Goal: Task Accomplishment & Management: Complete application form

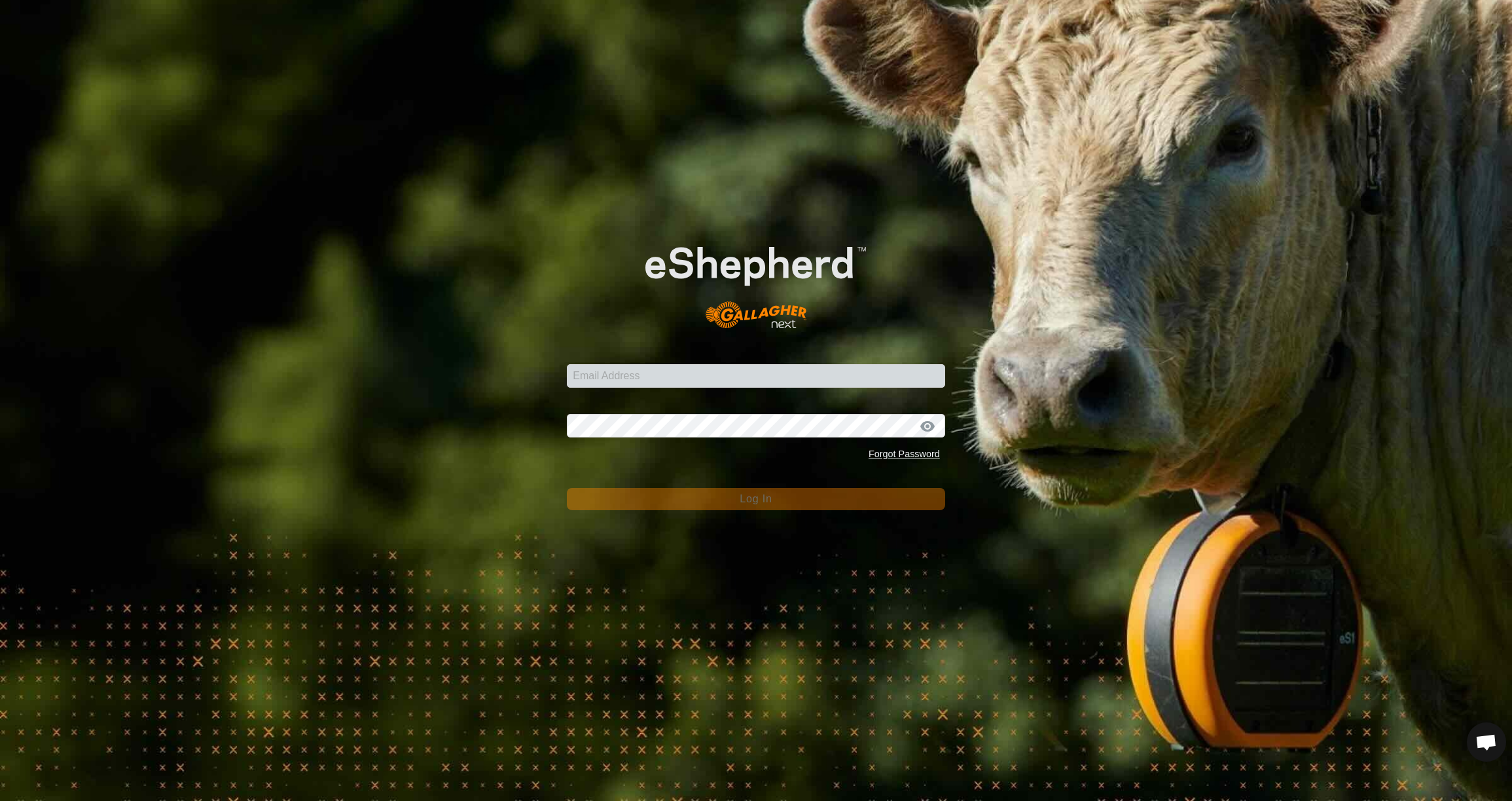
click at [829, 375] on input "Email Address" at bounding box center [756, 376] width 378 height 24
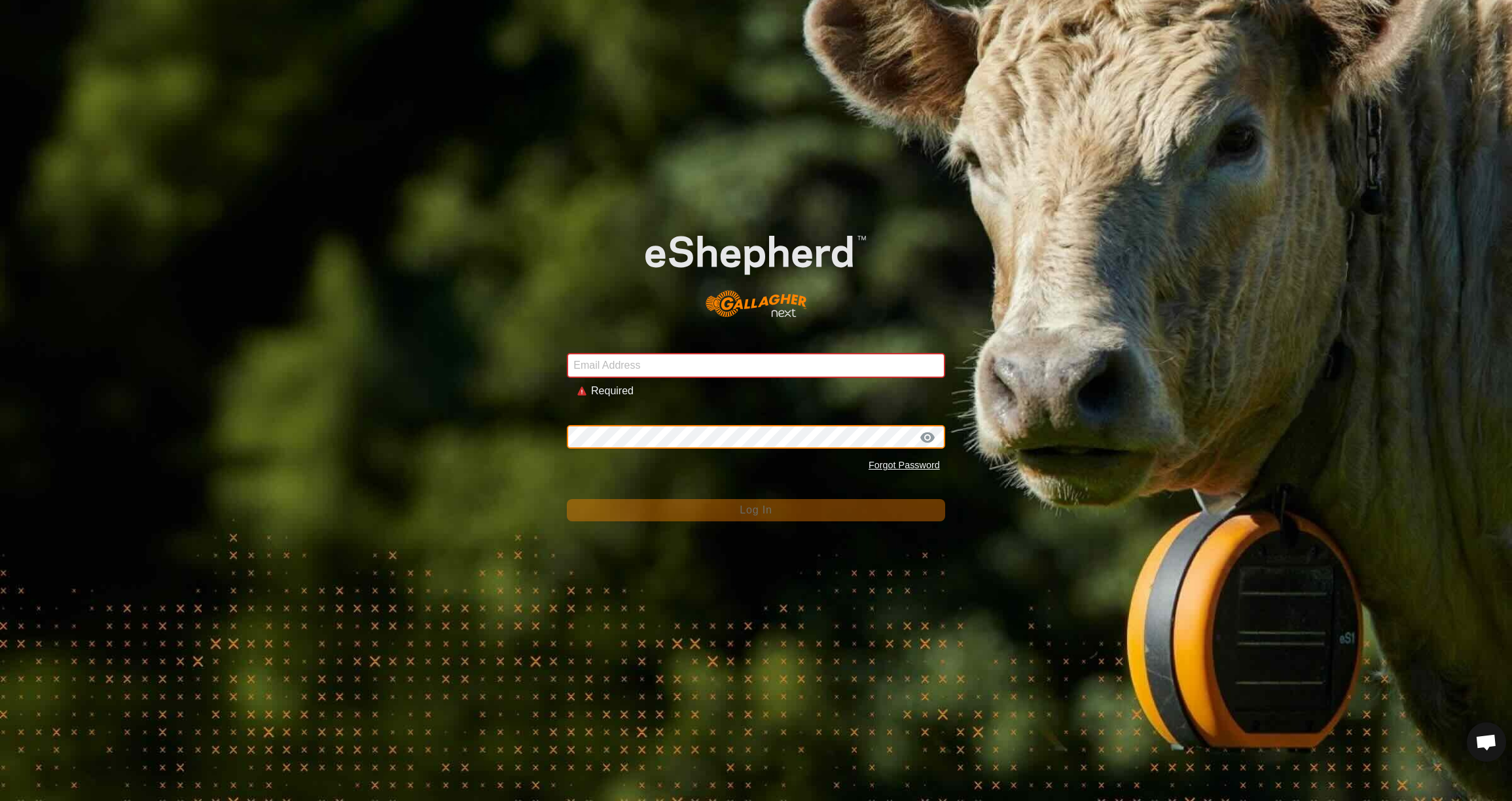
click at [780, 423] on div "Password Forgot Password" at bounding box center [756, 444] width 378 height 69
type input "[EMAIL_ADDRESS][DOMAIN_NAME]"
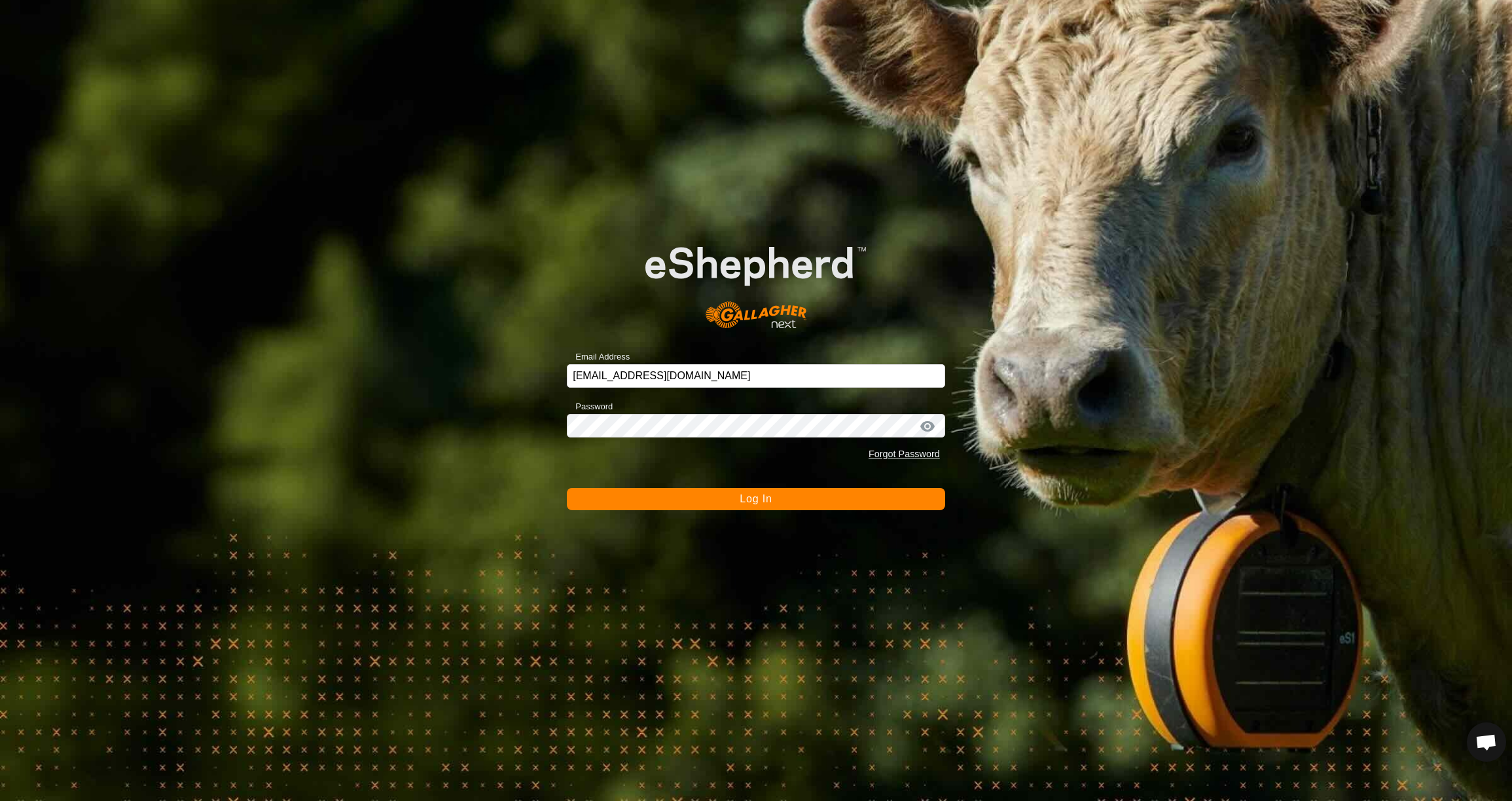
click at [756, 503] on span "Log In" at bounding box center [756, 499] width 32 height 11
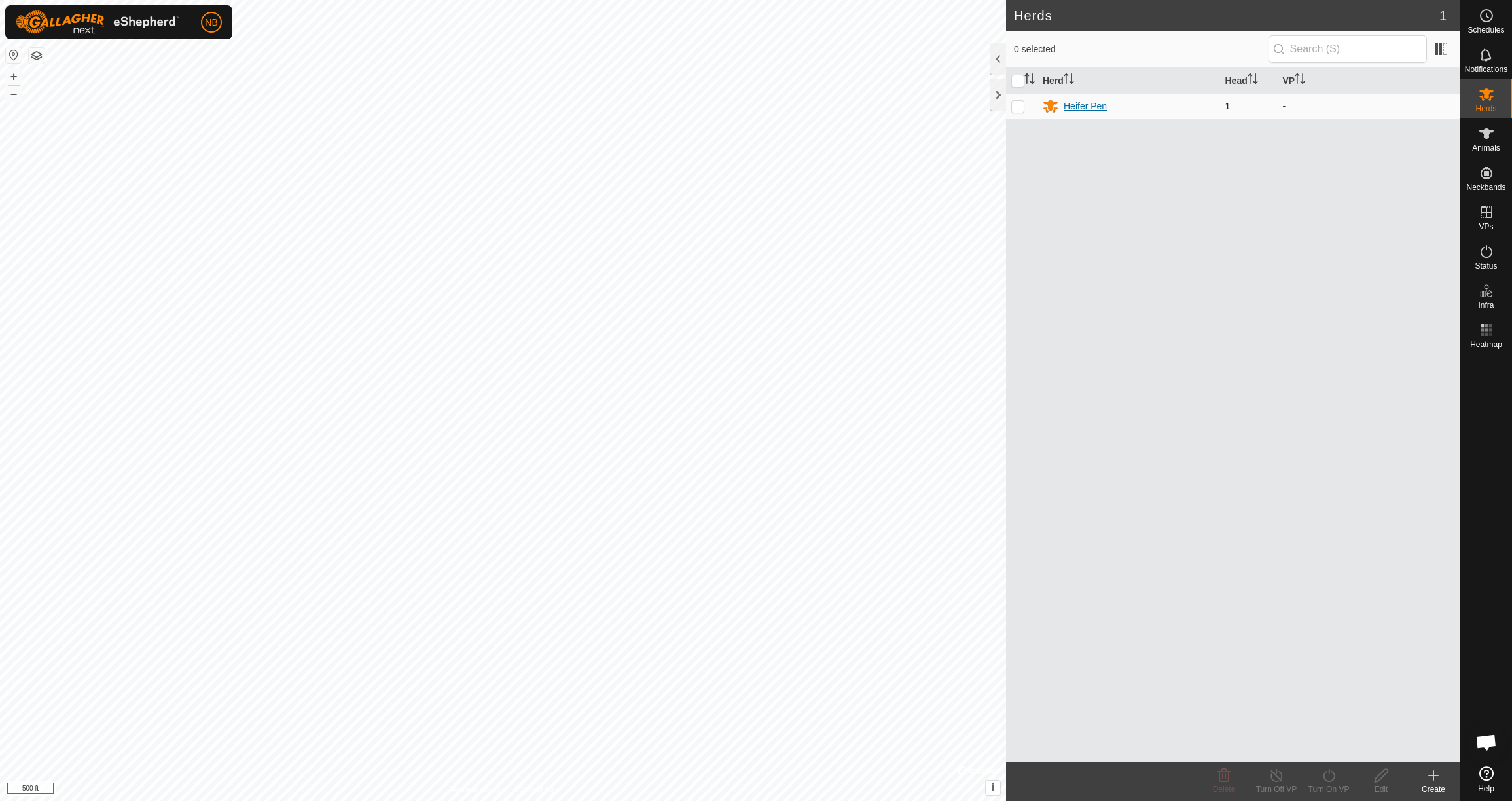
click at [1098, 106] on div "Heifer Pen" at bounding box center [1085, 106] width 43 height 14
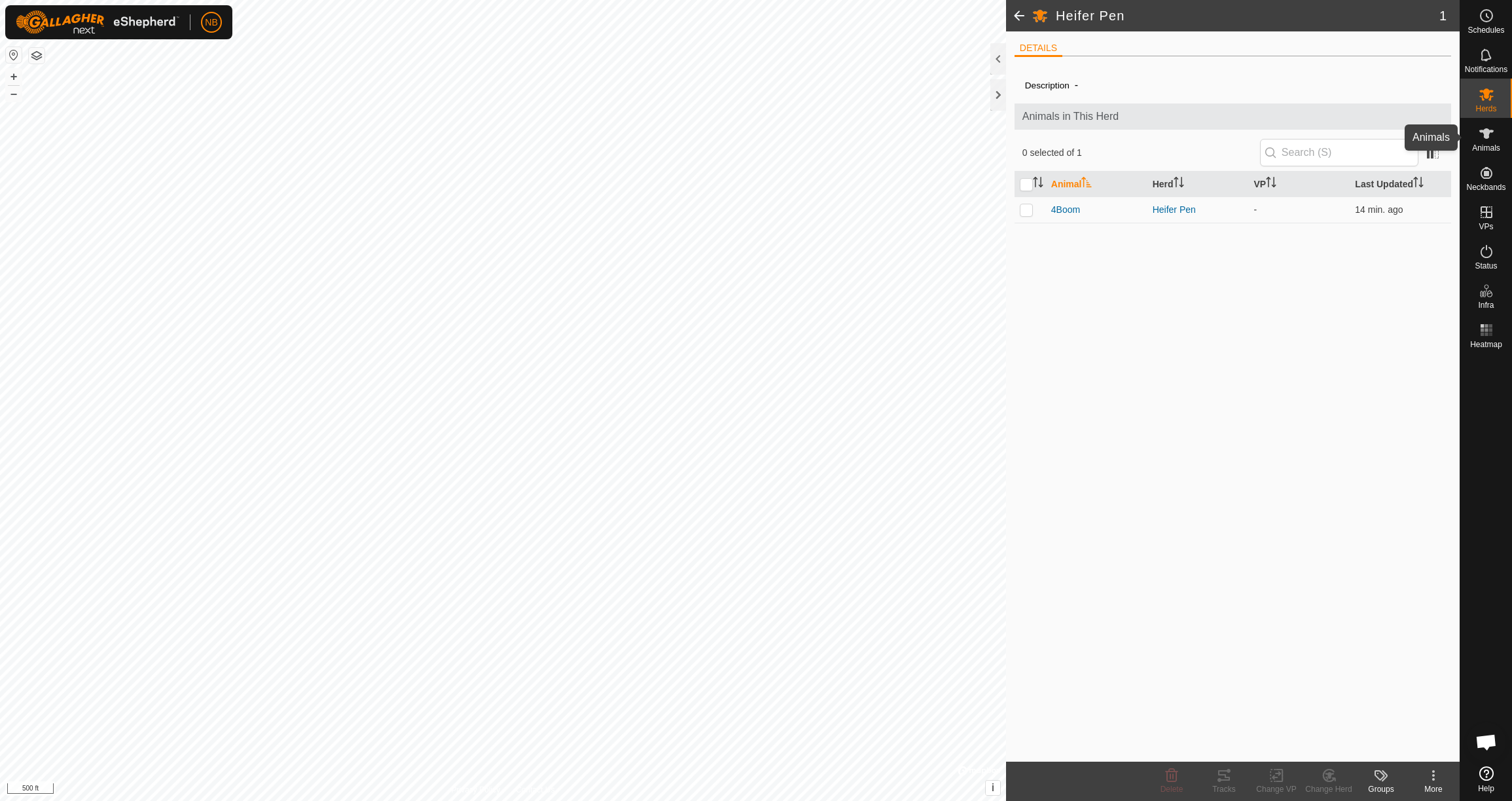
click at [1482, 135] on icon at bounding box center [1486, 134] width 16 height 16
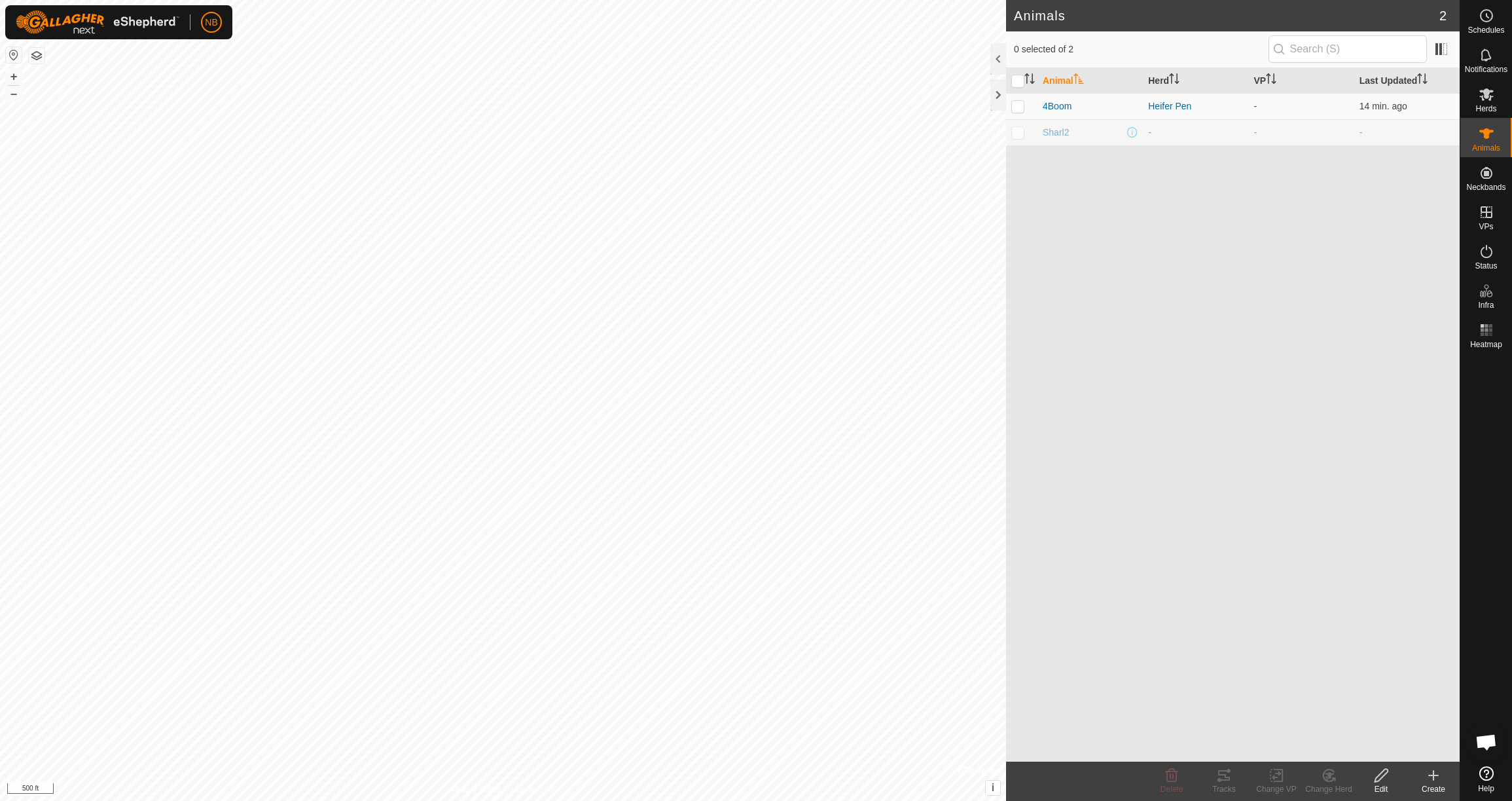
click at [1437, 783] on icon at bounding box center [1433, 775] width 16 height 16
click at [1390, 743] on link "Create Single Animal" at bounding box center [1375, 747] width 167 height 26
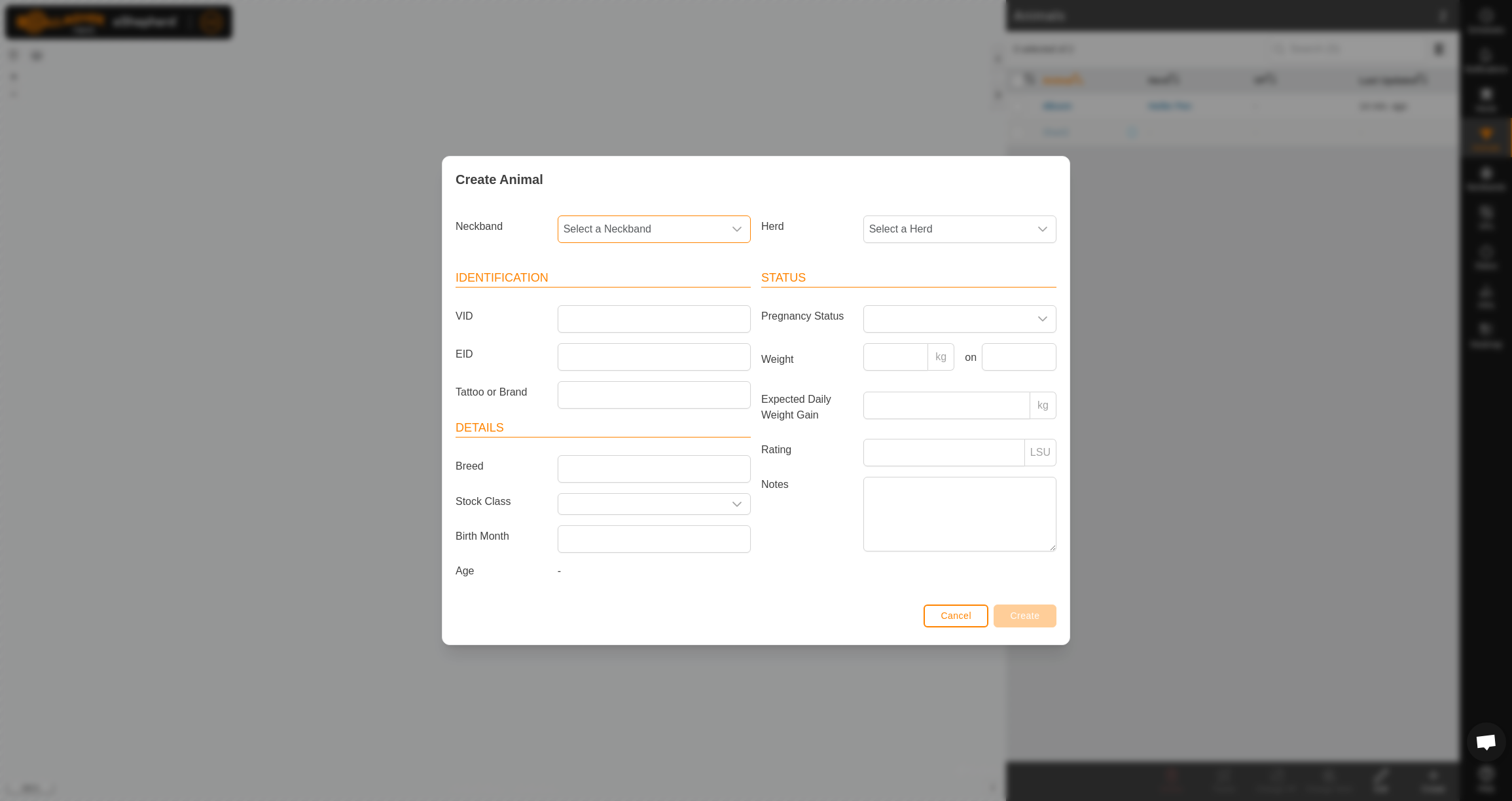
click at [648, 228] on span "Select a Neckband" at bounding box center [641, 229] width 166 height 26
type input "1604"
click at [639, 293] on li "1604286900" at bounding box center [654, 296] width 191 height 26
click at [918, 223] on span "Select a Herd" at bounding box center [947, 229] width 166 height 26
click at [895, 319] on li "Heifer Pen" at bounding box center [961, 324] width 191 height 26
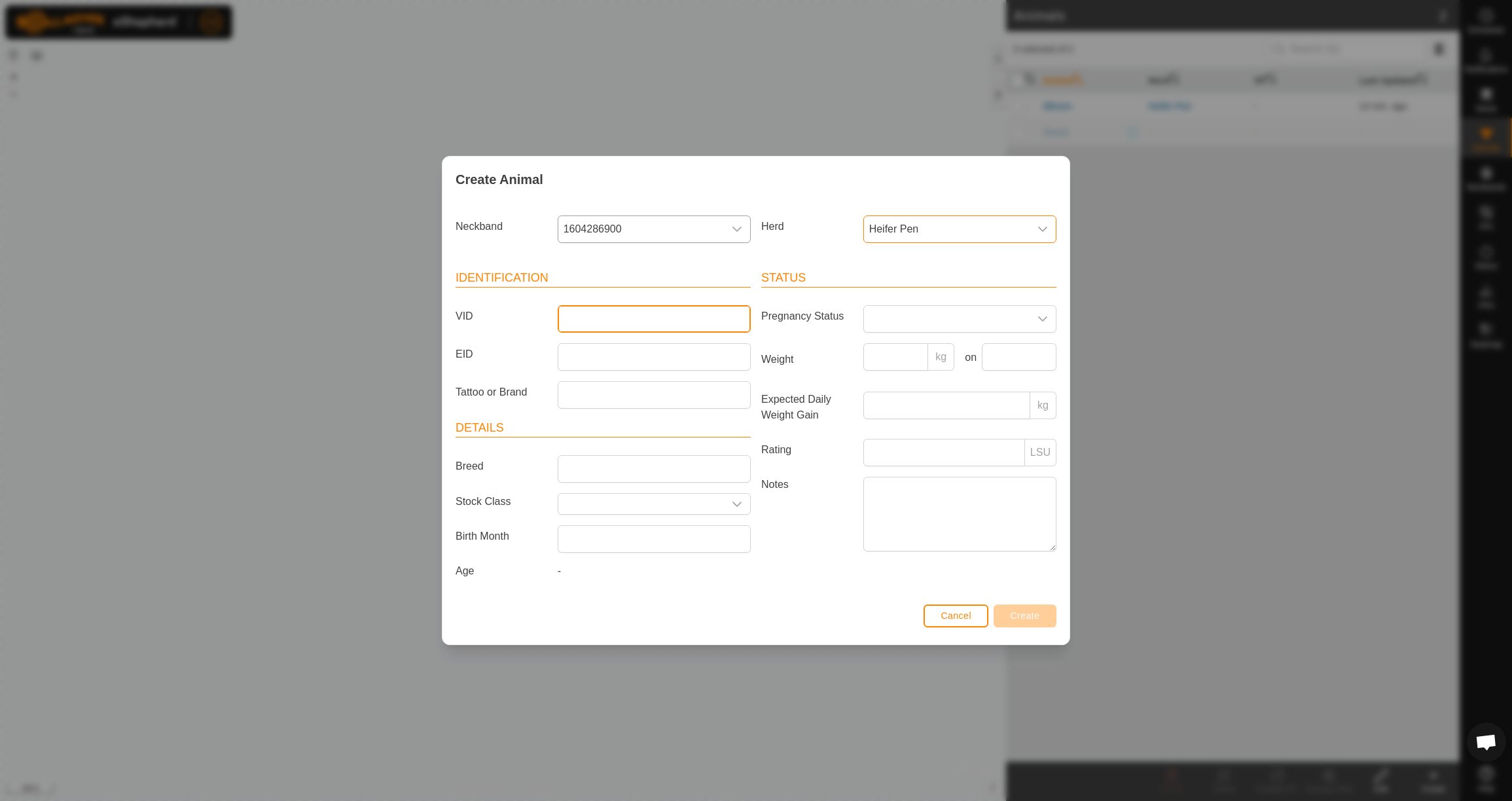
click at [670, 321] on input "VID" at bounding box center [654, 319] width 193 height 28
type input "4EAB"
click at [1036, 621] on span "Create" at bounding box center [1025, 615] width 29 height 10
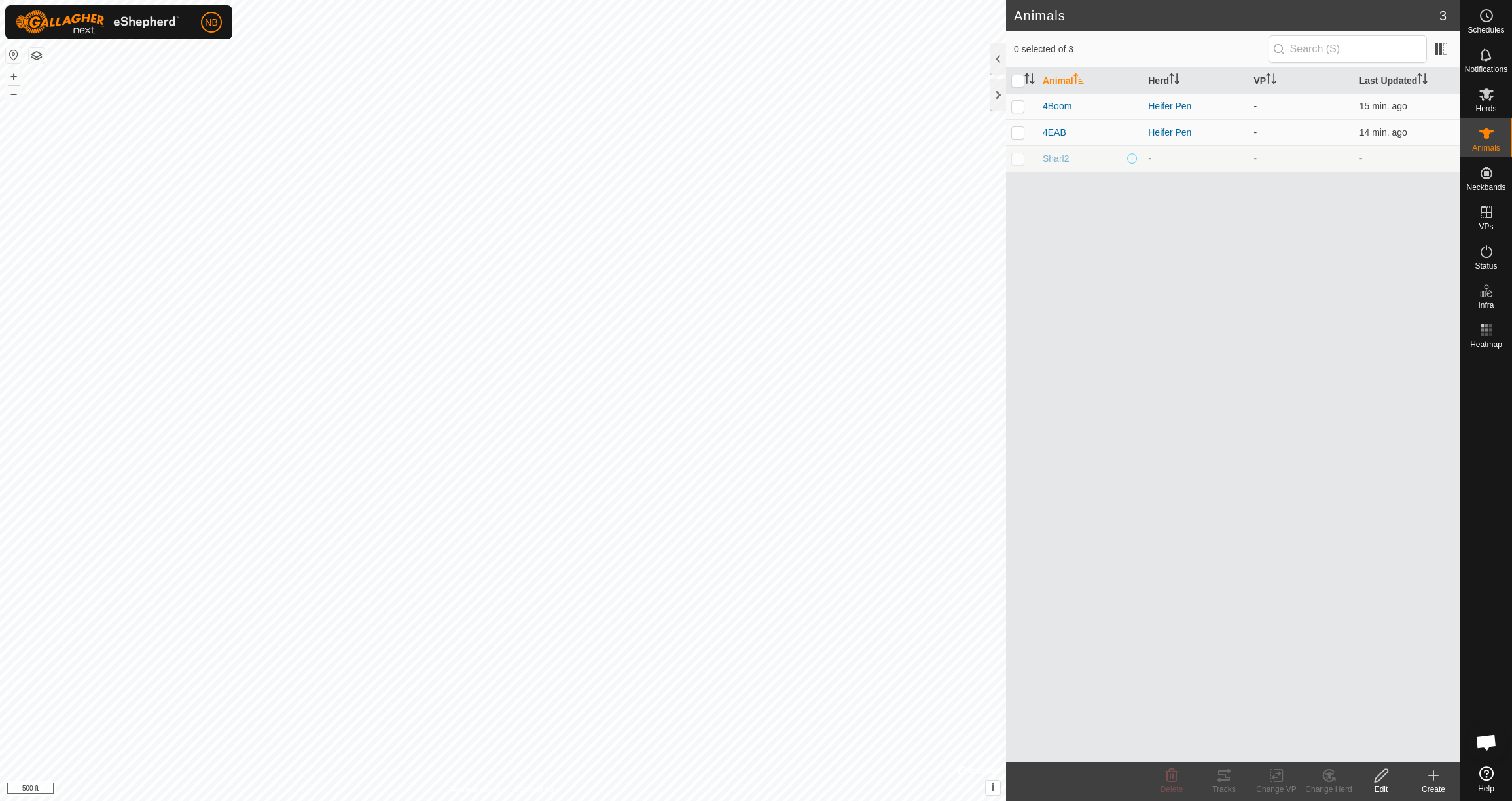
click at [1434, 778] on icon at bounding box center [1434, 775] width 0 height 9
click at [1400, 749] on link "Create Single Animal" at bounding box center [1375, 747] width 167 height 26
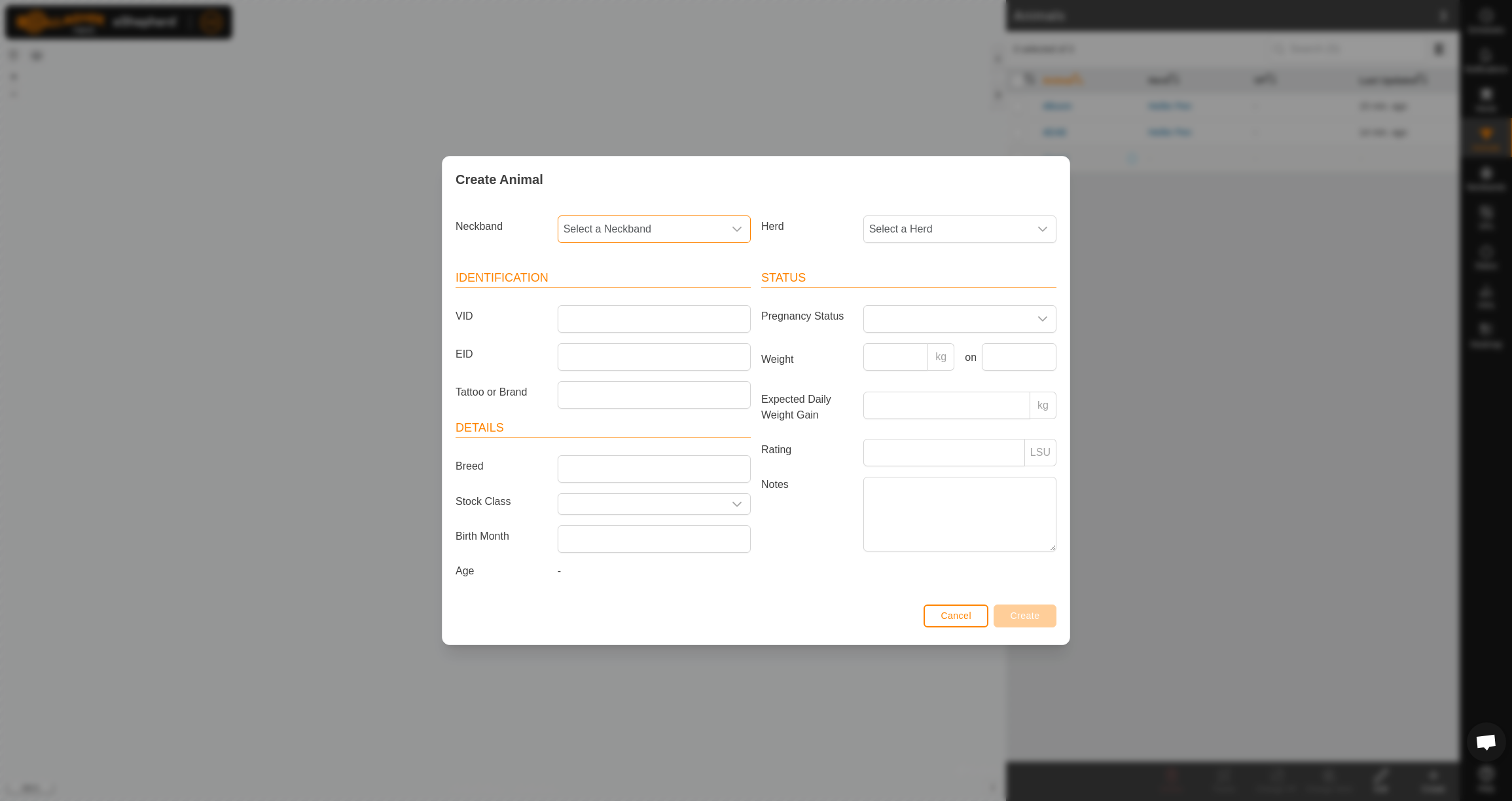
click at [607, 226] on span "Select a Neckband" at bounding box center [641, 229] width 166 height 26
type input "3890"
click at [601, 300] on li "3890844285" at bounding box center [654, 296] width 191 height 26
click at [929, 230] on span "Select a Herd" at bounding box center [947, 229] width 166 height 26
click at [911, 316] on li "Heifer Pen" at bounding box center [961, 324] width 191 height 26
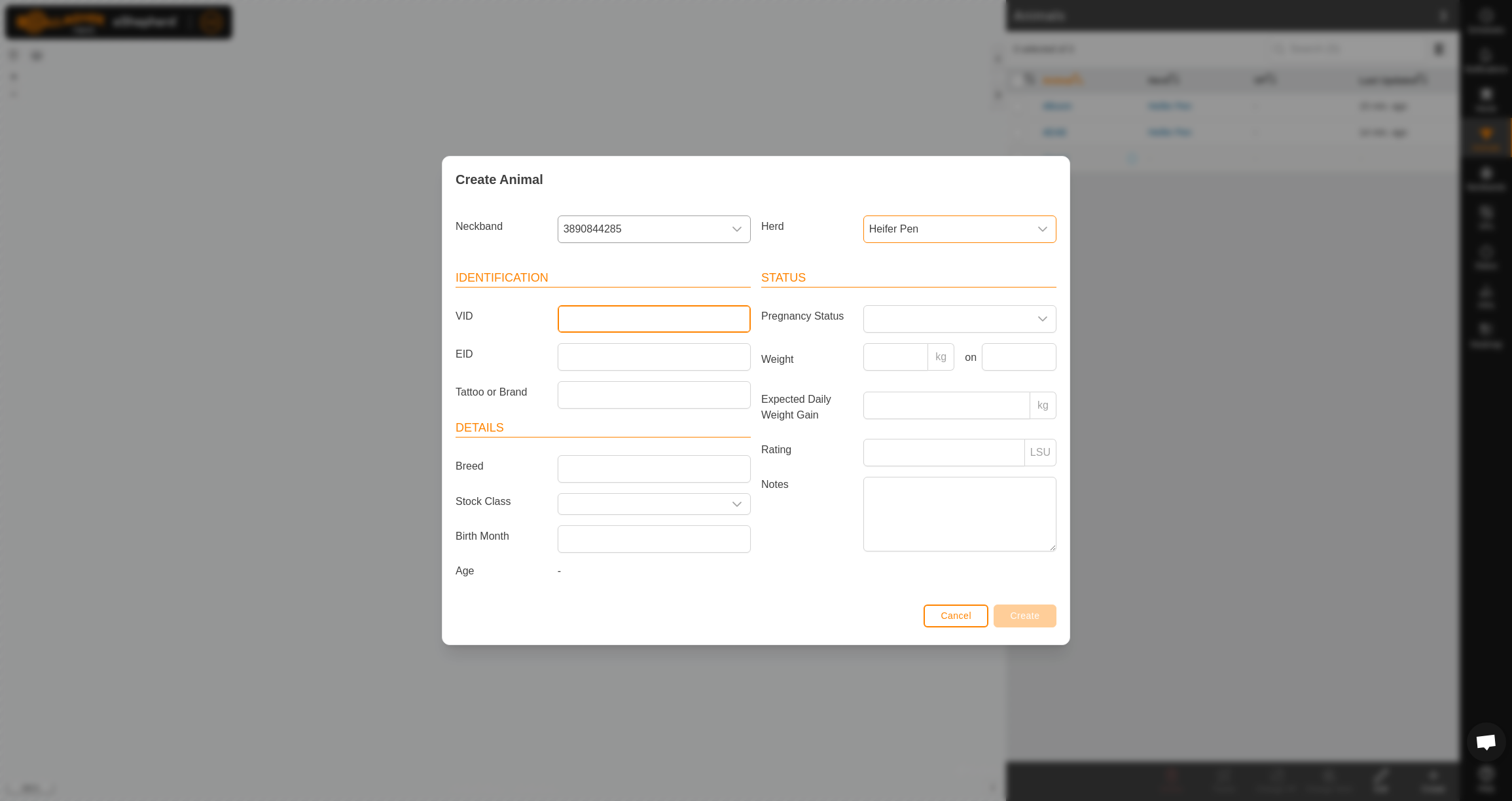
click at [601, 319] on input "VID" at bounding box center [654, 319] width 193 height 28
type input "4N8"
click at [1042, 616] on button "Create" at bounding box center [1025, 616] width 63 height 23
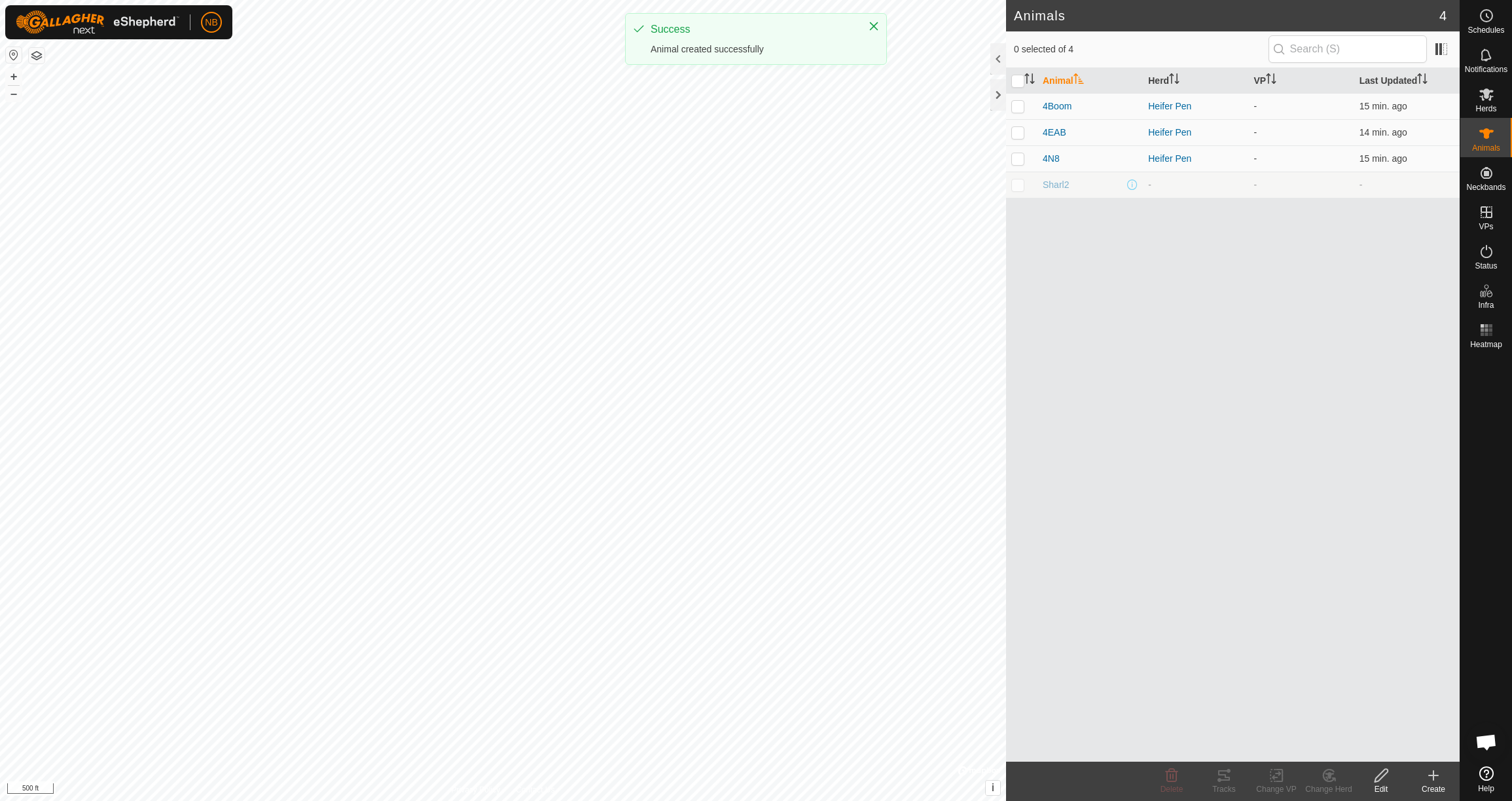
click at [1434, 777] on icon at bounding box center [1434, 775] width 0 height 9
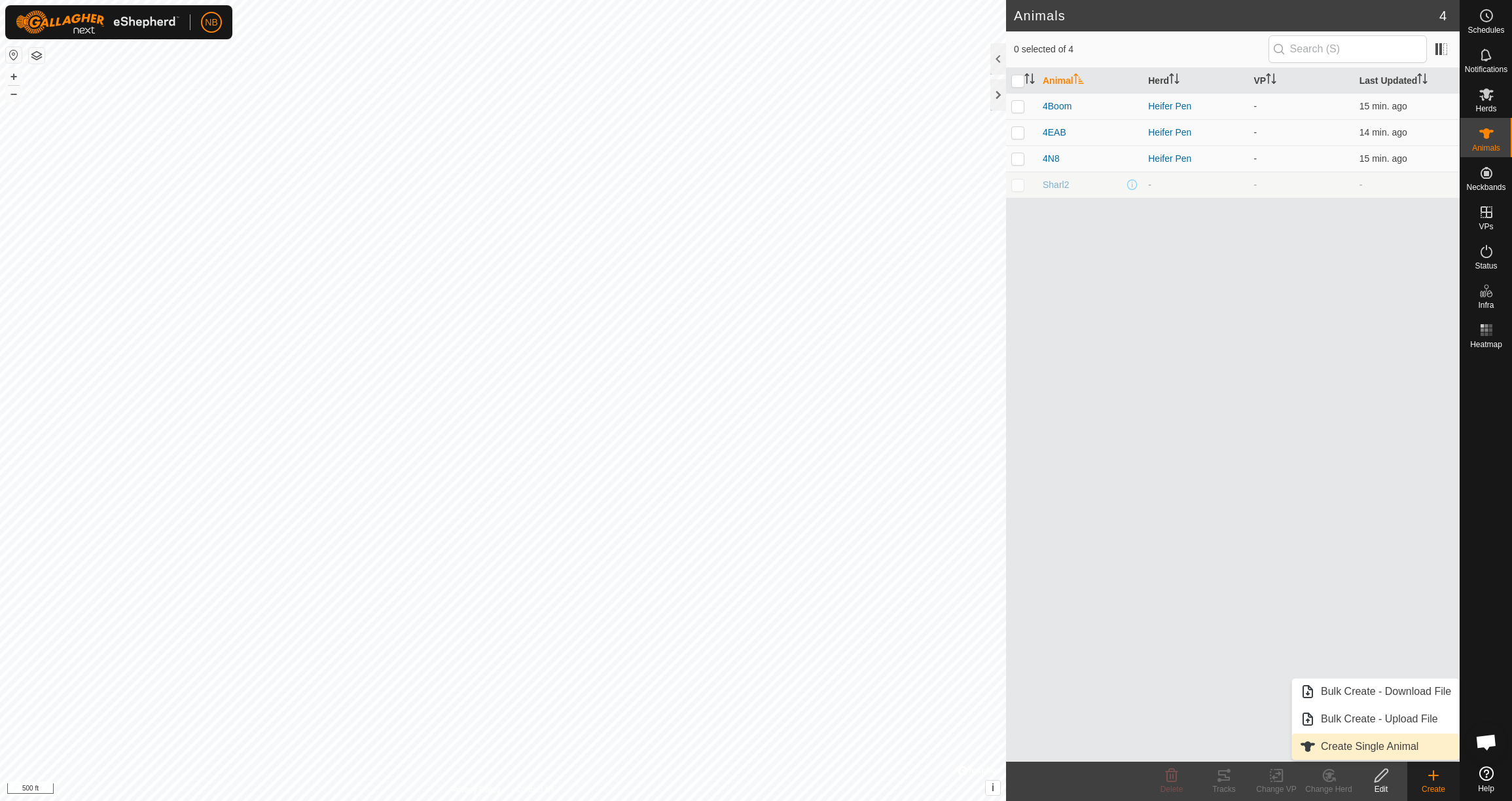
click at [1404, 751] on link "Create Single Animal" at bounding box center [1375, 747] width 167 height 26
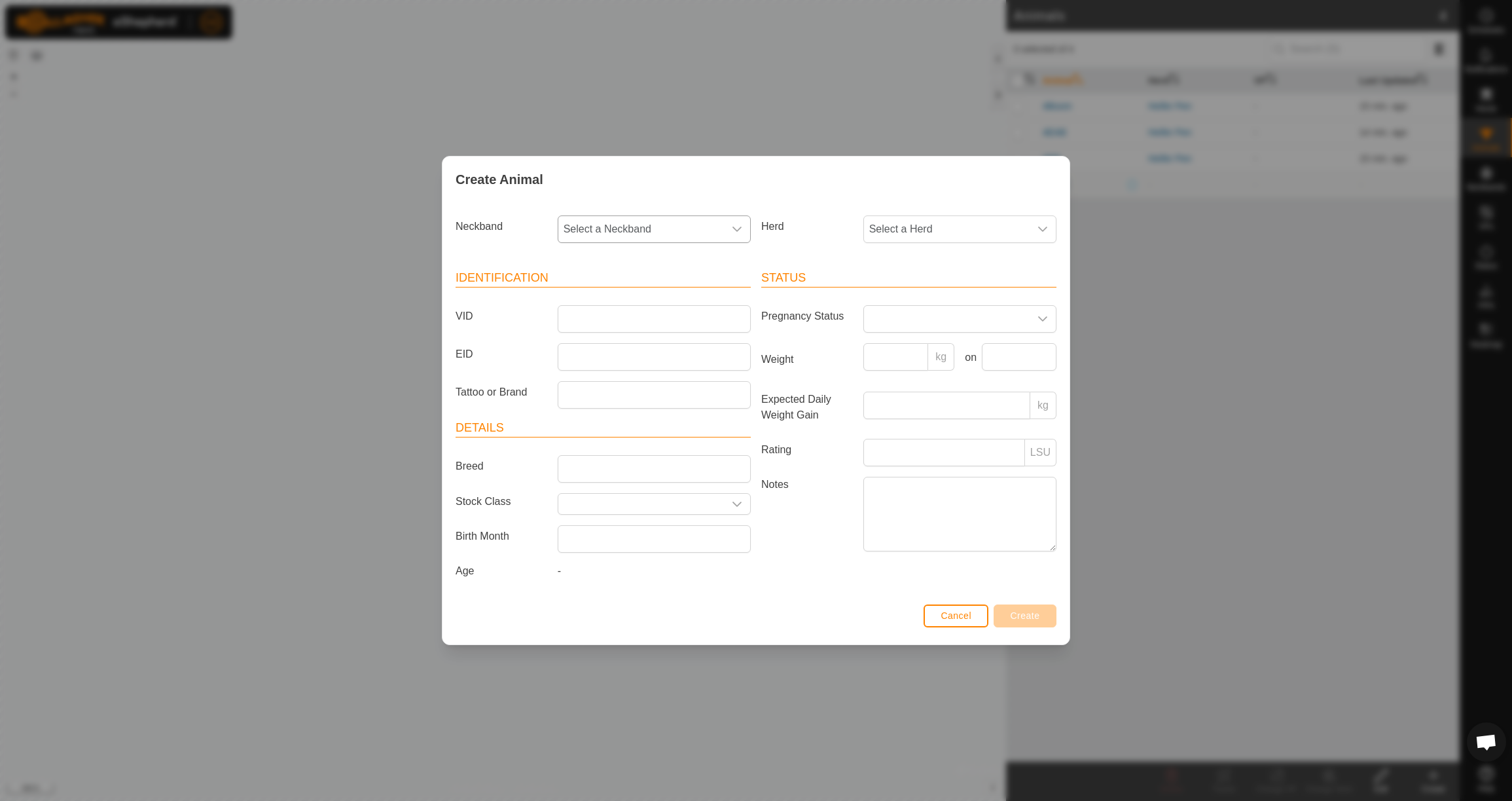
click at [641, 224] on span "Select a Neckband" at bounding box center [641, 229] width 166 height 26
type input "2634"
click at [629, 290] on li "2634744179" at bounding box center [654, 296] width 191 height 26
click at [935, 228] on span "Select a Herd" at bounding box center [947, 229] width 166 height 26
click at [913, 326] on li "Heifer Pen" at bounding box center [961, 324] width 191 height 26
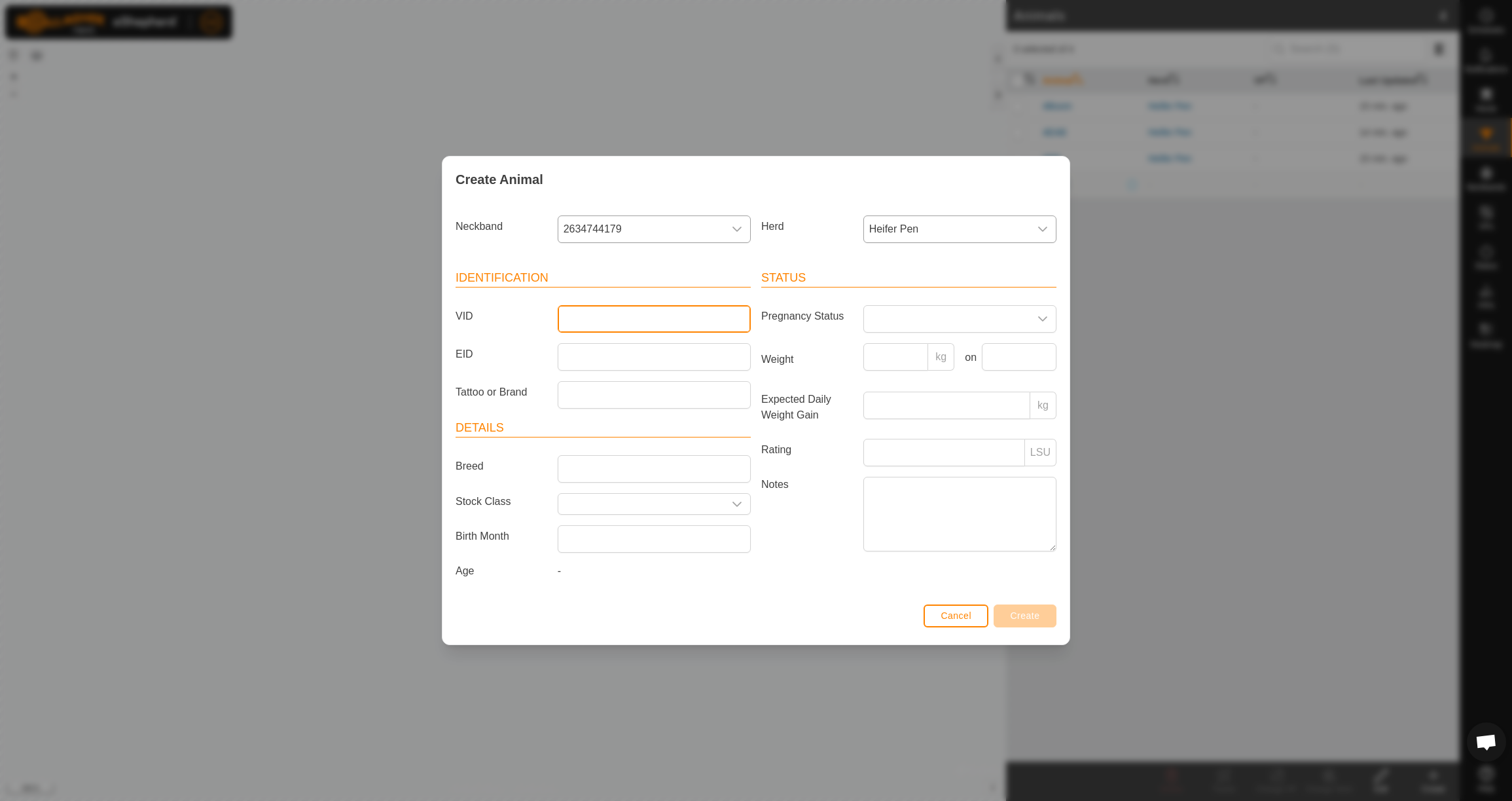
click at [641, 309] on input "VID" at bounding box center [654, 319] width 193 height 28
type input "4T5"
click at [1033, 621] on span "Create" at bounding box center [1025, 615] width 29 height 10
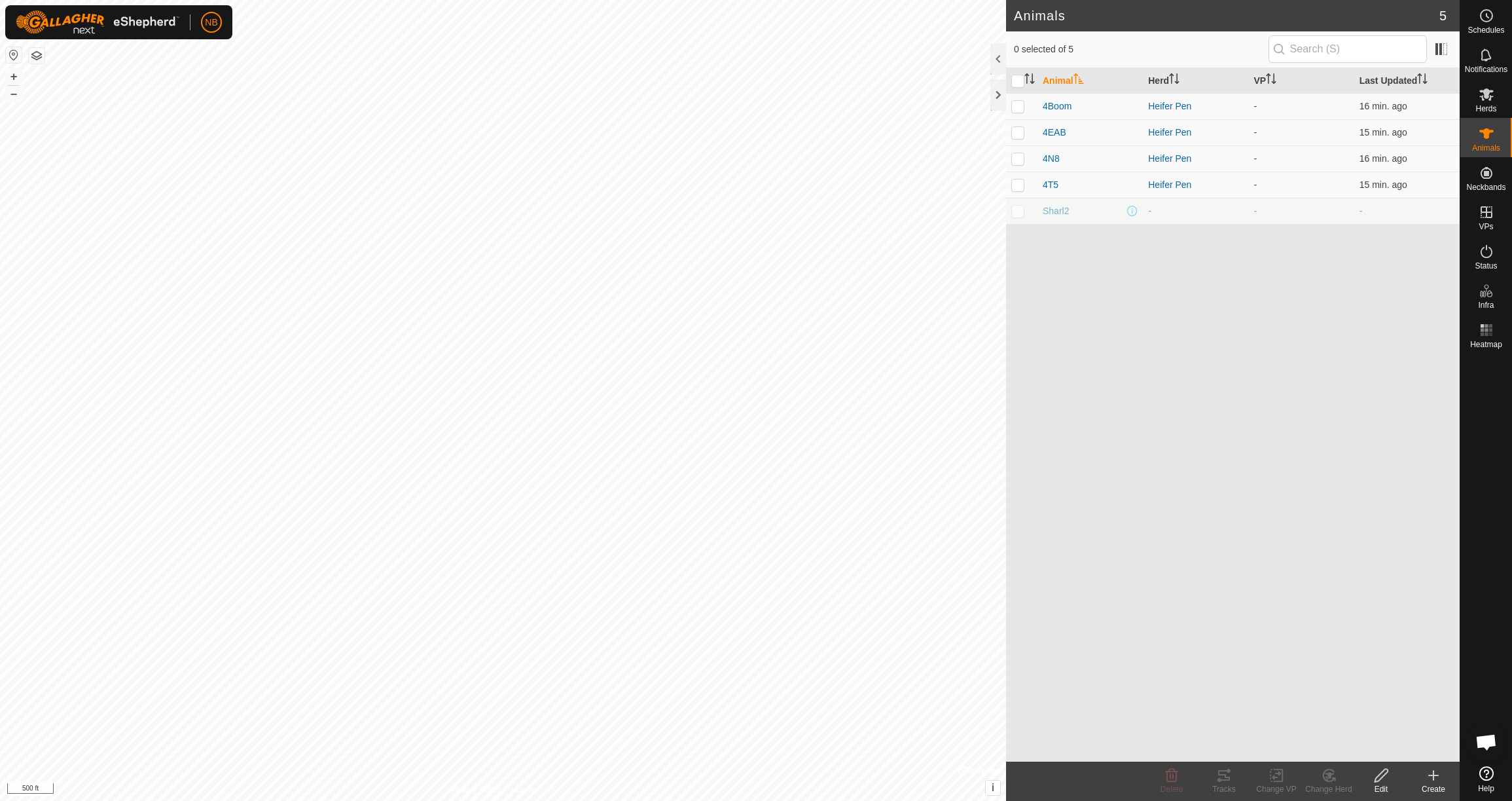
click at [1438, 776] on icon at bounding box center [1433, 775] width 16 height 16
click at [1409, 752] on link "Create Single Animal" at bounding box center [1375, 747] width 167 height 26
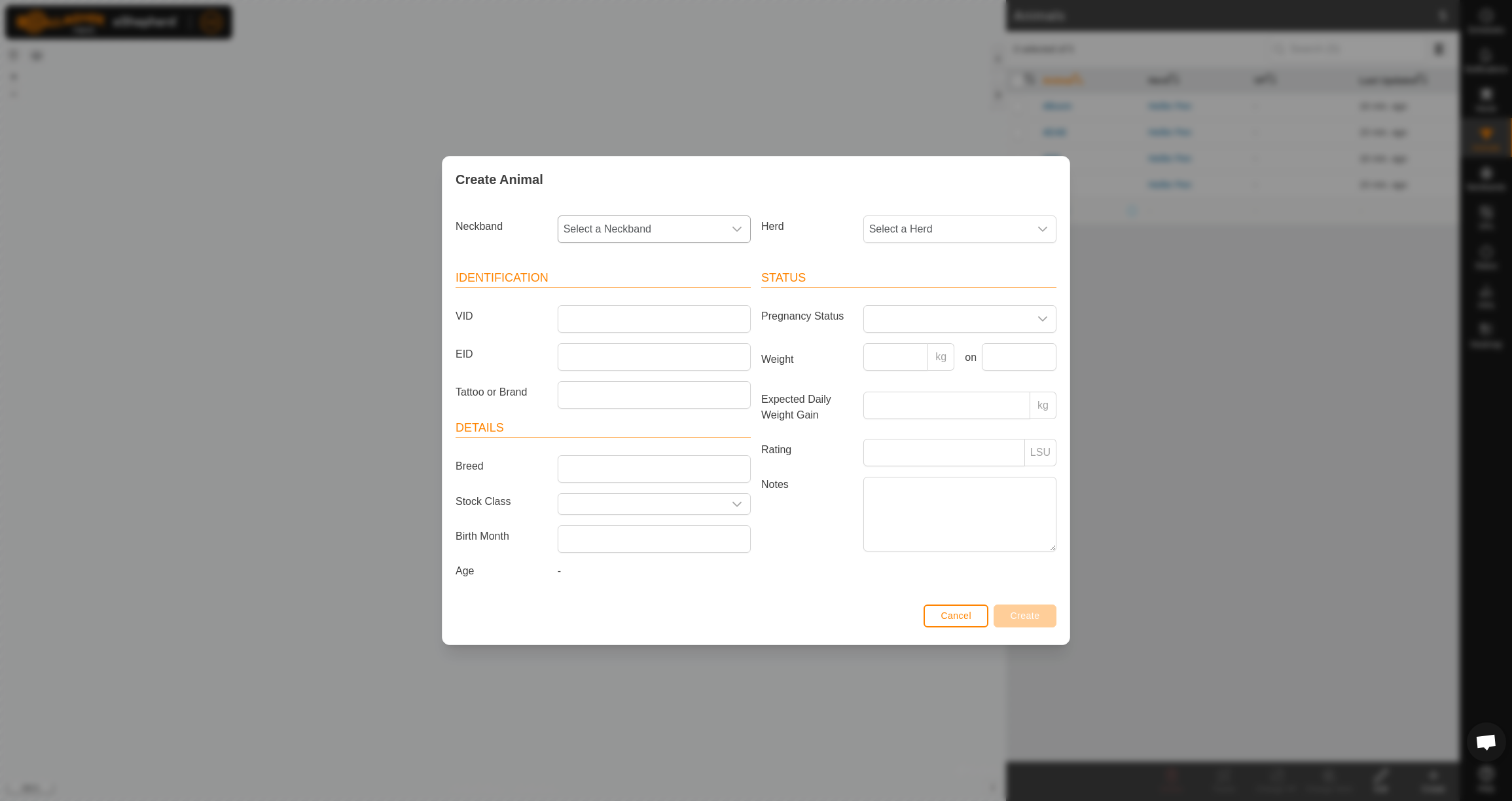
click at [694, 226] on span "Select a Neckband" at bounding box center [641, 229] width 166 height 26
type input "1226"
click at [681, 289] on li "1226376702" at bounding box center [654, 296] width 191 height 26
click at [883, 228] on span "Select a Herd" at bounding box center [947, 229] width 166 height 26
click at [892, 323] on li "Heifer Pen" at bounding box center [961, 324] width 191 height 26
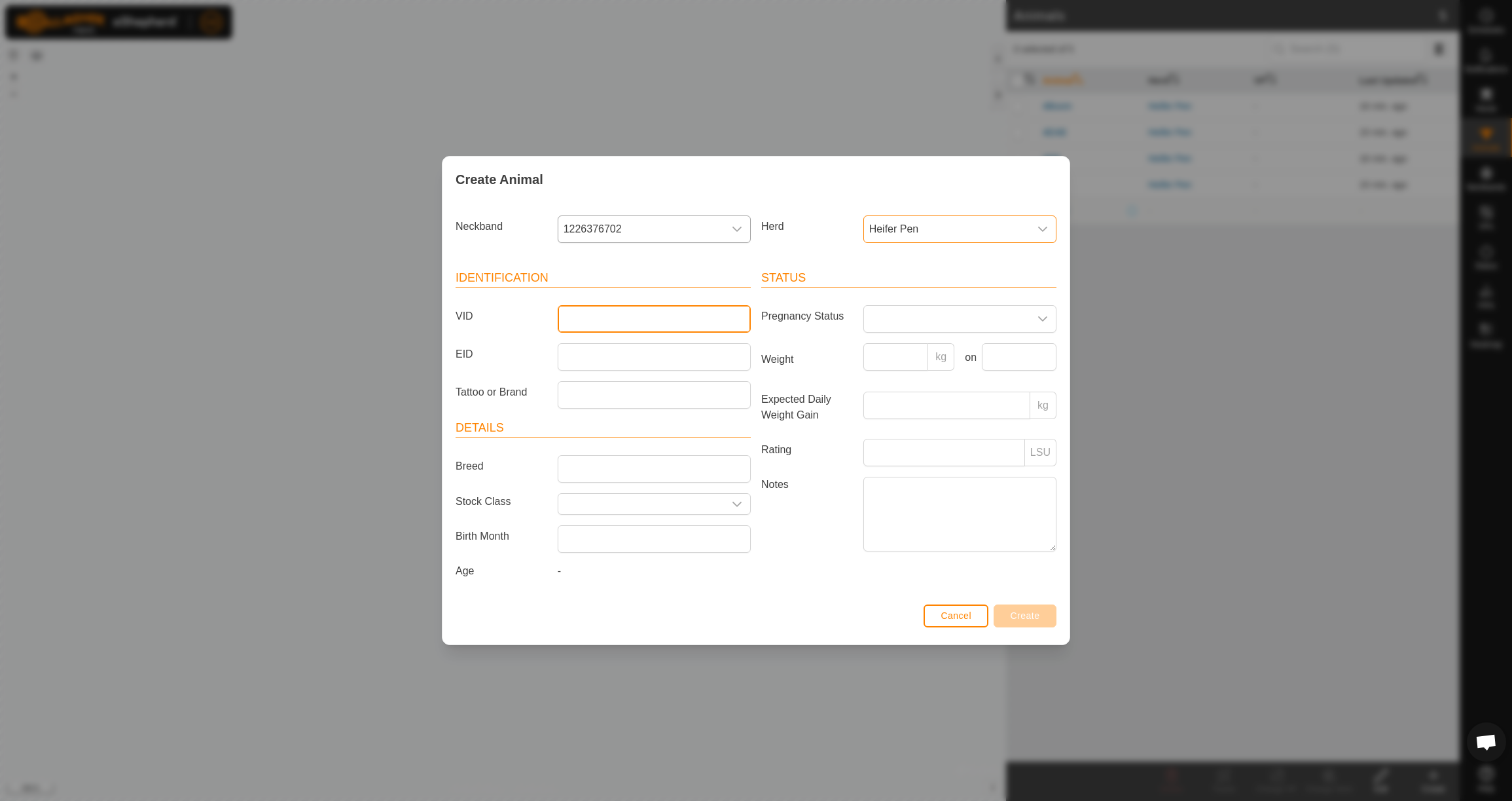
click at [725, 312] on input "VID" at bounding box center [654, 319] width 193 height 28
type input "4MAX"
click at [1033, 621] on span "Create" at bounding box center [1025, 615] width 29 height 10
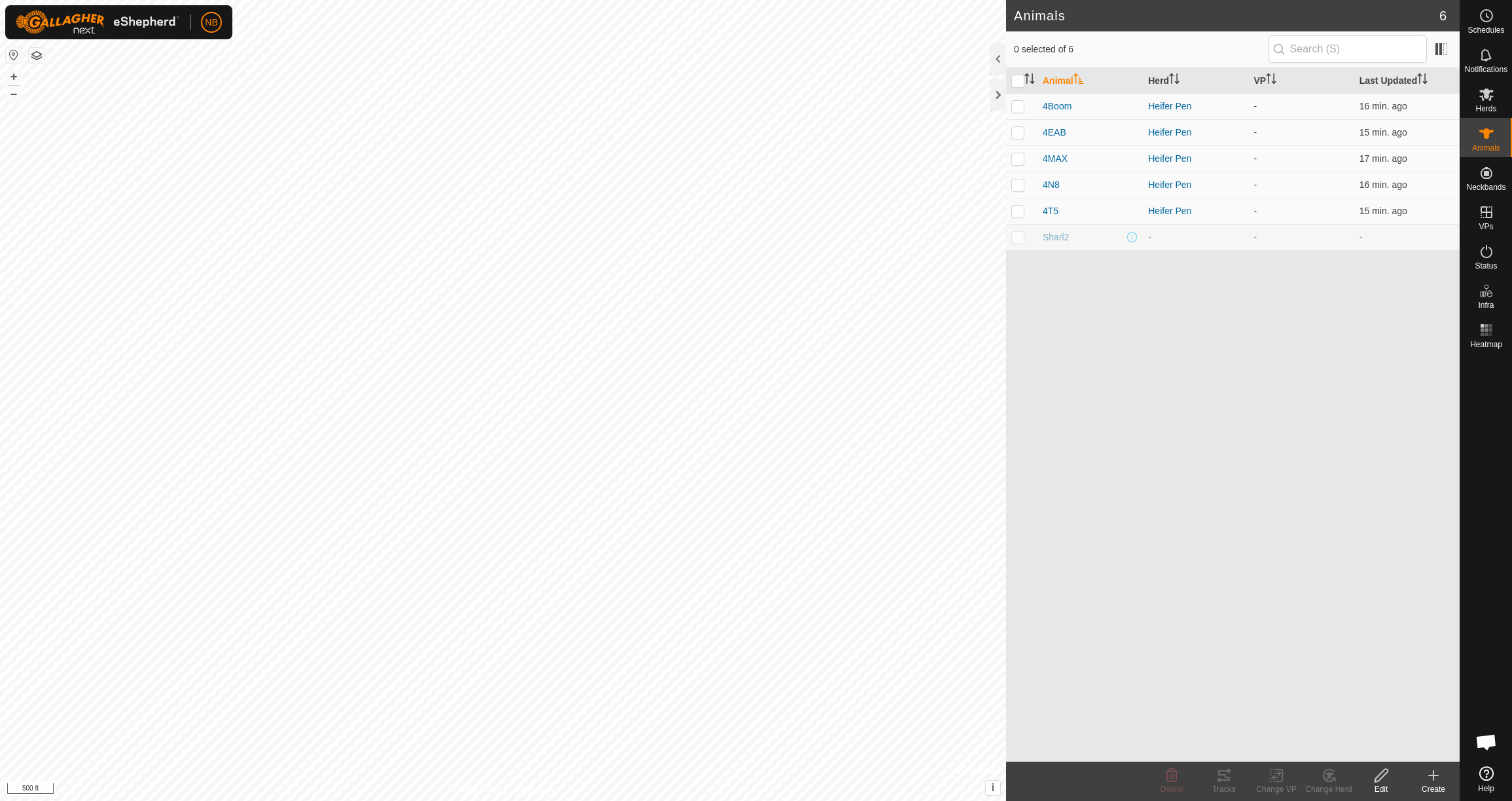
click at [1432, 779] on icon at bounding box center [1433, 775] width 16 height 16
click at [1379, 742] on link "Create Single Animal" at bounding box center [1375, 747] width 167 height 26
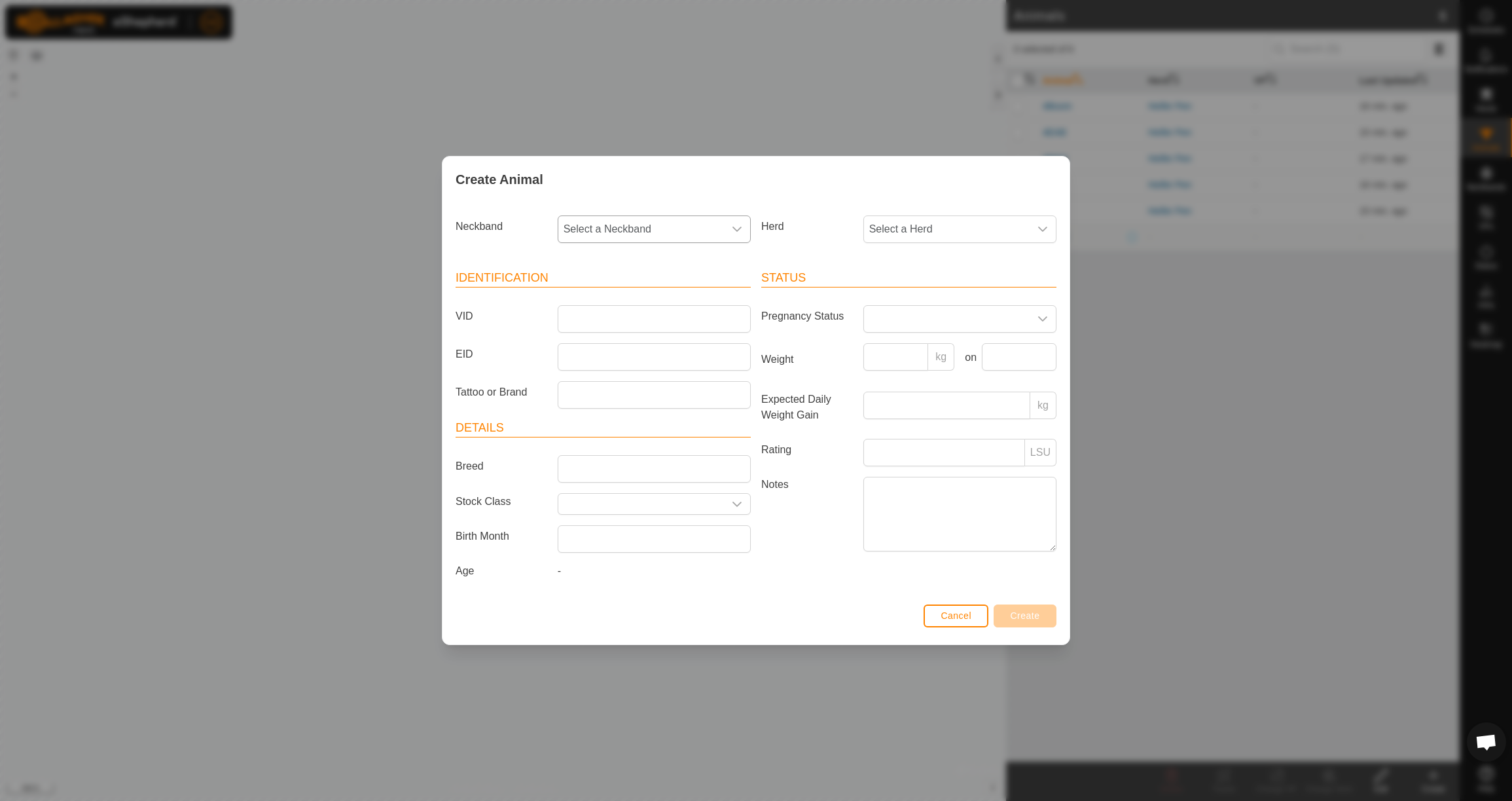
click at [634, 237] on span "Select a Neckband" at bounding box center [641, 229] width 166 height 26
type input "1803"
click at [634, 293] on li "1803001347" at bounding box center [654, 296] width 191 height 26
click at [928, 226] on span "Select a Herd" at bounding box center [947, 229] width 166 height 26
click at [908, 321] on li "Heifer Pen" at bounding box center [961, 324] width 191 height 26
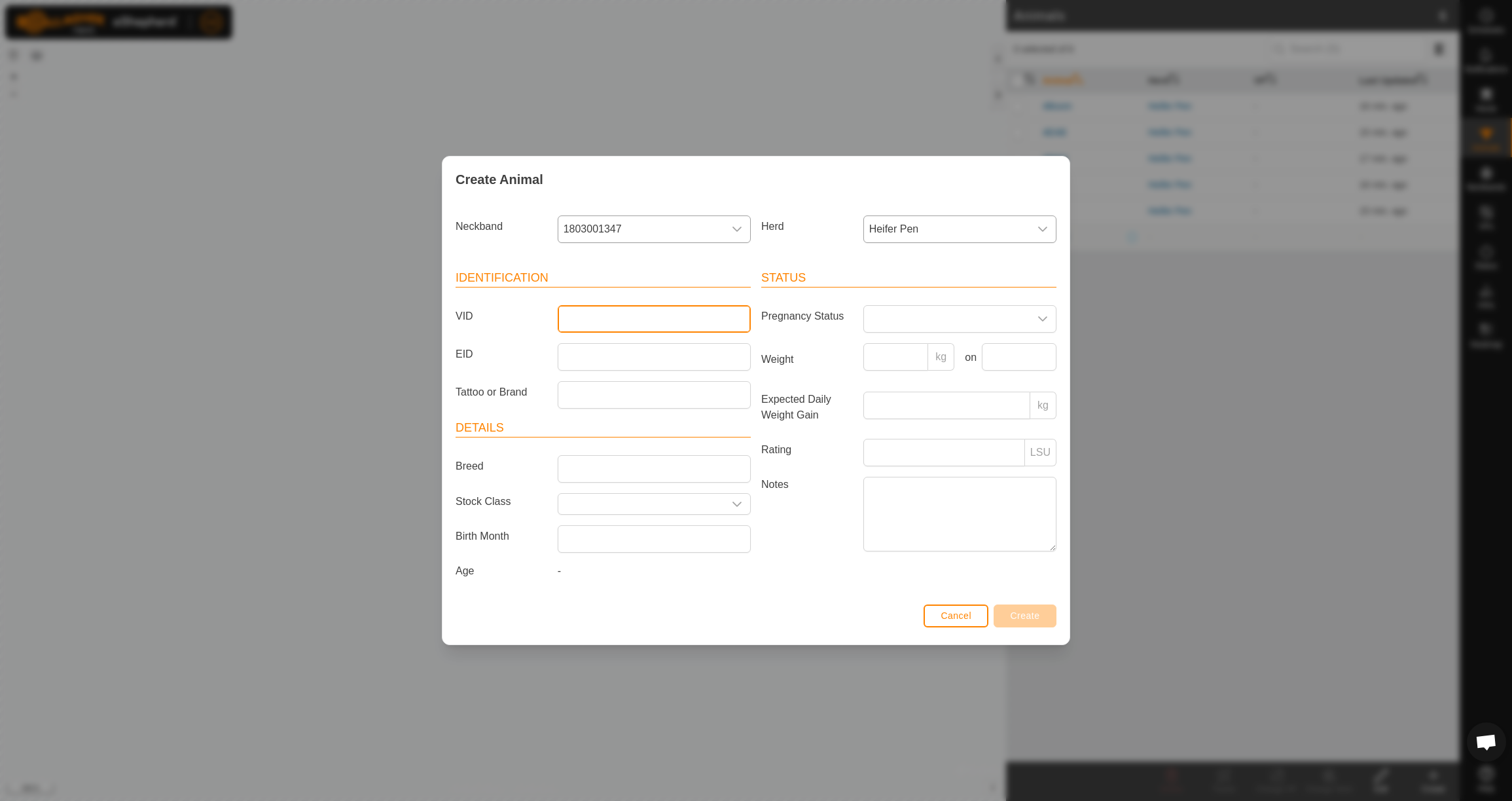
click at [701, 309] on input "VID" at bounding box center [654, 319] width 193 height 28
type input "4109"
click at [1026, 618] on span "Create" at bounding box center [1025, 615] width 29 height 10
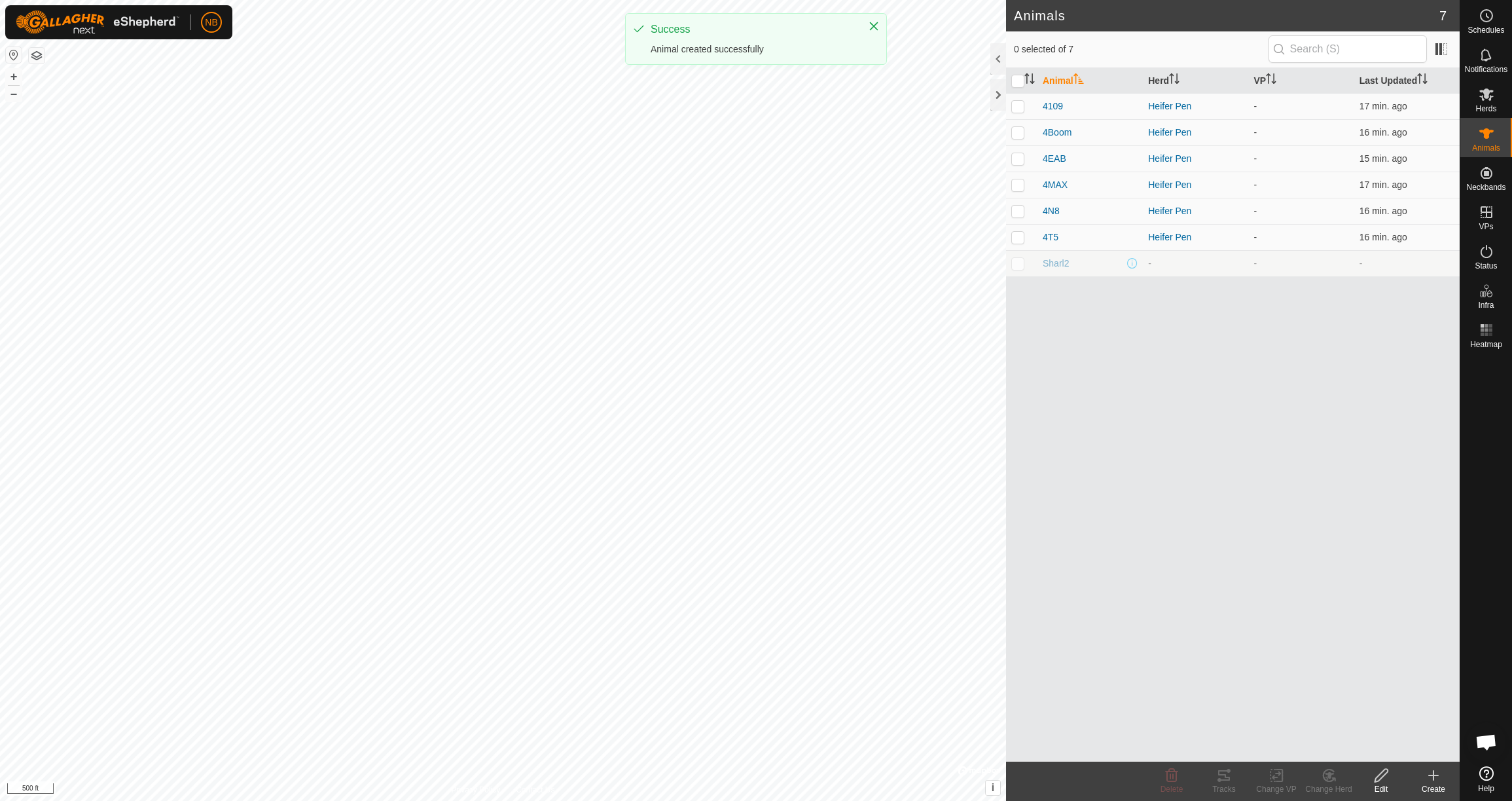
click at [1436, 779] on icon at bounding box center [1433, 775] width 16 height 16
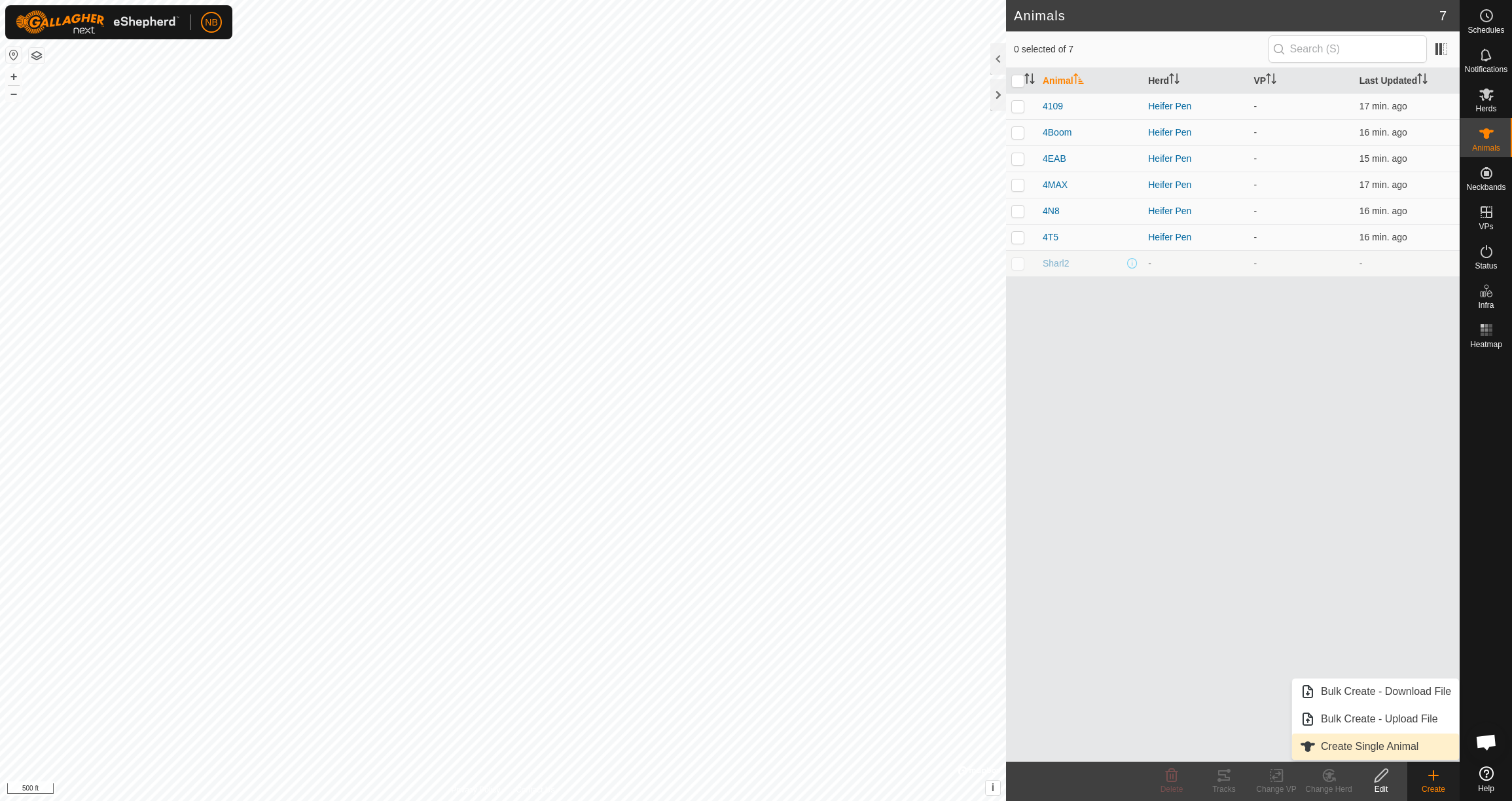
click at [1379, 749] on link "Create Single Animal" at bounding box center [1375, 747] width 167 height 26
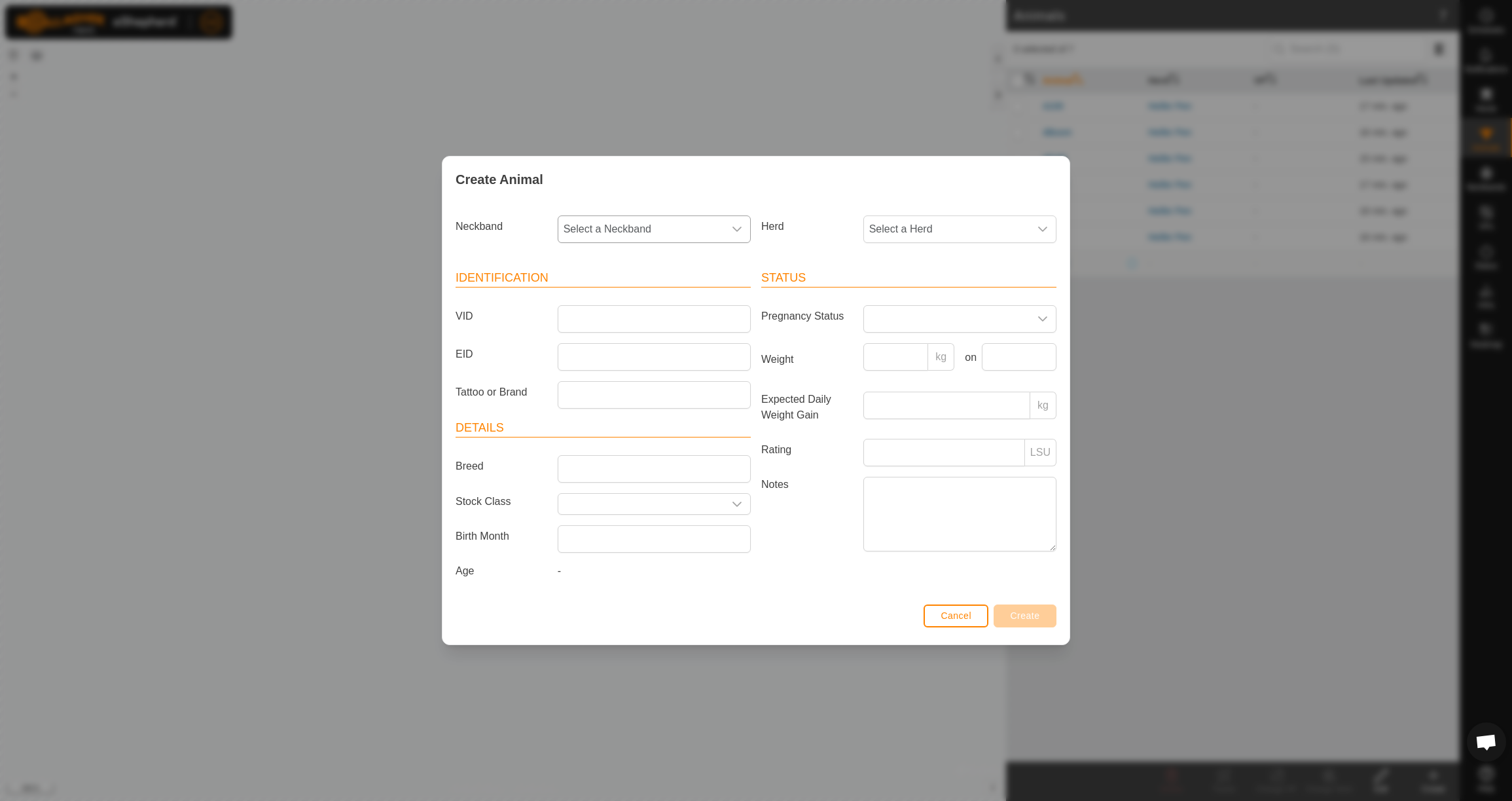
click at [689, 229] on span "Select a Neckband" at bounding box center [641, 229] width 166 height 26
type input "1636"
click at [686, 289] on li "1636709822" at bounding box center [654, 296] width 191 height 26
click at [892, 224] on span "Select a Herd" at bounding box center [947, 229] width 166 height 26
click at [889, 324] on li "Heifer Pen" at bounding box center [961, 324] width 191 height 26
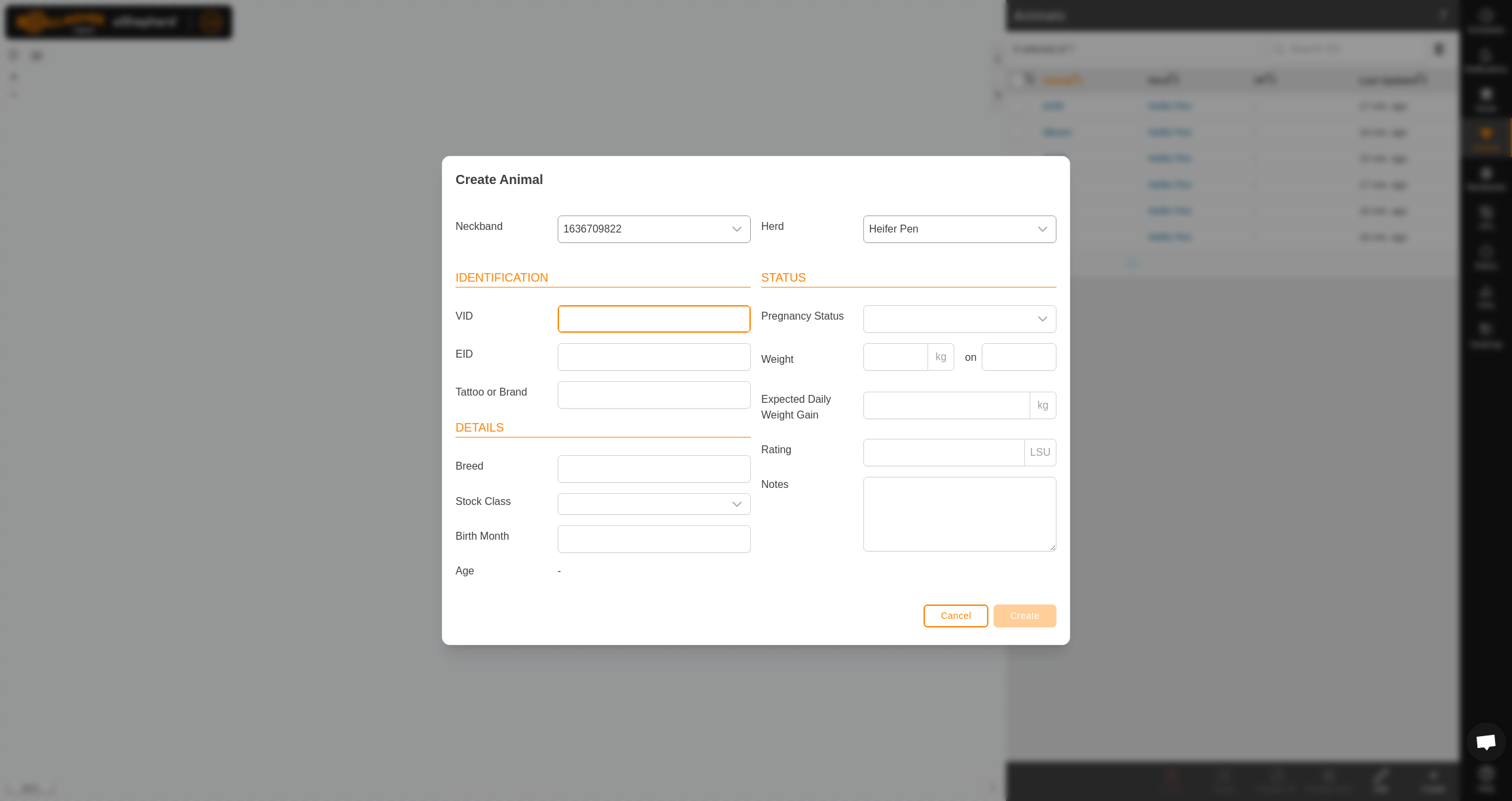
click at [656, 312] on input "VID" at bounding box center [654, 319] width 193 height 28
type input "4L55"
click at [915, 357] on input "Weight" at bounding box center [895, 357] width 65 height 28
click at [940, 353] on p-inputgroup-addon "kg" at bounding box center [941, 357] width 26 height 28
click at [941, 355] on p-inputgroup-addon "kg" at bounding box center [941, 357] width 26 height 28
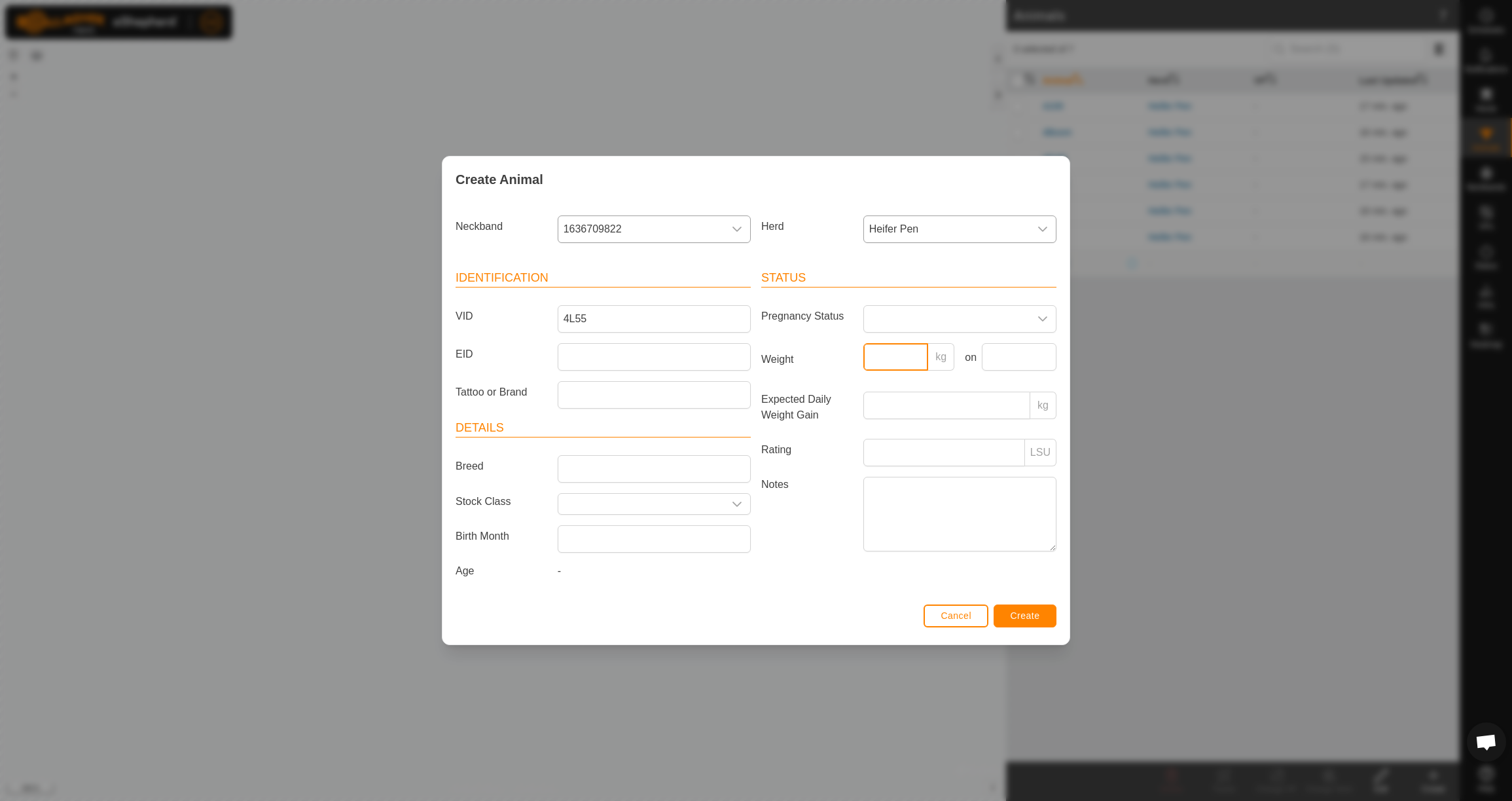
click at [893, 350] on input "Weight" at bounding box center [895, 357] width 65 height 28
click at [892, 359] on input "Weight" at bounding box center [895, 357] width 65 height 28
click at [1023, 618] on span "Create" at bounding box center [1025, 615] width 29 height 10
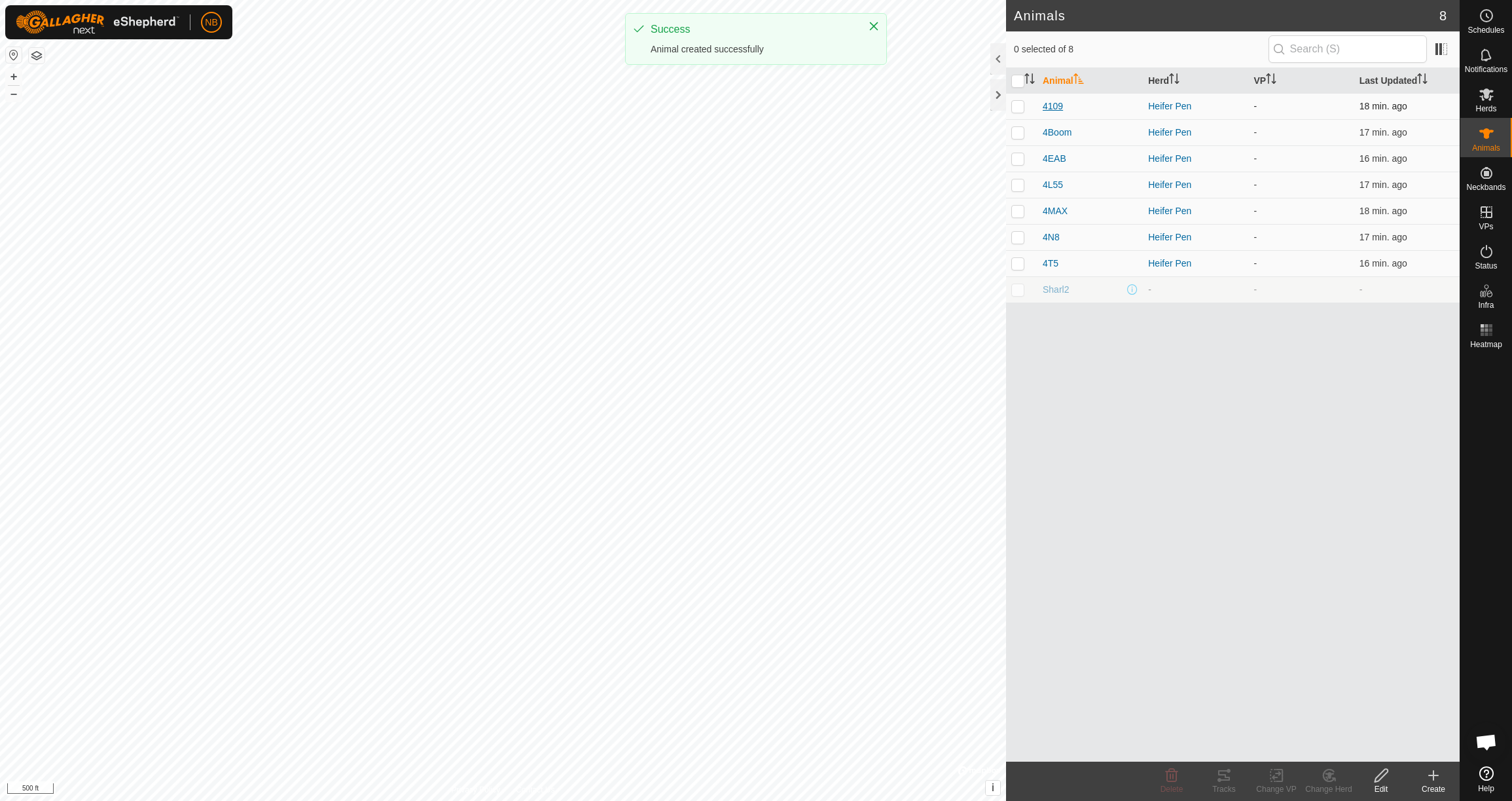
click at [1048, 108] on span "4109" at bounding box center [1053, 106] width 20 height 14
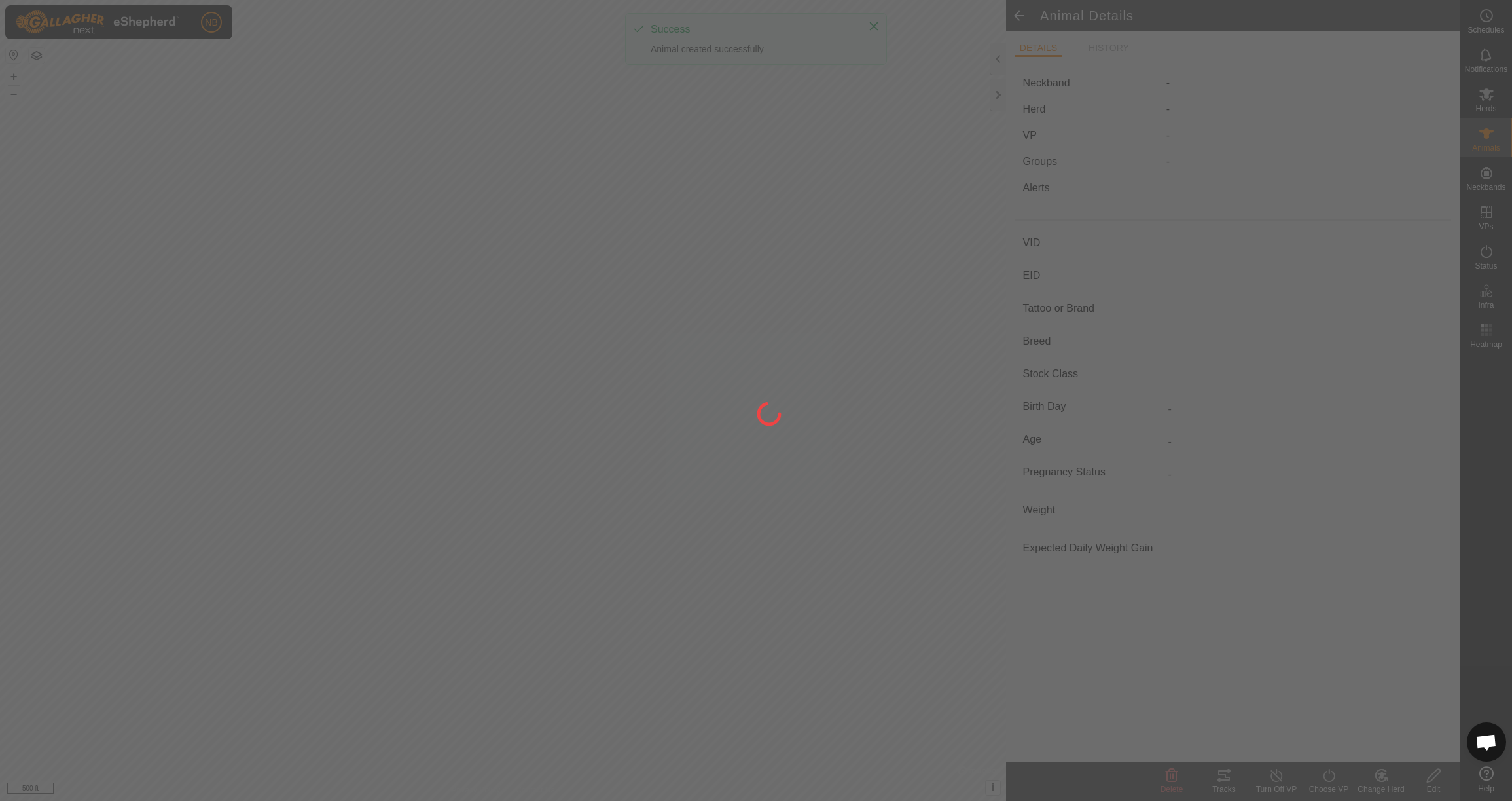
type input "4109"
type input "-"
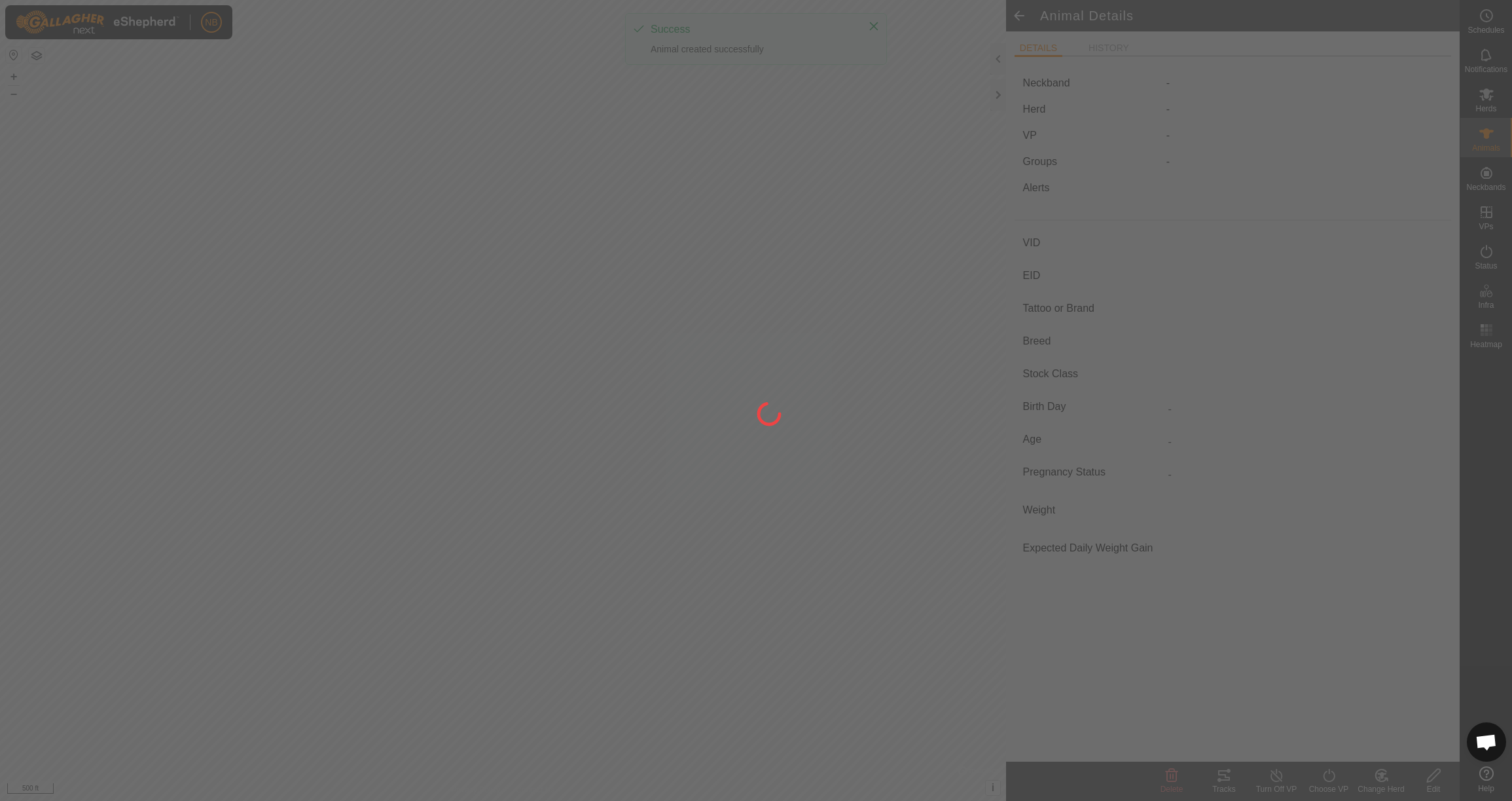
type input "0 kg"
type input "-"
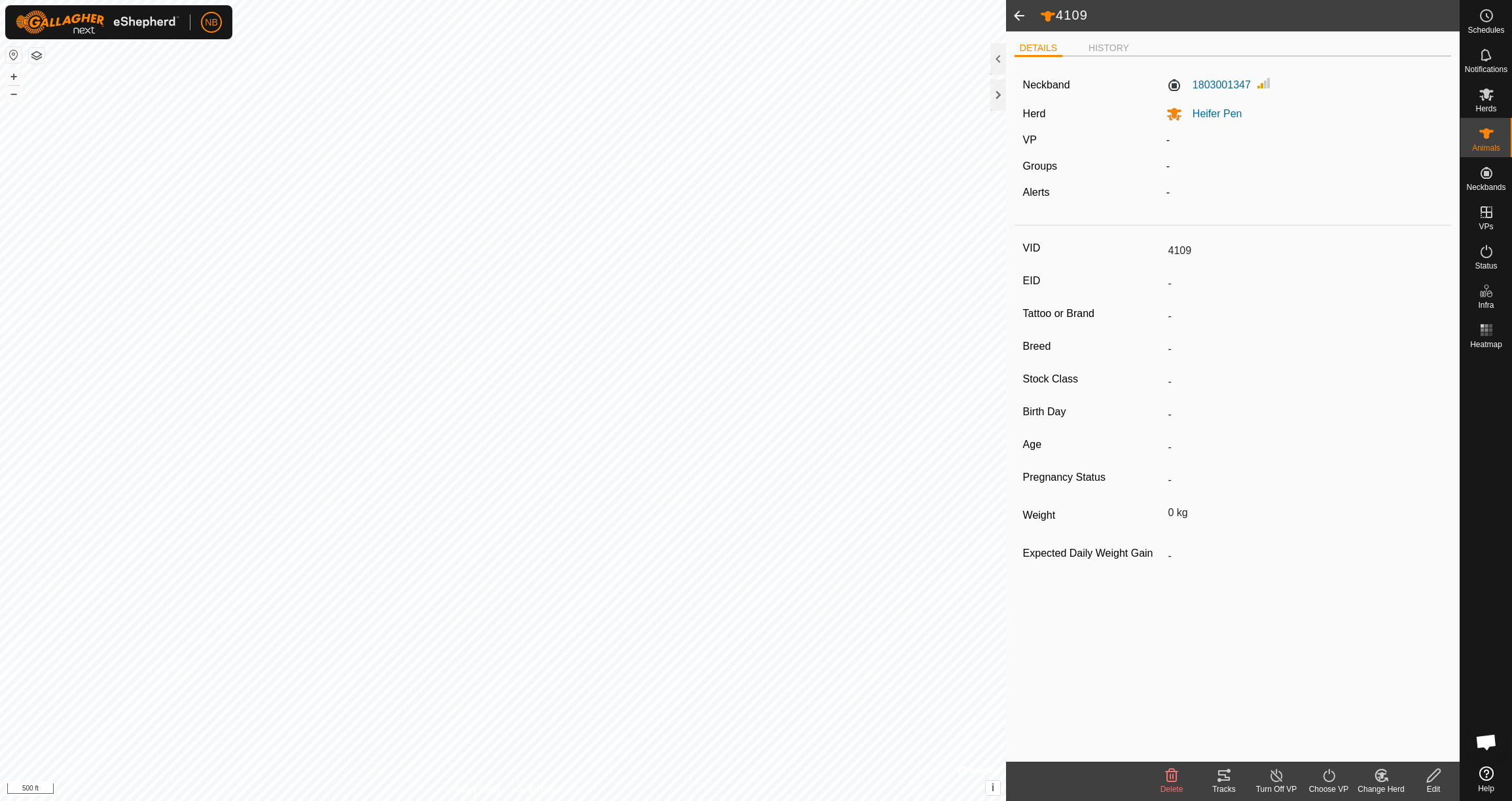
click at [1438, 780] on icon at bounding box center [1434, 775] width 17 height 16
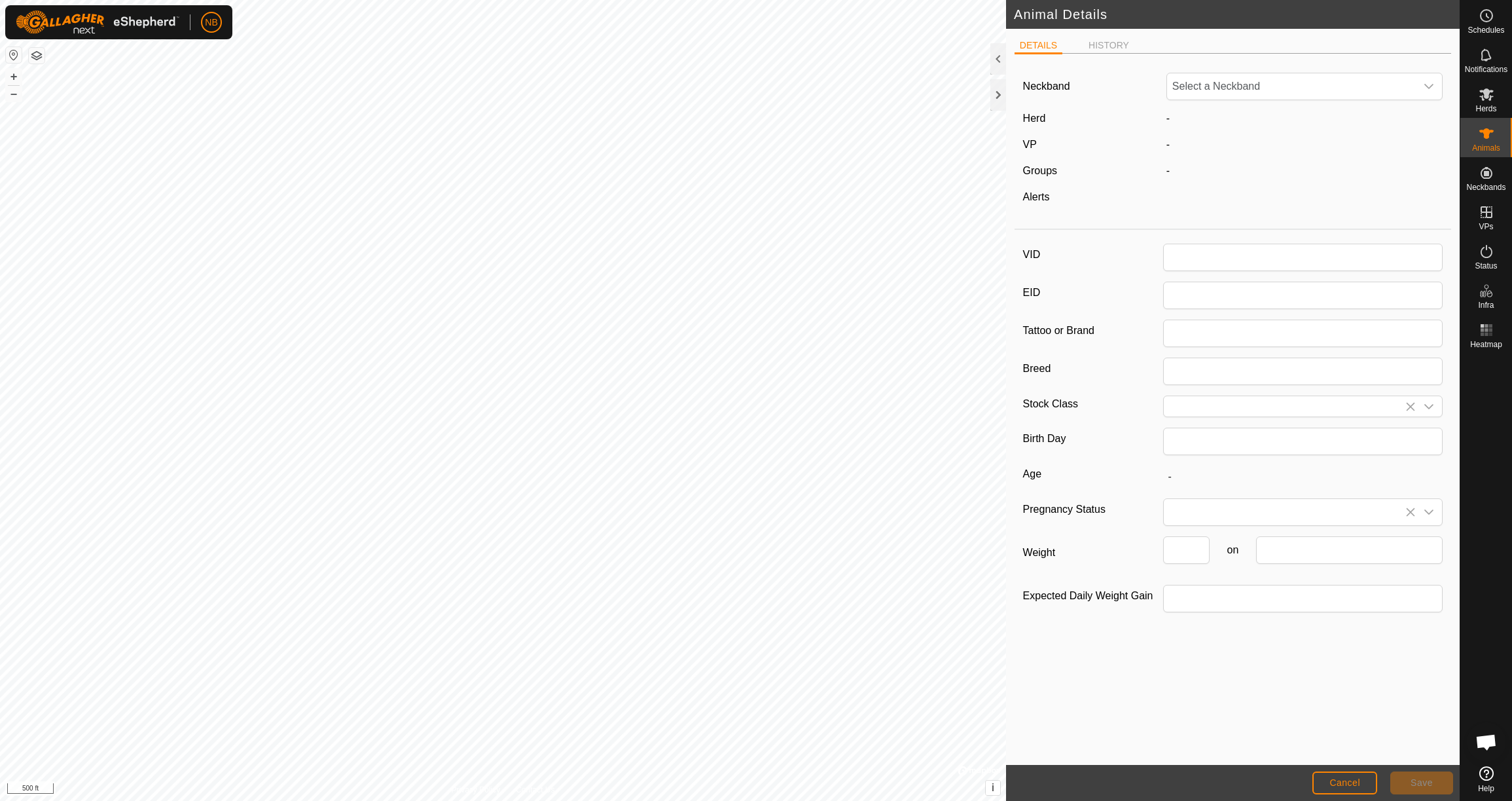
type input "4109"
type input "0"
click at [1187, 560] on input "0" at bounding box center [1186, 551] width 47 height 28
drag, startPoint x: 1156, startPoint y: 551, endPoint x: 1137, endPoint y: 551, distance: 19.0
click at [1137, 551] on div "Weight 0 on" at bounding box center [1233, 555] width 421 height 38
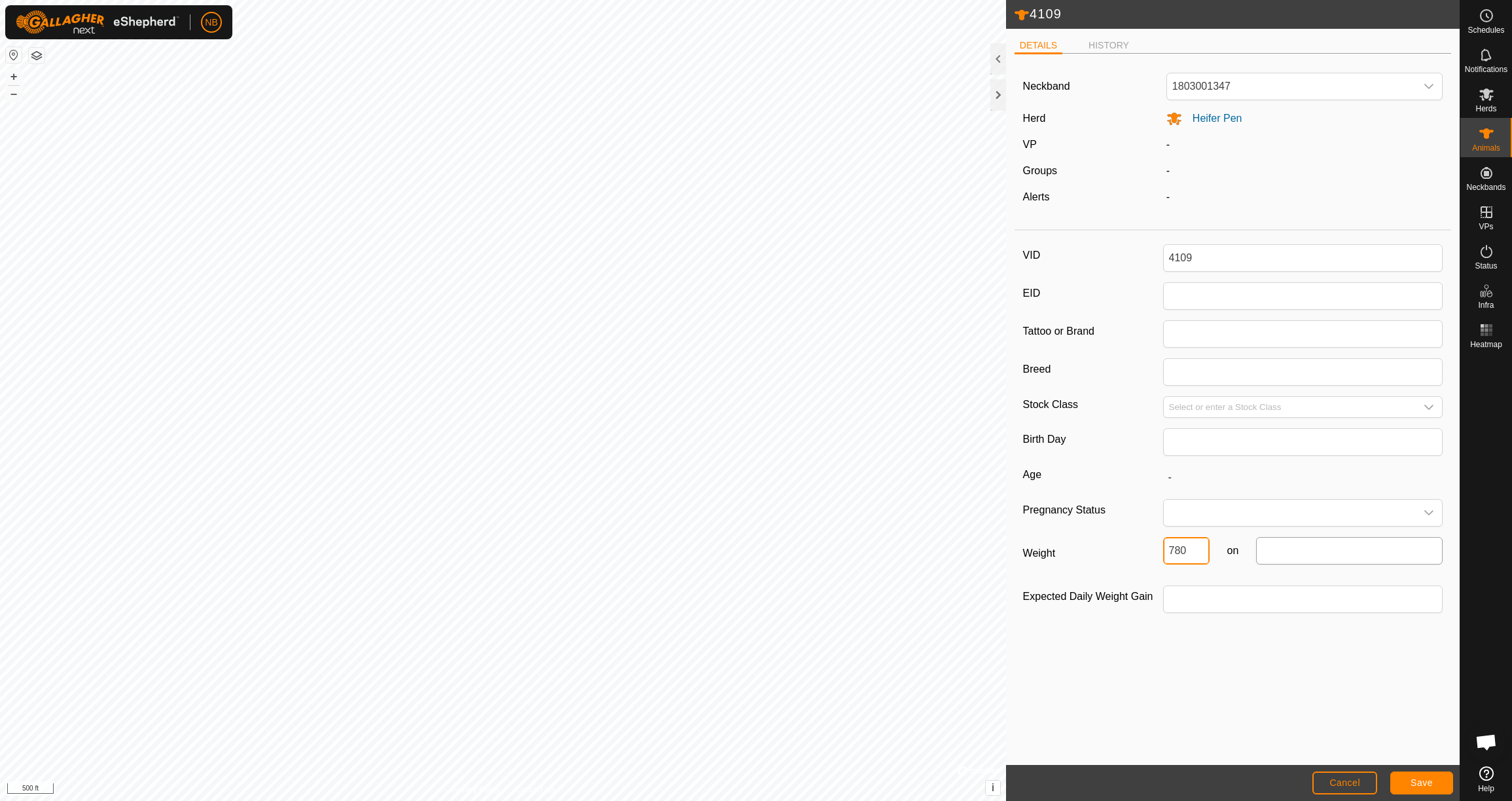
type input "780"
click at [1341, 560] on input "text" at bounding box center [1349, 551] width 187 height 28
click at [1280, 591] on button "Previous Month" at bounding box center [1275, 587] width 21 height 21
click at [1298, 716] on span "23" at bounding box center [1304, 721] width 21 height 21
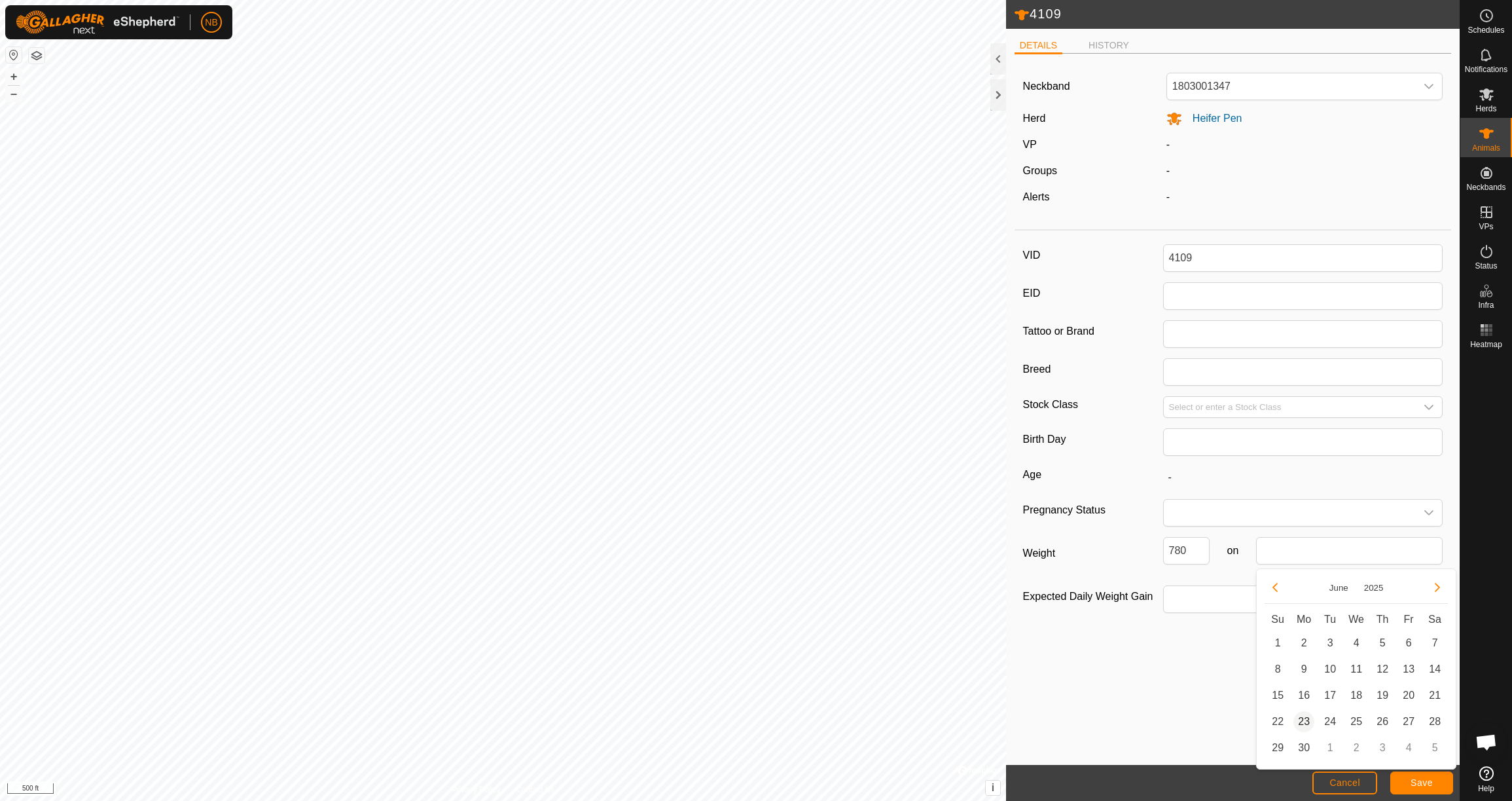
type input "[DATE]"
click at [1421, 782] on span "Save" at bounding box center [1422, 782] width 22 height 10
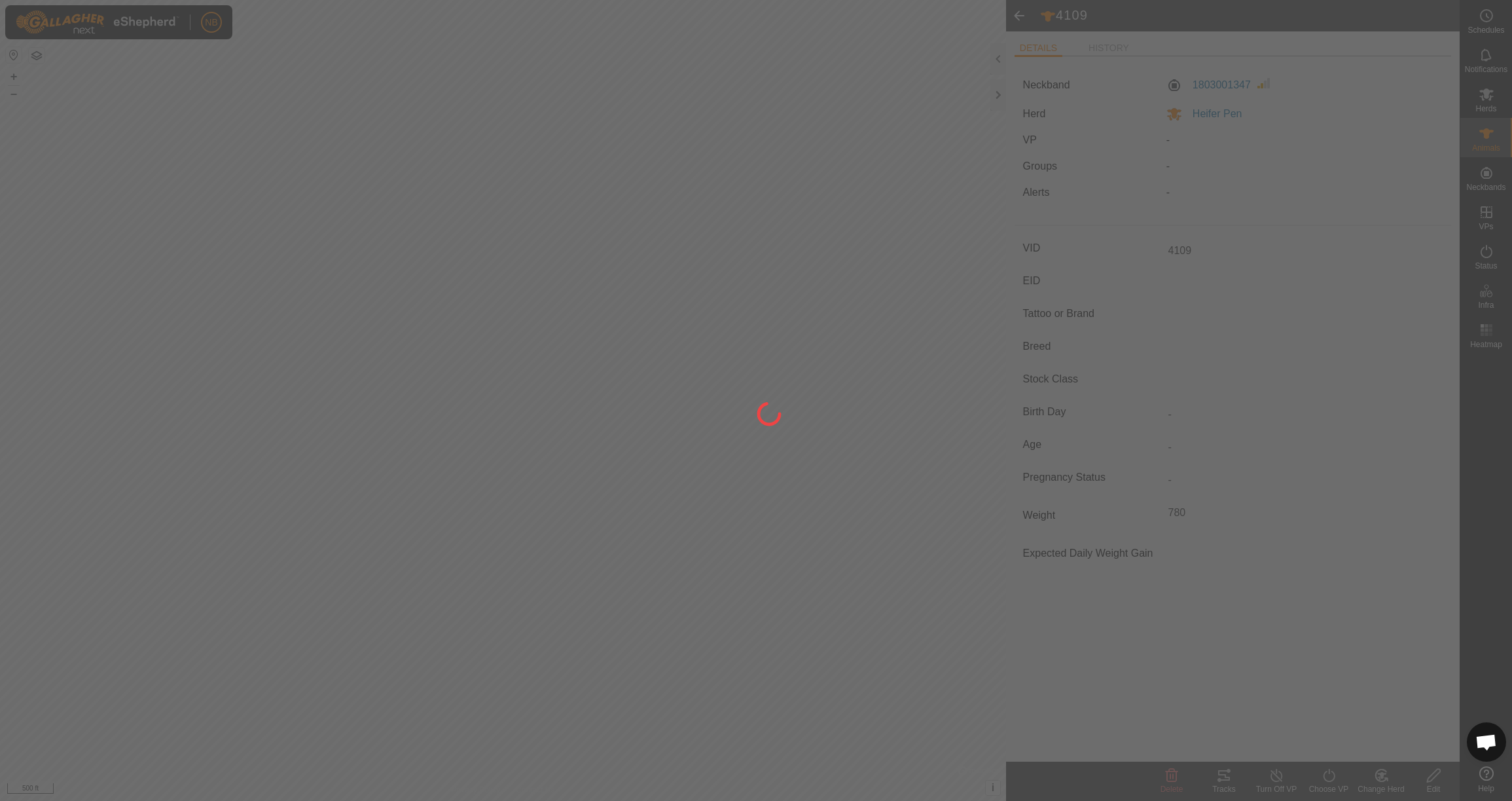
type input "-"
type input "780 kg"
type input "-"
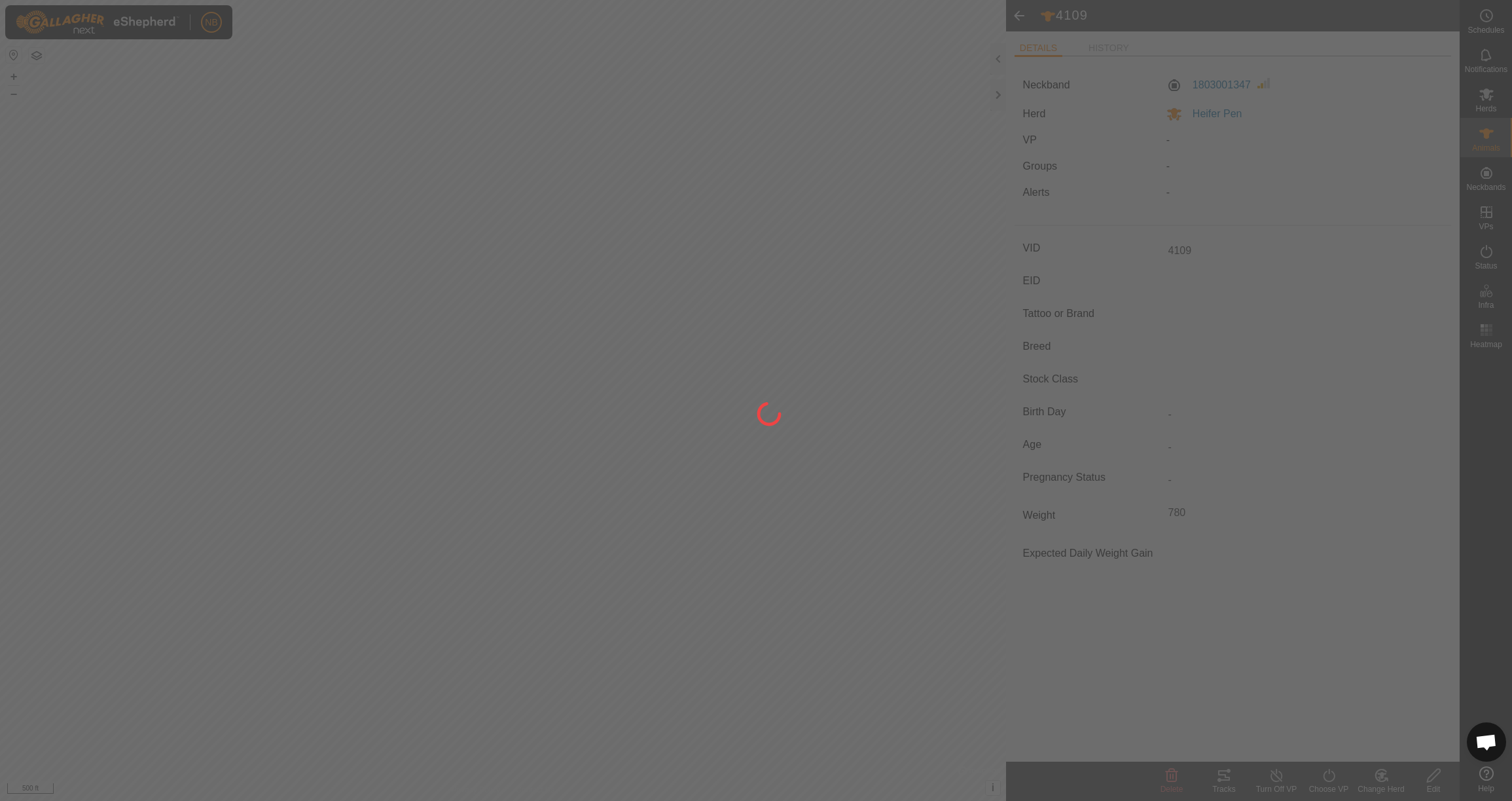
type input "-"
type input "0 kg"
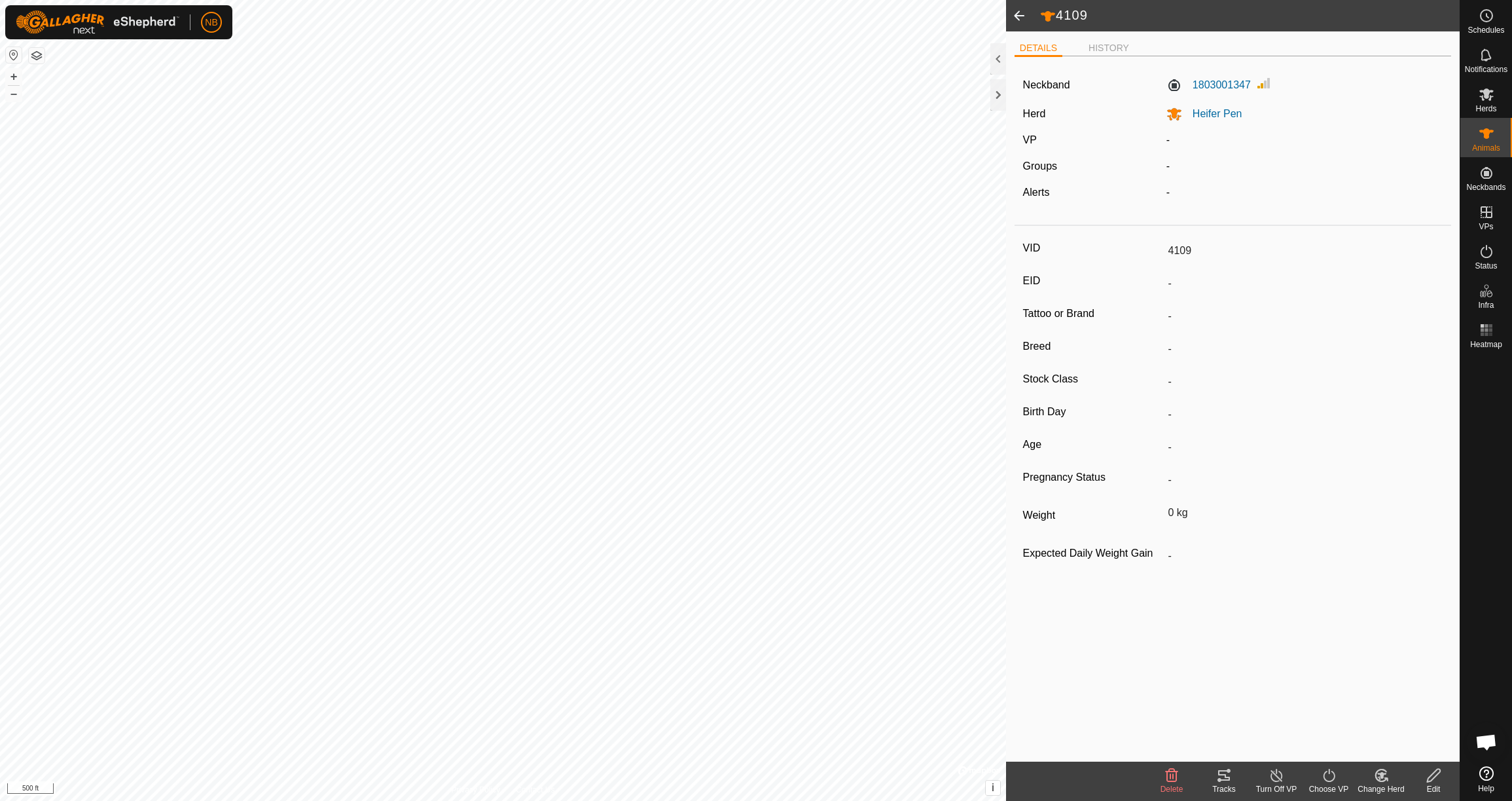
click at [1021, 17] on span at bounding box center [1019, 16] width 26 height 31
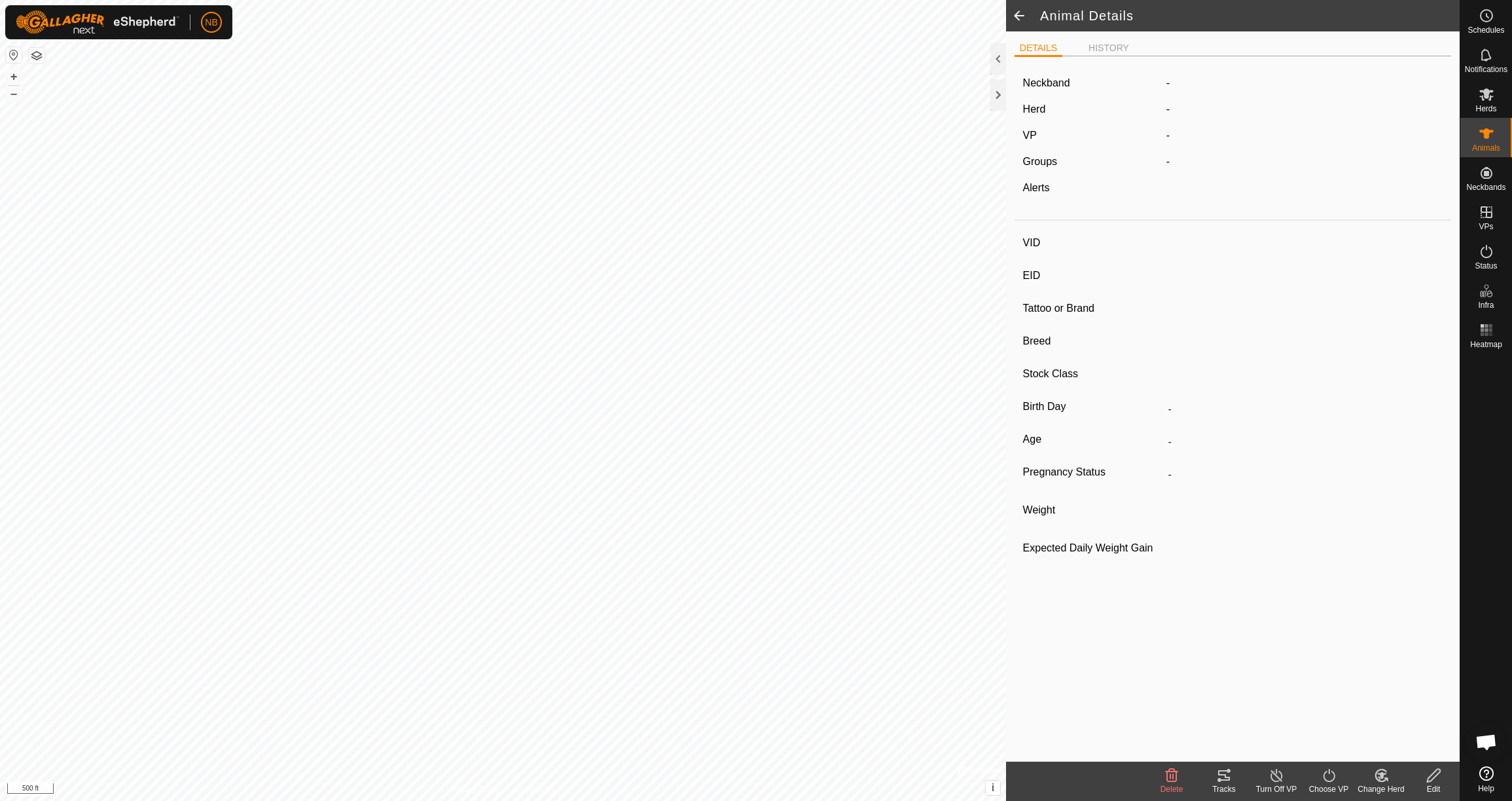
type input "4109"
type input "-"
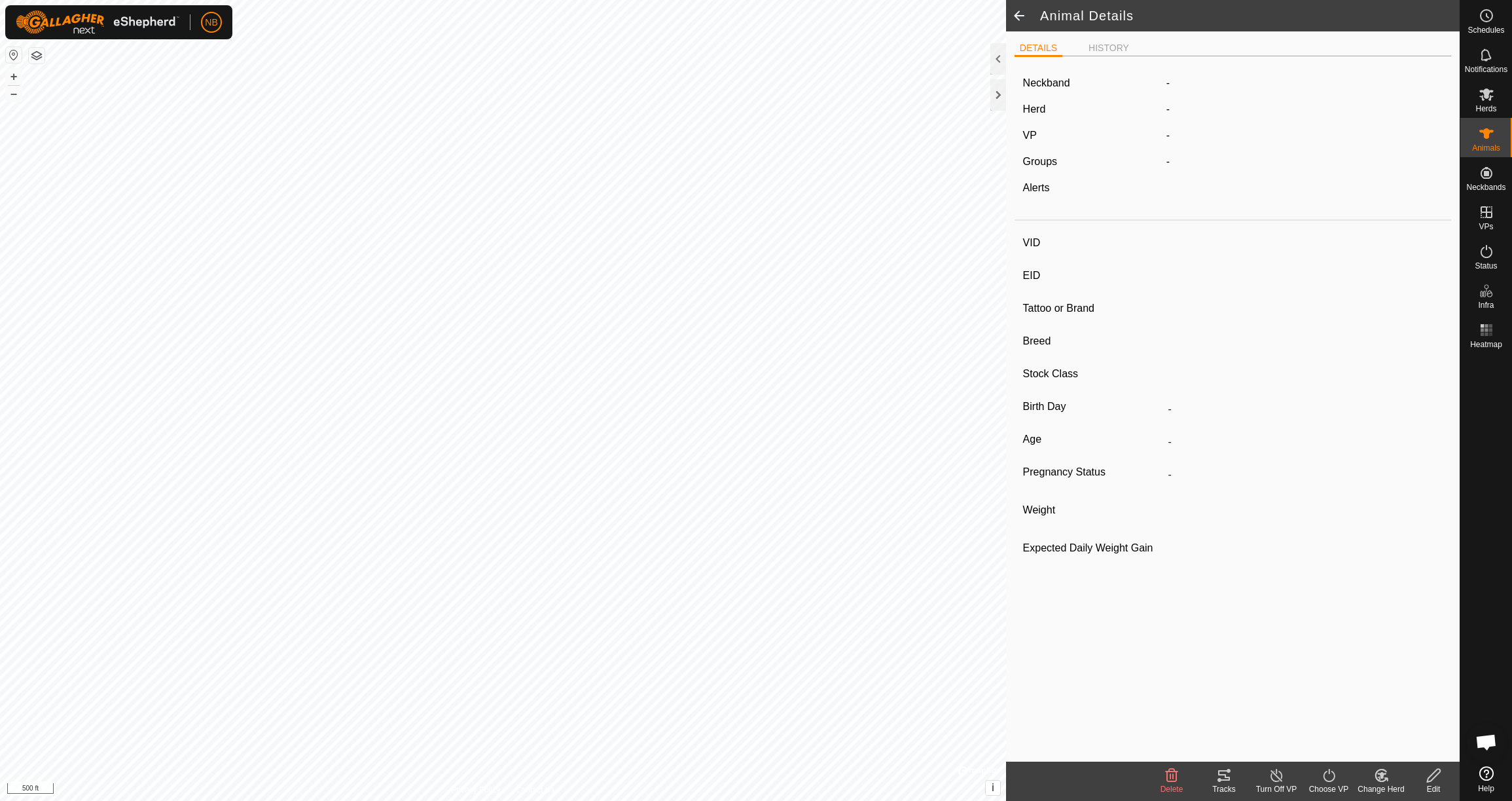
type input "780 kg"
type input "-"
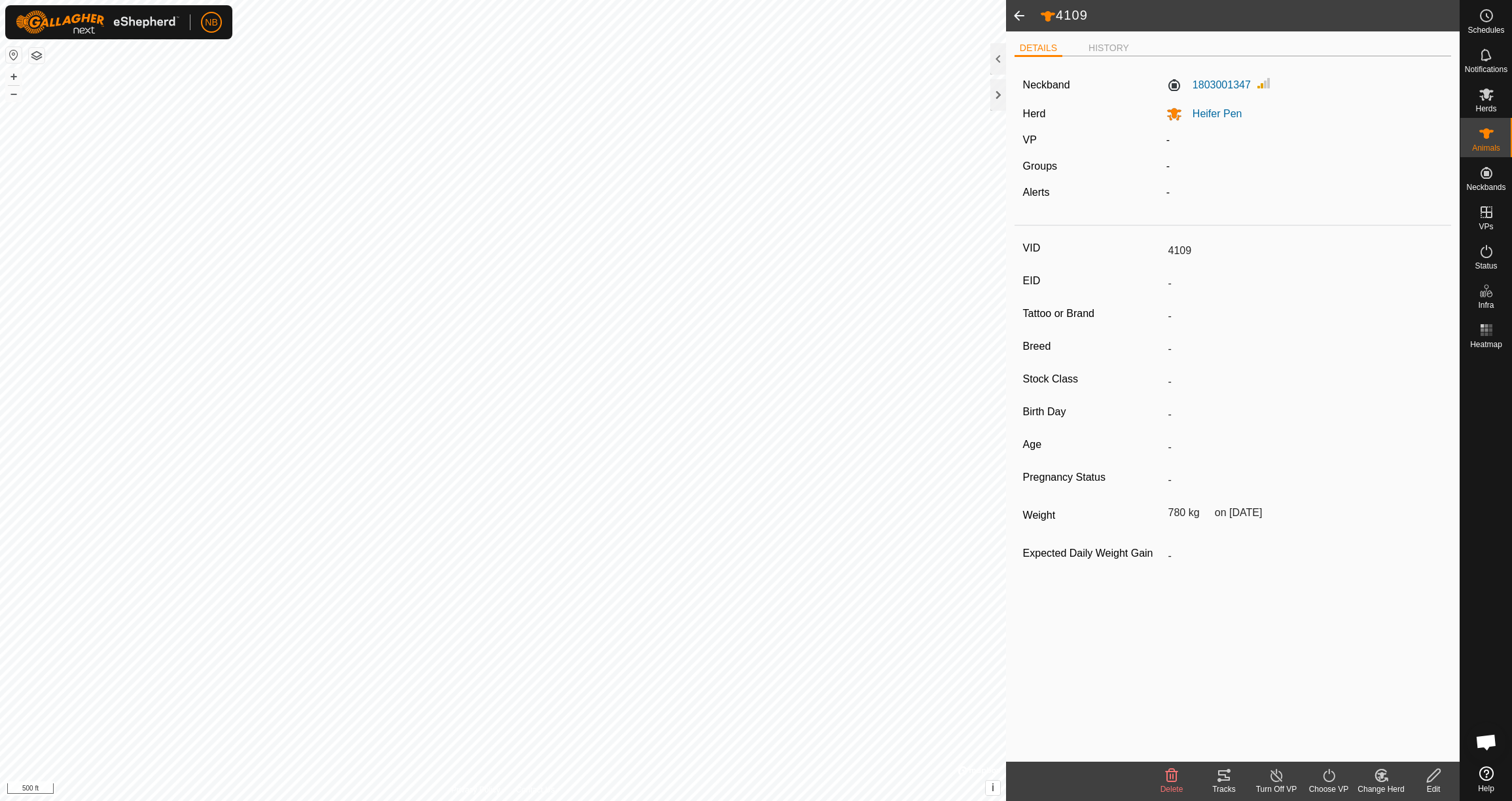
click at [1021, 14] on span at bounding box center [1019, 16] width 26 height 31
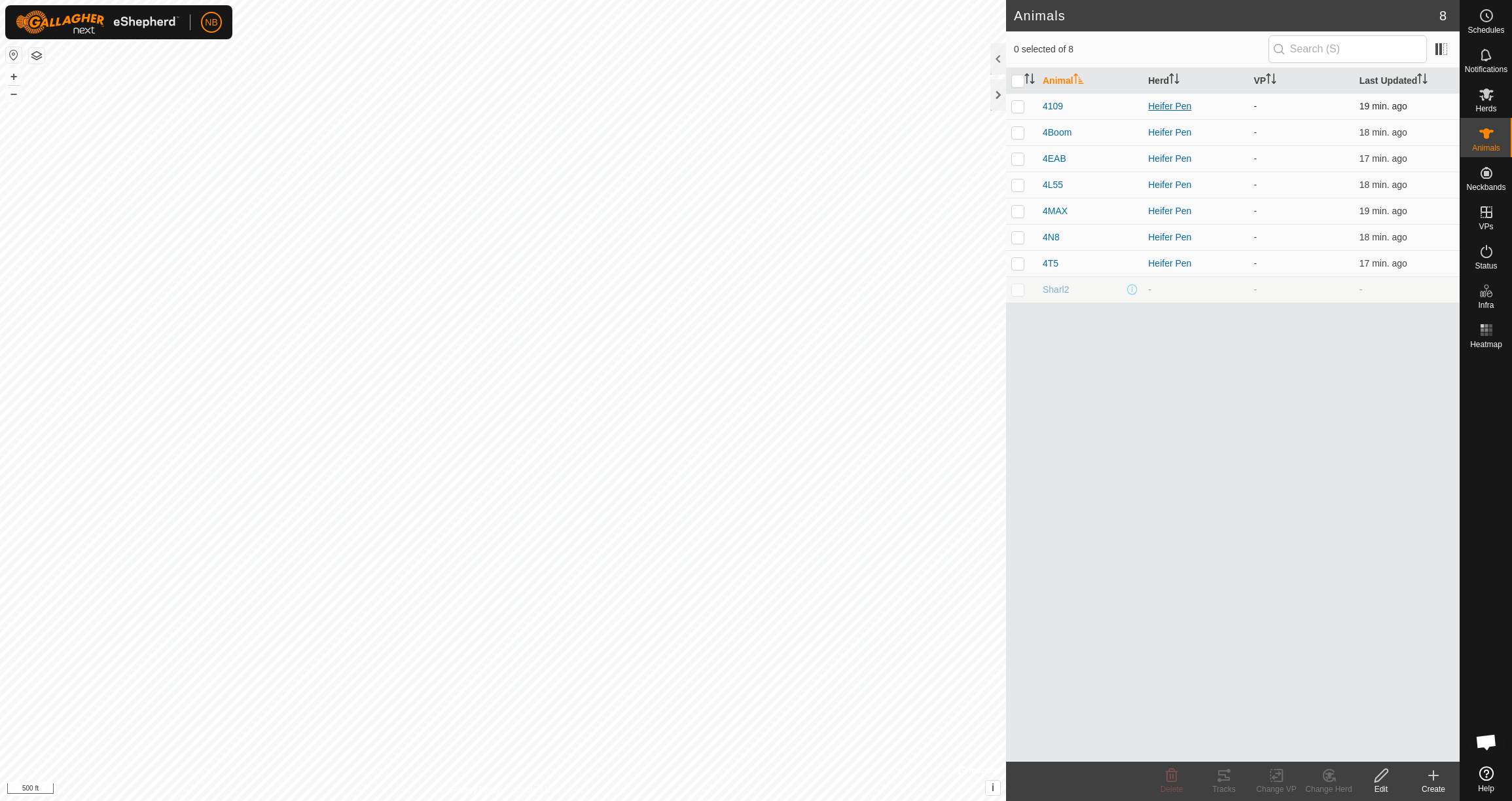
click at [1173, 106] on div "Heifer Pen" at bounding box center [1195, 106] width 95 height 14
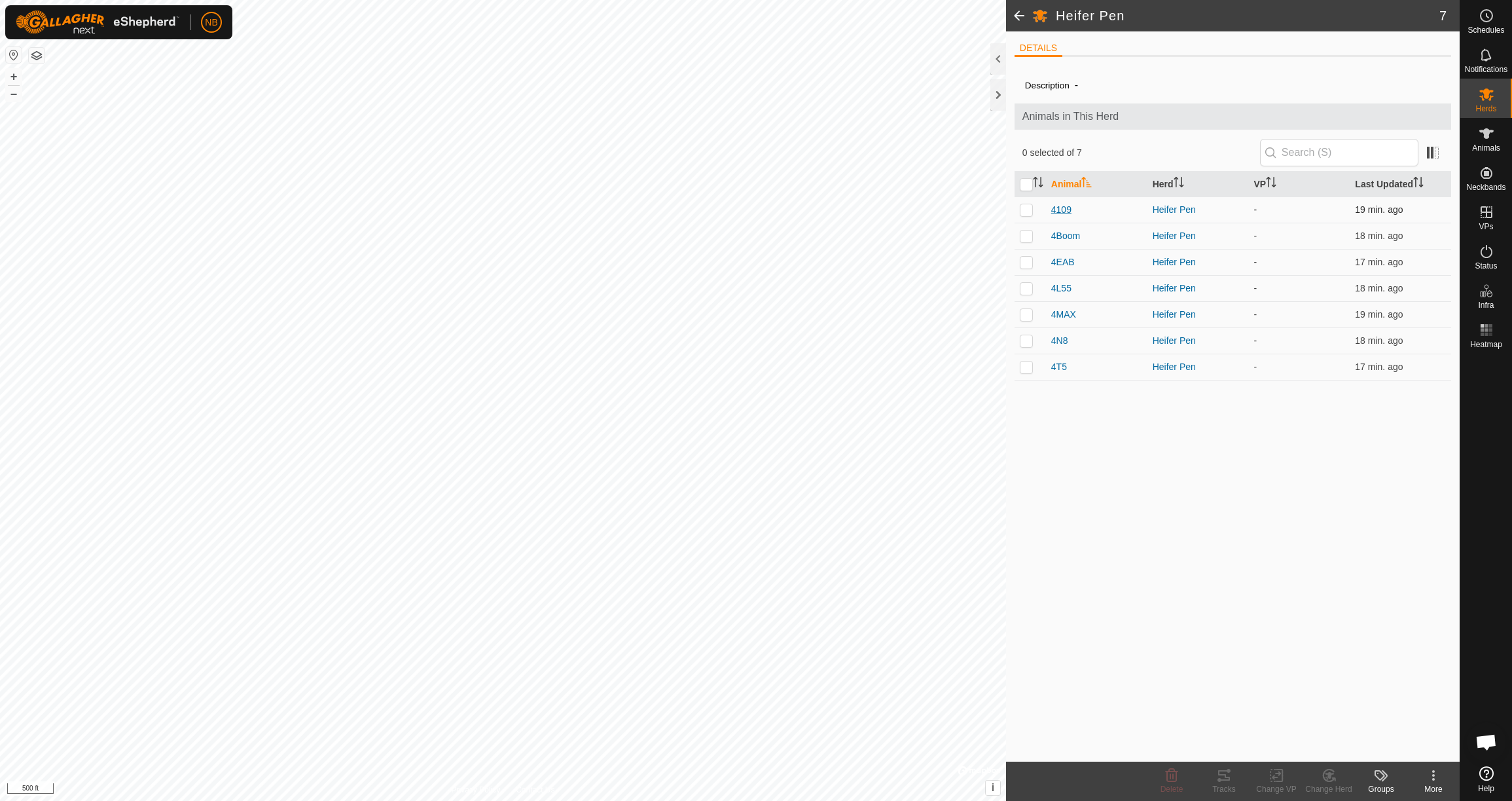
click at [1063, 209] on span "4109" at bounding box center [1061, 210] width 20 height 14
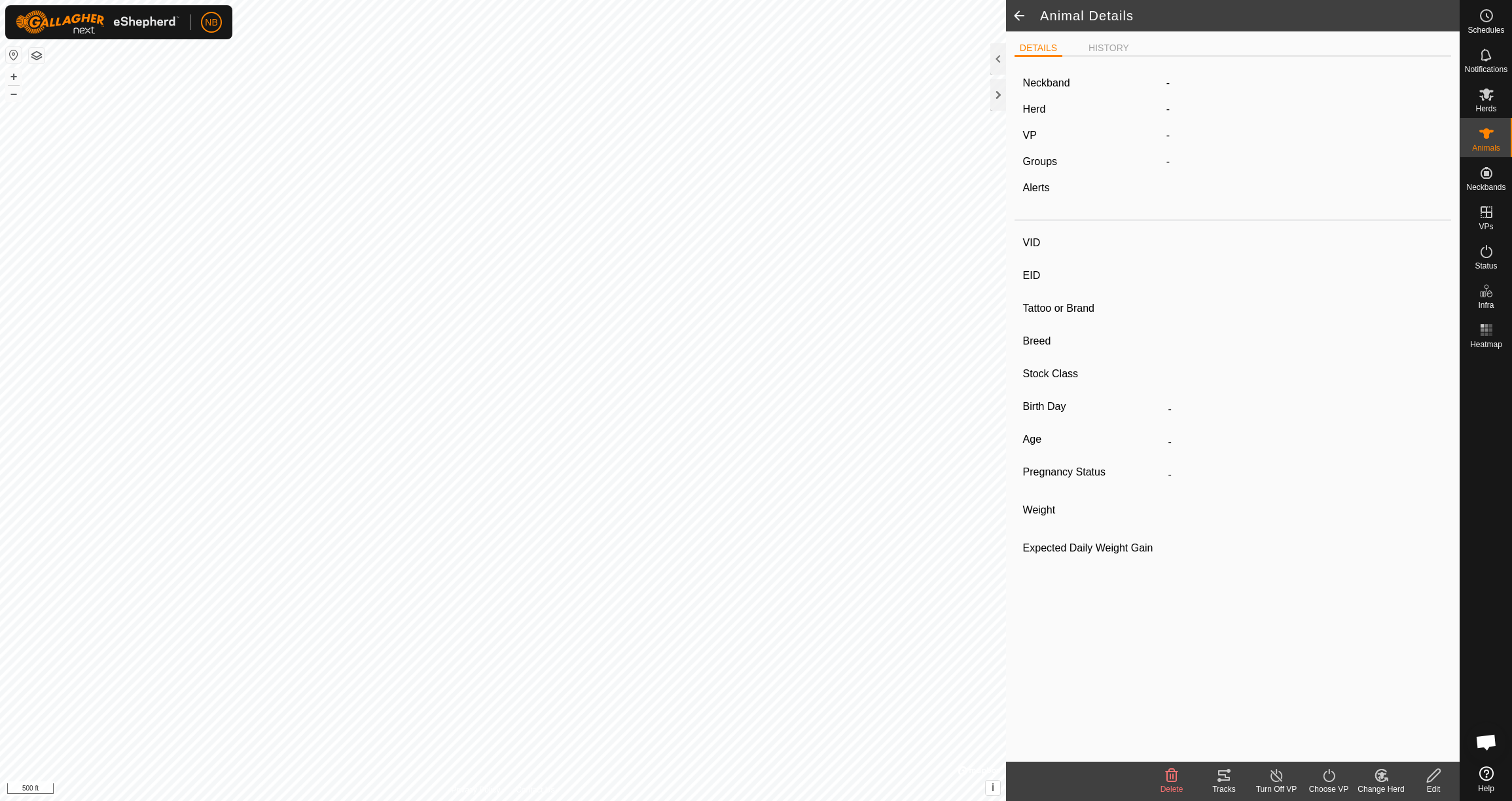
type input "4109"
type input "-"
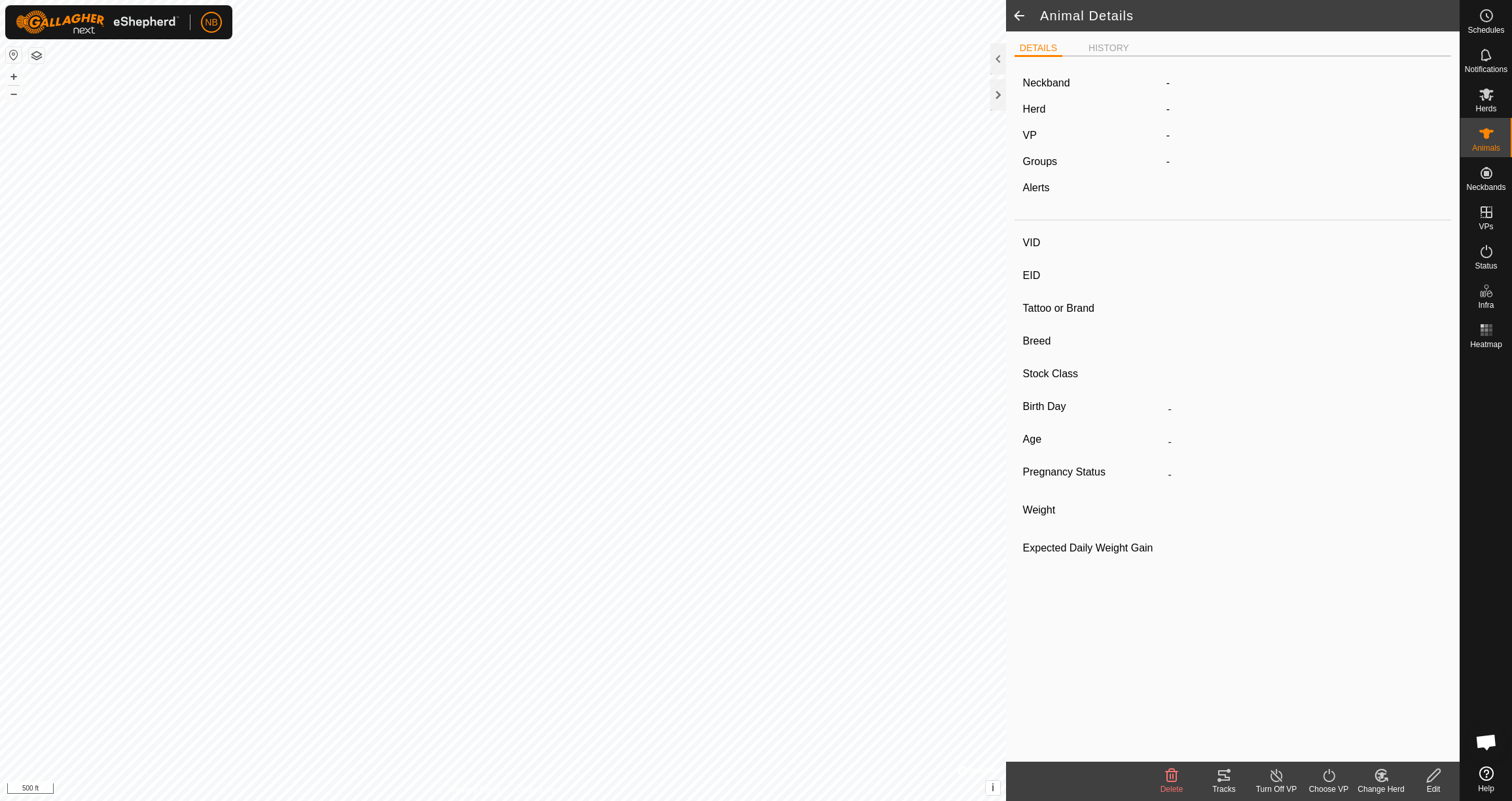
type input "780 kg"
type input "-"
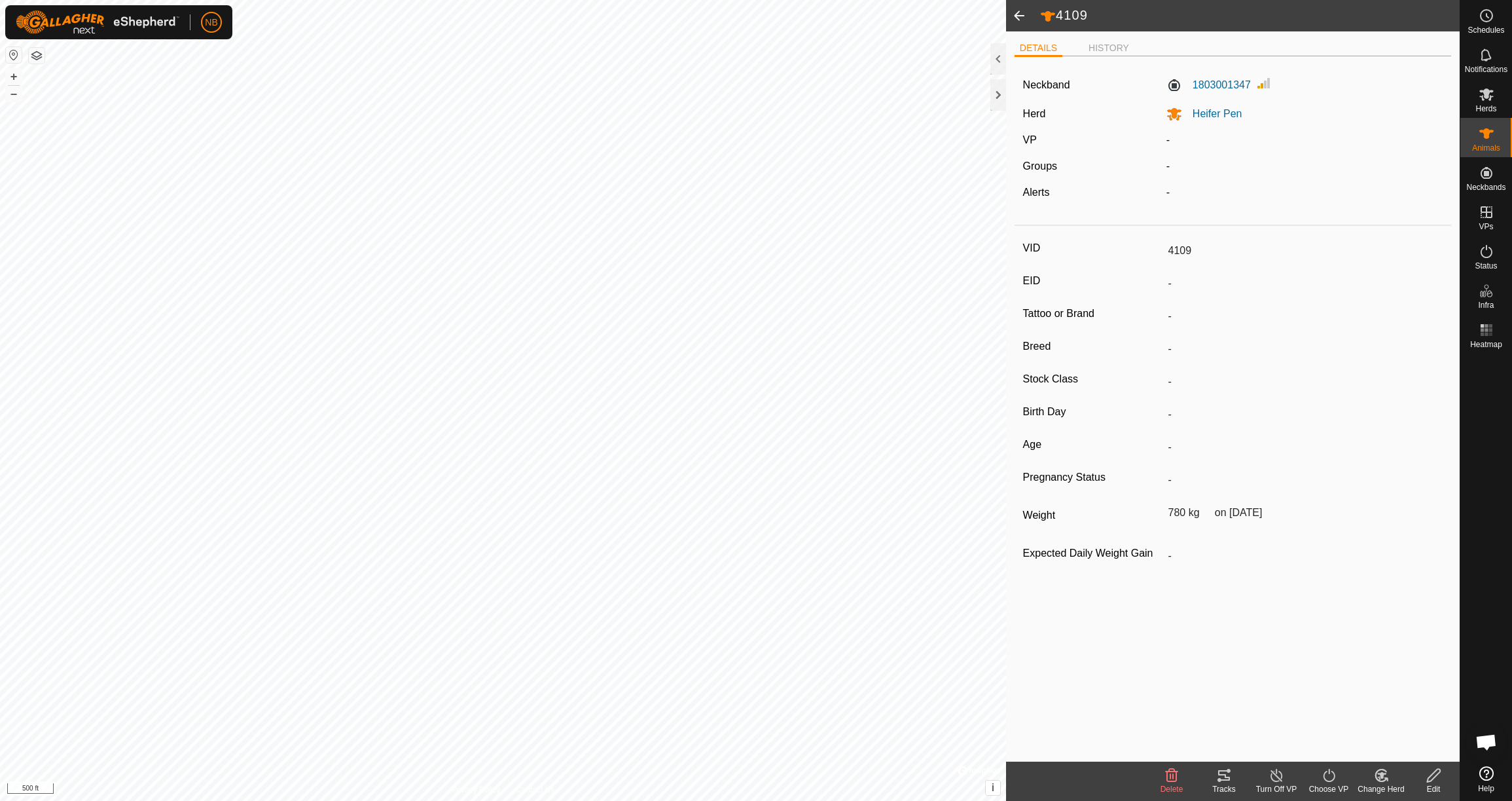
click at [1021, 17] on span at bounding box center [1019, 16] width 26 height 31
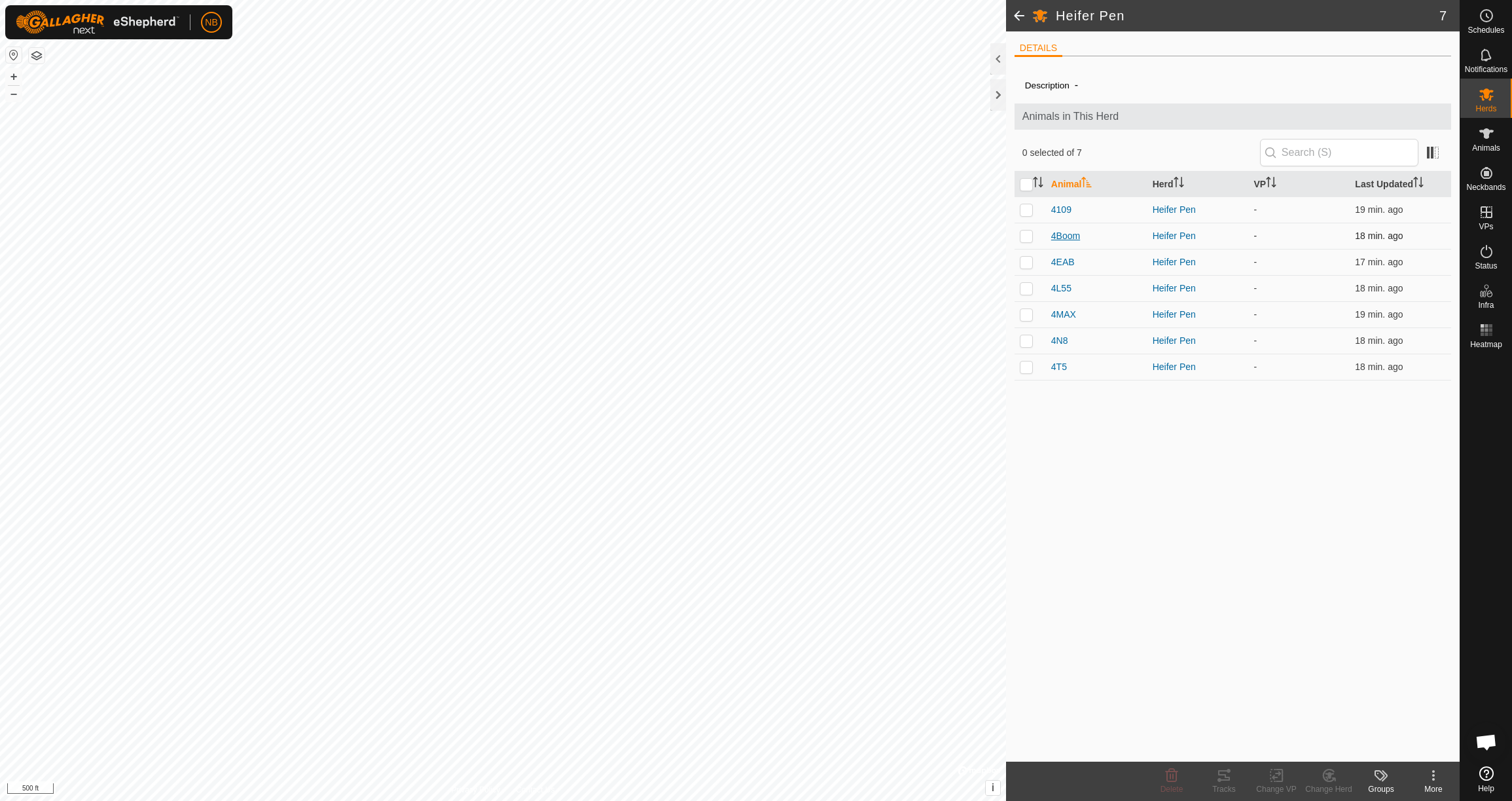
click at [1068, 235] on span "4Boom" at bounding box center [1065, 236] width 29 height 14
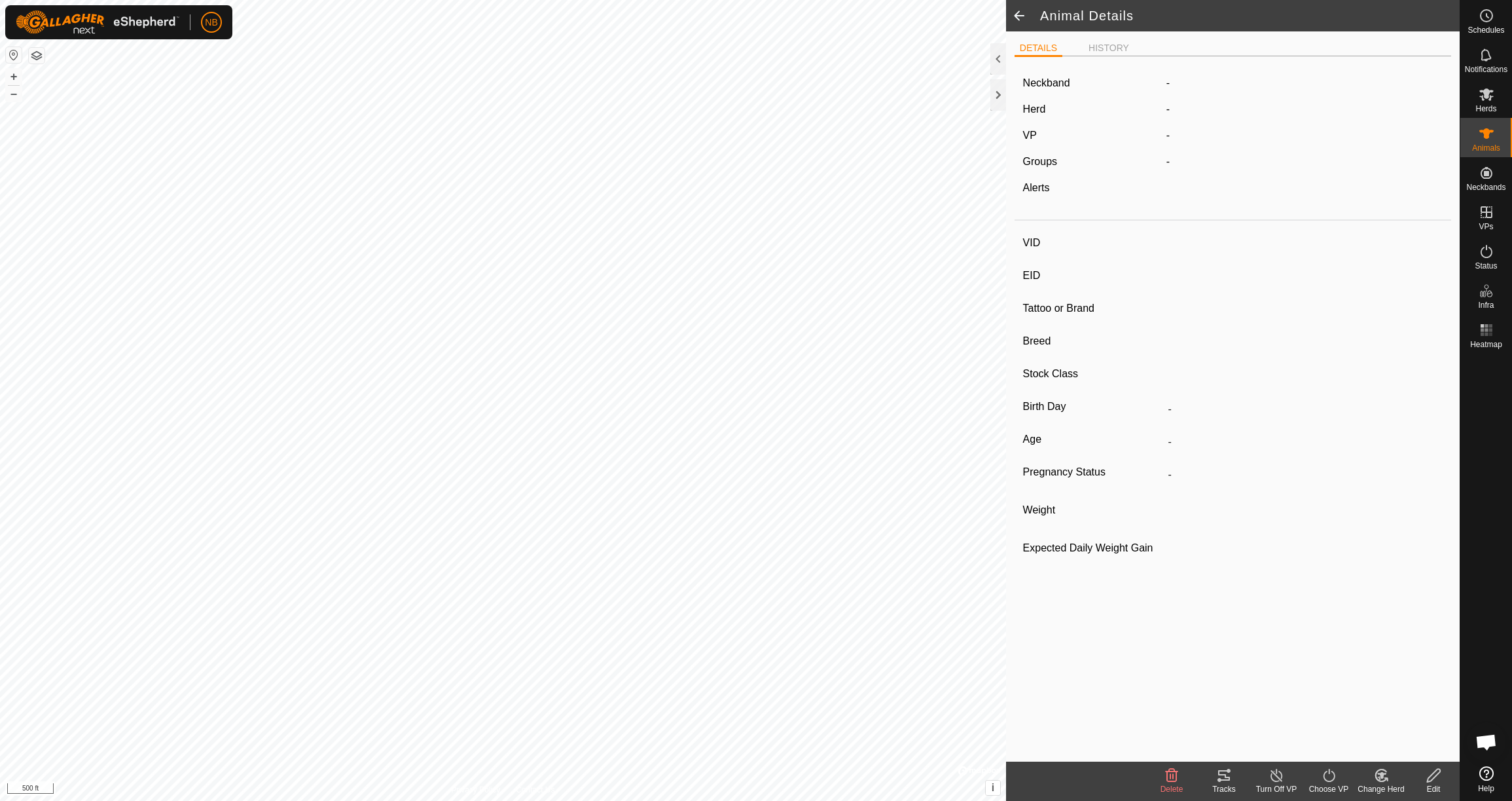
type input "4Boom"
type input "-"
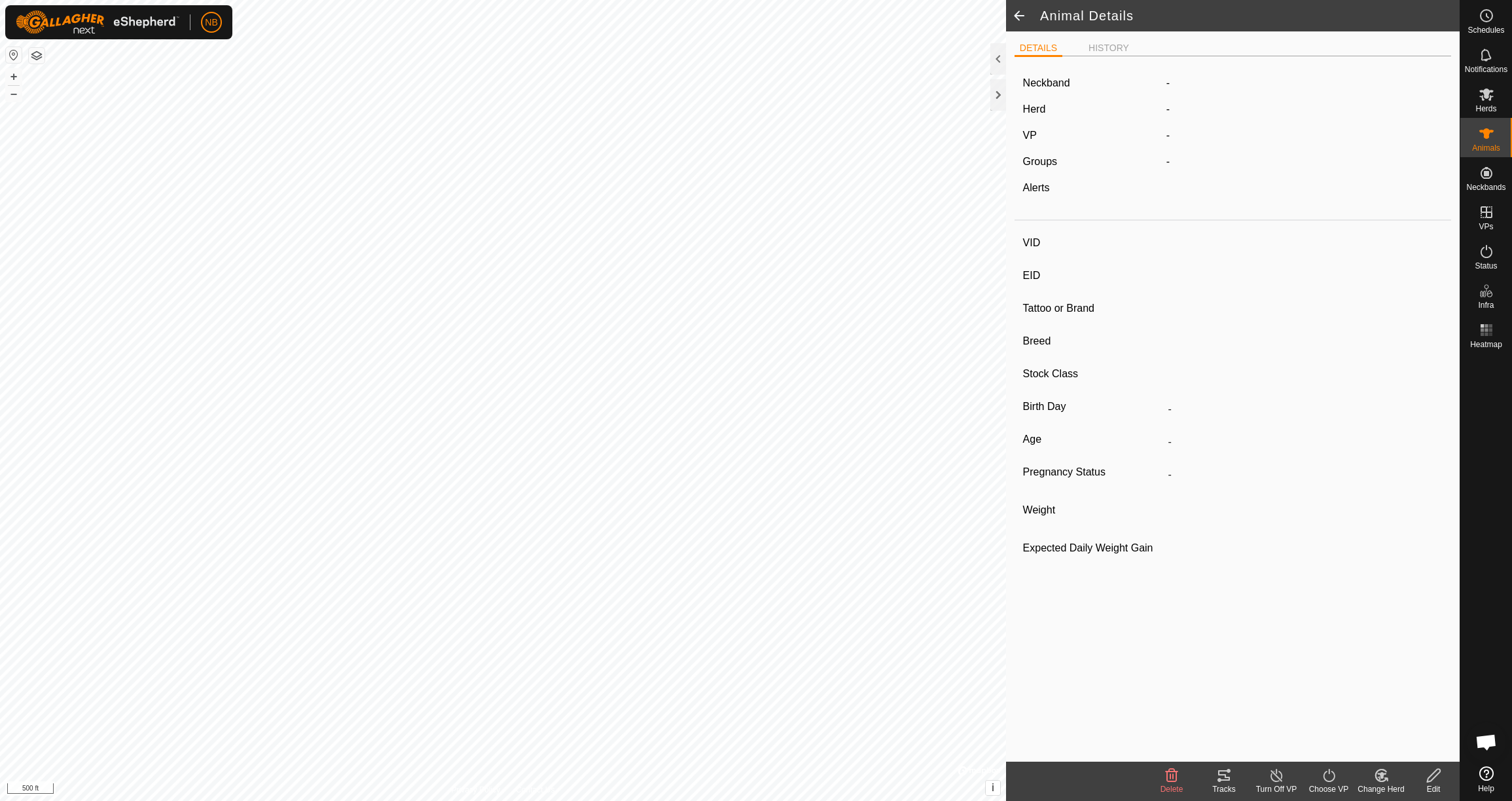
type input "0 kg"
type input "-"
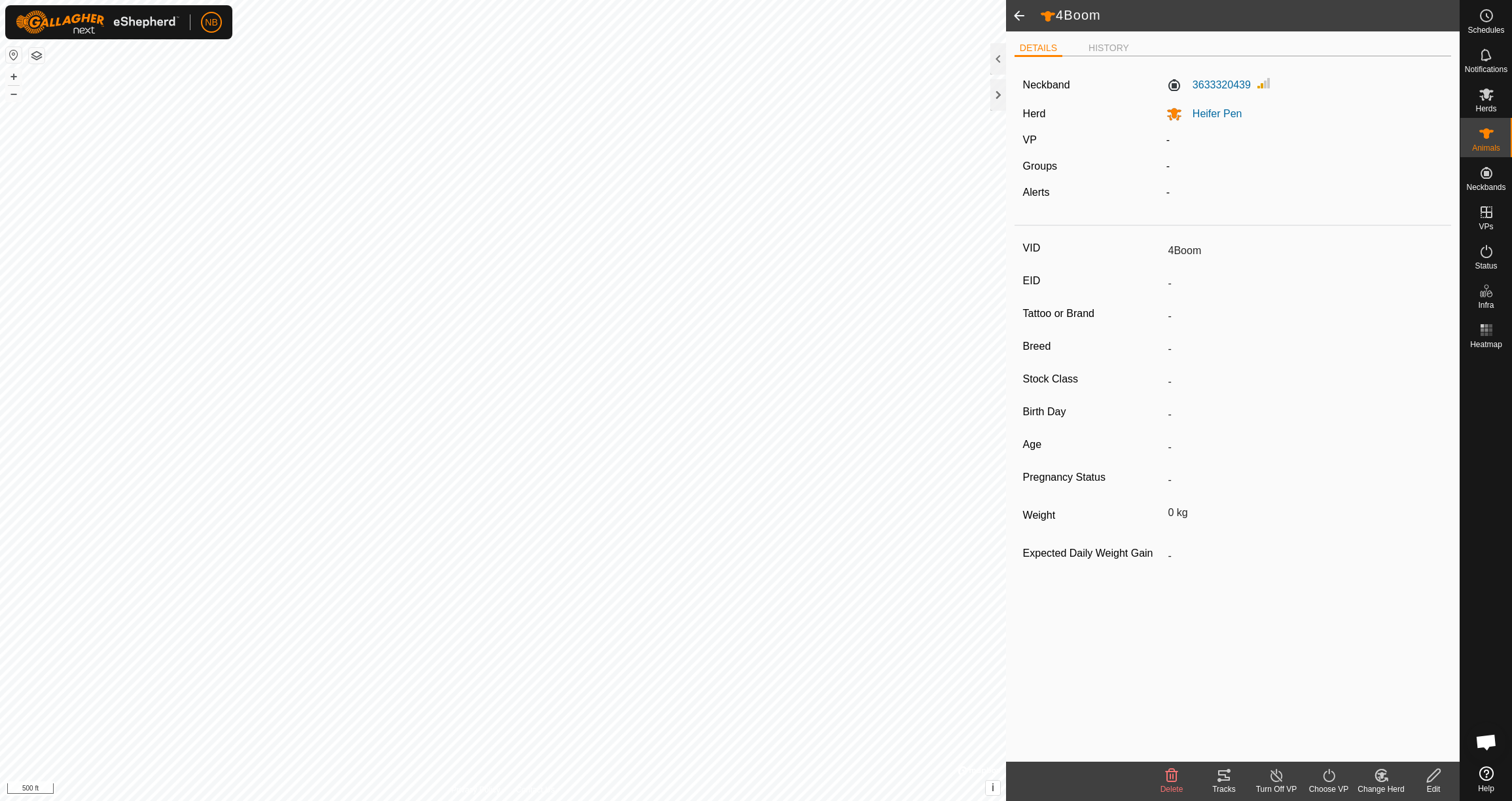
click at [1437, 777] on icon at bounding box center [1434, 775] width 17 height 16
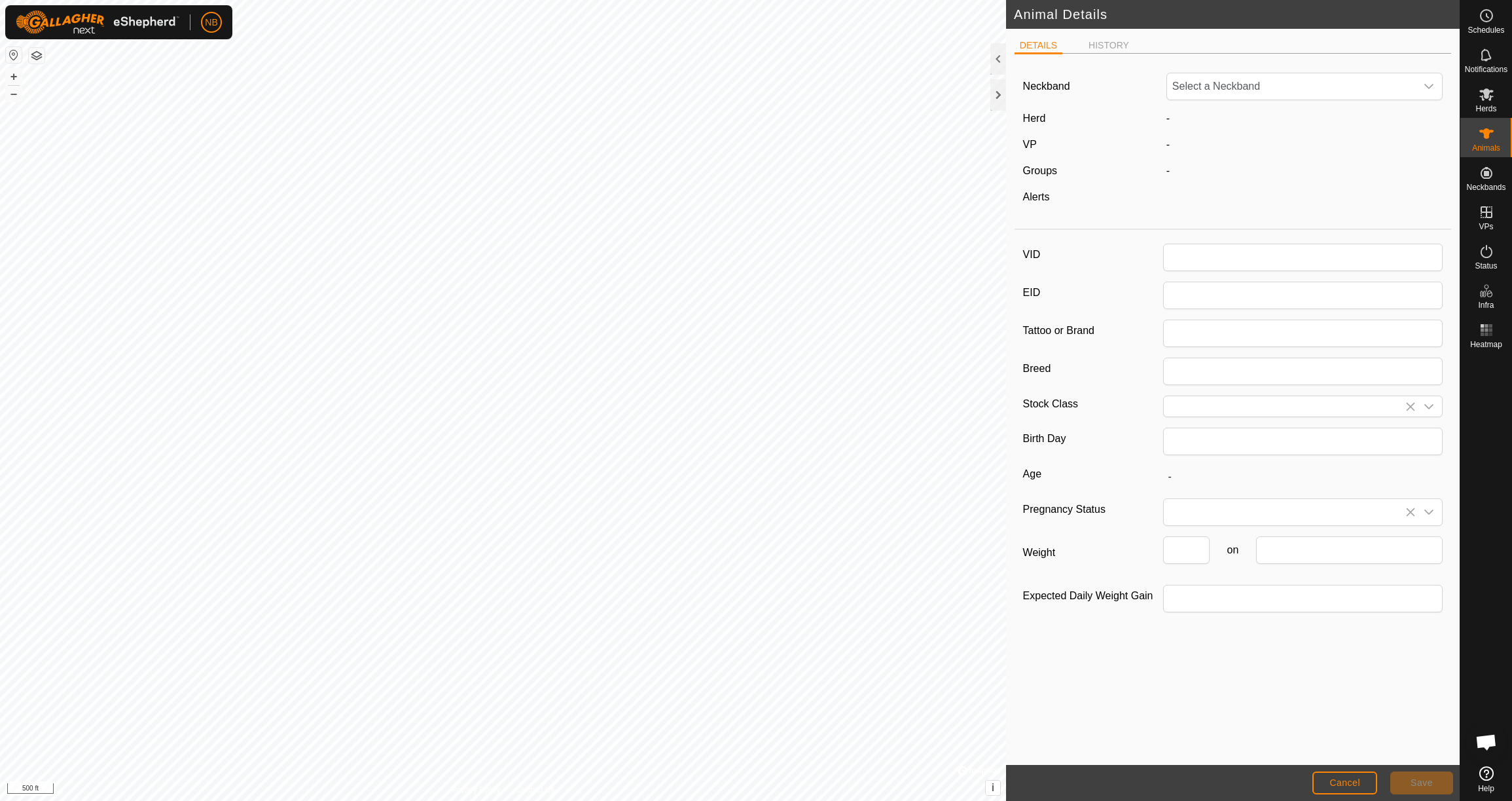
type input "4Boom"
type input "0"
click at [1196, 562] on input "0" at bounding box center [1186, 551] width 47 height 28
type input "0"
type input "780"
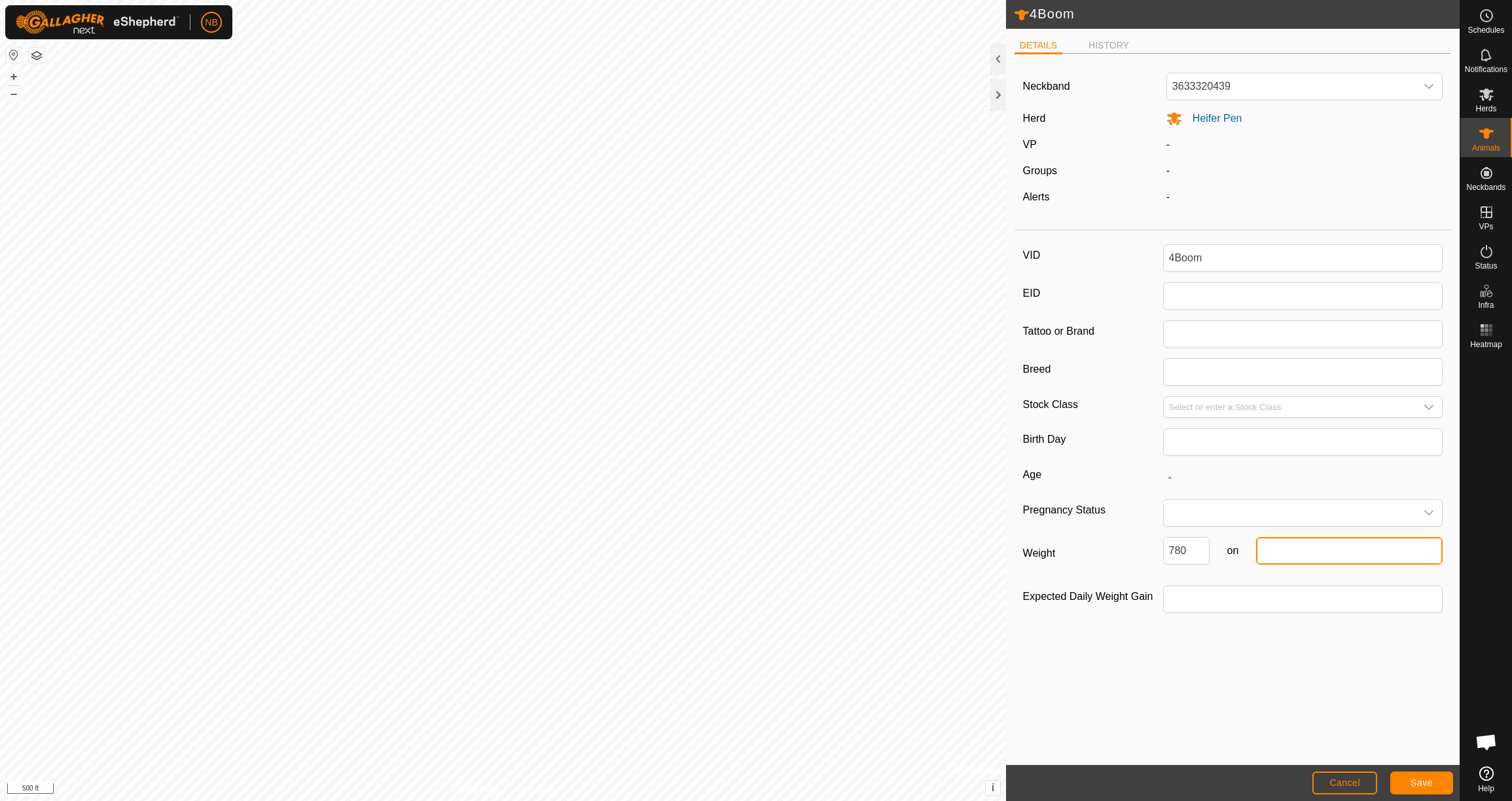
click at [1322, 558] on input "text" at bounding box center [1349, 551] width 187 height 28
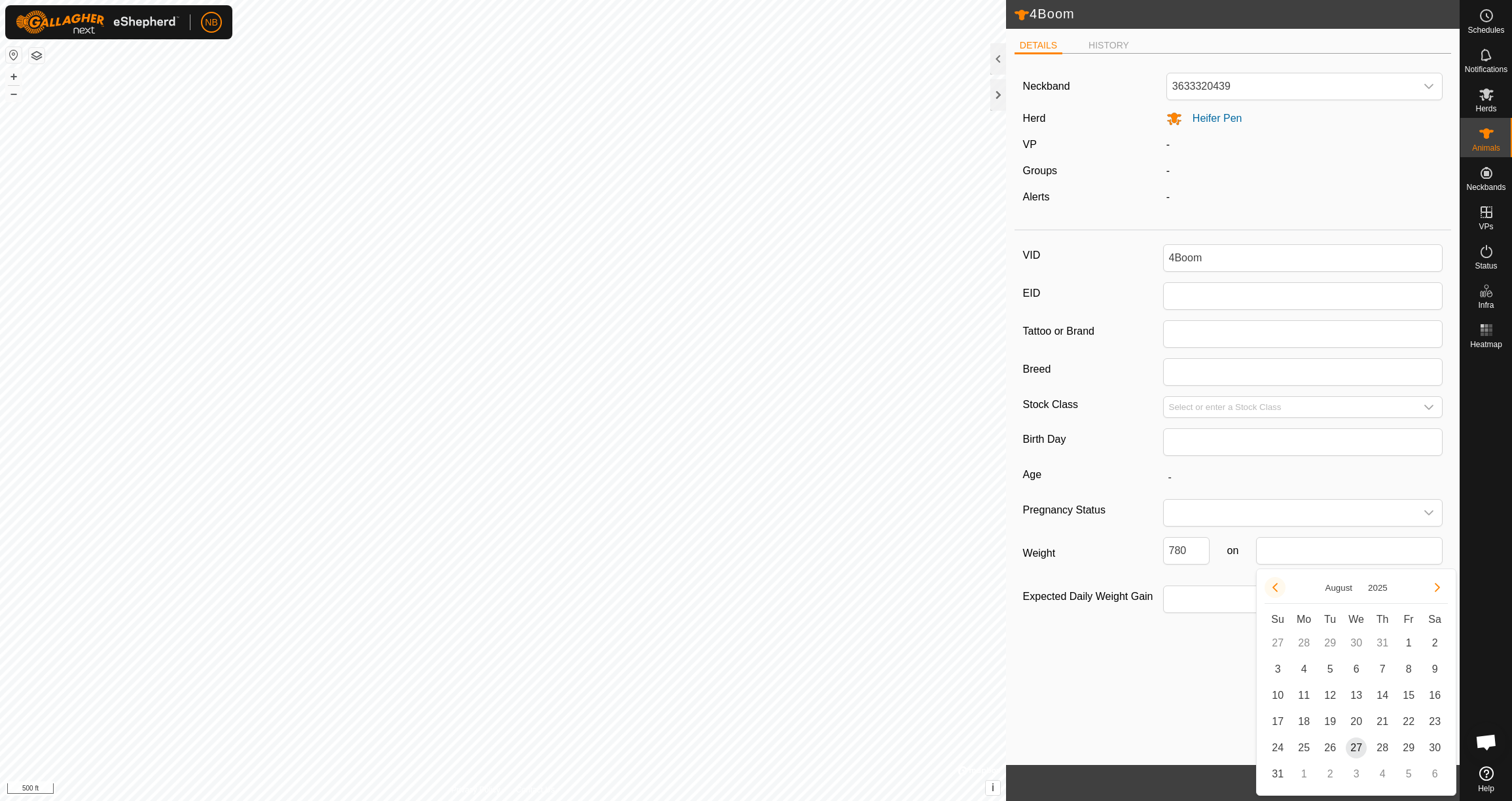
click at [1279, 589] on button "Previous Month" at bounding box center [1275, 587] width 21 height 21
drag, startPoint x: 1300, startPoint y: 718, endPoint x: 1310, endPoint y: 720, distance: 10.2
click at [1300, 718] on span "23" at bounding box center [1304, 721] width 21 height 21
type input "[DATE]"
click at [1426, 783] on span "Save" at bounding box center [1422, 782] width 22 height 10
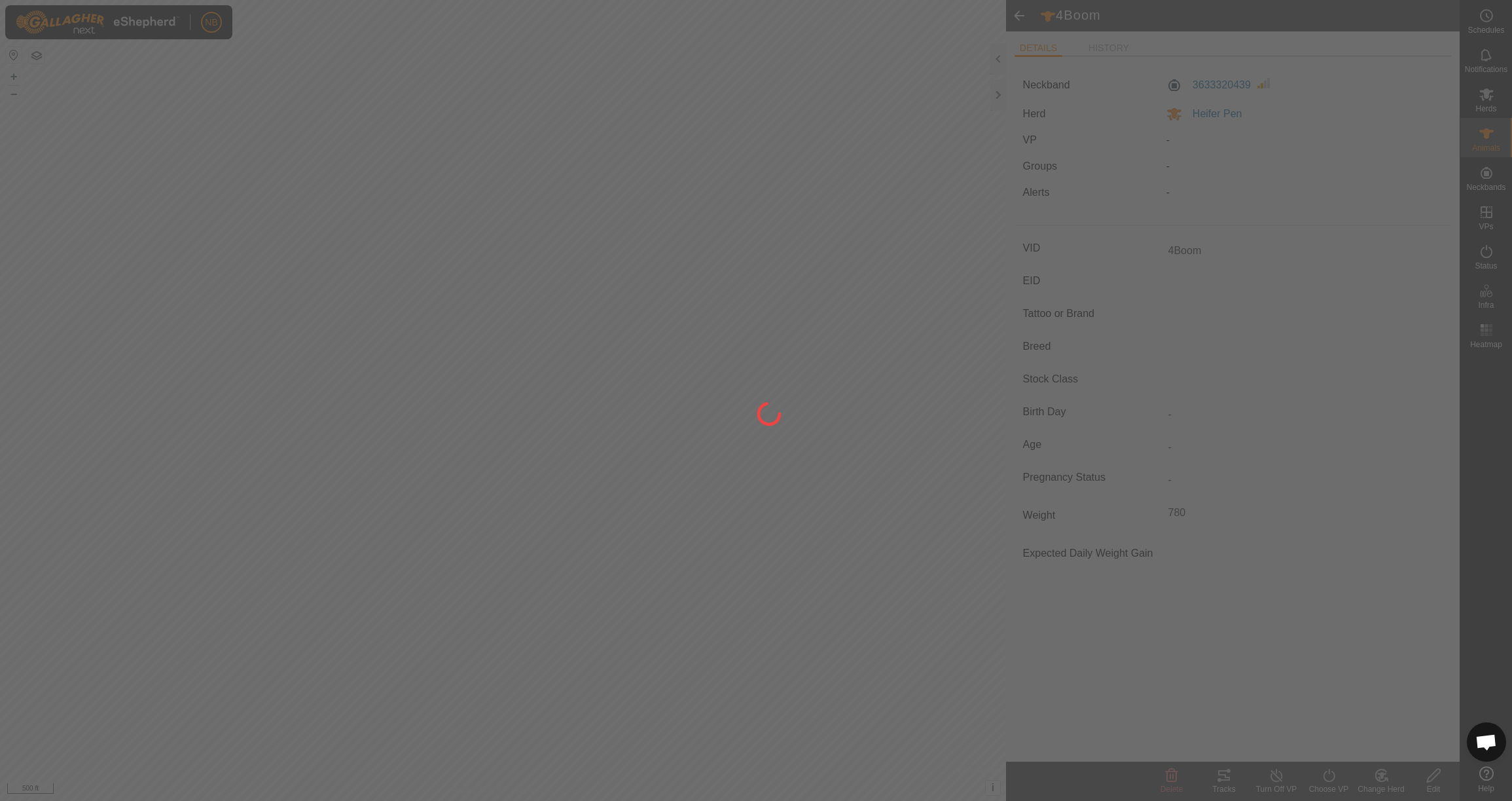
type input "-"
type input "780 kg"
type input "-"
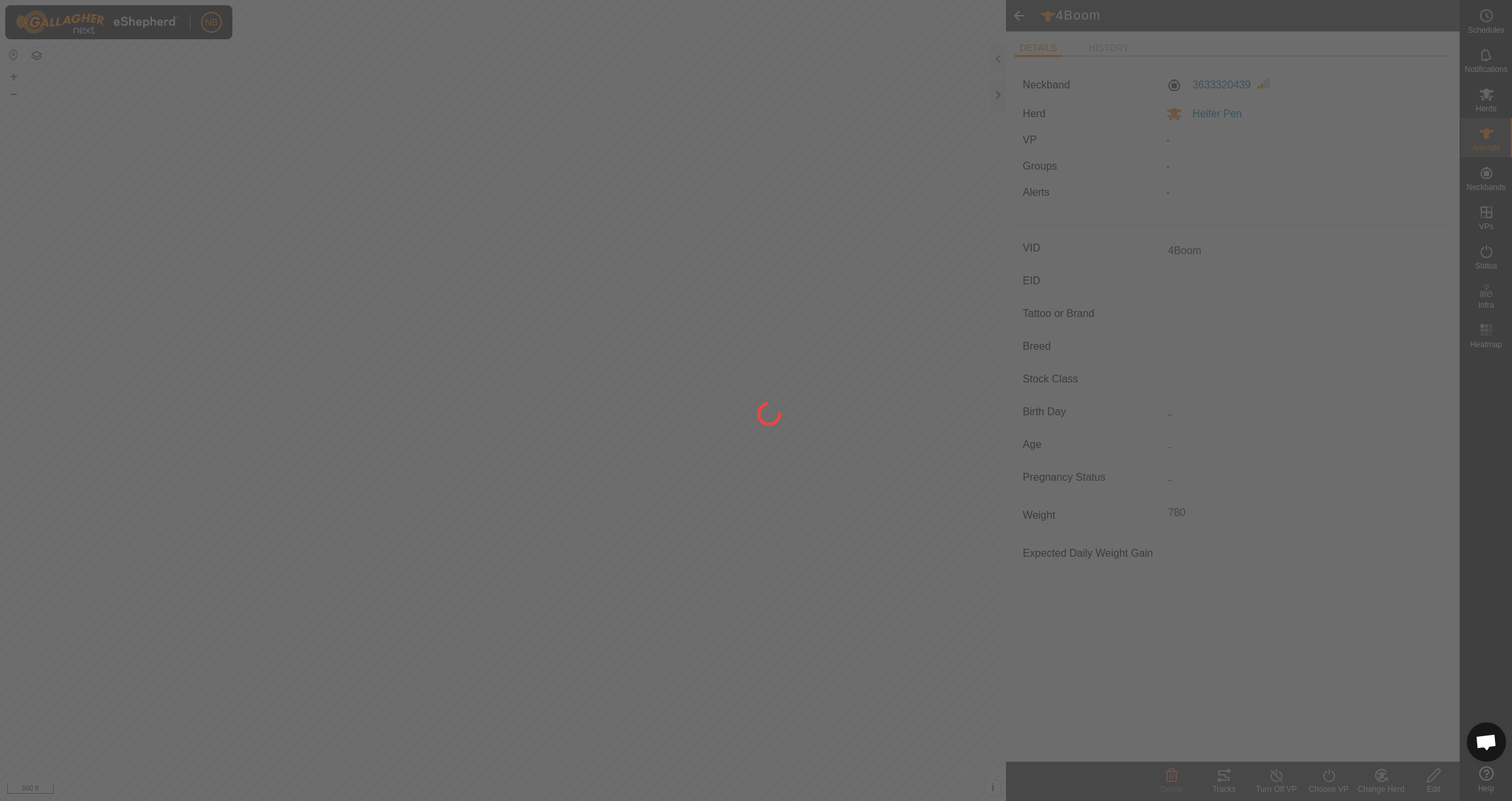
type input "-"
type input "0 kg"
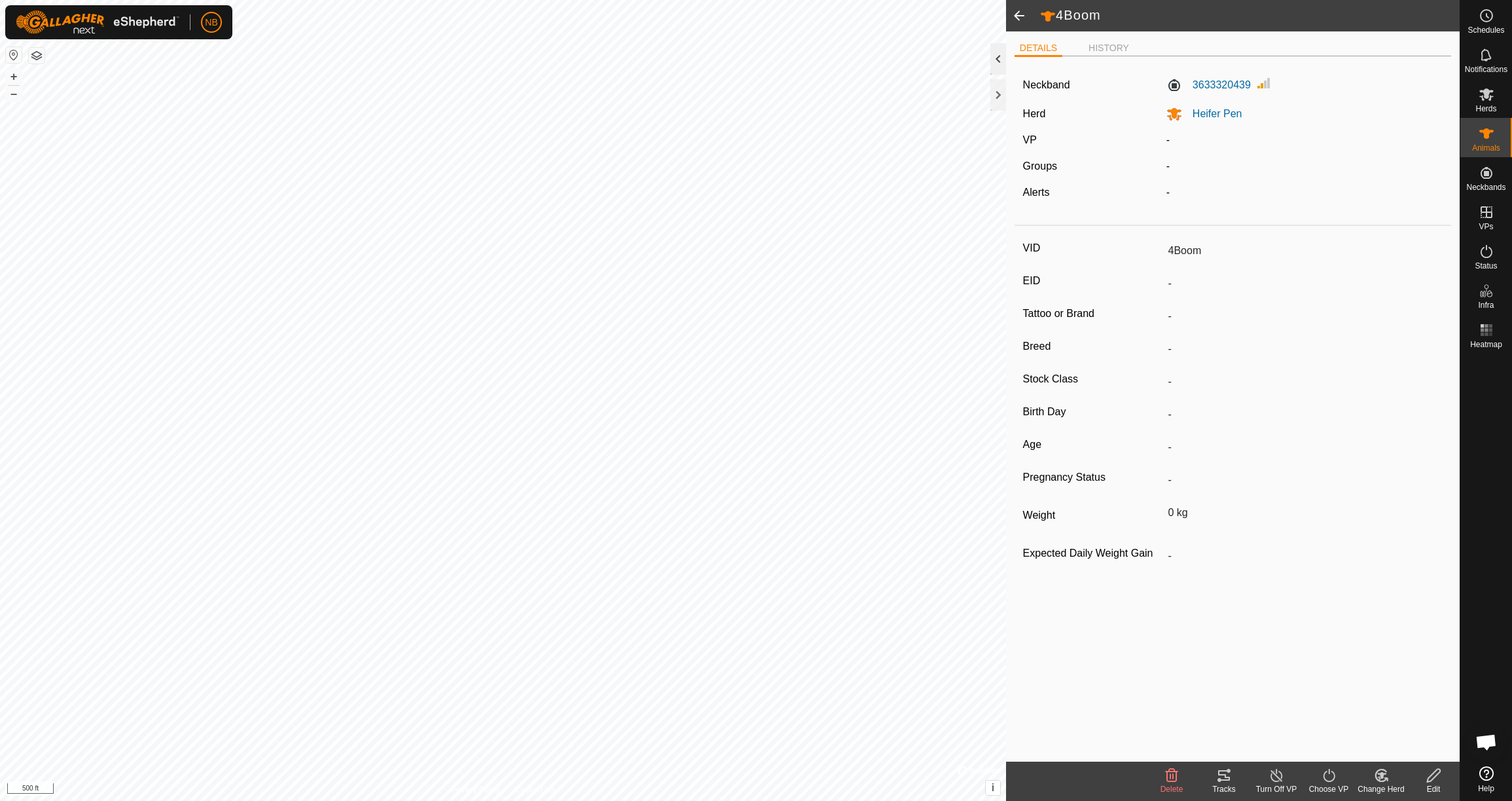
click at [1002, 57] on div at bounding box center [998, 59] width 16 height 31
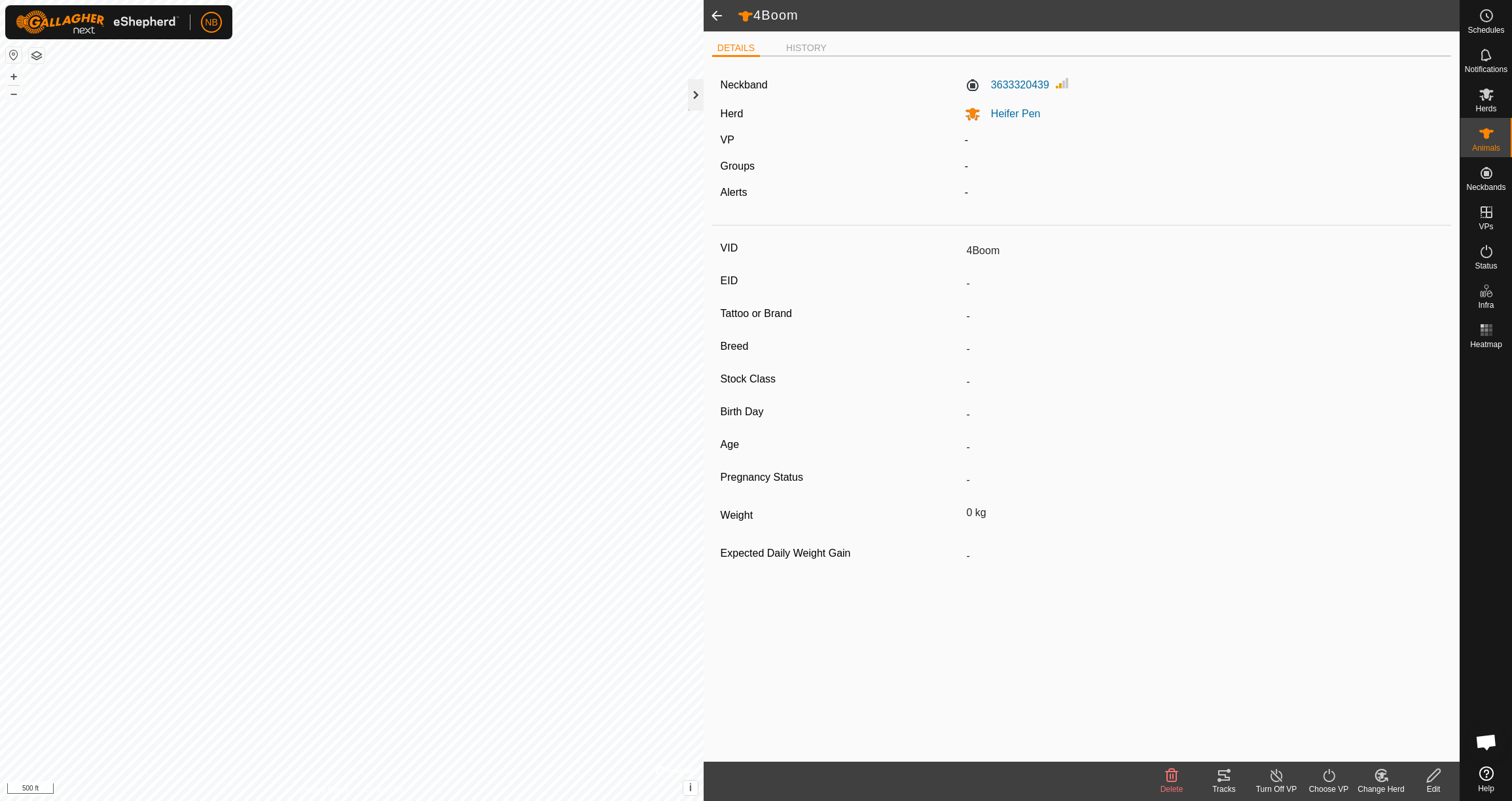
click at [698, 100] on div at bounding box center [696, 95] width 16 height 31
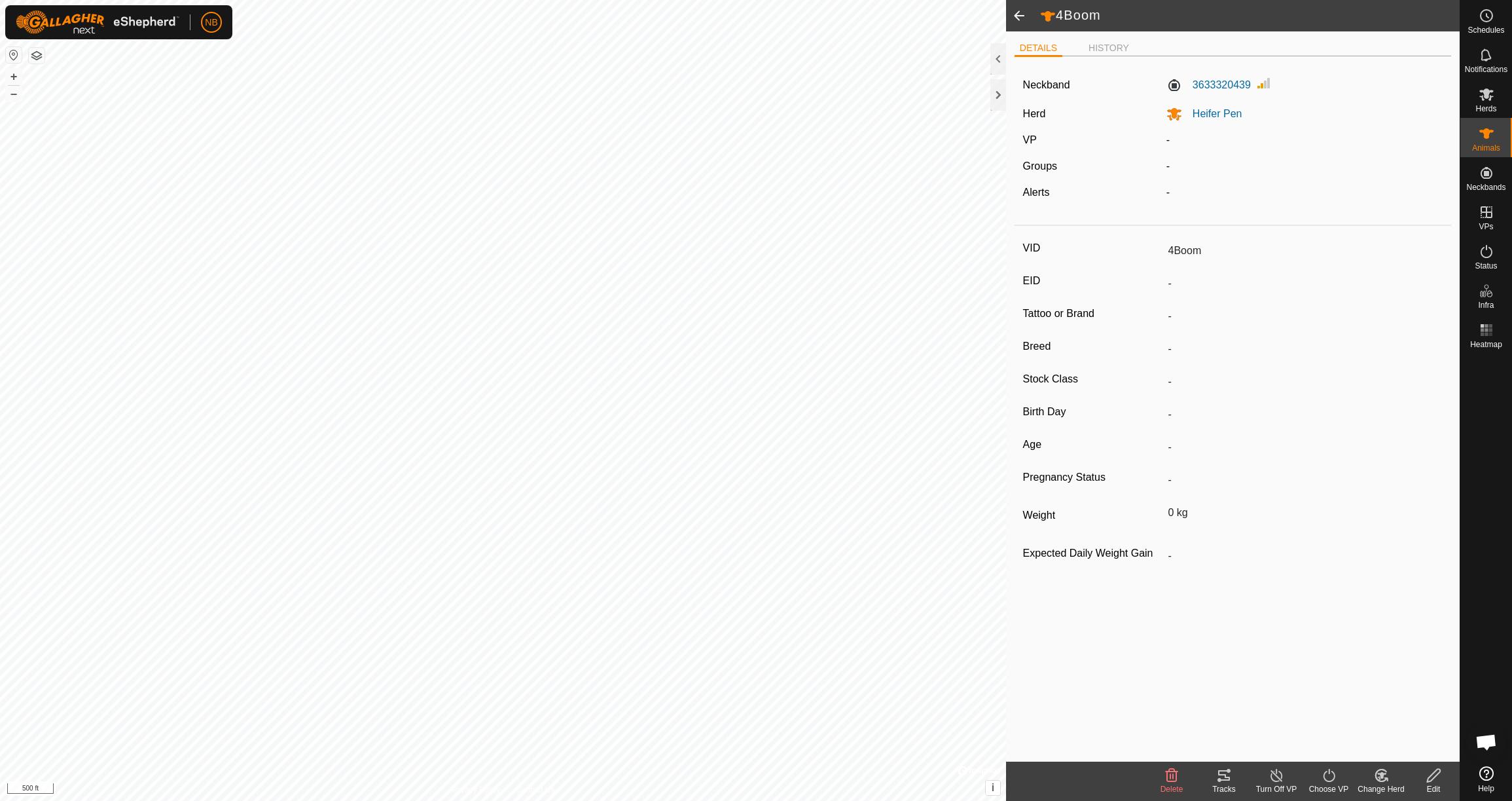
click at [1021, 17] on span at bounding box center [1019, 16] width 26 height 31
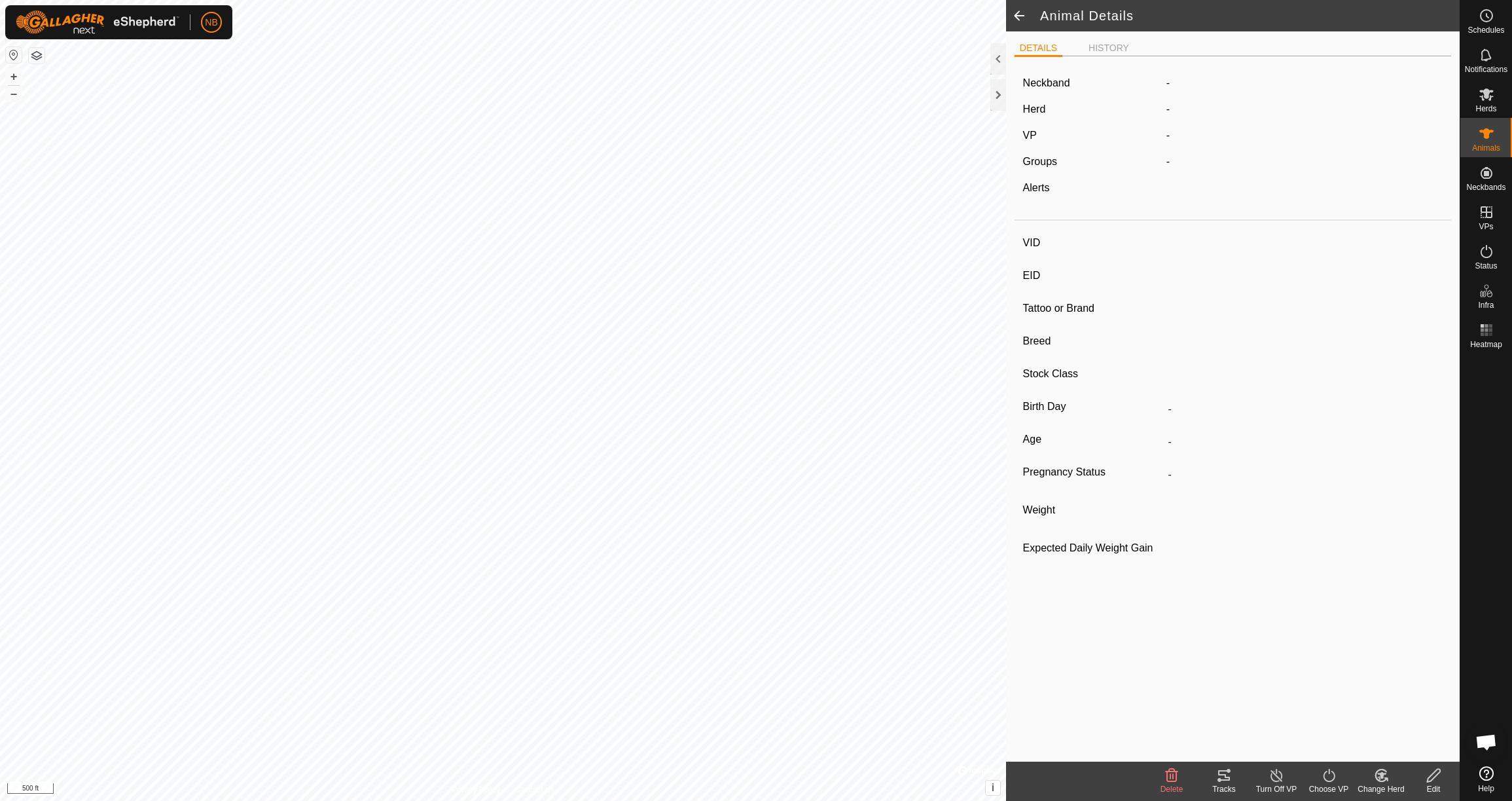
type input "4Boom"
type input "-"
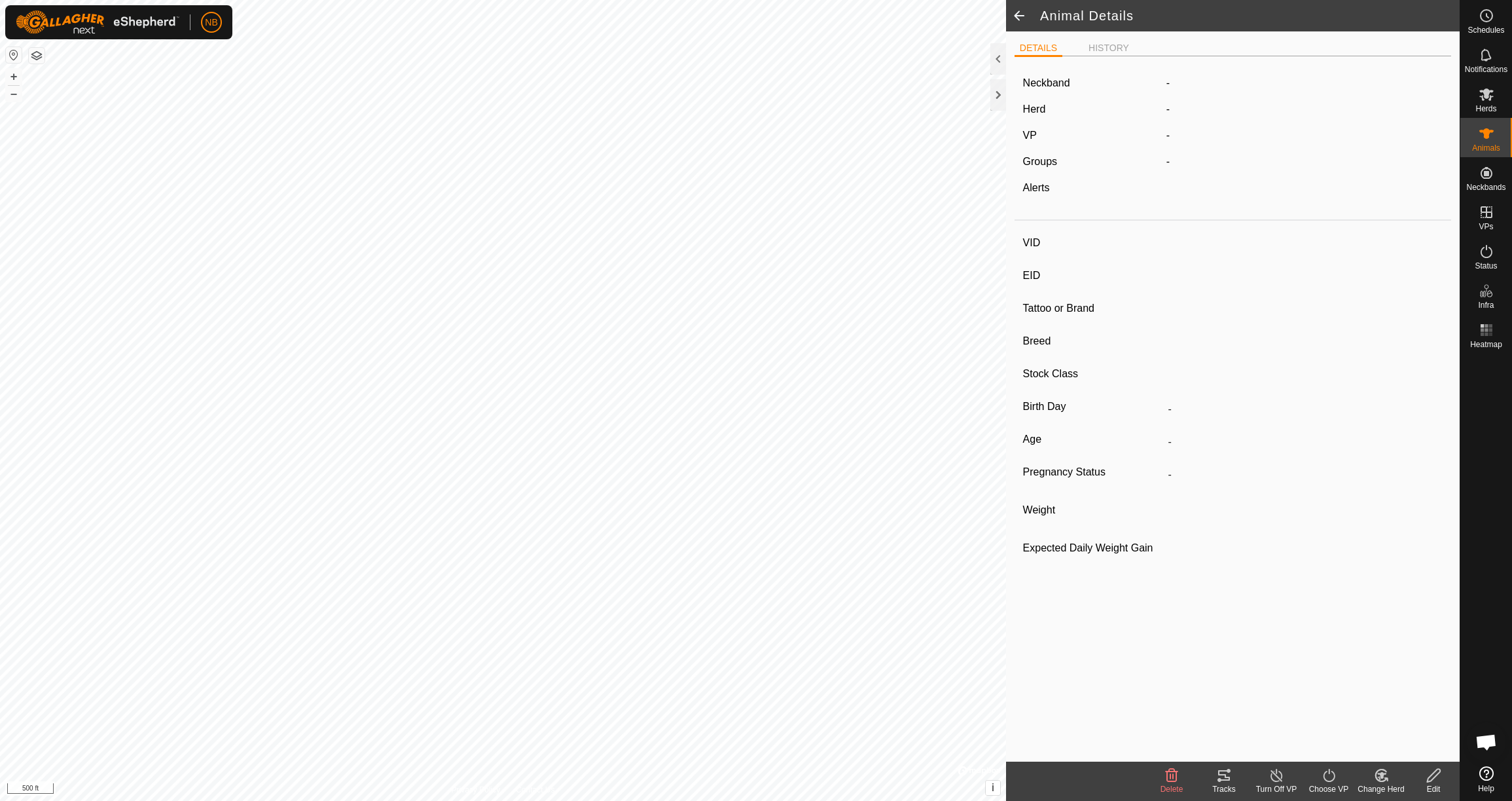
type input "780 kg"
type input "-"
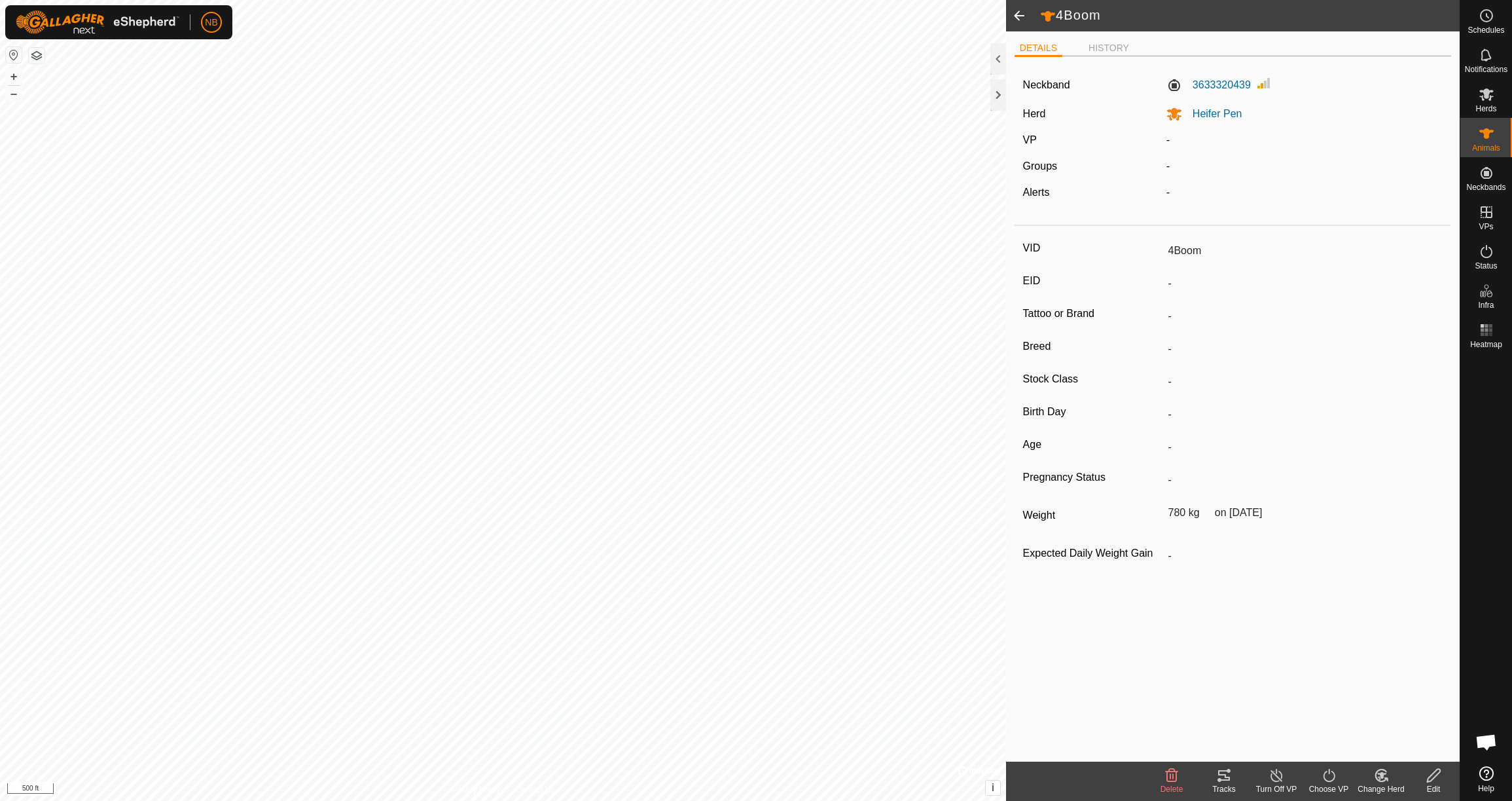
click at [1021, 17] on span at bounding box center [1019, 16] width 26 height 31
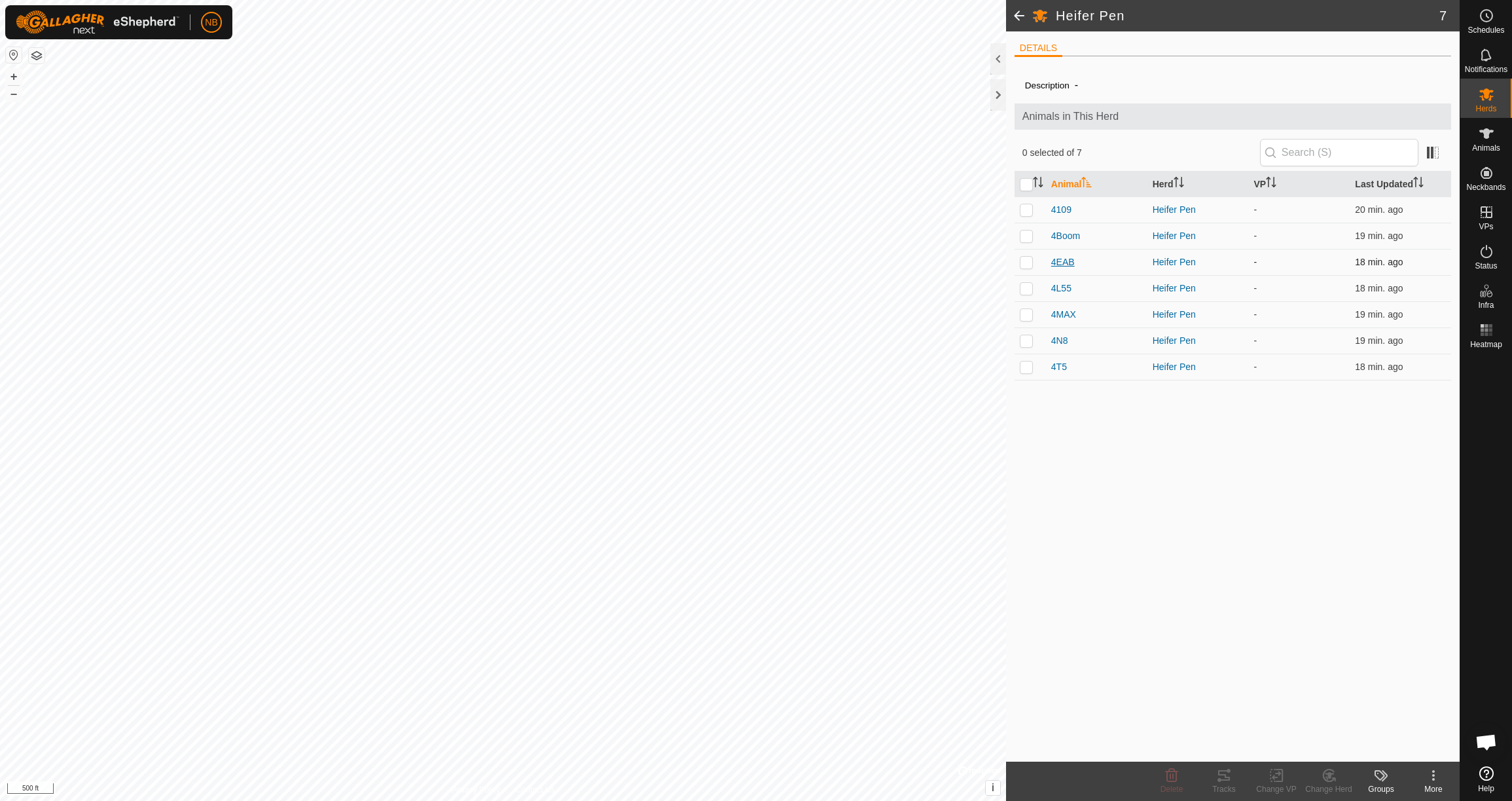
click at [1064, 263] on span "4EAB" at bounding box center [1063, 261] width 24 height 14
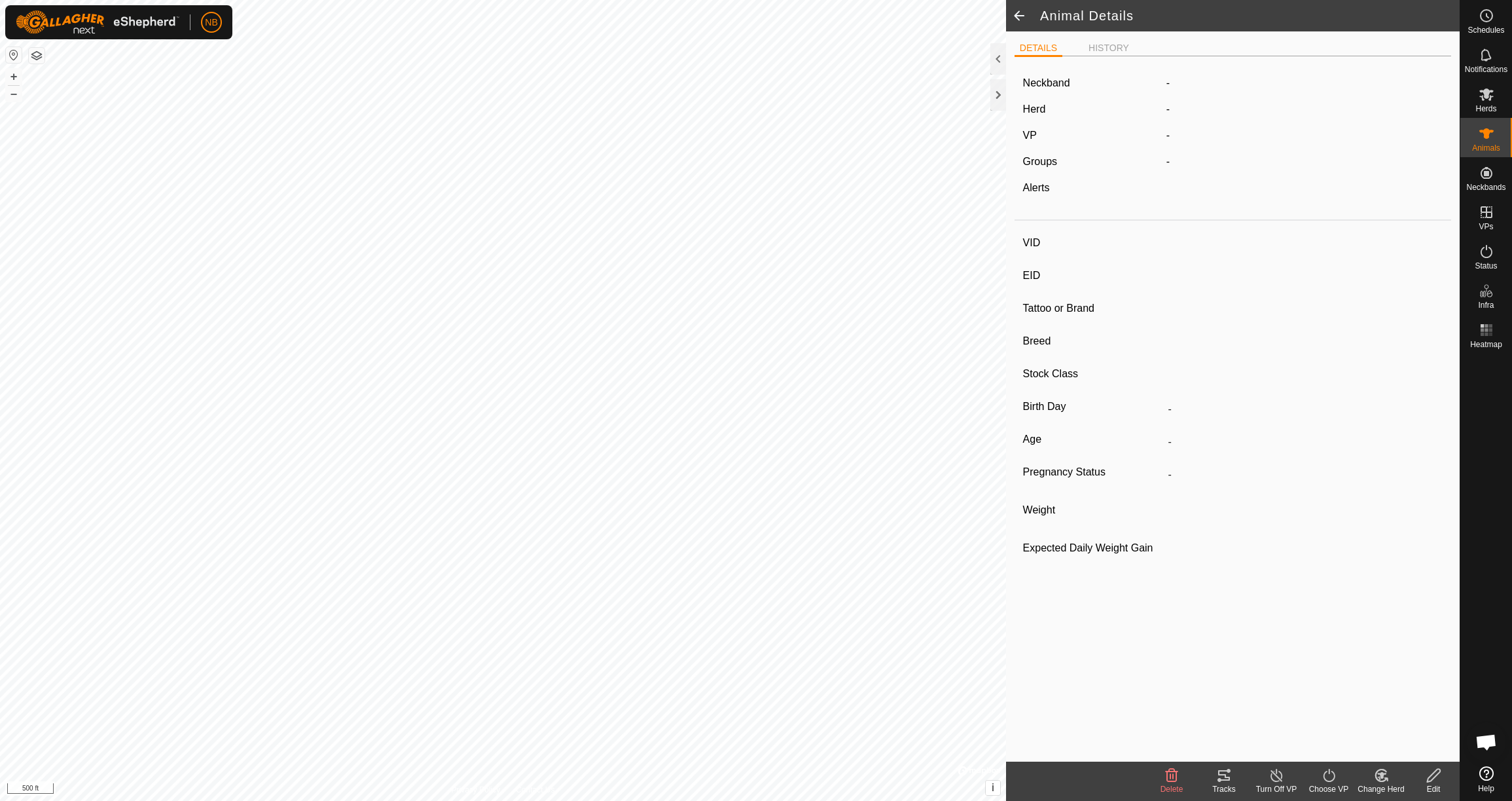
type input "4EAB"
type input "-"
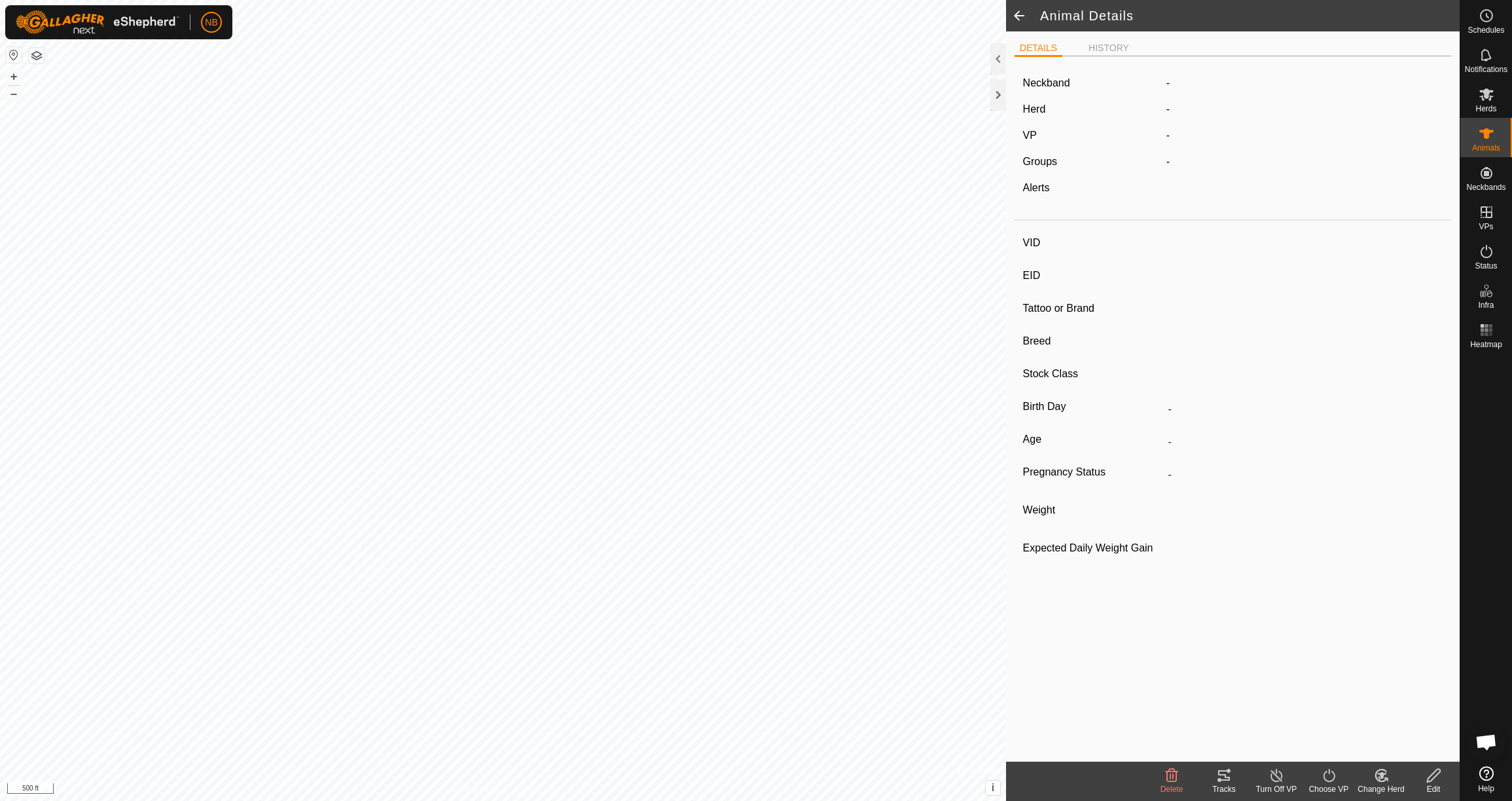
type input "0 kg"
type input "-"
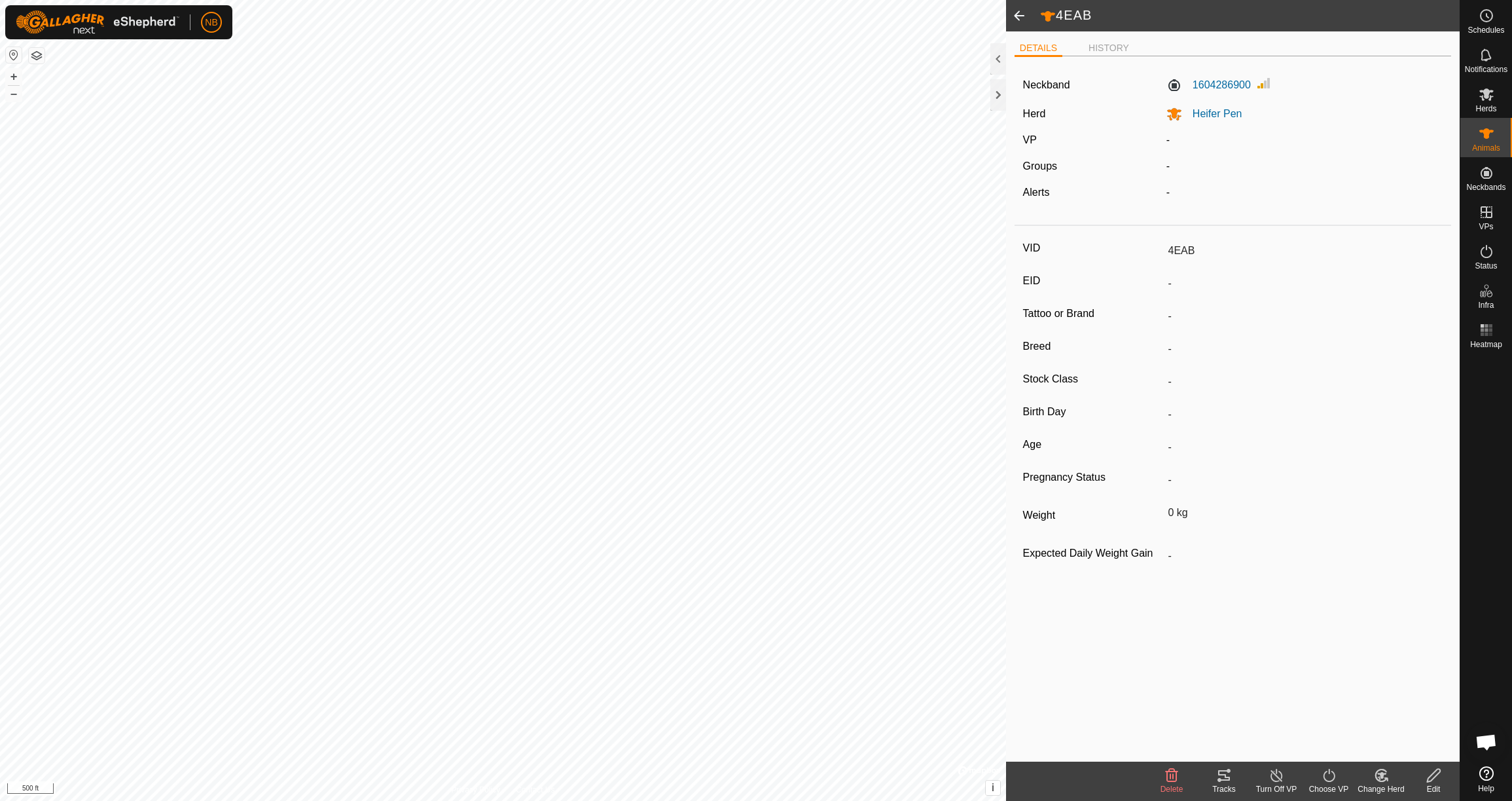
click at [1433, 776] on icon at bounding box center [1434, 775] width 17 height 16
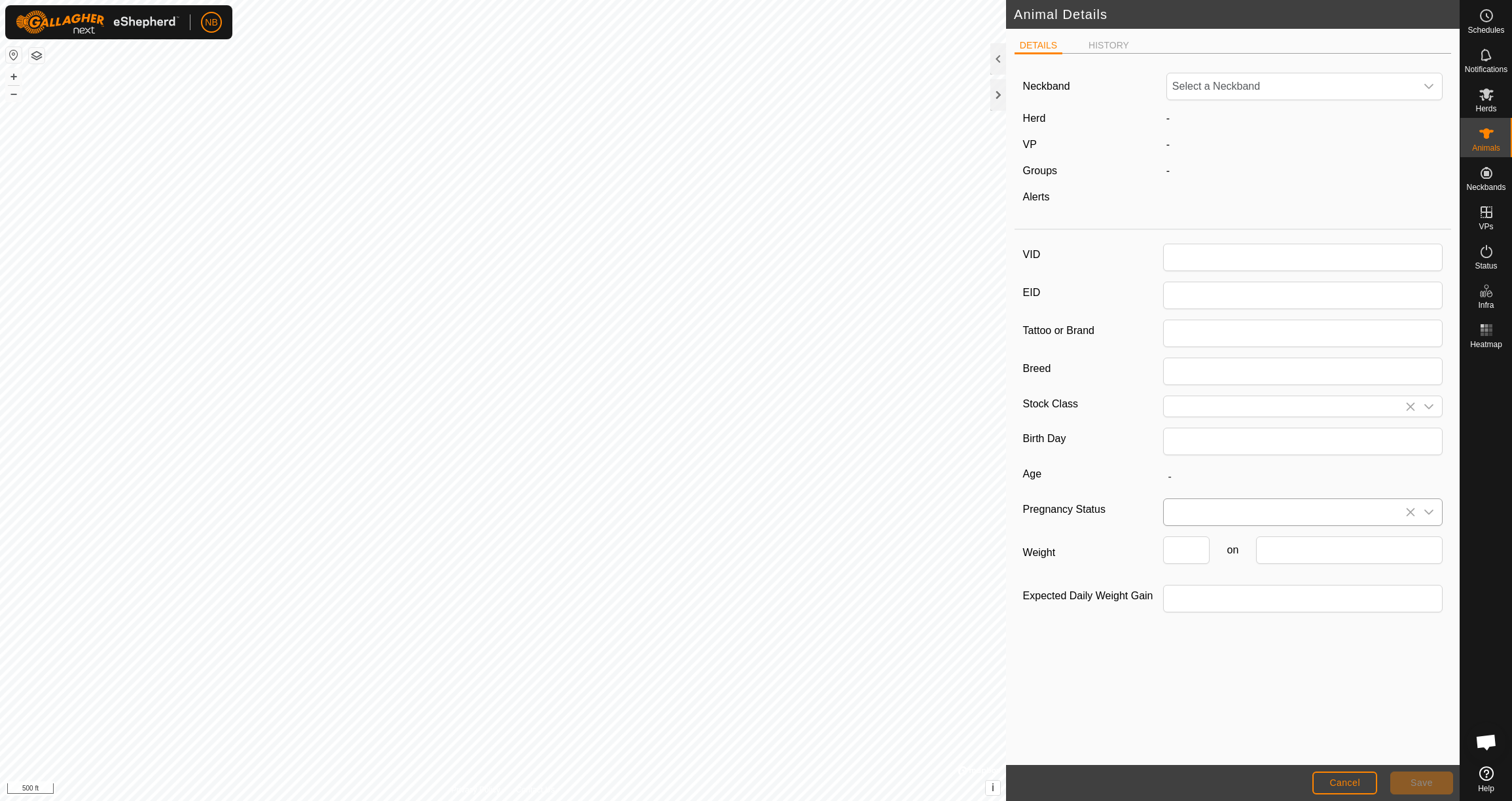
type input "4EAB"
type input "0"
click at [1183, 550] on input "0" at bounding box center [1186, 551] width 47 height 28
drag, startPoint x: 1160, startPoint y: 558, endPoint x: 1147, endPoint y: 555, distance: 13.3
click at [1147, 555] on div "Weight 0 on" at bounding box center [1233, 555] width 421 height 38
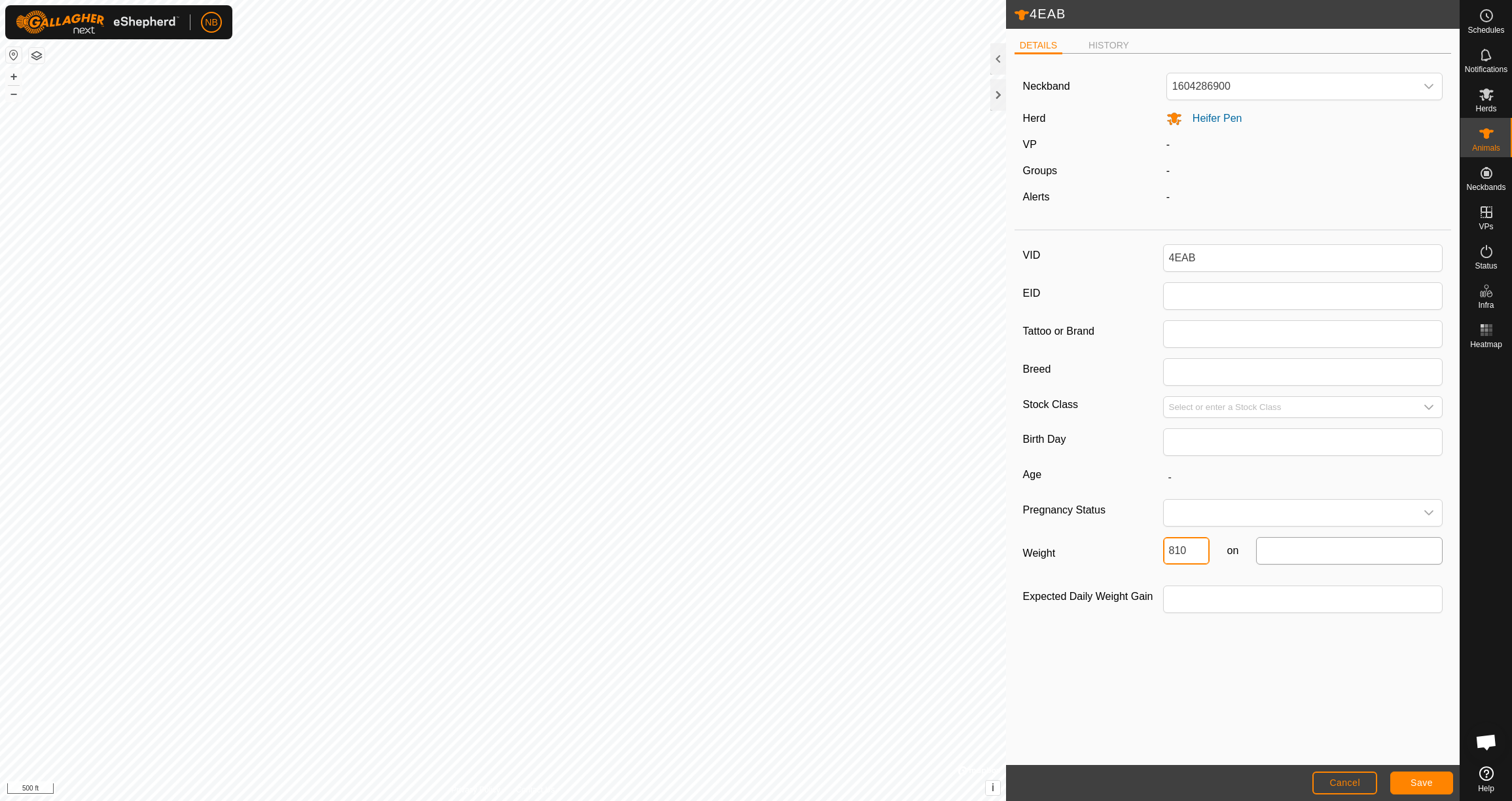
type input "810"
click at [1282, 559] on input "text" at bounding box center [1349, 551] width 187 height 28
click at [1273, 588] on button "Previous Month" at bounding box center [1275, 587] width 21 height 21
click at [1307, 722] on span "23" at bounding box center [1304, 721] width 21 height 21
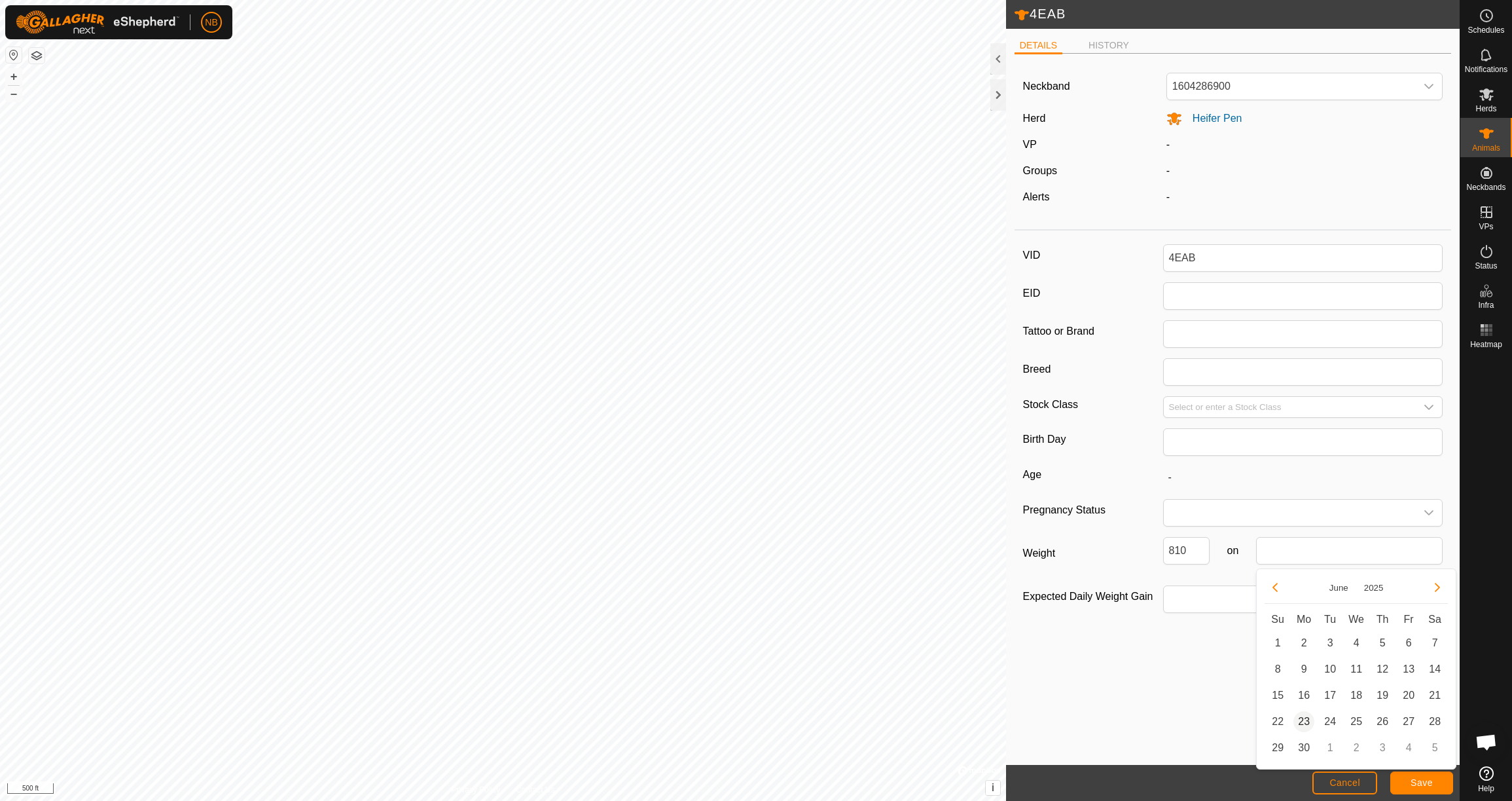
type input "[DATE]"
click at [1424, 782] on span "Save" at bounding box center [1422, 782] width 22 height 10
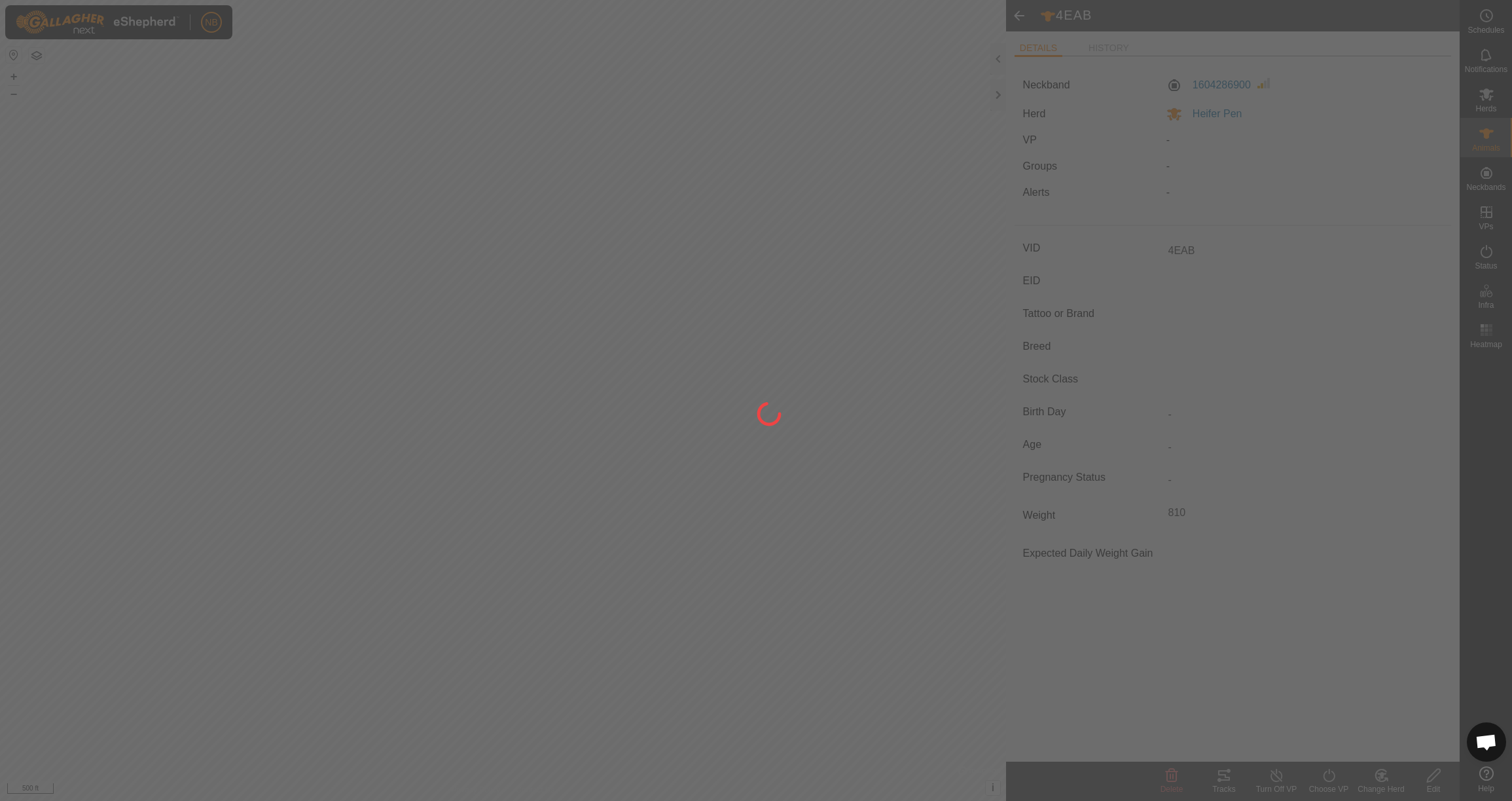
type input "-"
type input "810 kg"
type input "-"
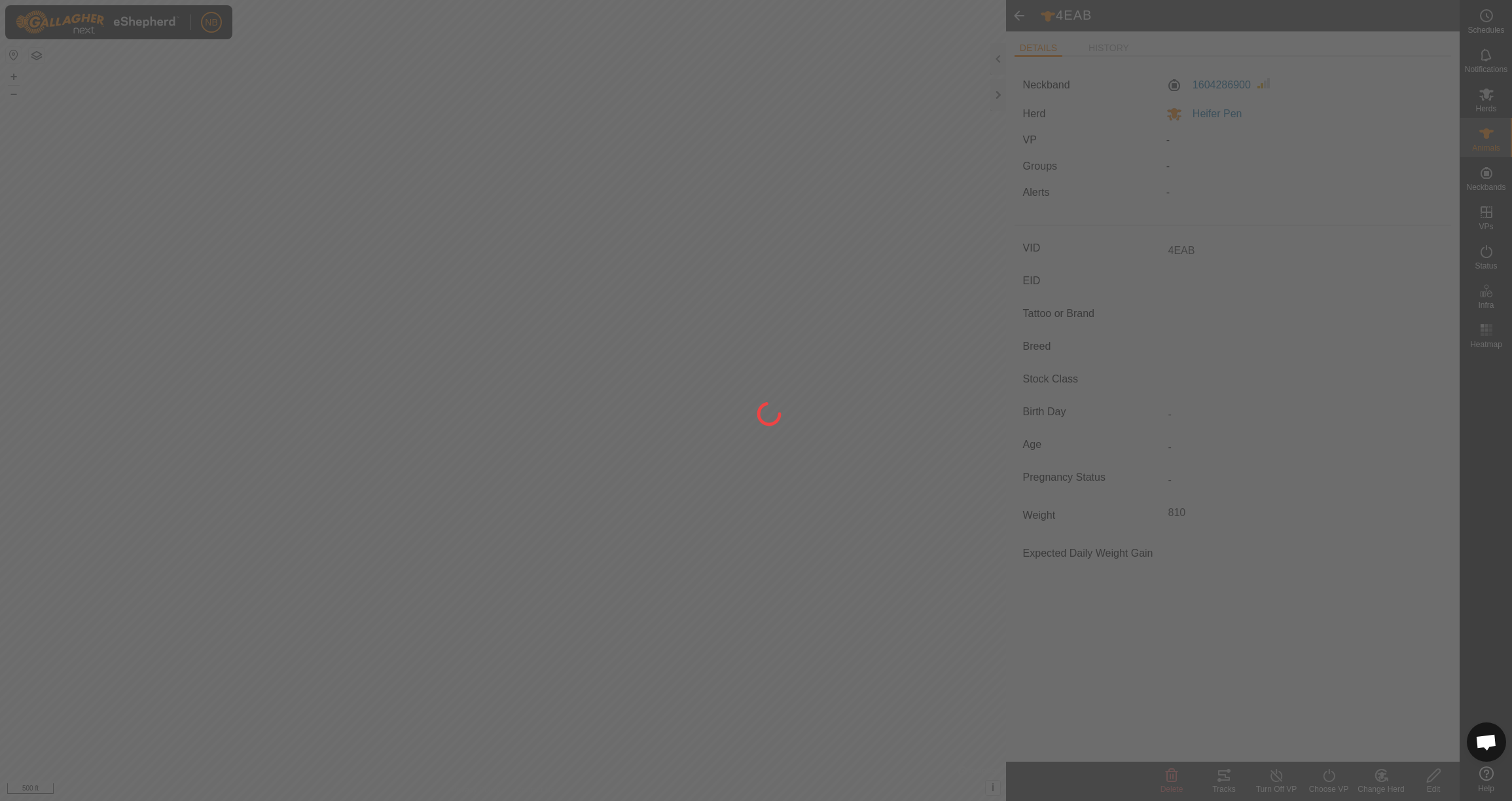
type input "-"
type input "0 kg"
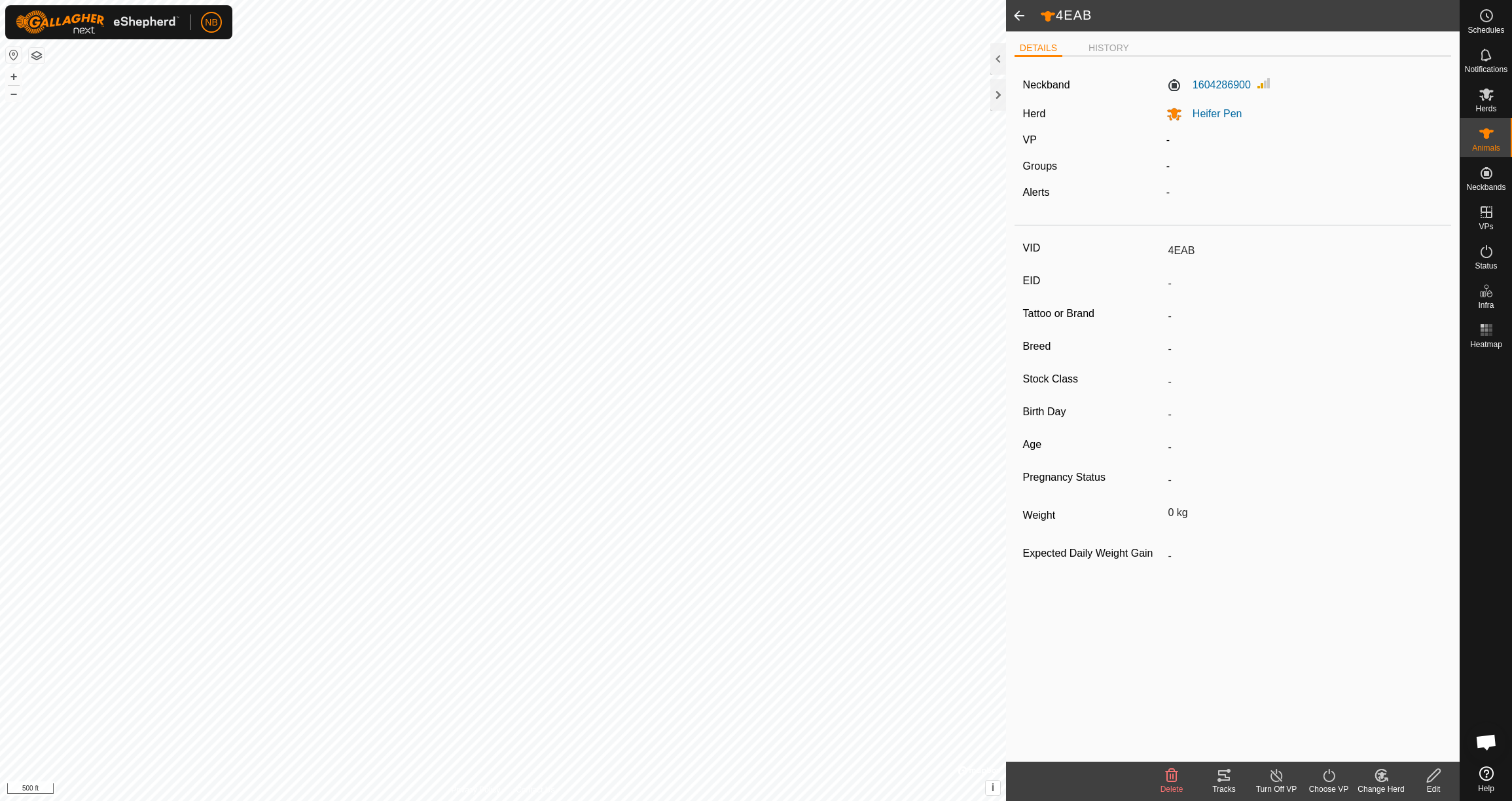
click at [1021, 21] on span at bounding box center [1019, 16] width 26 height 31
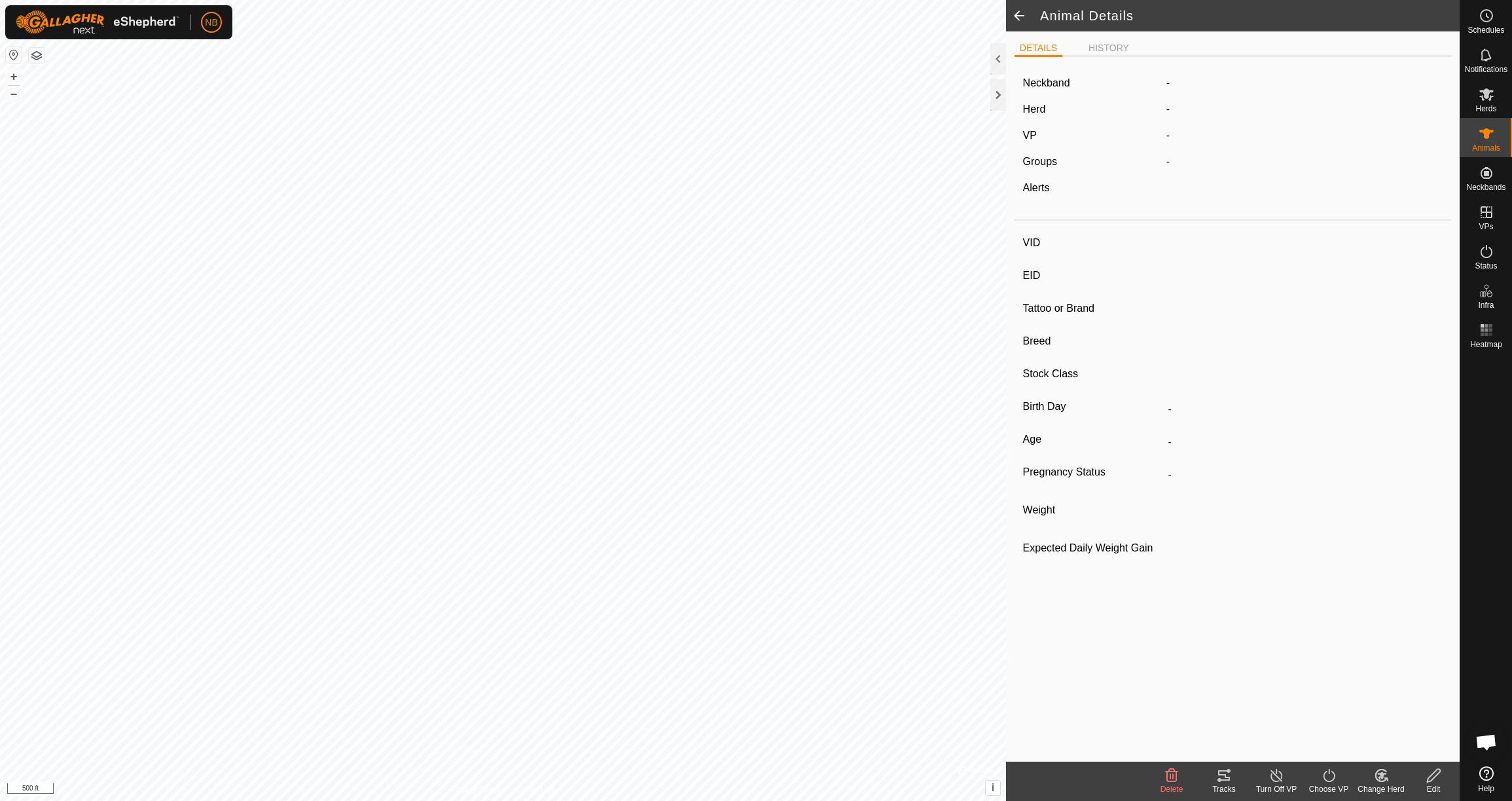
type input "4EAB"
type input "-"
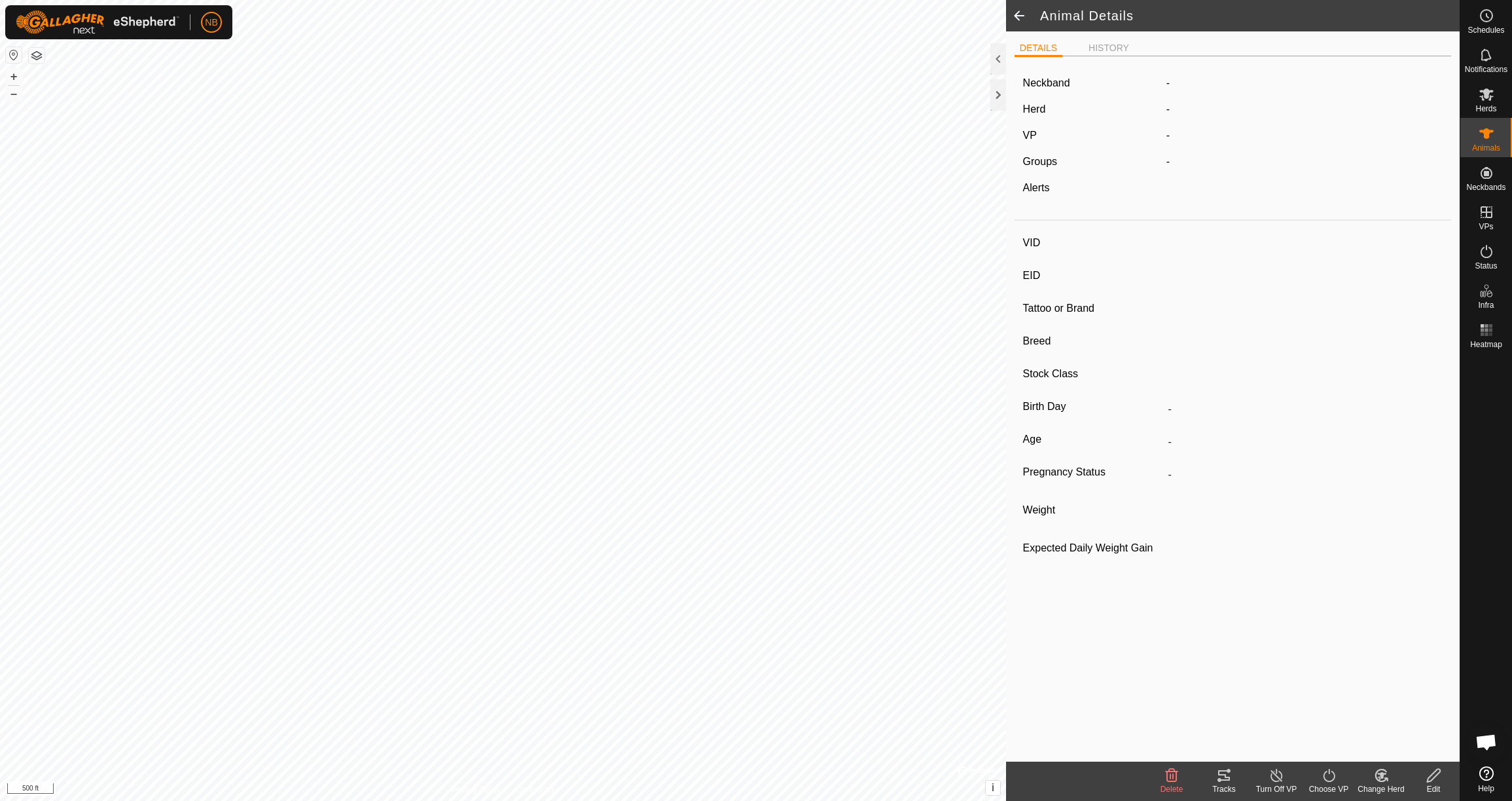
type input "810 kg"
type input "-"
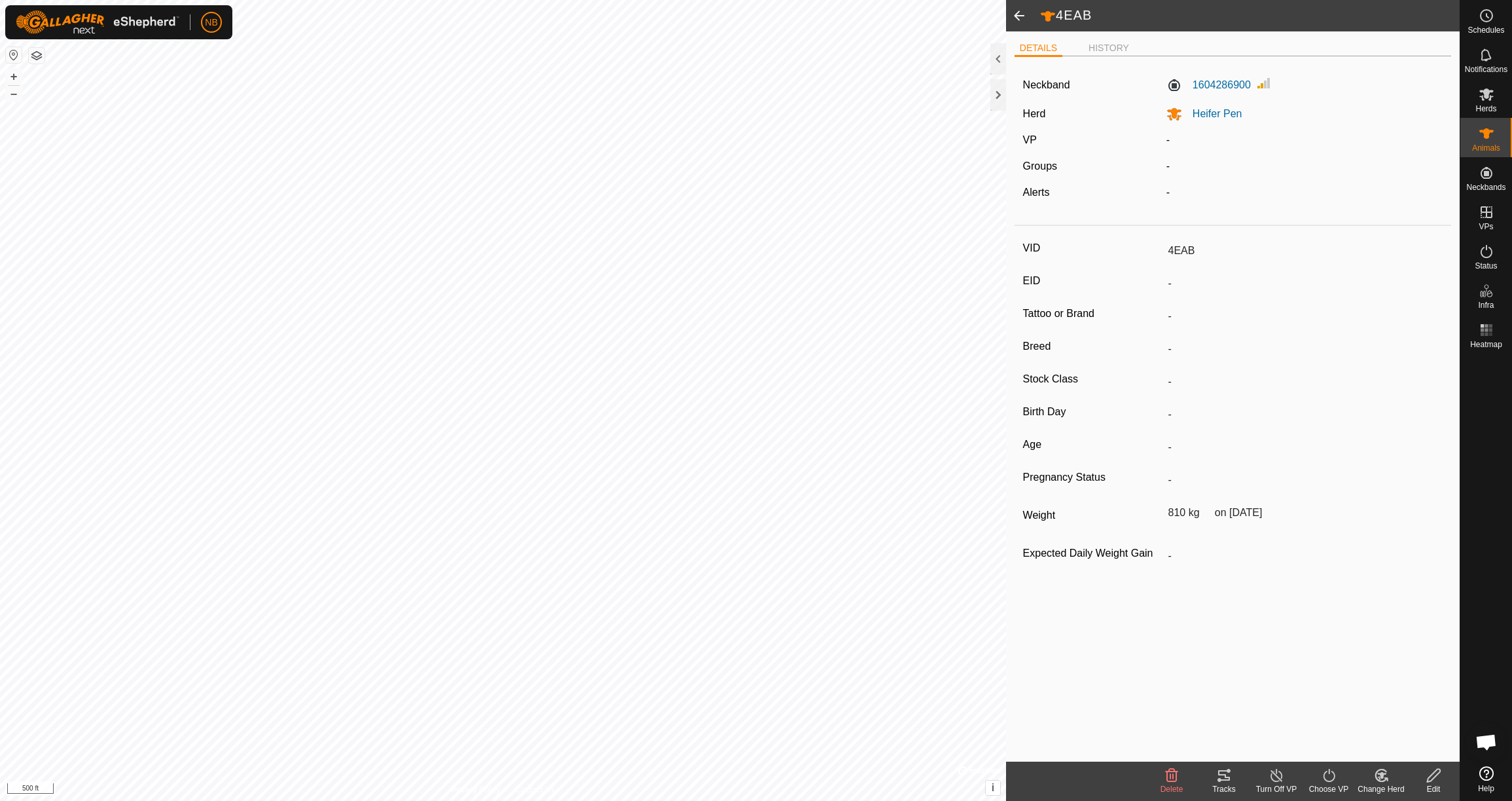
click at [1021, 21] on span at bounding box center [1019, 16] width 26 height 31
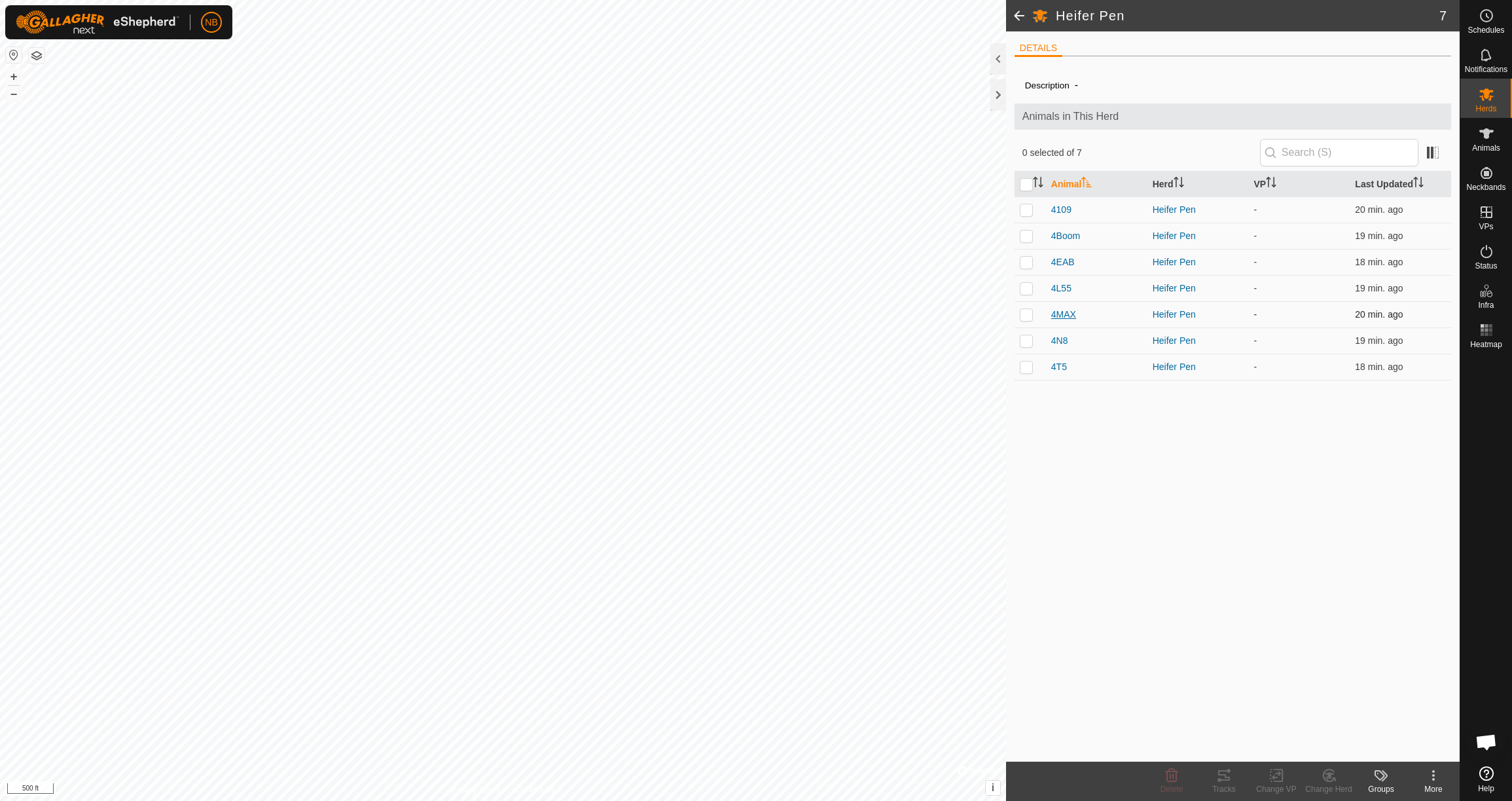
click at [1066, 312] on span "4MAX" at bounding box center [1063, 314] width 25 height 14
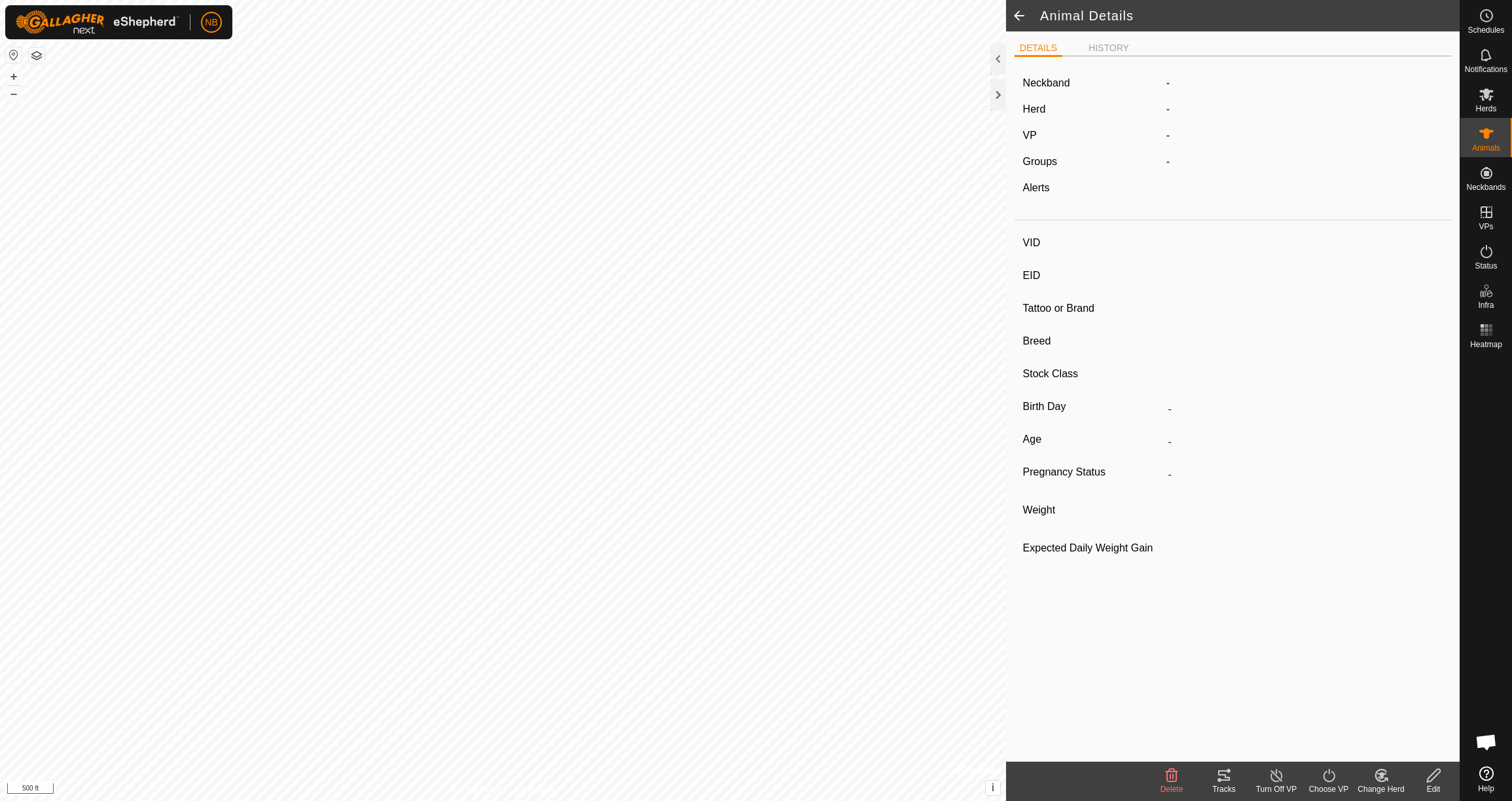
type input "4MAX"
type input "-"
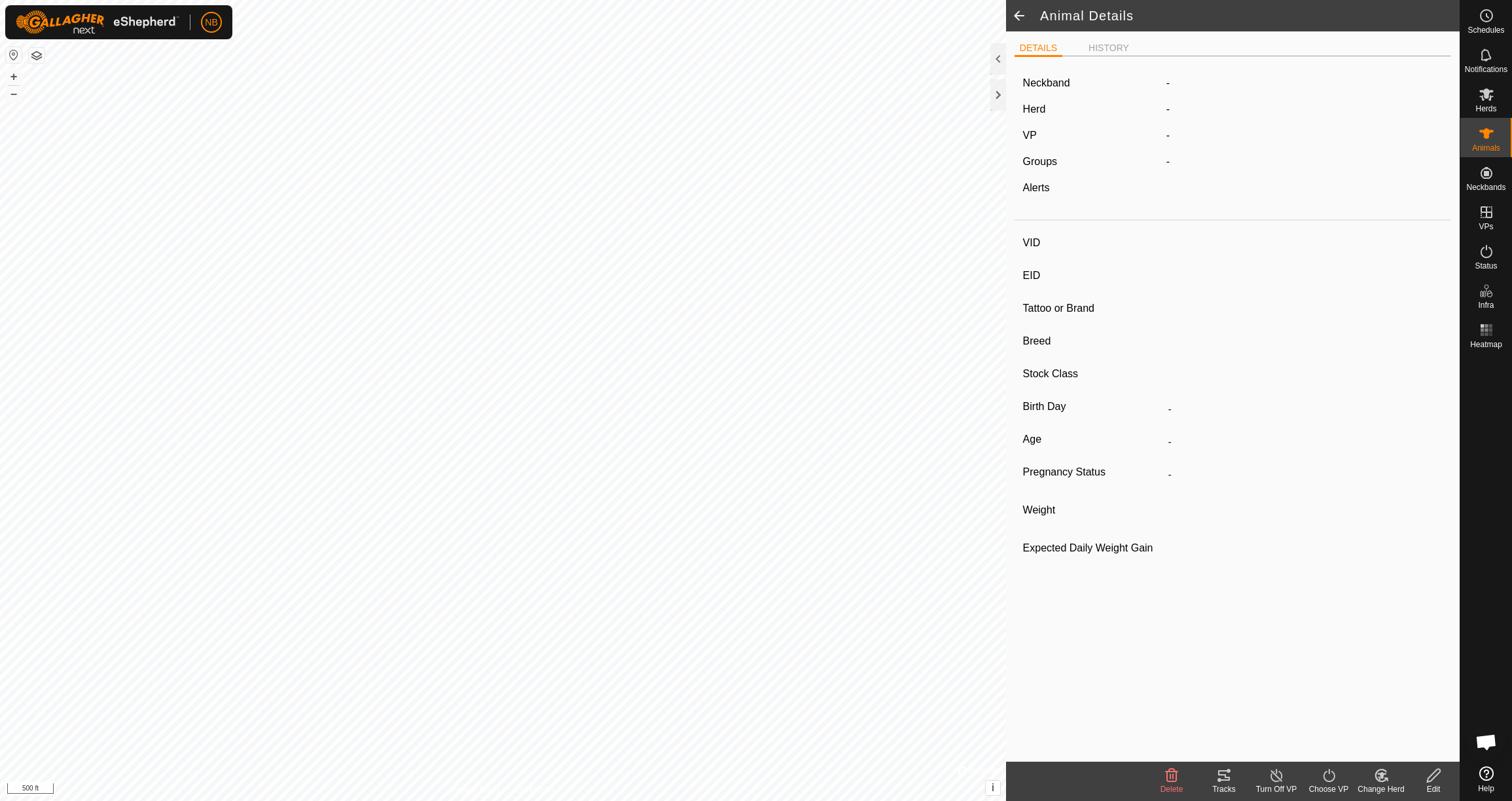
type input "0 kg"
type input "-"
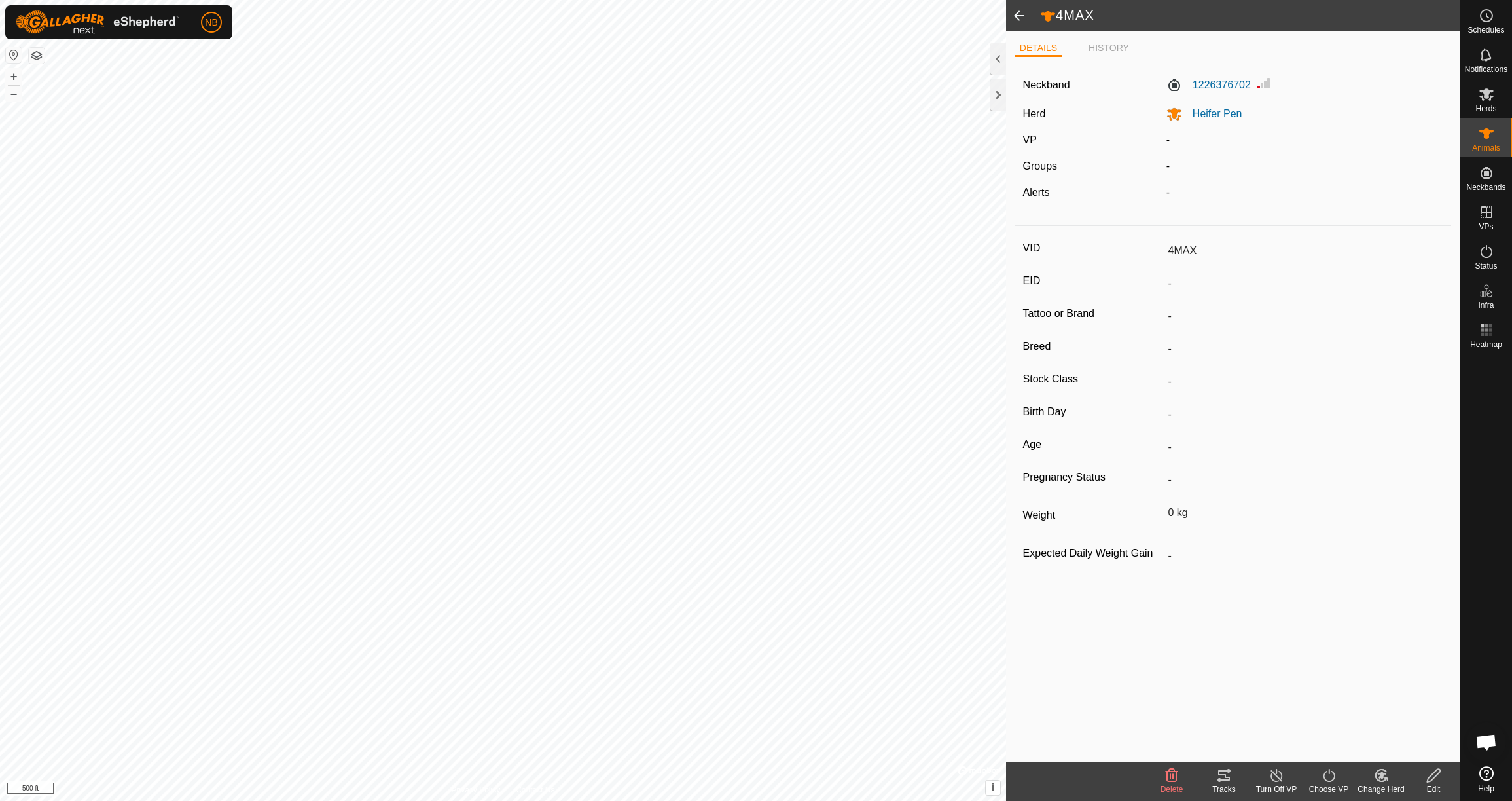
click at [1430, 784] on div "Edit" at bounding box center [1433, 789] width 52 height 12
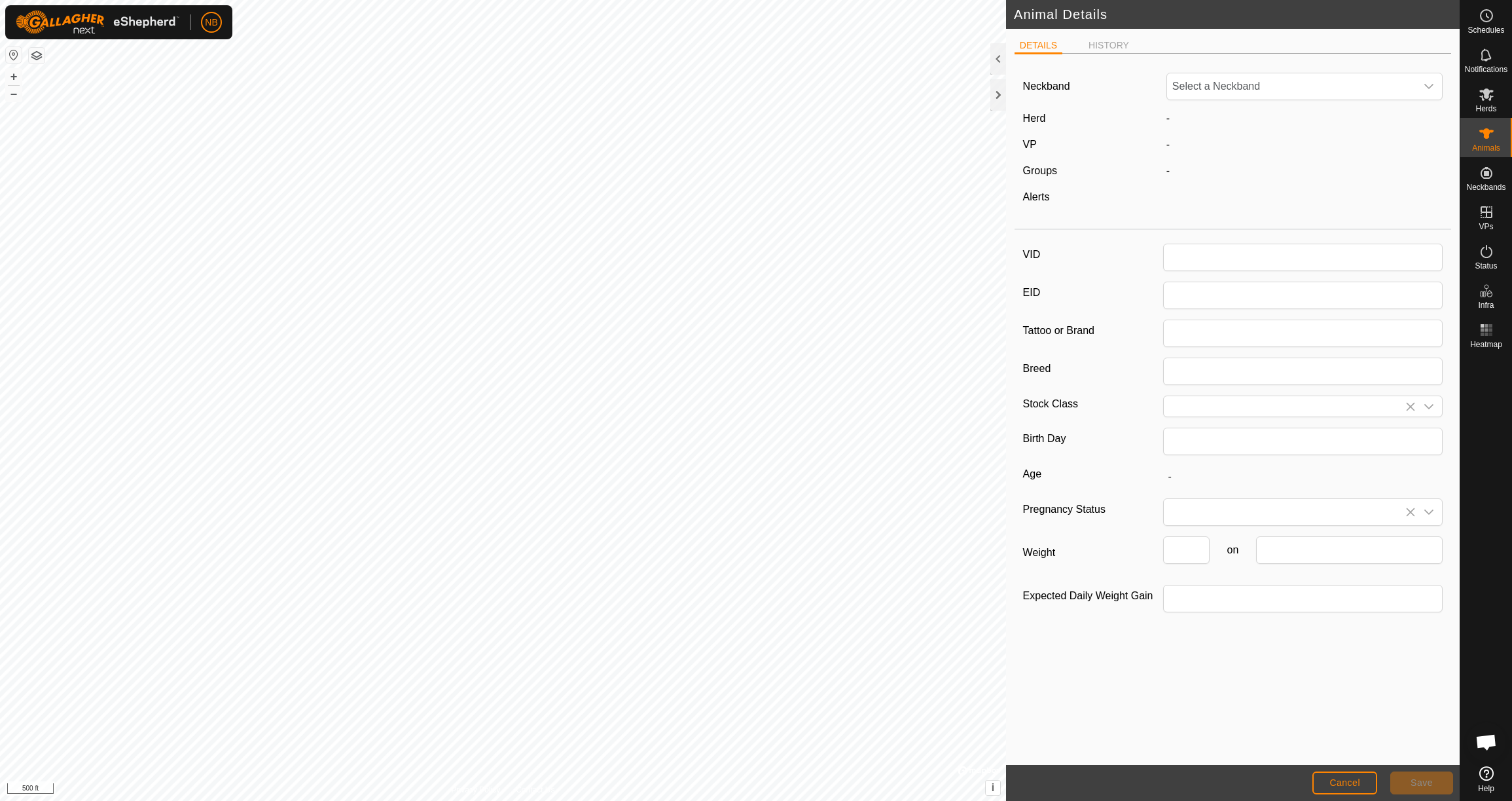
type input "4MAX"
type input "0"
drag, startPoint x: 1196, startPoint y: 556, endPoint x: 1113, endPoint y: 558, distance: 83.0
click at [1113, 558] on div "Weight 0 on" at bounding box center [1233, 555] width 421 height 38
type input "830"
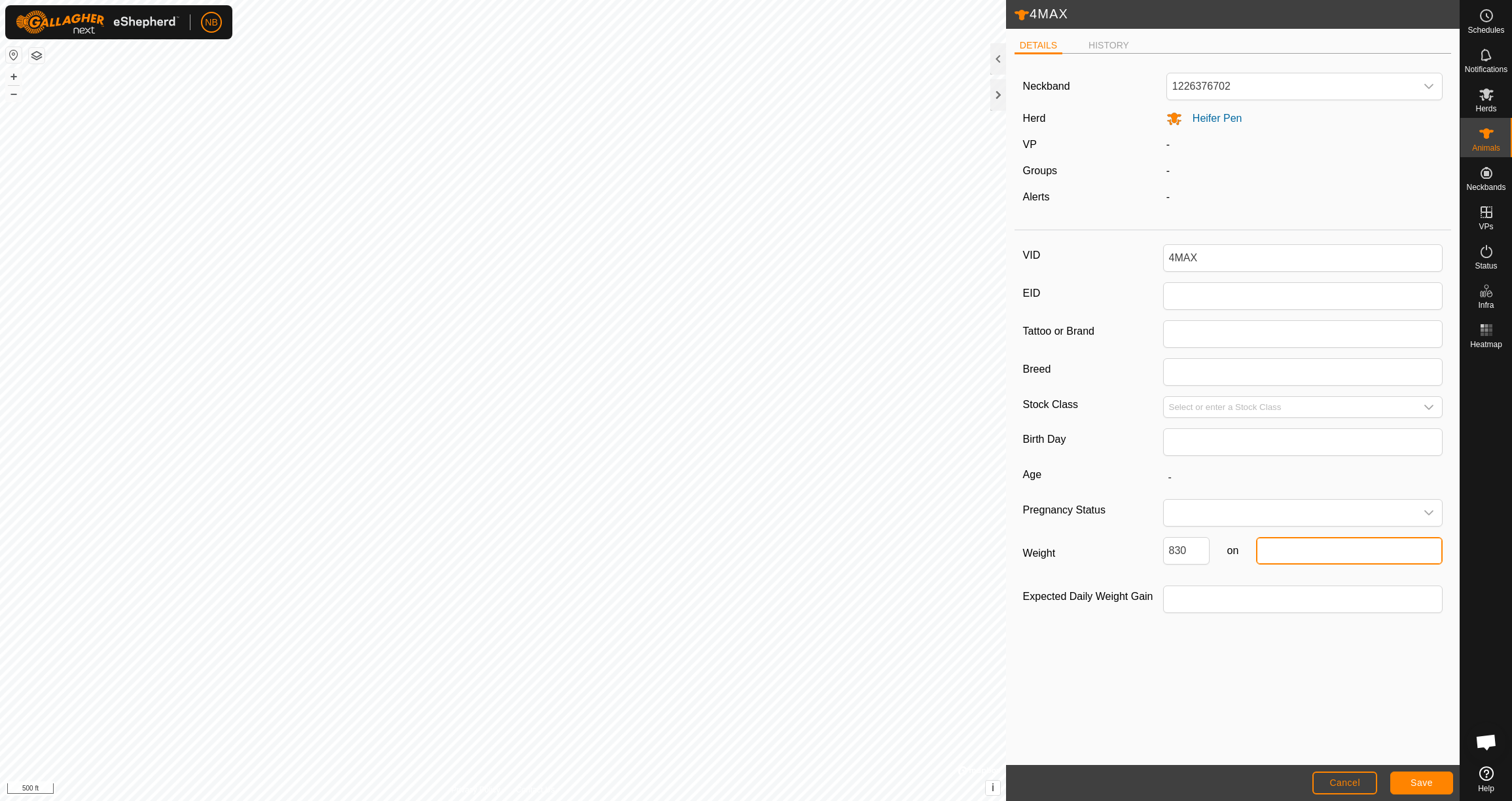
click at [1315, 555] on input "text" at bounding box center [1349, 551] width 187 height 28
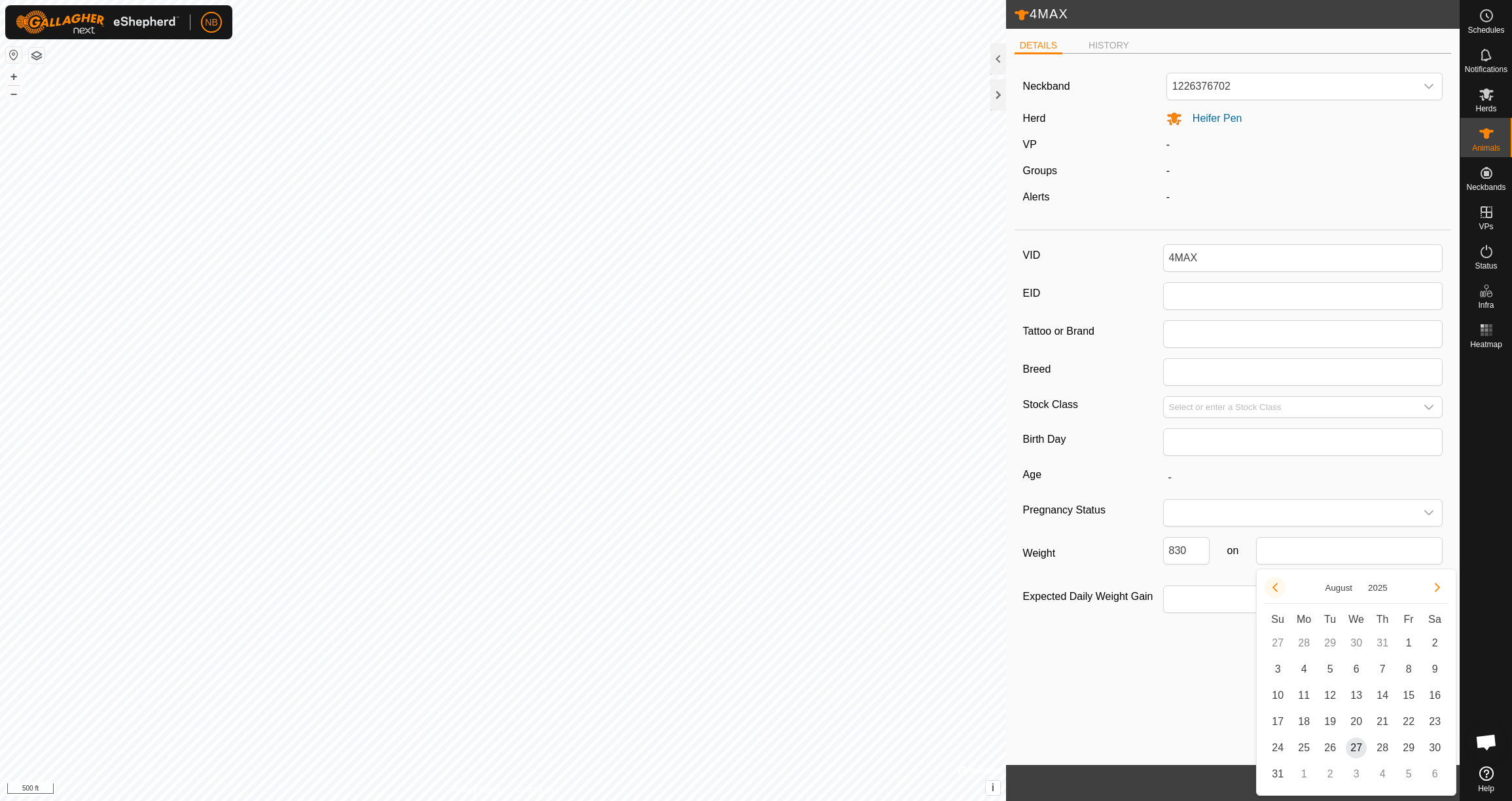
click at [1279, 588] on button "Previous Month" at bounding box center [1275, 587] width 21 height 21
click at [1279, 588] on icon "Previous Month" at bounding box center [1275, 586] width 10 height 10
click at [1308, 722] on span "23" at bounding box center [1304, 721] width 21 height 21
type input "[DATE]"
click at [1423, 782] on span "Save" at bounding box center [1422, 782] width 22 height 10
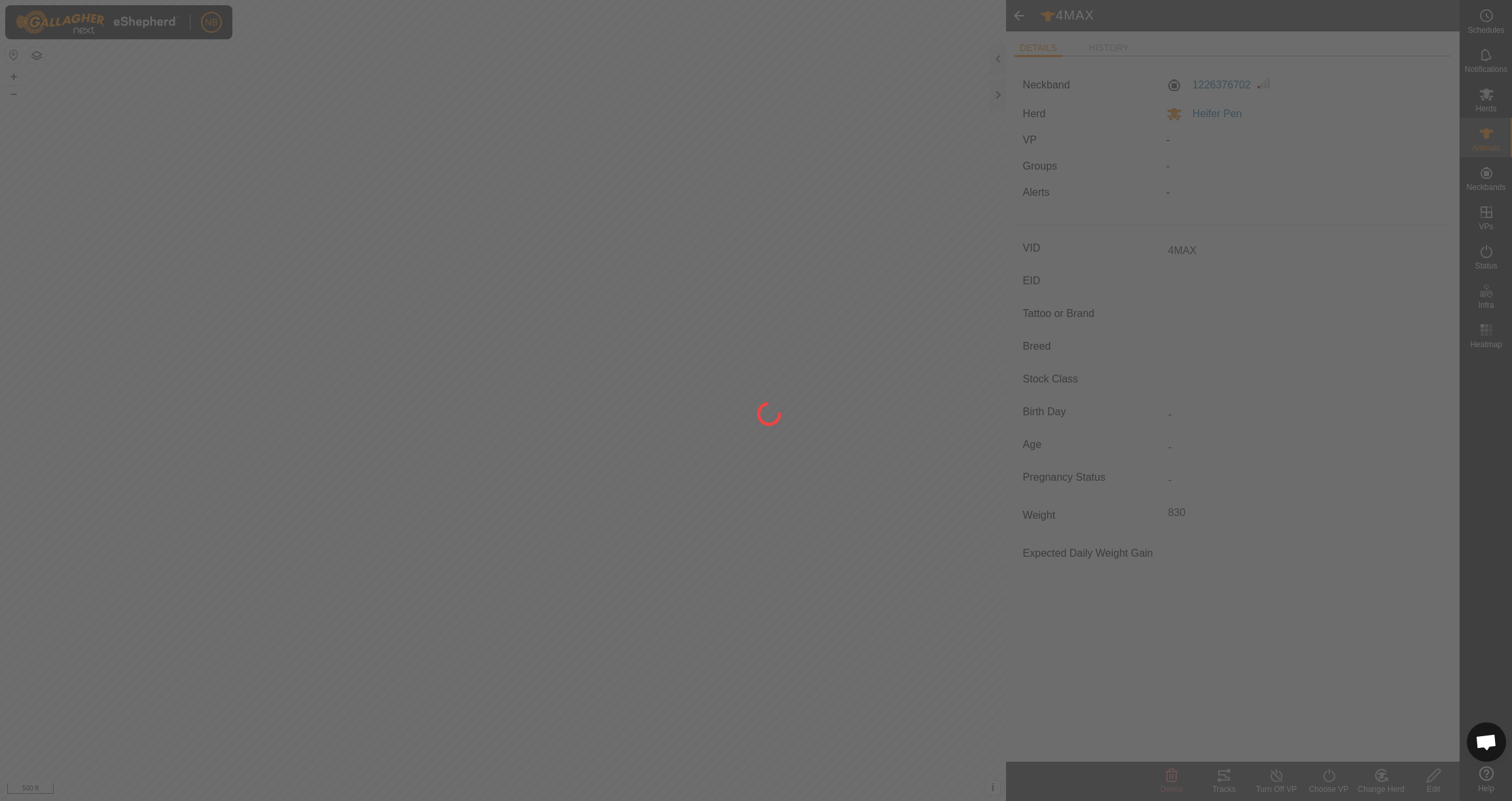
type input "-"
type input "830 kg"
type input "-"
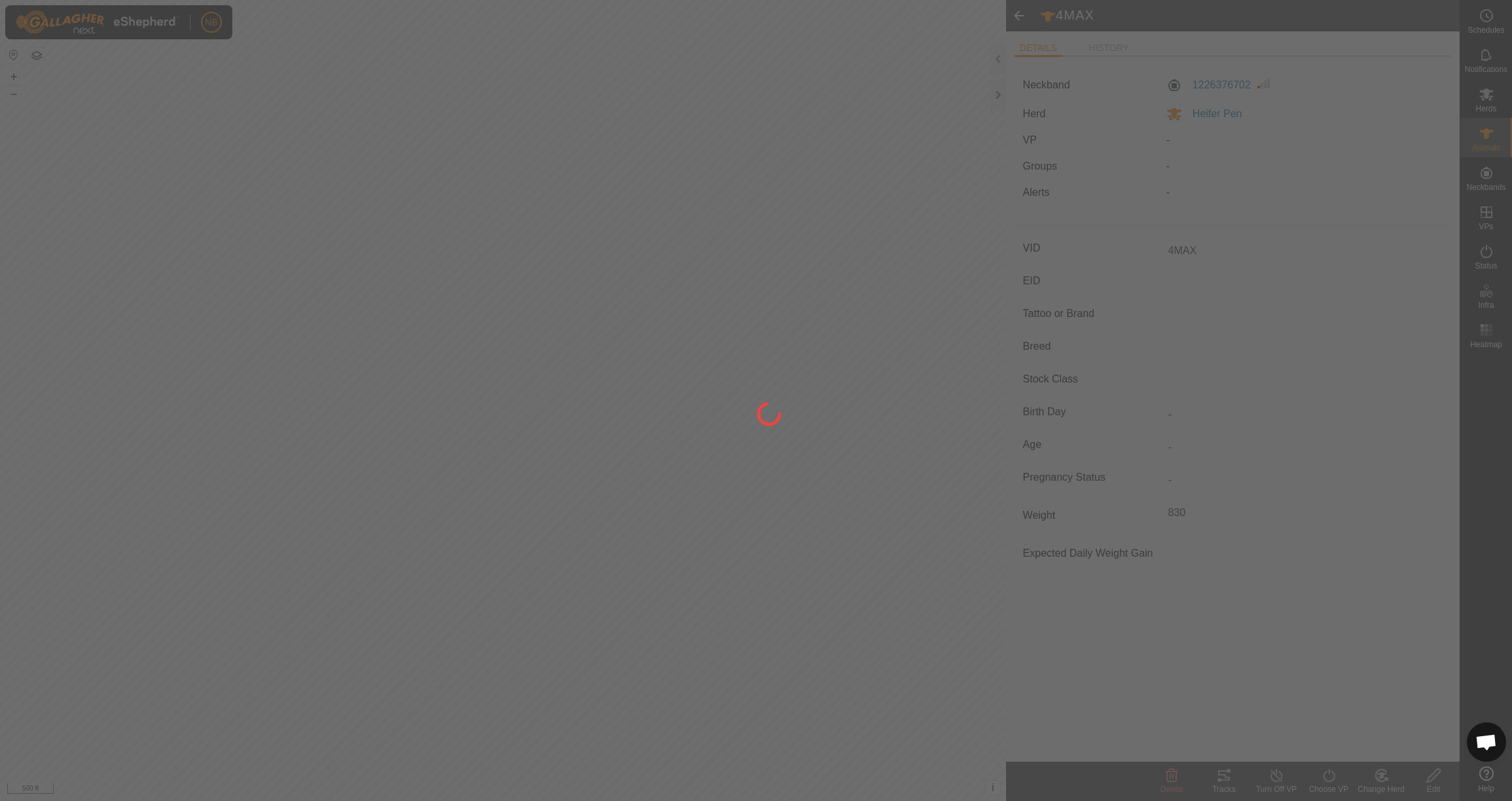
type input "-"
type input "0 kg"
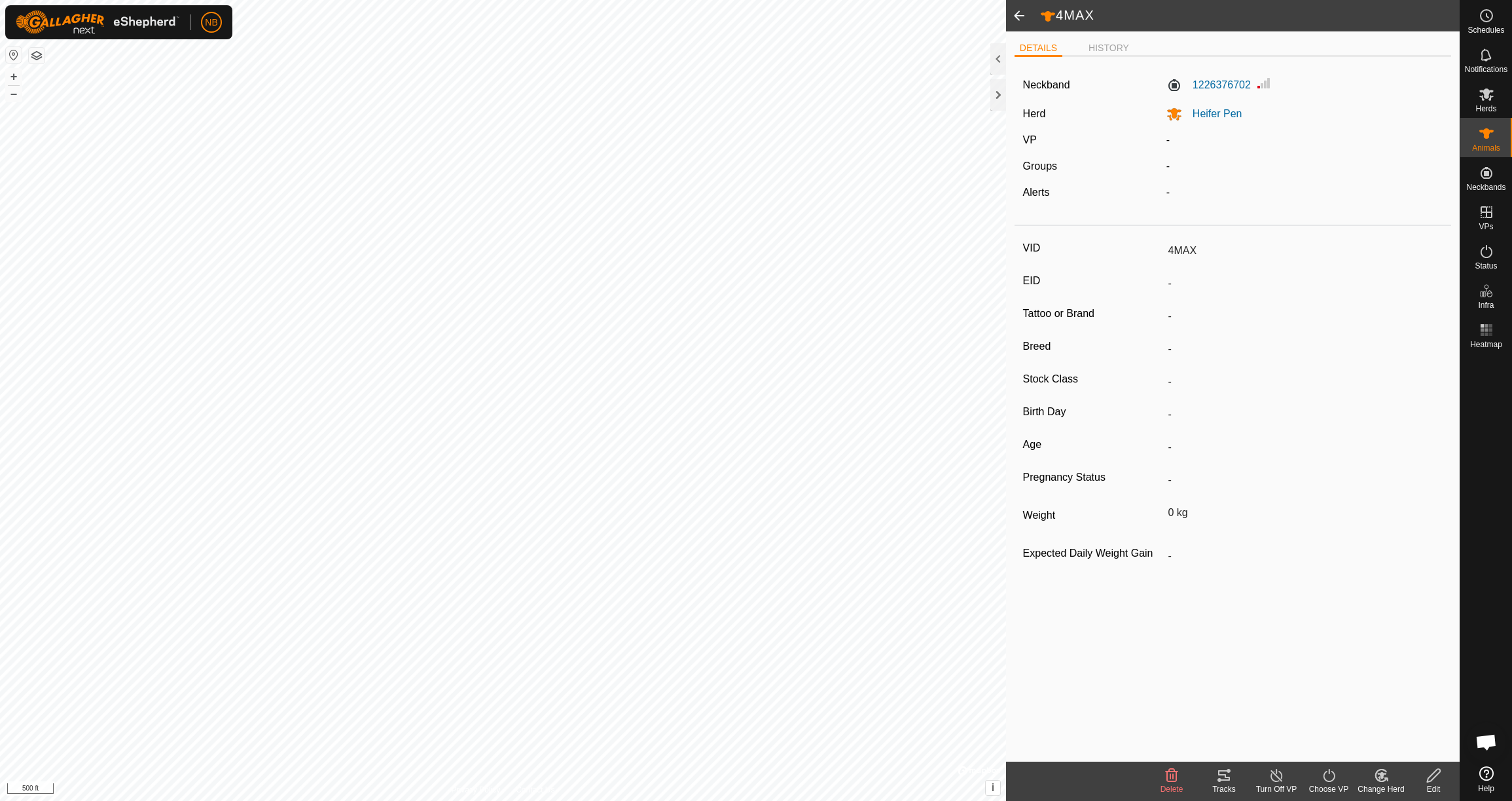
click at [1025, 18] on span at bounding box center [1019, 16] width 26 height 31
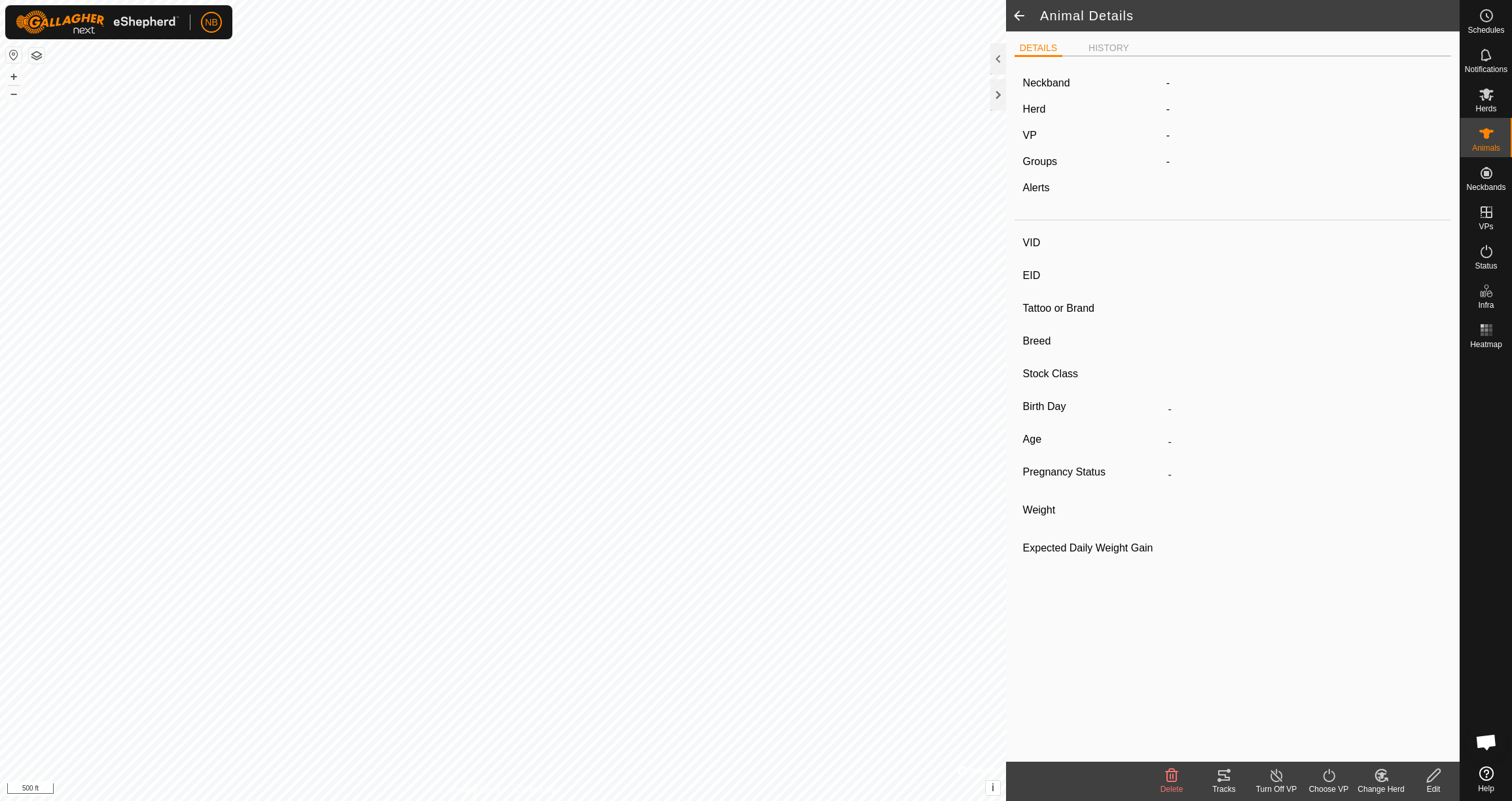
type input "4MAX"
type input "-"
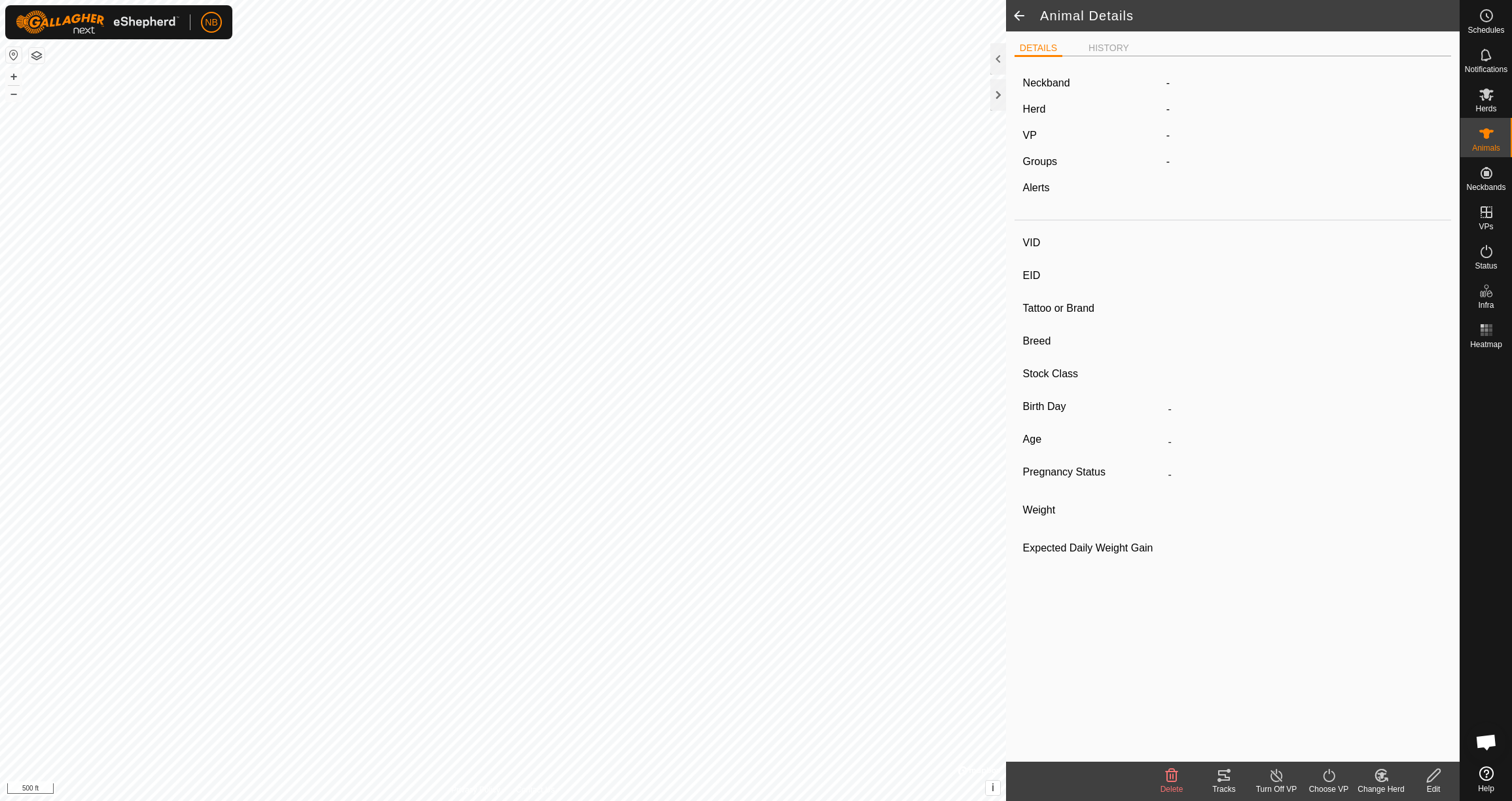
type input "830 kg"
type input "-"
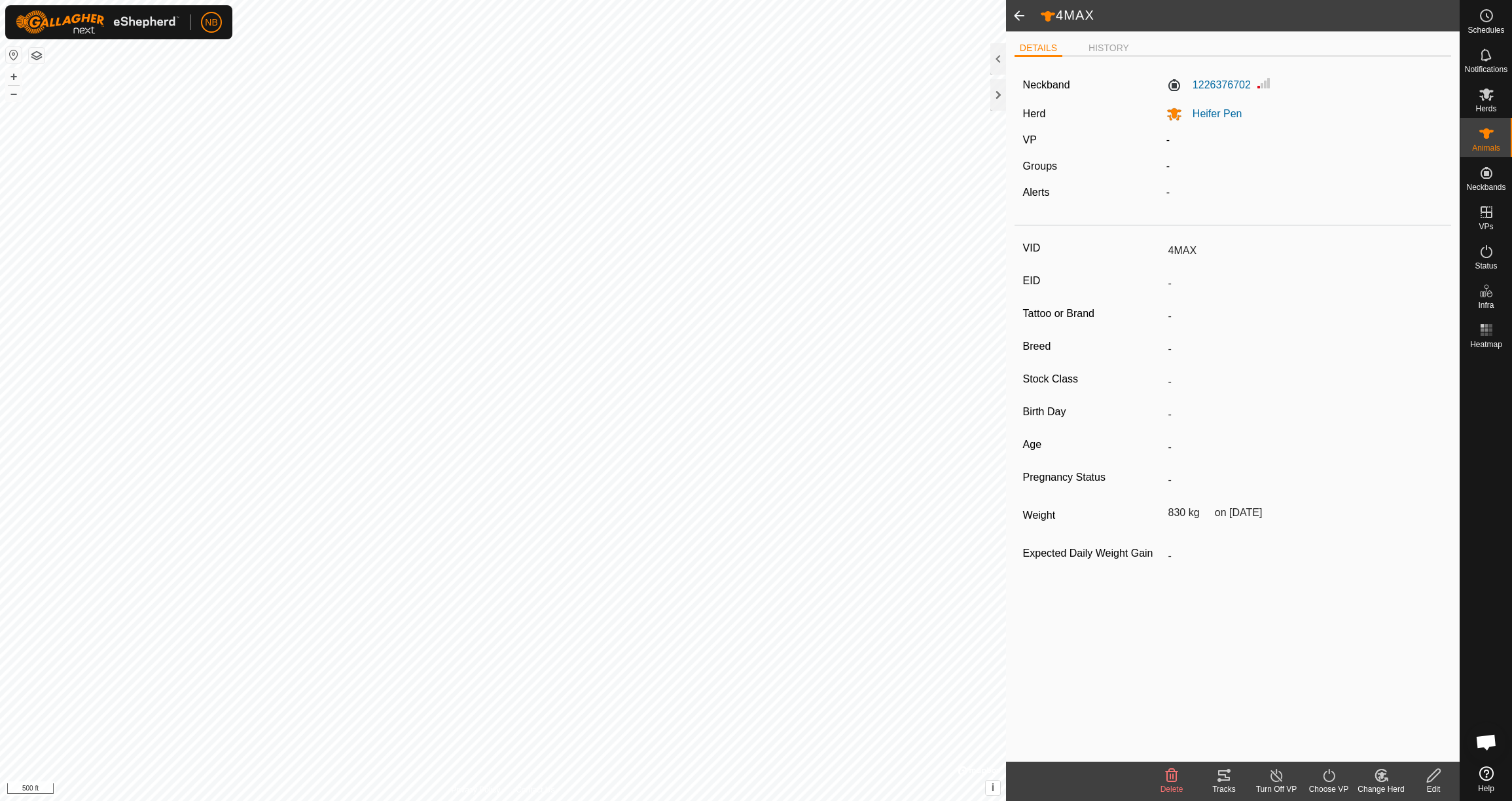
click at [1025, 18] on span at bounding box center [1019, 16] width 26 height 31
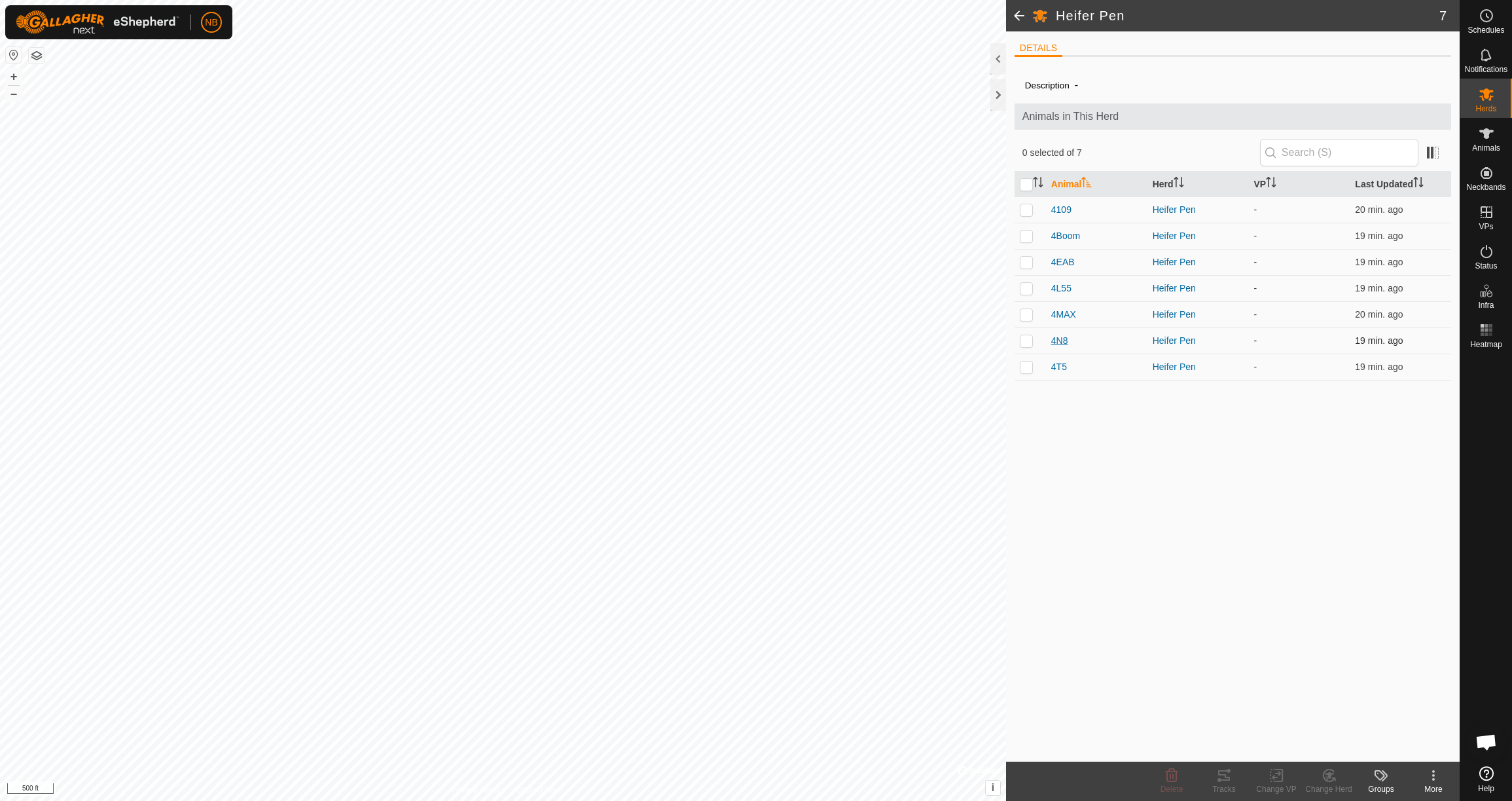
click at [1064, 340] on span "4N8" at bounding box center [1059, 341] width 17 height 14
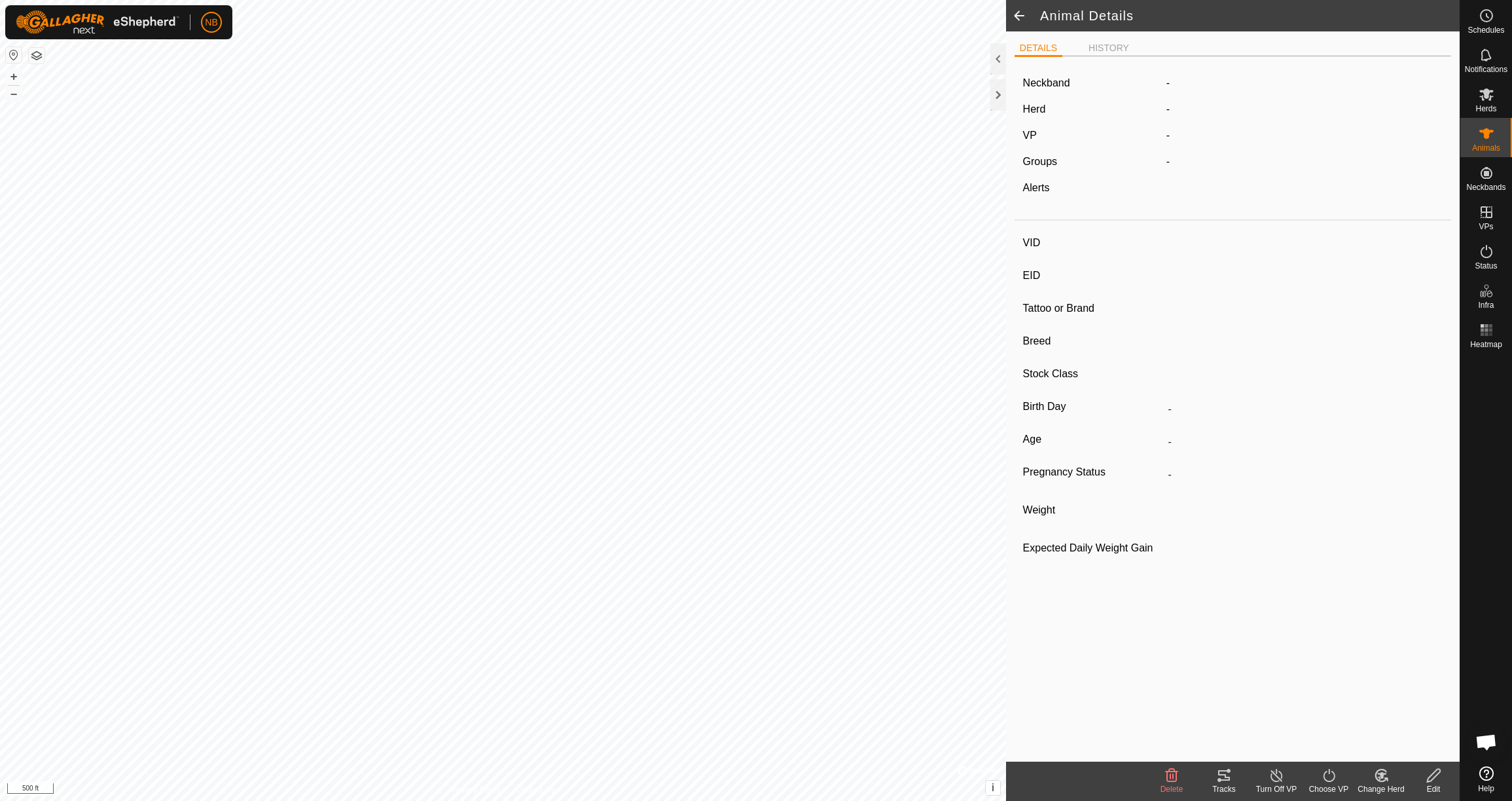
type input "4N8"
type input "-"
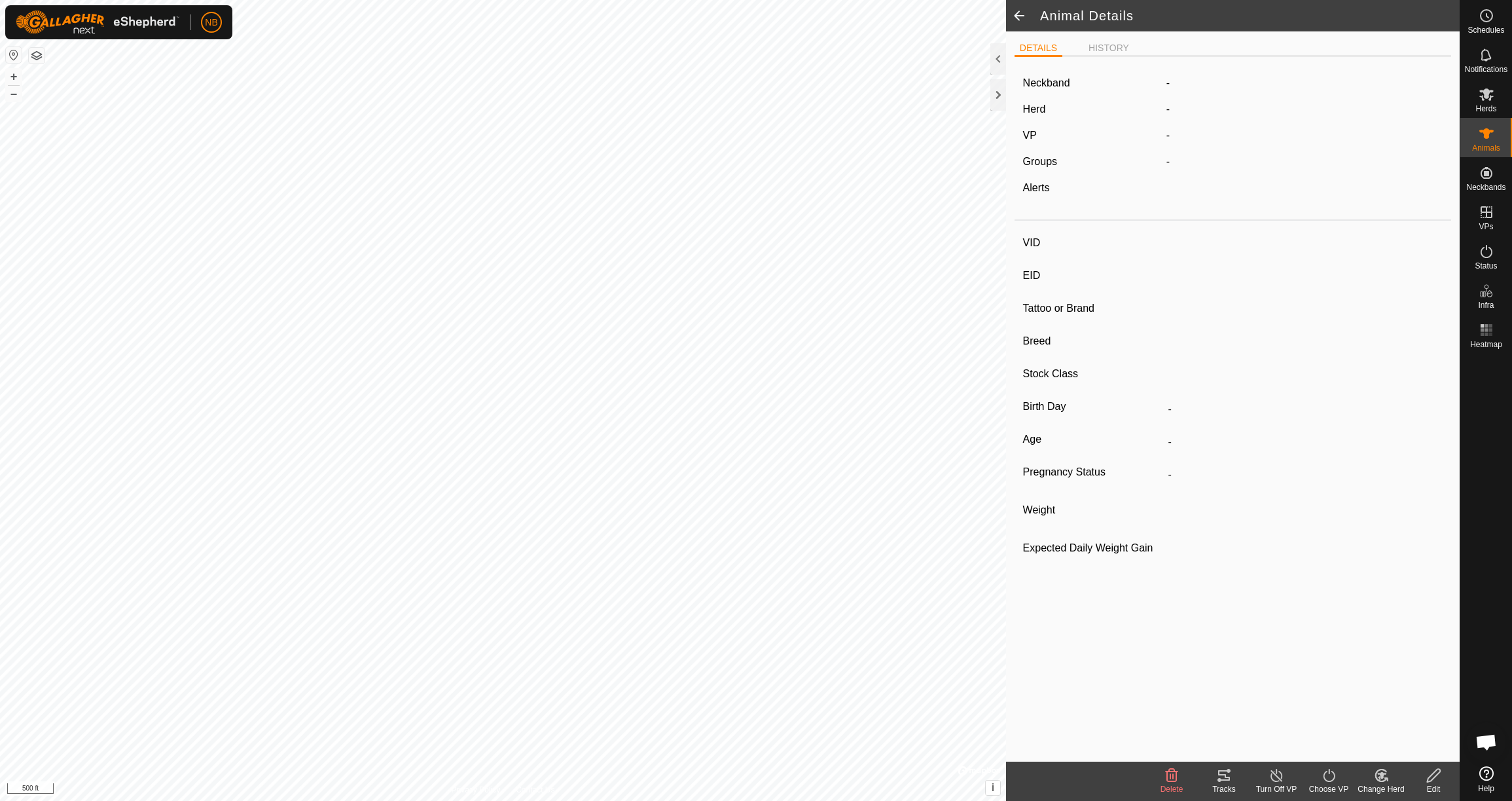
type input "0 kg"
type input "-"
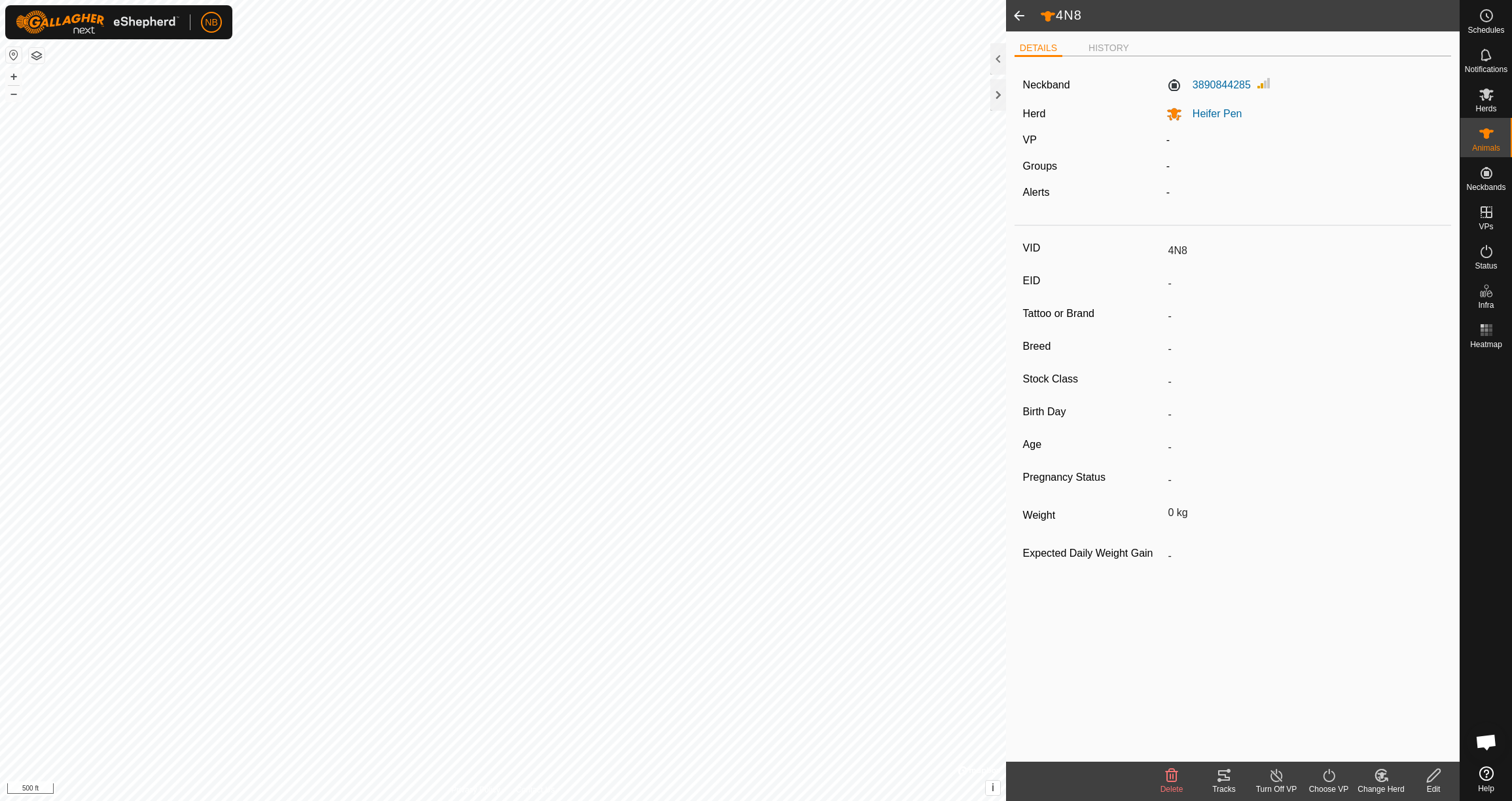
click at [1432, 775] on icon at bounding box center [1434, 775] width 17 height 16
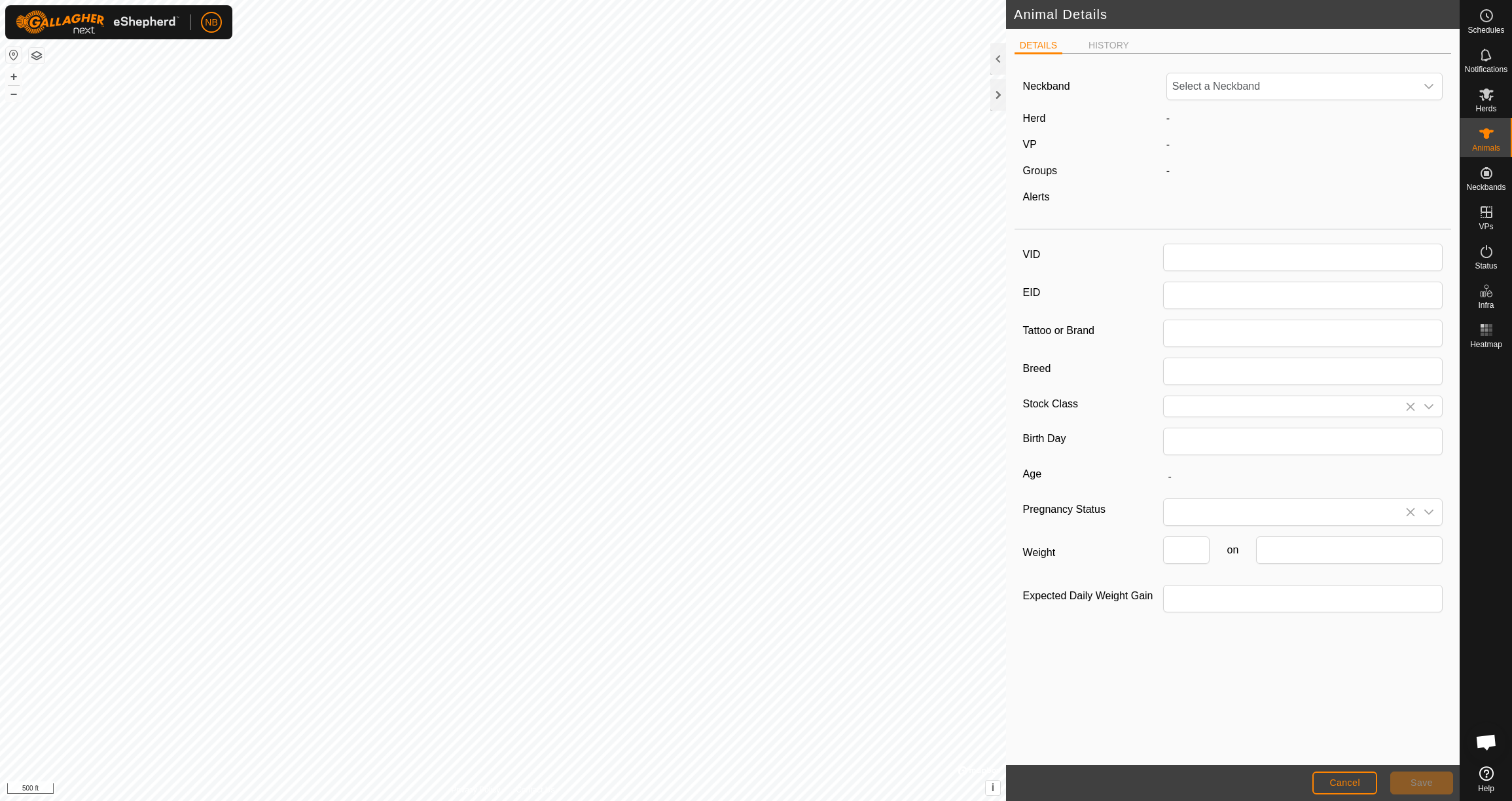
type input "4N8"
type input "0"
drag, startPoint x: 1185, startPoint y: 555, endPoint x: 1148, endPoint y: 557, distance: 37.1
click at [1148, 557] on div "Weight 0 on" at bounding box center [1233, 555] width 421 height 38
type input "685"
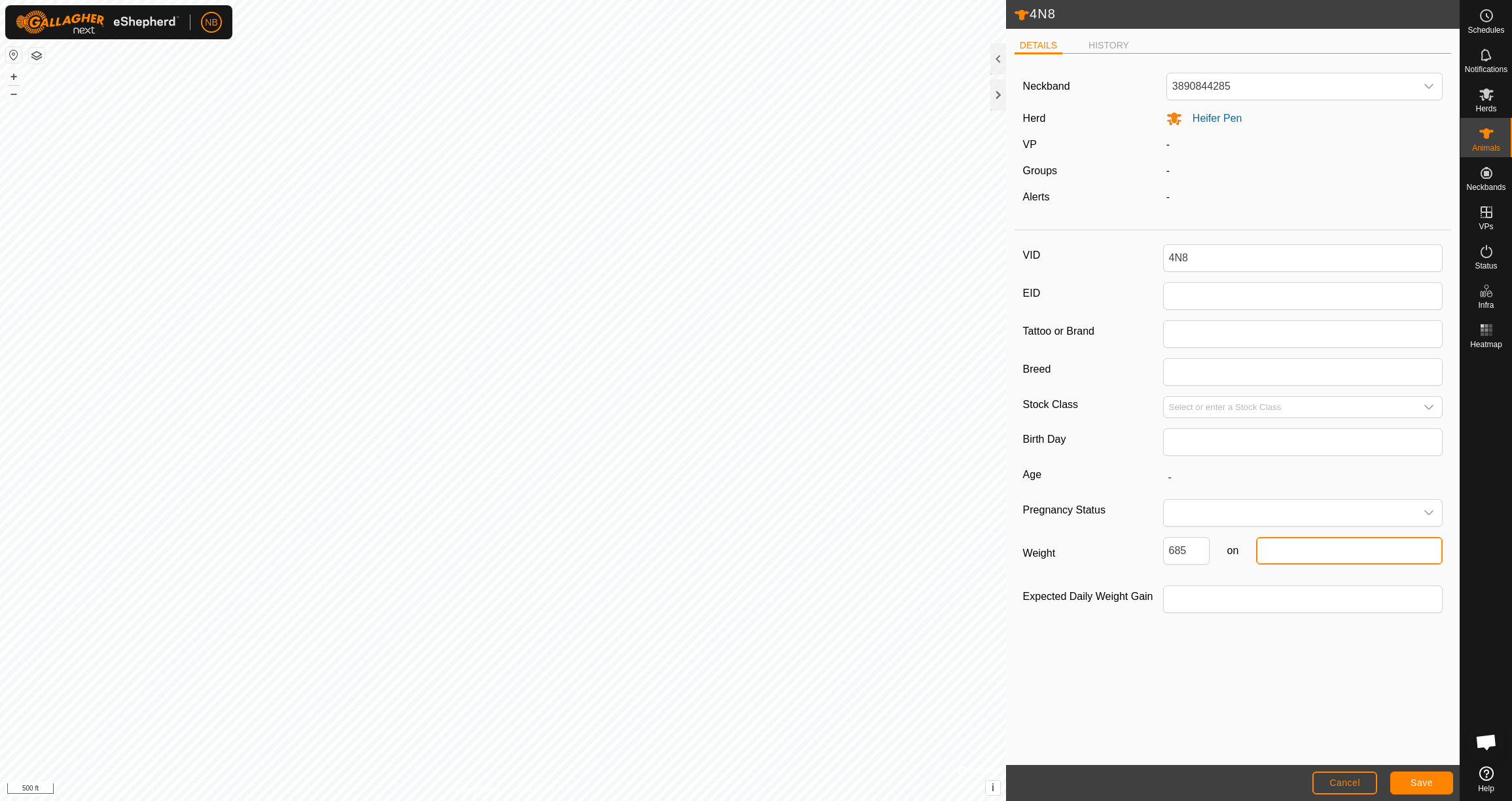
click at [1321, 553] on input "text" at bounding box center [1349, 551] width 187 height 28
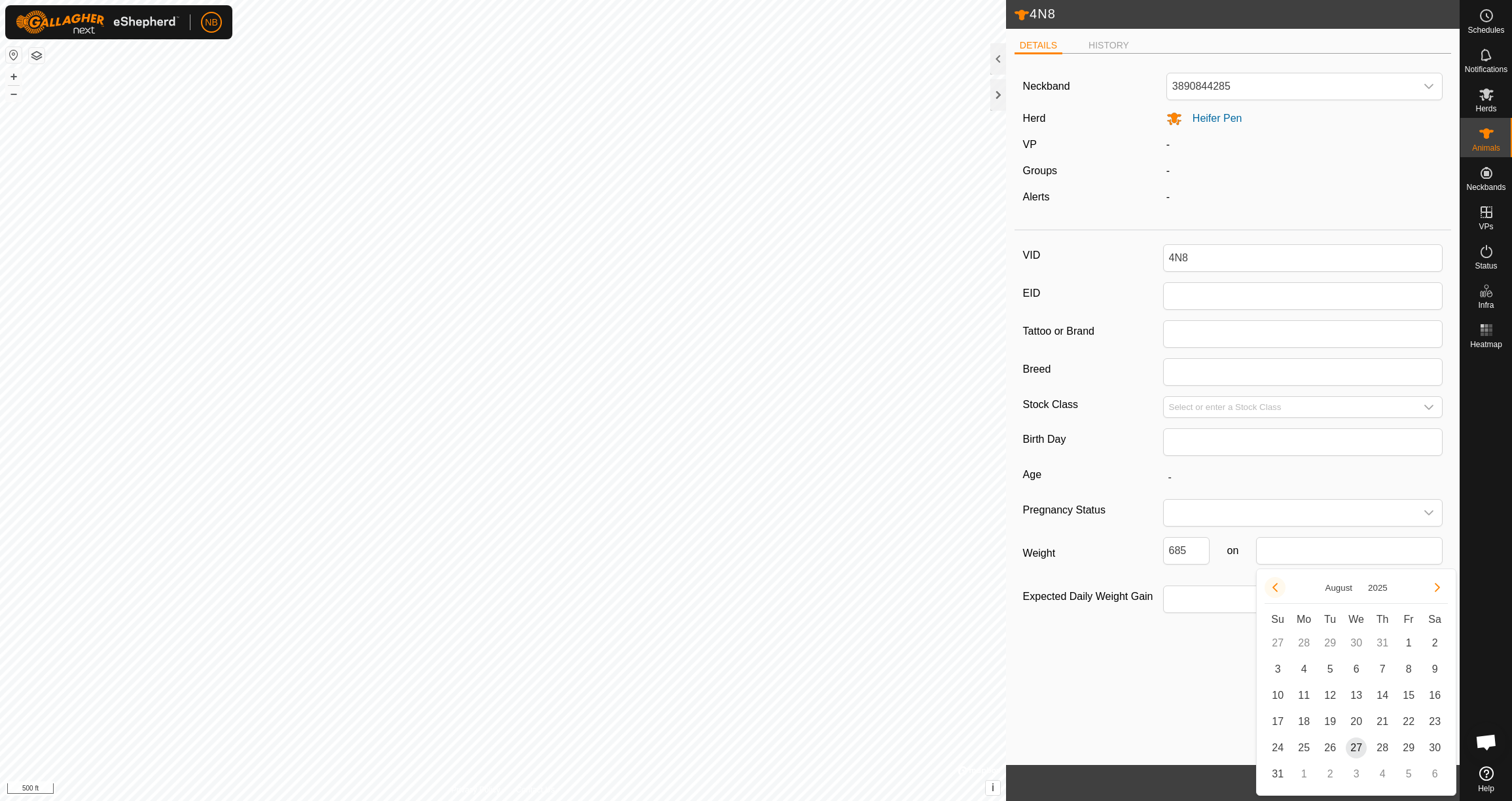
click at [1277, 591] on button "Previous Month" at bounding box center [1275, 587] width 21 height 21
click at [1300, 726] on span "23" at bounding box center [1304, 721] width 21 height 21
type input "[DATE]"
click at [1441, 785] on button "Save" at bounding box center [1422, 783] width 63 height 23
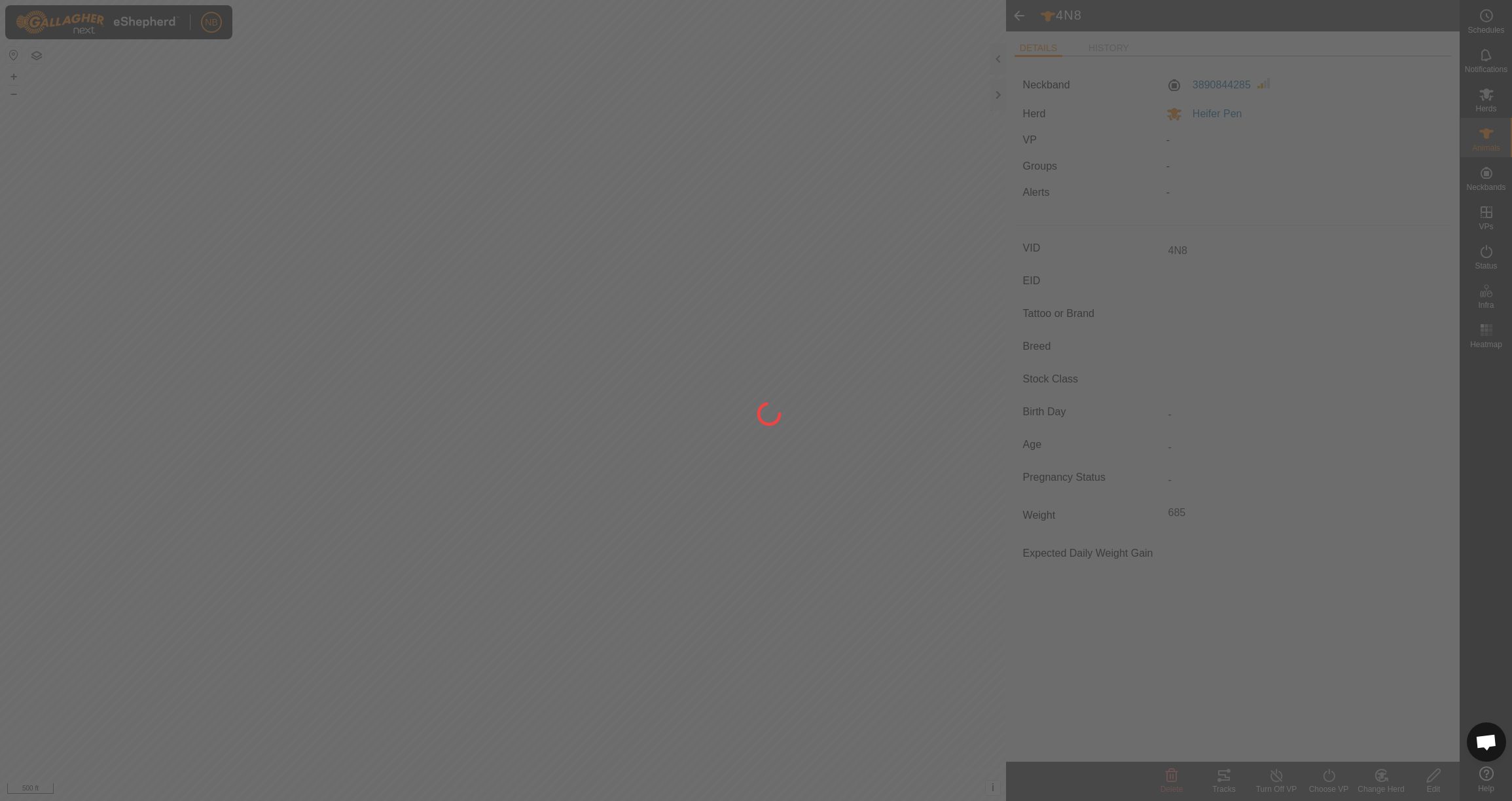
type input "-"
type input "685 kg"
type input "-"
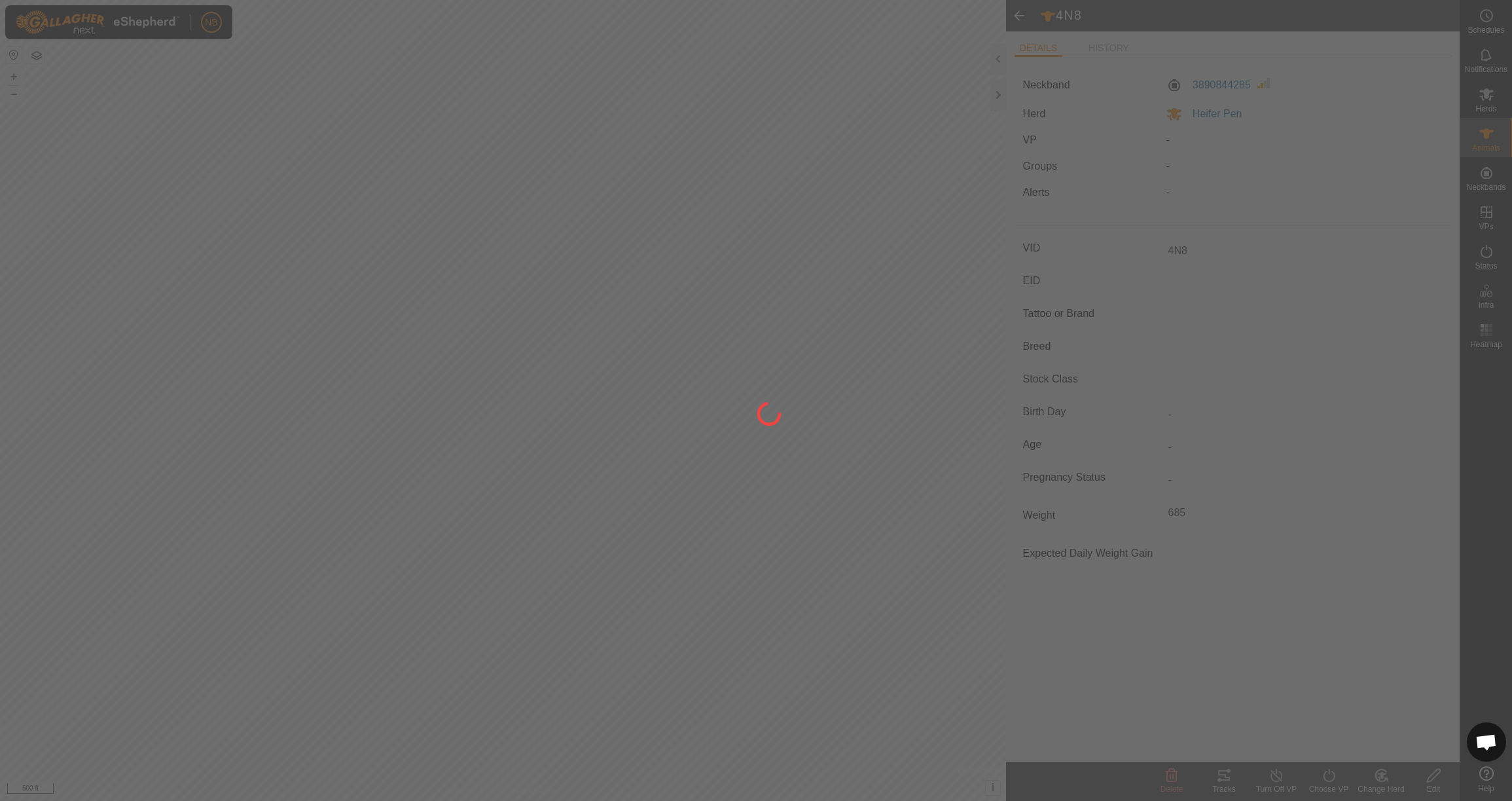
type input "-"
type input "0 kg"
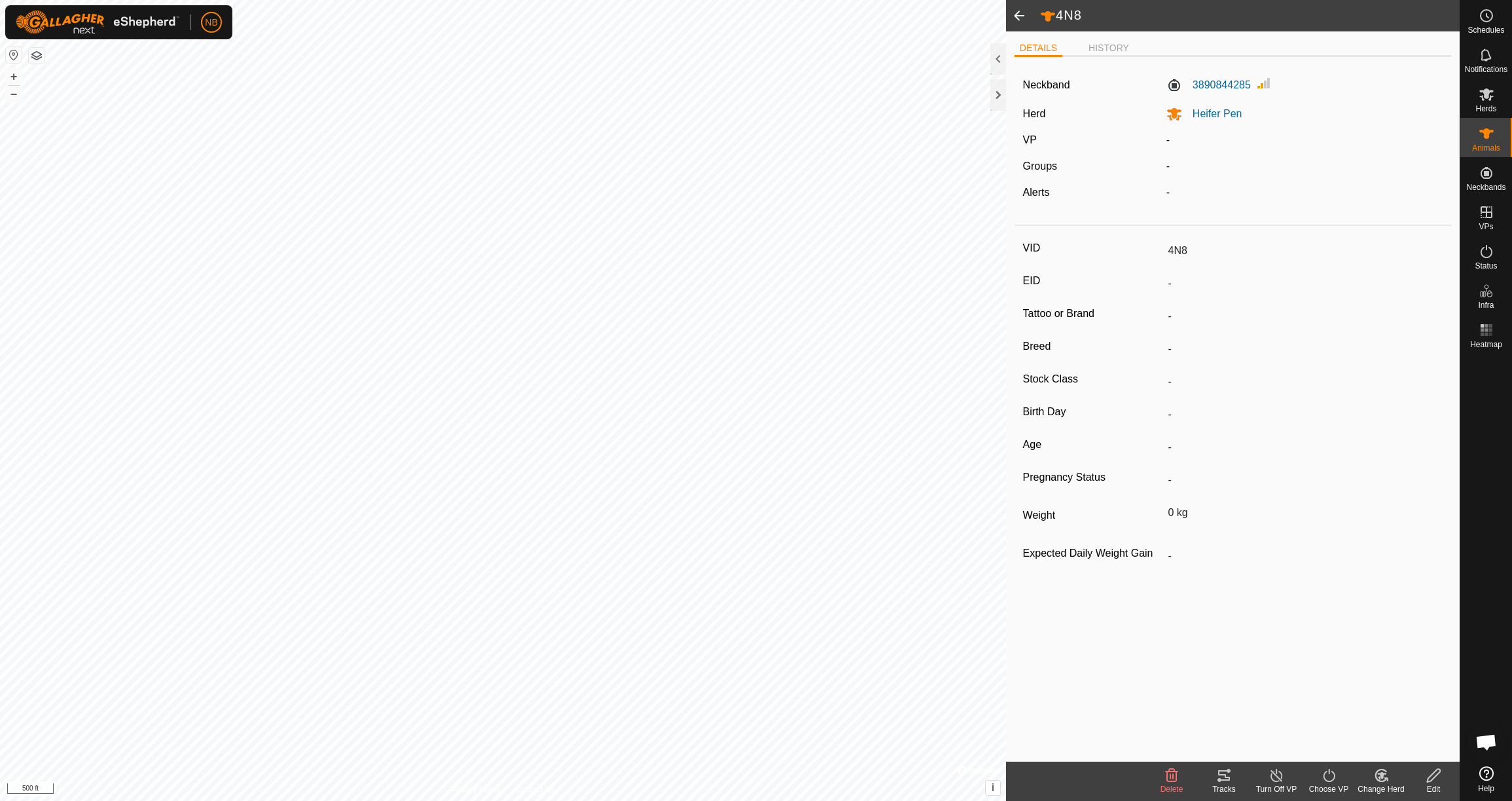
click at [1025, 17] on span at bounding box center [1019, 16] width 26 height 31
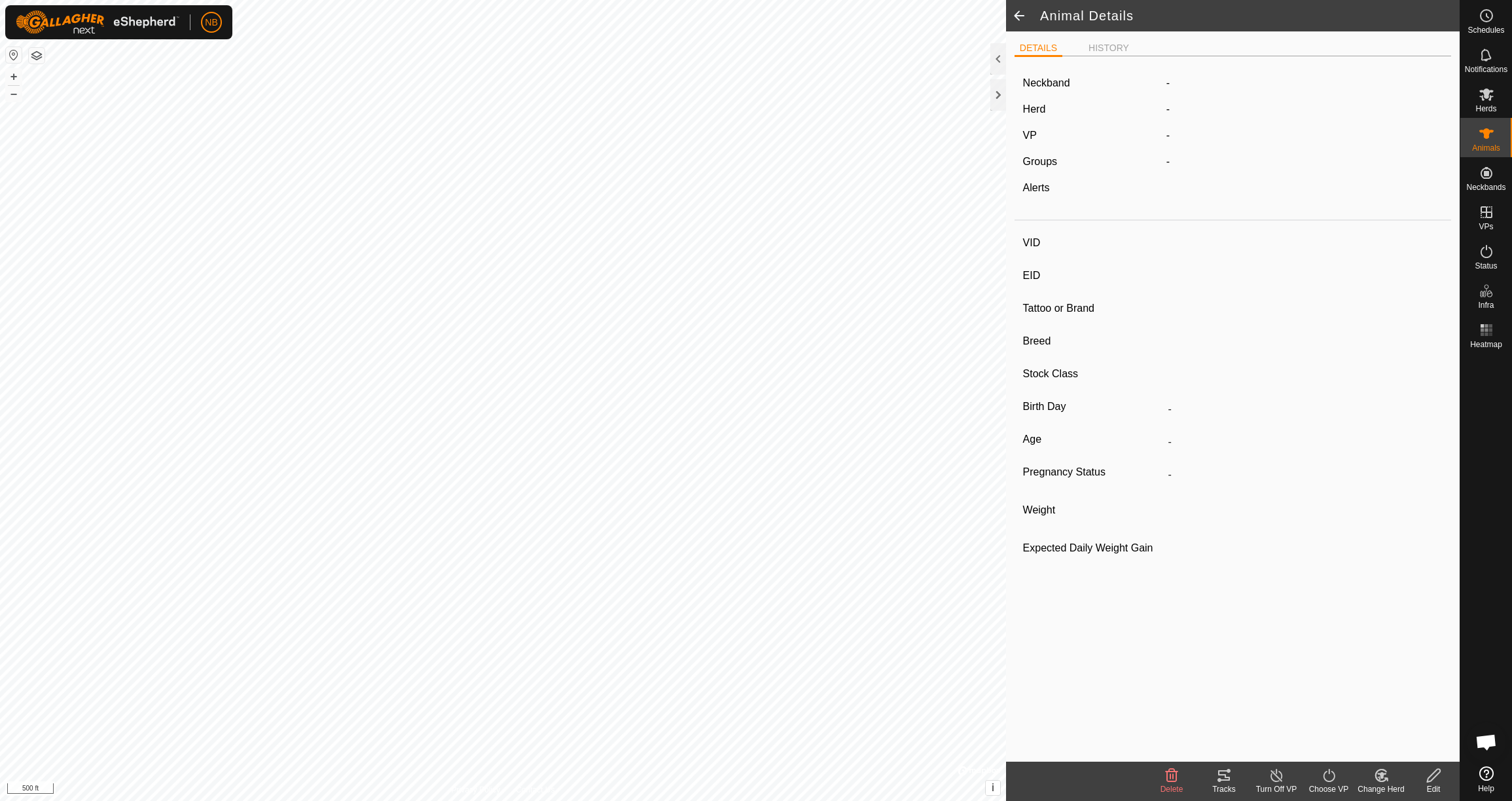
type input "4N8"
type input "-"
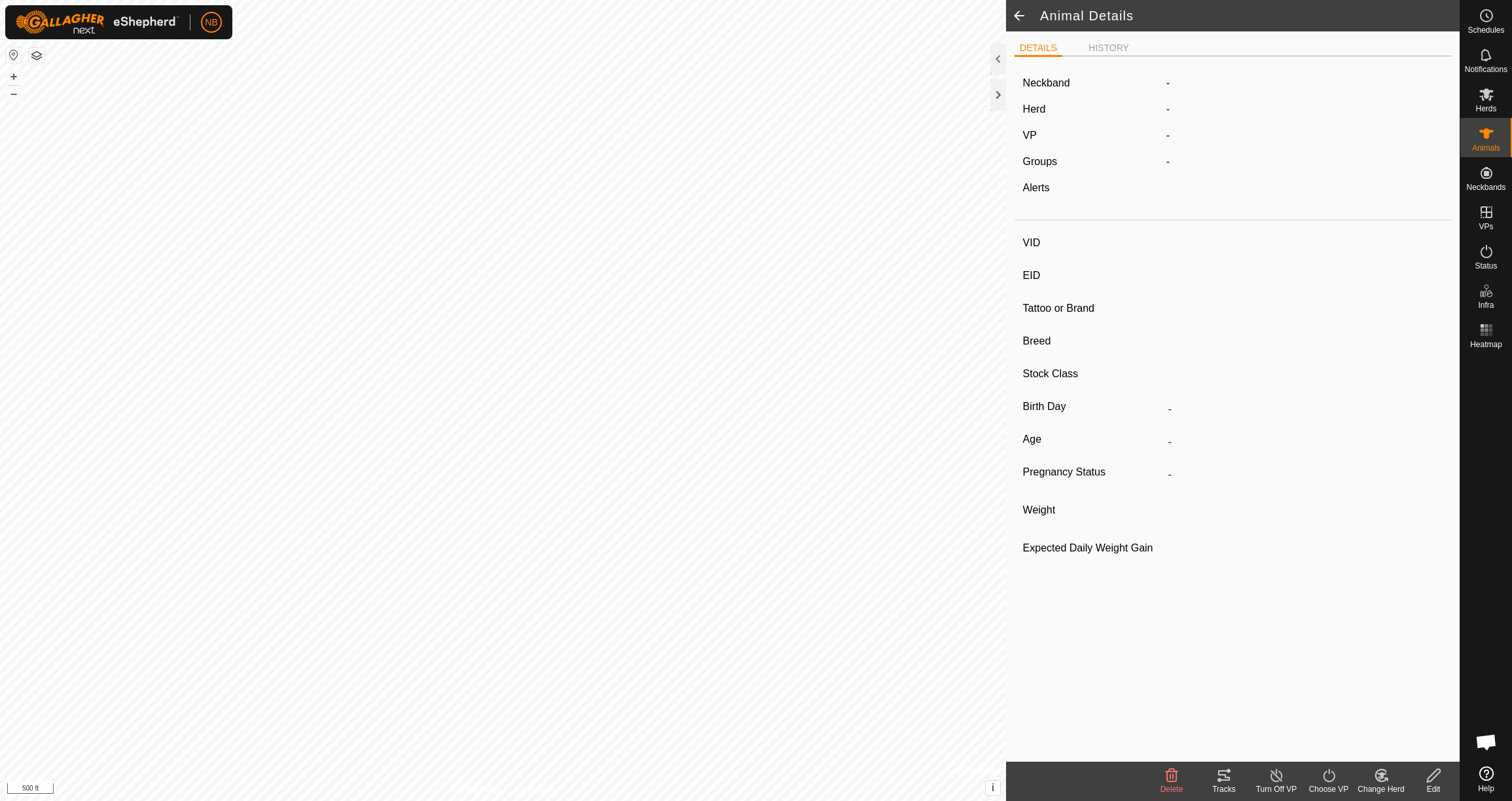
type input "685 kg"
type input "-"
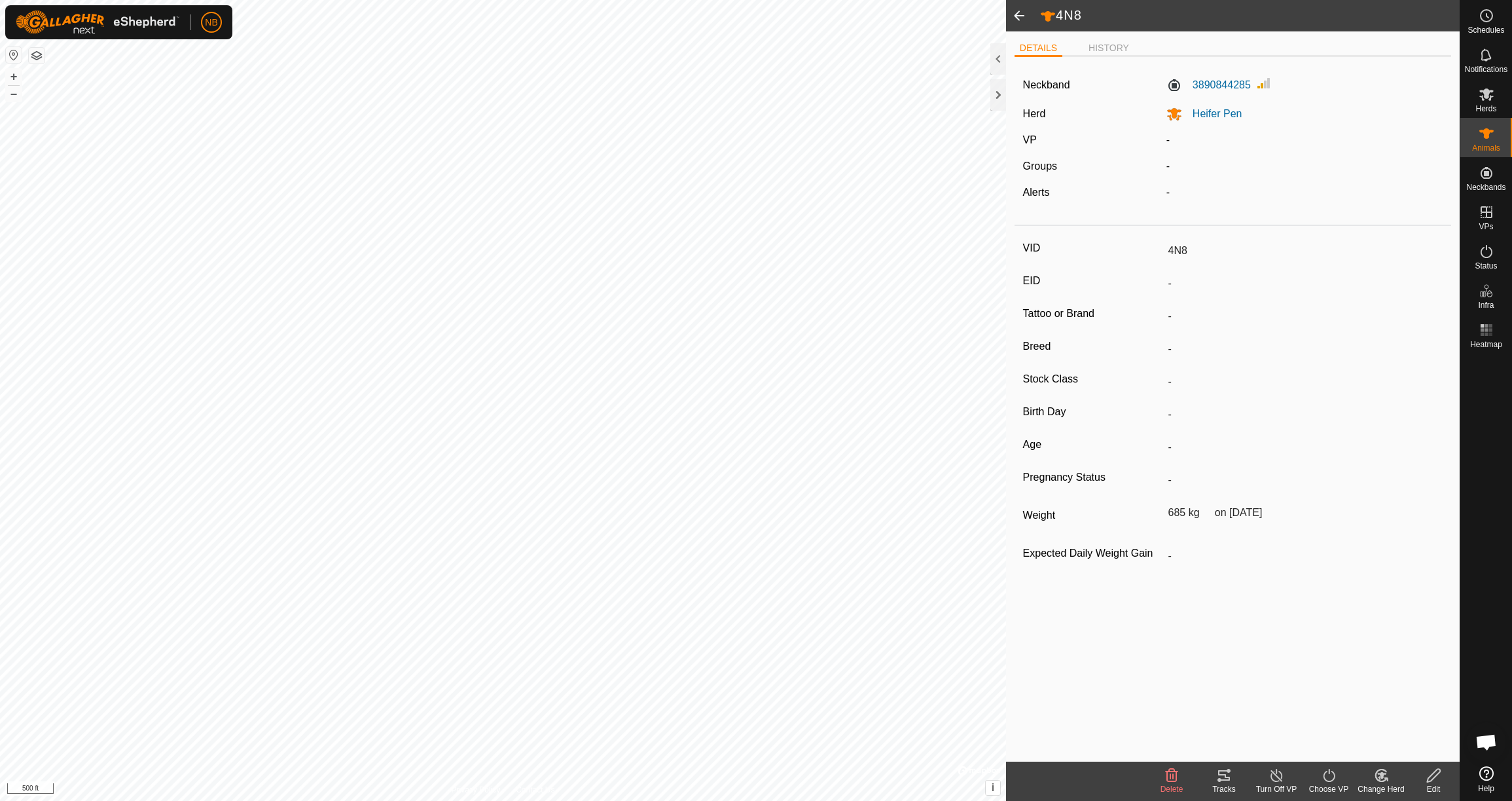
click at [1025, 17] on span at bounding box center [1019, 16] width 26 height 31
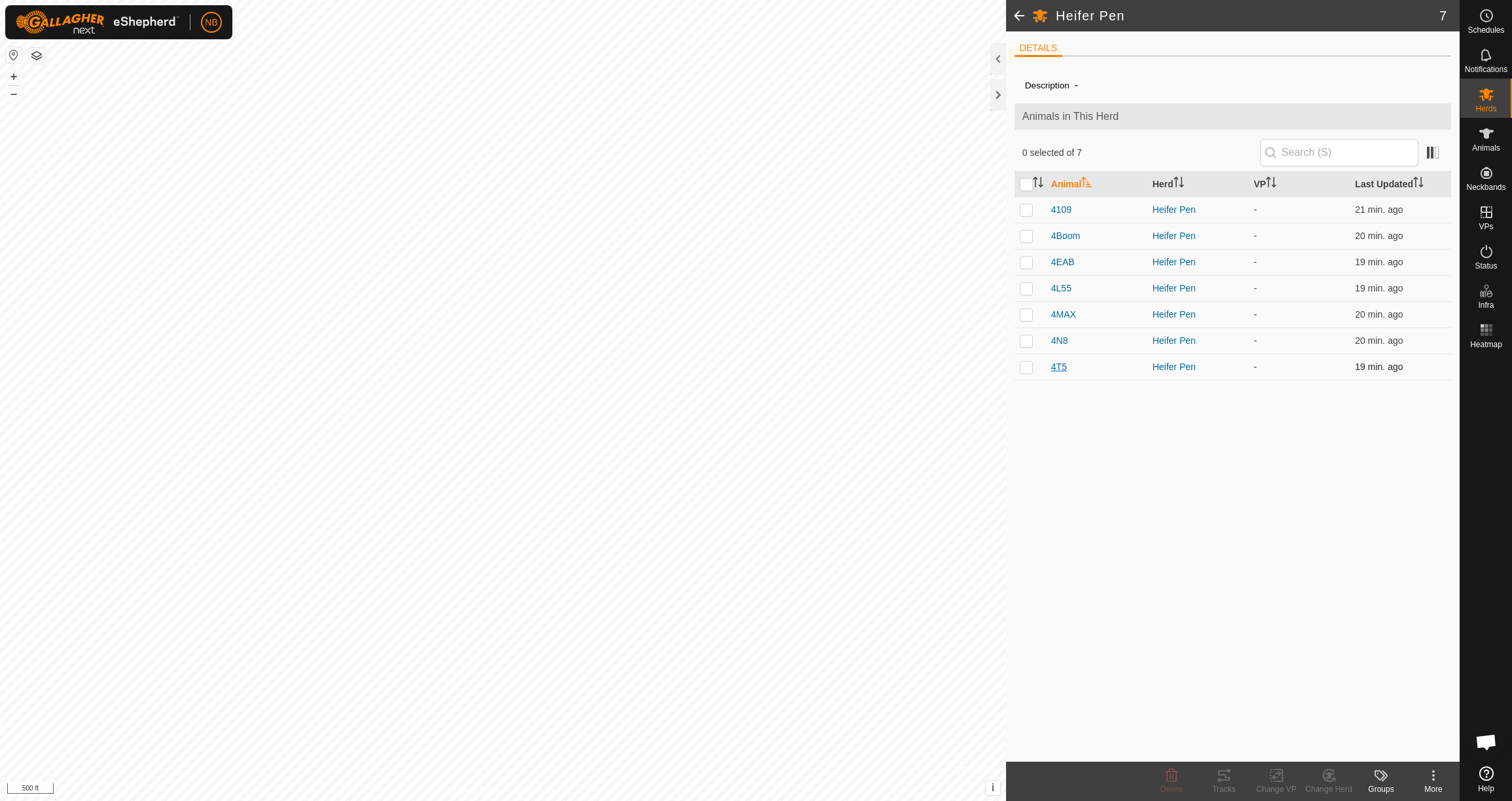
click at [1059, 366] on span "4T5" at bounding box center [1058, 366] width 16 height 14
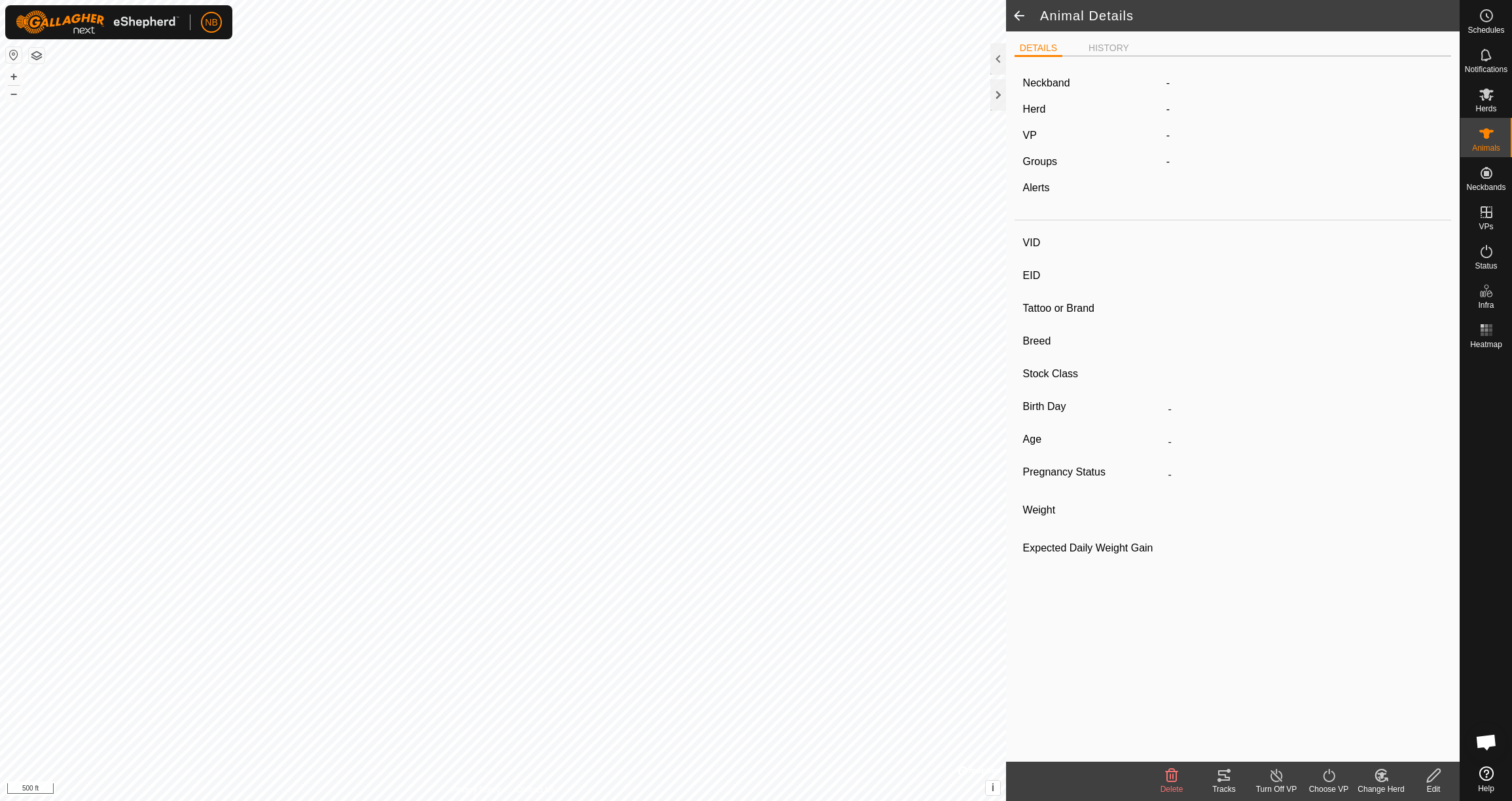
type input "4T5"
type input "-"
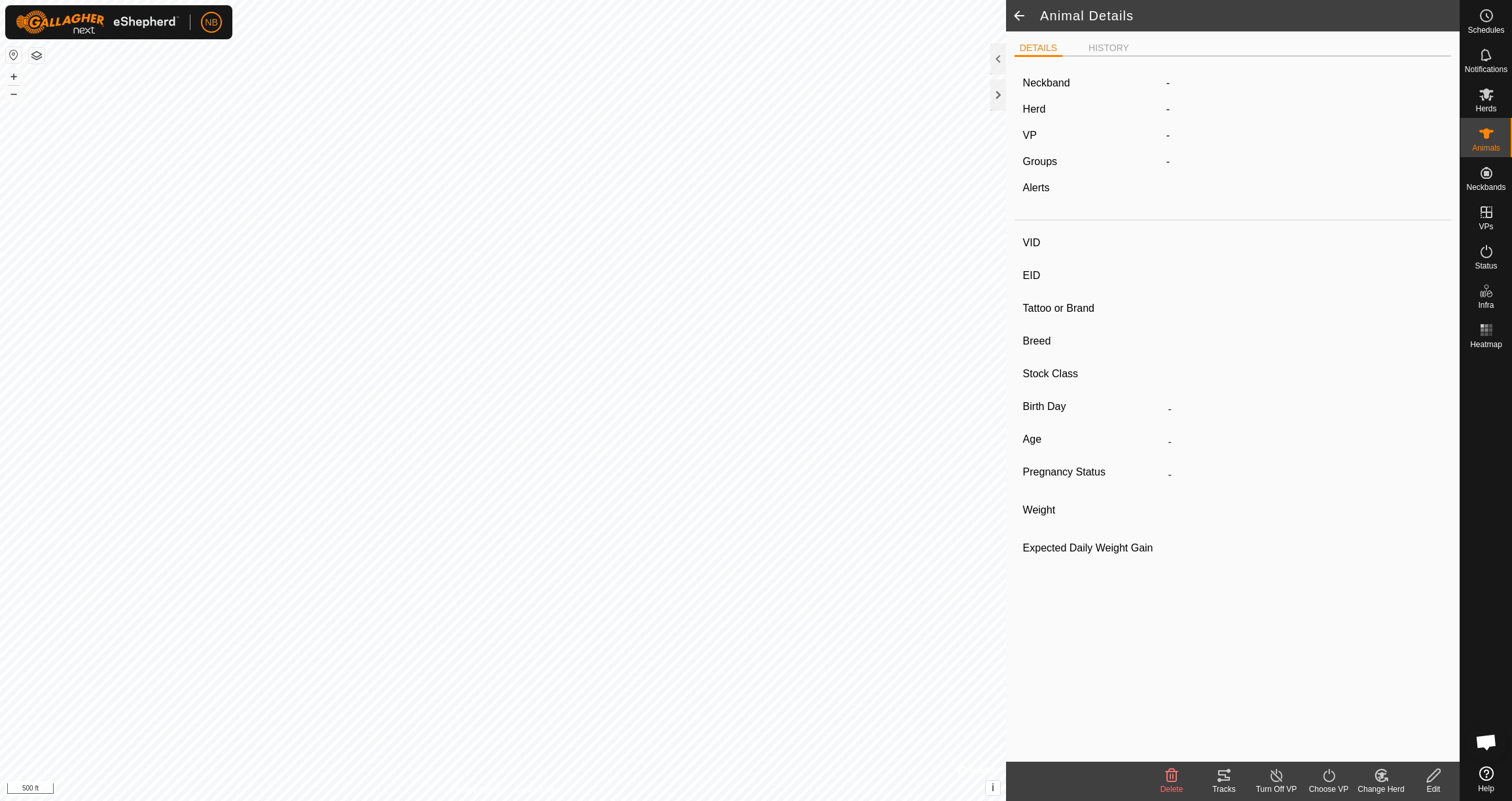
type input "0 kg"
type input "-"
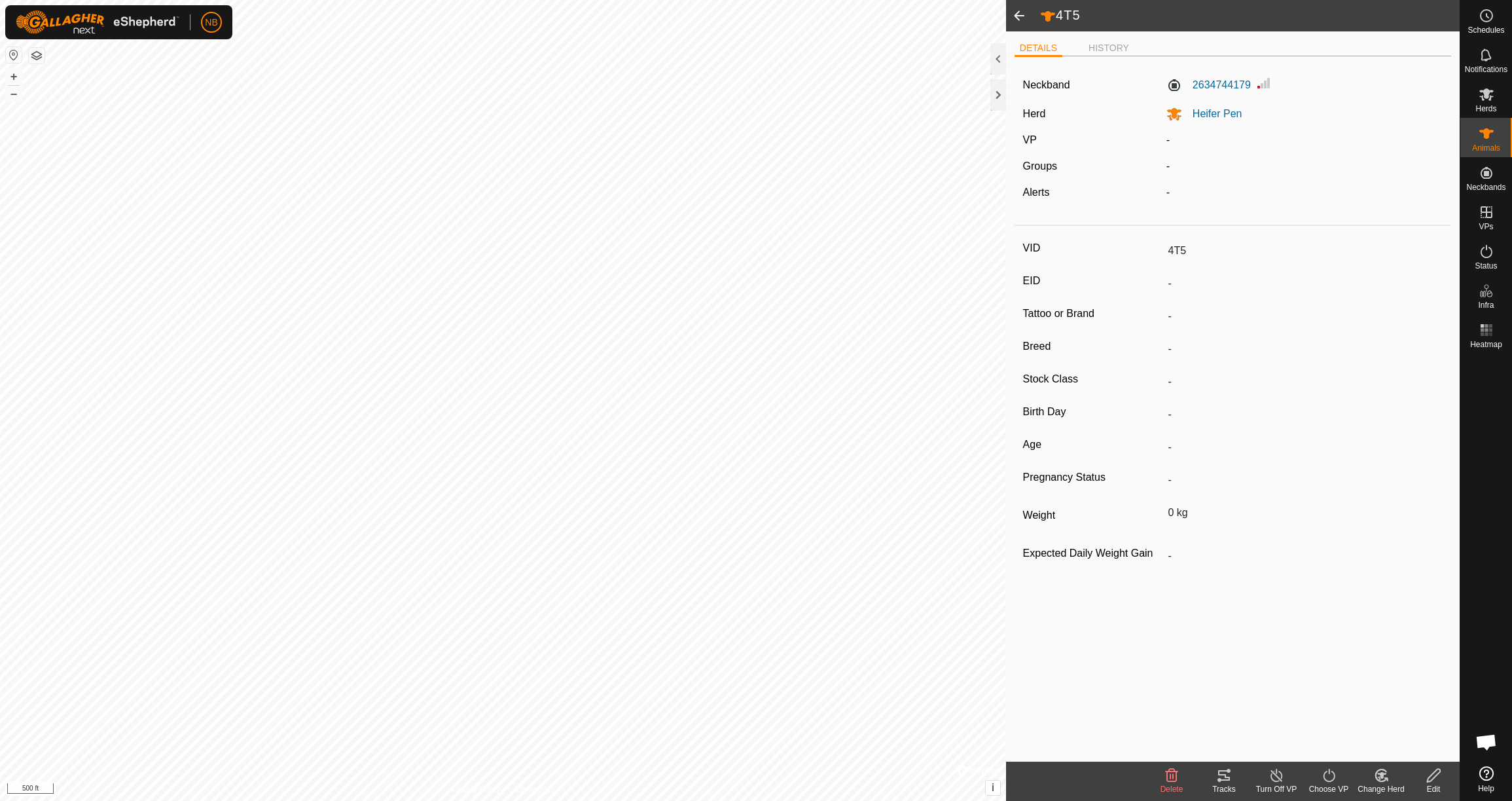
click at [1436, 777] on icon at bounding box center [1434, 775] width 17 height 16
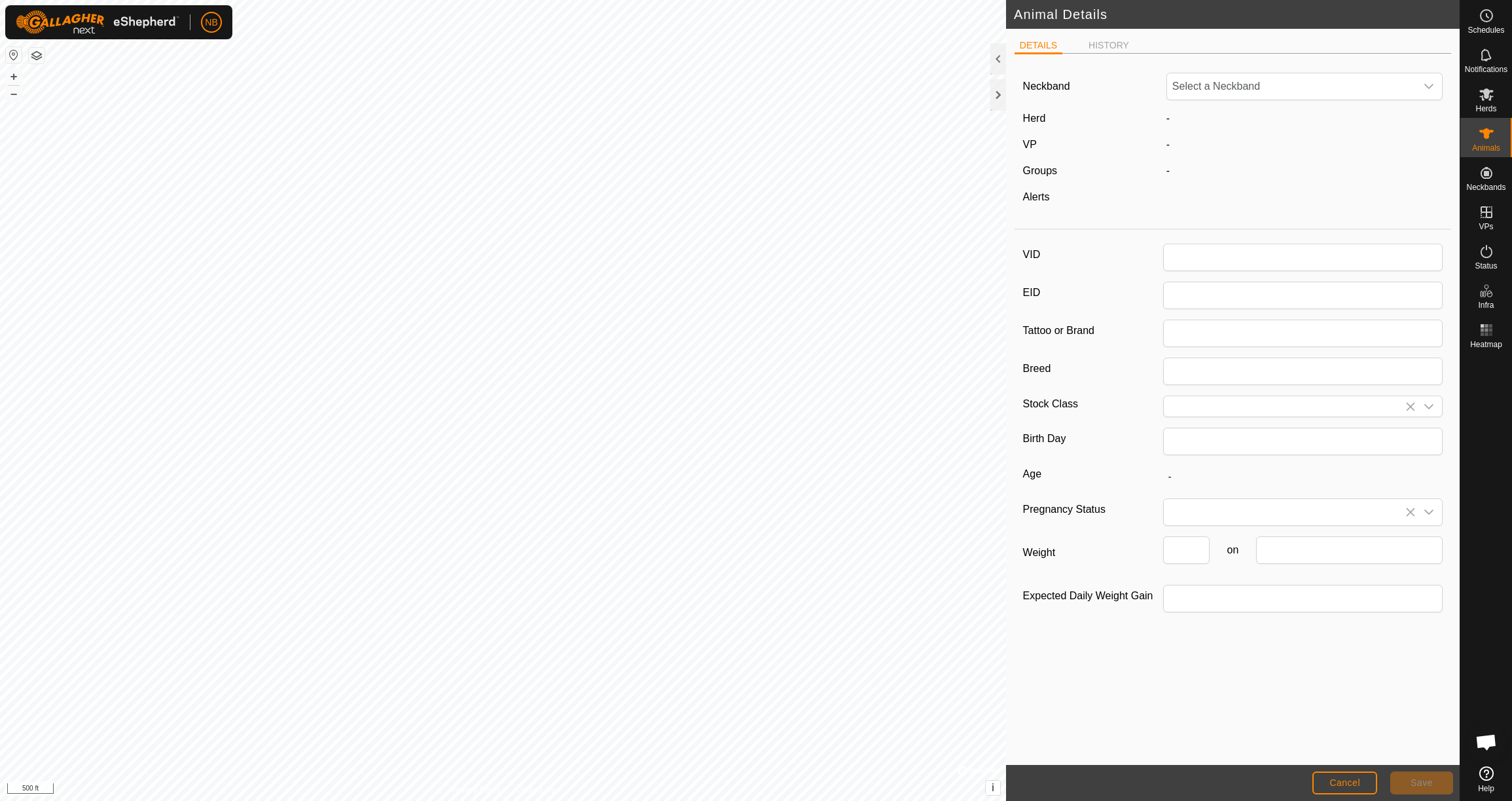
type input "4T5"
type input "0"
drag, startPoint x: 1165, startPoint y: 557, endPoint x: 1139, endPoint y: 554, distance: 26.2
click at [1139, 554] on div "Weight 0 on" at bounding box center [1233, 555] width 421 height 38
type input "800"
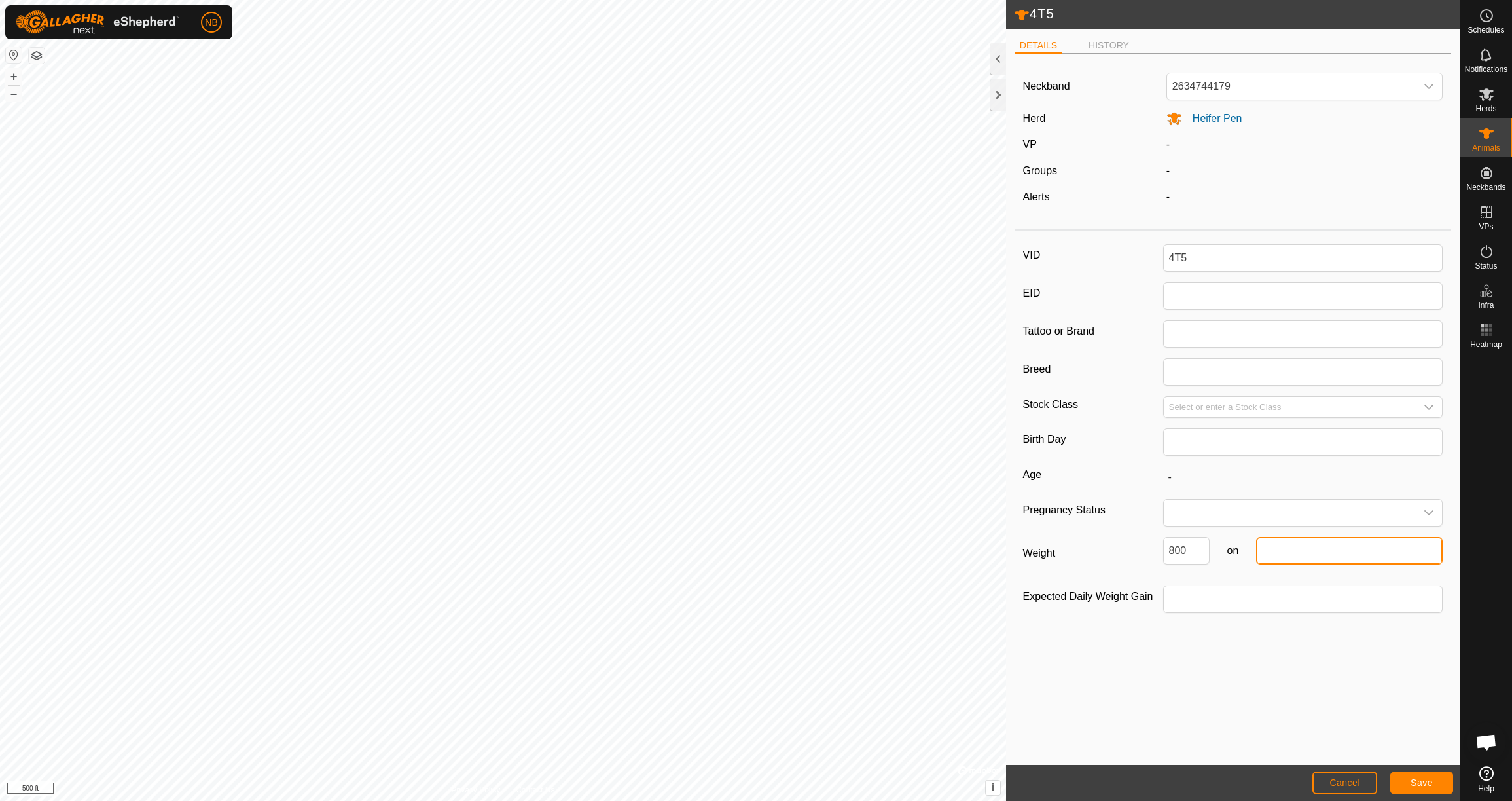
click at [1333, 562] on input "text" at bounding box center [1349, 551] width 187 height 28
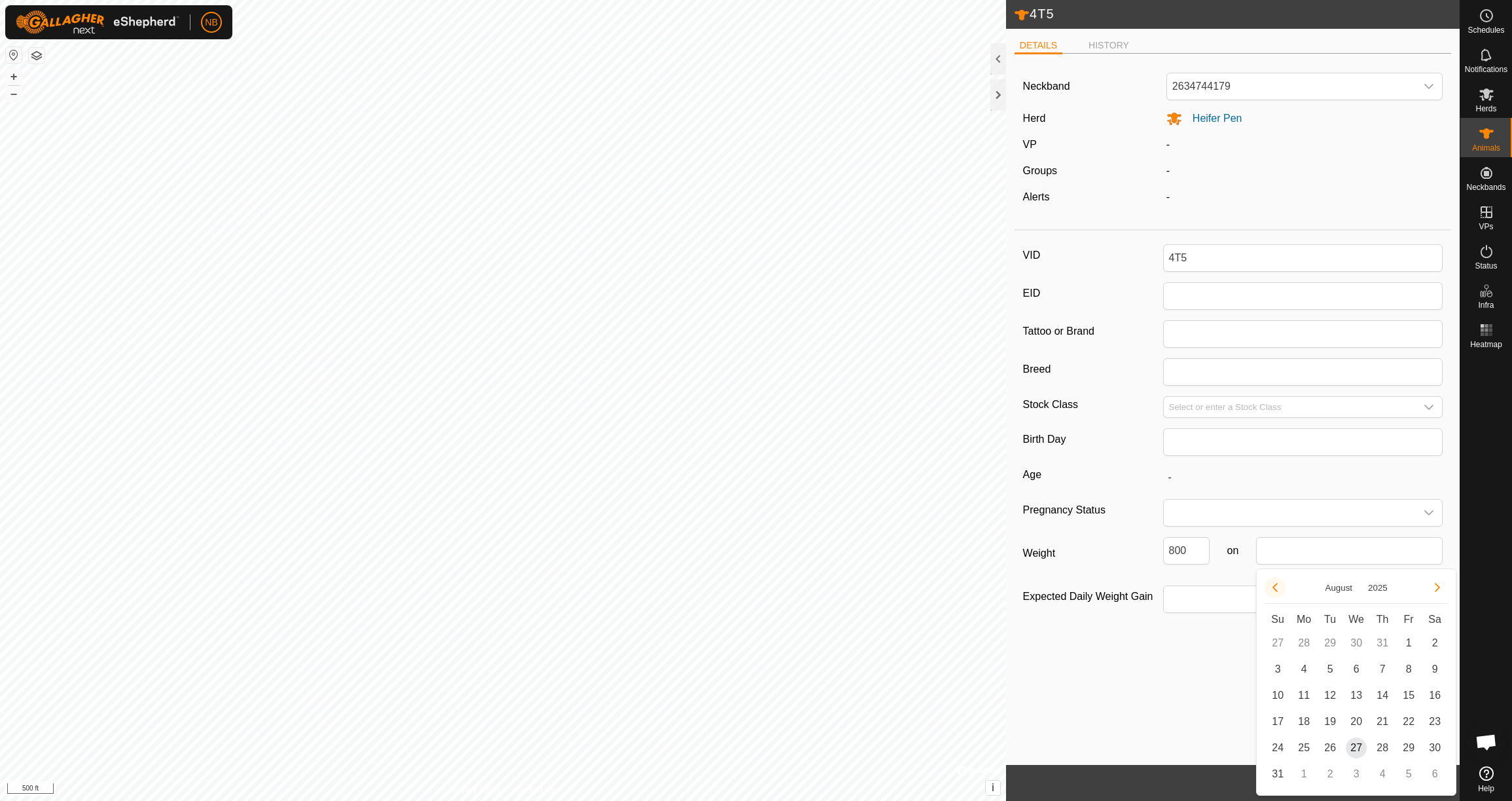
click at [1281, 585] on button "Previous Month" at bounding box center [1275, 587] width 21 height 21
click at [1305, 719] on span "23" at bounding box center [1304, 721] width 21 height 21
type input "[DATE]"
click at [1441, 784] on button "Save" at bounding box center [1422, 783] width 63 height 23
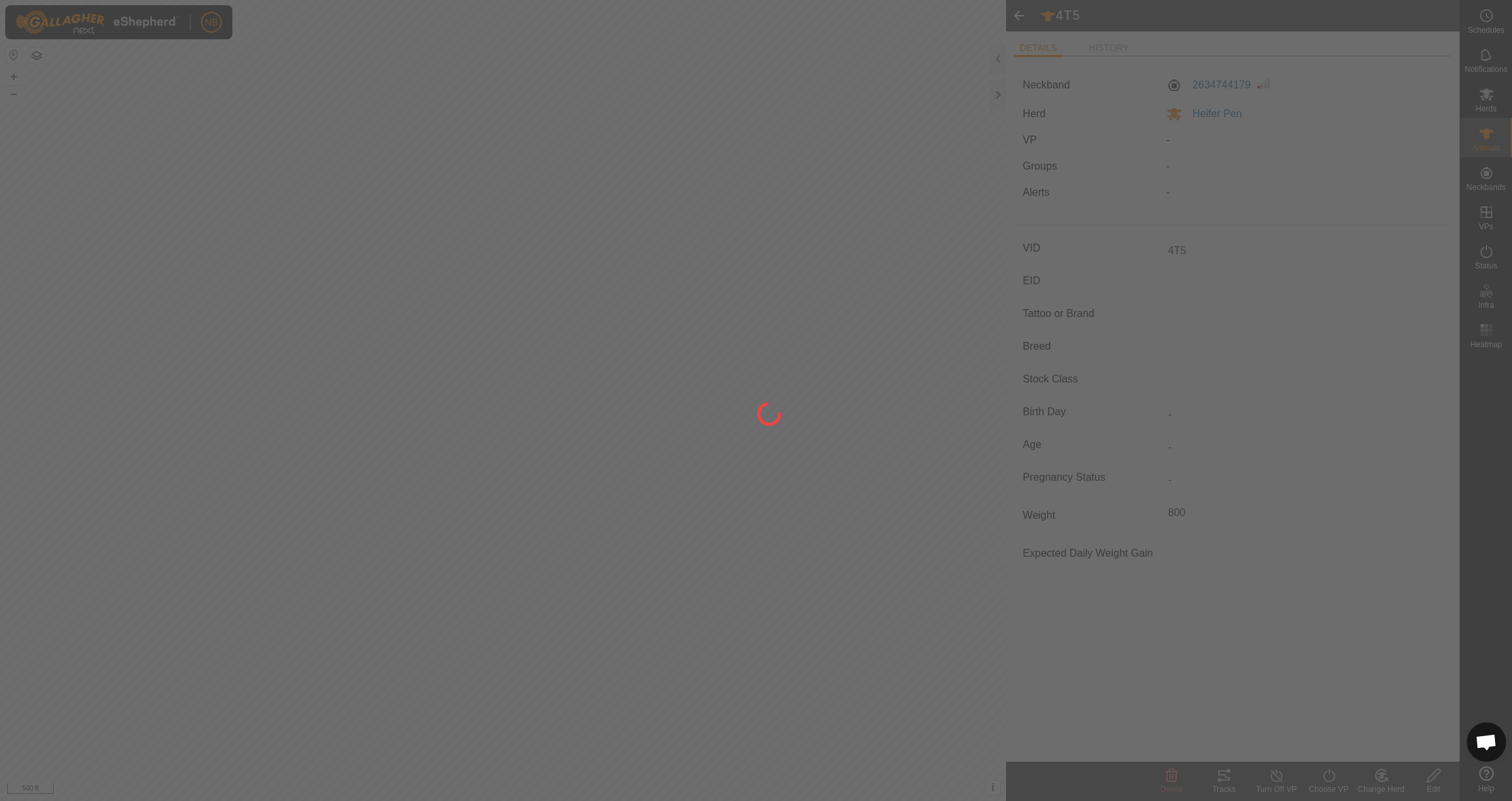
type input "-"
type input "800 kg"
type input "-"
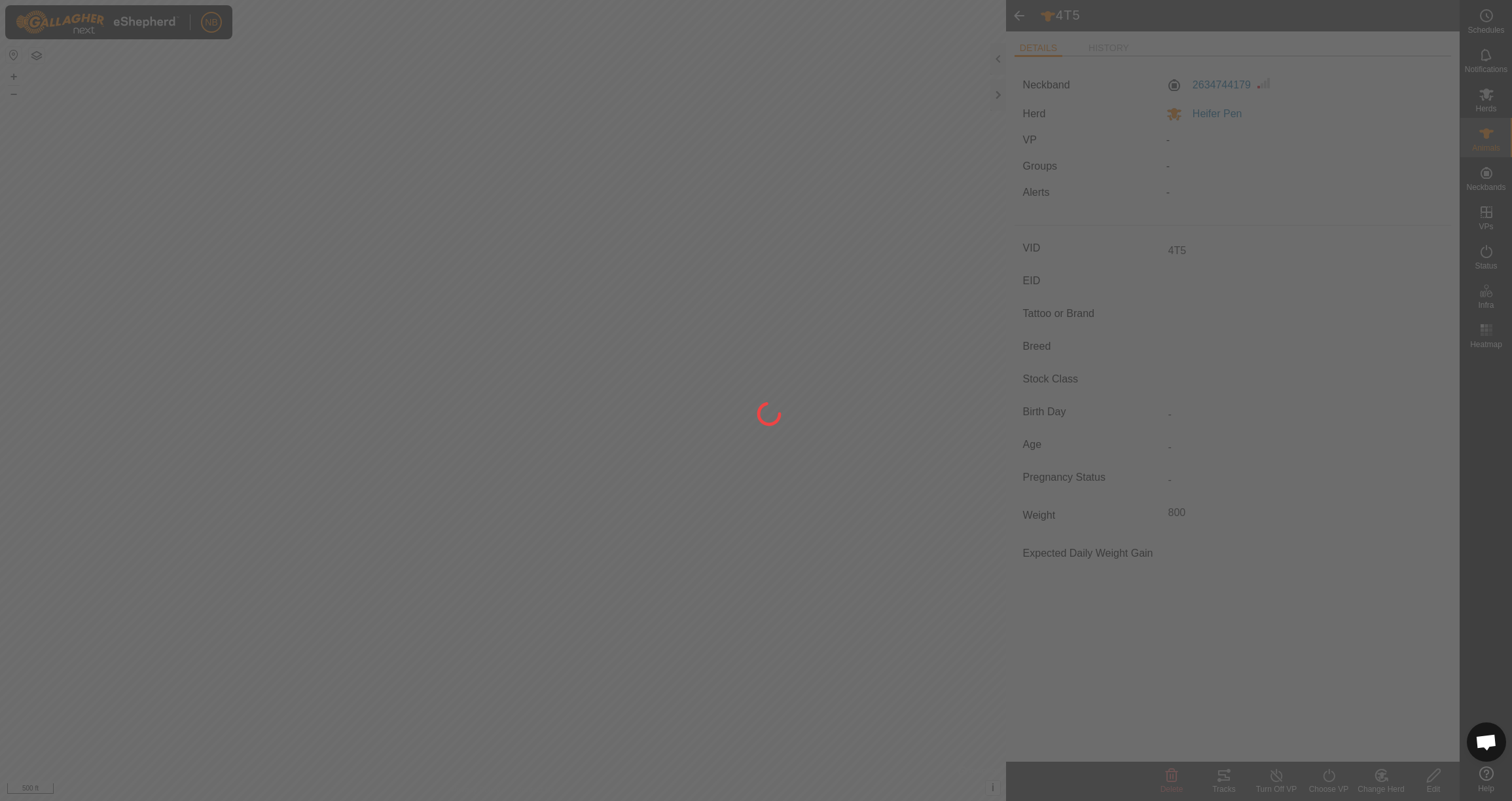
type input "-"
type input "0 kg"
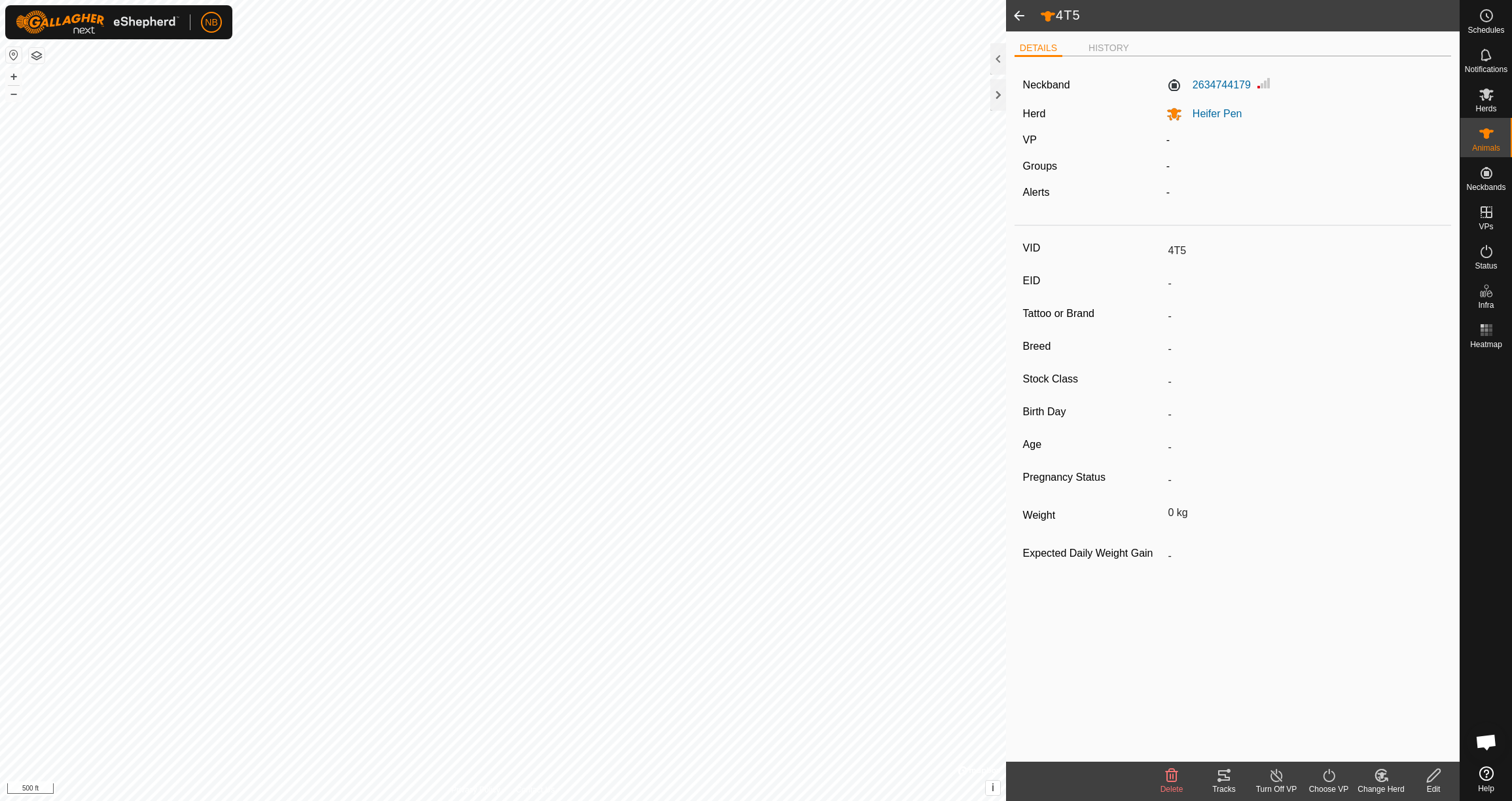
click at [1019, 10] on span at bounding box center [1019, 16] width 26 height 31
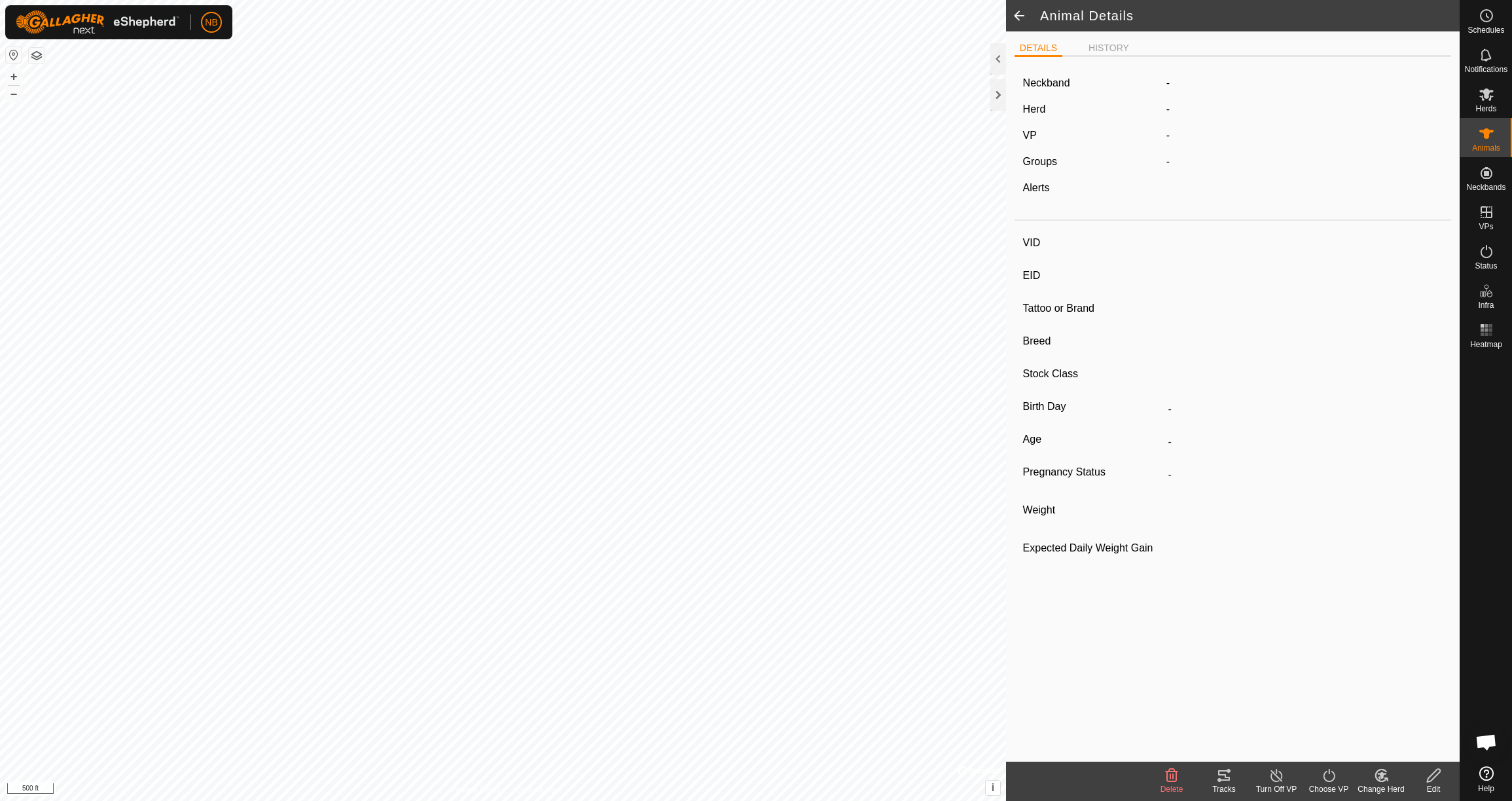
type input "4T5"
type input "-"
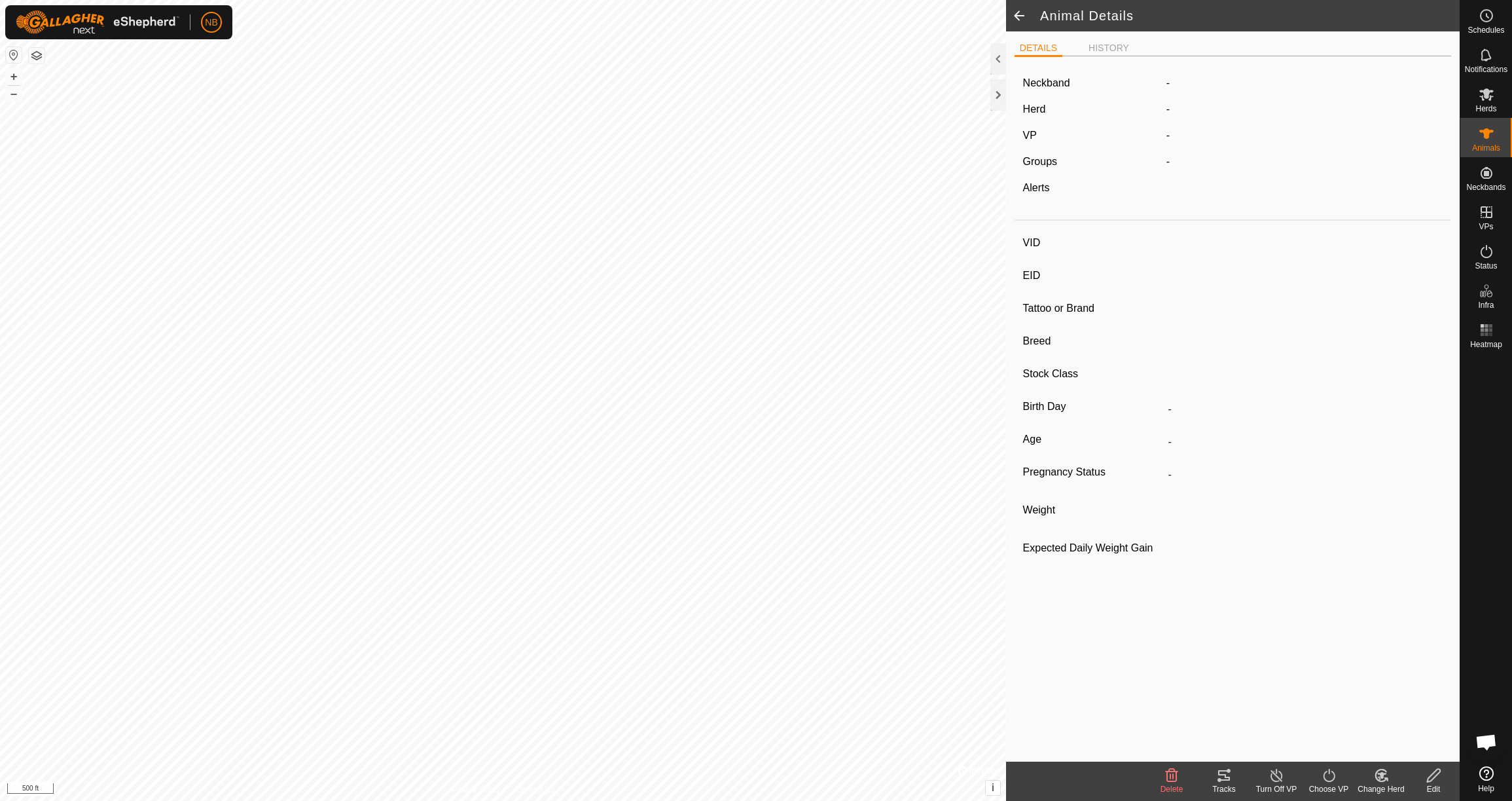
type input "800 kg"
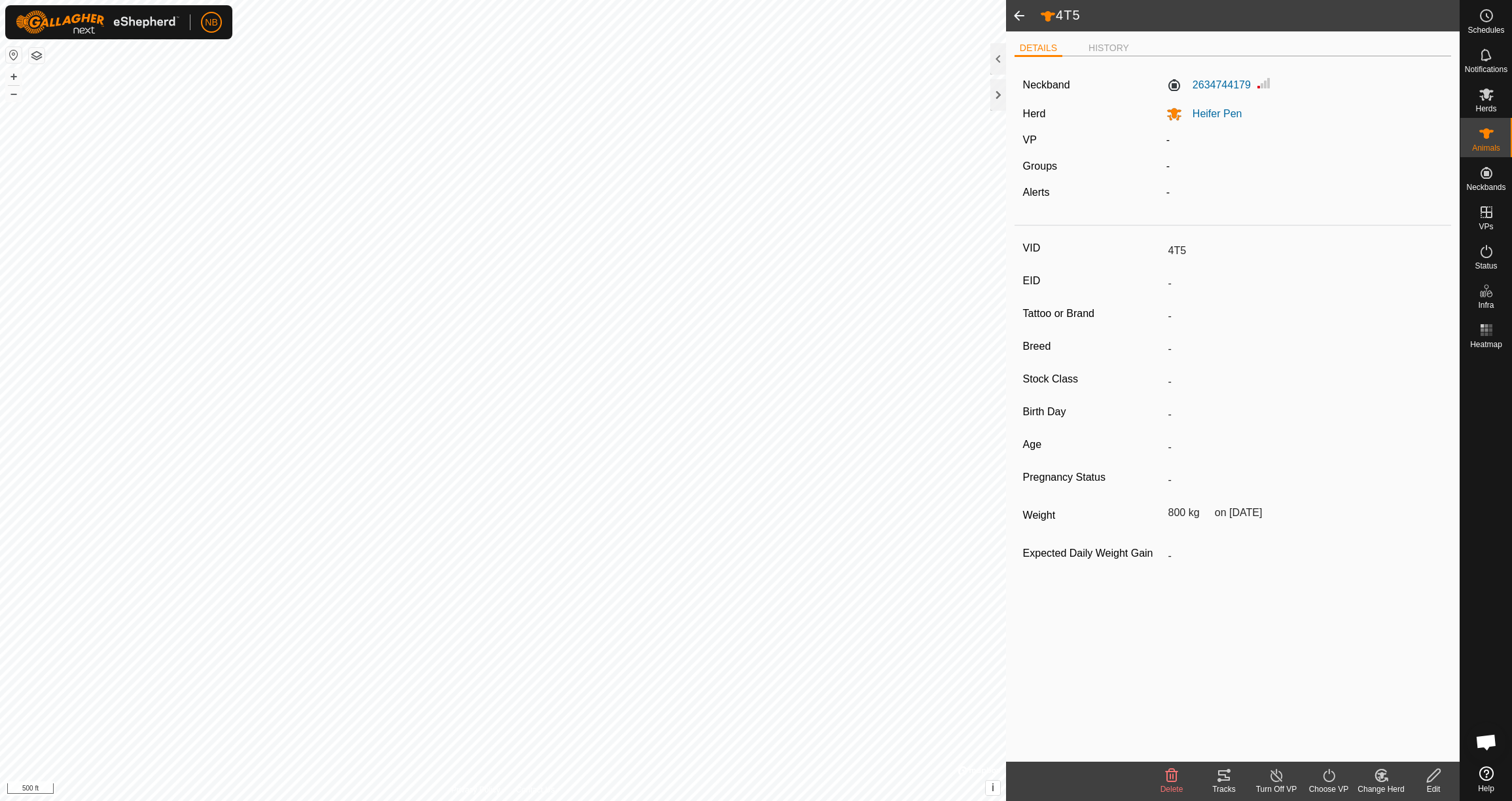
click at [1019, 10] on span at bounding box center [1019, 16] width 26 height 31
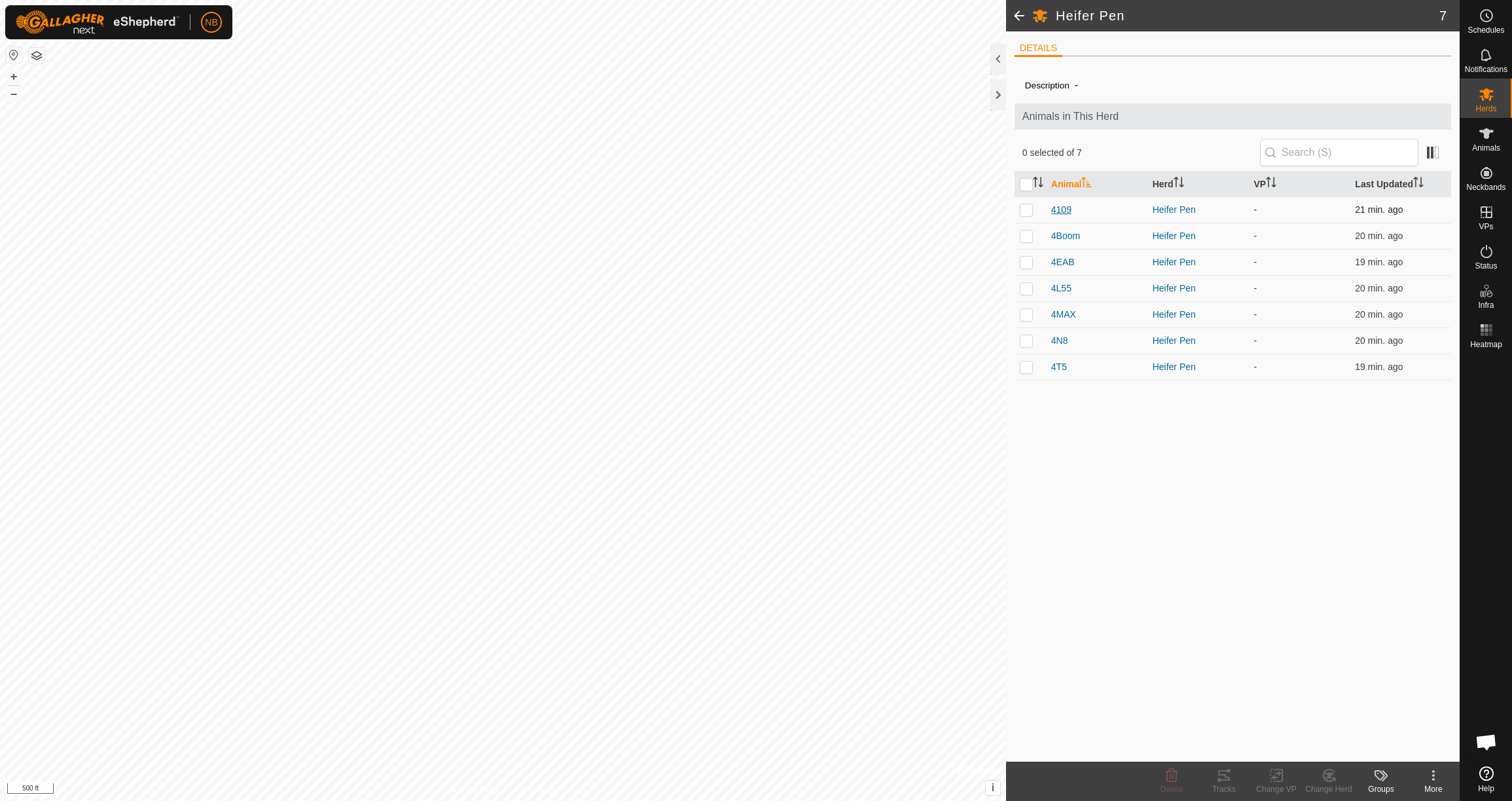
click at [1066, 207] on span "4109" at bounding box center [1061, 210] width 20 height 14
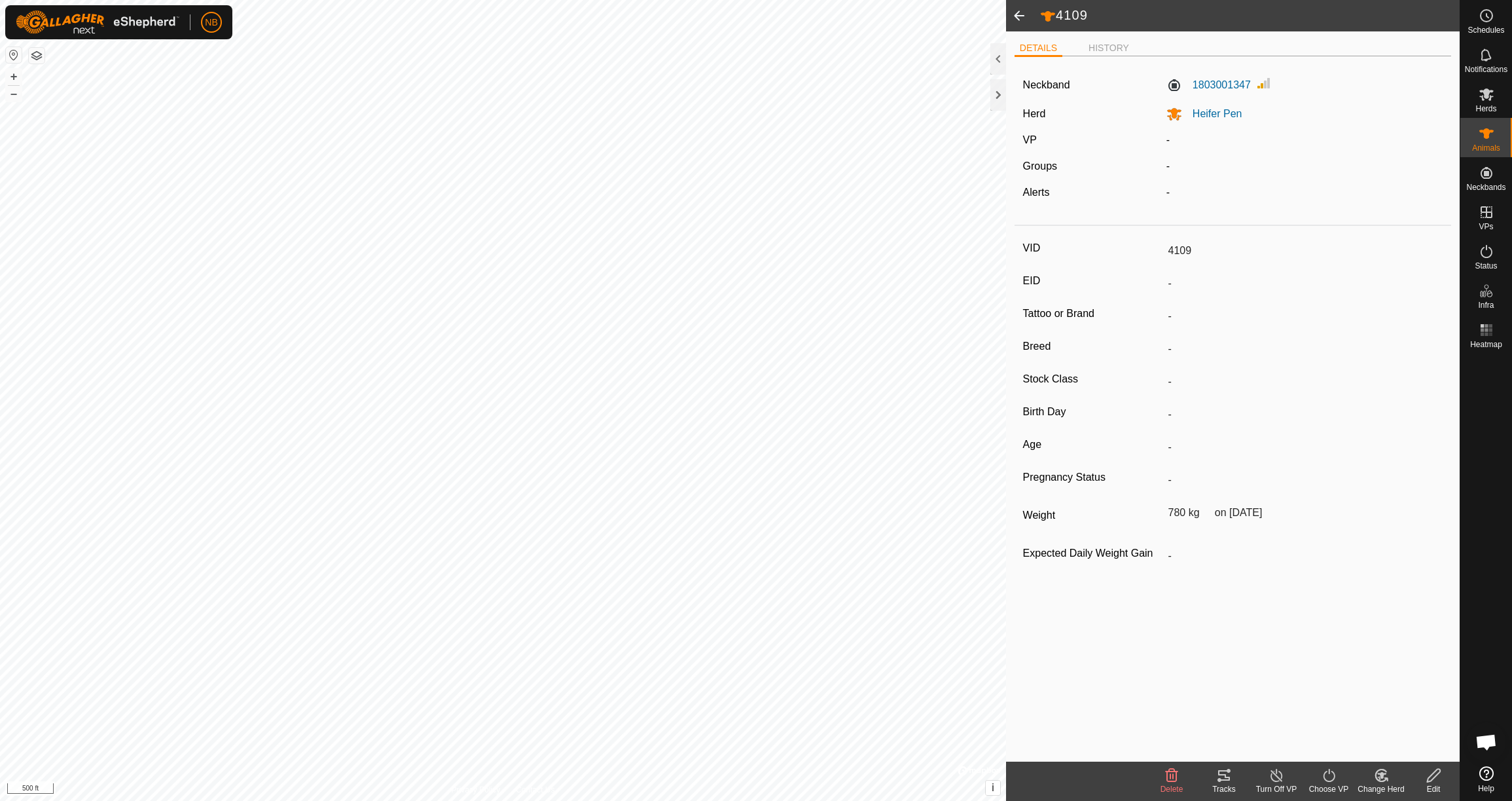
click at [1017, 10] on span at bounding box center [1019, 16] width 26 height 31
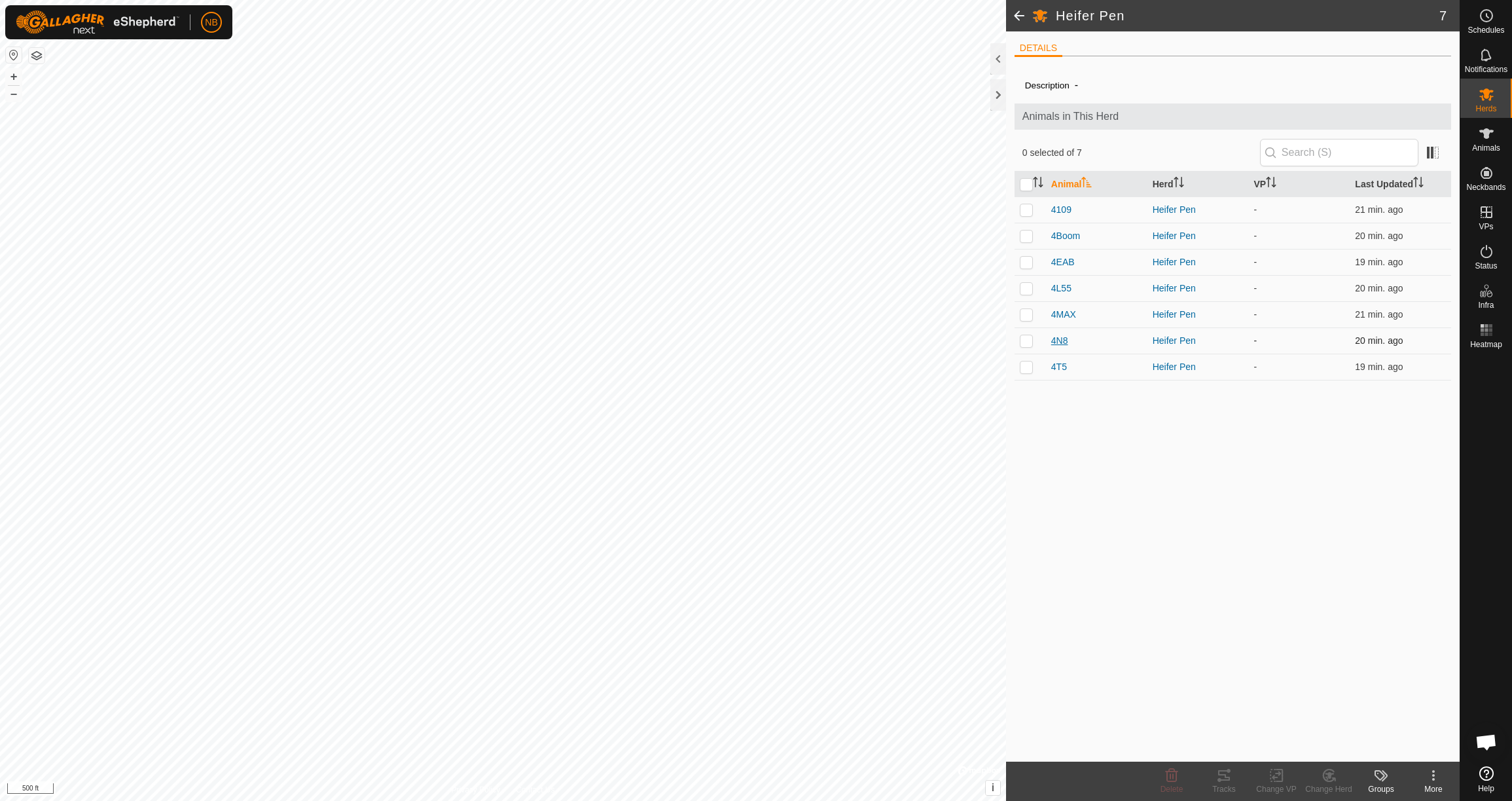
click at [1059, 338] on span "4N8" at bounding box center [1059, 341] width 17 height 14
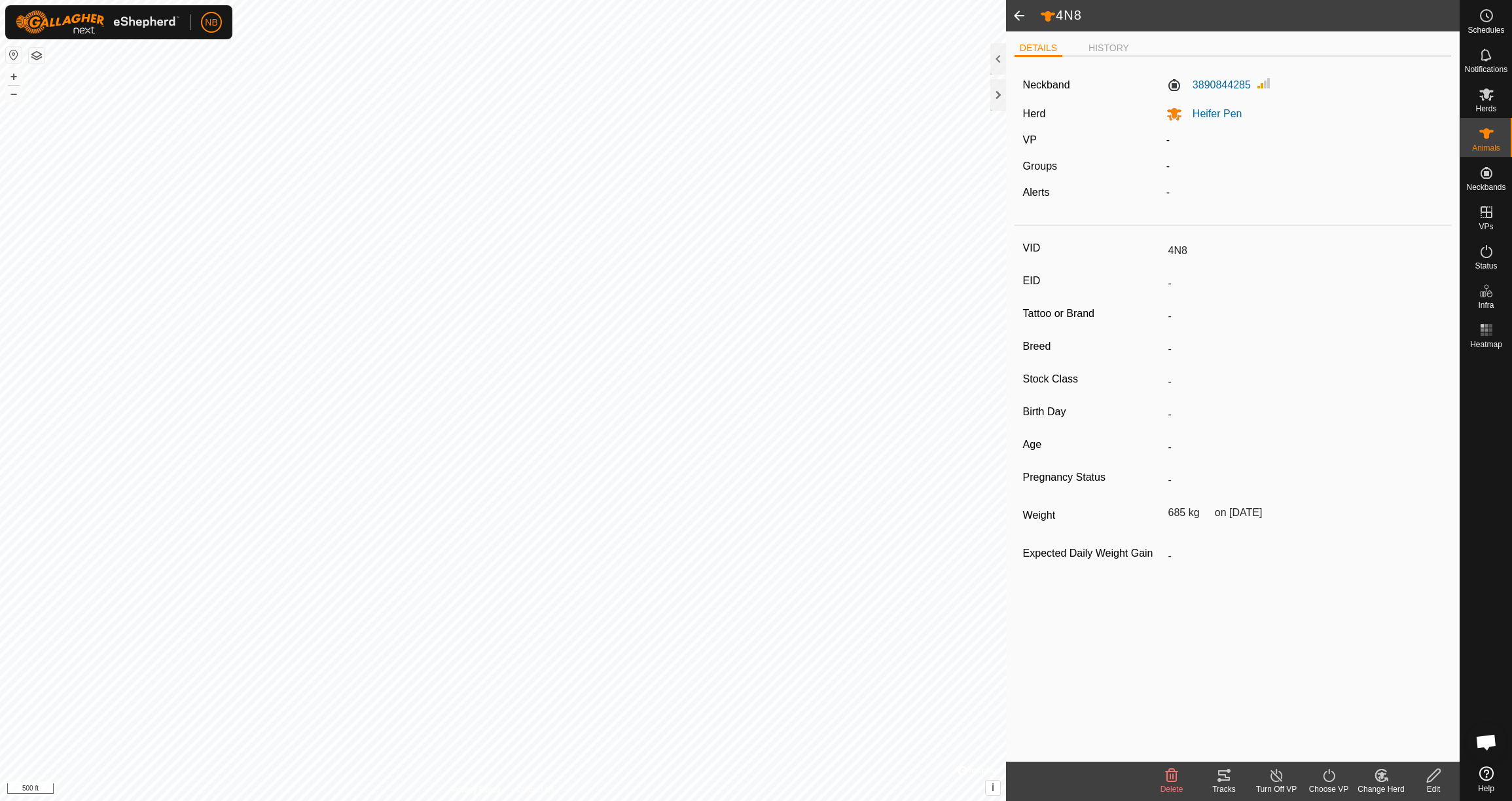
click at [1022, 17] on span at bounding box center [1019, 16] width 26 height 31
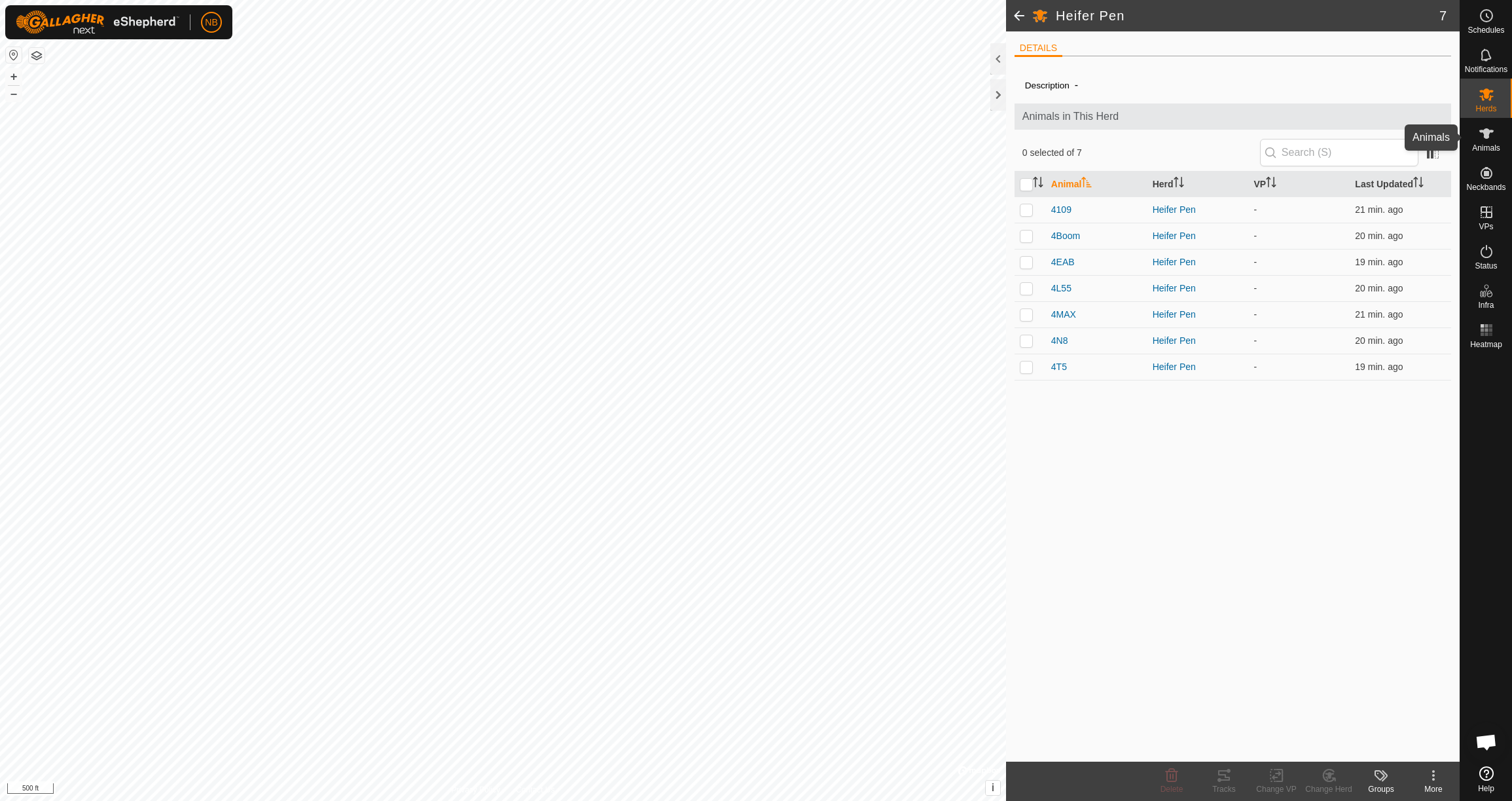
click at [1484, 138] on icon at bounding box center [1486, 134] width 16 height 16
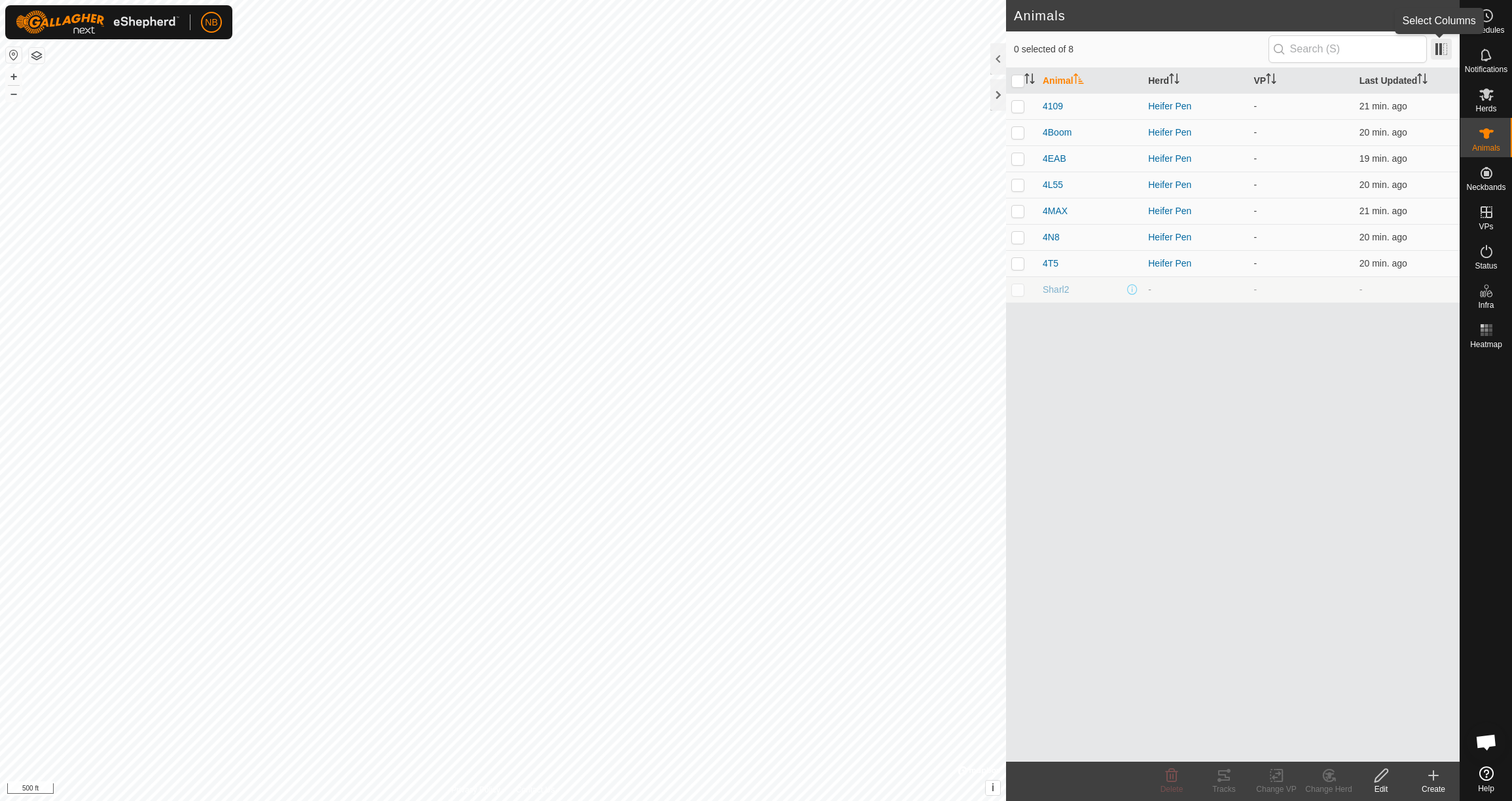
click at [1448, 49] on span at bounding box center [1441, 49] width 21 height 21
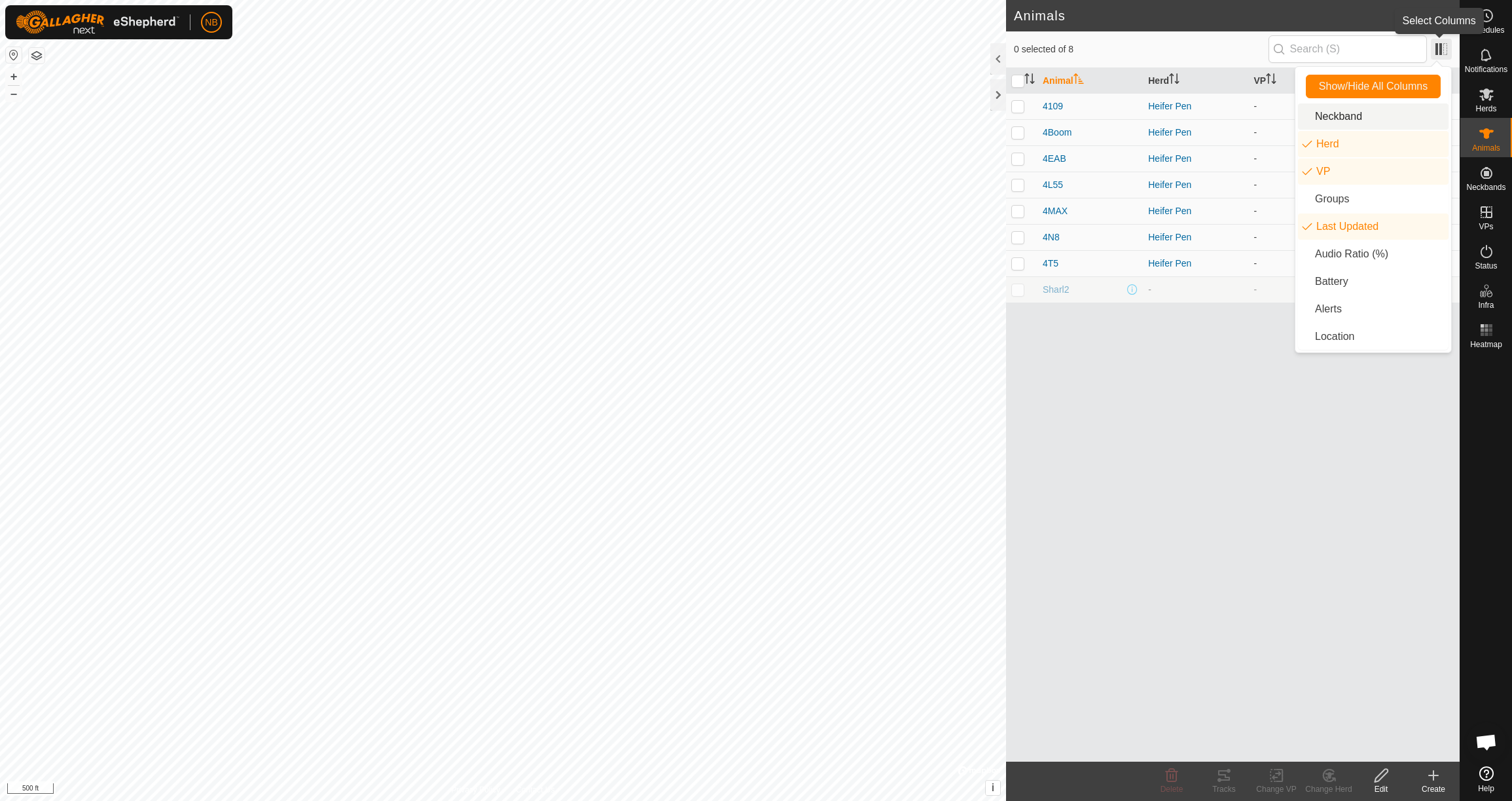
click at [1438, 51] on span at bounding box center [1441, 49] width 21 height 21
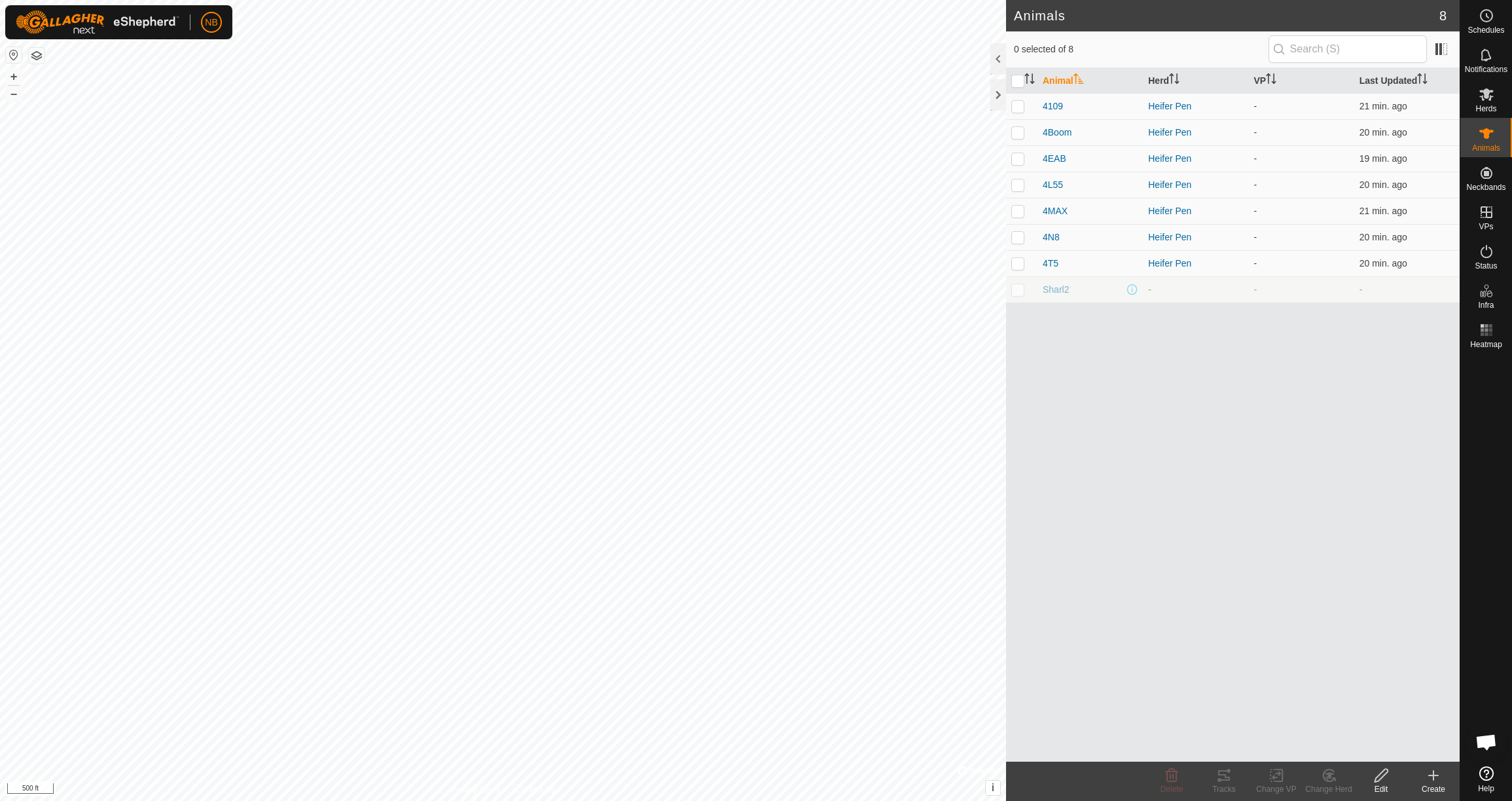
click at [1438, 775] on icon at bounding box center [1434, 775] width 9 height 0
click at [1423, 744] on link "Create Single Animal" at bounding box center [1375, 747] width 167 height 26
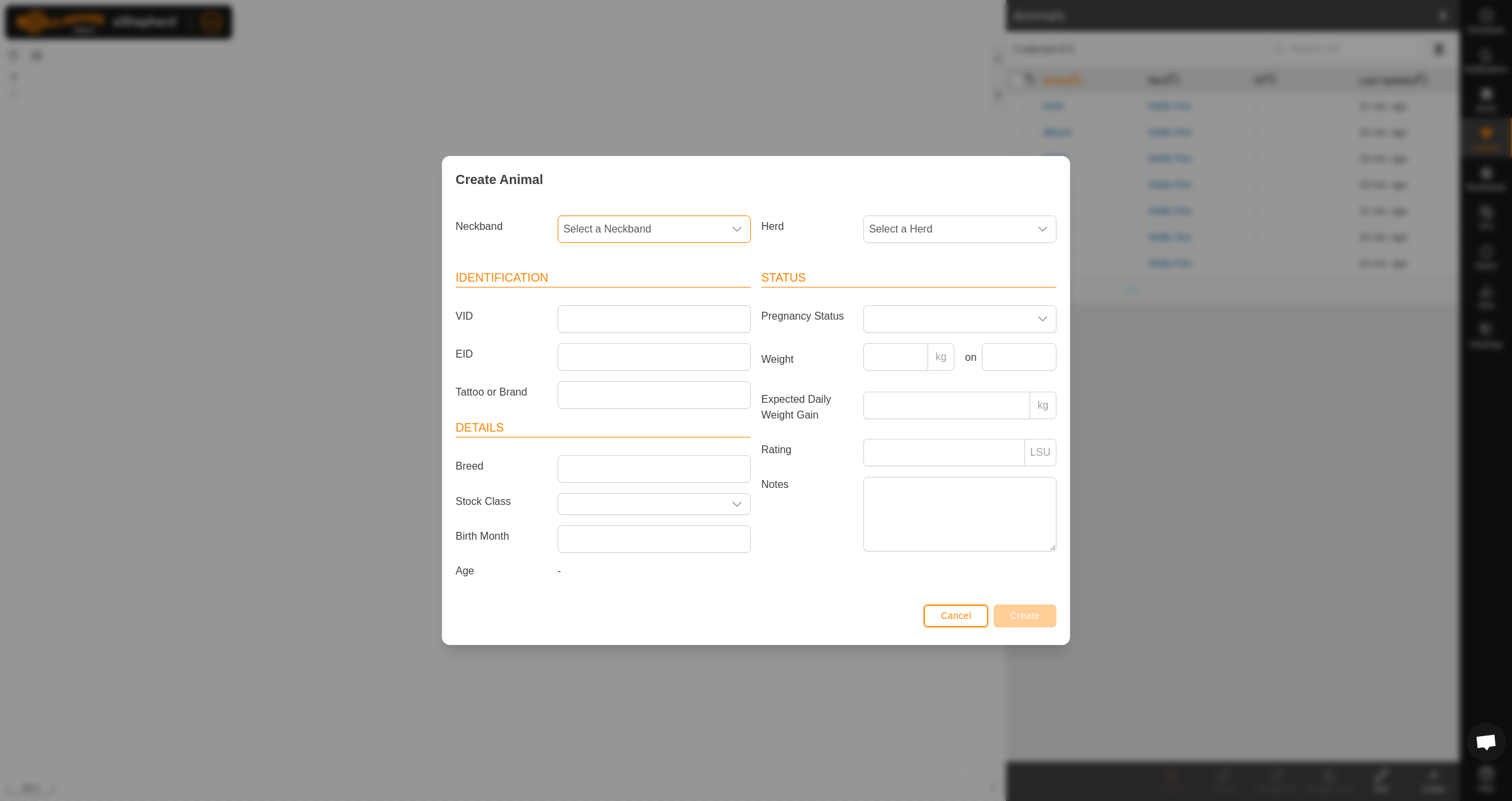
click at [719, 226] on span "Select a Neckband" at bounding box center [641, 229] width 166 height 26
click at [698, 294] on li "3057380869" at bounding box center [654, 296] width 191 height 26
click at [977, 230] on span "Select a Herd" at bounding box center [947, 229] width 166 height 26
click at [937, 327] on li "Heifer Pen" at bounding box center [961, 324] width 191 height 26
click at [676, 323] on input "VID" at bounding box center [654, 319] width 193 height 28
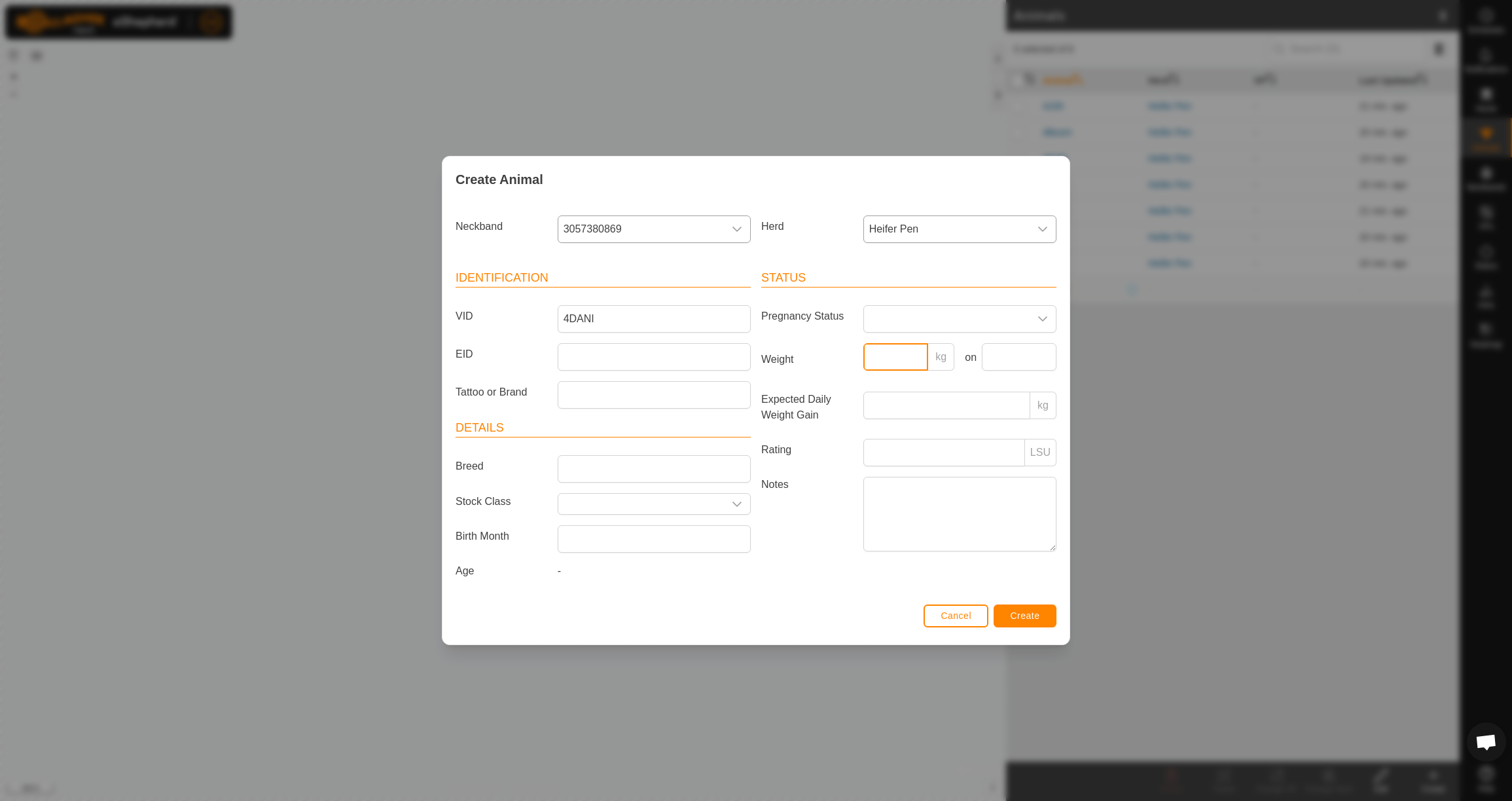
click at [888, 355] on input "Weight" at bounding box center [895, 357] width 65 height 28
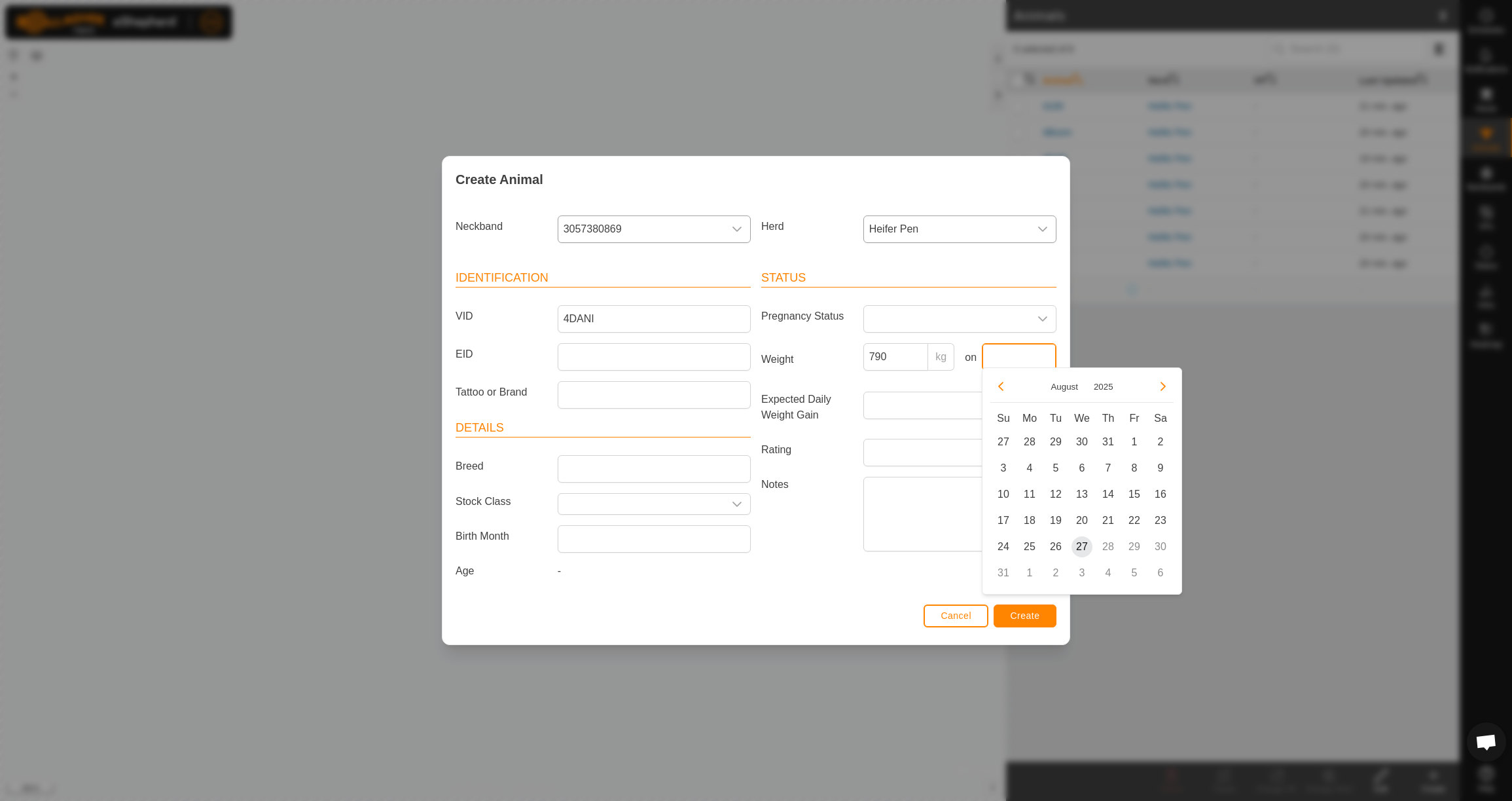
click at [1025, 353] on input "text" at bounding box center [1019, 357] width 75 height 28
click at [1003, 382] on button "Previous Month" at bounding box center [1000, 386] width 21 height 21
click at [1004, 382] on button "Previous Month" at bounding box center [1000, 386] width 21 height 21
drag, startPoint x: 1035, startPoint y: 526, endPoint x: 1033, endPoint y: 517, distance: 9.2
click at [1035, 526] on span "23" at bounding box center [1029, 520] width 21 height 21
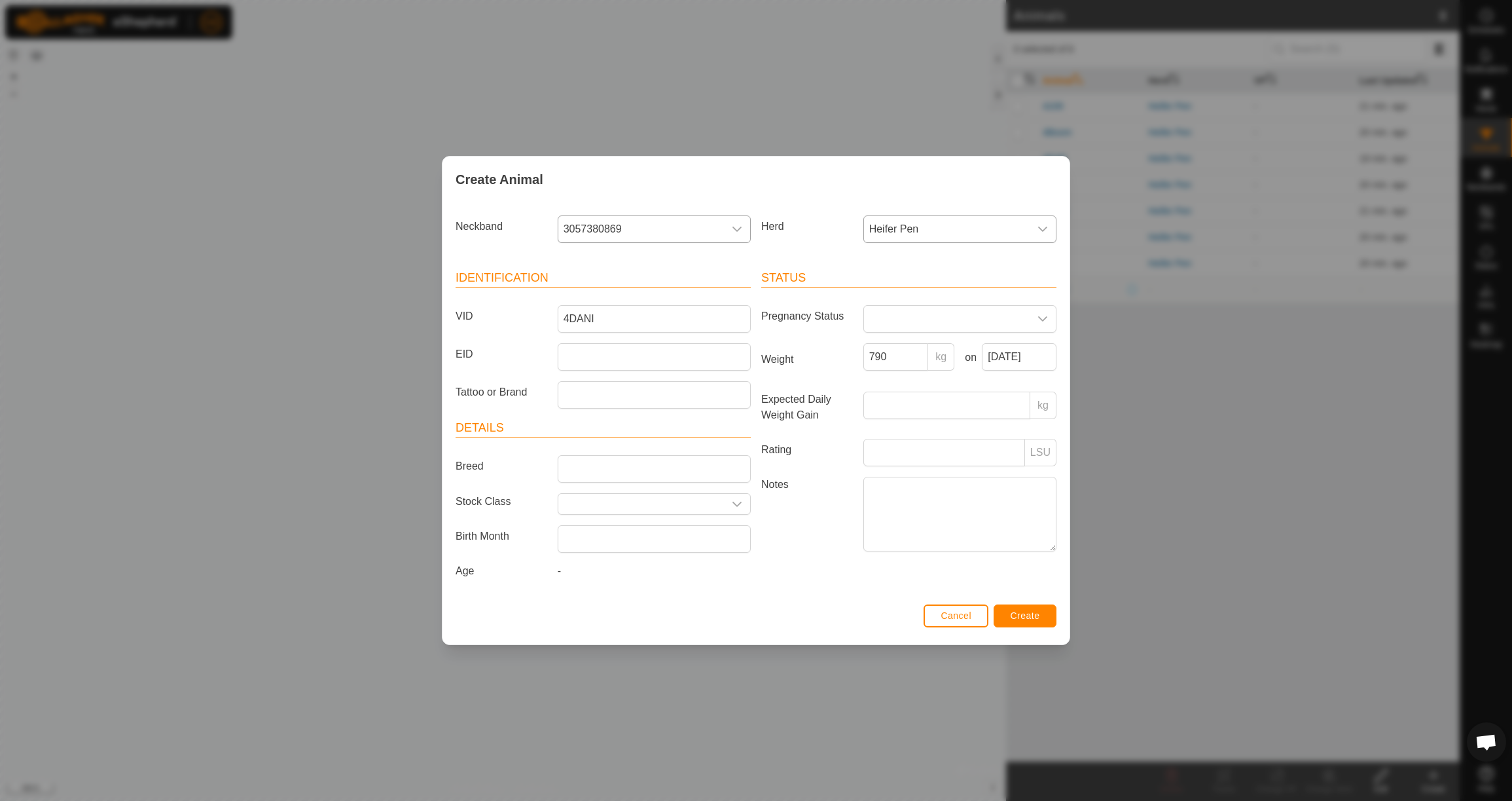
click at [1027, 621] on span "Create" at bounding box center [1025, 615] width 29 height 10
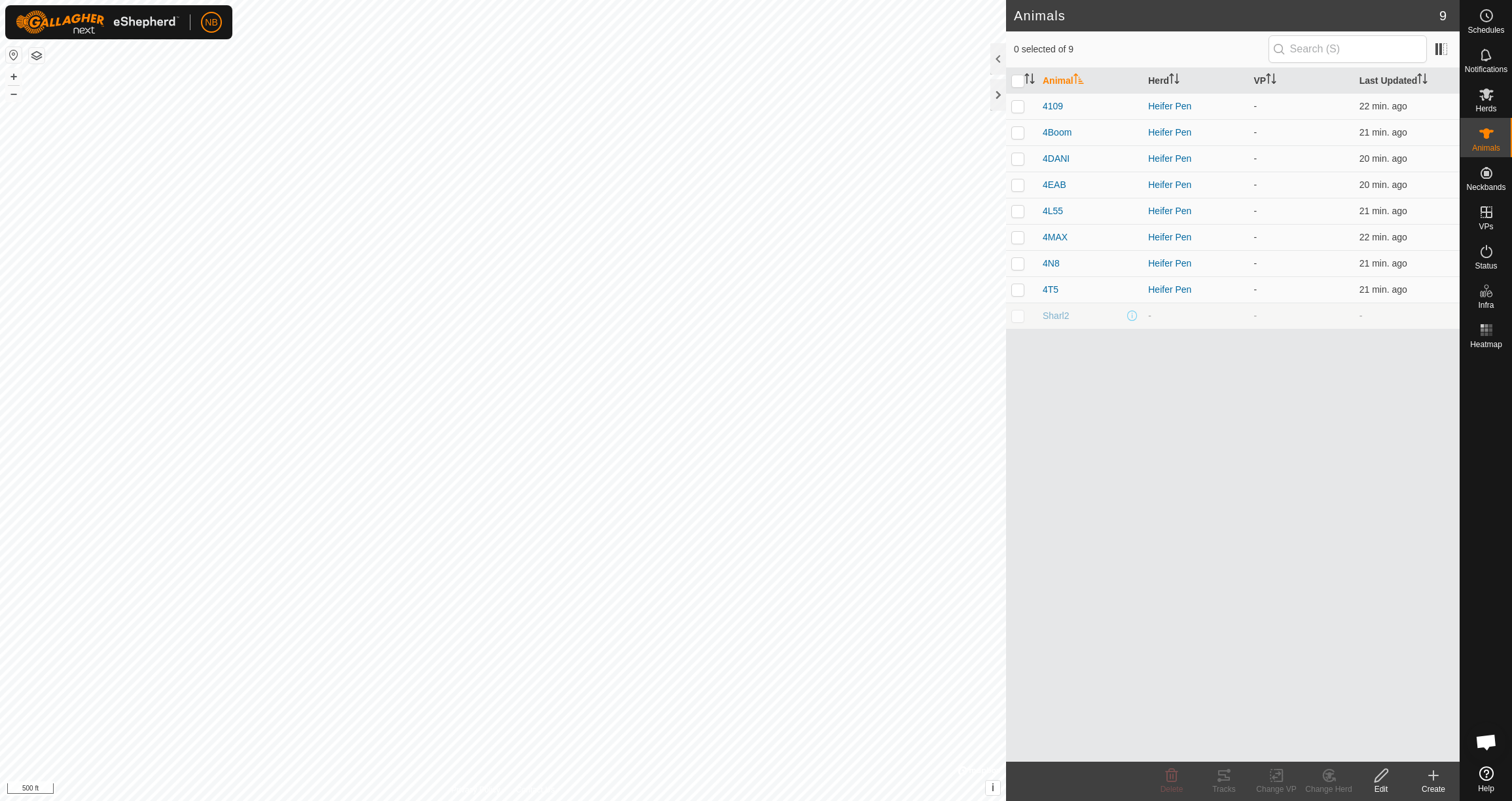
click at [1437, 779] on icon at bounding box center [1433, 775] width 16 height 16
click at [1405, 749] on link "Create Single Animal" at bounding box center [1375, 747] width 167 height 26
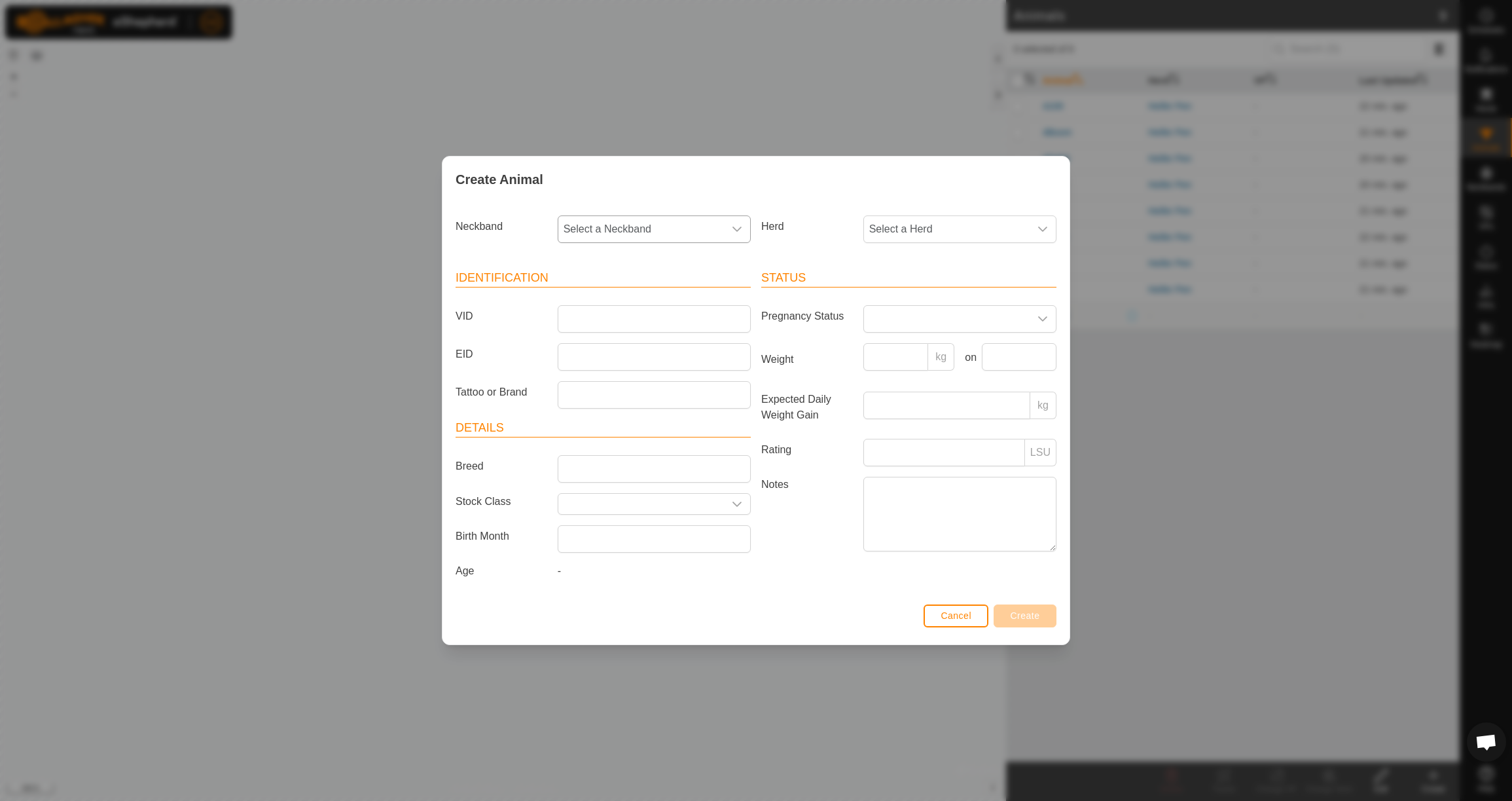
click at [621, 219] on span "Select a Neckband" at bounding box center [641, 229] width 166 height 26
click at [629, 290] on li "2251264197" at bounding box center [654, 296] width 191 height 26
click at [909, 228] on span "Select a Herd" at bounding box center [947, 229] width 166 height 26
drag, startPoint x: 899, startPoint y: 320, endPoint x: 837, endPoint y: 319, distance: 62.0
click at [899, 320] on li "Heifer Pen" at bounding box center [961, 324] width 191 height 26
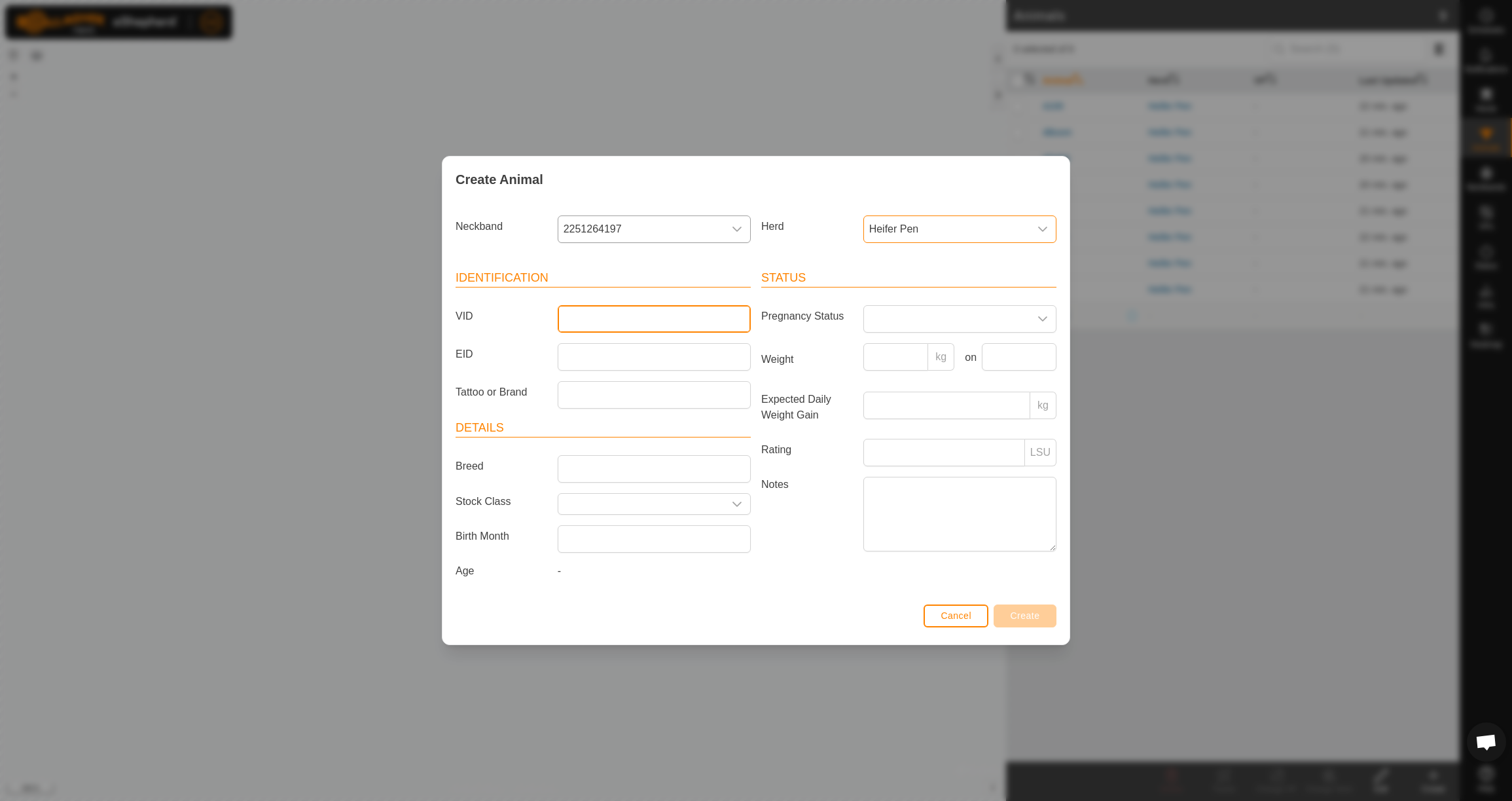
click at [635, 309] on input "VID" at bounding box center [654, 319] width 193 height 28
click at [895, 353] on input "Weight" at bounding box center [895, 357] width 65 height 28
click at [998, 354] on input "text" at bounding box center [1019, 357] width 75 height 28
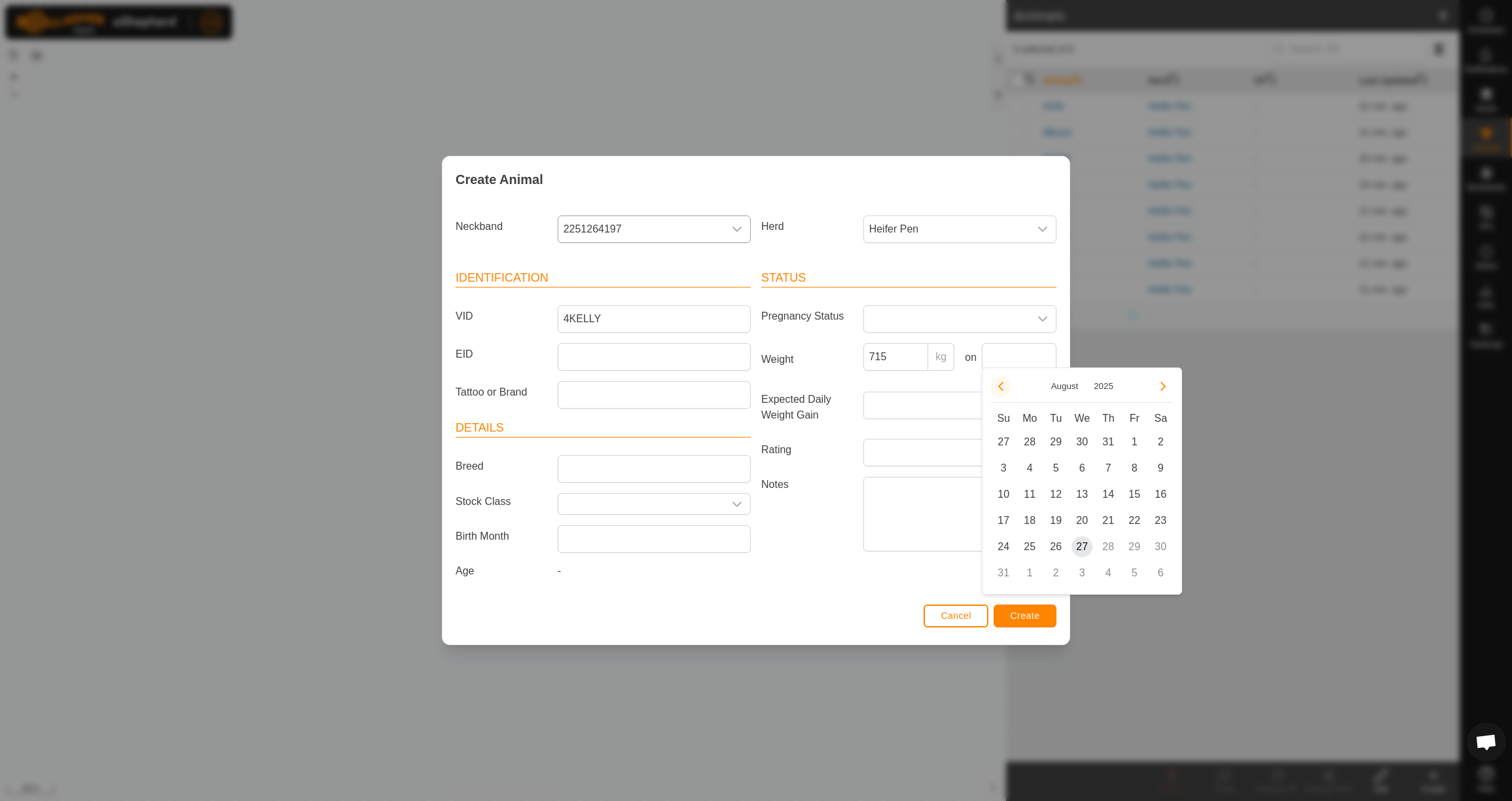
click at [999, 390] on icon "Previous Month" at bounding box center [1000, 386] width 10 height 10
click at [1030, 520] on span "23" at bounding box center [1029, 520] width 21 height 21
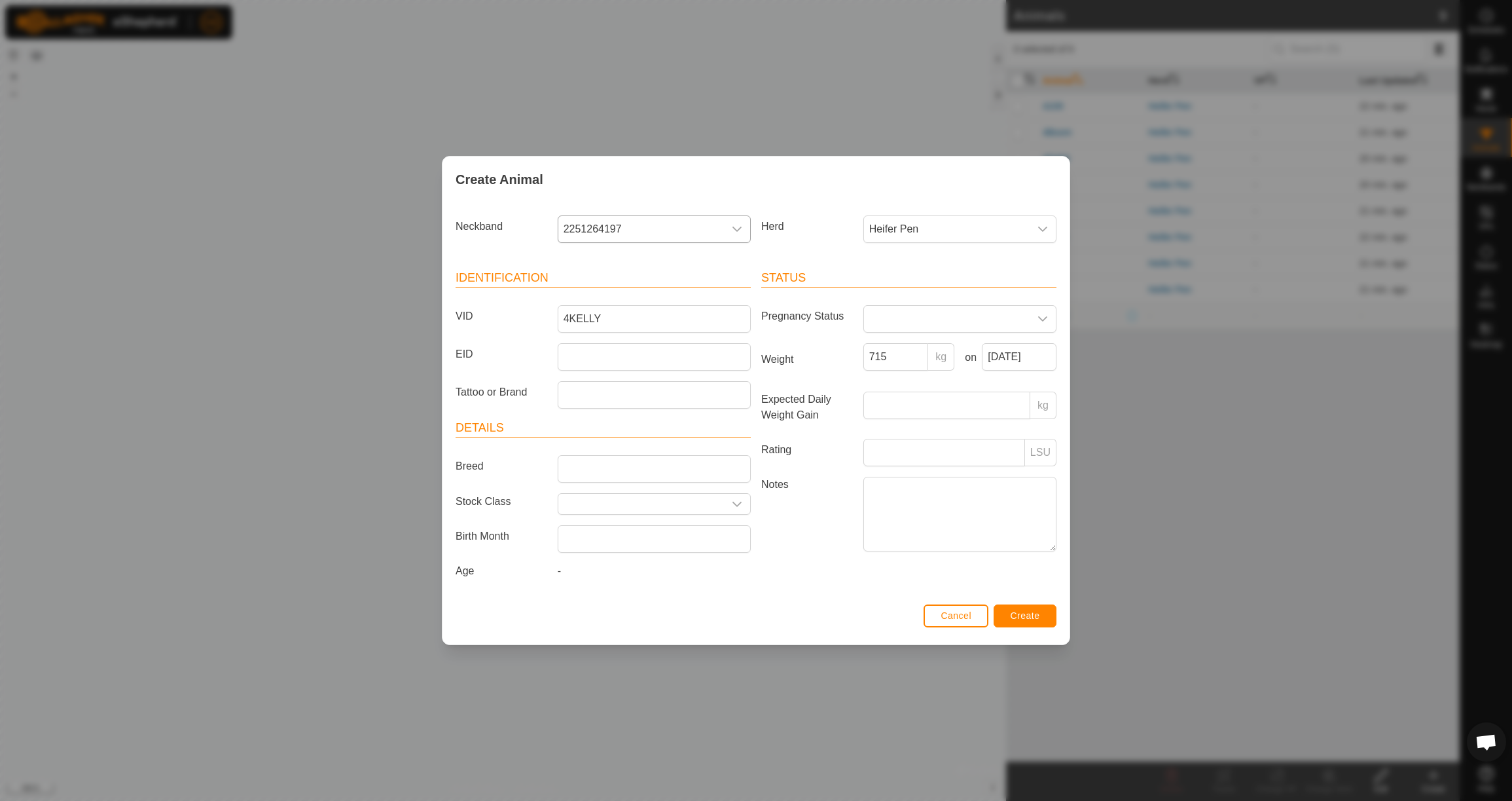
click at [1023, 618] on span "Create" at bounding box center [1025, 615] width 29 height 10
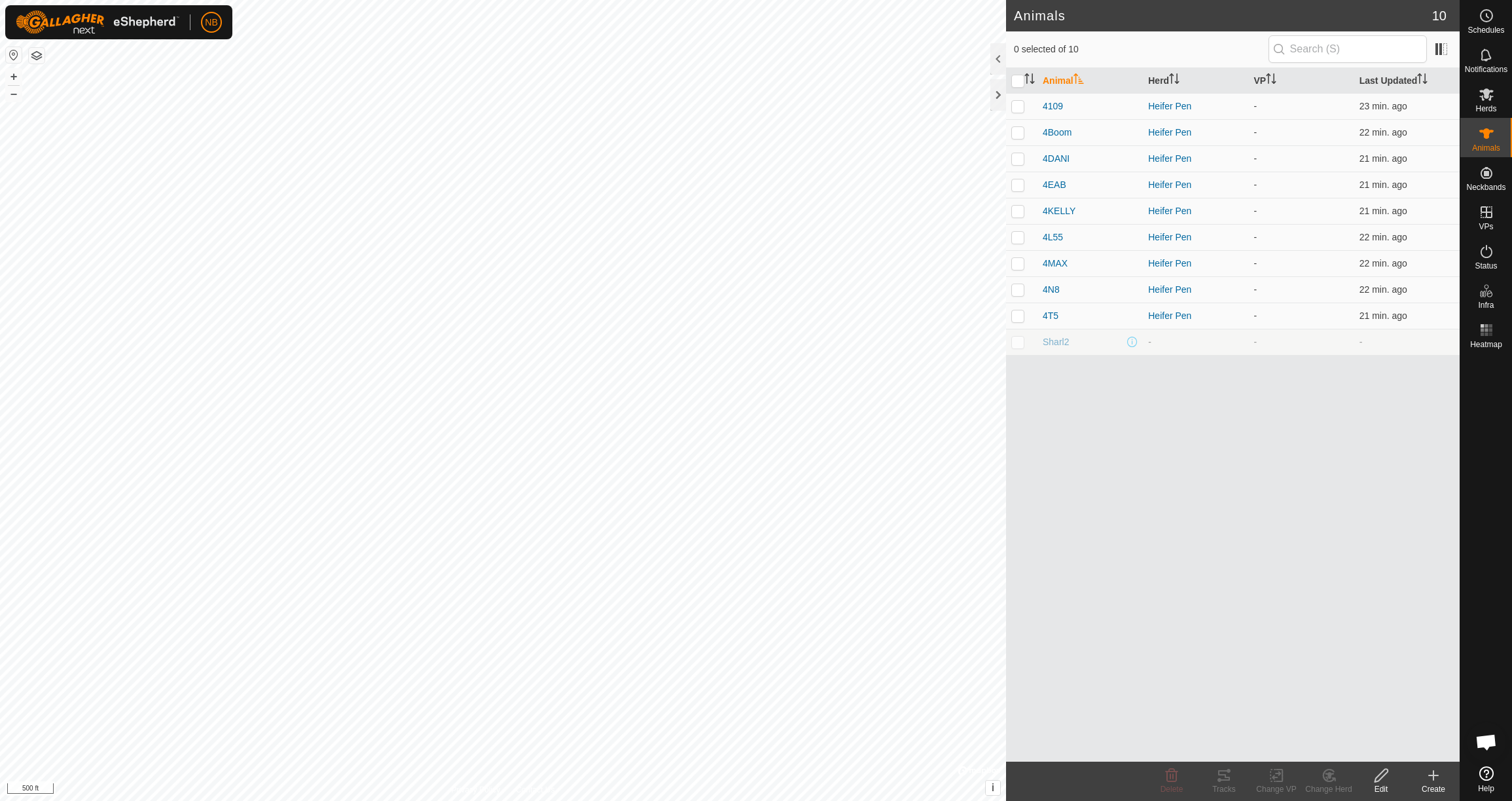
click at [1434, 778] on icon at bounding box center [1434, 775] width 0 height 9
click at [1423, 748] on link "Create Single Animal" at bounding box center [1375, 747] width 167 height 26
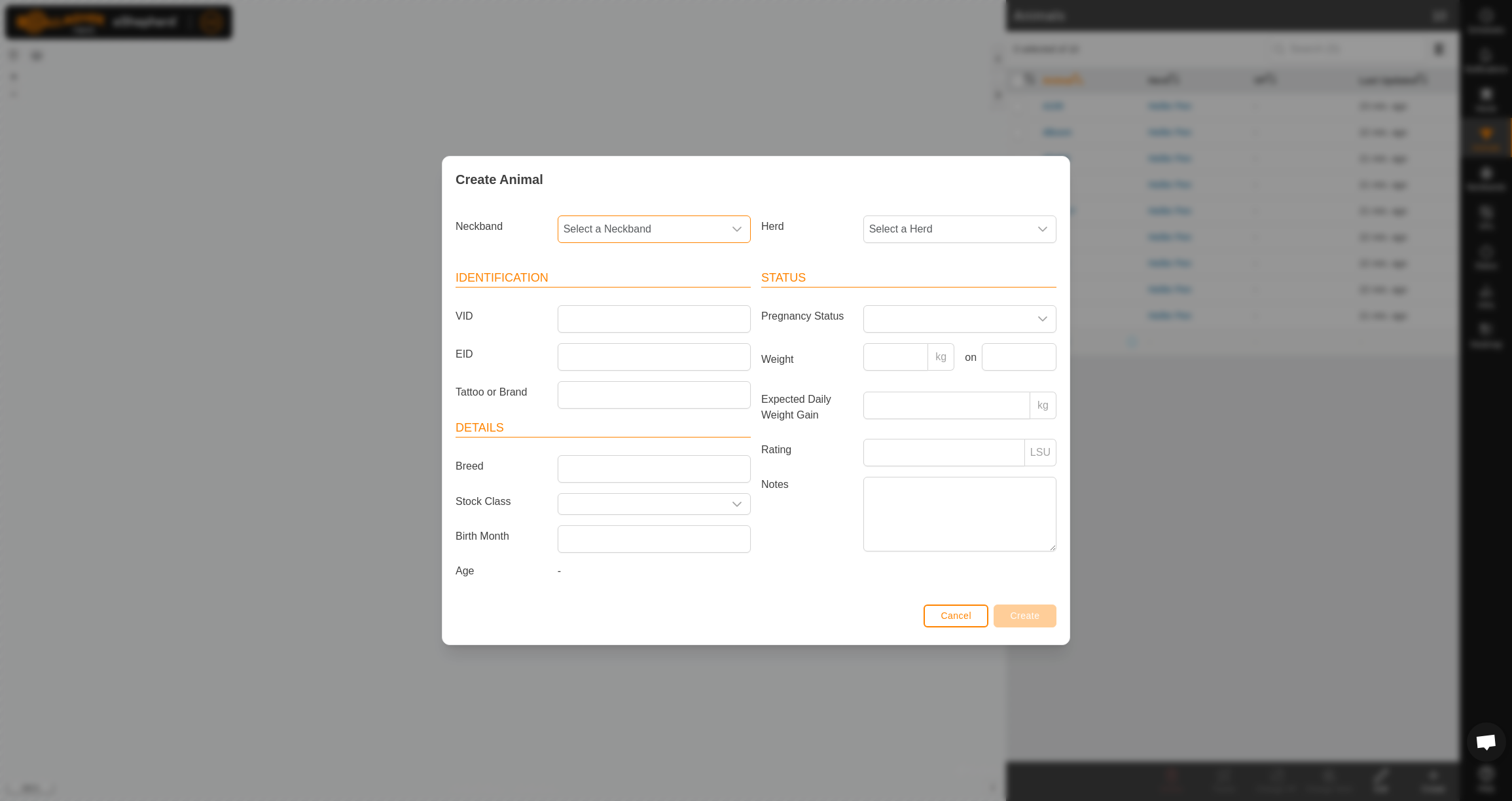
click at [686, 228] on span "Select a Neckband" at bounding box center [641, 229] width 166 height 26
click at [673, 296] on li "0068032250" at bounding box center [654, 296] width 191 height 26
click at [967, 227] on span "Select a Herd" at bounding box center [947, 229] width 166 height 26
click at [950, 328] on li "Heifer Pen" at bounding box center [961, 324] width 191 height 26
click at [641, 319] on input "VID" at bounding box center [654, 319] width 193 height 28
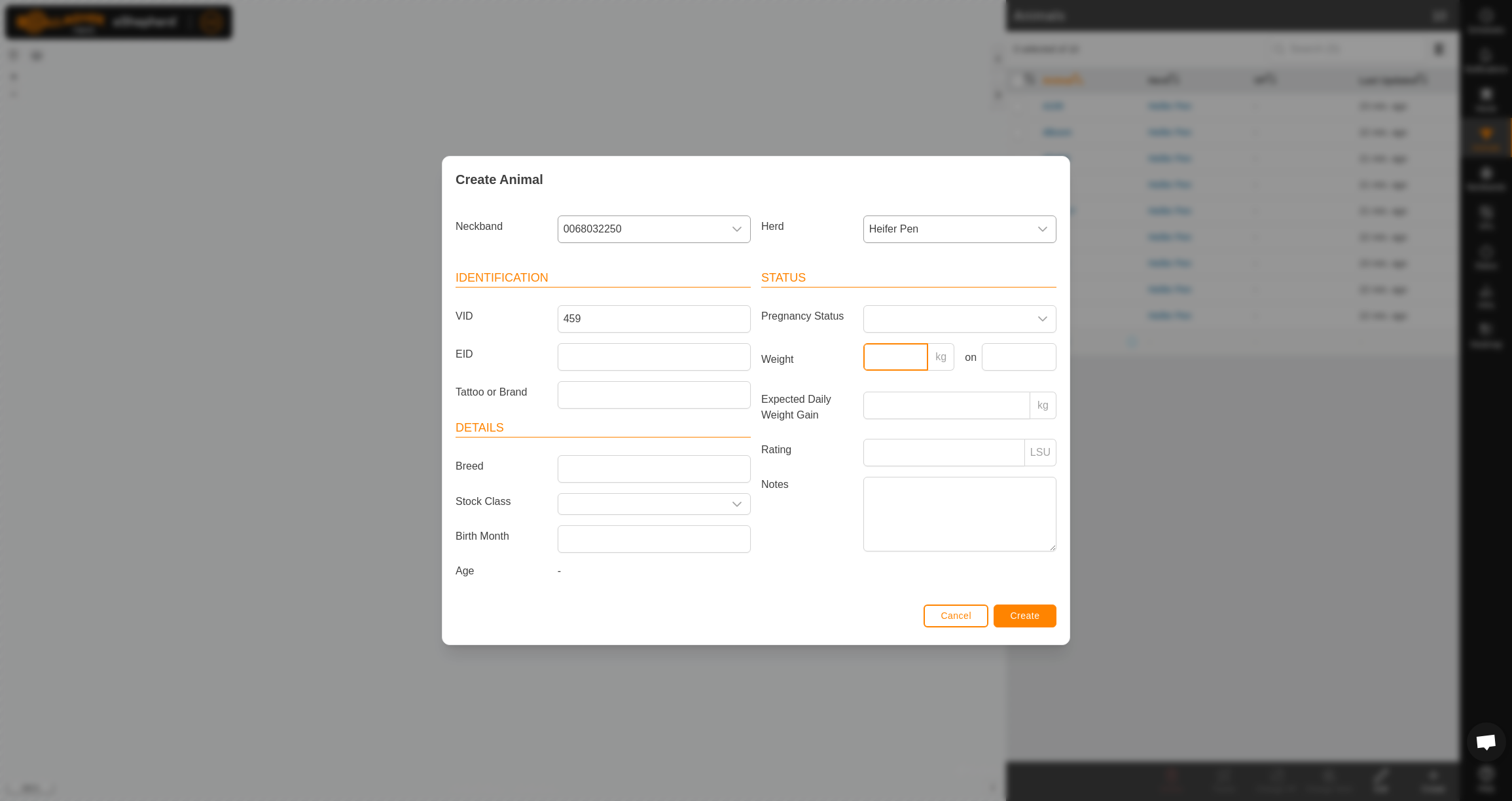
click at [879, 354] on input "Weight" at bounding box center [895, 357] width 65 height 28
click at [1021, 346] on input "text" at bounding box center [1019, 357] width 75 height 28
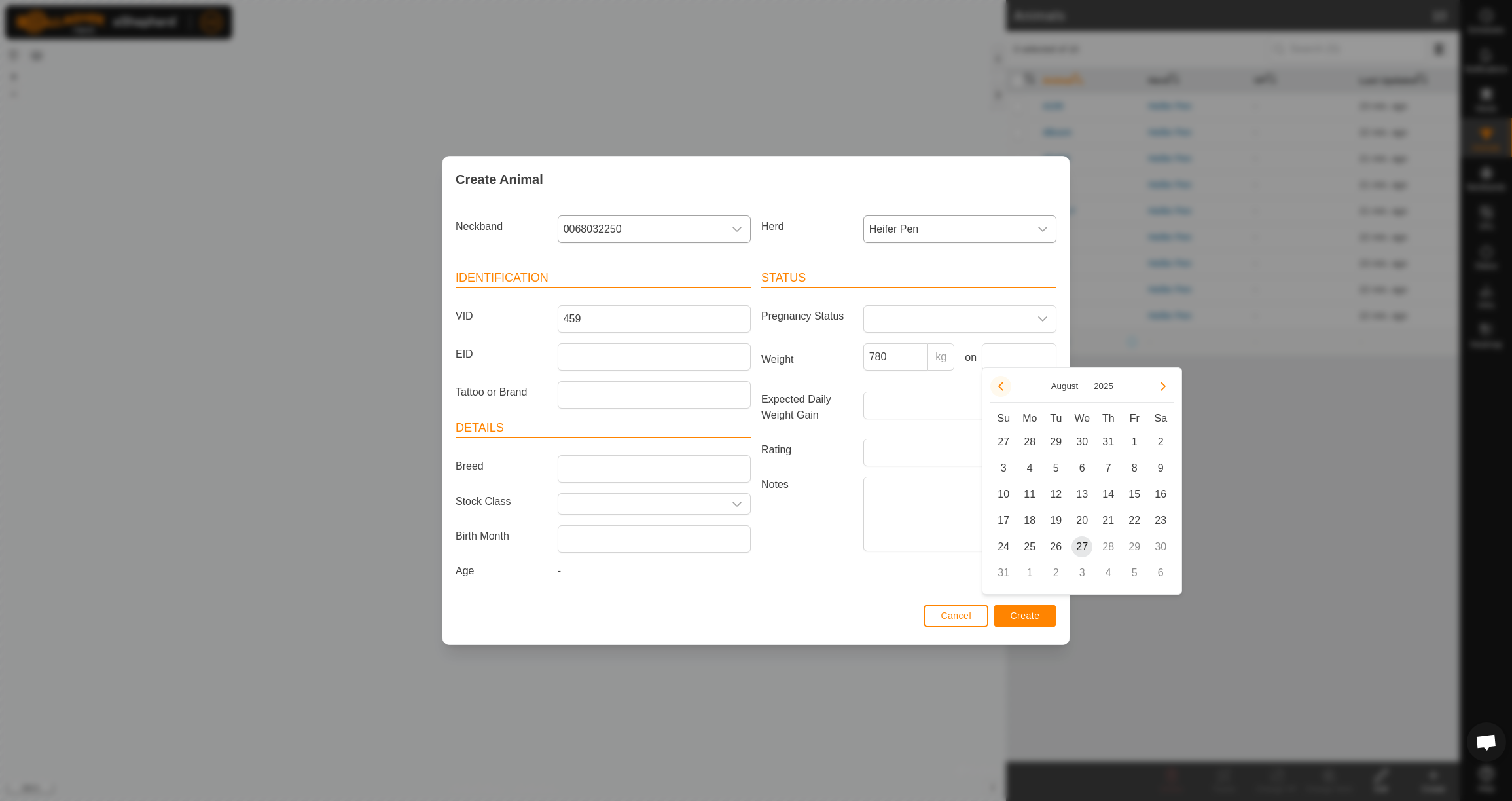
click at [1005, 386] on button "Previous Month" at bounding box center [1000, 386] width 21 height 21
click at [1005, 386] on icon "Previous Month" at bounding box center [1000, 386] width 10 height 10
click at [1031, 520] on span "23" at bounding box center [1029, 520] width 21 height 21
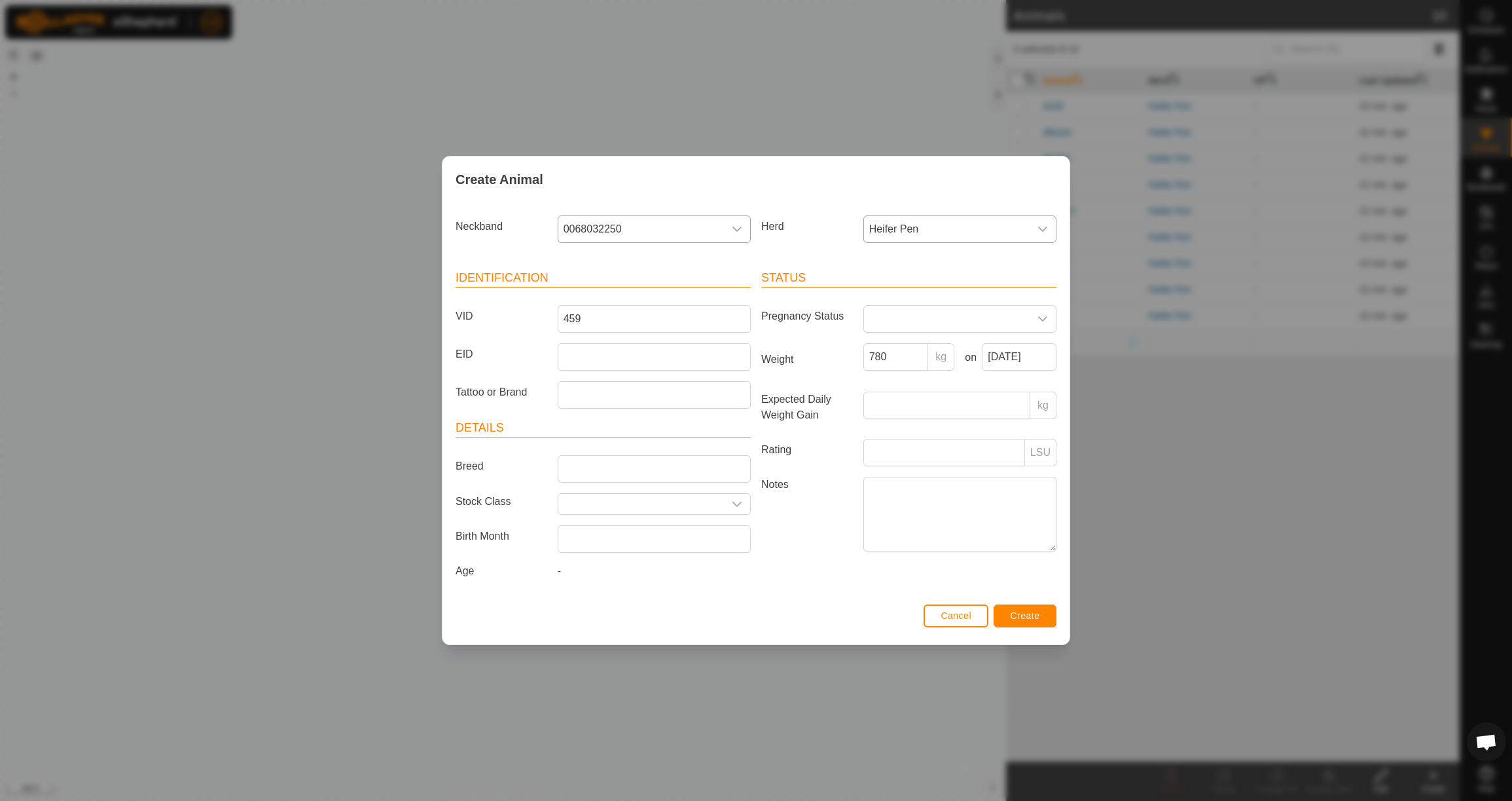
click at [1039, 626] on button "Create" at bounding box center [1025, 616] width 63 height 23
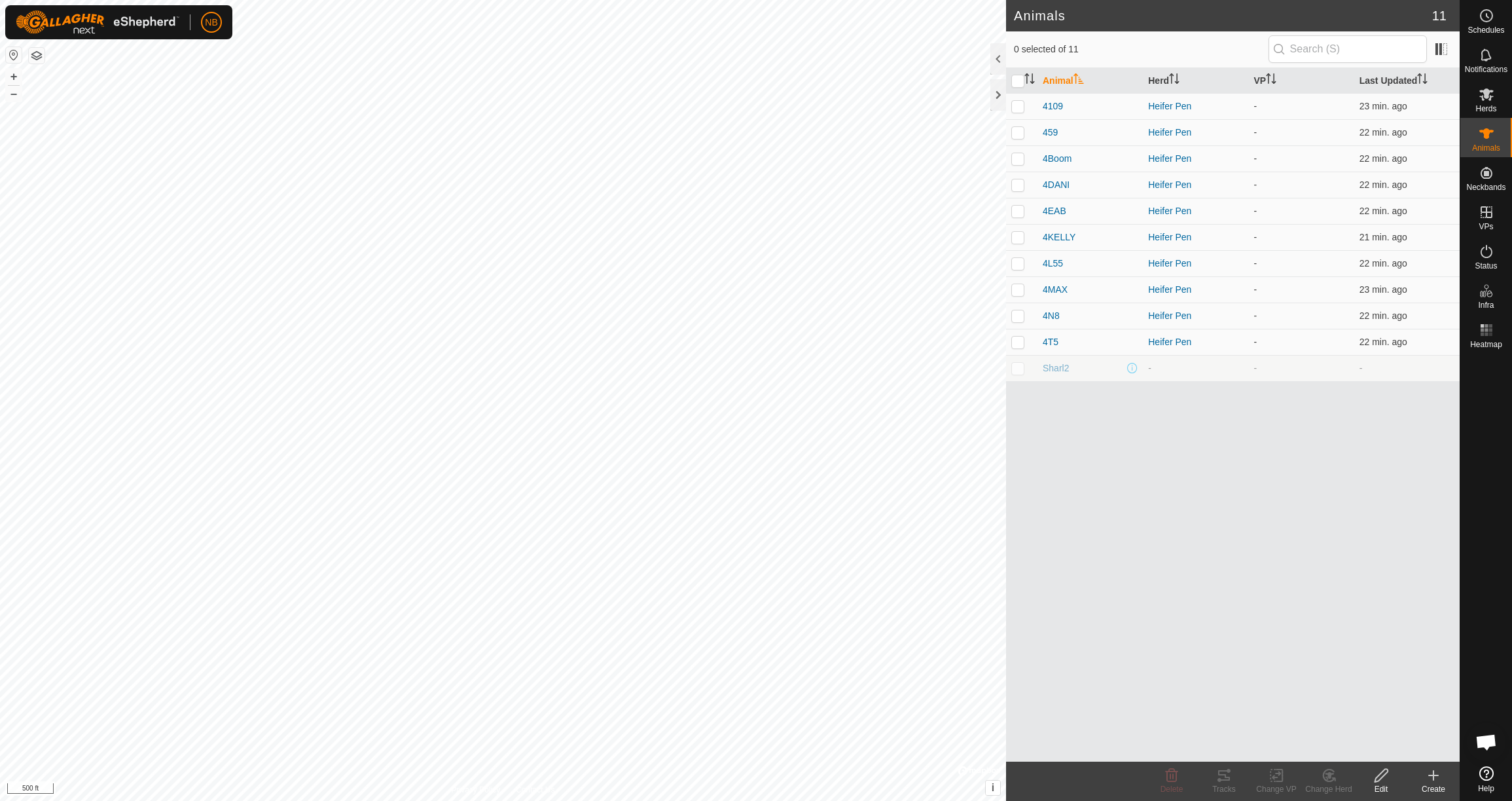
click at [1432, 775] on icon at bounding box center [1434, 775] width 9 height 0
click at [1384, 754] on link "Create Single Animal" at bounding box center [1375, 747] width 167 height 26
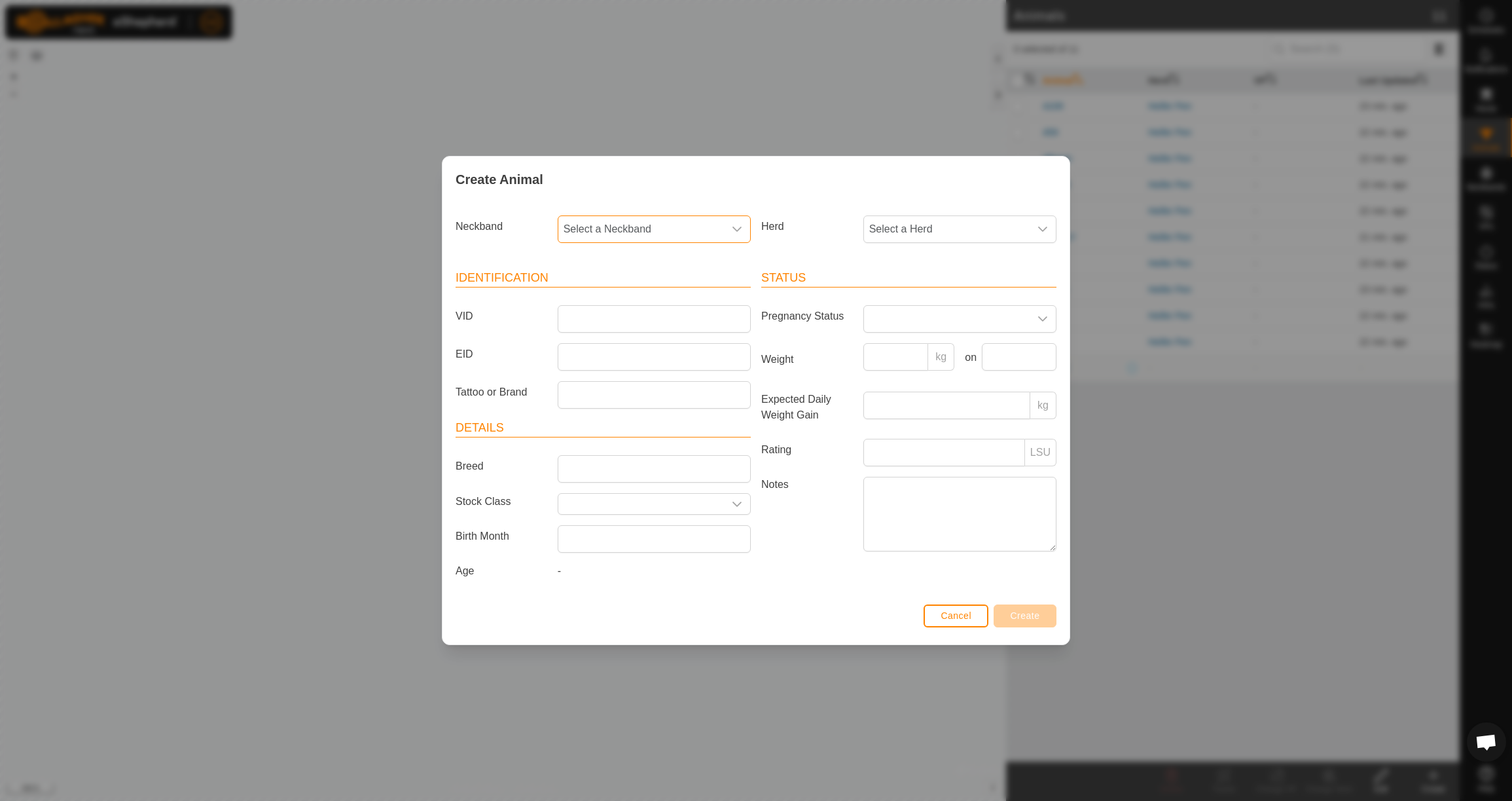
click at [580, 228] on span "Select a Neckband" at bounding box center [641, 229] width 166 height 26
click at [594, 289] on li "3982100004" at bounding box center [654, 296] width 191 height 26
click at [1021, 225] on span "Select a Herd" at bounding box center [947, 229] width 166 height 26
click at [955, 323] on li "Heifer Pen" at bounding box center [961, 324] width 191 height 26
click at [639, 321] on input "VID" at bounding box center [654, 319] width 193 height 28
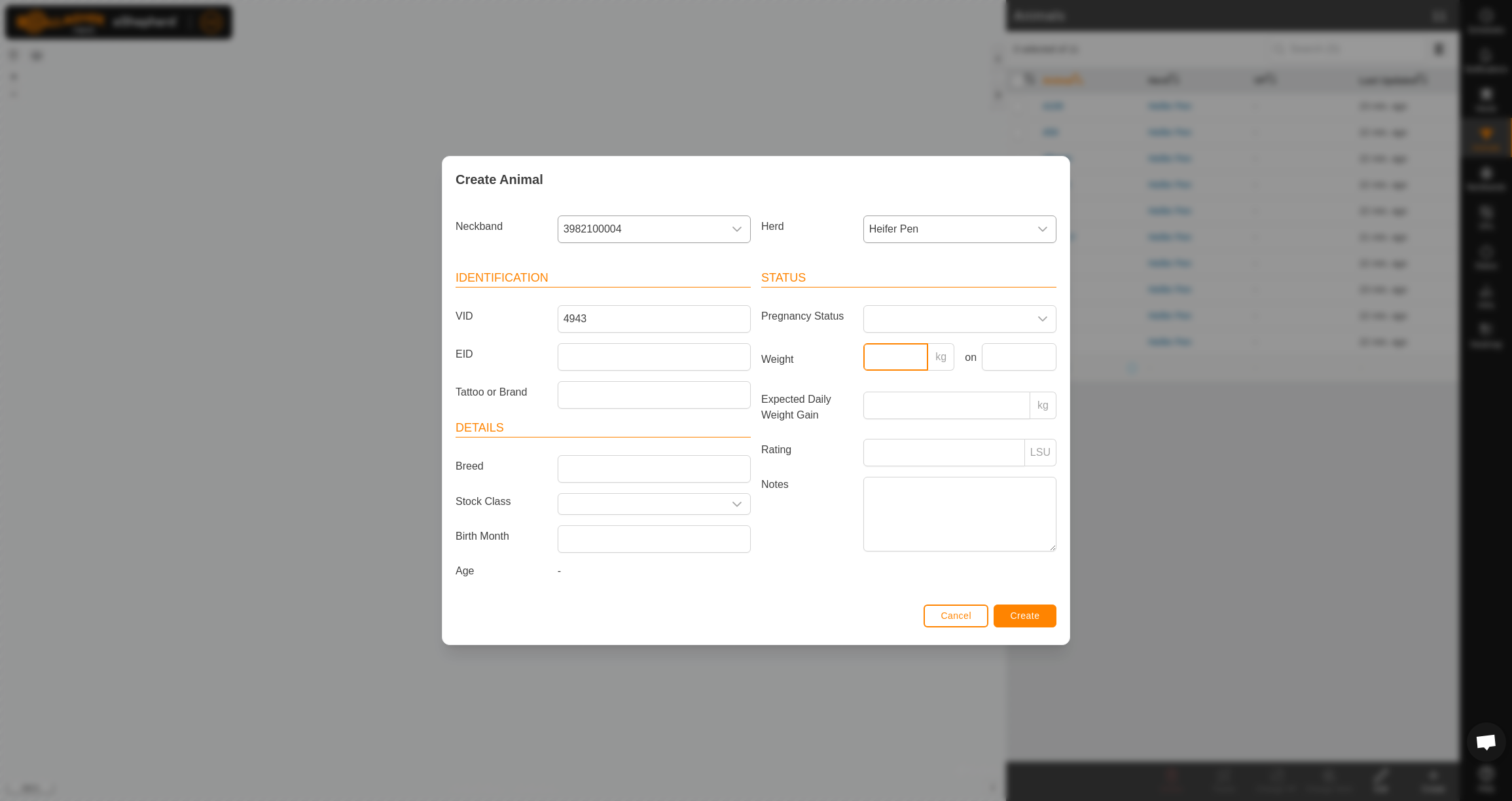
click at [905, 359] on input "Weight" at bounding box center [895, 357] width 65 height 28
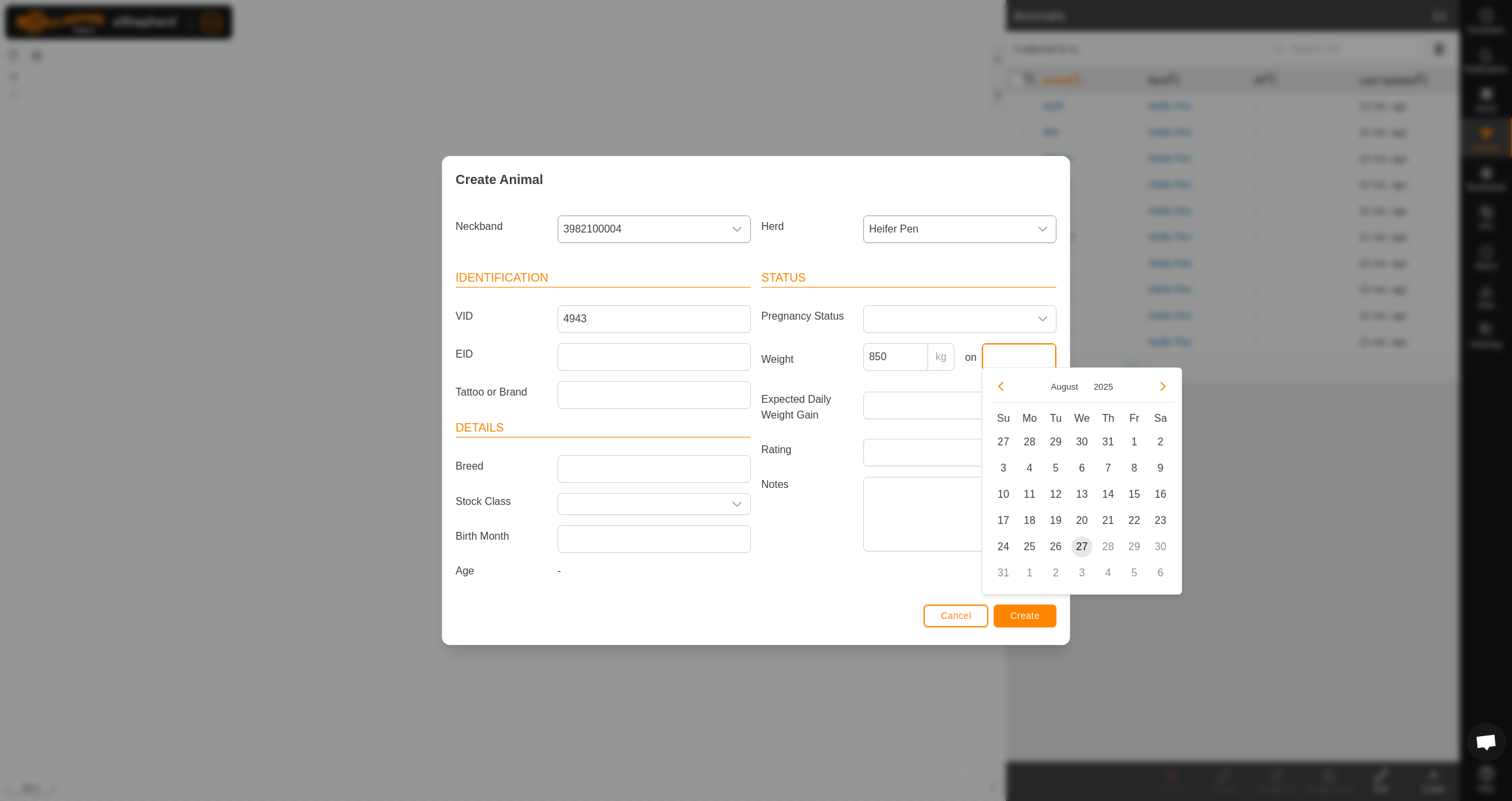
drag, startPoint x: 1038, startPoint y: 352, endPoint x: 1028, endPoint y: 353, distance: 10.0
click at [1038, 352] on input "text" at bounding box center [1019, 357] width 75 height 28
click at [1003, 391] on icon "Previous Month" at bounding box center [1000, 386] width 10 height 10
click at [1003, 391] on button "Previous Month" at bounding box center [1000, 386] width 21 height 21
click at [1033, 521] on span "23" at bounding box center [1029, 520] width 21 height 21
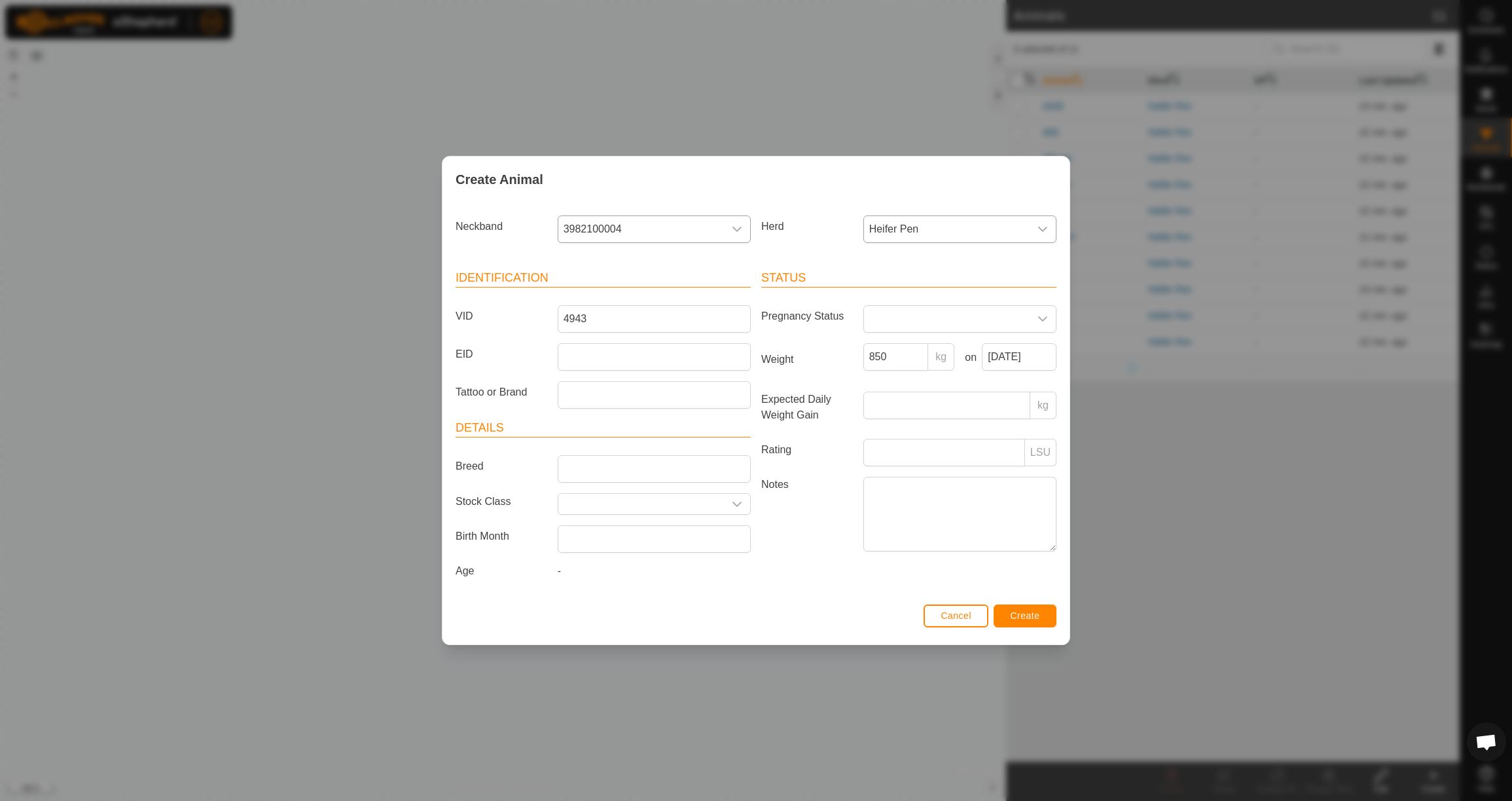
click at [1025, 613] on button "Create" at bounding box center [1025, 616] width 63 height 23
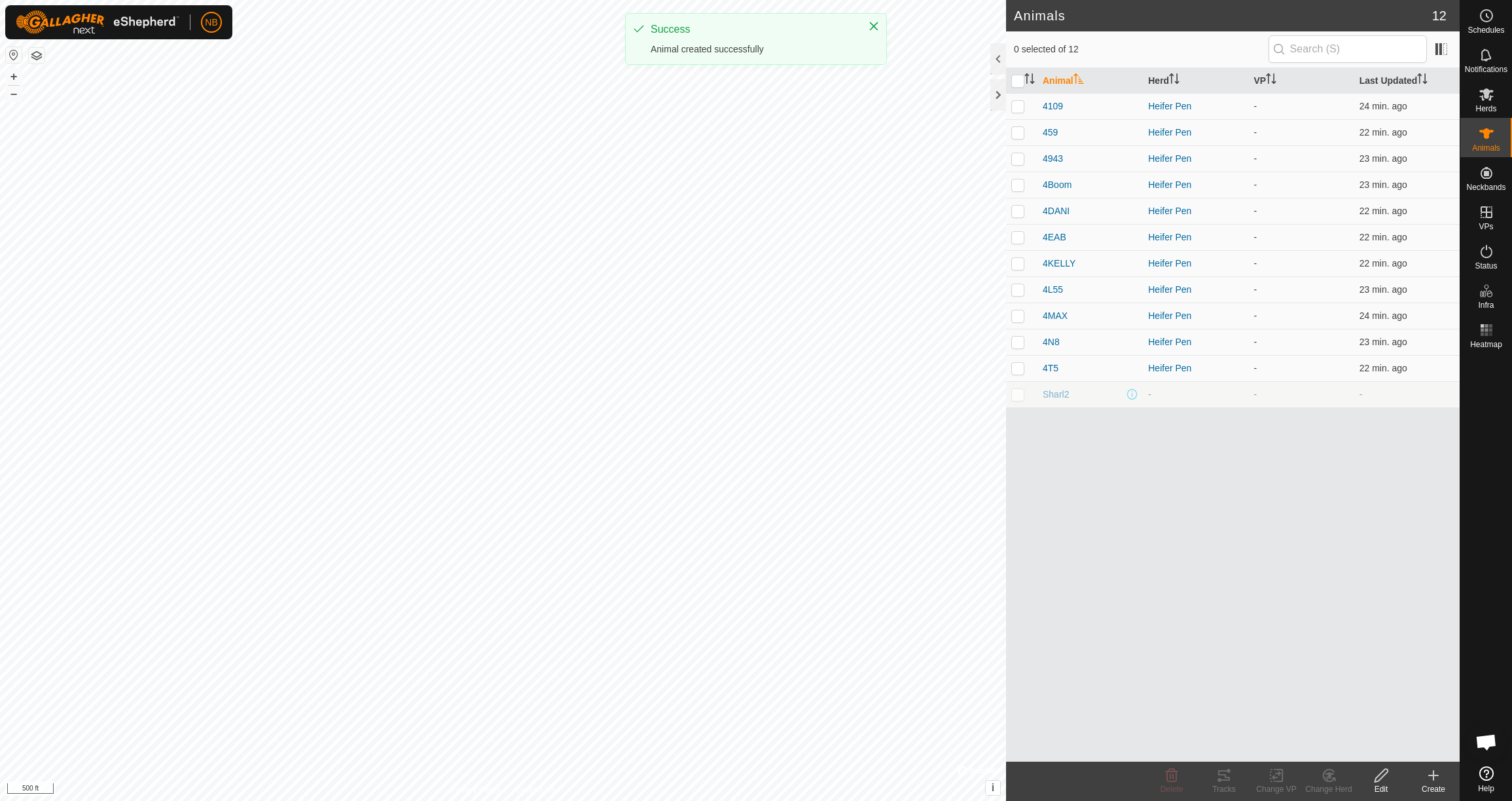
click at [1434, 777] on icon at bounding box center [1434, 775] width 0 height 9
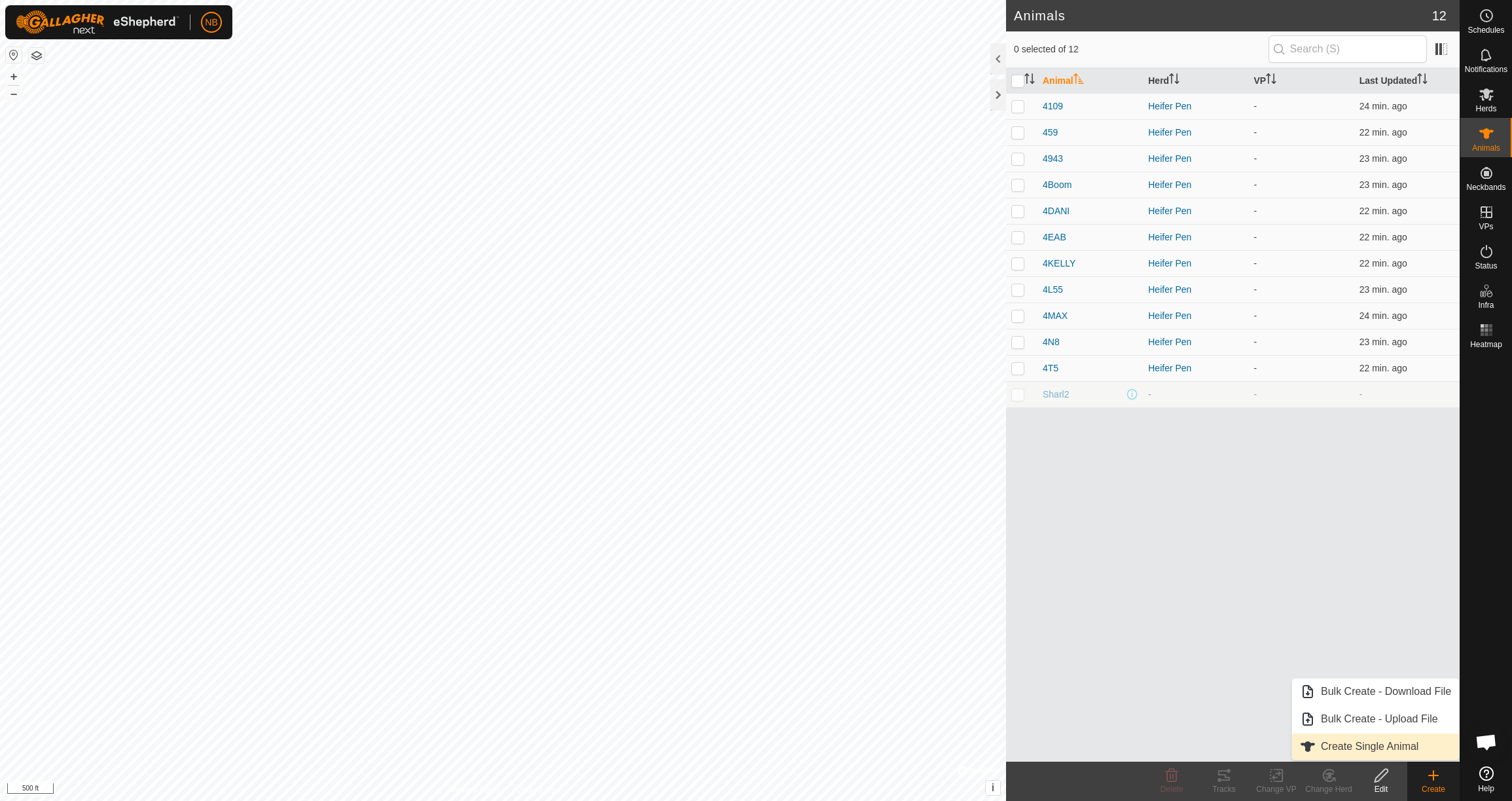
click at [1382, 756] on link "Create Single Animal" at bounding box center [1375, 747] width 167 height 26
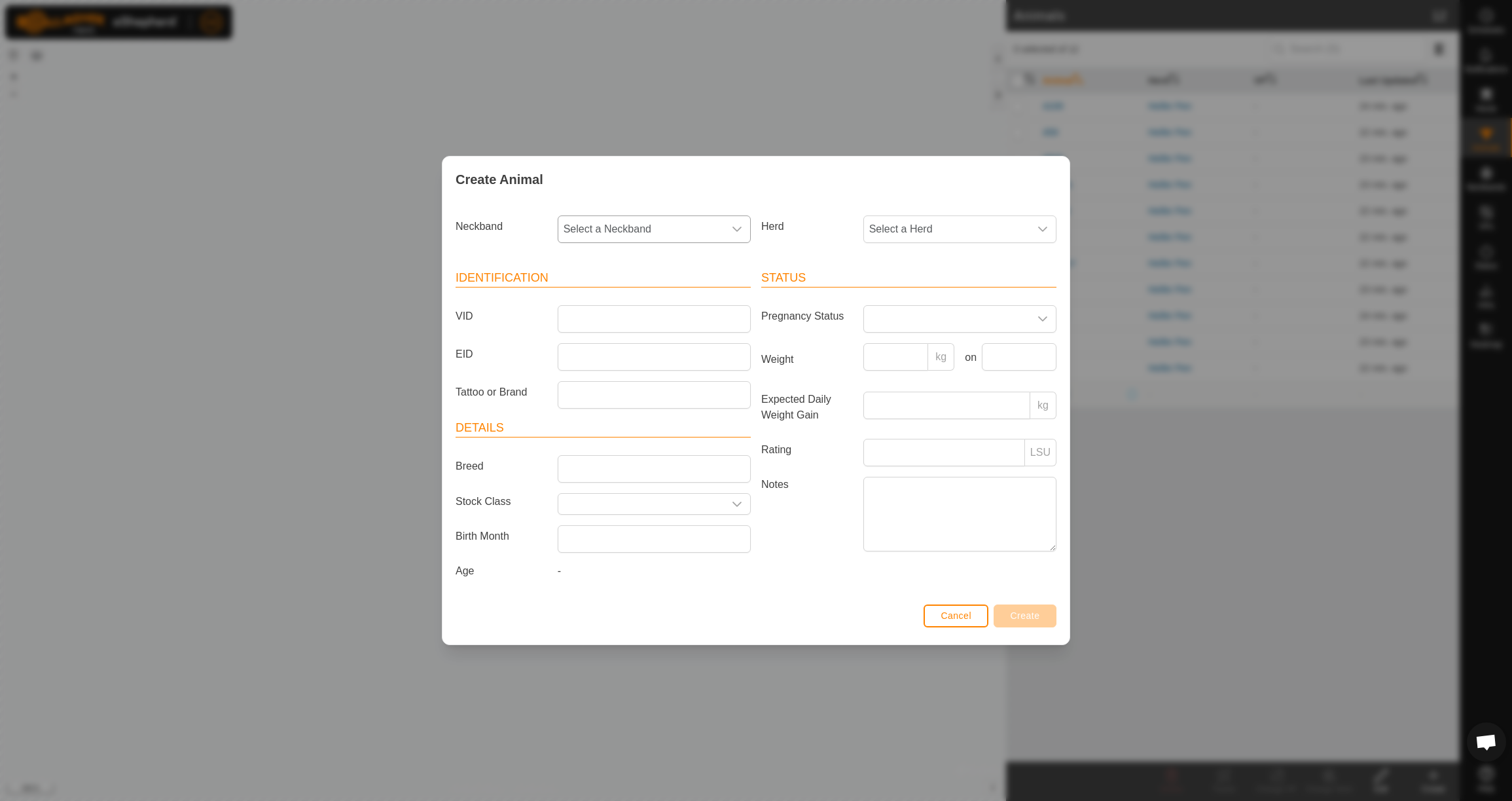
click at [635, 227] on span "Select a Neckband" at bounding box center [641, 229] width 166 height 26
click at [629, 294] on li "0711617368" at bounding box center [654, 296] width 191 height 26
click at [965, 219] on span "Select a Herd" at bounding box center [947, 229] width 166 height 26
drag, startPoint x: 918, startPoint y: 319, endPoint x: 919, endPoint y: 305, distance: 14.0
click at [918, 319] on li "Heifer Pen" at bounding box center [961, 324] width 191 height 26
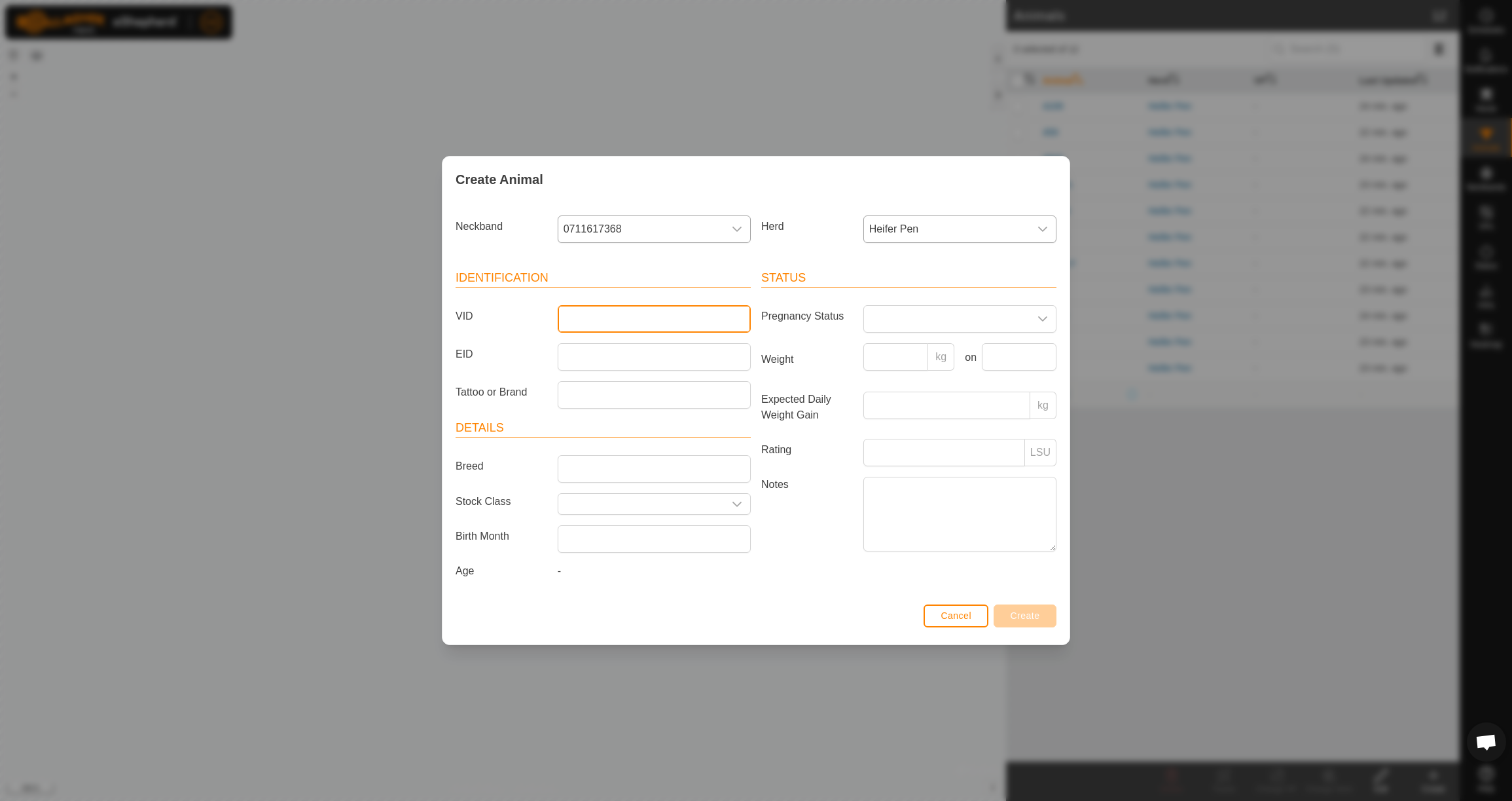
click at [684, 323] on input "VID" at bounding box center [654, 319] width 193 height 28
click at [896, 351] on input "Weight" at bounding box center [895, 357] width 65 height 28
click at [1008, 358] on input "text" at bounding box center [1019, 357] width 75 height 28
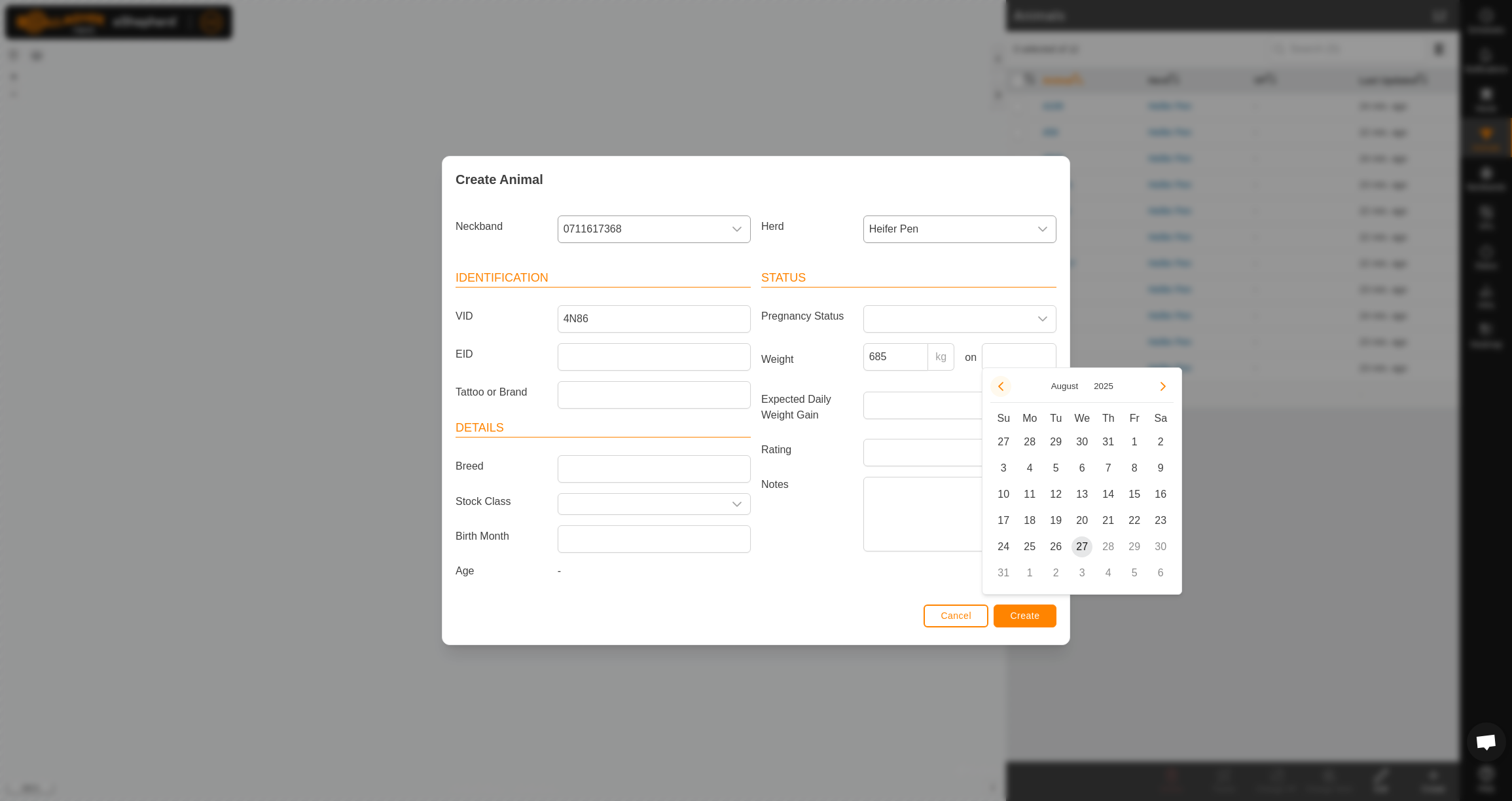
click at [1001, 389] on button "Previous Month" at bounding box center [1000, 386] width 21 height 21
click at [1032, 518] on span "23" at bounding box center [1029, 520] width 21 height 21
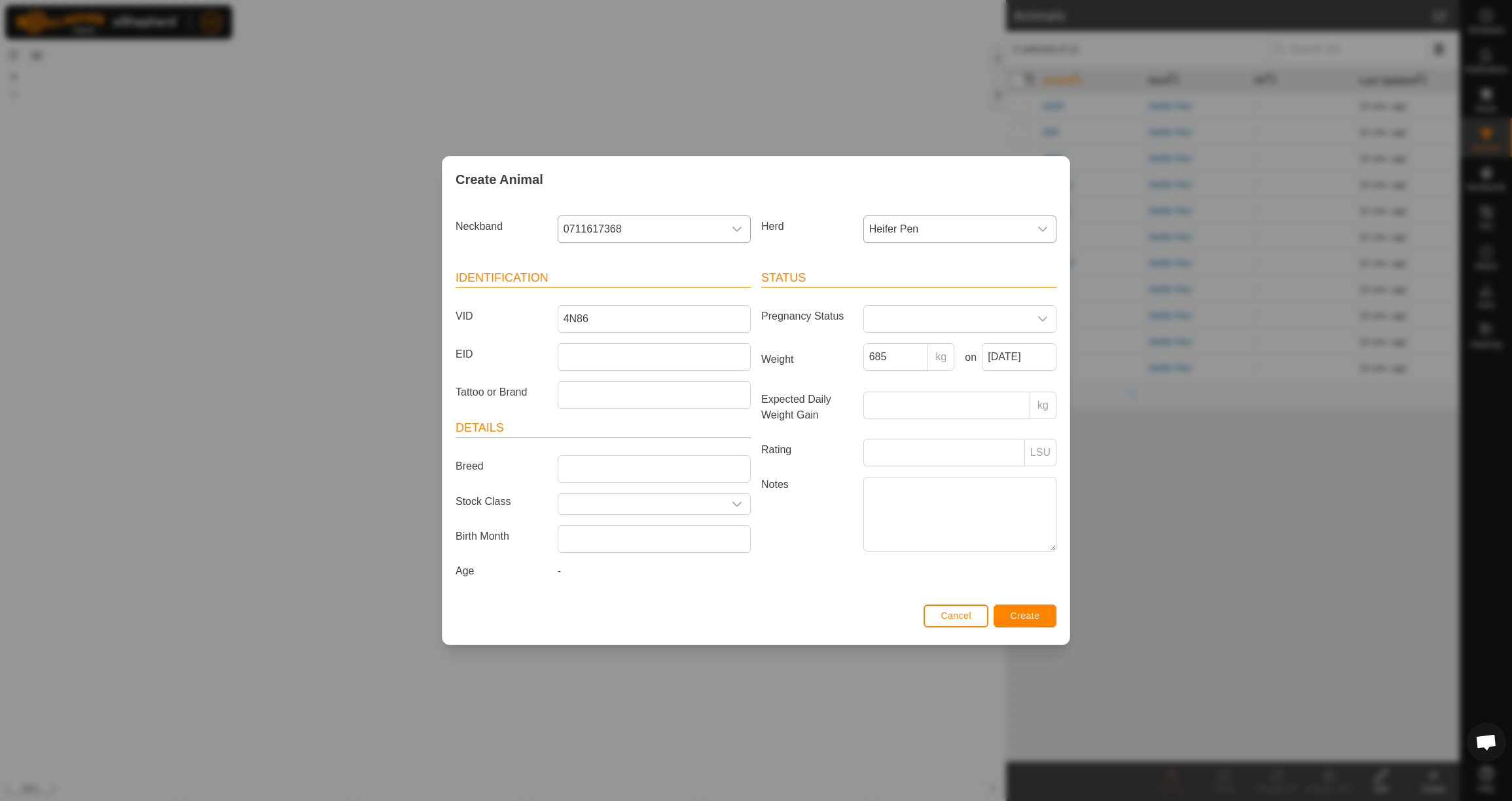
click at [1033, 626] on button "Create" at bounding box center [1025, 616] width 63 height 23
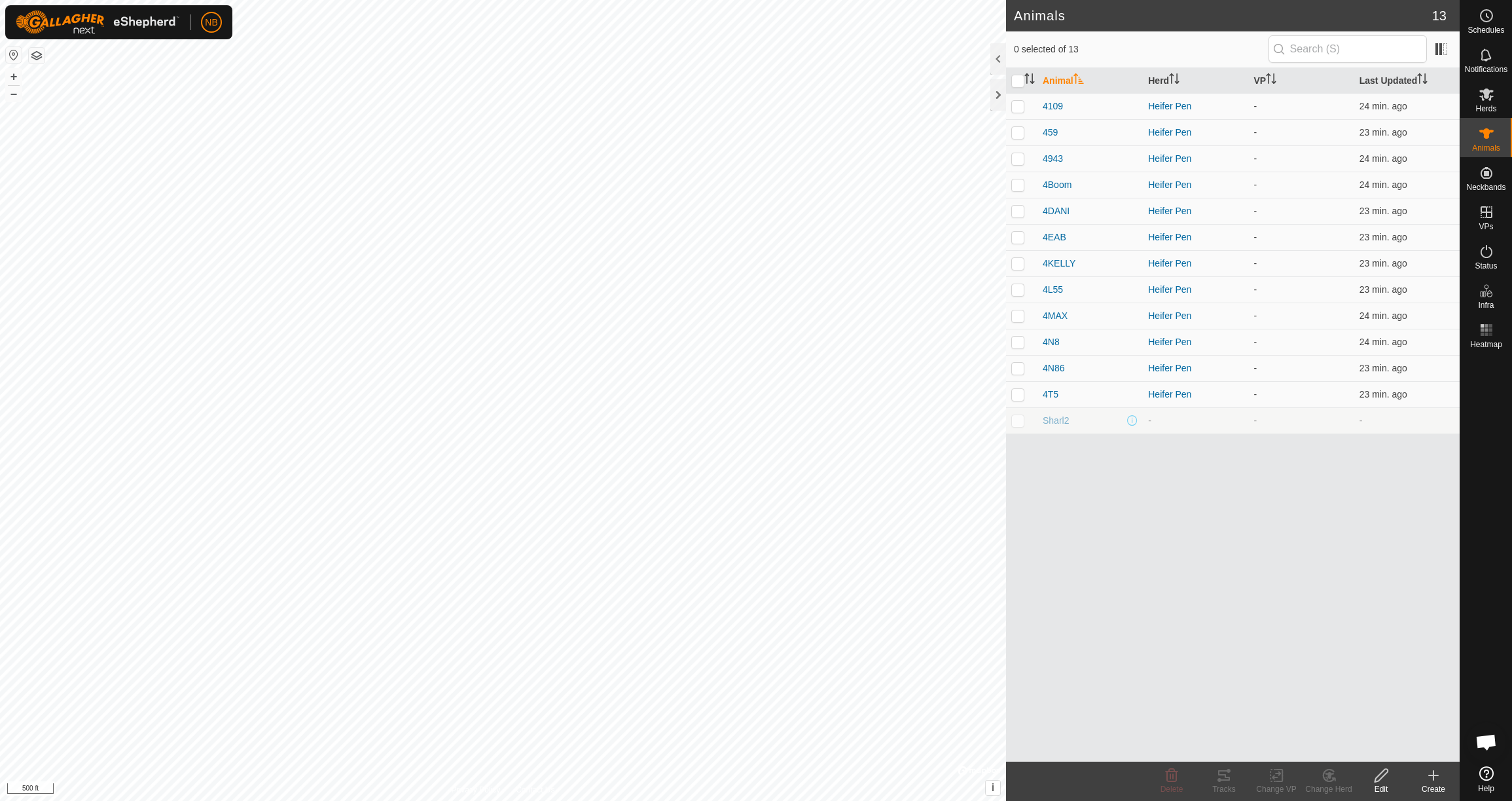
click at [1433, 782] on icon at bounding box center [1433, 775] width 16 height 16
click at [1418, 752] on link "Create Single Animal" at bounding box center [1375, 747] width 167 height 26
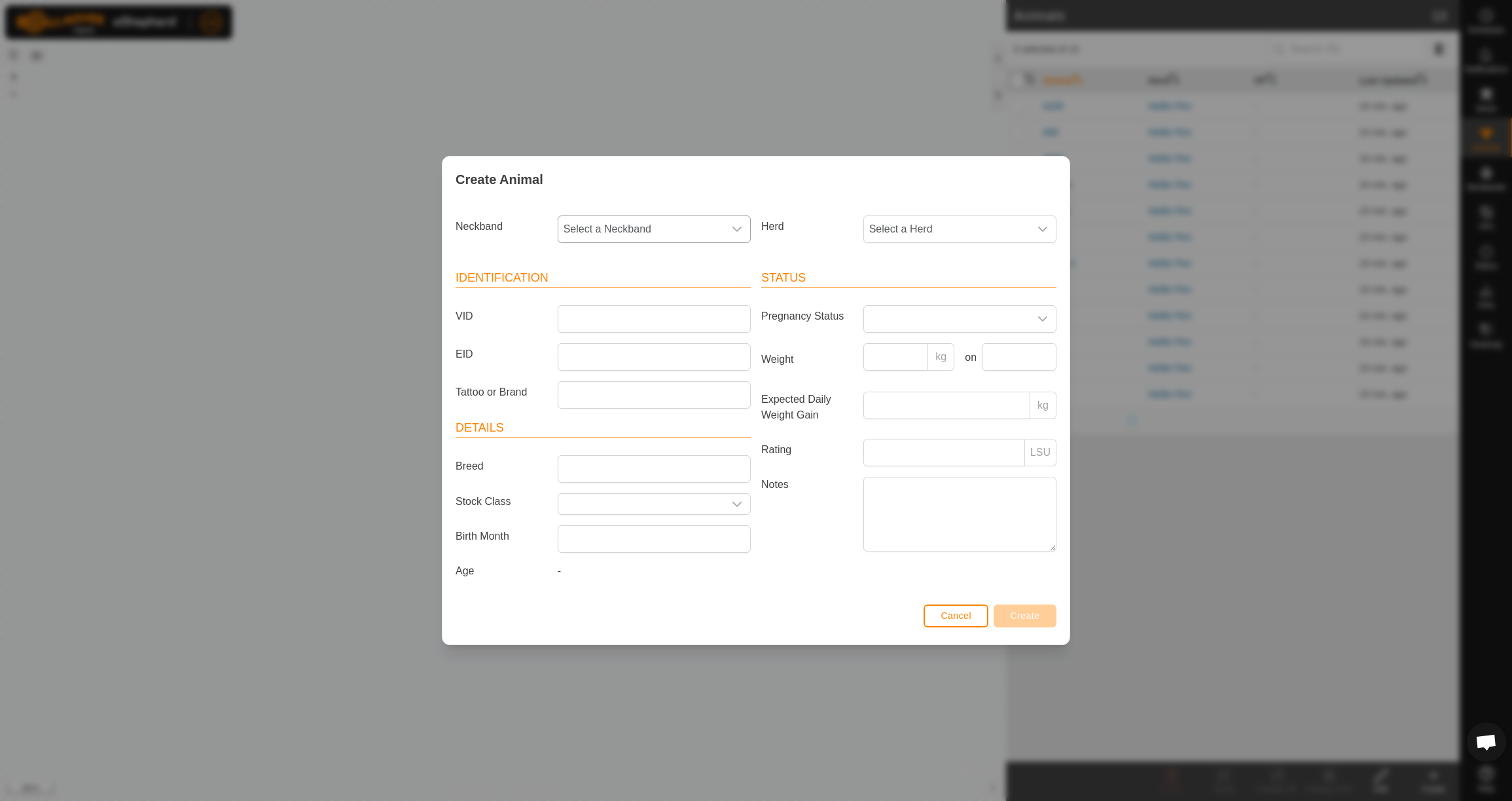
click at [718, 233] on span "Select a Neckband" at bounding box center [641, 229] width 166 height 26
drag, startPoint x: 715, startPoint y: 292, endPoint x: 743, endPoint y: 258, distance: 44.0
click at [718, 289] on li "3820619071" at bounding box center [654, 296] width 191 height 26
click at [893, 219] on span "Select a Herd" at bounding box center [947, 229] width 166 height 26
click at [901, 319] on li "Heifer Pen" at bounding box center [961, 324] width 191 height 26
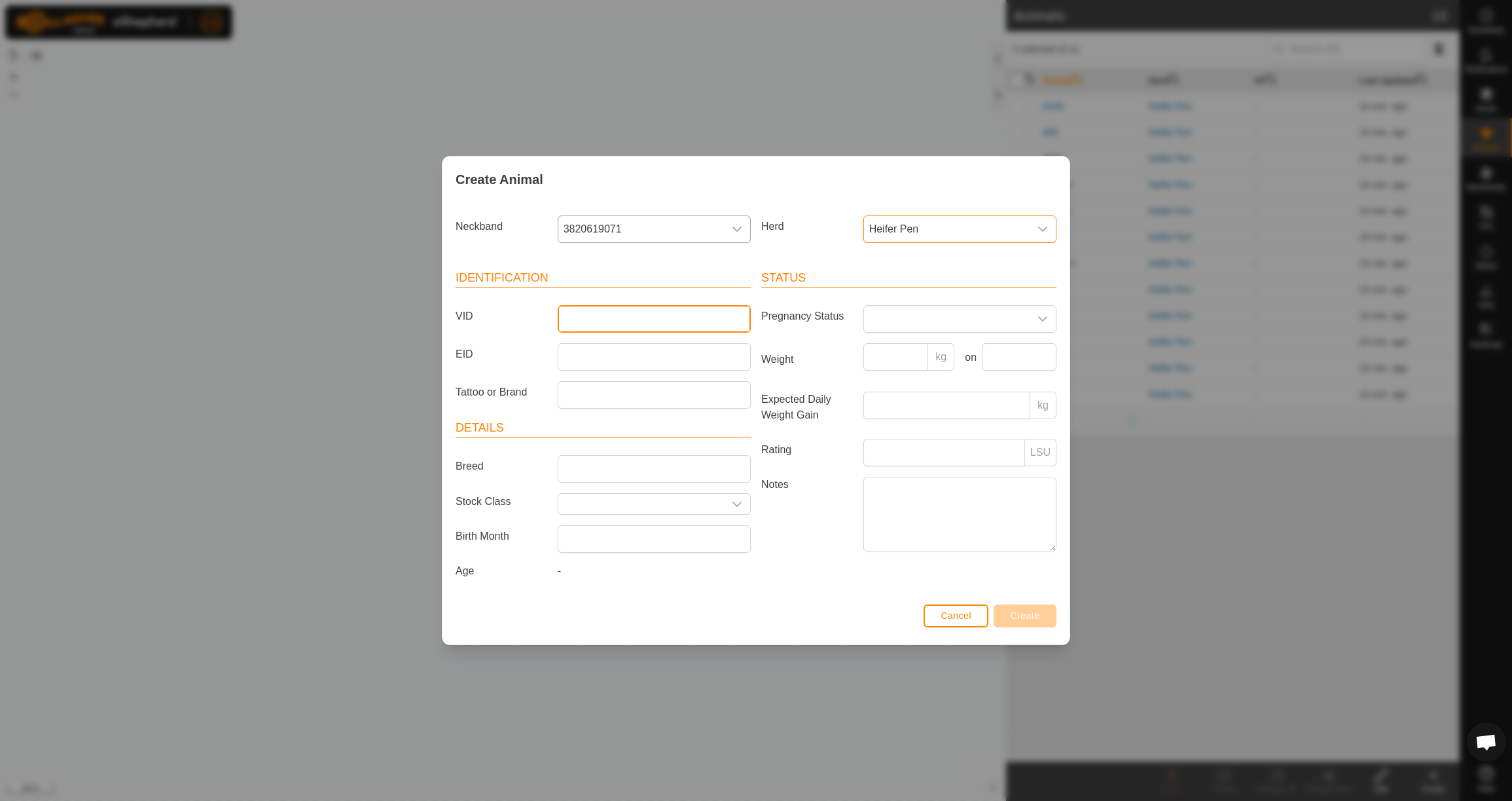
click at [657, 327] on input "VID" at bounding box center [654, 319] width 193 height 28
click at [883, 356] on input "Weight" at bounding box center [895, 357] width 65 height 28
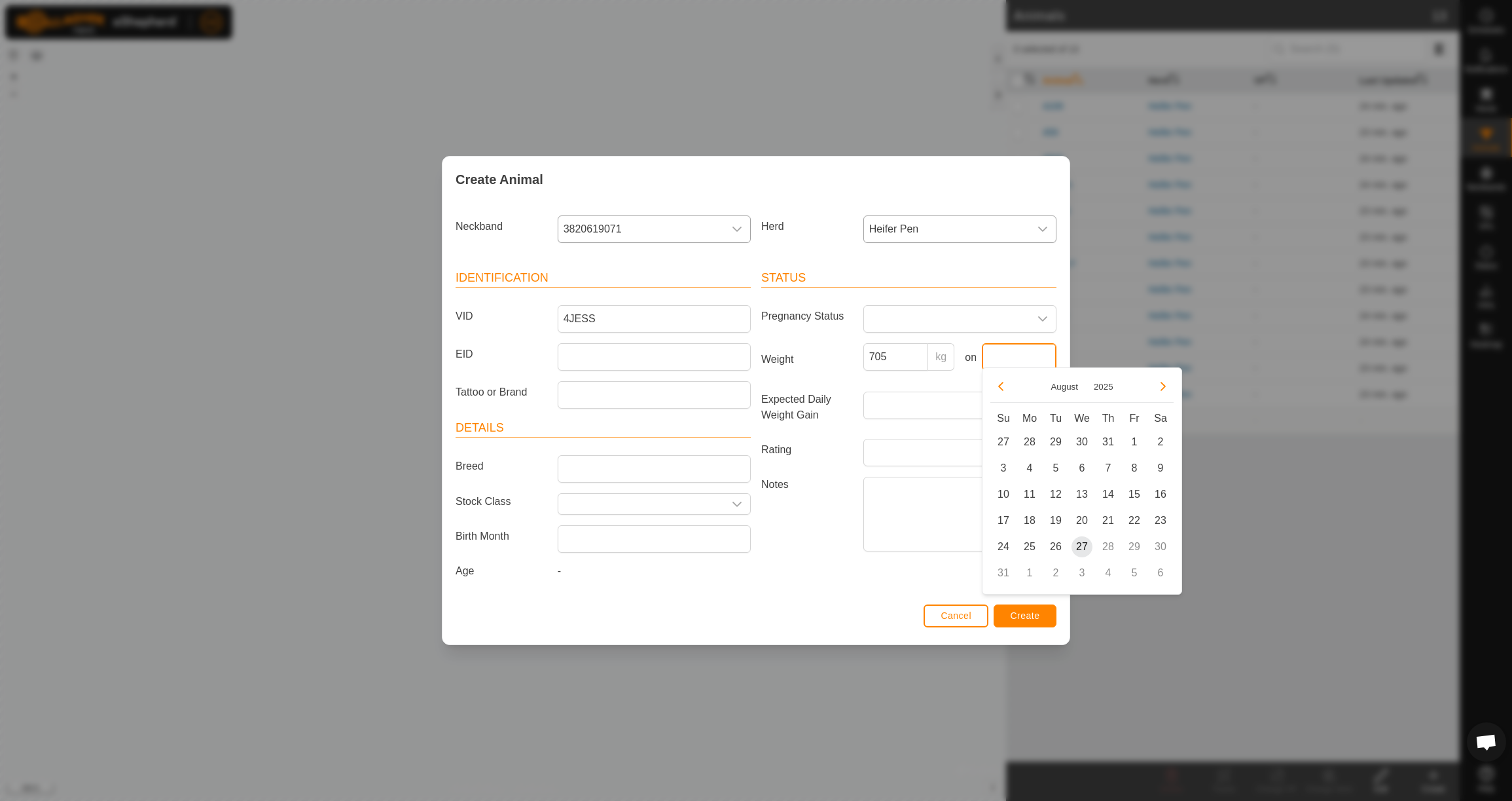
click at [1027, 361] on input "text" at bounding box center [1019, 357] width 75 height 28
click at [997, 387] on button "Previous Month" at bounding box center [1000, 386] width 21 height 21
click at [996, 387] on button "Previous Month" at bounding box center [1000, 386] width 21 height 21
drag, startPoint x: 1034, startPoint y: 524, endPoint x: 1042, endPoint y: 577, distance: 53.6
click at [1034, 524] on span "23" at bounding box center [1029, 520] width 21 height 21
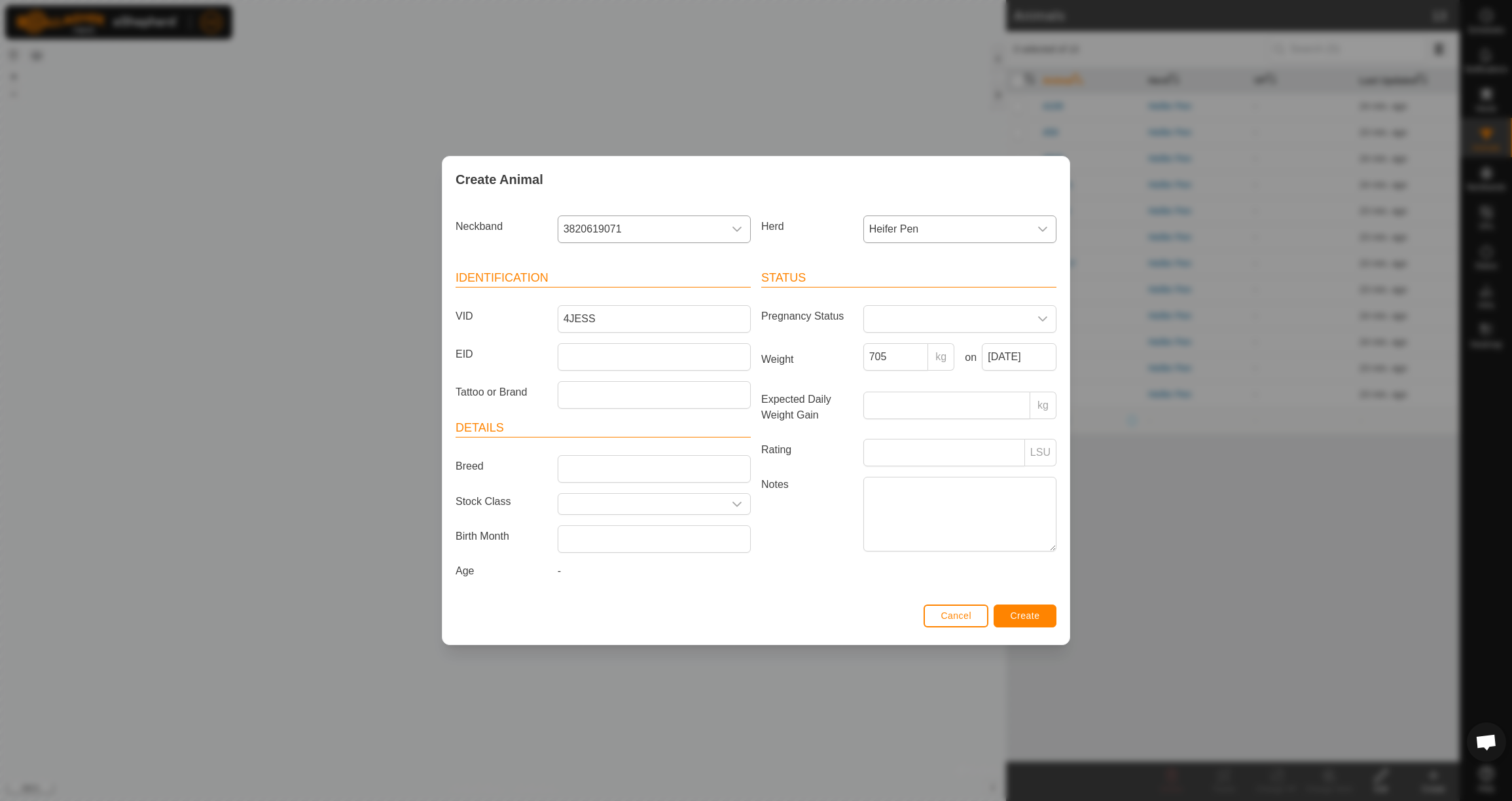
click at [1045, 624] on button "Create" at bounding box center [1025, 616] width 63 height 23
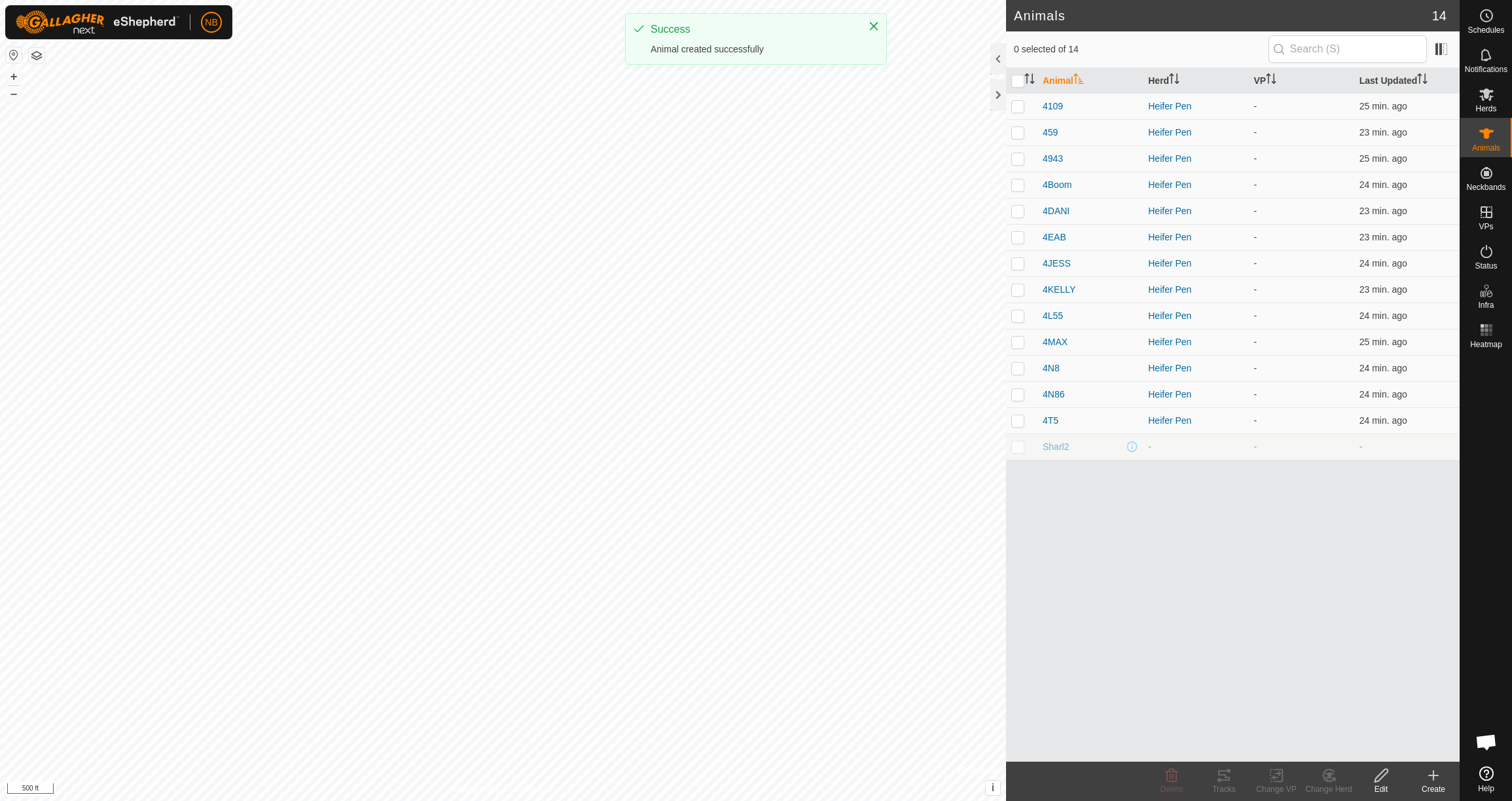
click at [1434, 779] on icon at bounding box center [1434, 775] width 0 height 9
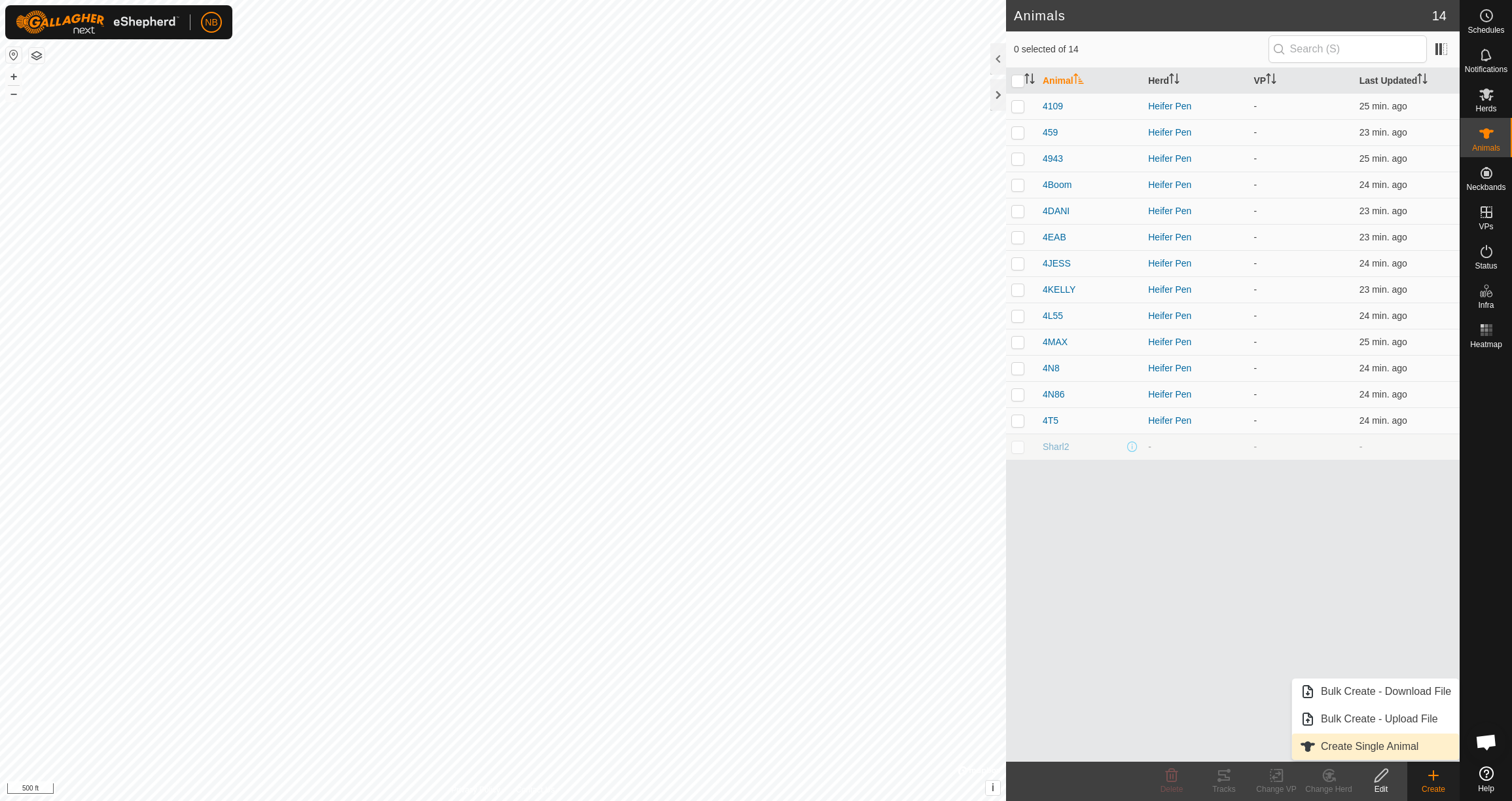
click at [1382, 749] on link "Create Single Animal" at bounding box center [1375, 747] width 167 height 26
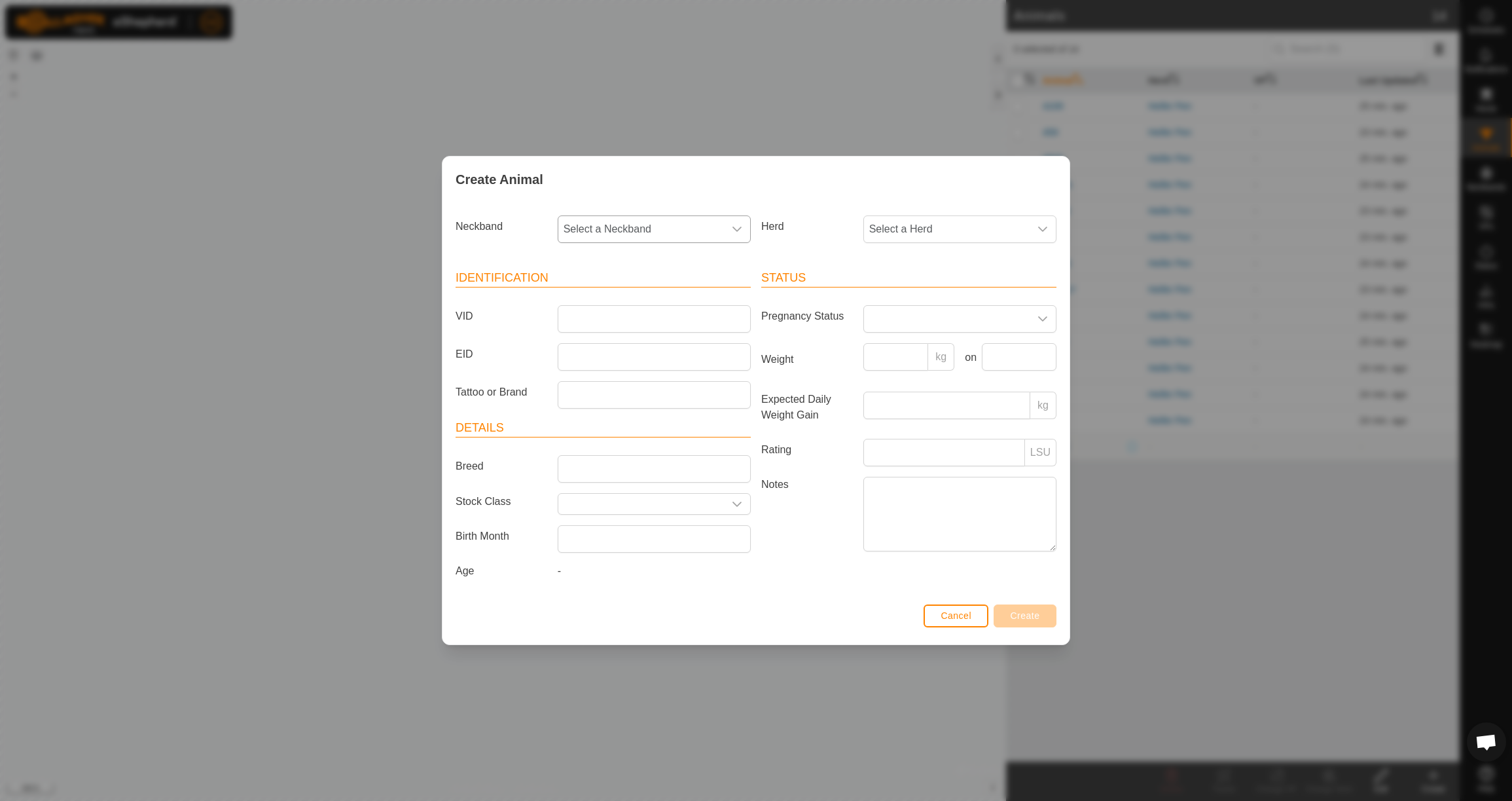
click at [606, 220] on span "Select a Neckband" at bounding box center [641, 229] width 166 height 26
click at [612, 289] on li "1318881772" at bounding box center [654, 296] width 191 height 26
click at [960, 228] on span "Select a Herd" at bounding box center [947, 229] width 166 height 26
click at [911, 316] on li "Heifer Pen" at bounding box center [961, 324] width 191 height 26
click at [690, 314] on input "VID" at bounding box center [654, 319] width 193 height 28
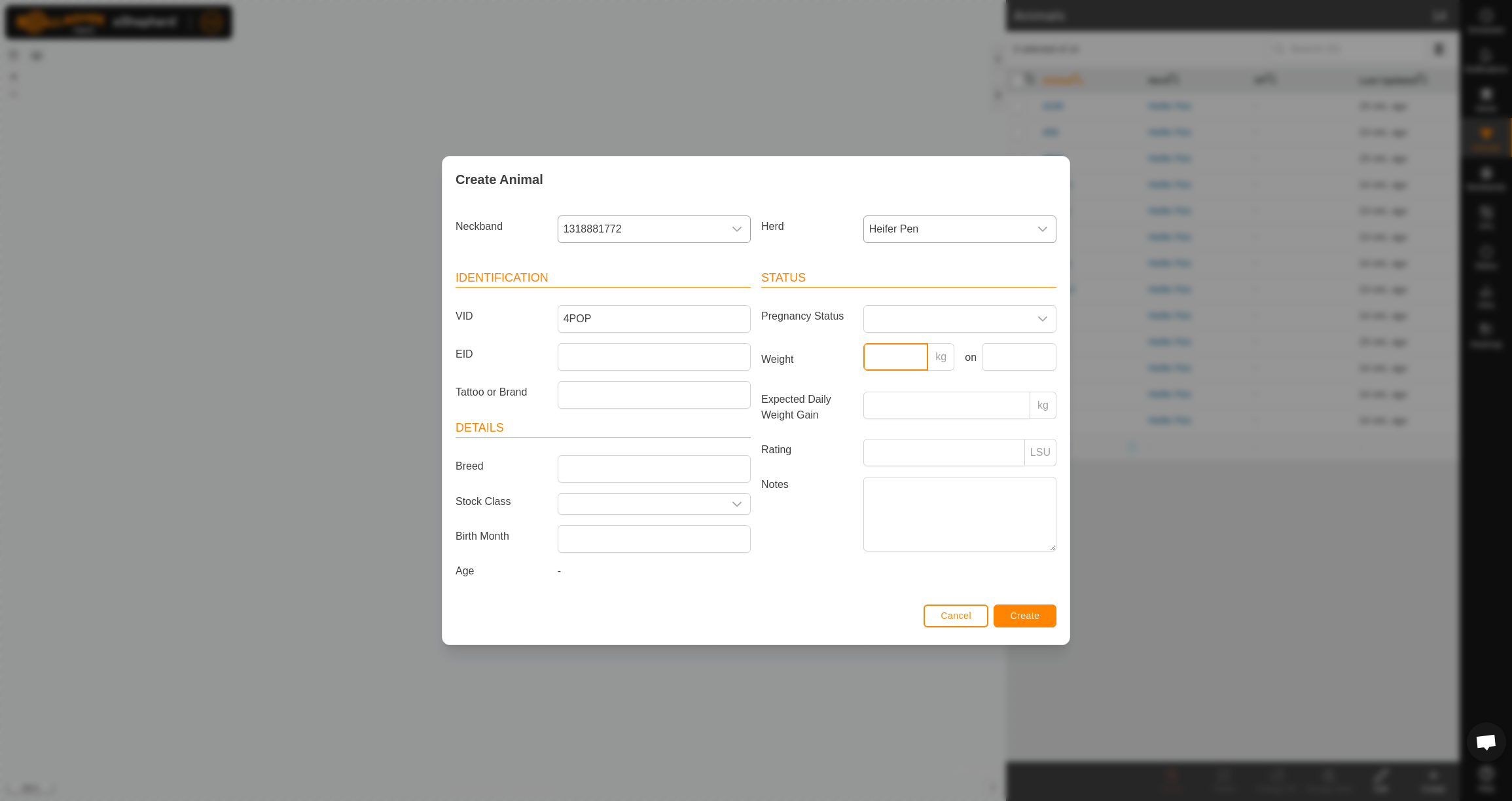
click at [879, 358] on input "Weight" at bounding box center [895, 357] width 65 height 28
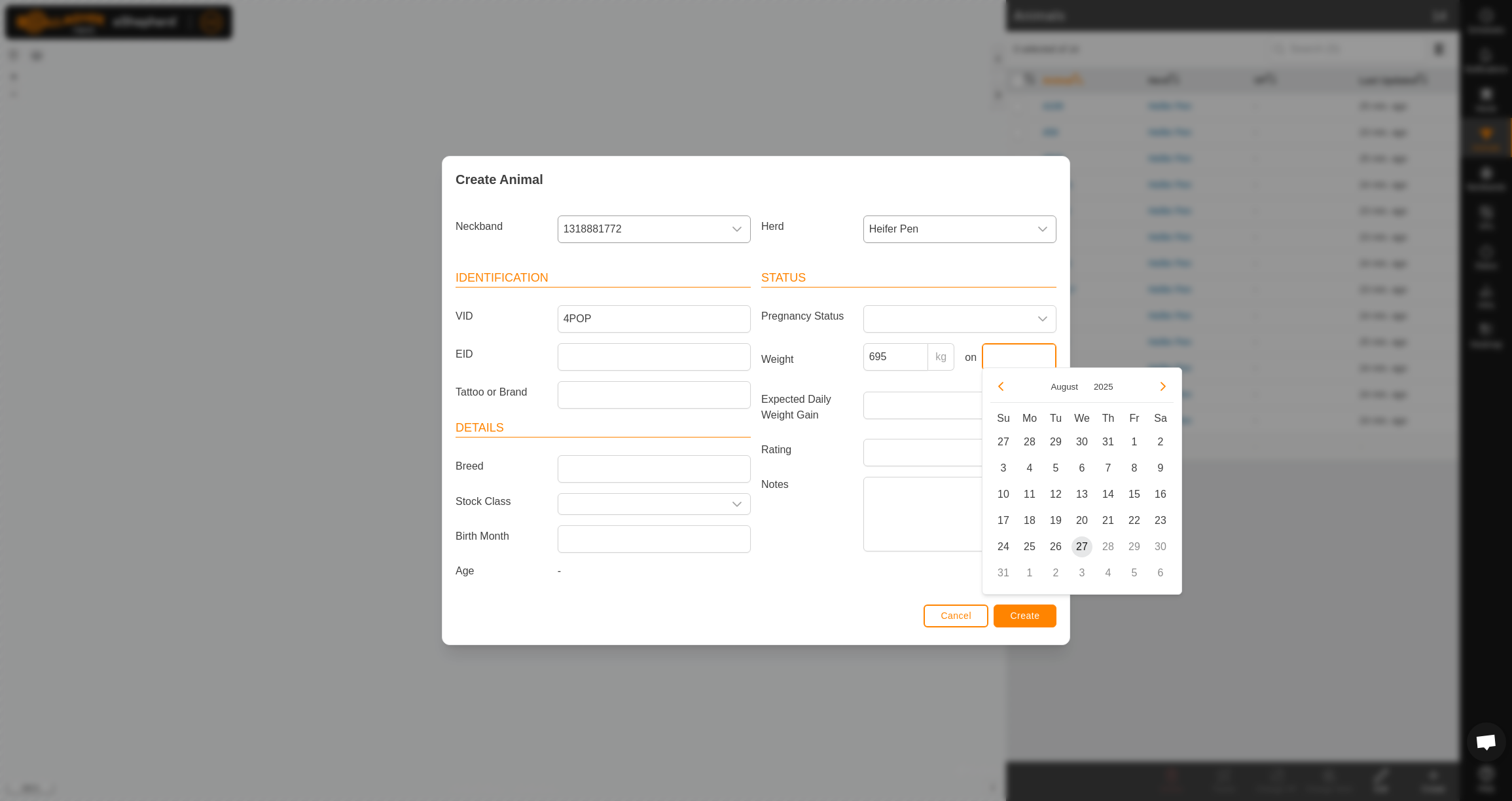
click at [989, 359] on input "text" at bounding box center [1019, 357] width 75 height 28
click at [1008, 389] on button "Previous Month" at bounding box center [1000, 386] width 21 height 21
click at [1035, 523] on span "23" at bounding box center [1029, 520] width 21 height 21
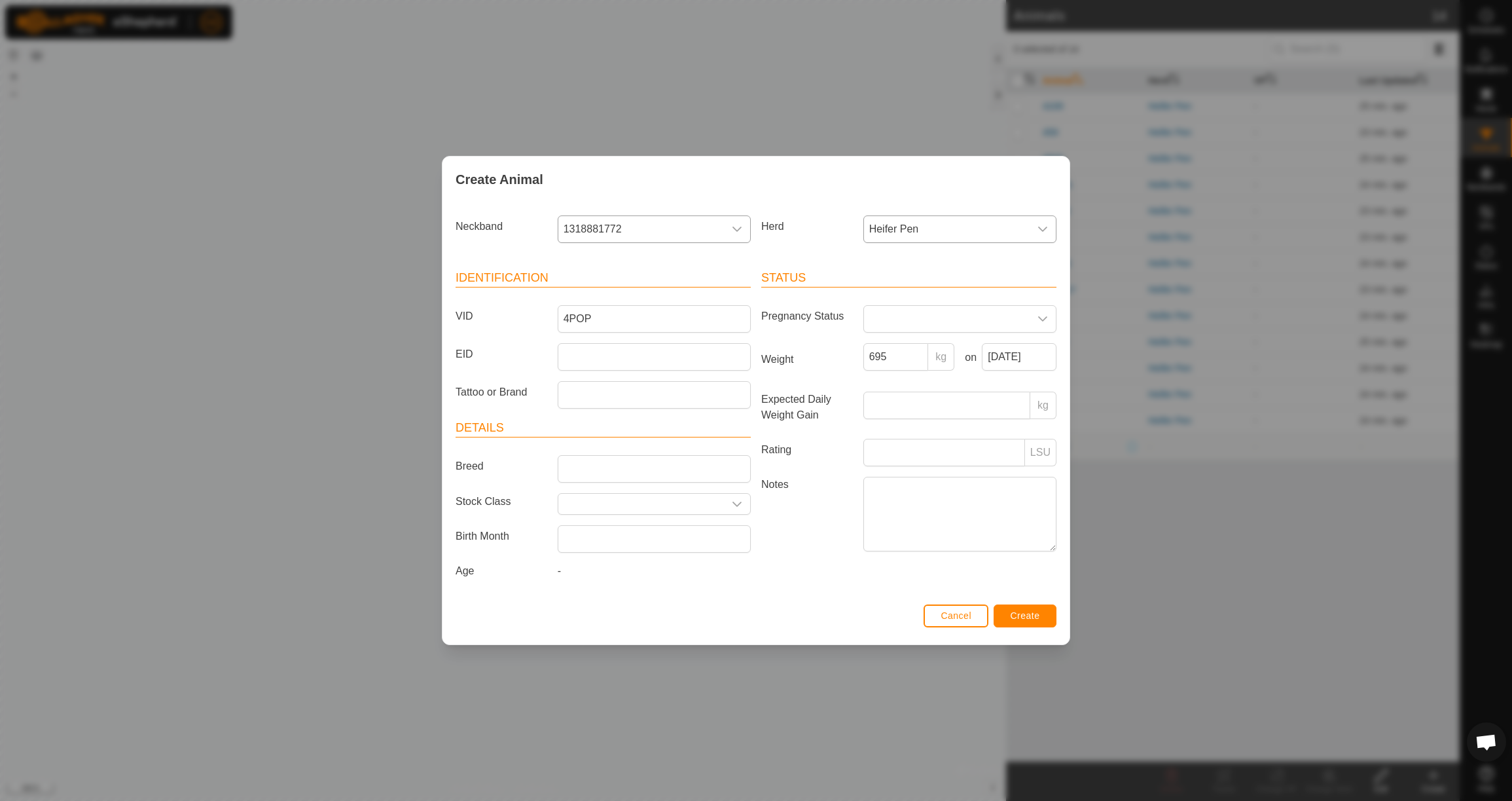
click at [1029, 616] on span "Create" at bounding box center [1025, 615] width 29 height 10
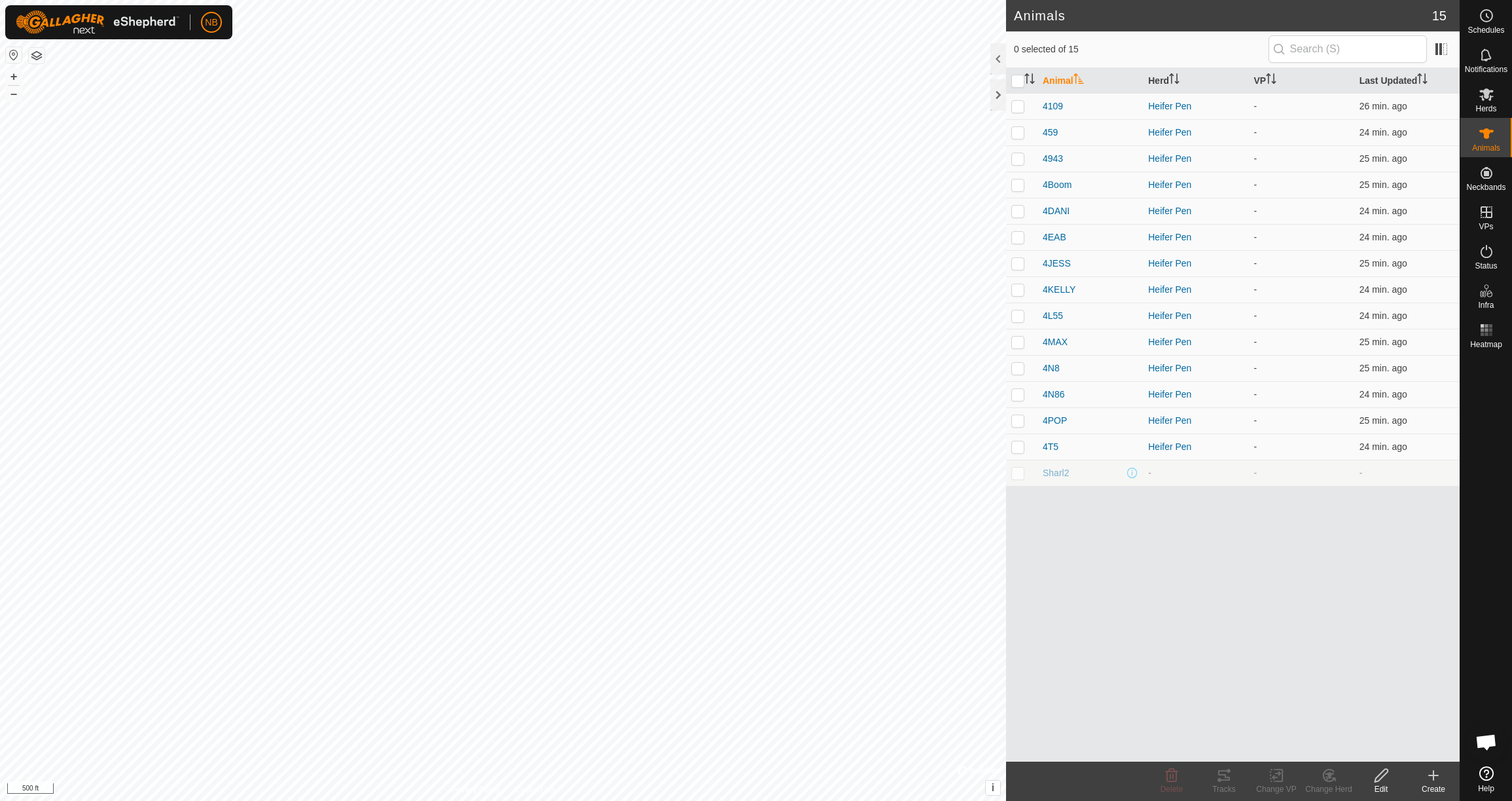
click at [1441, 777] on create-svg-icon at bounding box center [1433, 775] width 52 height 16
click at [1403, 750] on link "Create Single Animal" at bounding box center [1375, 747] width 167 height 26
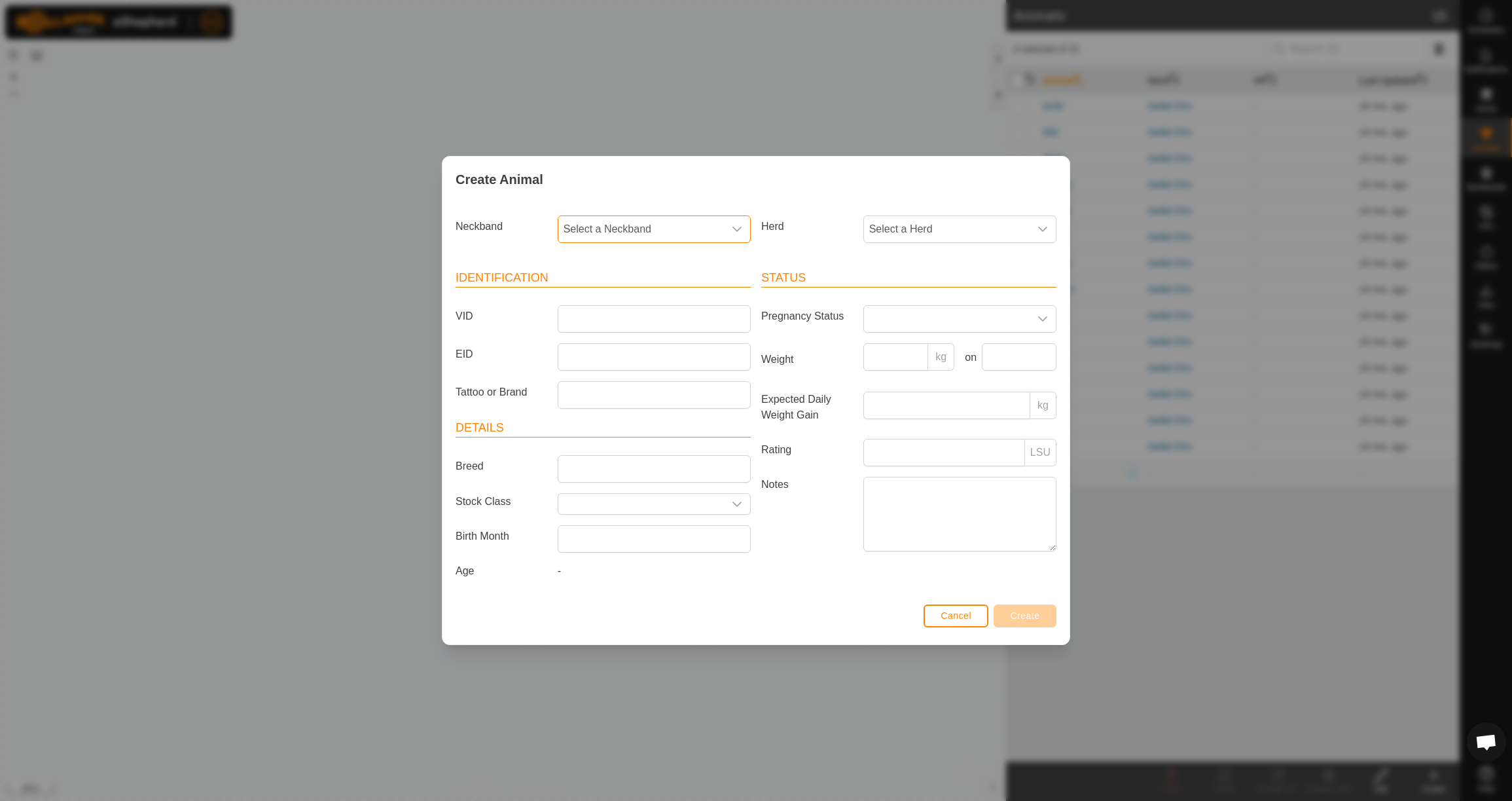
click at [642, 227] on span "Select a Neckband" at bounding box center [641, 229] width 166 height 26
click at [653, 292] on li "0429179513" at bounding box center [654, 296] width 191 height 26
click at [895, 227] on span "Select a Herd" at bounding box center [947, 229] width 166 height 26
click at [900, 323] on li "Heifer Pen" at bounding box center [961, 324] width 191 height 26
click at [683, 315] on input "VID" at bounding box center [654, 319] width 193 height 28
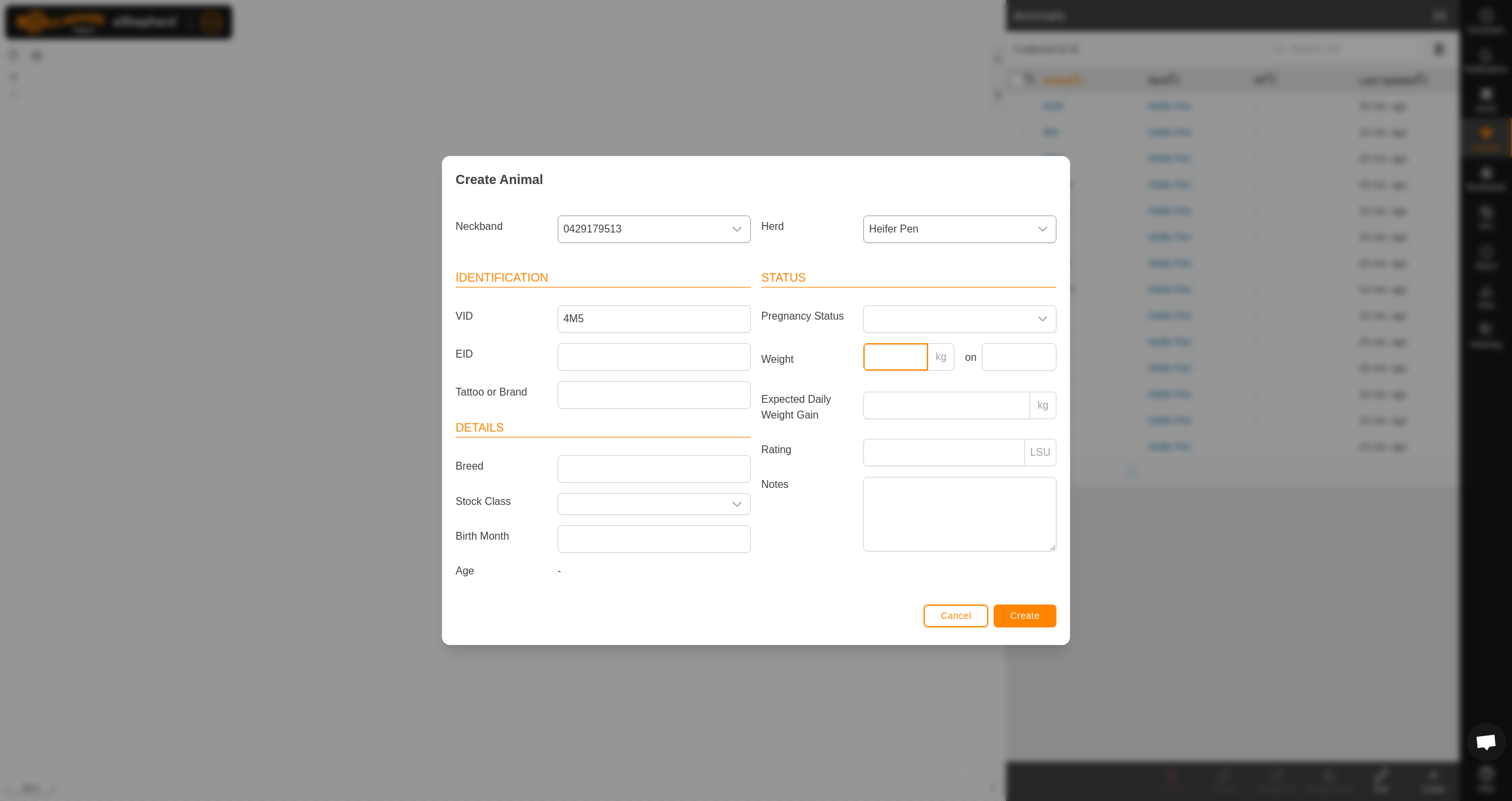
click at [901, 358] on input "Weight" at bounding box center [895, 357] width 65 height 28
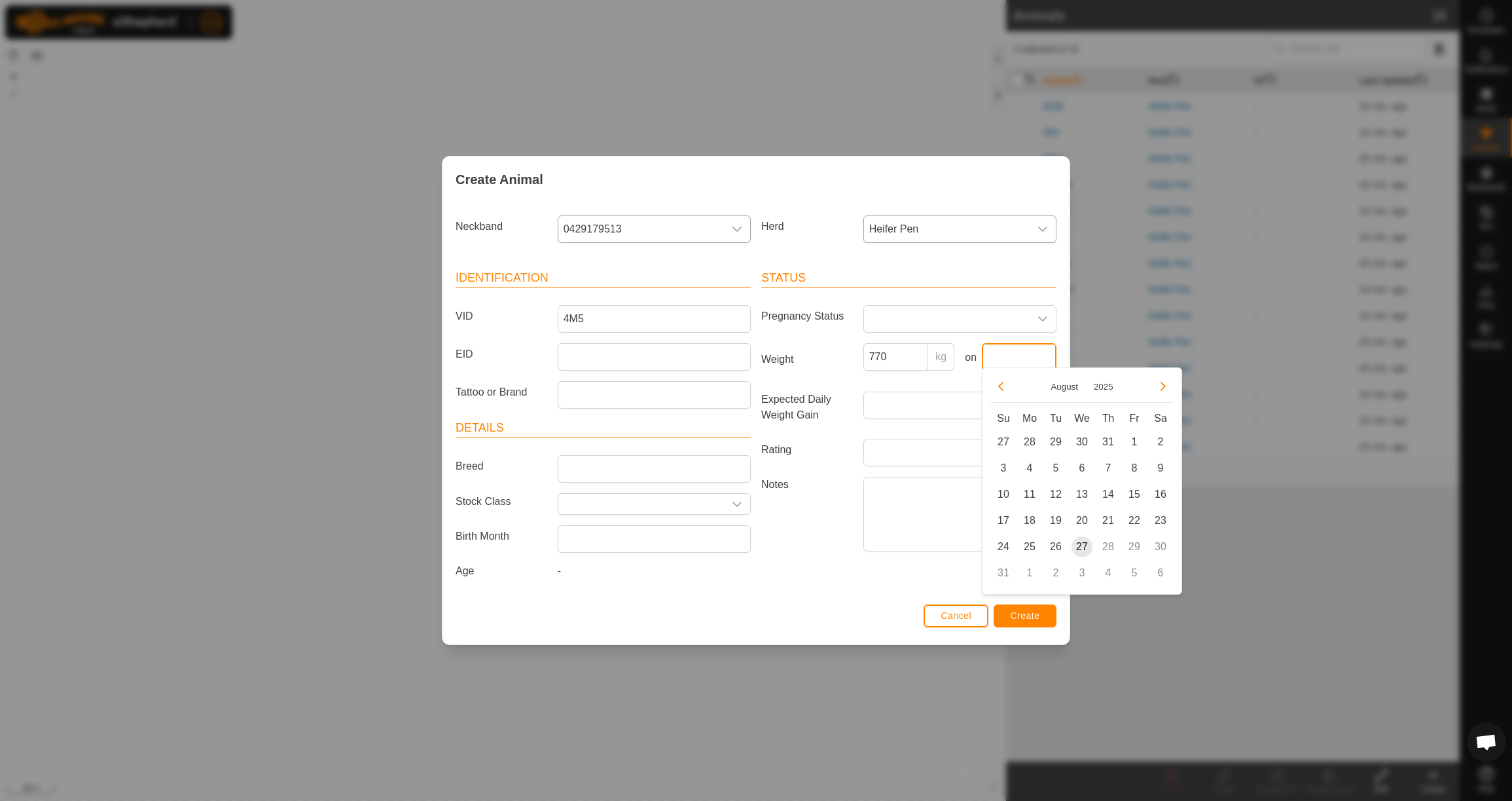
drag, startPoint x: 1019, startPoint y: 353, endPoint x: 1012, endPoint y: 353, distance: 7.0
click at [1019, 353] on input "text" at bounding box center [1019, 357] width 75 height 28
click at [1008, 389] on button "Previous Month" at bounding box center [1000, 386] width 21 height 21
click at [1030, 520] on span "23" at bounding box center [1029, 520] width 21 height 21
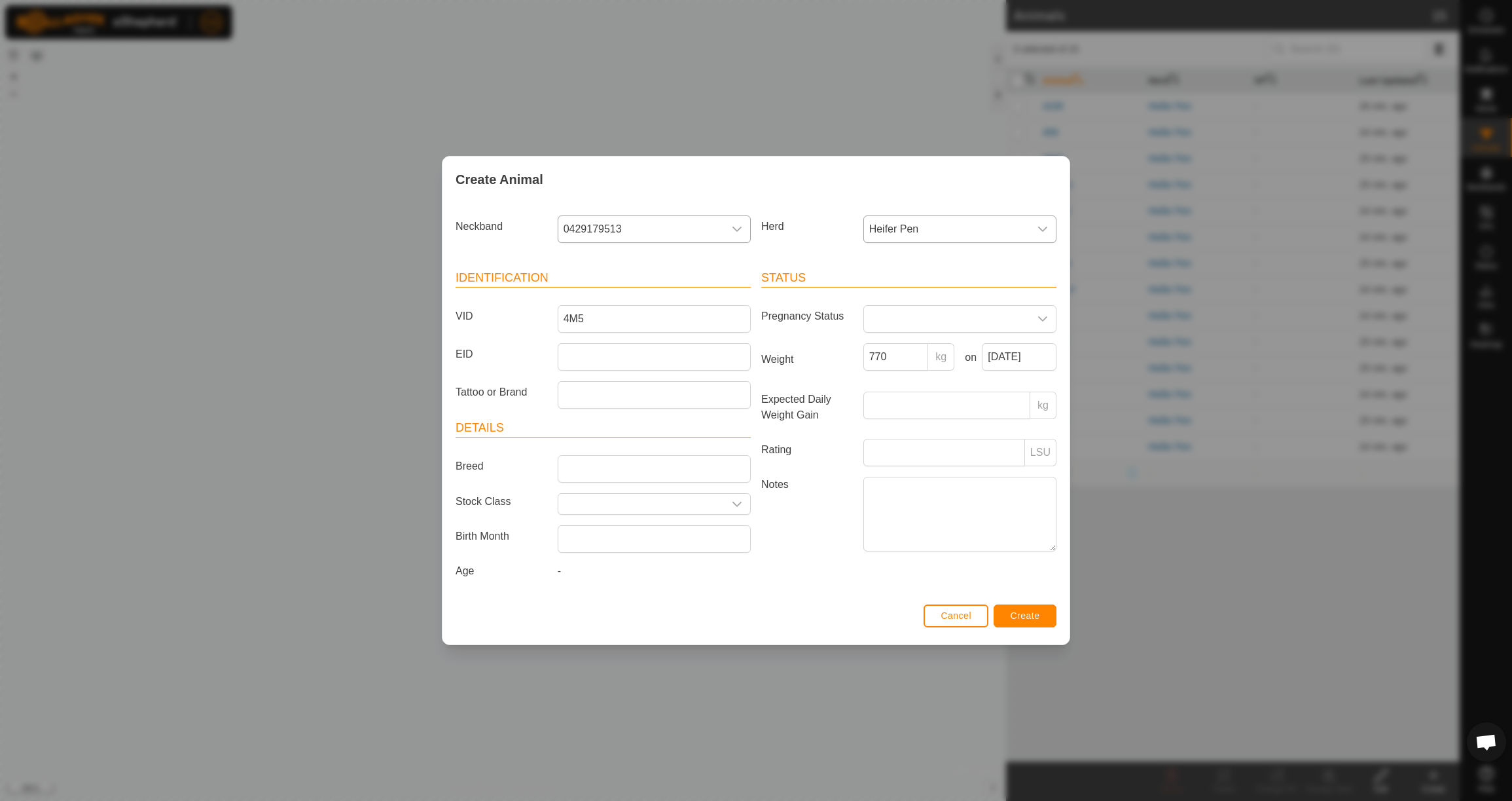
click at [1033, 621] on span "Create" at bounding box center [1025, 615] width 29 height 10
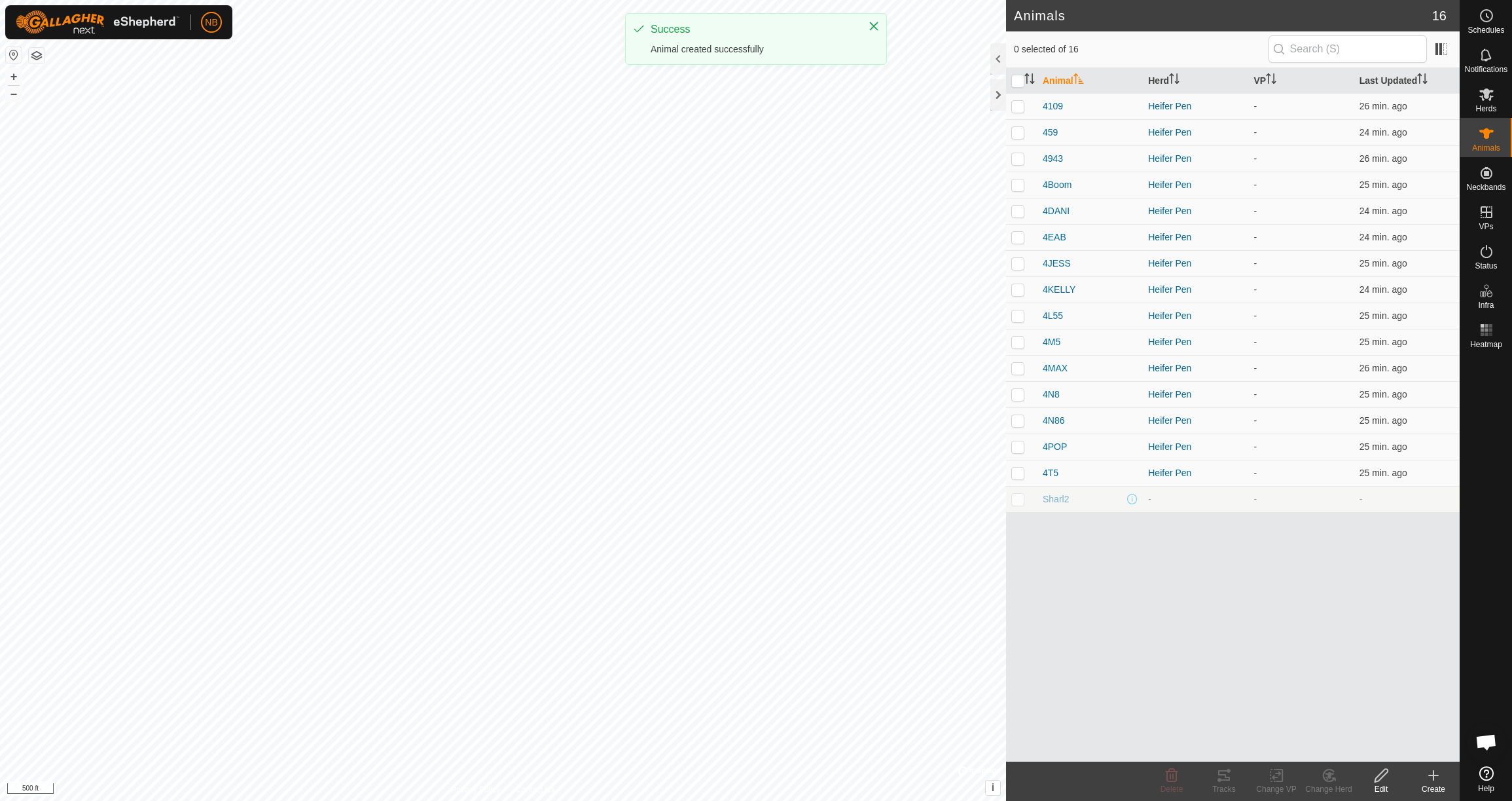
click at [1434, 779] on icon at bounding box center [1434, 775] width 0 height 9
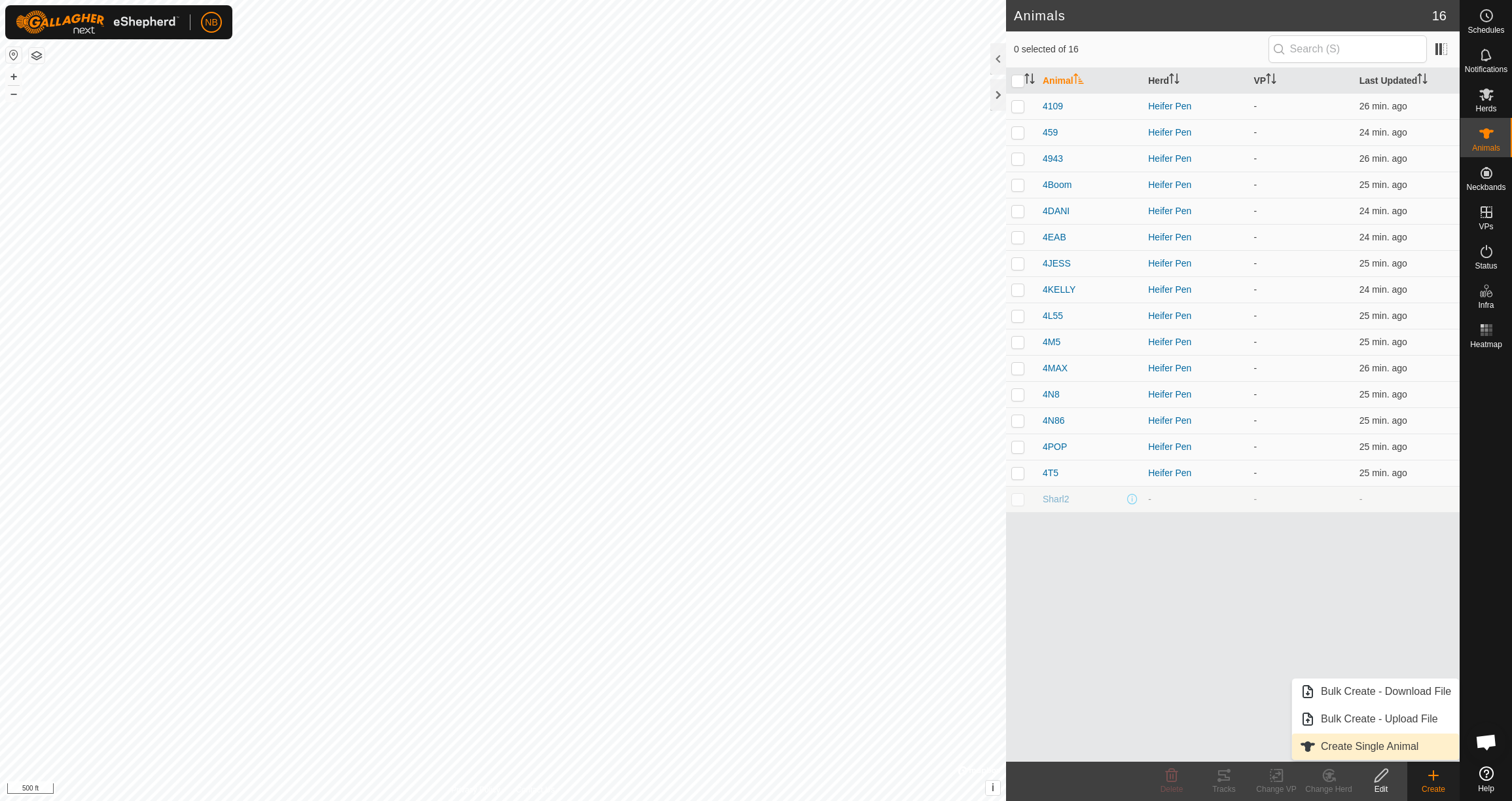
click at [1389, 740] on link "Create Single Animal" at bounding box center [1375, 747] width 167 height 26
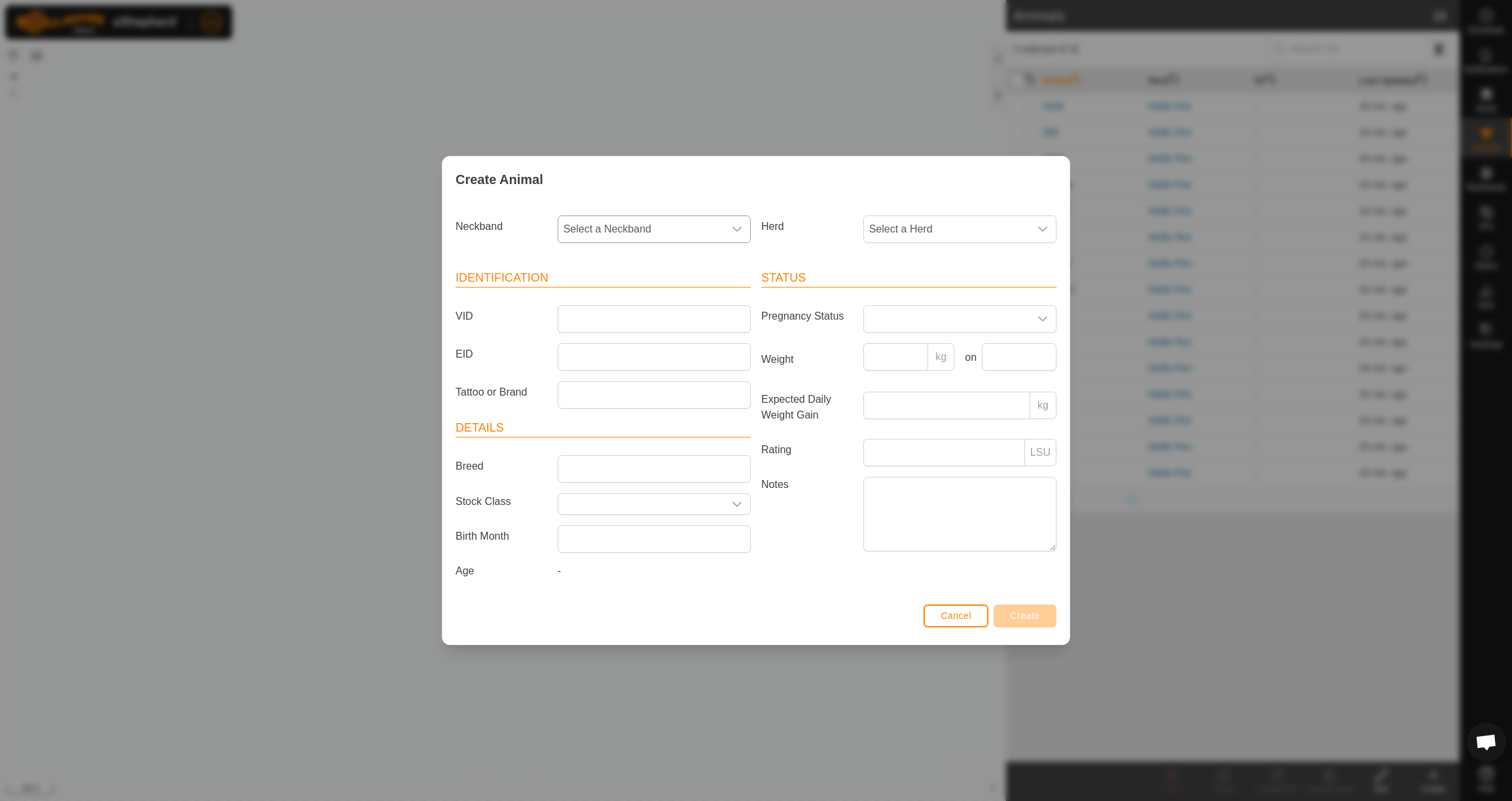
click at [675, 235] on span "Select a Neckband" at bounding box center [641, 229] width 166 height 26
click at [665, 293] on li "2712353846" at bounding box center [654, 296] width 191 height 26
click at [949, 222] on span "Select a Herd" at bounding box center [947, 229] width 166 height 26
drag, startPoint x: 926, startPoint y: 326, endPoint x: 918, endPoint y: 321, distance: 9.4
click at [926, 326] on li "Heifer Pen" at bounding box center [961, 324] width 191 height 26
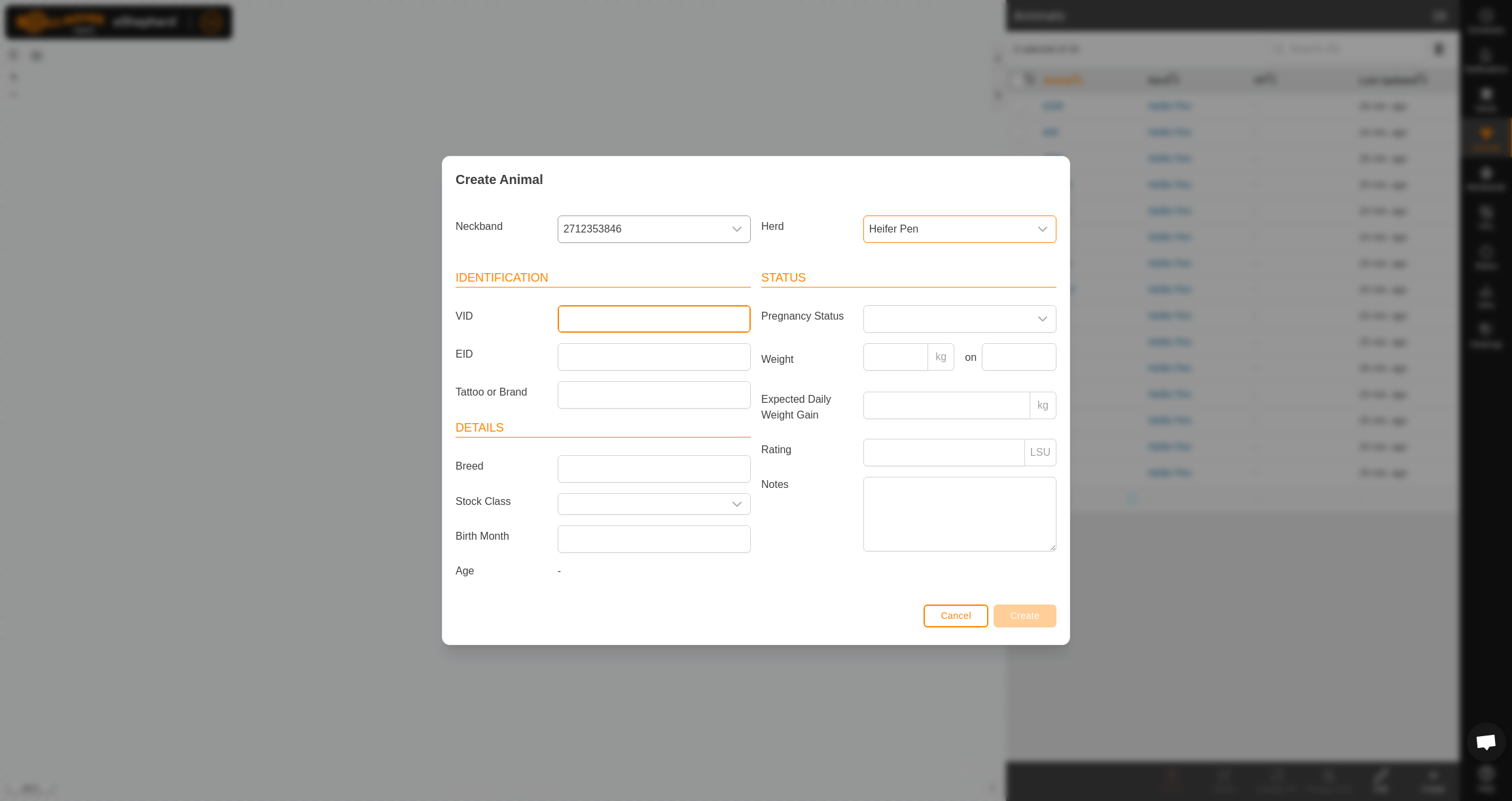
click at [621, 308] on input "VID" at bounding box center [654, 319] width 193 height 28
click at [888, 353] on input "Weight" at bounding box center [895, 357] width 65 height 28
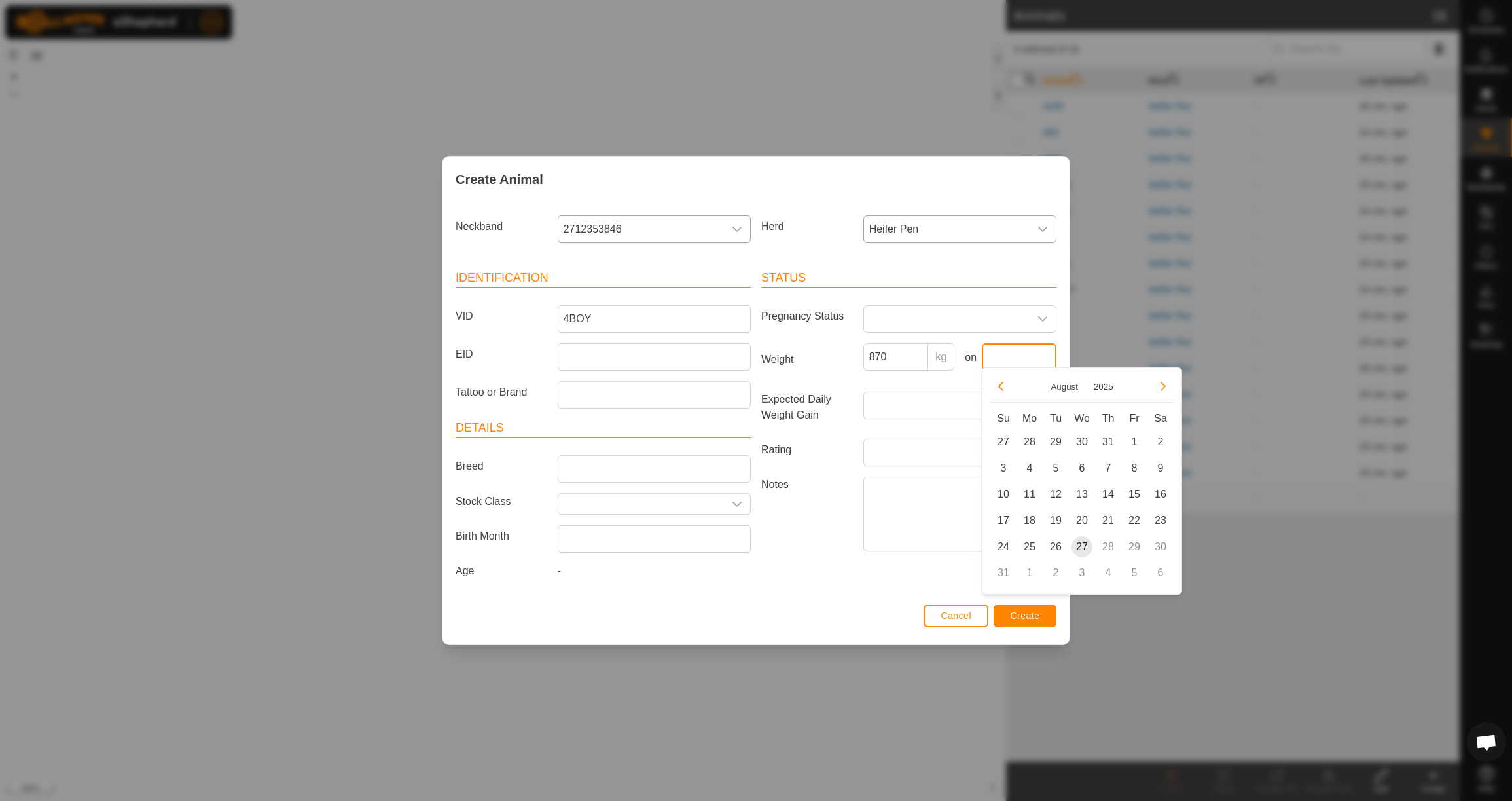
click at [1015, 357] on input "text" at bounding box center [1019, 357] width 75 height 28
click at [1001, 389] on button "Previous Month" at bounding box center [1000, 386] width 21 height 21
click at [1028, 521] on span "23" at bounding box center [1029, 520] width 21 height 21
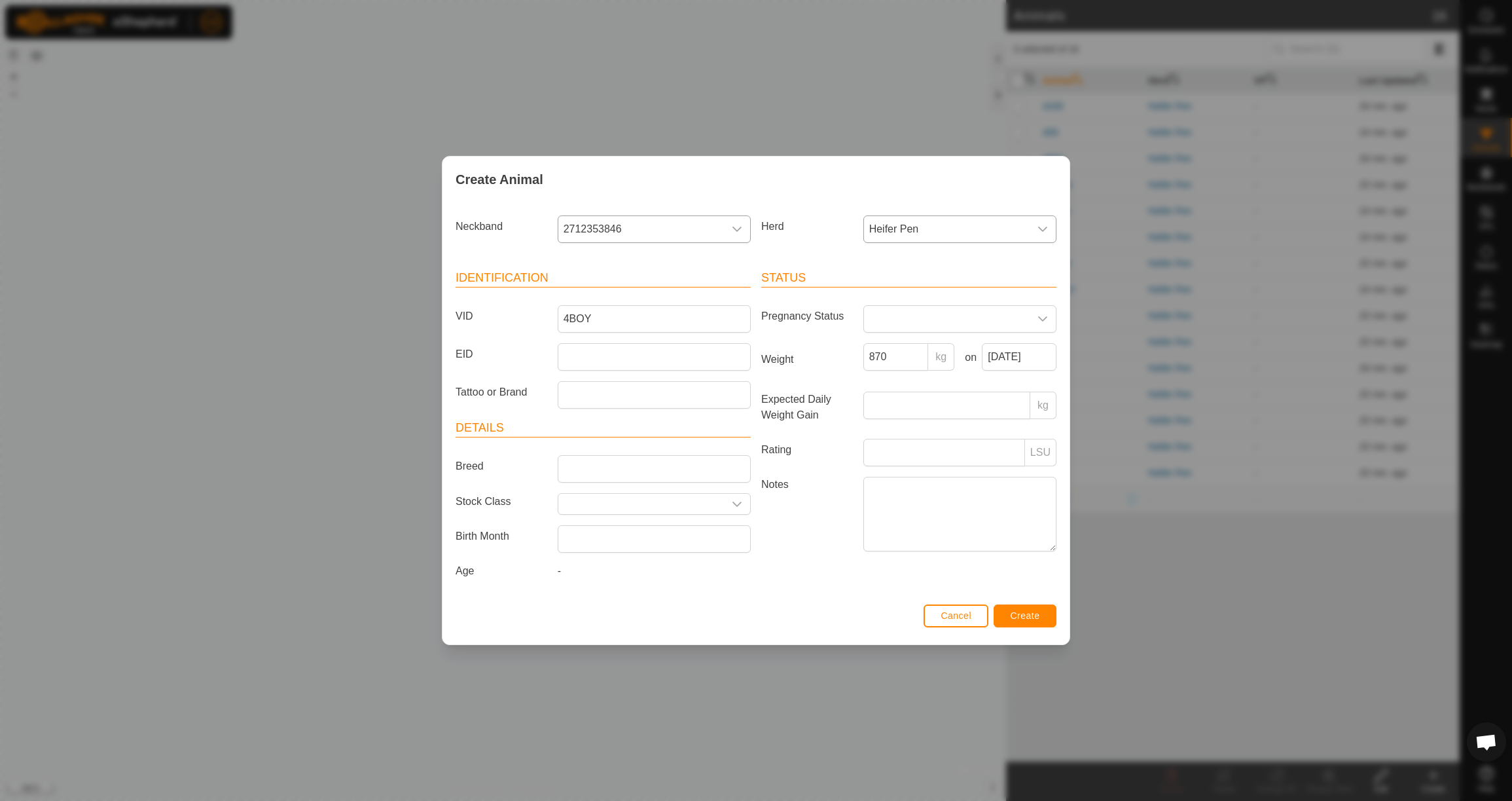
click at [1039, 621] on span "Create" at bounding box center [1025, 615] width 29 height 10
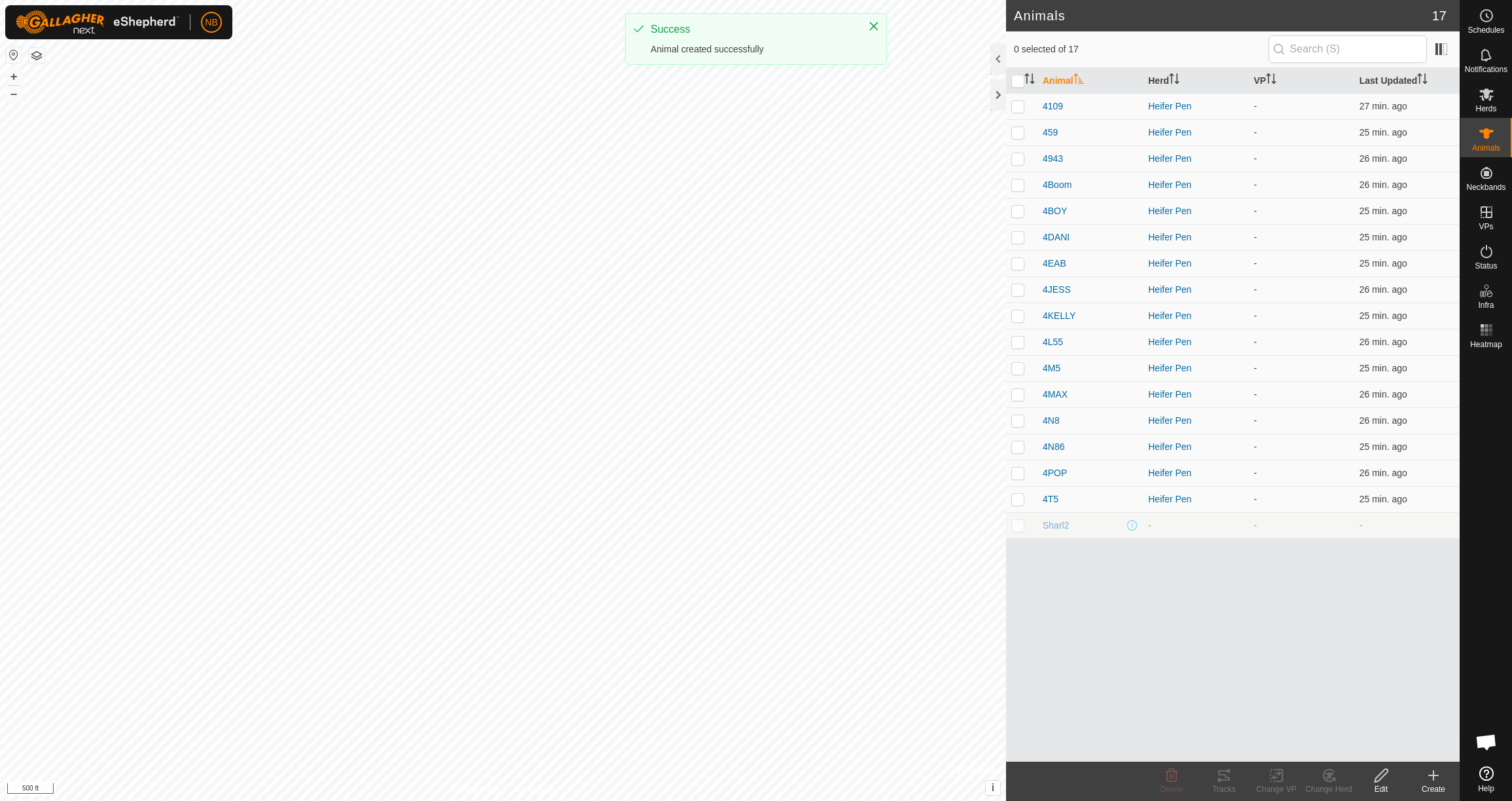
click at [1434, 780] on icon at bounding box center [1434, 775] width 0 height 9
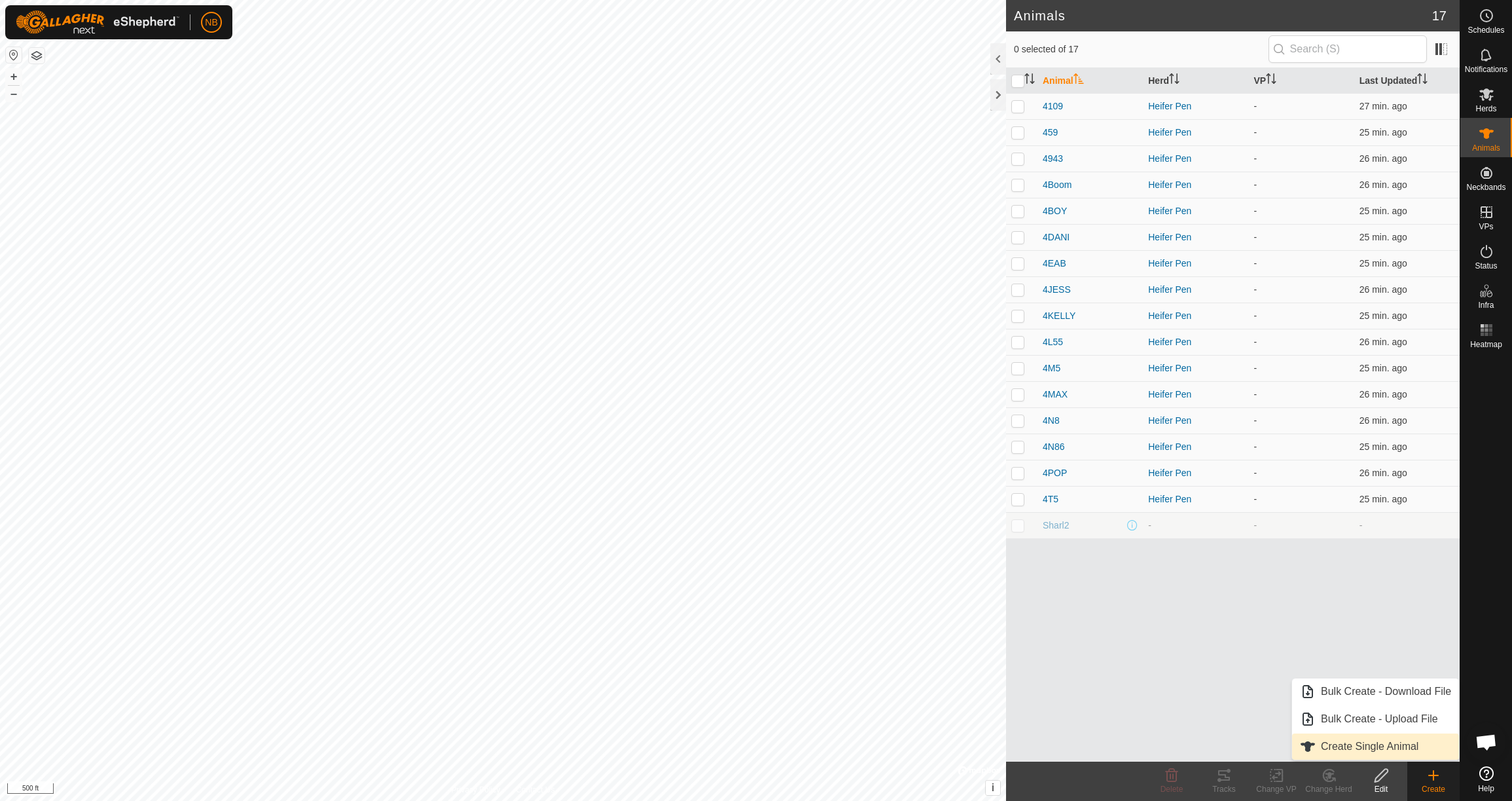
click at [1400, 748] on link "Create Single Animal" at bounding box center [1375, 747] width 167 height 26
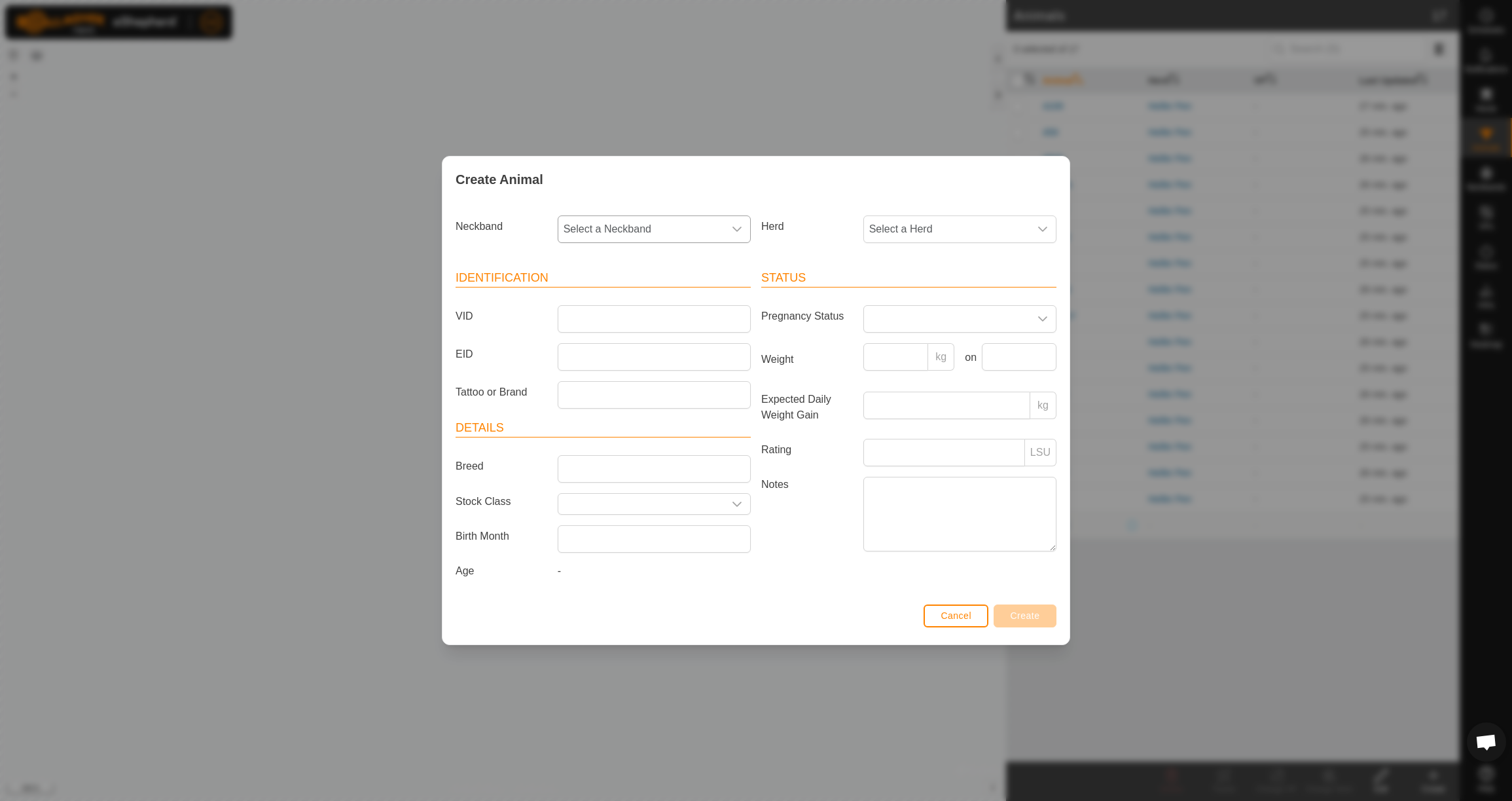
click at [662, 230] on span "Select a Neckband" at bounding box center [641, 229] width 166 height 26
drag, startPoint x: 650, startPoint y: 296, endPoint x: 693, endPoint y: 272, distance: 49.2
click at [650, 296] on li "3404629668" at bounding box center [654, 296] width 191 height 26
click at [906, 235] on span "Select a Herd" at bounding box center [947, 229] width 166 height 26
drag, startPoint x: 918, startPoint y: 321, endPoint x: 854, endPoint y: 313, distance: 64.5
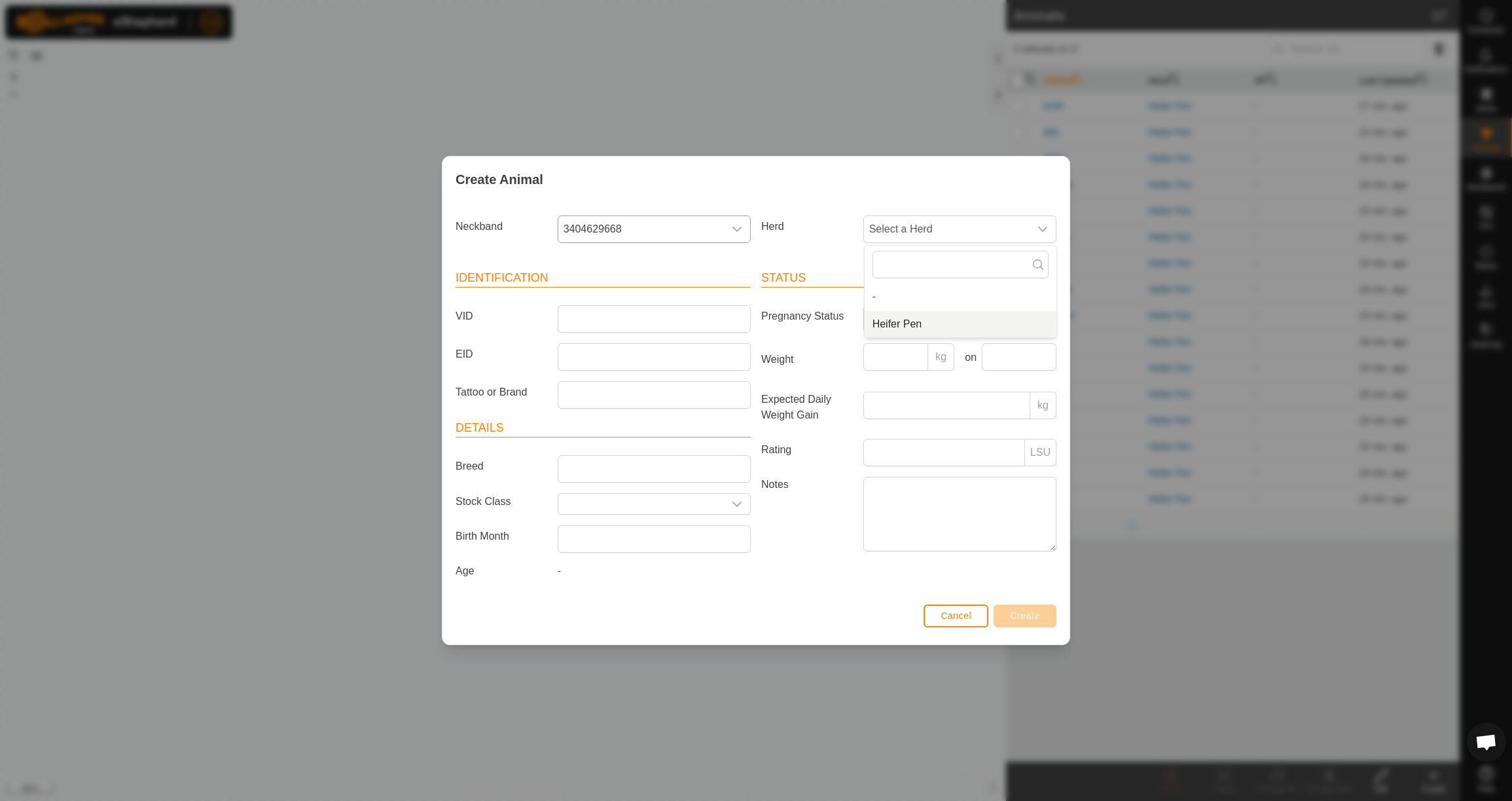
click at [918, 321] on li "Heifer Pen" at bounding box center [961, 324] width 191 height 26
click at [704, 317] on input "VID" at bounding box center [654, 319] width 193 height 28
click at [899, 358] on input "Weight" at bounding box center [895, 357] width 65 height 28
drag, startPoint x: 1042, startPoint y: 356, endPoint x: 1018, endPoint y: 364, distance: 25.3
click at [1040, 357] on input "text" at bounding box center [1019, 357] width 75 height 28
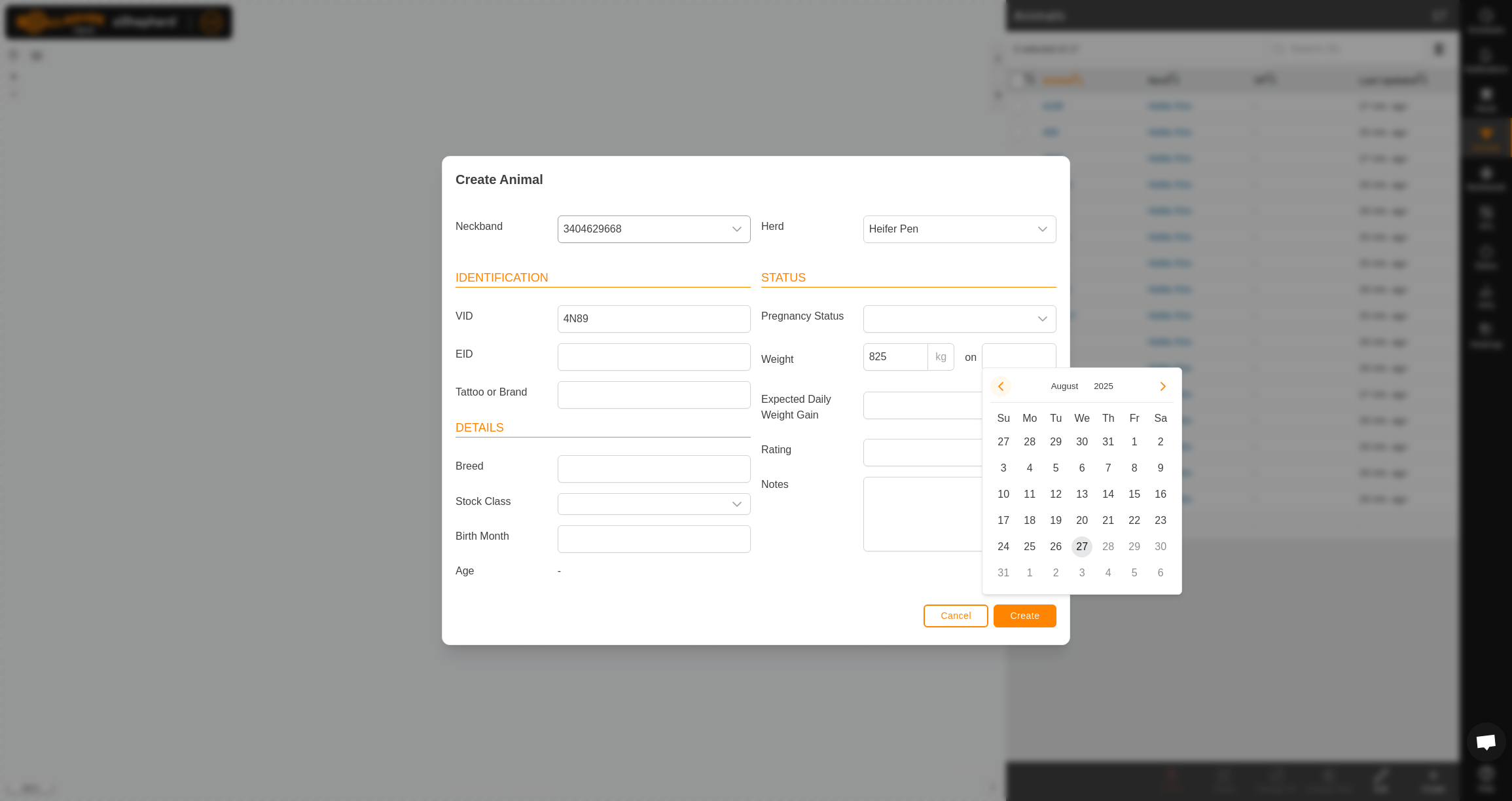
click at [1006, 388] on button "Previous Month" at bounding box center [1000, 386] width 21 height 21
click at [1034, 525] on span "23" at bounding box center [1029, 520] width 21 height 21
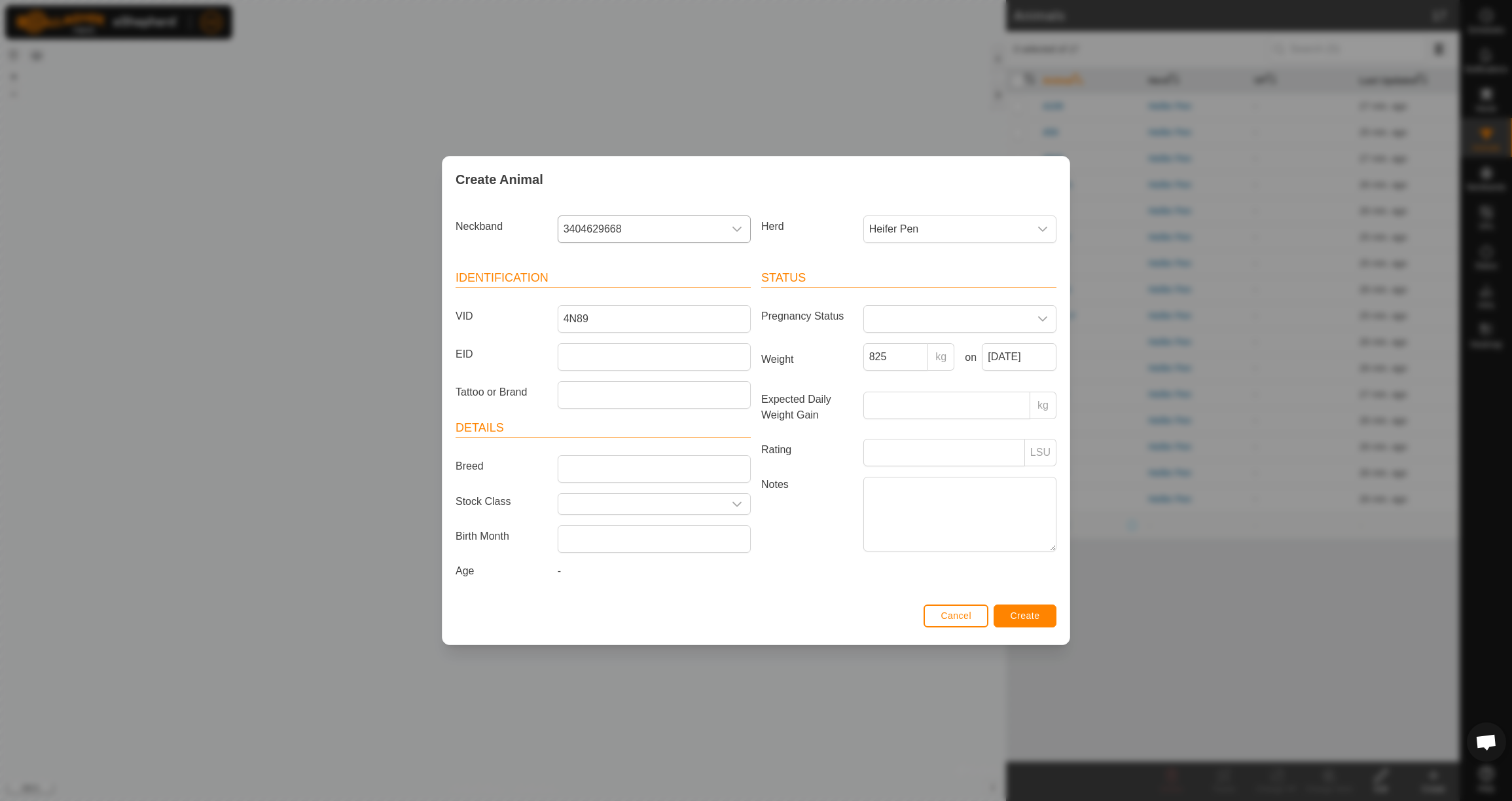
click at [1021, 621] on span "Create" at bounding box center [1025, 615] width 29 height 10
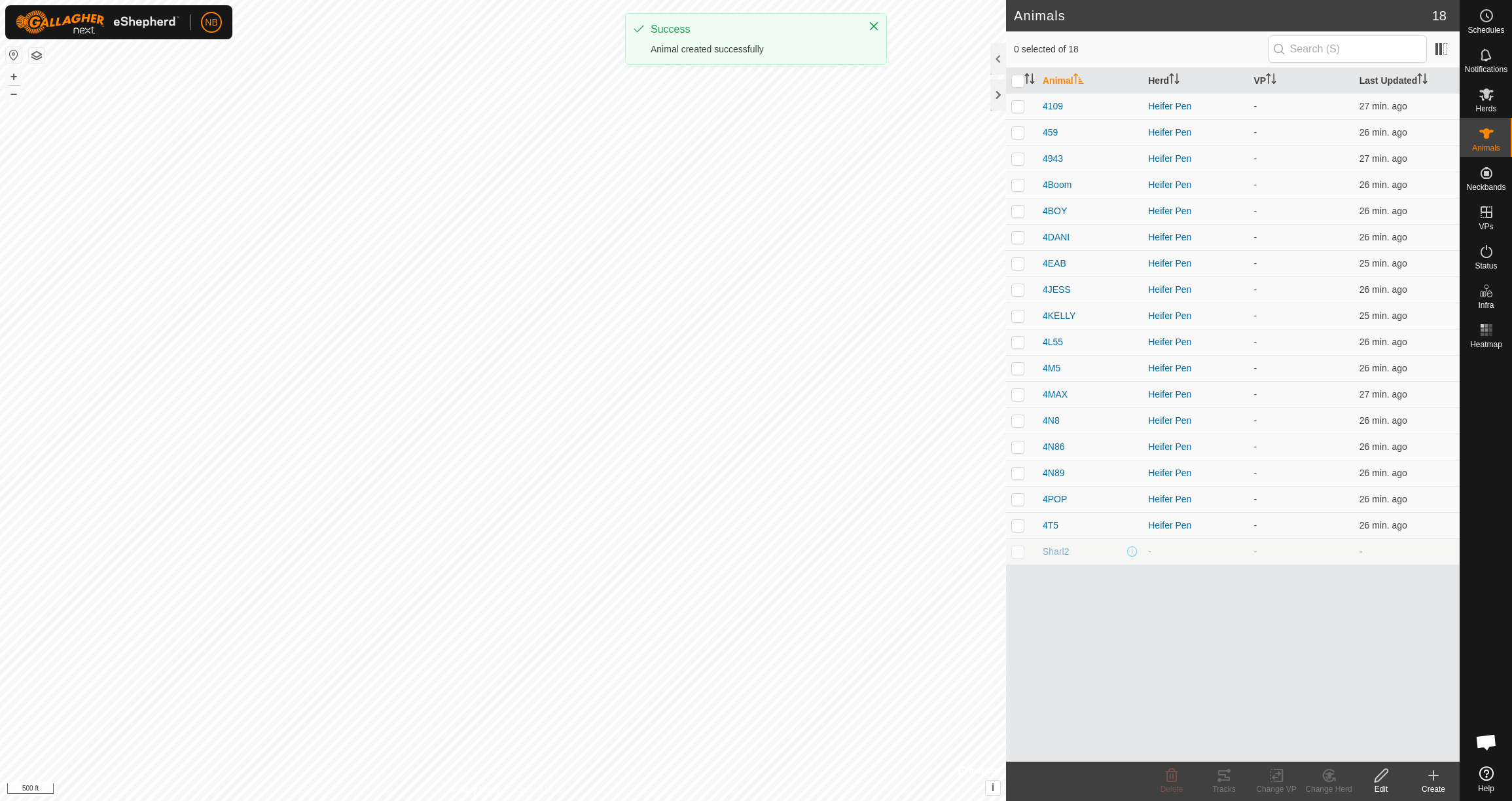
click at [1434, 784] on div "Create" at bounding box center [1433, 789] width 52 height 12
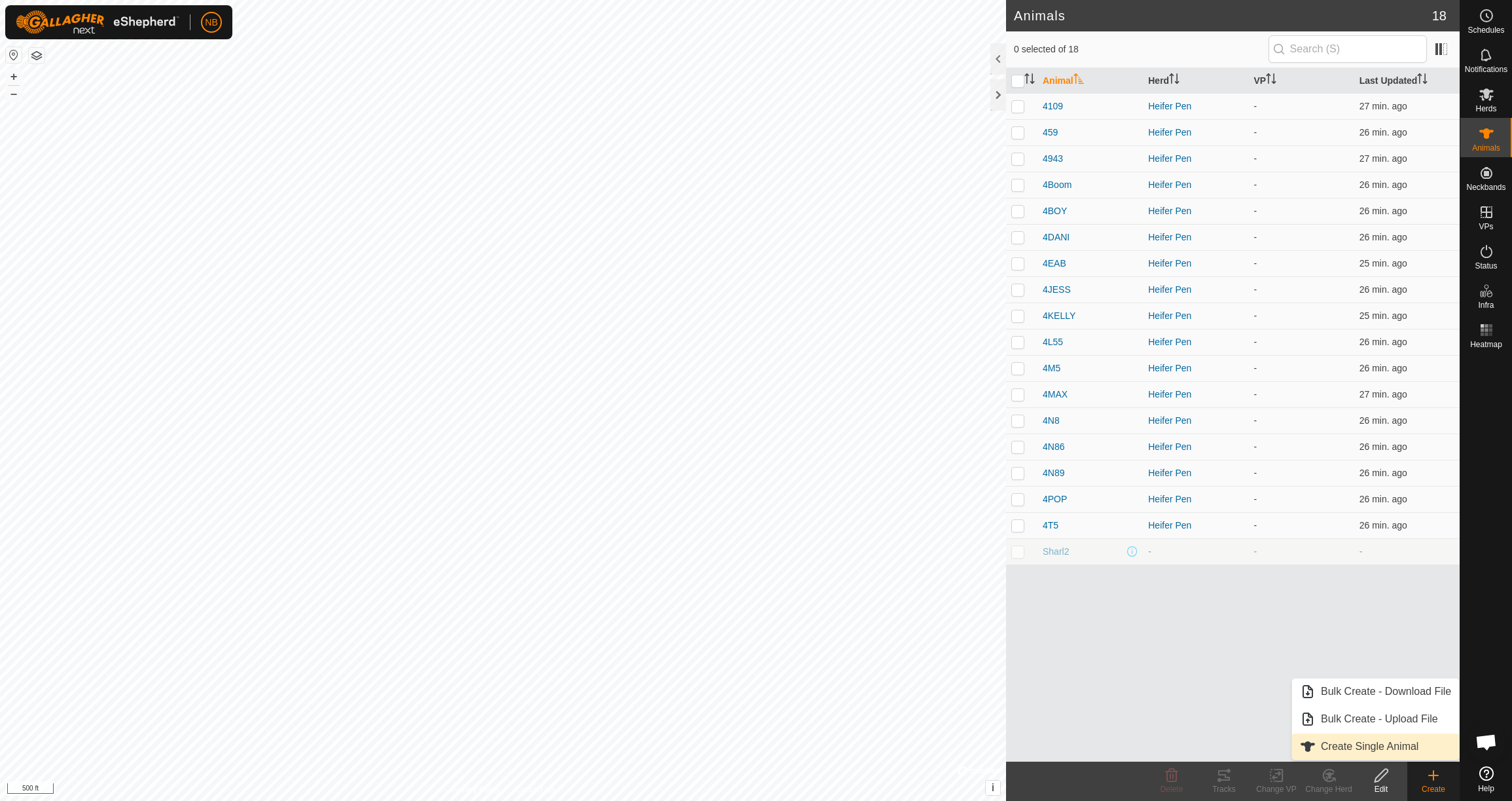
click at [1386, 748] on link "Create Single Animal" at bounding box center [1375, 747] width 167 height 26
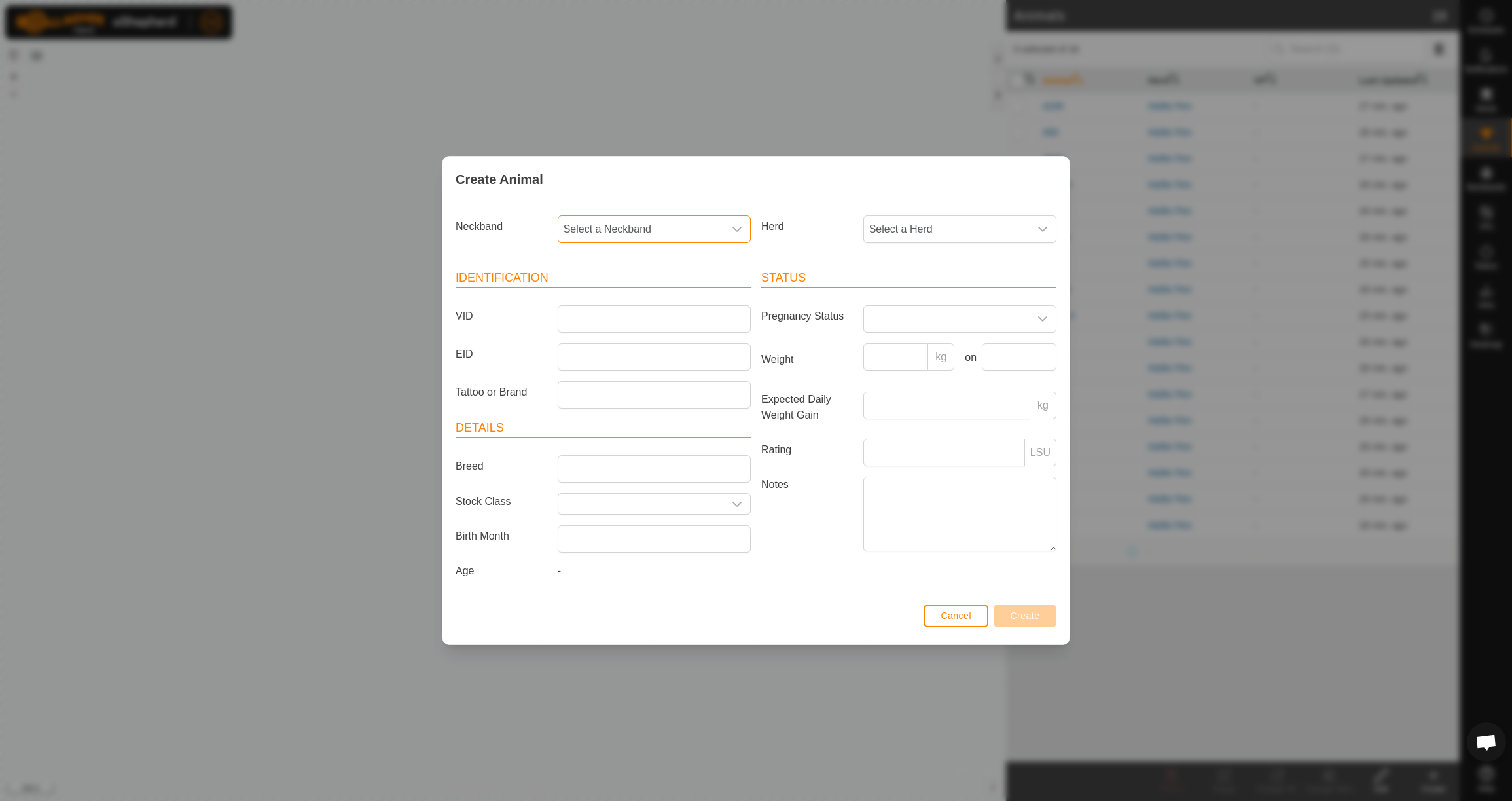
click at [654, 221] on span "Select a Neckband" at bounding box center [641, 229] width 166 height 26
click at [659, 295] on li "2563451494" at bounding box center [654, 296] width 191 height 26
click at [919, 230] on span "Select a Herd" at bounding box center [947, 229] width 166 height 26
click at [916, 327] on li "Heifer Pen" at bounding box center [961, 324] width 191 height 26
click at [609, 314] on input "VID" at bounding box center [654, 319] width 193 height 28
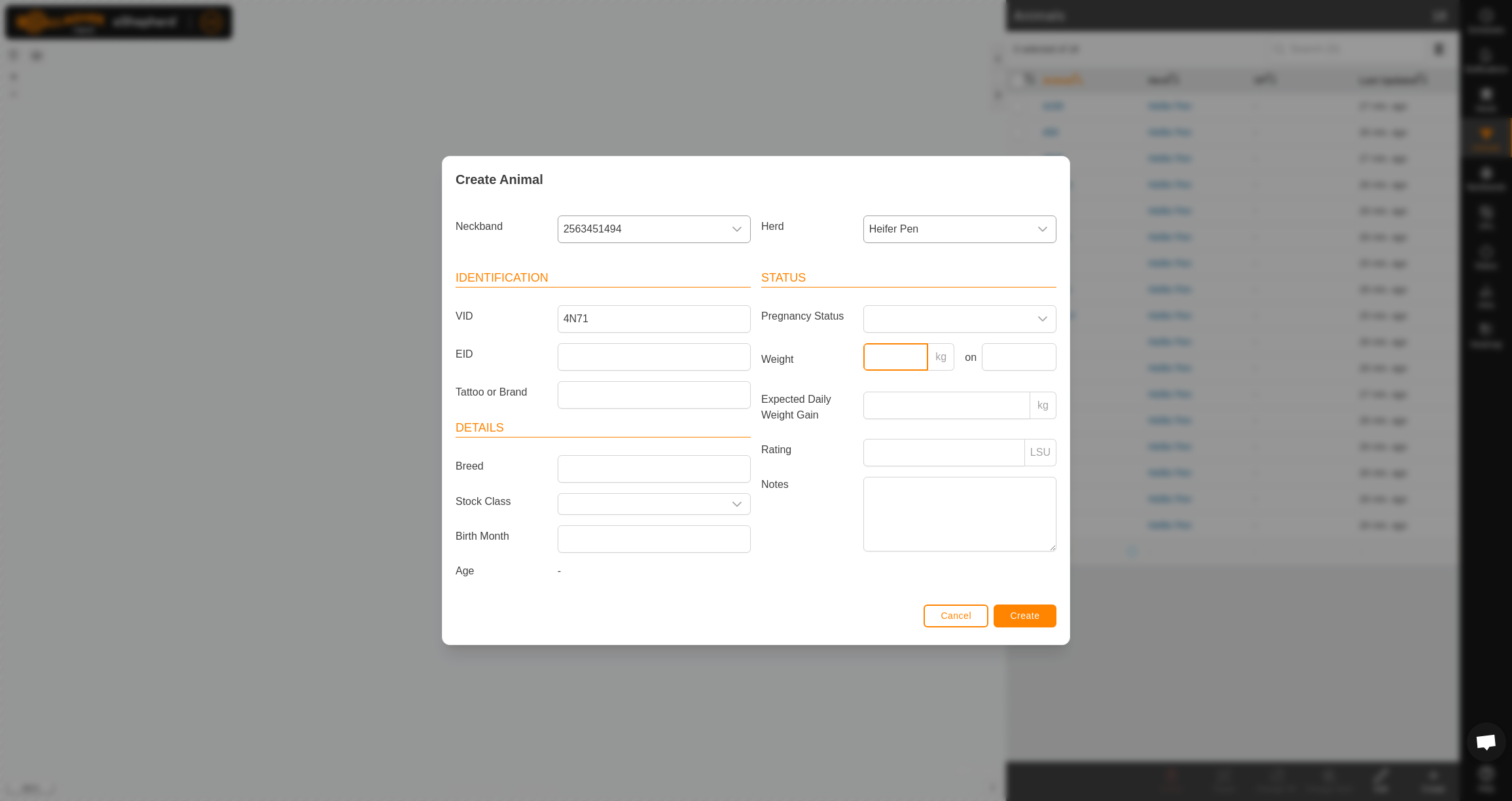
click at [917, 356] on input "Weight" at bounding box center [895, 357] width 65 height 28
click at [1023, 353] on input "text" at bounding box center [1019, 357] width 75 height 28
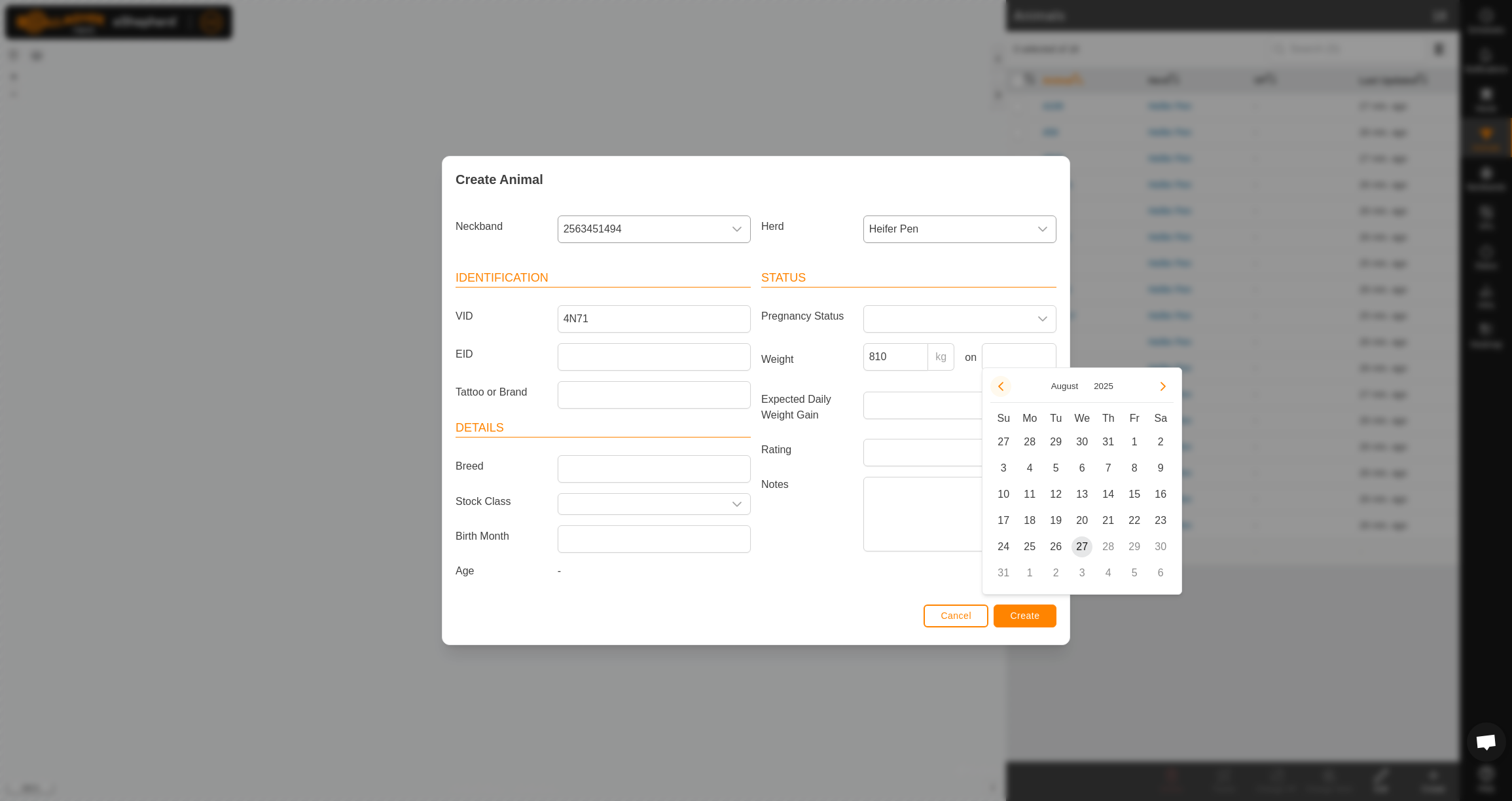
click at [1006, 387] on button "Previous Month" at bounding box center [1000, 386] width 21 height 21
drag, startPoint x: 1032, startPoint y: 515, endPoint x: 1024, endPoint y: 512, distance: 8.5
click at [1032, 515] on span "23" at bounding box center [1029, 520] width 21 height 21
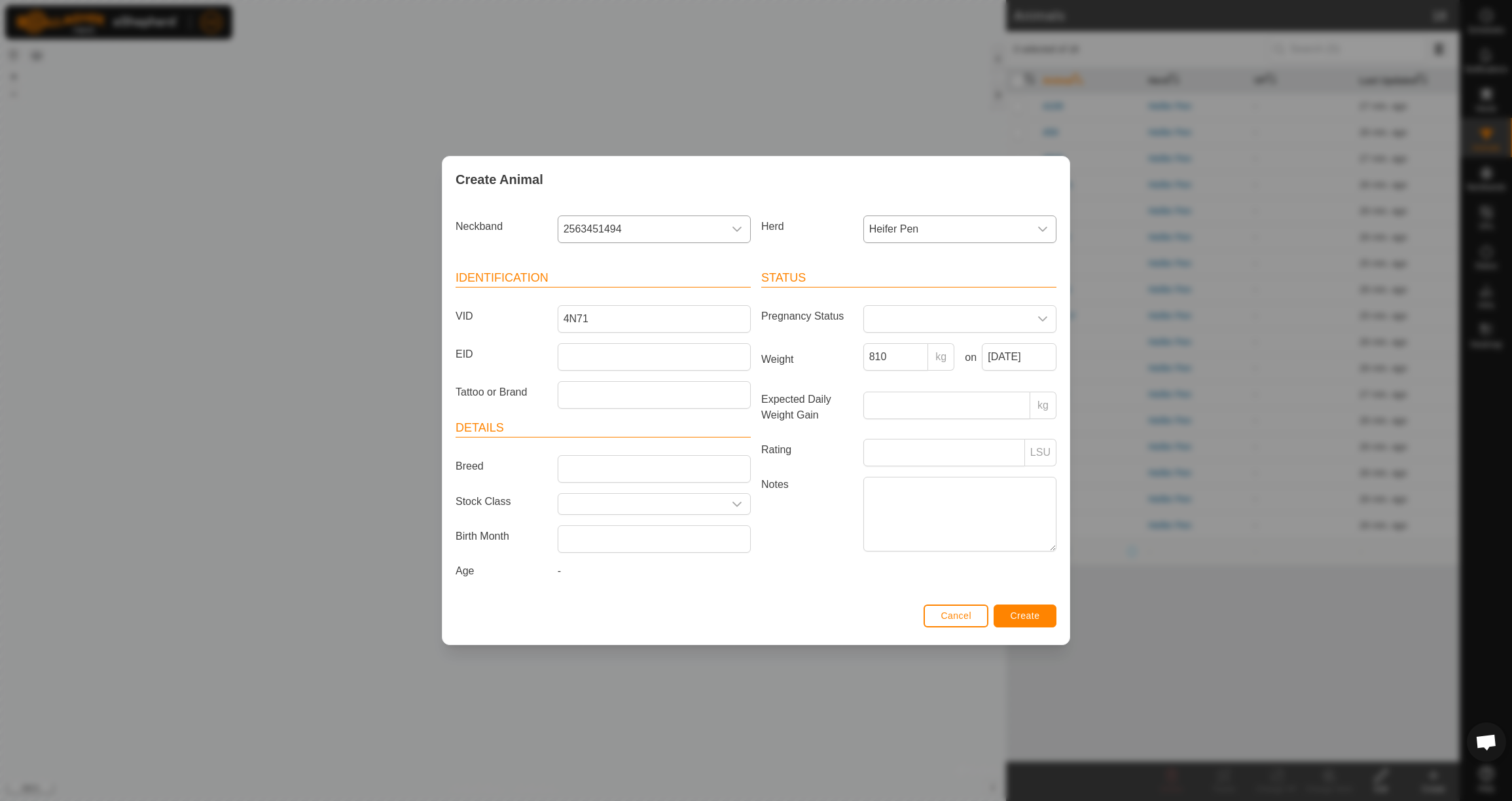
click at [1027, 627] on button "Create" at bounding box center [1025, 616] width 63 height 23
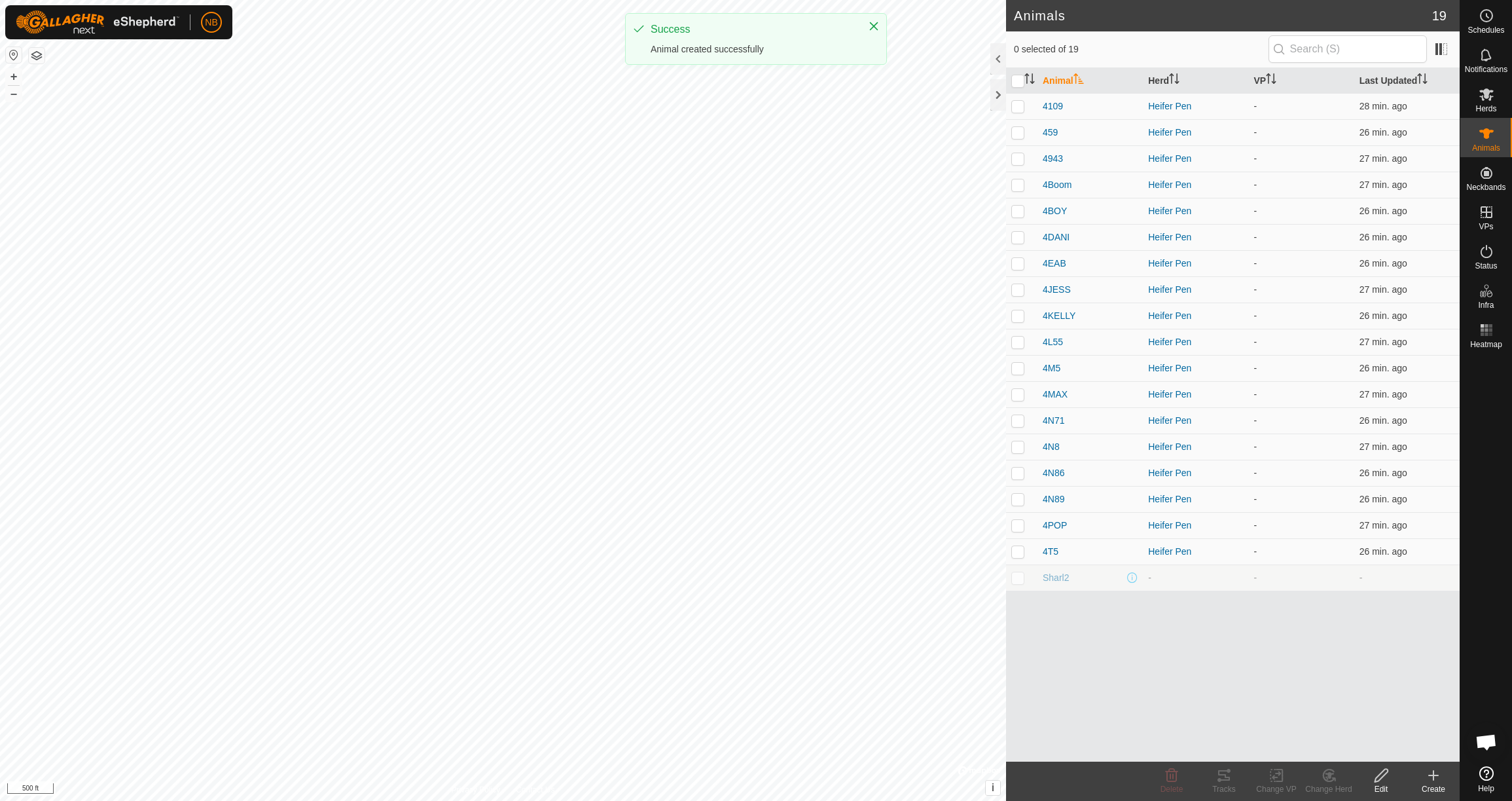
click at [1434, 779] on icon at bounding box center [1434, 775] width 0 height 9
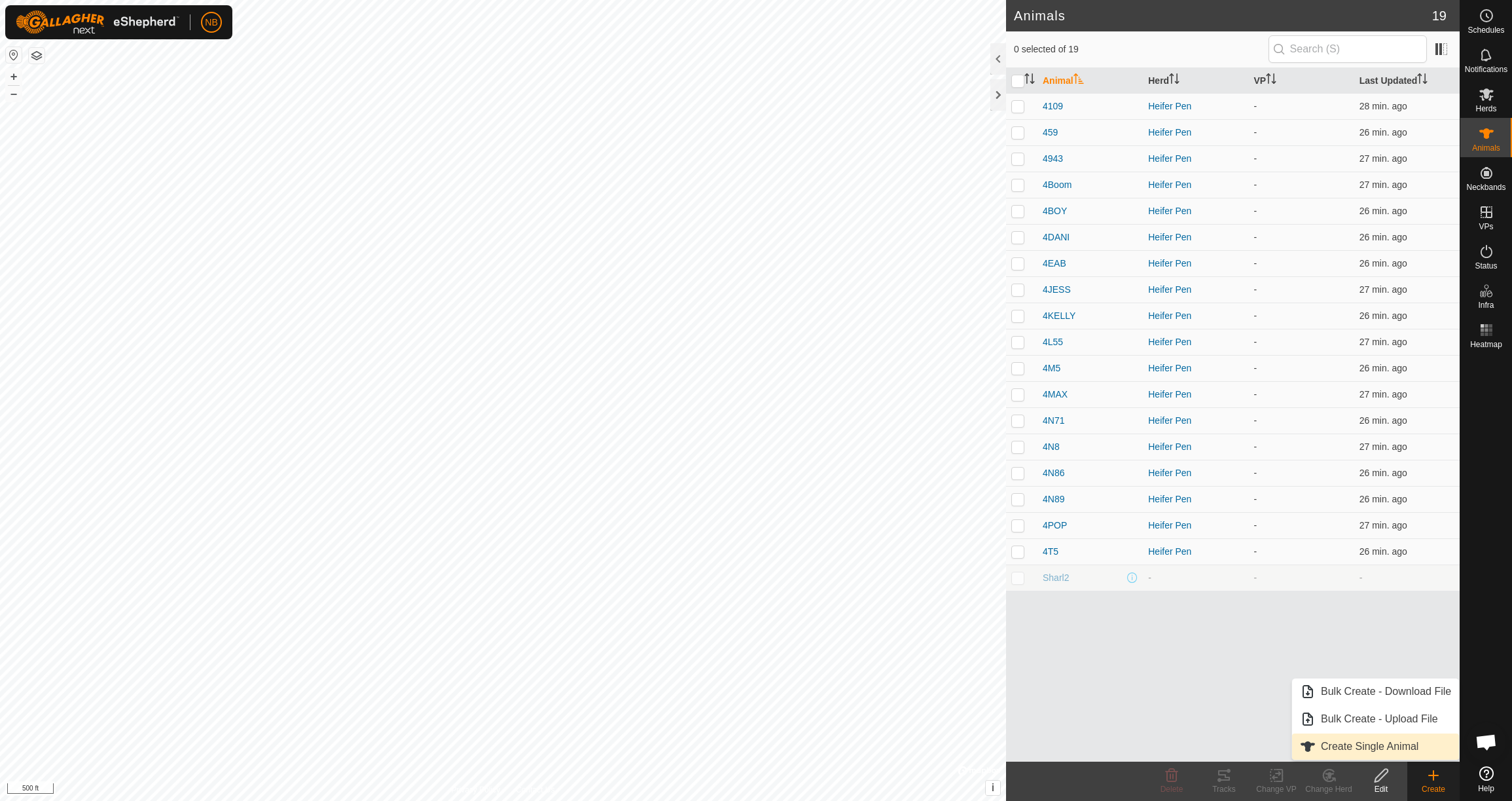
click at [1344, 755] on link "Create Single Animal" at bounding box center [1375, 747] width 167 height 26
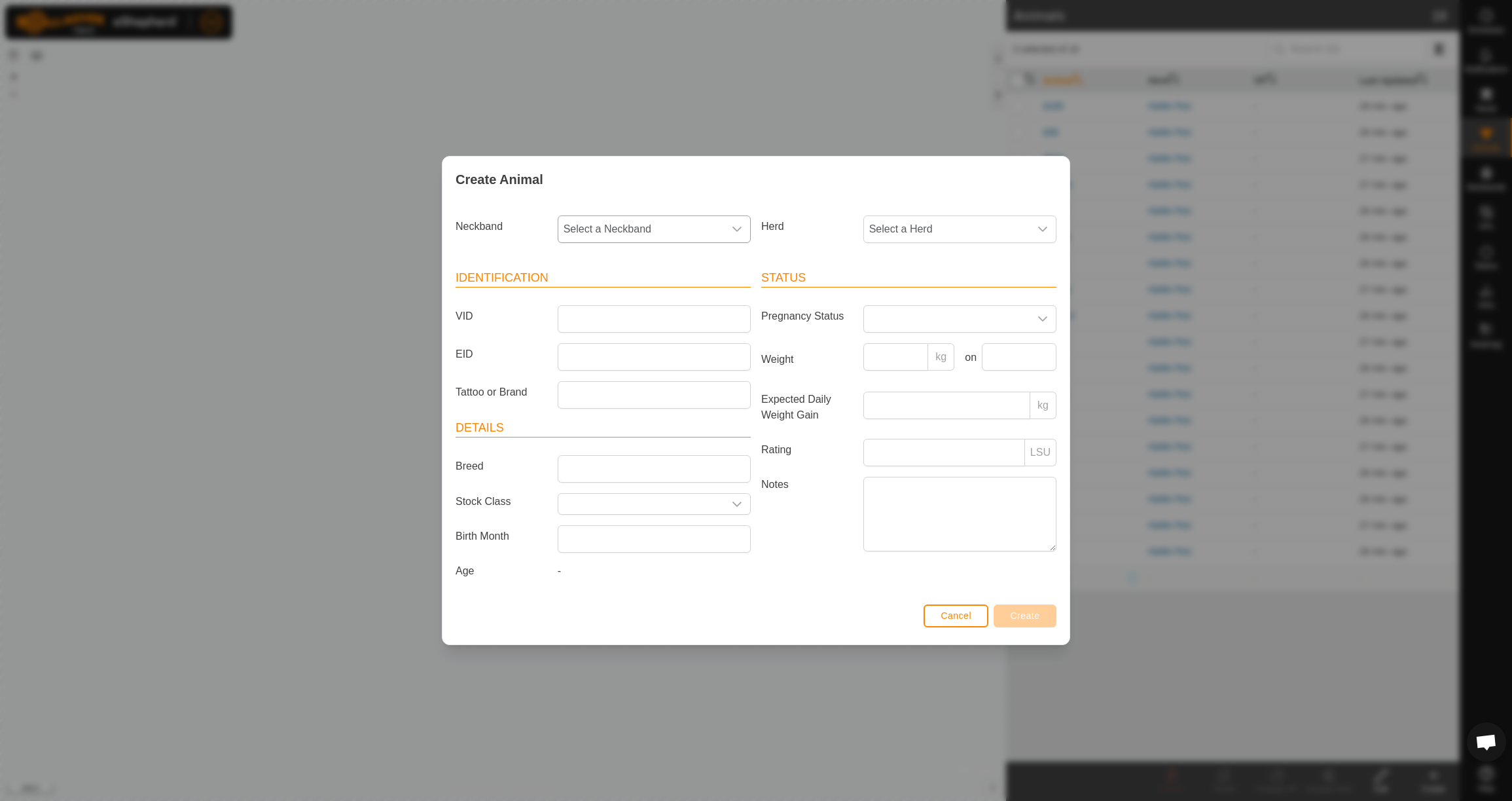
click at [672, 224] on span "Select a Neckband" at bounding box center [641, 229] width 166 height 26
drag, startPoint x: 674, startPoint y: 298, endPoint x: 747, endPoint y: 249, distance: 87.9
click at [674, 298] on li "3634873110" at bounding box center [654, 296] width 191 height 26
click at [896, 219] on span "Select a Herd" at bounding box center [947, 229] width 166 height 26
click at [907, 321] on li "Heifer Pen" at bounding box center [961, 324] width 191 height 26
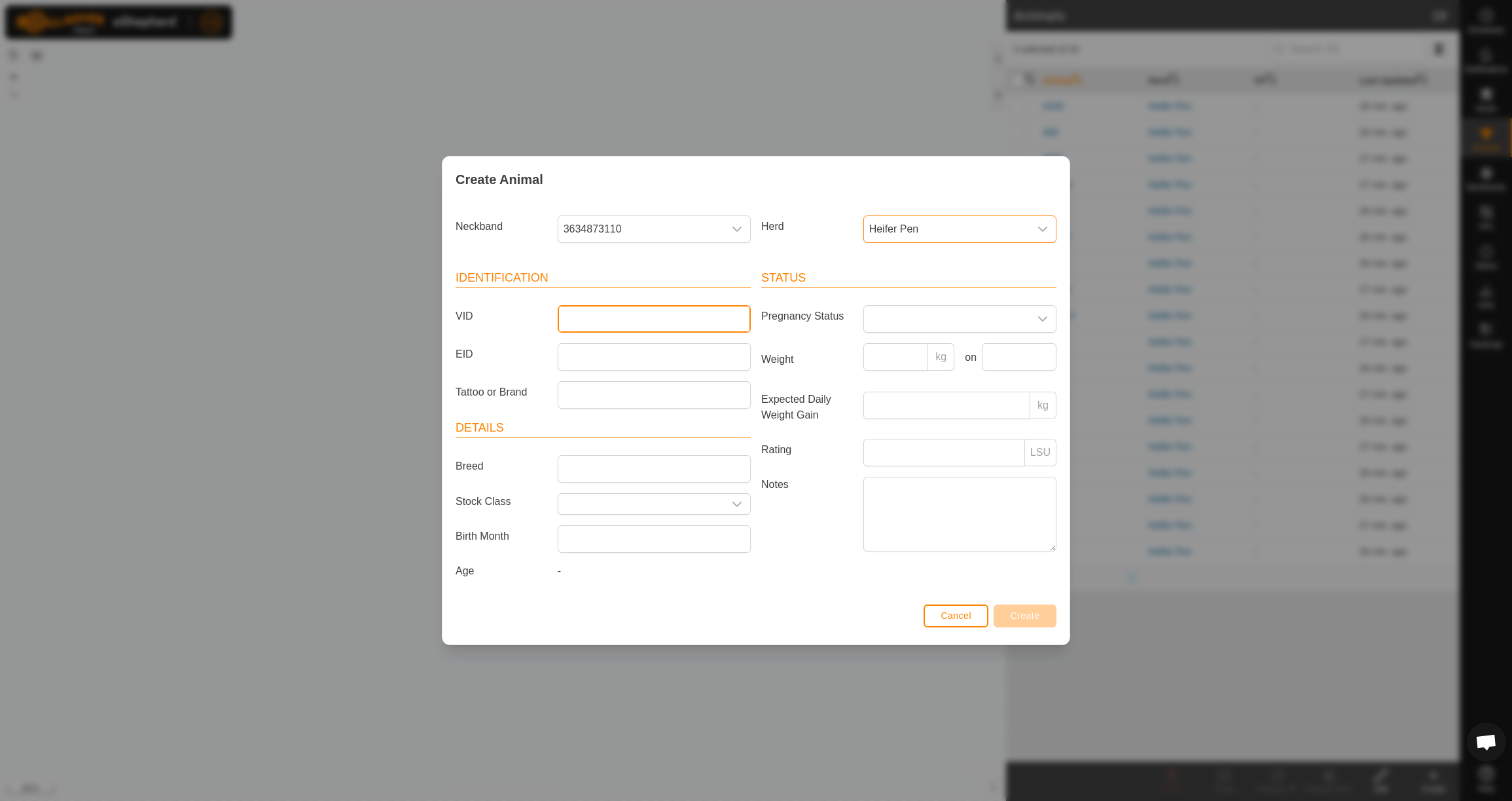
click at [649, 319] on input "VID" at bounding box center [654, 319] width 193 height 28
click at [907, 356] on input "Weight" at bounding box center [895, 357] width 65 height 28
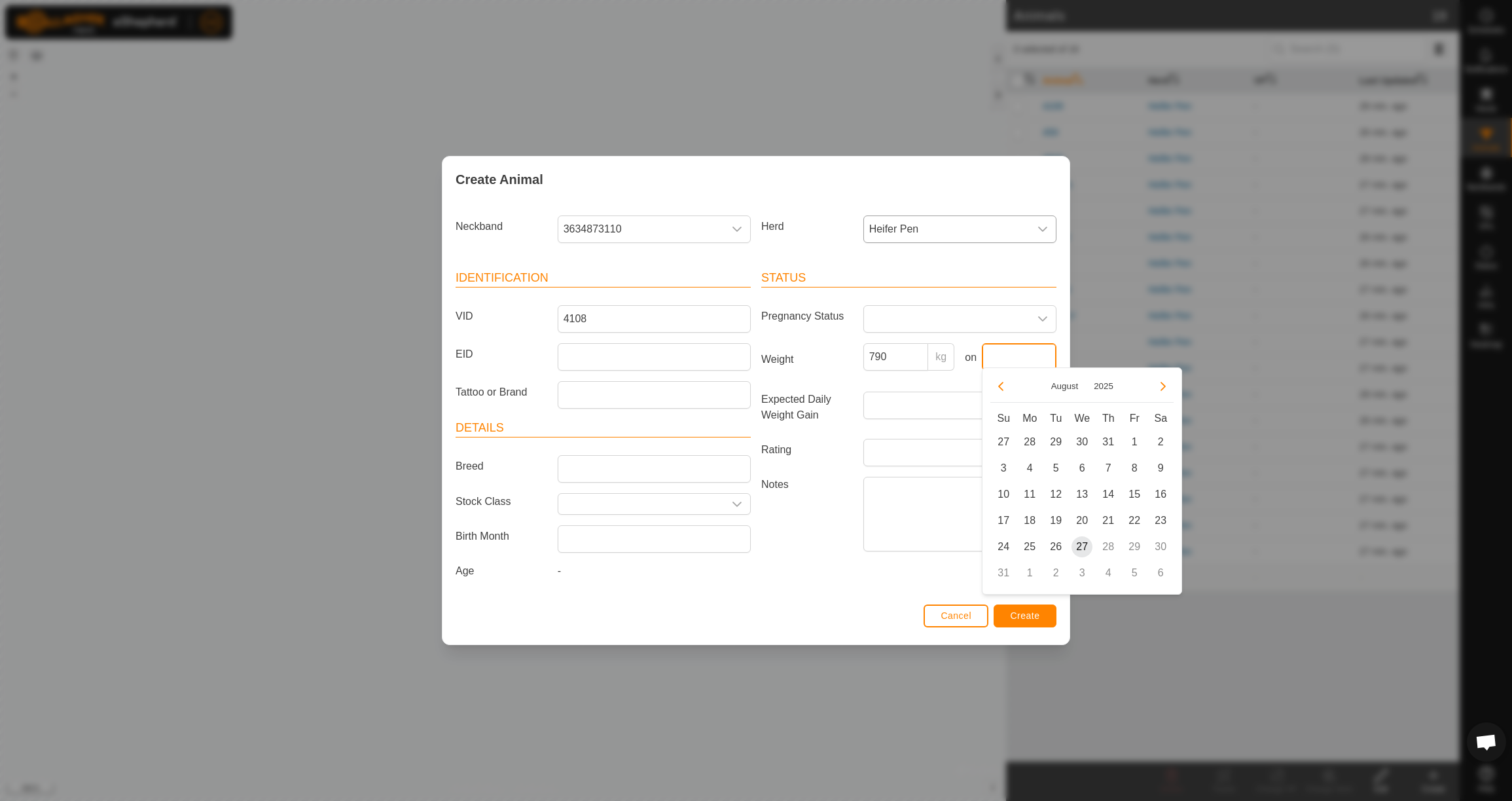
click at [1002, 365] on input "text" at bounding box center [1019, 357] width 75 height 28
click at [1003, 392] on button "Previous Month" at bounding box center [1000, 386] width 21 height 21
click at [1028, 514] on span "23" at bounding box center [1029, 520] width 21 height 21
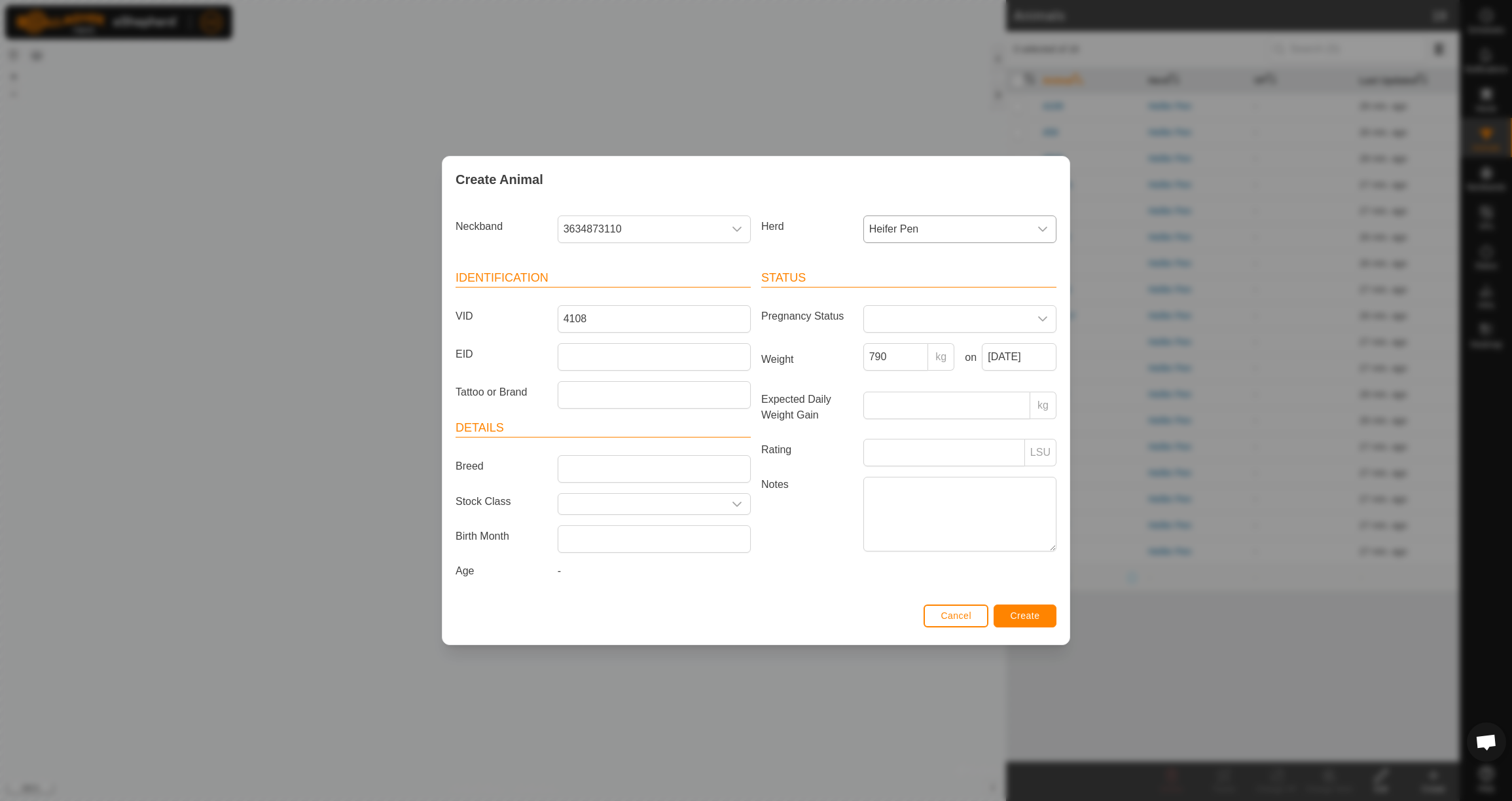
click at [1032, 621] on span "Create" at bounding box center [1025, 615] width 29 height 10
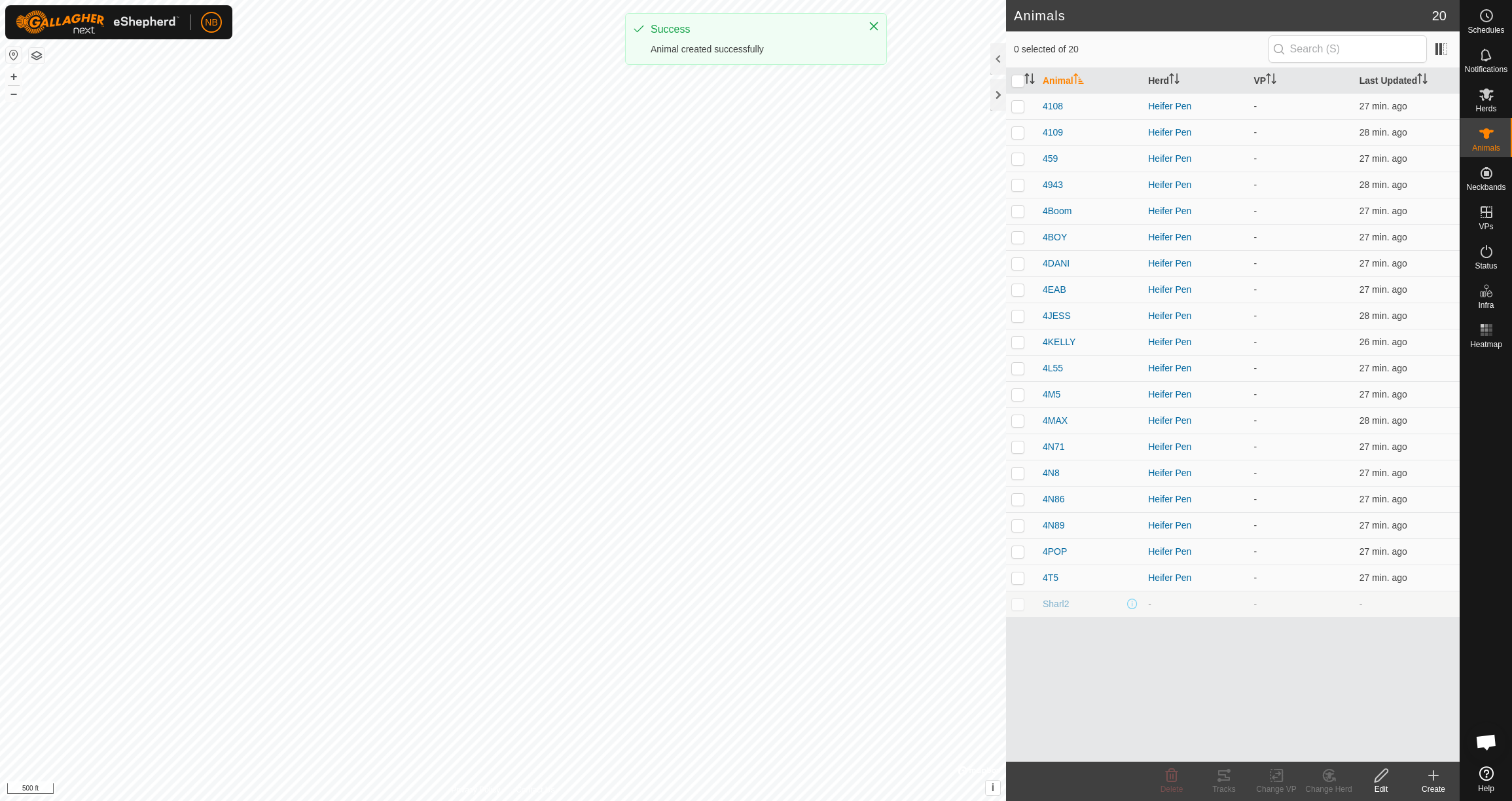
click at [1434, 780] on icon at bounding box center [1434, 775] width 0 height 9
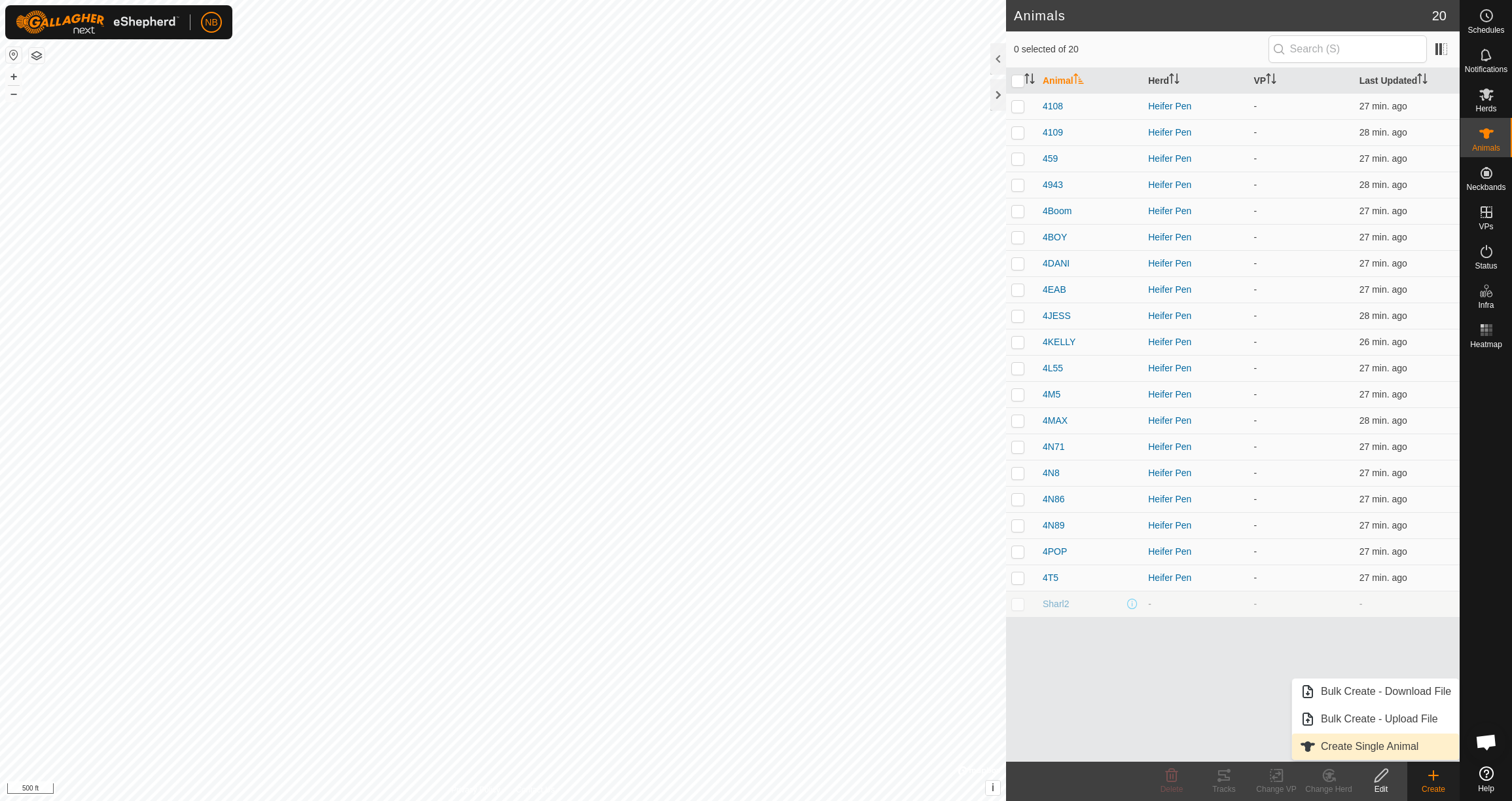
click at [1373, 745] on link "Create Single Animal" at bounding box center [1375, 747] width 167 height 26
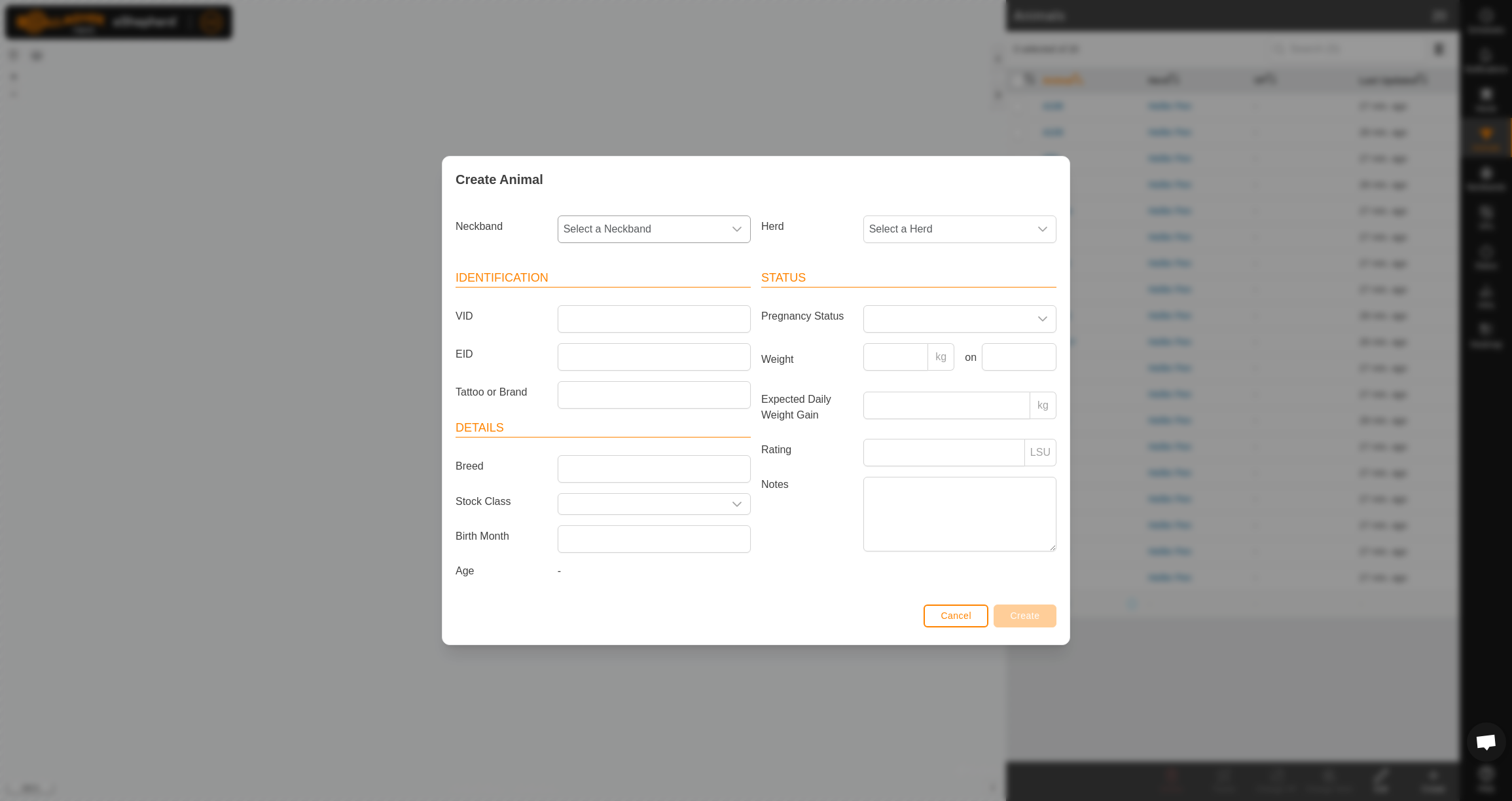
click at [687, 226] on span "Select a Neckband" at bounding box center [641, 229] width 166 height 26
click at [680, 301] on li "3247499943" at bounding box center [654, 296] width 191 height 26
click at [924, 227] on span "Select a Herd" at bounding box center [947, 229] width 166 height 26
click at [917, 319] on li "Heifer Pen" at bounding box center [961, 324] width 191 height 26
click at [571, 321] on input "VID" at bounding box center [654, 319] width 193 height 28
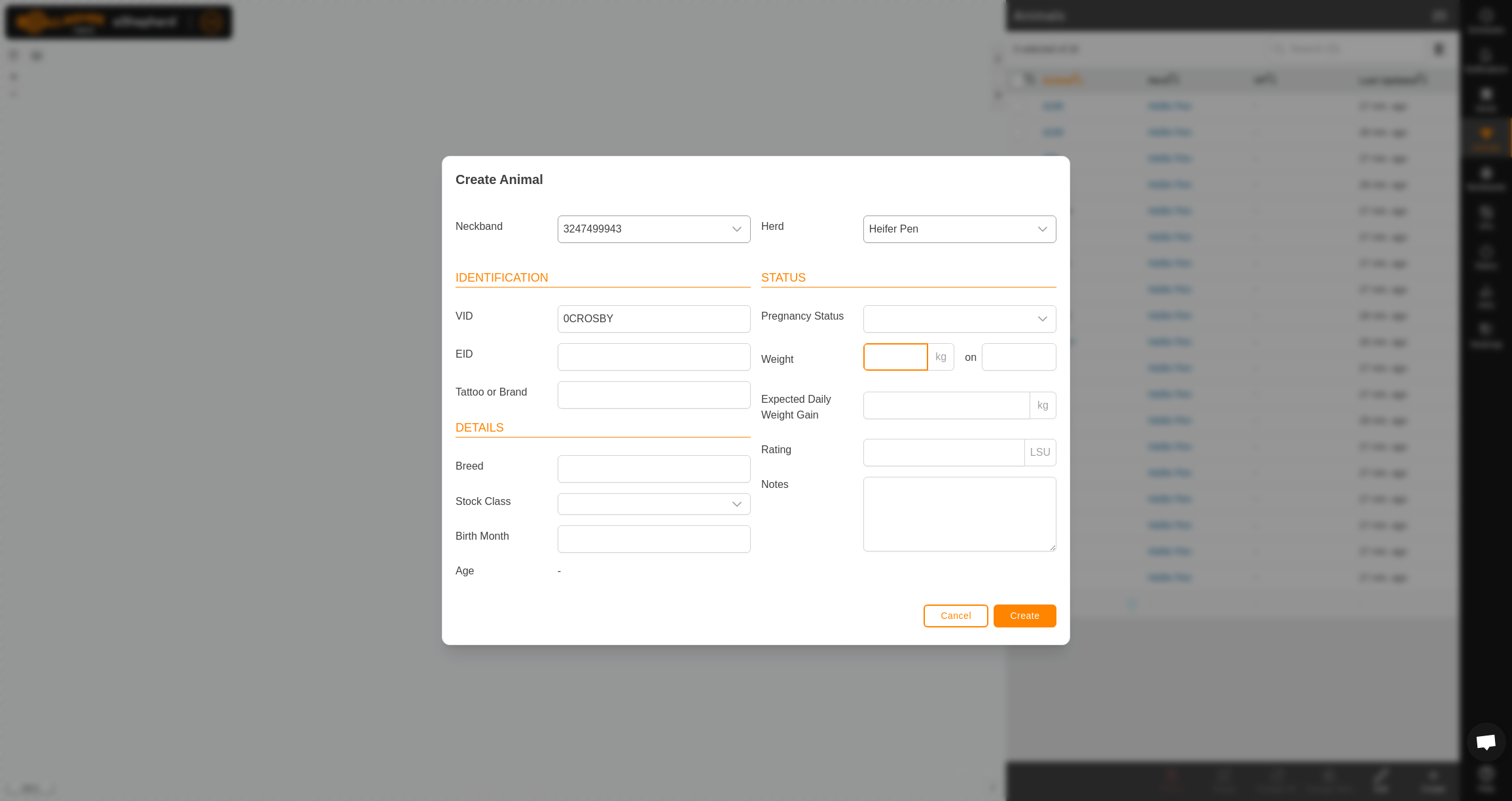
click at [899, 358] on input "Weight" at bounding box center [895, 357] width 65 height 28
click at [1030, 620] on span "Create" at bounding box center [1025, 615] width 29 height 10
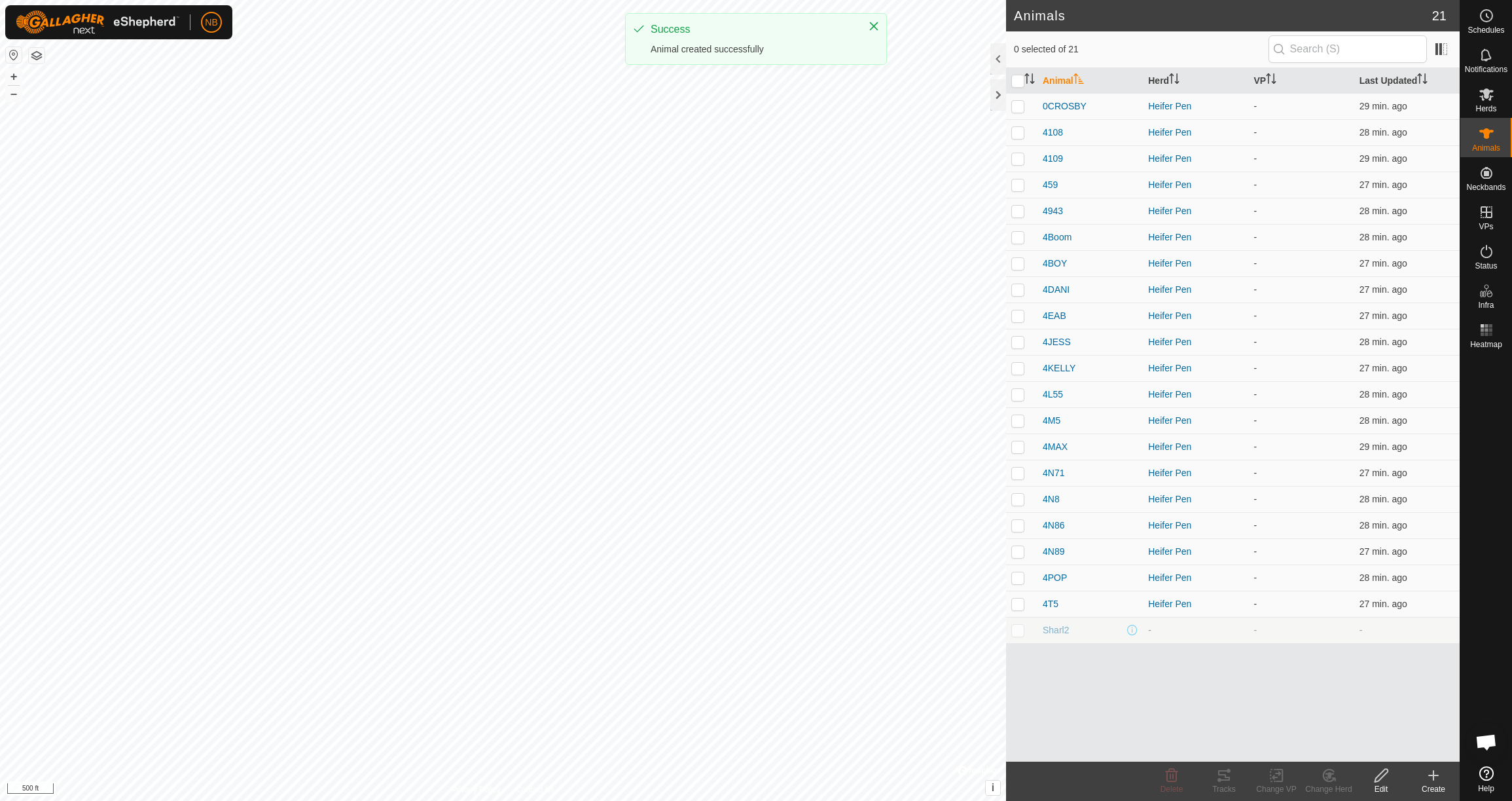
click at [1438, 775] on icon at bounding box center [1434, 775] width 9 height 0
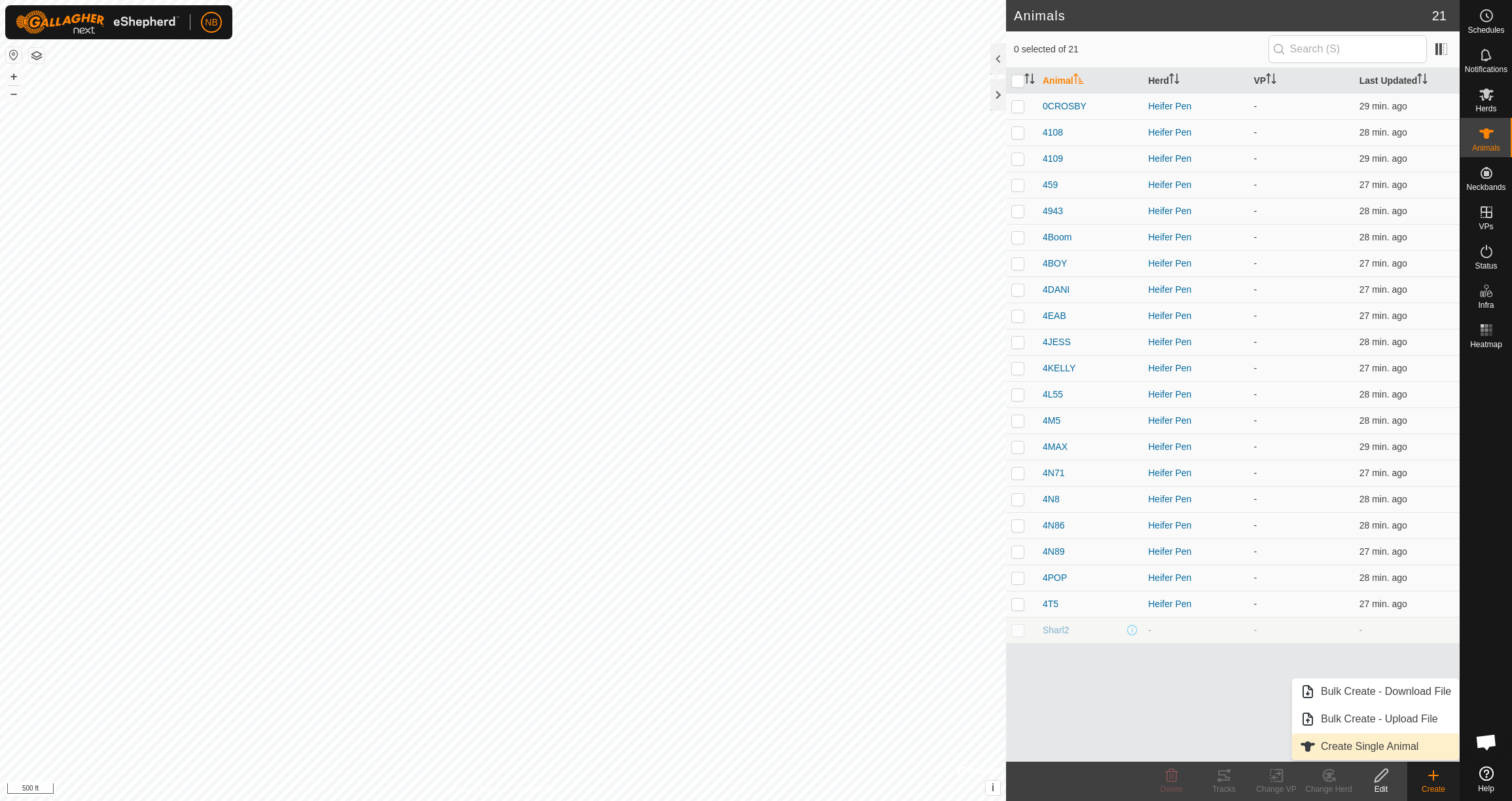
click at [1404, 746] on link "Create Single Animal" at bounding box center [1375, 747] width 167 height 26
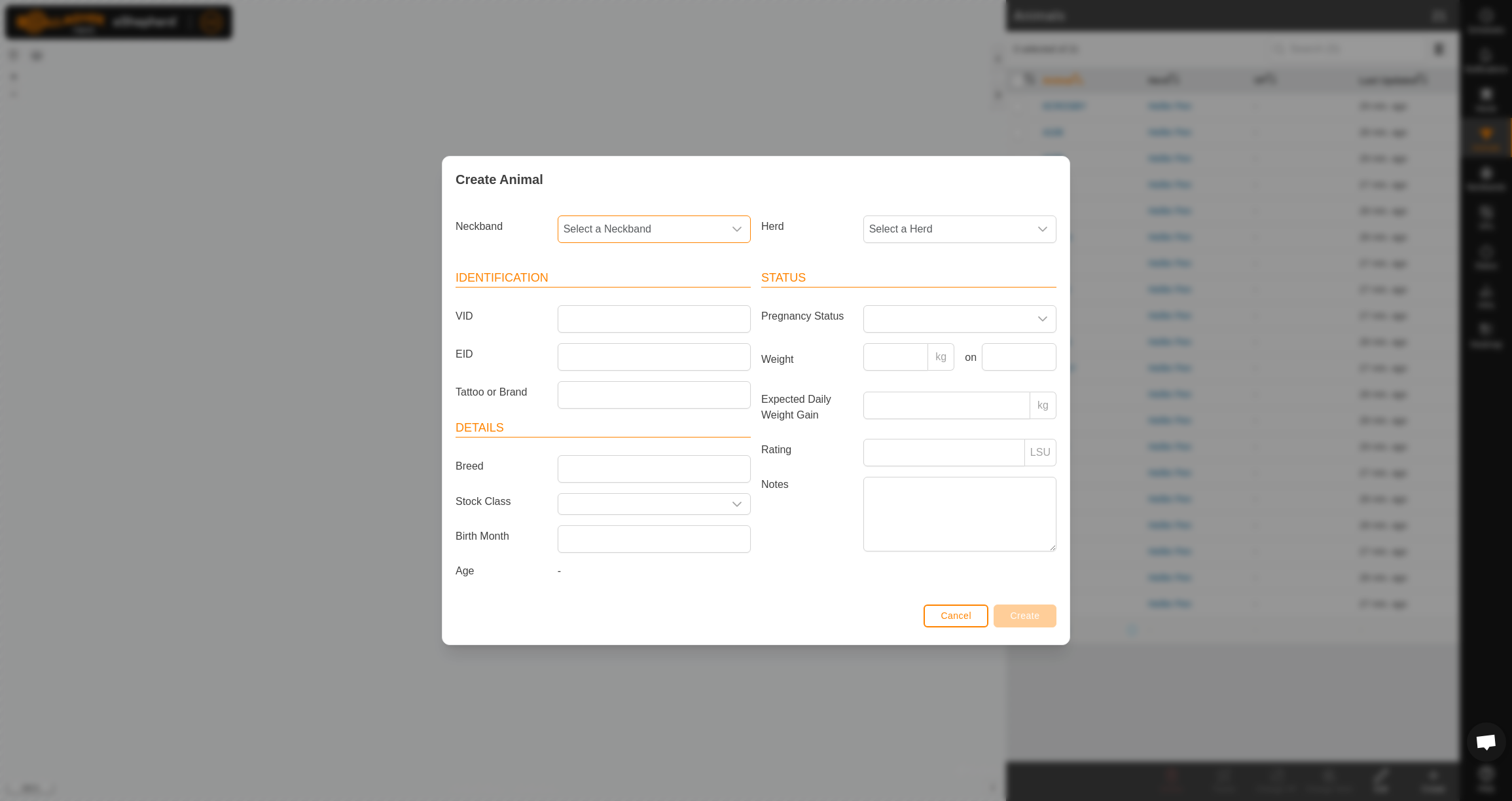
click at [644, 225] on span "Select a Neckband" at bounding box center [641, 229] width 166 height 26
click at [643, 295] on li "4003816258" at bounding box center [654, 296] width 191 height 26
click at [920, 218] on span "Select a Herd" at bounding box center [947, 229] width 166 height 26
click at [911, 324] on li "Heifer Pen" at bounding box center [961, 324] width 191 height 26
click at [650, 315] on input "VID" at bounding box center [654, 319] width 193 height 28
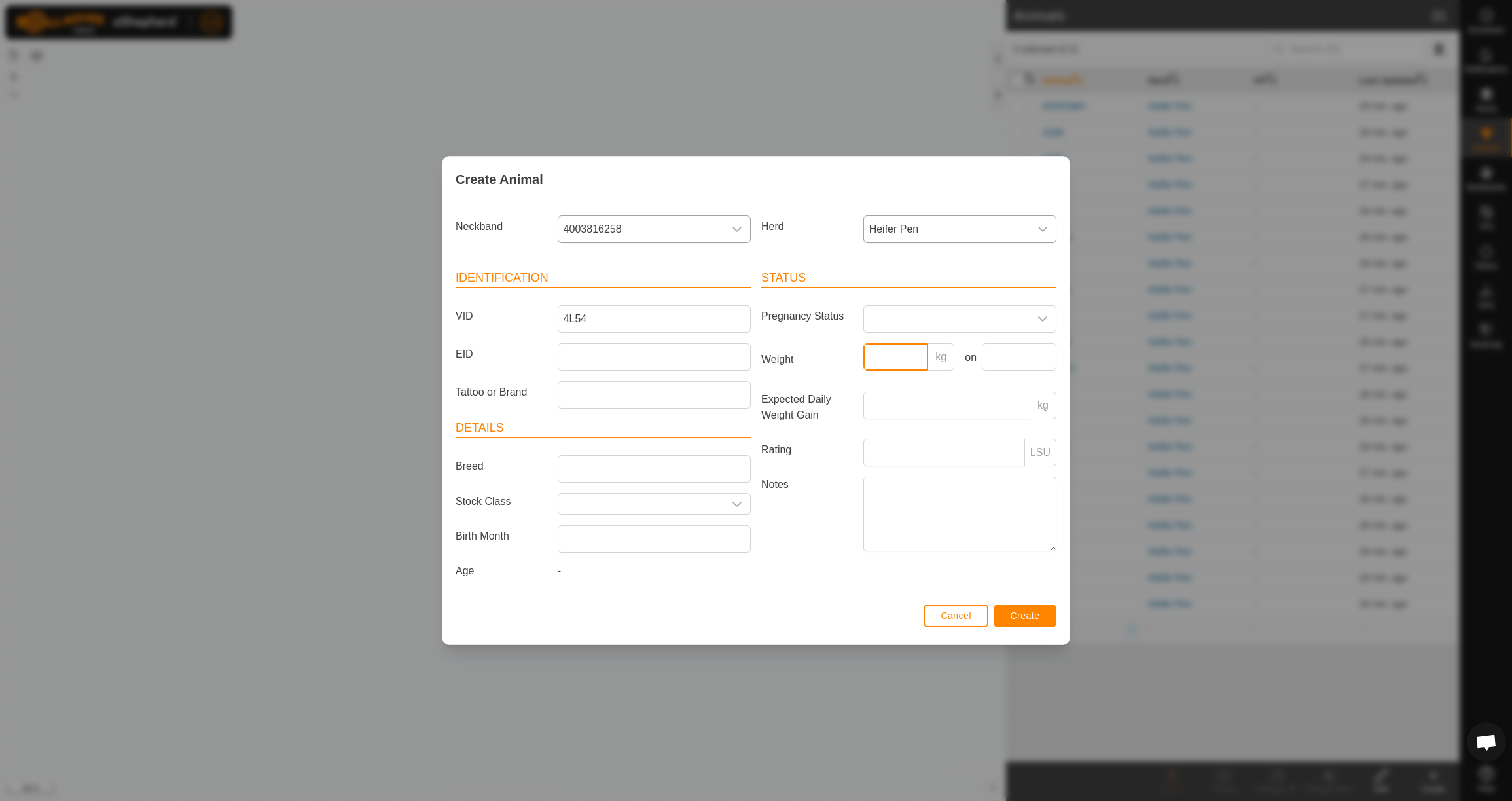
click at [865, 354] on input "Weight" at bounding box center [895, 357] width 65 height 28
click at [1008, 352] on input "text" at bounding box center [1019, 357] width 75 height 28
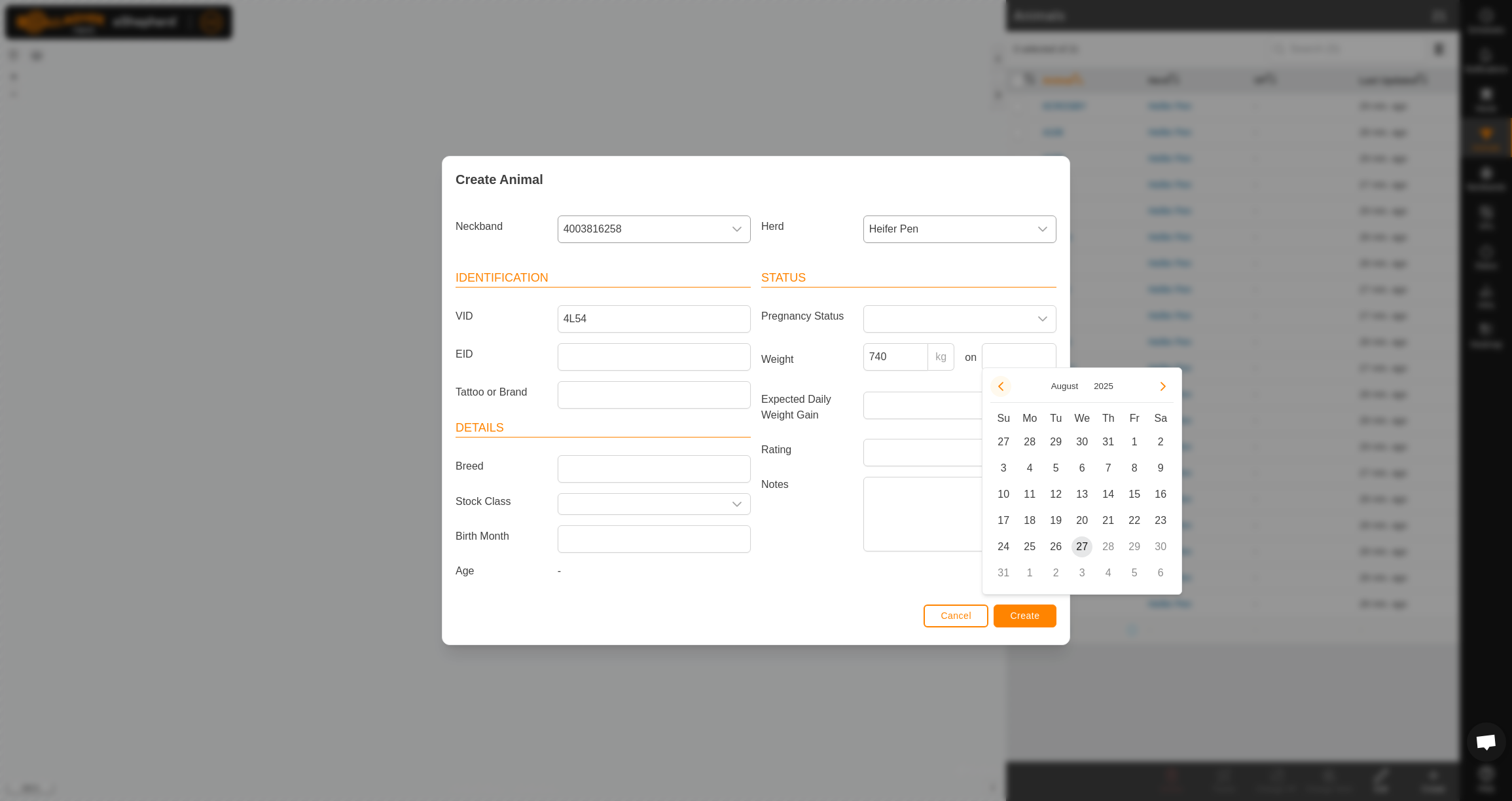
click at [1003, 388] on button "Previous Month" at bounding box center [1000, 386] width 21 height 21
click at [1004, 389] on button "Previous Month" at bounding box center [1000, 386] width 21 height 21
click at [1033, 519] on span "23" at bounding box center [1029, 520] width 21 height 21
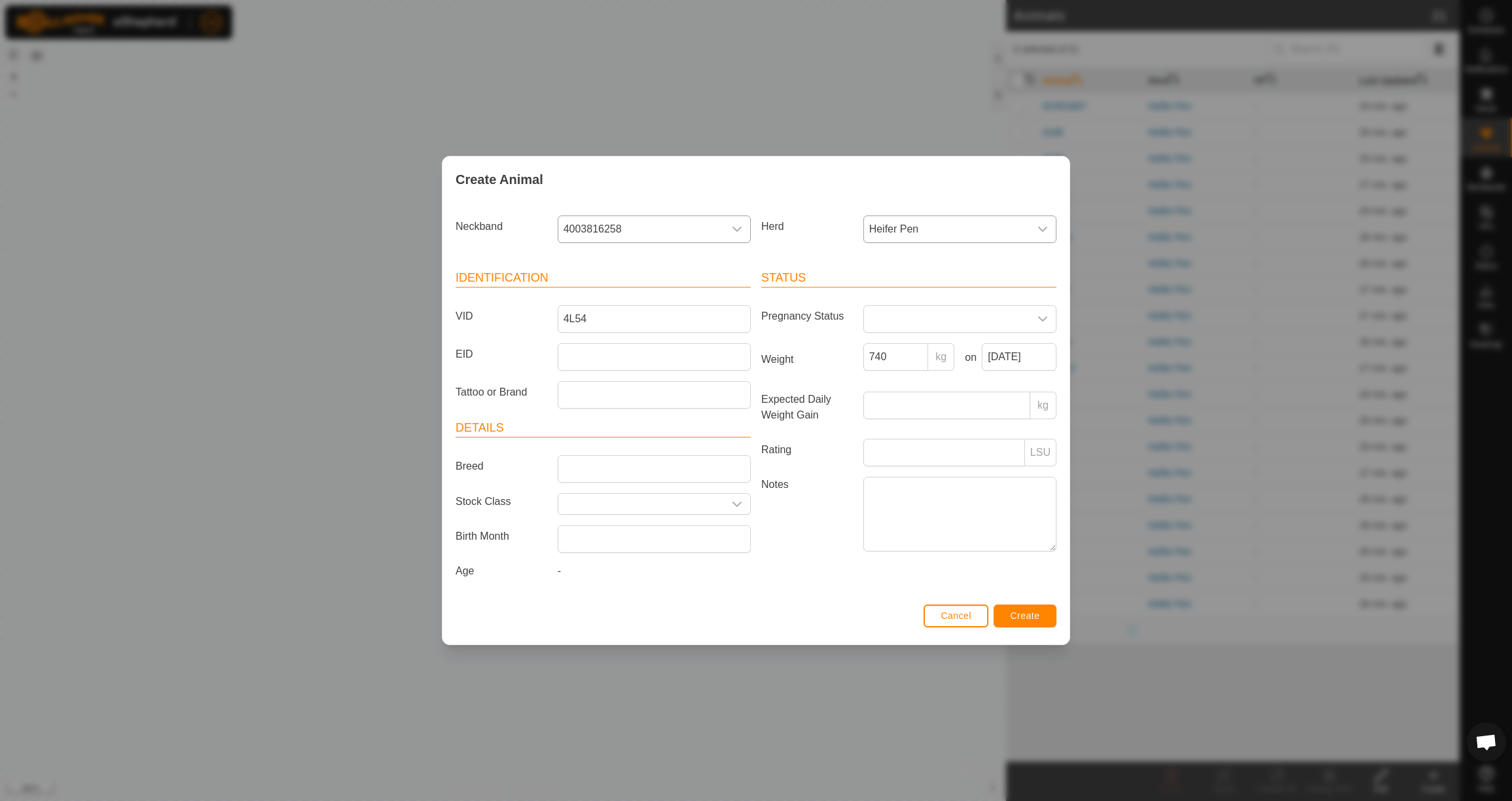
click at [1027, 621] on span "Create" at bounding box center [1025, 615] width 29 height 10
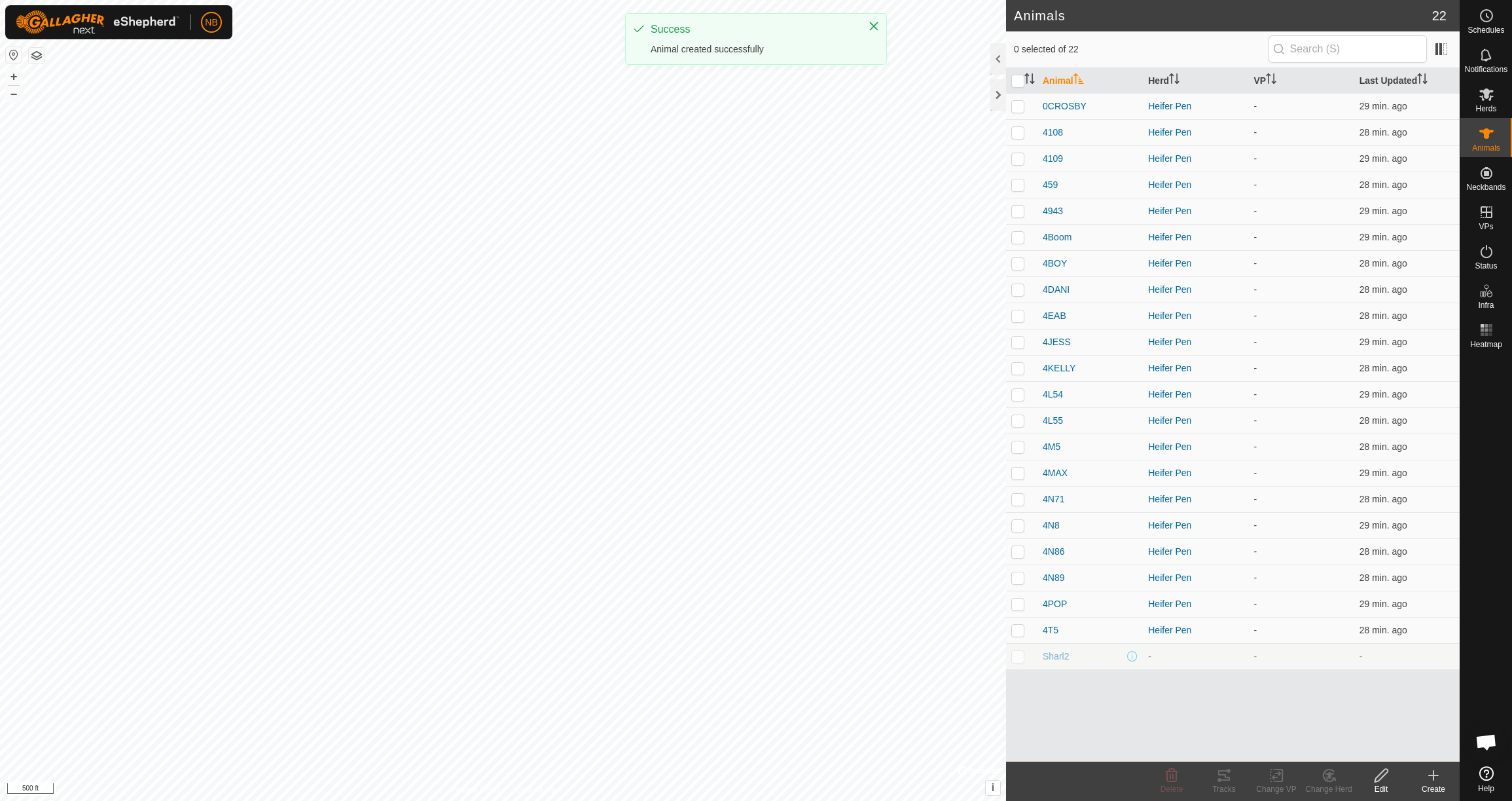
click at [1429, 775] on icon at bounding box center [1434, 775] width 9 height 0
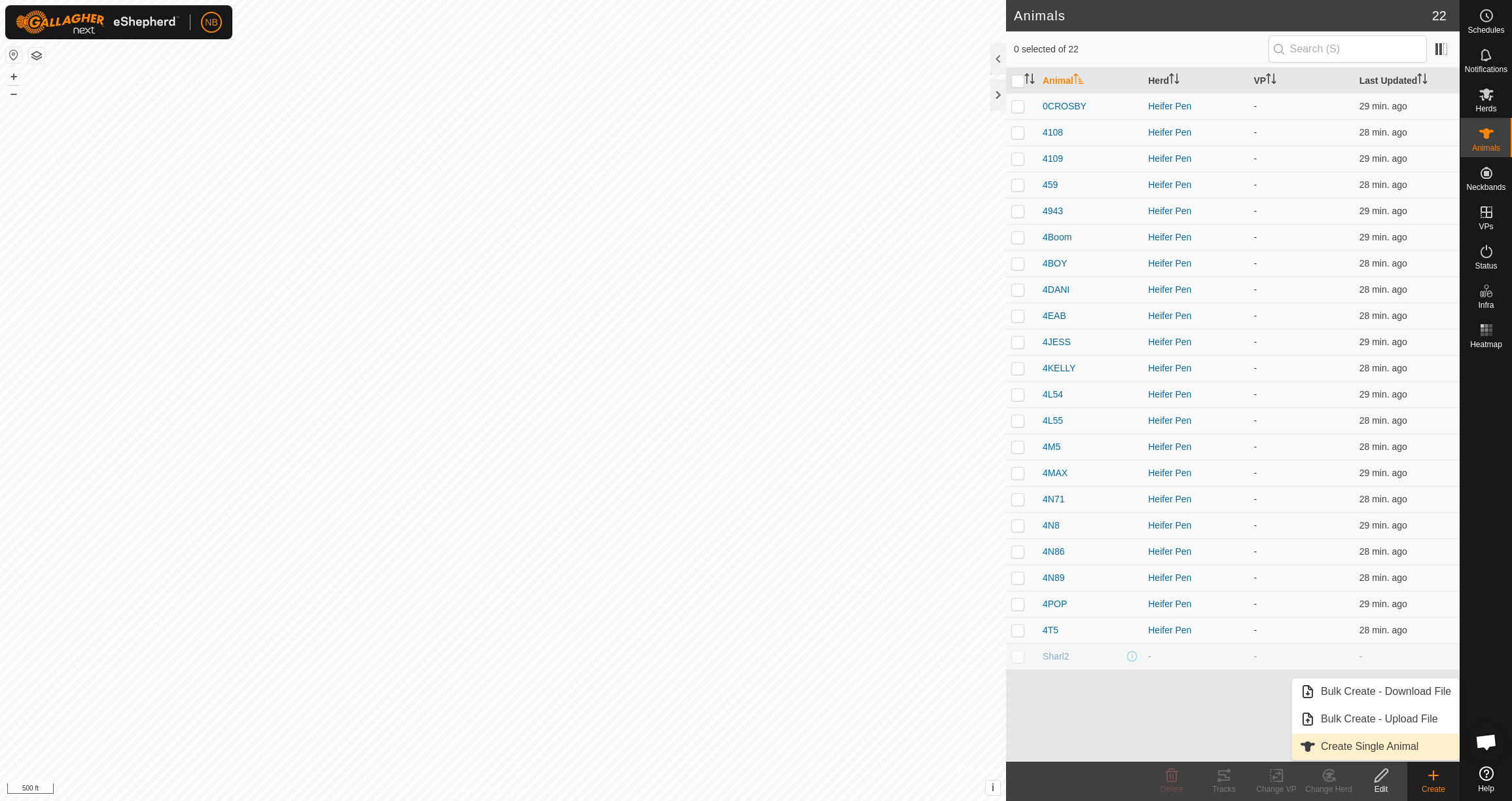
click at [1400, 749] on link "Create Single Animal" at bounding box center [1375, 747] width 167 height 26
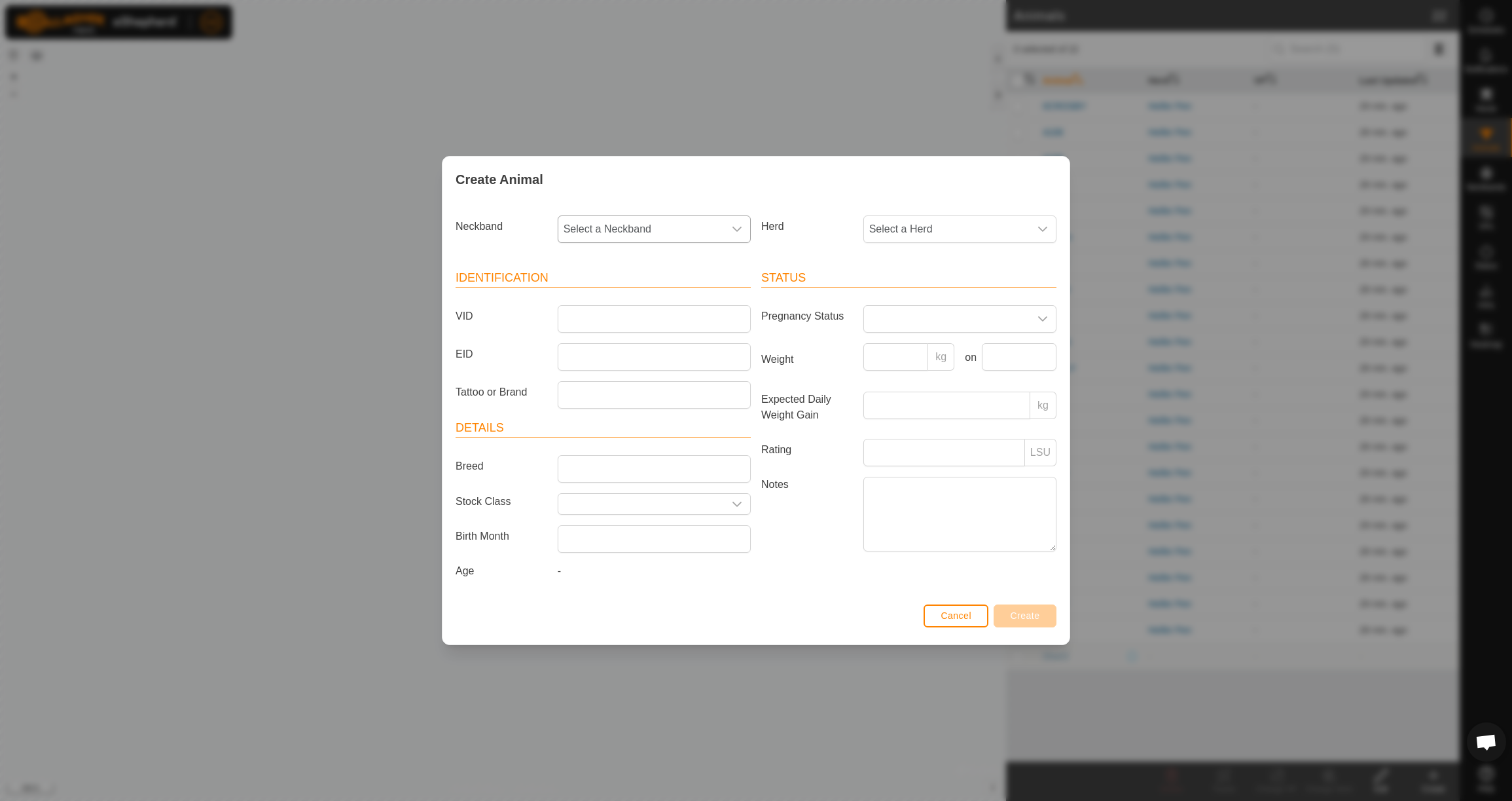
click at [642, 232] on span "Select a Neckband" at bounding box center [641, 229] width 166 height 26
click at [675, 295] on li "3873838726" at bounding box center [654, 296] width 191 height 26
click at [894, 230] on span "Select a Herd" at bounding box center [947, 229] width 166 height 26
click at [931, 321] on li "Heifer Pen" at bounding box center [961, 324] width 191 height 26
click at [633, 312] on input "VID" at bounding box center [654, 319] width 193 height 28
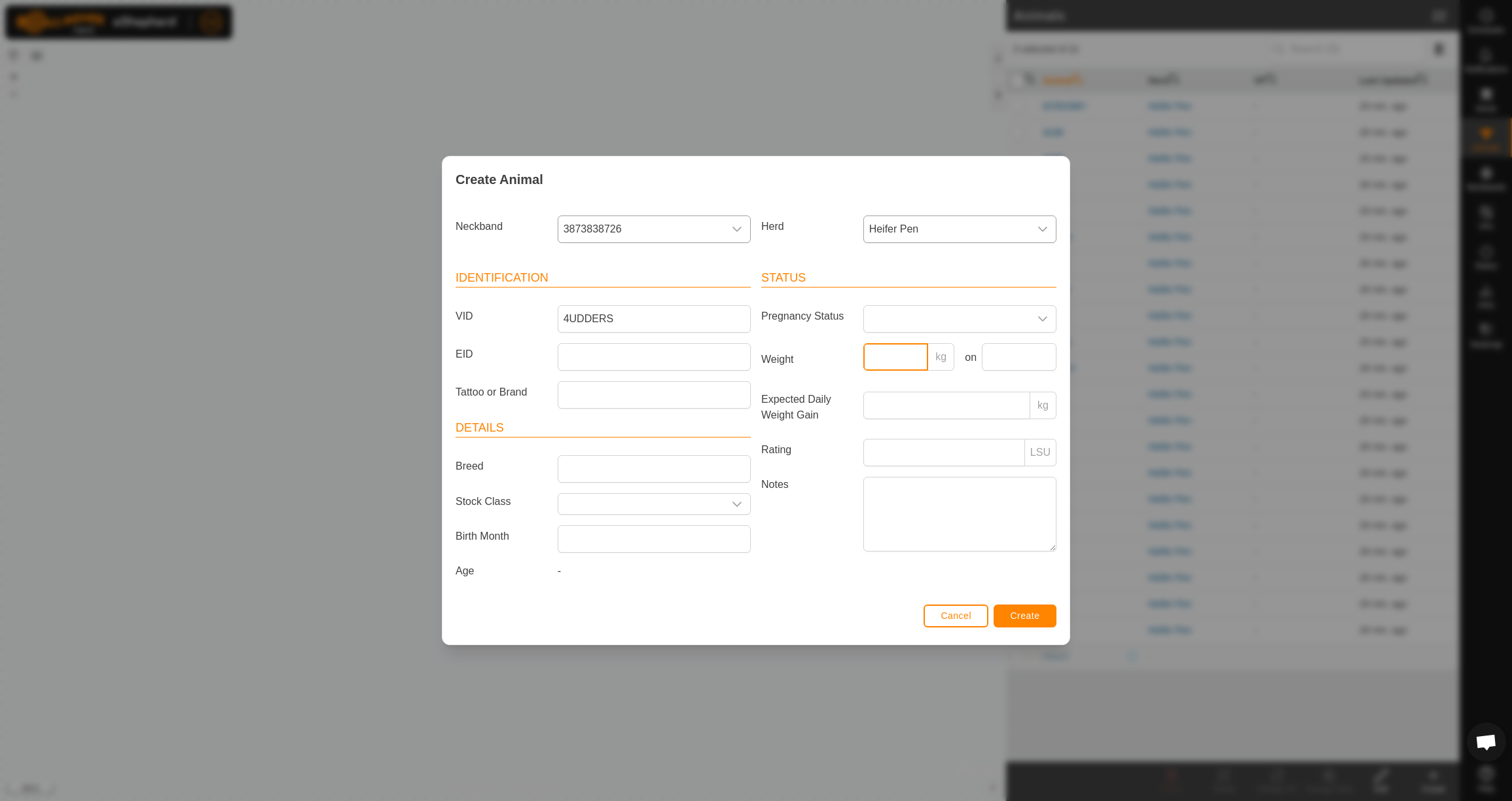
click at [899, 364] on input "Weight" at bounding box center [895, 357] width 65 height 28
click at [1011, 351] on input "text" at bounding box center [1019, 357] width 75 height 28
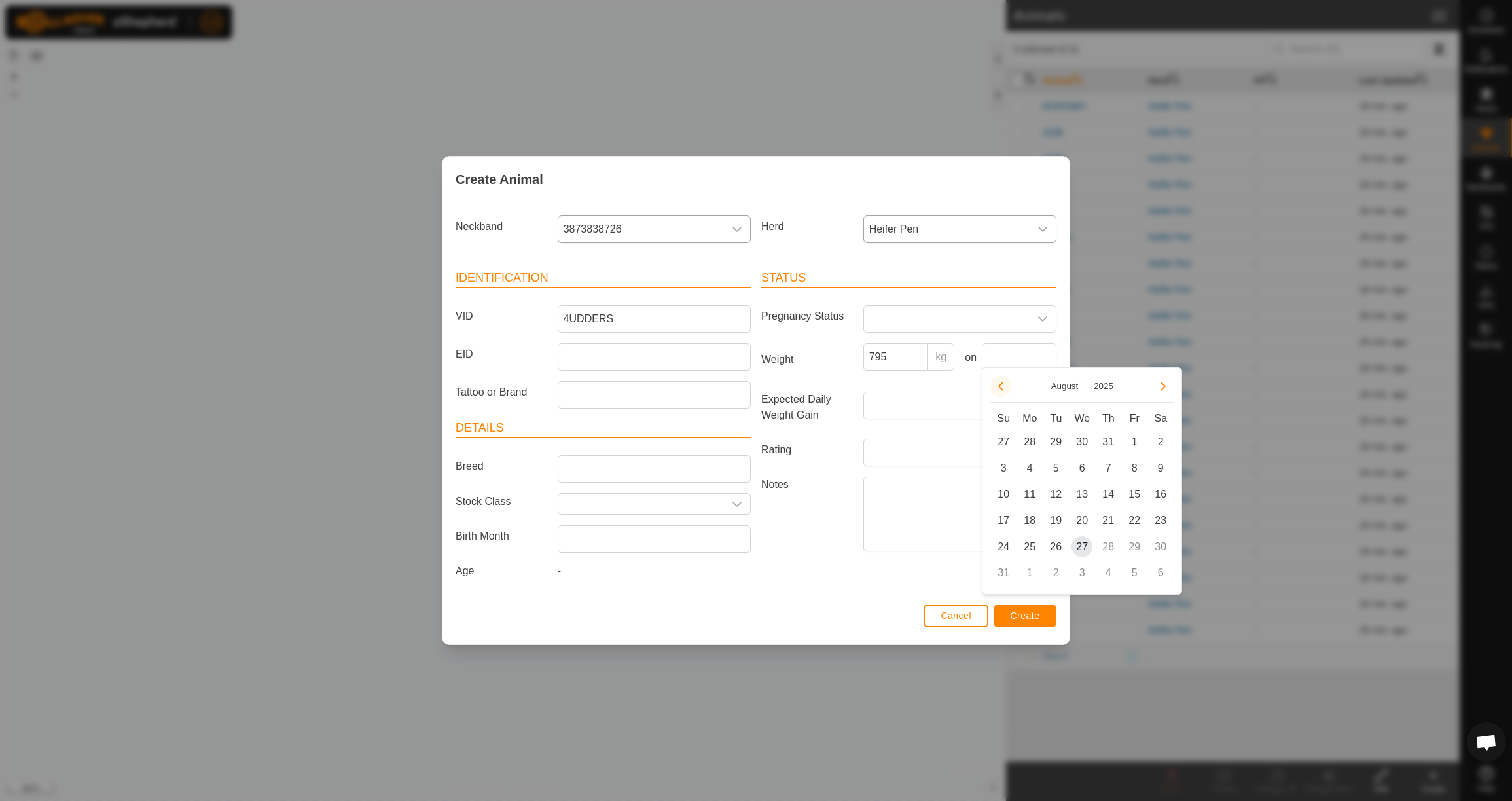
click at [1005, 394] on button "Previous Month" at bounding box center [1000, 386] width 21 height 21
click at [1035, 522] on span "23" at bounding box center [1029, 520] width 21 height 21
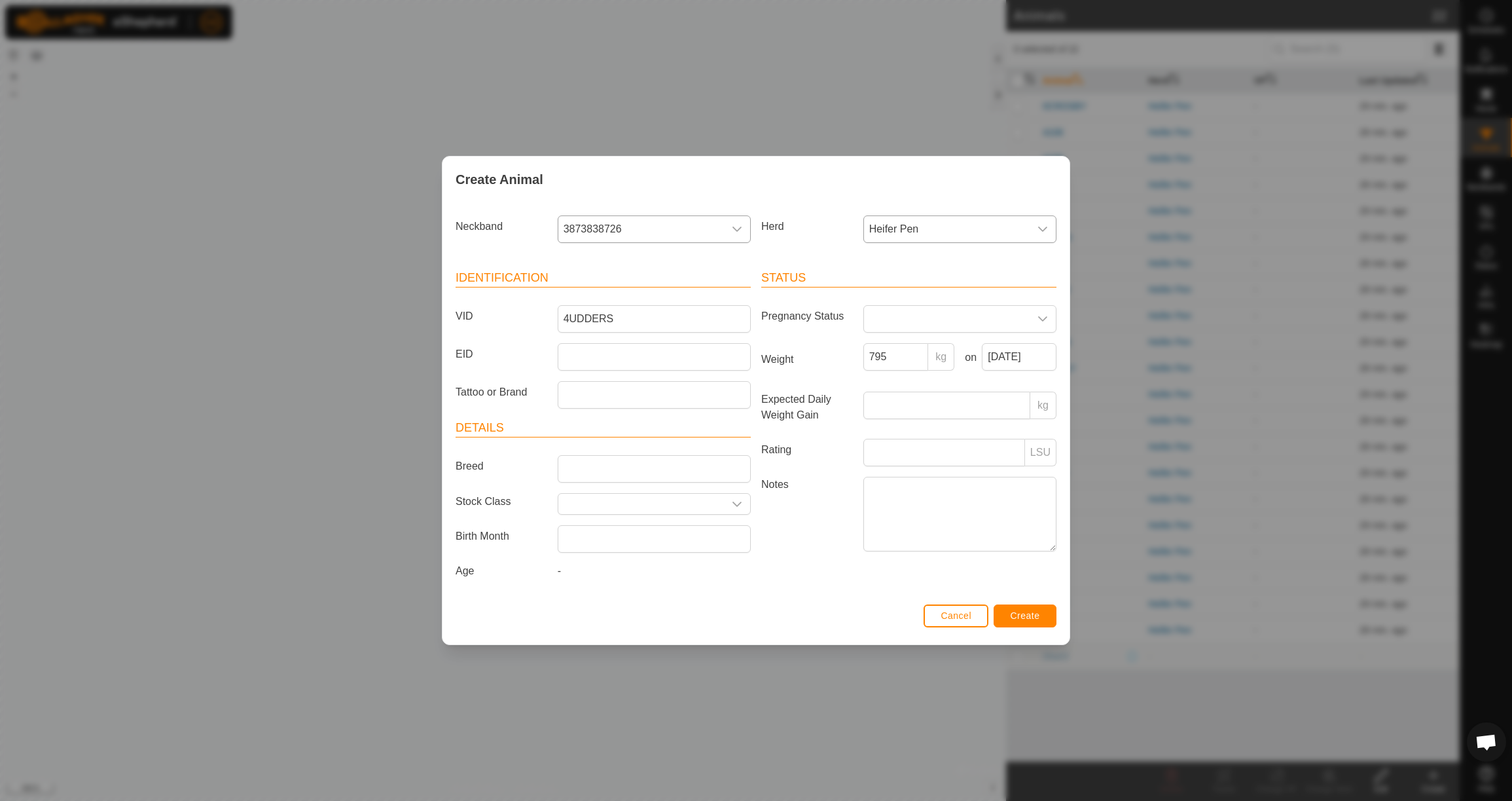
click at [1042, 620] on button "Create" at bounding box center [1025, 616] width 63 height 23
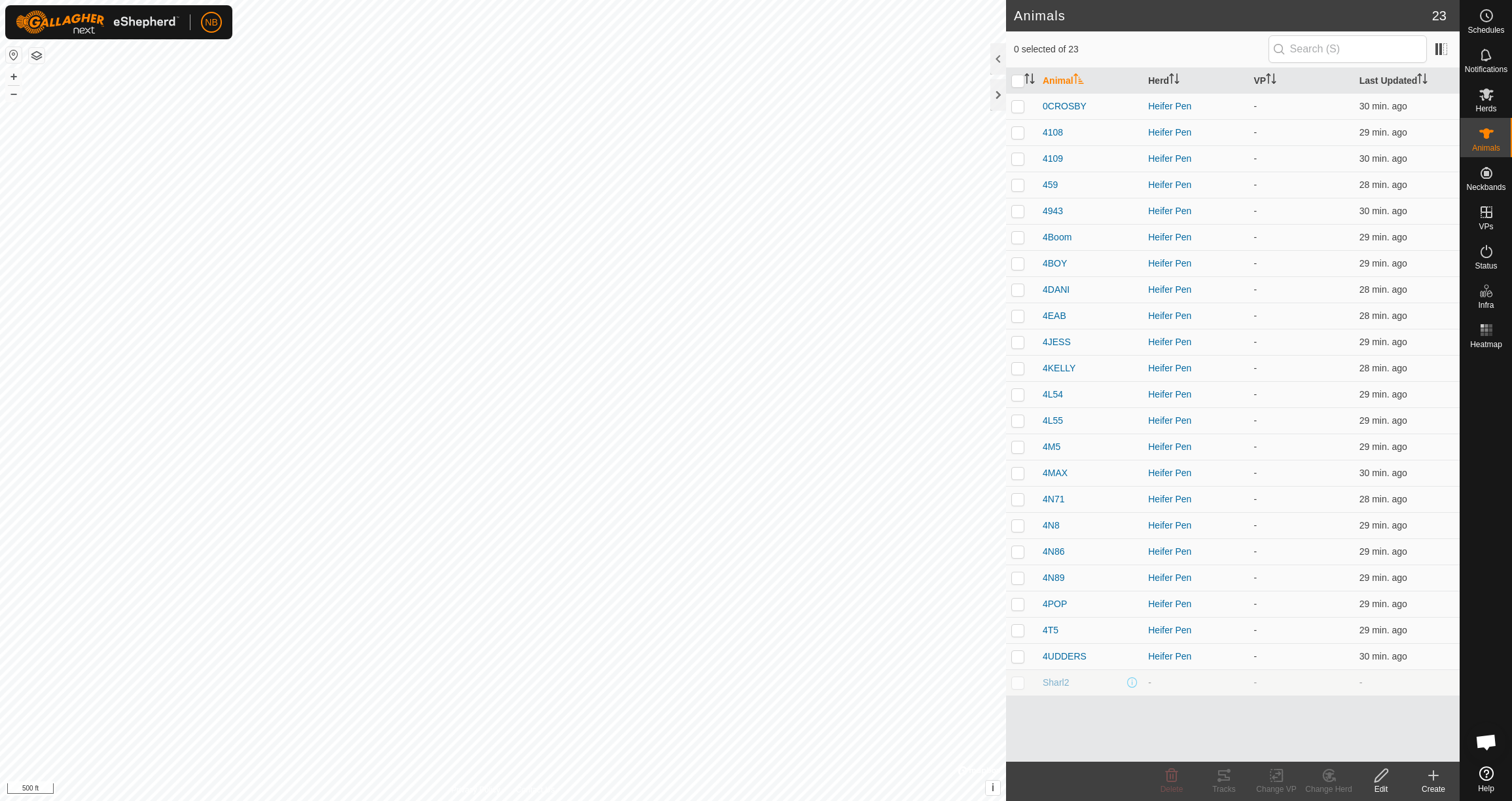
click at [1434, 779] on icon at bounding box center [1434, 775] width 0 height 9
click at [1403, 748] on link "Create Single Animal" at bounding box center [1375, 747] width 167 height 26
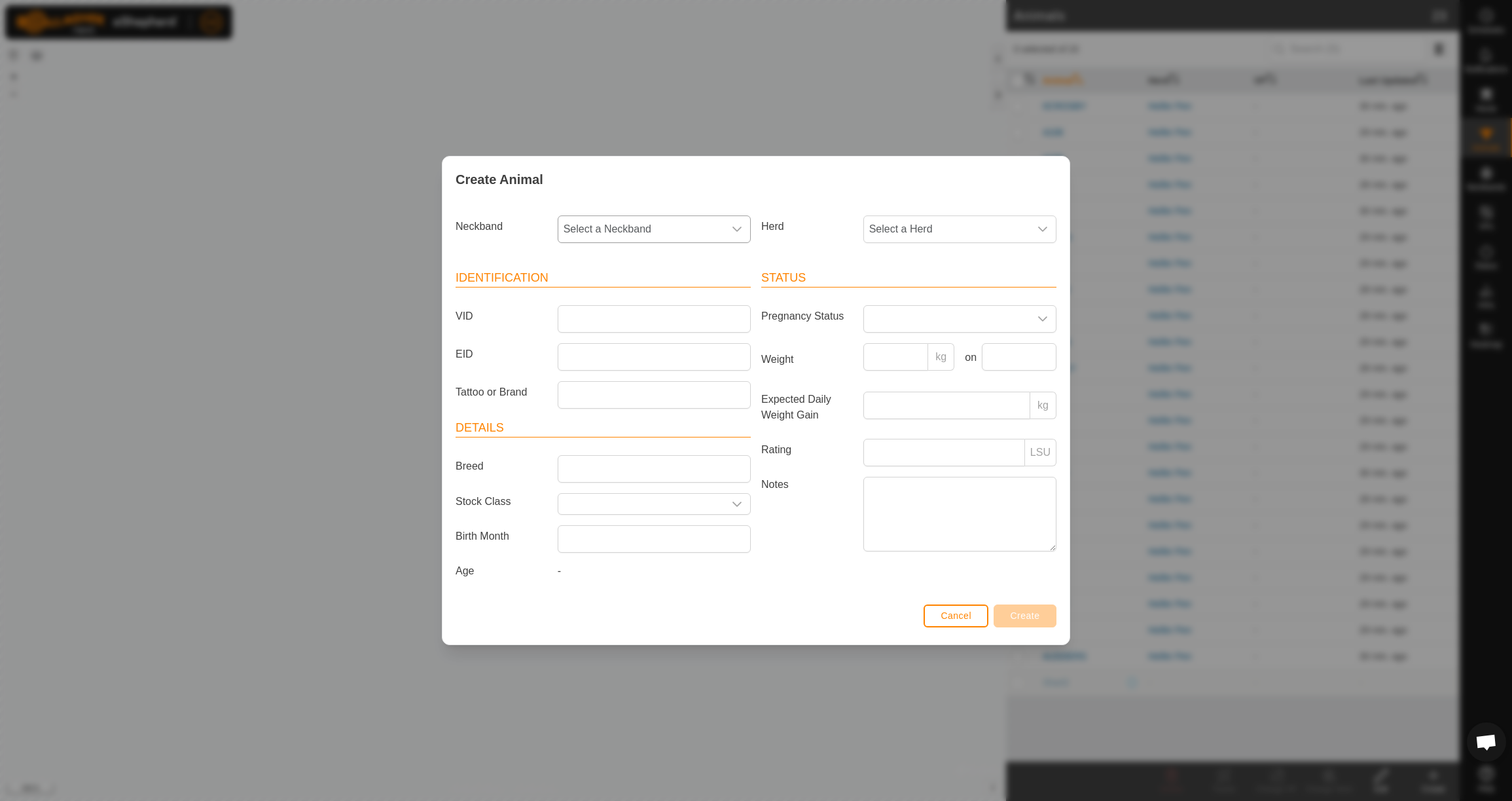
click at [681, 226] on span "Select a Neckband" at bounding box center [641, 229] width 166 height 26
click at [723, 290] on li "2243035661" at bounding box center [654, 296] width 191 height 26
click at [947, 233] on span "Select a Herd" at bounding box center [947, 229] width 166 height 26
click at [947, 326] on li "Heifer Pen" at bounding box center [961, 324] width 191 height 26
click at [620, 322] on input "VID" at bounding box center [654, 319] width 193 height 28
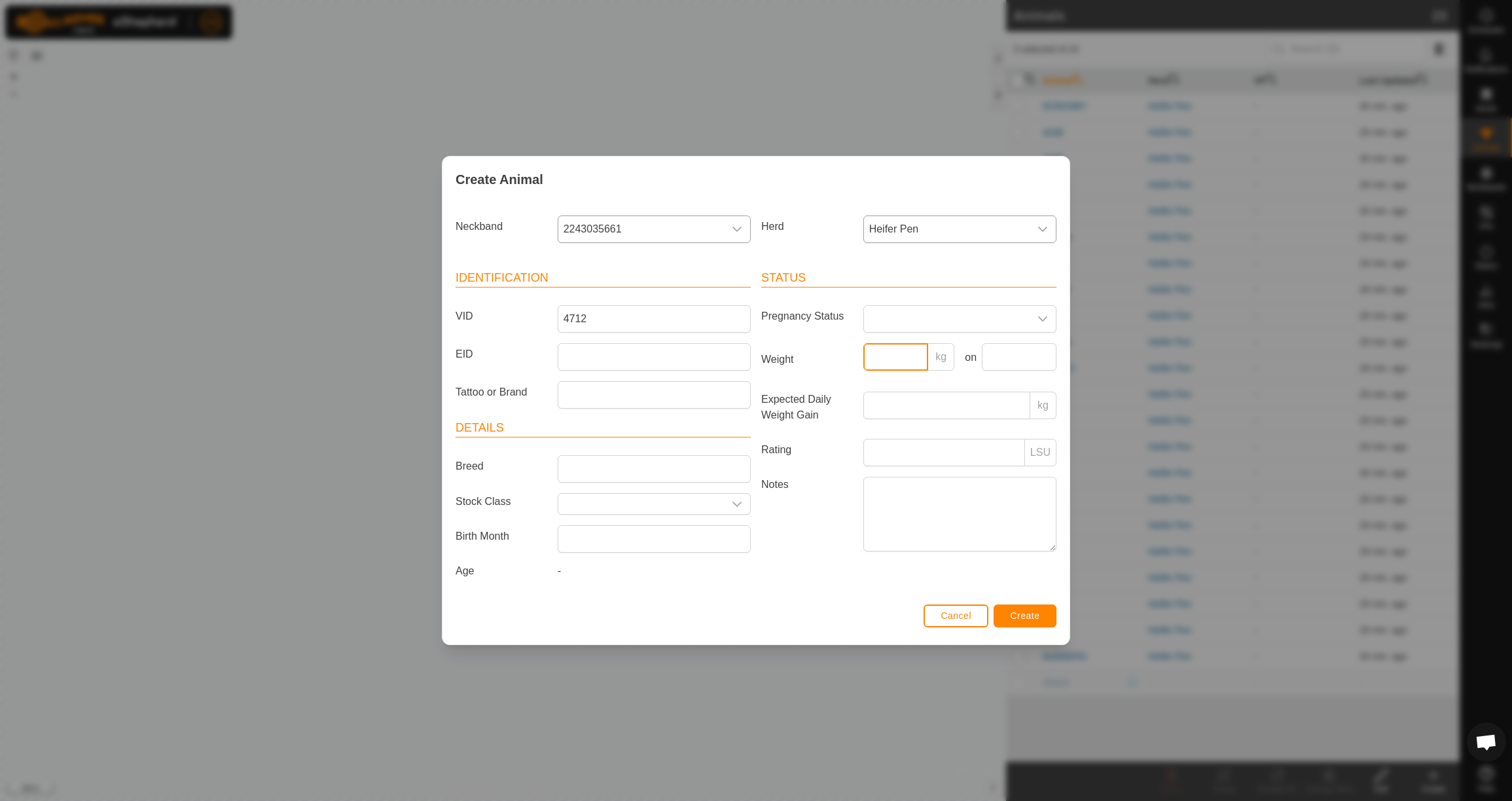
click at [918, 357] on input "Weight" at bounding box center [895, 357] width 65 height 28
click at [1008, 354] on input "text" at bounding box center [1019, 357] width 75 height 28
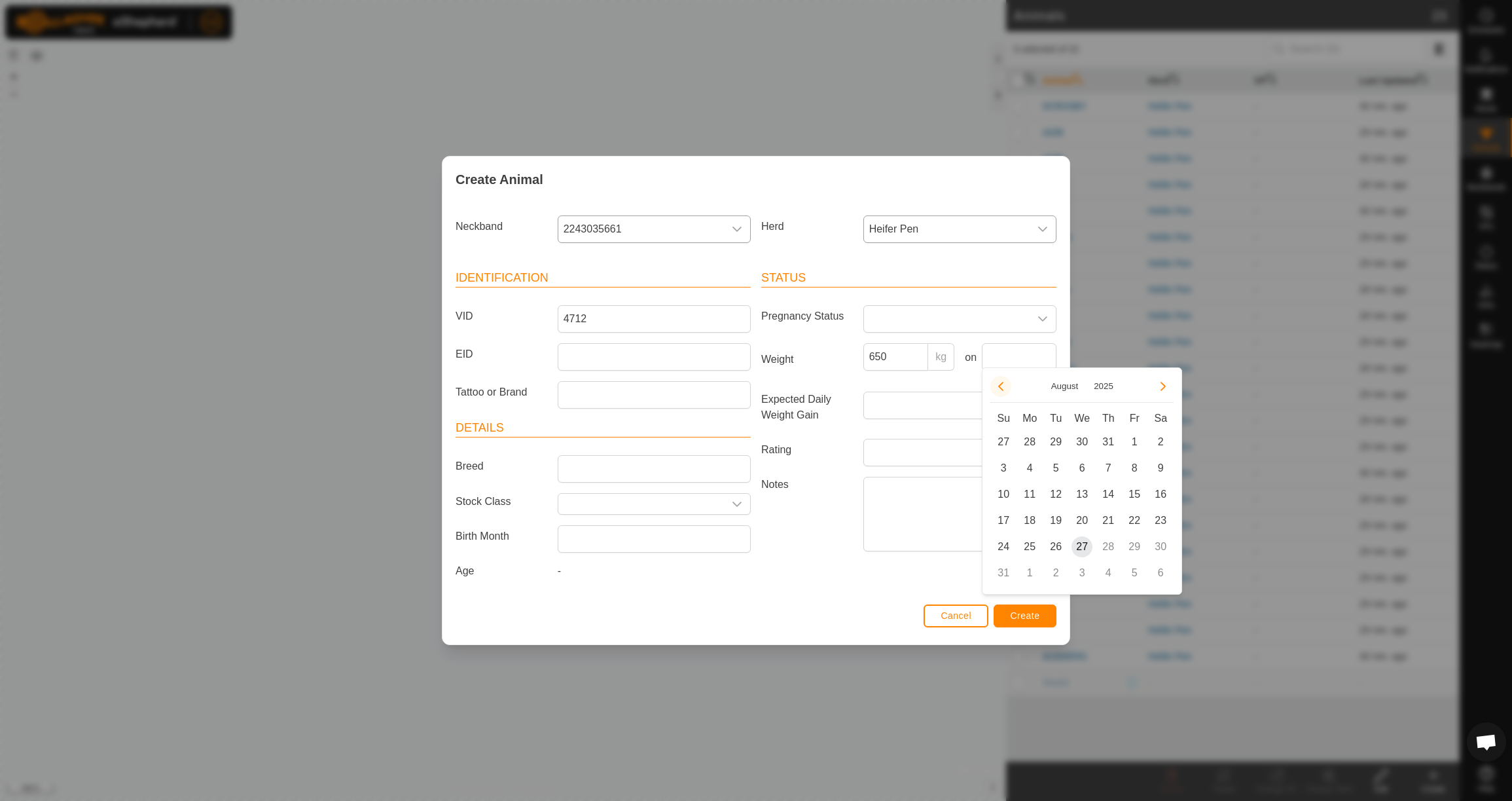
click at [1005, 387] on button "Previous Month" at bounding box center [1000, 386] width 21 height 21
drag, startPoint x: 1032, startPoint y: 520, endPoint x: 1031, endPoint y: 513, distance: 7.1
click at [1031, 519] on span "23" at bounding box center [1029, 520] width 21 height 21
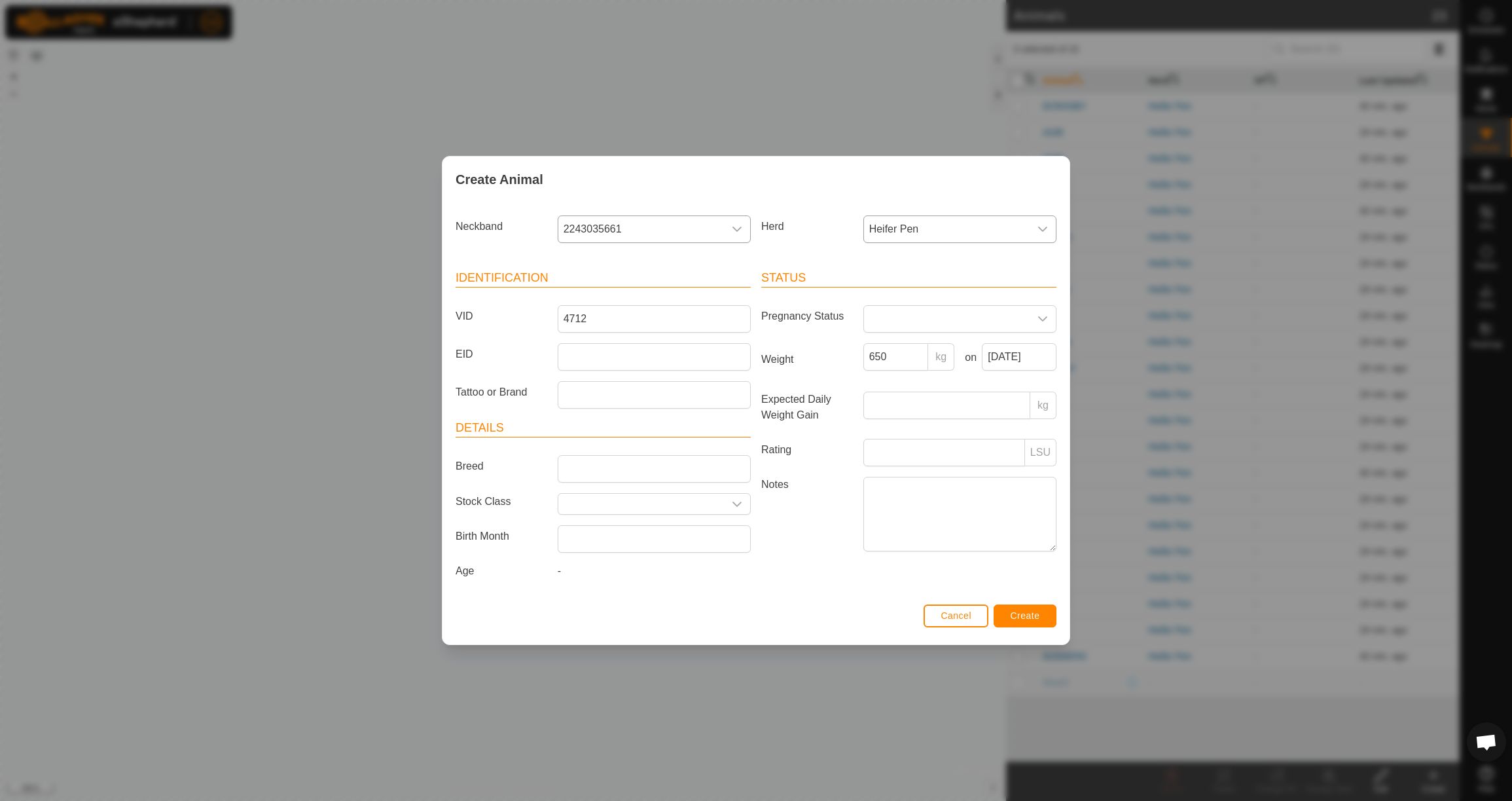
click at [1046, 621] on button "Create" at bounding box center [1025, 616] width 63 height 23
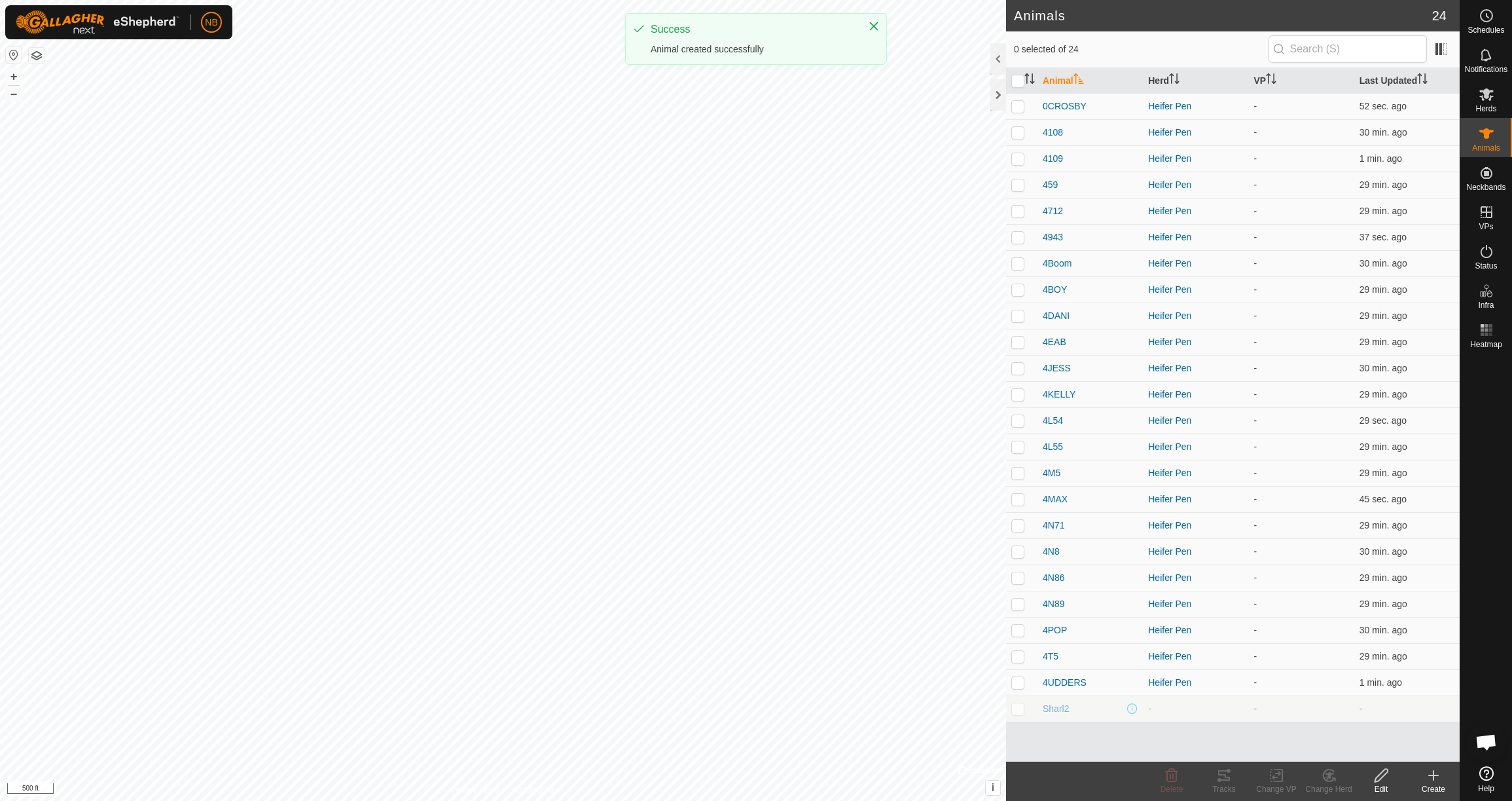
click at [1438, 779] on icon at bounding box center [1433, 775] width 16 height 16
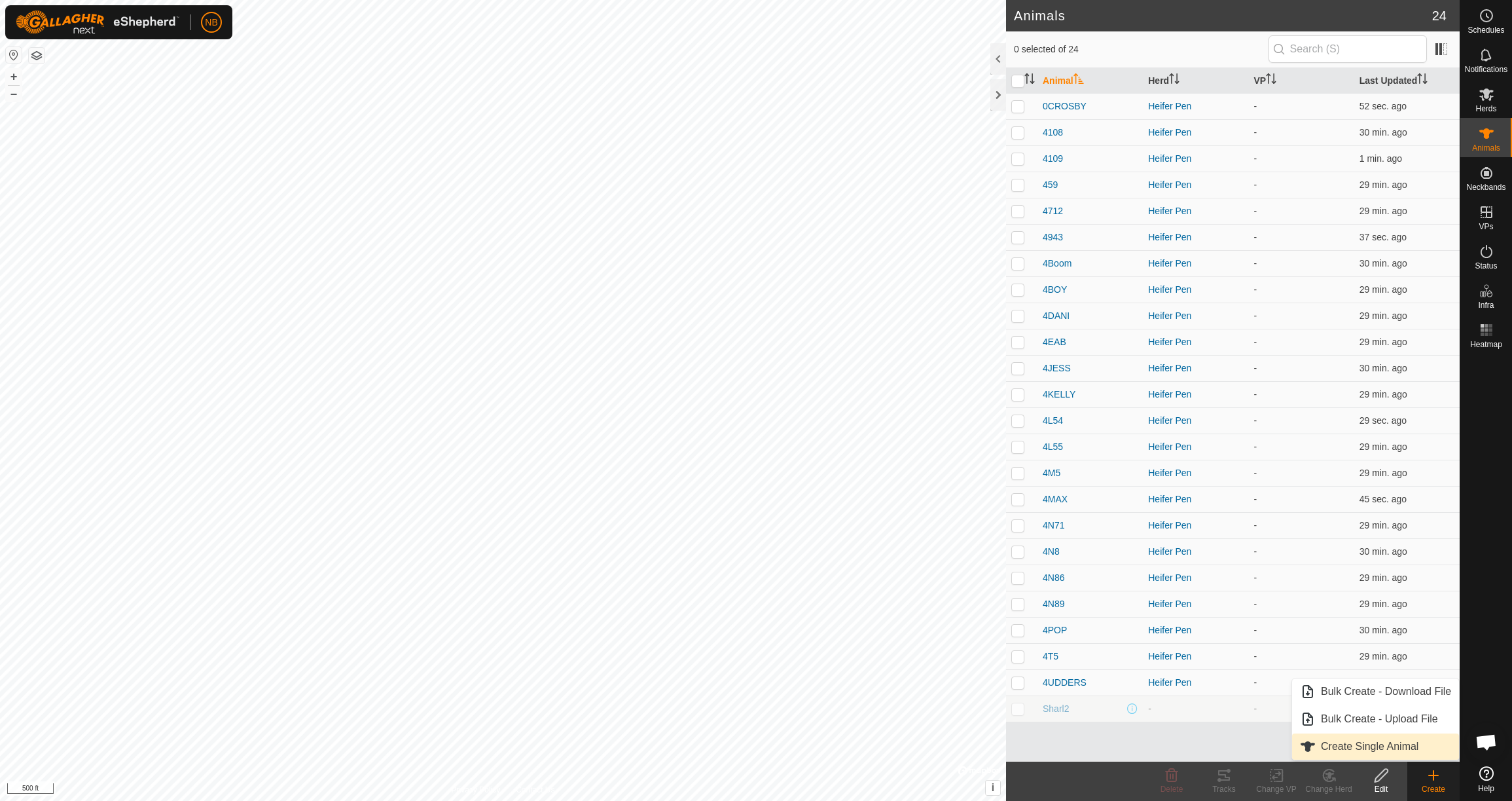
click at [1410, 746] on link "Create Single Animal" at bounding box center [1375, 747] width 167 height 26
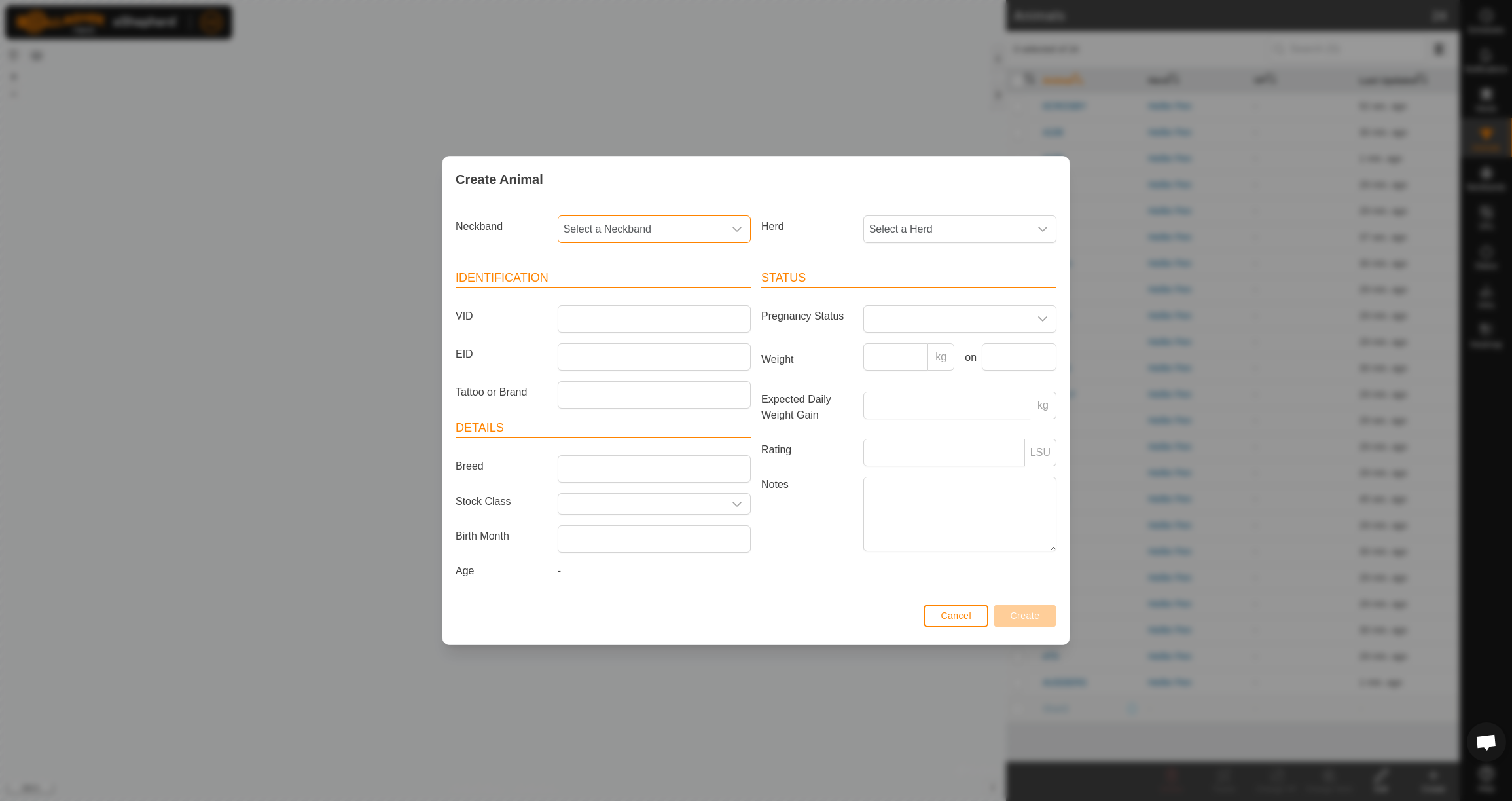
click at [629, 229] on span "Select a Neckband" at bounding box center [641, 229] width 166 height 26
click at [620, 285] on li "0915439569" at bounding box center [654, 296] width 191 height 26
click at [965, 223] on span "Select a Herd" at bounding box center [947, 229] width 166 height 26
click at [929, 326] on li "Heifer Pen" at bounding box center [961, 324] width 191 height 26
click at [635, 317] on input "VID" at bounding box center [654, 319] width 193 height 28
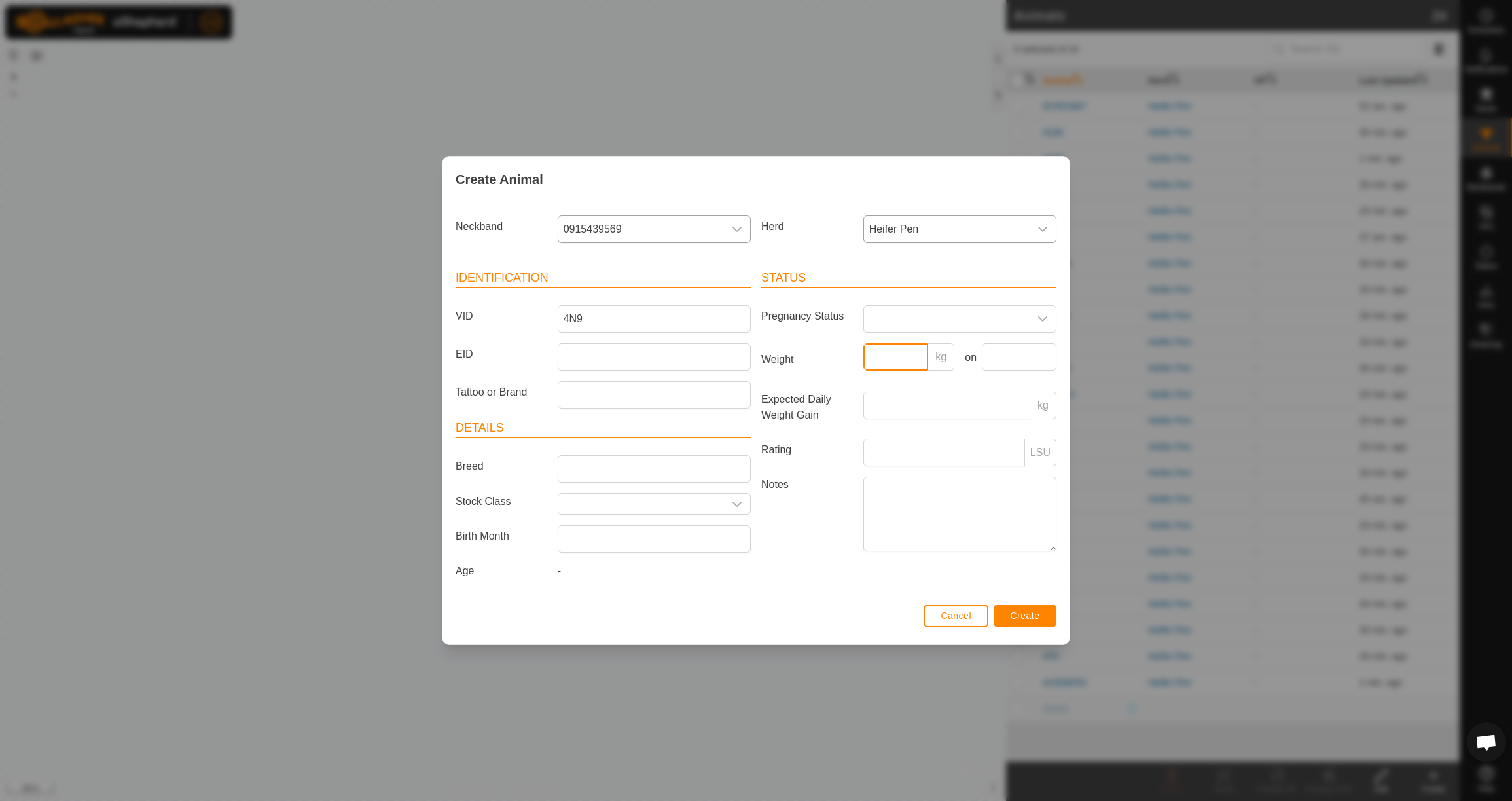
click at [906, 363] on input "Weight" at bounding box center [895, 357] width 65 height 28
click at [1004, 349] on input "text" at bounding box center [1019, 357] width 75 height 28
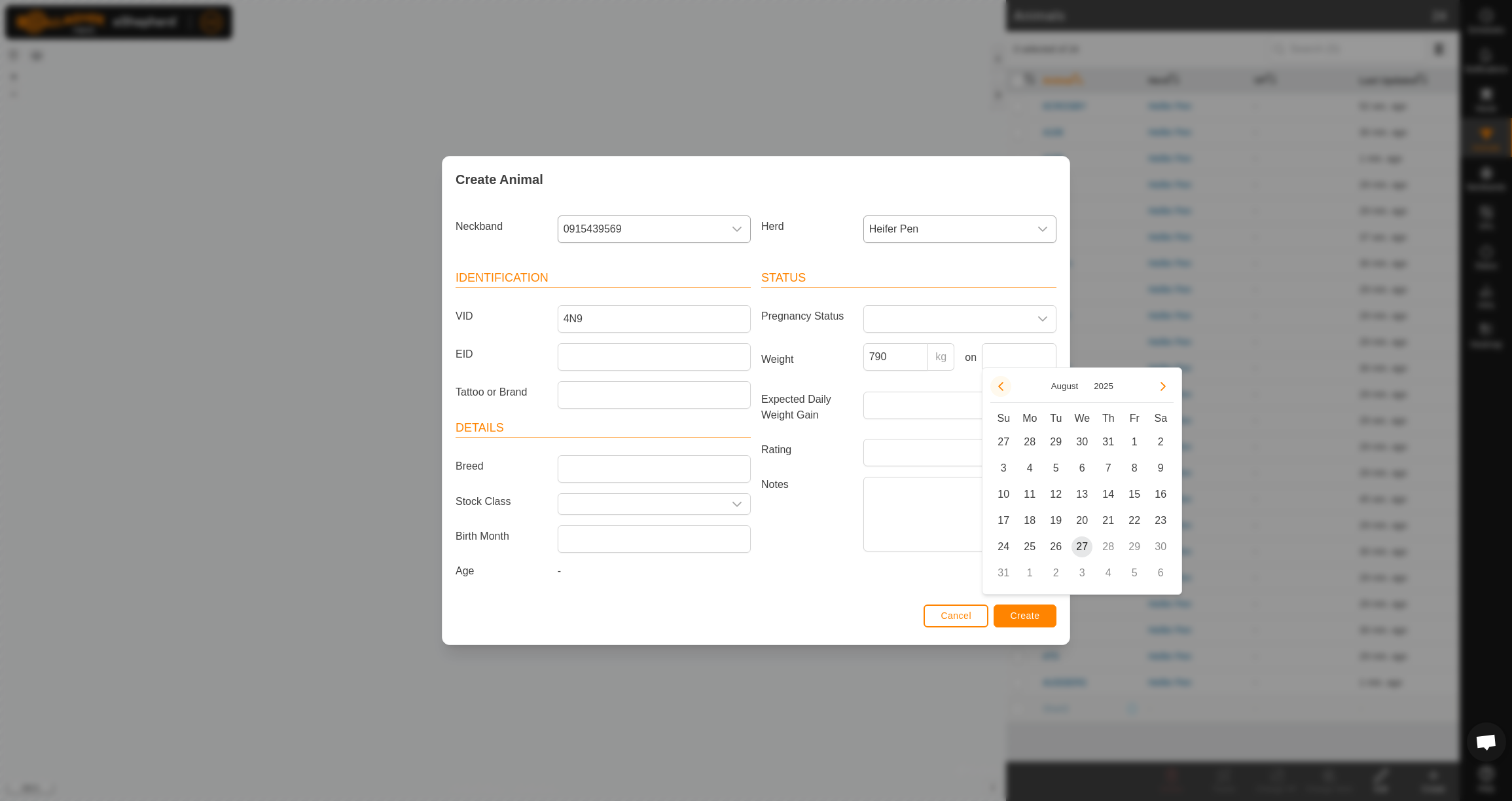
click at [1004, 389] on icon "Previous Month" at bounding box center [1000, 386] width 10 height 10
click at [1004, 389] on button "Previous Month" at bounding box center [1000, 386] width 21 height 21
click at [1033, 522] on span "23" at bounding box center [1029, 520] width 21 height 21
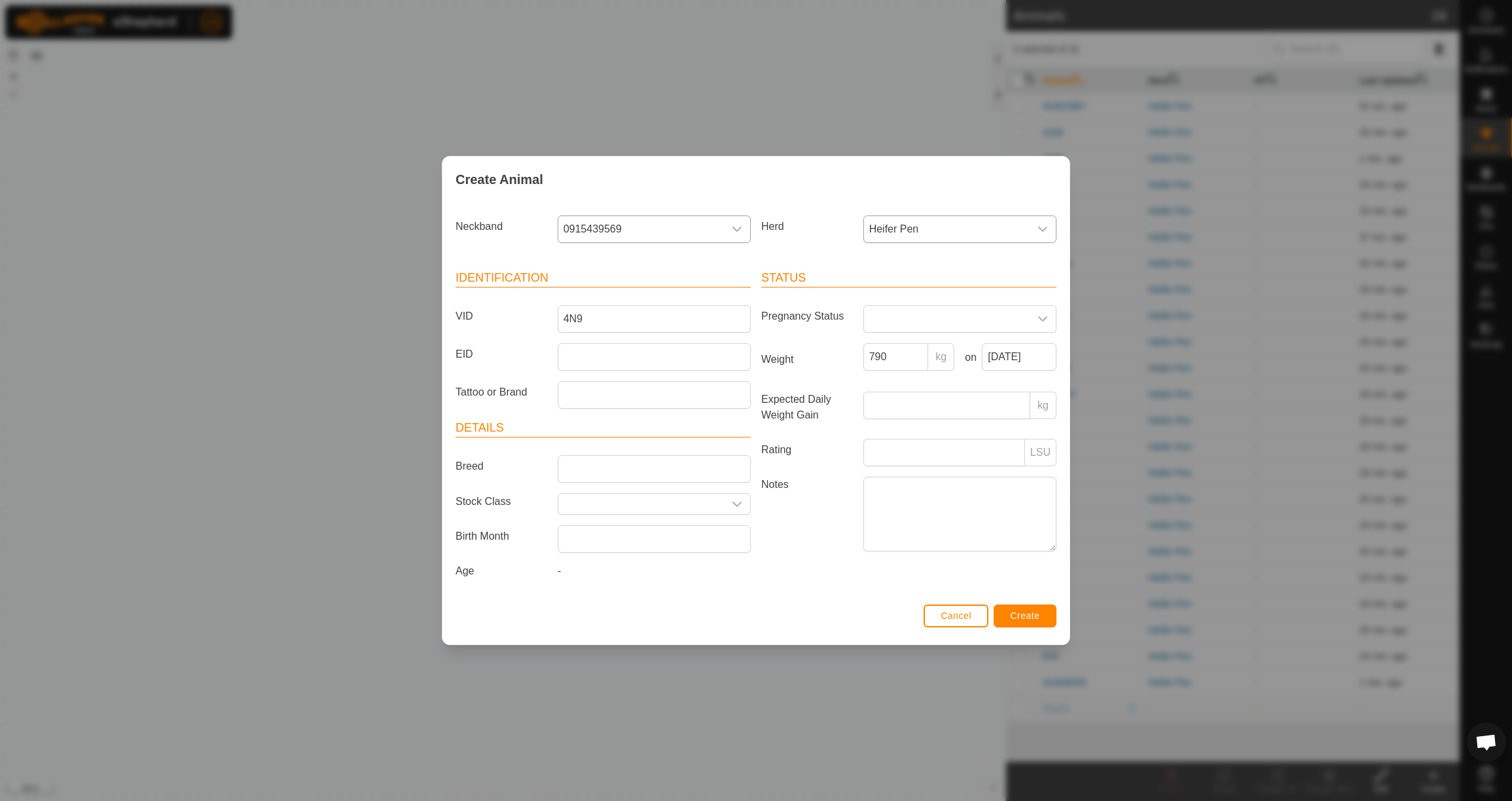
click at [1033, 613] on button "Create" at bounding box center [1025, 616] width 63 height 23
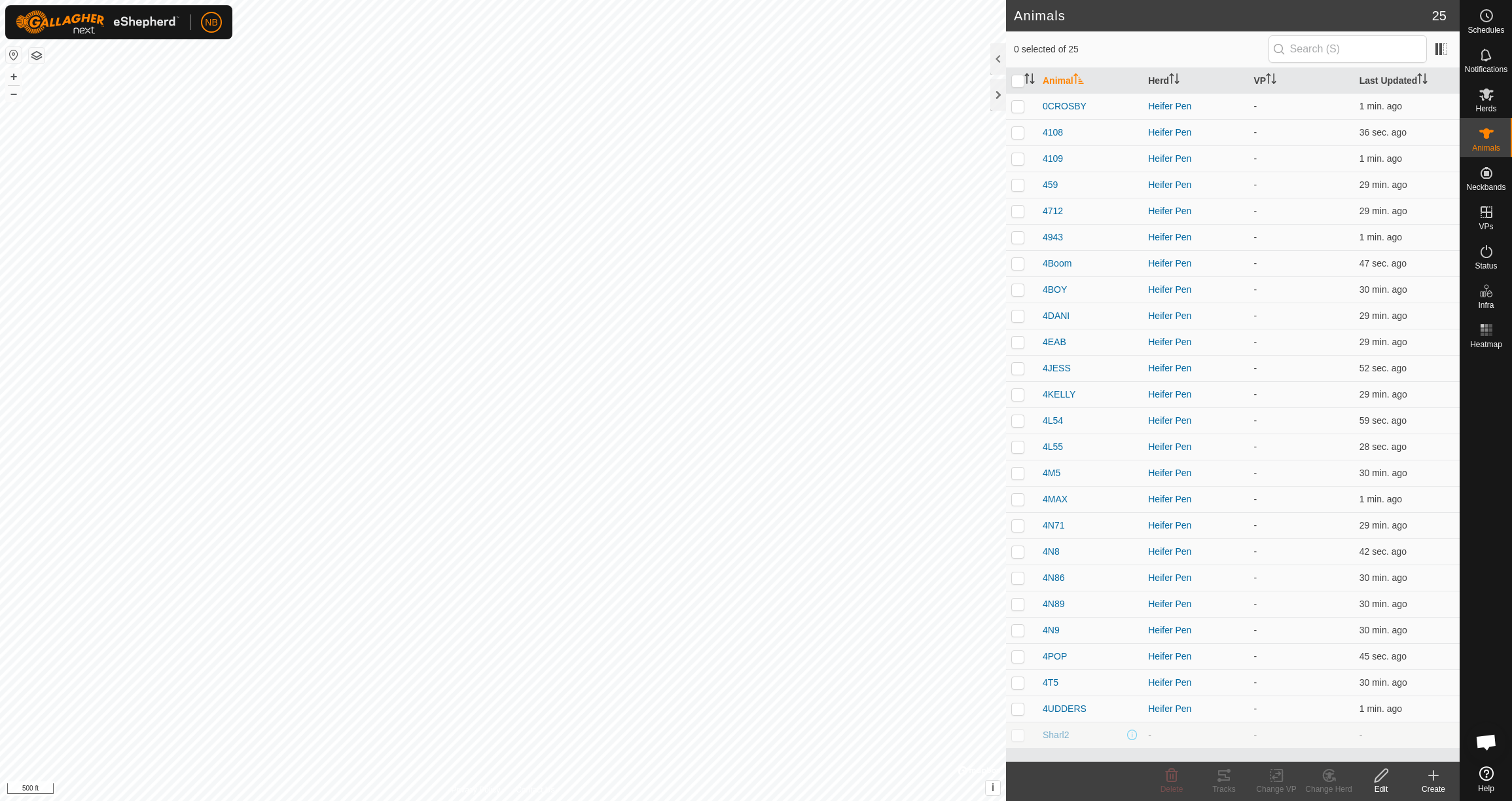
click at [1437, 784] on div "Create" at bounding box center [1433, 789] width 52 height 12
click at [1335, 740] on link "Create Single Animal" at bounding box center [1375, 747] width 167 height 26
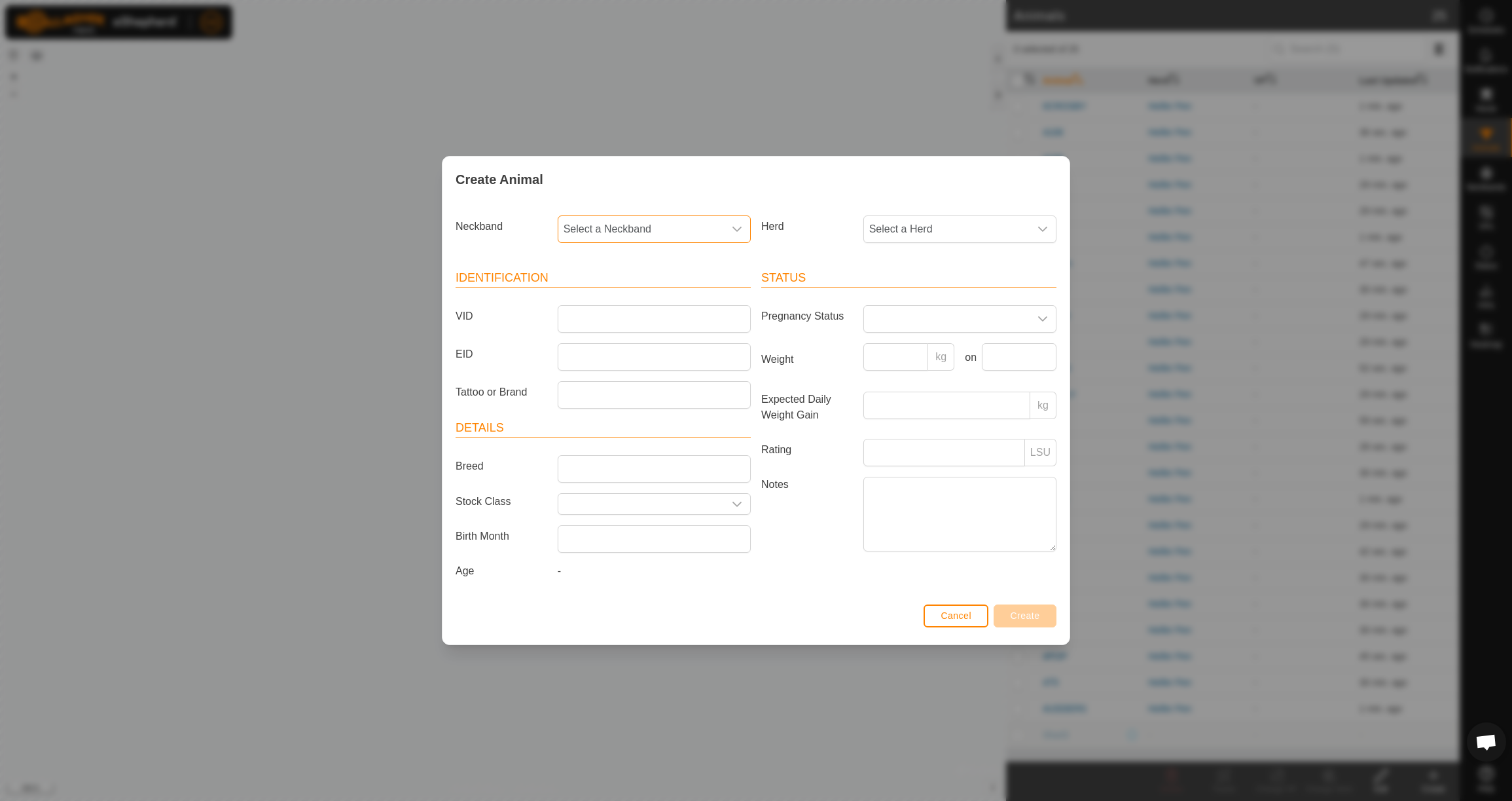
click at [655, 219] on span "Select a Neckband" at bounding box center [641, 229] width 166 height 26
click at [662, 293] on li "1585963039" at bounding box center [654, 296] width 191 height 26
click at [926, 230] on span "Select a Herd" at bounding box center [947, 229] width 166 height 26
drag, startPoint x: 906, startPoint y: 320, endPoint x: 807, endPoint y: 315, distance: 99.1
click at [906, 320] on li "Heifer Pen" at bounding box center [961, 324] width 191 height 26
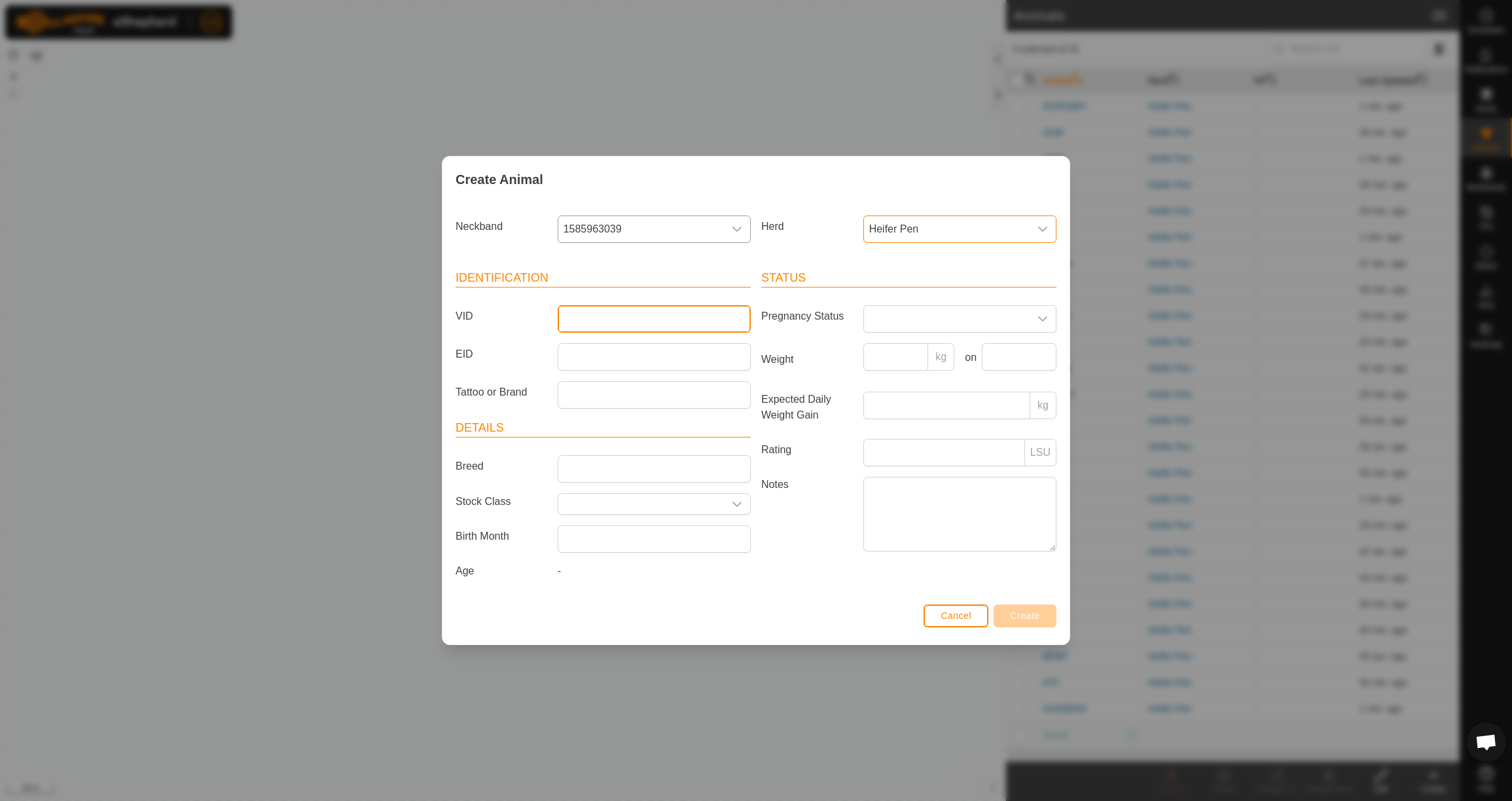
click at [684, 310] on input "VID" at bounding box center [654, 319] width 193 height 28
click at [898, 365] on input "Weight" at bounding box center [895, 357] width 65 height 28
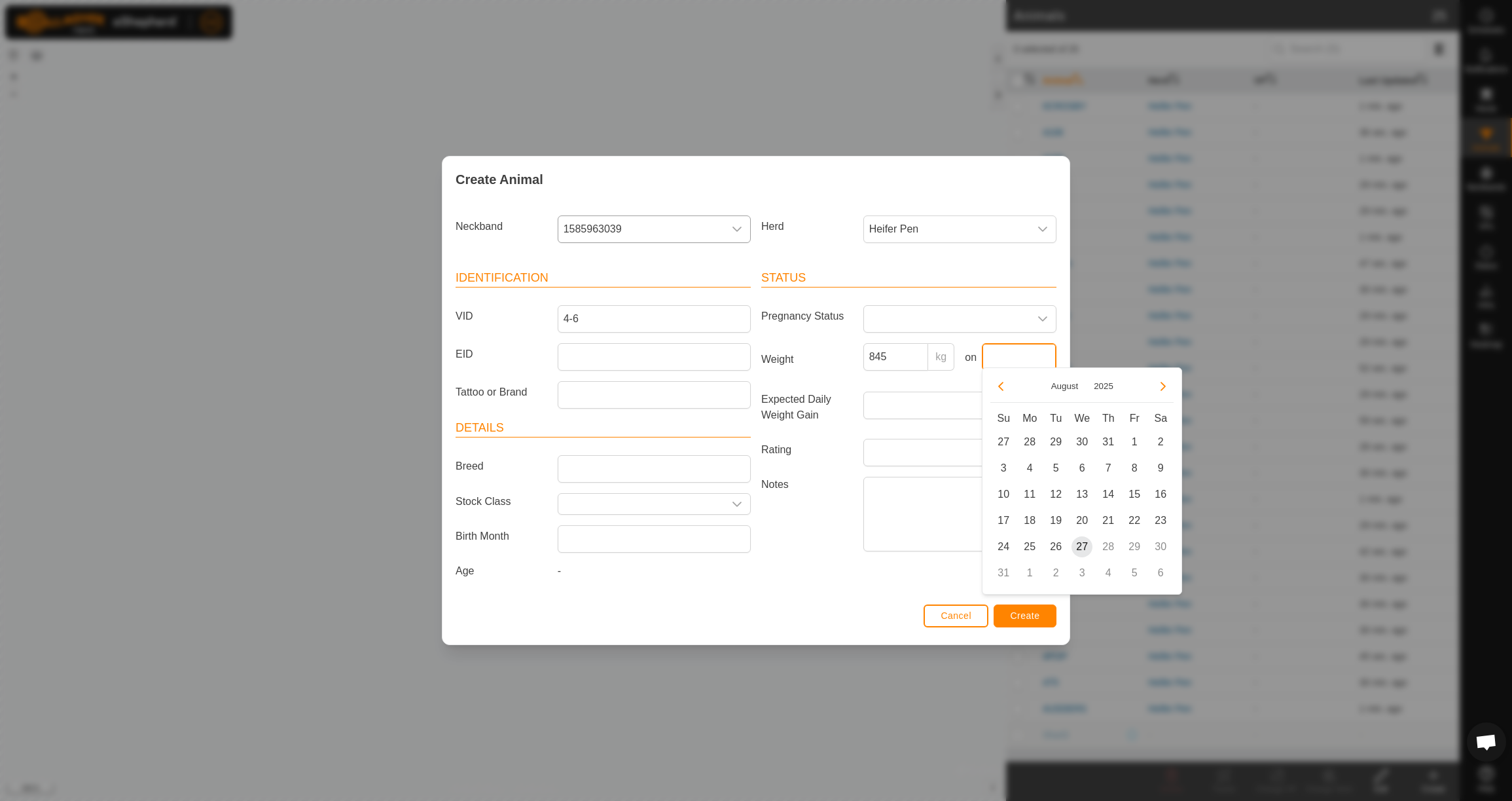
drag, startPoint x: 998, startPoint y: 351, endPoint x: 987, endPoint y: 349, distance: 11.2
click at [998, 351] on input "text" at bounding box center [1019, 357] width 75 height 28
click at [1005, 389] on button "Previous Month" at bounding box center [1000, 386] width 21 height 21
click at [1006, 389] on button "Previous Month" at bounding box center [1000, 386] width 21 height 21
click at [1030, 521] on span "23" at bounding box center [1029, 520] width 21 height 21
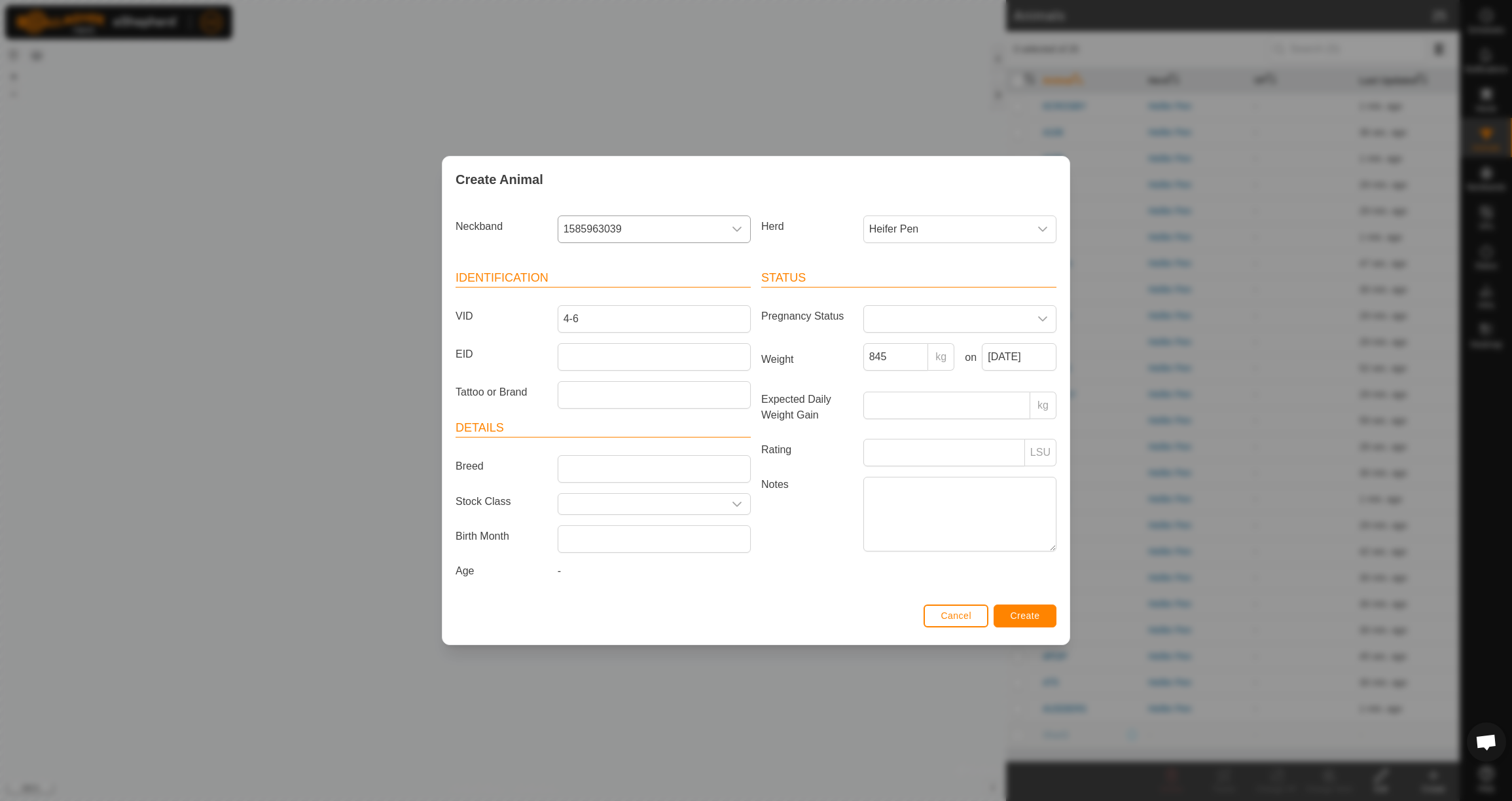
click at [1033, 627] on button "Create" at bounding box center [1025, 616] width 63 height 23
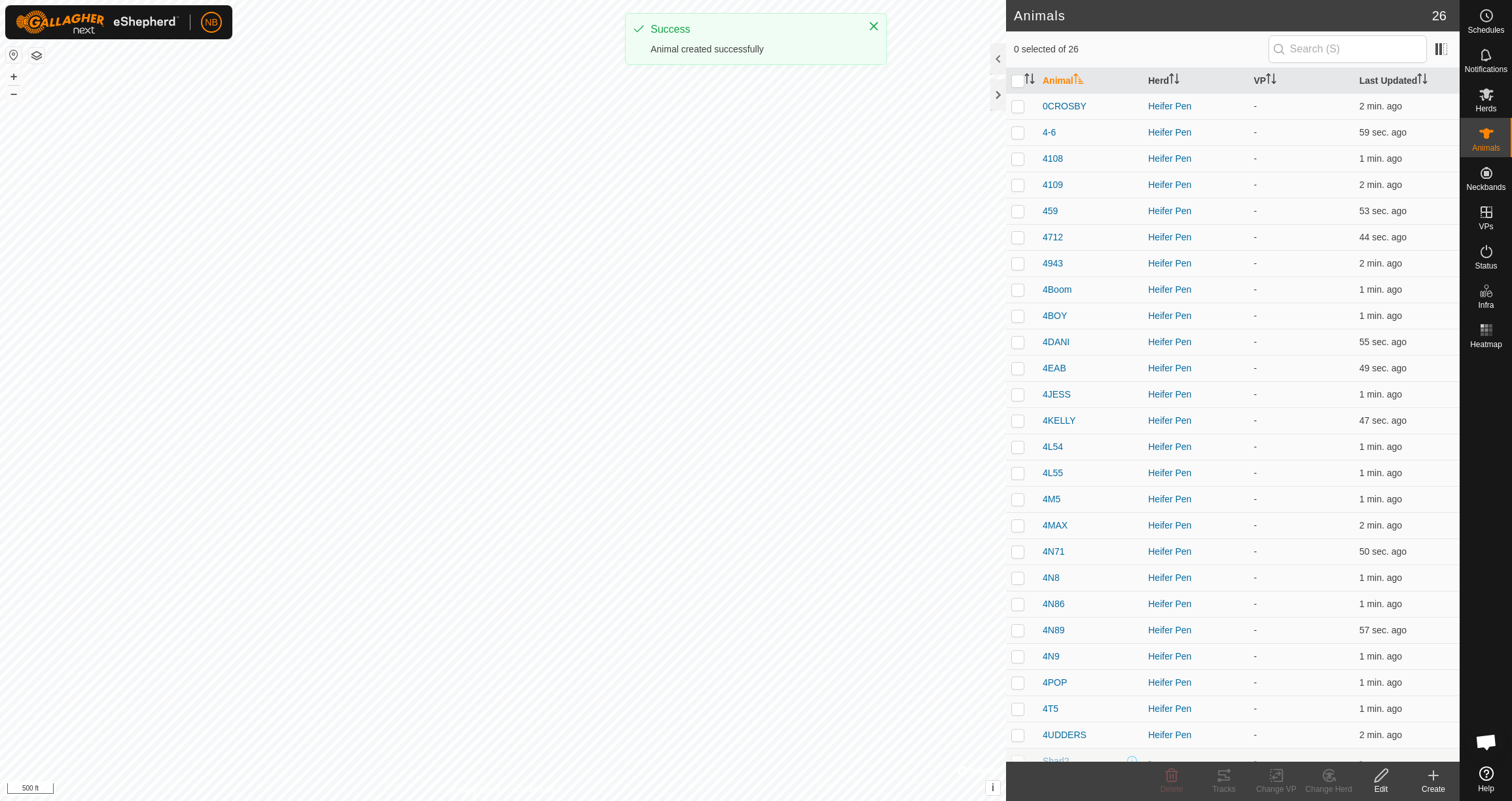
click at [1431, 782] on icon at bounding box center [1433, 775] width 16 height 16
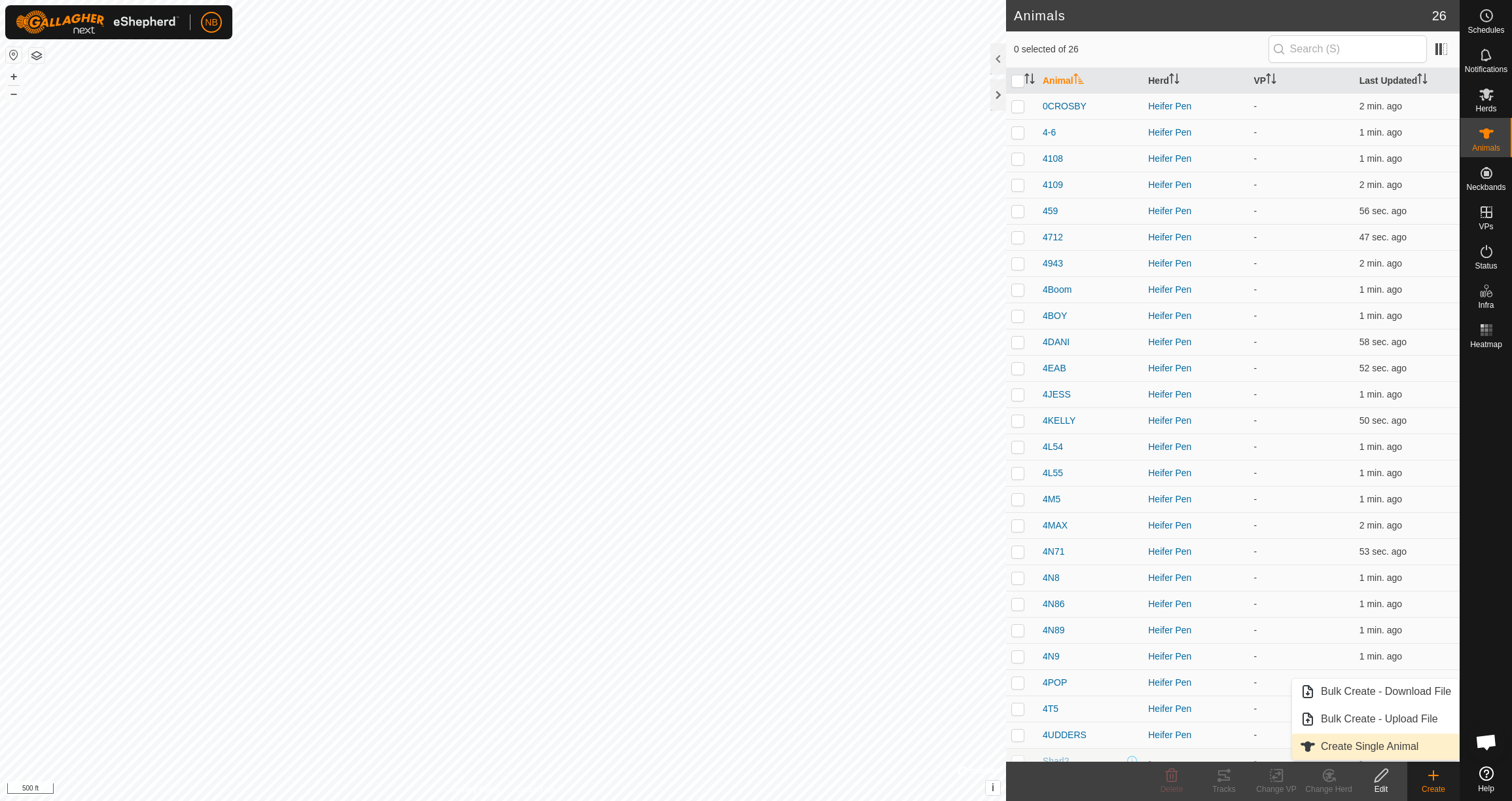
click at [1405, 749] on link "Create Single Animal" at bounding box center [1375, 747] width 167 height 26
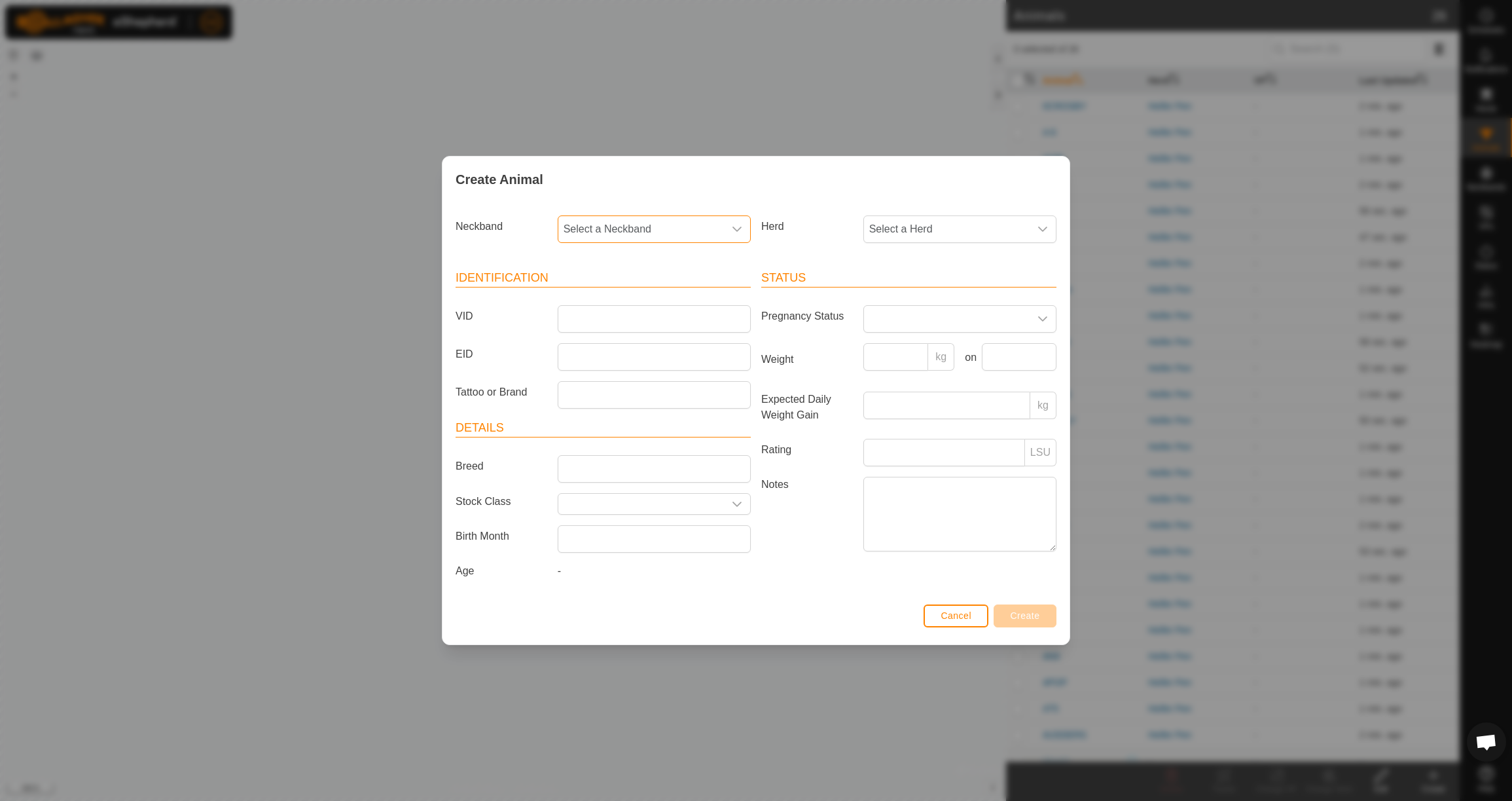
click at [665, 230] on span "Select a Neckband" at bounding box center [641, 229] width 166 height 26
drag, startPoint x: 658, startPoint y: 296, endPoint x: 707, endPoint y: 285, distance: 50.2
click at [658, 296] on li "1609160961" at bounding box center [654, 296] width 191 height 26
click at [914, 226] on span "Select a Herd" at bounding box center [947, 229] width 166 height 26
drag, startPoint x: 915, startPoint y: 327, endPoint x: 897, endPoint y: 324, distance: 18.2
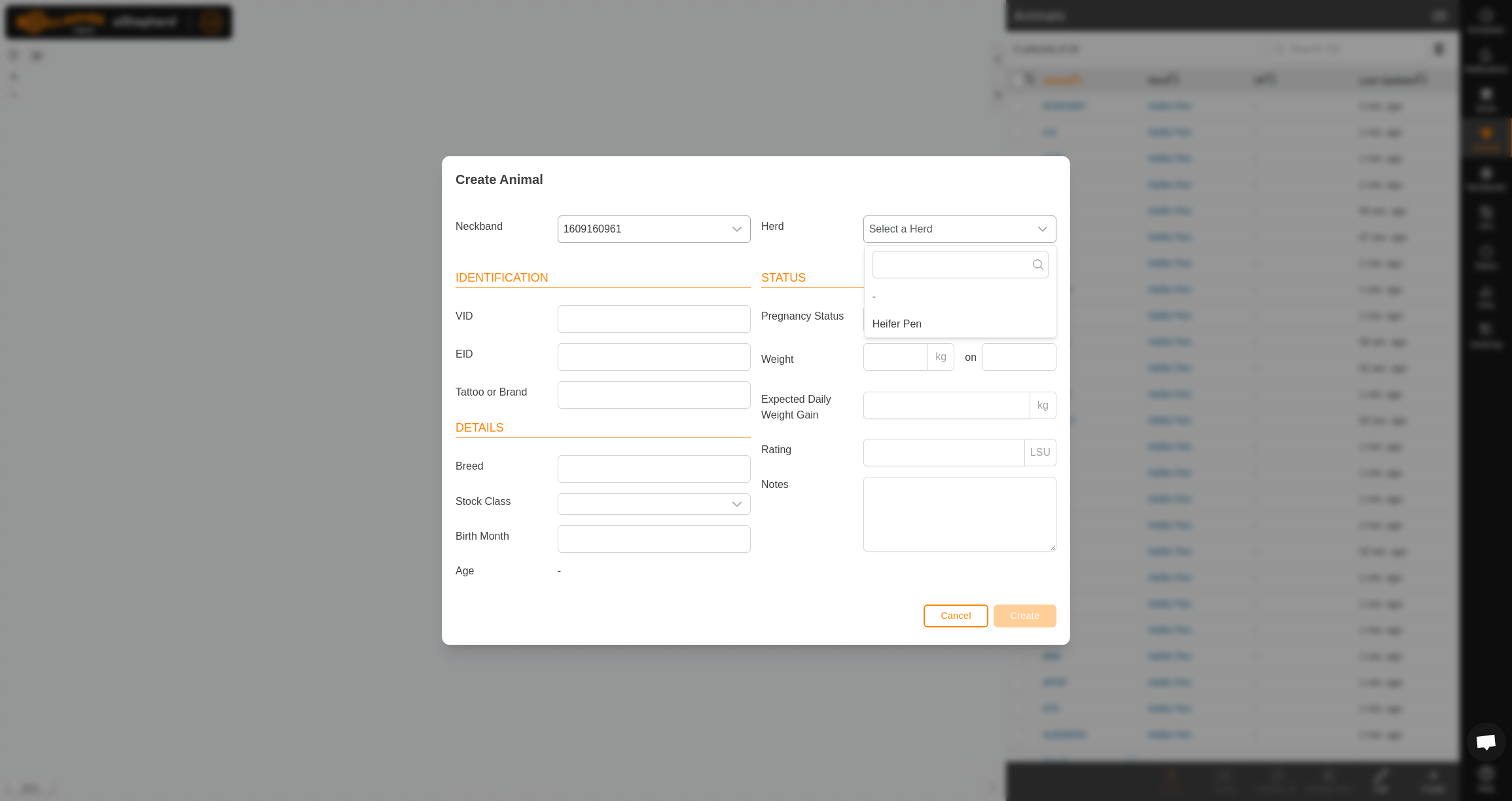
click at [915, 327] on li "Heifer Pen" at bounding box center [961, 324] width 191 height 26
click at [676, 312] on input "VID" at bounding box center [654, 319] width 193 height 28
click at [880, 357] on input "Weight" at bounding box center [895, 357] width 65 height 28
click at [1019, 353] on input "text" at bounding box center [1019, 357] width 75 height 28
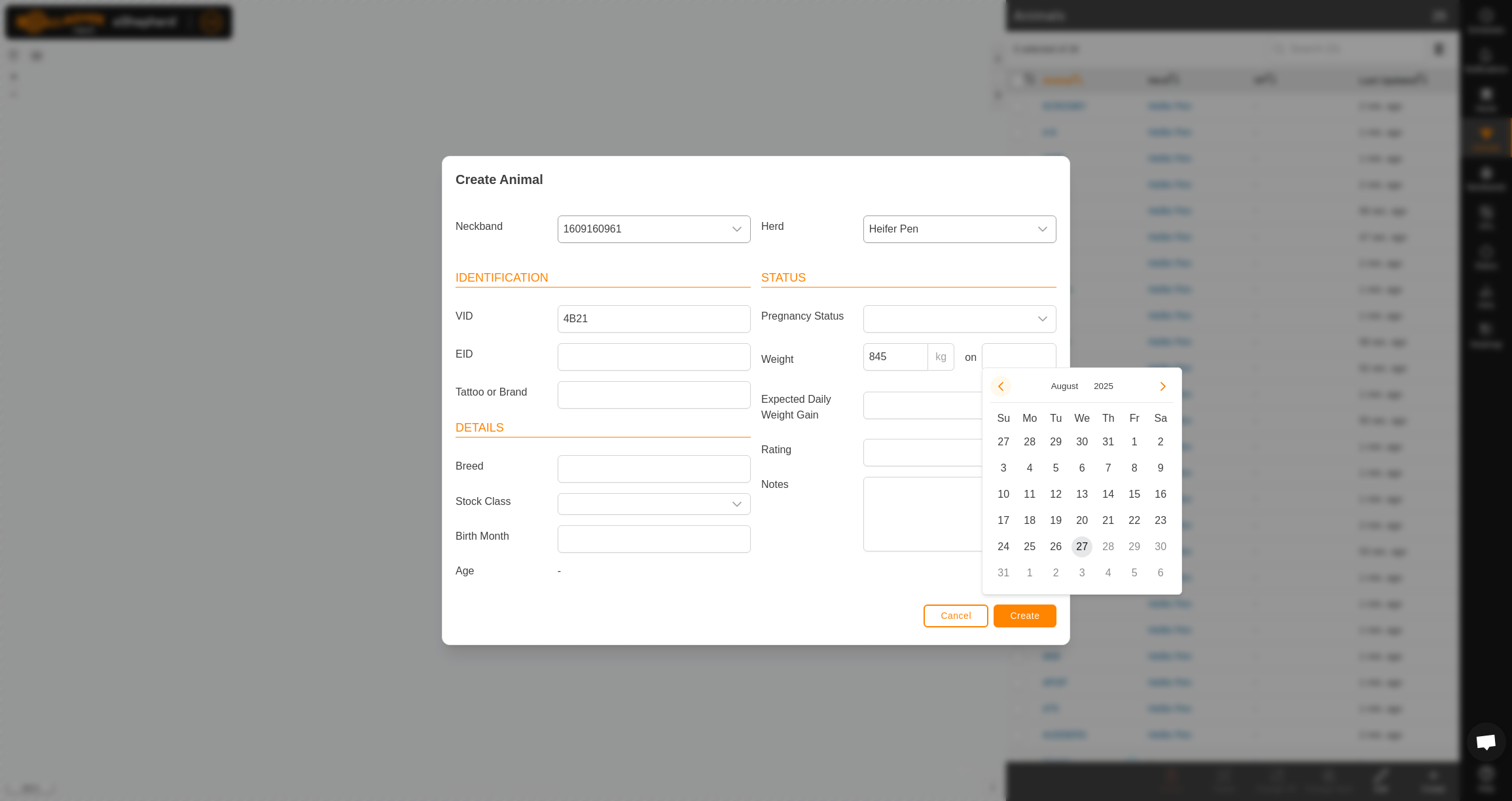
click at [998, 391] on button "Previous Month" at bounding box center [1000, 386] width 21 height 21
click at [1028, 522] on span "23" at bounding box center [1029, 520] width 21 height 21
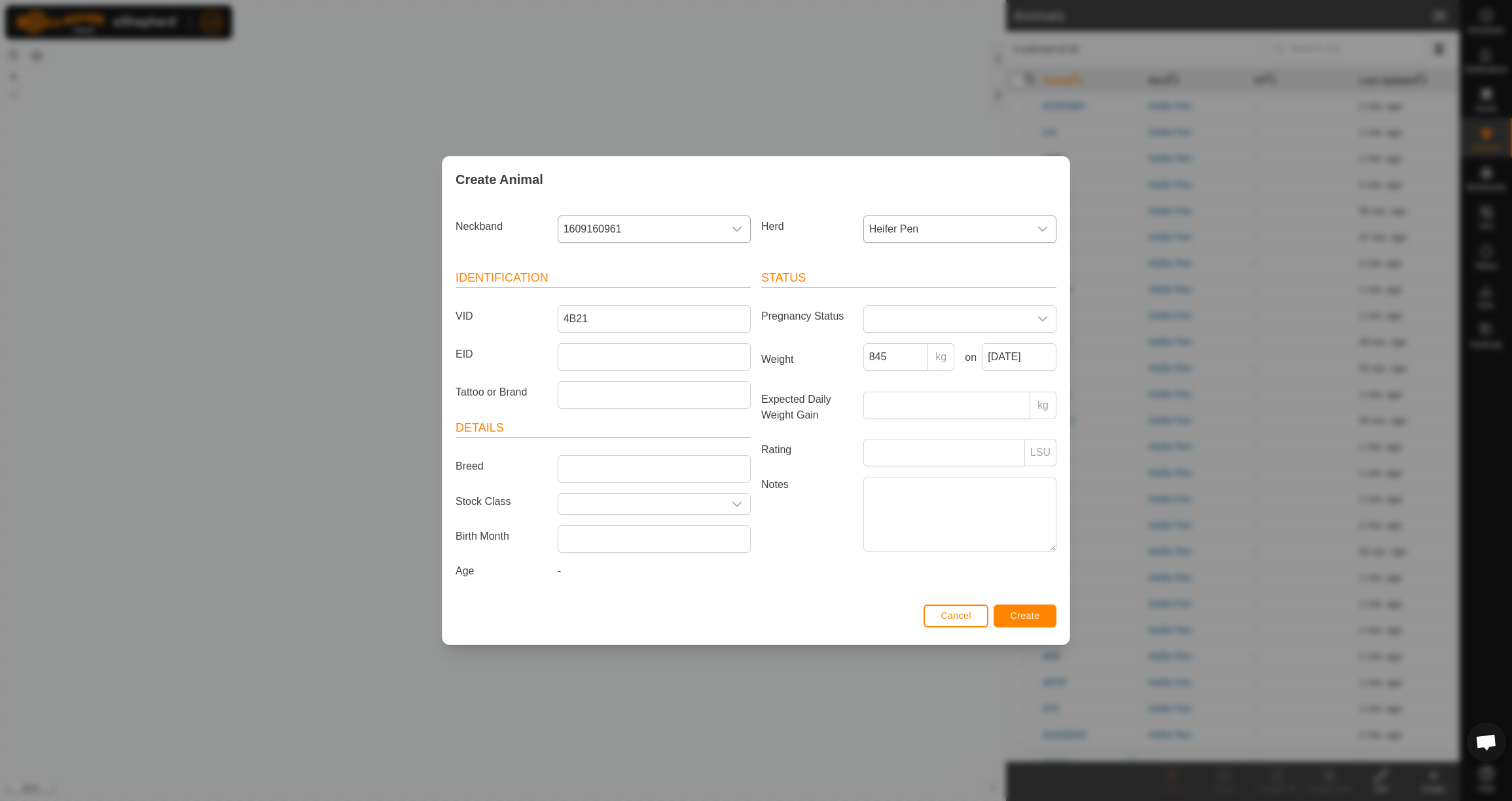
click at [1033, 621] on span "Create" at bounding box center [1025, 615] width 29 height 10
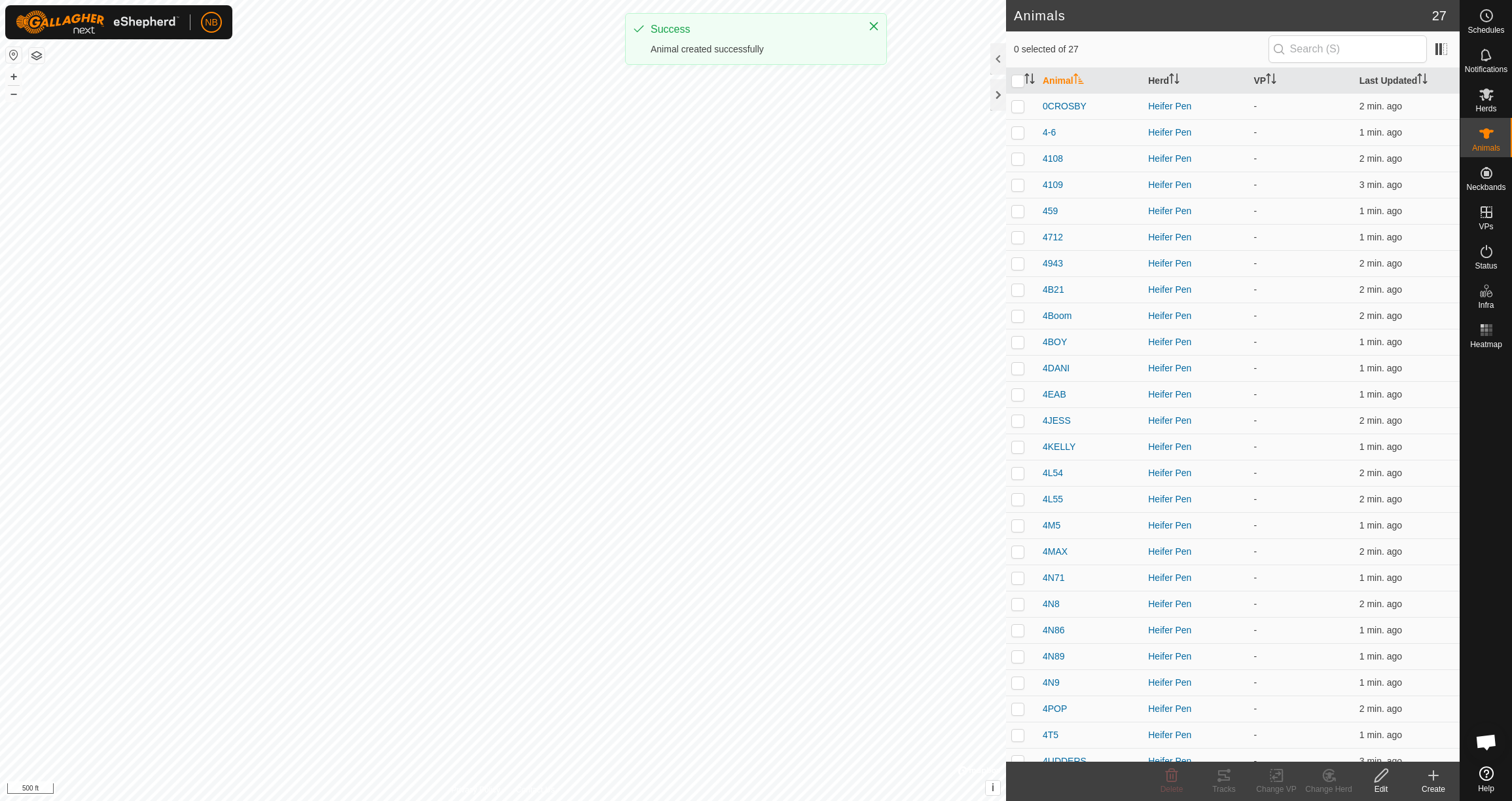
click at [1434, 783] on icon at bounding box center [1433, 775] width 16 height 16
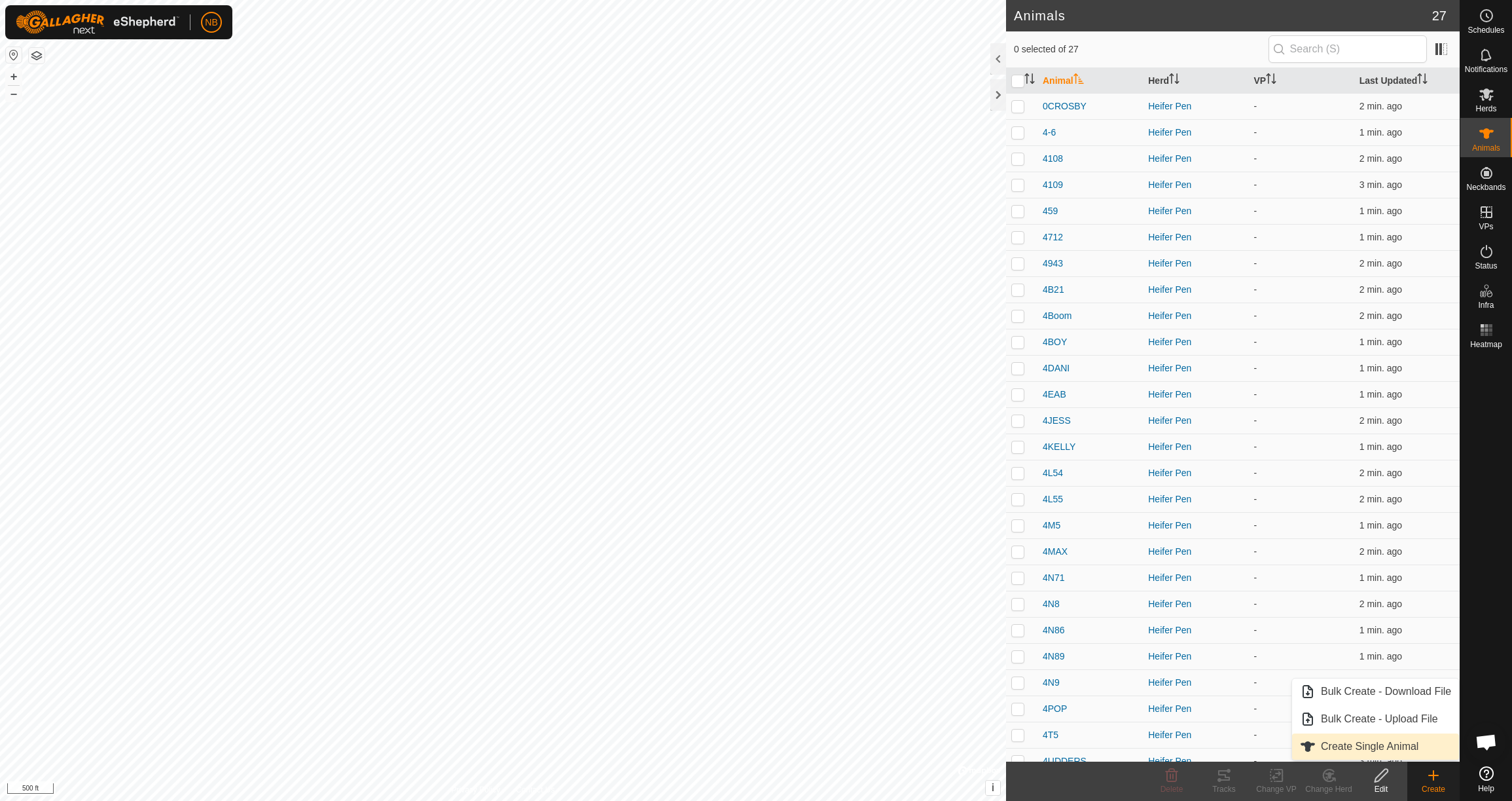
click at [1402, 736] on link "Create Single Animal" at bounding box center [1375, 747] width 167 height 26
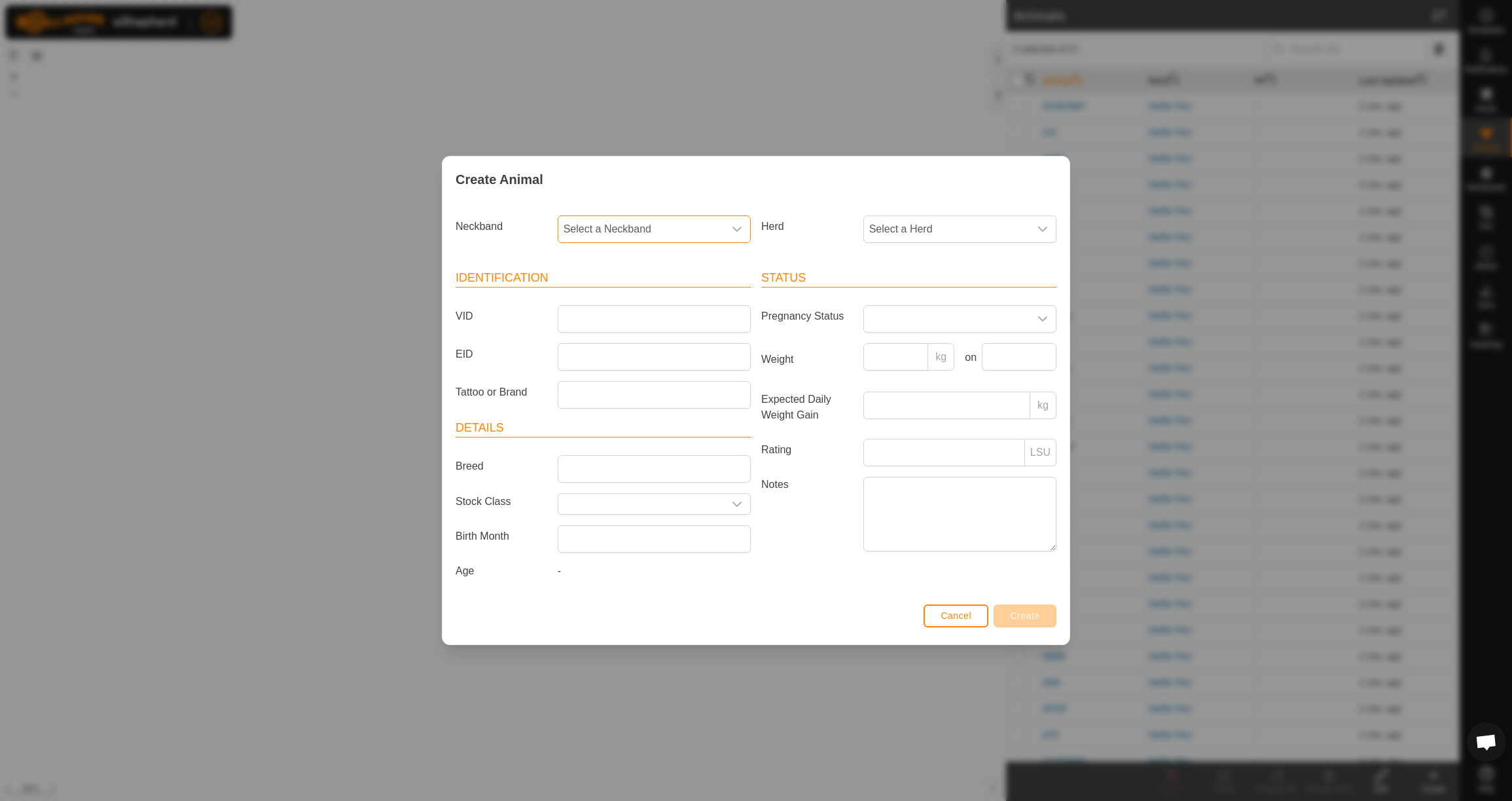
click at [709, 231] on span "Select a Neckband" at bounding box center [641, 229] width 166 height 26
drag, startPoint x: 703, startPoint y: 296, endPoint x: 744, endPoint y: 280, distance: 44.0
click at [703, 296] on li "0163077048" at bounding box center [654, 296] width 191 height 26
click at [910, 224] on span "Select a Herd" at bounding box center [947, 229] width 166 height 26
click at [913, 329] on li "Heifer Pen" at bounding box center [961, 324] width 191 height 26
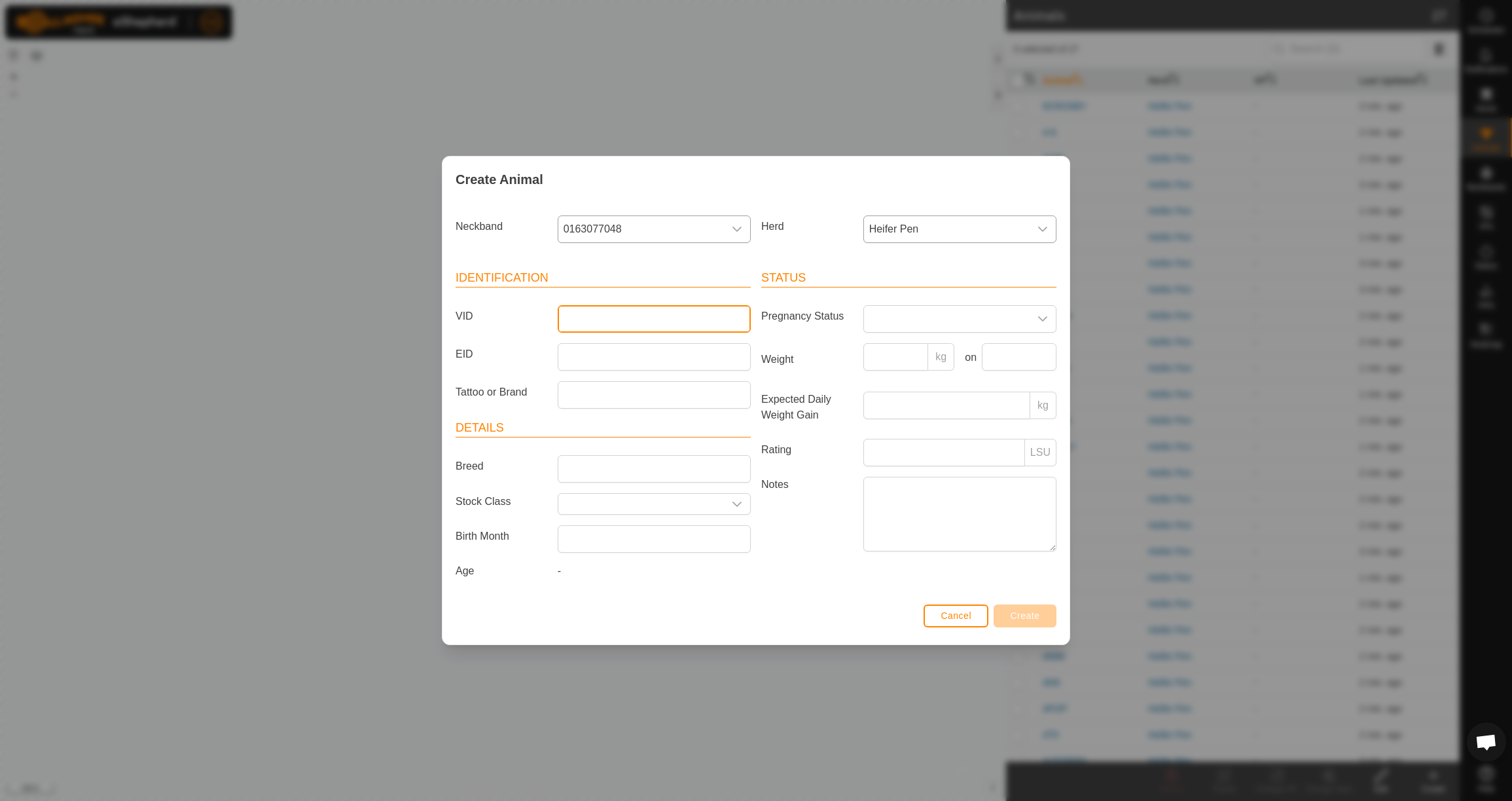
click at [685, 310] on input "VID" at bounding box center [654, 319] width 193 height 28
click at [905, 355] on input "Weight" at bounding box center [895, 357] width 65 height 28
click at [1005, 354] on input "text" at bounding box center [1019, 357] width 75 height 28
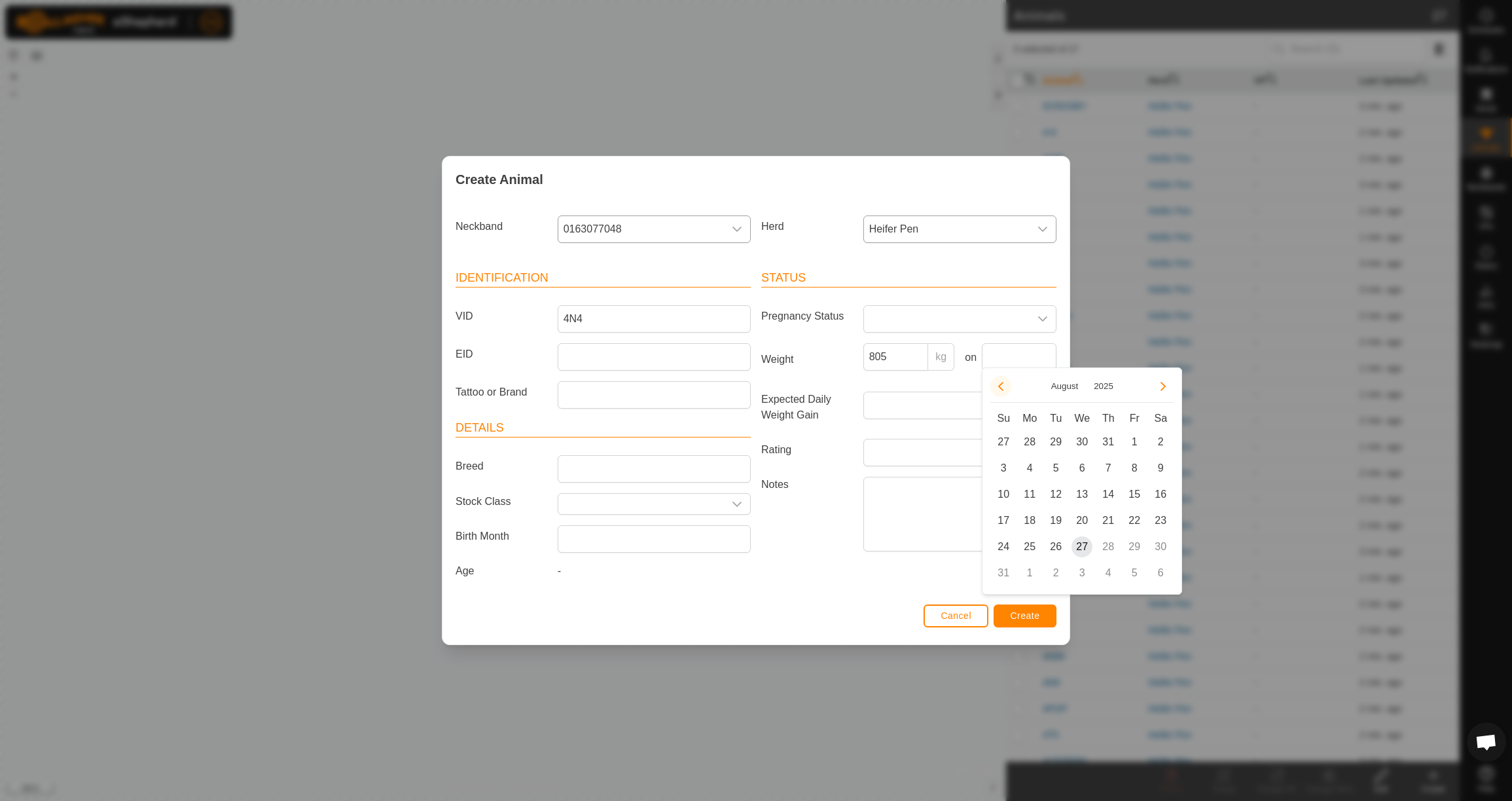
click at [999, 388] on icon "Previous Month" at bounding box center [1000, 386] width 10 height 10
click at [1033, 521] on span "23" at bounding box center [1029, 520] width 21 height 21
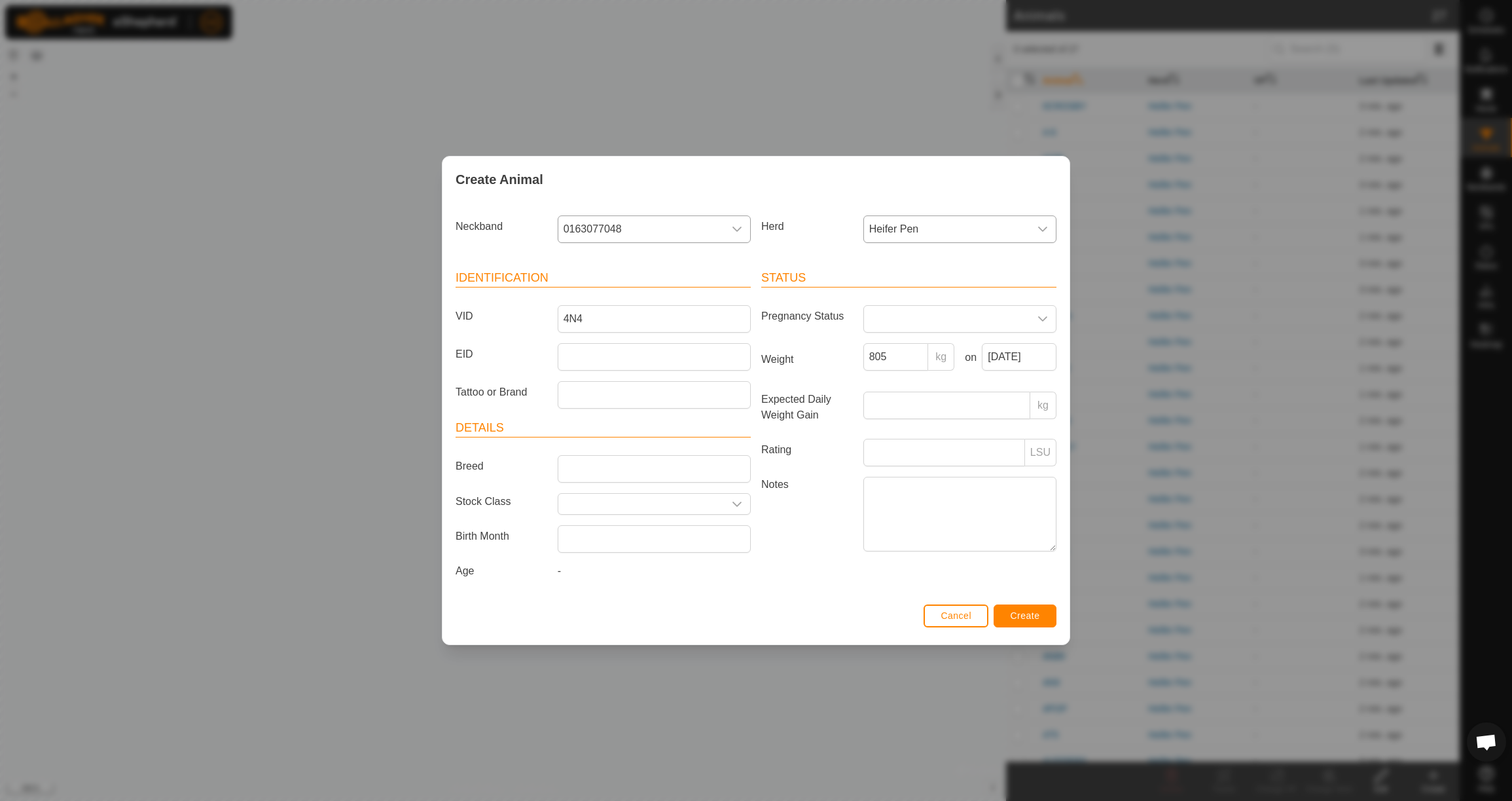
click at [1031, 621] on span "Create" at bounding box center [1025, 615] width 29 height 10
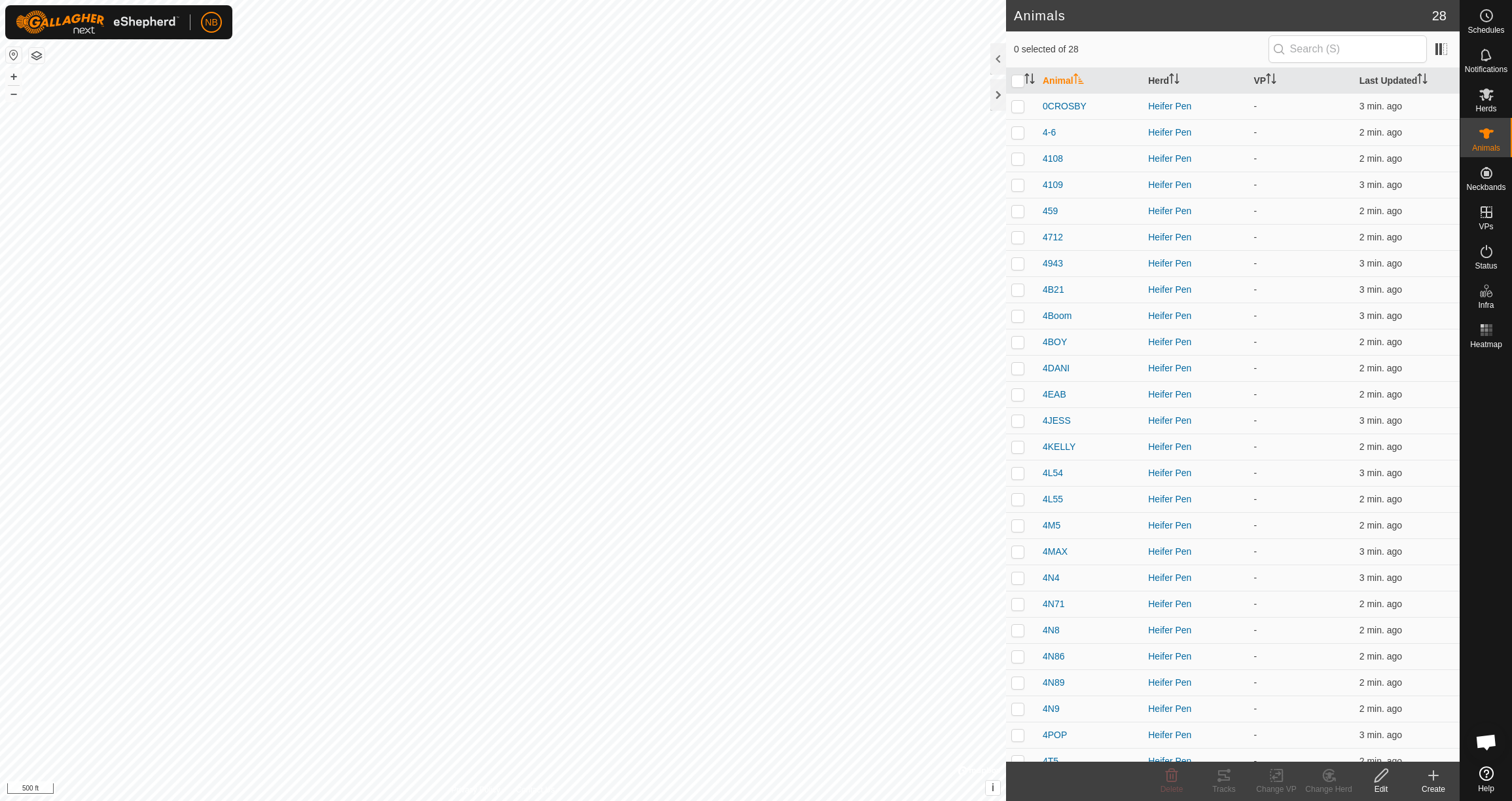
click at [1434, 775] on icon at bounding box center [1434, 775] width 9 height 0
click at [1394, 744] on link "Create Single Animal" at bounding box center [1375, 747] width 167 height 26
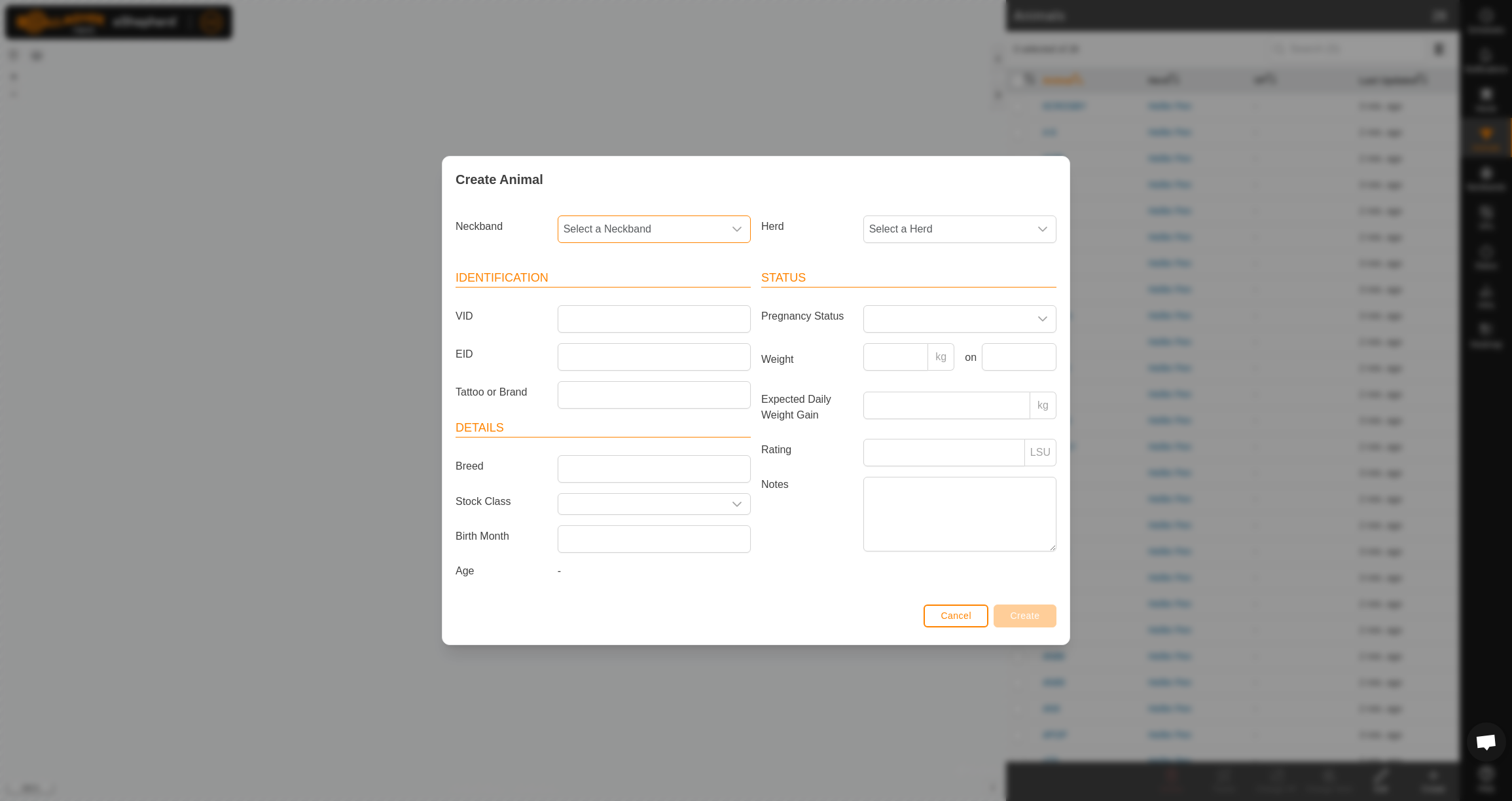
click at [659, 221] on span "Select a Neckband" at bounding box center [641, 229] width 166 height 26
drag, startPoint x: 668, startPoint y: 296, endPoint x: 706, endPoint y: 287, distance: 39.1
click at [668, 296] on li "1277226752" at bounding box center [654, 296] width 191 height 26
click at [899, 226] on span "Select a Herd" at bounding box center [947, 229] width 166 height 26
click at [902, 321] on li "Heifer Pen" at bounding box center [961, 324] width 191 height 26
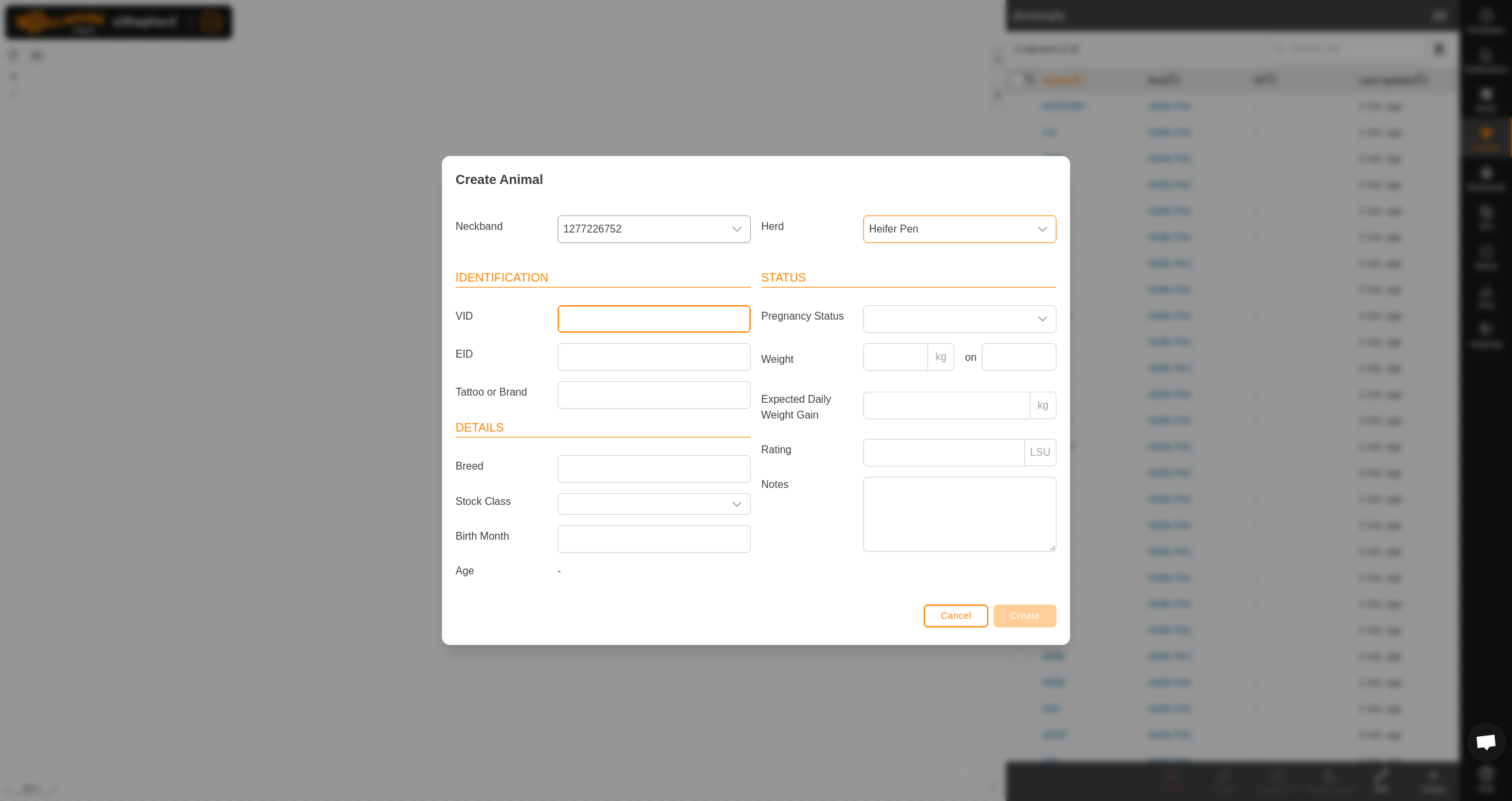
click at [597, 314] on input "VID" at bounding box center [654, 319] width 193 height 28
click at [895, 358] on input "Weight" at bounding box center [895, 357] width 65 height 28
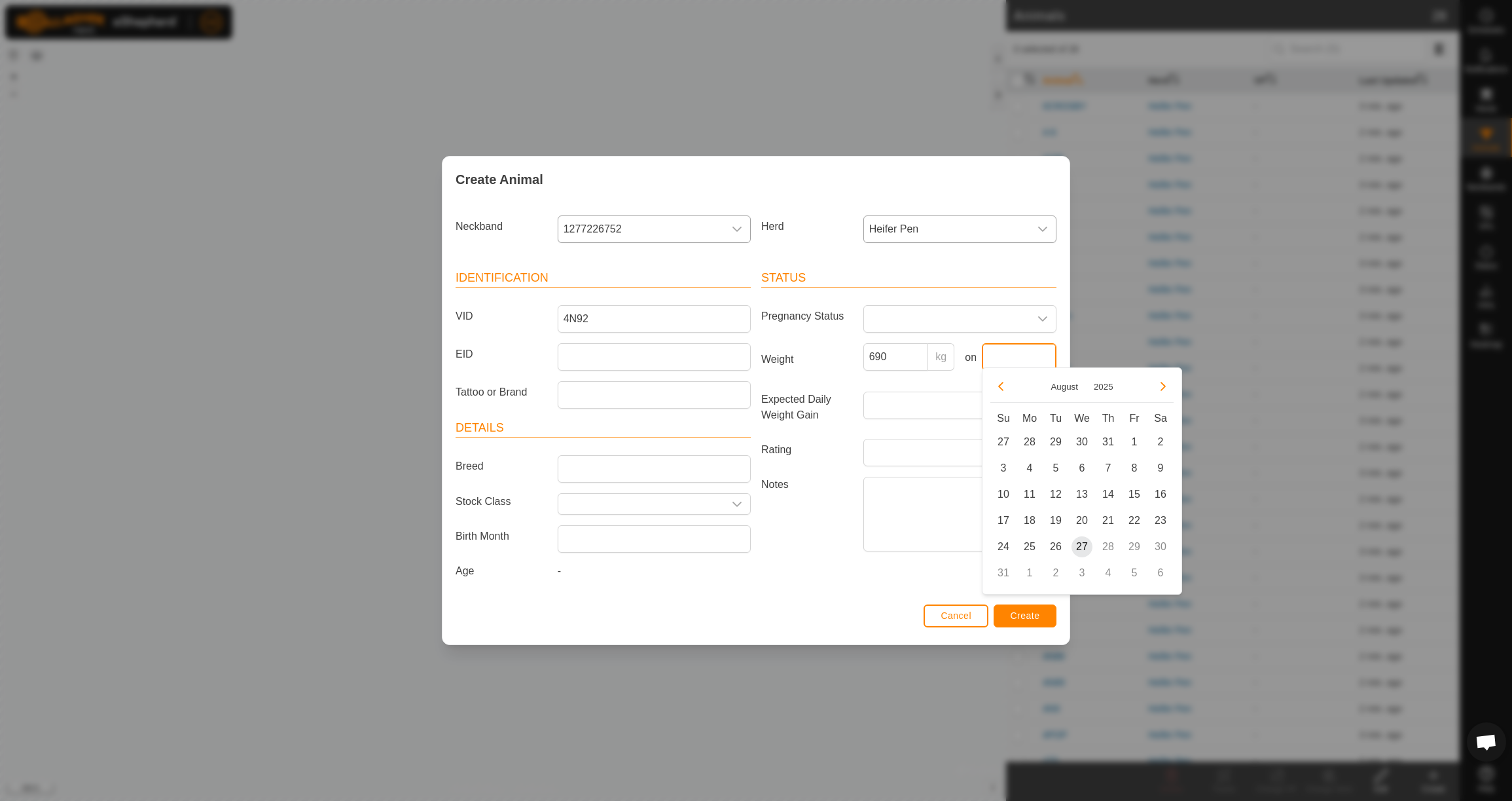
click at [1016, 354] on input "text" at bounding box center [1019, 357] width 75 height 28
click at [1003, 385] on icon "Previous Month" at bounding box center [1000, 386] width 10 height 10
click at [1033, 521] on span "23" at bounding box center [1029, 520] width 21 height 21
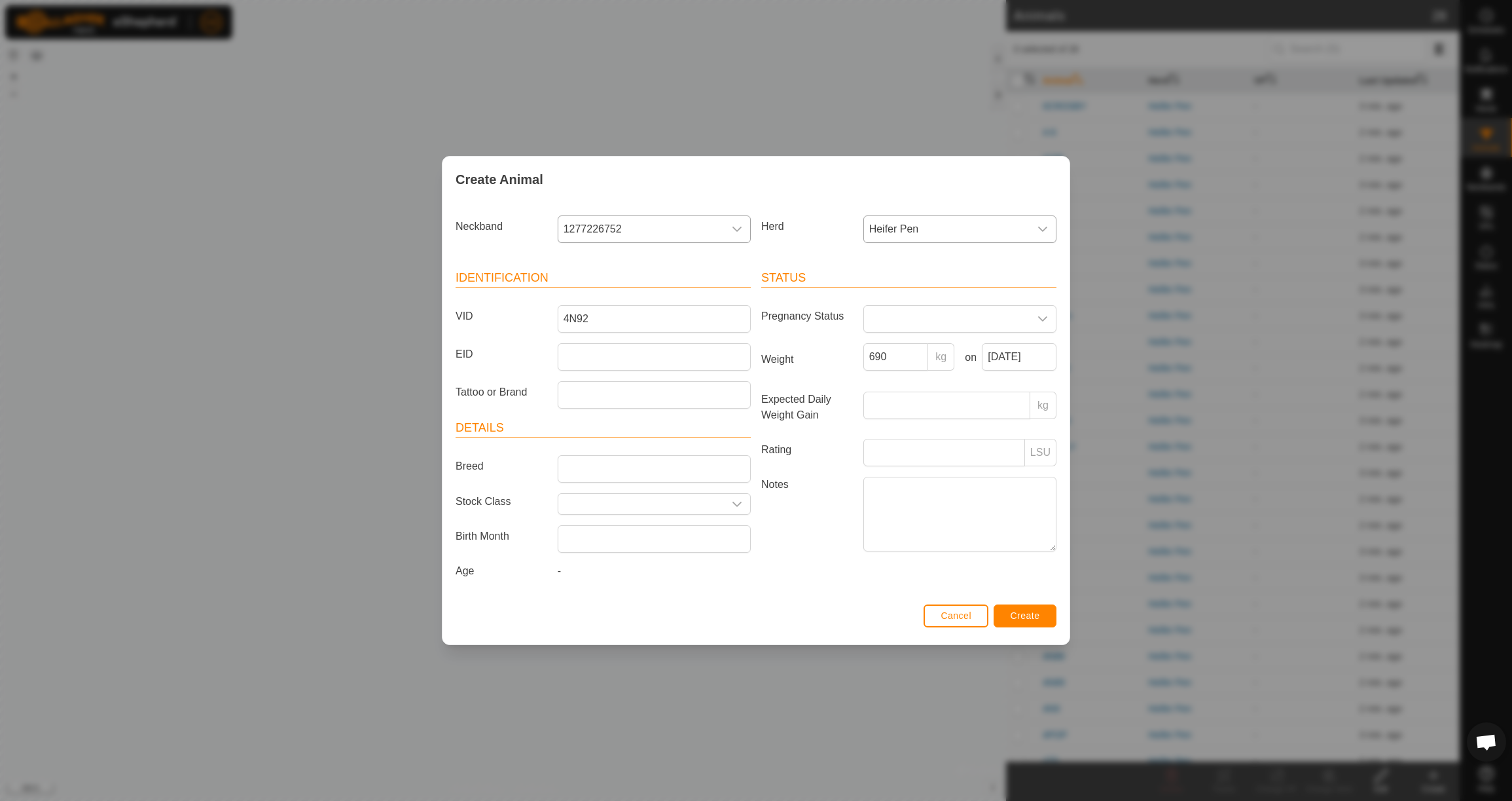
click at [1029, 621] on span "Create" at bounding box center [1025, 615] width 29 height 10
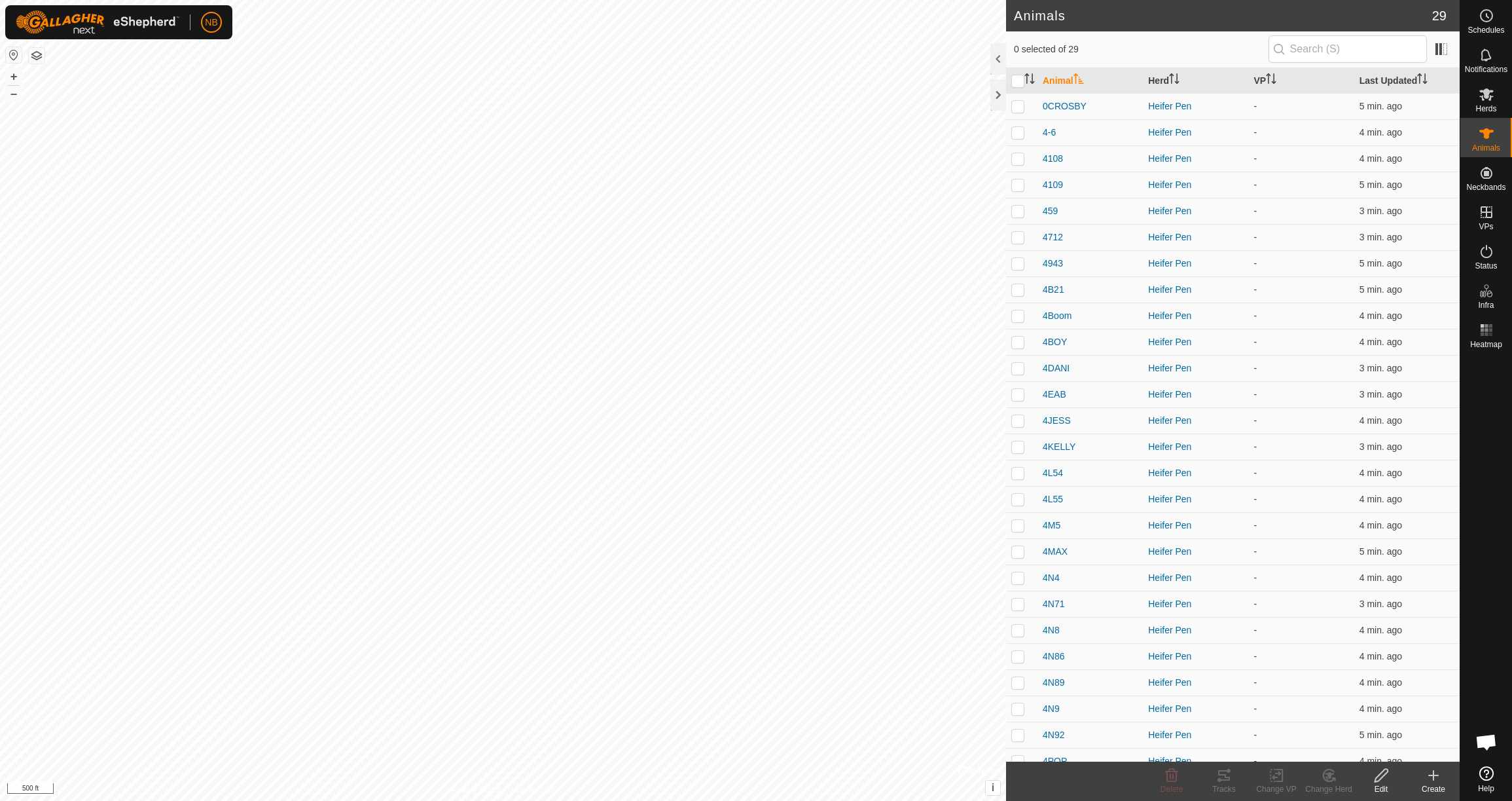
click at [1434, 778] on icon at bounding box center [1434, 775] width 0 height 9
click at [1412, 746] on link "Create Single Animal" at bounding box center [1375, 747] width 167 height 26
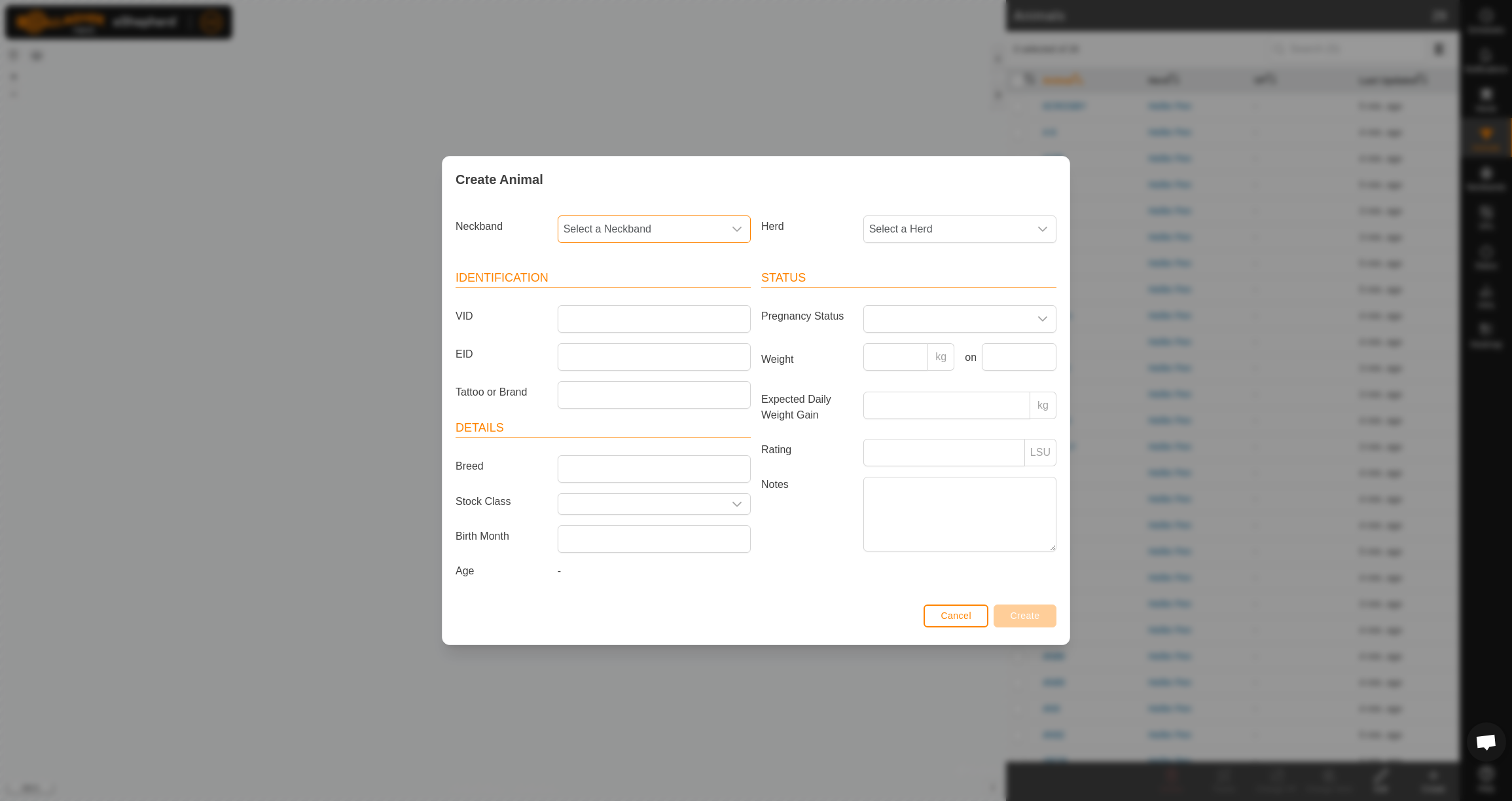
click at [624, 228] on span "Select a Neckband" at bounding box center [641, 229] width 166 height 26
click at [624, 297] on li "3598323351" at bounding box center [654, 296] width 191 height 26
click at [926, 228] on span "Select a Herd" at bounding box center [947, 229] width 166 height 26
drag, startPoint x: 910, startPoint y: 326, endPoint x: 910, endPoint y: 314, distance: 12.0
click at [910, 326] on li "Heifer Pen" at bounding box center [961, 324] width 191 height 26
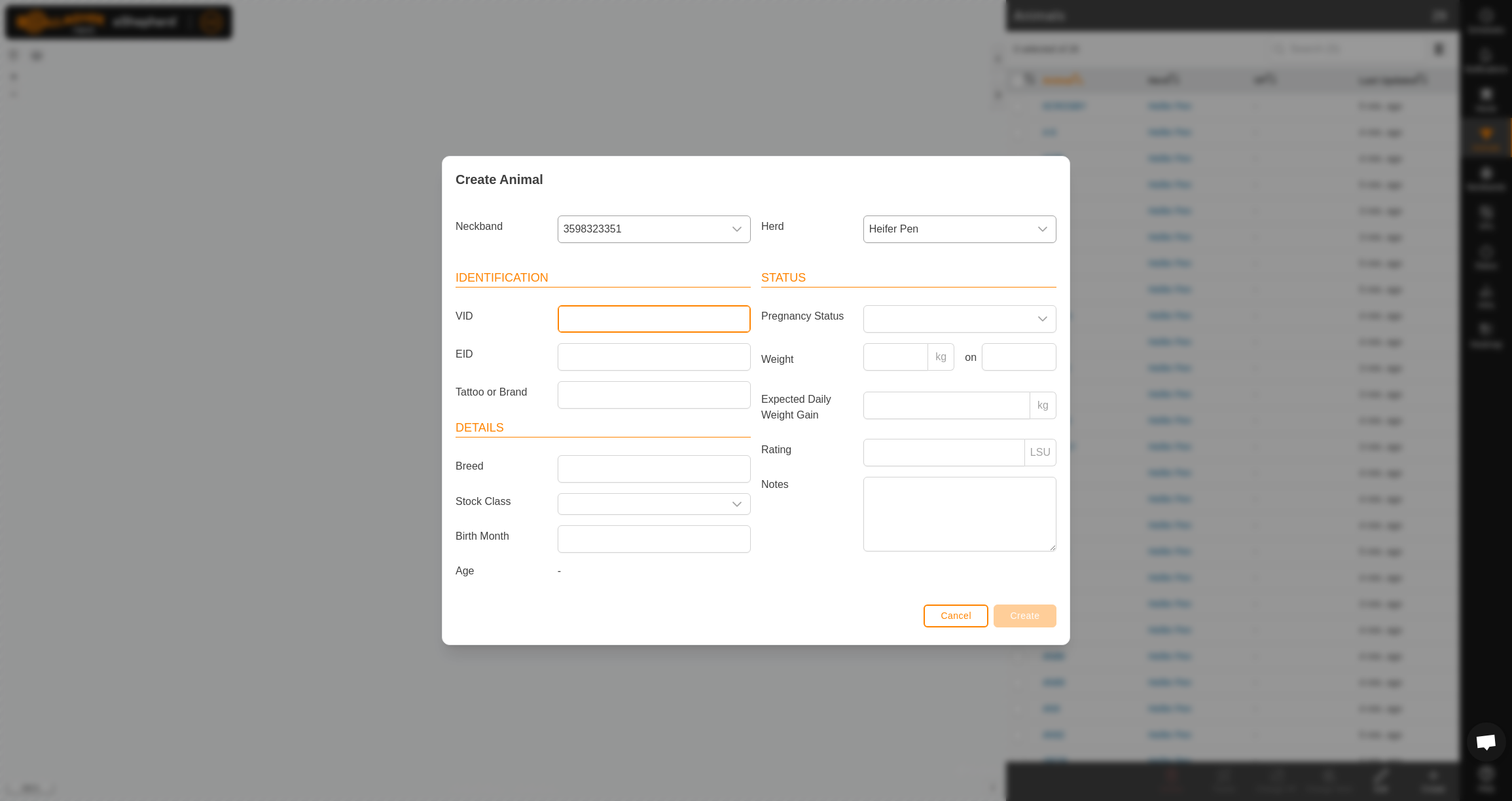
click at [636, 314] on input "VID" at bounding box center [654, 319] width 193 height 28
click at [914, 350] on input "Weight" at bounding box center [895, 357] width 65 height 28
click at [1035, 353] on input "text" at bounding box center [1019, 357] width 75 height 28
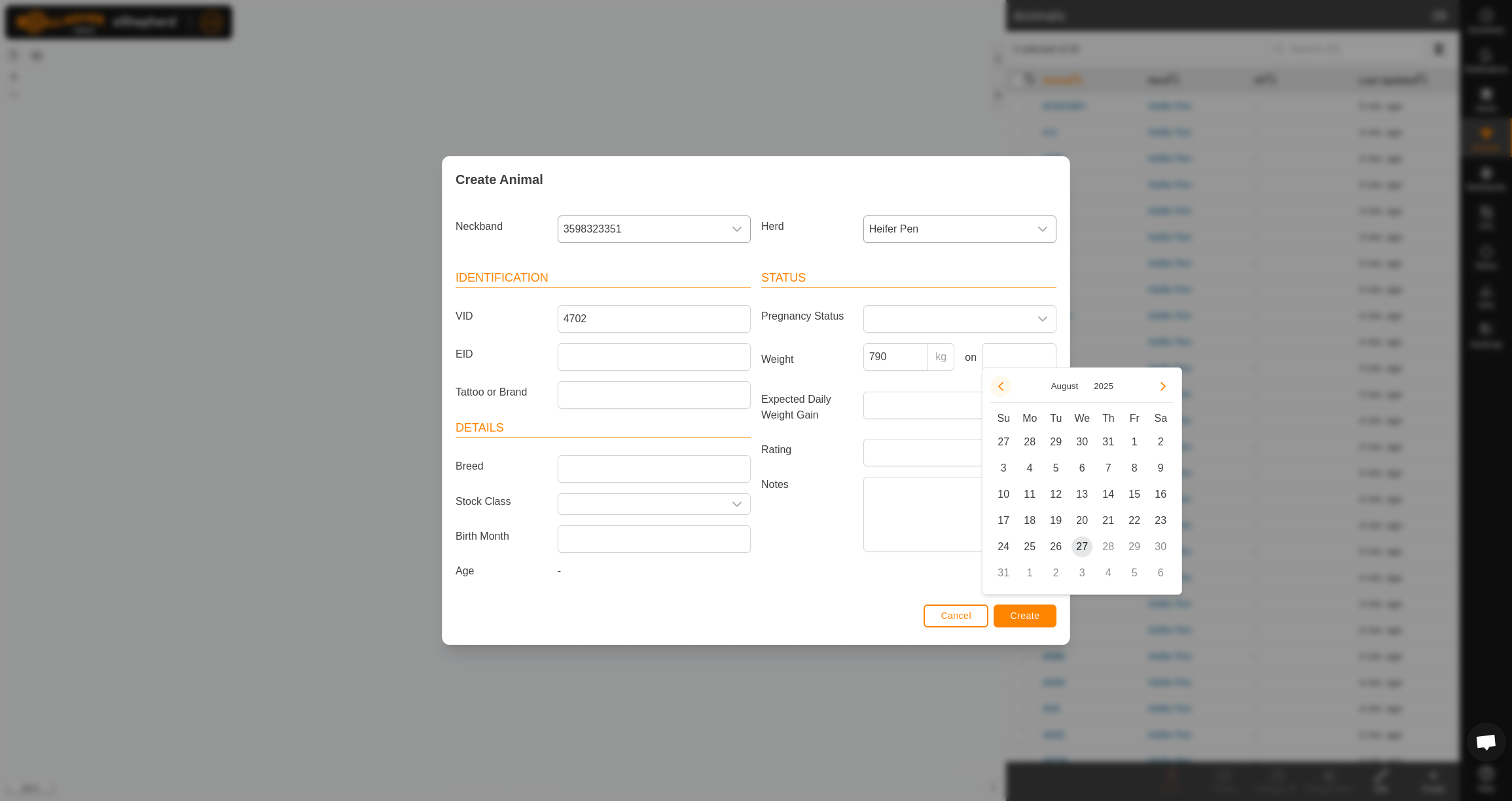
click at [1005, 388] on icon "Previous Month" at bounding box center [1000, 386] width 10 height 10
click at [1005, 388] on button "Previous Month" at bounding box center [1000, 386] width 21 height 21
click at [1029, 527] on span "23" at bounding box center [1029, 520] width 21 height 21
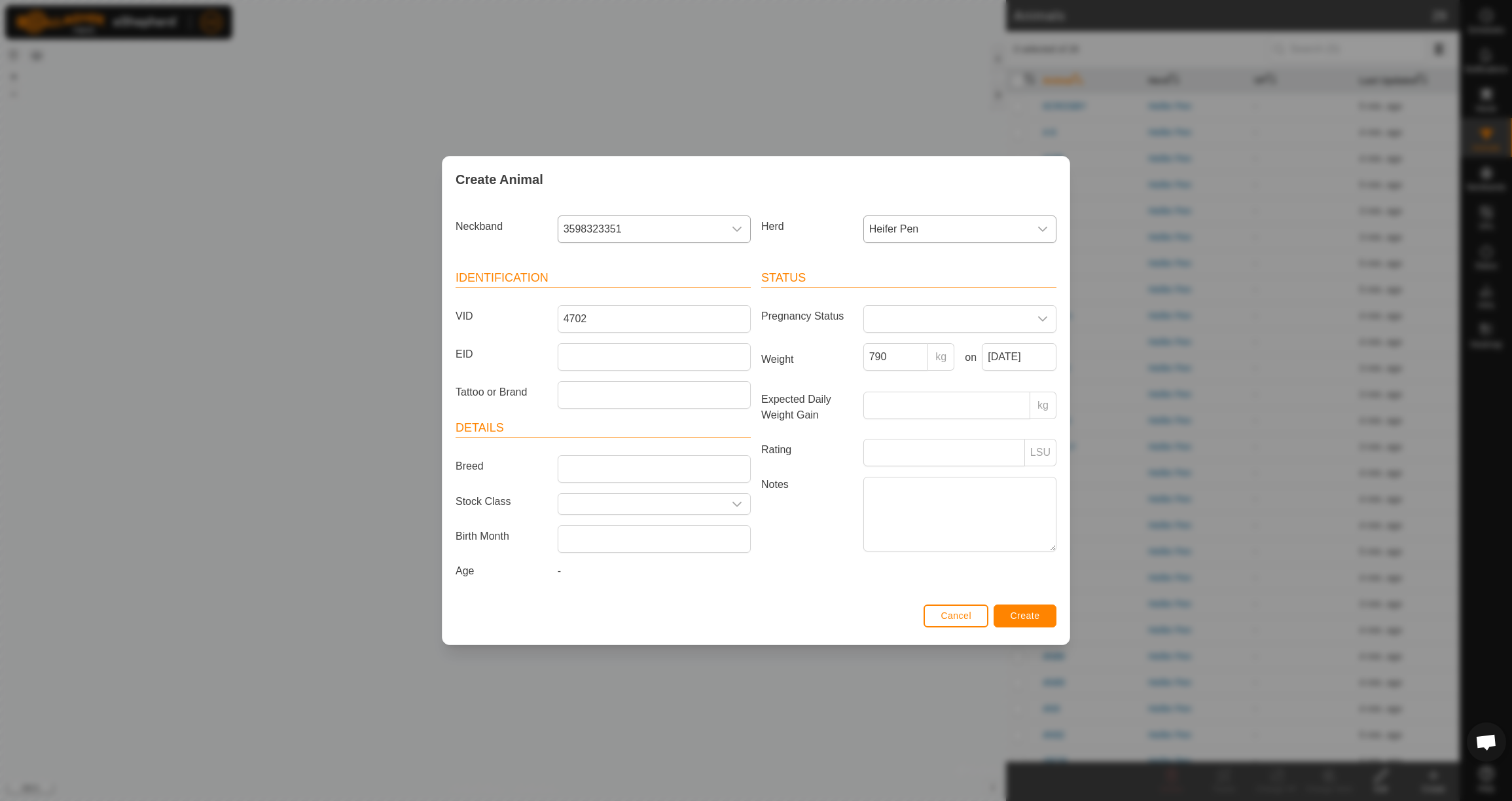
click at [1039, 621] on span "Create" at bounding box center [1025, 615] width 29 height 10
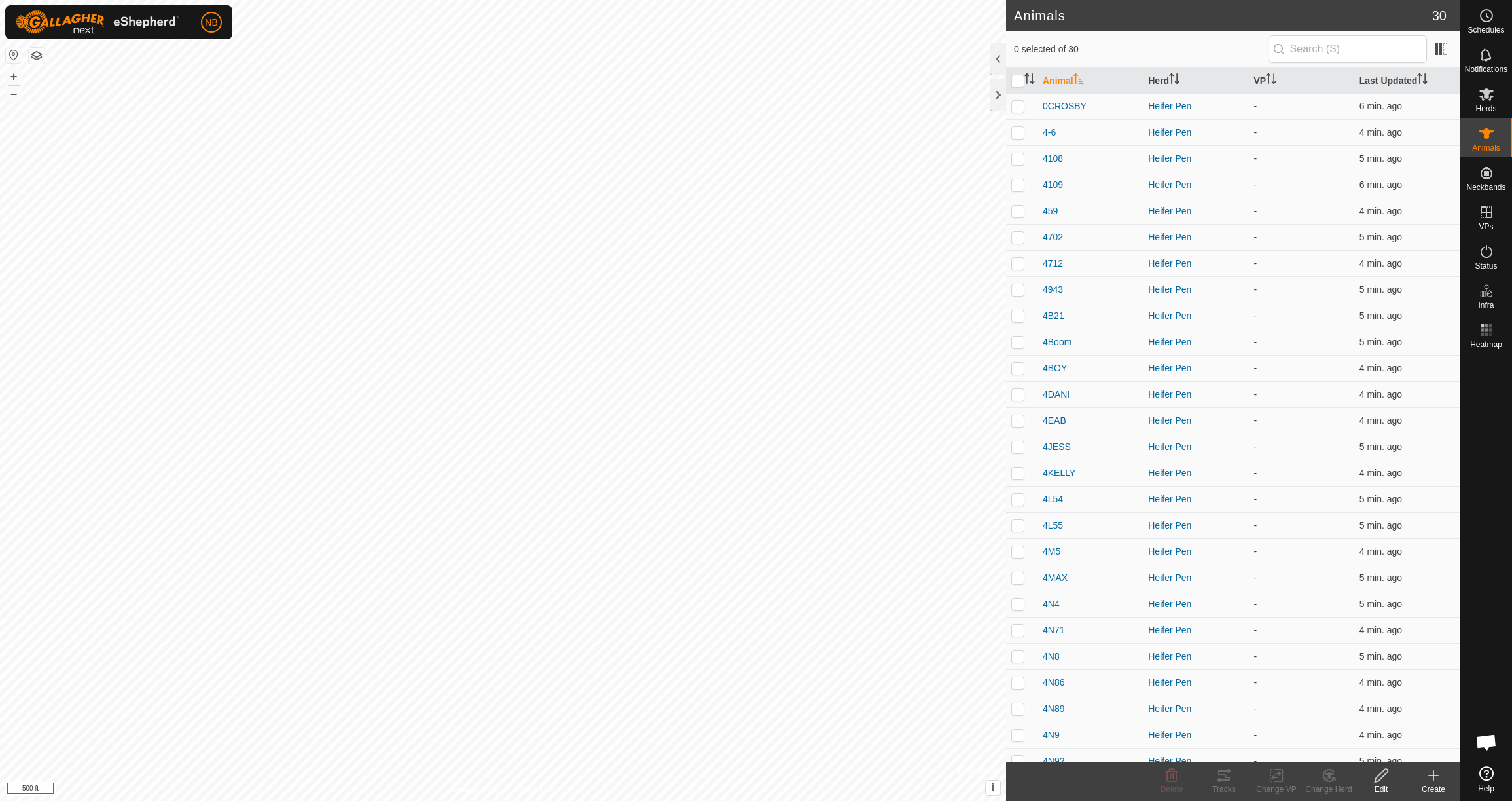
click at [1437, 775] on icon at bounding box center [1434, 775] width 9 height 0
click at [1404, 744] on link "Create Single Animal" at bounding box center [1375, 747] width 167 height 26
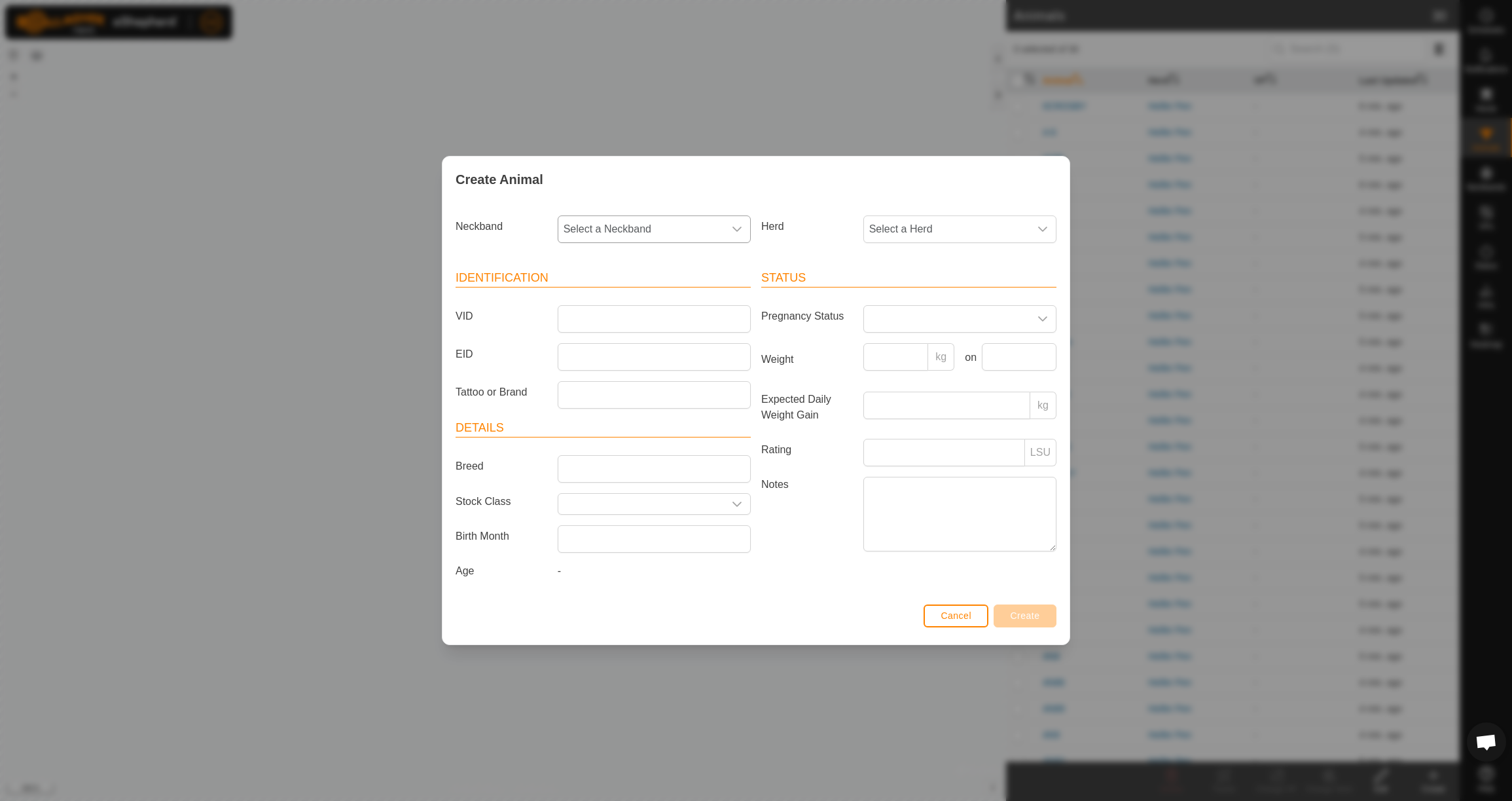
click at [684, 219] on span "Select a Neckband" at bounding box center [641, 229] width 166 height 26
drag, startPoint x: 681, startPoint y: 293, endPoint x: 686, endPoint y: 286, distance: 8.6
click at [681, 293] on li "0747629503" at bounding box center [654, 296] width 191 height 26
click at [911, 226] on span "Select a Herd" at bounding box center [947, 229] width 166 height 26
drag, startPoint x: 910, startPoint y: 321, endPoint x: 889, endPoint y: 308, distance: 24.7
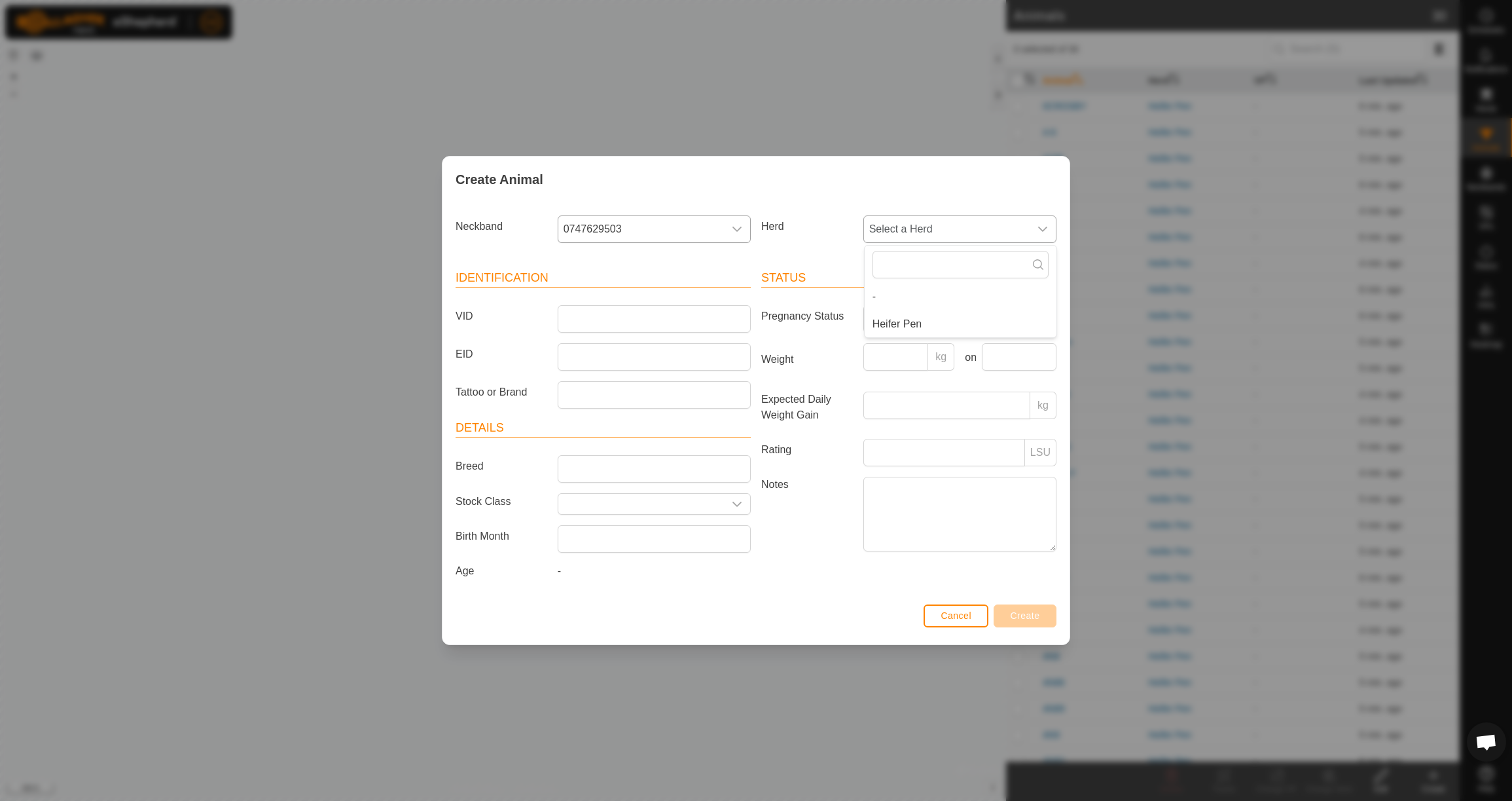
click at [910, 321] on li "Heifer Pen" at bounding box center [961, 324] width 191 height 26
click at [652, 312] on input "VID" at bounding box center [654, 319] width 193 height 28
click at [915, 360] on input "Weight" at bounding box center [895, 357] width 65 height 28
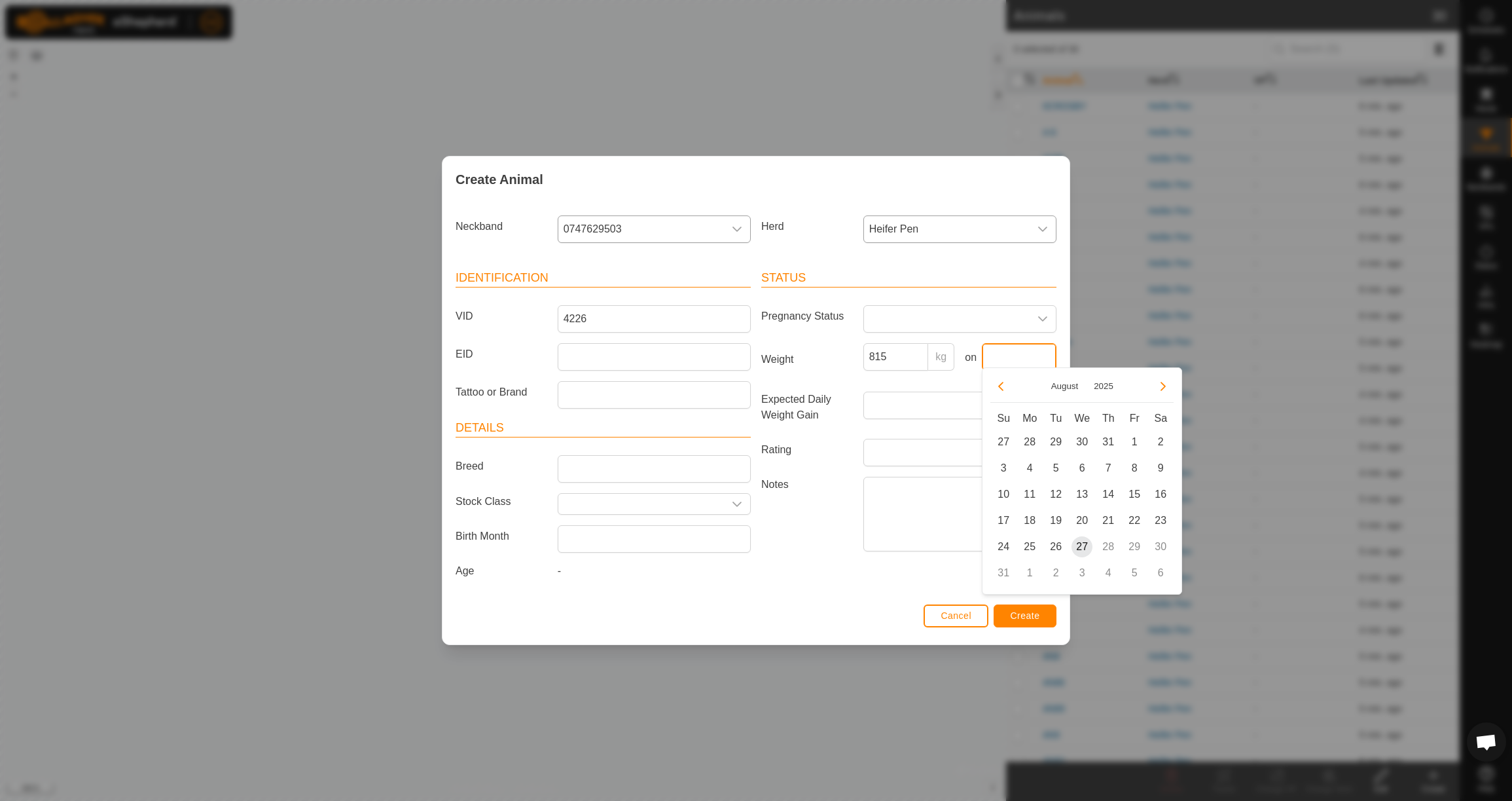
click at [998, 358] on input "text" at bounding box center [1019, 357] width 75 height 28
click at [1003, 390] on icon "Previous Month" at bounding box center [1001, 387] width 6 height 9
click at [1003, 389] on icon "Previous Month" at bounding box center [1001, 387] width 6 height 9
drag, startPoint x: 1037, startPoint y: 528, endPoint x: 1031, endPoint y: 524, distance: 7.2
click at [1037, 528] on td "23" at bounding box center [1030, 520] width 26 height 26
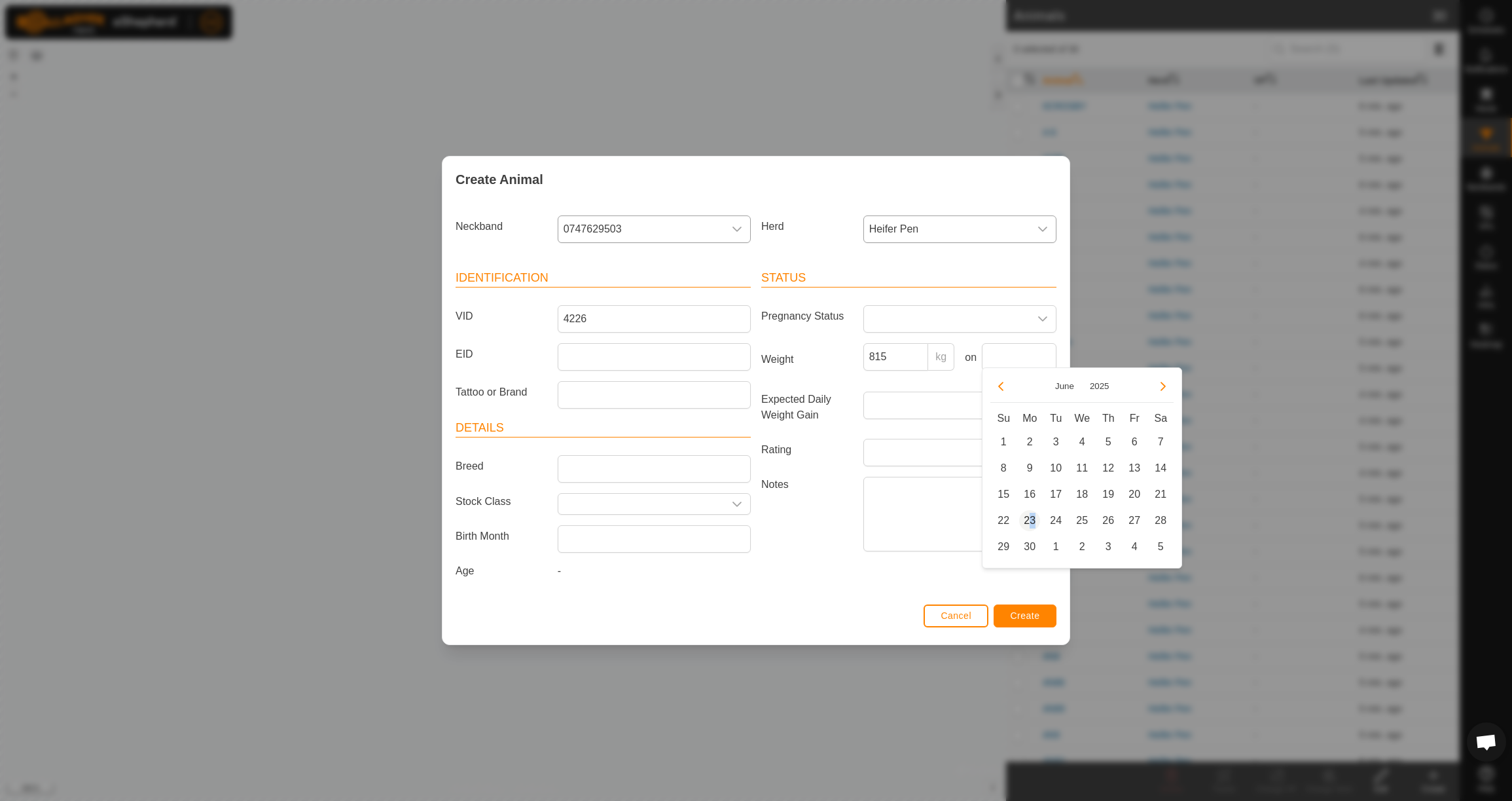
click at [1031, 522] on span "23" at bounding box center [1029, 520] width 21 height 21
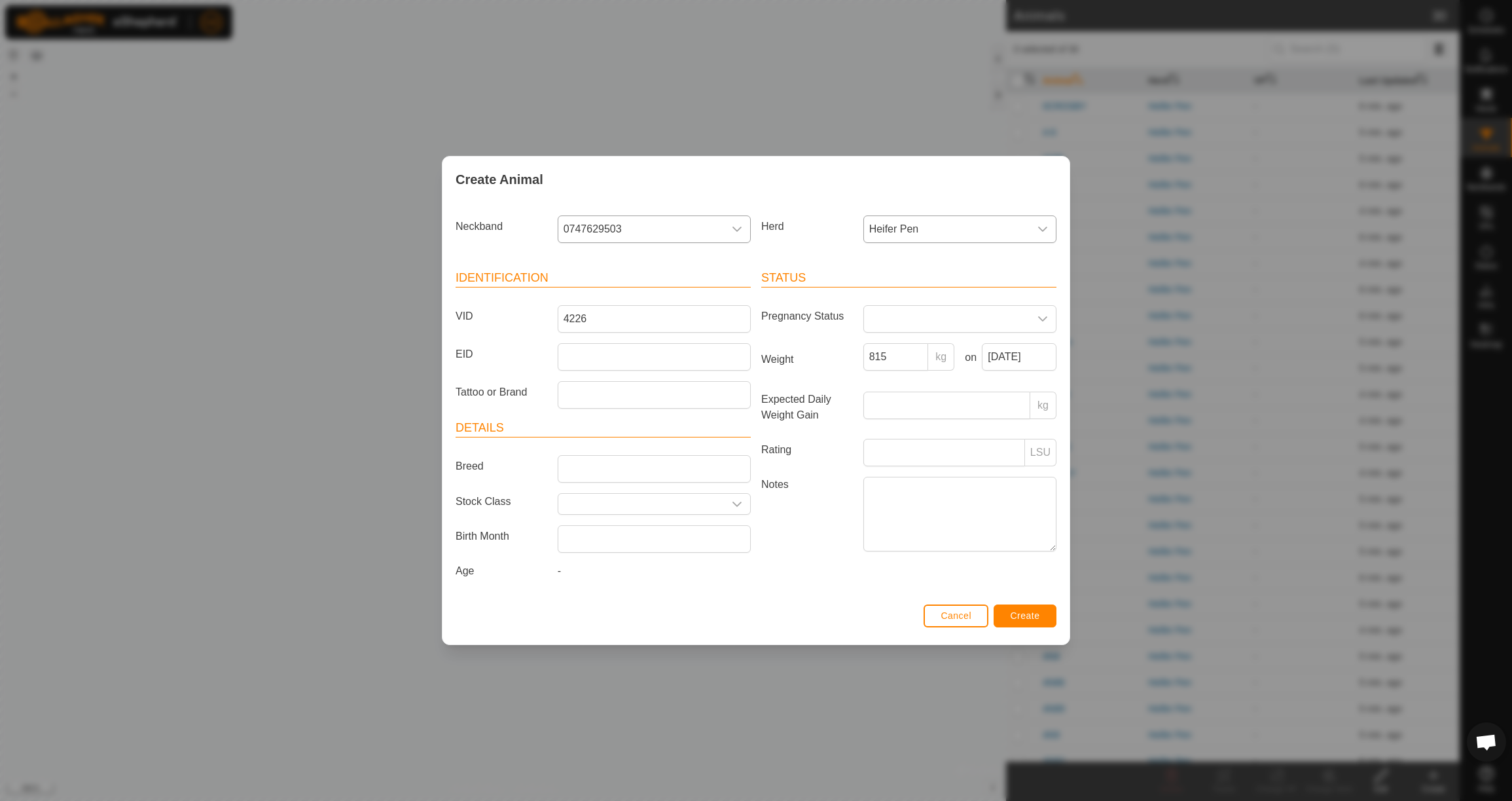
click at [1026, 621] on span "Create" at bounding box center [1025, 615] width 29 height 10
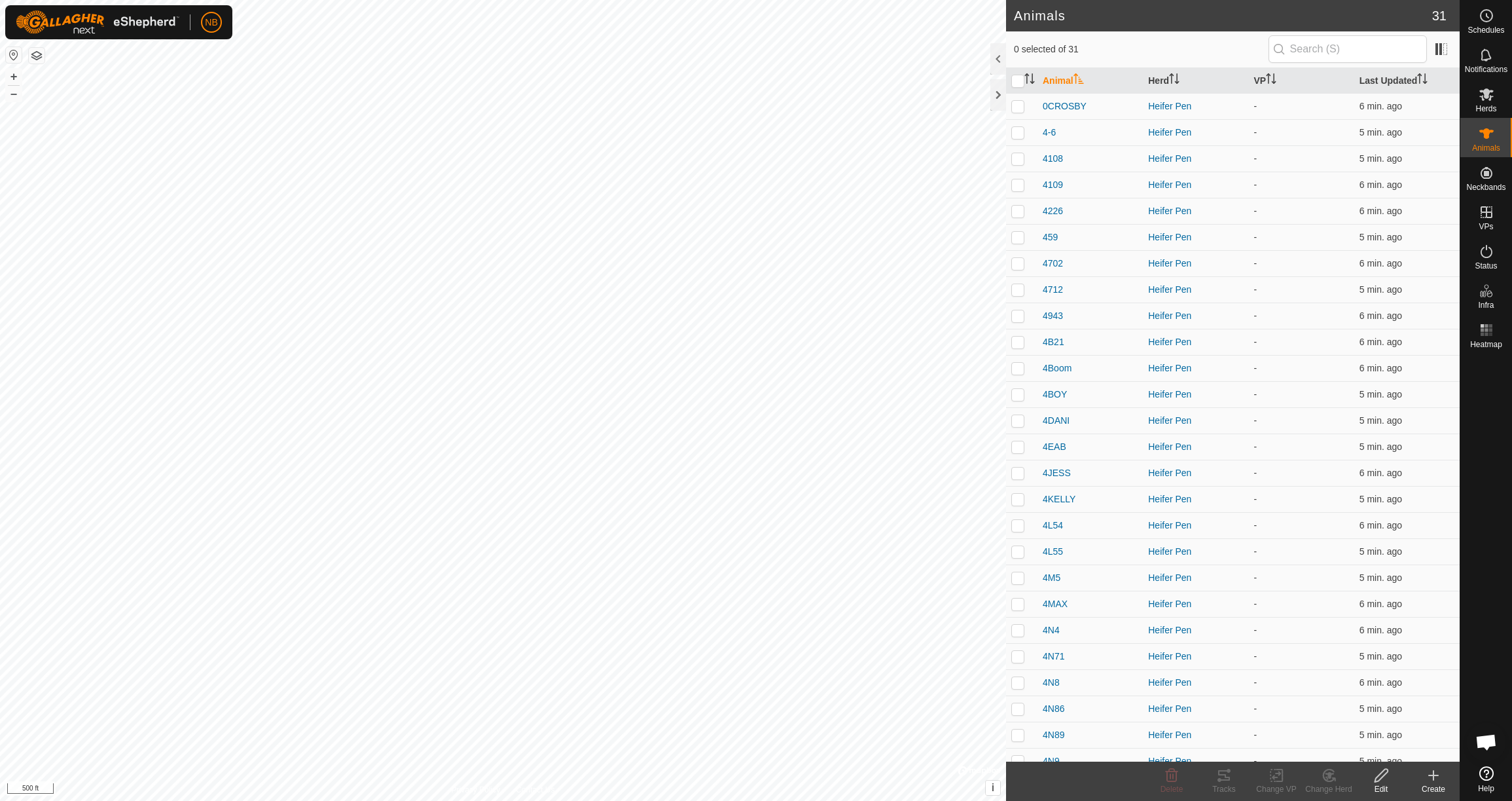
click at [1427, 778] on icon at bounding box center [1433, 775] width 16 height 16
click at [1414, 749] on link "Create Single Animal" at bounding box center [1375, 747] width 167 height 26
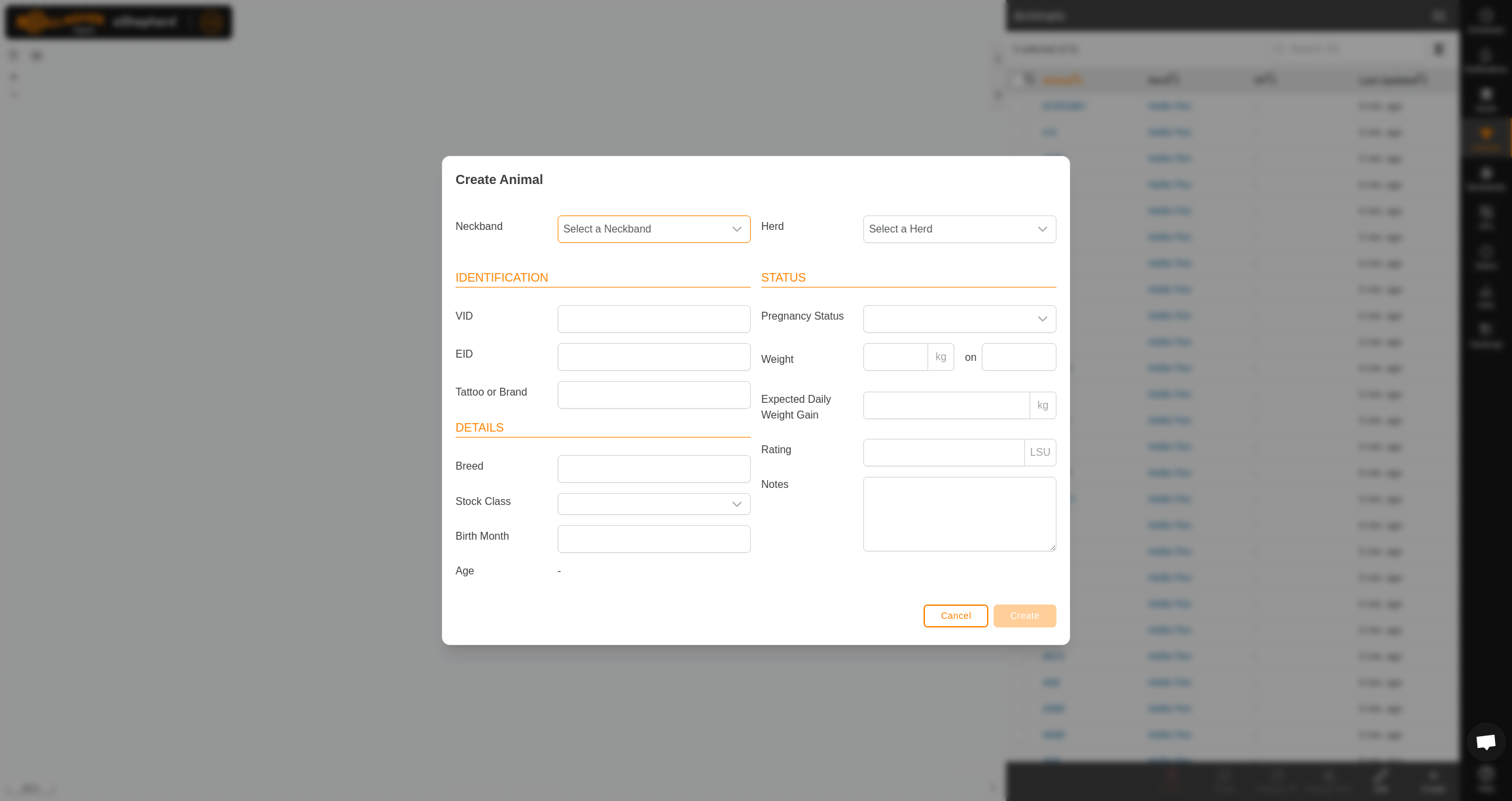
click at [619, 224] on span "Select a Neckband" at bounding box center [641, 229] width 166 height 26
click at [630, 293] on li "3109394882" at bounding box center [654, 296] width 191 height 26
click at [903, 237] on span "Select a Herd" at bounding box center [947, 229] width 166 height 26
click at [906, 317] on li "Heifer Pen" at bounding box center [961, 324] width 191 height 26
click at [623, 311] on input "VID" at bounding box center [654, 319] width 193 height 28
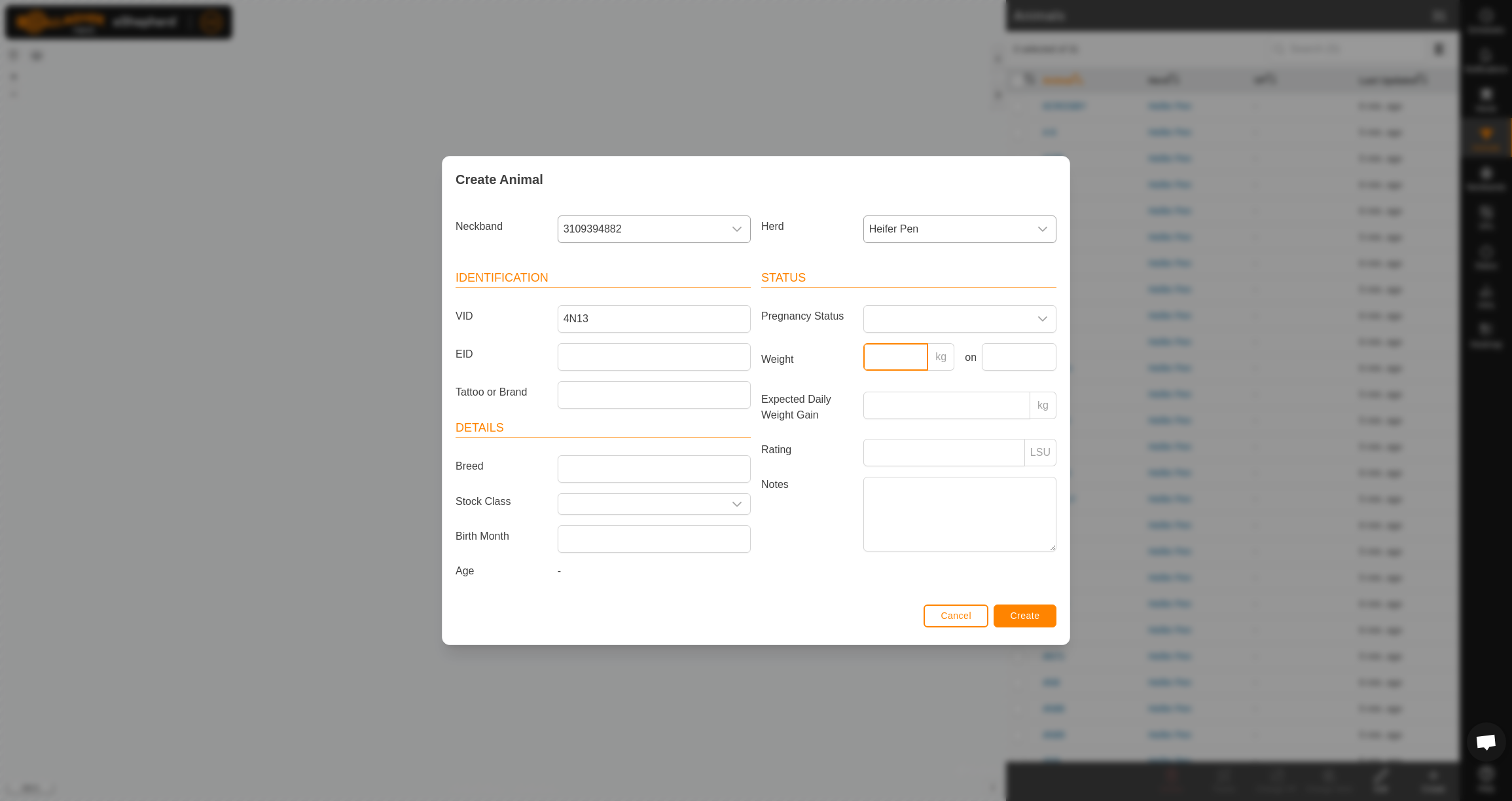
click at [908, 356] on input "Weight" at bounding box center [895, 357] width 65 height 28
click at [1007, 352] on input "text" at bounding box center [1019, 357] width 75 height 28
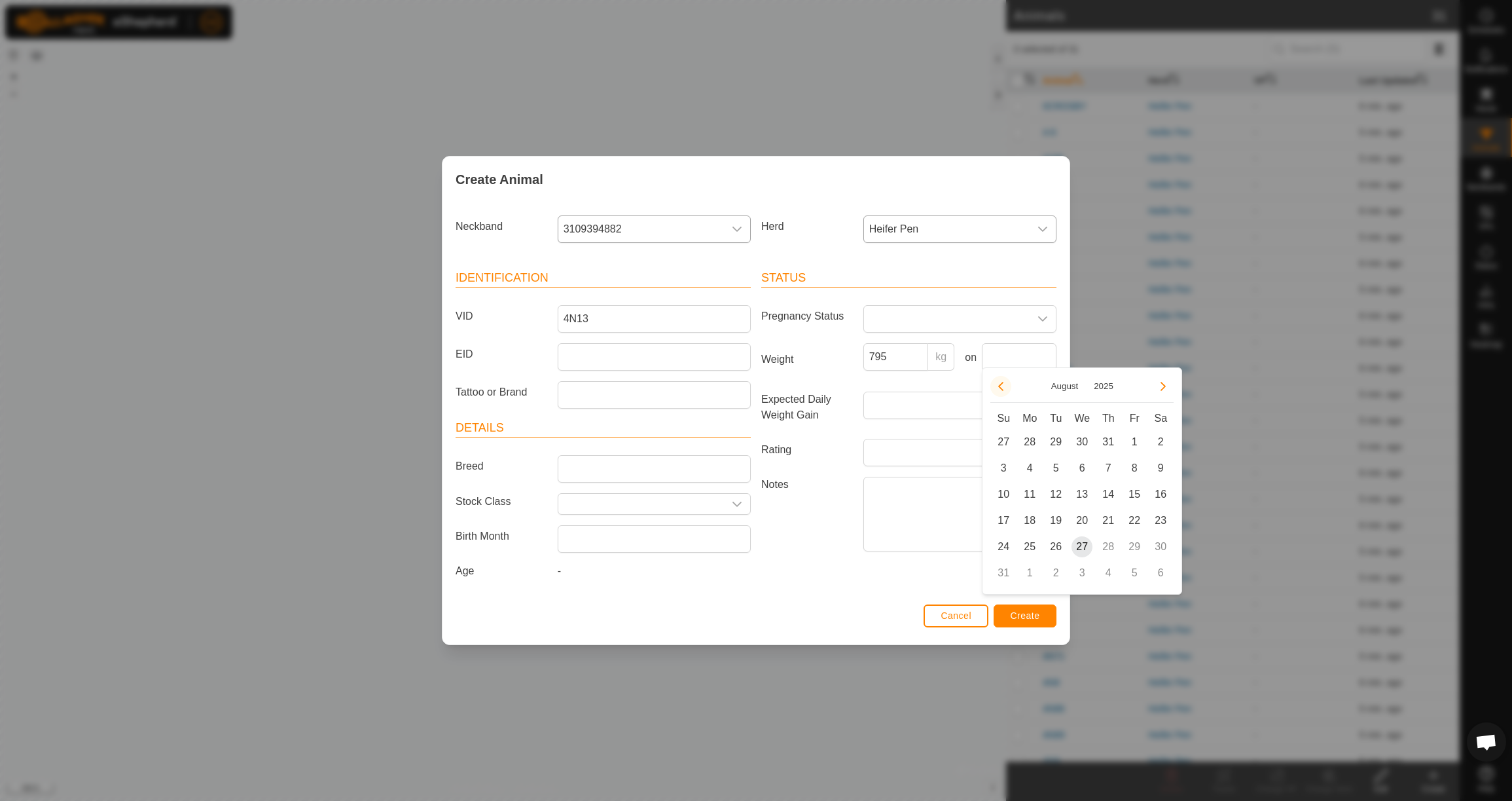
click at [1002, 387] on icon "Previous Month" at bounding box center [1000, 386] width 10 height 10
click at [1003, 387] on button "Previous Month" at bounding box center [1000, 386] width 21 height 21
click at [1032, 525] on span "23" at bounding box center [1029, 520] width 21 height 21
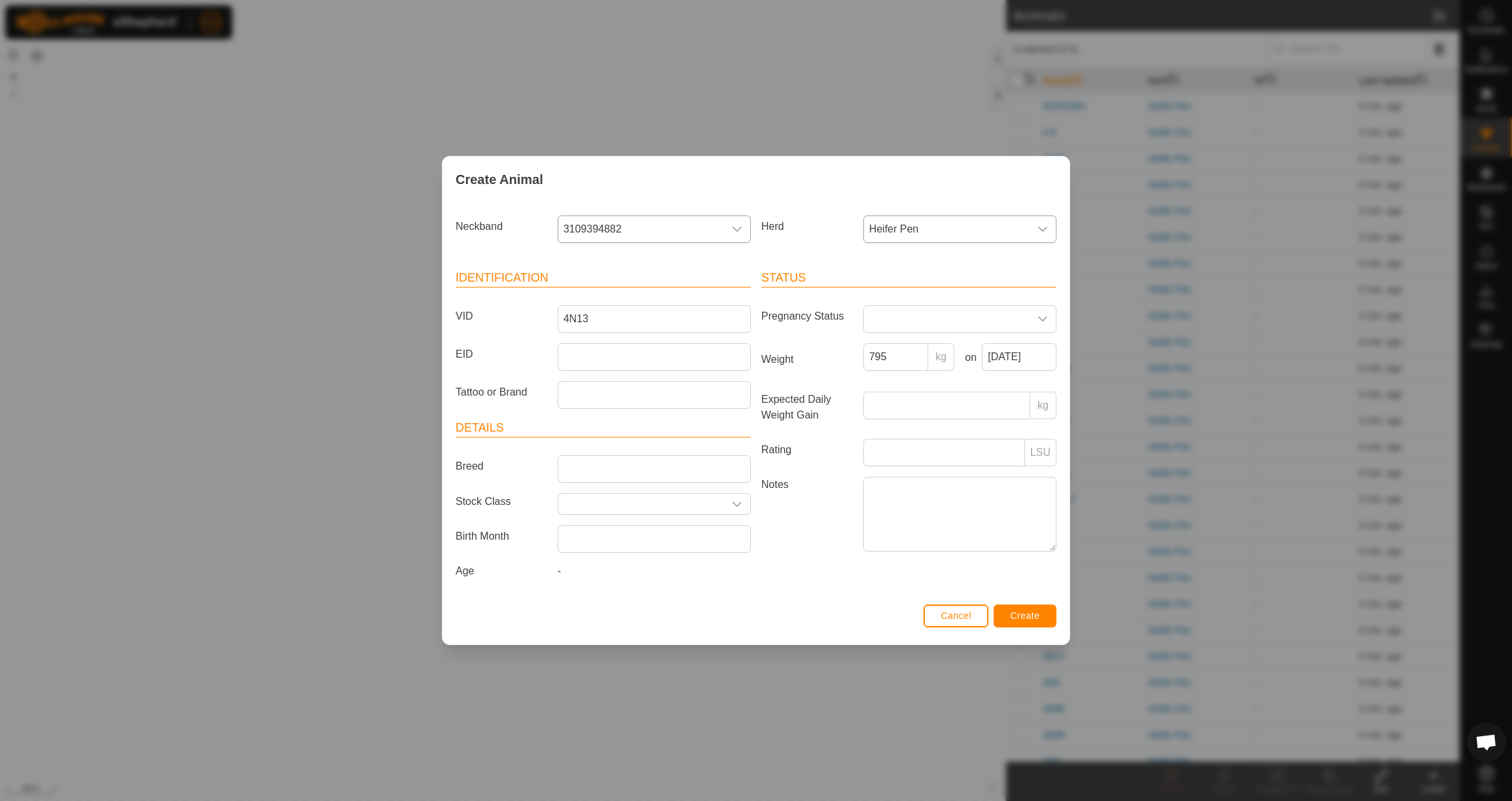
click at [1032, 621] on span "Create" at bounding box center [1025, 615] width 29 height 10
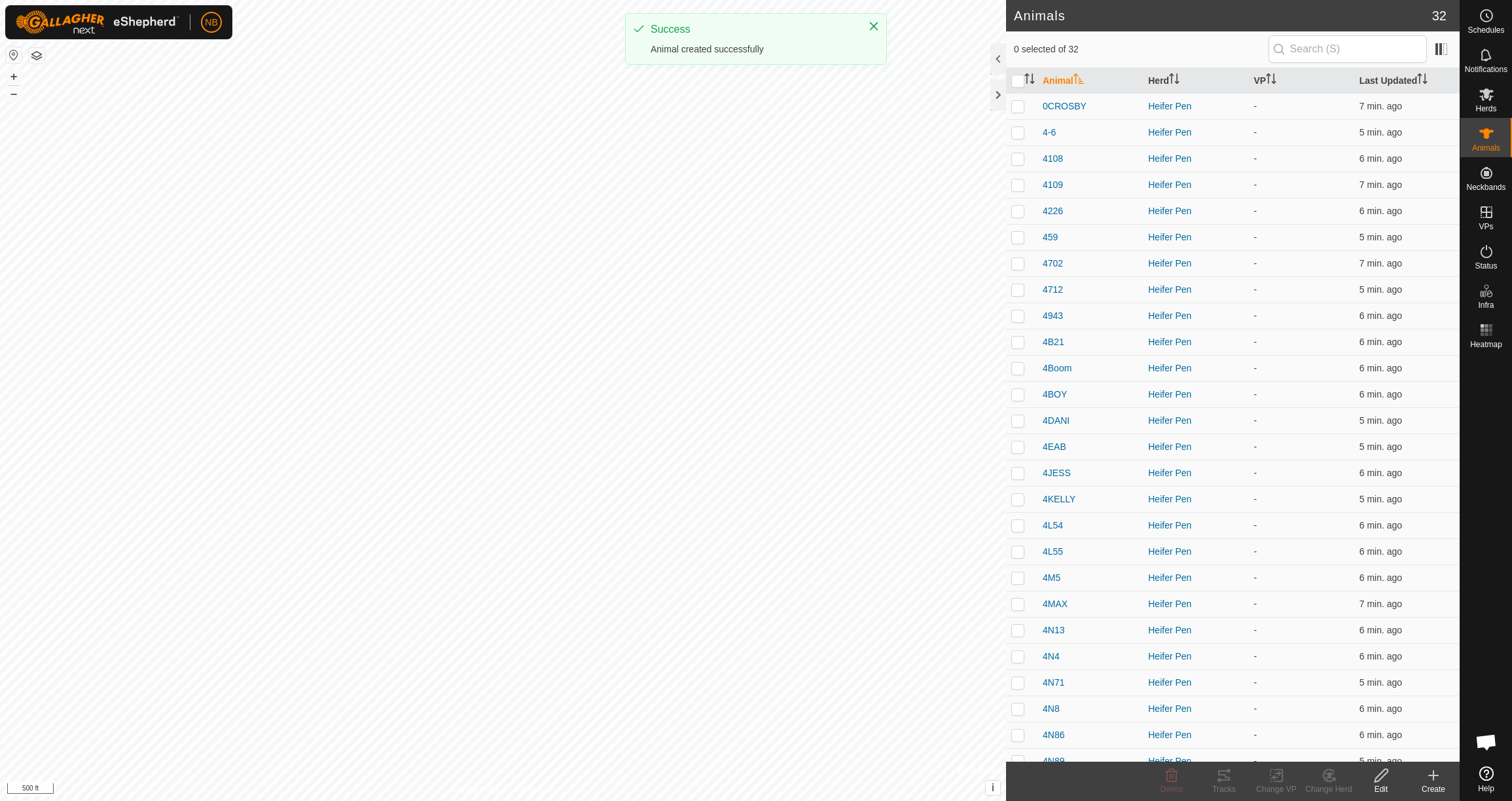
click at [1437, 784] on div "Create" at bounding box center [1433, 789] width 52 height 12
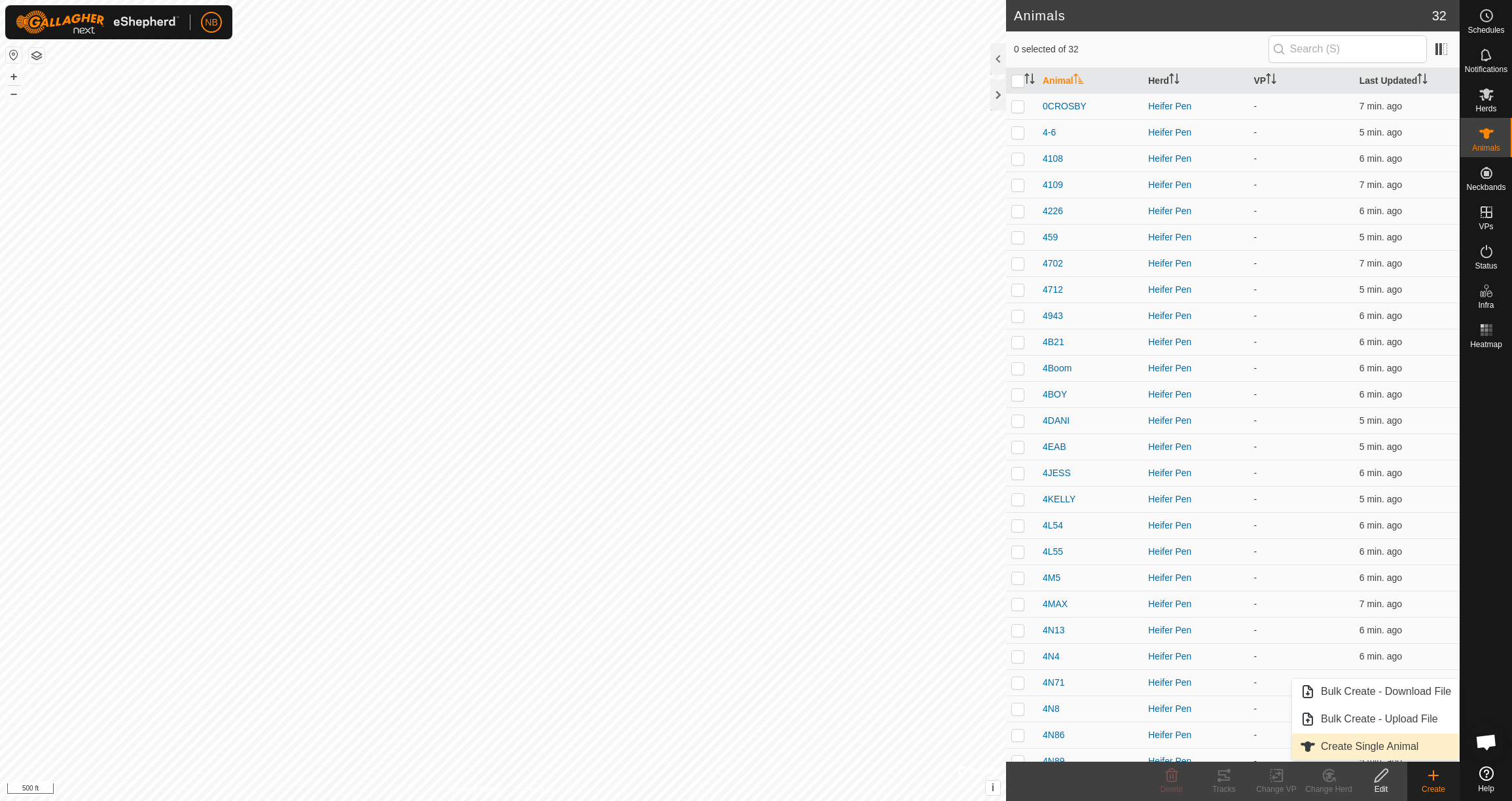
click at [1413, 748] on link "Create Single Animal" at bounding box center [1375, 747] width 167 height 26
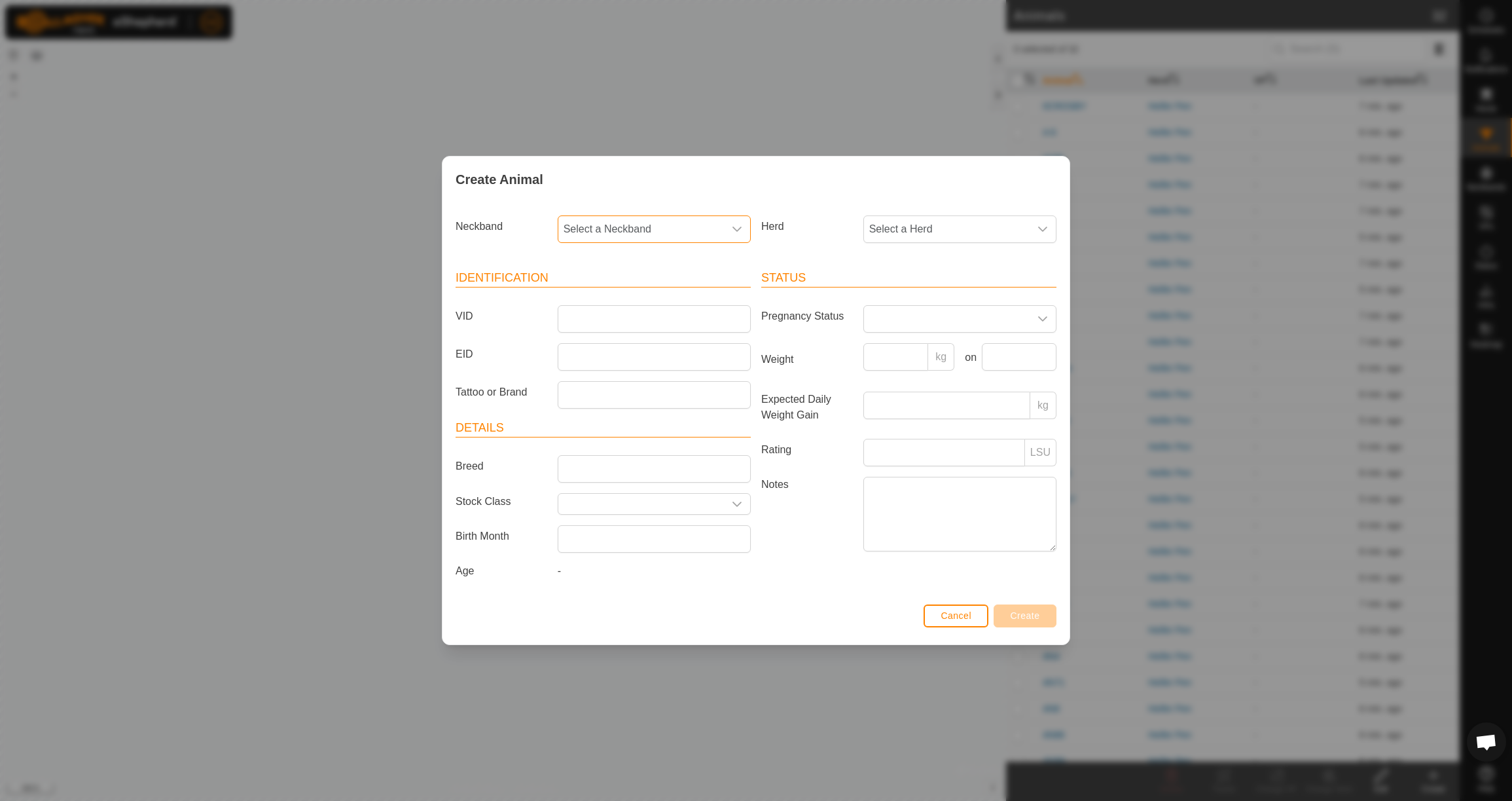
click at [673, 226] on span "Select a Neckband" at bounding box center [641, 229] width 166 height 26
drag, startPoint x: 648, startPoint y: 298, endPoint x: 728, endPoint y: 257, distance: 89.9
click at [648, 298] on li "1729038355" at bounding box center [654, 296] width 191 height 26
drag, startPoint x: 889, startPoint y: 229, endPoint x: 881, endPoint y: 228, distance: 8.1
click at [888, 229] on span "Select a Herd" at bounding box center [947, 229] width 166 height 26
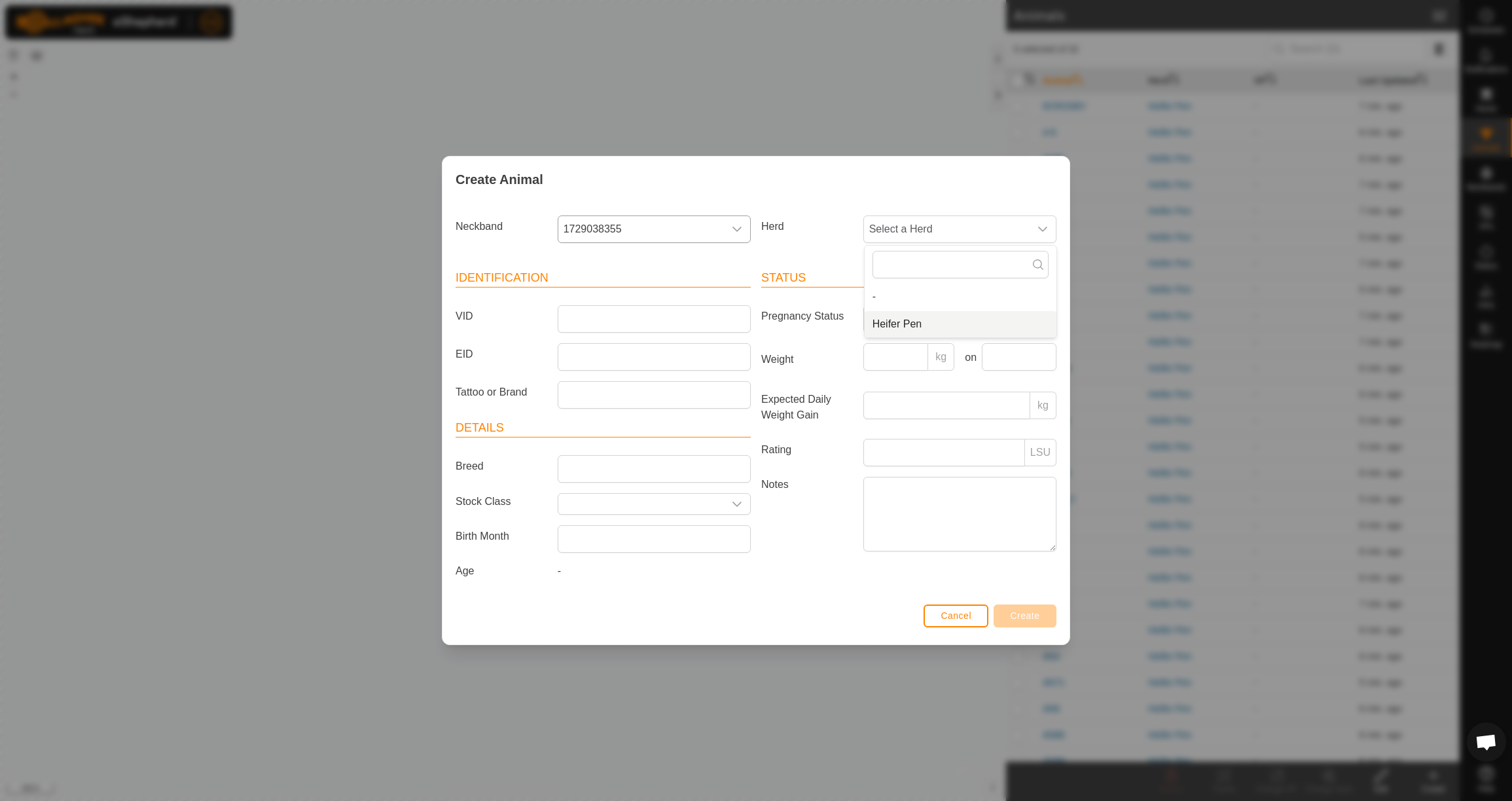
drag, startPoint x: 890, startPoint y: 320, endPoint x: 860, endPoint y: 319, distance: 30.0
click at [890, 320] on li "Heifer Pen" at bounding box center [961, 324] width 191 height 26
click at [701, 315] on input "VID" at bounding box center [654, 319] width 193 height 28
click at [877, 355] on input "Weight" at bounding box center [895, 357] width 65 height 28
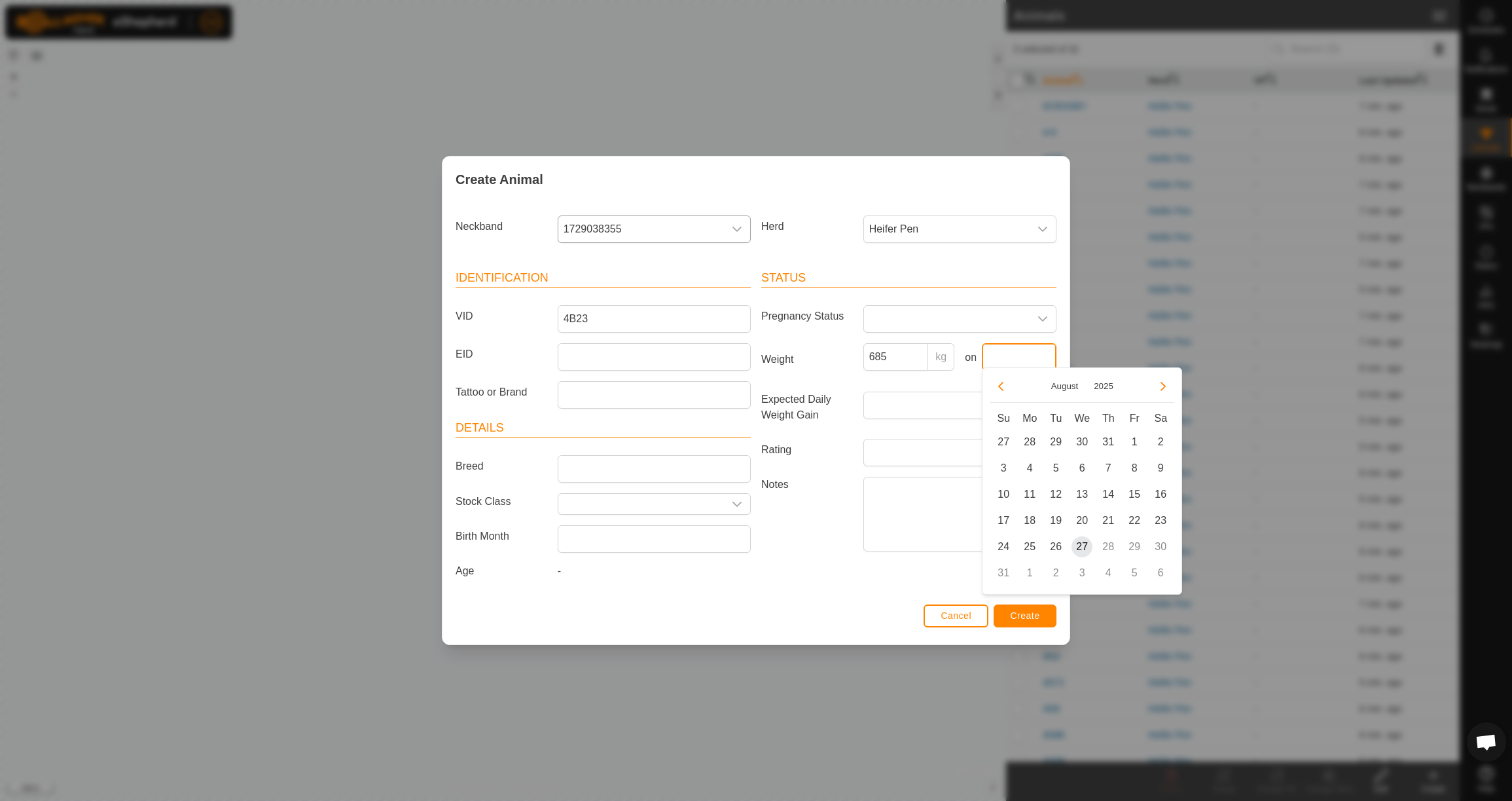
click at [1008, 357] on input "text" at bounding box center [1019, 357] width 75 height 28
click at [1007, 386] on button "Previous Month" at bounding box center [1000, 386] width 21 height 21
click at [1006, 382] on button "Previous Month" at bounding box center [1000, 386] width 21 height 21
click at [1027, 517] on span "23" at bounding box center [1029, 520] width 21 height 21
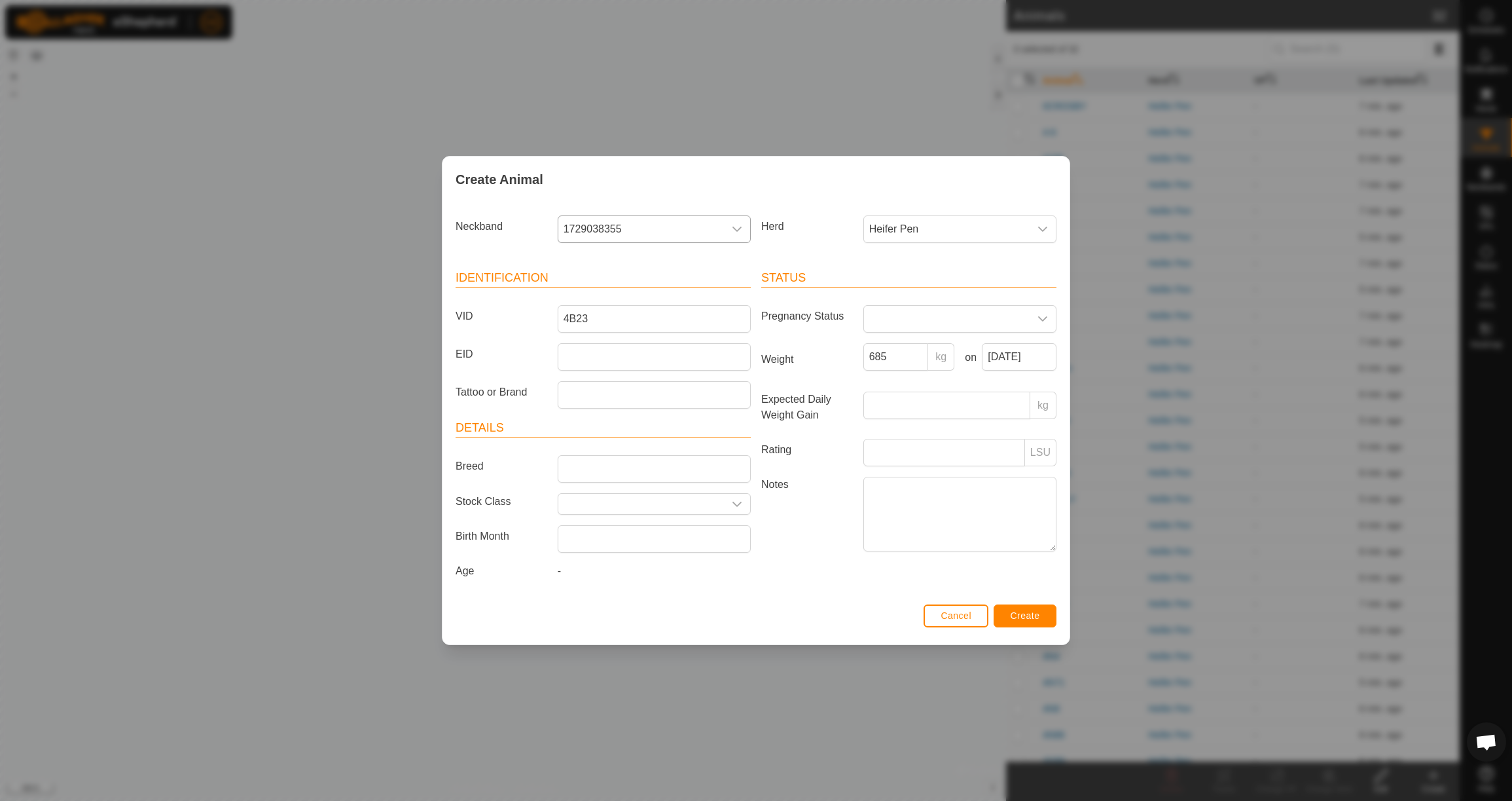
click at [1042, 618] on button "Create" at bounding box center [1025, 616] width 63 height 23
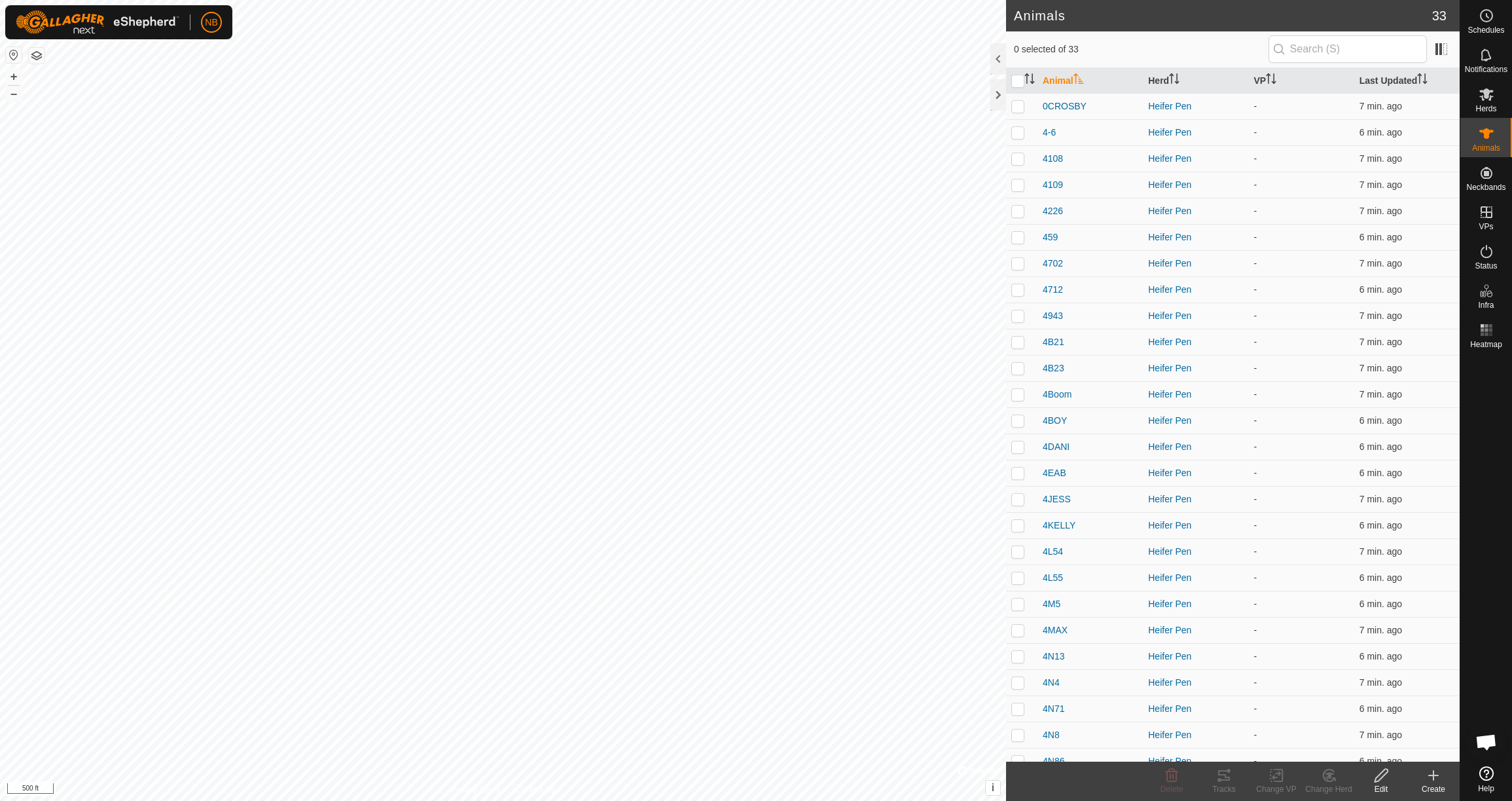
click at [1433, 782] on icon at bounding box center [1433, 775] width 16 height 16
click at [1342, 748] on link "Create Single Animal" at bounding box center [1375, 747] width 167 height 26
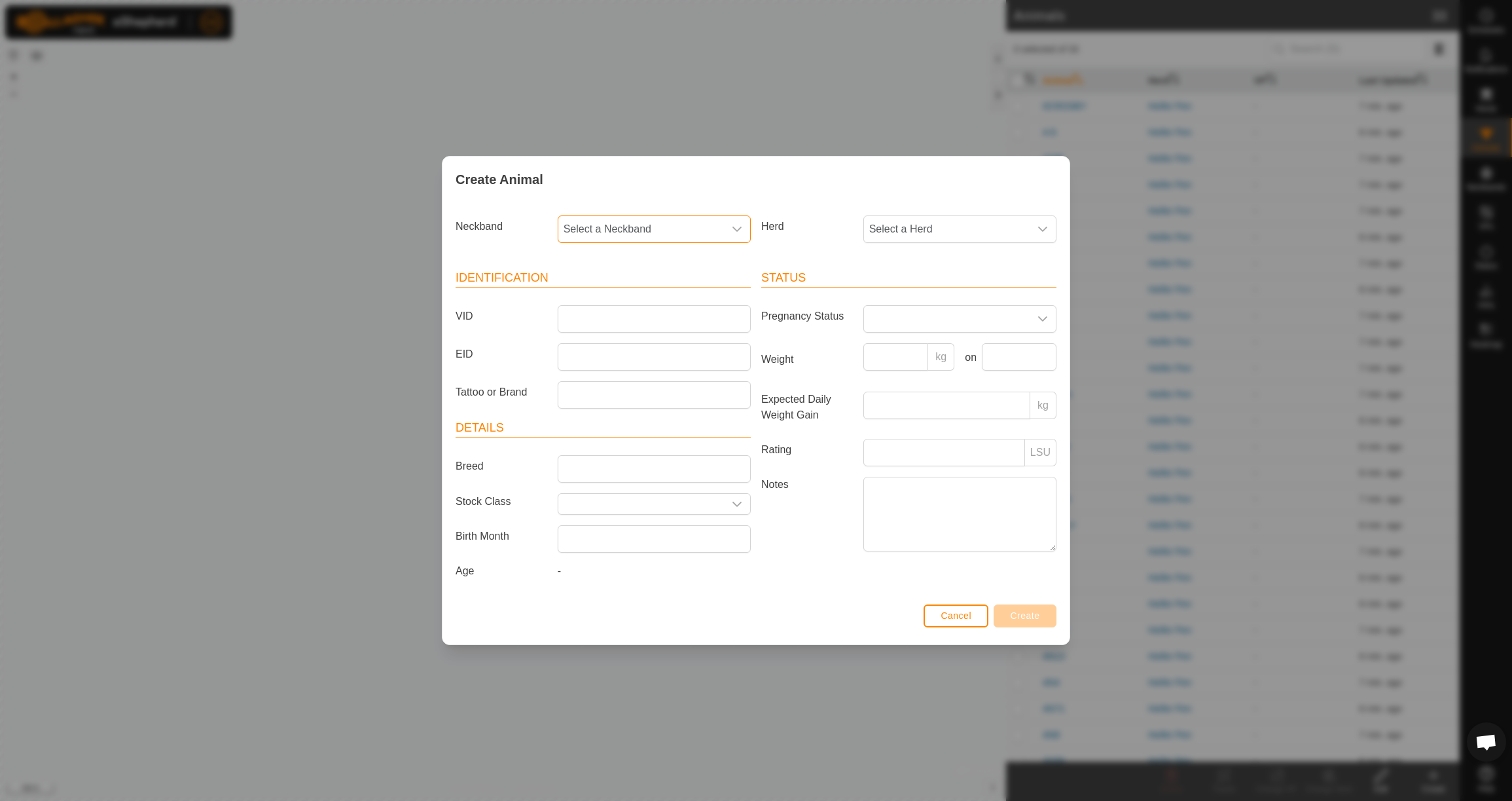
click at [591, 222] on span "Select a Neckband" at bounding box center [641, 229] width 166 height 26
click at [609, 294] on li "1715058997" at bounding box center [654, 296] width 191 height 26
click at [892, 226] on span "Select a Herd" at bounding box center [947, 229] width 166 height 26
click at [909, 221] on span "Select a Herd" at bounding box center [947, 229] width 166 height 26
click at [919, 225] on span "Select a Herd" at bounding box center [947, 229] width 166 height 26
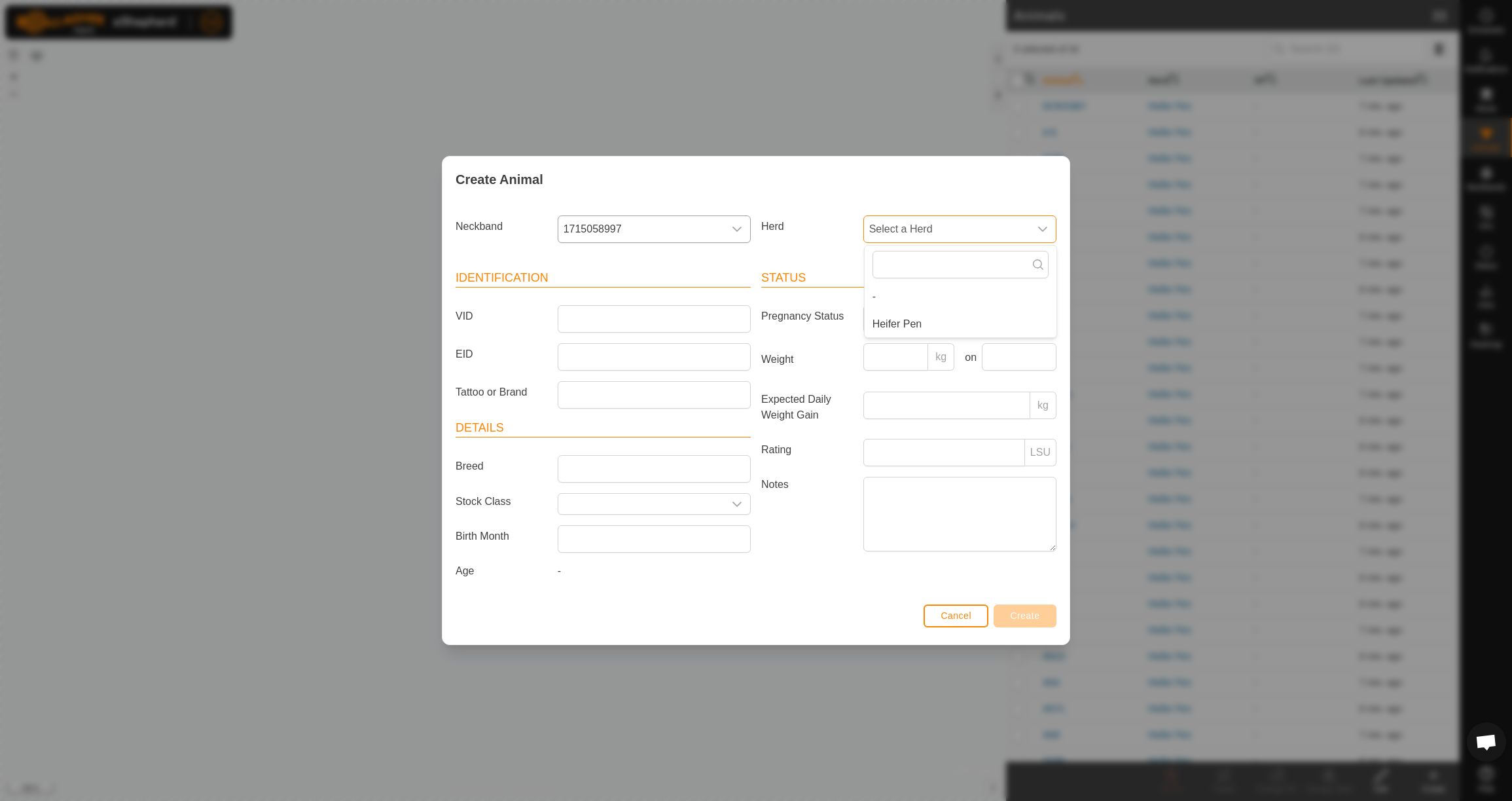
click at [927, 232] on span "Select a Herd" at bounding box center [947, 229] width 166 height 26
click at [915, 216] on span "Select a Herd" at bounding box center [947, 229] width 166 height 26
click at [907, 330] on li "Heifer Pen" at bounding box center [961, 324] width 191 height 26
click at [711, 312] on input "VID" at bounding box center [654, 319] width 193 height 28
click at [872, 355] on input "Weight" at bounding box center [895, 357] width 65 height 28
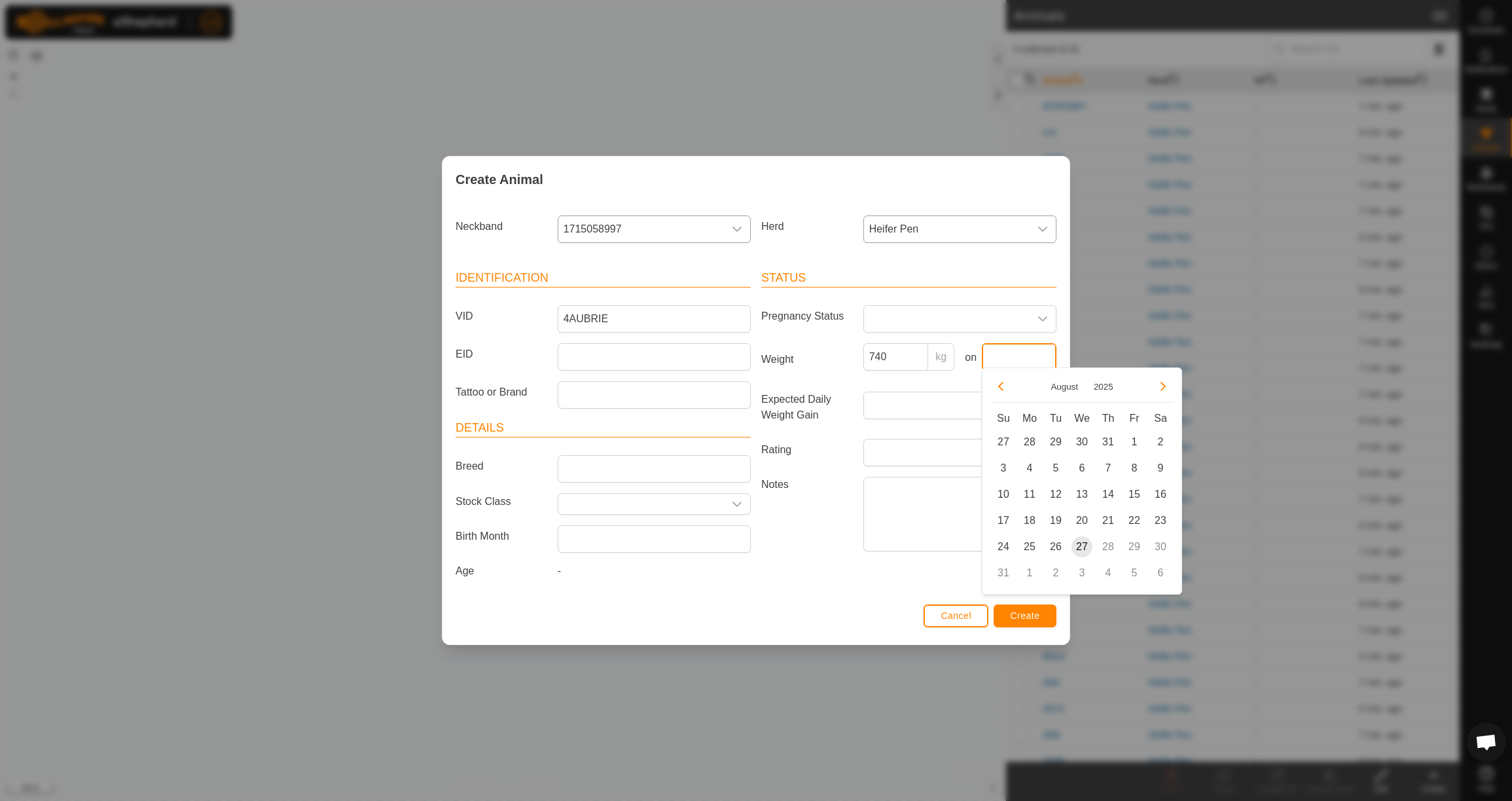
click at [1003, 363] on input "text" at bounding box center [1019, 357] width 75 height 28
click at [1001, 389] on button "Previous Month" at bounding box center [1000, 386] width 21 height 21
click at [1033, 515] on span "23" at bounding box center [1029, 520] width 21 height 21
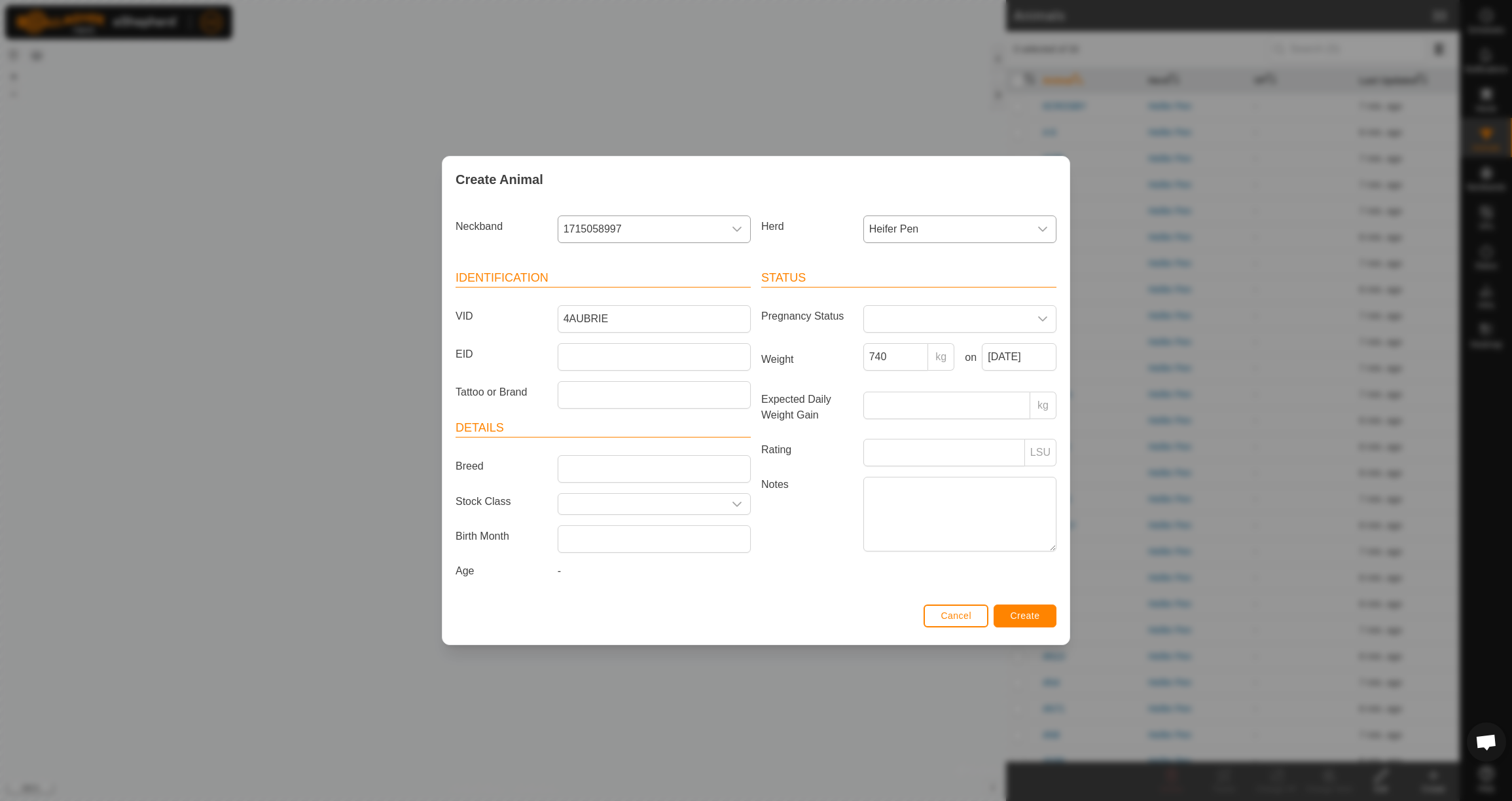
click at [1038, 620] on span "Create" at bounding box center [1025, 615] width 29 height 10
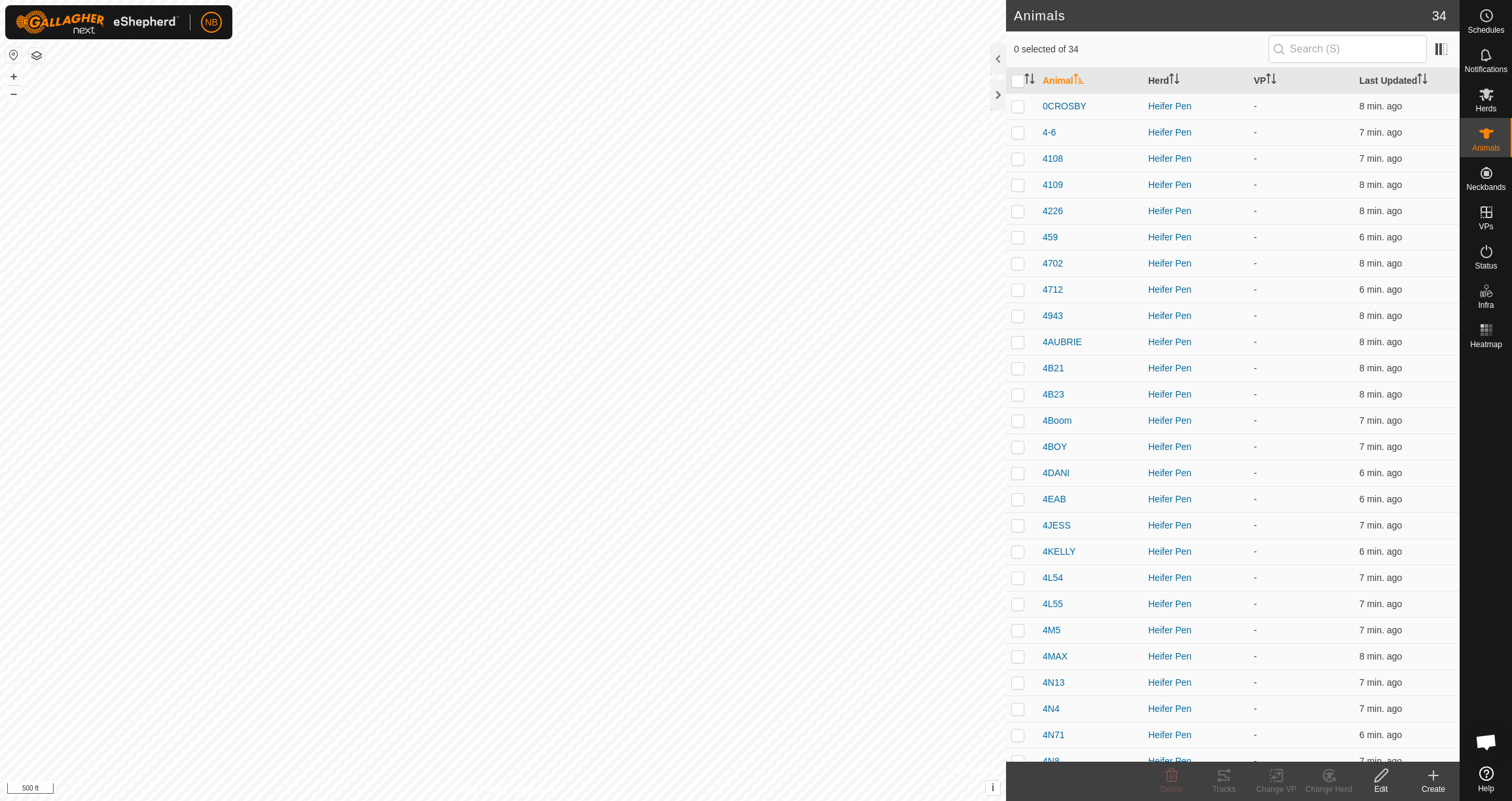
click at [1432, 777] on icon at bounding box center [1433, 775] width 16 height 16
click at [1416, 747] on link "Create Single Animal" at bounding box center [1375, 747] width 167 height 26
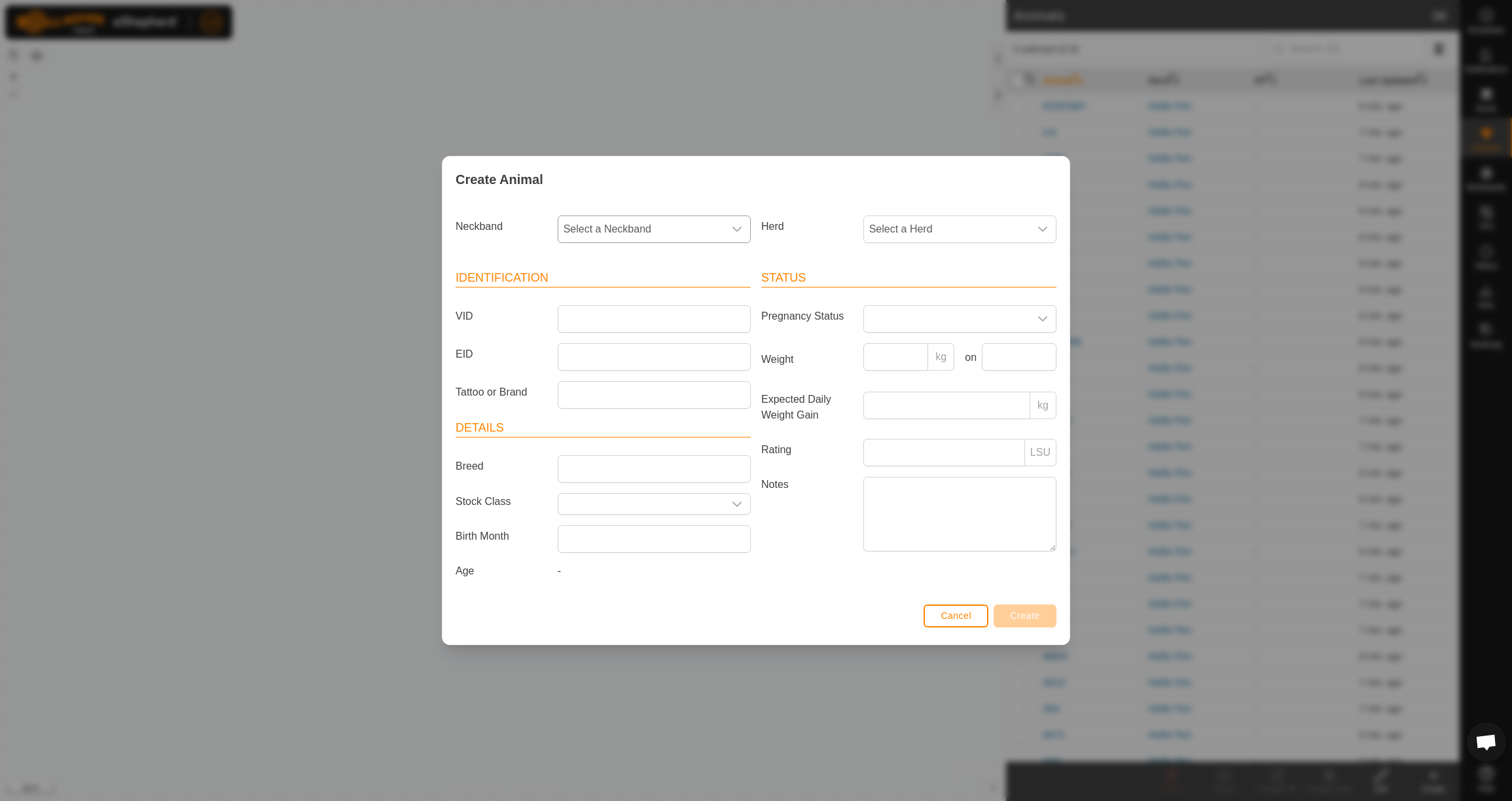
click at [685, 228] on span "Select a Neckband" at bounding box center [641, 229] width 166 height 26
click at [690, 289] on li "2393019095" at bounding box center [654, 296] width 191 height 26
click at [916, 221] on span "Select a Herd" at bounding box center [947, 229] width 166 height 26
click at [920, 315] on li "Heifer Pen" at bounding box center [961, 324] width 191 height 26
click at [594, 307] on input "VID" at bounding box center [654, 319] width 193 height 28
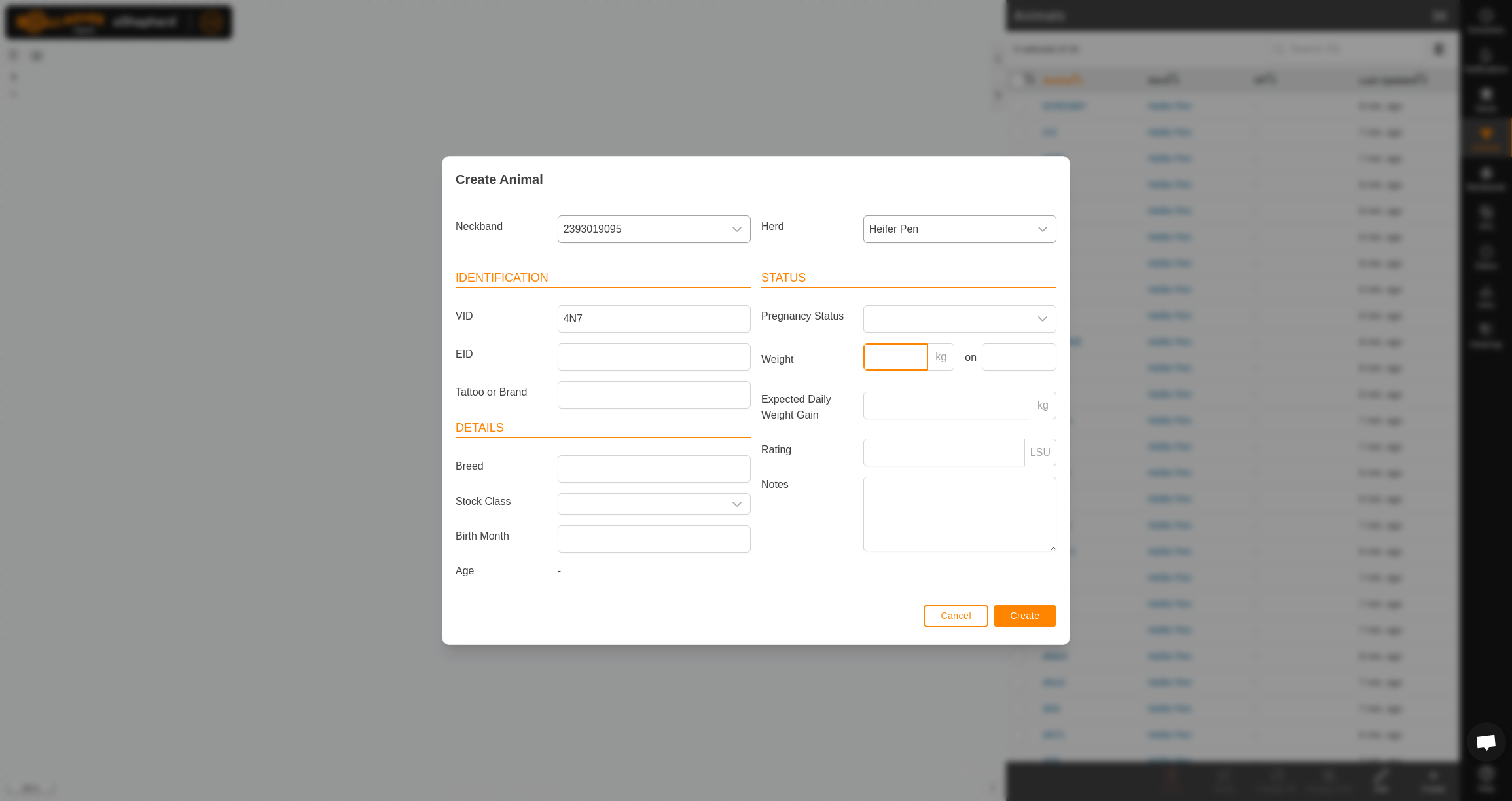
click at [904, 354] on input "Weight" at bounding box center [895, 357] width 65 height 28
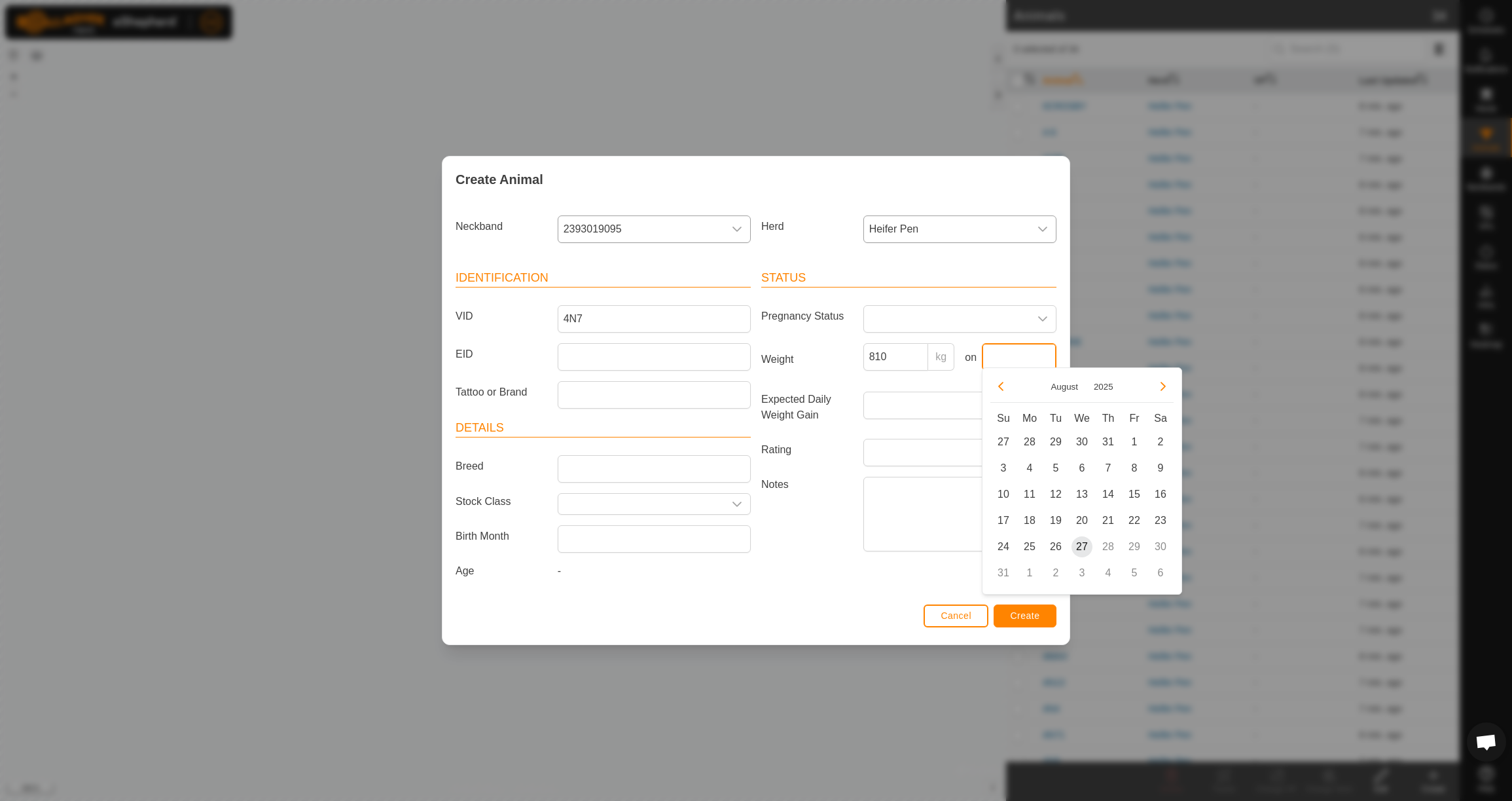
click at [1010, 349] on input "text" at bounding box center [1019, 357] width 75 height 28
click at [1006, 385] on icon "Previous Month" at bounding box center [1000, 386] width 10 height 10
click at [1035, 524] on span "23" at bounding box center [1029, 520] width 21 height 21
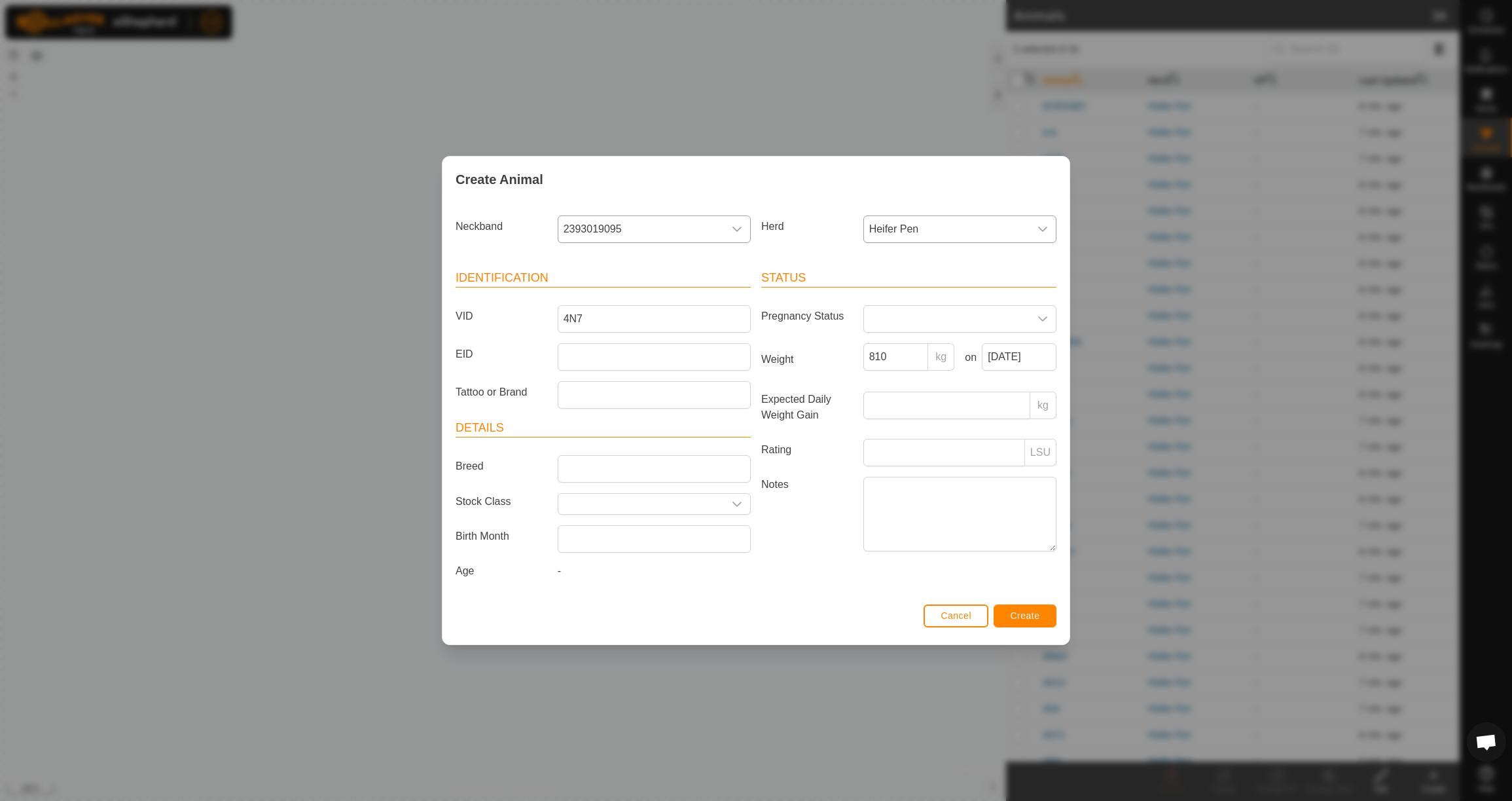
click at [1037, 621] on span "Create" at bounding box center [1025, 615] width 29 height 10
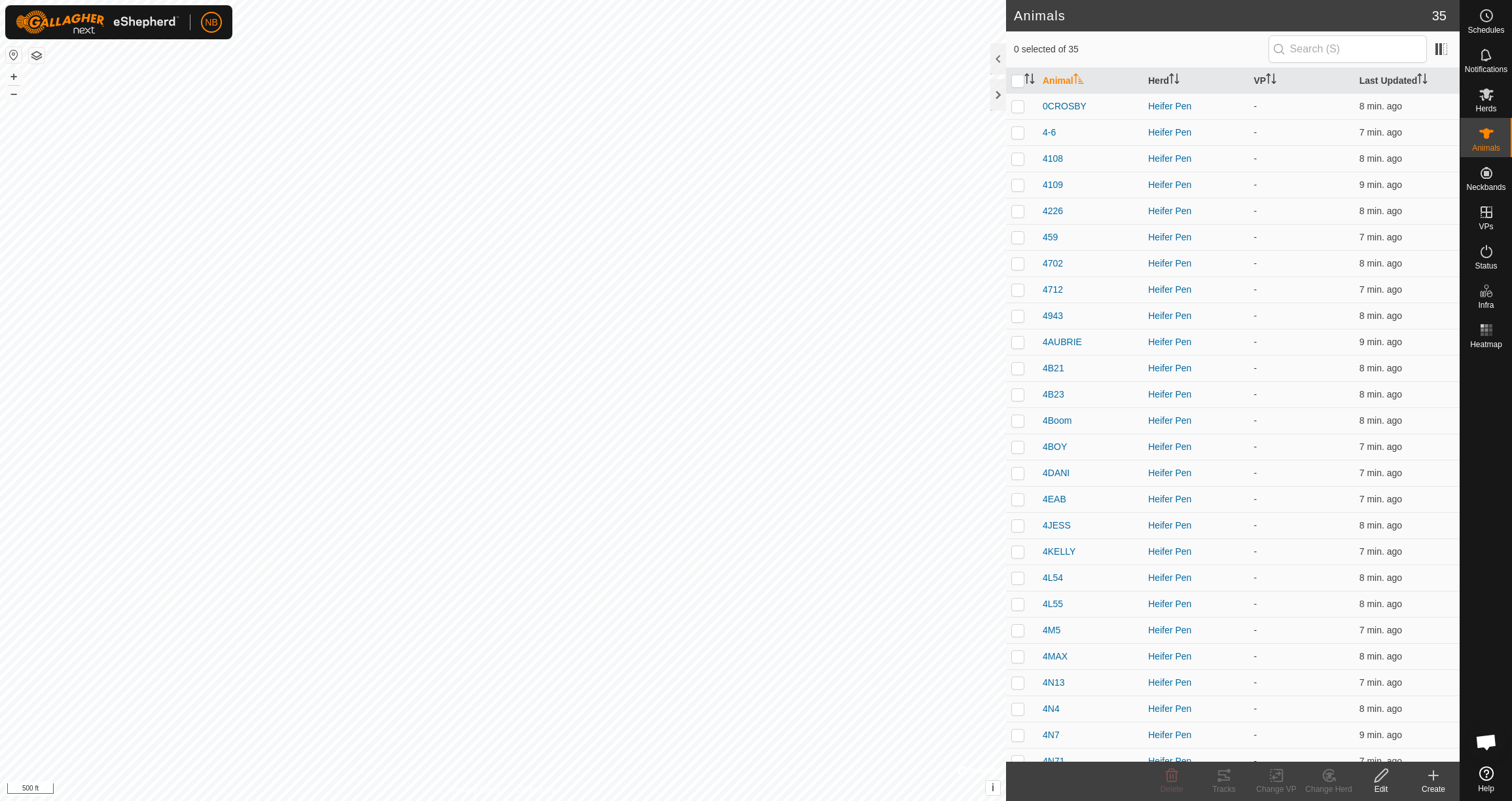
click at [1438, 777] on icon at bounding box center [1433, 775] width 16 height 16
click at [1355, 745] on link "Create Single Animal" at bounding box center [1375, 747] width 167 height 26
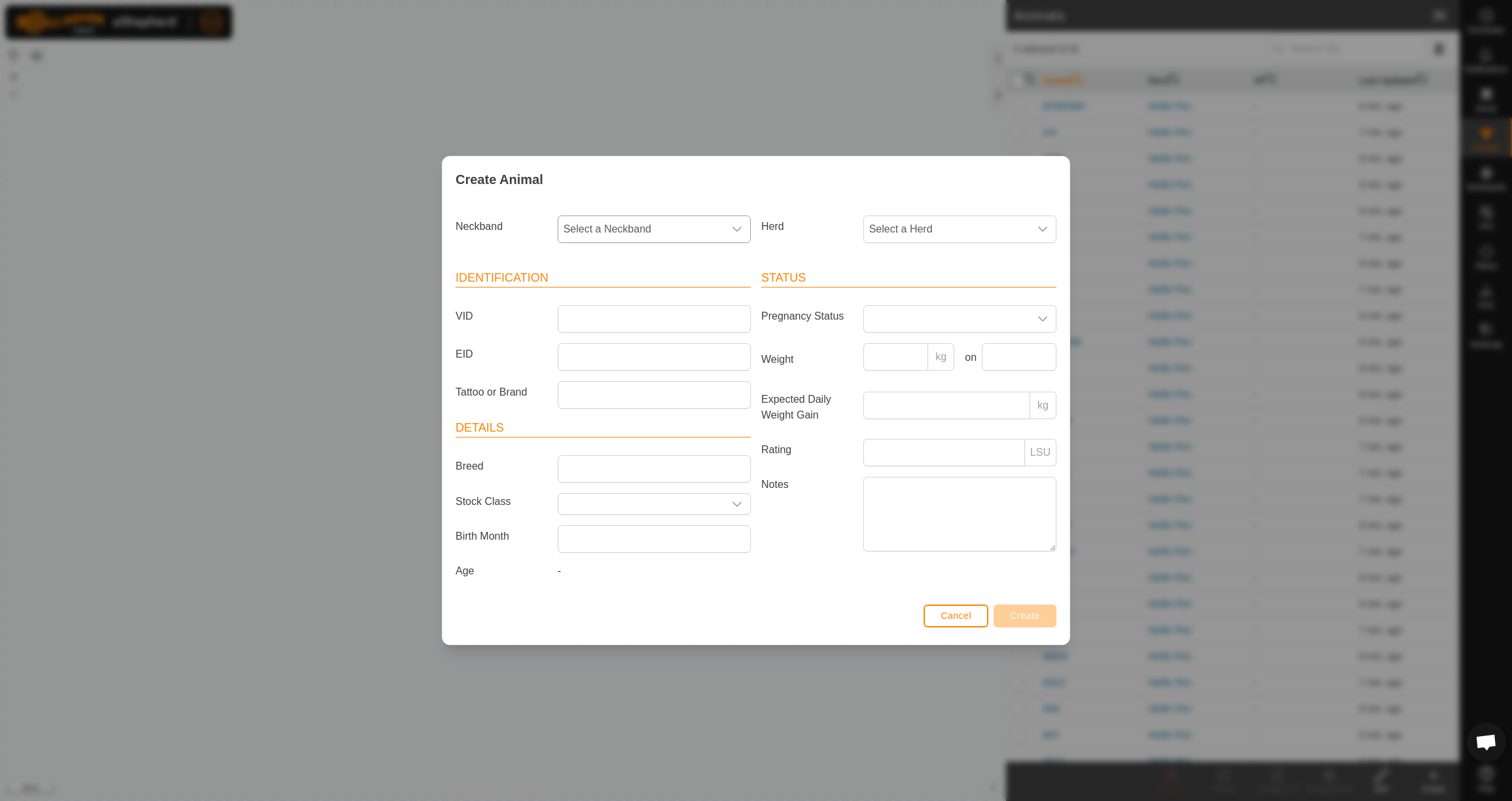
click at [600, 222] on span "Select a Neckband" at bounding box center [641, 229] width 166 height 26
click at [632, 292] on li "0467278684" at bounding box center [654, 296] width 191 height 26
click at [953, 230] on span "Select a Herd" at bounding box center [947, 229] width 166 height 26
click at [935, 319] on li "Heifer Pen" at bounding box center [961, 324] width 191 height 26
click at [595, 317] on input "VID" at bounding box center [654, 319] width 193 height 28
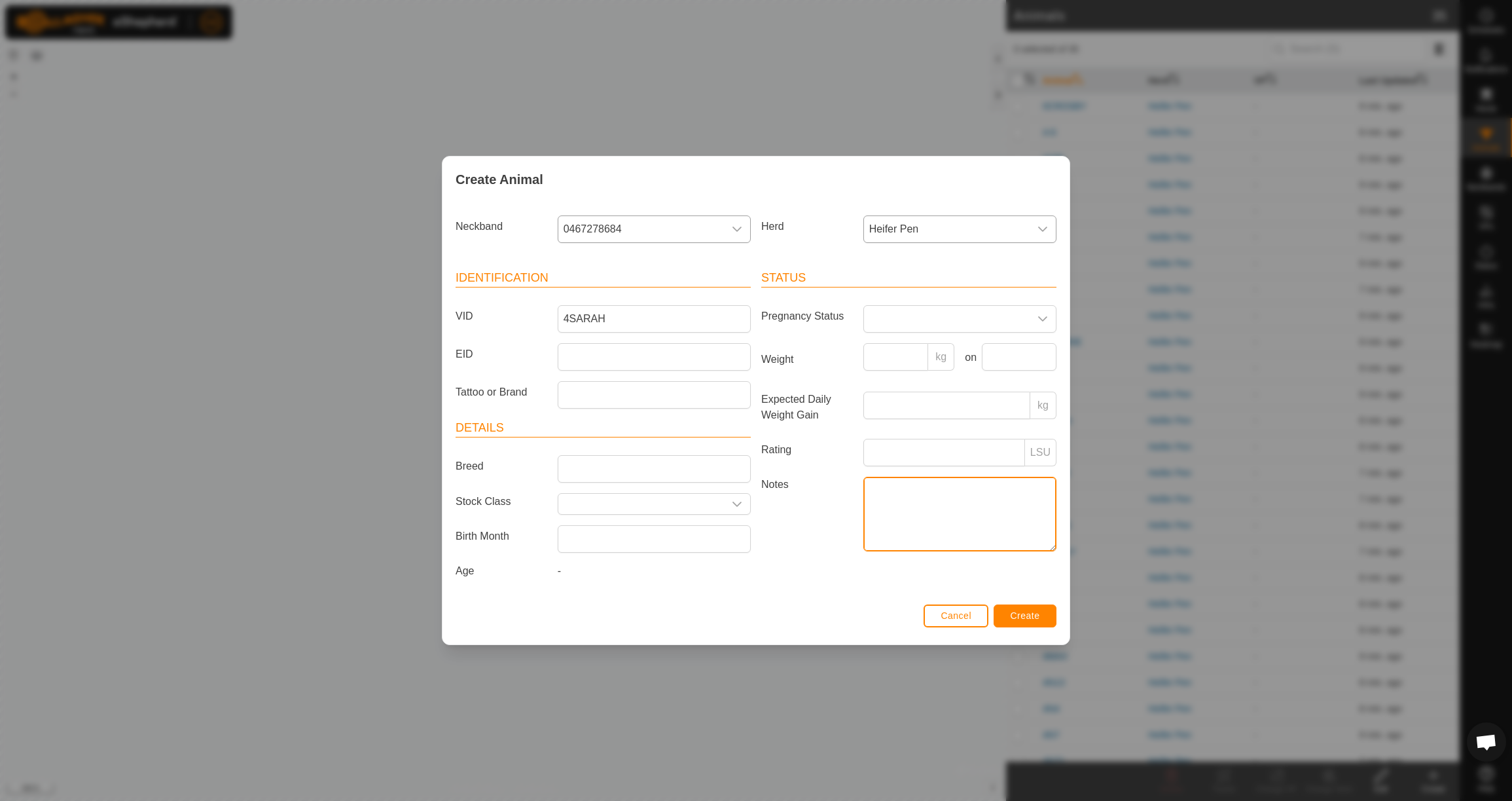
click at [899, 500] on textarea "Notes" at bounding box center [960, 514] width 193 height 75
click at [1037, 621] on span "Create" at bounding box center [1025, 615] width 29 height 10
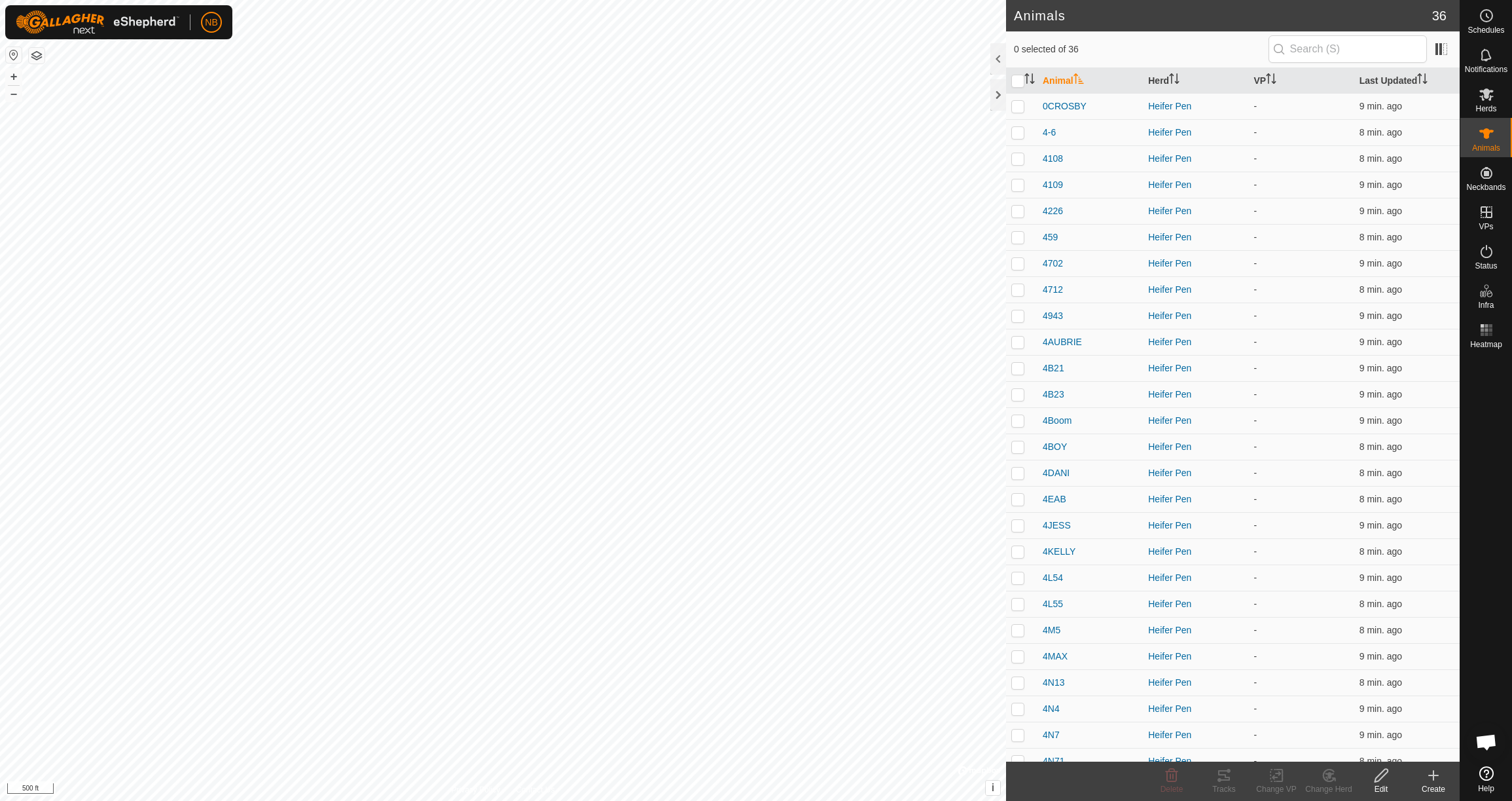
click at [1434, 775] on icon at bounding box center [1434, 775] width 9 height 0
click at [1368, 745] on link "Create Single Animal" at bounding box center [1375, 747] width 167 height 26
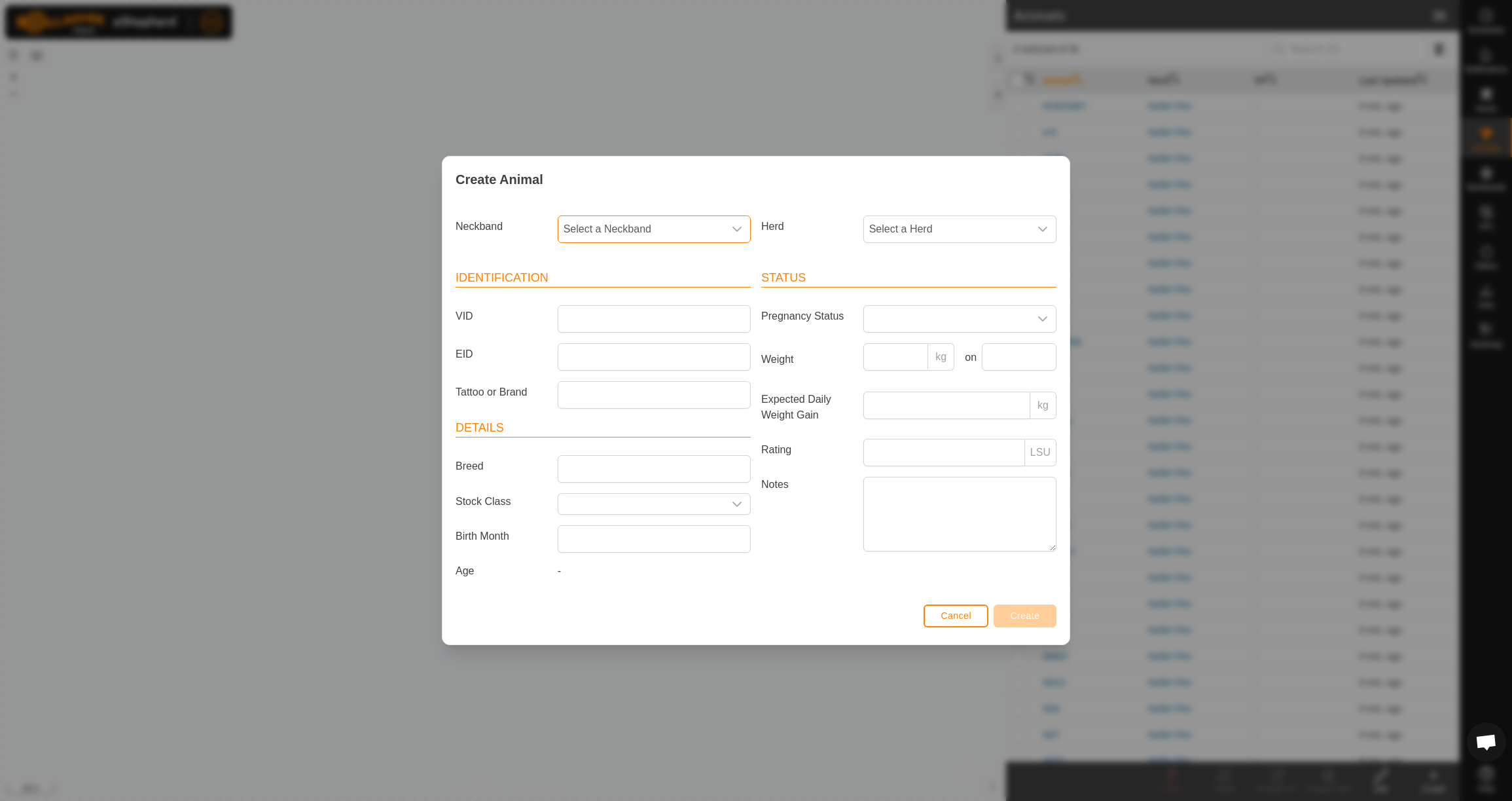
click at [664, 224] on span "Select a Neckband" at bounding box center [641, 229] width 166 height 26
click at [672, 296] on li "0392817119" at bounding box center [654, 296] width 191 height 26
click at [978, 228] on span "Select a Herd" at bounding box center [947, 229] width 166 height 26
drag, startPoint x: 951, startPoint y: 318, endPoint x: 940, endPoint y: 316, distance: 11.2
click at [951, 318] on li "Heifer Pen" at bounding box center [961, 324] width 191 height 26
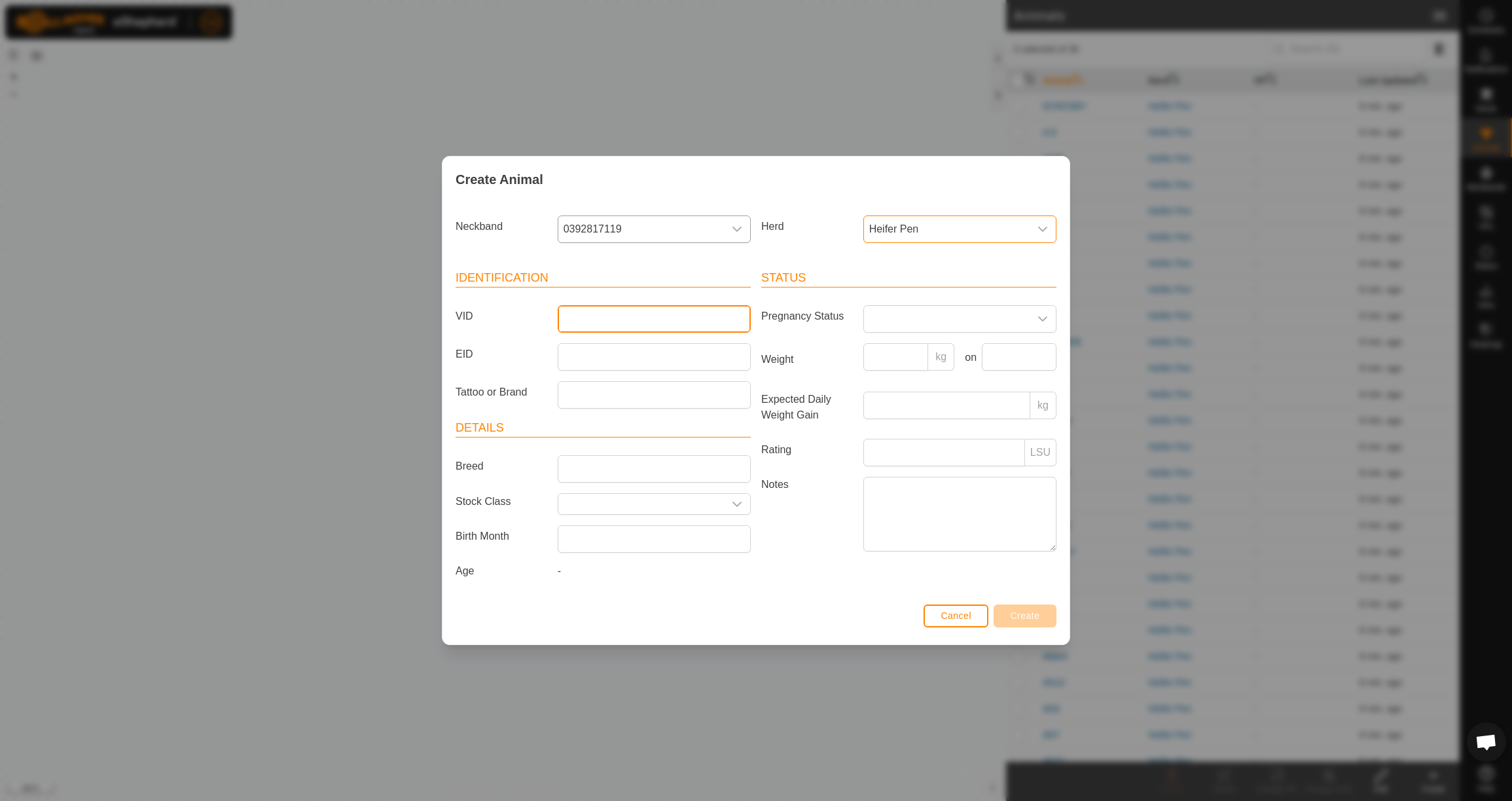
click at [594, 314] on input "VID" at bounding box center [654, 319] width 193 height 28
click at [892, 362] on input "Weight" at bounding box center [895, 357] width 65 height 28
click at [1041, 355] on input "text" at bounding box center [1019, 357] width 75 height 28
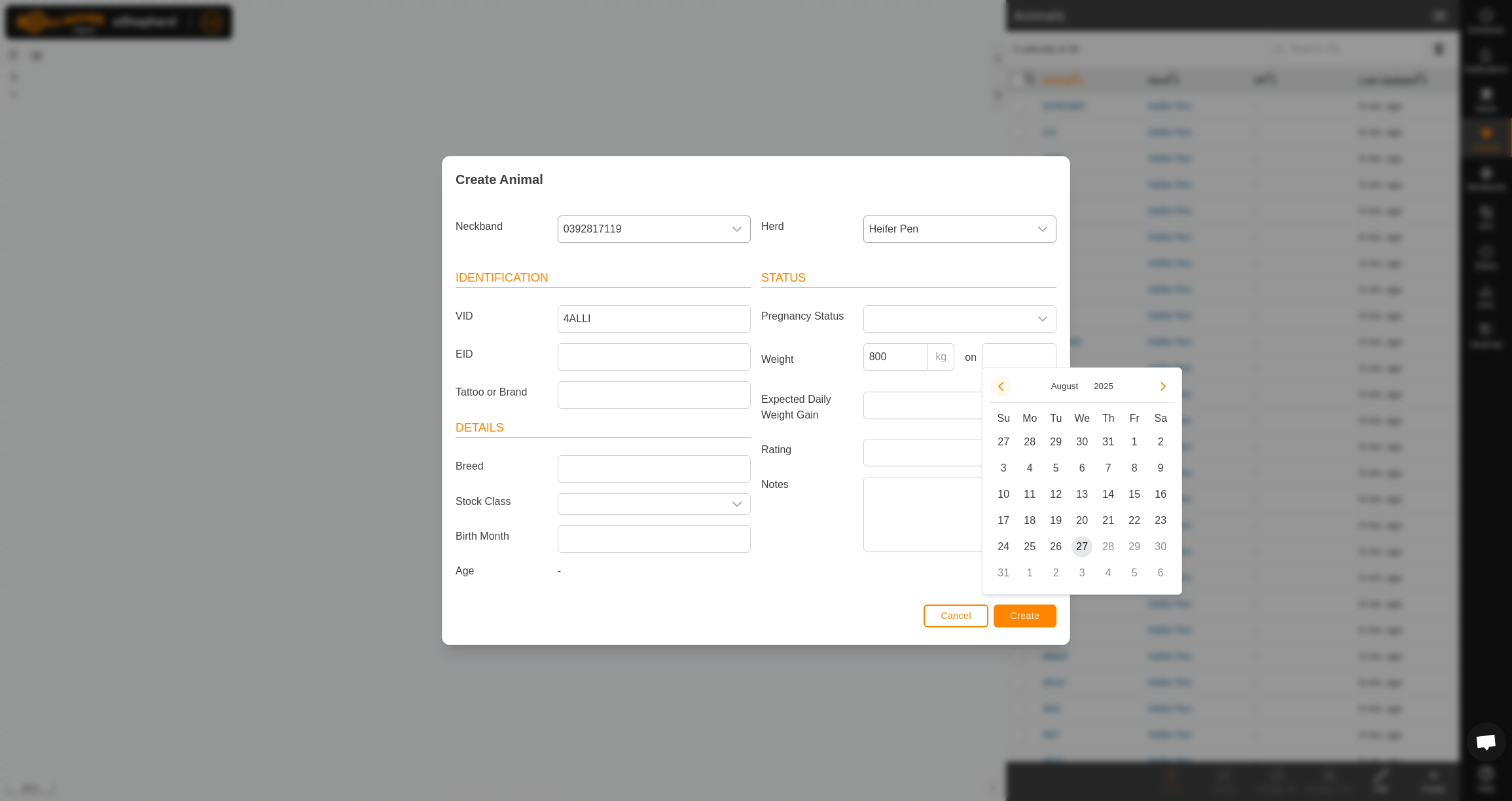
click at [1004, 392] on button "Previous Month" at bounding box center [1000, 386] width 21 height 21
click at [1025, 523] on span "23" at bounding box center [1029, 520] width 21 height 21
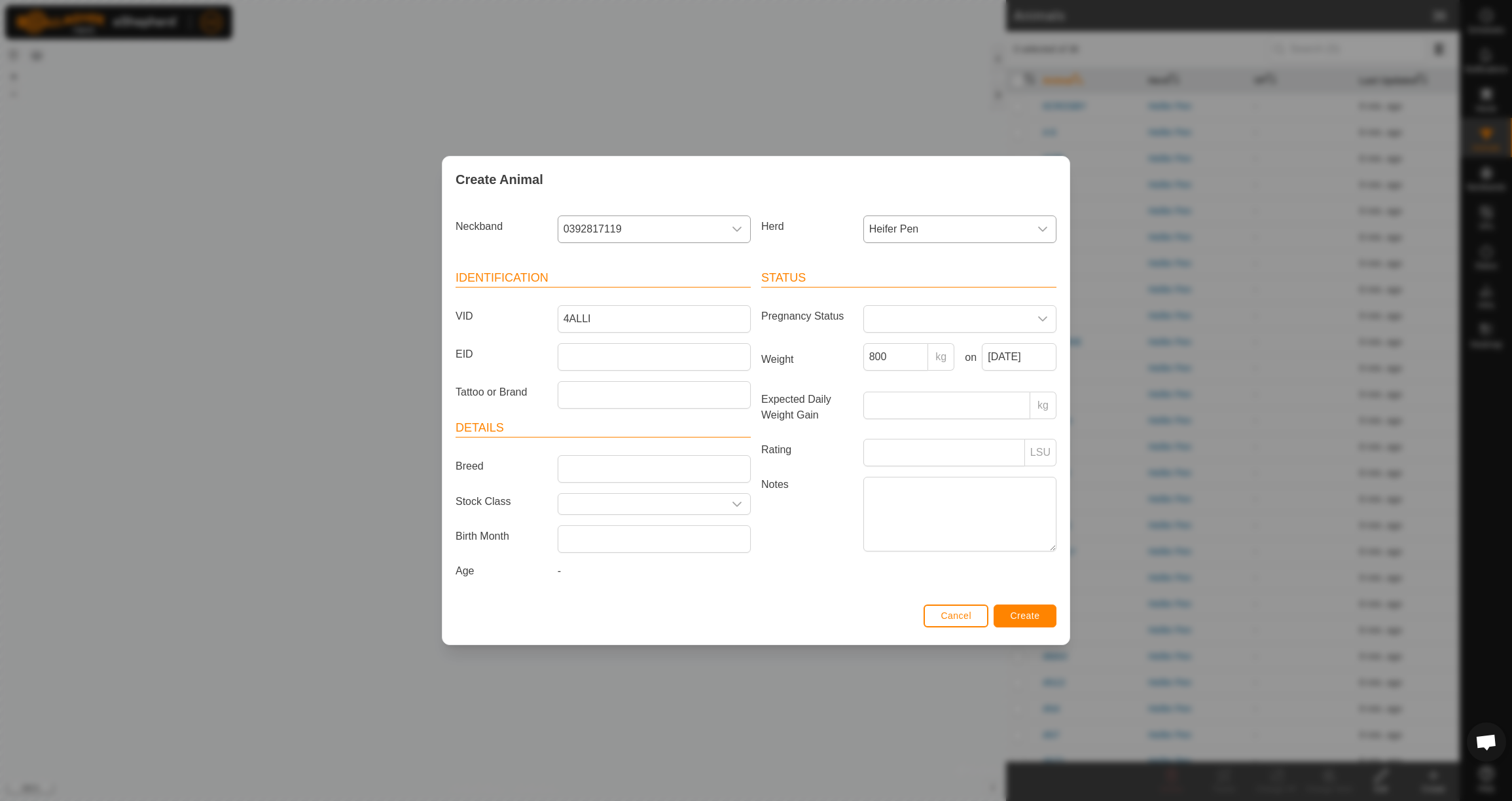
click at [1028, 621] on span "Create" at bounding box center [1025, 615] width 29 height 10
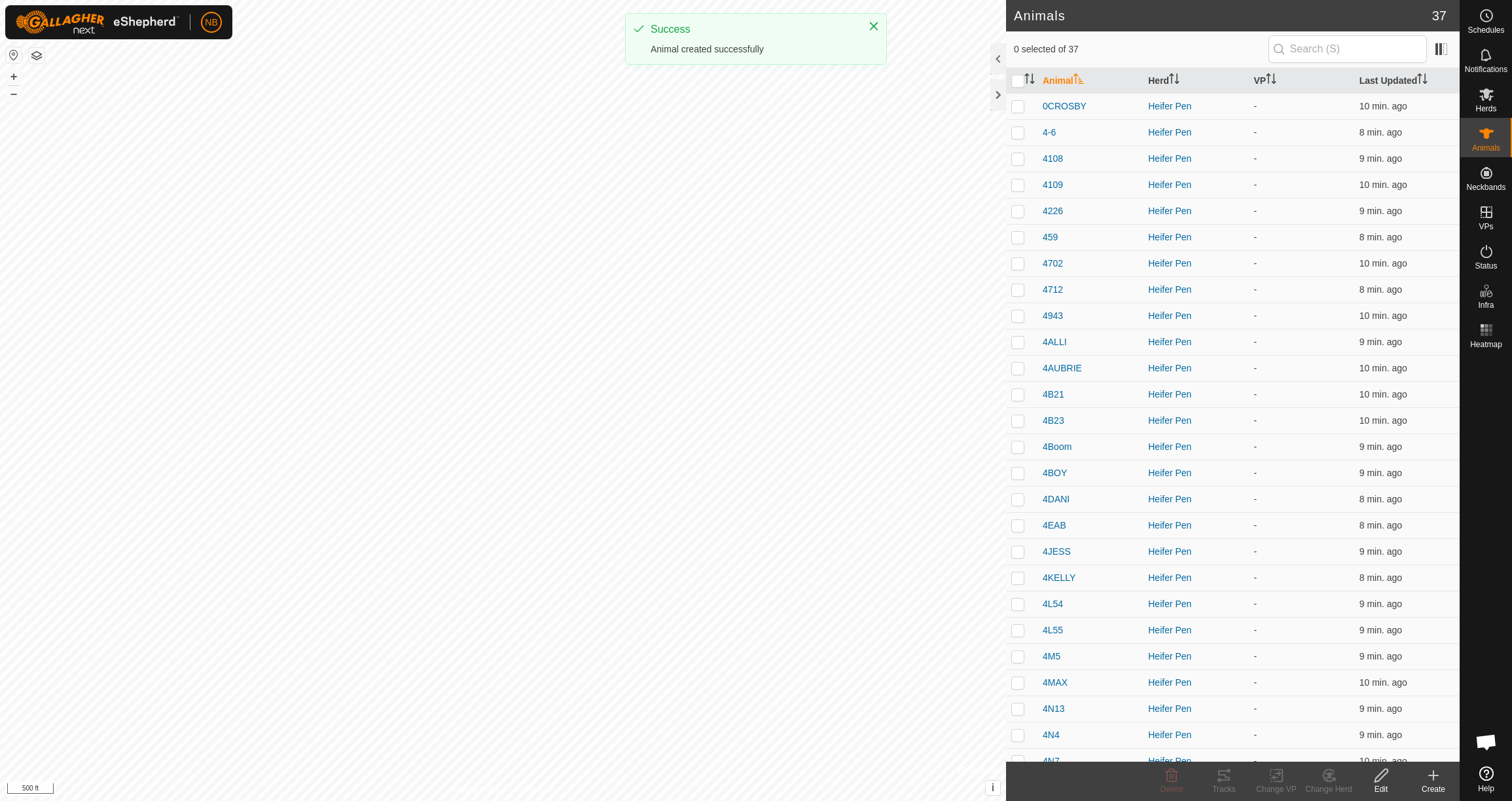
click at [1427, 774] on icon at bounding box center [1433, 775] width 16 height 16
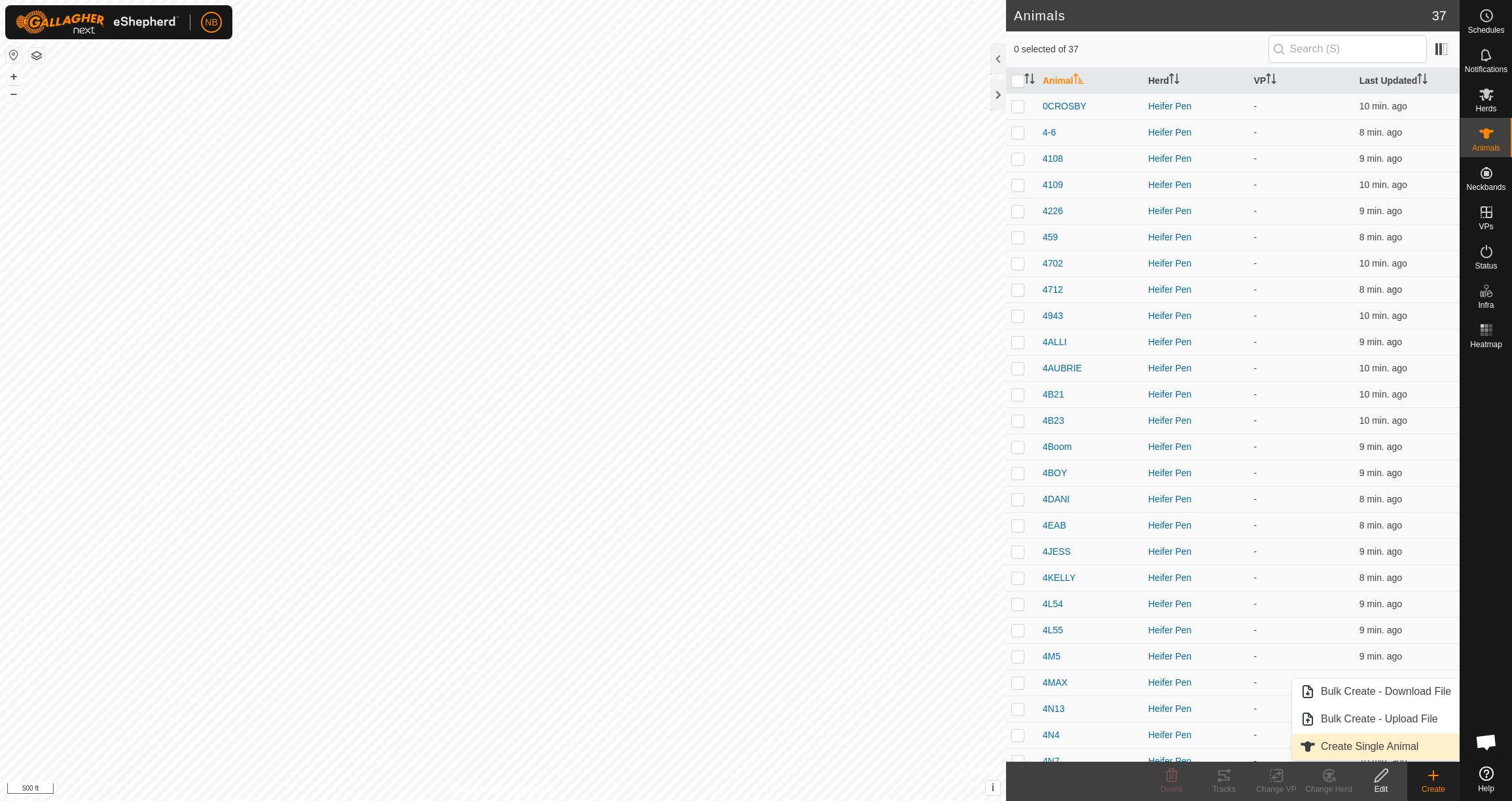
click at [1411, 749] on link "Create Single Animal" at bounding box center [1375, 747] width 167 height 26
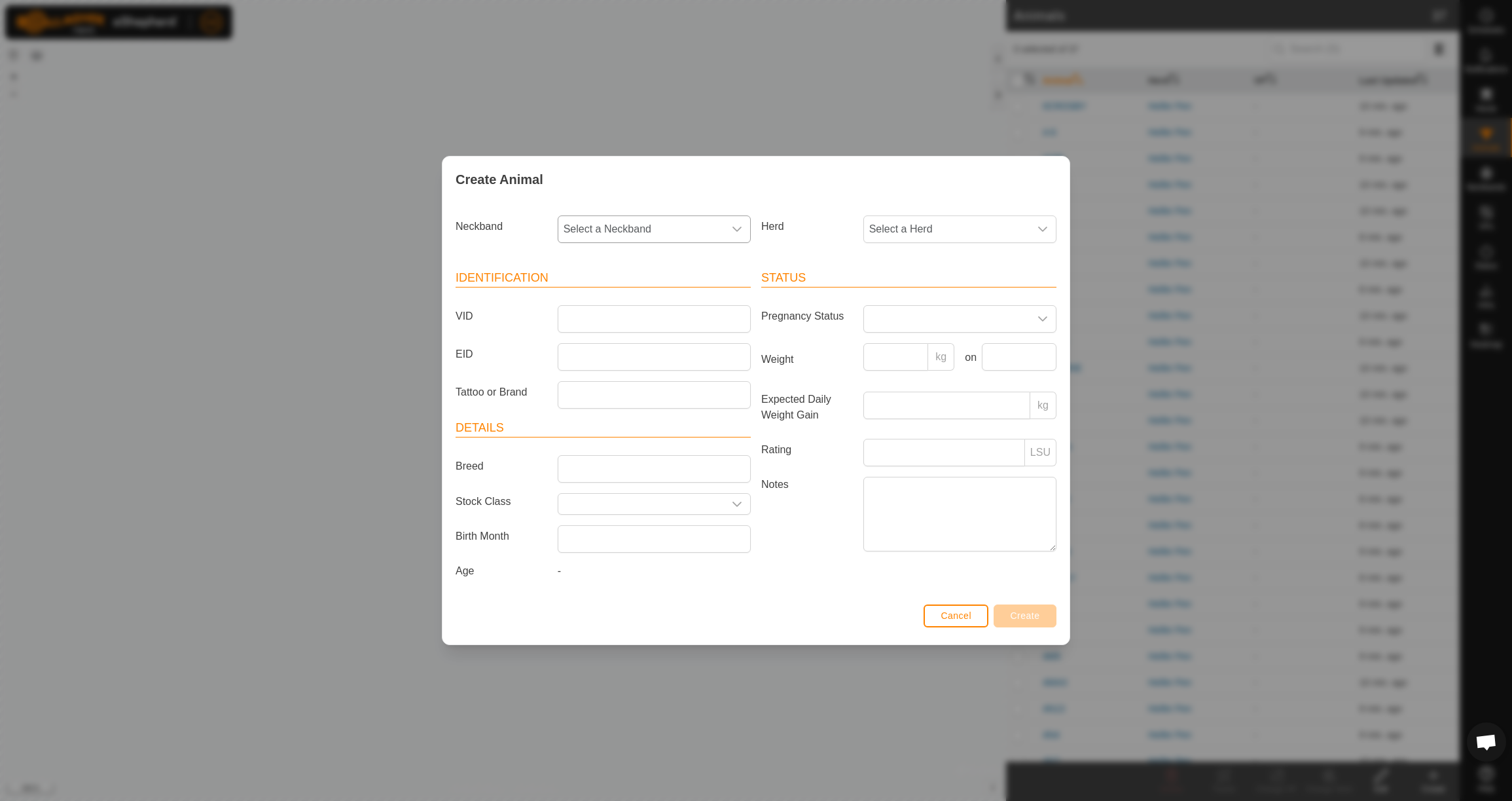
click at [609, 225] on span "Select a Neckband" at bounding box center [641, 229] width 166 height 26
click at [617, 290] on li "0087346862" at bounding box center [654, 296] width 191 height 26
click at [982, 223] on span "Select a Herd" at bounding box center [947, 229] width 166 height 26
click at [954, 314] on li "Heifer Pen" at bounding box center [961, 324] width 191 height 26
click at [666, 317] on input "VID" at bounding box center [654, 319] width 193 height 28
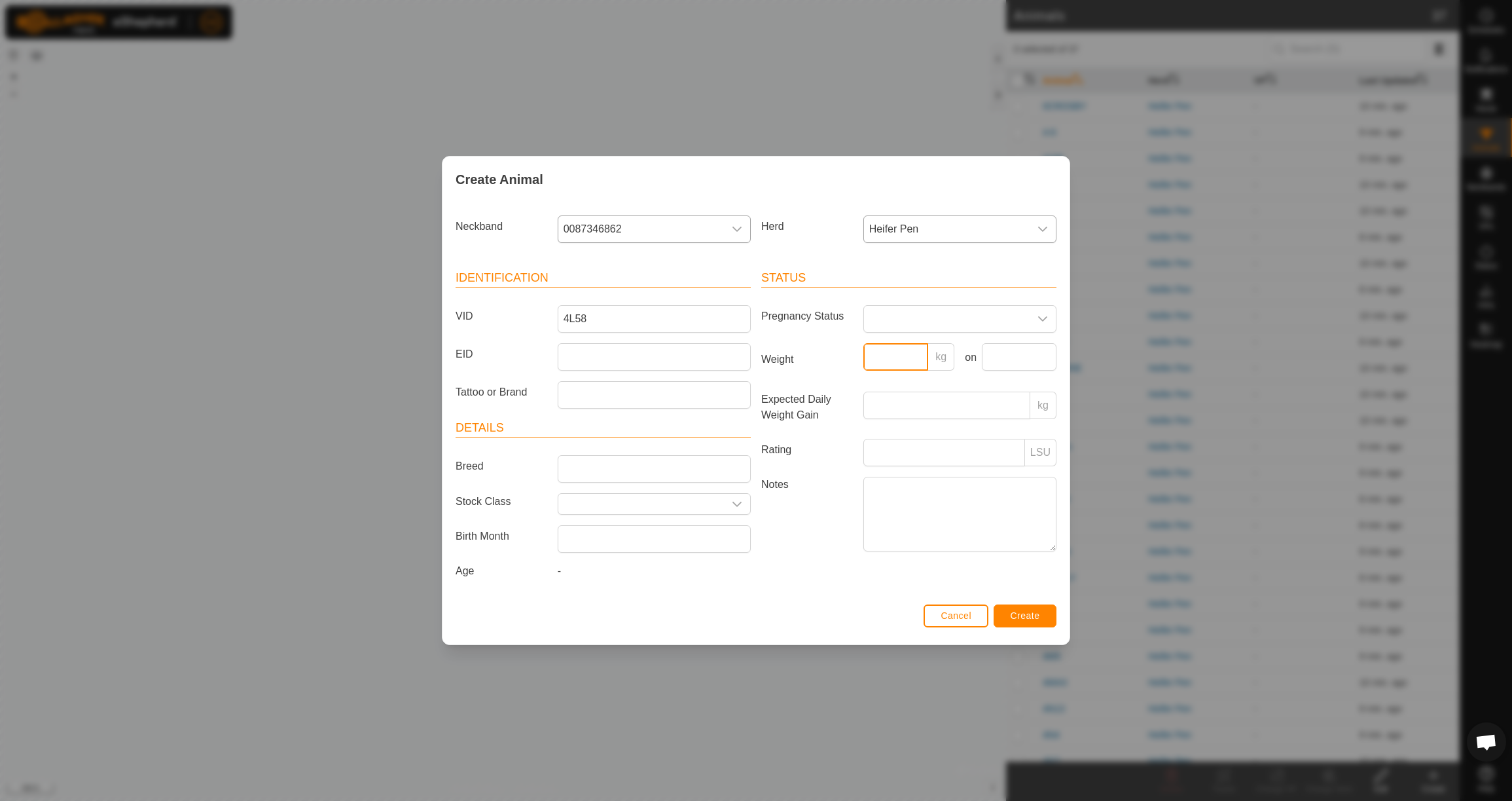
click at [901, 351] on input "Weight" at bounding box center [895, 357] width 65 height 28
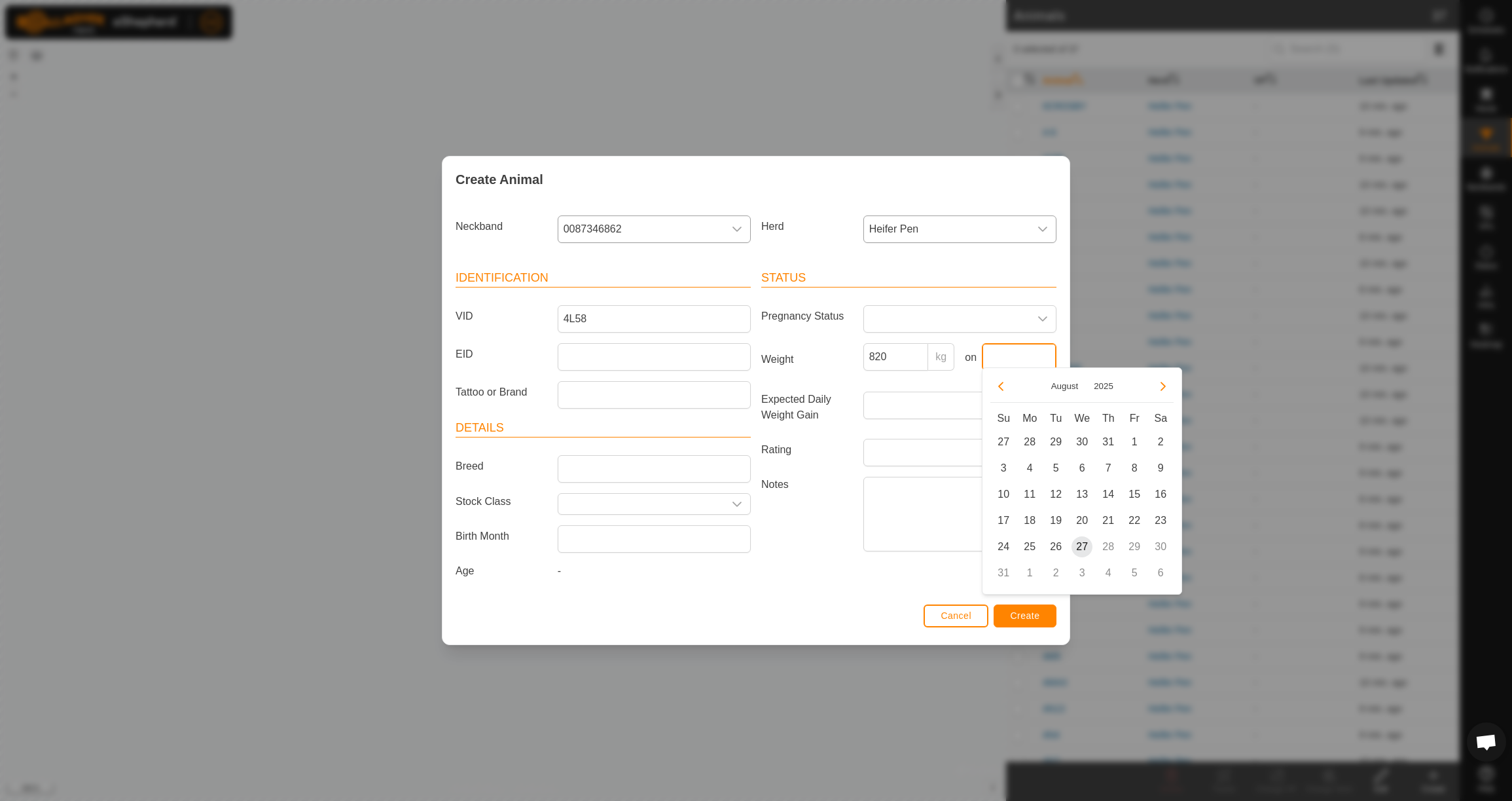
click at [1008, 353] on input "text" at bounding box center [1019, 357] width 75 height 28
click at [1005, 392] on button "Previous Month" at bounding box center [1000, 386] width 21 height 21
click at [1006, 392] on button "Previous Month" at bounding box center [1000, 386] width 21 height 21
click at [1032, 517] on span "23" at bounding box center [1029, 520] width 21 height 21
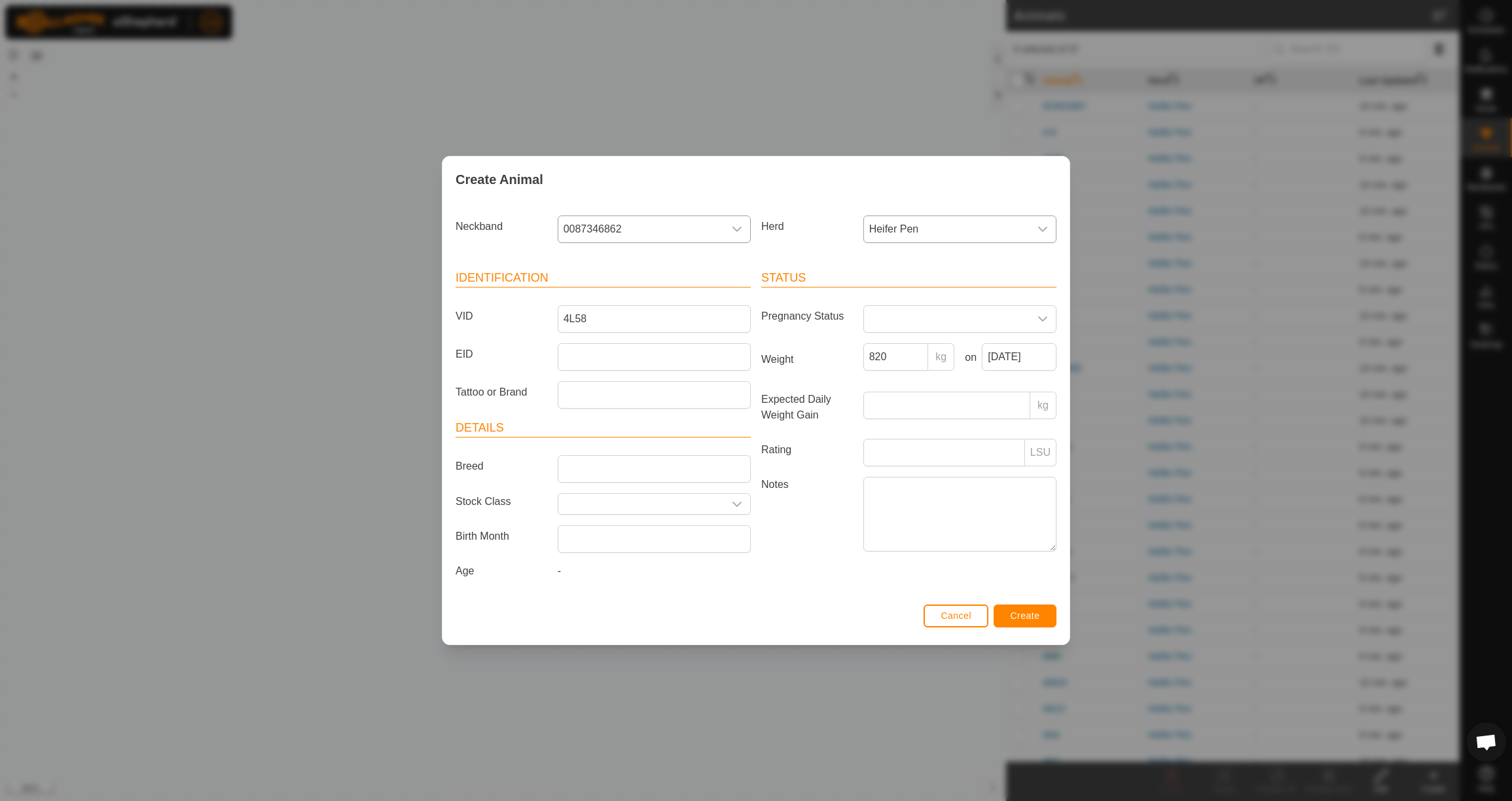
click at [1034, 626] on button "Create" at bounding box center [1025, 616] width 63 height 23
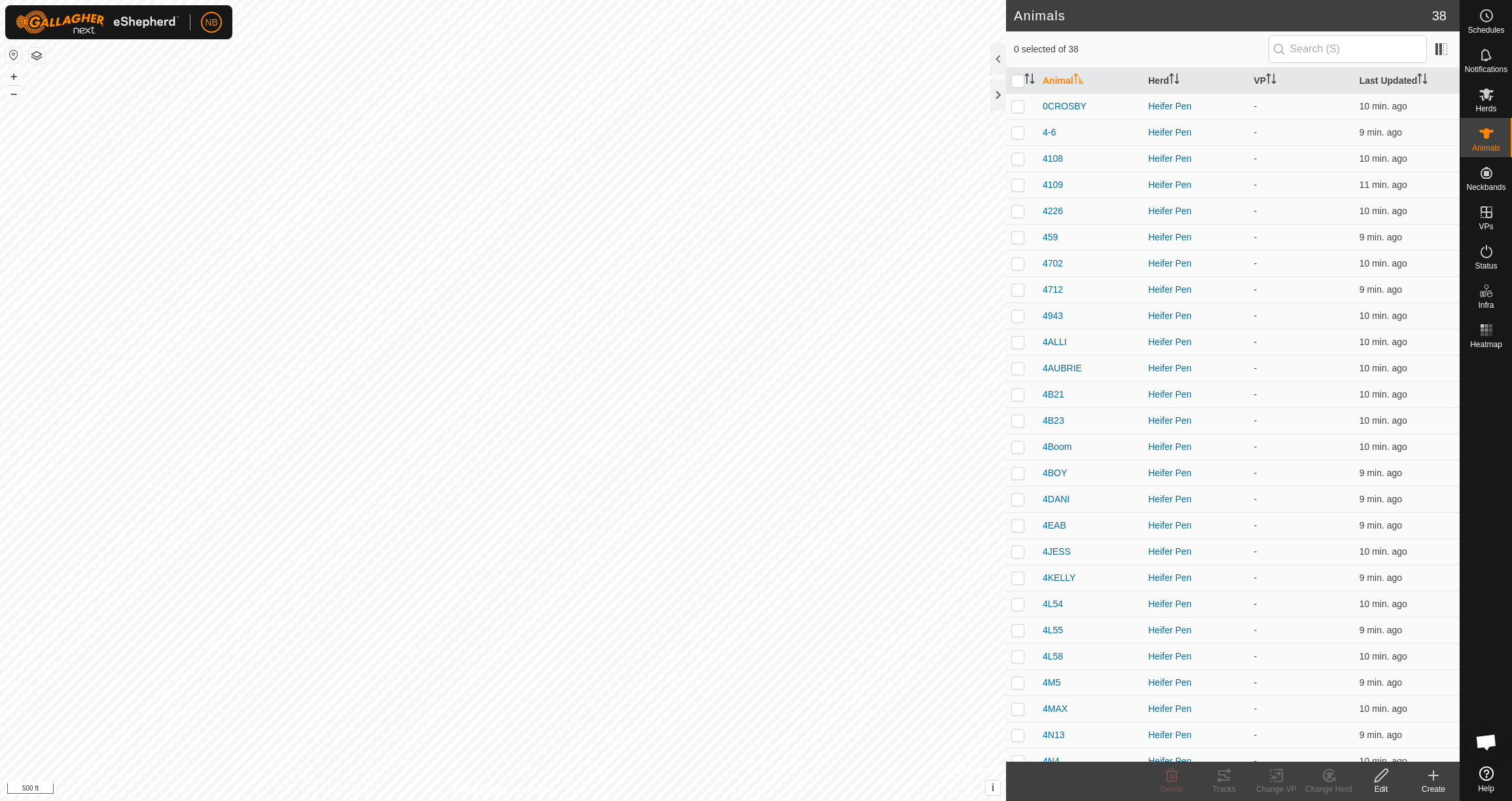
click at [1437, 781] on icon at bounding box center [1433, 775] width 16 height 16
click at [1404, 749] on link "Create Single Animal" at bounding box center [1375, 747] width 167 height 26
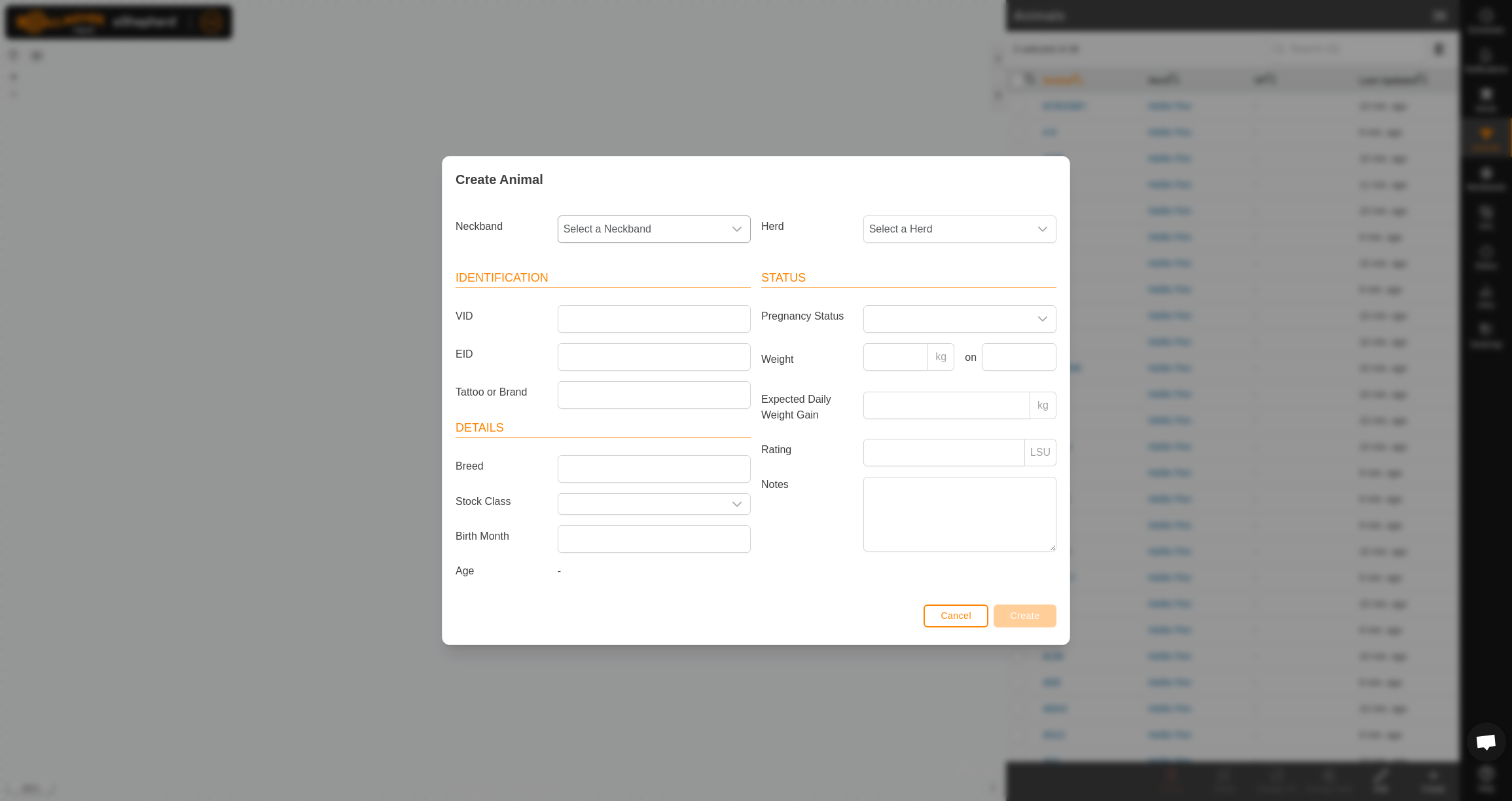
click at [688, 234] on span "Select a Neckband" at bounding box center [641, 229] width 166 height 26
click at [676, 291] on li "0856385403" at bounding box center [654, 296] width 191 height 26
click at [915, 233] on span "Select a Herd" at bounding box center [947, 229] width 166 height 26
click at [924, 321] on li "Heifer Pen" at bounding box center [961, 324] width 191 height 26
click at [665, 309] on input "VID" at bounding box center [654, 319] width 193 height 28
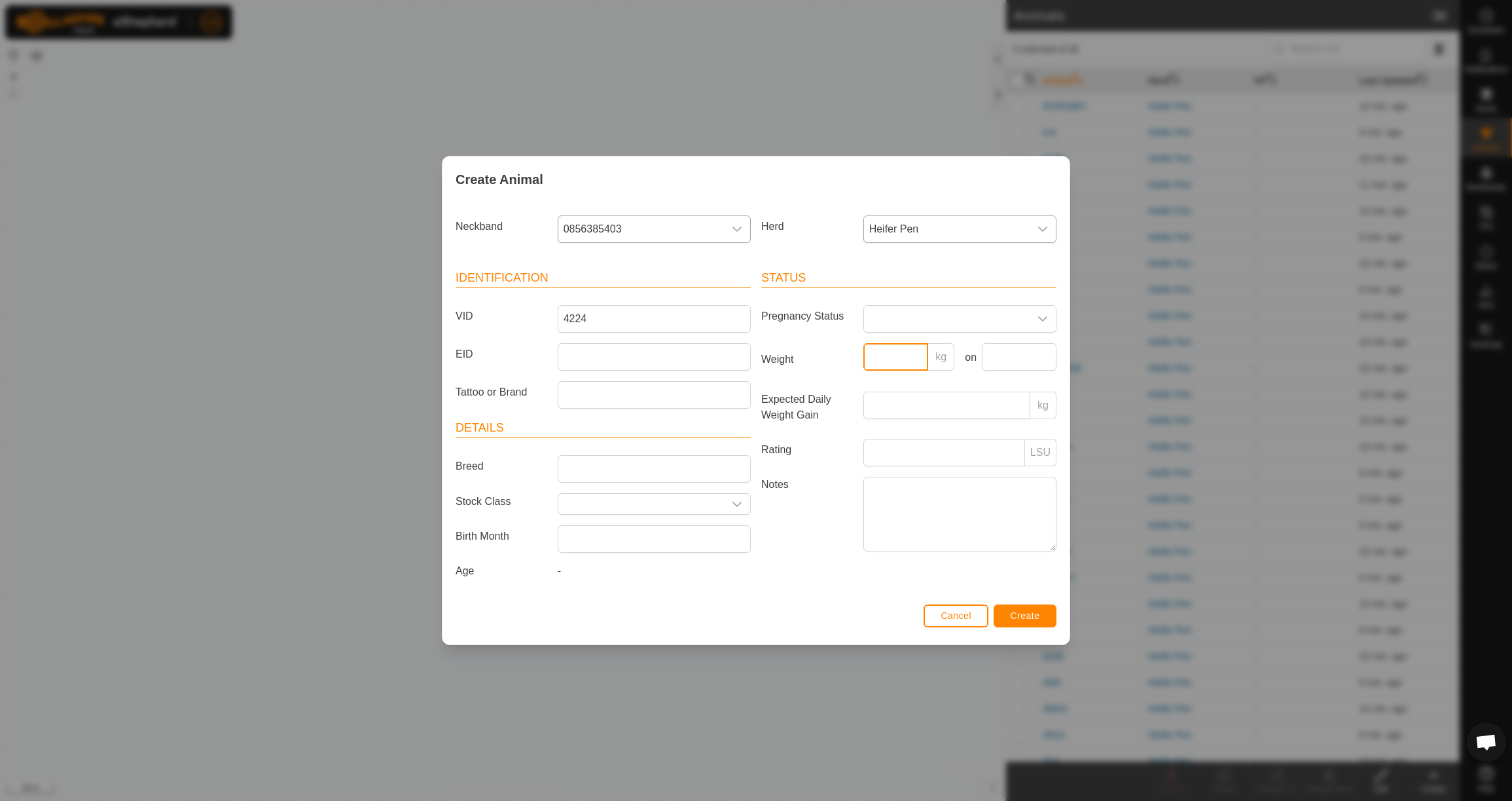
click at [874, 361] on input "Weight" at bounding box center [895, 357] width 65 height 28
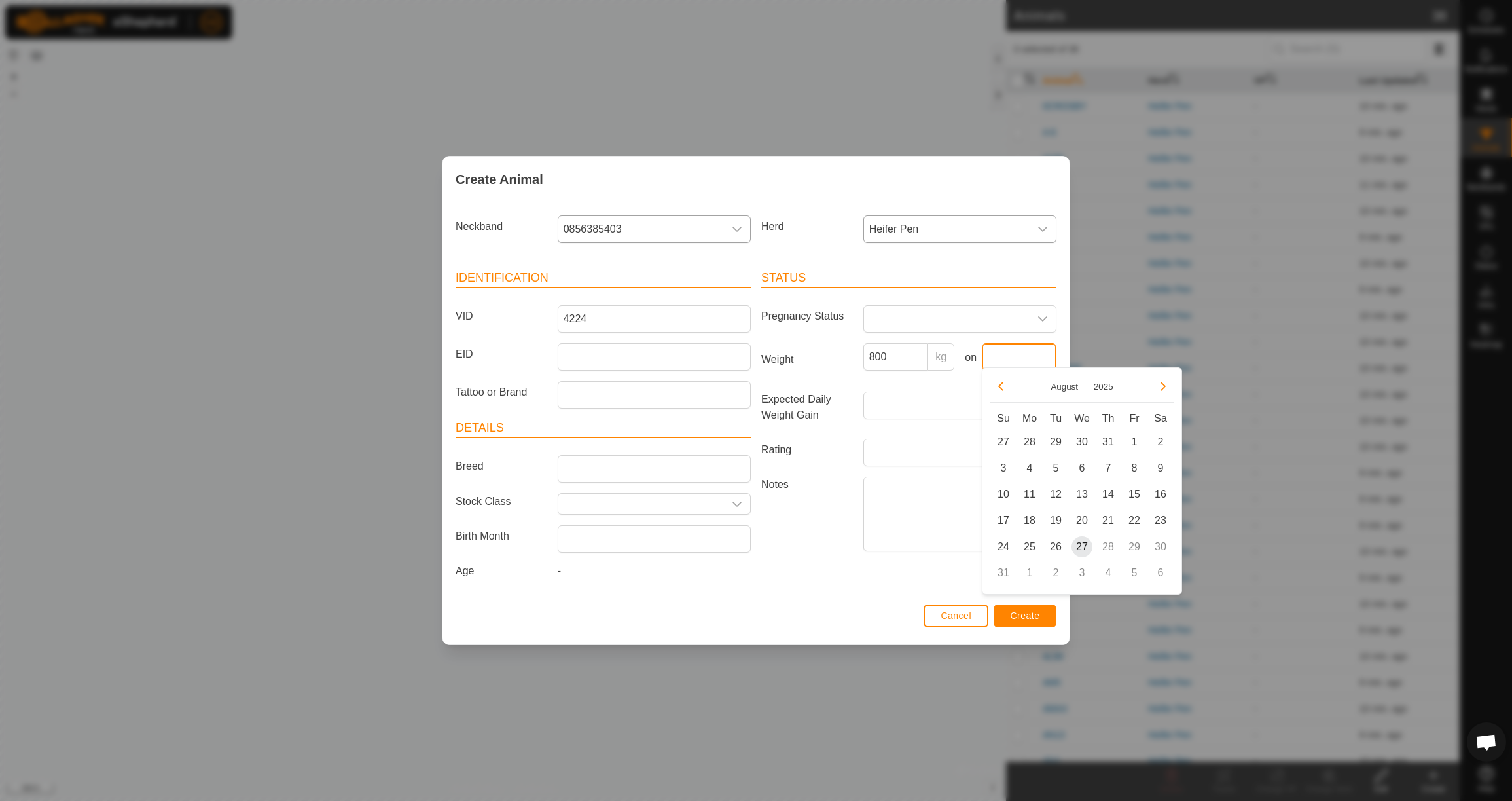
click at [1033, 350] on input "text" at bounding box center [1019, 357] width 75 height 28
click at [1008, 390] on button "Previous Month" at bounding box center [1000, 386] width 21 height 21
click at [1035, 518] on span "23" at bounding box center [1029, 520] width 21 height 21
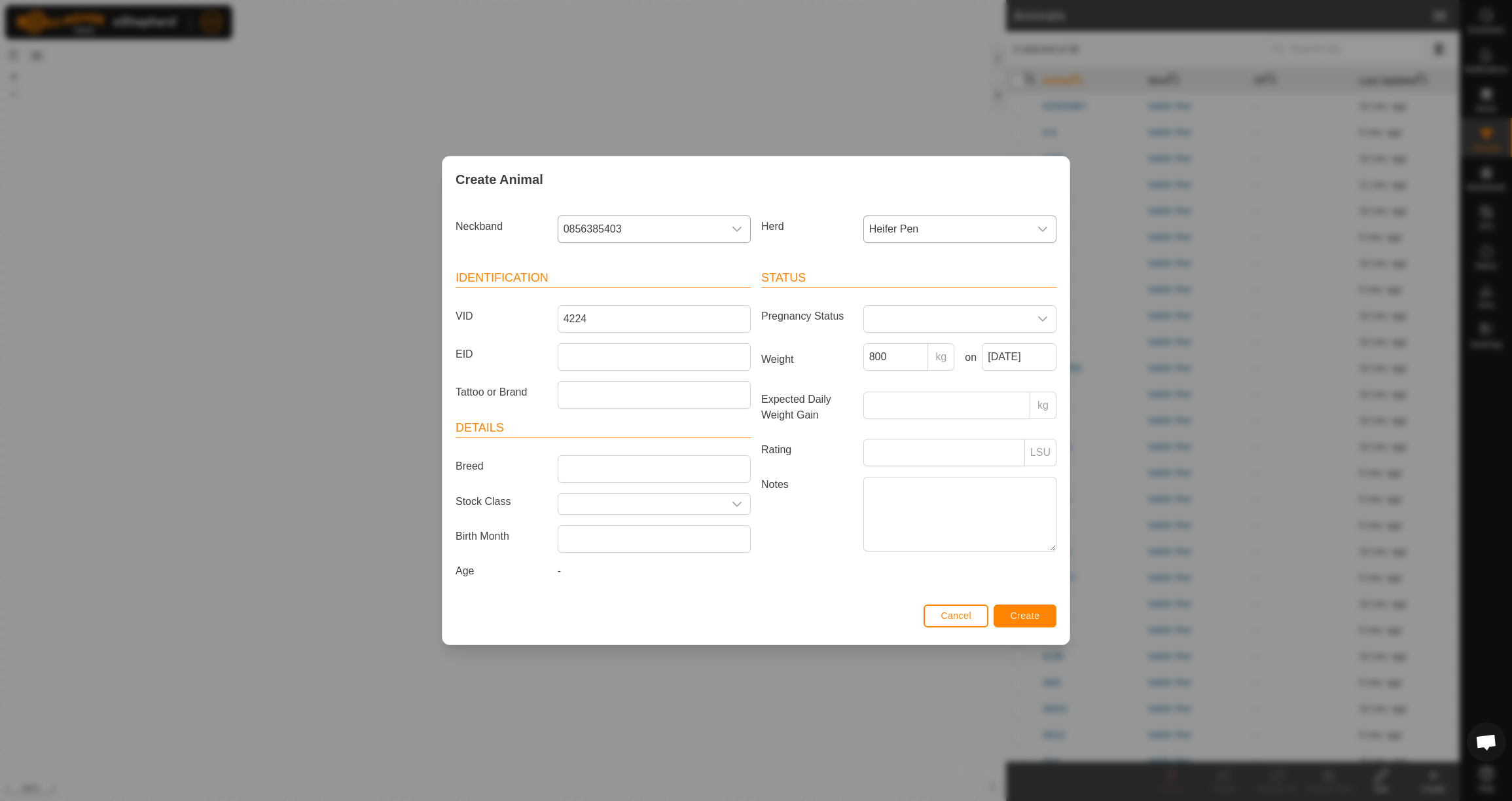
click at [1039, 627] on button "Create" at bounding box center [1025, 616] width 63 height 23
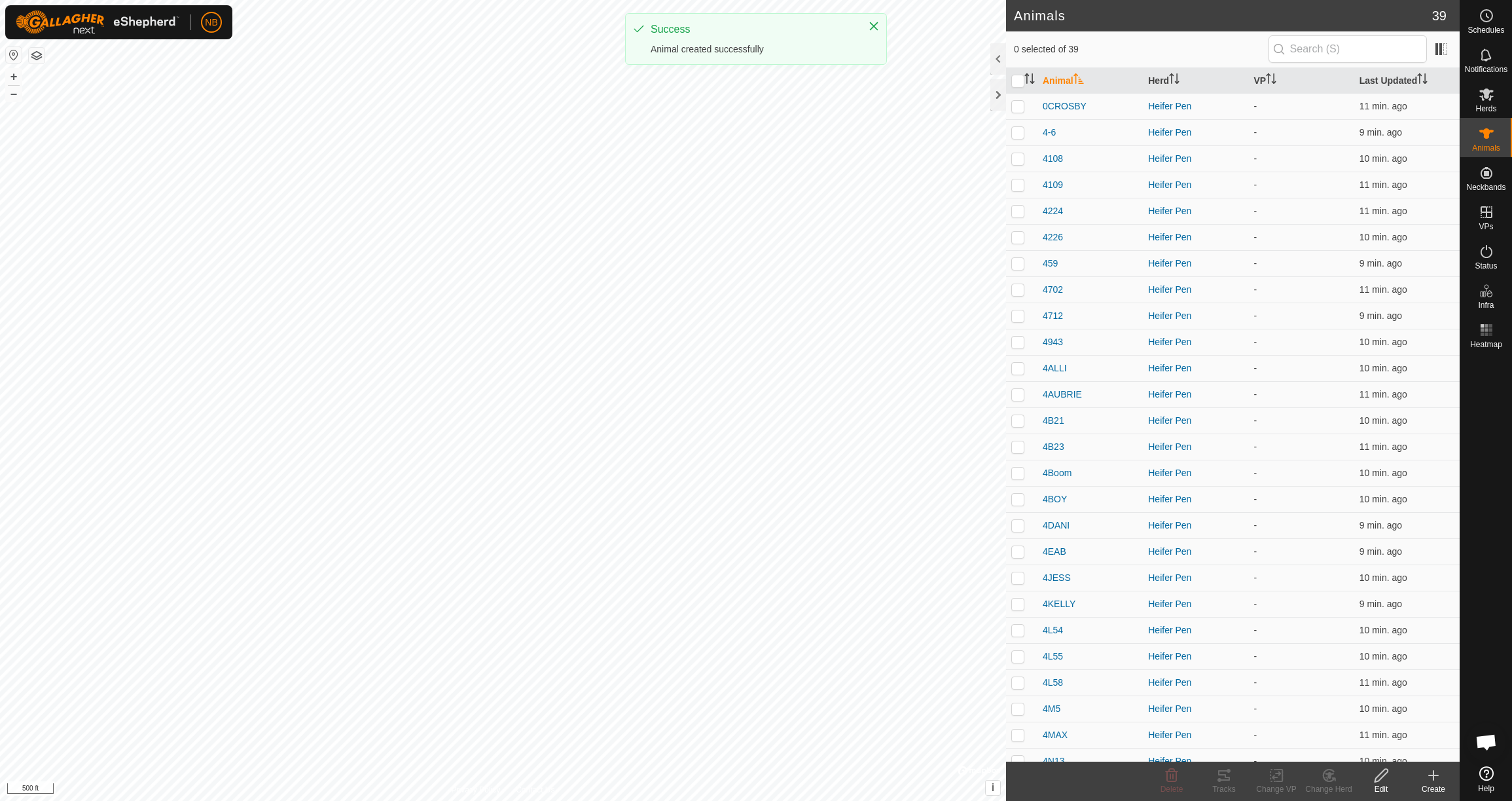
click at [1437, 775] on icon at bounding box center [1434, 775] width 9 height 0
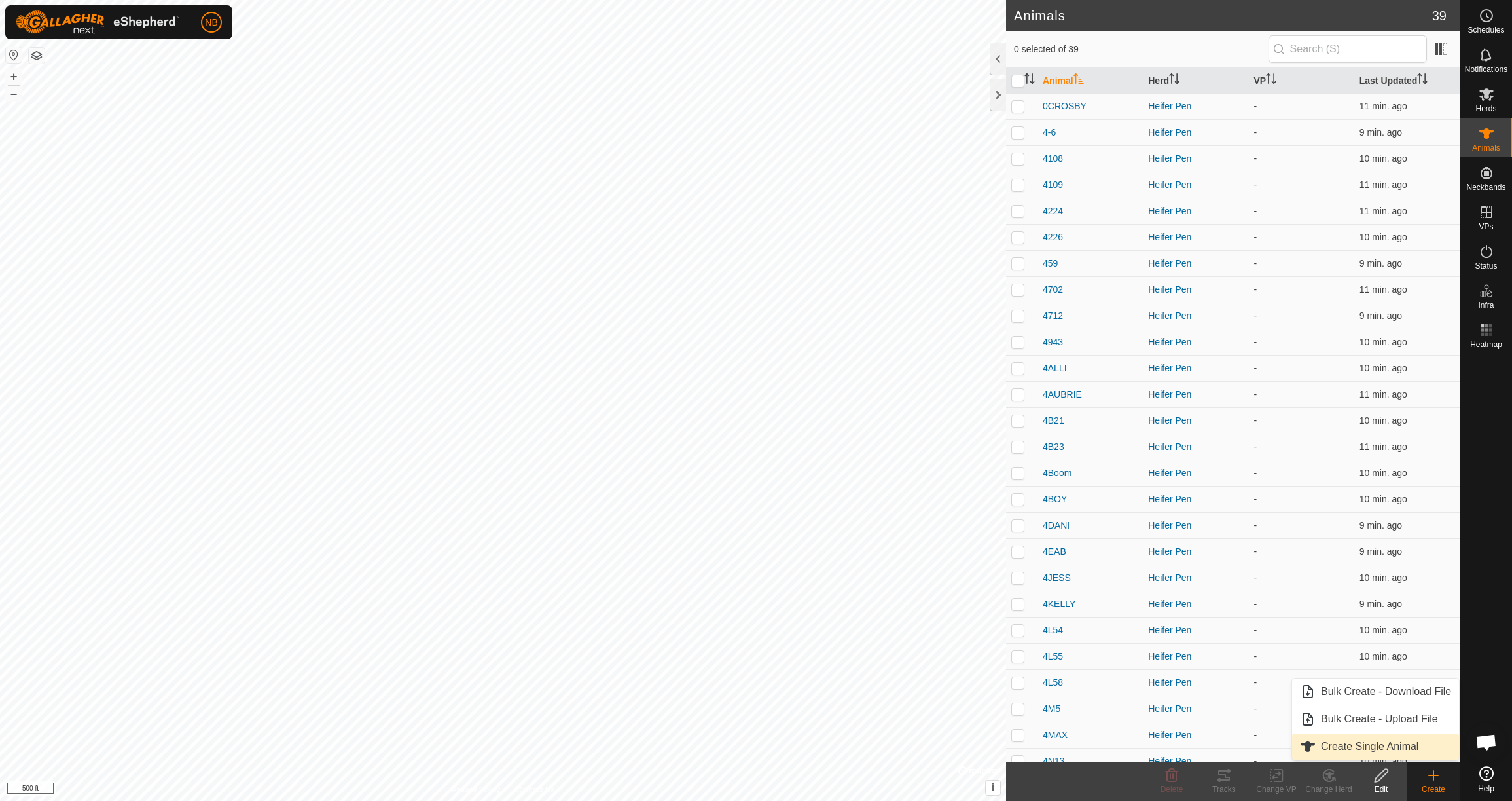
click at [1418, 749] on link "Create Single Animal" at bounding box center [1375, 747] width 167 height 26
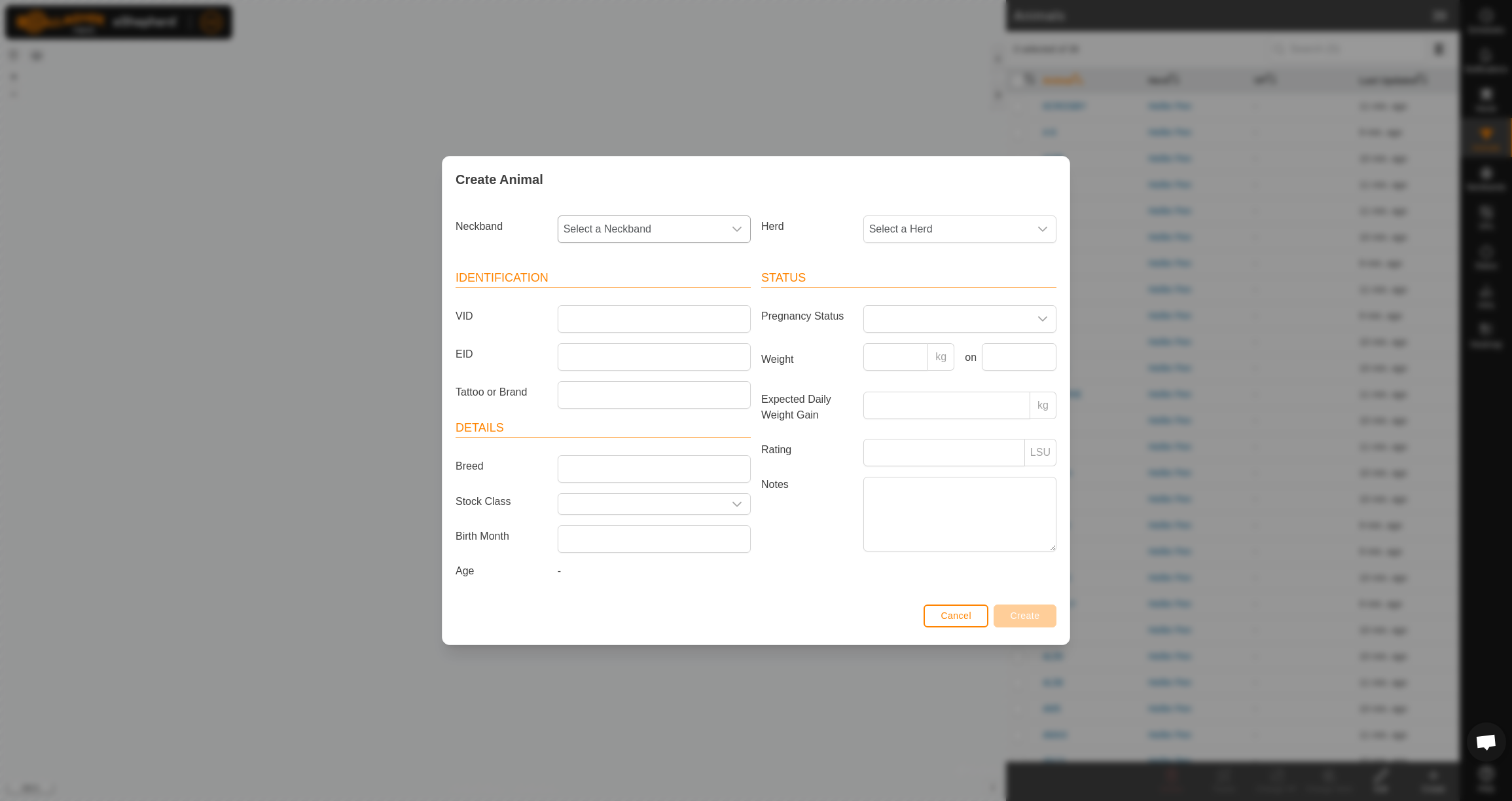
click at [687, 224] on span "Select a Neckband" at bounding box center [641, 229] width 166 height 26
drag, startPoint x: 684, startPoint y: 290, endPoint x: 709, endPoint y: 275, distance: 29.2
click at [684, 290] on li "1324547859" at bounding box center [654, 296] width 191 height 26
drag, startPoint x: 890, startPoint y: 226, endPoint x: 895, endPoint y: 239, distance: 13.9
click at [890, 226] on span "Select a Herd" at bounding box center [947, 229] width 166 height 26
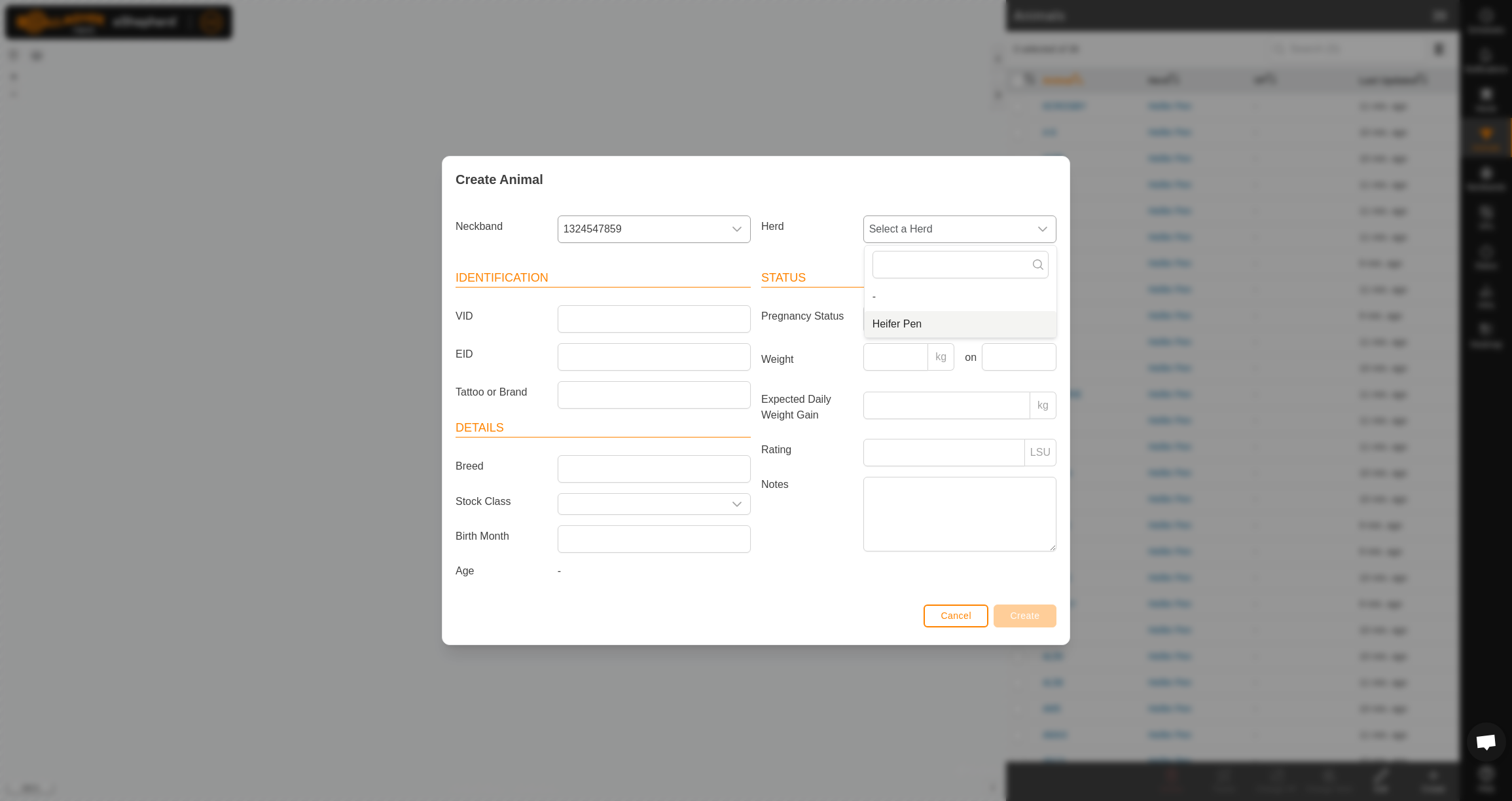
click at [901, 323] on li "Heifer Pen" at bounding box center [961, 324] width 191 height 26
click at [717, 319] on input "VID" at bounding box center [654, 319] width 193 height 28
click at [906, 356] on input "Weight" at bounding box center [895, 357] width 65 height 28
click at [1026, 360] on input "text" at bounding box center [1019, 357] width 75 height 28
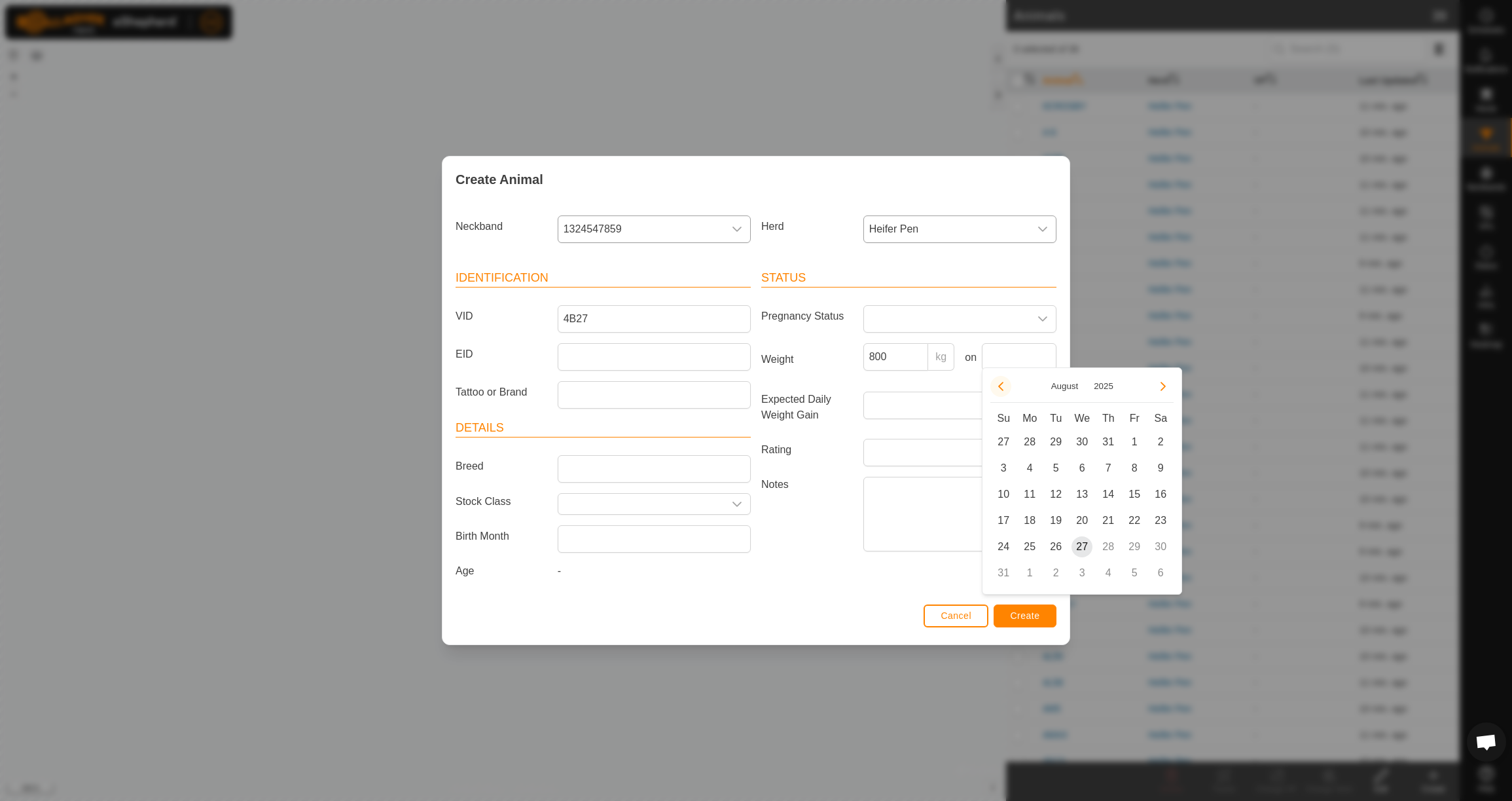
click at [998, 384] on button "Previous Month" at bounding box center [1000, 386] width 21 height 21
click at [998, 384] on icon "Previous Month" at bounding box center [1000, 386] width 10 height 10
click at [1035, 518] on span "23" at bounding box center [1029, 520] width 21 height 21
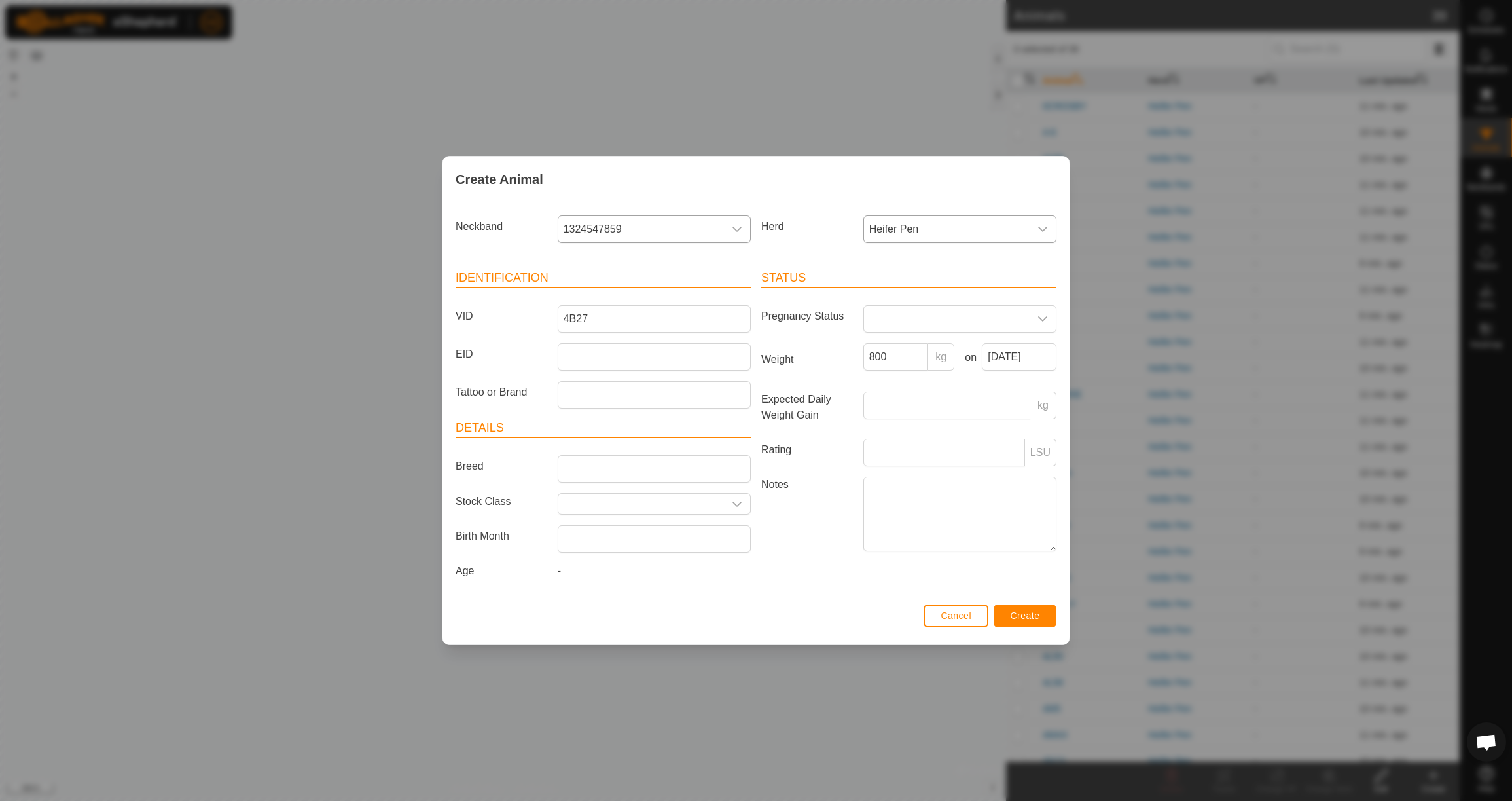
click at [1029, 620] on span "Create" at bounding box center [1025, 615] width 29 height 10
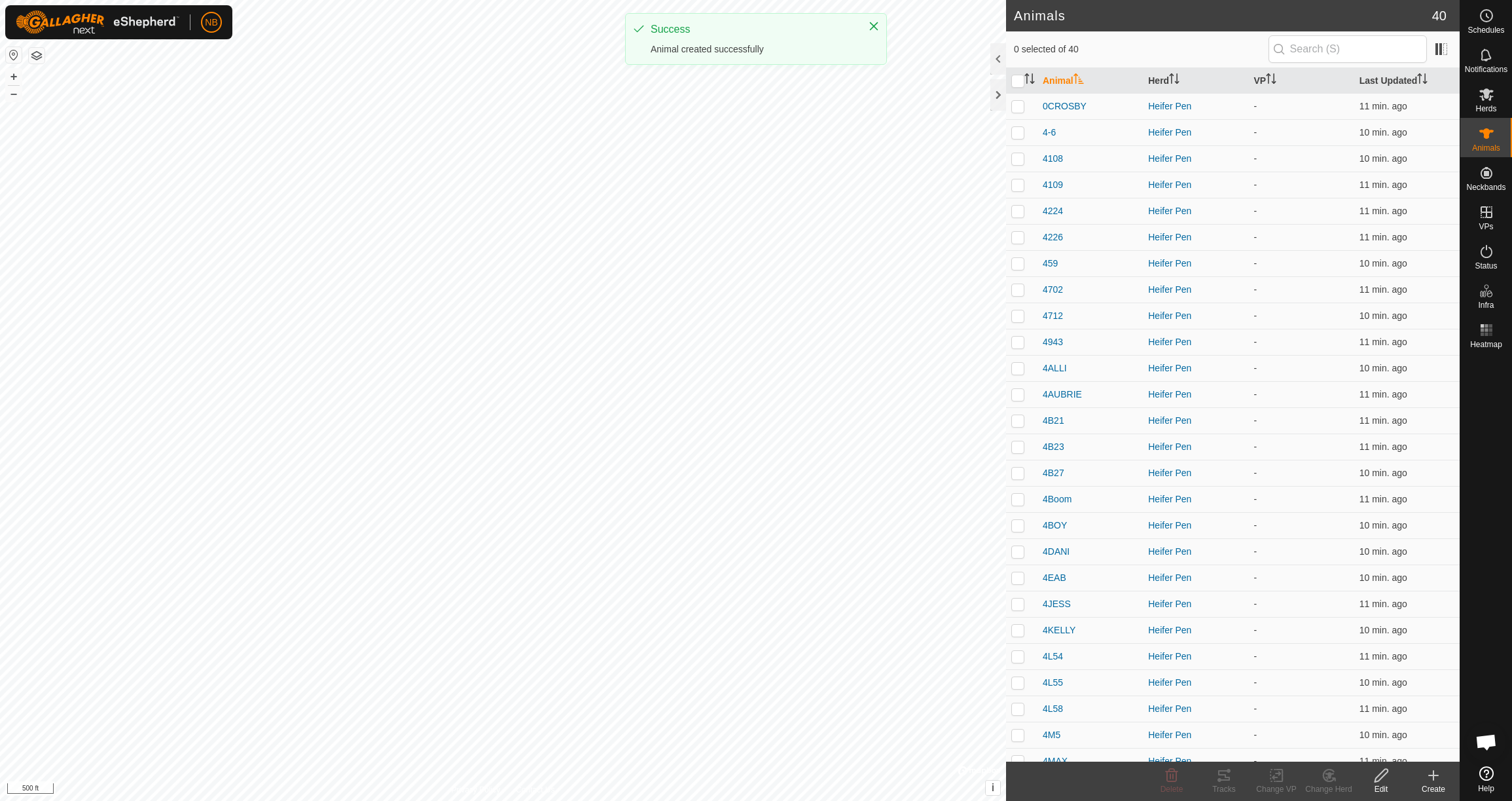
click at [1430, 774] on icon at bounding box center [1433, 775] width 16 height 16
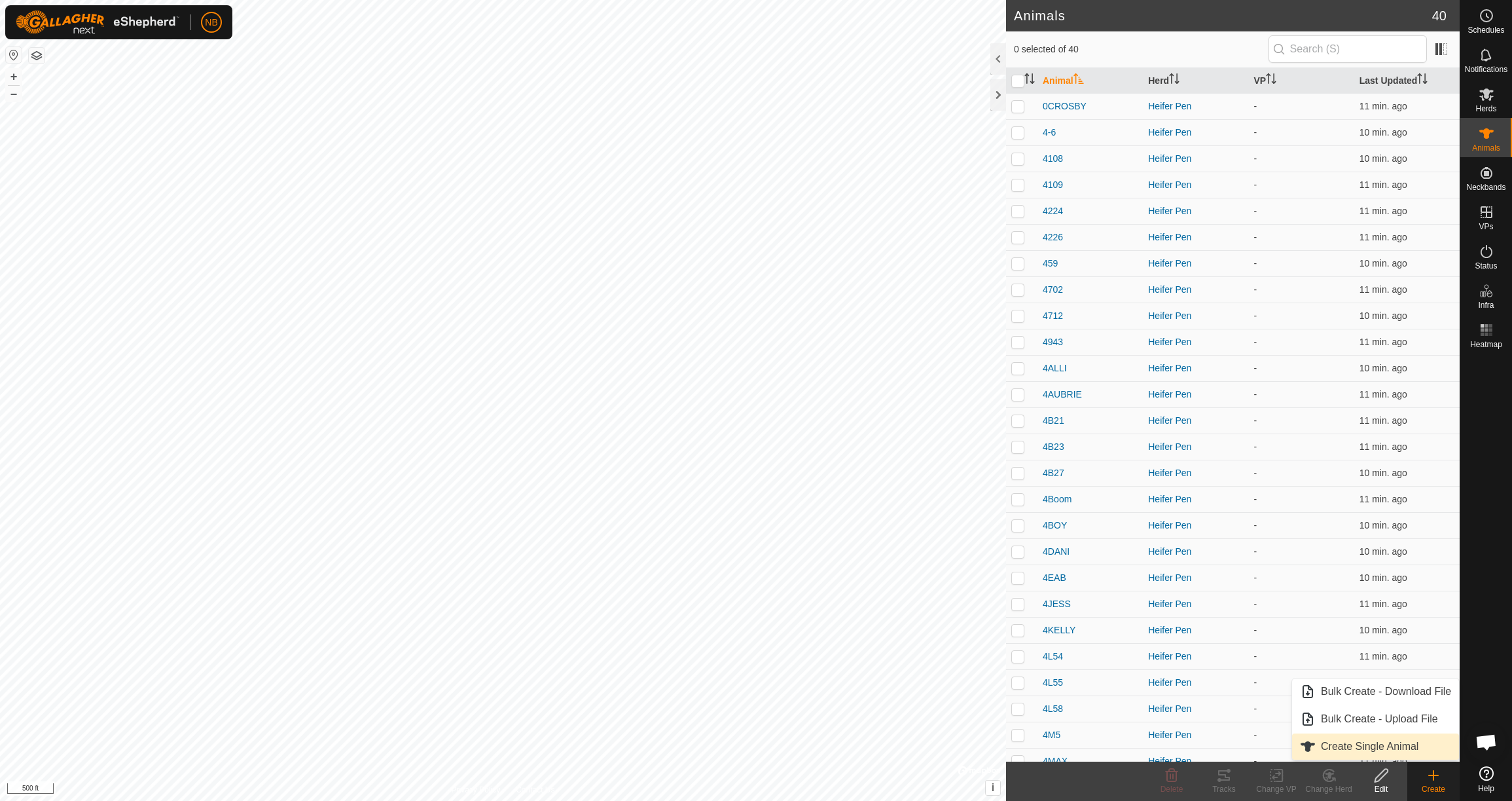
click at [1389, 754] on link "Create Single Animal" at bounding box center [1375, 747] width 167 height 26
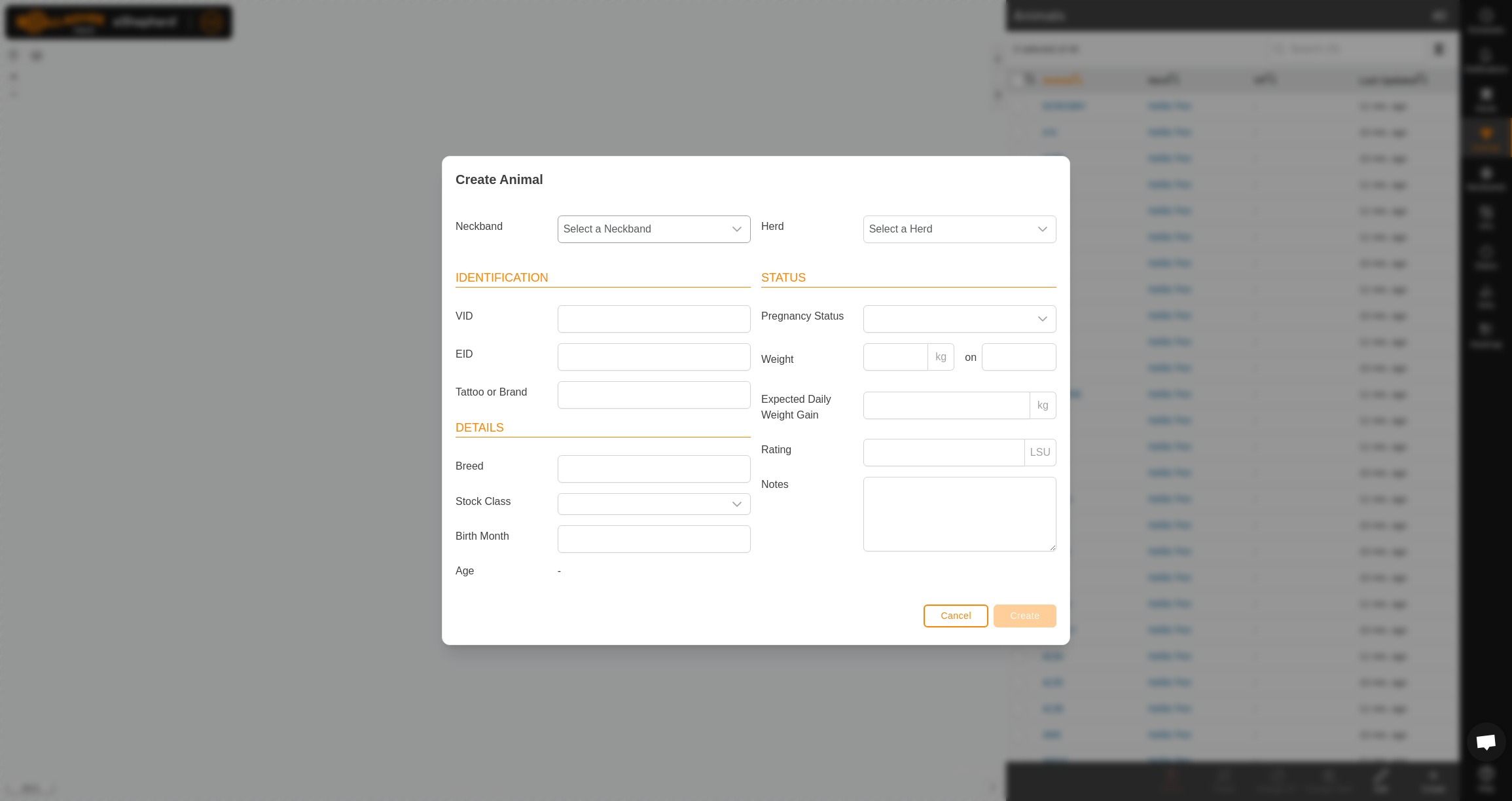
click at [718, 233] on span "Select a Neckband" at bounding box center [641, 229] width 166 height 26
click at [713, 296] on li "1227165298" at bounding box center [654, 296] width 191 height 26
click at [940, 227] on span "Select a Herd" at bounding box center [947, 229] width 166 height 26
drag, startPoint x: 926, startPoint y: 321, endPoint x: 813, endPoint y: 306, distance: 114.0
click at [926, 321] on li "Heifer Pen" at bounding box center [961, 324] width 191 height 26
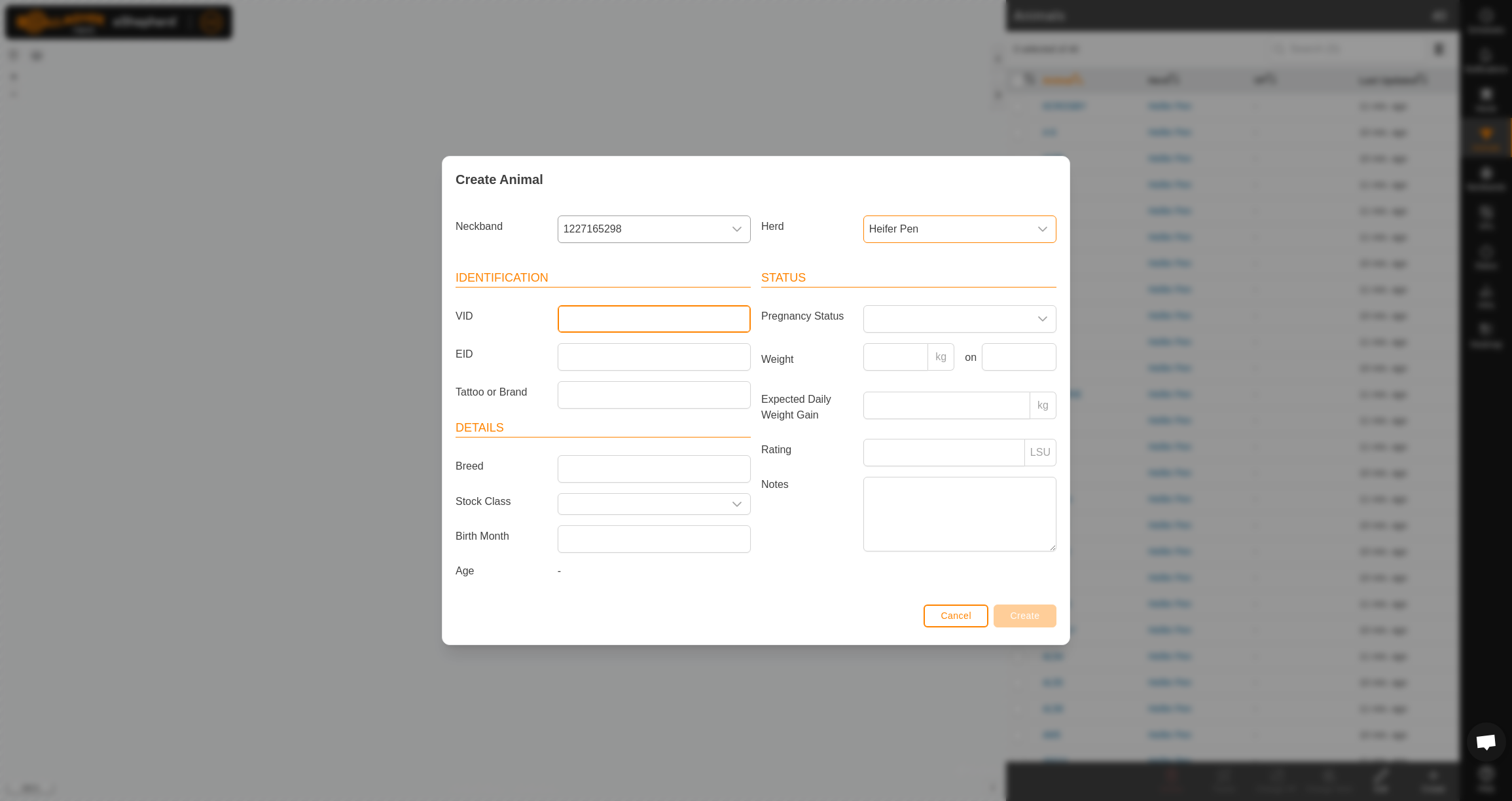
click at [631, 312] on input "VID" at bounding box center [654, 319] width 193 height 28
click at [910, 360] on input "Weight" at bounding box center [895, 357] width 65 height 28
click at [1031, 356] on input "text" at bounding box center [1019, 357] width 75 height 28
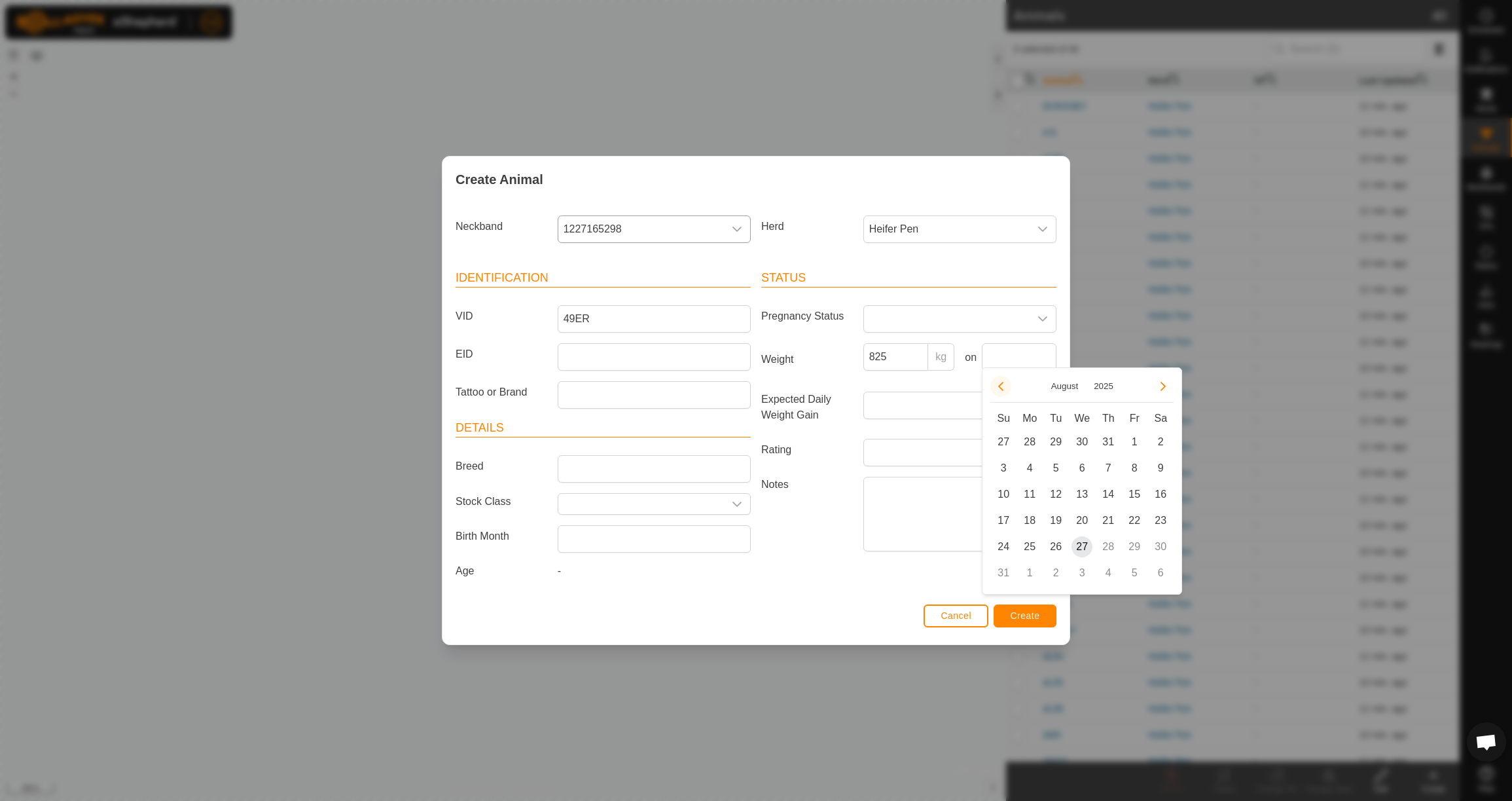
click at [996, 387] on icon "Previous Month" at bounding box center [1000, 386] width 10 height 10
click at [1035, 519] on span "23" at bounding box center [1029, 520] width 21 height 21
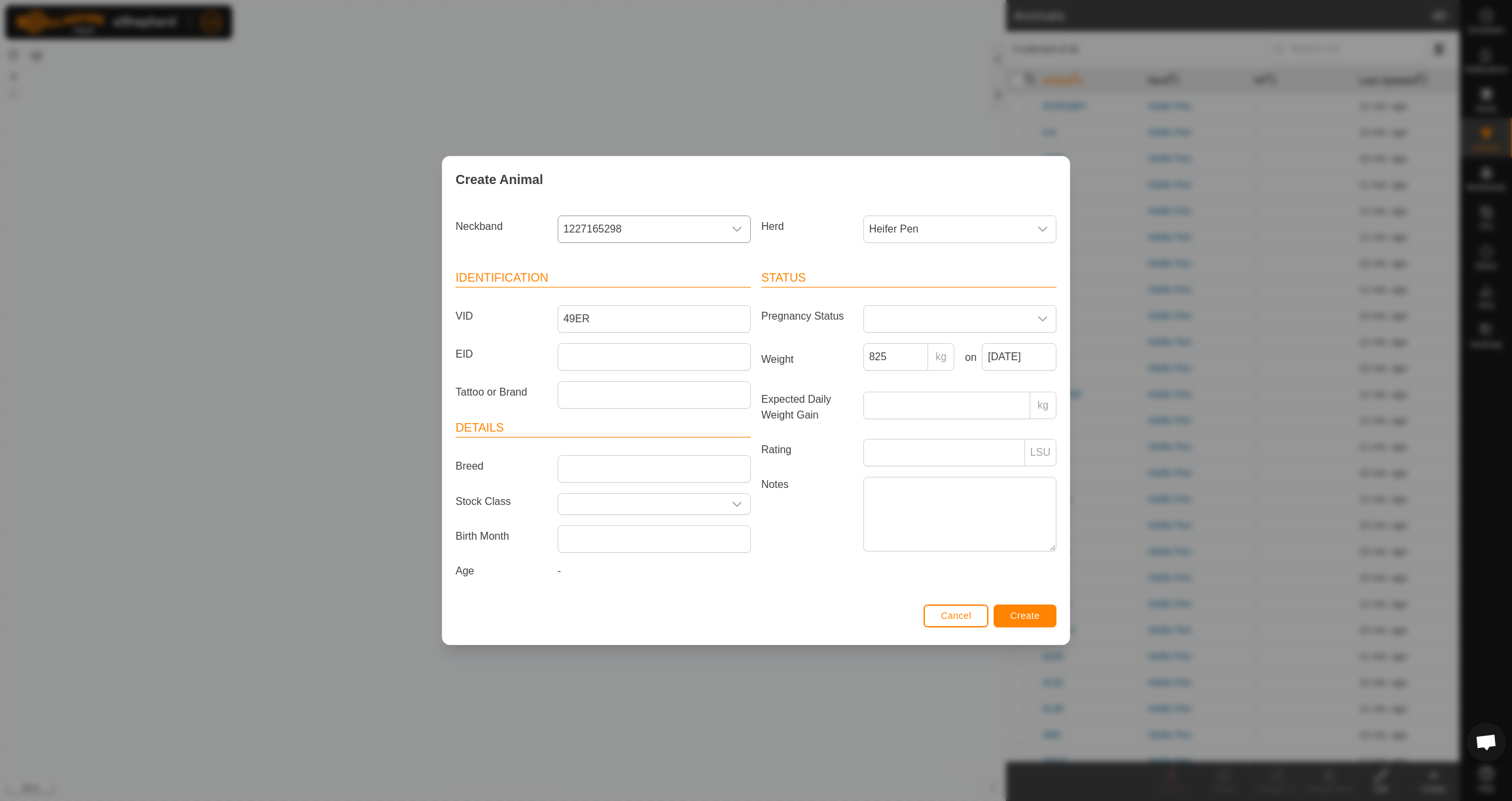
click at [1025, 626] on button "Create" at bounding box center [1025, 616] width 63 height 23
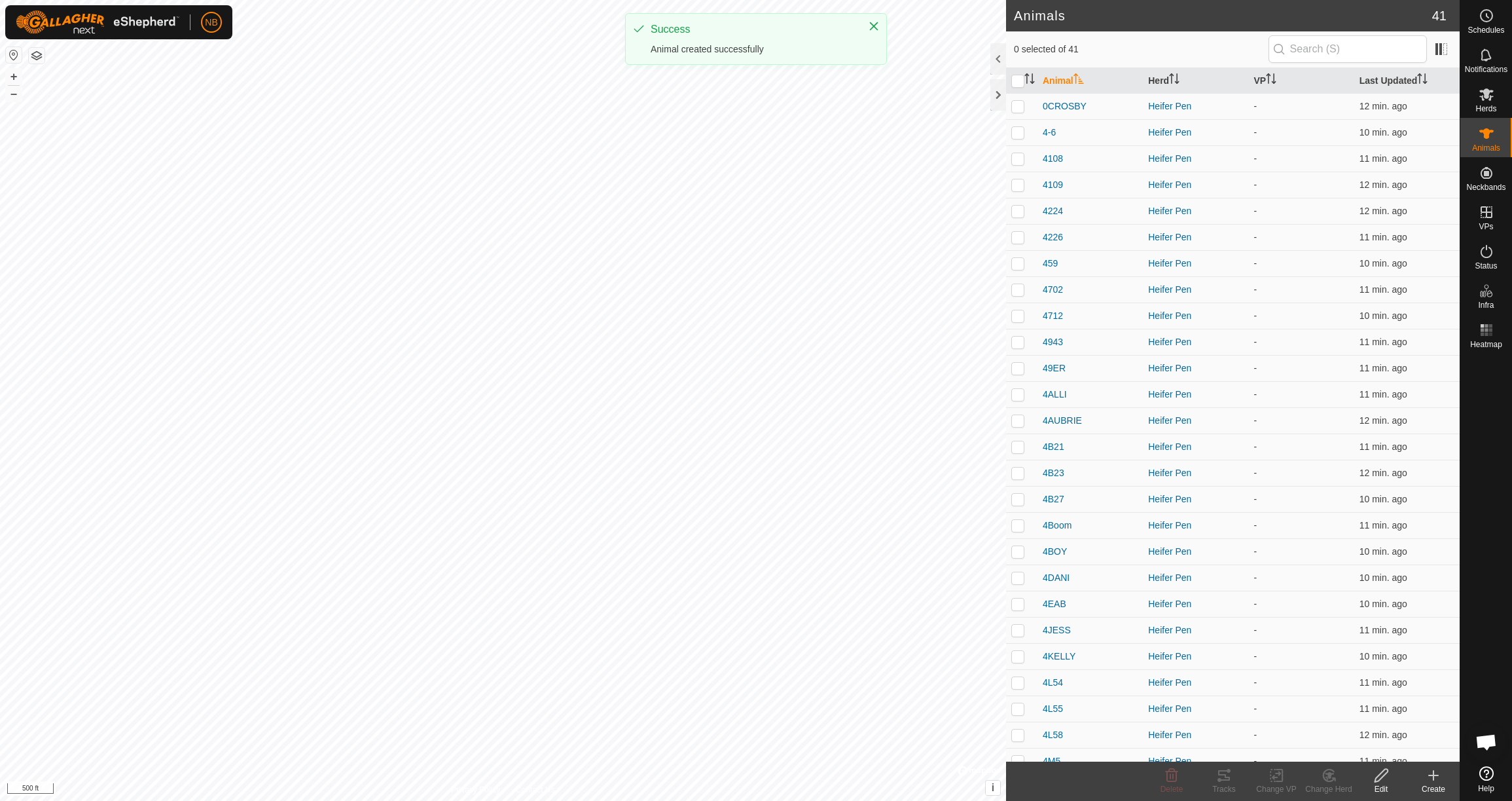
click at [1441, 783] on icon at bounding box center [1433, 775] width 16 height 16
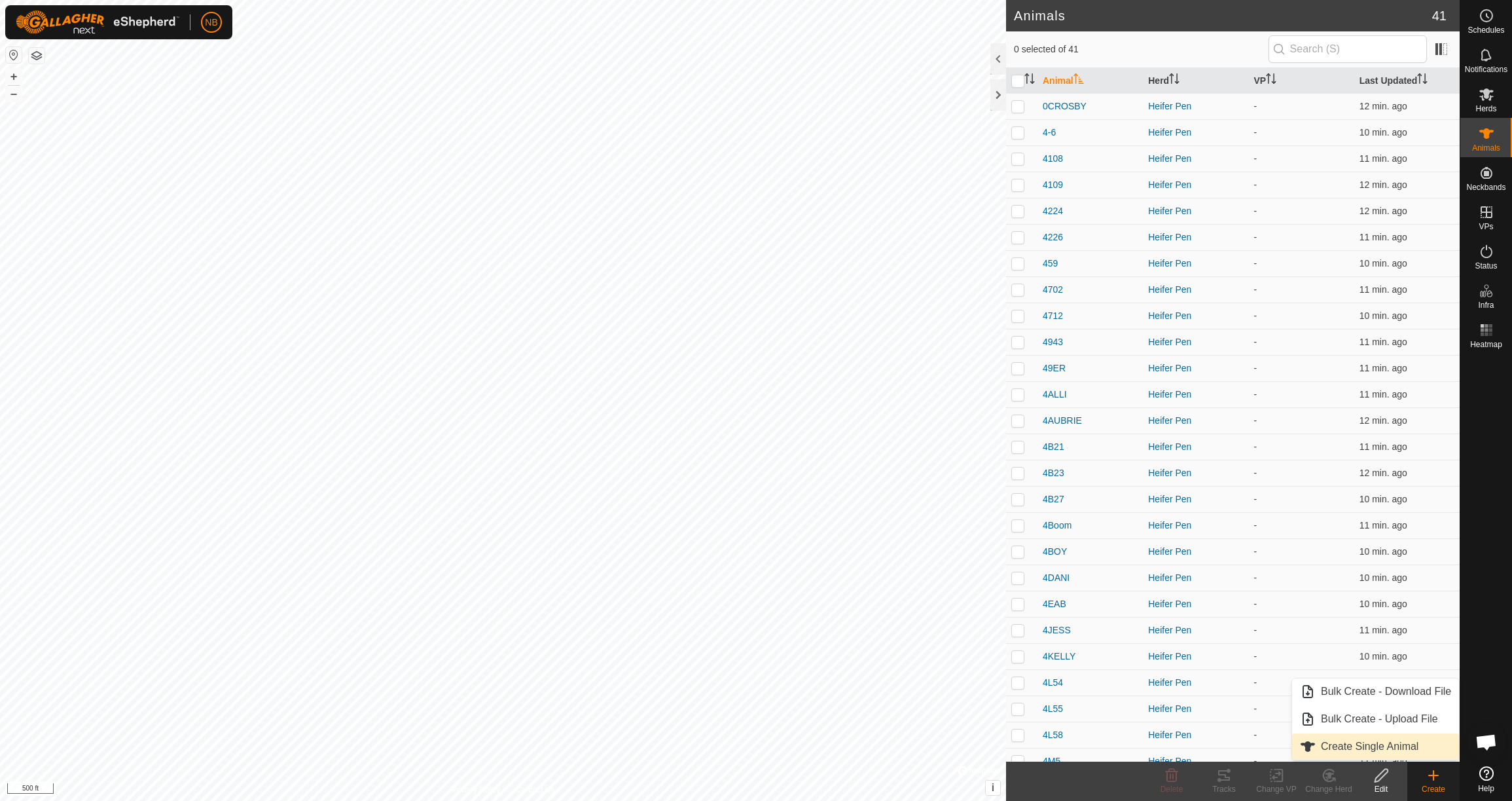
click at [1397, 743] on link "Create Single Animal" at bounding box center [1375, 747] width 167 height 26
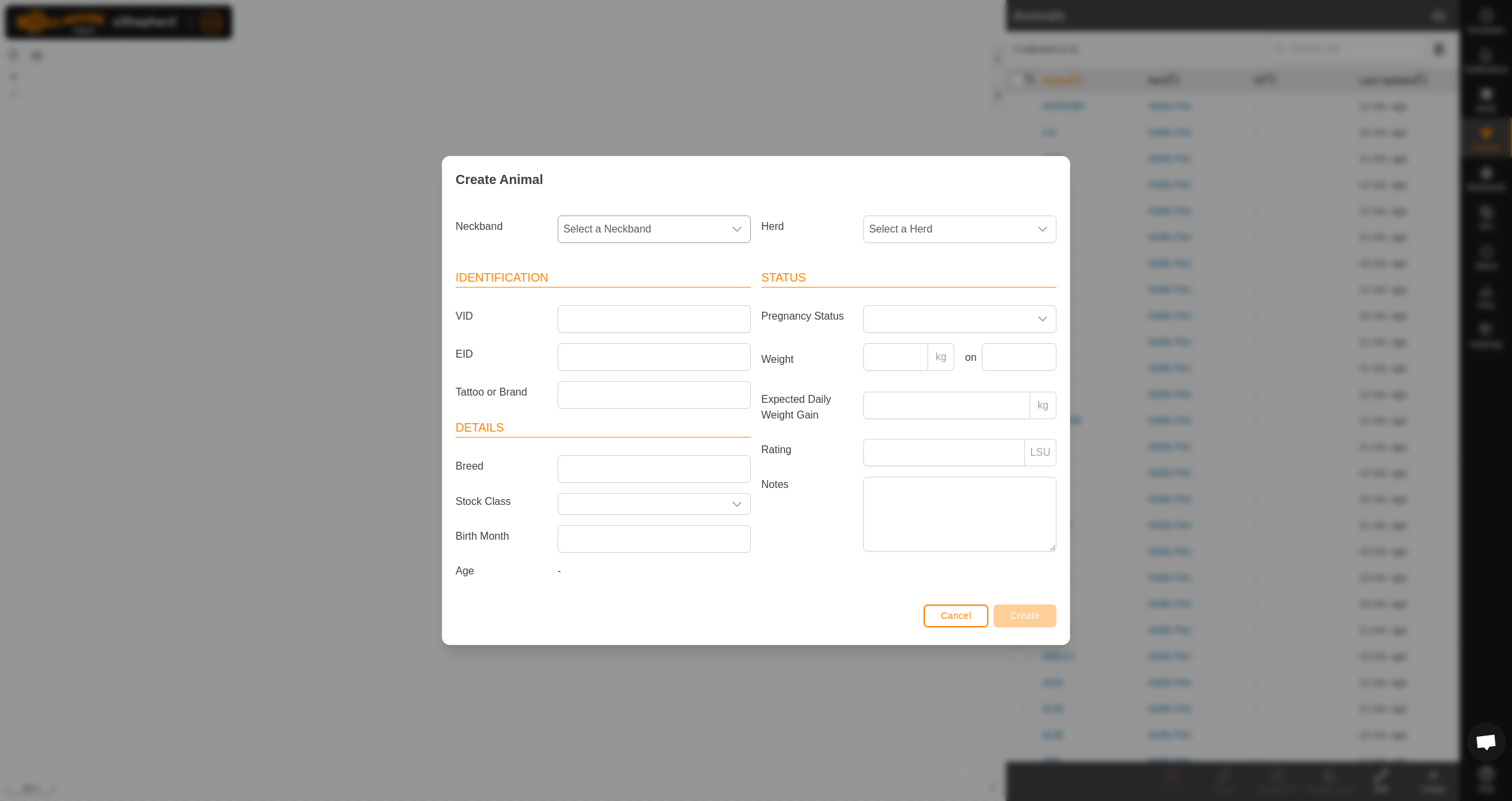
click at [606, 225] on span "Select a Neckband" at bounding box center [641, 229] width 166 height 26
drag, startPoint x: 629, startPoint y: 293, endPoint x: 622, endPoint y: 293, distance: 7.0
click at [629, 293] on li "0472044858" at bounding box center [654, 296] width 191 height 26
click at [915, 236] on span "Select a Herd" at bounding box center [947, 229] width 166 height 26
click at [910, 328] on li "Heifer Pen" at bounding box center [961, 324] width 191 height 26
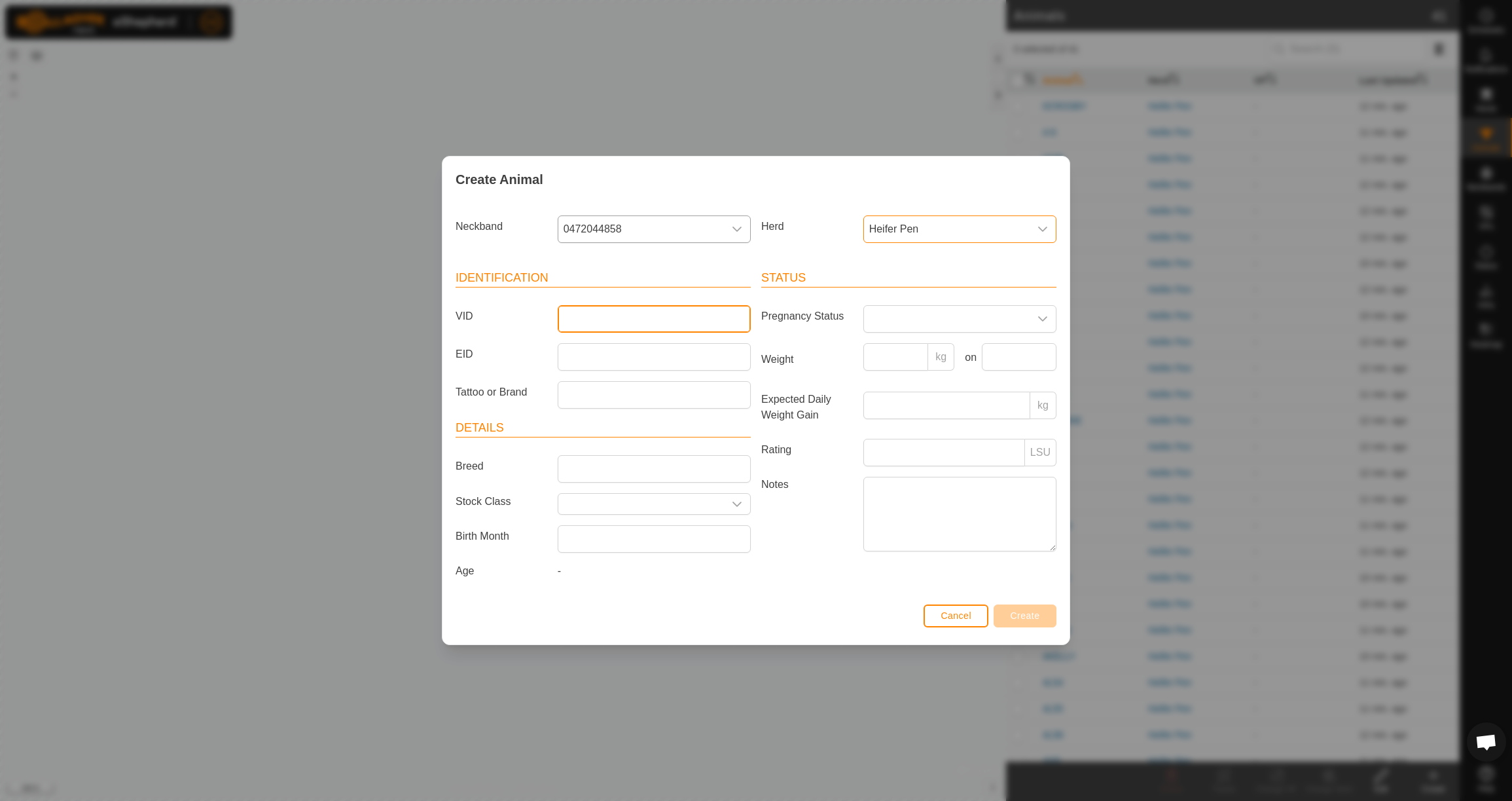
click at [632, 316] on input "VID" at bounding box center [654, 319] width 193 height 28
click at [890, 364] on input "Weight" at bounding box center [895, 357] width 65 height 28
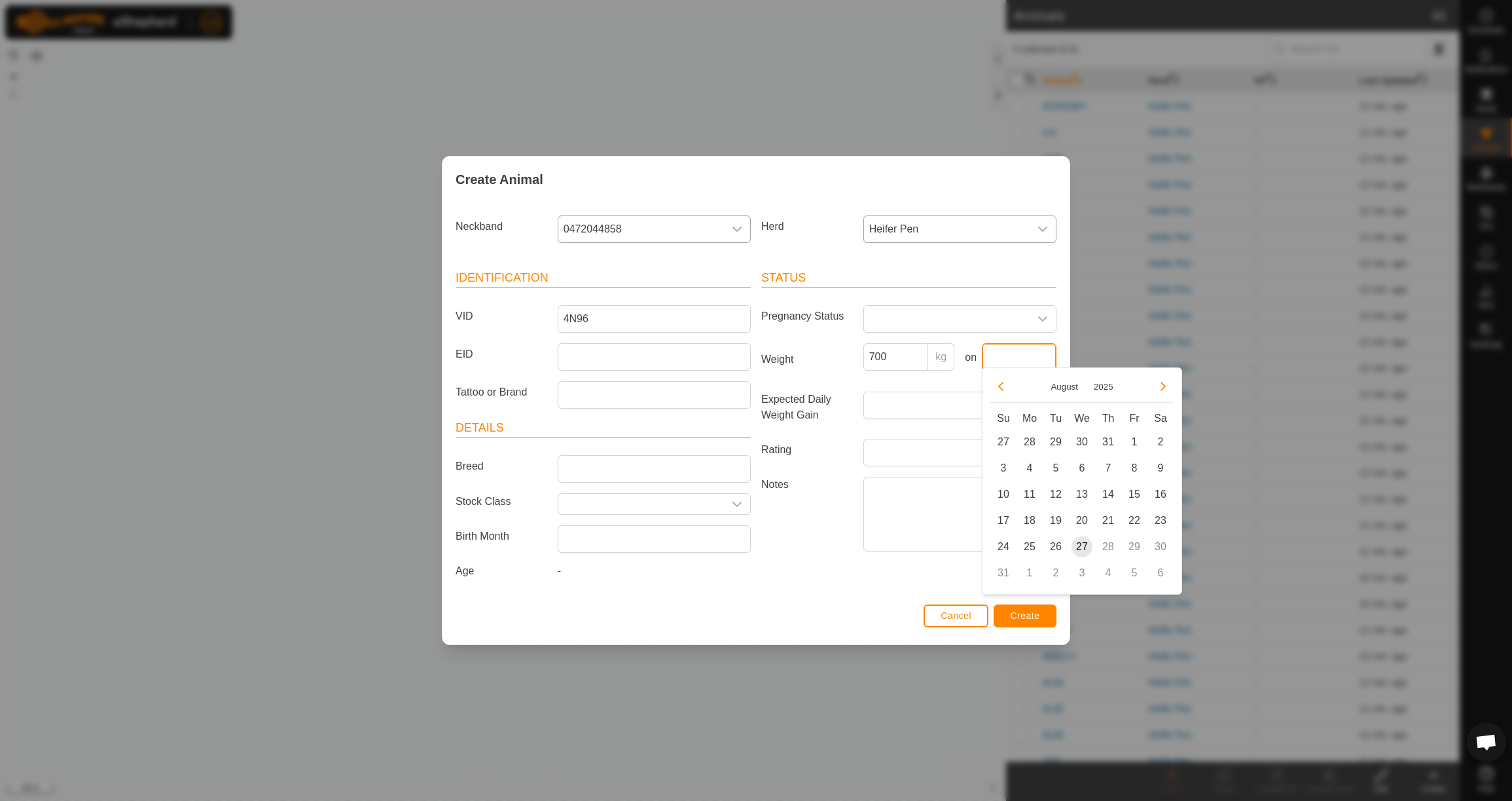
click at [991, 356] on input "text" at bounding box center [1019, 357] width 75 height 28
click at [1003, 389] on button "Previous Month" at bounding box center [1000, 386] width 21 height 21
click at [1003, 389] on button "Previous Month" at bounding box center [1000, 386] width 21 height 21
click at [1028, 527] on span "23" at bounding box center [1029, 520] width 21 height 21
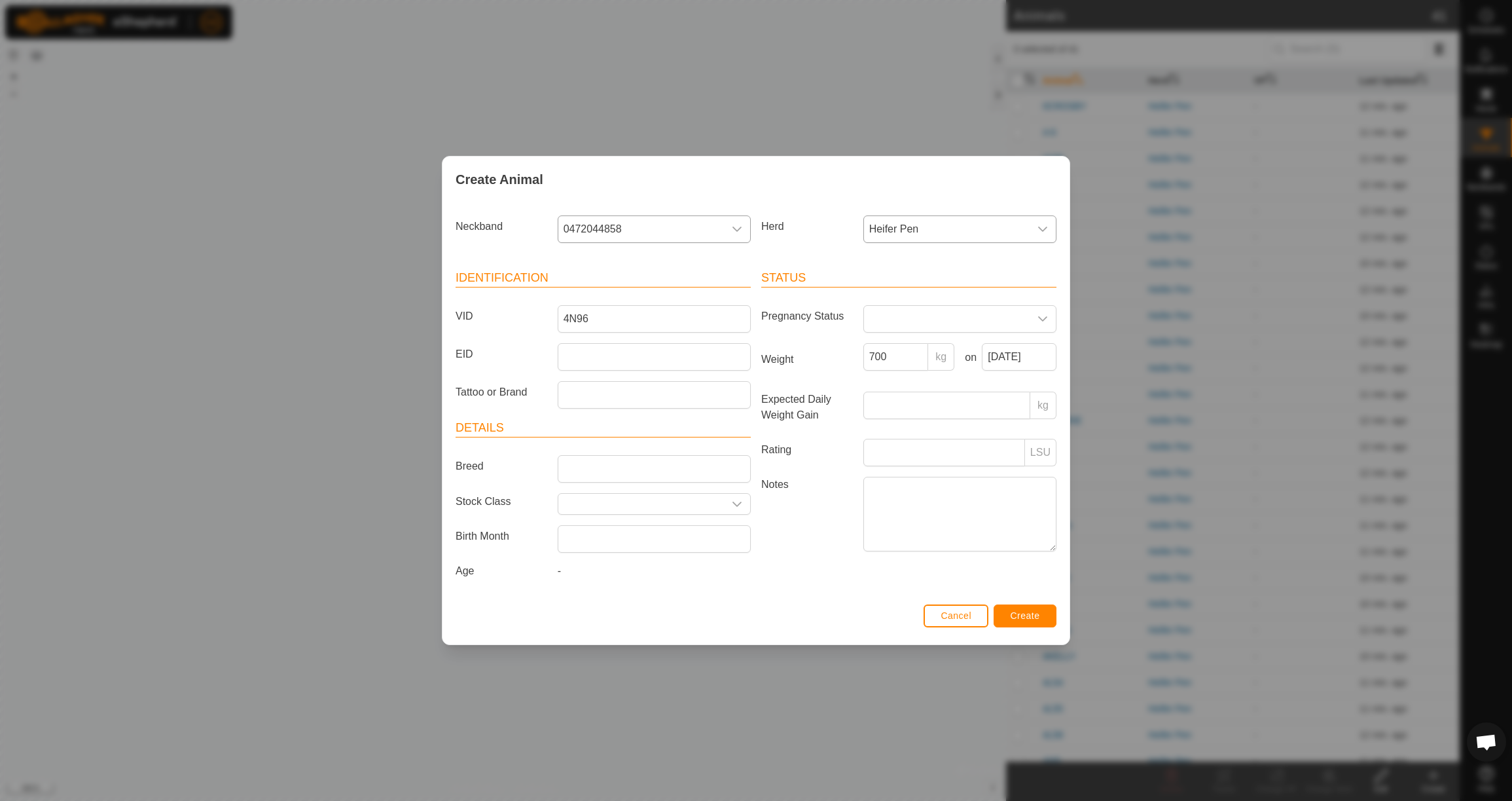
click at [1024, 621] on span "Create" at bounding box center [1025, 615] width 29 height 10
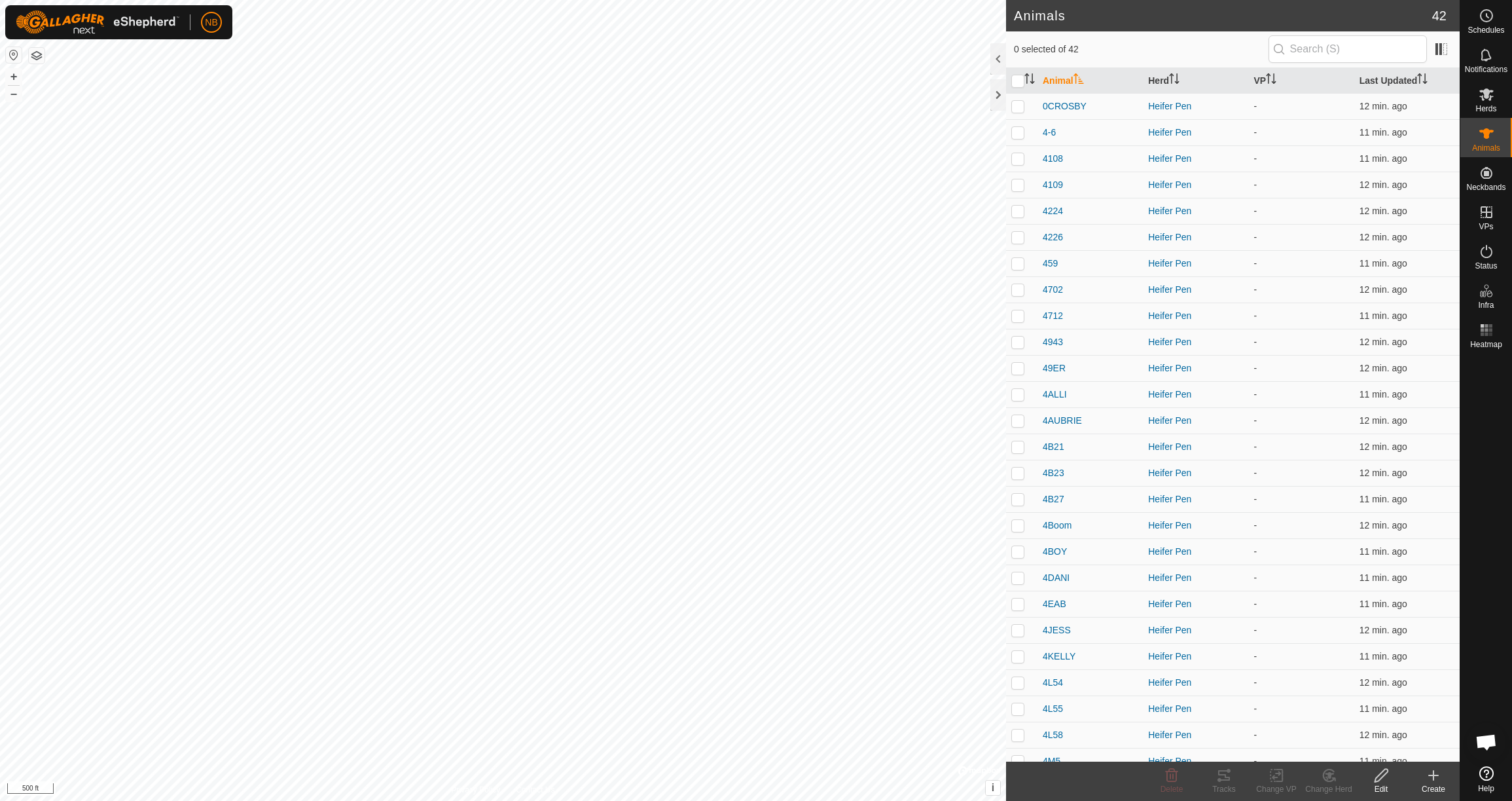
click at [1436, 782] on icon at bounding box center [1433, 775] width 16 height 16
click at [1348, 749] on link "Create Single Animal" at bounding box center [1375, 747] width 167 height 26
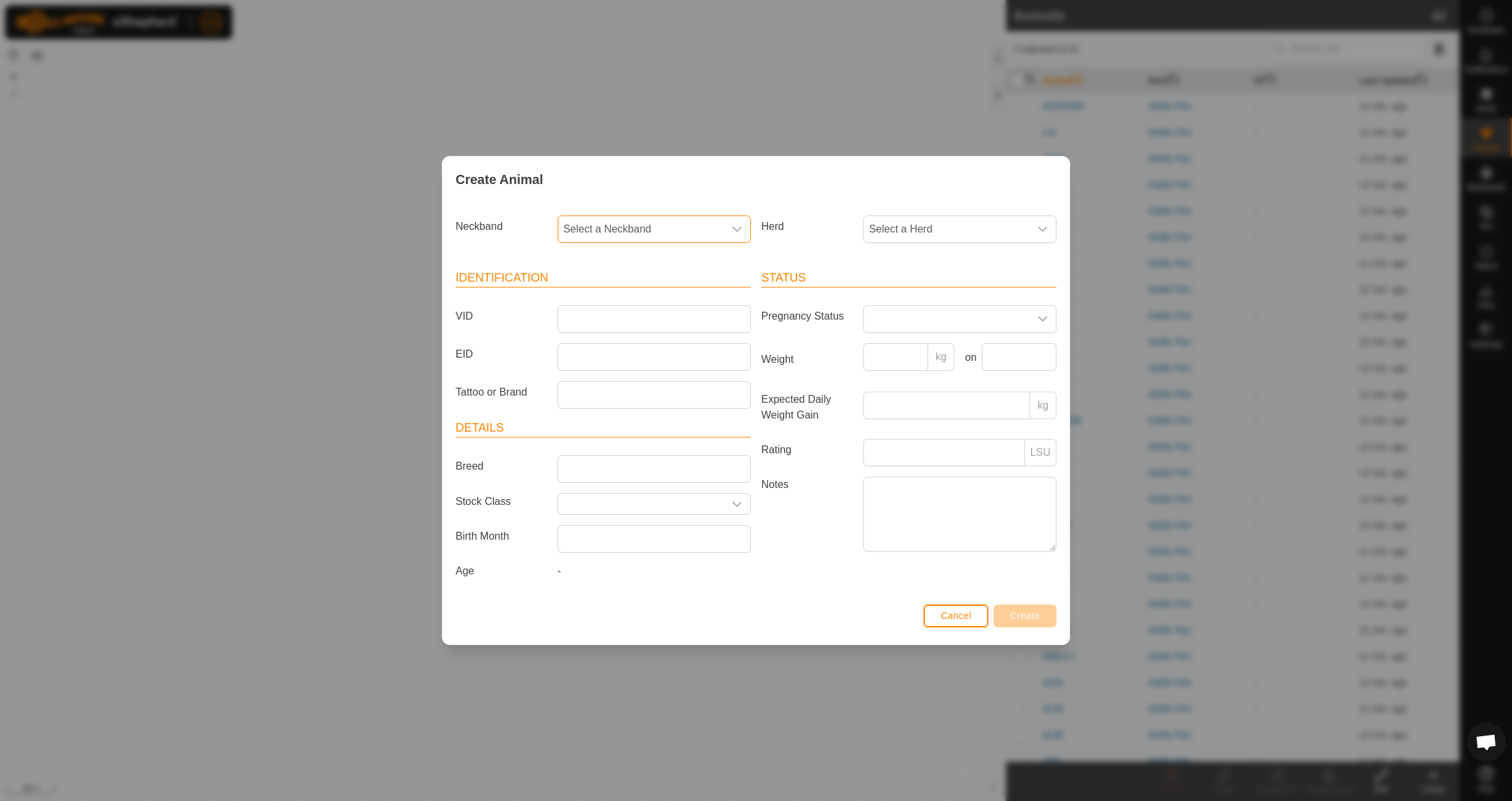
click at [649, 216] on span "Select a Neckband" at bounding box center [641, 229] width 166 height 26
click at [644, 298] on li "1325470599" at bounding box center [654, 296] width 191 height 26
click at [958, 233] on span "Select a Herd" at bounding box center [947, 229] width 166 height 26
drag, startPoint x: 949, startPoint y: 313, endPoint x: 941, endPoint y: 317, distance: 8.9
click at [949, 313] on li "Heifer Pen" at bounding box center [961, 324] width 191 height 26
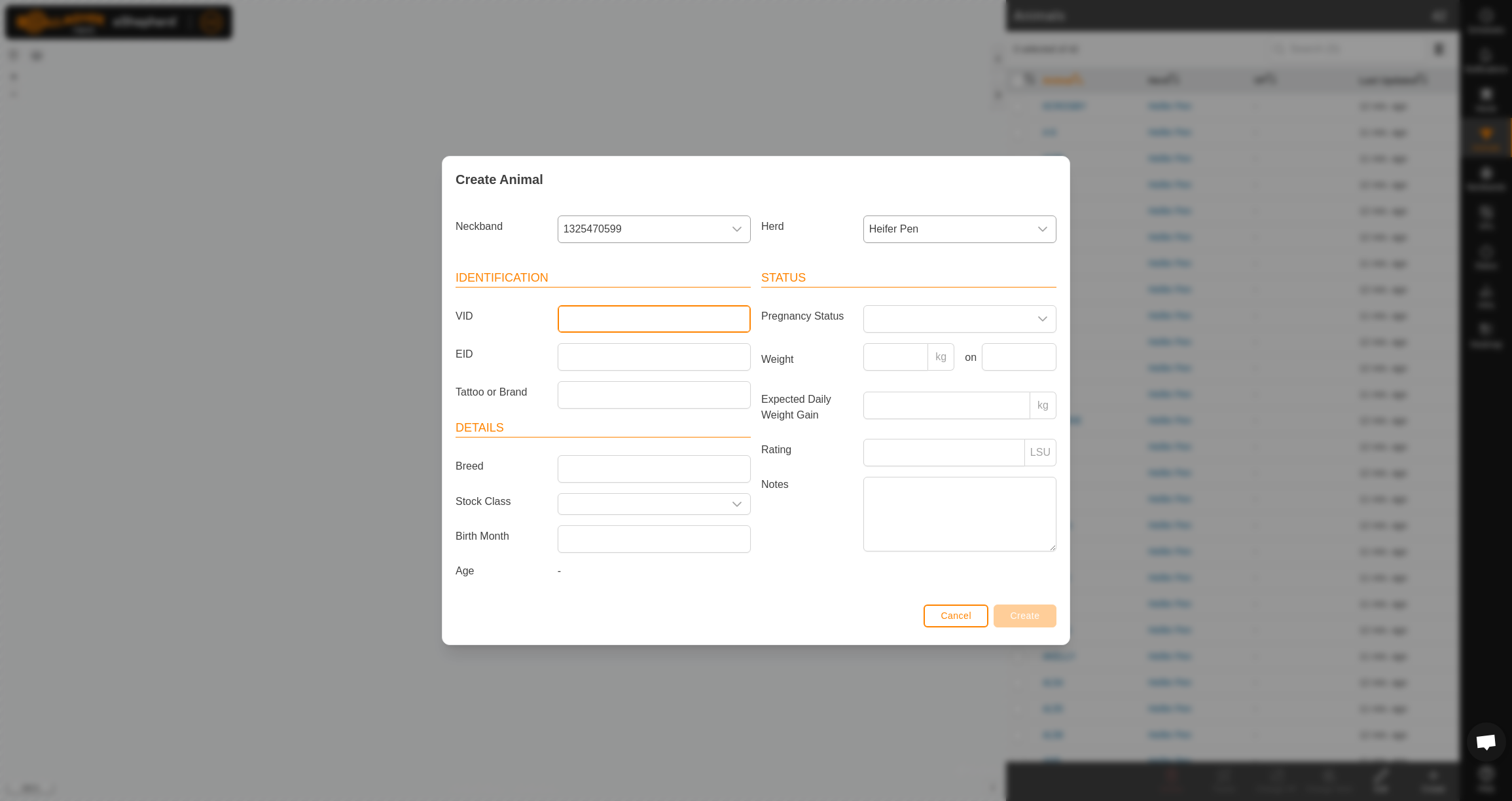
click at [718, 312] on input "VID" at bounding box center [654, 319] width 193 height 28
click at [890, 355] on input "Weight" at bounding box center [895, 357] width 65 height 28
click at [1033, 353] on input "text" at bounding box center [1019, 357] width 75 height 28
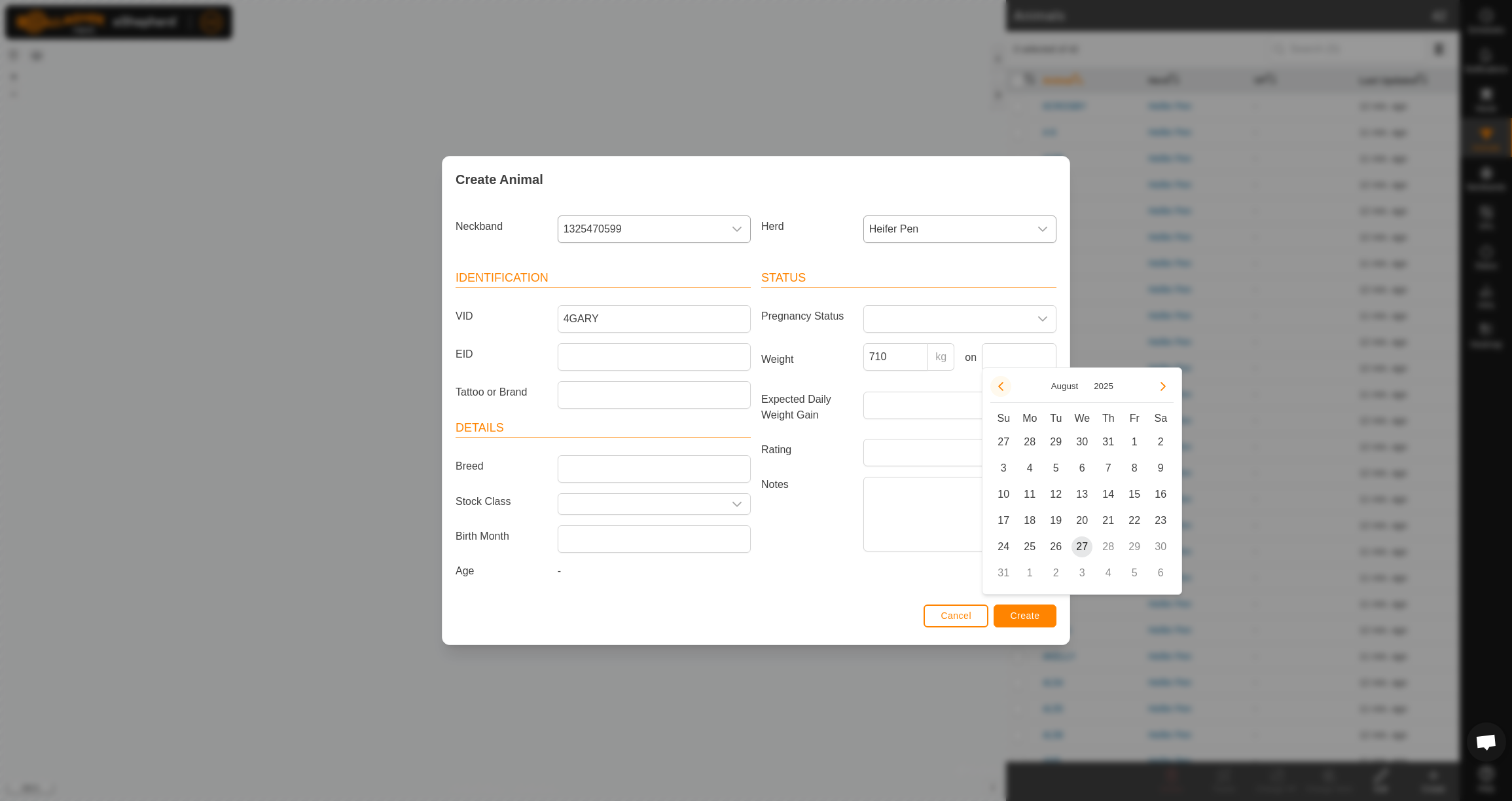
click at [999, 385] on button "Previous Month" at bounding box center [1000, 386] width 21 height 21
click at [1031, 525] on span "23" at bounding box center [1029, 520] width 21 height 21
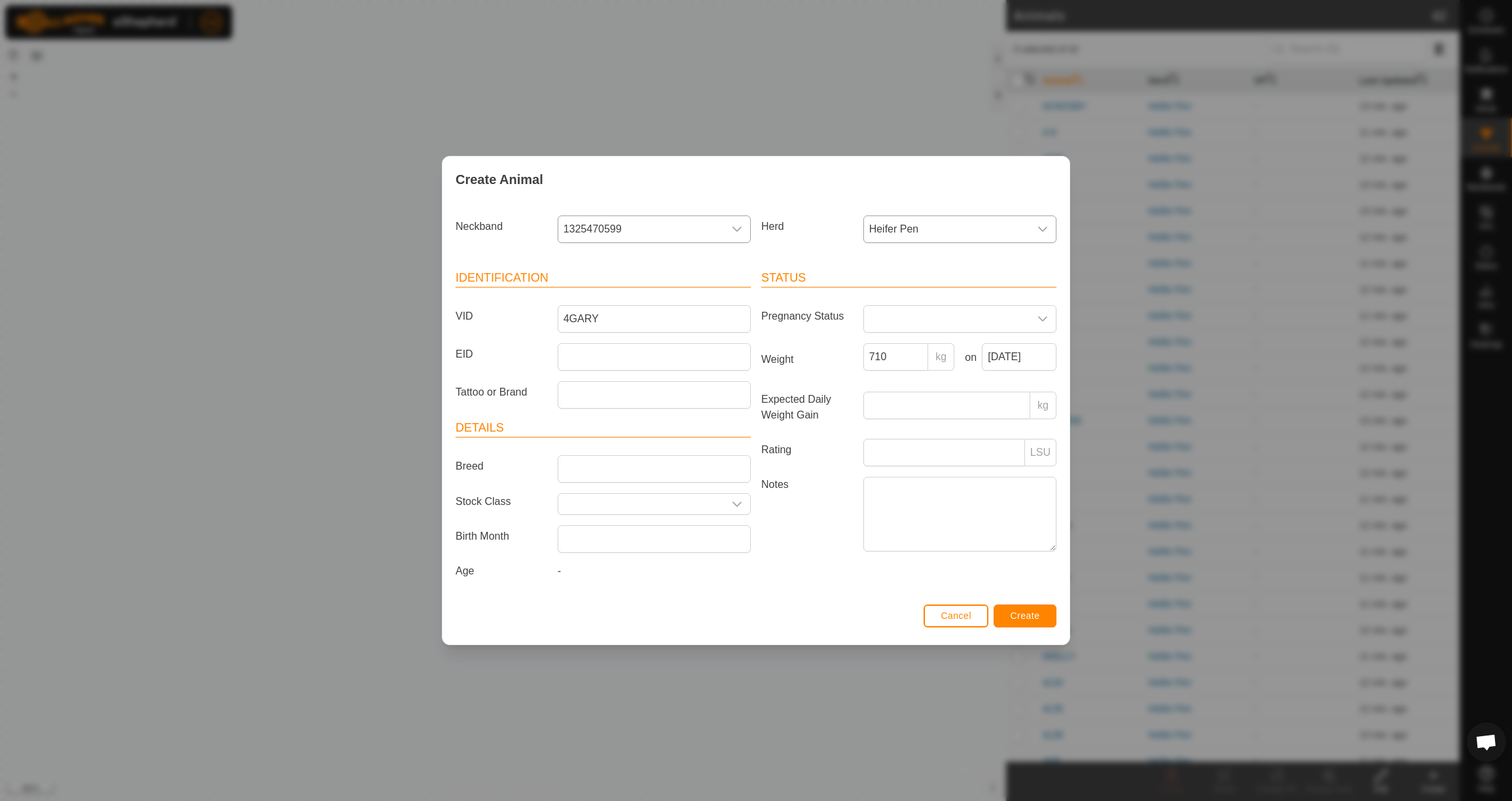
click at [1037, 621] on span "Create" at bounding box center [1025, 615] width 29 height 10
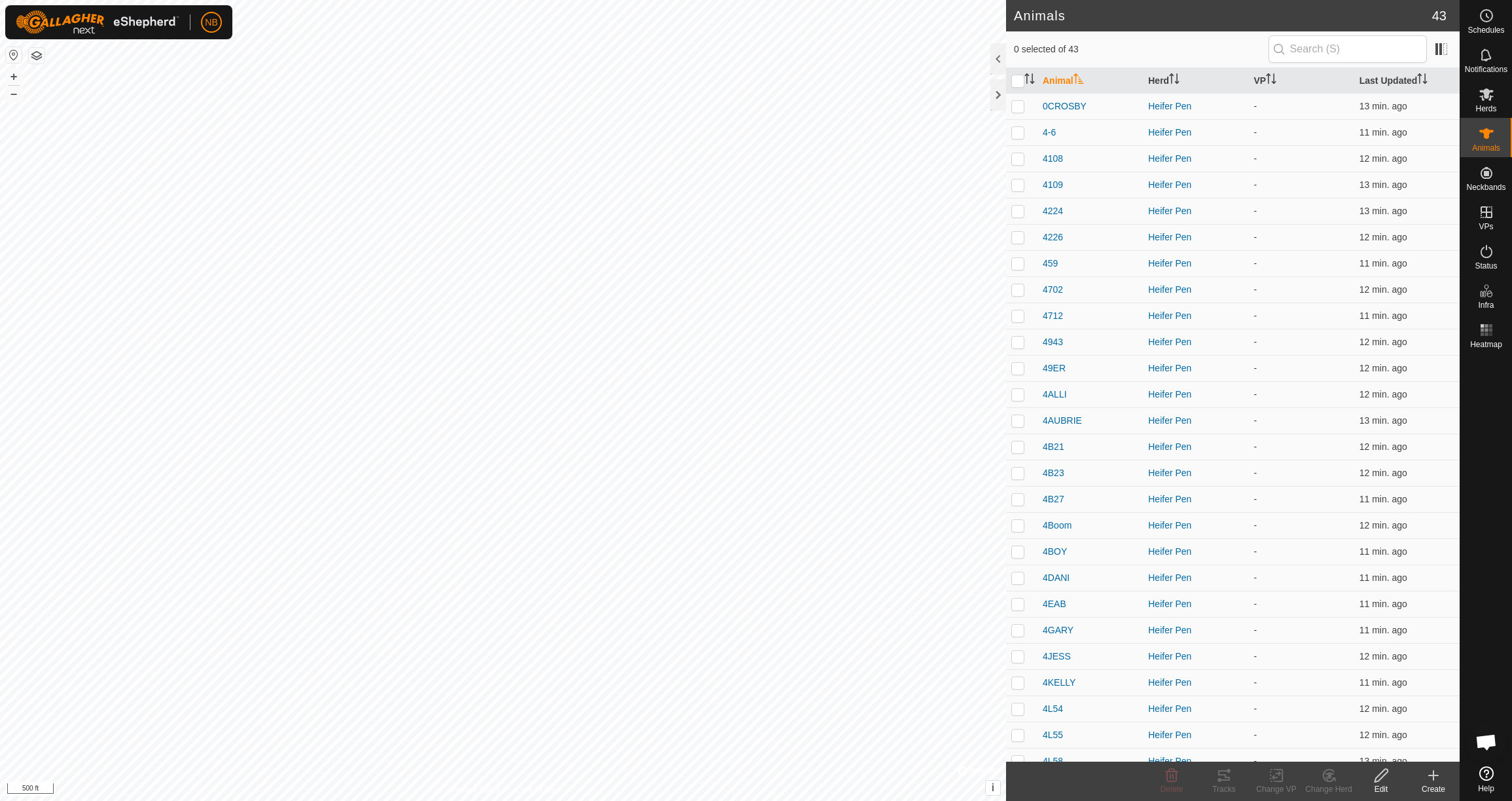
click at [1438, 774] on icon at bounding box center [1433, 775] width 16 height 16
click at [1409, 745] on link "Create Single Animal" at bounding box center [1375, 747] width 167 height 26
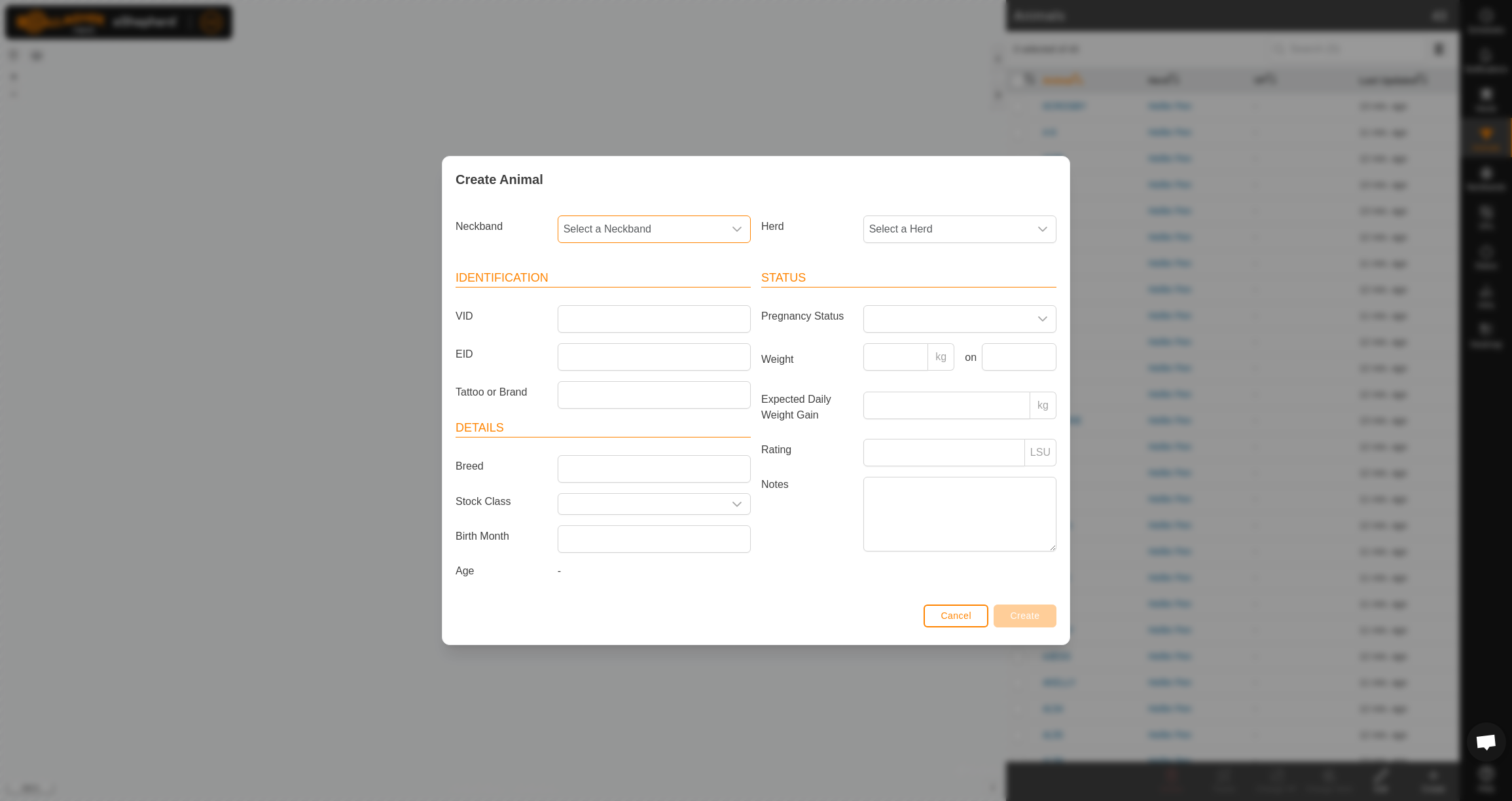
click at [656, 218] on span "Select a Neckband" at bounding box center [641, 229] width 166 height 26
click at [657, 291] on li "1473364421" at bounding box center [654, 296] width 191 height 26
drag, startPoint x: 967, startPoint y: 221, endPoint x: 966, endPoint y: 236, distance: 15.0
click at [967, 221] on span "Select a Herd" at bounding box center [947, 229] width 166 height 26
drag, startPoint x: 939, startPoint y: 319, endPoint x: 880, endPoint y: 314, distance: 59.2
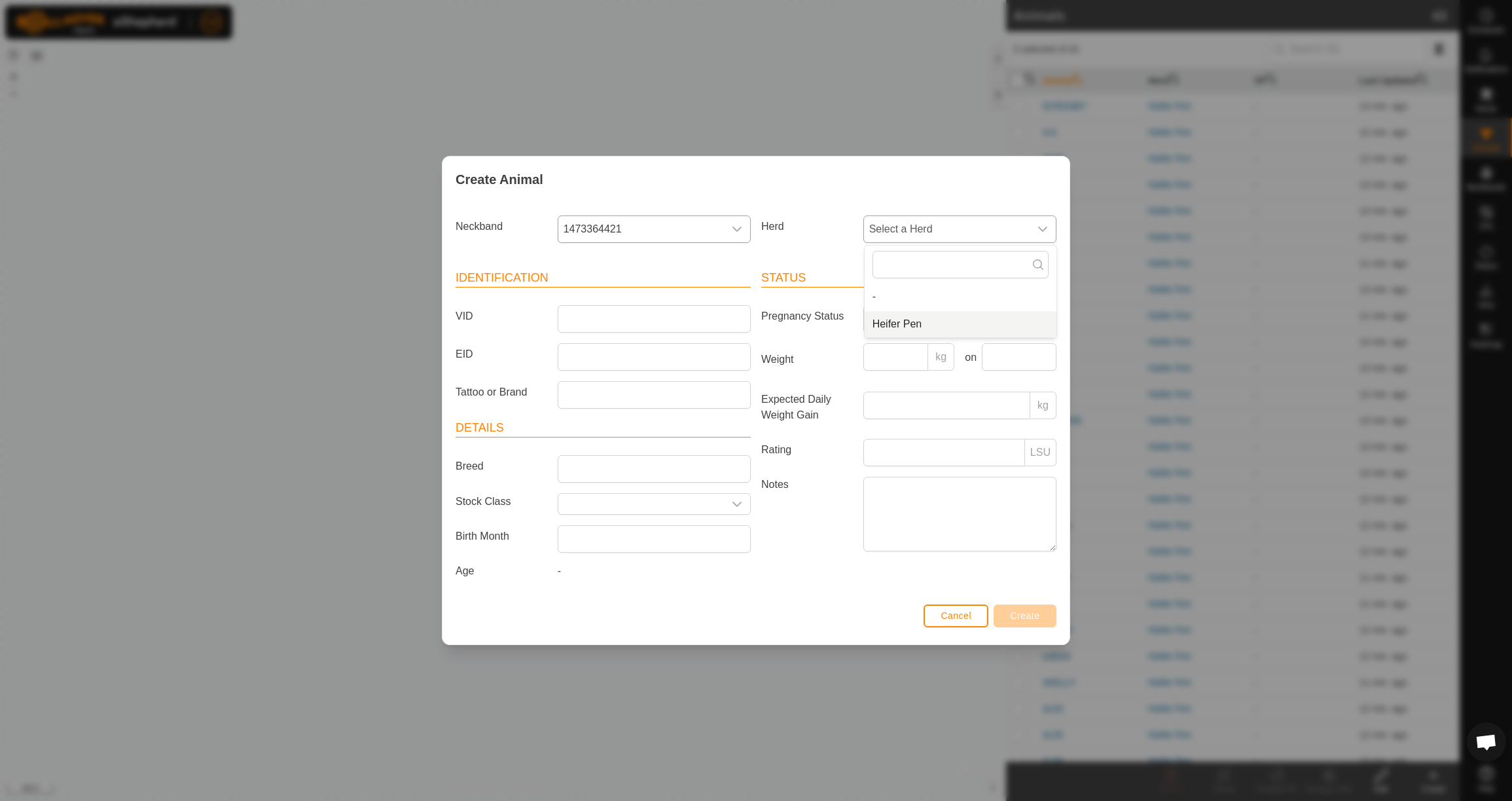
click at [939, 319] on li "Heifer Pen" at bounding box center [961, 324] width 191 height 26
click at [713, 316] on input "VID" at bounding box center [654, 319] width 193 height 28
drag, startPoint x: 924, startPoint y: 362, endPoint x: 913, endPoint y: 362, distance: 11.0
click at [922, 362] on input "Weight" at bounding box center [895, 357] width 65 height 28
click at [1011, 358] on input "text" at bounding box center [1019, 357] width 75 height 28
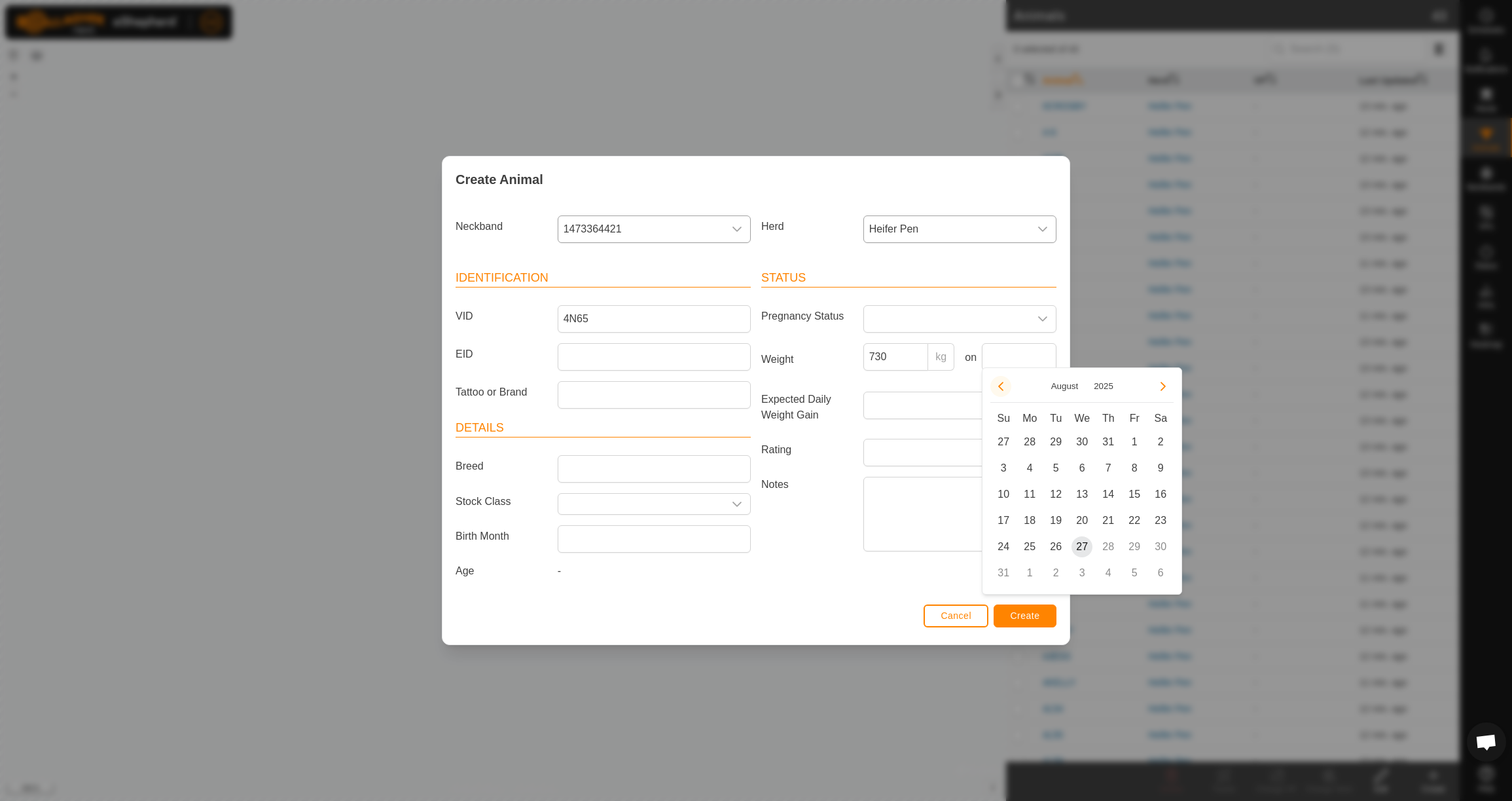
click at [1001, 391] on button "Previous Month" at bounding box center [1000, 386] width 21 height 21
drag, startPoint x: 1036, startPoint y: 523, endPoint x: 1030, endPoint y: 519, distance: 7.2
click at [1036, 523] on span "23" at bounding box center [1029, 520] width 21 height 21
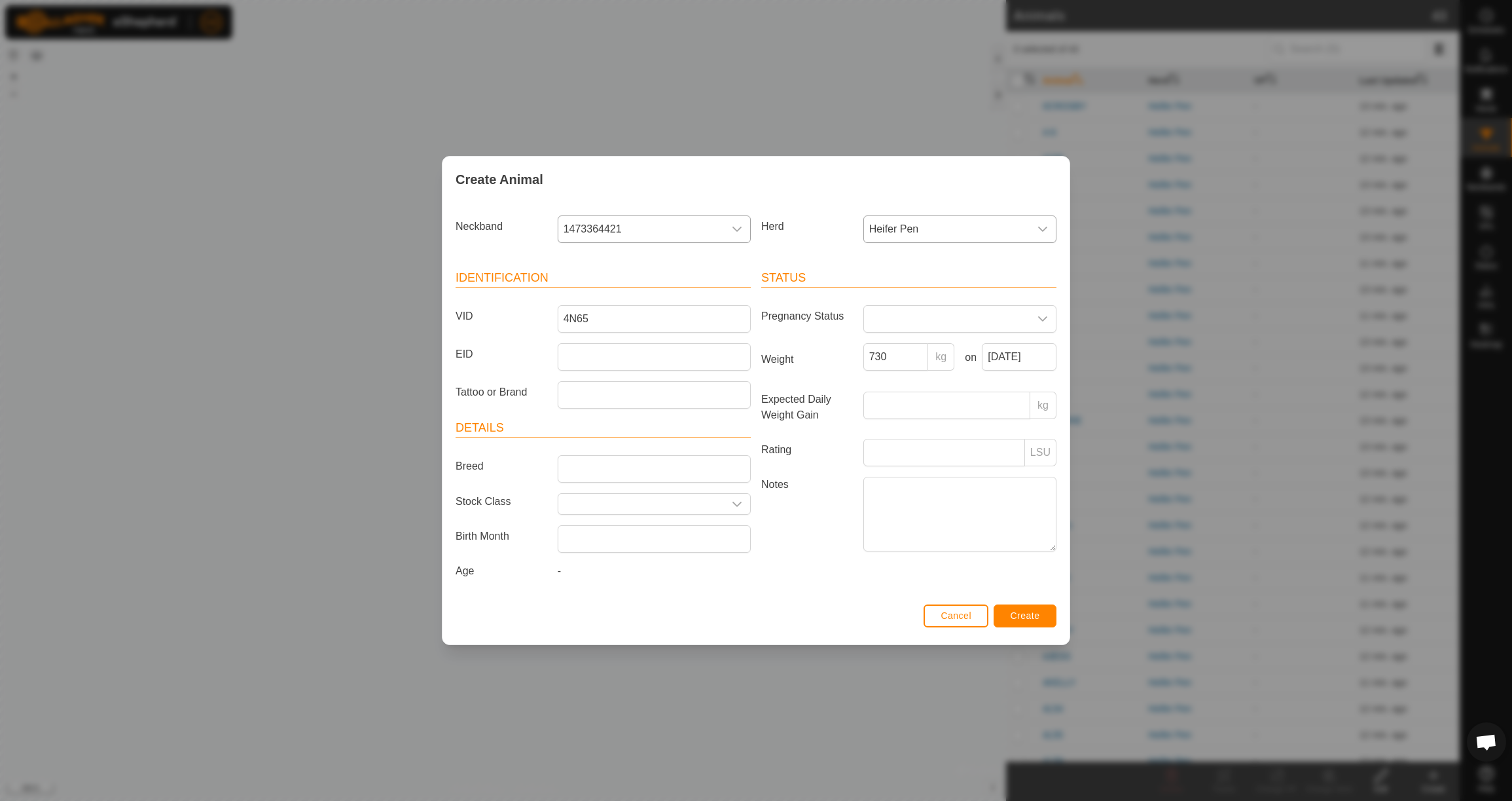
click at [1031, 618] on span "Create" at bounding box center [1025, 615] width 29 height 10
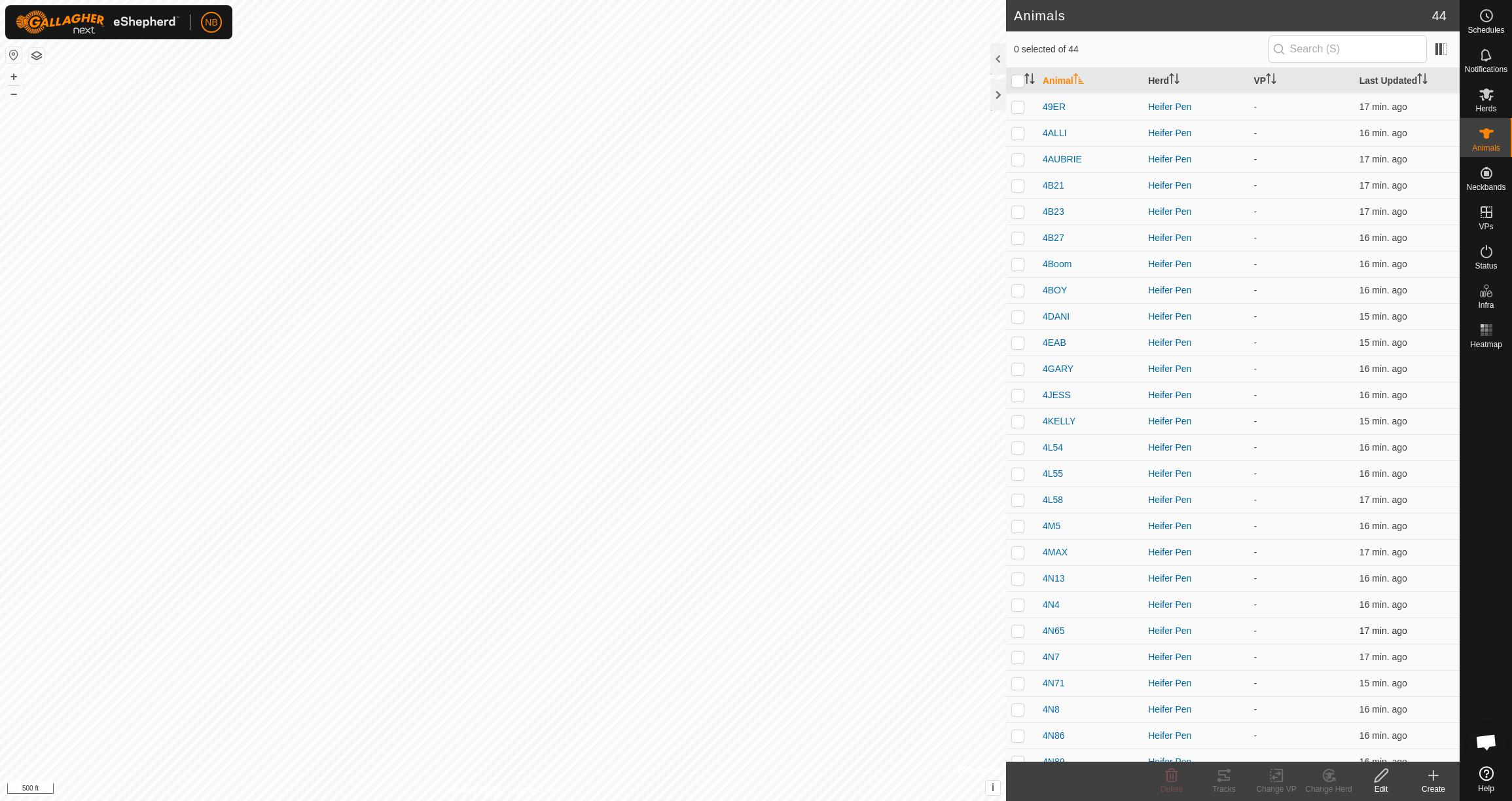
scroll to position [274, 0]
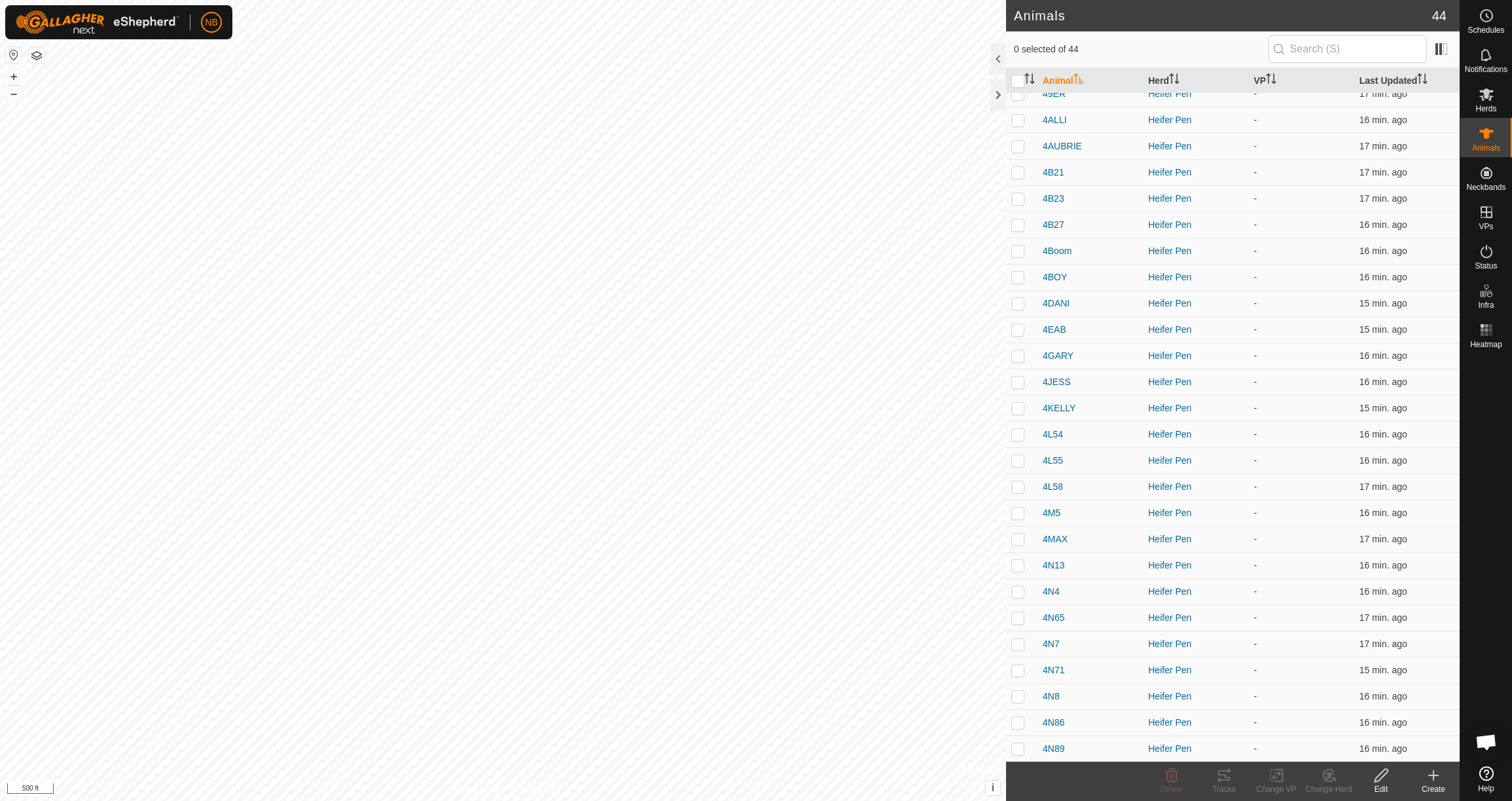
click at [1434, 784] on div "Create" at bounding box center [1433, 789] width 52 height 12
click at [1391, 747] on link "Create Single Animal" at bounding box center [1375, 747] width 167 height 26
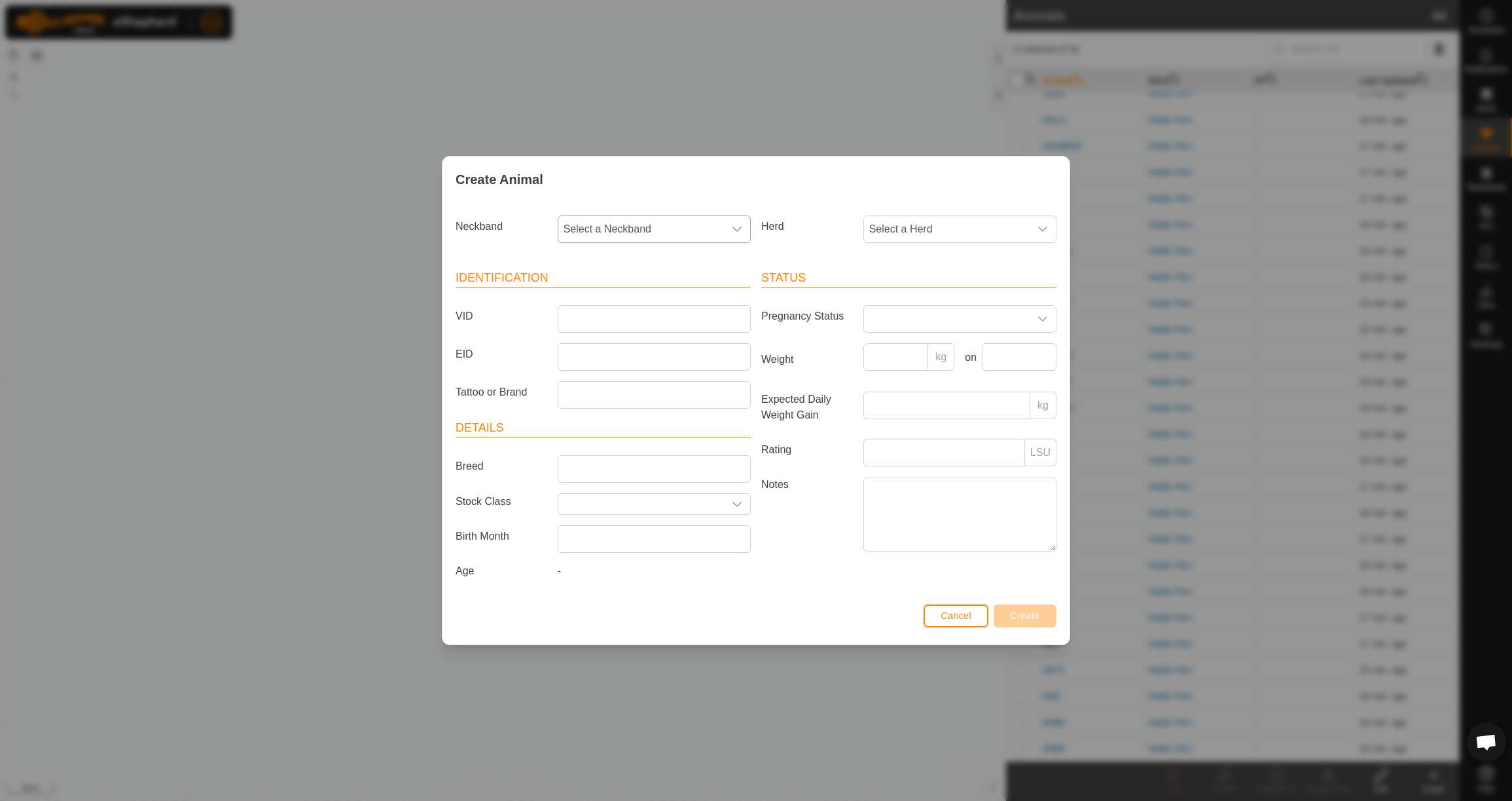
click at [648, 224] on span "Select a Neckband" at bounding box center [641, 229] width 166 height 26
click at [663, 296] on li "0877726836" at bounding box center [654, 296] width 191 height 26
click at [890, 224] on span "Select a Herd" at bounding box center [947, 229] width 166 height 26
click at [891, 319] on li "Heifer Pen" at bounding box center [961, 324] width 191 height 26
click at [665, 317] on input "VID" at bounding box center [654, 319] width 193 height 28
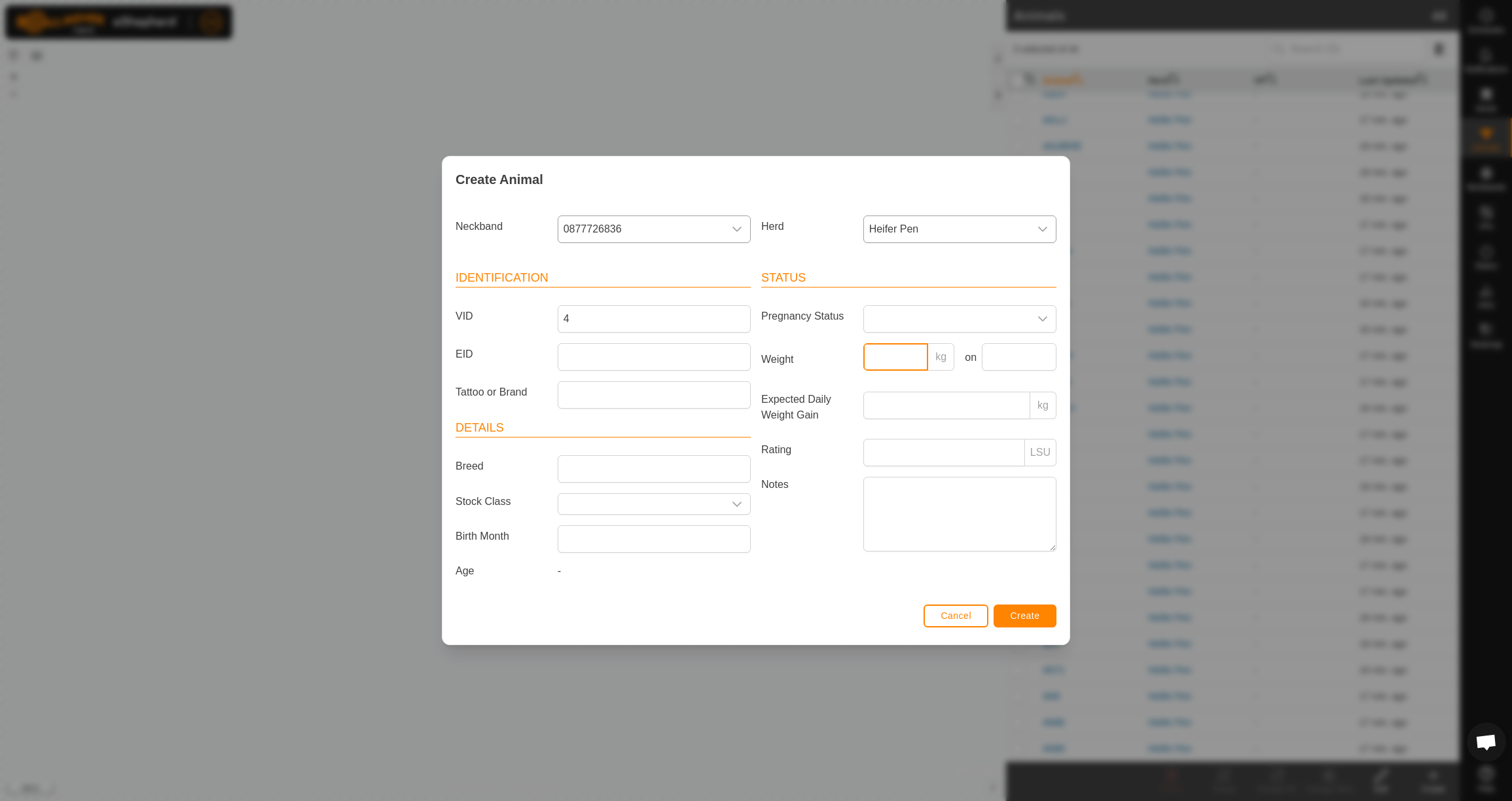
click at [905, 351] on input "Weight" at bounding box center [895, 357] width 65 height 28
click at [1018, 350] on input "text" at bounding box center [1019, 357] width 75 height 28
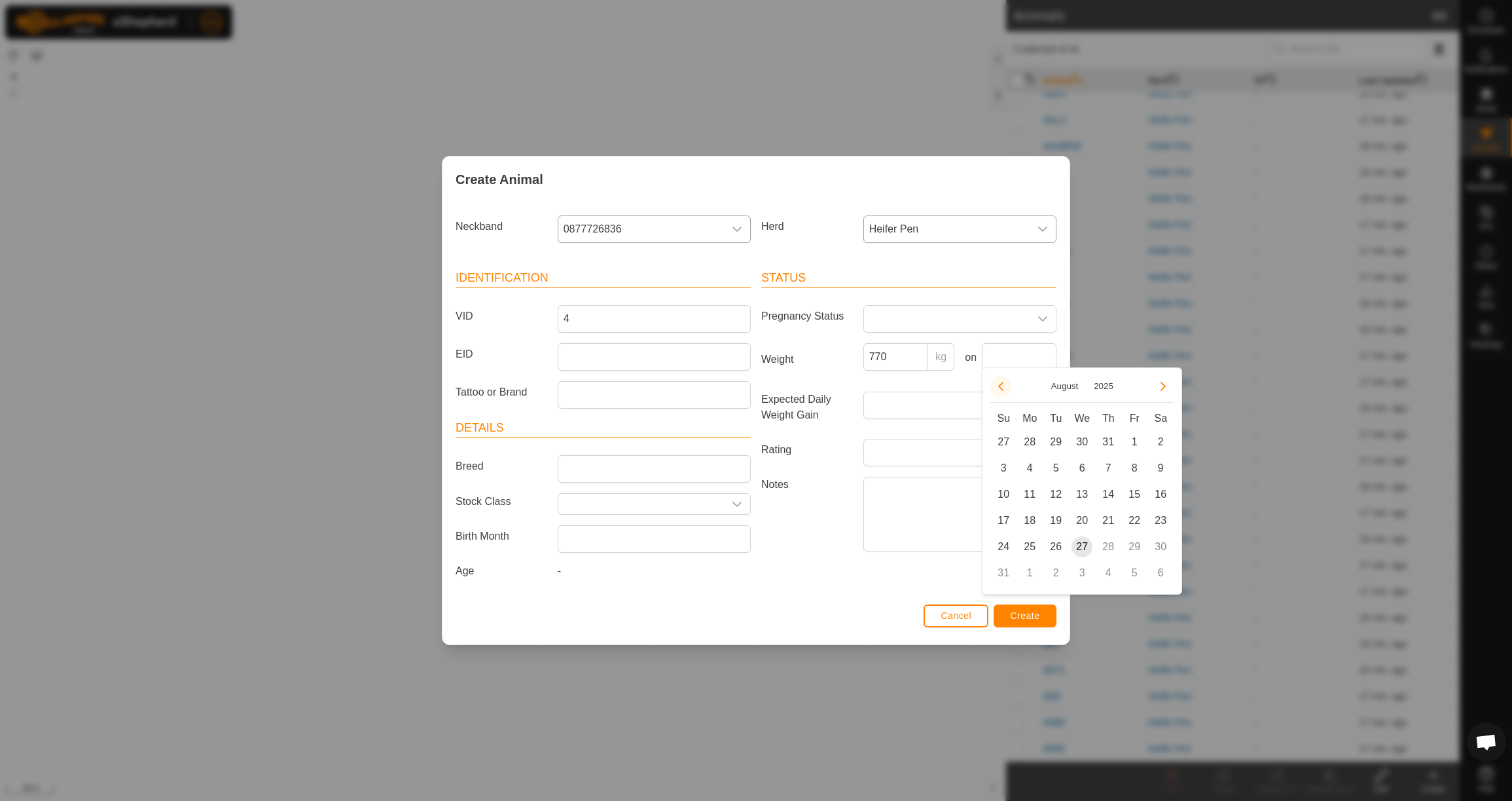
click at [1008, 388] on button "Previous Month" at bounding box center [1000, 386] width 21 height 21
click at [1004, 384] on button "Previous Month" at bounding box center [1000, 386] width 21 height 21
click at [1028, 520] on span "23" at bounding box center [1029, 520] width 21 height 21
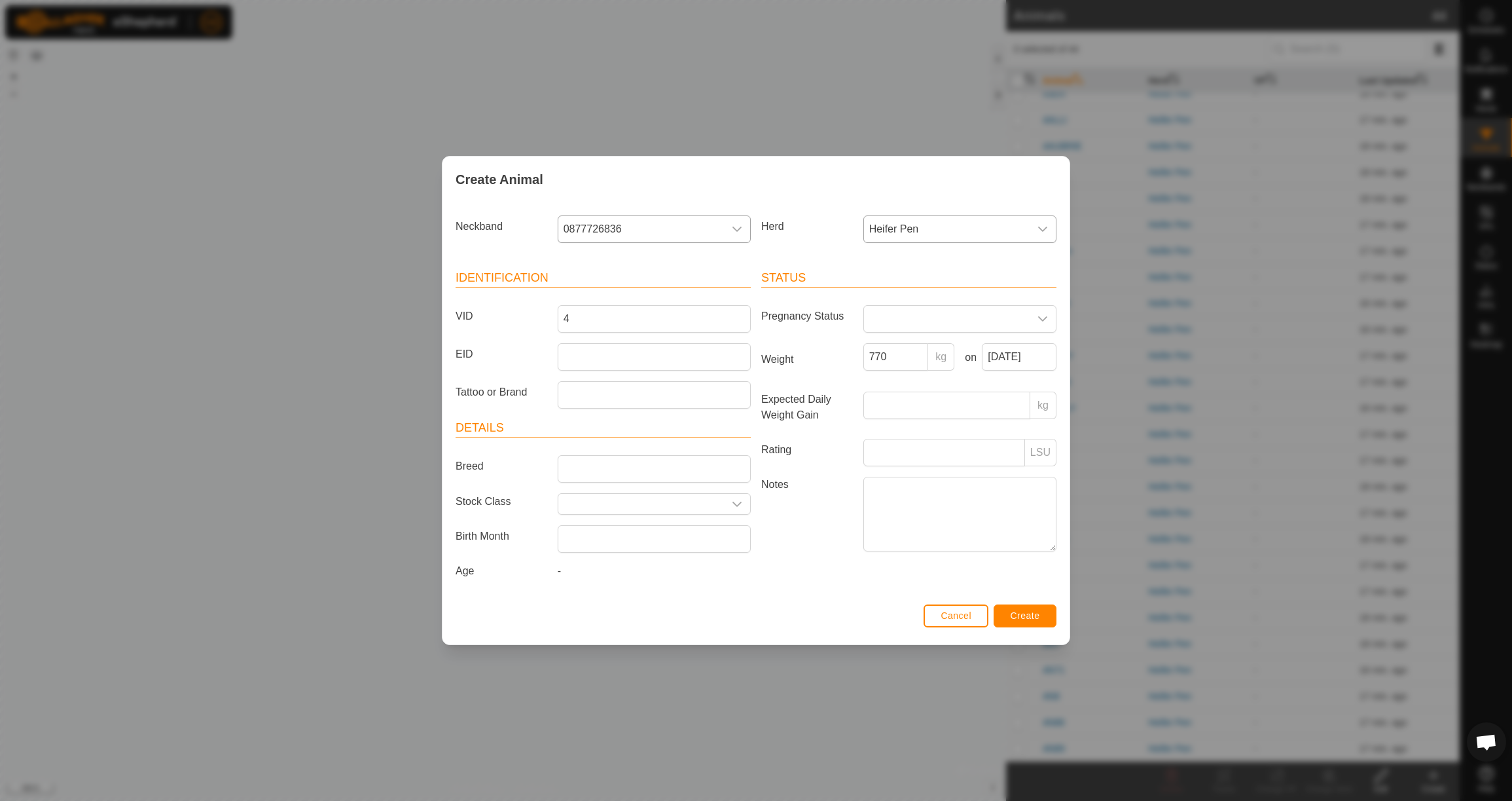
click at [1030, 613] on button "Create" at bounding box center [1025, 616] width 63 height 23
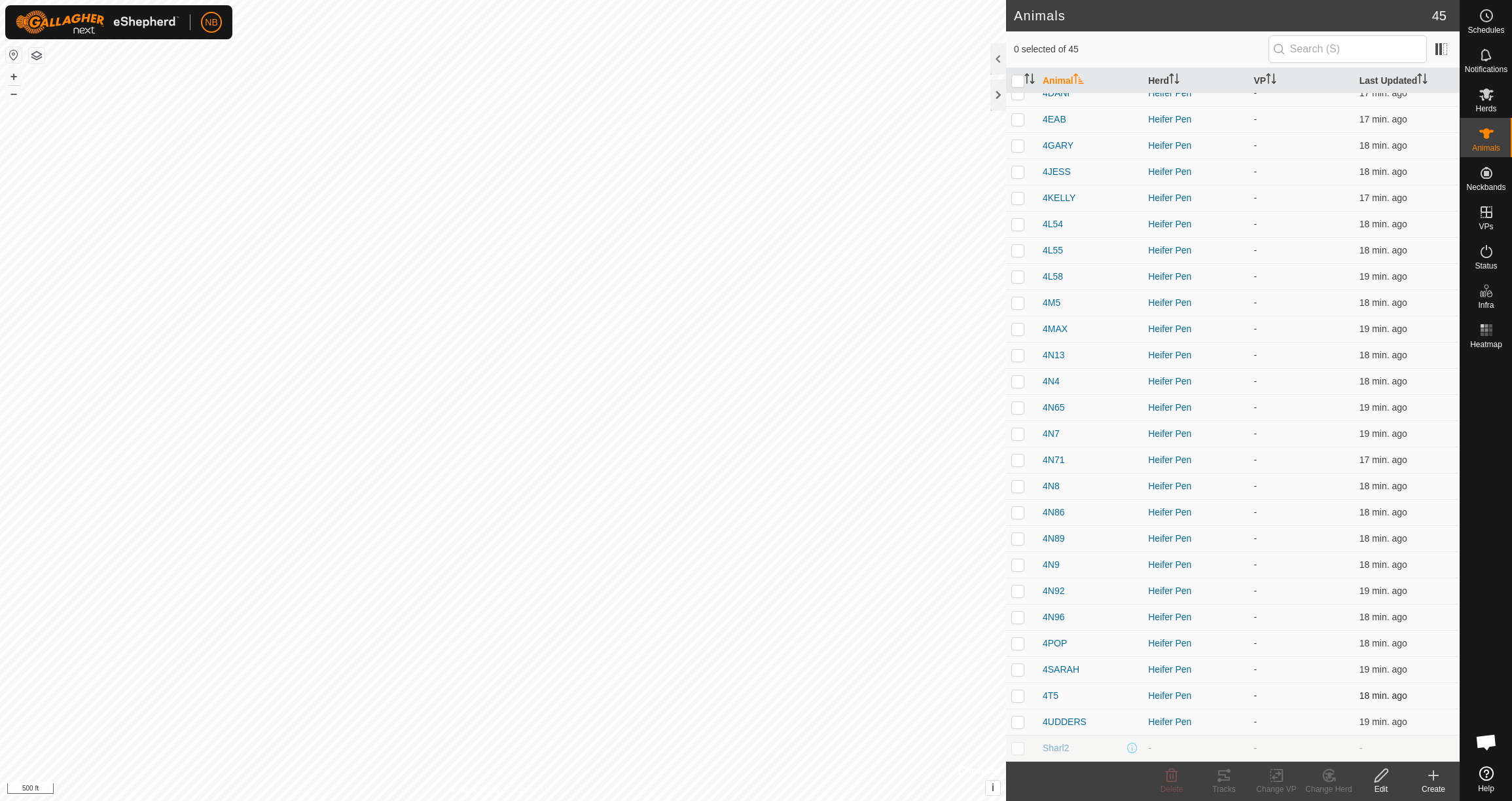
scroll to position [511, 0]
click at [1434, 779] on icon at bounding box center [1434, 775] width 0 height 9
click at [1414, 748] on link "Create Single Animal" at bounding box center [1375, 747] width 167 height 26
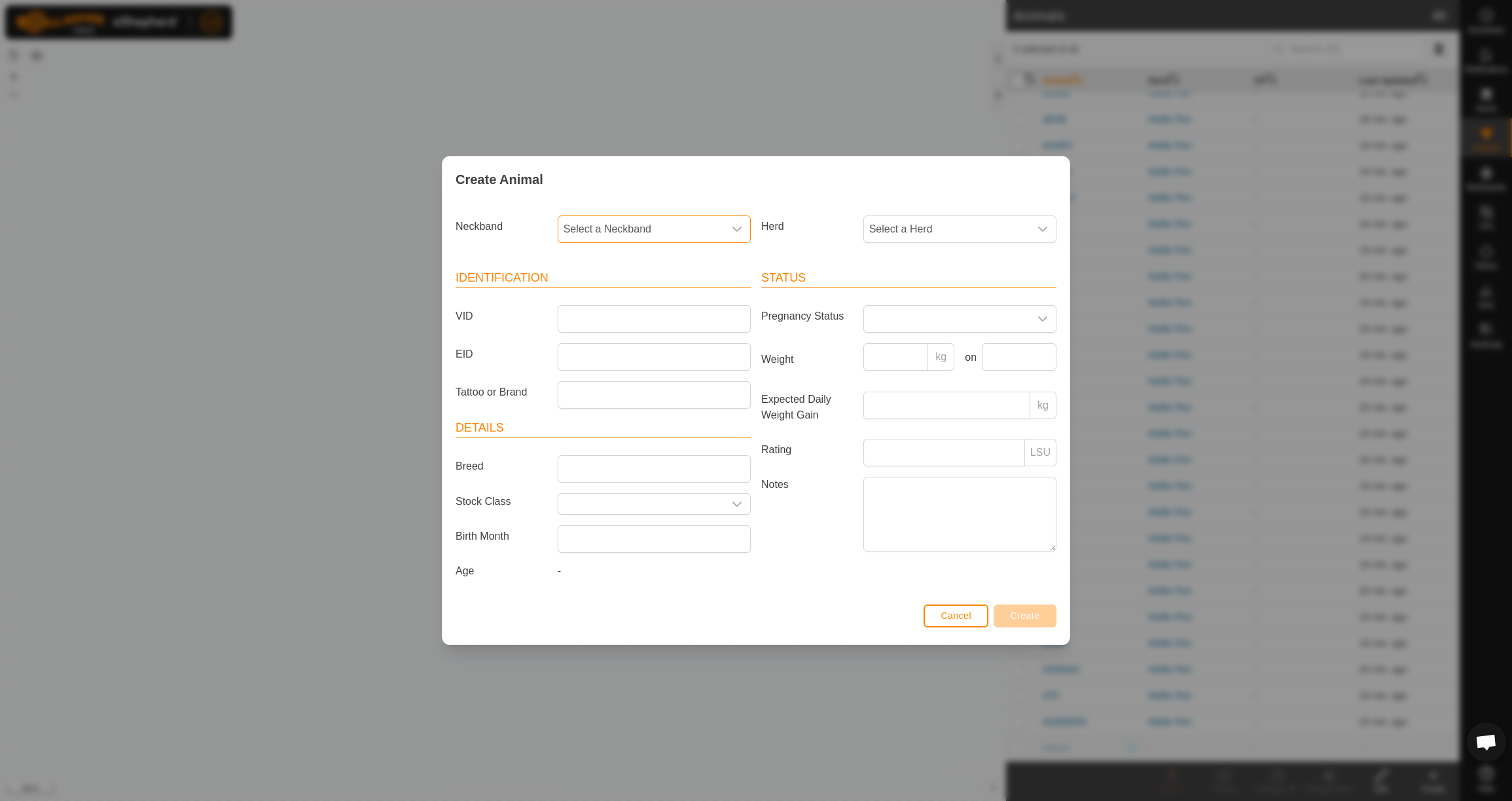
click at [665, 226] on span "Select a Neckband" at bounding box center [641, 229] width 166 height 26
click at [673, 289] on li "1880220307" at bounding box center [654, 296] width 191 height 26
click at [922, 229] on span "Select a Herd" at bounding box center [947, 229] width 166 height 26
click at [918, 320] on li "Heifer Pen" at bounding box center [961, 324] width 191 height 26
click at [631, 314] on input "VID" at bounding box center [654, 319] width 193 height 28
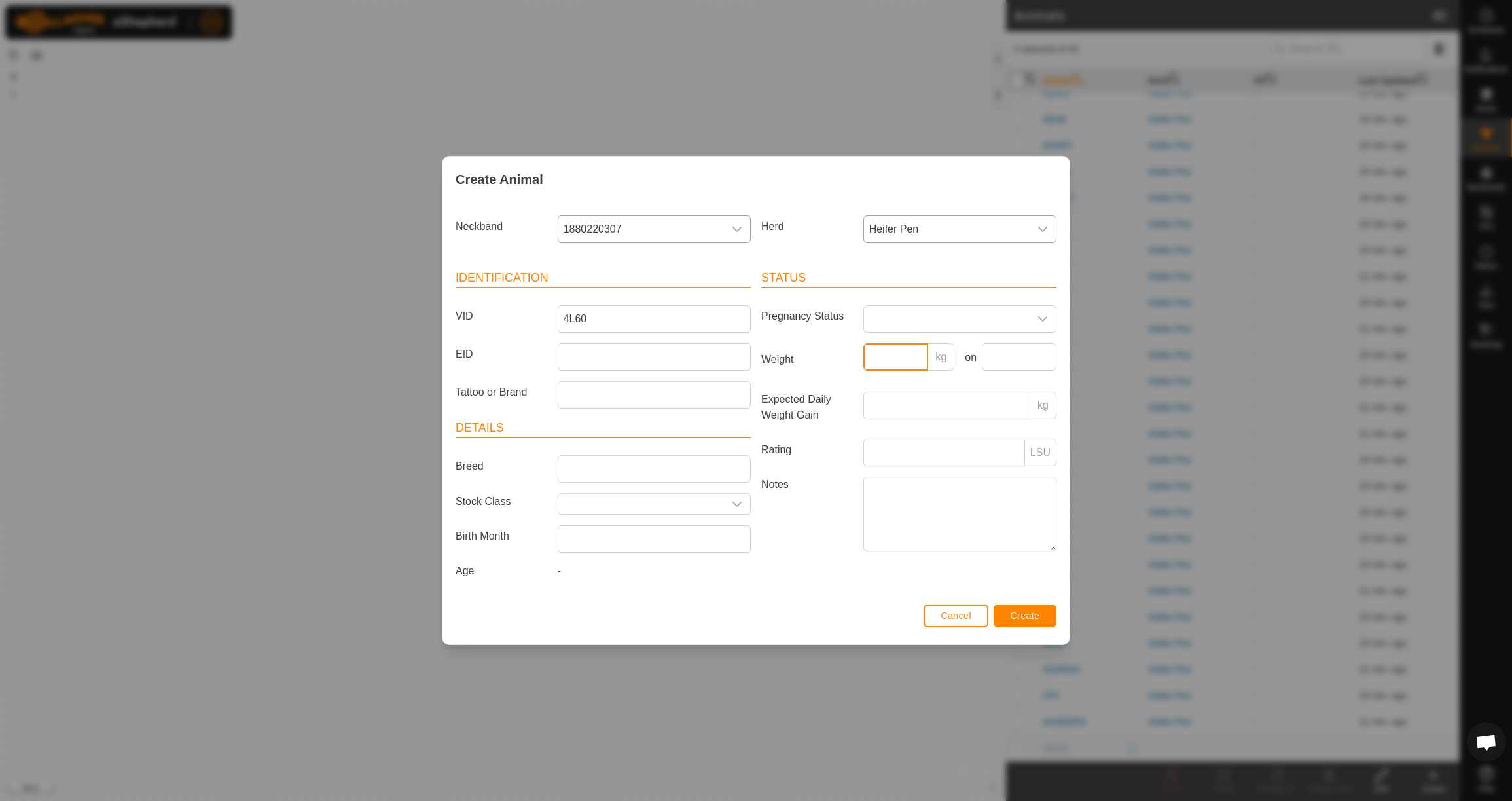
click at [906, 355] on input "Weight" at bounding box center [895, 357] width 65 height 28
click at [1018, 352] on input "text" at bounding box center [1019, 357] width 75 height 28
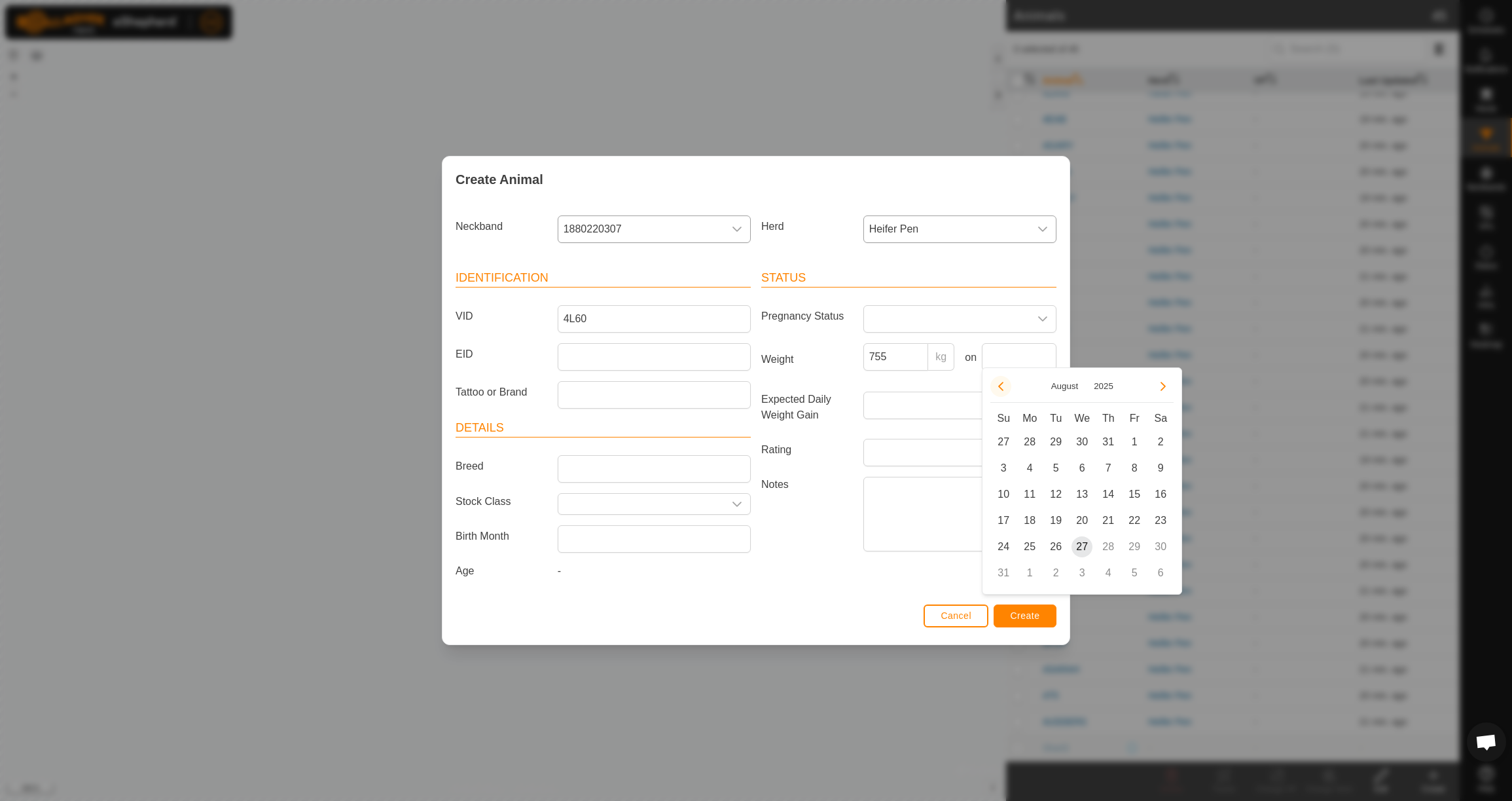
click at [1009, 385] on button "Previous Month" at bounding box center [1000, 386] width 21 height 21
click at [1041, 525] on td "23" at bounding box center [1030, 520] width 26 height 26
click at [1033, 521] on span "23" at bounding box center [1029, 520] width 21 height 21
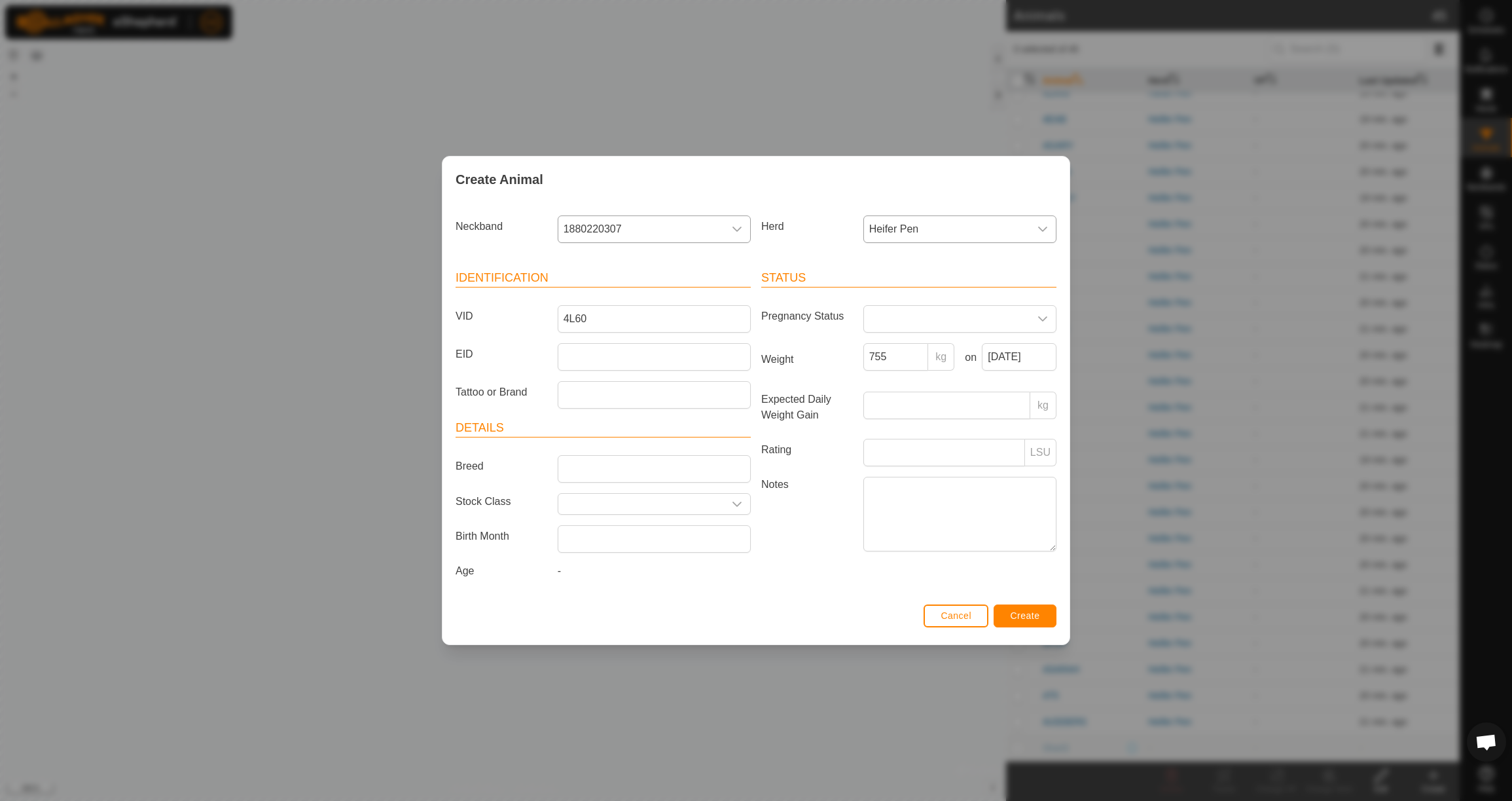
click at [1033, 619] on span "Create" at bounding box center [1025, 615] width 29 height 10
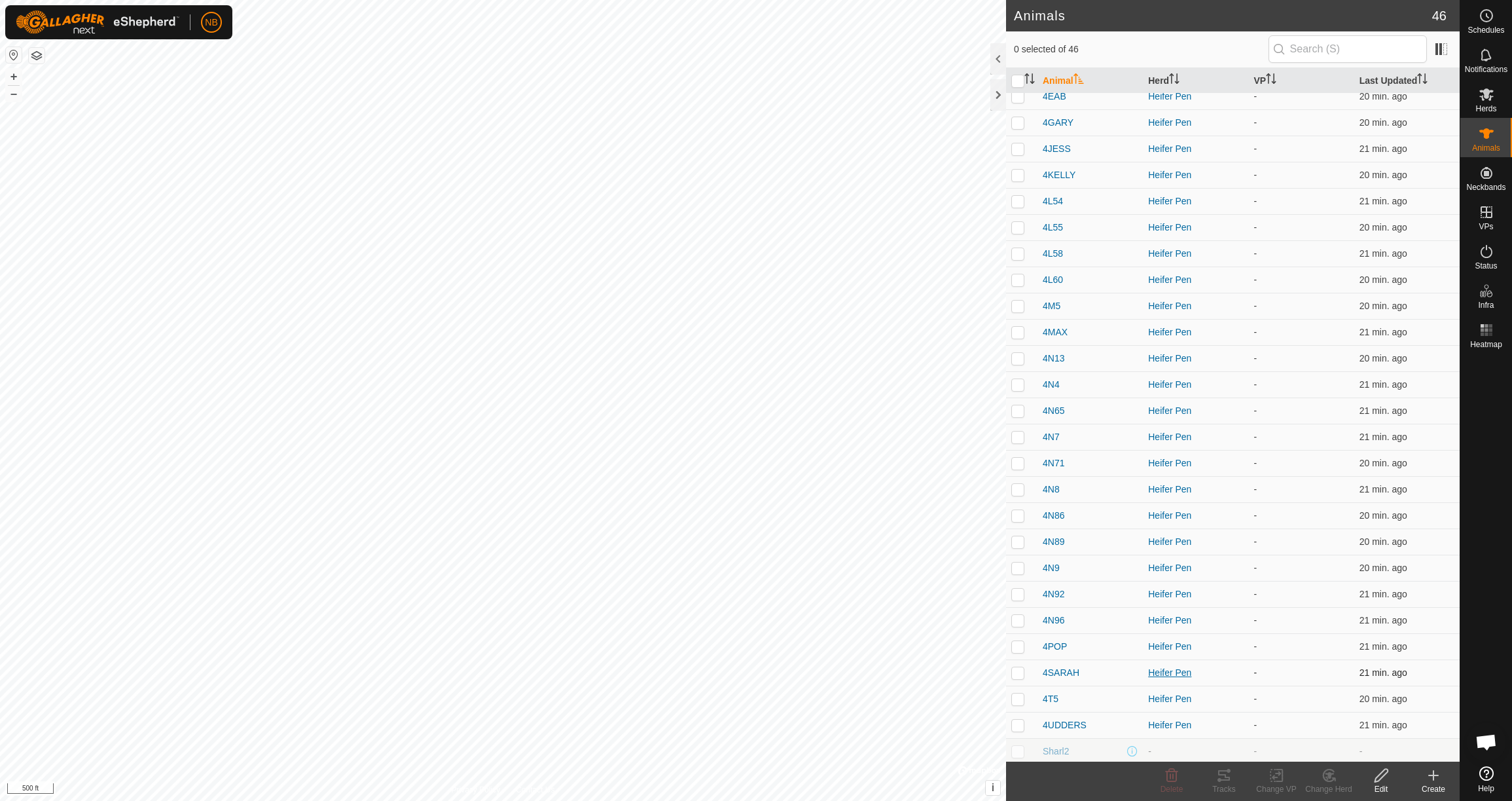
scroll to position [532, 0]
click at [1434, 775] on icon at bounding box center [1434, 775] width 9 height 0
click at [1383, 749] on link "Create Single Animal" at bounding box center [1375, 747] width 167 height 26
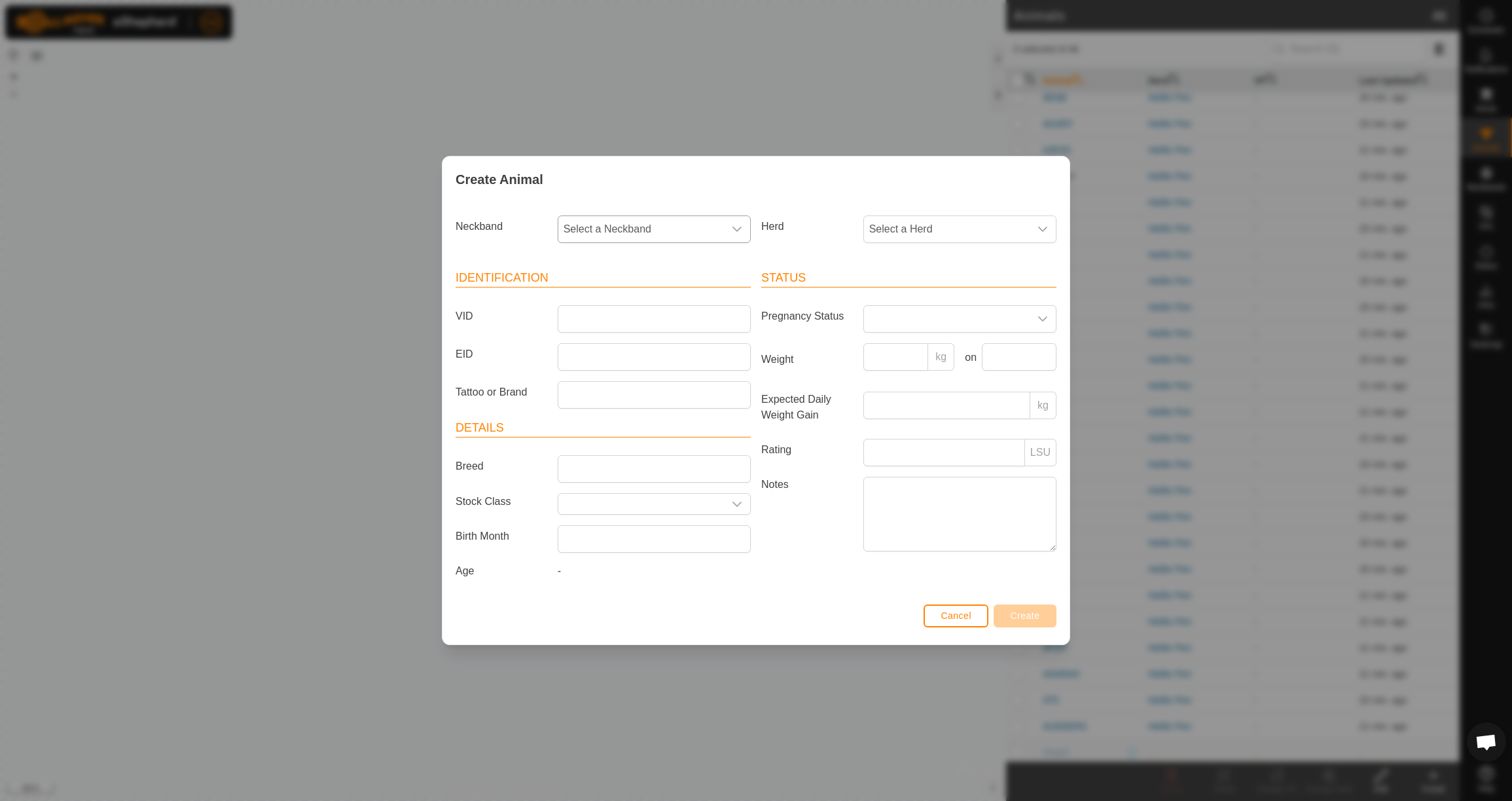
click at [685, 228] on span "Select a Neckband" at bounding box center [641, 229] width 166 height 26
click at [680, 290] on li "3317924184" at bounding box center [654, 296] width 191 height 26
drag, startPoint x: 897, startPoint y: 231, endPoint x: 899, endPoint y: 238, distance: 7.3
click at [897, 231] on span "Select a Herd" at bounding box center [947, 229] width 166 height 26
click at [922, 319] on li "Heifer Pen" at bounding box center [961, 324] width 191 height 26
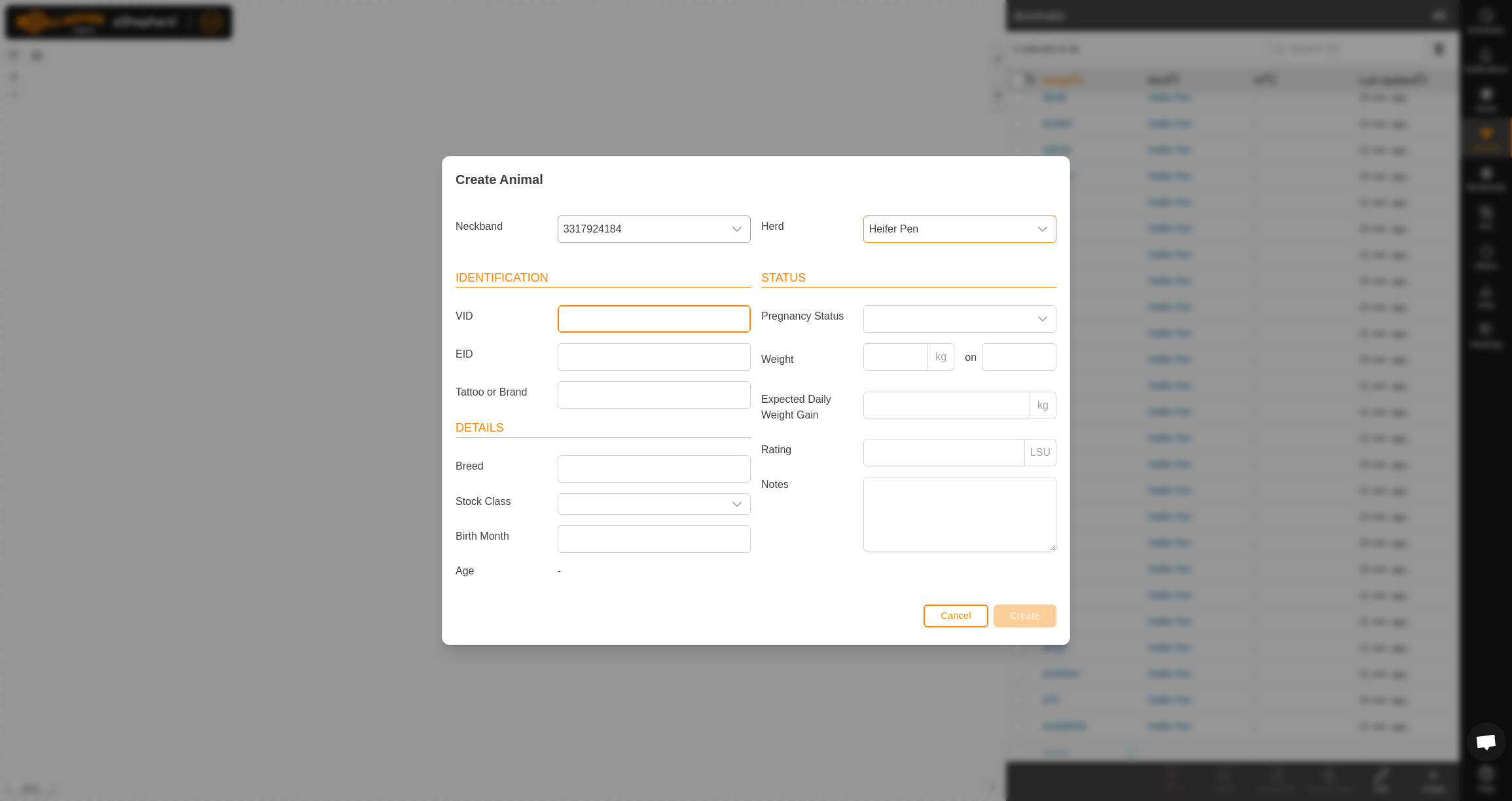
click at [672, 320] on input "VID" at bounding box center [654, 319] width 193 height 28
click at [898, 354] on input "Weight" at bounding box center [895, 357] width 65 height 28
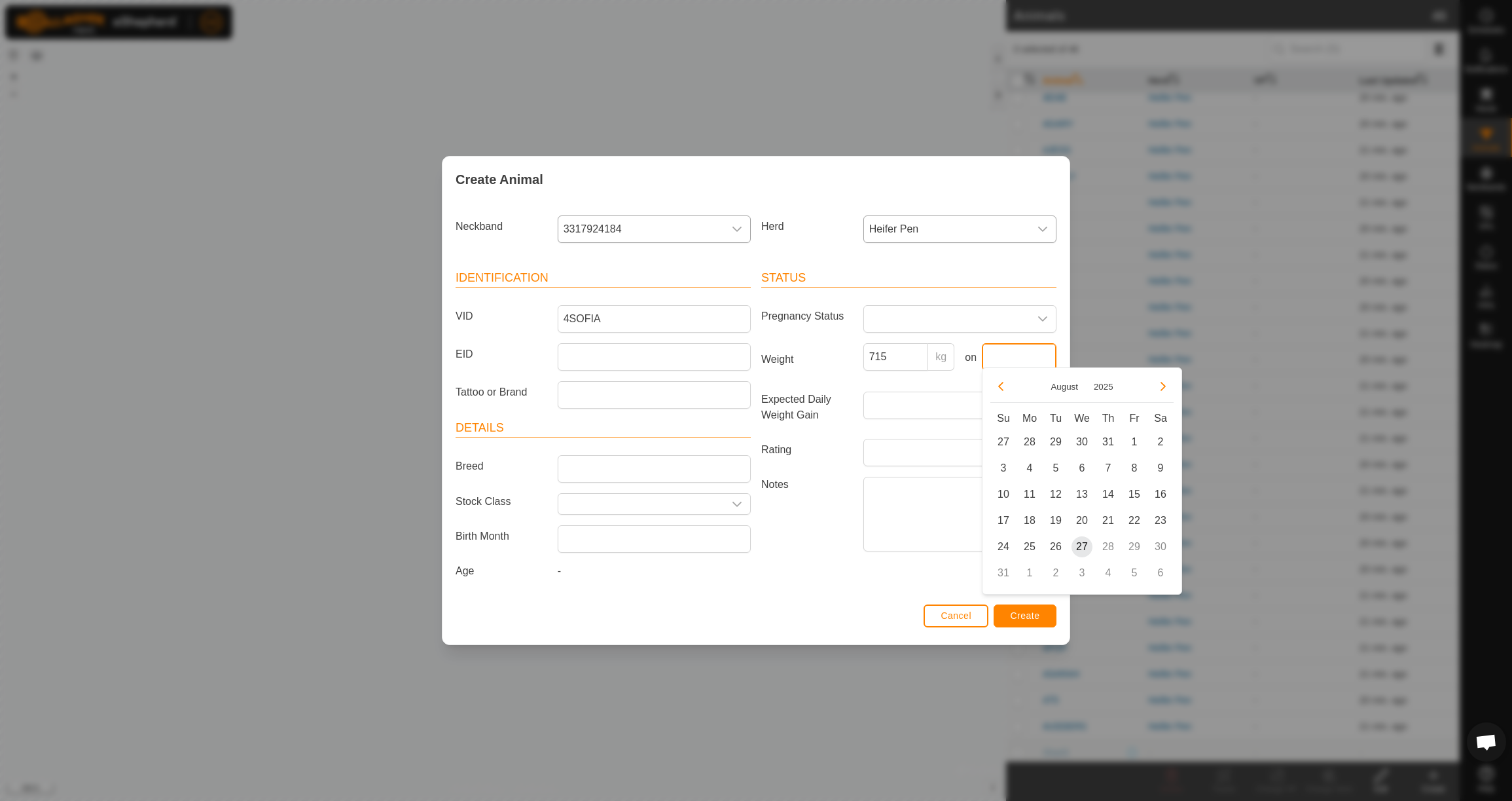
click at [1001, 354] on input "text" at bounding box center [1019, 357] width 75 height 28
click at [1003, 383] on button "Previous Month" at bounding box center [1000, 386] width 21 height 21
click at [1031, 520] on span "23" at bounding box center [1029, 520] width 21 height 21
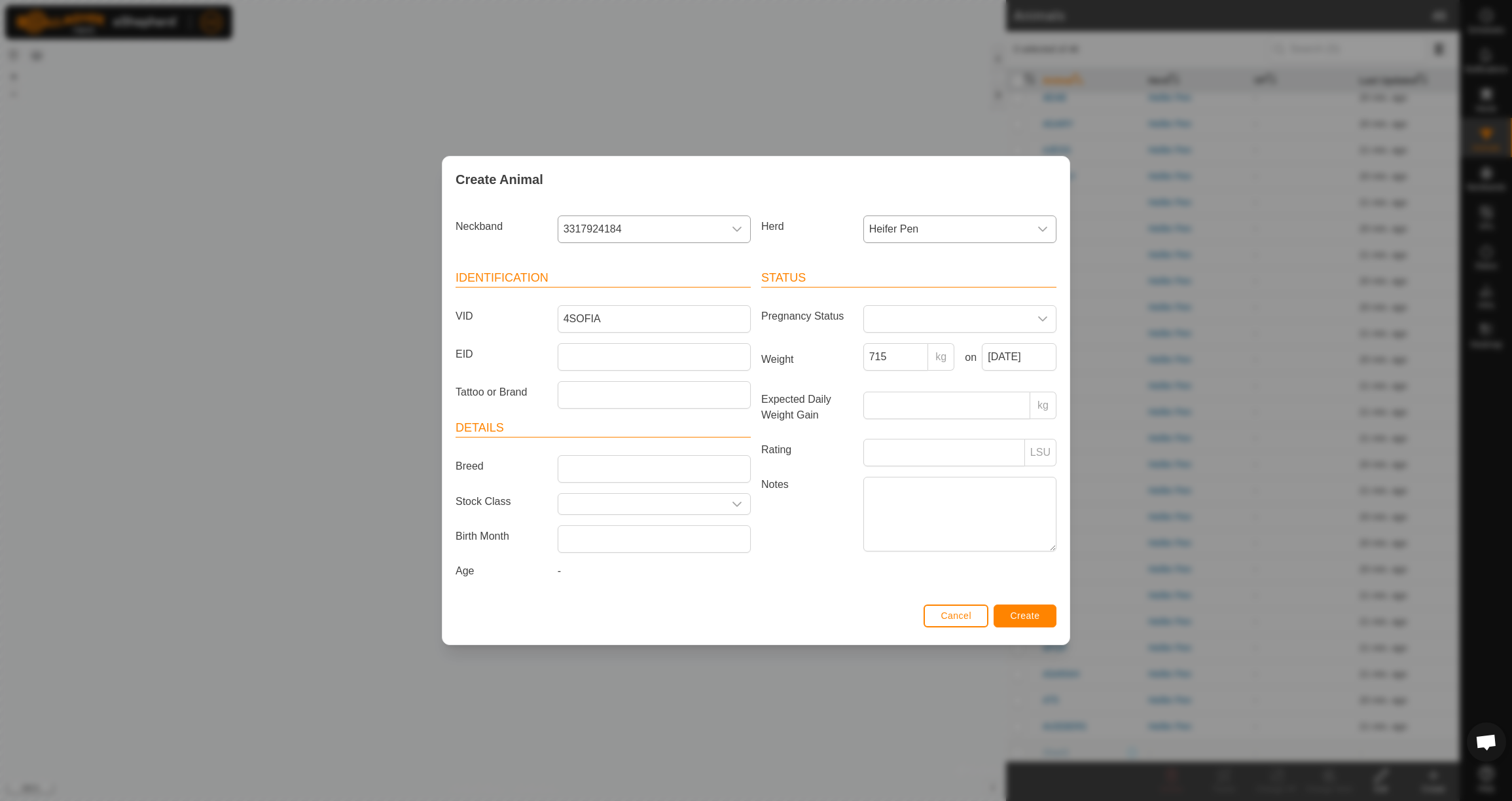
click at [1036, 621] on span "Create" at bounding box center [1025, 615] width 29 height 10
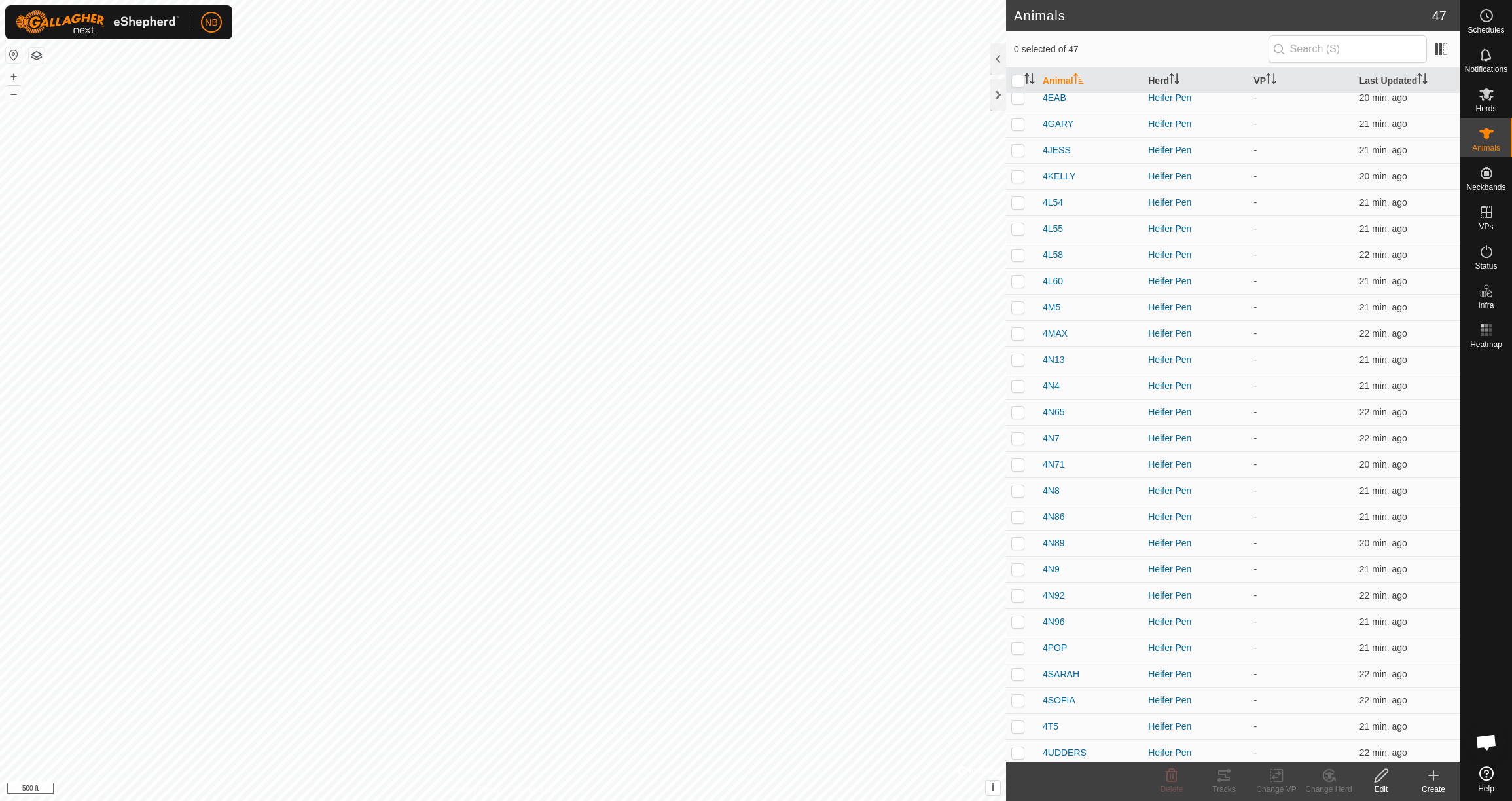
click at [1431, 775] on icon at bounding box center [1434, 775] width 9 height 0
click at [1409, 752] on link "Create Single Animal" at bounding box center [1375, 747] width 167 height 26
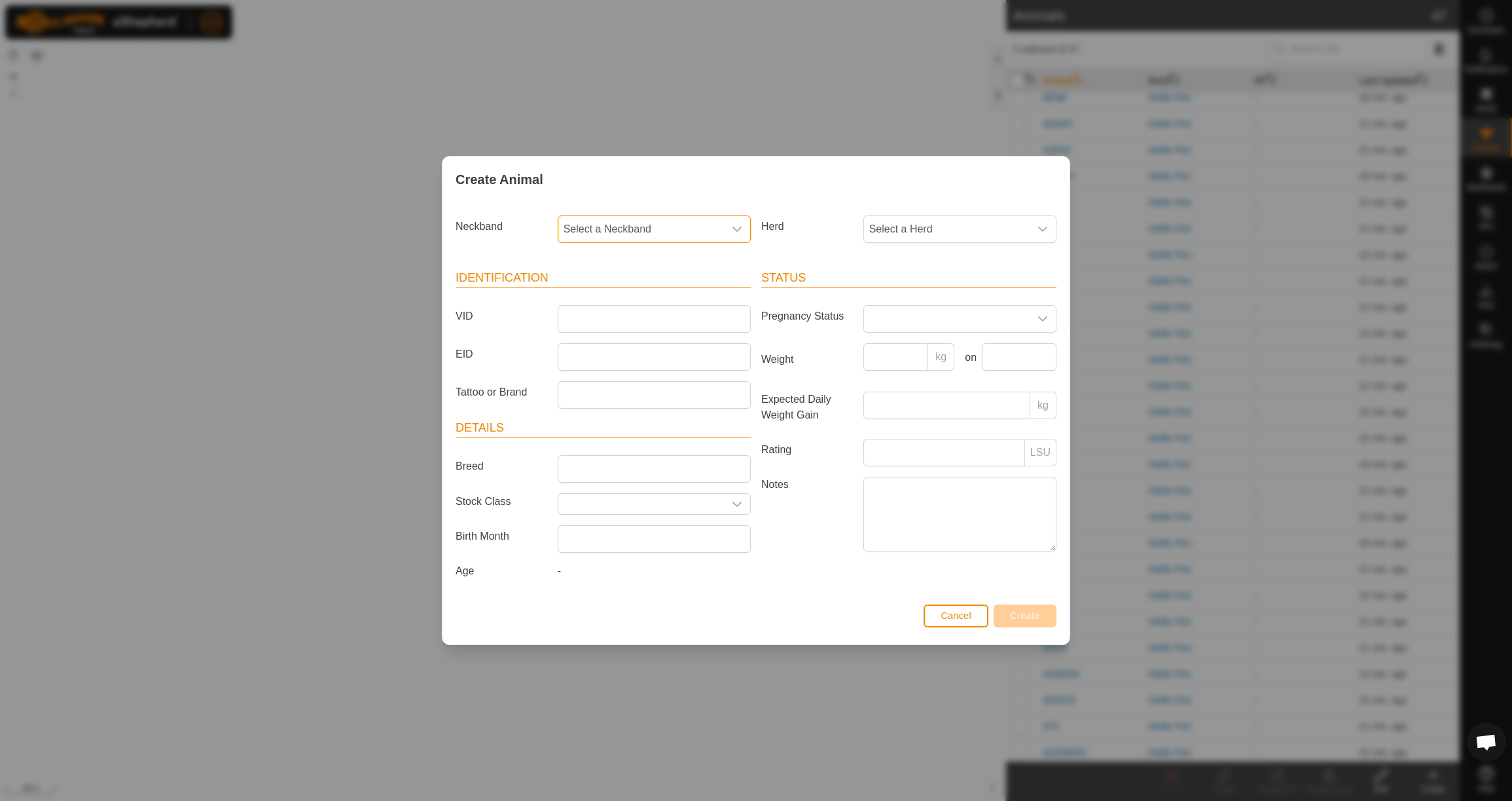
click at [639, 233] on span "Select a Neckband" at bounding box center [641, 229] width 166 height 26
click at [655, 296] on li "0193597295" at bounding box center [654, 296] width 191 height 26
click at [922, 226] on span "Select a Herd" at bounding box center [947, 229] width 166 height 26
click at [935, 320] on li "Heifer Pen" at bounding box center [961, 324] width 191 height 26
click at [650, 319] on input "VID" at bounding box center [654, 319] width 193 height 28
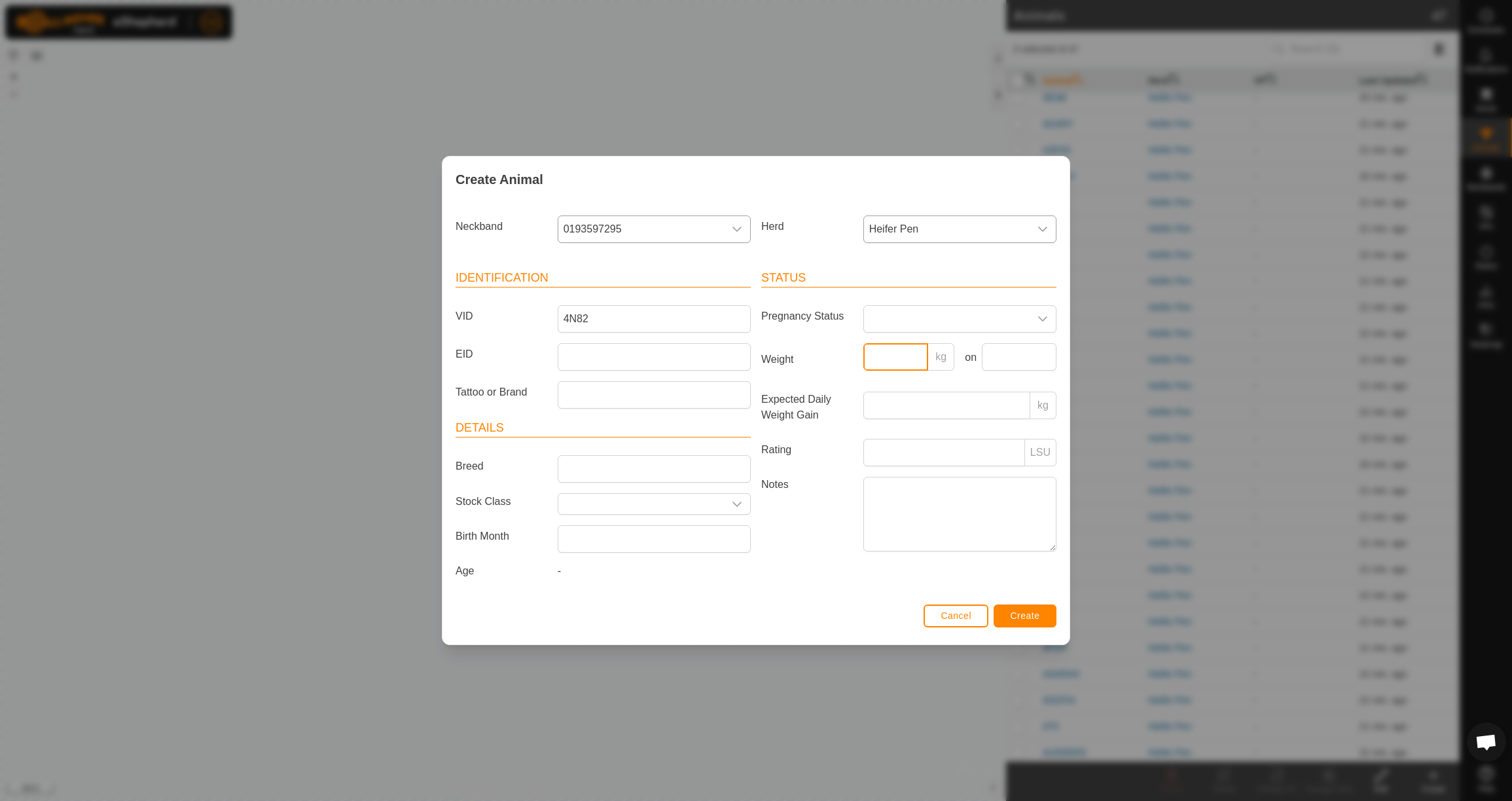
click at [883, 358] on input "Weight" at bounding box center [895, 357] width 65 height 28
click at [1012, 355] on input "text" at bounding box center [1019, 357] width 75 height 28
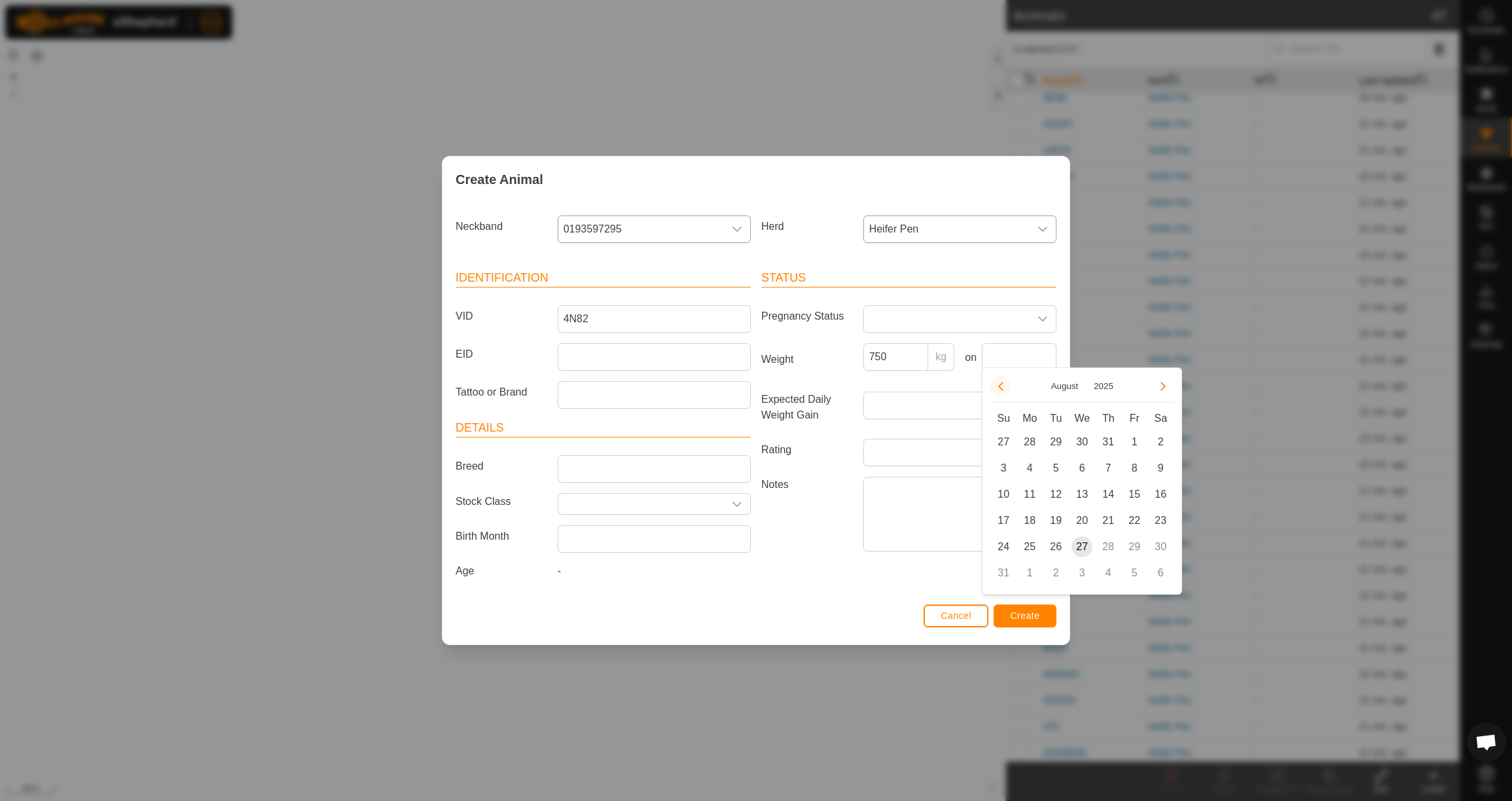
click at [1001, 377] on button "Previous Month" at bounding box center [1000, 386] width 21 height 21
click at [1031, 526] on span "23" at bounding box center [1029, 520] width 21 height 21
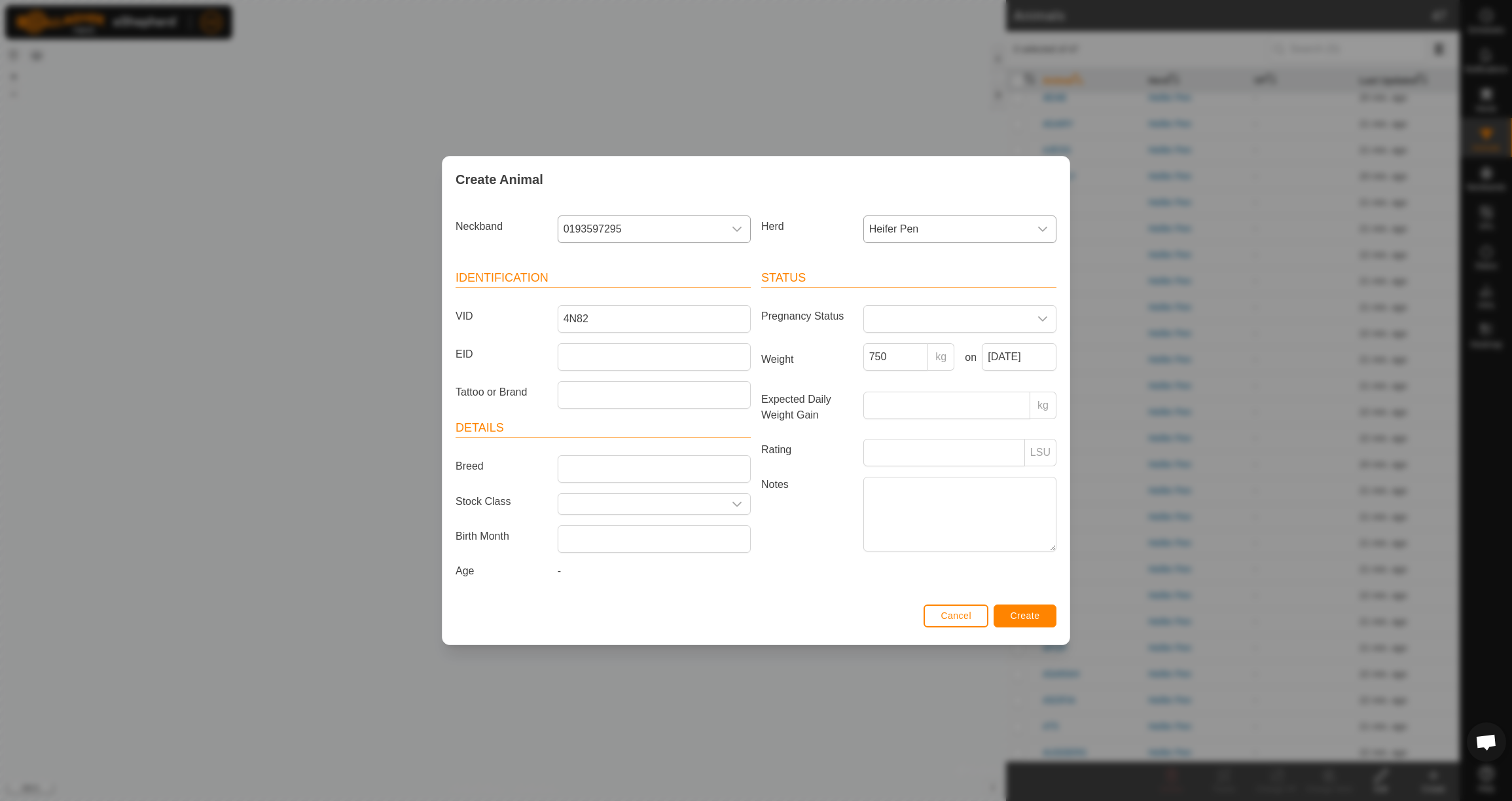
click at [1044, 625] on button "Create" at bounding box center [1025, 616] width 63 height 23
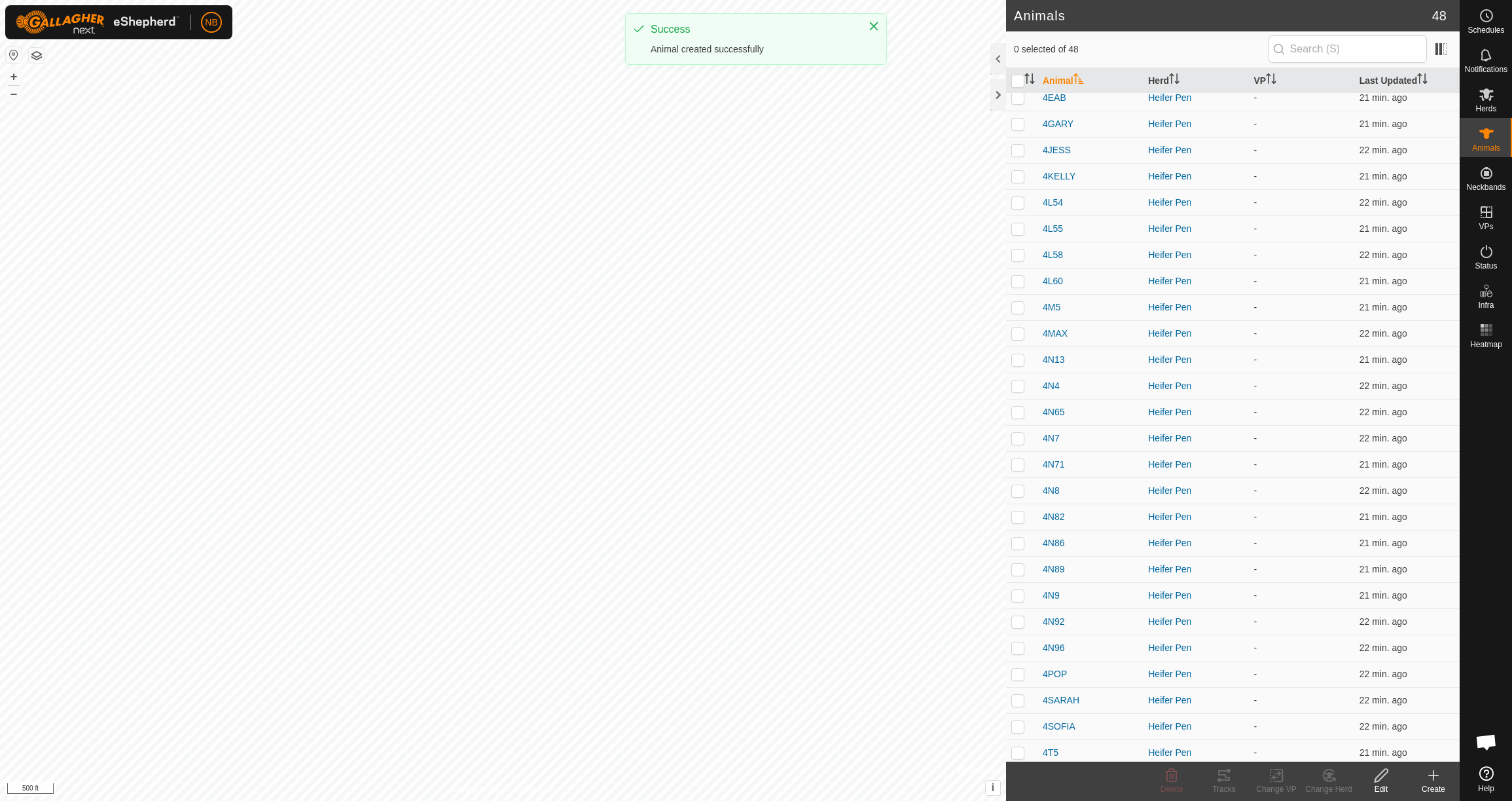
click at [1434, 774] on icon at bounding box center [1434, 775] width 0 height 9
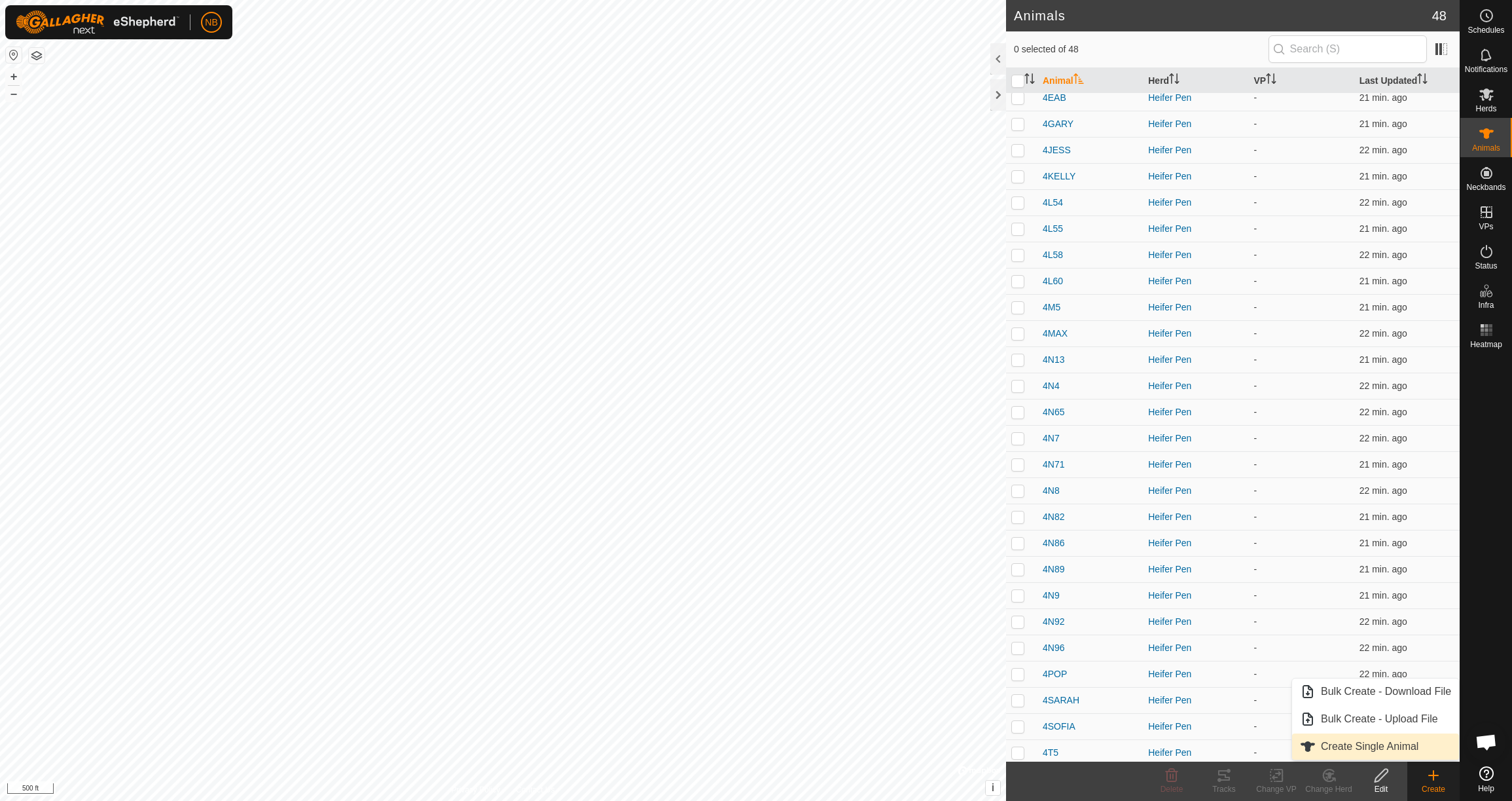
click at [1397, 743] on link "Create Single Animal" at bounding box center [1375, 747] width 167 height 26
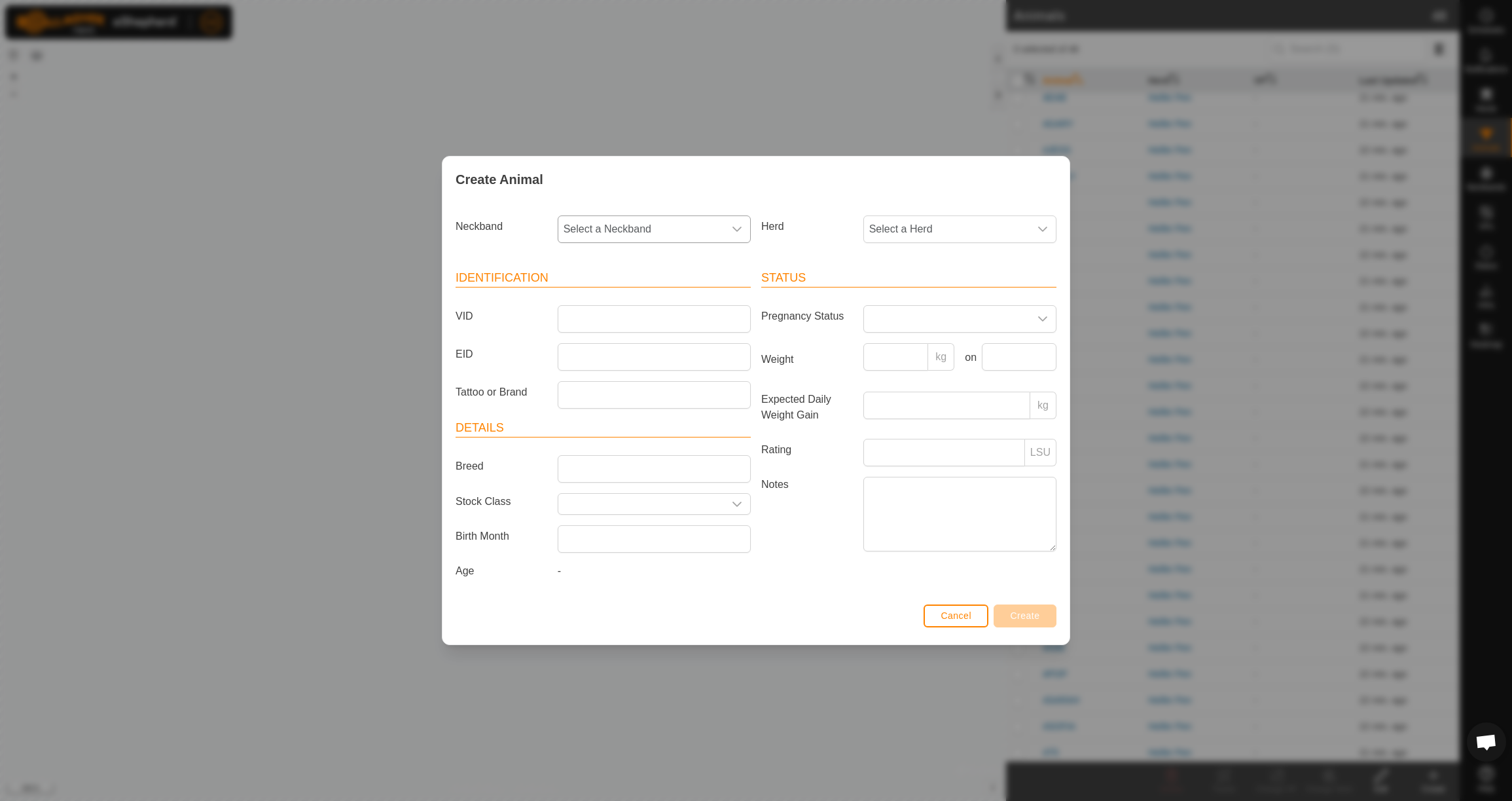
click at [687, 228] on span "Select a Neckband" at bounding box center [641, 229] width 166 height 26
click at [714, 288] on li "3411558092" at bounding box center [654, 296] width 191 height 26
click at [927, 228] on span "Select a Herd" at bounding box center [947, 229] width 166 height 26
drag, startPoint x: 924, startPoint y: 326, endPoint x: 913, endPoint y: 326, distance: 11.0
click at [923, 326] on li "Heifer Pen" at bounding box center [961, 324] width 191 height 26
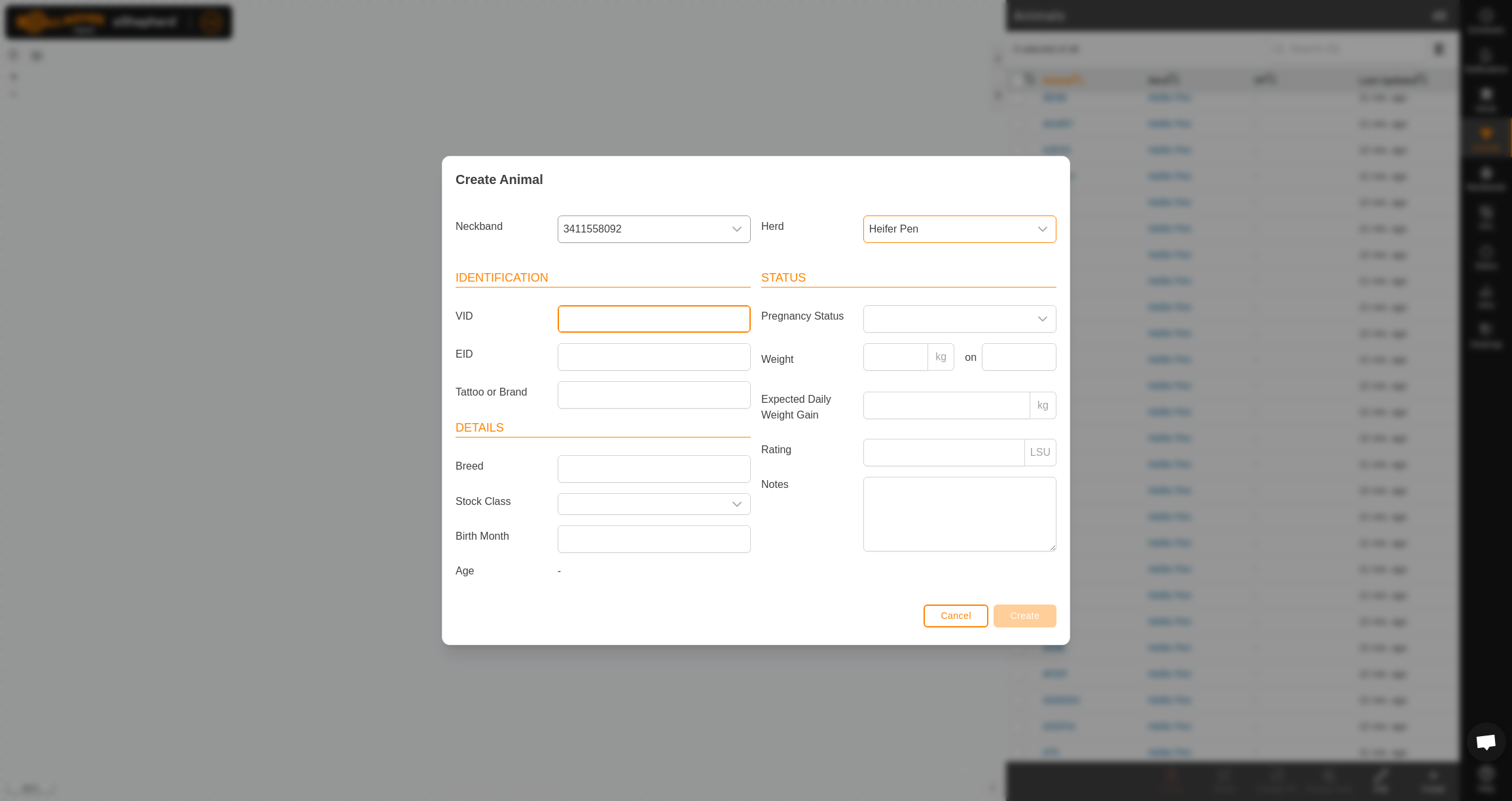
click at [627, 319] on input "VID" at bounding box center [654, 319] width 193 height 28
click at [918, 356] on input "Weight" at bounding box center [895, 357] width 65 height 28
click at [1009, 357] on input "text" at bounding box center [1019, 357] width 75 height 28
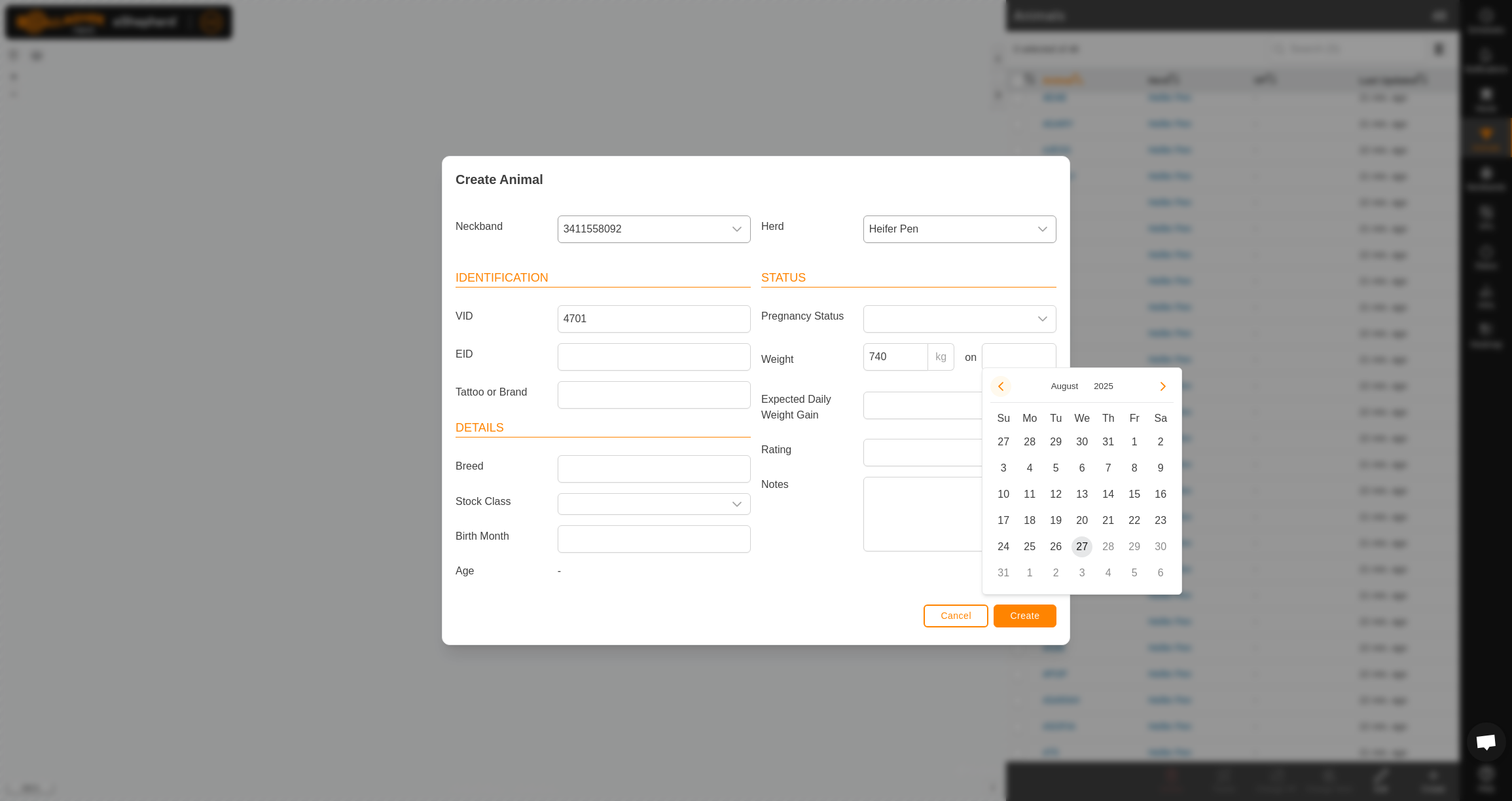
click at [999, 384] on icon "Previous Month" at bounding box center [1000, 386] width 10 height 10
click at [1033, 515] on span "23" at bounding box center [1029, 520] width 21 height 21
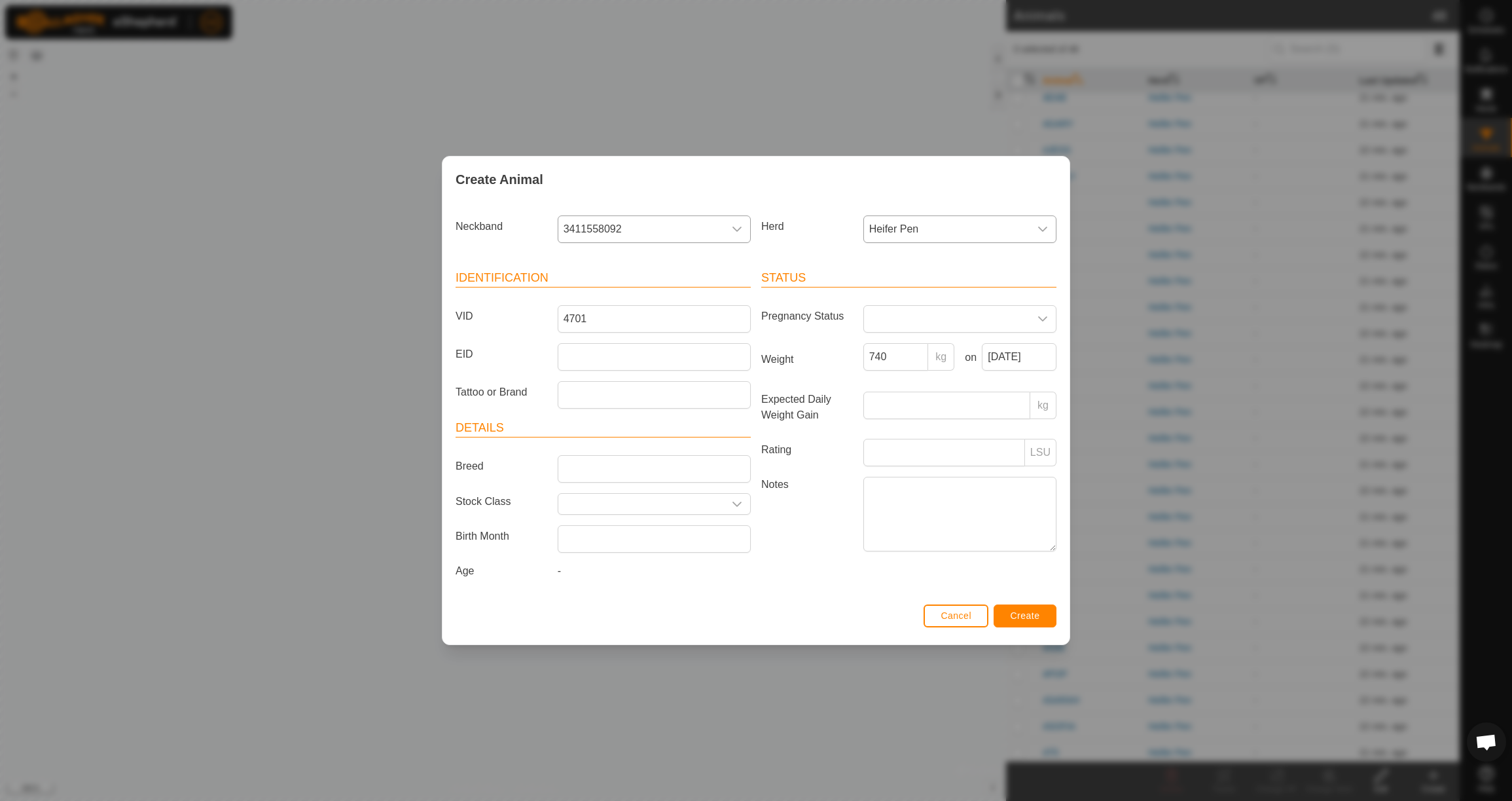
click at [1039, 619] on span "Create" at bounding box center [1025, 615] width 29 height 10
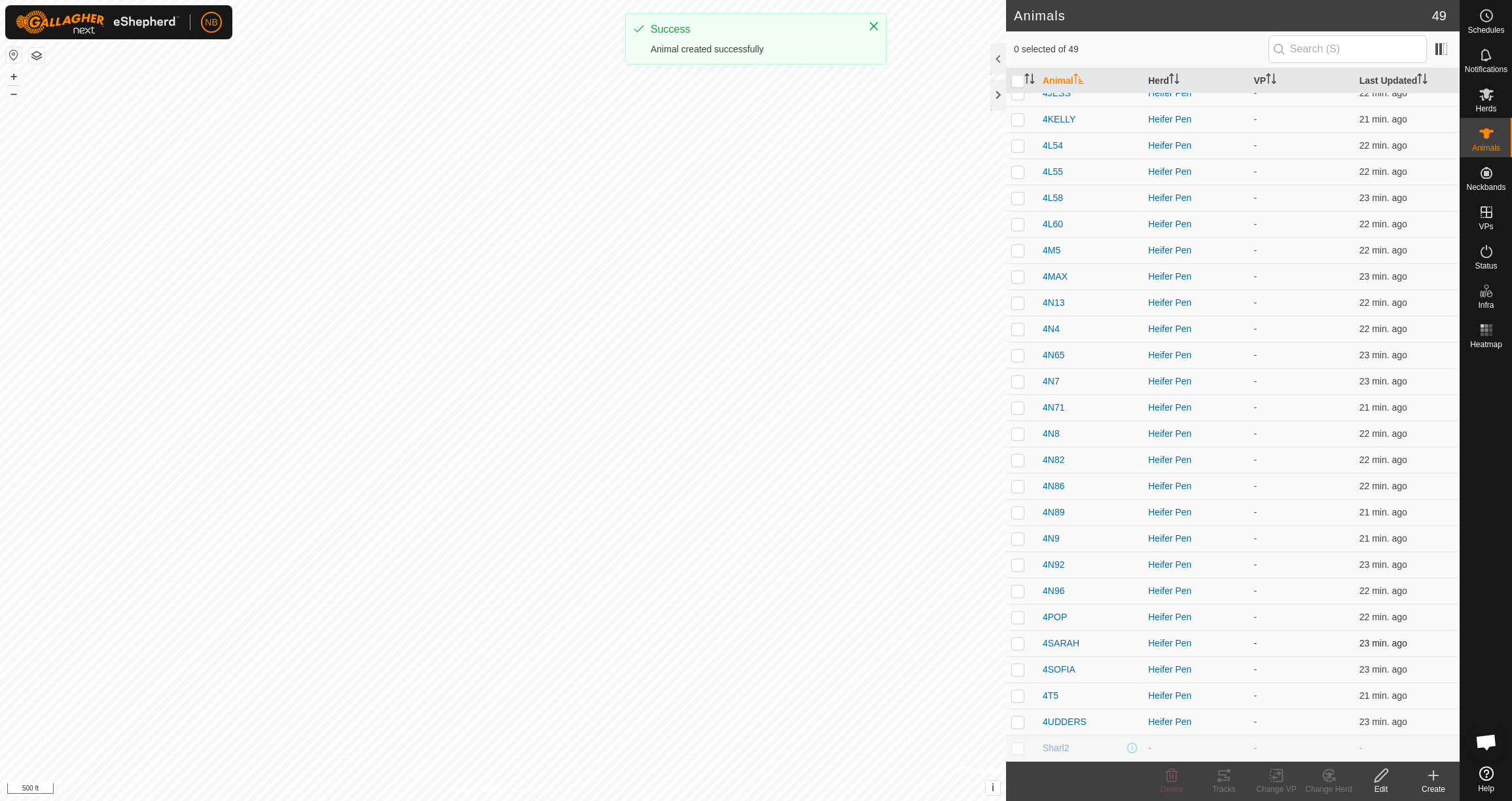
scroll to position [616, 0]
click at [1434, 782] on icon at bounding box center [1433, 775] width 16 height 16
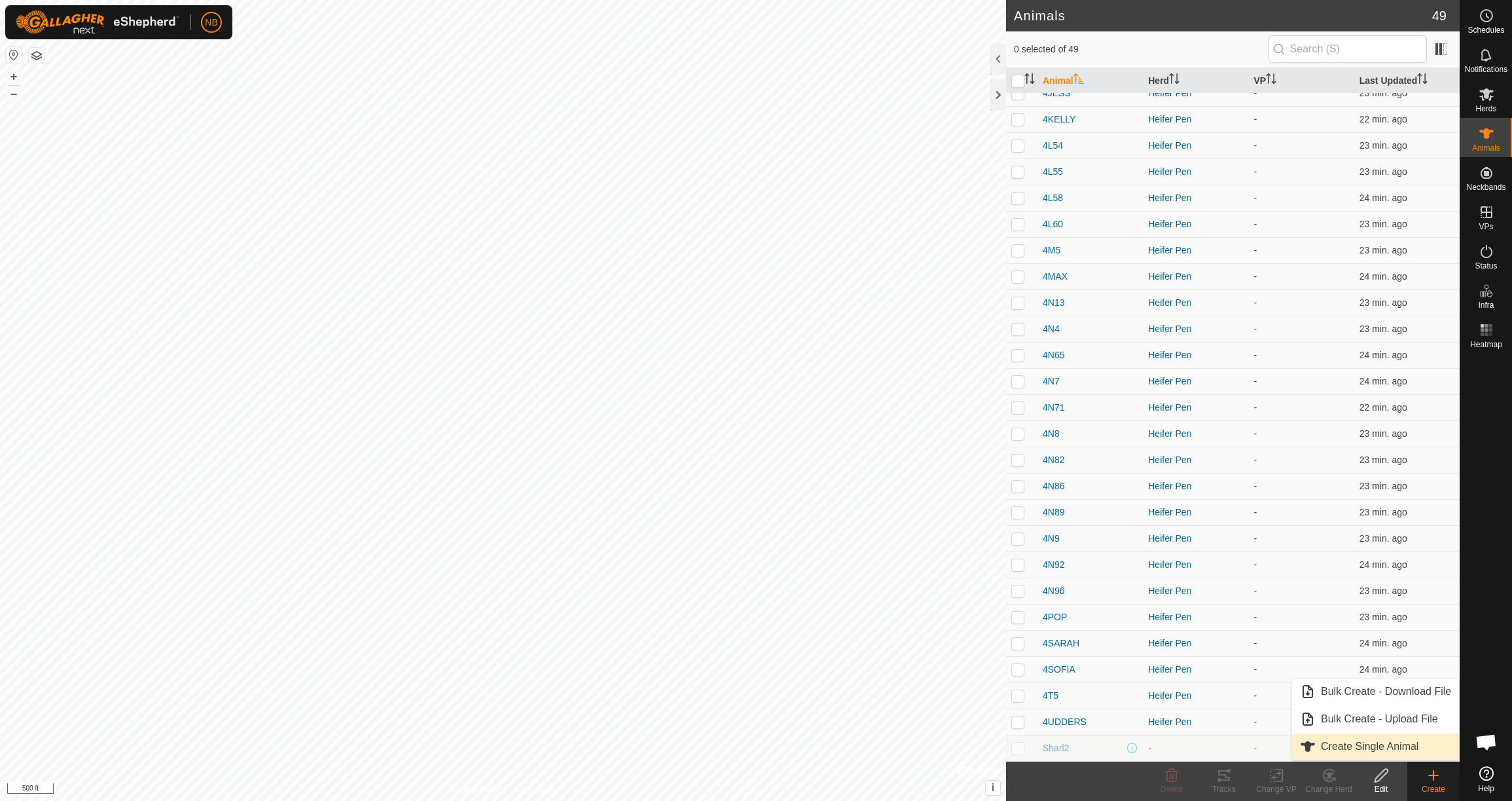
click at [1400, 750] on link "Create Single Animal" at bounding box center [1375, 747] width 167 height 26
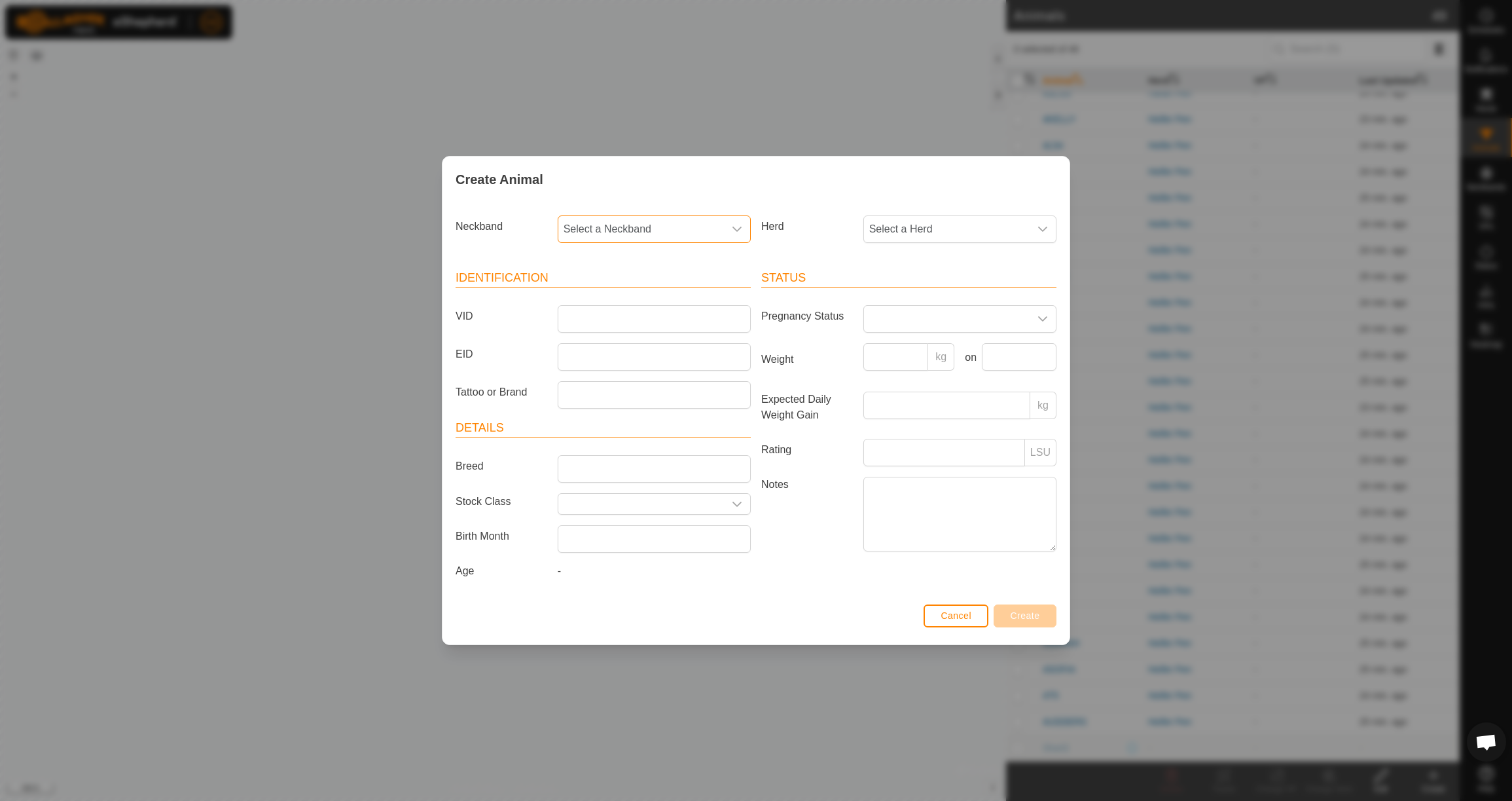
click at [702, 230] on span "Select a Neckband" at bounding box center [641, 229] width 166 height 26
click at [688, 288] on li "4140351378" at bounding box center [654, 296] width 191 height 26
click at [904, 221] on span "Select a Herd" at bounding box center [947, 229] width 166 height 26
drag, startPoint x: 895, startPoint y: 315, endPoint x: 885, endPoint y: 312, distance: 10.4
click at [895, 314] on li "Heifer Pen" at bounding box center [961, 324] width 191 height 26
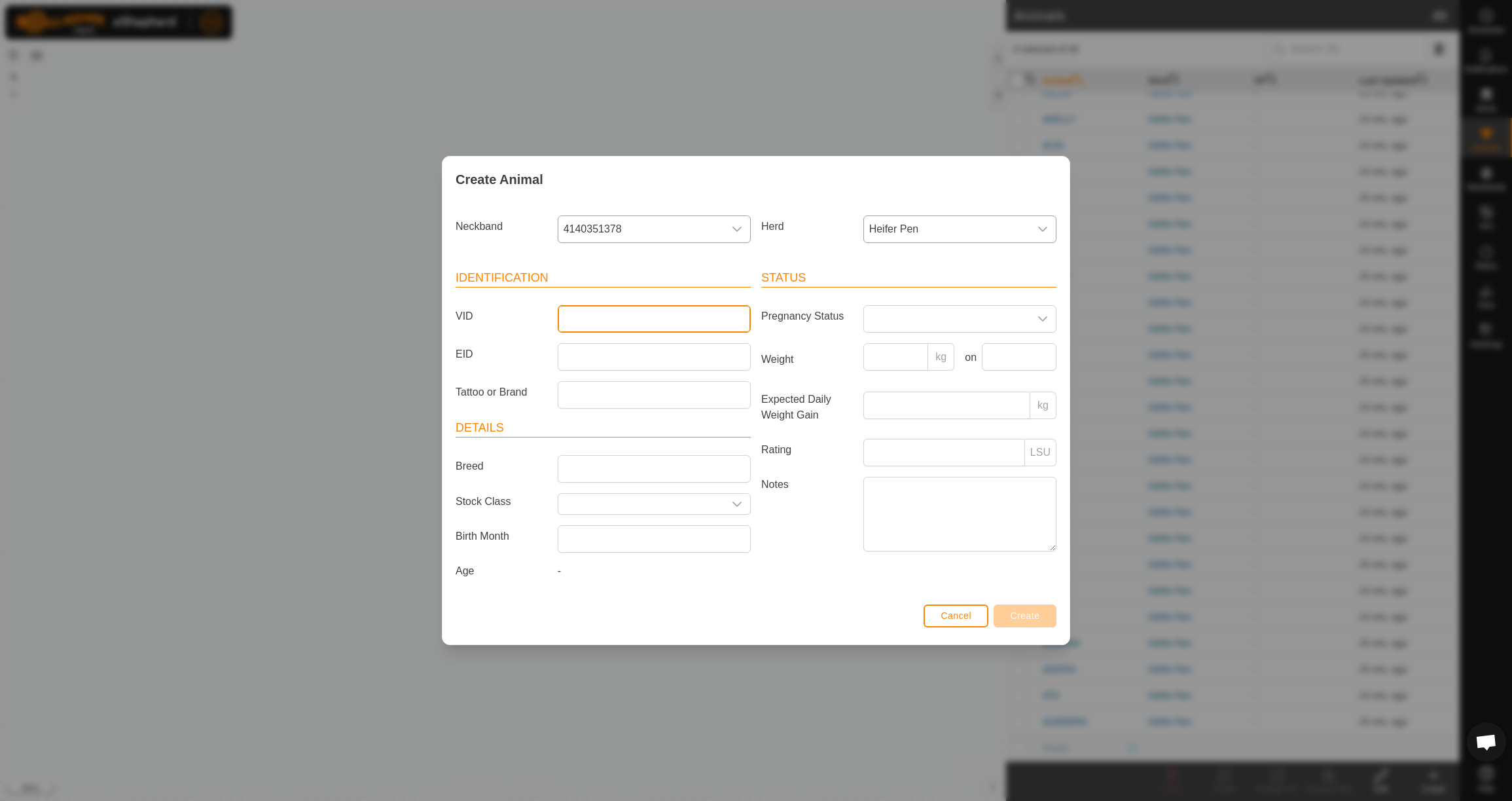
click at [712, 319] on input "VID" at bounding box center [654, 319] width 193 height 28
click at [905, 362] on input "Weight" at bounding box center [895, 357] width 65 height 28
click at [1007, 355] on input "text" at bounding box center [1019, 357] width 75 height 28
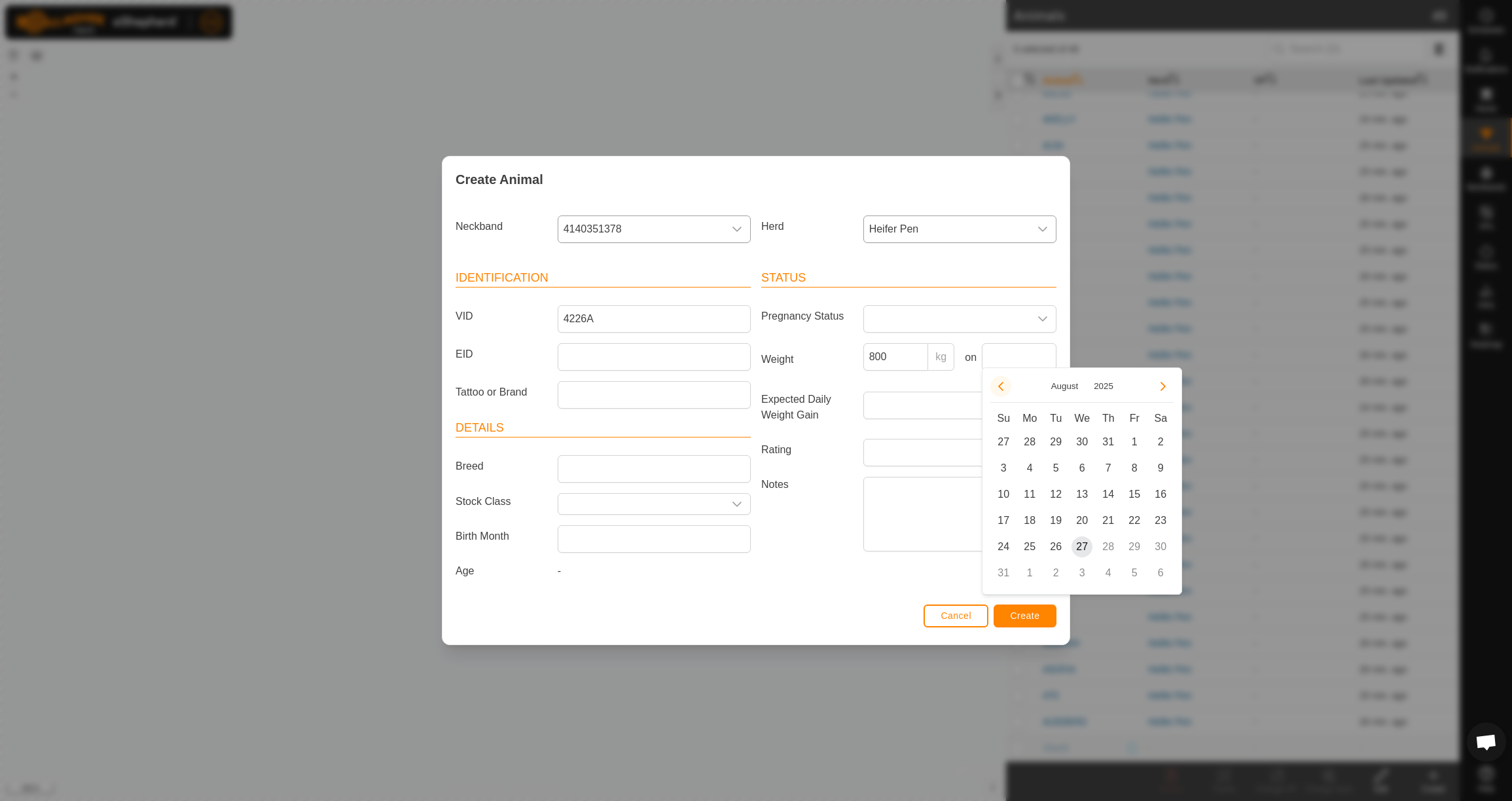
click at [1006, 389] on button "Previous Month" at bounding box center [1000, 386] width 21 height 21
click at [1032, 520] on span "23" at bounding box center [1029, 520] width 21 height 21
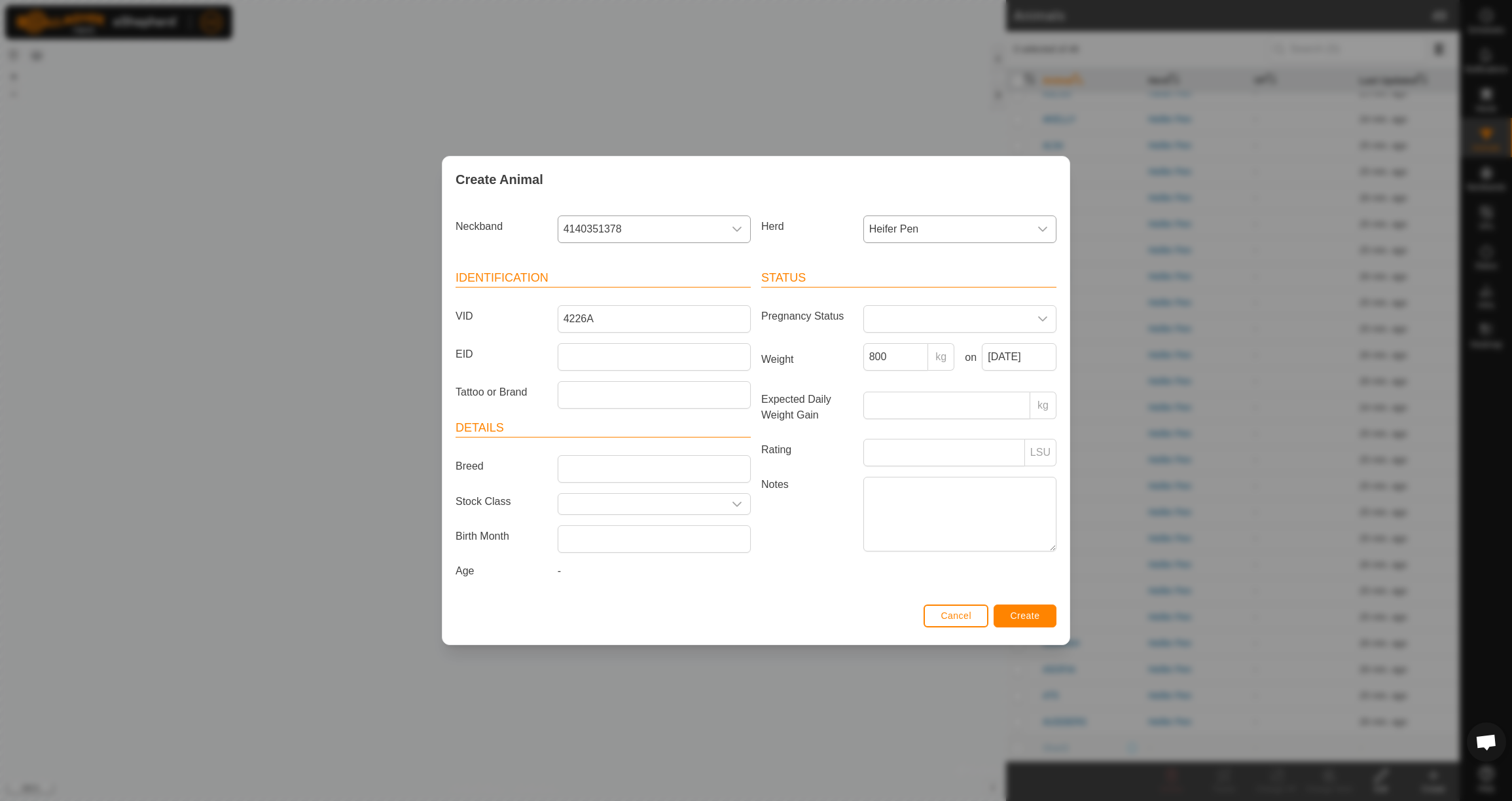
click at [1024, 618] on span "Create" at bounding box center [1025, 615] width 29 height 10
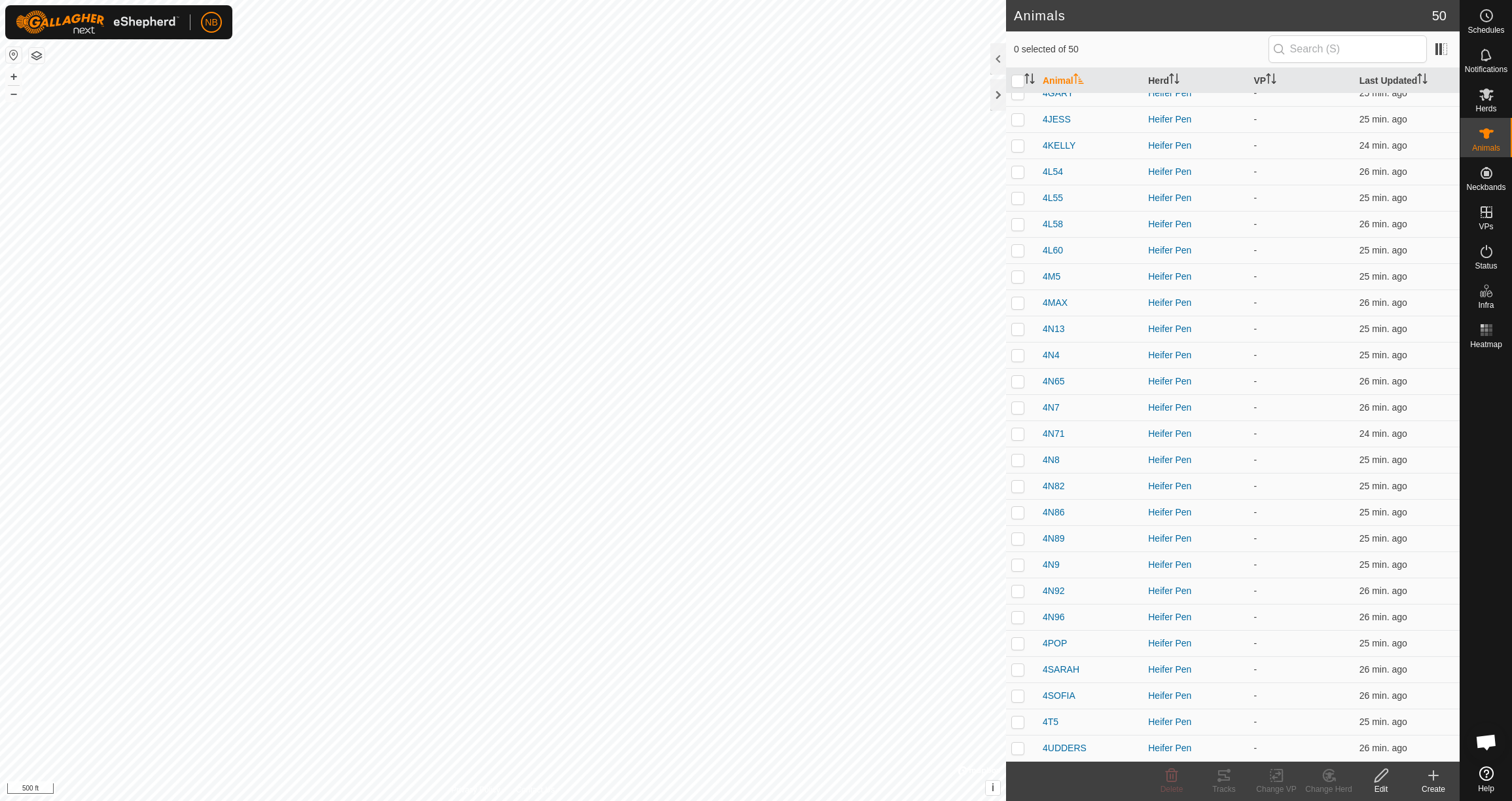
click at [1438, 782] on icon at bounding box center [1433, 775] width 16 height 16
click at [1421, 751] on link "Create Single Animal" at bounding box center [1375, 747] width 167 height 26
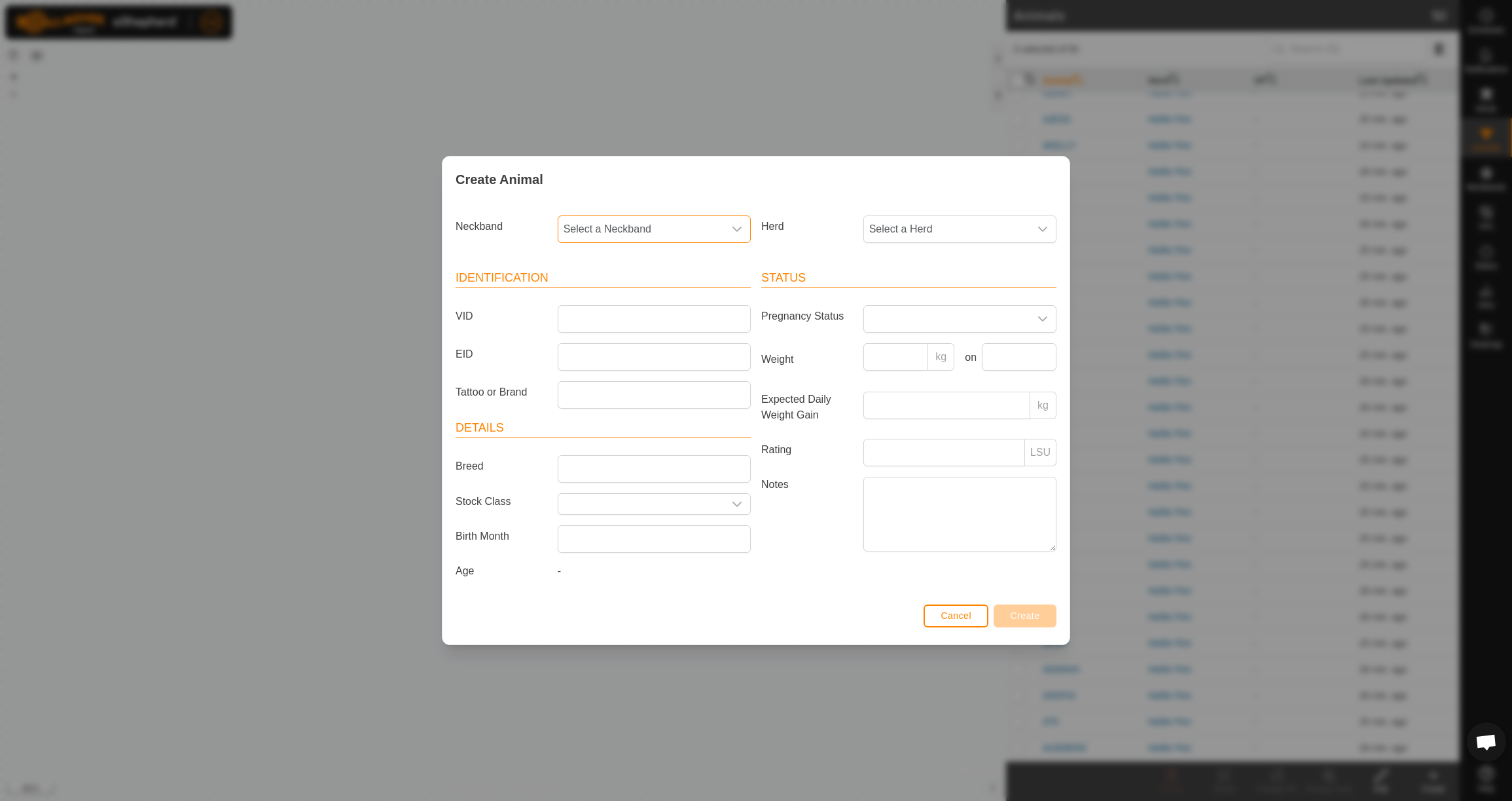
click at [629, 231] on span "Select a Neckband" at bounding box center [641, 229] width 166 height 26
drag, startPoint x: 629, startPoint y: 292, endPoint x: 744, endPoint y: 240, distance: 126.2
click at [629, 292] on li "3357935716" at bounding box center [654, 296] width 191 height 26
click at [973, 228] on span "Select a Herd" at bounding box center [947, 229] width 166 height 26
click at [944, 317] on li "Heifer Pen" at bounding box center [961, 324] width 191 height 26
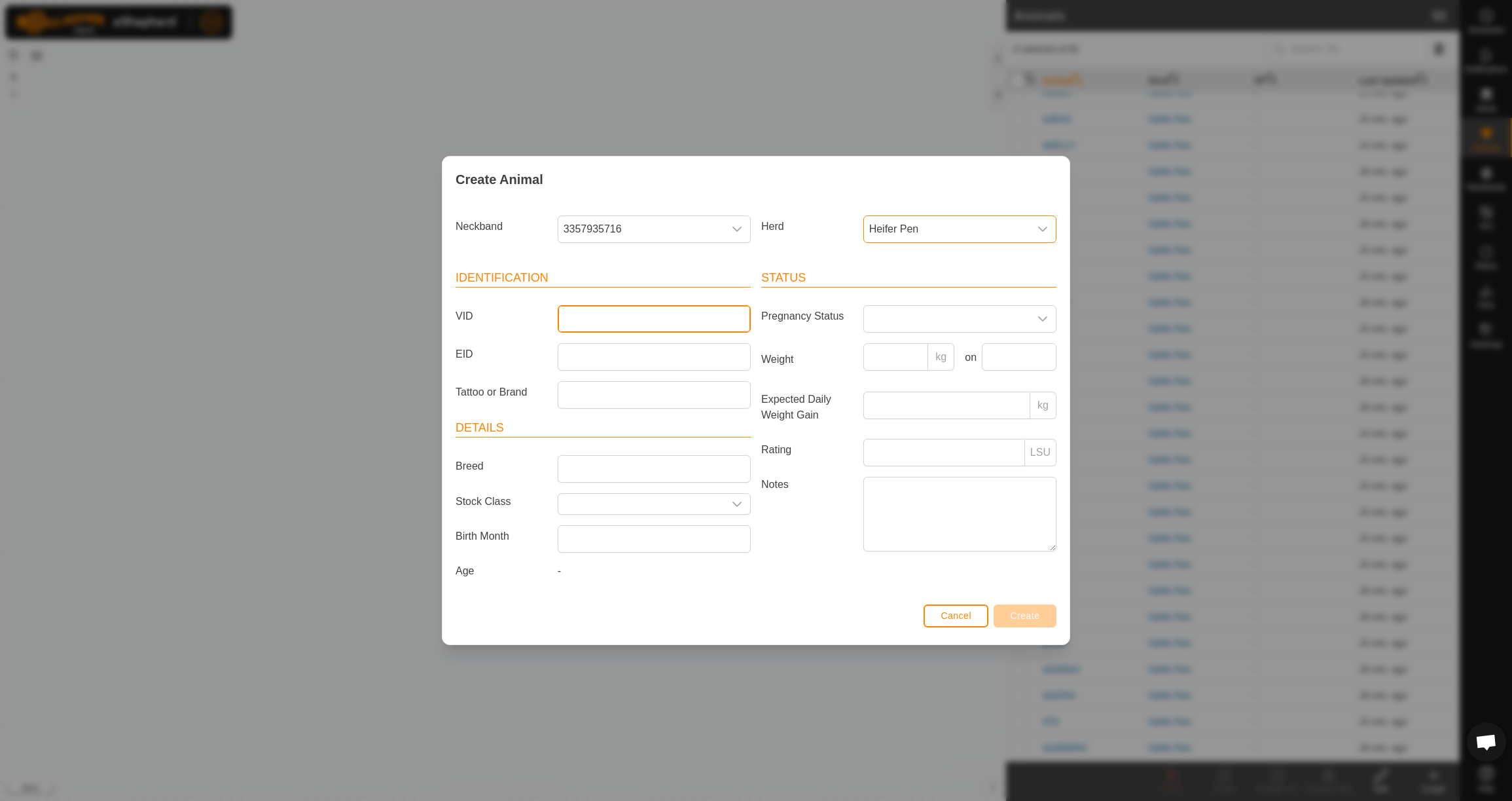
click at [641, 326] on input "VID" at bounding box center [654, 319] width 193 height 28
click at [887, 349] on input "Weight" at bounding box center [895, 357] width 65 height 28
click at [1032, 617] on span "Create" at bounding box center [1025, 615] width 29 height 10
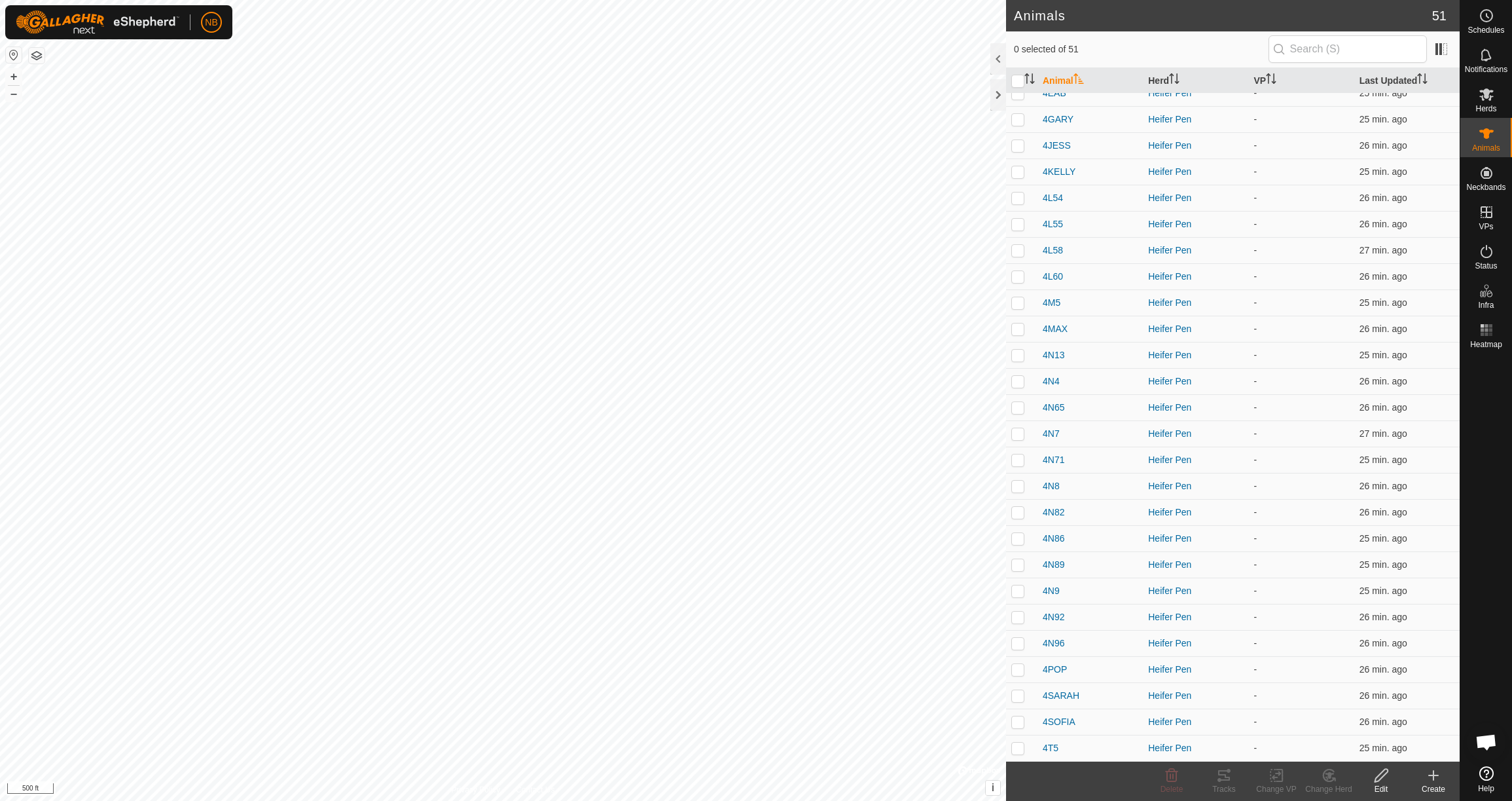
click at [1434, 777] on icon at bounding box center [1434, 775] width 0 height 9
click at [1370, 755] on link "Create Single Animal" at bounding box center [1375, 747] width 167 height 26
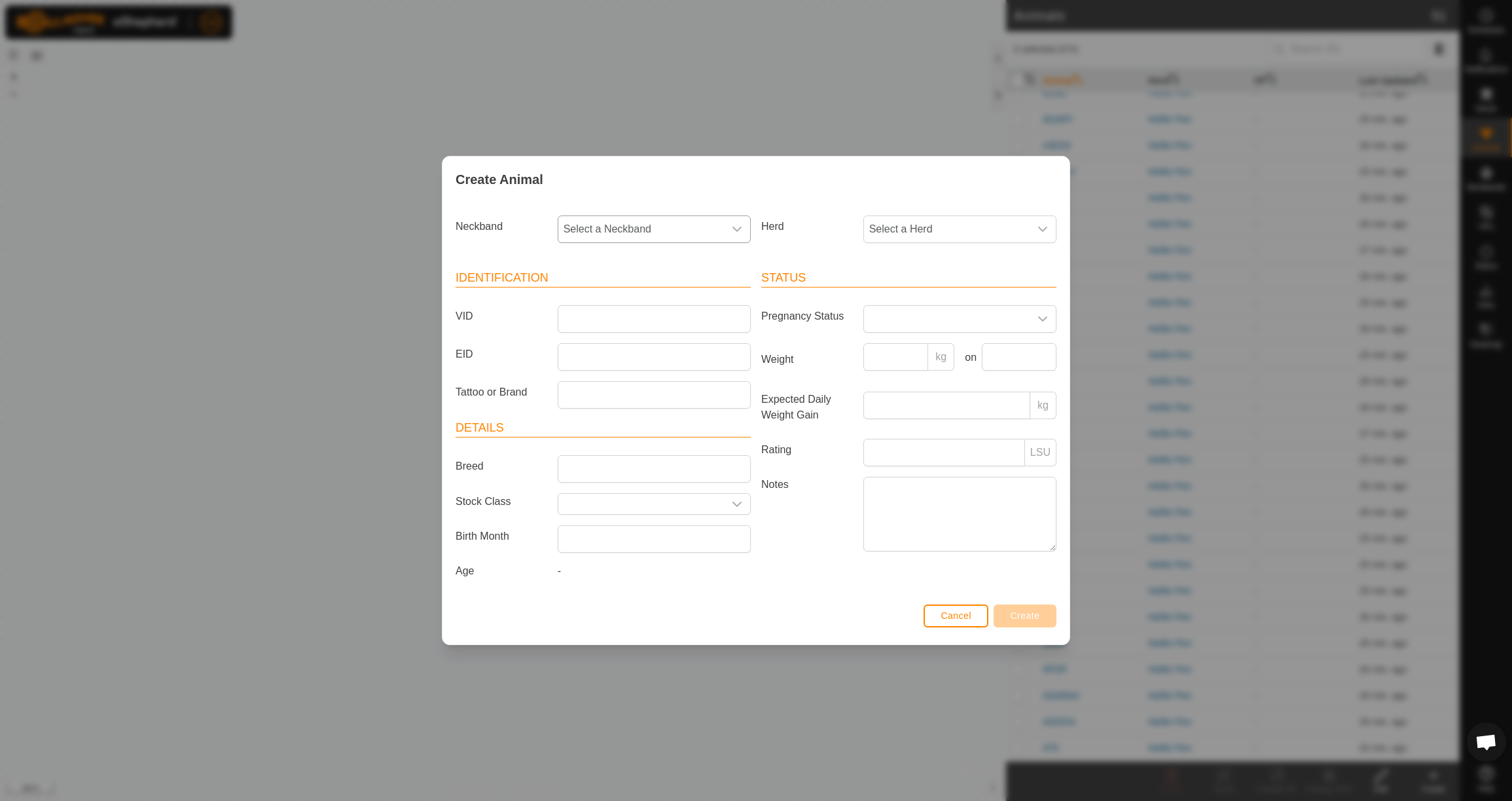
click at [627, 230] on span "Select a Neckband" at bounding box center [641, 229] width 166 height 26
click at [642, 298] on li "0081770663" at bounding box center [654, 296] width 191 height 26
click at [904, 231] on span "Select a Herd" at bounding box center [947, 229] width 166 height 26
click at [901, 327] on li "Heifer Pen" at bounding box center [961, 324] width 191 height 26
click at [593, 317] on input "VID" at bounding box center [654, 319] width 193 height 28
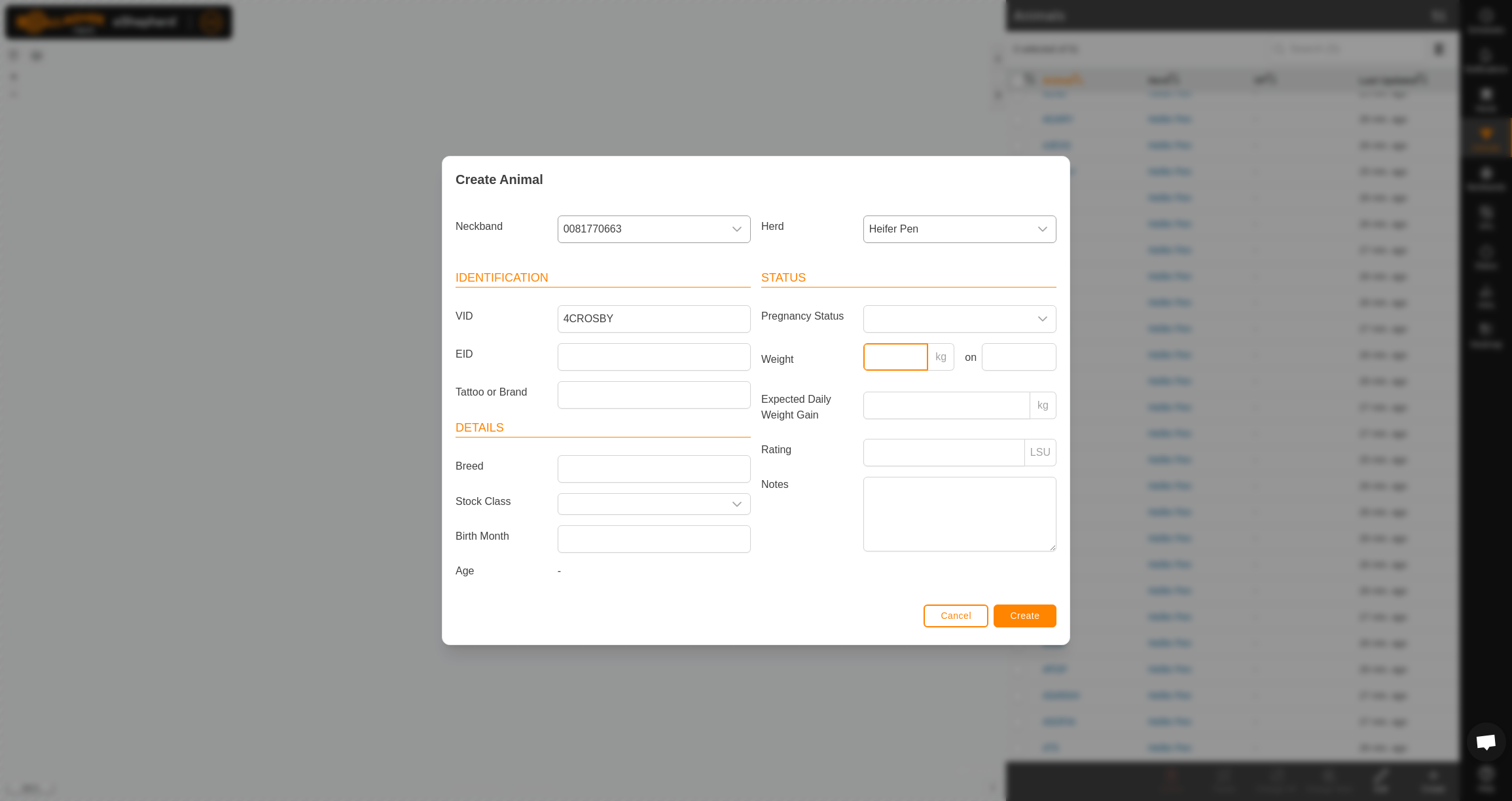
click at [883, 356] on input "Weight" at bounding box center [895, 357] width 65 height 28
click at [1021, 354] on input "text" at bounding box center [1019, 357] width 75 height 28
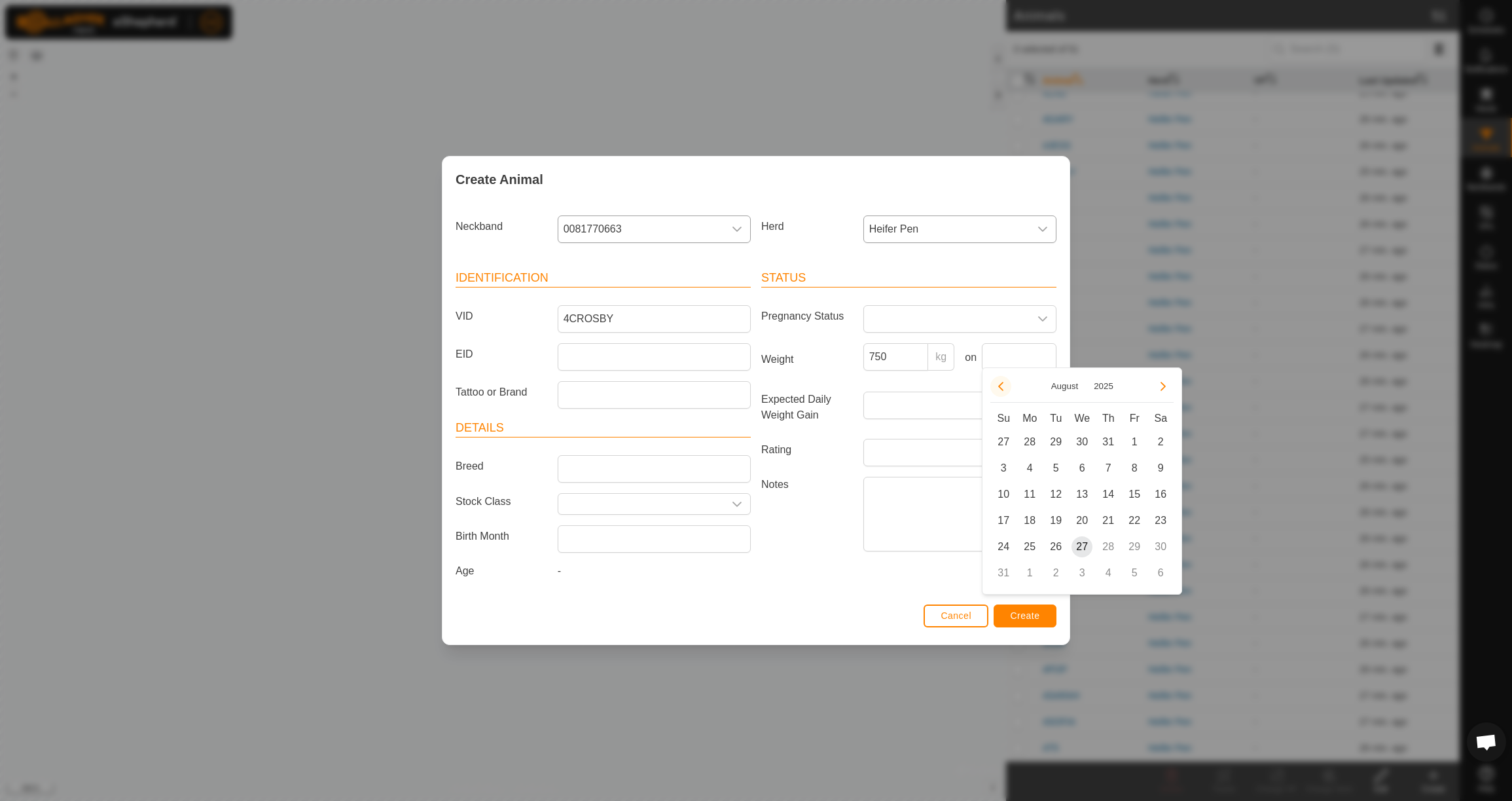
click at [1006, 382] on button "Previous Month" at bounding box center [1000, 386] width 21 height 21
click at [1029, 521] on span "23" at bounding box center [1029, 520] width 21 height 21
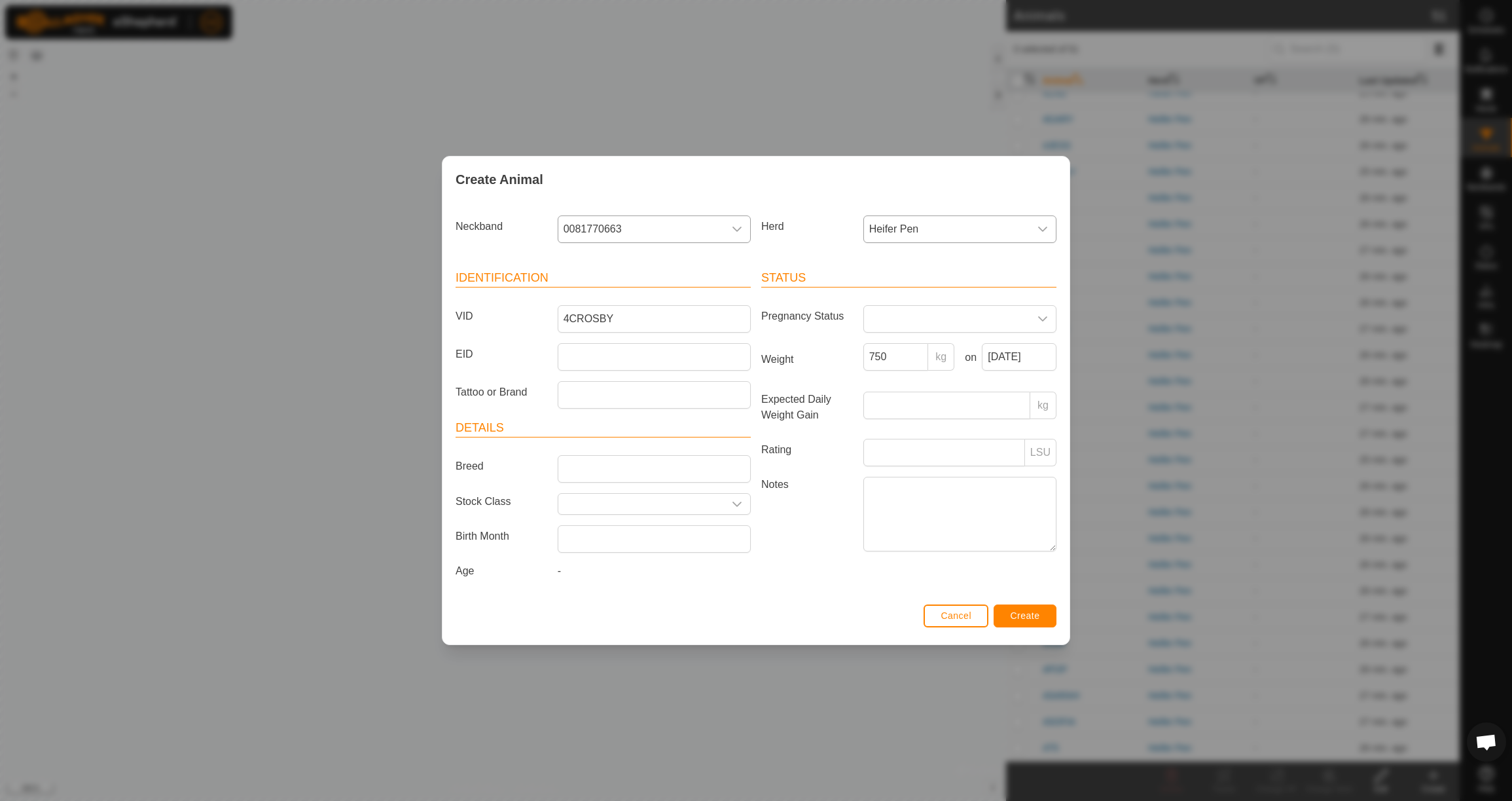
click at [1031, 627] on button "Create" at bounding box center [1025, 616] width 63 height 23
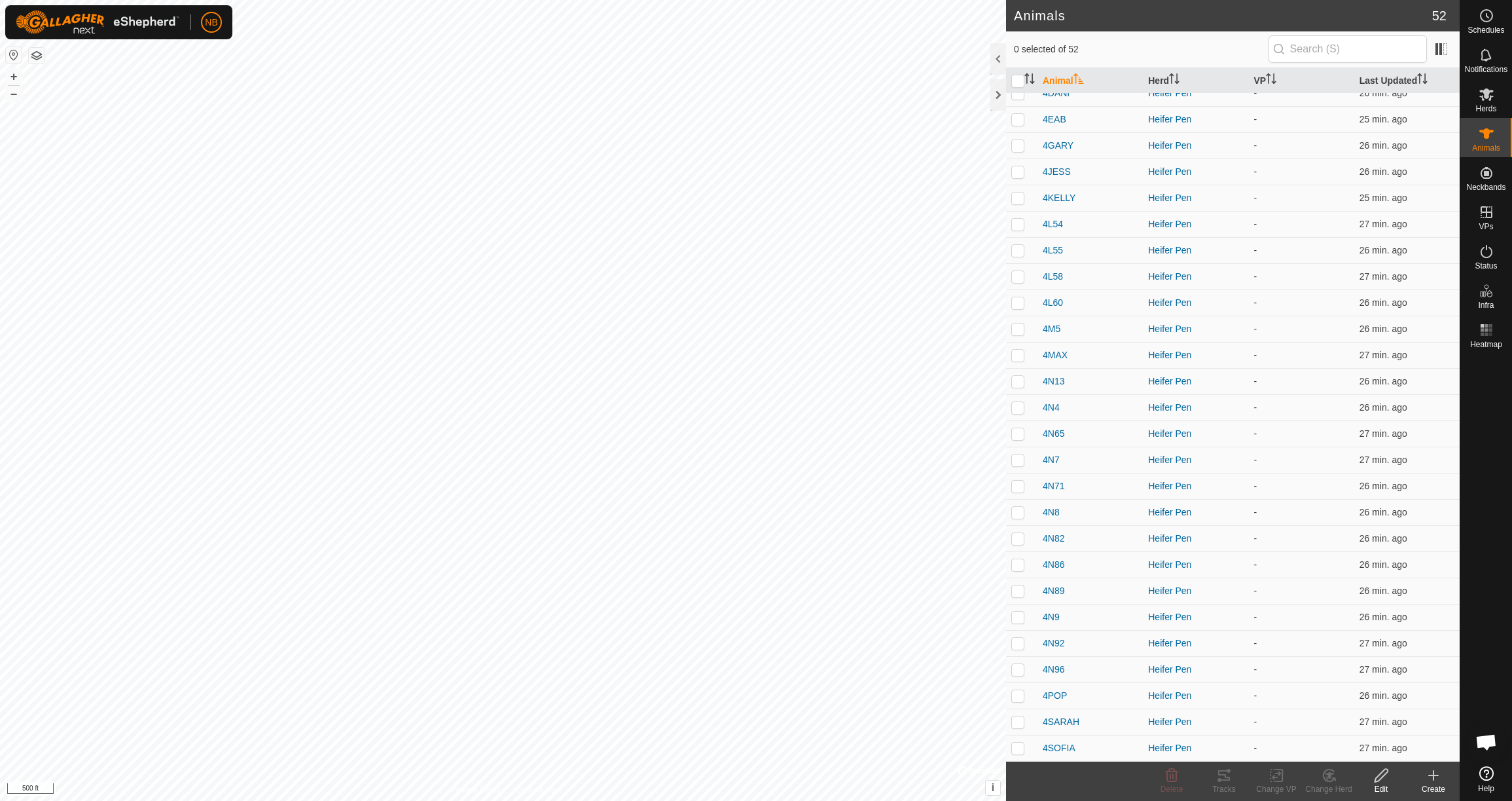
click at [1434, 780] on icon at bounding box center [1434, 775] width 0 height 9
click at [1334, 747] on link "Create Single Animal" at bounding box center [1375, 747] width 167 height 26
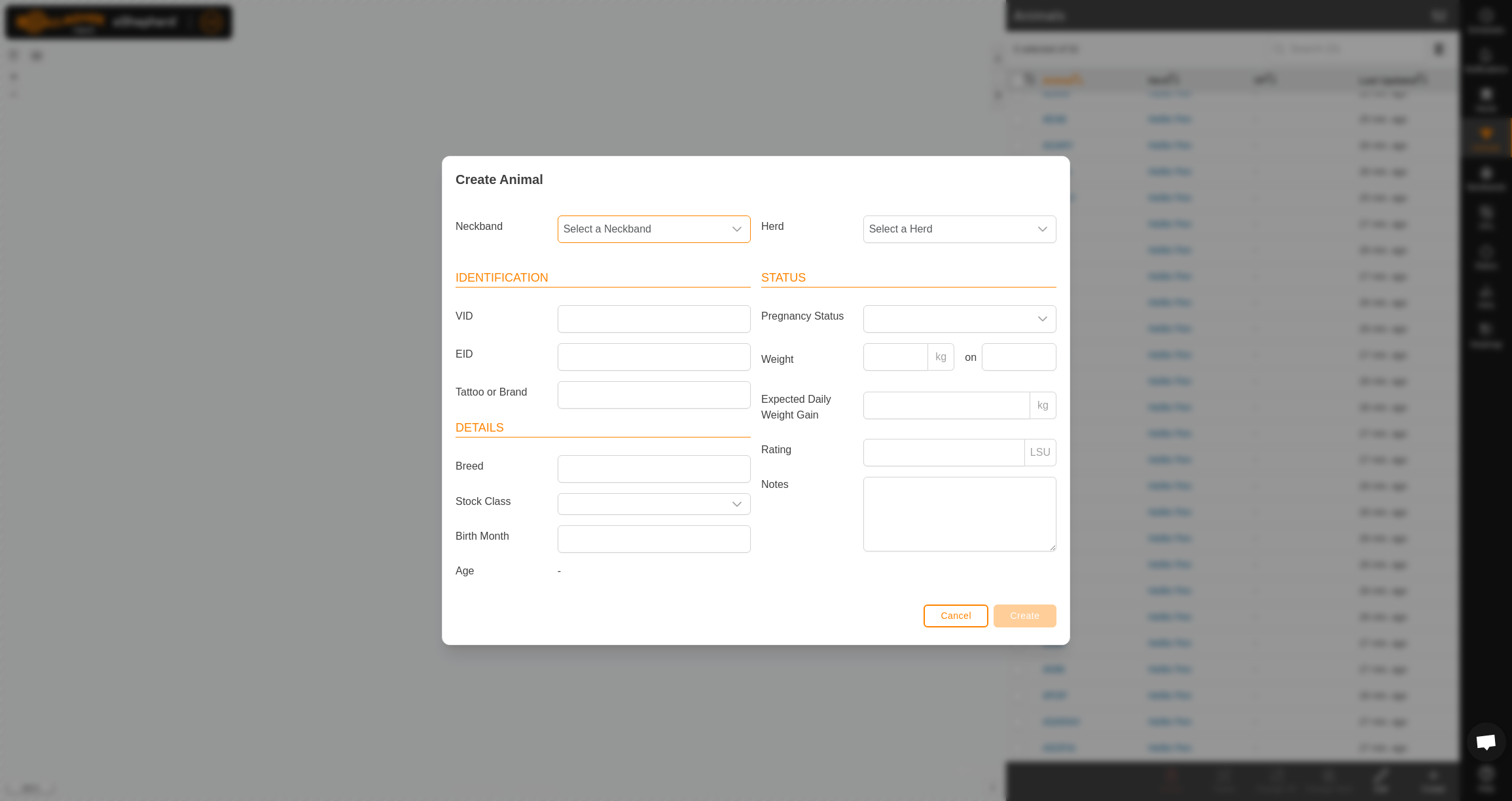
click at [617, 231] on span "Select a Neckband" at bounding box center [641, 229] width 166 height 26
click at [637, 296] on li "1956561970" at bounding box center [654, 296] width 191 height 26
click at [890, 224] on span "Select a Herd" at bounding box center [947, 229] width 166 height 26
click at [899, 322] on li "Heifer Pen" at bounding box center [961, 324] width 191 height 26
click at [695, 310] on input "VID" at bounding box center [654, 319] width 193 height 28
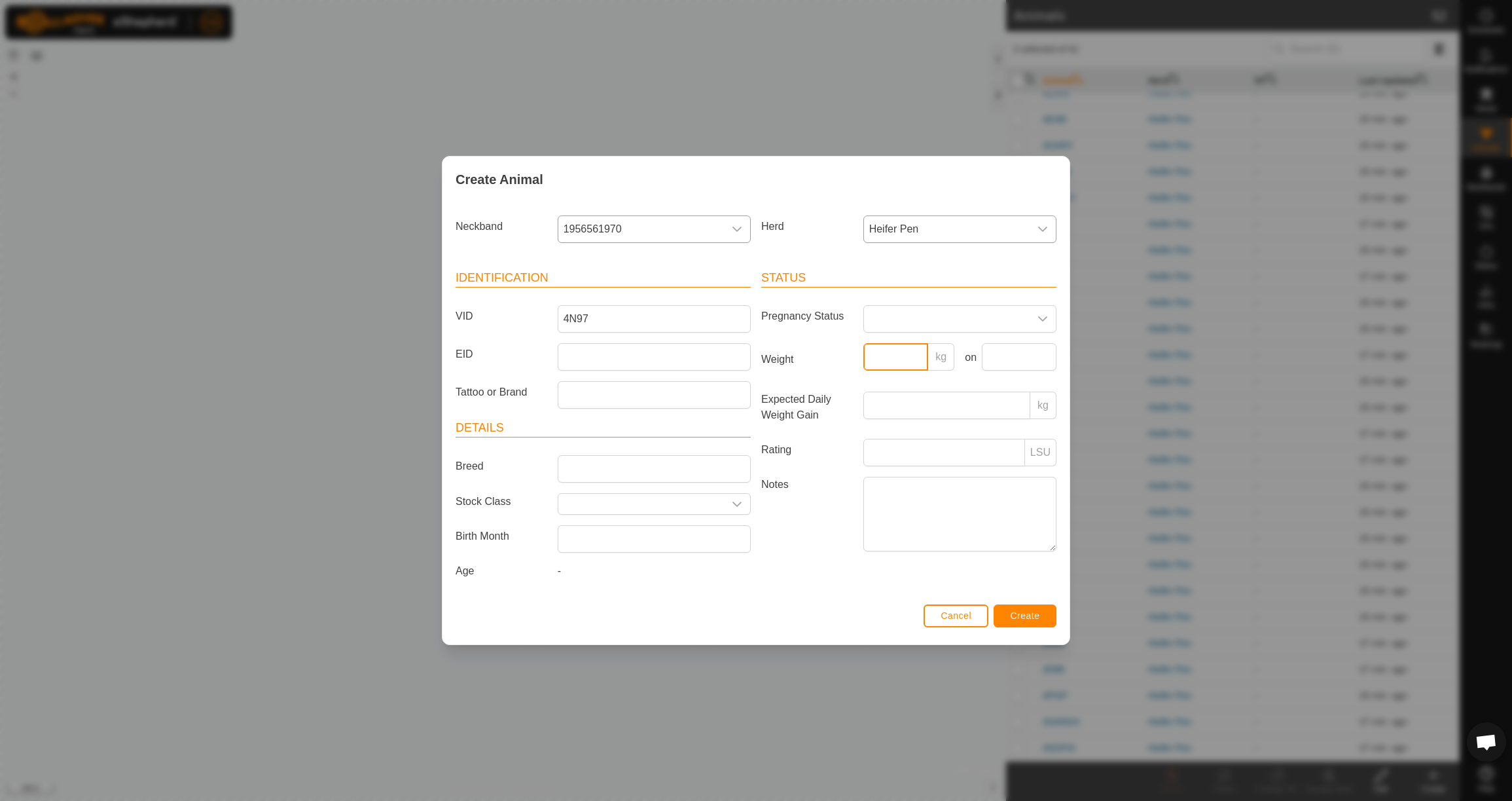
click at [910, 357] on input "Weight" at bounding box center [895, 357] width 65 height 28
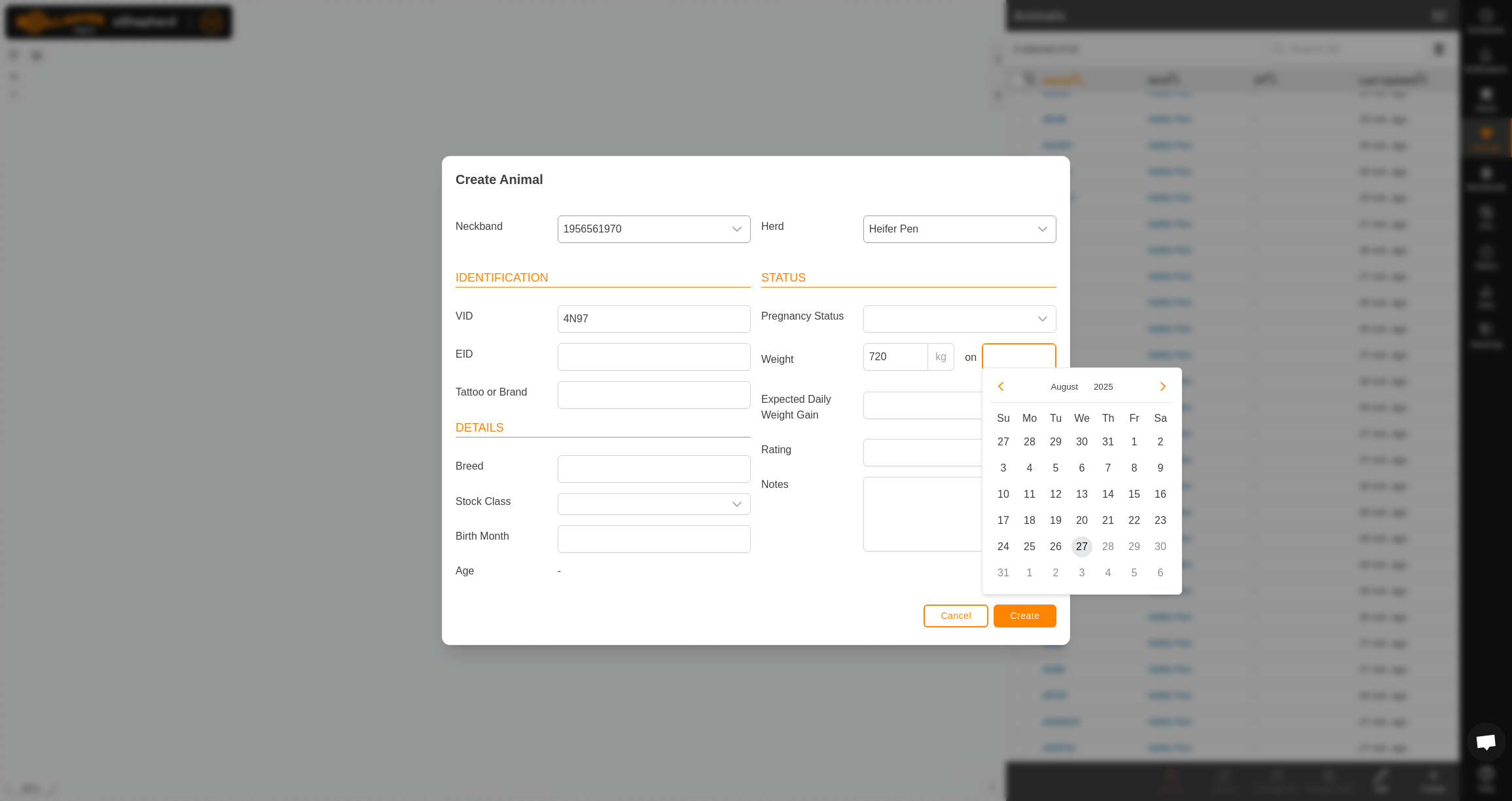
click at [1025, 348] on input "text" at bounding box center [1019, 357] width 75 height 28
click at [1003, 384] on button "Previous Month" at bounding box center [1000, 386] width 21 height 21
click at [1003, 385] on button "Previous Month" at bounding box center [1000, 386] width 21 height 21
click at [1033, 526] on span "23" at bounding box center [1029, 520] width 21 height 21
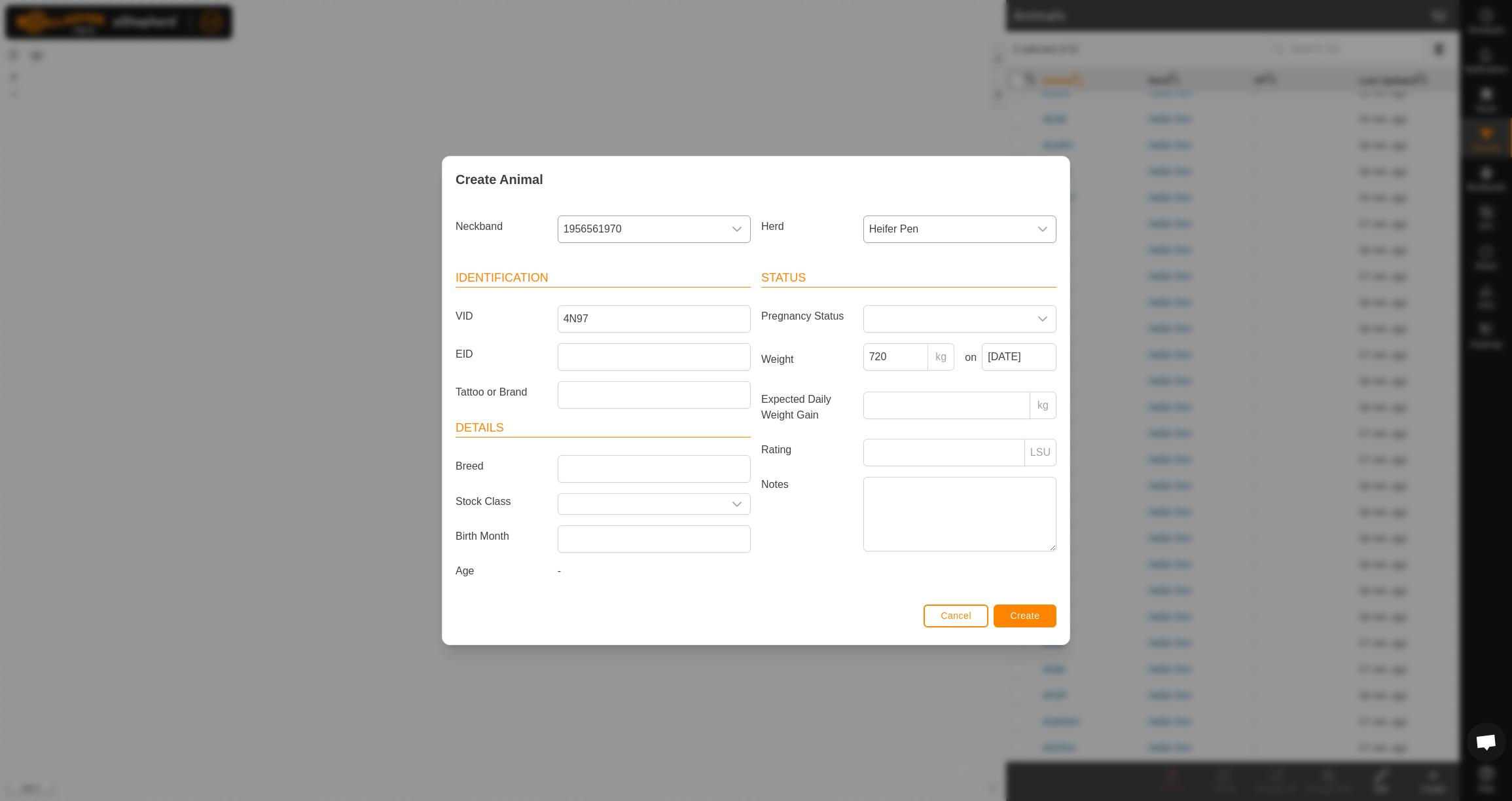
click at [1035, 627] on button "Create" at bounding box center [1025, 616] width 63 height 23
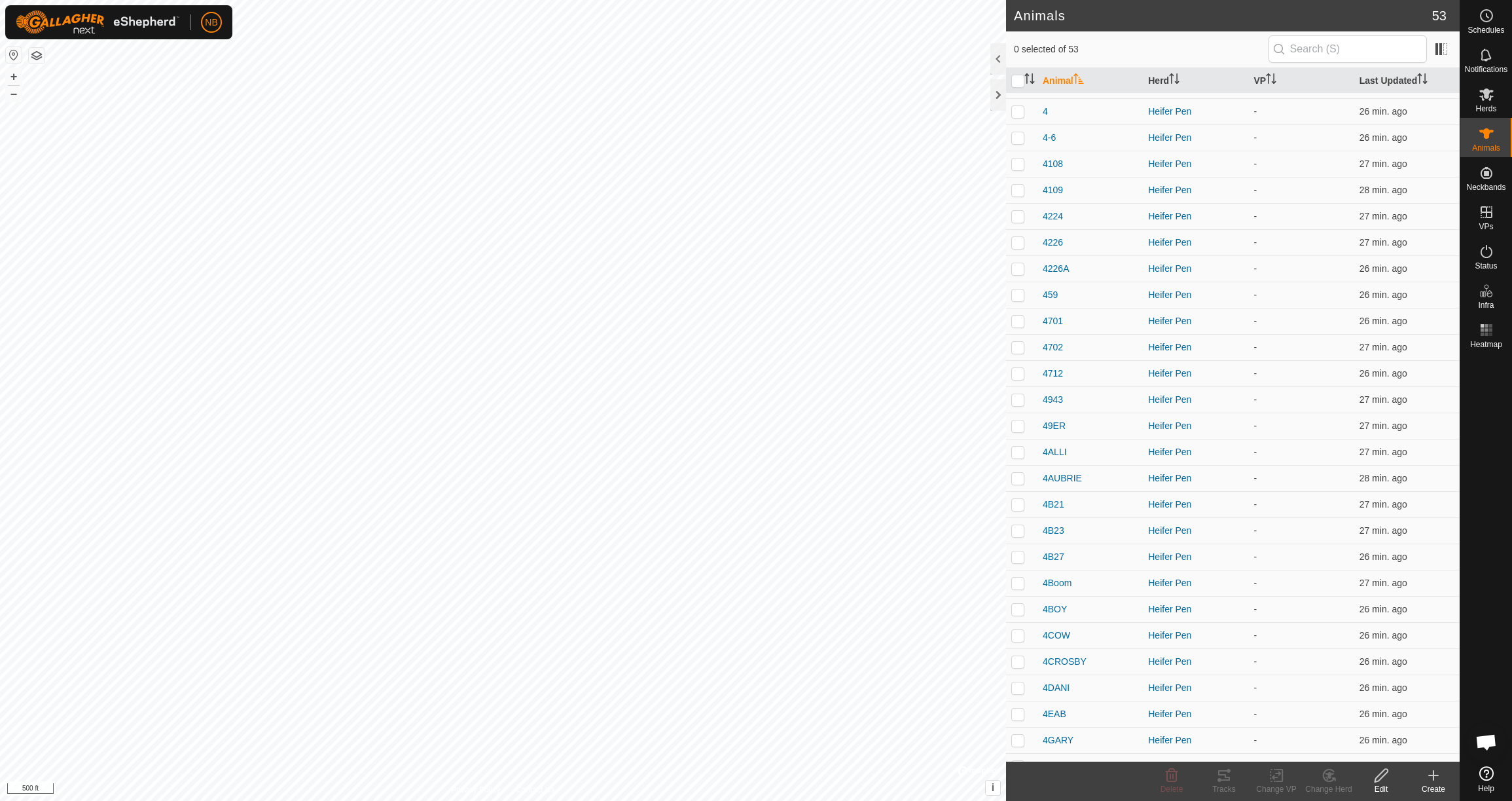
scroll to position [15, 0]
click at [1052, 273] on span "4226A" at bounding box center [1056, 274] width 26 height 14
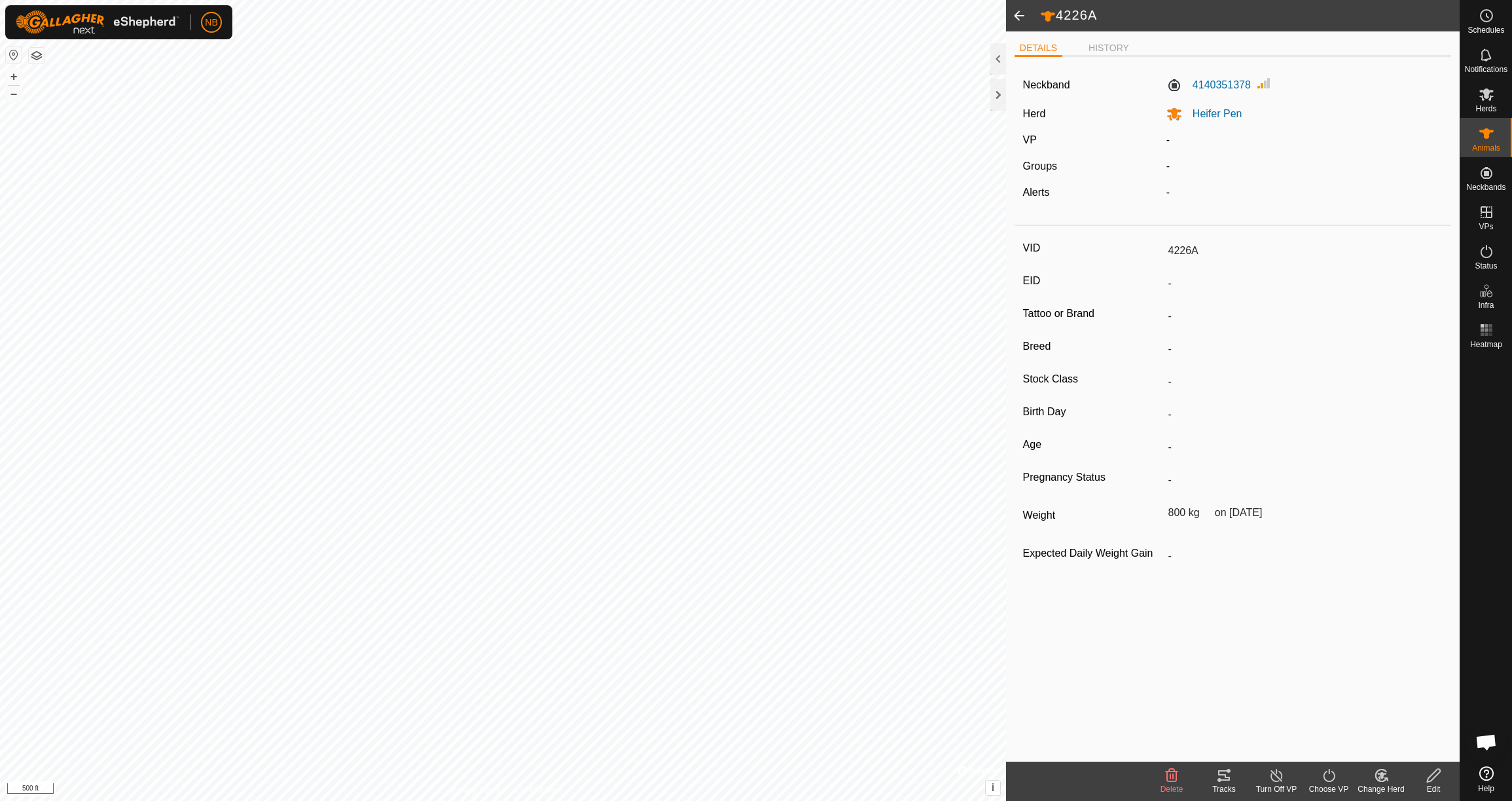
click at [1430, 782] on icon at bounding box center [1434, 775] width 13 height 13
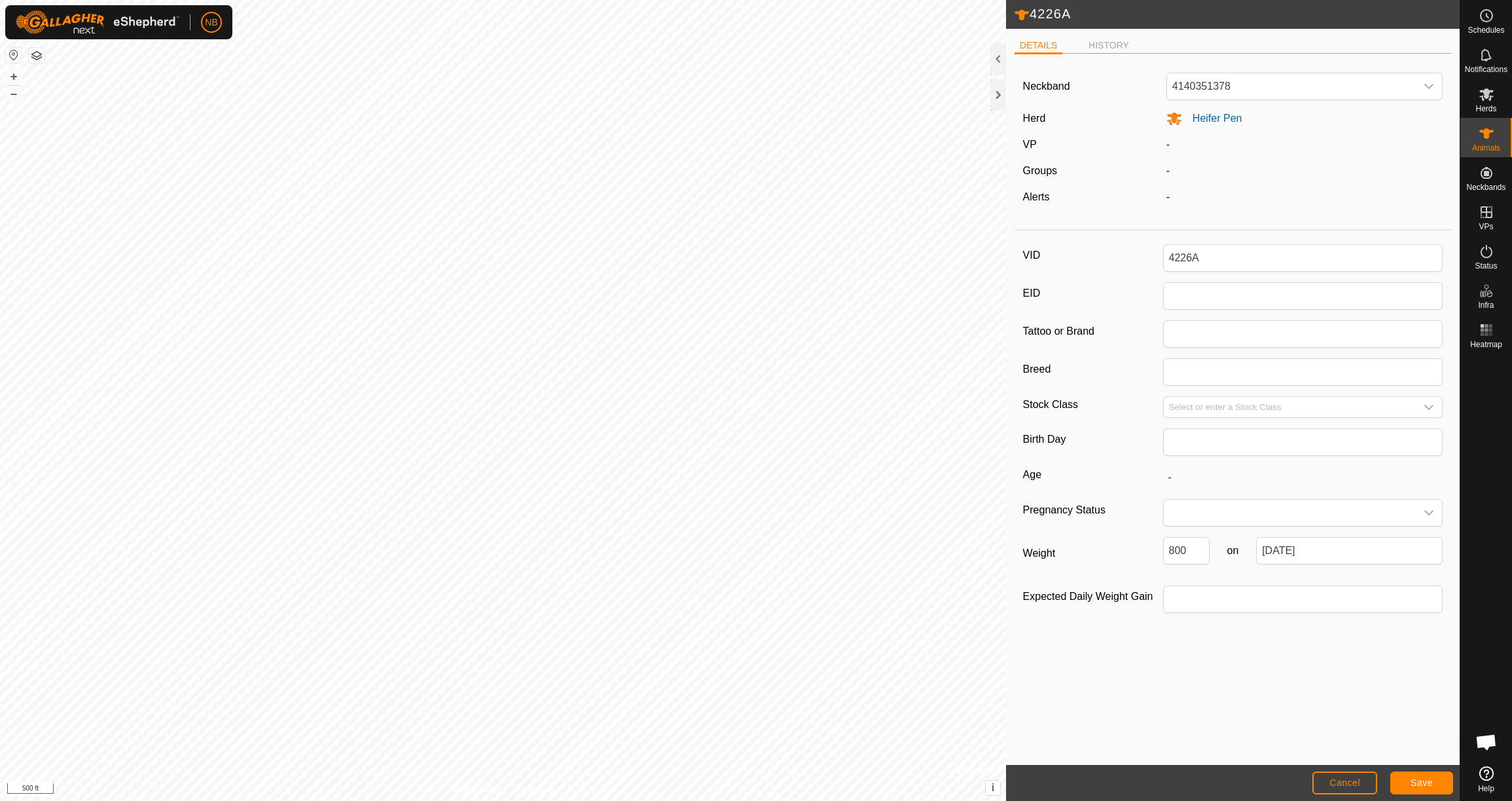
click at [1347, 780] on span "Cancel" at bounding box center [1345, 782] width 30 height 10
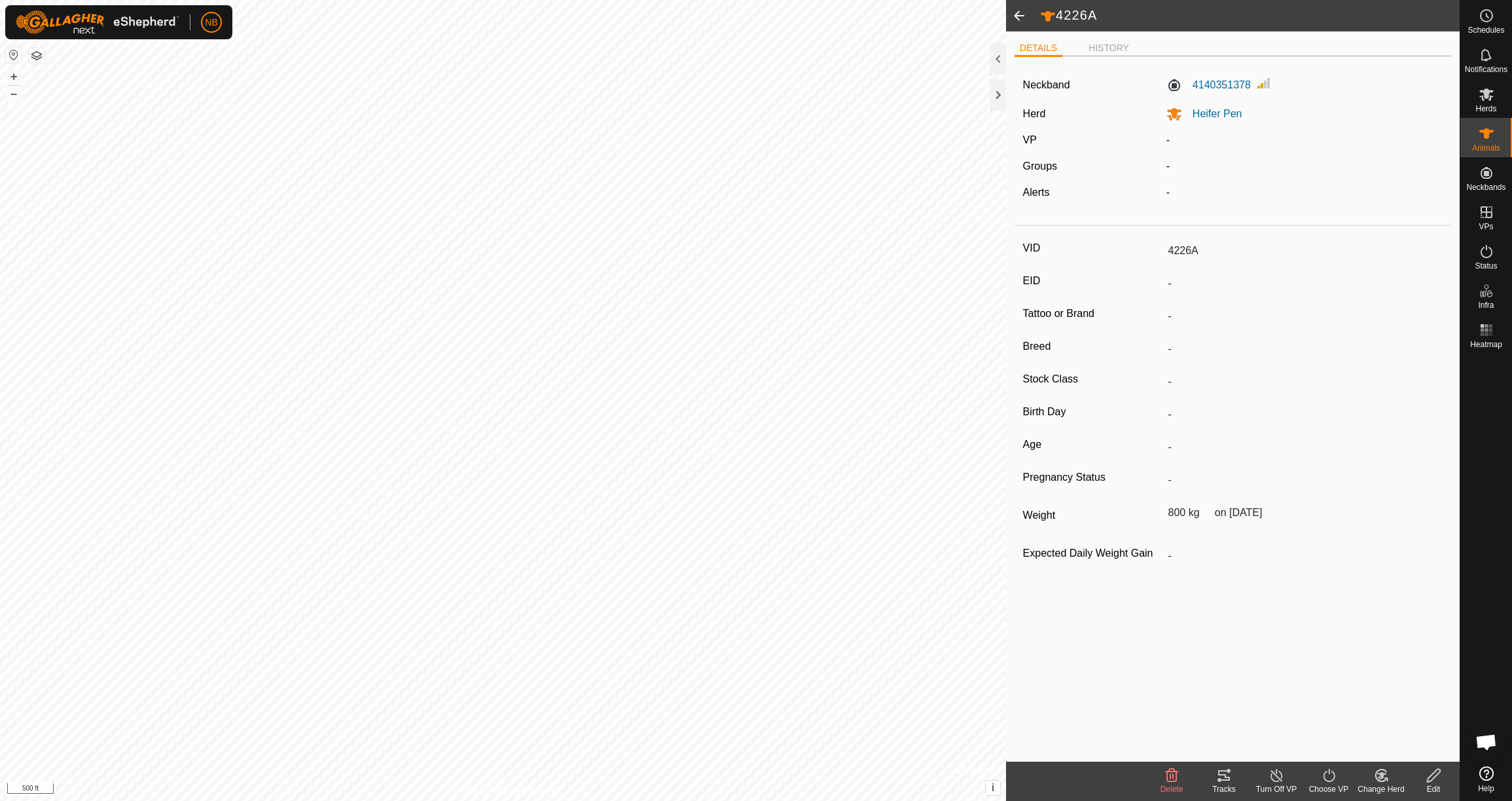
click at [1017, 17] on span at bounding box center [1019, 16] width 26 height 31
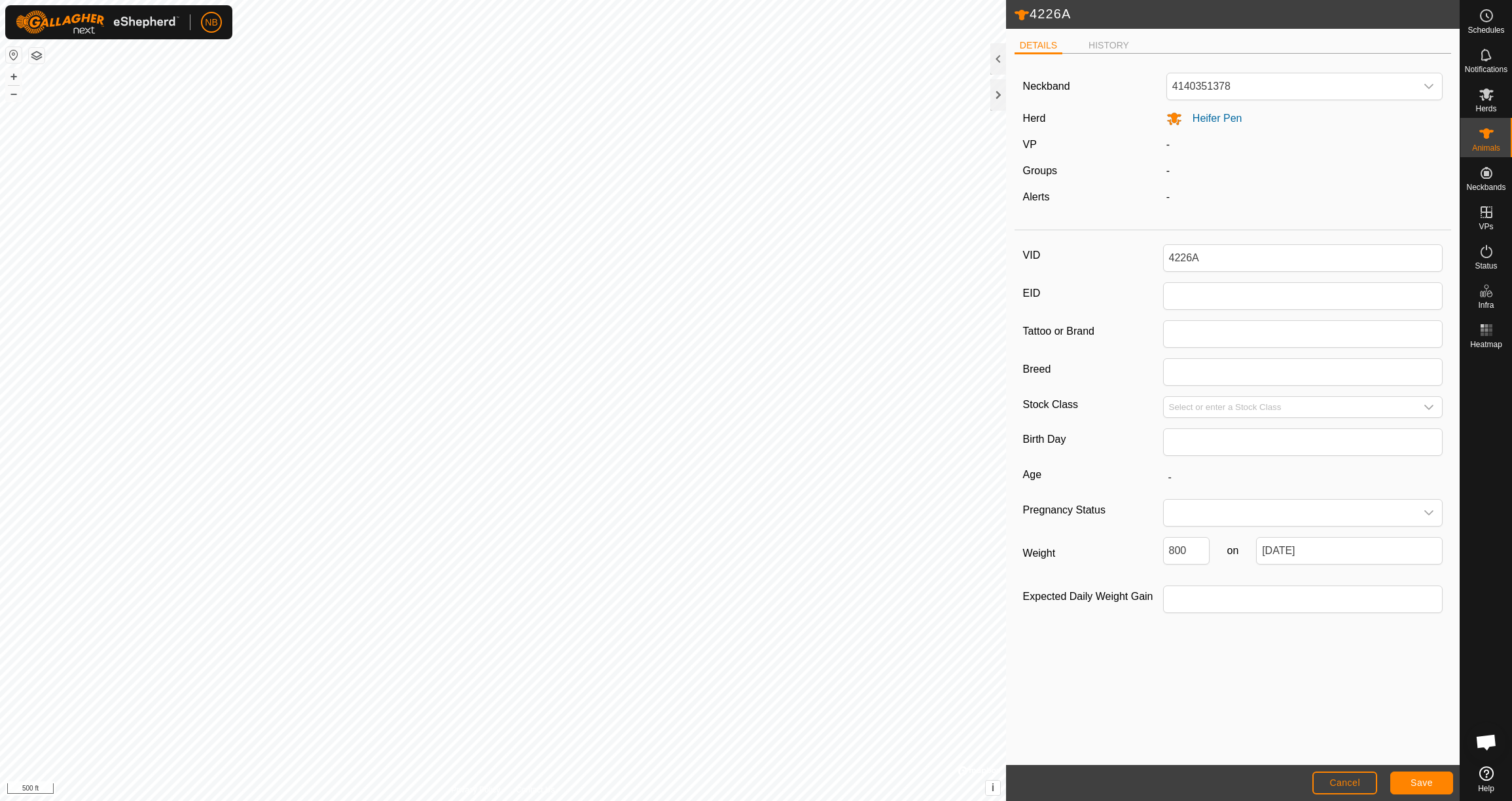
click at [1017, 17] on icon at bounding box center [1021, 15] width 16 height 16
click at [1486, 140] on icon at bounding box center [1486, 134] width 16 height 16
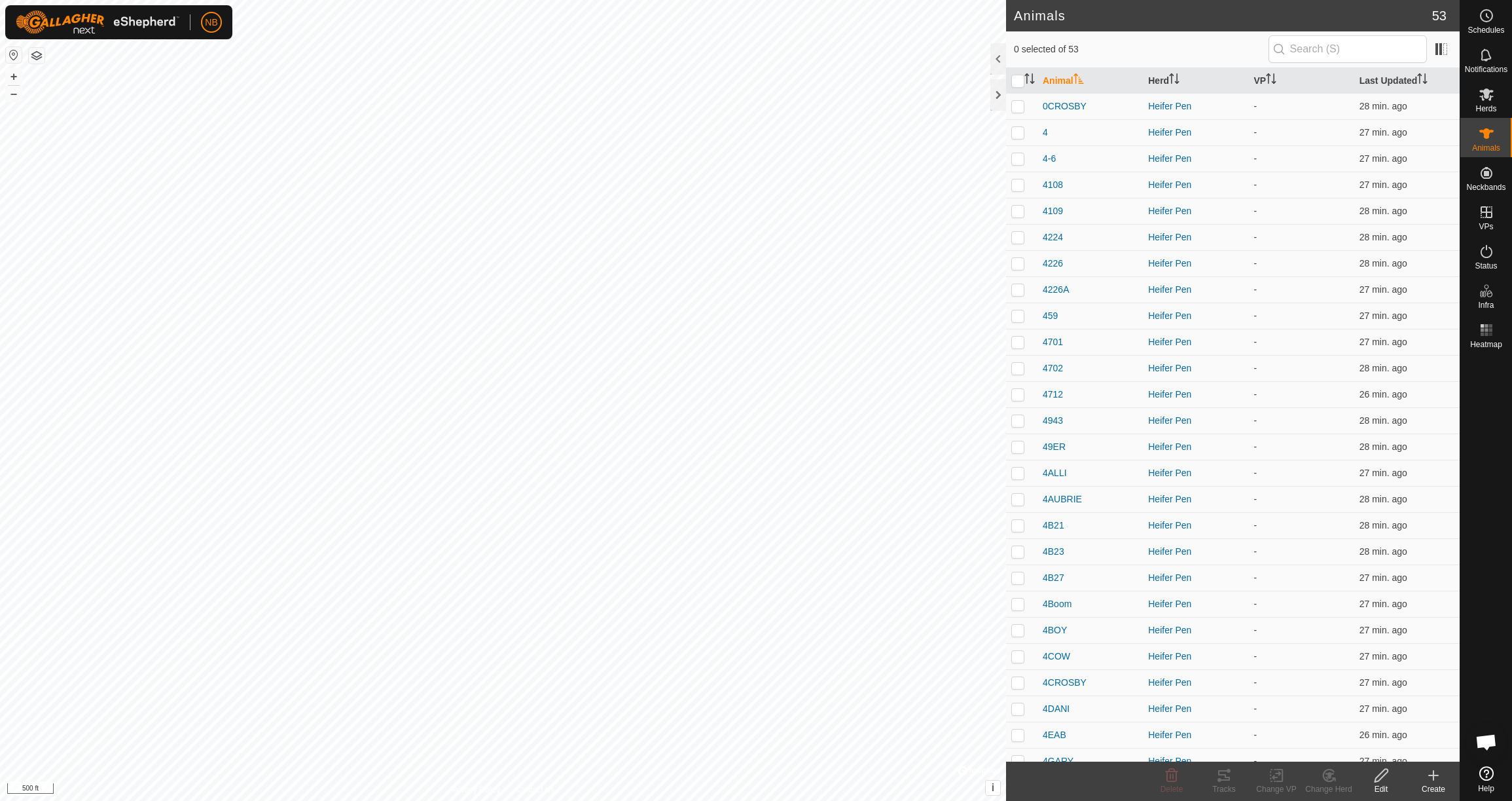
click at [1435, 775] on icon at bounding box center [1434, 775] width 9 height 0
click at [1395, 745] on link "Create Single Animal" at bounding box center [1375, 747] width 167 height 26
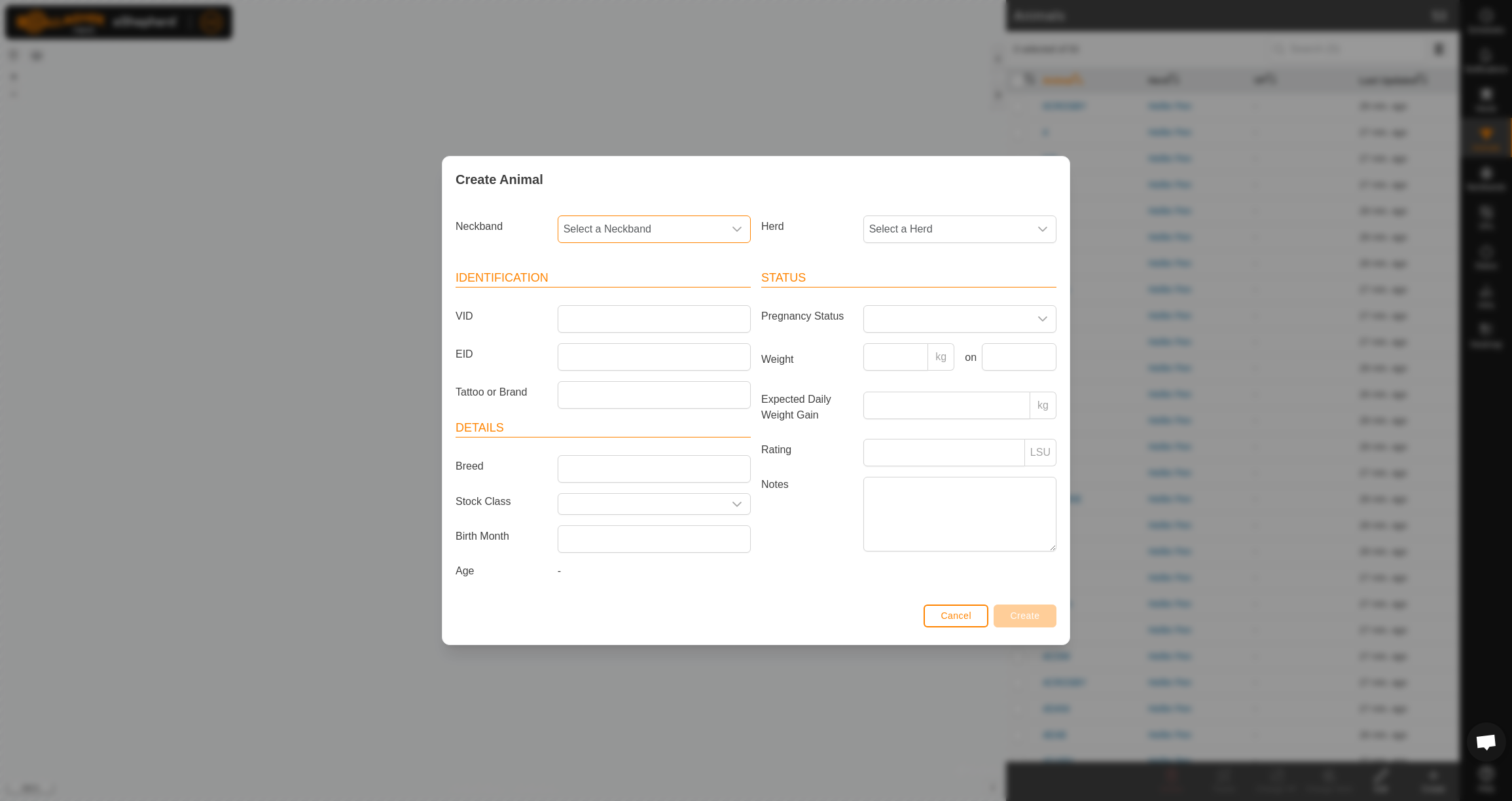
click at [644, 216] on span "Select a Neckband" at bounding box center [641, 229] width 166 height 26
click at [653, 296] on li "3440811361" at bounding box center [654, 296] width 191 height 26
click at [932, 228] on span "Select a Herd" at bounding box center [947, 229] width 166 height 26
click at [943, 319] on li "Heifer Pen" at bounding box center [961, 324] width 191 height 26
click at [687, 316] on input "VID" at bounding box center [654, 319] width 193 height 28
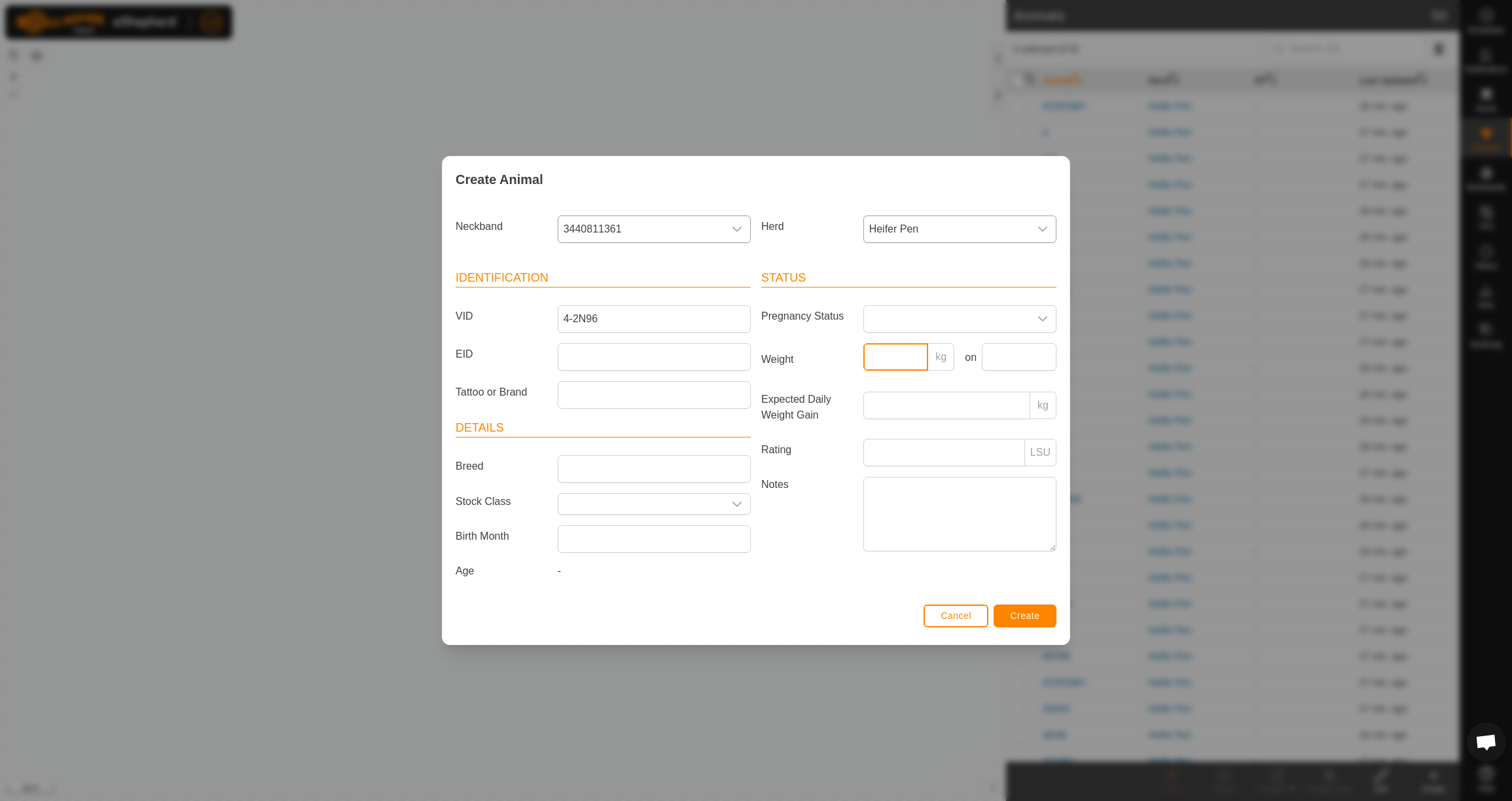
click at [892, 356] on input "Weight" at bounding box center [895, 357] width 65 height 28
click at [1019, 363] on input "text" at bounding box center [1019, 357] width 75 height 28
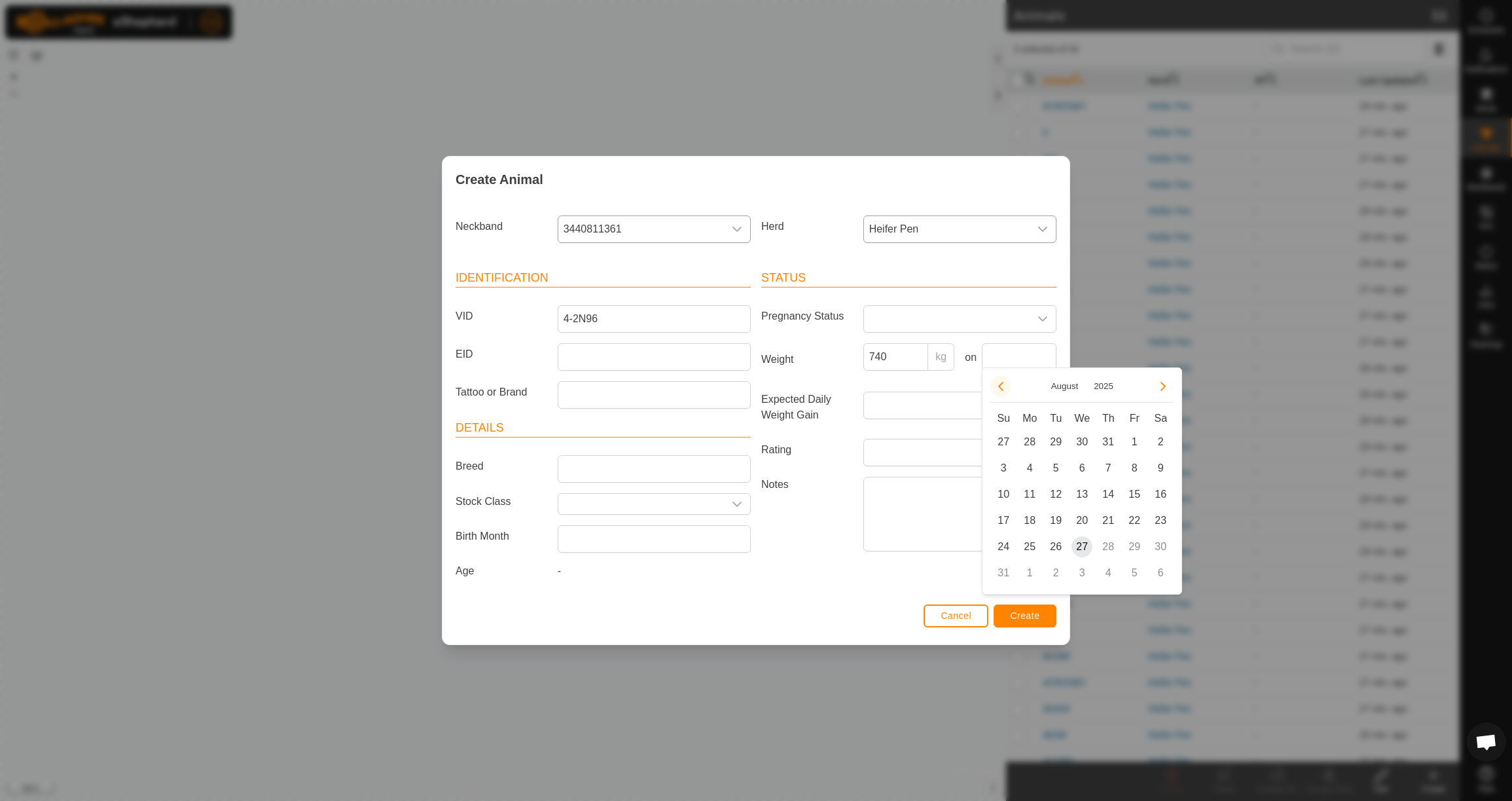
click at [999, 387] on icon "Previous Month" at bounding box center [1001, 387] width 6 height 9
click at [999, 387] on button "Previous Month" at bounding box center [1000, 386] width 21 height 21
click at [1033, 513] on span "23" at bounding box center [1029, 520] width 21 height 21
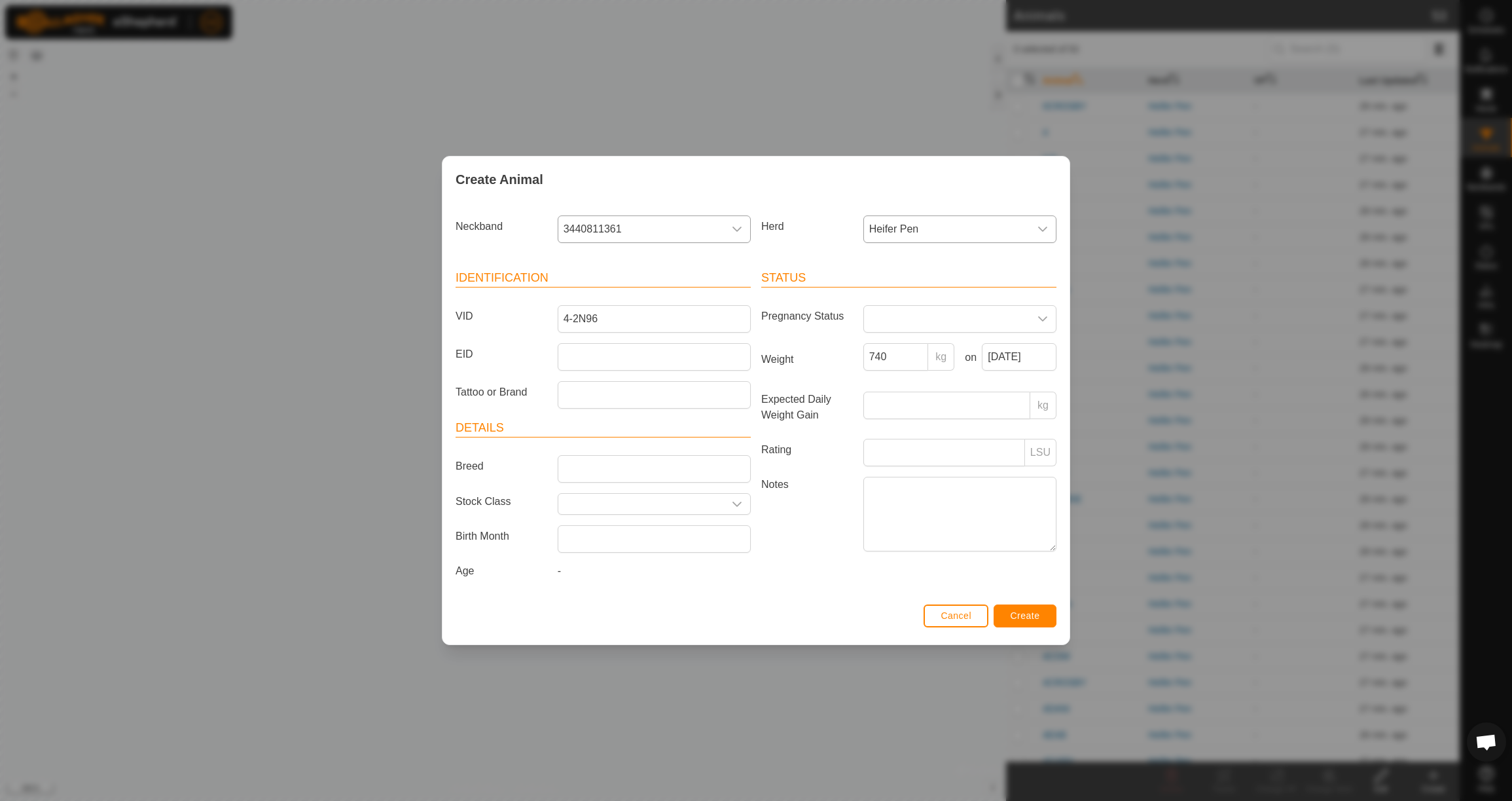
click at [1041, 620] on button "Create" at bounding box center [1025, 616] width 63 height 23
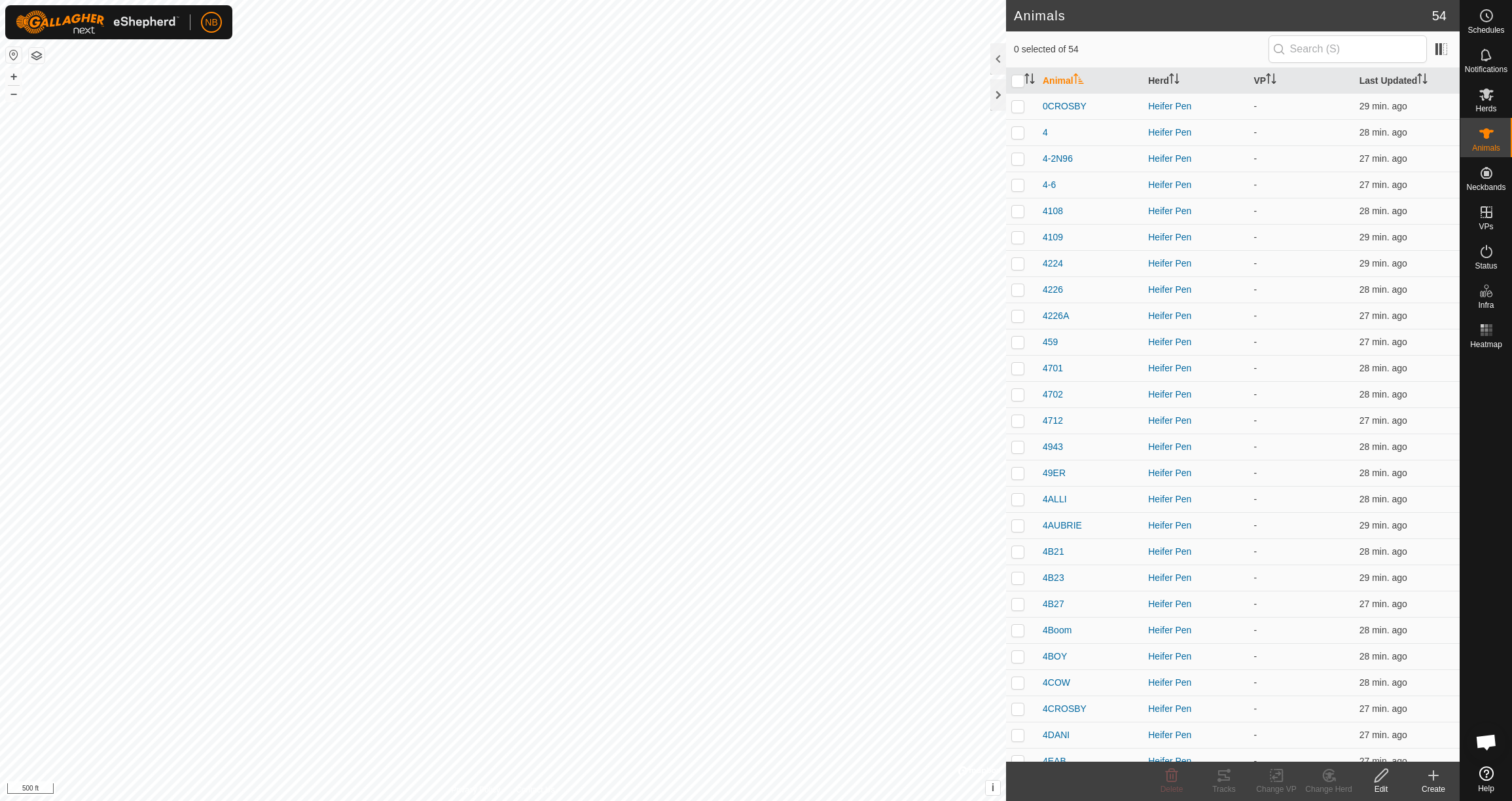
click at [1435, 775] on icon at bounding box center [1434, 775] width 9 height 0
click at [1418, 741] on link "Create Single Animal" at bounding box center [1375, 747] width 167 height 26
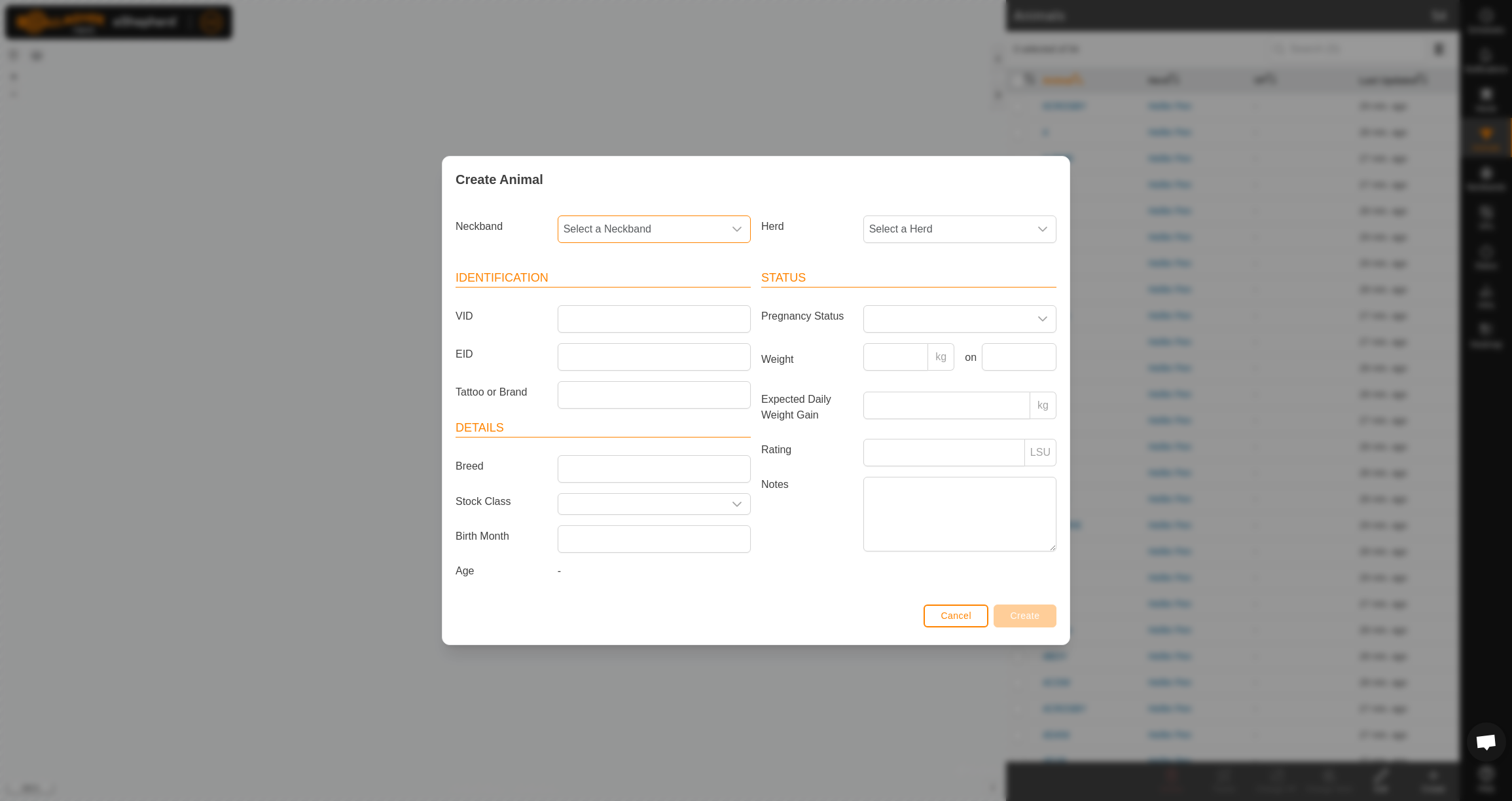
click at [693, 225] on span "Select a Neckband" at bounding box center [641, 229] width 166 height 26
click at [683, 291] on li "3835570145" at bounding box center [654, 296] width 191 height 26
click at [923, 218] on span "Select a Herd" at bounding box center [947, 229] width 166 height 26
click at [921, 326] on li "Heifer Pen" at bounding box center [961, 324] width 191 height 26
click at [677, 315] on input "VID" at bounding box center [654, 319] width 193 height 28
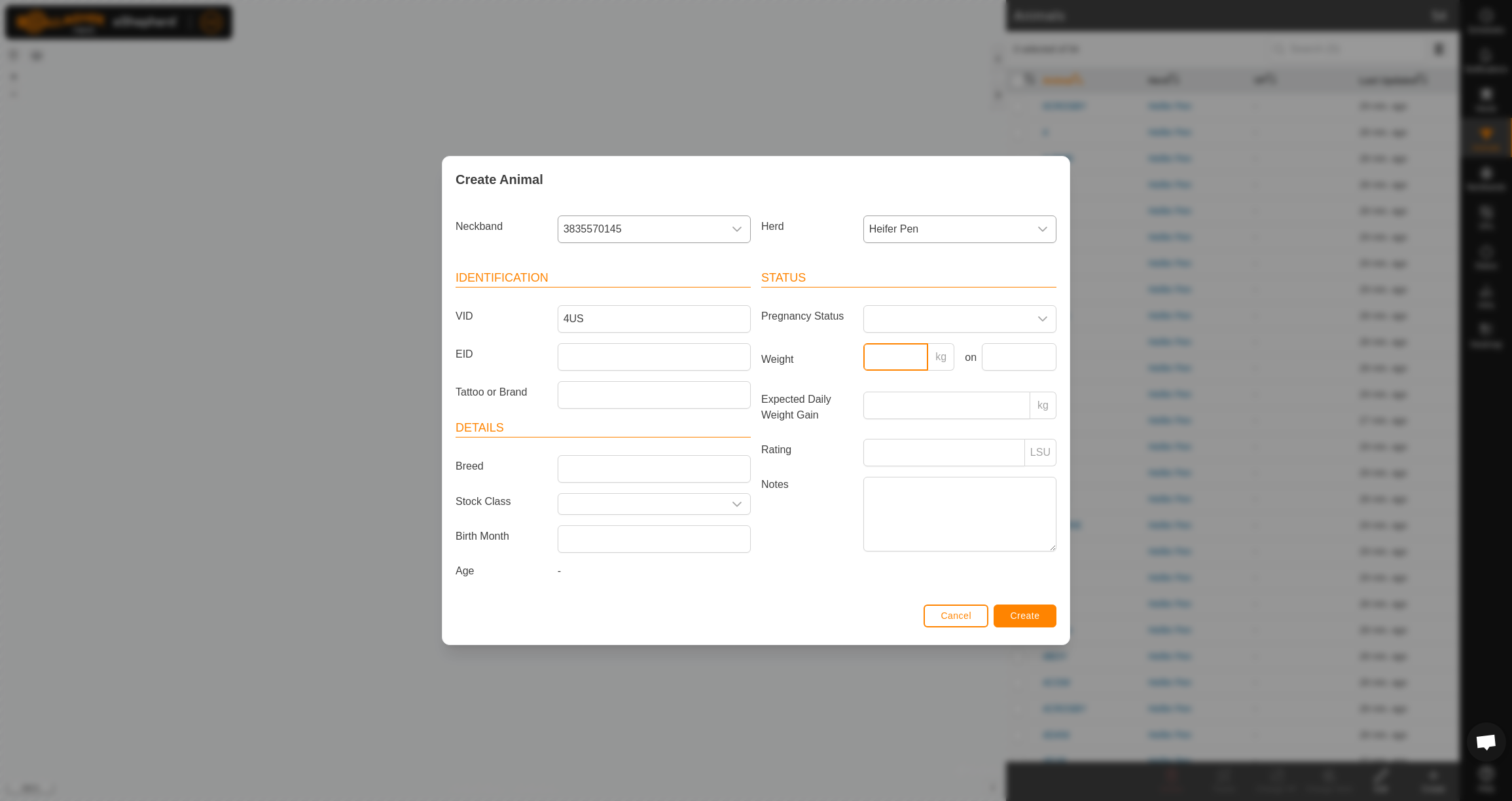
click at [899, 356] on input "Weight" at bounding box center [895, 357] width 65 height 28
click at [1008, 349] on input "text" at bounding box center [1019, 357] width 75 height 28
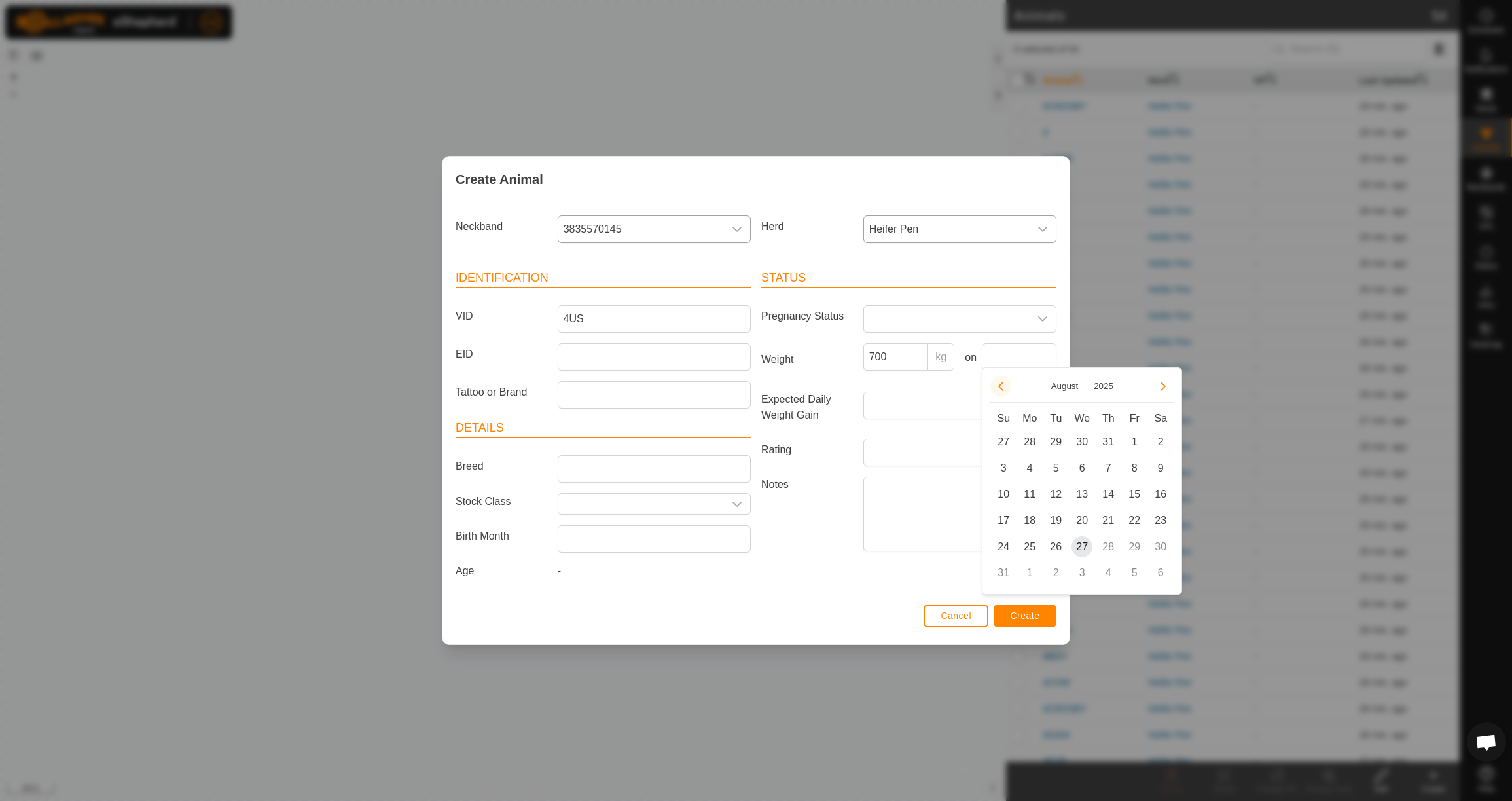
click at [1008, 386] on button "Previous Month" at bounding box center [1000, 386] width 21 height 21
click at [1025, 513] on span "23" at bounding box center [1029, 520] width 21 height 21
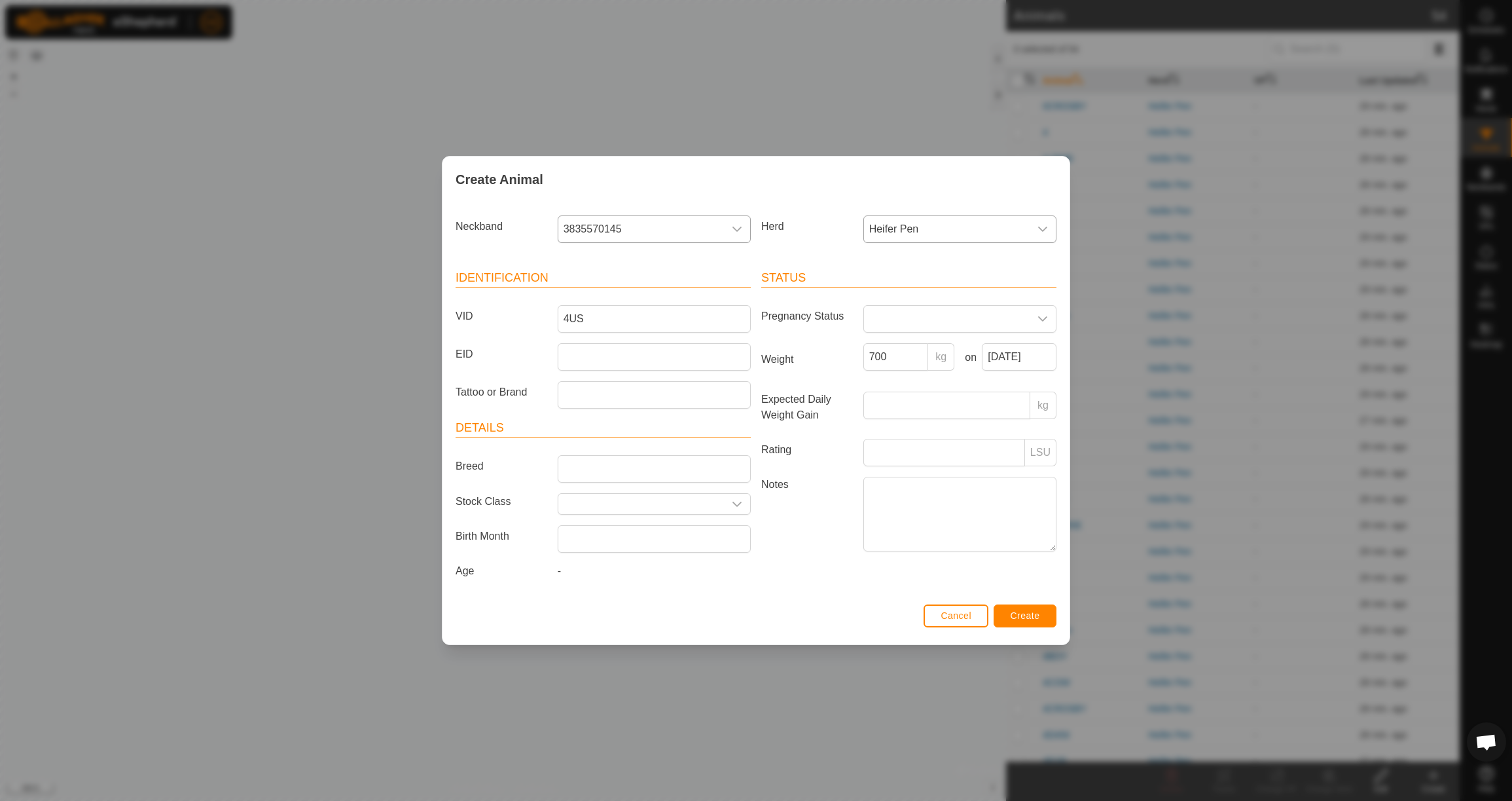
click at [1031, 632] on div "Cancel Create" at bounding box center [756, 622] width 627 height 44
click at [1032, 621] on span "Create" at bounding box center [1025, 615] width 29 height 10
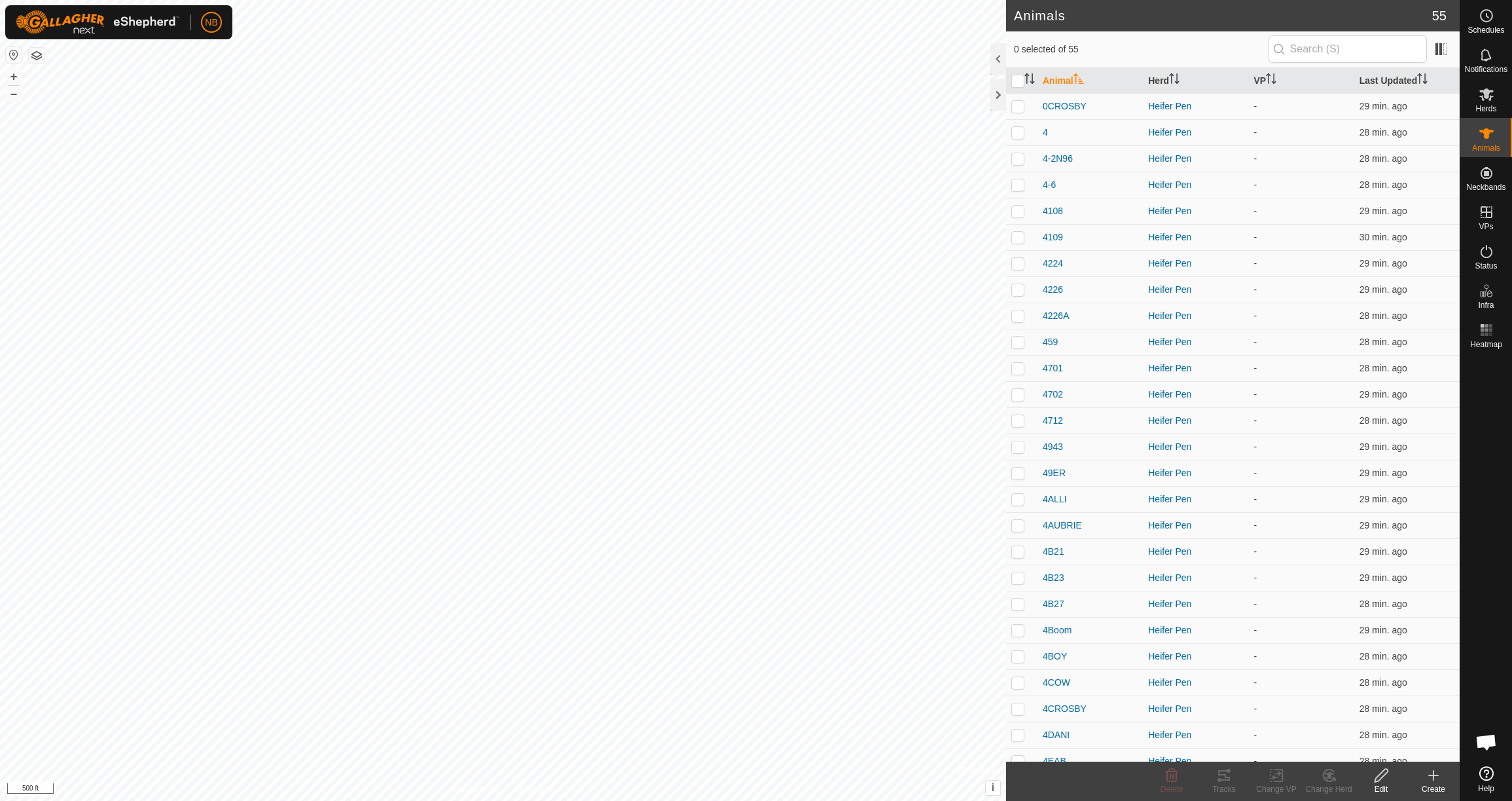
click at [1436, 775] on icon at bounding box center [1434, 775] width 9 height 0
click at [1409, 754] on link "Create Single Animal" at bounding box center [1375, 747] width 167 height 26
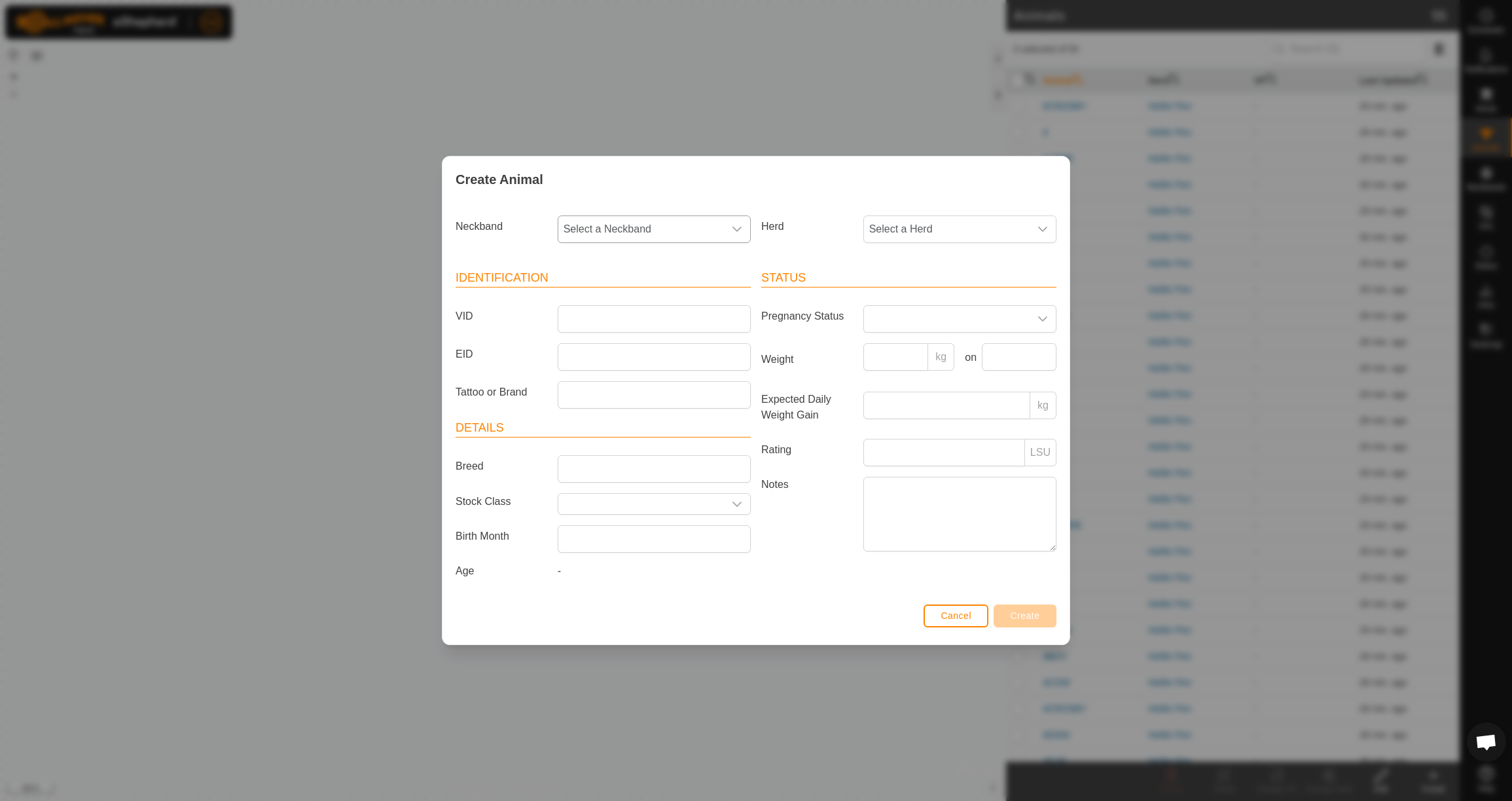
click at [669, 225] on span "Select a Neckband" at bounding box center [641, 229] width 166 height 26
click at [670, 296] on li "3606385631" at bounding box center [654, 296] width 191 height 26
click at [883, 229] on span "Select a Herd" at bounding box center [947, 229] width 166 height 26
click at [896, 316] on li "Heifer Pen" at bounding box center [961, 324] width 191 height 26
click at [642, 317] on input "VID" at bounding box center [654, 319] width 193 height 28
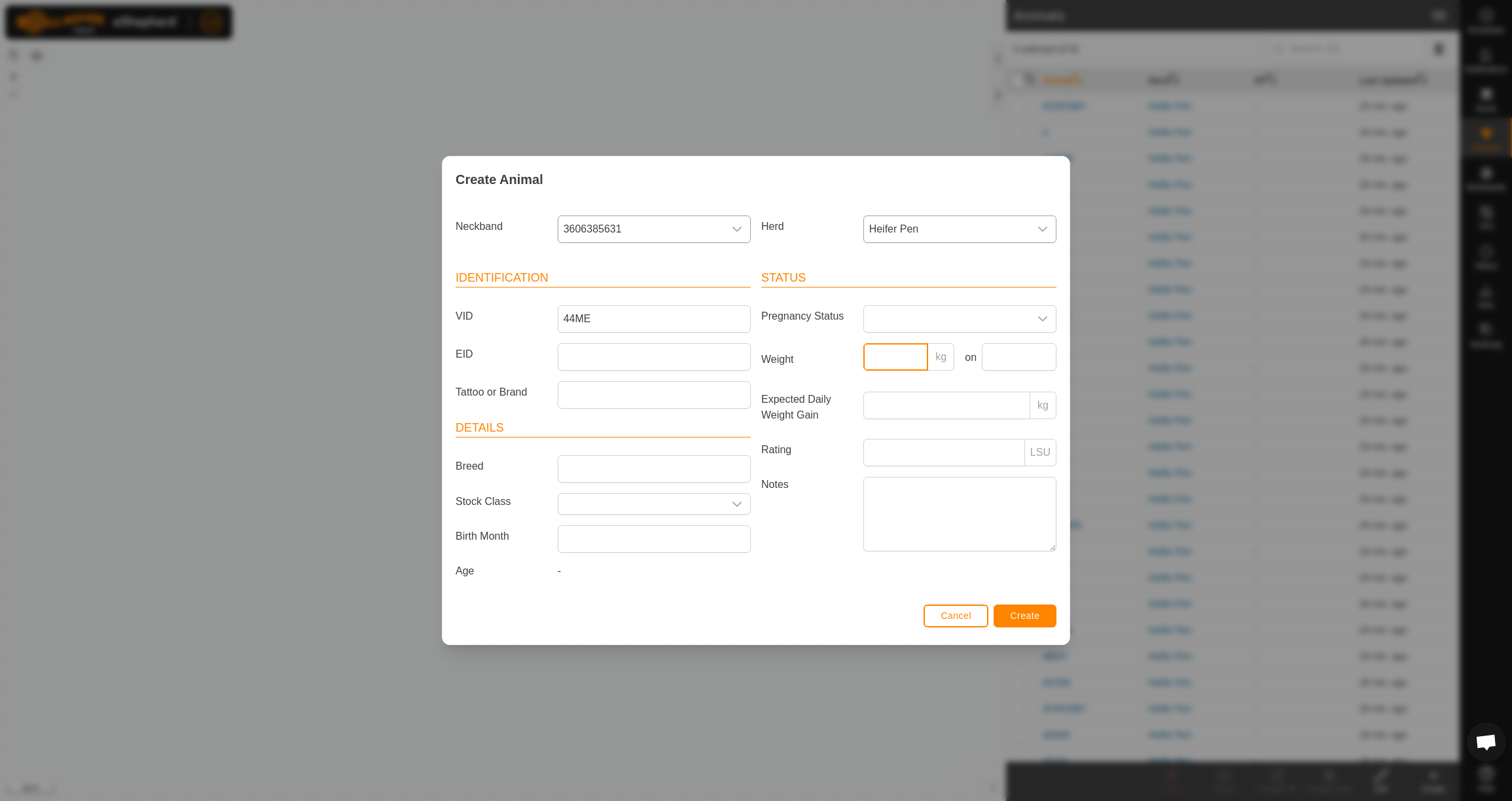
click at [886, 353] on input "Weight" at bounding box center [895, 357] width 65 height 28
click at [1023, 357] on input "text" at bounding box center [1019, 357] width 75 height 28
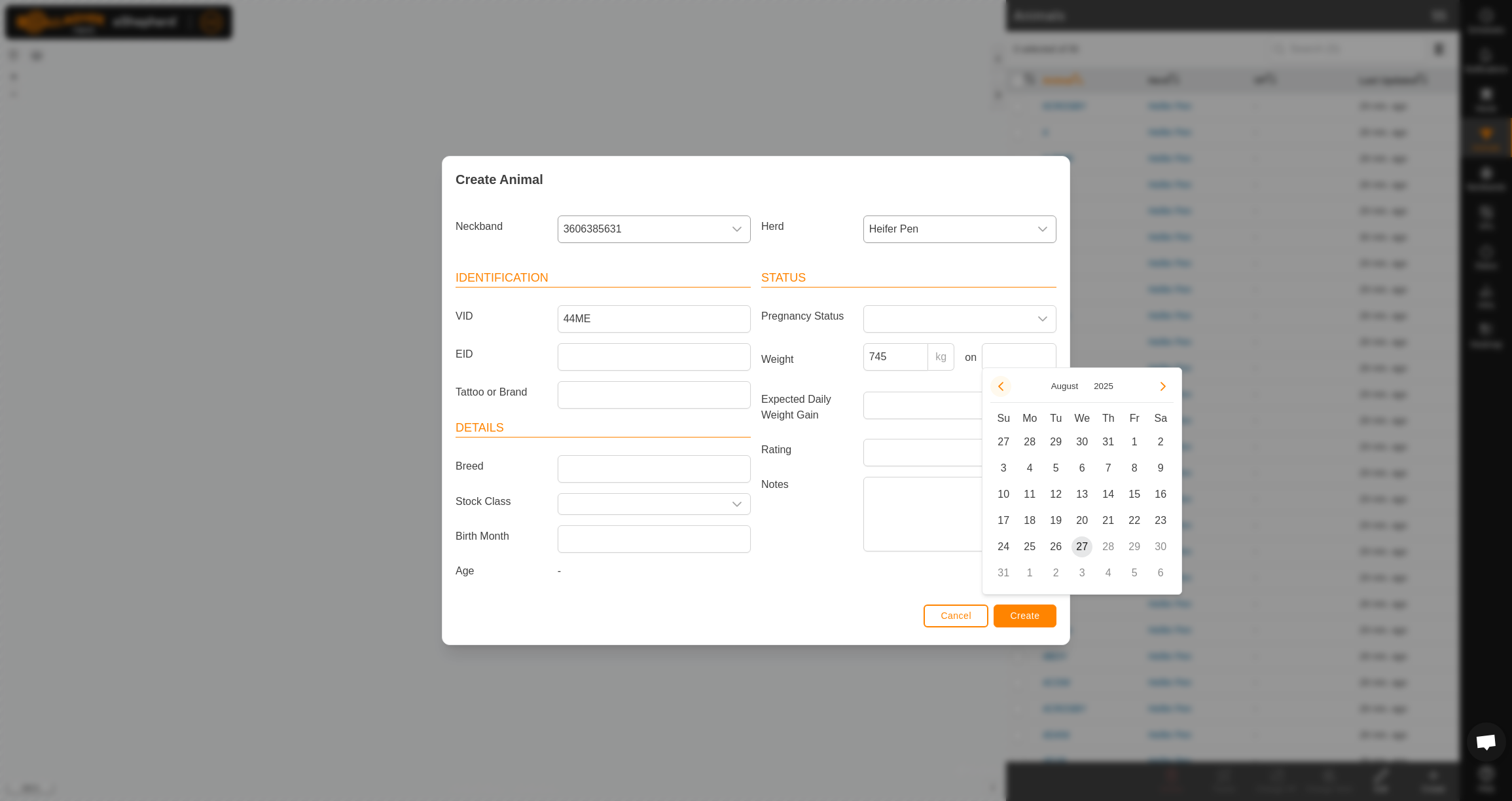
click at [1003, 385] on button "Previous Month" at bounding box center [1000, 386] width 21 height 21
click at [1039, 520] on span "23" at bounding box center [1029, 520] width 21 height 21
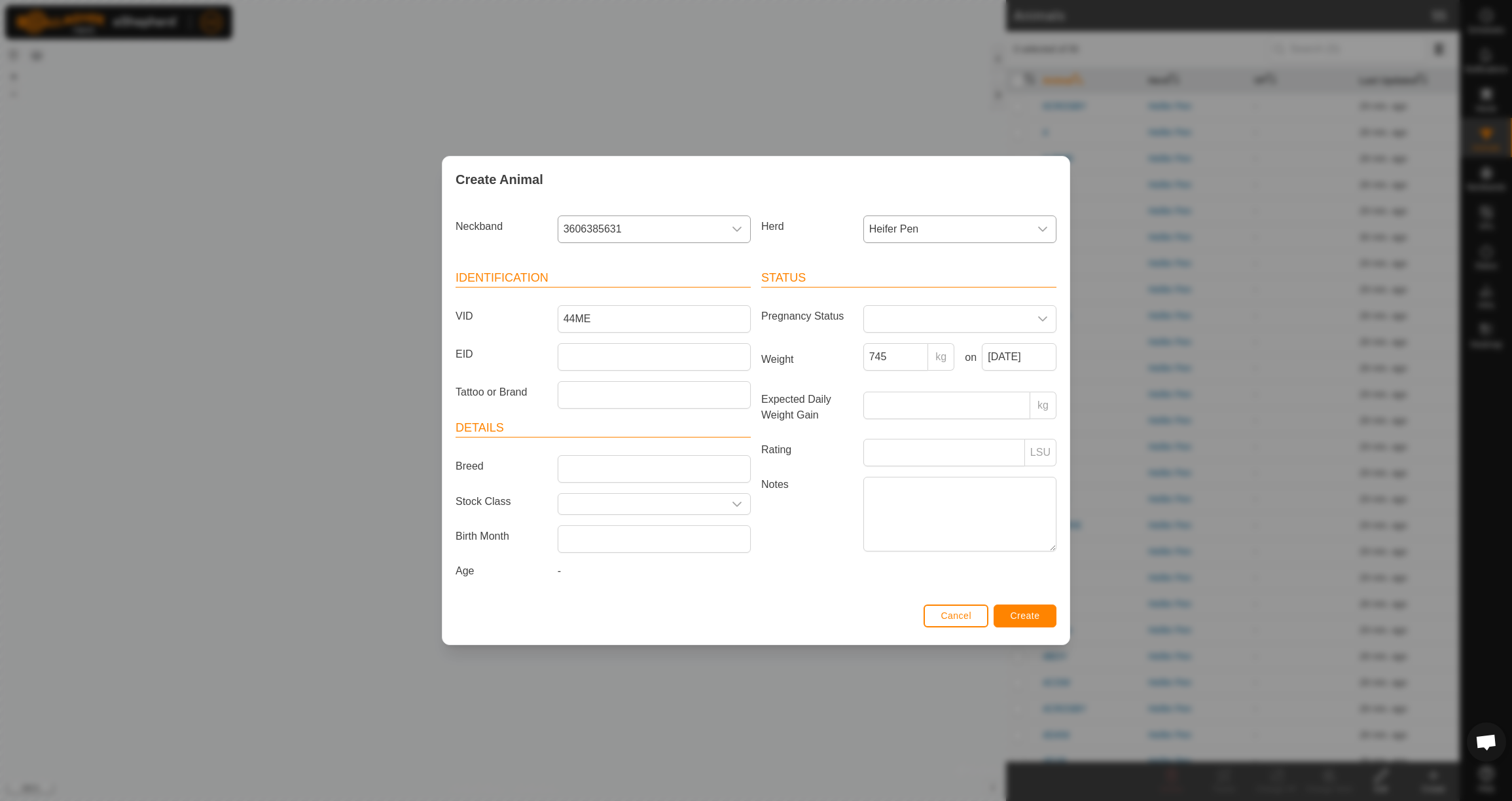
click at [1023, 620] on span "Create" at bounding box center [1025, 615] width 29 height 10
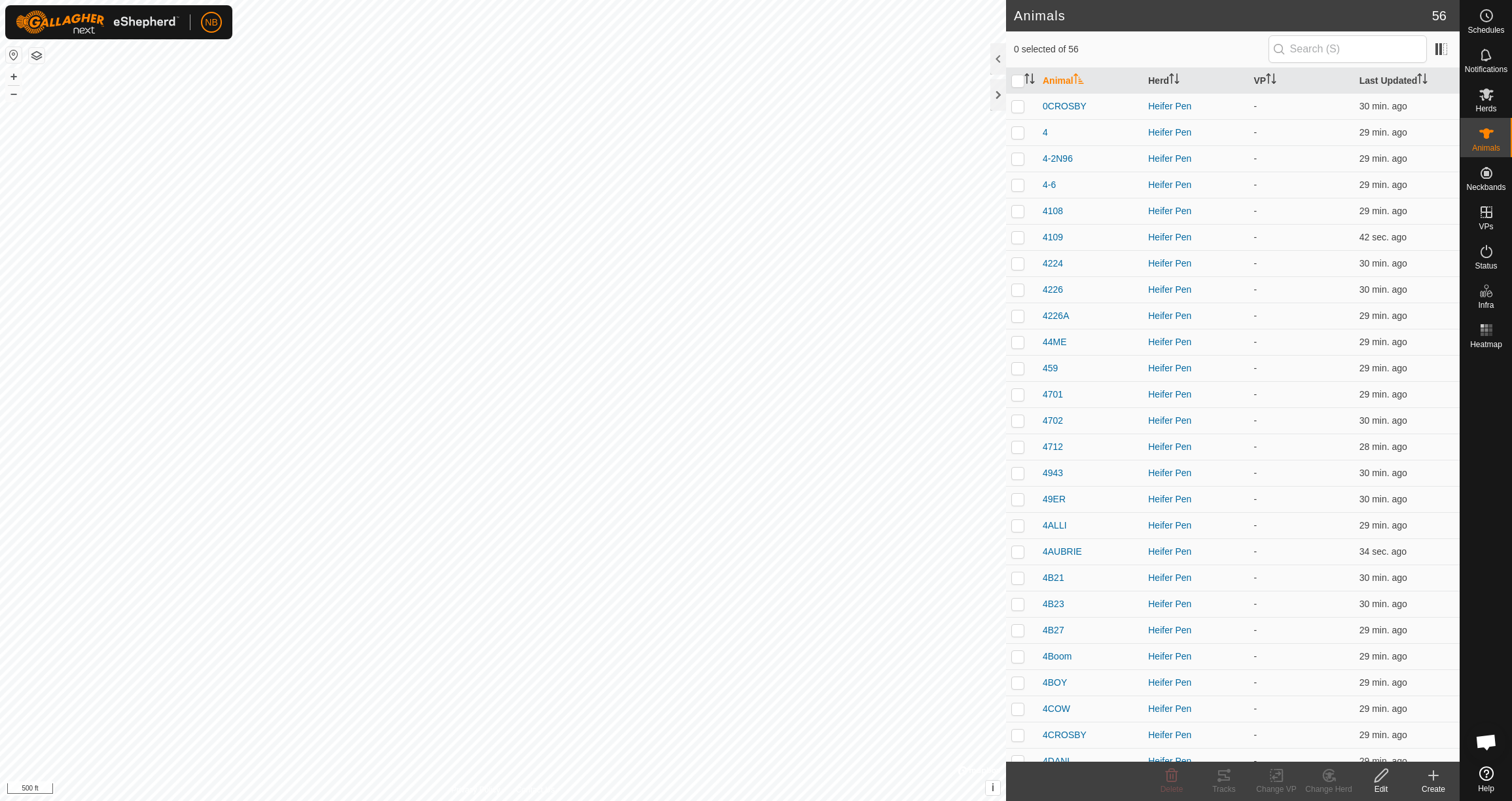
click at [1437, 778] on icon at bounding box center [1433, 775] width 16 height 16
click at [1412, 747] on link "Create Single Animal" at bounding box center [1375, 747] width 167 height 26
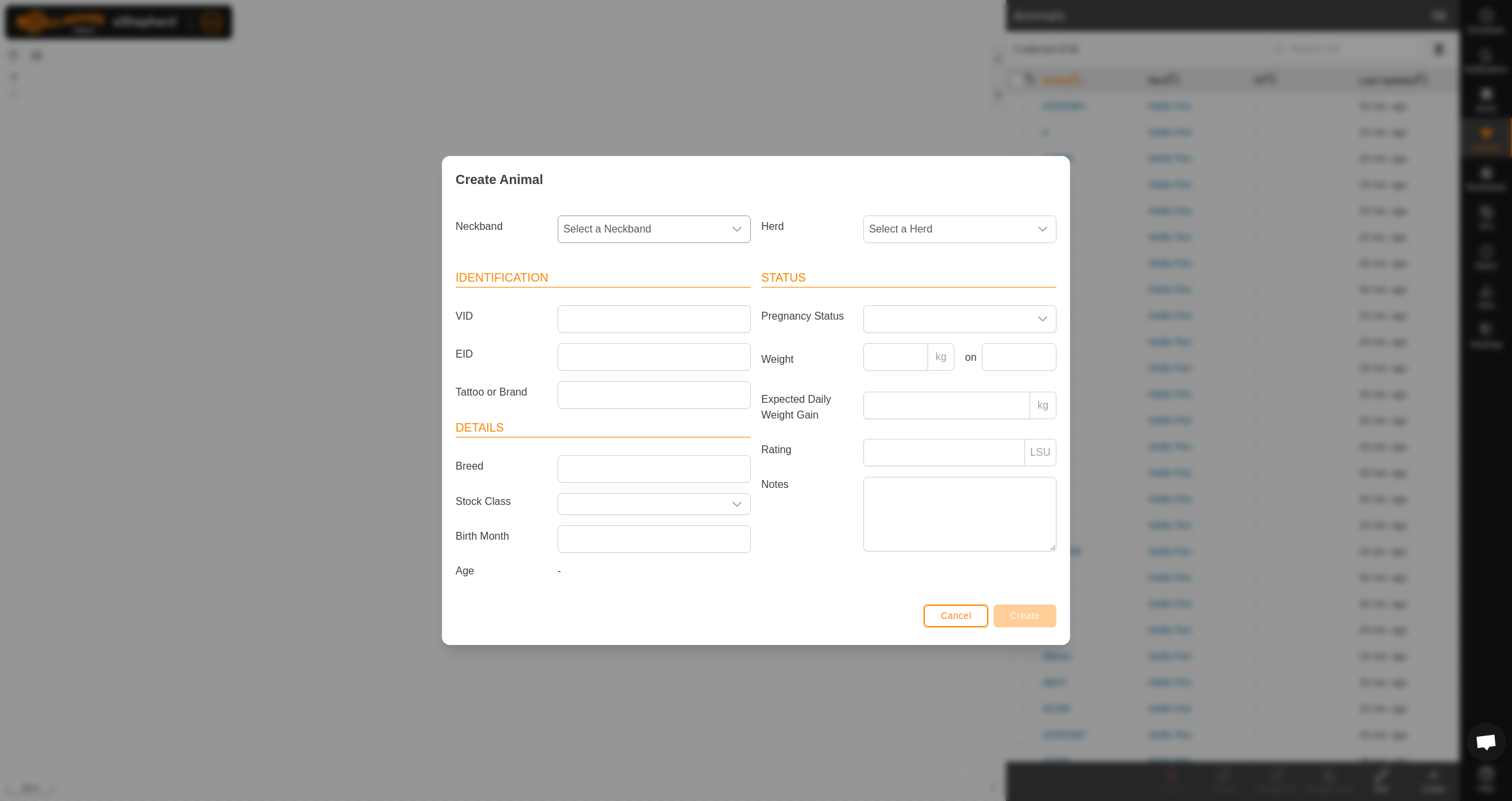
click at [661, 225] on span "Select a Neckband" at bounding box center [641, 229] width 166 height 26
click at [665, 290] on li "1840543802" at bounding box center [654, 296] width 191 height 26
click at [895, 235] on span "Select a Herd" at bounding box center [947, 229] width 166 height 26
click at [911, 329] on li "Heifer Pen" at bounding box center [961, 324] width 191 height 26
click at [593, 319] on input "VID" at bounding box center [654, 319] width 193 height 28
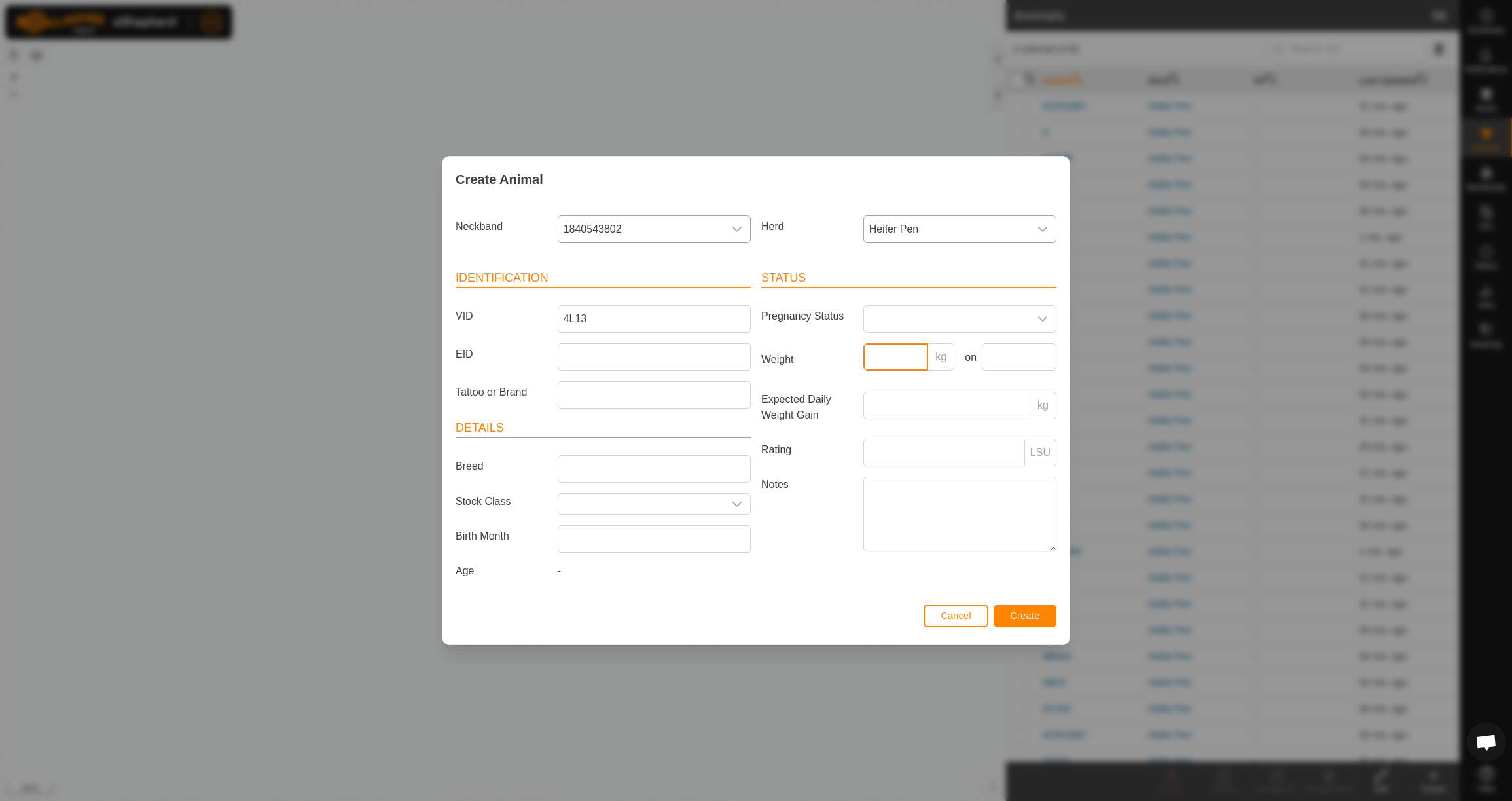
click at [916, 358] on input "Weight" at bounding box center [895, 357] width 65 height 28
click at [1012, 357] on input "text" at bounding box center [1019, 357] width 75 height 28
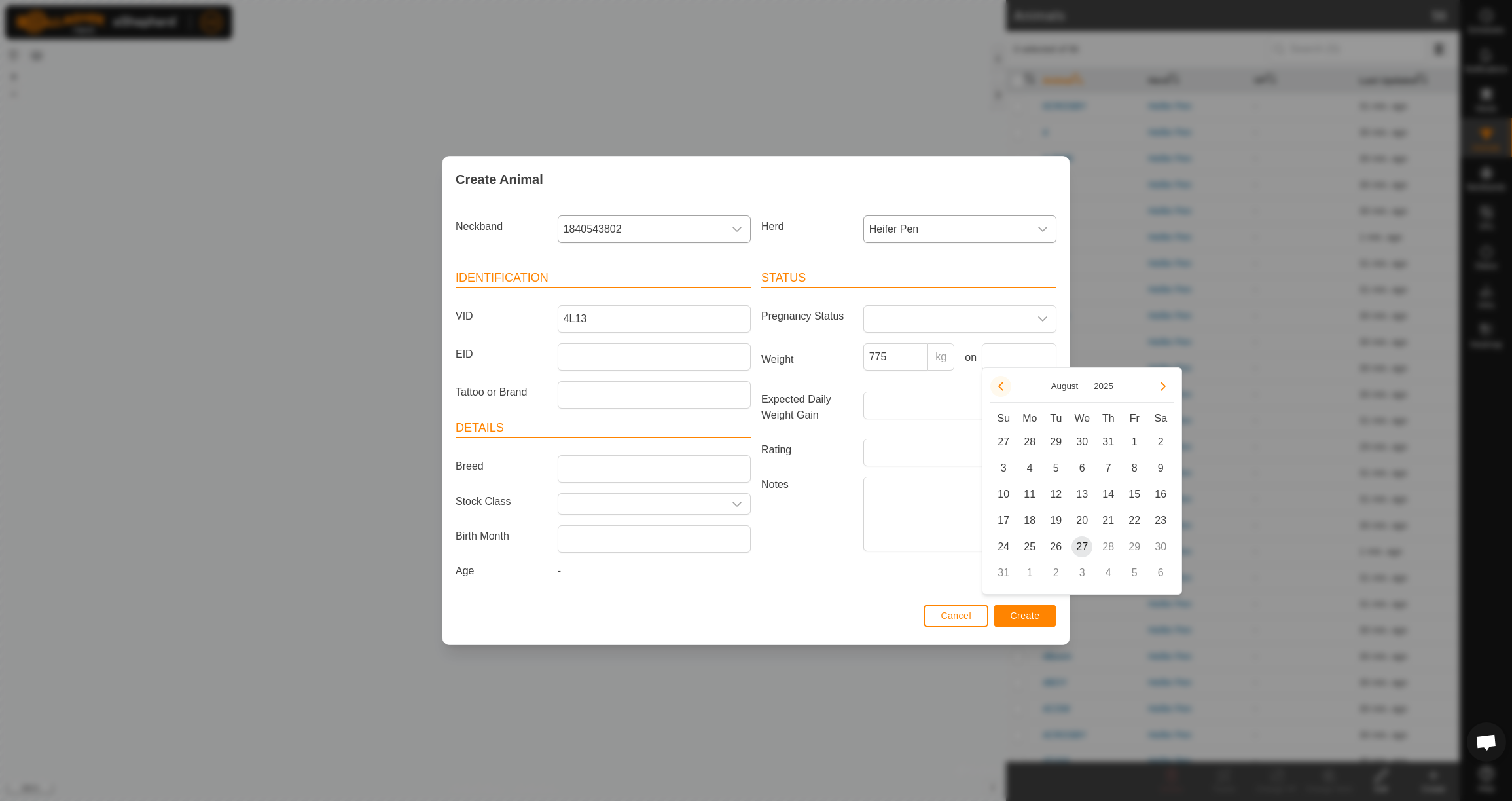
click at [1008, 387] on button "Previous Month" at bounding box center [1000, 386] width 21 height 21
click at [1027, 520] on span "23" at bounding box center [1029, 520] width 21 height 21
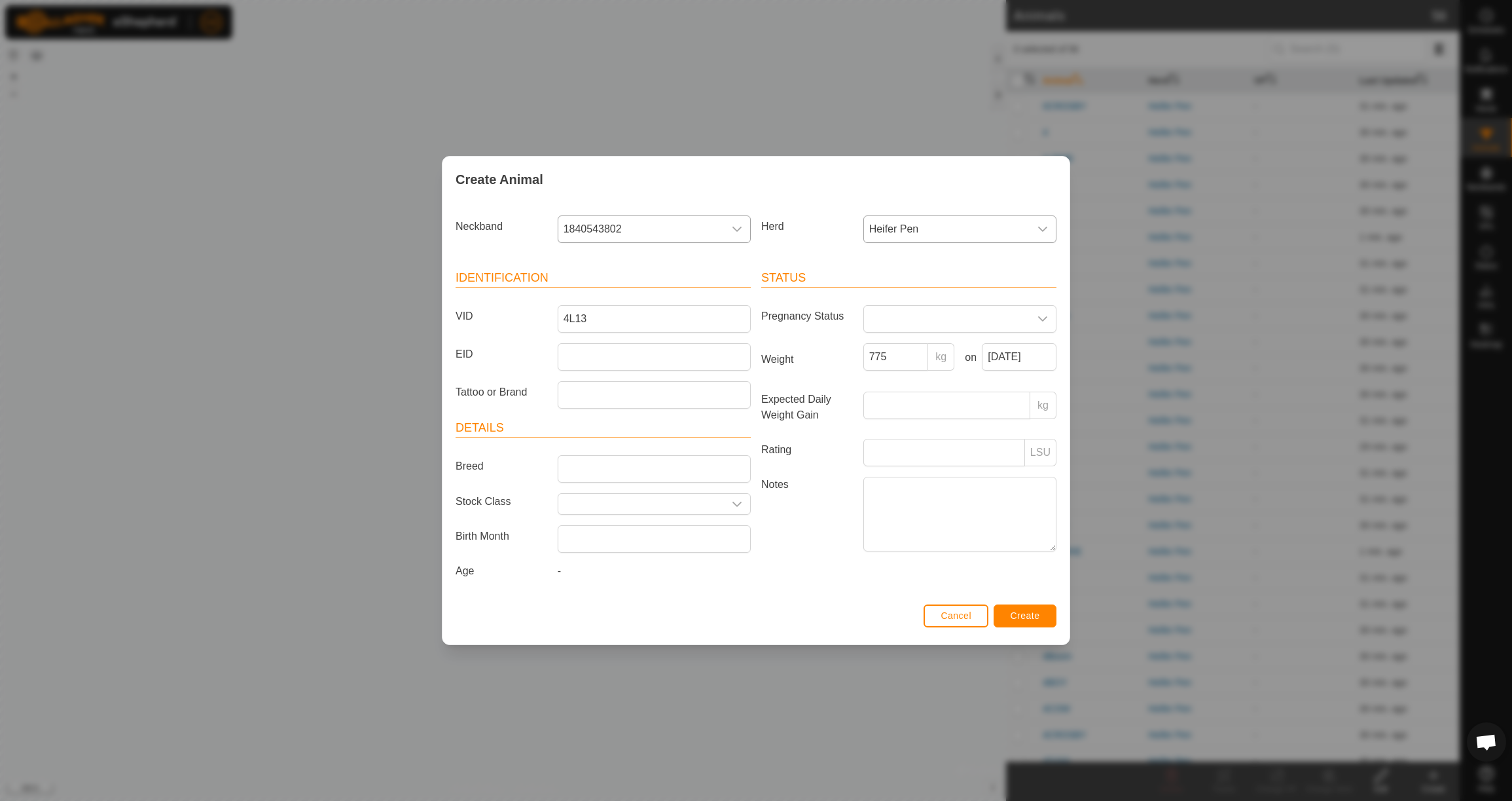
click at [1030, 621] on span "Create" at bounding box center [1025, 615] width 29 height 10
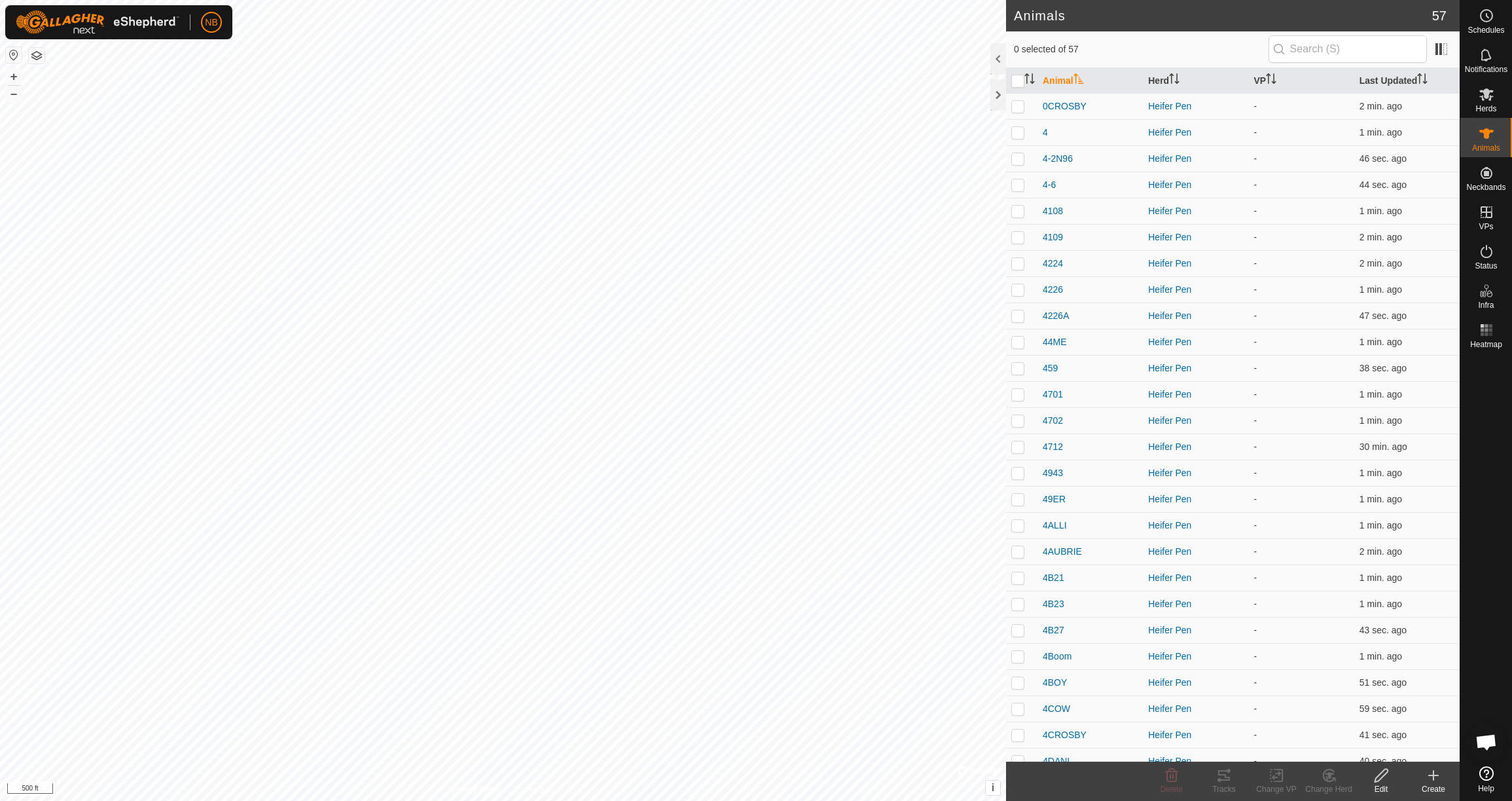
drag, startPoint x: 1442, startPoint y: 778, endPoint x: 1435, endPoint y: 777, distance: 7.1
click at [1441, 778] on create-svg-icon at bounding box center [1433, 775] width 52 height 16
click at [1422, 752] on link "Create Single Animal" at bounding box center [1375, 747] width 167 height 26
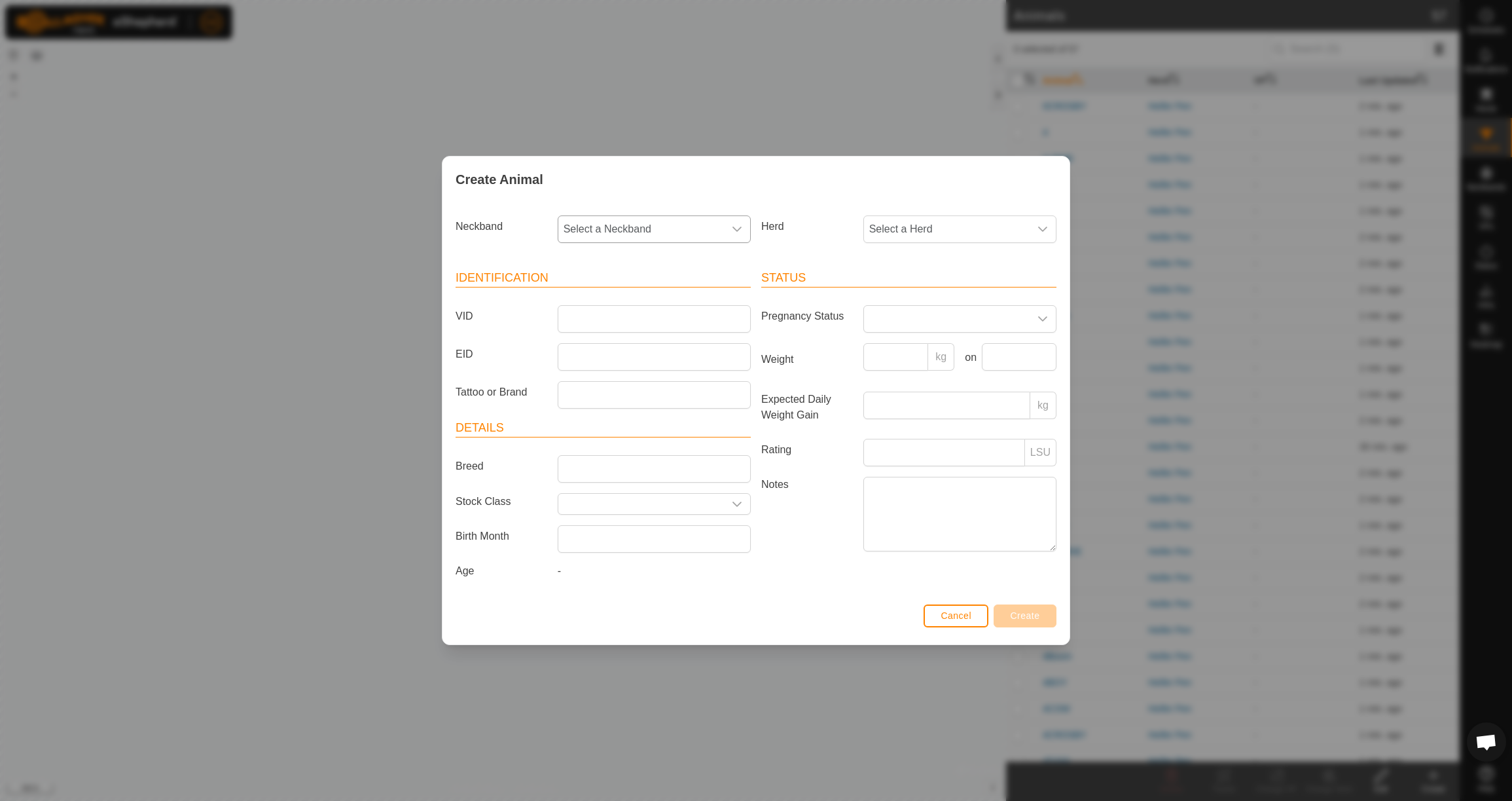
click at [661, 236] on span "Select a Neckband" at bounding box center [641, 229] width 166 height 26
click at [628, 295] on li "0173549403" at bounding box center [654, 296] width 191 height 26
click at [953, 219] on span "Select a Herd" at bounding box center [947, 229] width 166 height 26
drag, startPoint x: 934, startPoint y: 317, endPoint x: 851, endPoint y: 311, distance: 83.2
click at [934, 317] on li "Heifer Pen" at bounding box center [961, 324] width 191 height 26
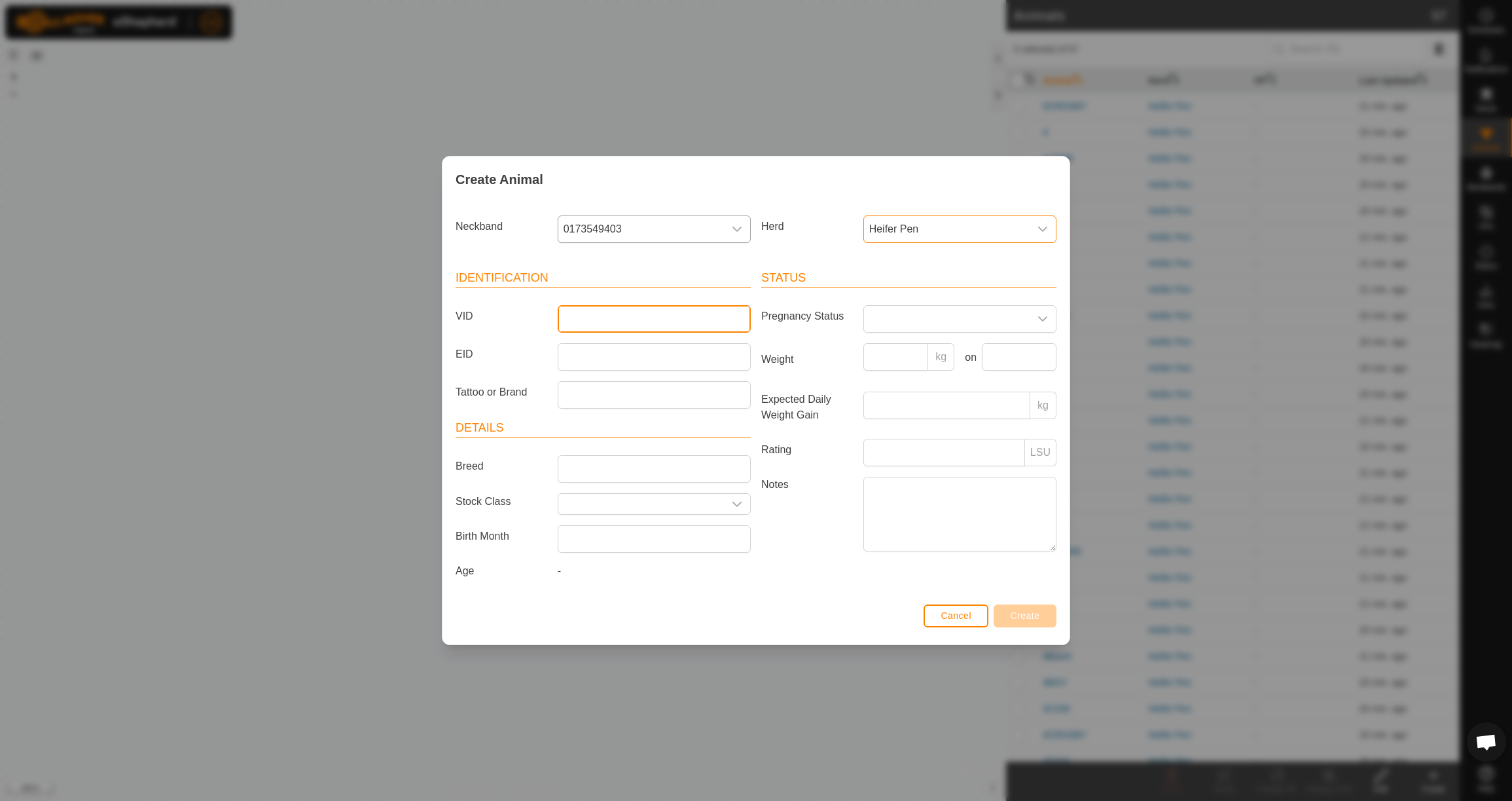
click at [602, 316] on input "VID" at bounding box center [654, 319] width 193 height 28
click at [874, 354] on input "Weight" at bounding box center [895, 357] width 65 height 28
click at [1031, 346] on input "text" at bounding box center [1019, 357] width 75 height 28
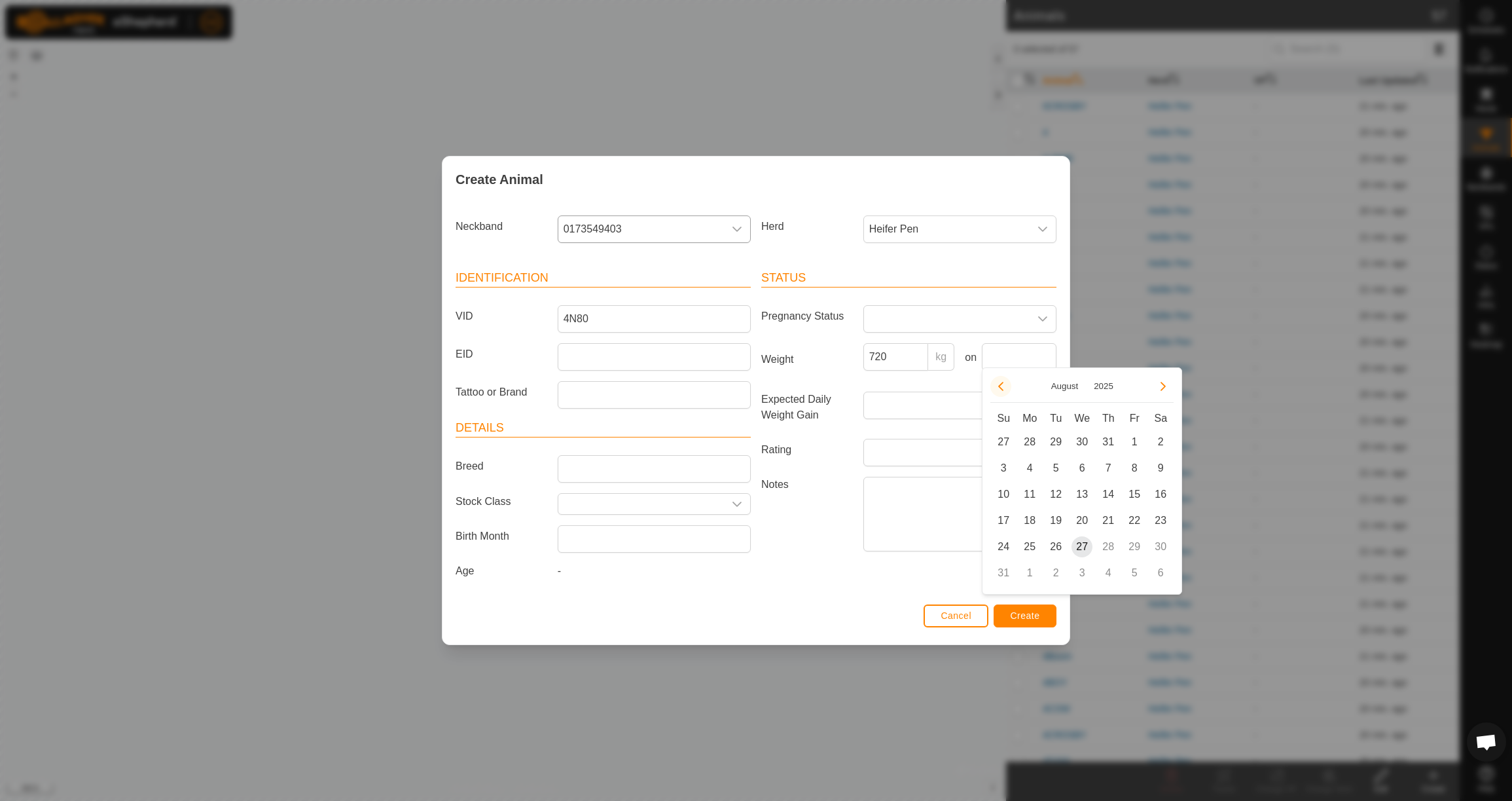
click at [1000, 387] on button "Previous Month" at bounding box center [1000, 386] width 21 height 21
click at [1026, 520] on span "23" at bounding box center [1029, 520] width 21 height 21
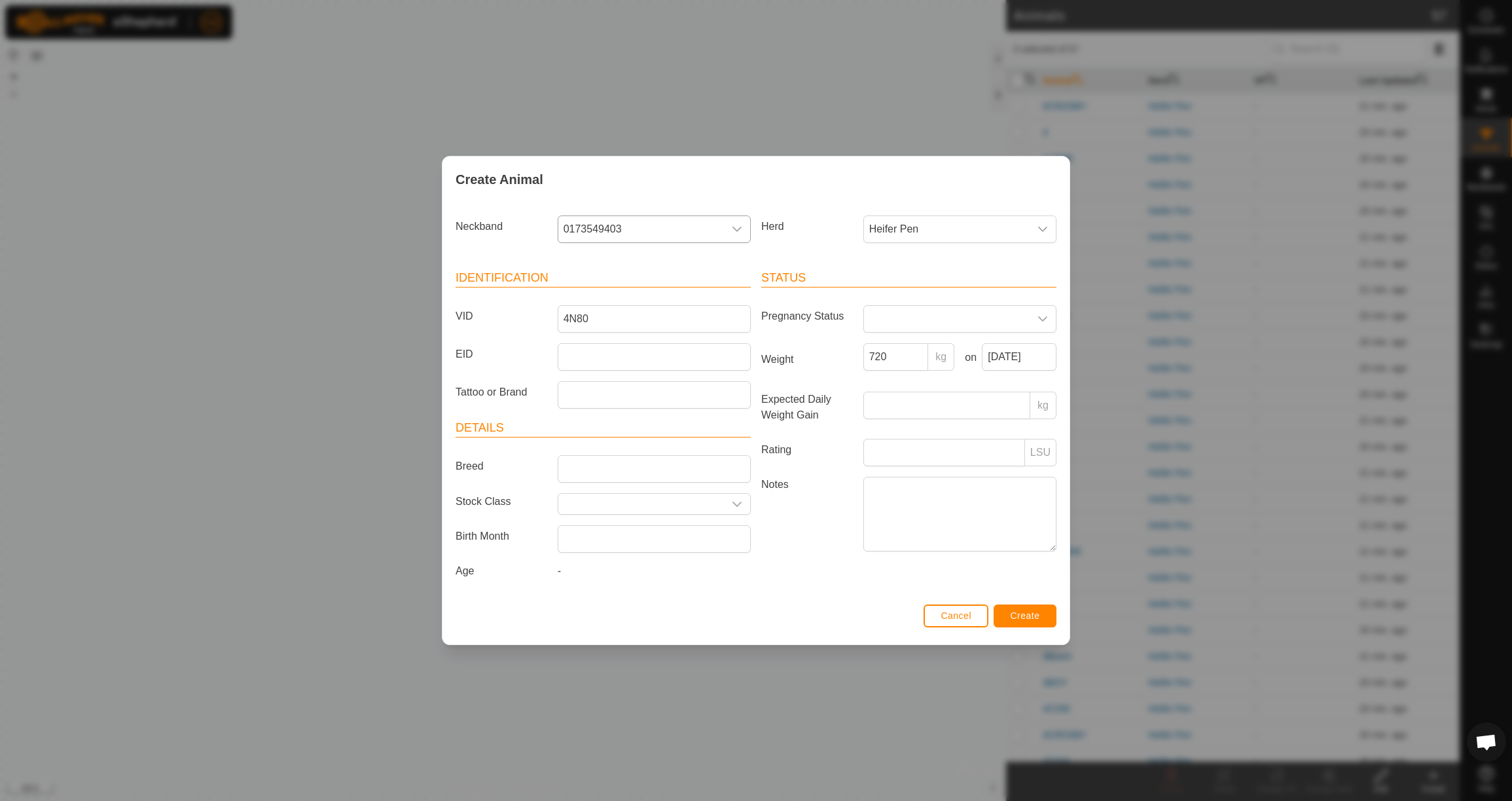
click at [1040, 619] on span "Create" at bounding box center [1025, 615] width 29 height 10
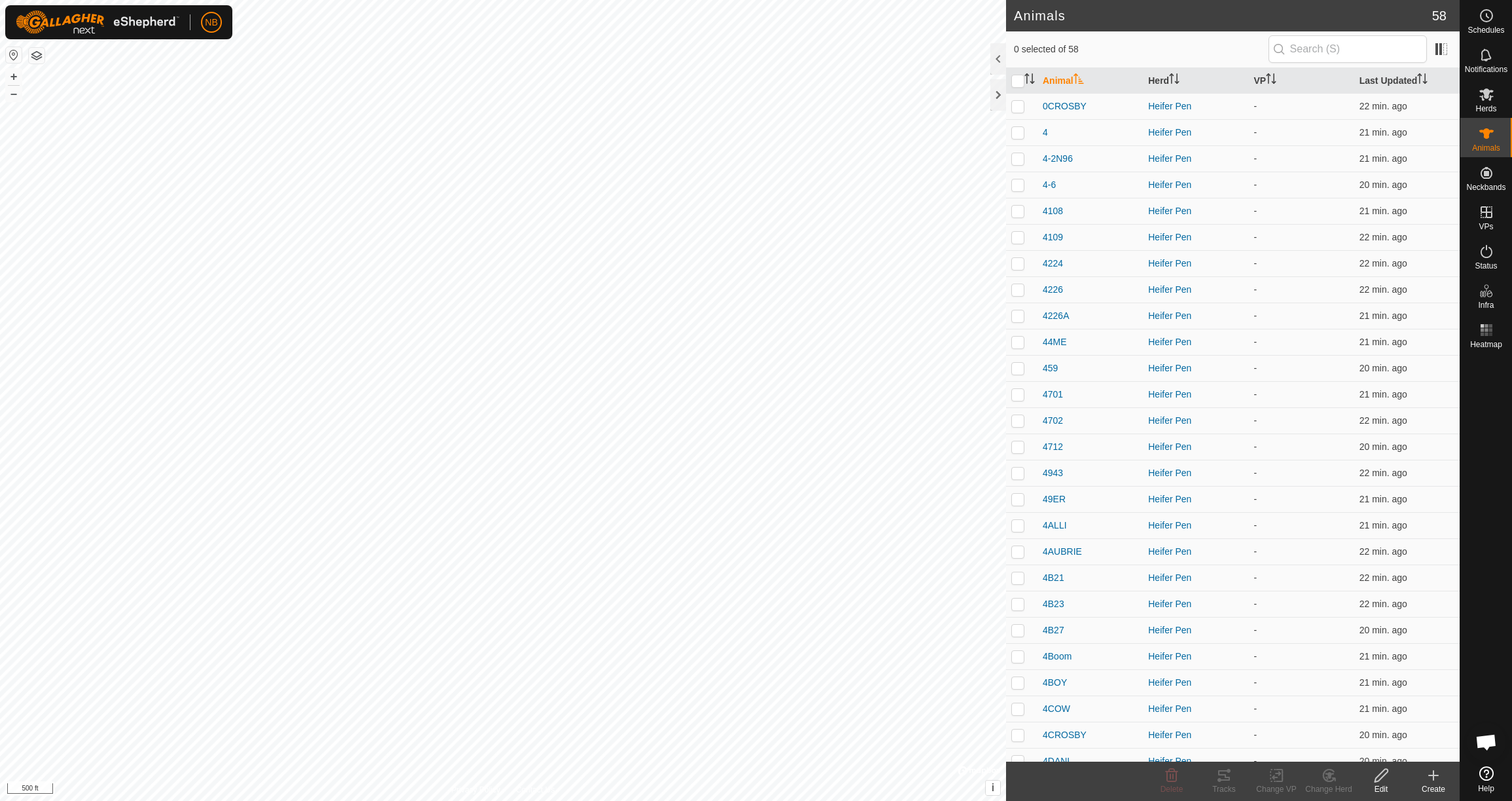
click at [1432, 777] on icon at bounding box center [1433, 775] width 16 height 16
click at [1356, 749] on link "Create Single Animal" at bounding box center [1375, 747] width 167 height 26
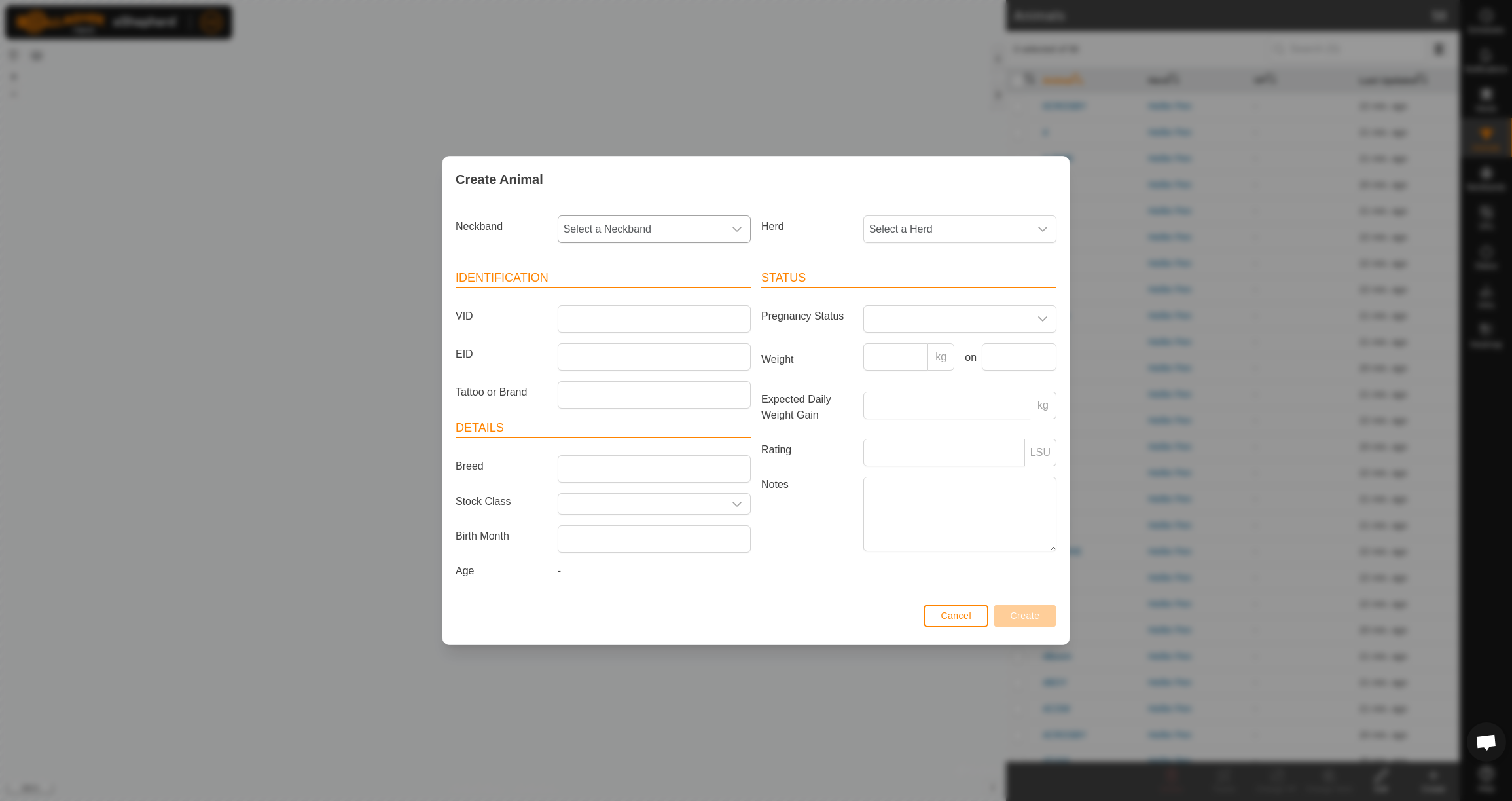
click at [610, 227] on span "Select a Neckband" at bounding box center [641, 229] width 166 height 26
drag, startPoint x: 674, startPoint y: 292, endPoint x: 736, endPoint y: 273, distance: 64.8
click at [674, 292] on li "0298329287" at bounding box center [654, 296] width 191 height 26
drag, startPoint x: 891, startPoint y: 228, endPoint x: 879, endPoint y: 226, distance: 12.2
click at [891, 228] on span "Select a Herd" at bounding box center [947, 229] width 166 height 26
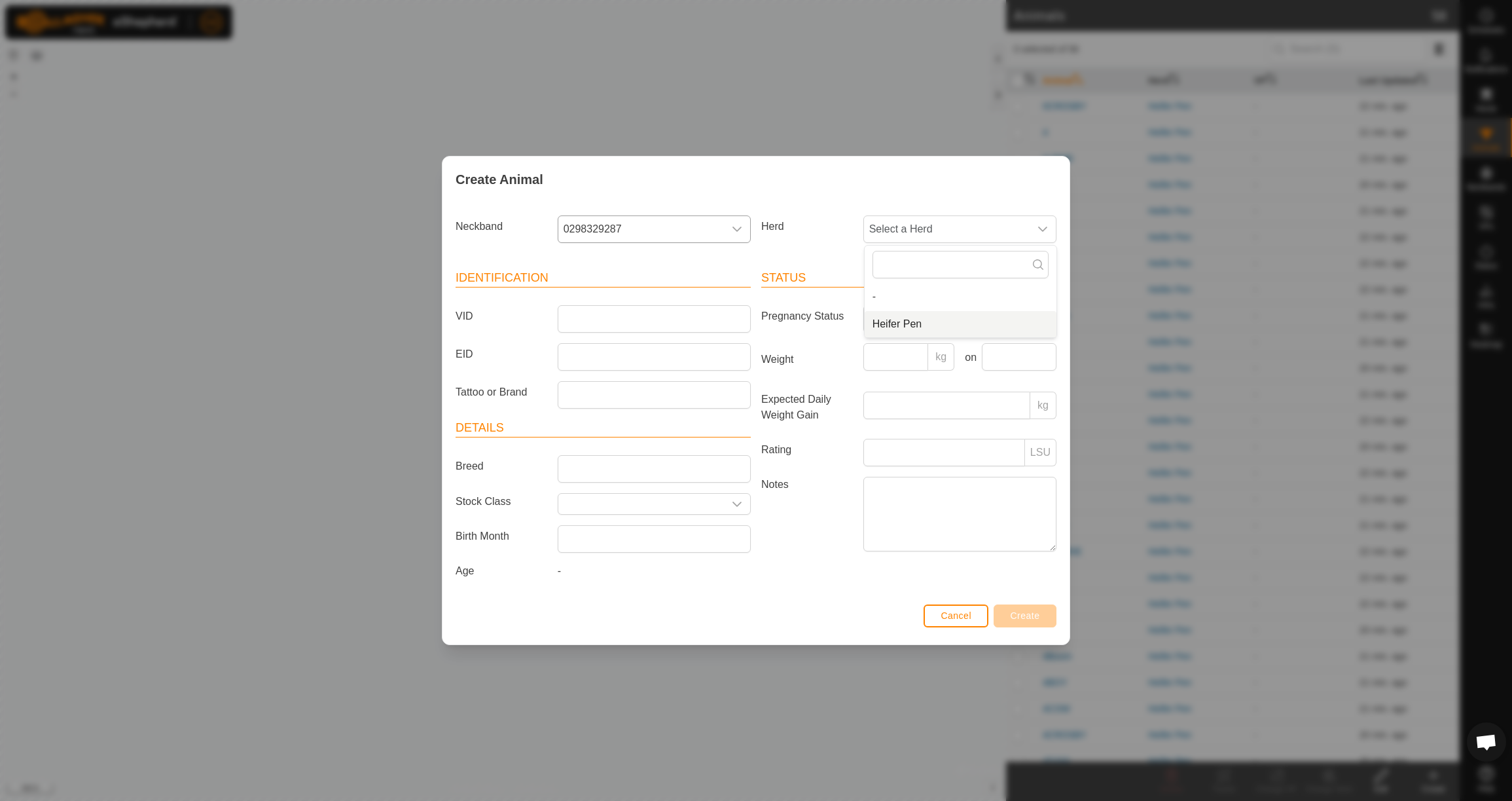
drag, startPoint x: 913, startPoint y: 320, endPoint x: 845, endPoint y: 312, distance: 68.5
click at [913, 320] on li "Heifer Pen" at bounding box center [961, 324] width 191 height 26
click at [653, 312] on input "VID" at bounding box center [654, 319] width 193 height 28
click at [922, 362] on input "Weight" at bounding box center [895, 357] width 65 height 28
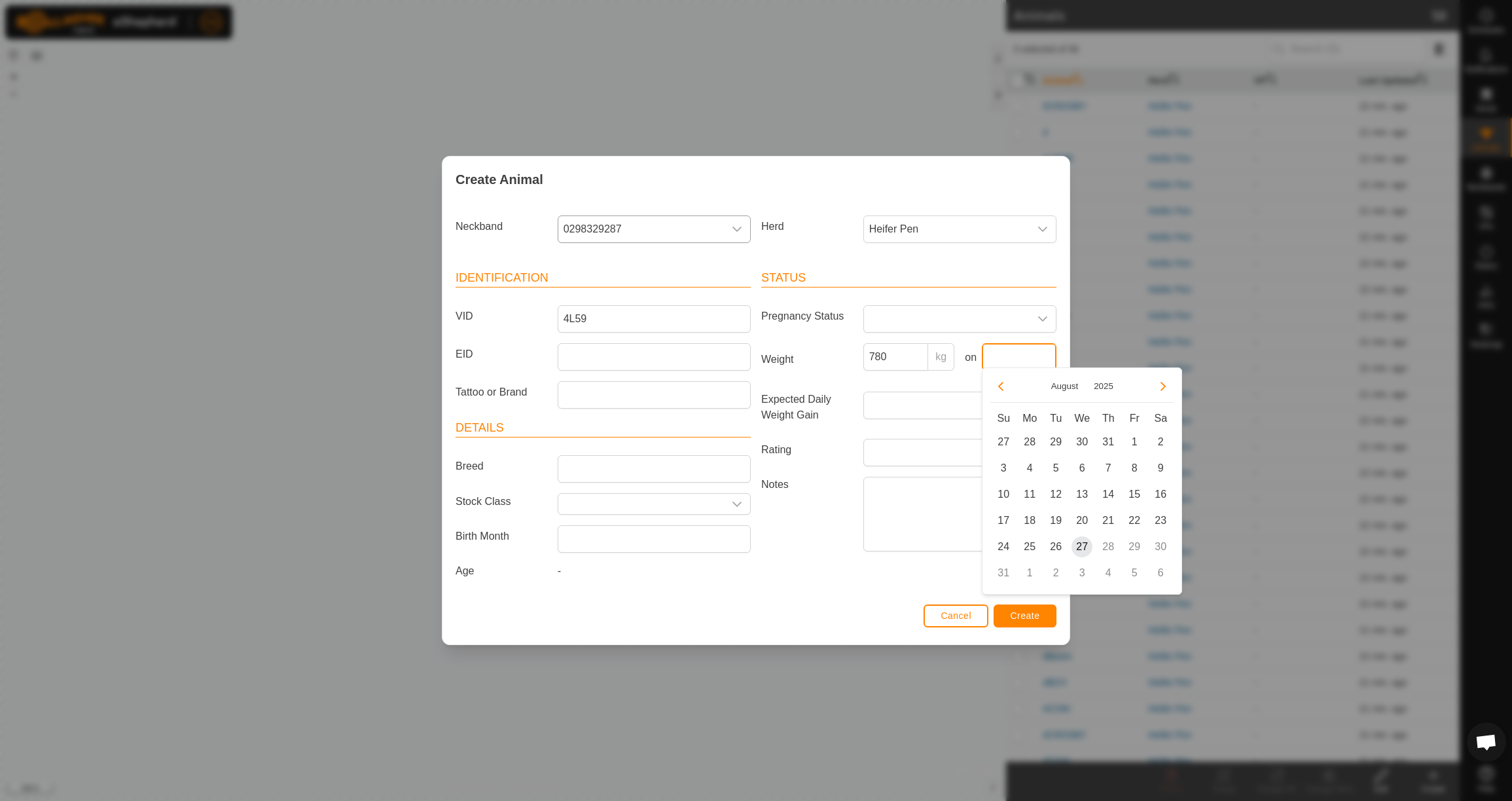
drag, startPoint x: 1052, startPoint y: 364, endPoint x: 1037, endPoint y: 362, distance: 15.1
click at [1051, 364] on input "text" at bounding box center [1019, 357] width 75 height 28
click at [1006, 389] on button "Previous Month" at bounding box center [1000, 386] width 21 height 21
click at [1031, 520] on span "23" at bounding box center [1029, 520] width 21 height 21
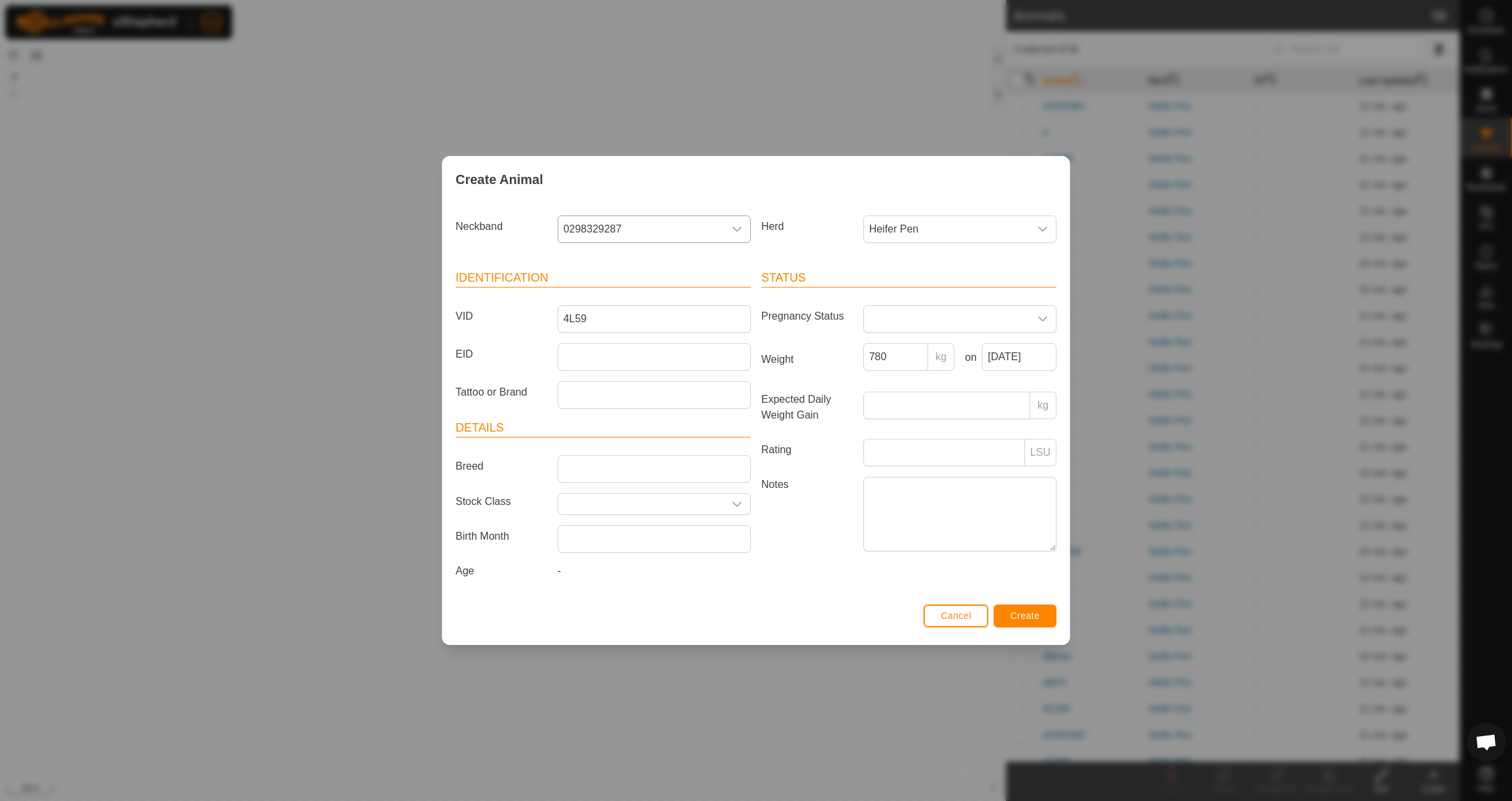
click at [1023, 621] on span "Create" at bounding box center [1025, 615] width 29 height 10
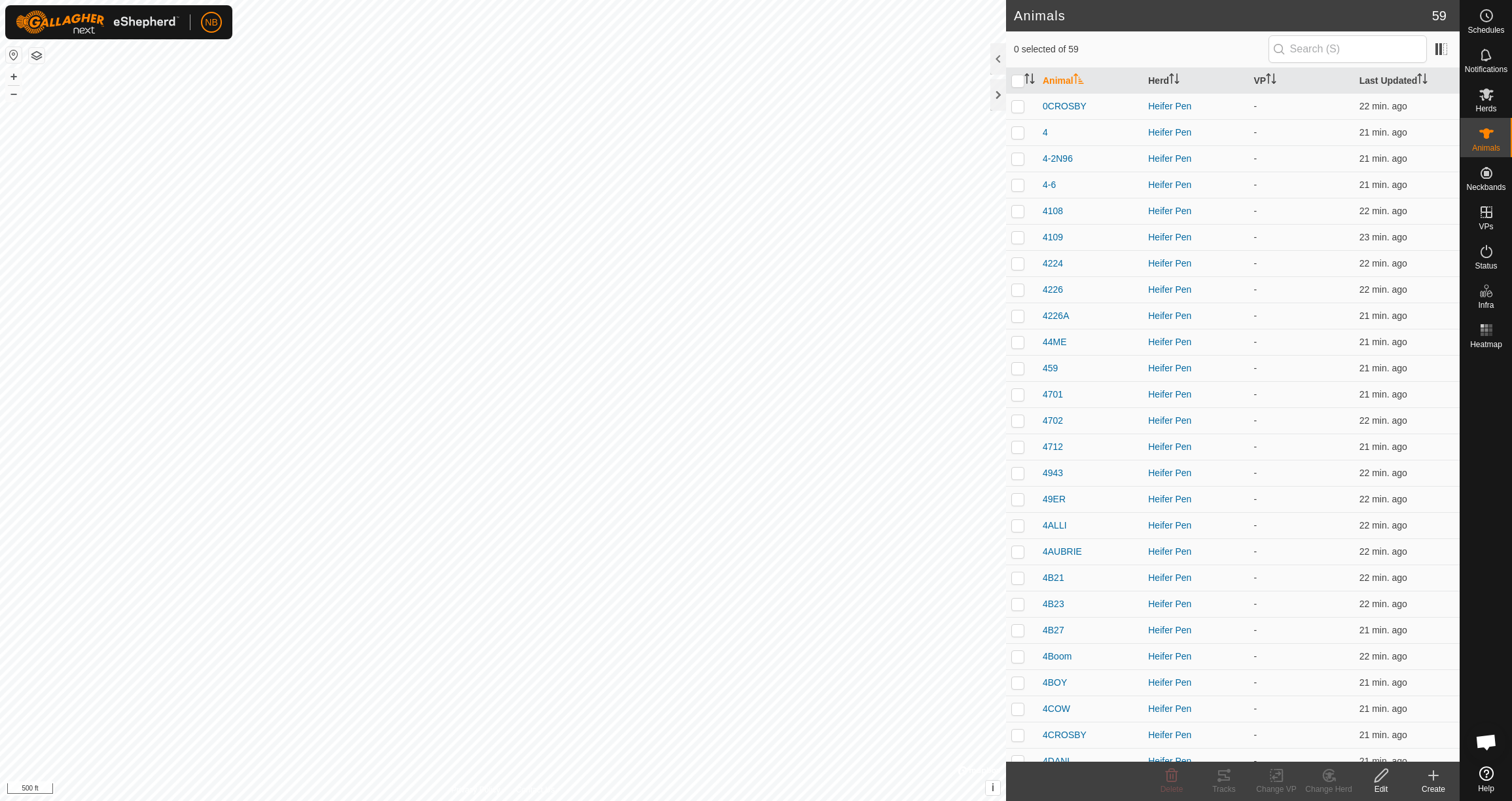
click at [1434, 777] on icon at bounding box center [1434, 775] width 0 height 9
click at [1396, 745] on link "Create Single Animal" at bounding box center [1375, 747] width 167 height 26
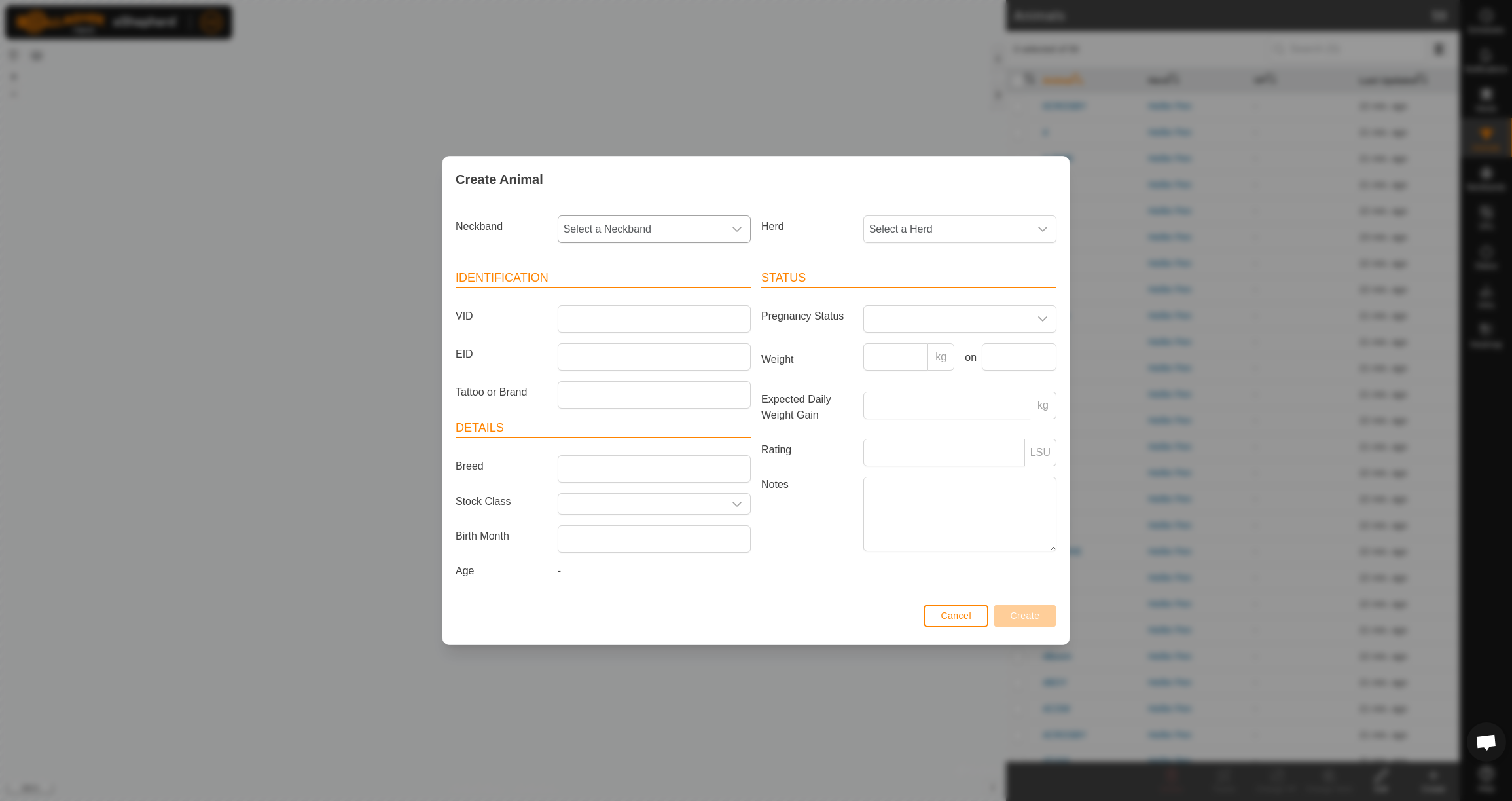
click at [621, 226] on span "Select a Neckband" at bounding box center [641, 229] width 166 height 26
click at [621, 289] on li "1883896282" at bounding box center [654, 296] width 191 height 26
click at [963, 218] on span "Select a Herd" at bounding box center [947, 229] width 166 height 26
drag, startPoint x: 952, startPoint y: 321, endPoint x: 921, endPoint y: 318, distance: 31.1
click at [951, 321] on li "Heifer Pen" at bounding box center [961, 324] width 191 height 26
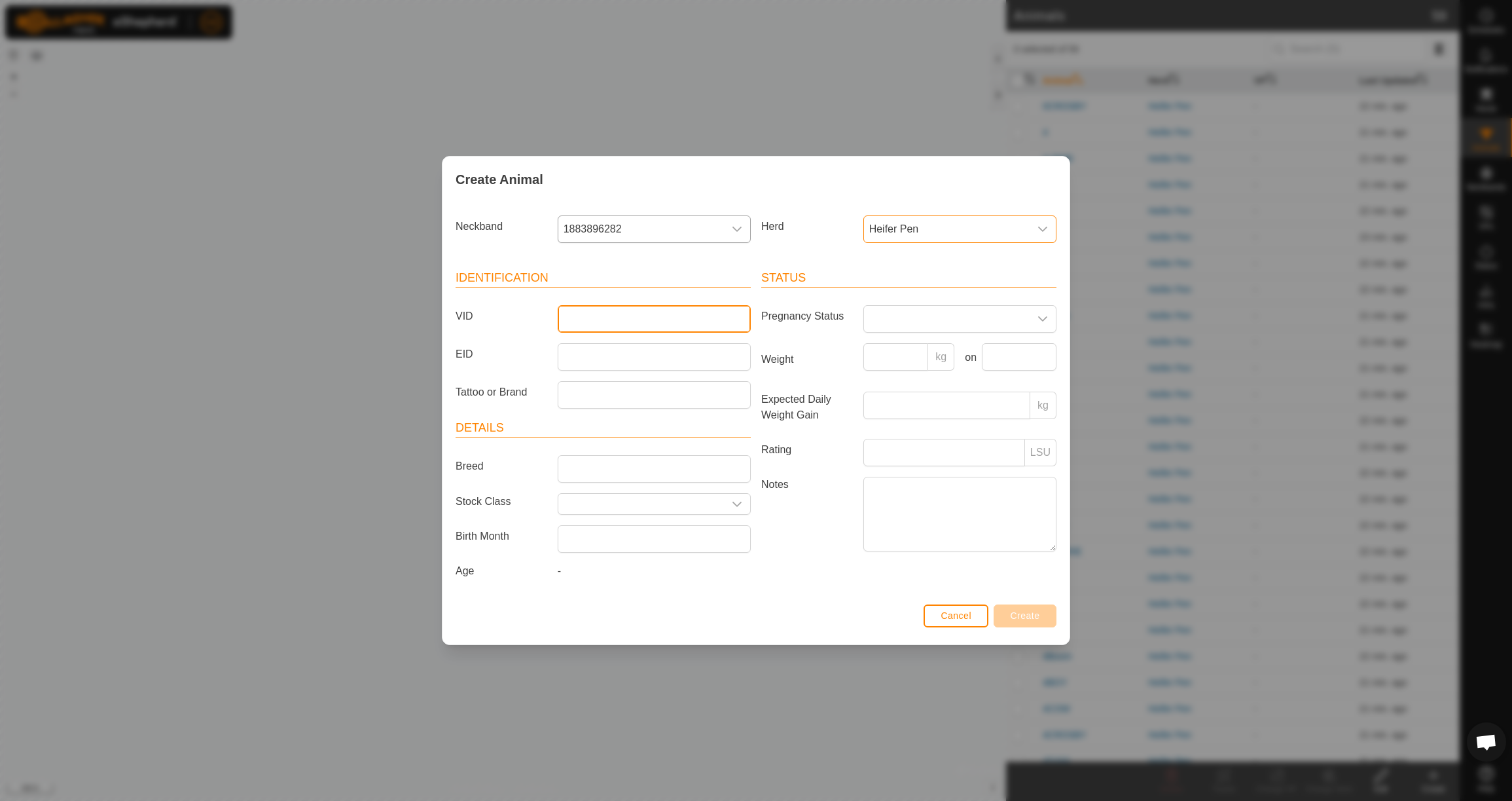
click at [637, 314] on input "VID" at bounding box center [654, 319] width 193 height 28
click at [890, 355] on input "Weight" at bounding box center [895, 357] width 65 height 28
click at [1018, 360] on input "text" at bounding box center [1019, 357] width 75 height 28
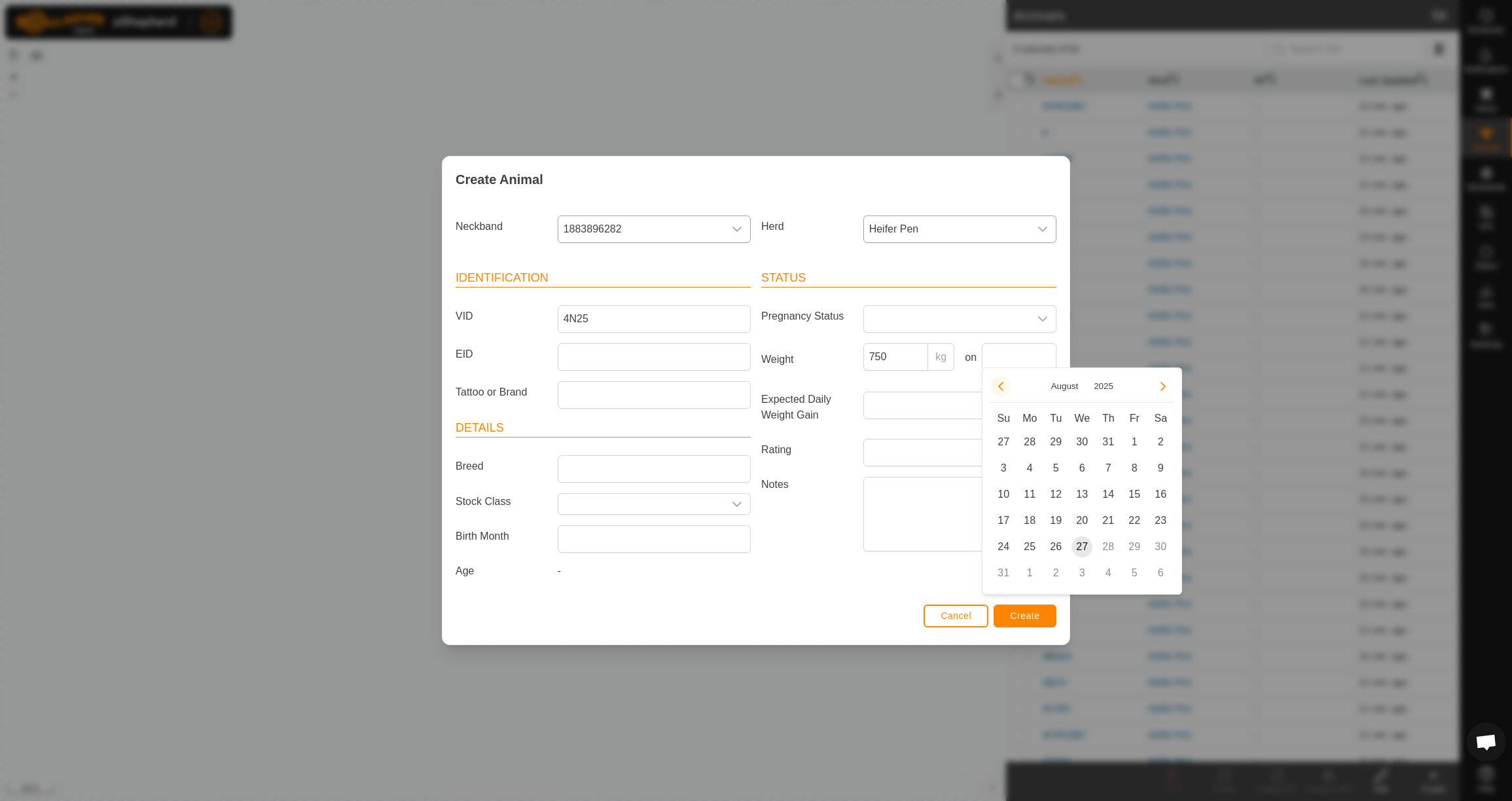
click at [1005, 389] on button "Previous Month" at bounding box center [1000, 386] width 21 height 21
click at [1028, 519] on span "23" at bounding box center [1029, 520] width 21 height 21
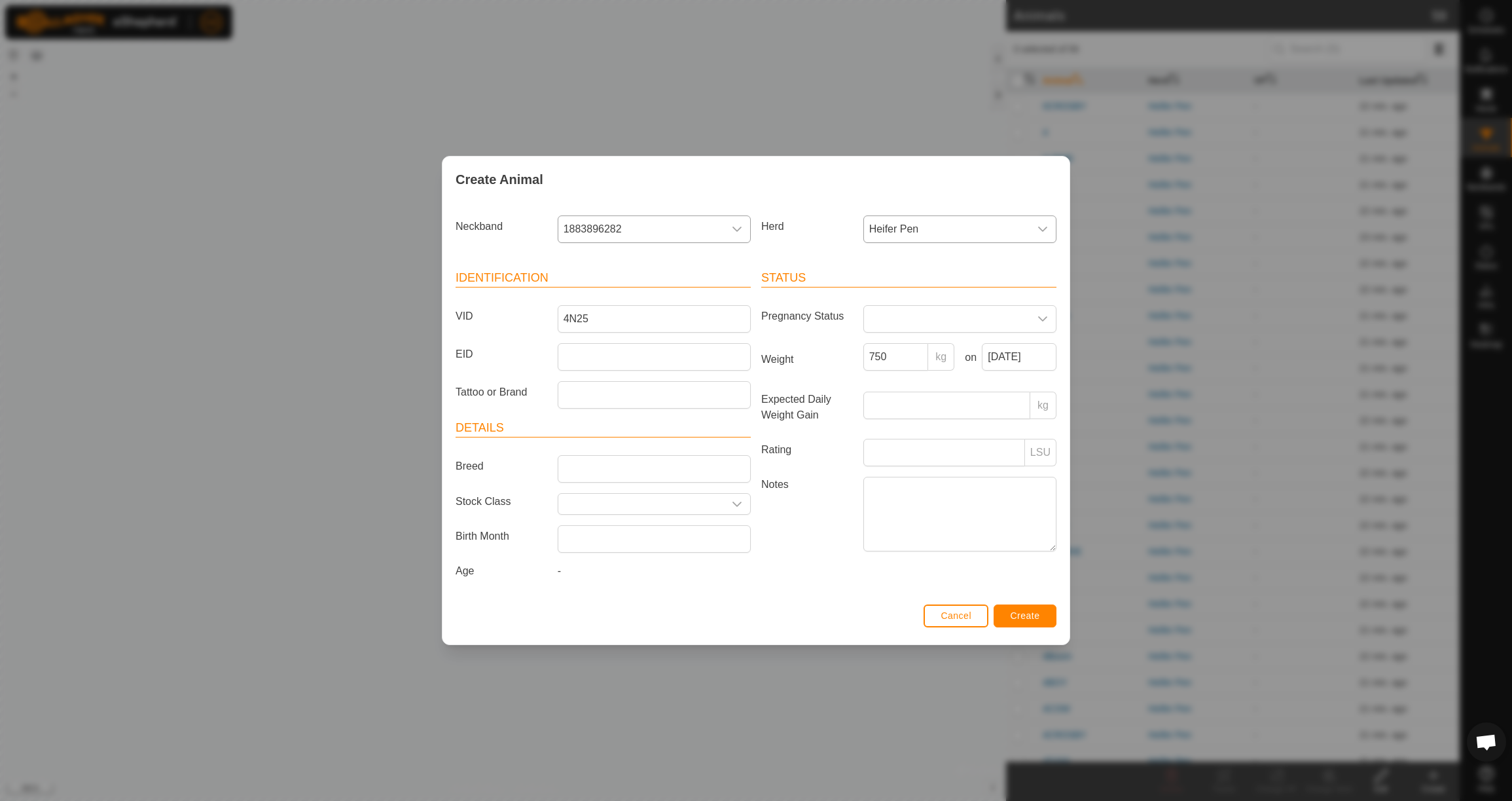
click at [1021, 621] on span "Create" at bounding box center [1025, 615] width 29 height 10
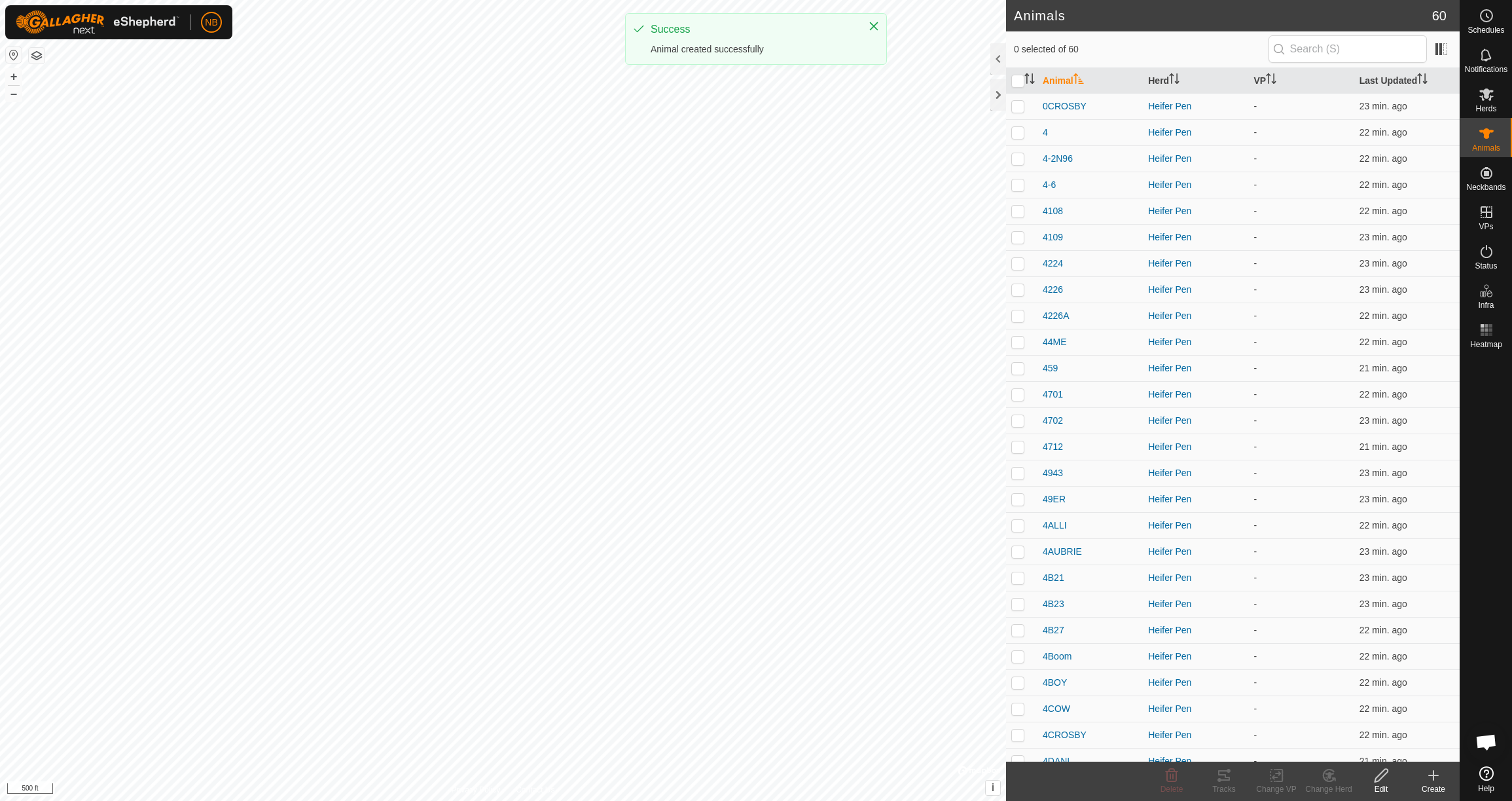
click at [1435, 775] on icon at bounding box center [1434, 775] width 9 height 0
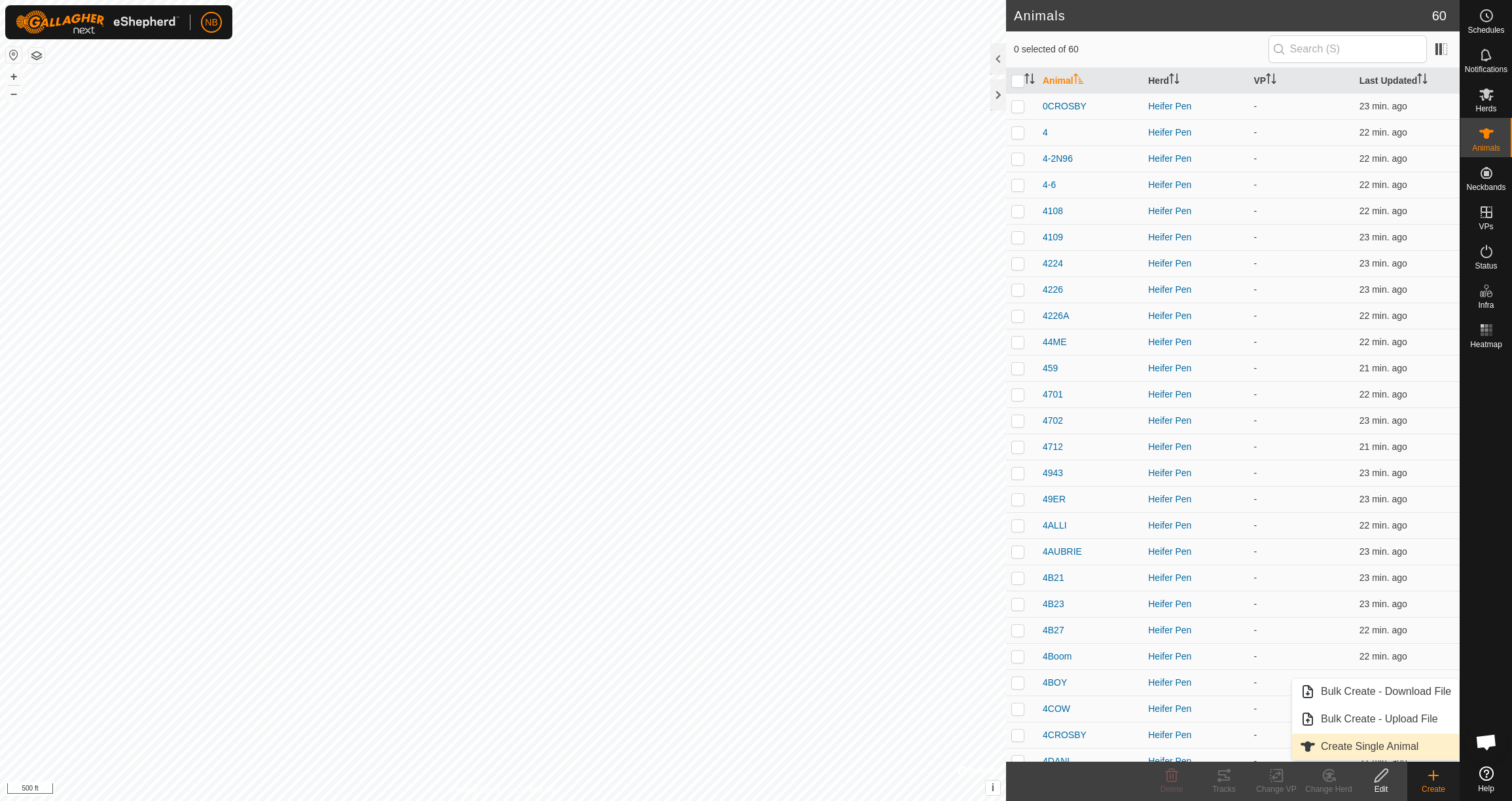
click at [1407, 752] on link "Create Single Animal" at bounding box center [1375, 747] width 167 height 26
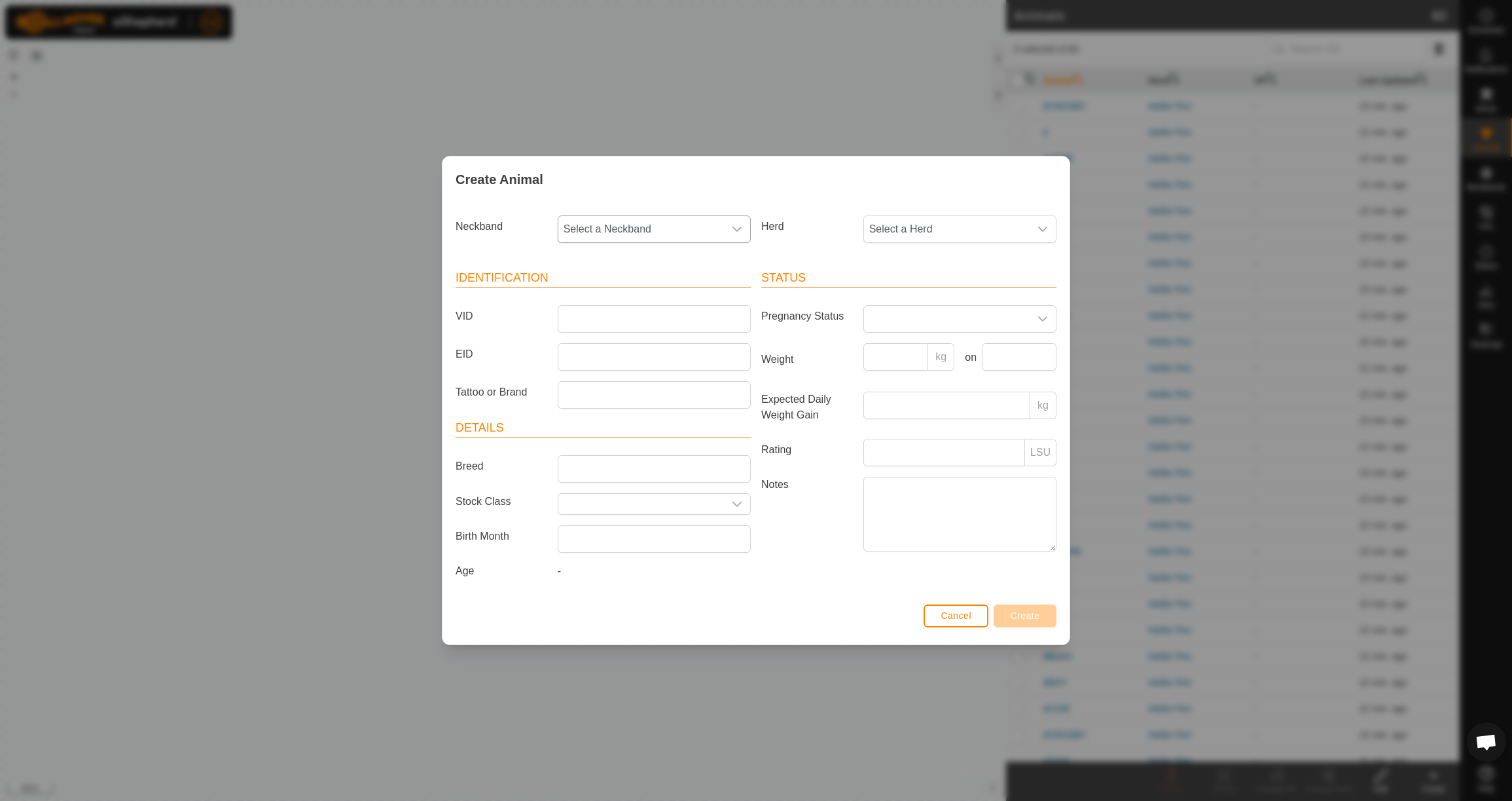
click at [639, 238] on span "Select a Neckband" at bounding box center [641, 229] width 166 height 26
click at [652, 293] on li "1088367732" at bounding box center [654, 296] width 191 height 26
click at [889, 228] on span "Select a Herd" at bounding box center [947, 229] width 166 height 26
drag, startPoint x: 908, startPoint y: 321, endPoint x: 891, endPoint y: 319, distance: 17.1
click at [907, 320] on li "Heifer Pen" at bounding box center [961, 324] width 191 height 26
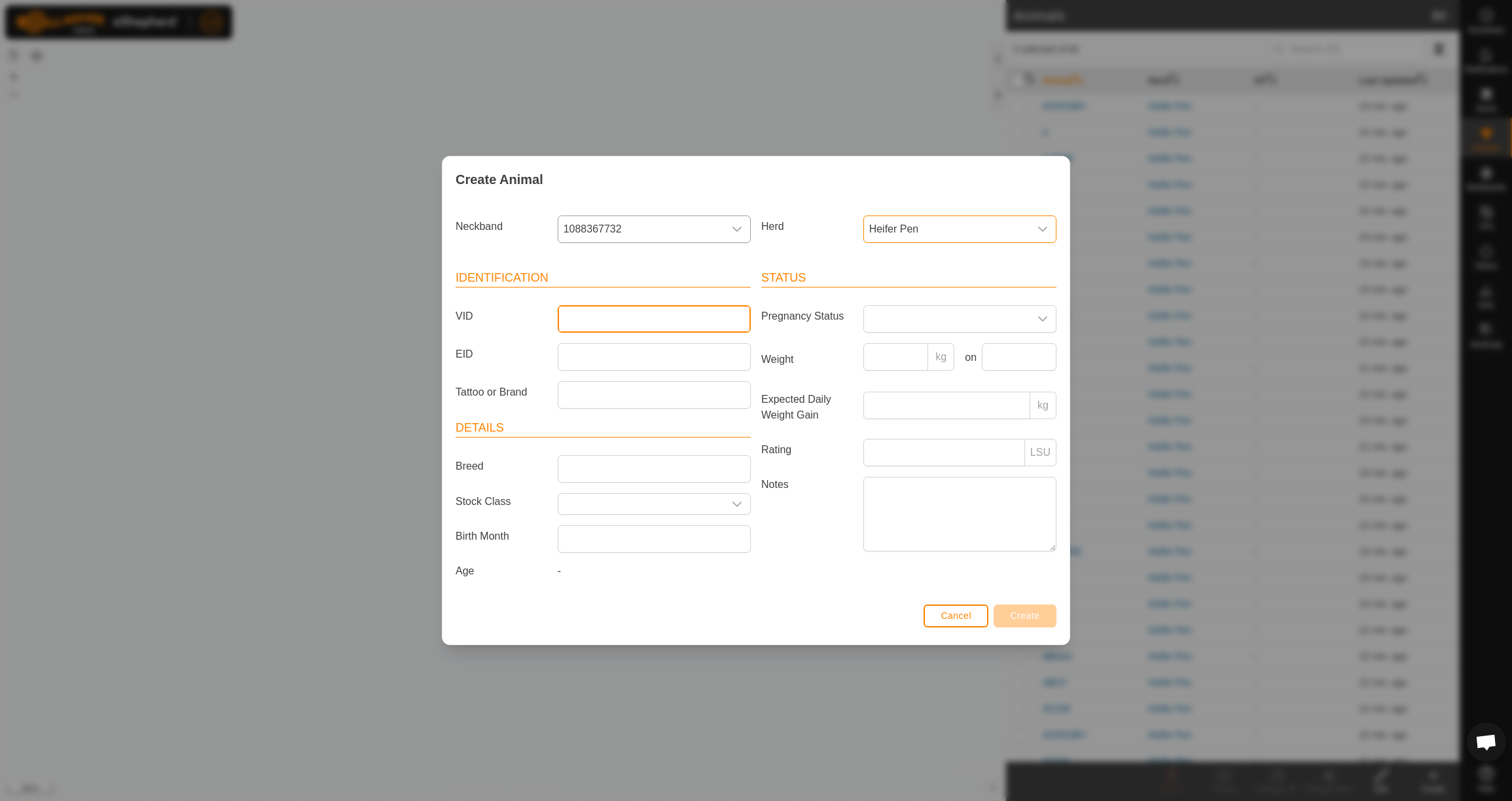
click at [719, 319] on input "VID" at bounding box center [654, 319] width 193 height 28
click at [895, 357] on input "Weight" at bounding box center [895, 357] width 65 height 28
click at [1043, 351] on input "text" at bounding box center [1019, 357] width 75 height 28
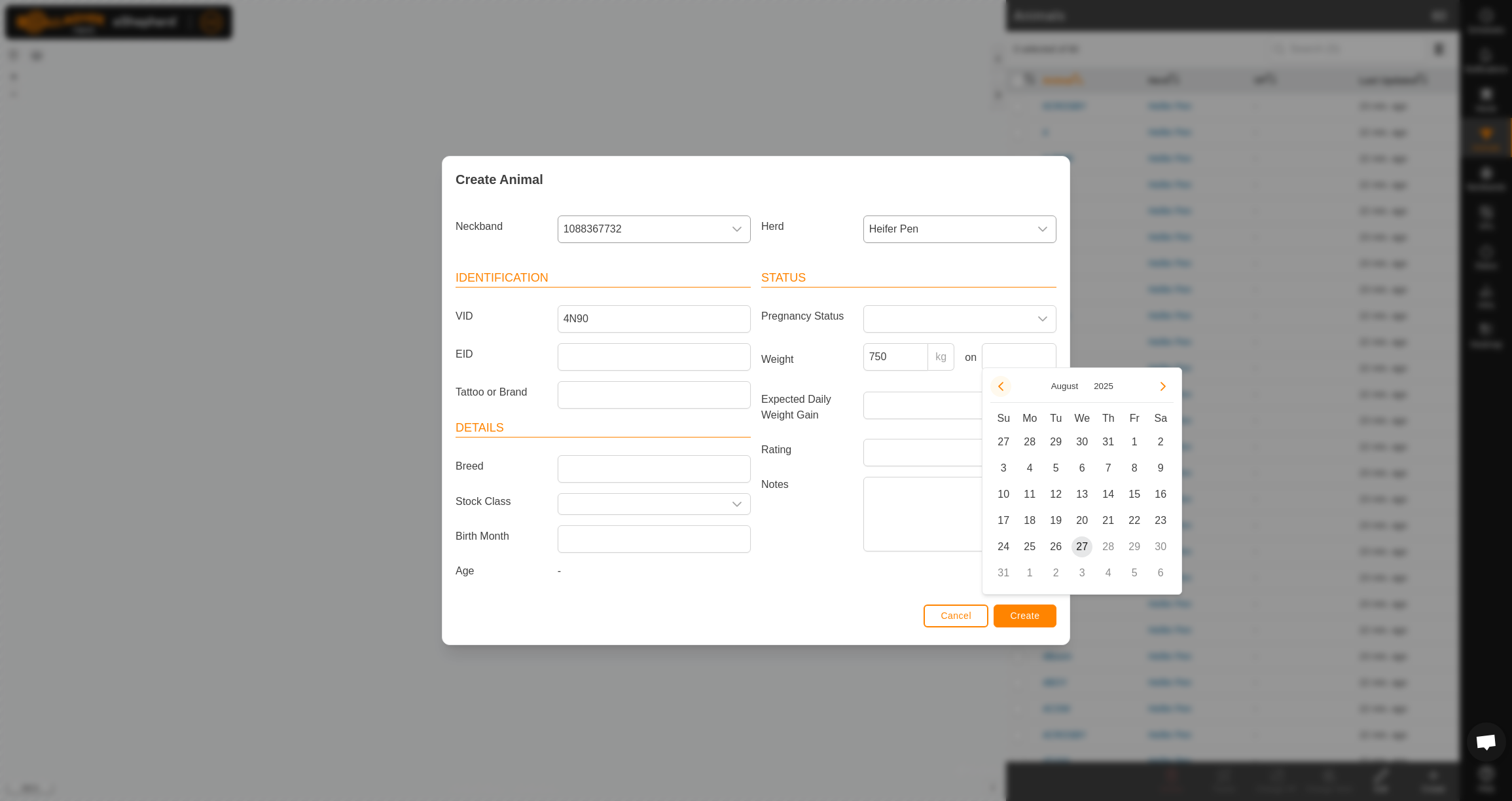
click at [1003, 382] on button "Previous Month" at bounding box center [1000, 386] width 21 height 21
click at [1032, 521] on span "23" at bounding box center [1029, 520] width 21 height 21
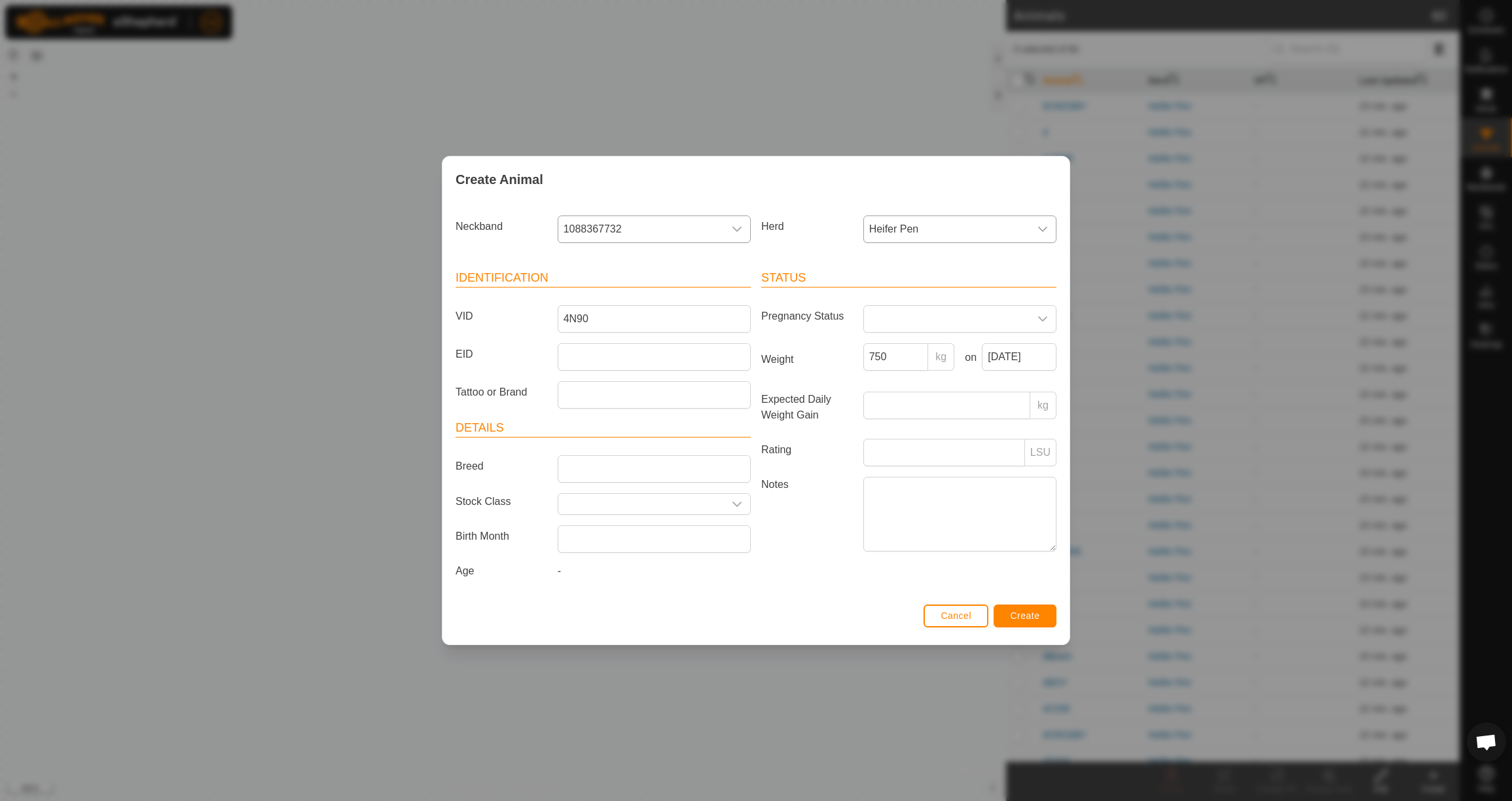
click at [1028, 619] on span "Create" at bounding box center [1025, 615] width 29 height 10
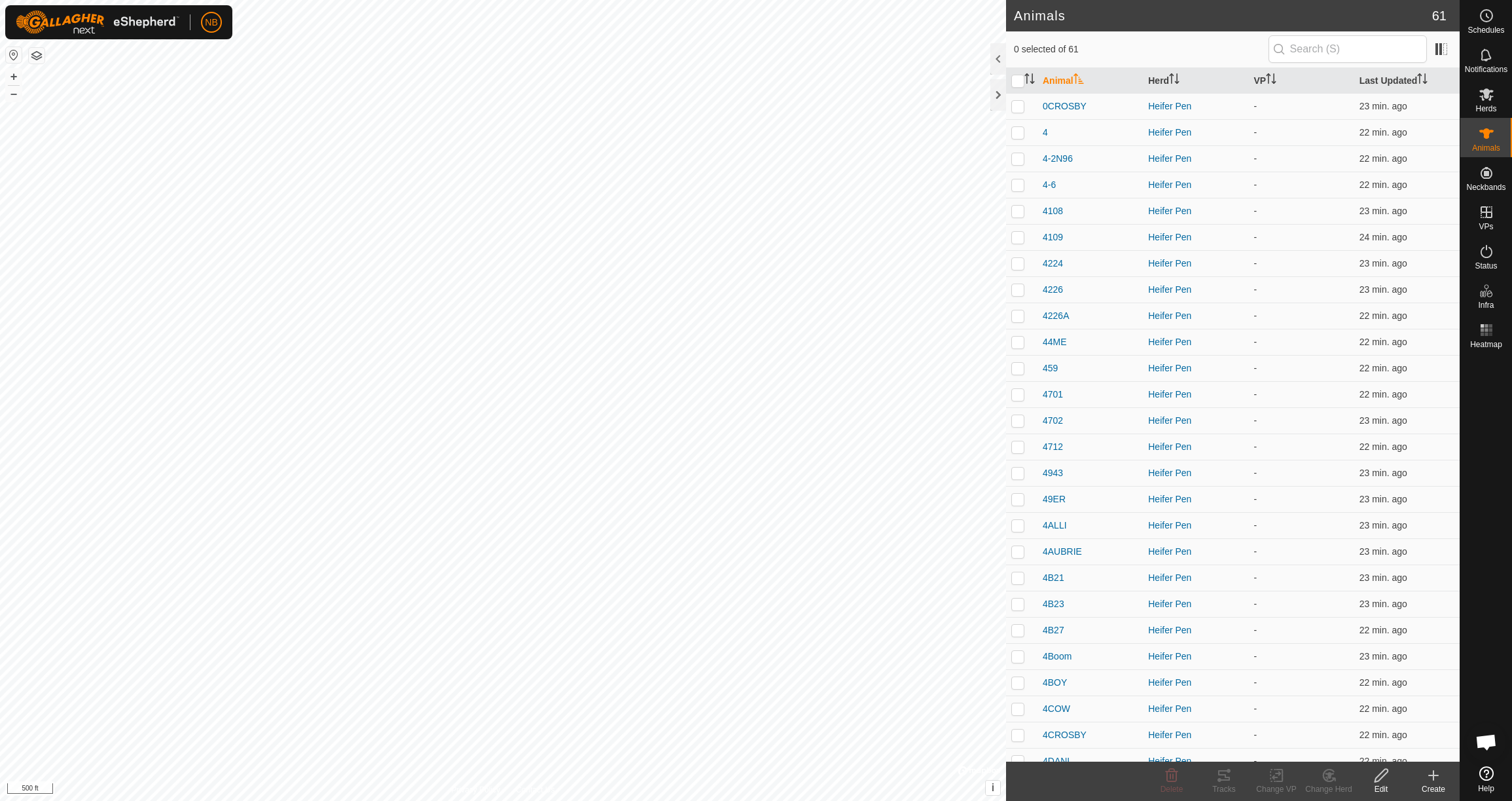
click at [1425, 774] on icon at bounding box center [1433, 775] width 16 height 16
click at [1348, 749] on link "Create Single Animal" at bounding box center [1375, 747] width 167 height 26
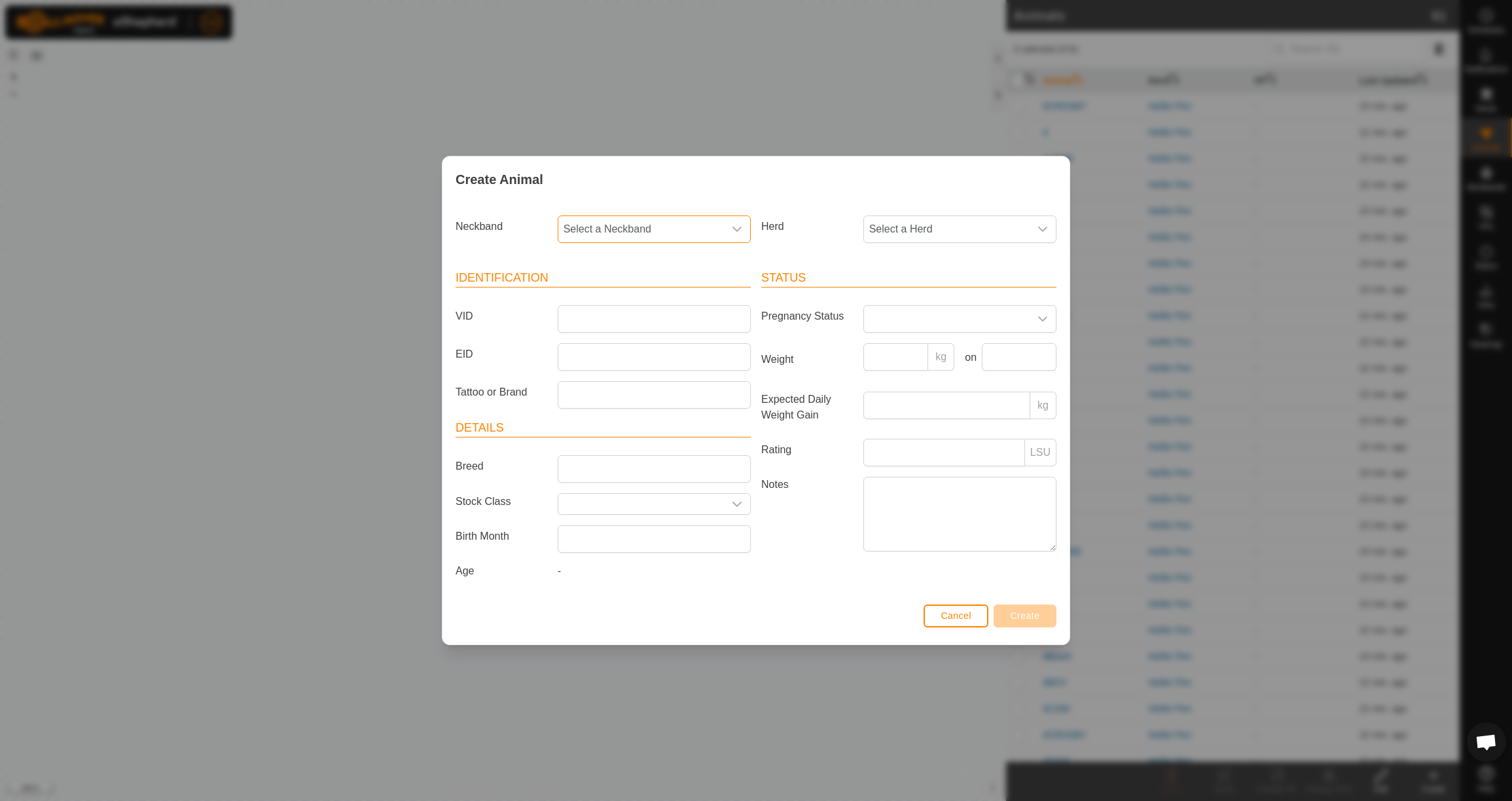
click at [673, 229] on span "Select a Neckband" at bounding box center [641, 229] width 166 height 26
click at [695, 293] on li "3948115417" at bounding box center [654, 296] width 191 height 26
click at [913, 235] on span "Select a Herd" at bounding box center [947, 229] width 166 height 26
click at [918, 324] on li "Heifer Pen" at bounding box center [961, 324] width 191 height 26
click at [647, 309] on input "VID" at bounding box center [654, 319] width 193 height 28
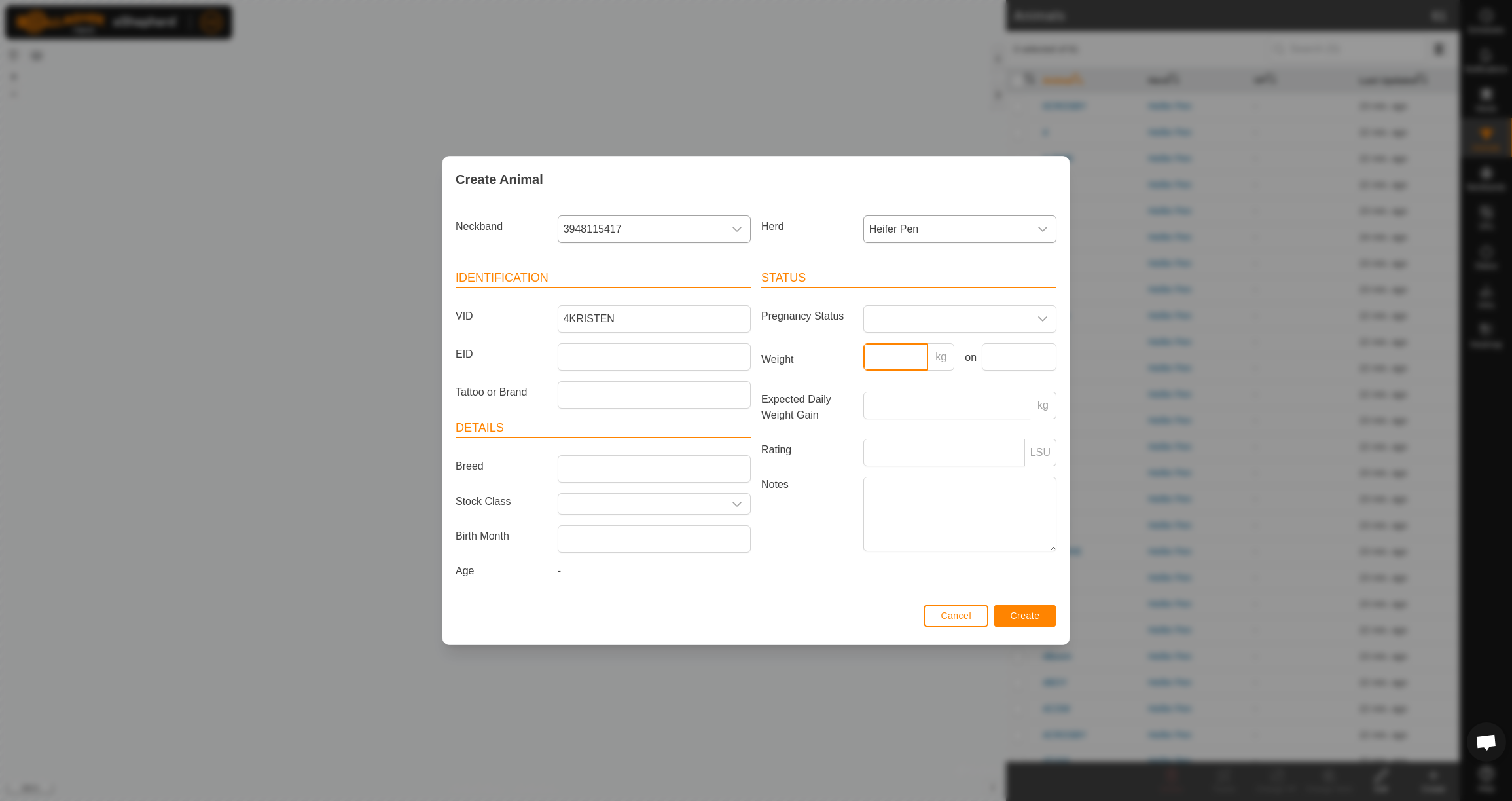
click at [898, 360] on input "Weight" at bounding box center [895, 357] width 65 height 28
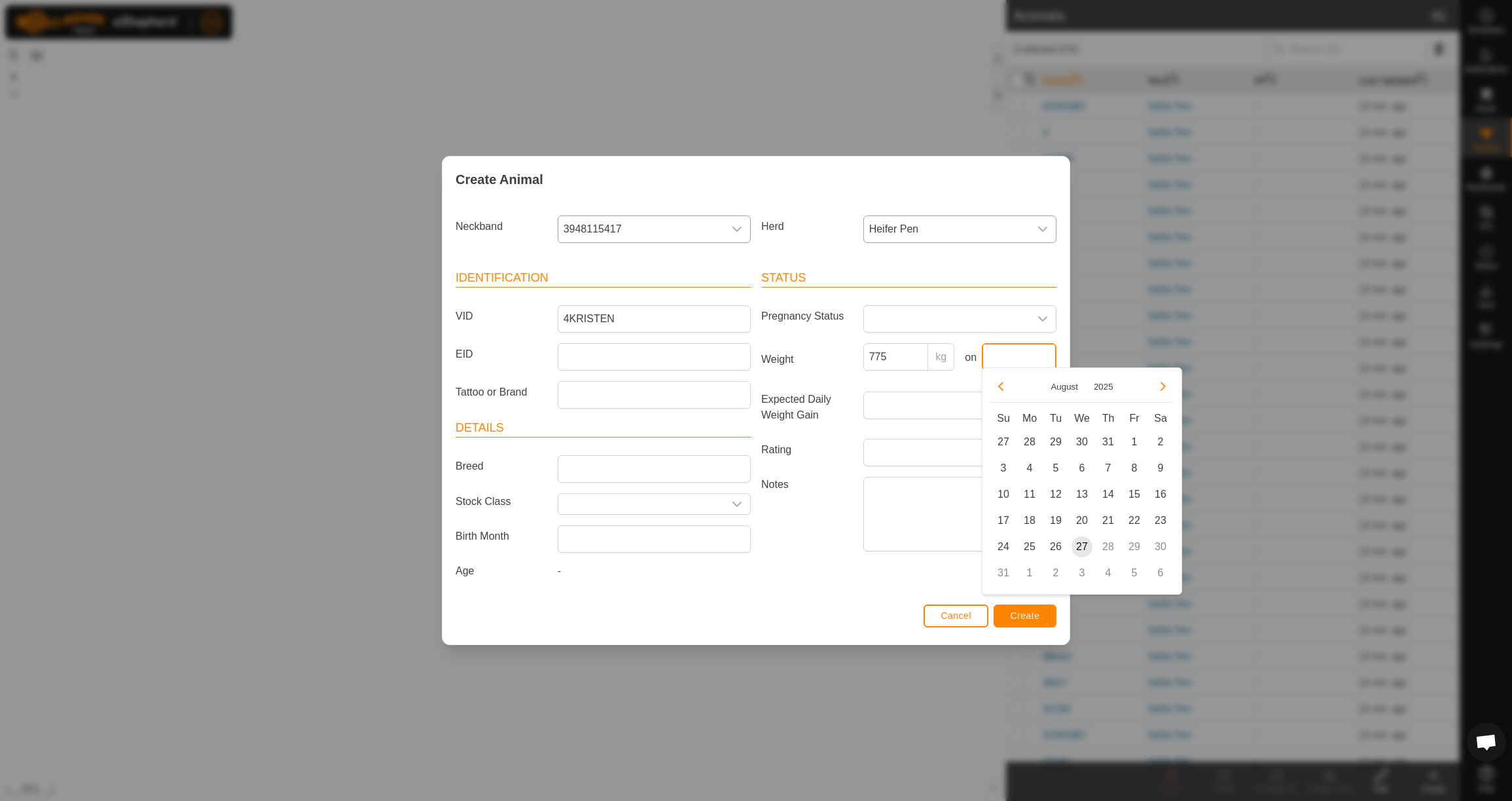
click at [1023, 343] on input "text" at bounding box center [1019, 357] width 75 height 28
click at [1005, 386] on button "Previous Month" at bounding box center [1000, 386] width 21 height 21
click at [1031, 514] on span "23" at bounding box center [1029, 520] width 21 height 21
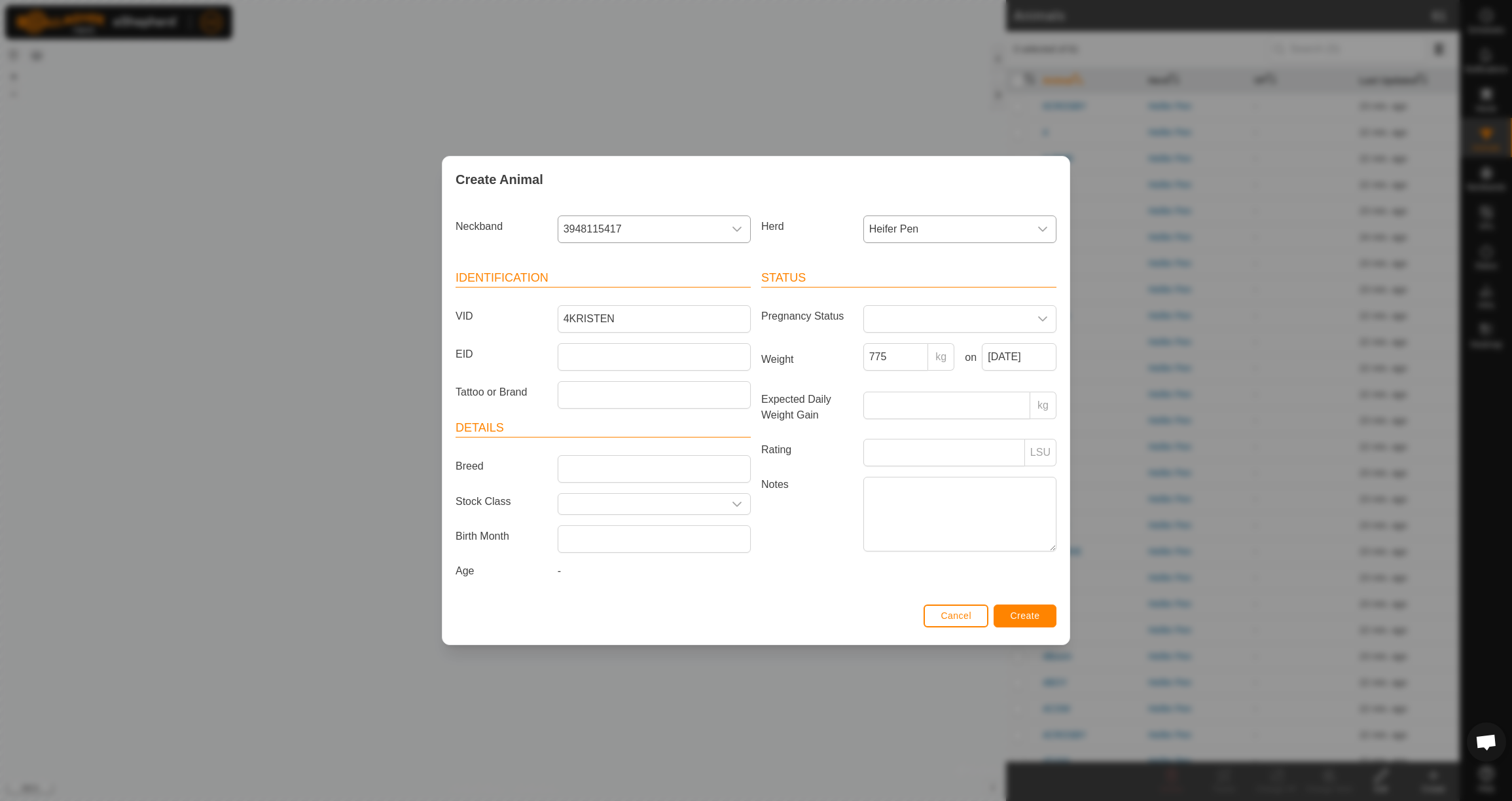
click at [1022, 627] on button "Create" at bounding box center [1025, 616] width 63 height 23
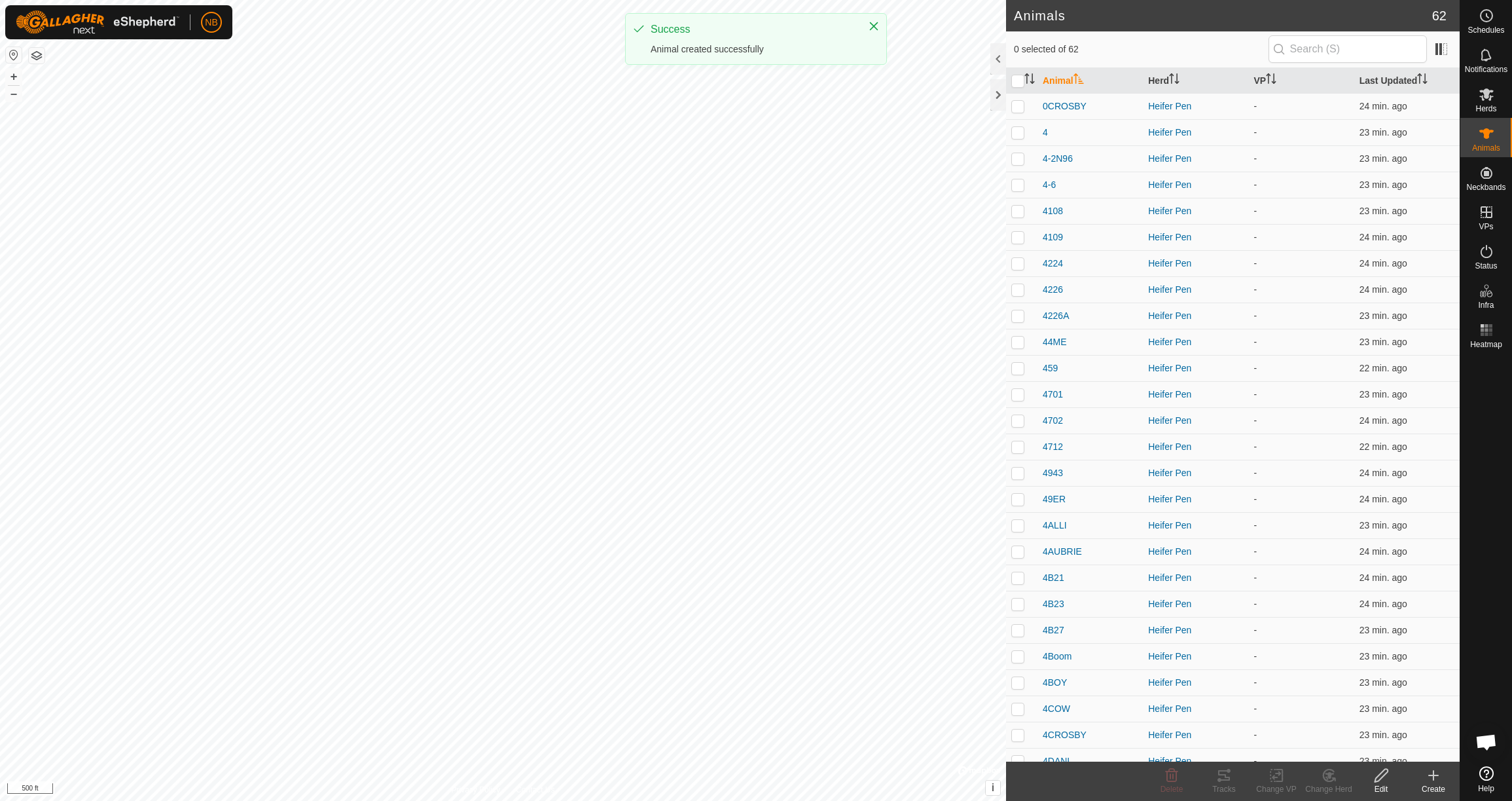
click at [1437, 781] on icon at bounding box center [1433, 775] width 16 height 16
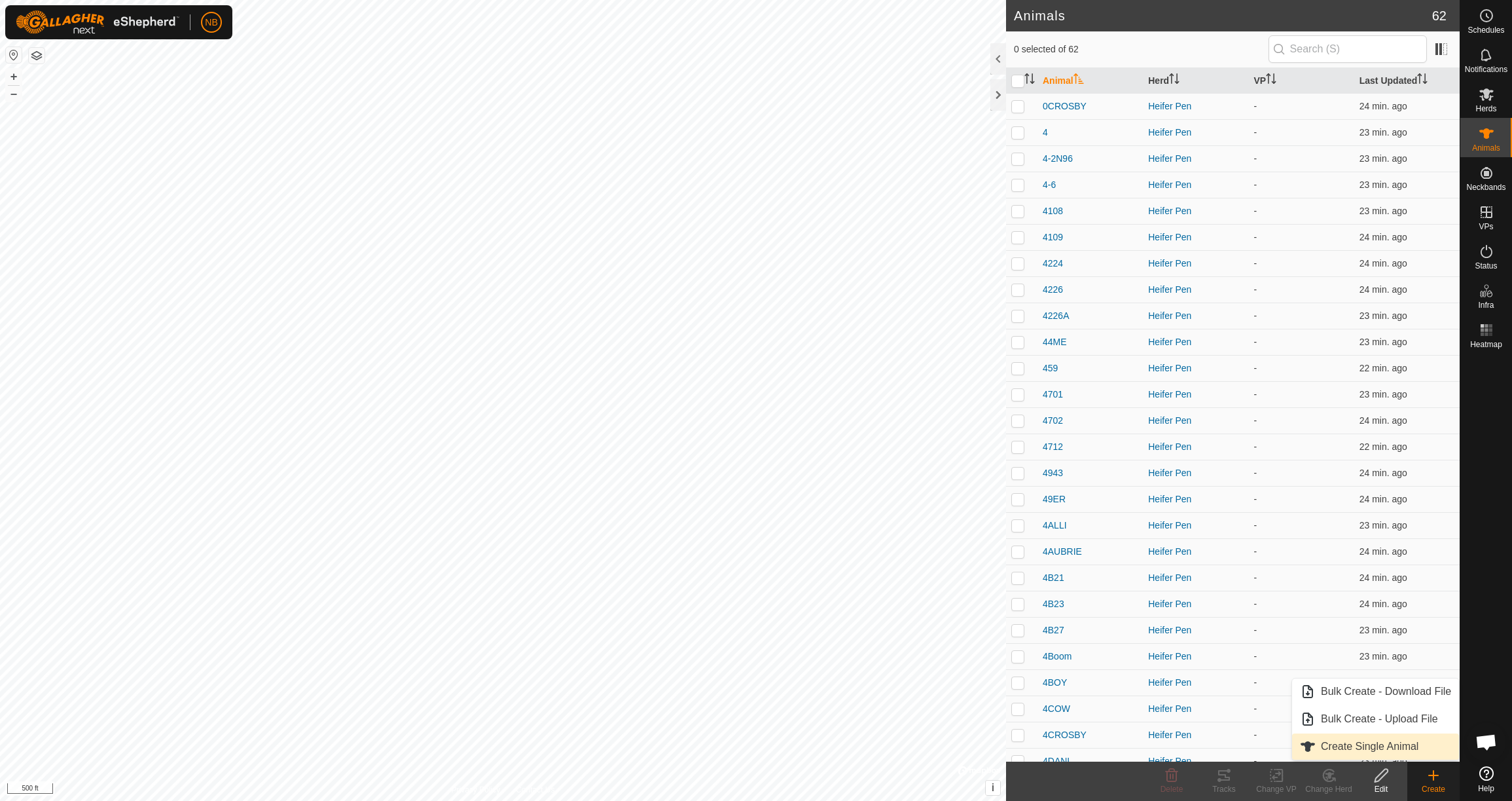
click at [1424, 749] on link "Create Single Animal" at bounding box center [1375, 747] width 167 height 26
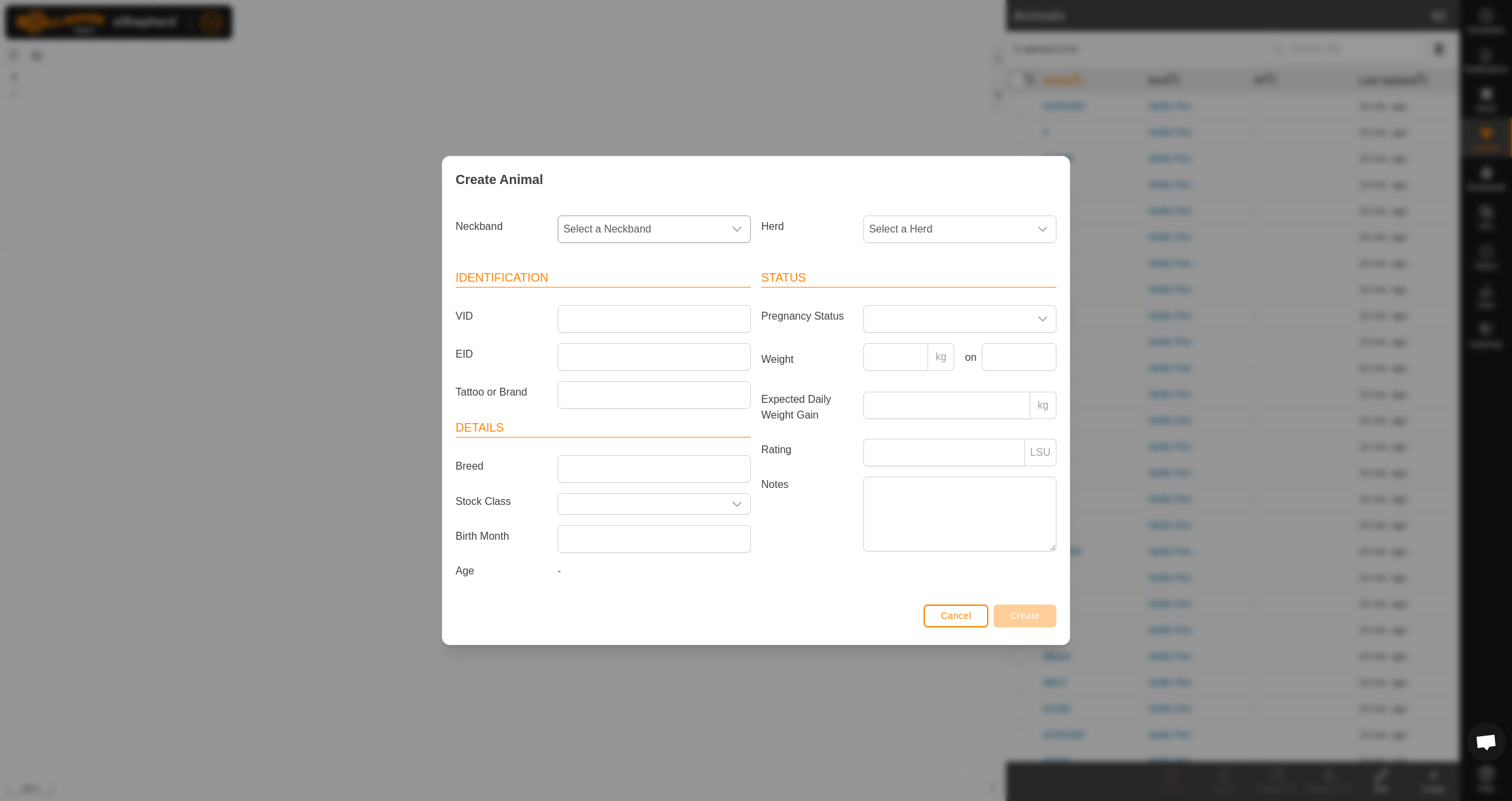
click at [683, 221] on span "Select a Neckband" at bounding box center [641, 229] width 166 height 26
click at [691, 301] on li "2685306028" at bounding box center [654, 296] width 191 height 26
click at [949, 226] on span "Select a Herd" at bounding box center [947, 229] width 166 height 26
click at [946, 320] on li "Heifer Pen" at bounding box center [961, 324] width 191 height 26
click at [678, 319] on input "VID" at bounding box center [654, 319] width 193 height 28
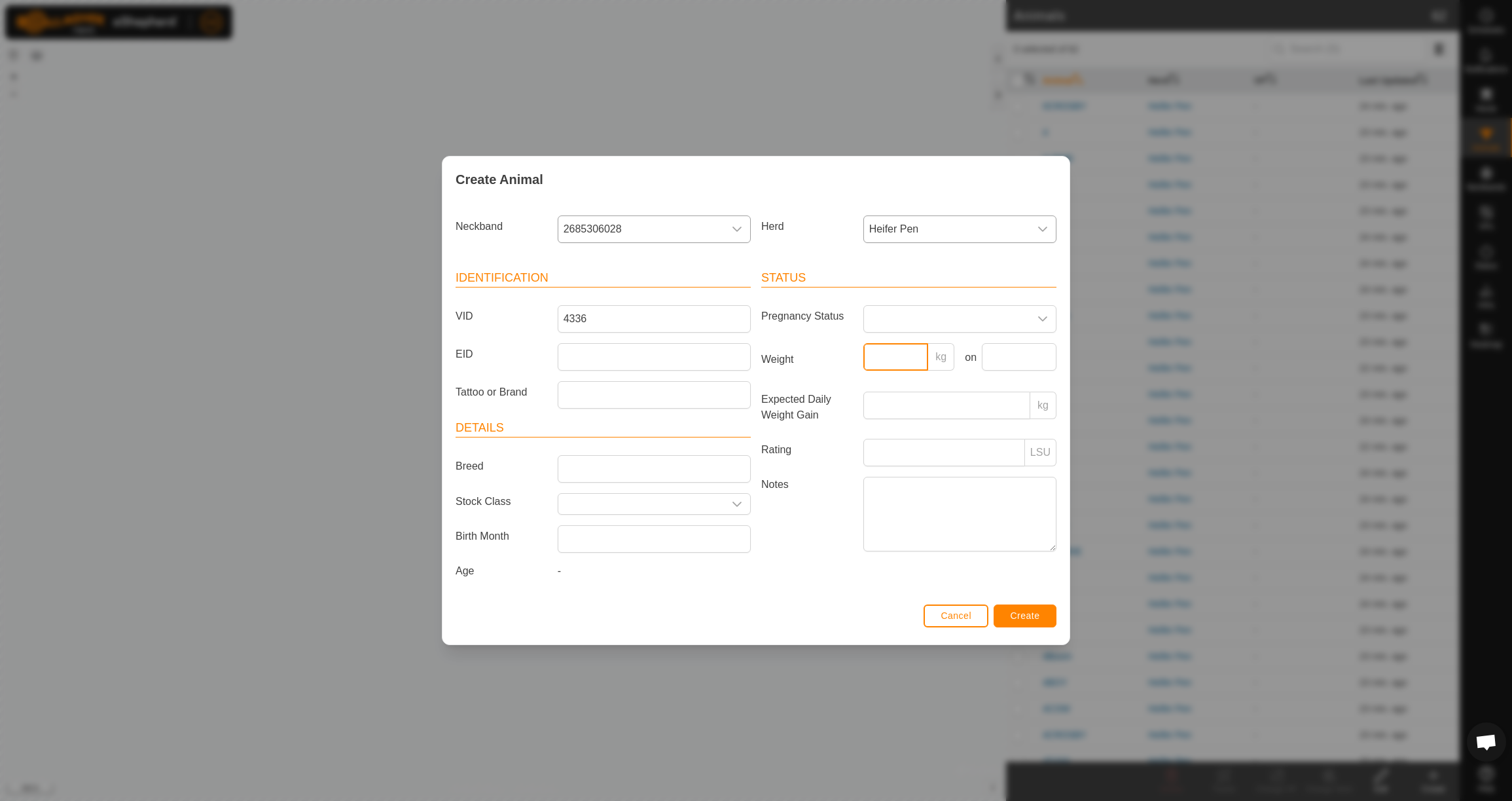
drag, startPoint x: 924, startPoint y: 353, endPoint x: 916, endPoint y: 353, distance: 8.0
click at [924, 353] on input "Weight" at bounding box center [895, 357] width 65 height 28
drag, startPoint x: 1017, startPoint y: 357, endPoint x: 995, endPoint y: 355, distance: 22.1
click at [1016, 357] on input "text" at bounding box center [1019, 357] width 75 height 28
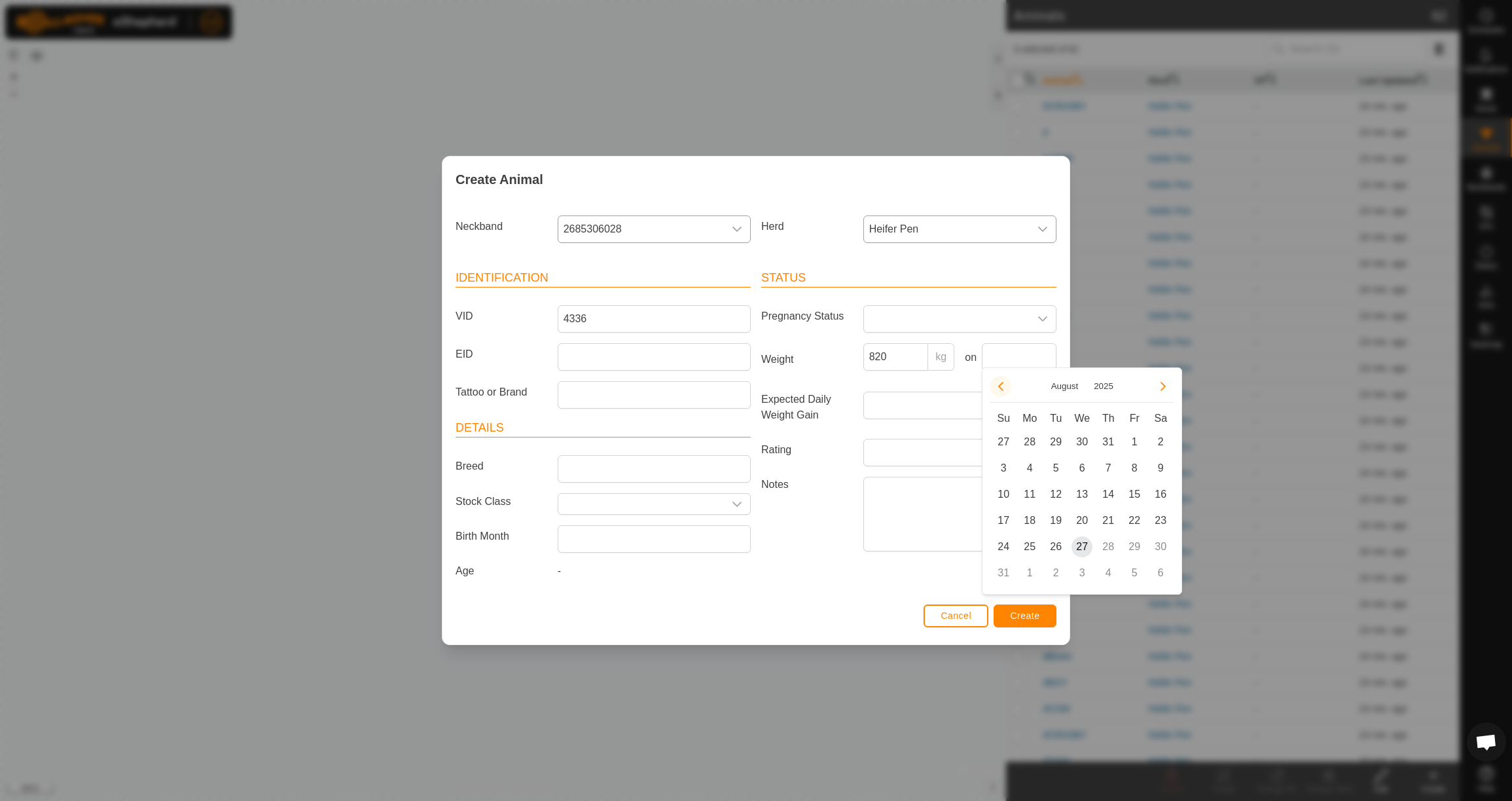
click at [1004, 384] on button "Previous Month" at bounding box center [1000, 386] width 21 height 21
click at [1003, 384] on button "Previous Month" at bounding box center [1000, 386] width 21 height 21
click at [1028, 523] on span "23" at bounding box center [1029, 520] width 21 height 21
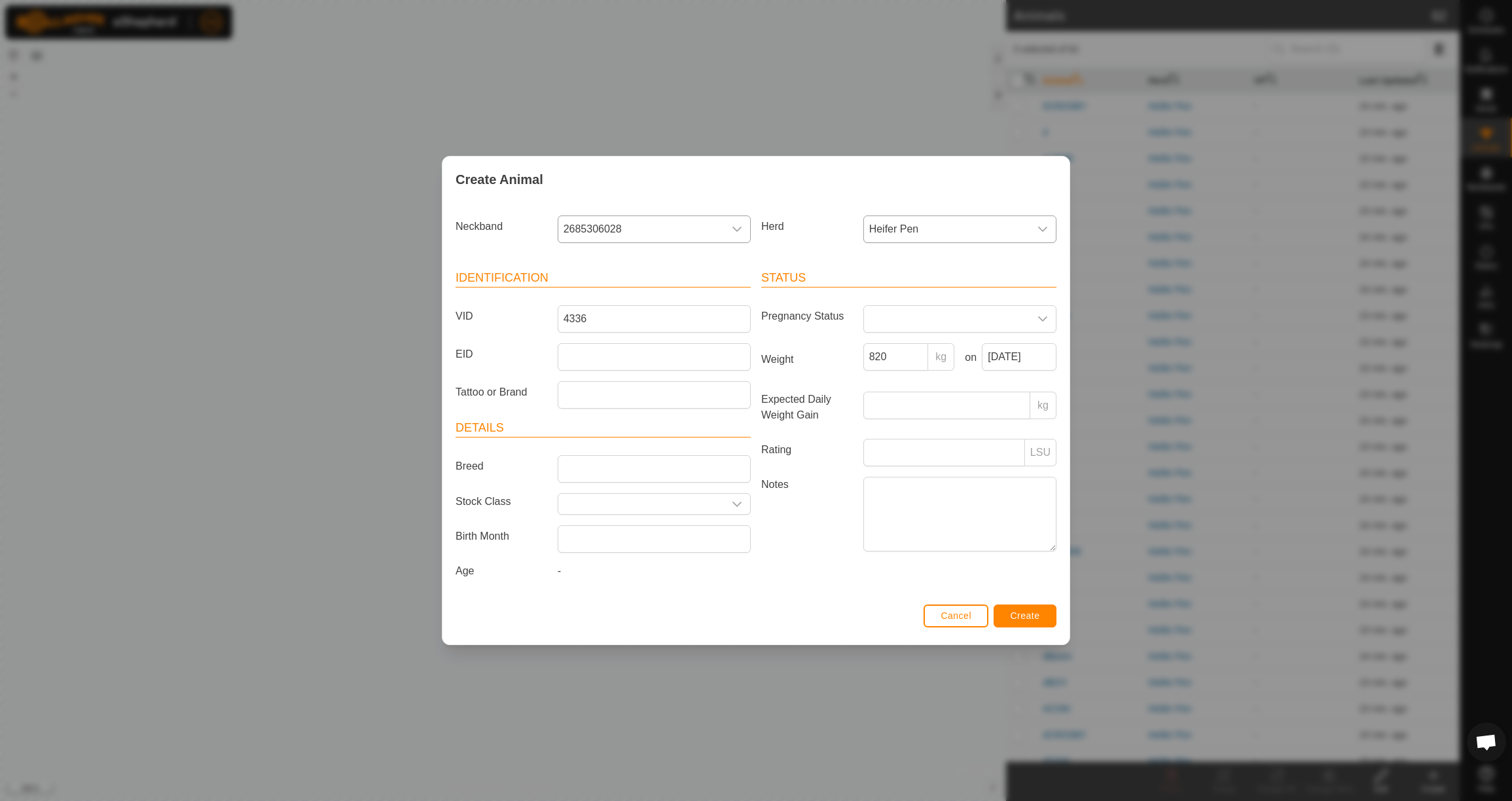
click at [1039, 621] on span "Create" at bounding box center [1025, 615] width 29 height 10
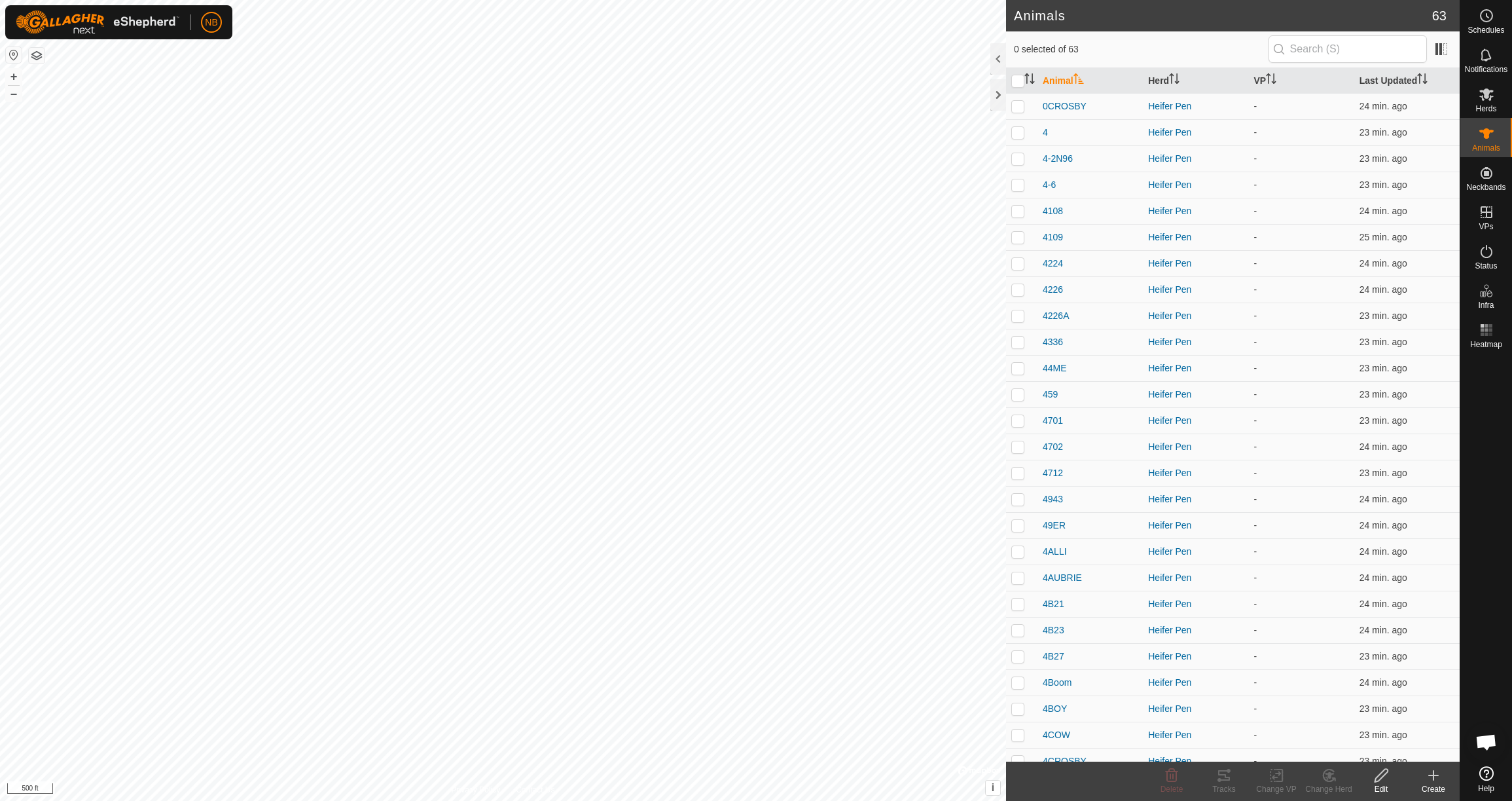
click at [1435, 782] on icon at bounding box center [1433, 775] width 16 height 16
click at [1400, 750] on link "Create Single Animal" at bounding box center [1375, 747] width 167 height 26
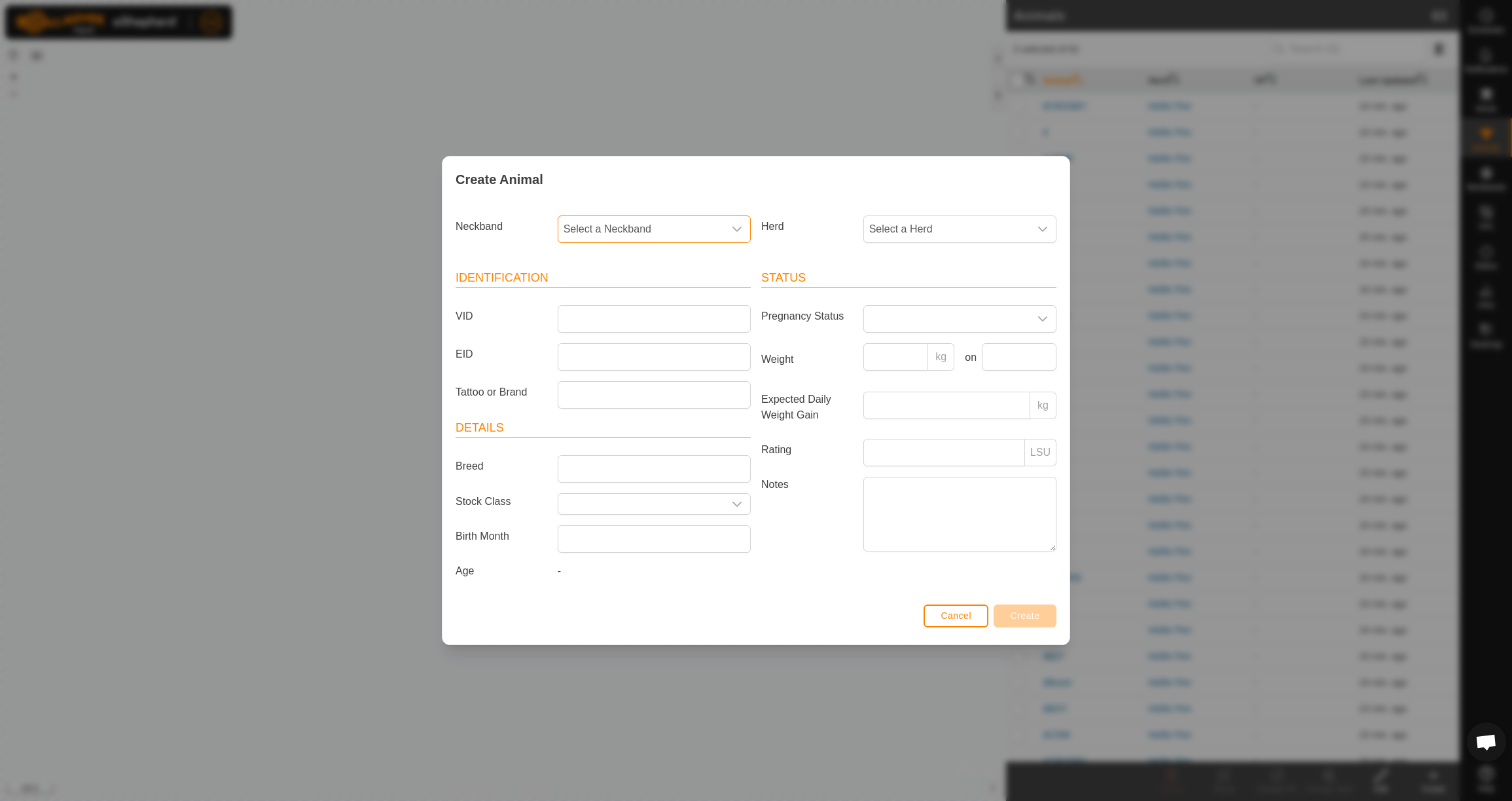
click at [602, 228] on span "Select a Neckband" at bounding box center [641, 229] width 166 height 26
click at [619, 297] on li "2073284964" at bounding box center [654, 296] width 191 height 26
click at [919, 230] on span "Select a Herd" at bounding box center [947, 229] width 166 height 26
click at [922, 320] on li "Heifer Pen" at bounding box center [961, 324] width 191 height 26
click at [685, 309] on input "VID" at bounding box center [654, 319] width 193 height 28
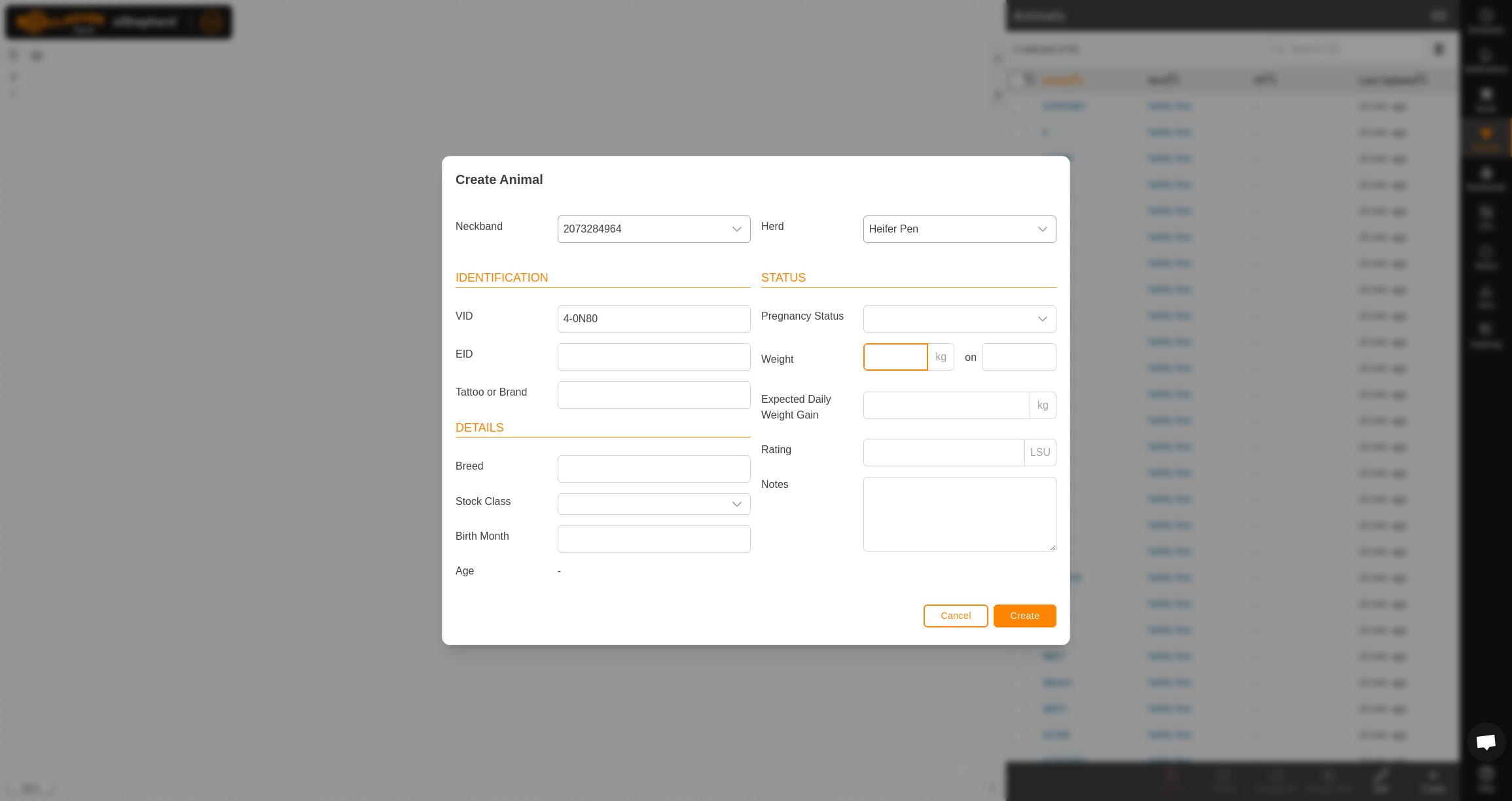
click at [892, 353] on input "Weight" at bounding box center [895, 357] width 65 height 28
click at [1030, 611] on button "Create" at bounding box center [1025, 616] width 63 height 23
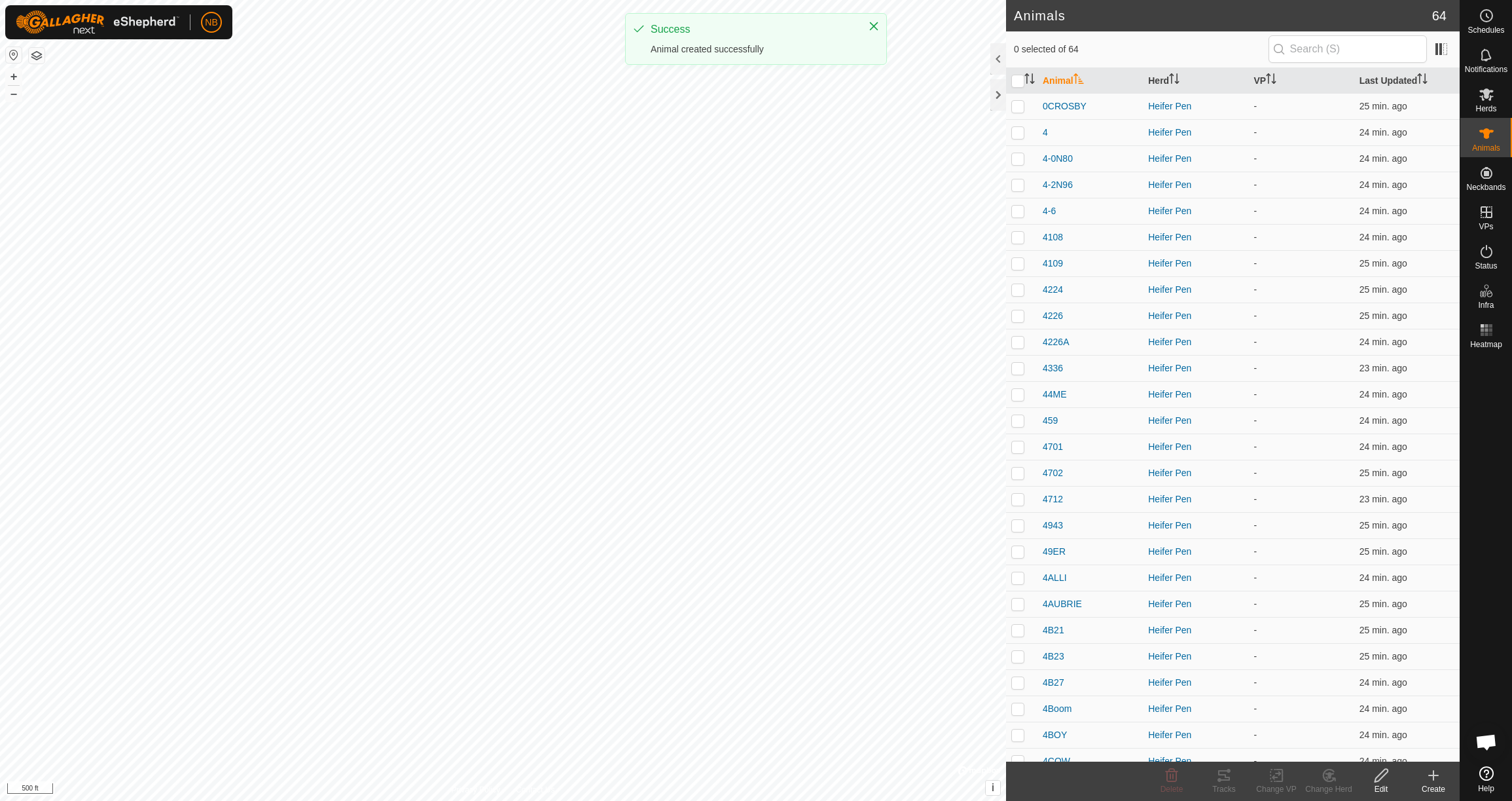
click at [1437, 782] on icon at bounding box center [1433, 775] width 16 height 16
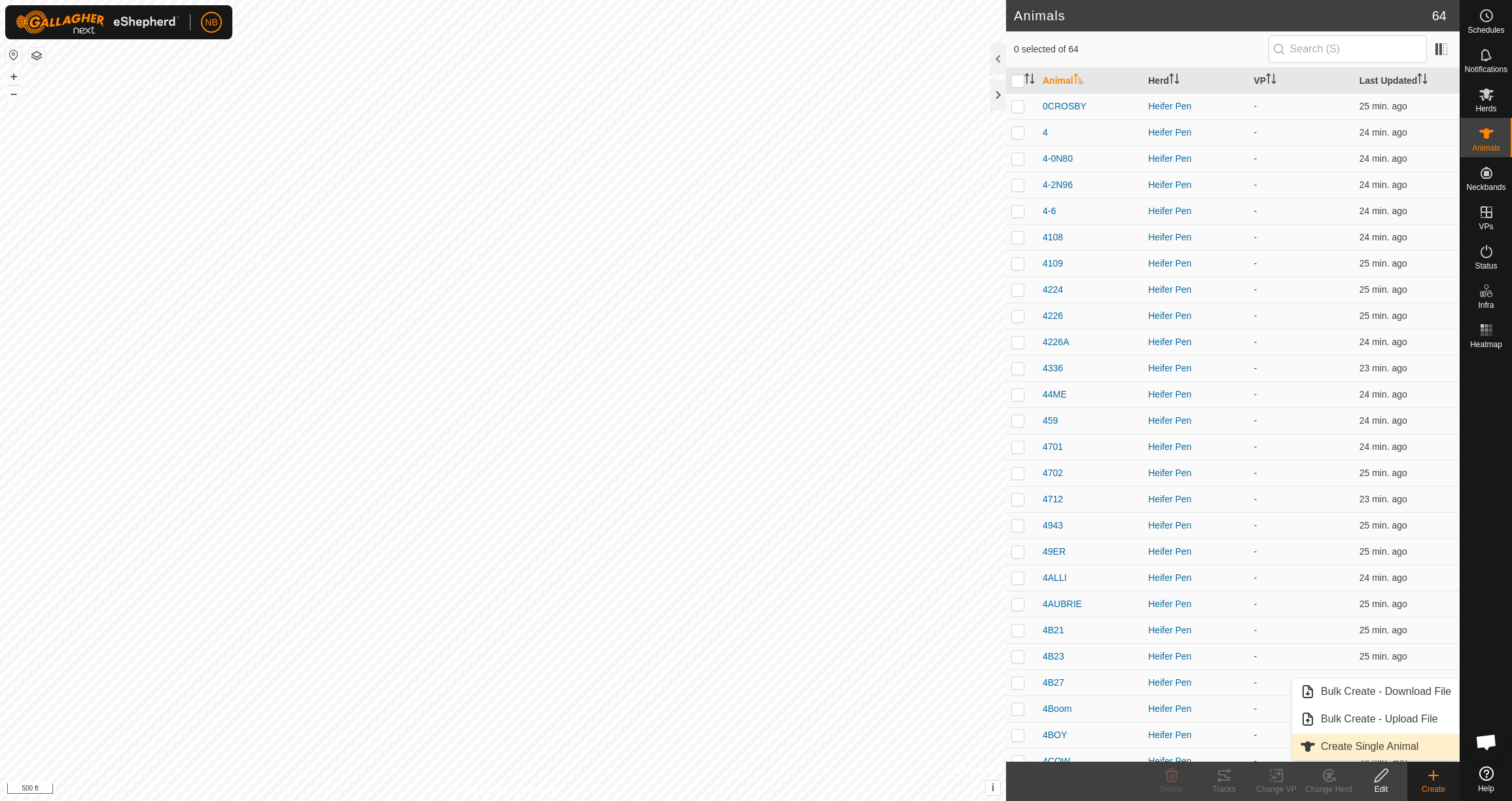
click at [1402, 745] on link "Create Single Animal" at bounding box center [1375, 747] width 167 height 26
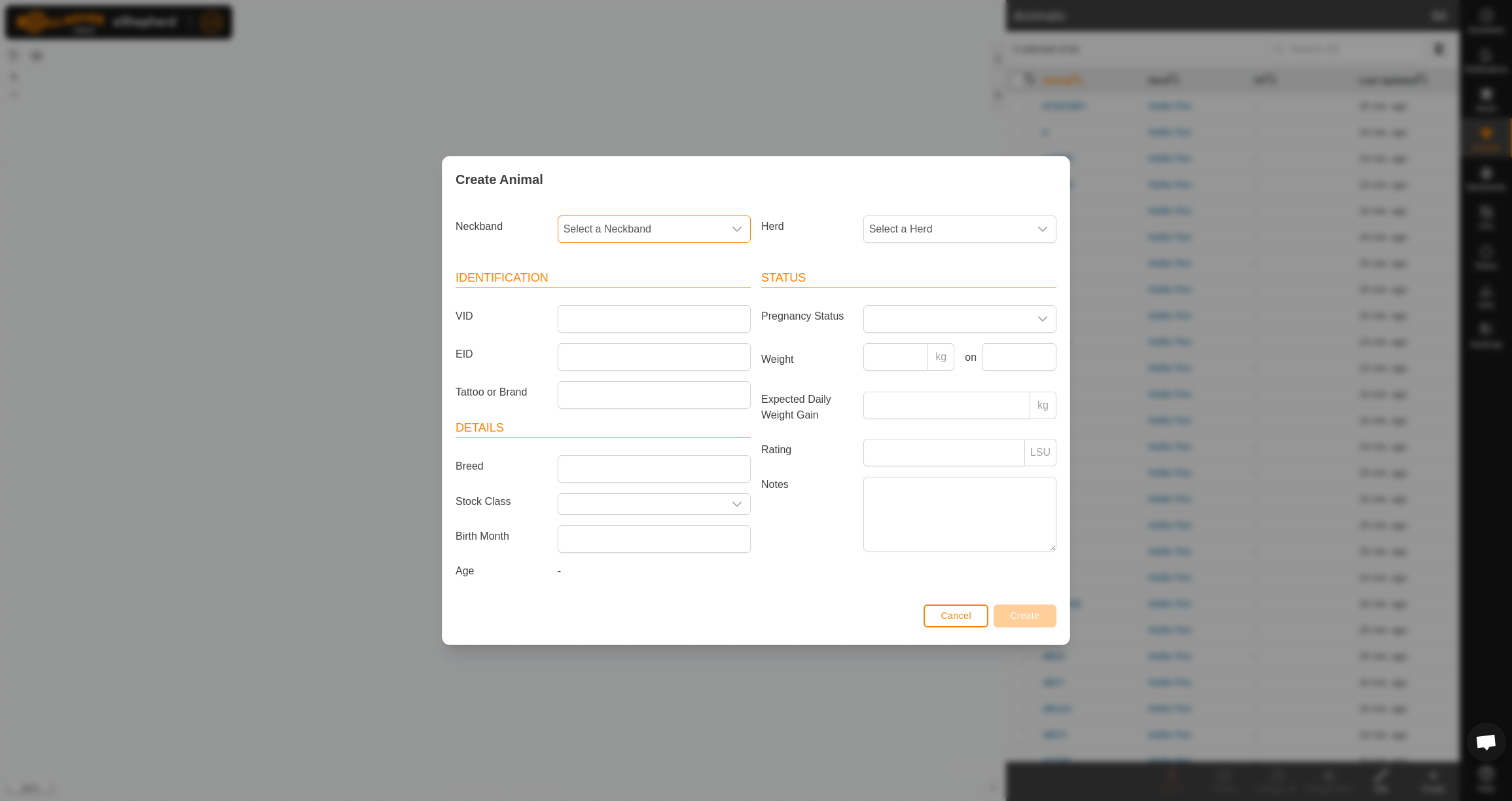
click at [602, 233] on span "Select a Neckband" at bounding box center [641, 229] width 166 height 26
click at [625, 289] on li "3065033224" at bounding box center [654, 296] width 191 height 26
drag, startPoint x: 911, startPoint y: 224, endPoint x: 906, endPoint y: 238, distance: 14.9
click at [911, 224] on span "Select a Herd" at bounding box center [947, 229] width 166 height 26
click at [910, 320] on li "Heifer Pen" at bounding box center [961, 324] width 191 height 26
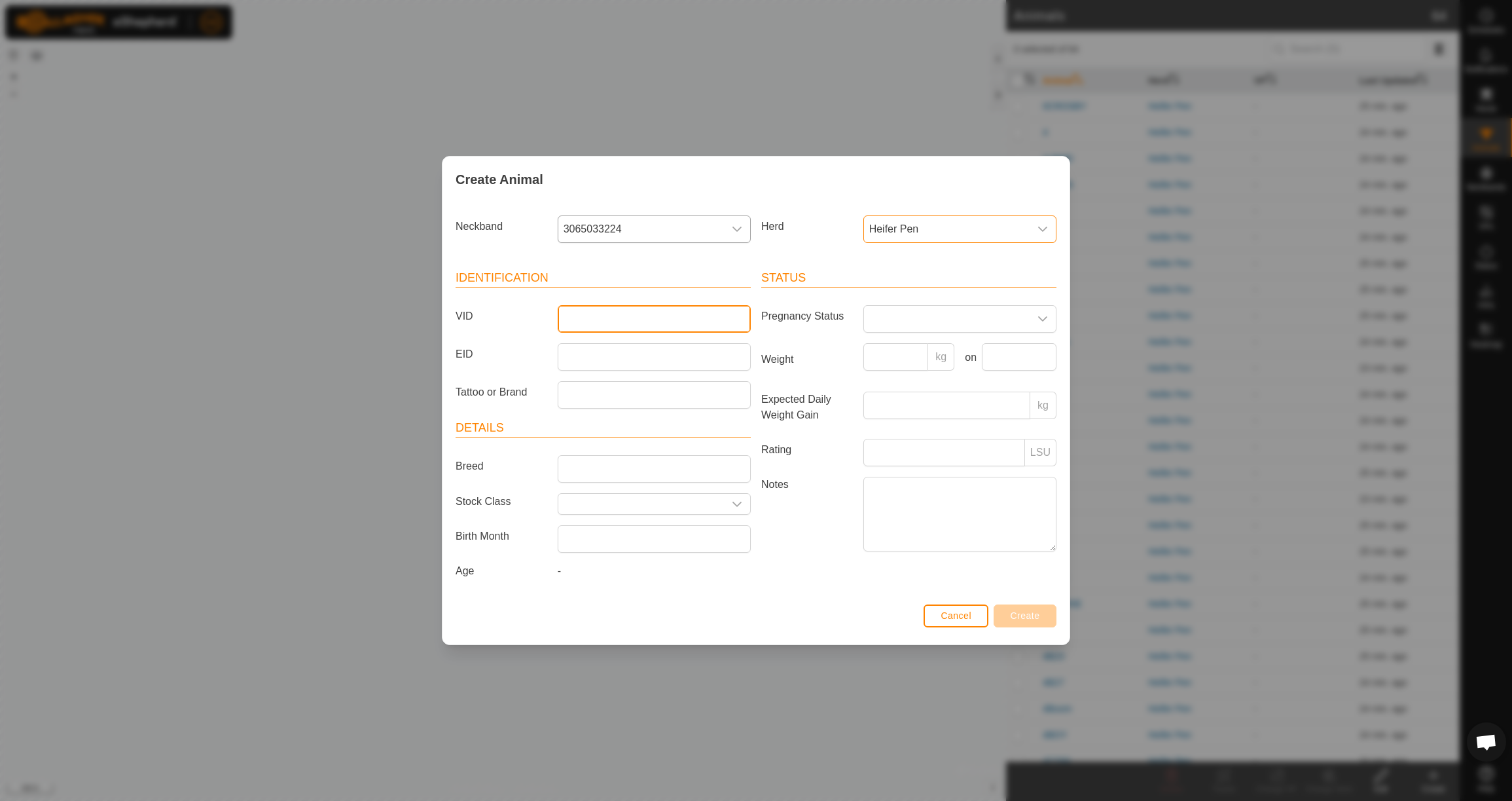
click at [709, 319] on input "VID" at bounding box center [654, 319] width 193 height 28
click at [885, 346] on input "Weight" at bounding box center [895, 357] width 65 height 28
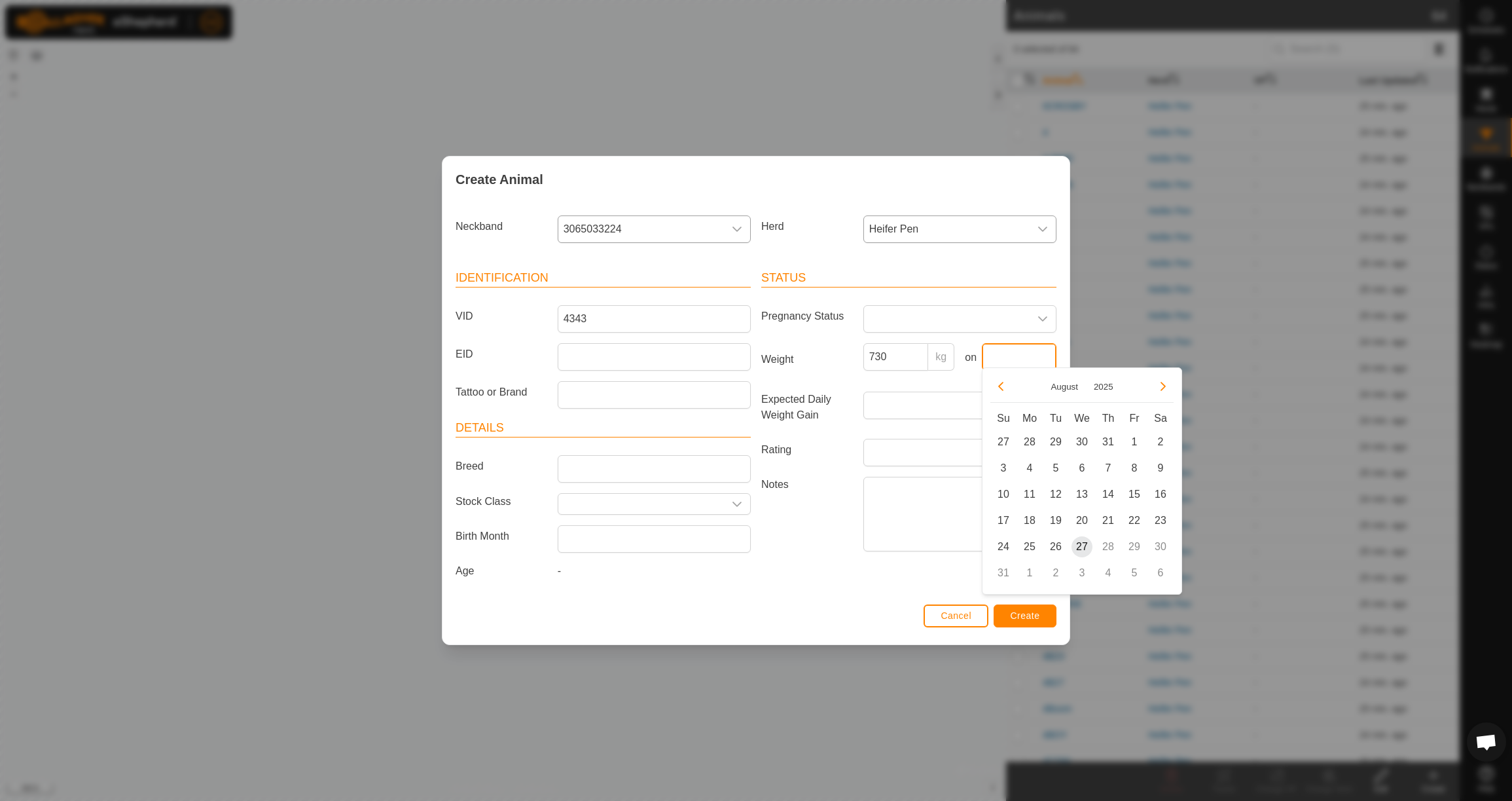
click at [1021, 360] on input "text" at bounding box center [1019, 357] width 75 height 28
click at [1007, 382] on button "Previous Month" at bounding box center [1000, 386] width 21 height 21
click at [1031, 520] on span "23" at bounding box center [1029, 520] width 21 height 21
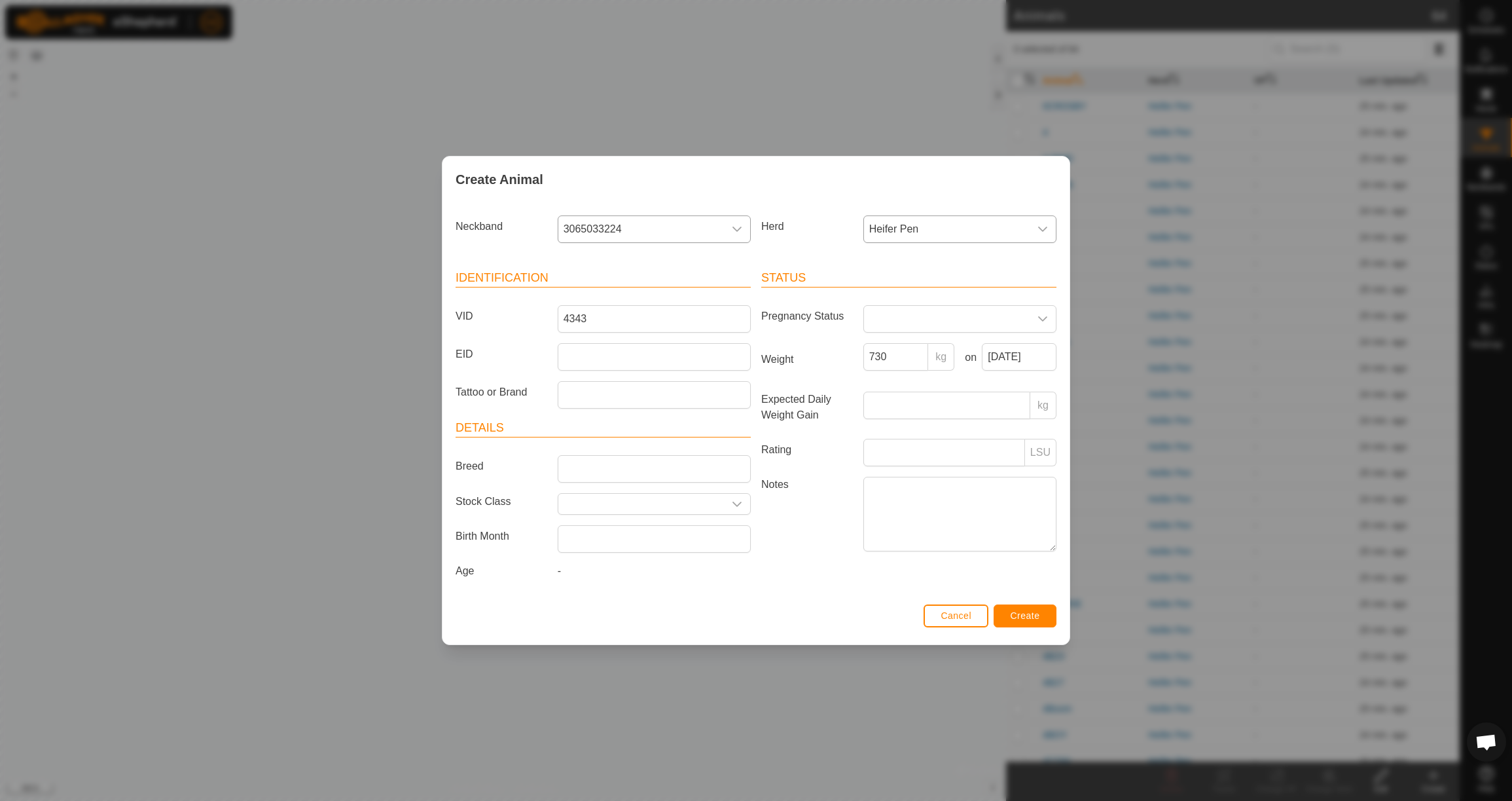
click at [1037, 620] on span "Create" at bounding box center [1025, 615] width 29 height 10
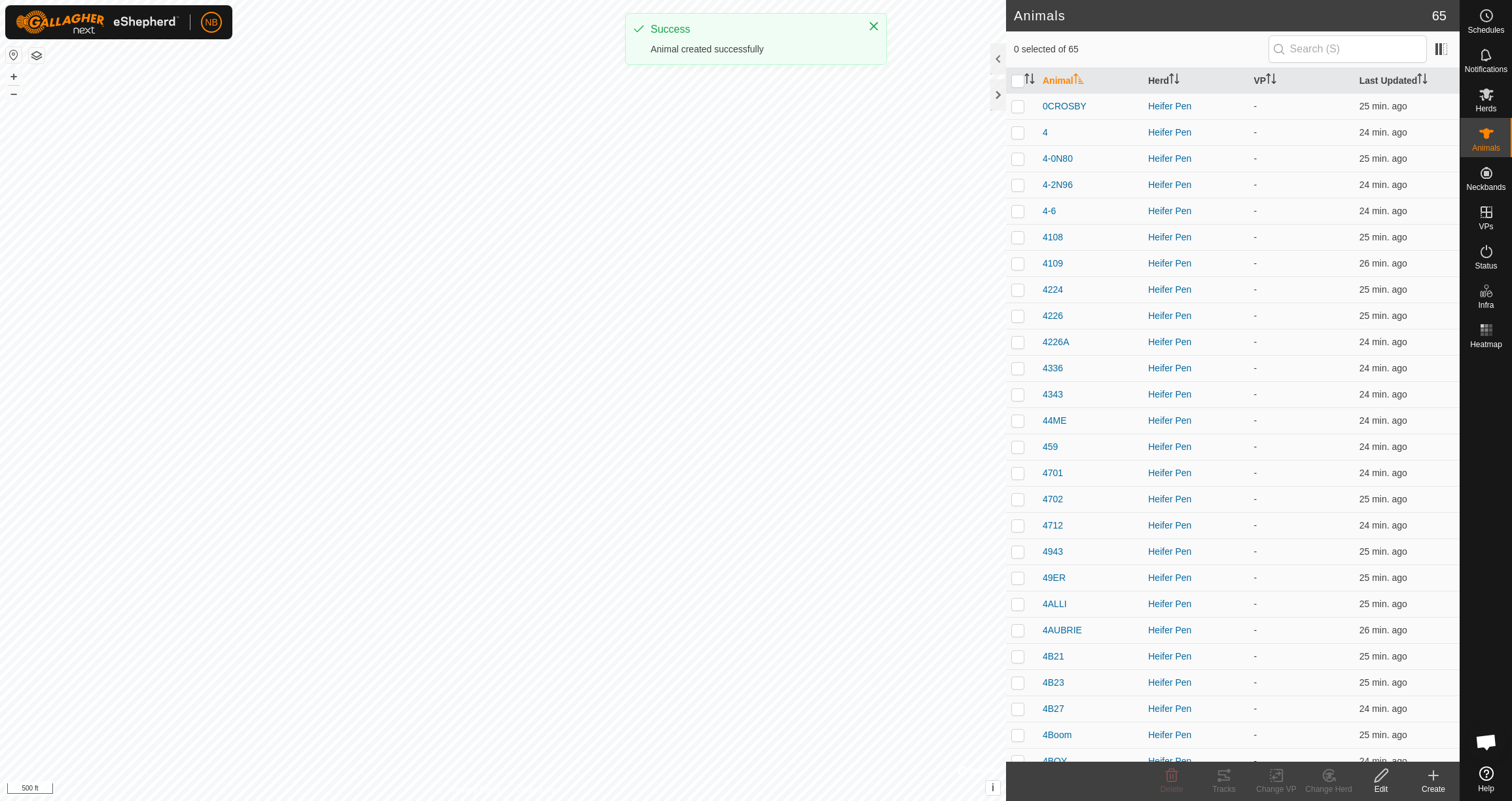
click at [1432, 775] on icon at bounding box center [1434, 775] width 9 height 0
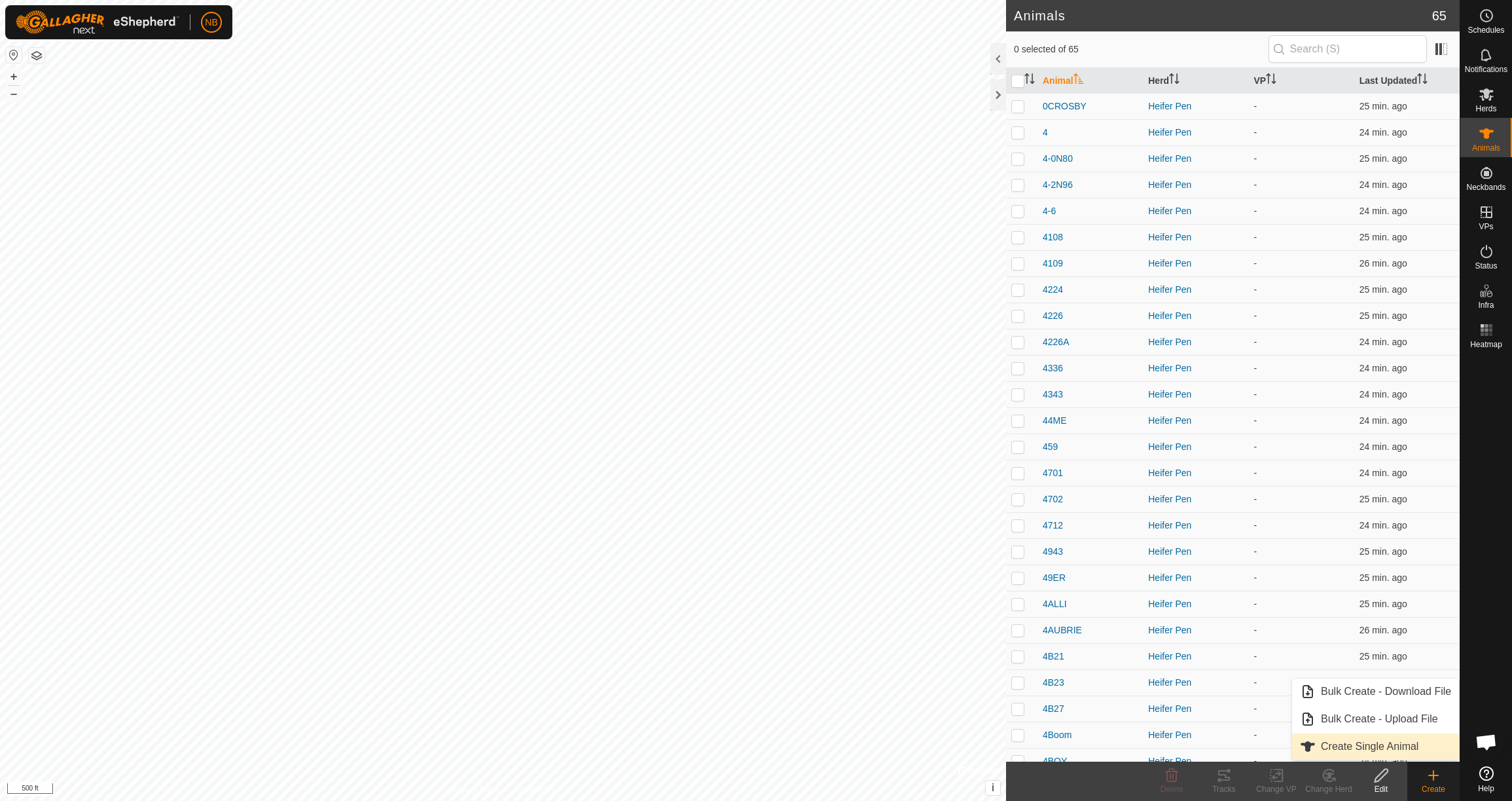
click at [1414, 752] on link "Create Single Animal" at bounding box center [1375, 747] width 167 height 26
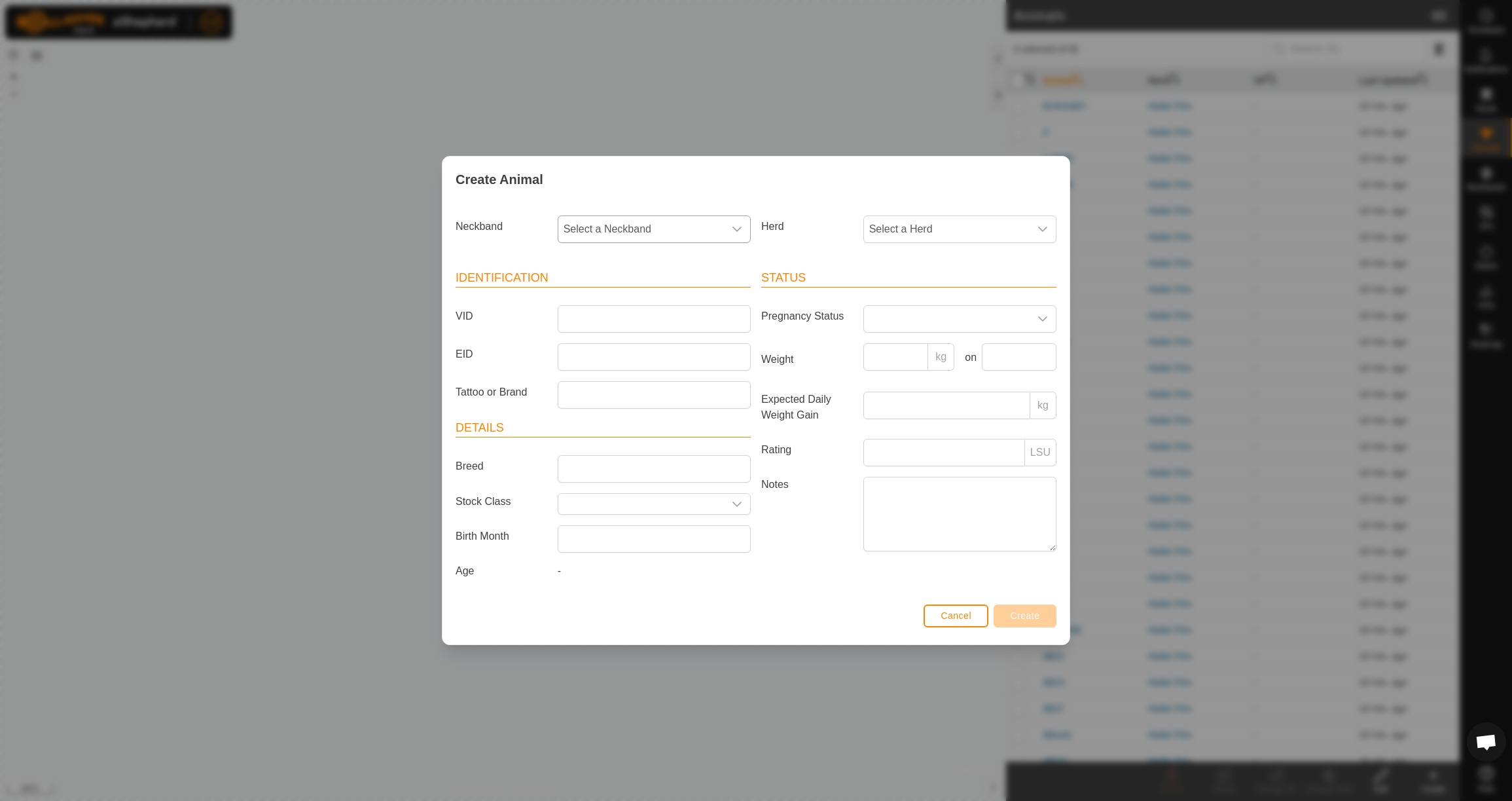
click at [674, 235] on span "Select a Neckband" at bounding box center [641, 229] width 166 height 26
click at [682, 289] on li "2414259407" at bounding box center [654, 296] width 191 height 26
click at [885, 229] on span "Select a Herd" at bounding box center [947, 229] width 166 height 26
drag, startPoint x: 901, startPoint y: 326, endPoint x: 882, endPoint y: 324, distance: 19.1
click at [901, 326] on li "Heifer Pen" at bounding box center [961, 324] width 191 height 26
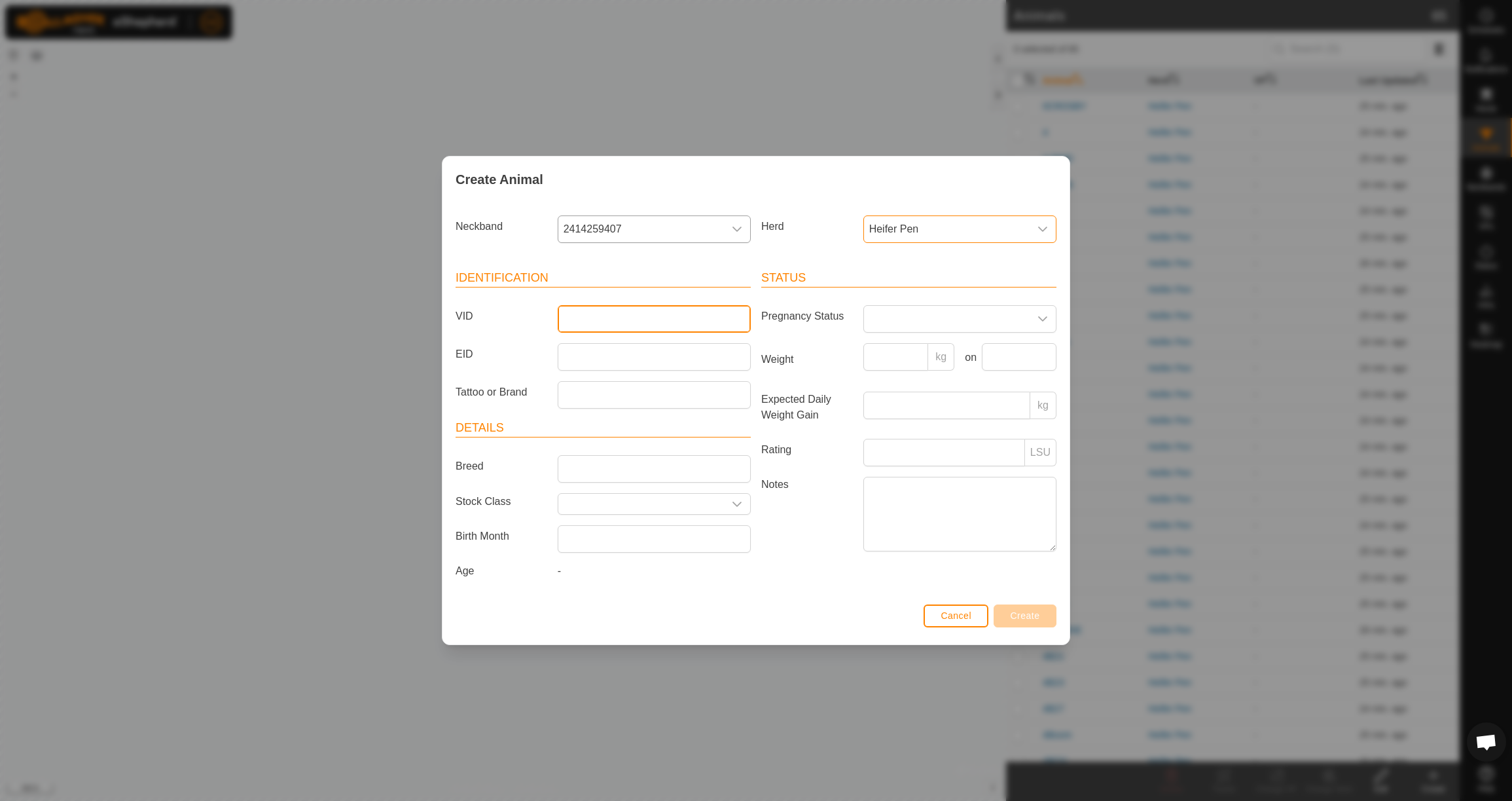
click at [656, 315] on input "VID" at bounding box center [654, 319] width 193 height 28
click at [892, 357] on input "Weight" at bounding box center [895, 357] width 65 height 28
drag, startPoint x: 1014, startPoint y: 359, endPoint x: 1006, endPoint y: 357, distance: 8.2
click at [1014, 359] on input "text" at bounding box center [1019, 357] width 75 height 28
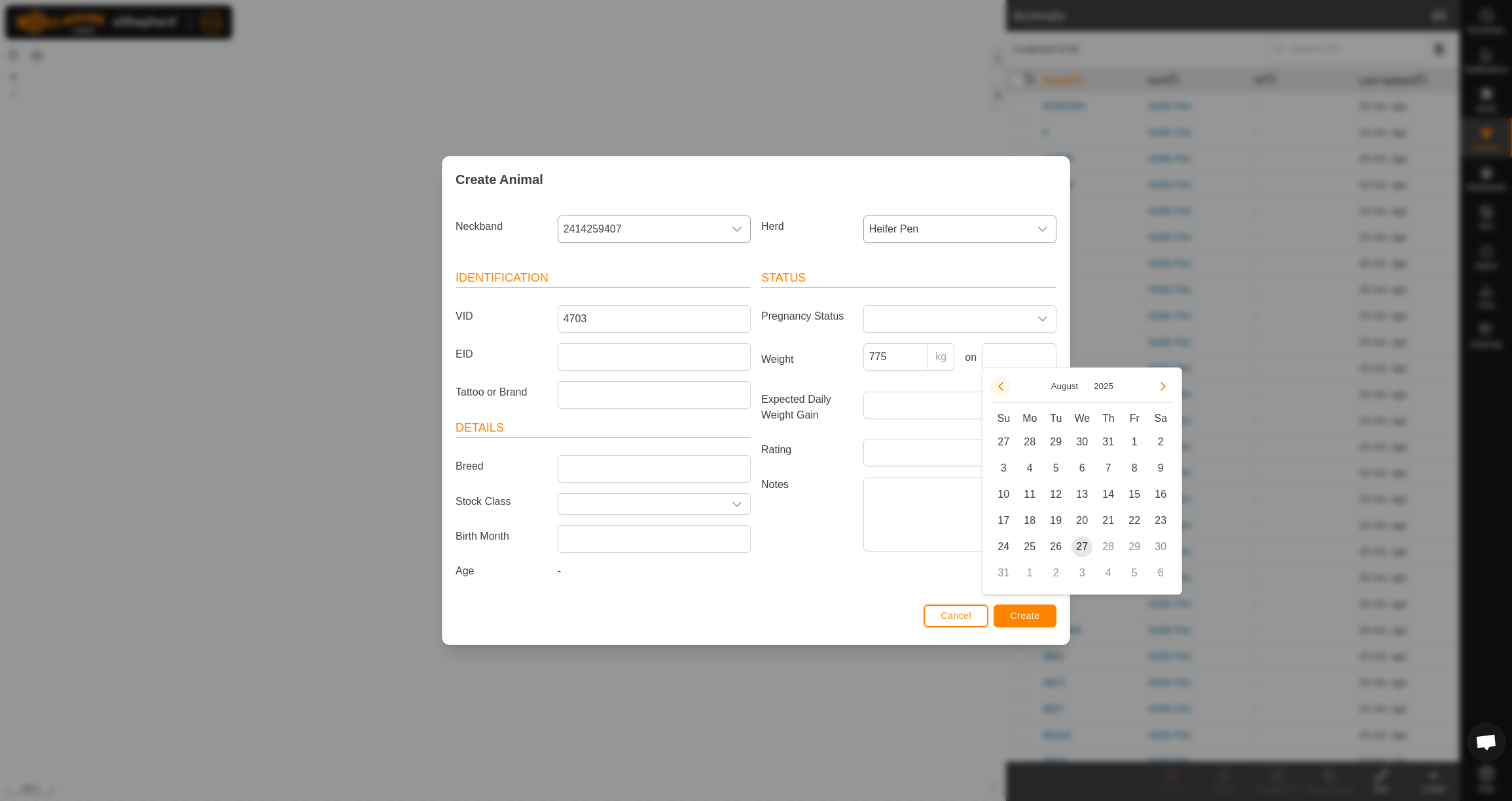
click at [1004, 389] on button "Previous Month" at bounding box center [1000, 386] width 21 height 21
click at [1028, 517] on span "23" at bounding box center [1029, 520] width 21 height 21
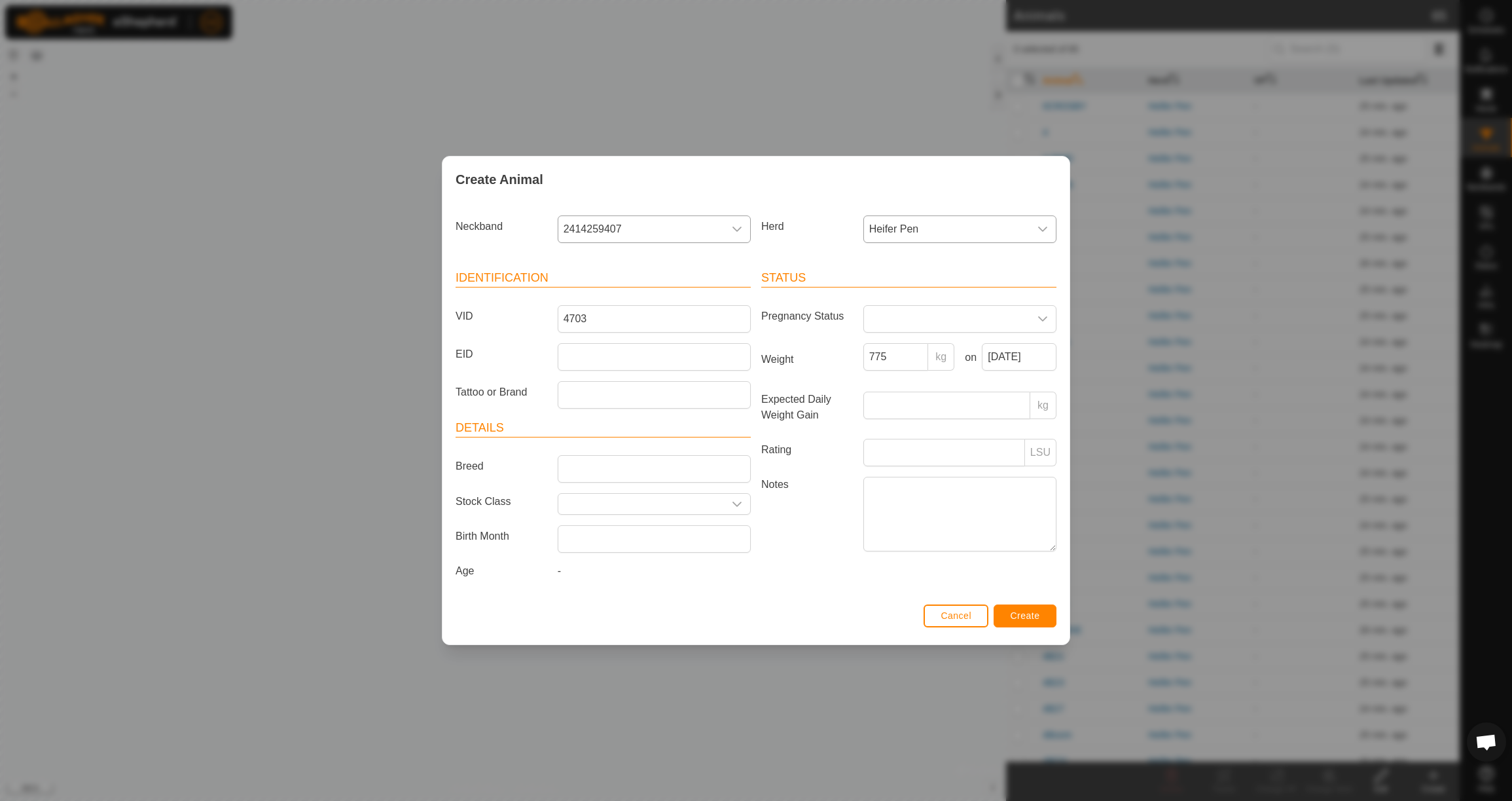
click at [1031, 618] on span "Create" at bounding box center [1025, 615] width 29 height 10
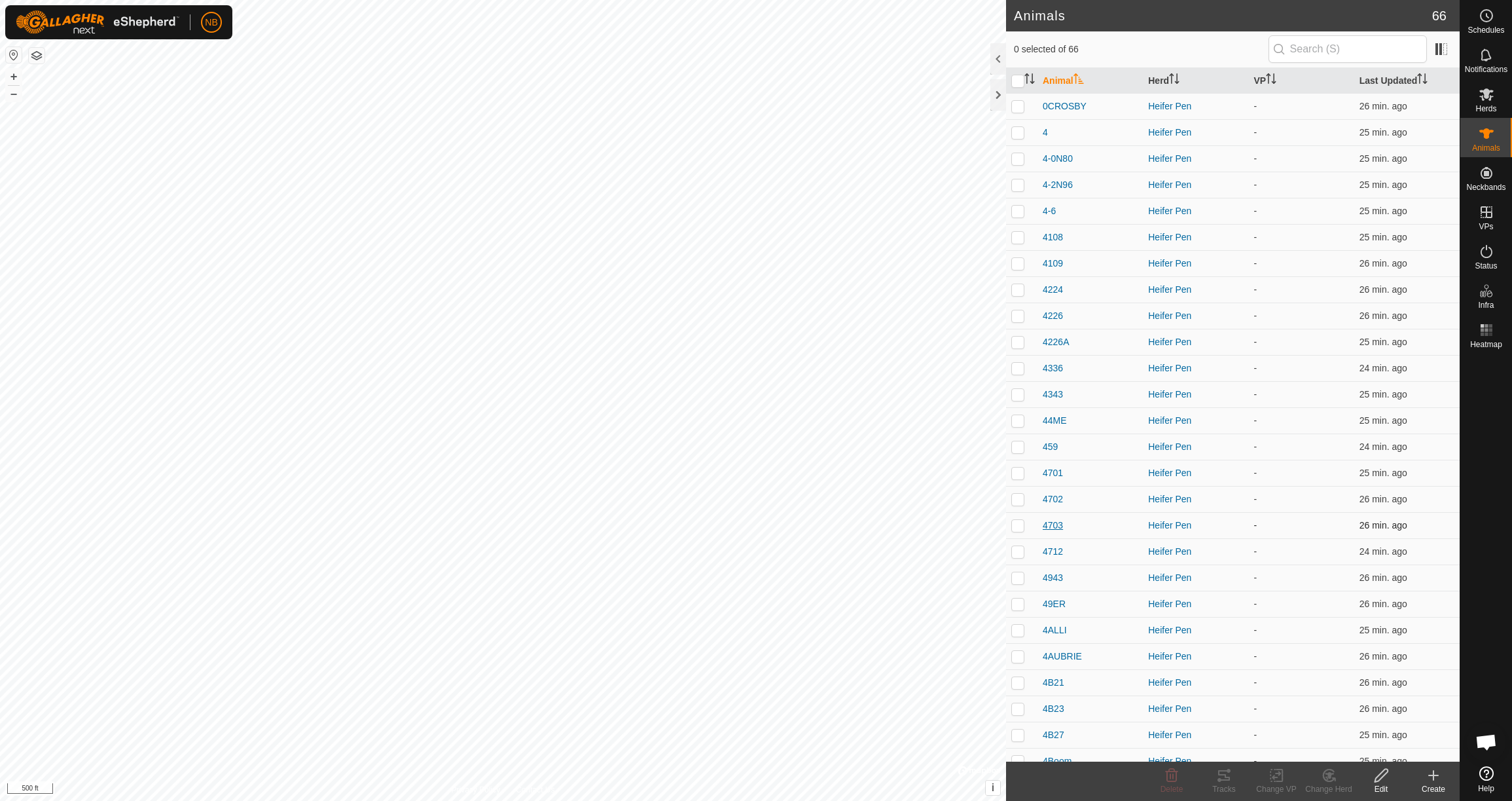
click at [1059, 528] on span "4703" at bounding box center [1053, 525] width 20 height 14
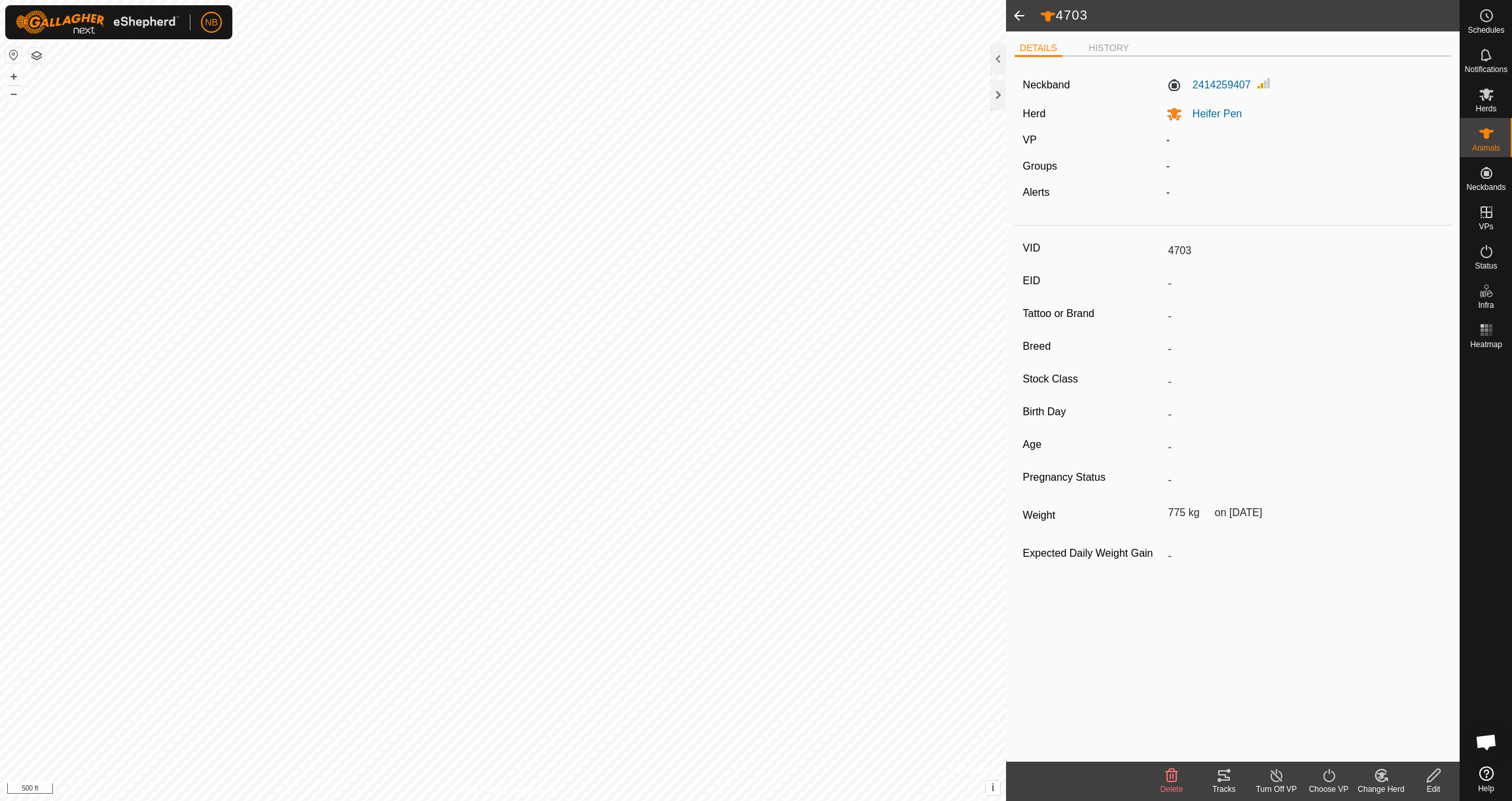
click at [1437, 777] on icon at bounding box center [1434, 775] width 17 height 16
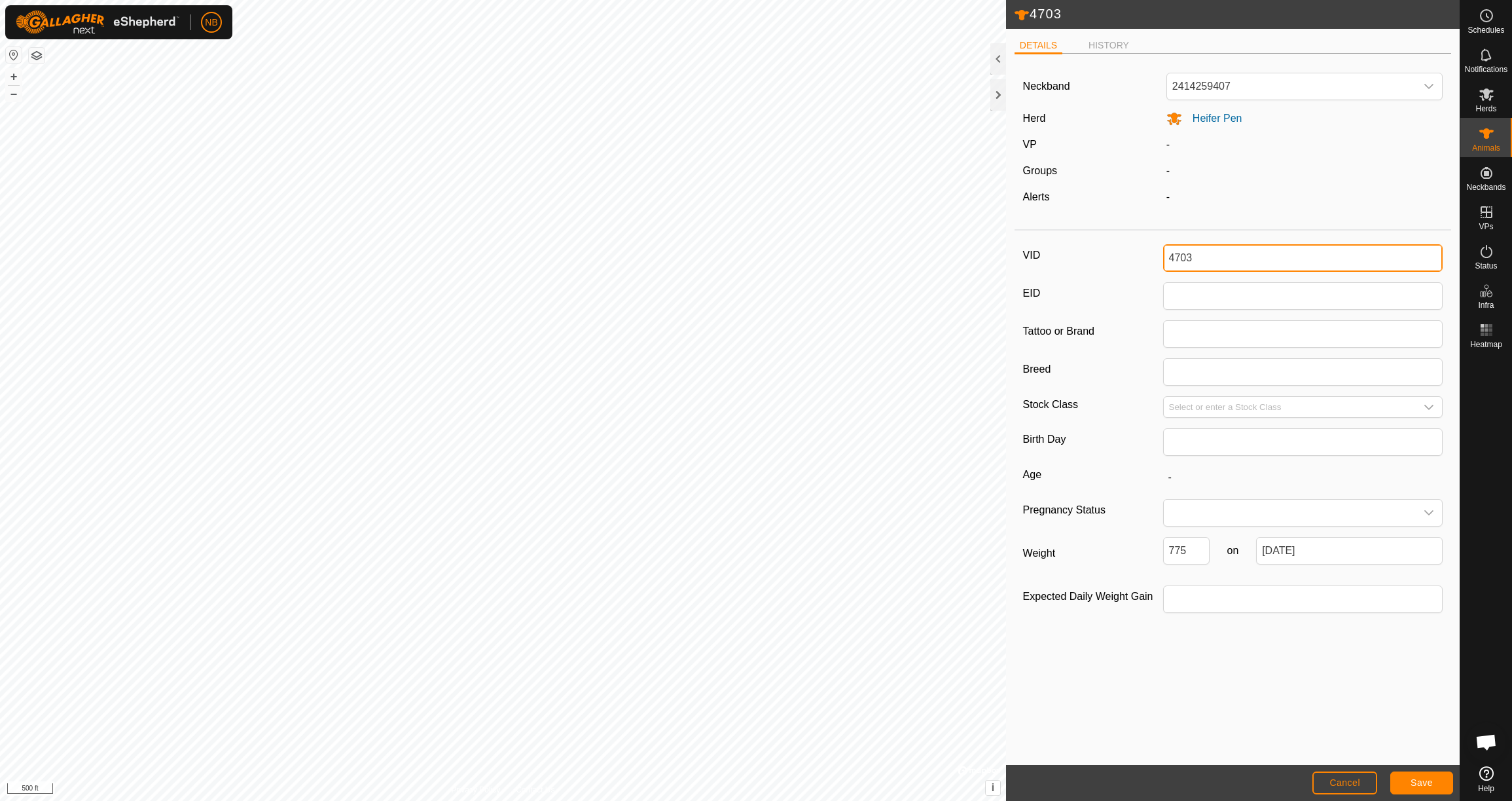
click at [1201, 262] on input "4703" at bounding box center [1303, 258] width 280 height 28
click at [1195, 554] on input "775" at bounding box center [1186, 551] width 47 height 28
drag, startPoint x: 1195, startPoint y: 554, endPoint x: 1151, endPoint y: 550, distance: 44.2
click at [1151, 550] on div "Weight 775 on [DATE]" at bounding box center [1233, 555] width 421 height 38
click at [1439, 784] on button "Save" at bounding box center [1422, 783] width 63 height 23
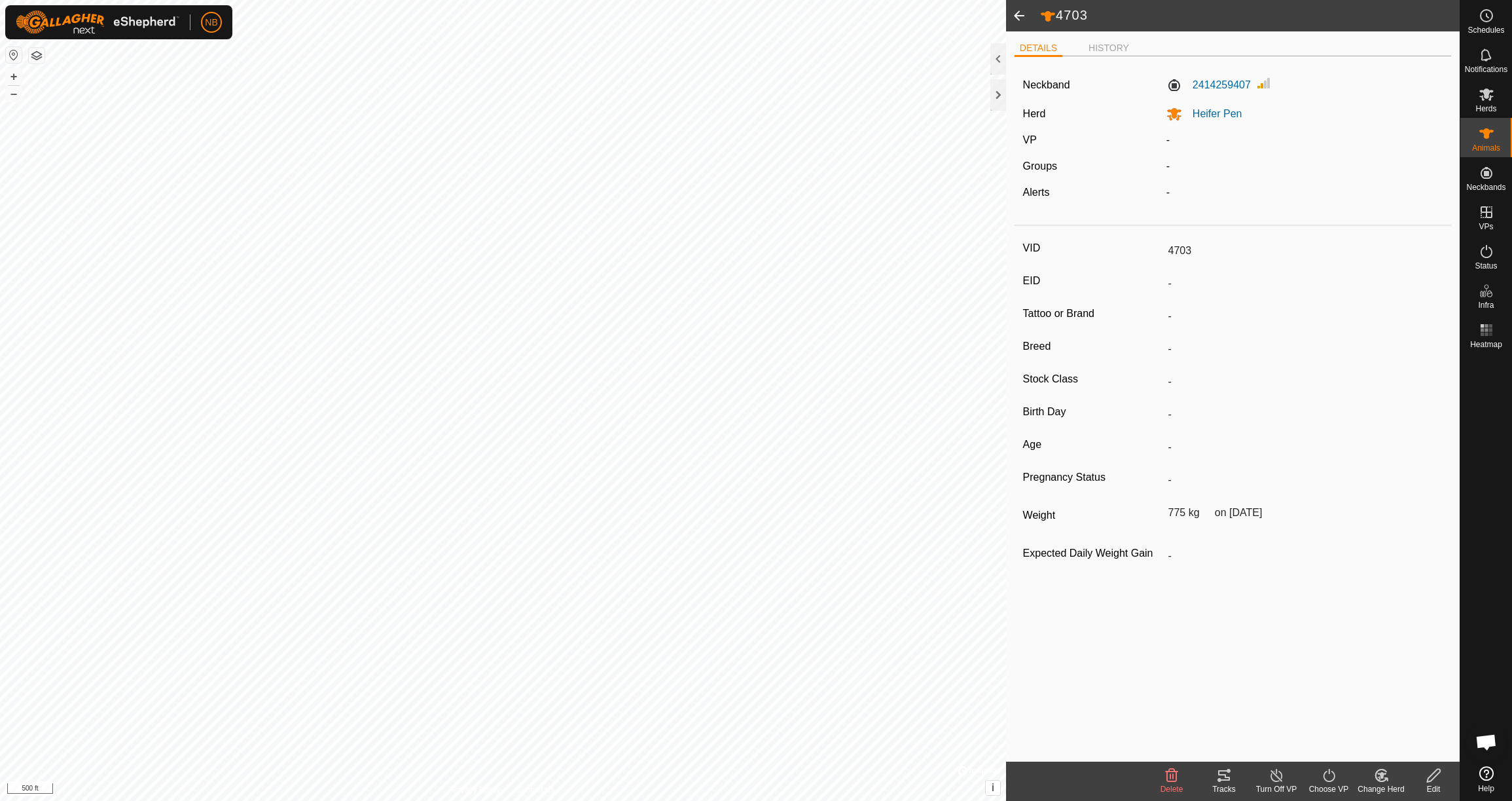
click at [1024, 17] on span at bounding box center [1019, 16] width 26 height 31
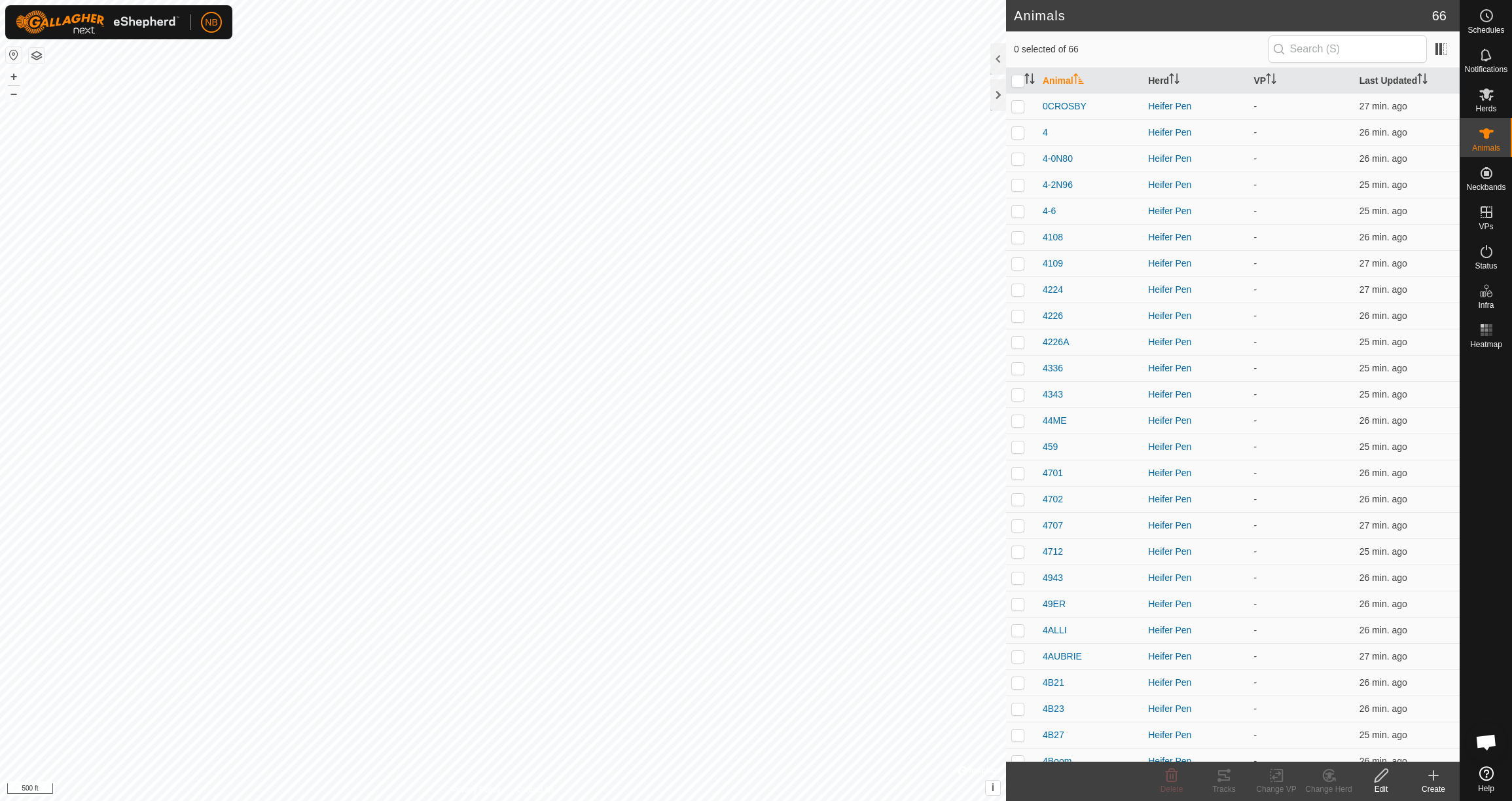
click at [1439, 784] on div "Create" at bounding box center [1433, 789] width 52 height 12
click at [1411, 748] on link "Create Single Animal" at bounding box center [1375, 747] width 167 height 26
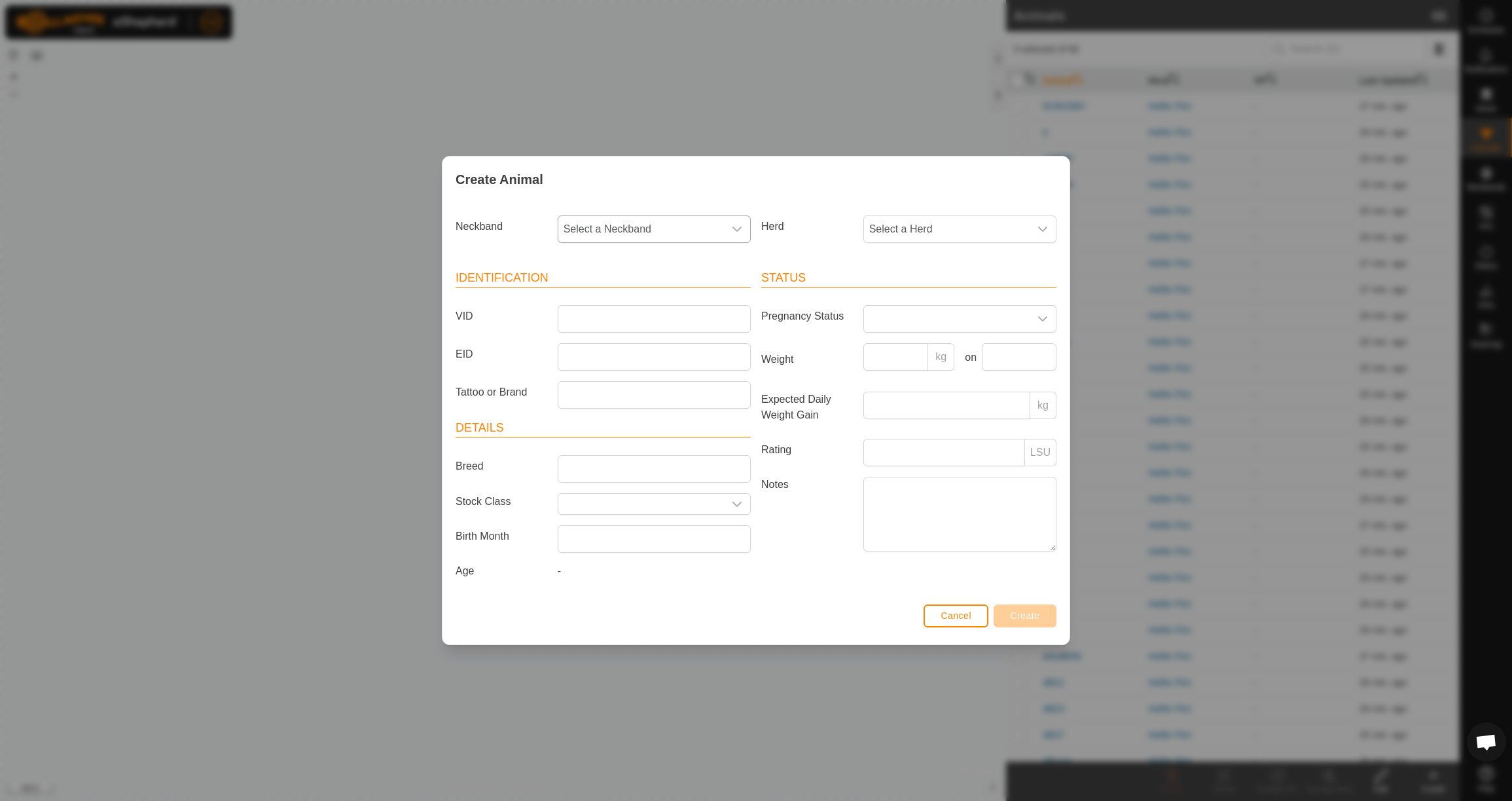
click at [681, 215] on p-select "Select a Neckband" at bounding box center [654, 229] width 193 height 28
click at [695, 295] on li "4165647628" at bounding box center [654, 296] width 191 height 26
click at [904, 230] on span "Select a Herd" at bounding box center [947, 229] width 166 height 26
drag, startPoint x: 912, startPoint y: 315, endPoint x: 842, endPoint y: 316, distance: 70.0
click at [912, 315] on li "Heifer Pen" at bounding box center [961, 324] width 191 height 26
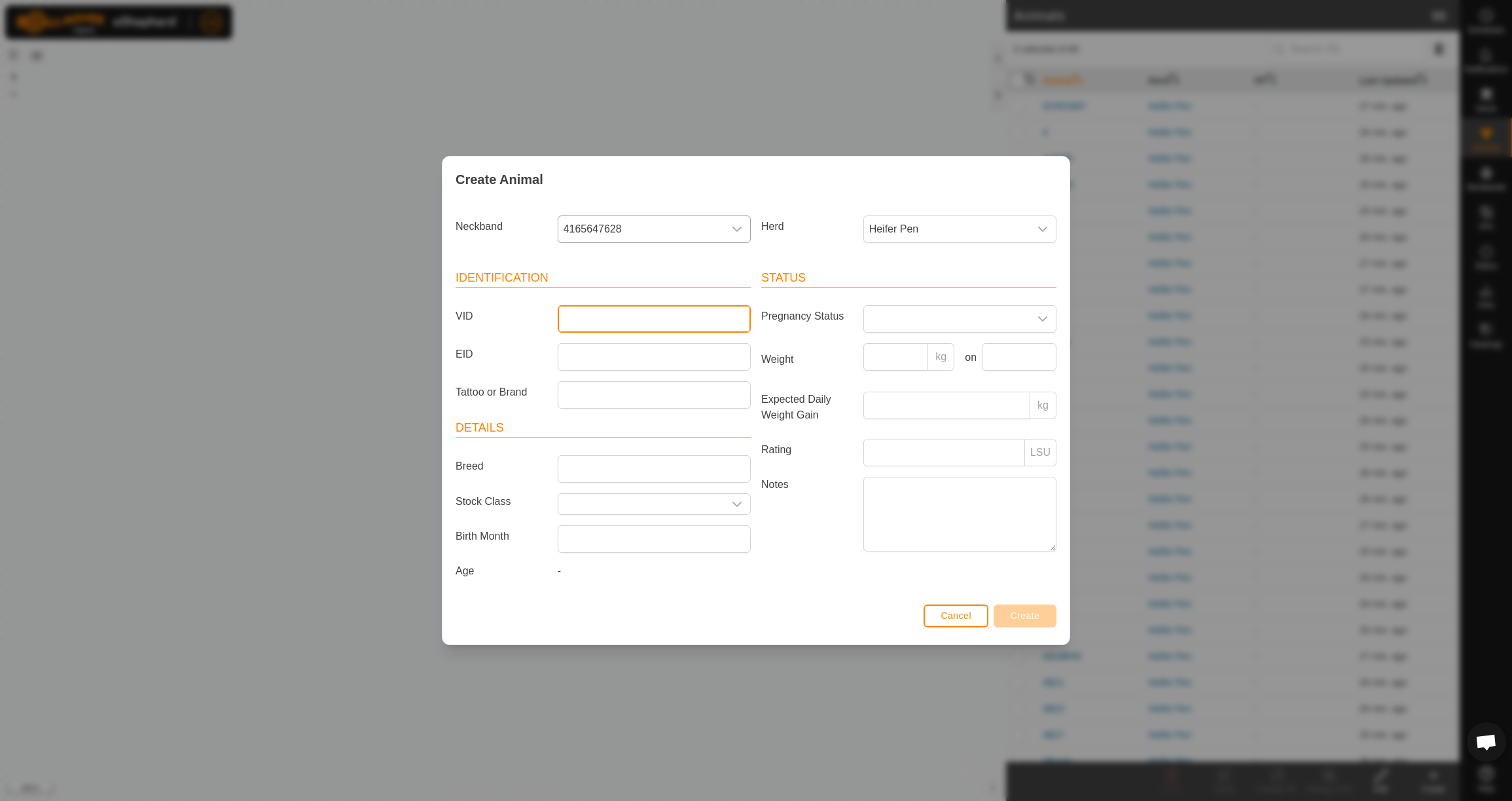
click at [679, 330] on input "VID" at bounding box center [654, 319] width 193 height 28
click at [903, 346] on input "Weight" at bounding box center [895, 357] width 65 height 28
click at [1006, 350] on input "text" at bounding box center [1019, 357] width 75 height 28
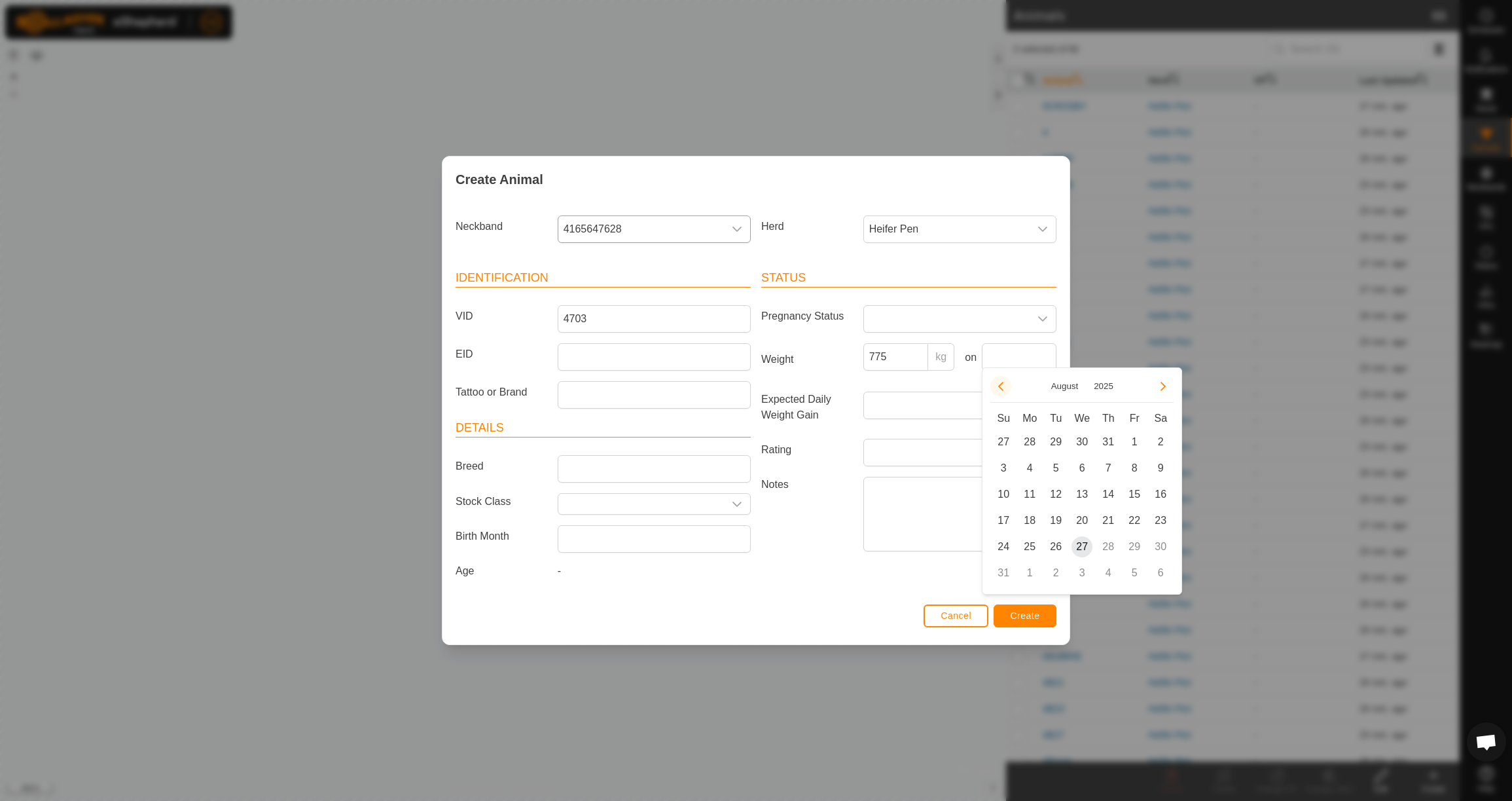
click at [1002, 392] on button "Previous Month" at bounding box center [1000, 386] width 21 height 21
click at [1036, 517] on span "23" at bounding box center [1029, 520] width 21 height 21
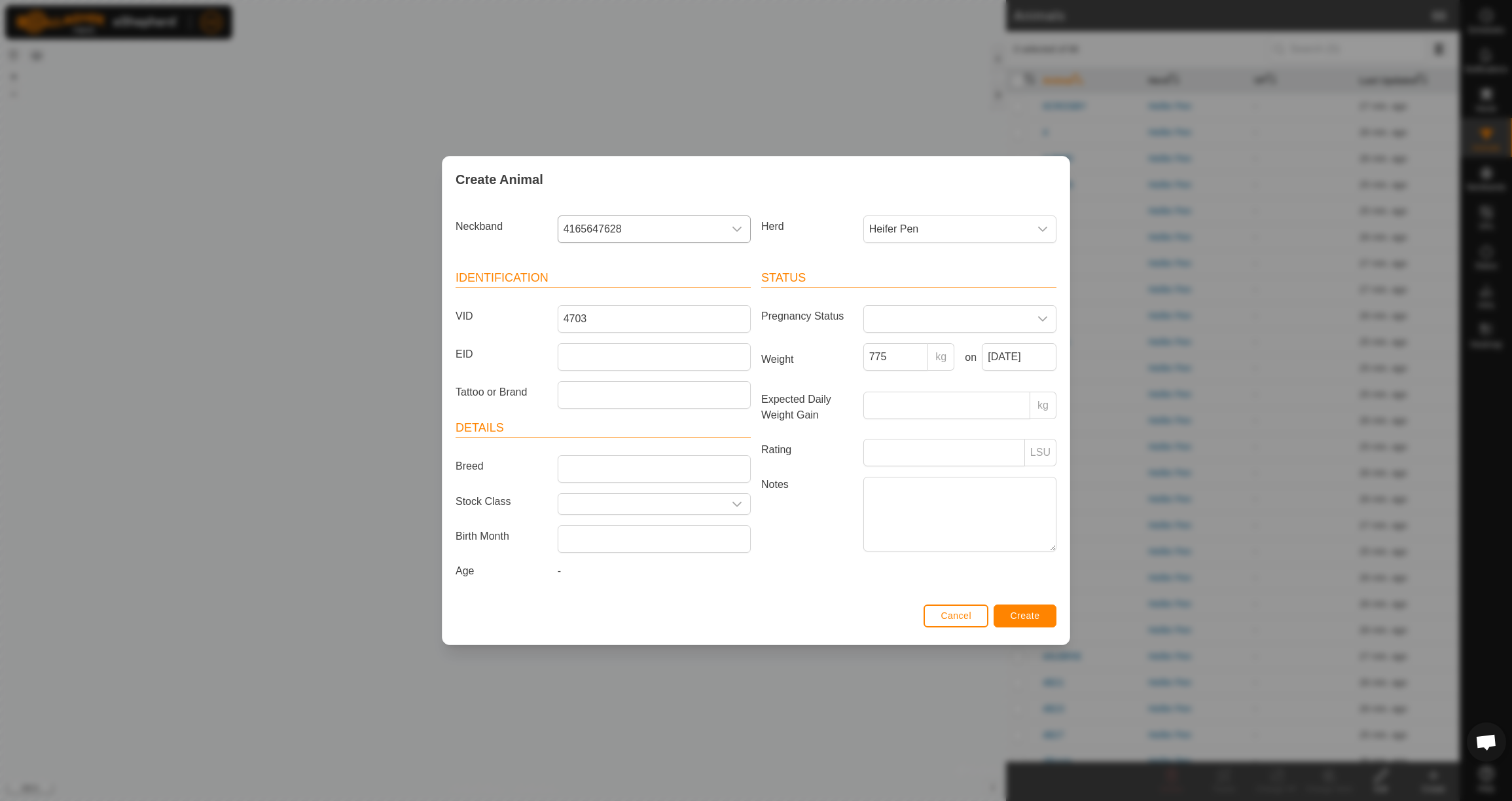
click at [1035, 621] on span "Create" at bounding box center [1025, 615] width 29 height 10
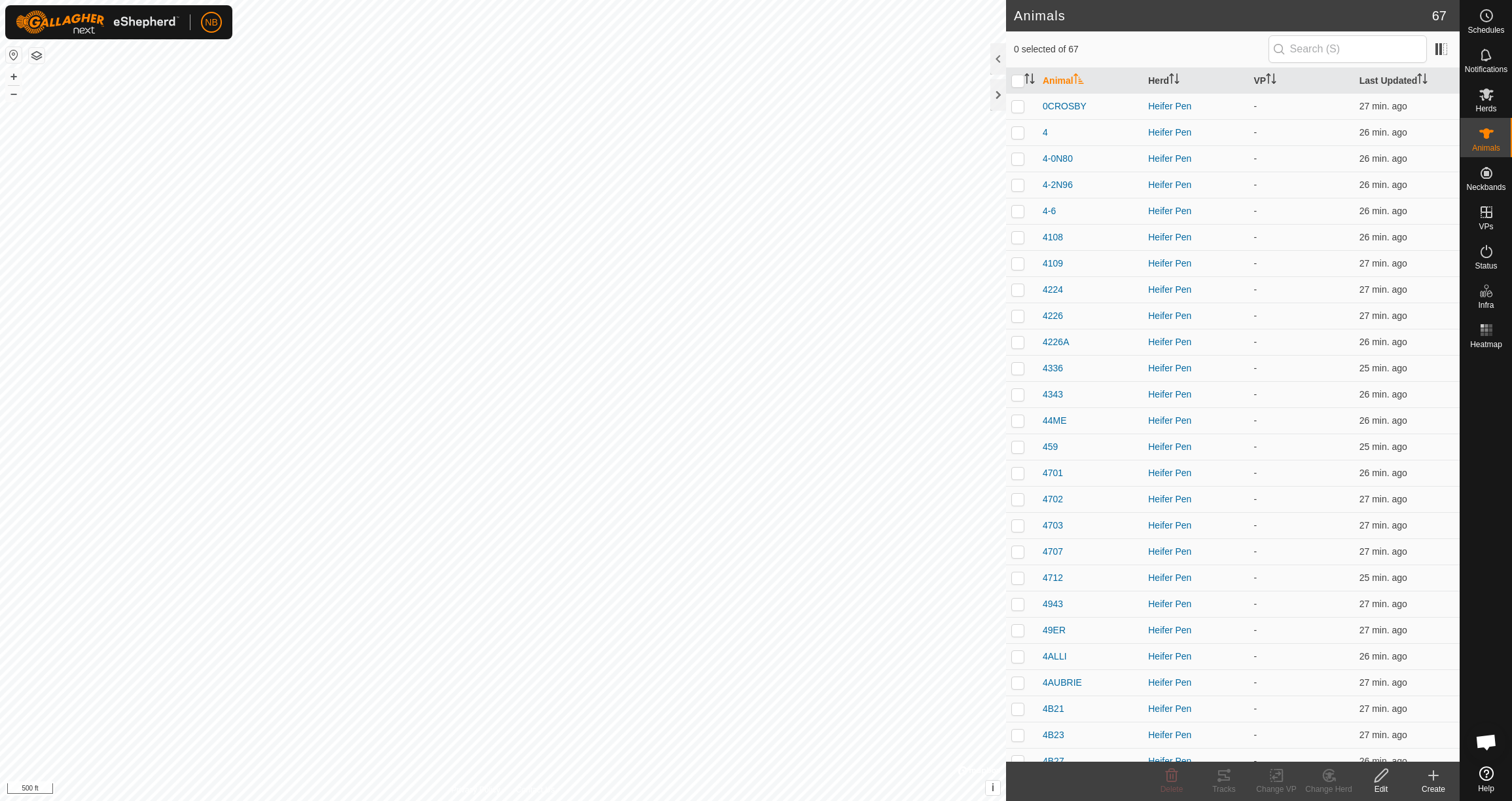
click at [1430, 779] on icon at bounding box center [1433, 775] width 16 height 16
click at [1404, 753] on link "Create Single Animal" at bounding box center [1375, 747] width 167 height 26
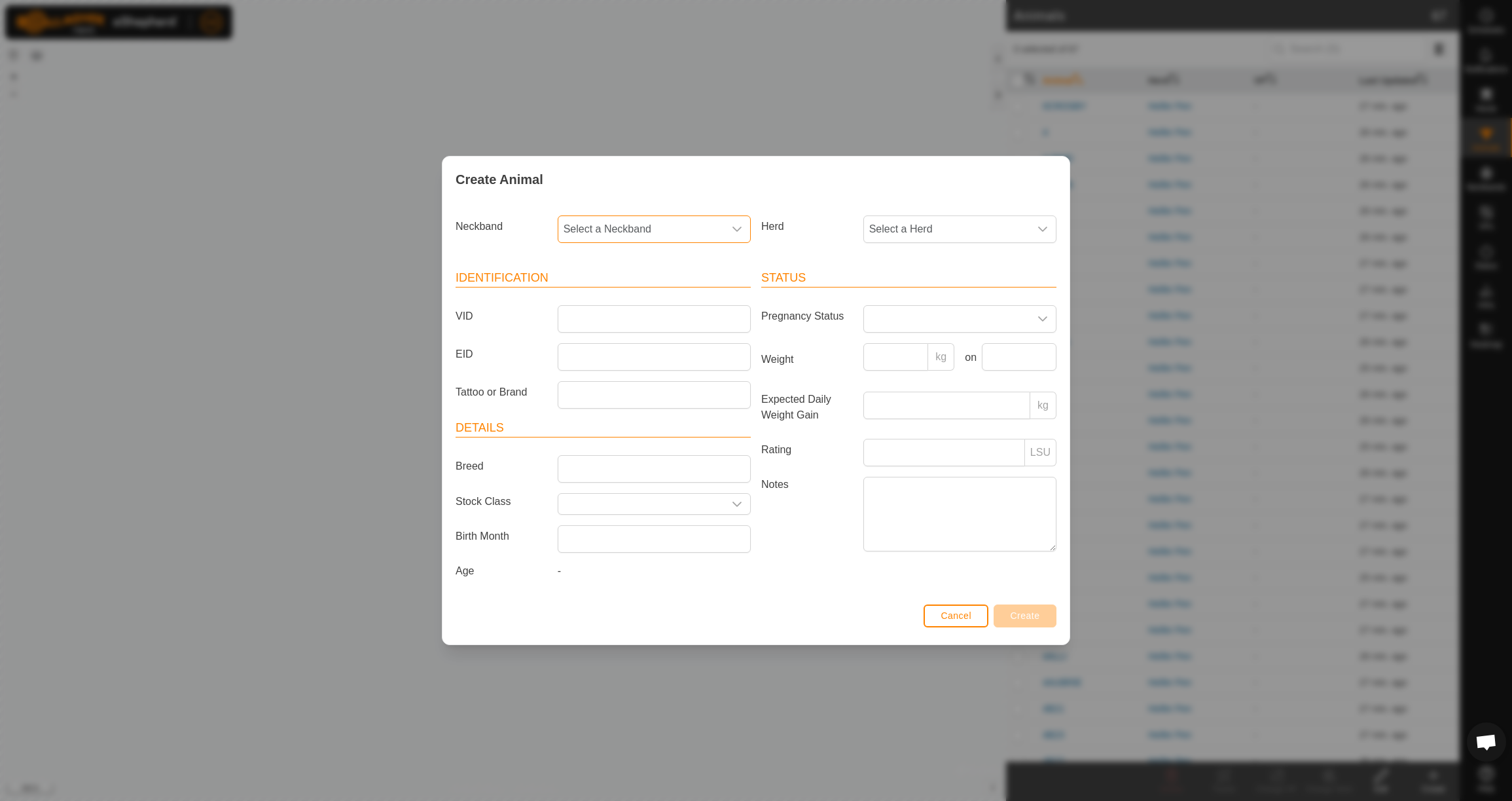
click at [613, 228] on span "Select a Neckband" at bounding box center [641, 229] width 166 height 26
drag, startPoint x: 654, startPoint y: 289, endPoint x: 674, endPoint y: 284, distance: 20.6
click at [654, 289] on li "0955547481" at bounding box center [654, 296] width 191 height 26
click at [918, 235] on span "Select a Herd" at bounding box center [947, 229] width 166 height 26
click at [912, 318] on li "Heifer Pen" at bounding box center [961, 324] width 191 height 26
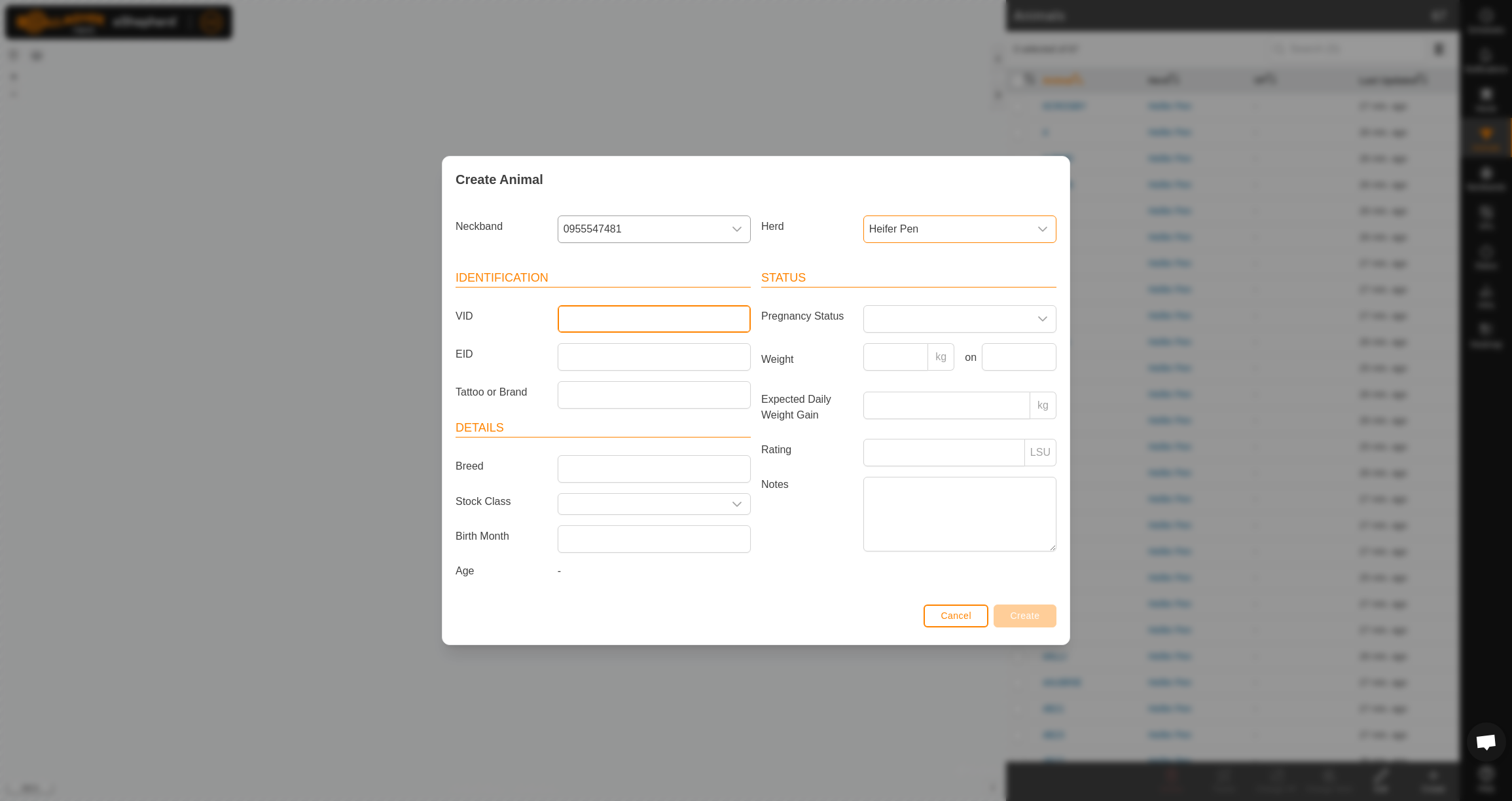
click at [713, 311] on input "VID" at bounding box center [654, 319] width 193 height 28
click at [909, 351] on input "Weight" at bounding box center [895, 357] width 65 height 28
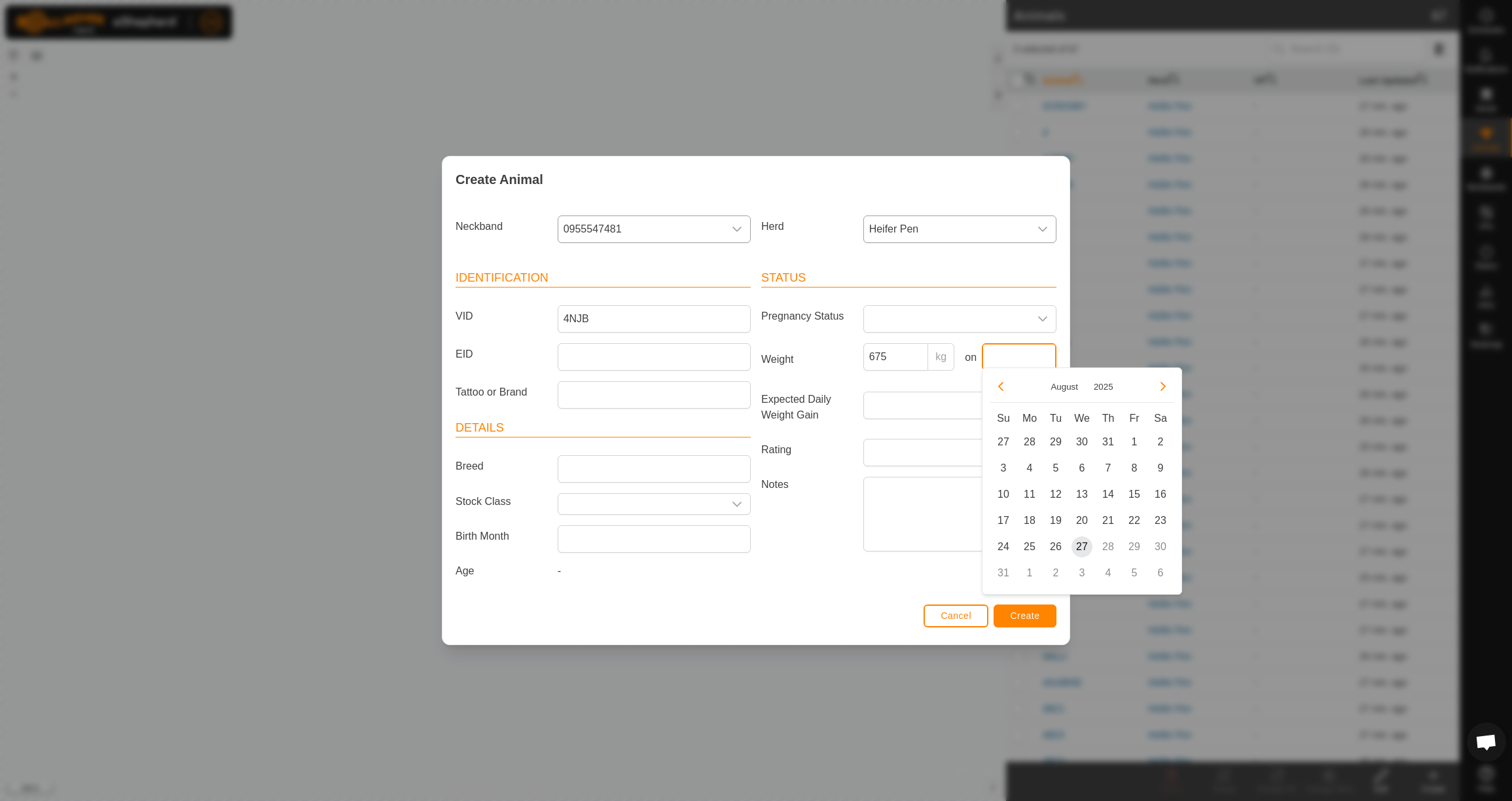
click at [1046, 355] on input "text" at bounding box center [1019, 357] width 75 height 28
click at [1005, 387] on icon "Previous Month" at bounding box center [1000, 386] width 10 height 10
click at [1033, 523] on span "23" at bounding box center [1029, 520] width 21 height 21
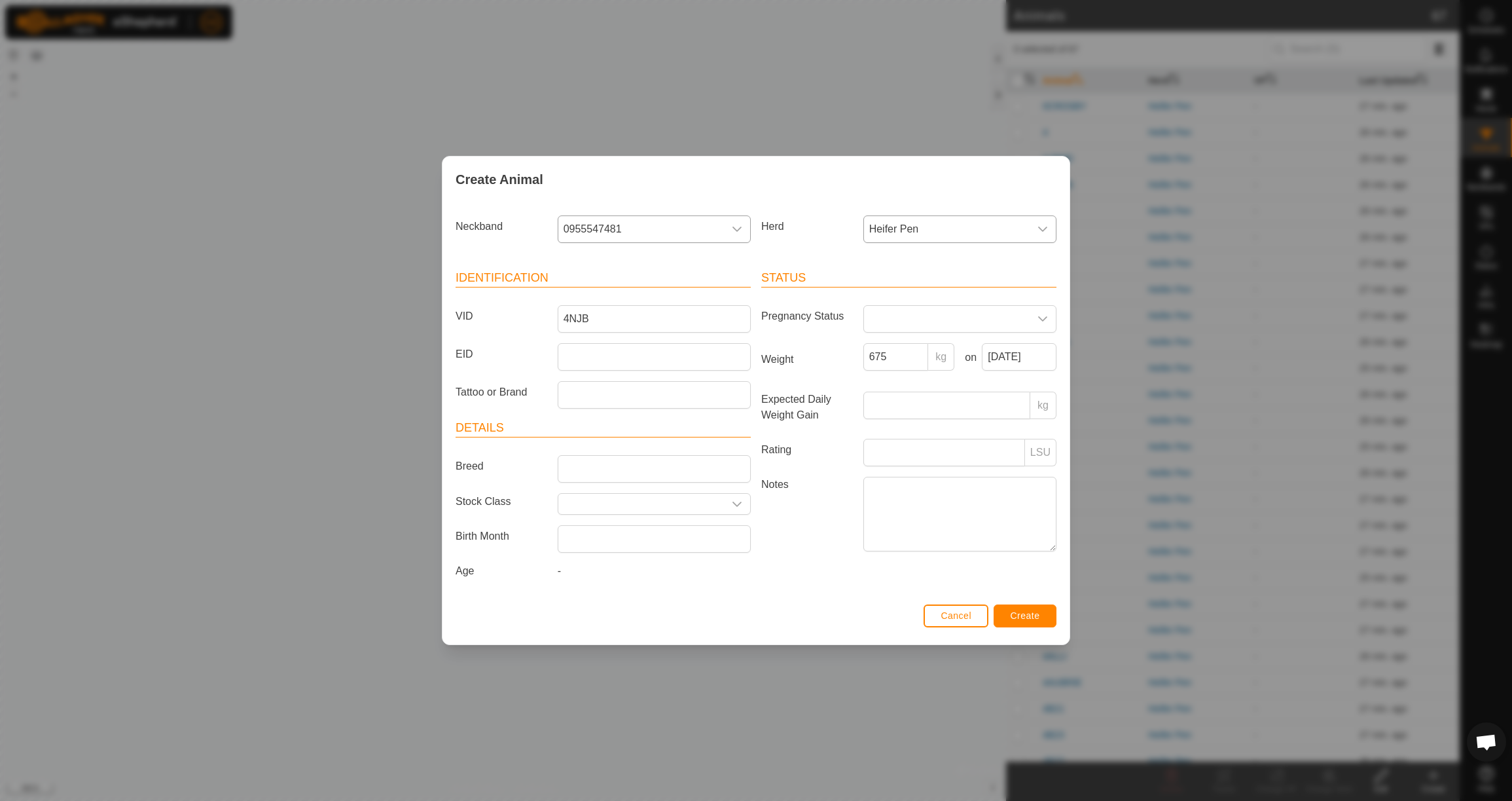
click at [1032, 618] on span "Create" at bounding box center [1025, 615] width 29 height 10
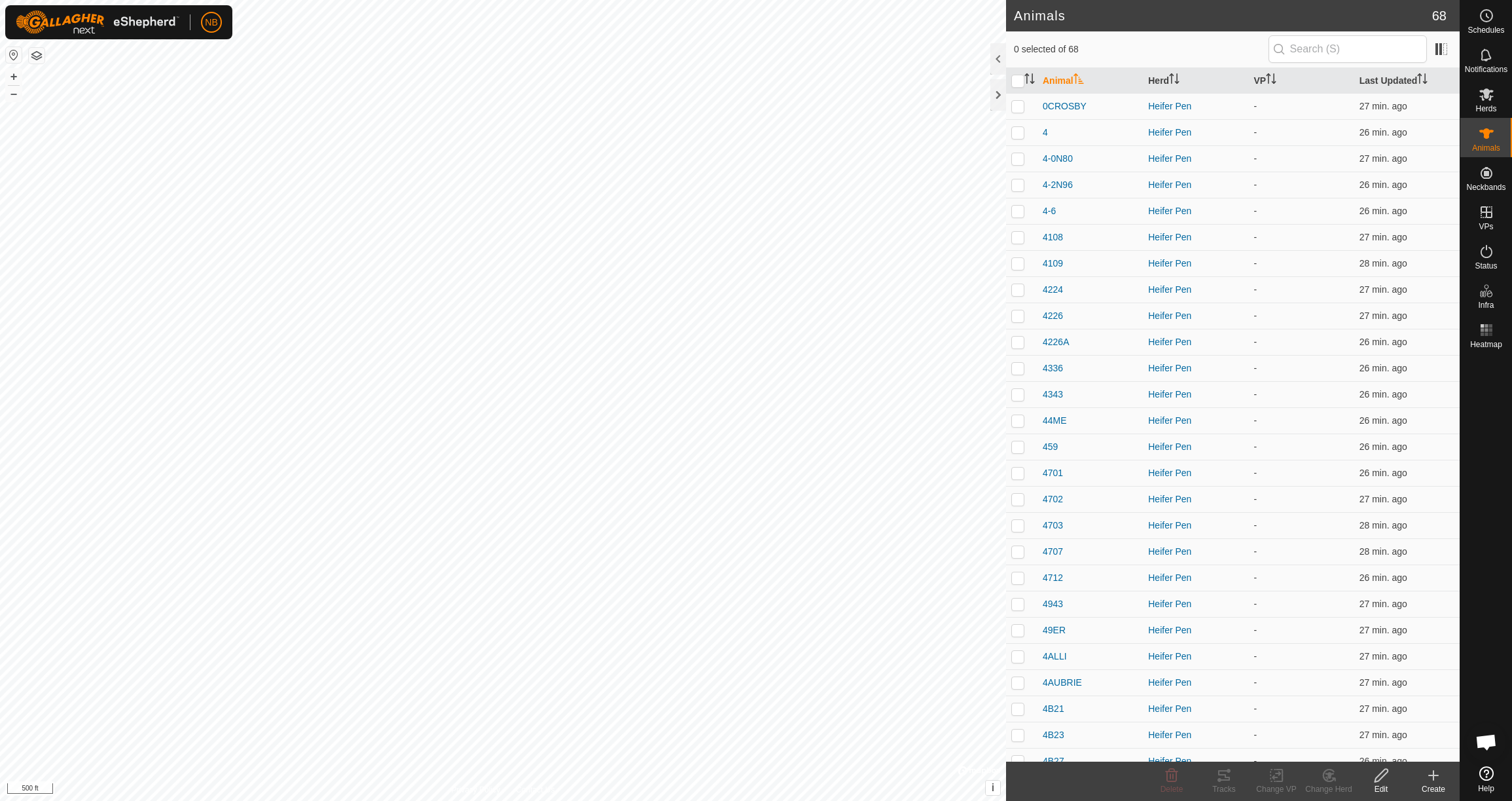
click at [1437, 778] on icon at bounding box center [1433, 775] width 16 height 16
click at [1416, 749] on link "Create Single Animal" at bounding box center [1375, 747] width 167 height 26
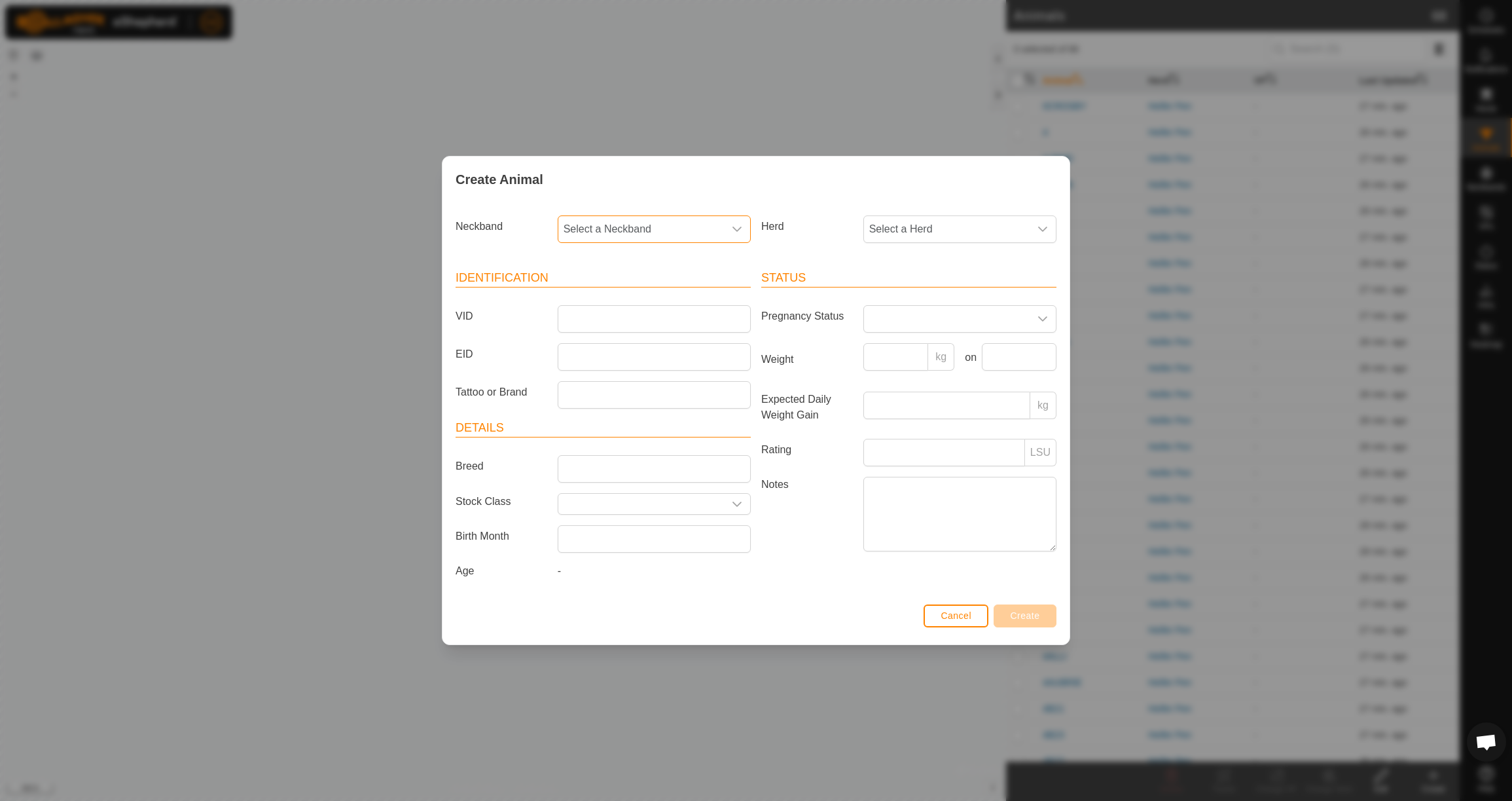
click at [660, 222] on span "Select a Neckband" at bounding box center [641, 229] width 166 height 26
drag, startPoint x: 661, startPoint y: 300, endPoint x: 698, endPoint y: 265, distance: 50.9
click at [661, 300] on li "3157644236" at bounding box center [654, 296] width 191 height 26
click at [899, 231] on span "Select a Herd" at bounding box center [947, 229] width 166 height 26
click at [905, 326] on li "Heifer Pen" at bounding box center [961, 324] width 191 height 26
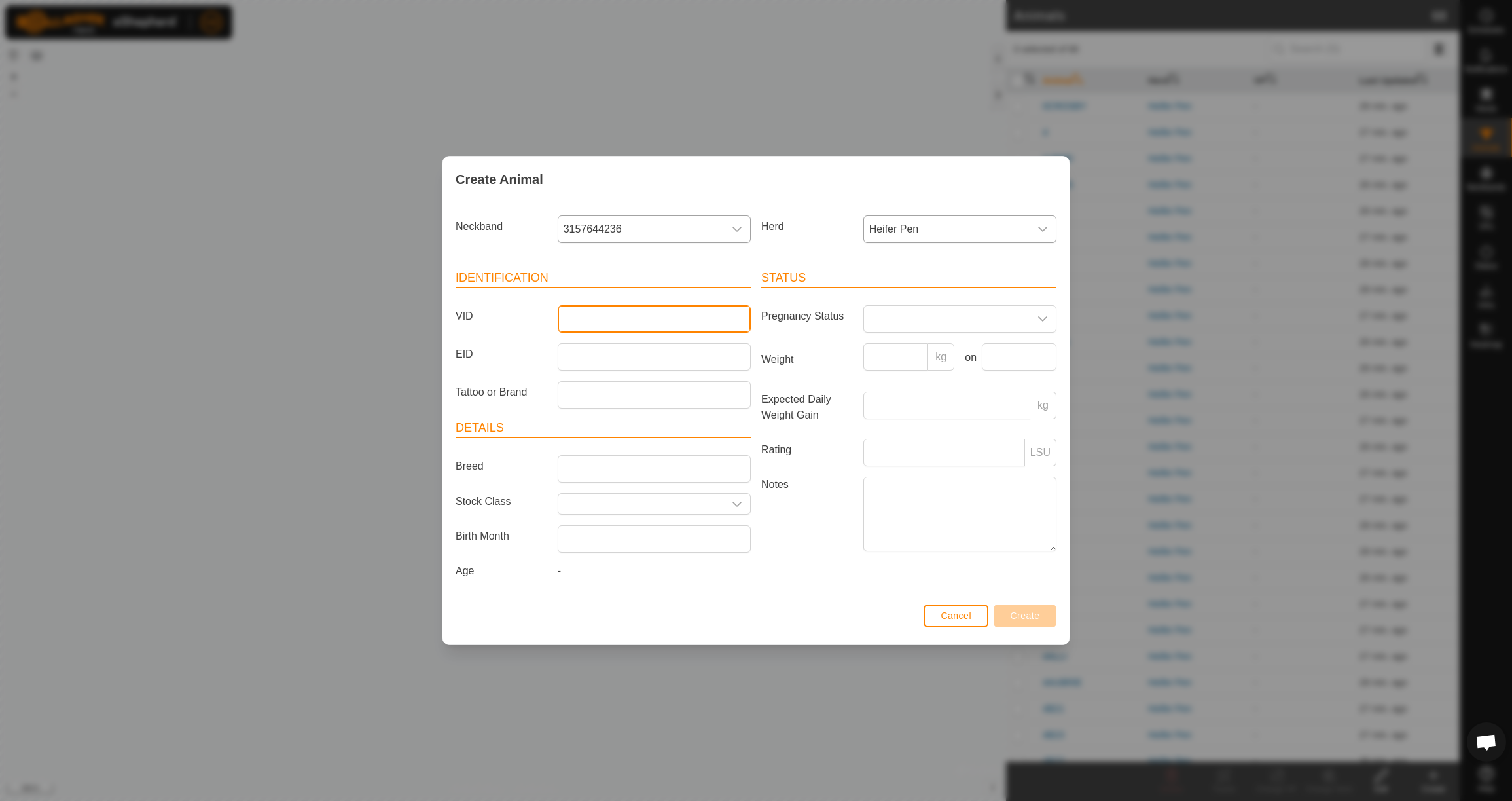
click at [670, 319] on input "VID" at bounding box center [654, 319] width 193 height 28
click at [899, 360] on input "Weight" at bounding box center [895, 357] width 65 height 28
click at [1031, 353] on input "text" at bounding box center [1019, 357] width 75 height 28
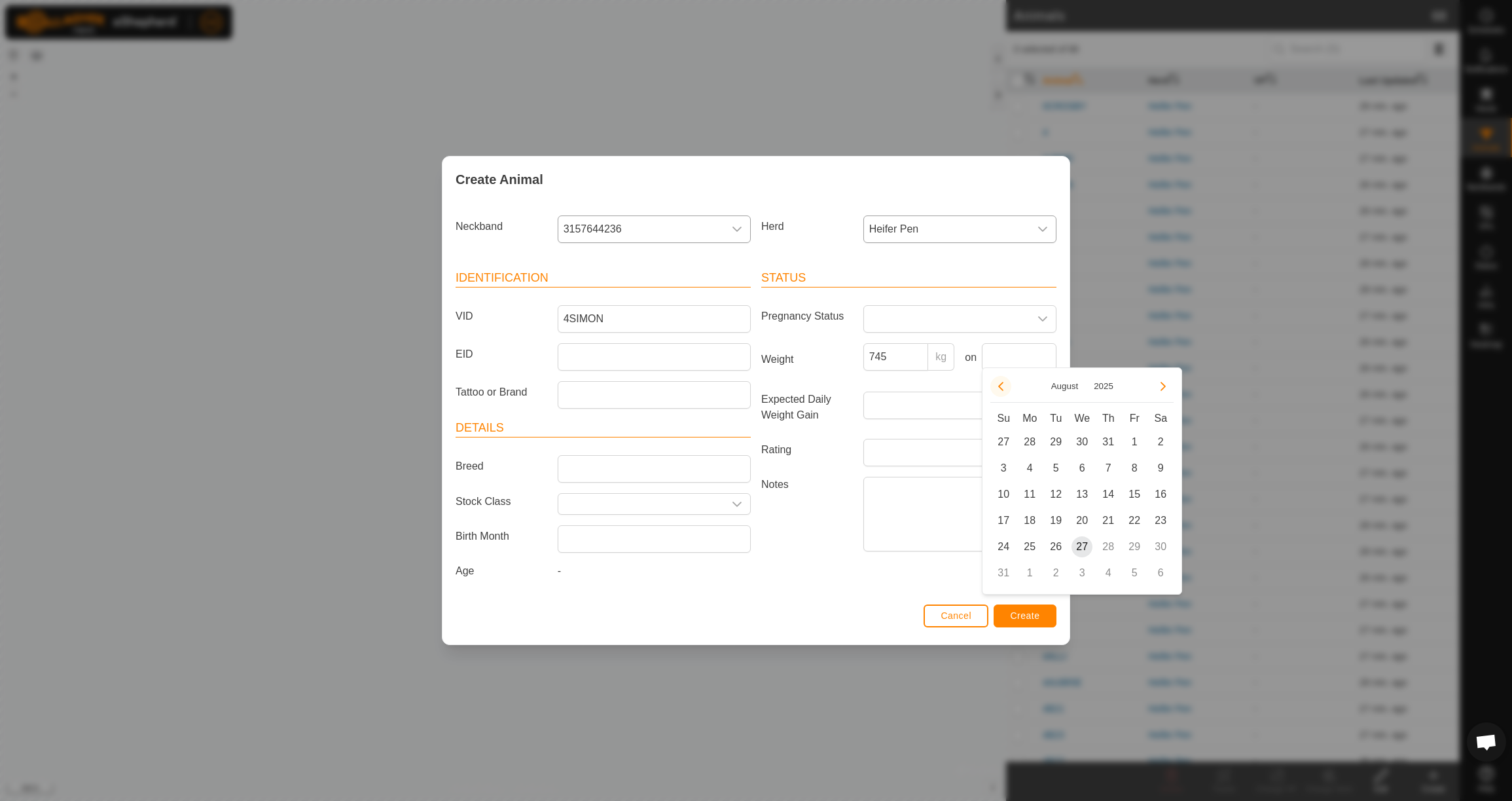
click at [998, 382] on button "Previous Month" at bounding box center [1000, 386] width 21 height 21
click at [997, 382] on button "Previous Month" at bounding box center [1000, 386] width 21 height 21
drag, startPoint x: 1033, startPoint y: 518, endPoint x: 1023, endPoint y: 516, distance: 10.2
click at [1029, 517] on span "23" at bounding box center [1029, 520] width 21 height 21
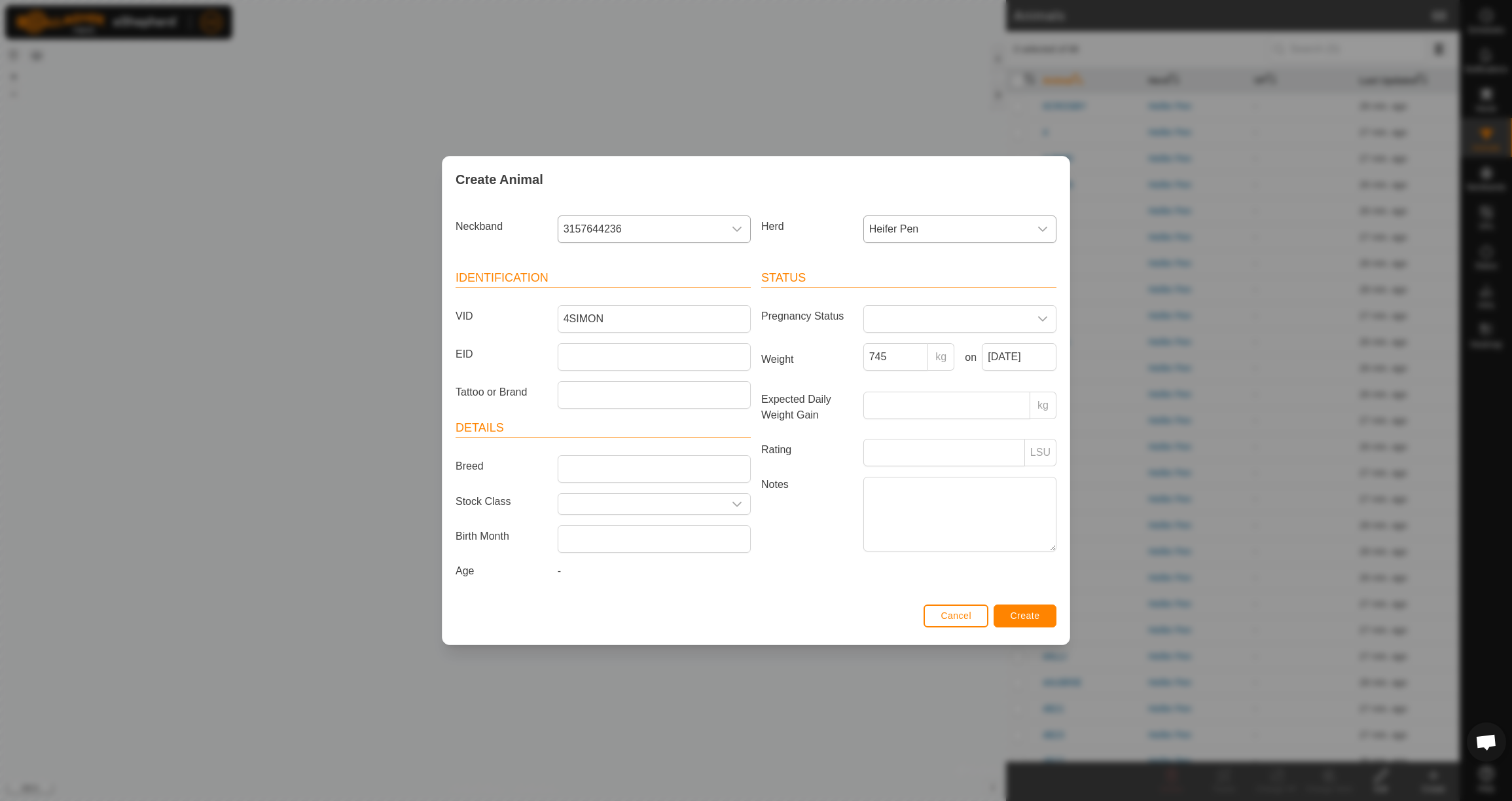
click at [1029, 618] on span "Create" at bounding box center [1025, 615] width 29 height 10
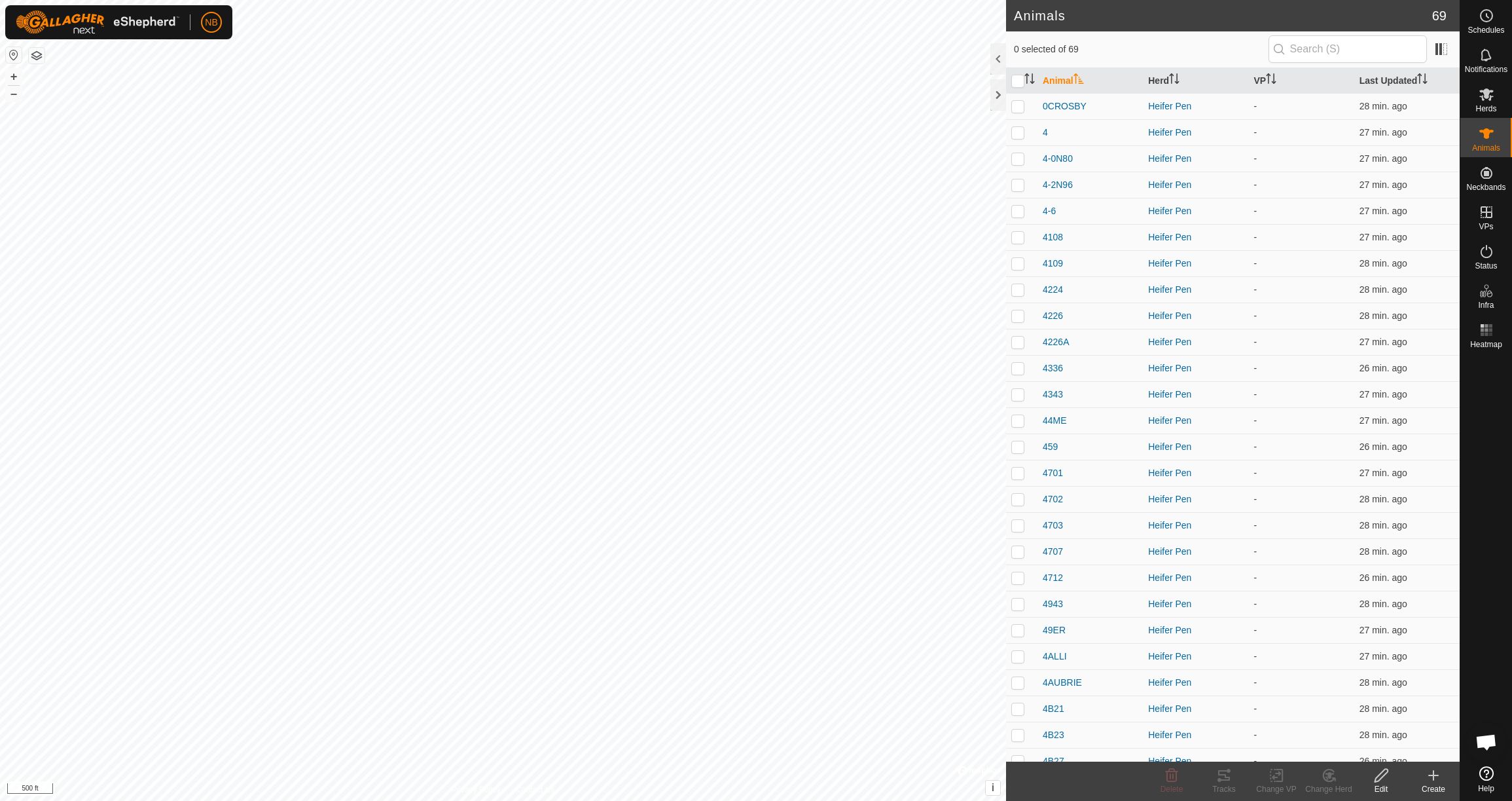
click at [1434, 777] on icon at bounding box center [1434, 775] width 0 height 9
click at [1341, 749] on link "Create Single Animal" at bounding box center [1375, 747] width 167 height 26
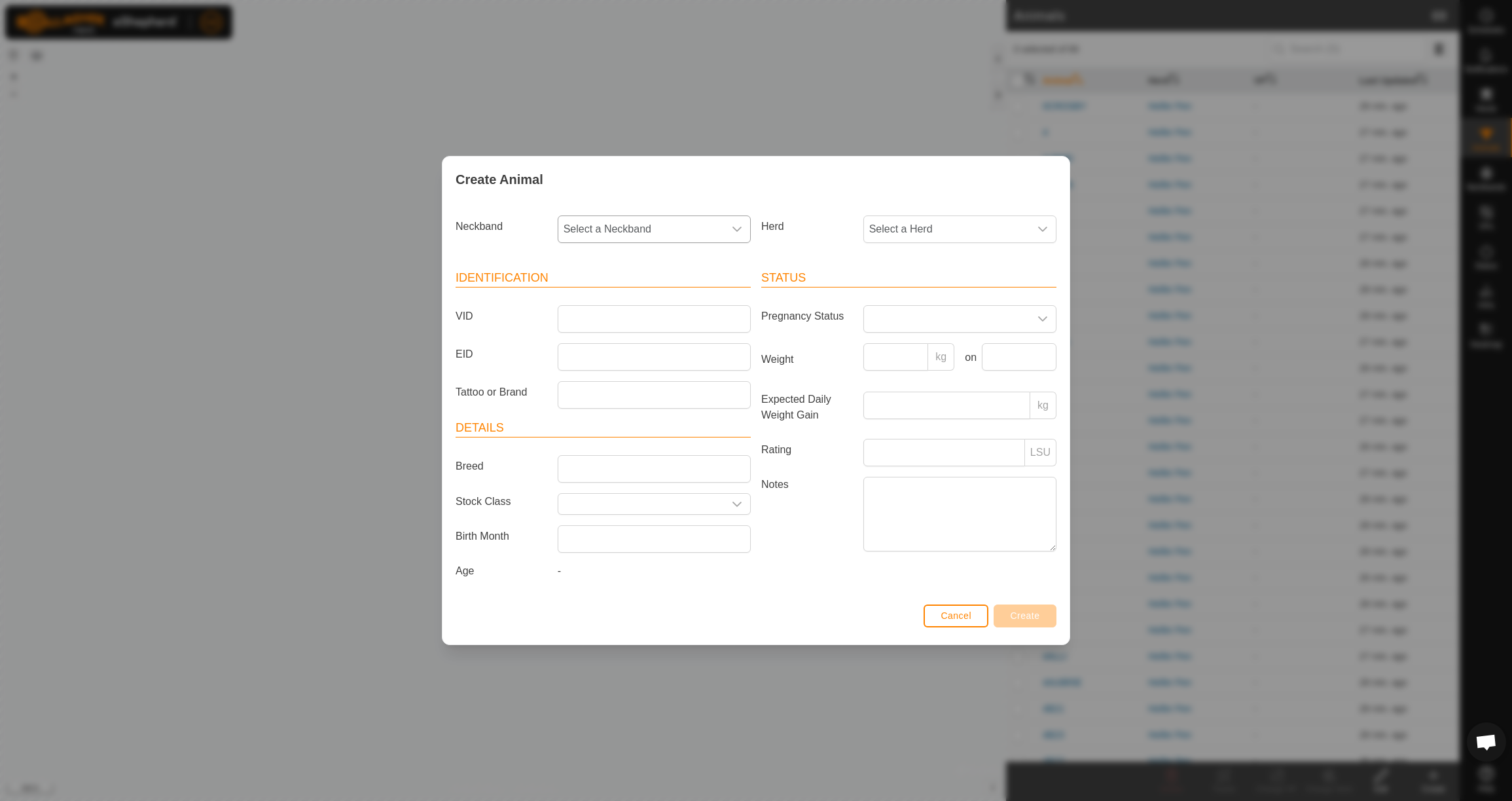
click at [690, 217] on span "Select a Neckband" at bounding box center [641, 229] width 166 height 26
click at [683, 292] on li "3482968022" at bounding box center [654, 296] width 191 height 26
click at [879, 228] on span "Select a Herd" at bounding box center [947, 229] width 166 height 26
drag, startPoint x: 899, startPoint y: 322, endPoint x: 888, endPoint y: 321, distance: 11.0
click at [899, 322] on li "Heifer Pen" at bounding box center [961, 324] width 191 height 26
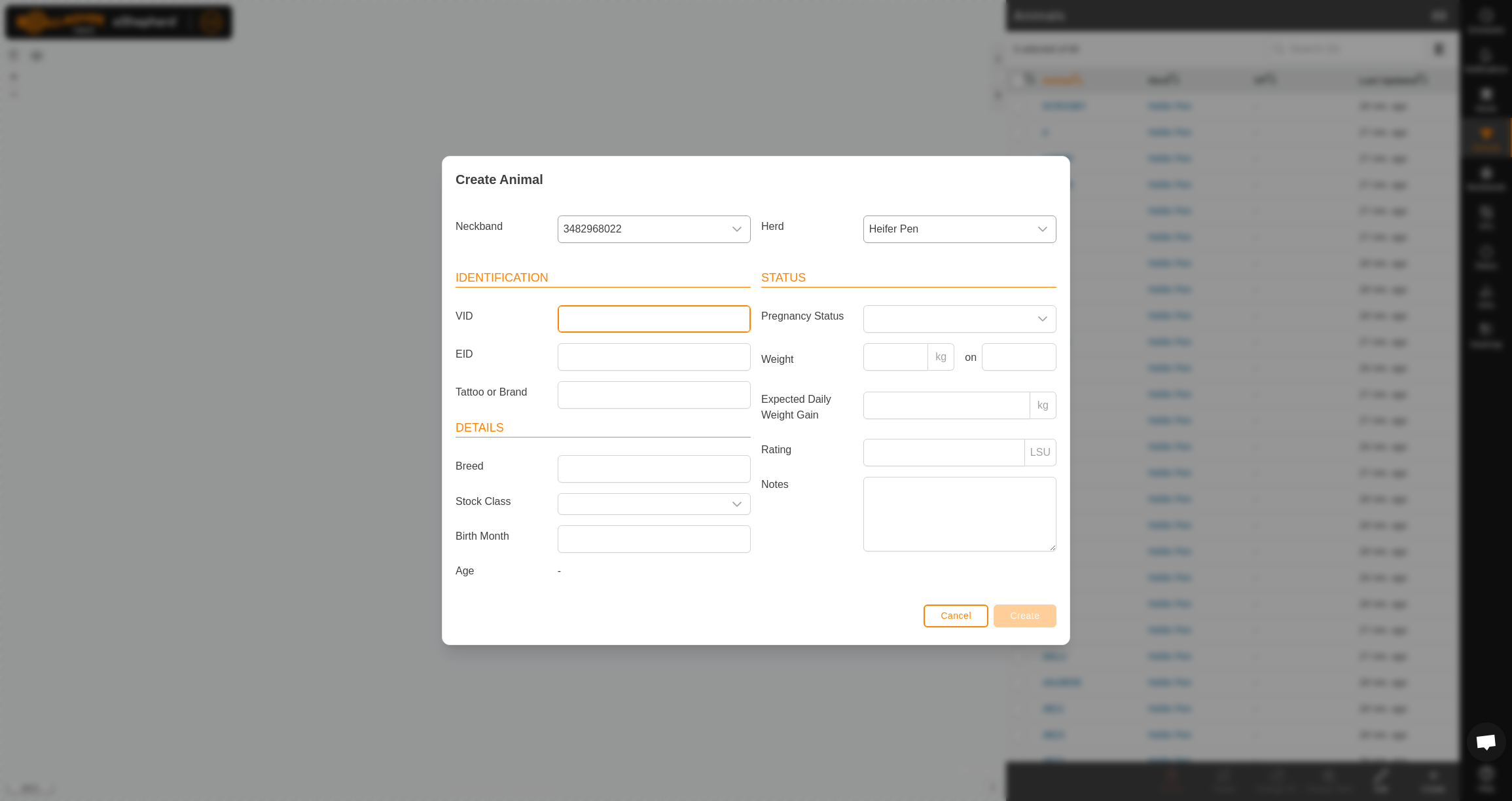
click at [696, 323] on input "VID" at bounding box center [654, 319] width 193 height 28
click at [896, 365] on input "Weight" at bounding box center [895, 357] width 65 height 28
click at [1029, 358] on input "text" at bounding box center [1019, 357] width 75 height 28
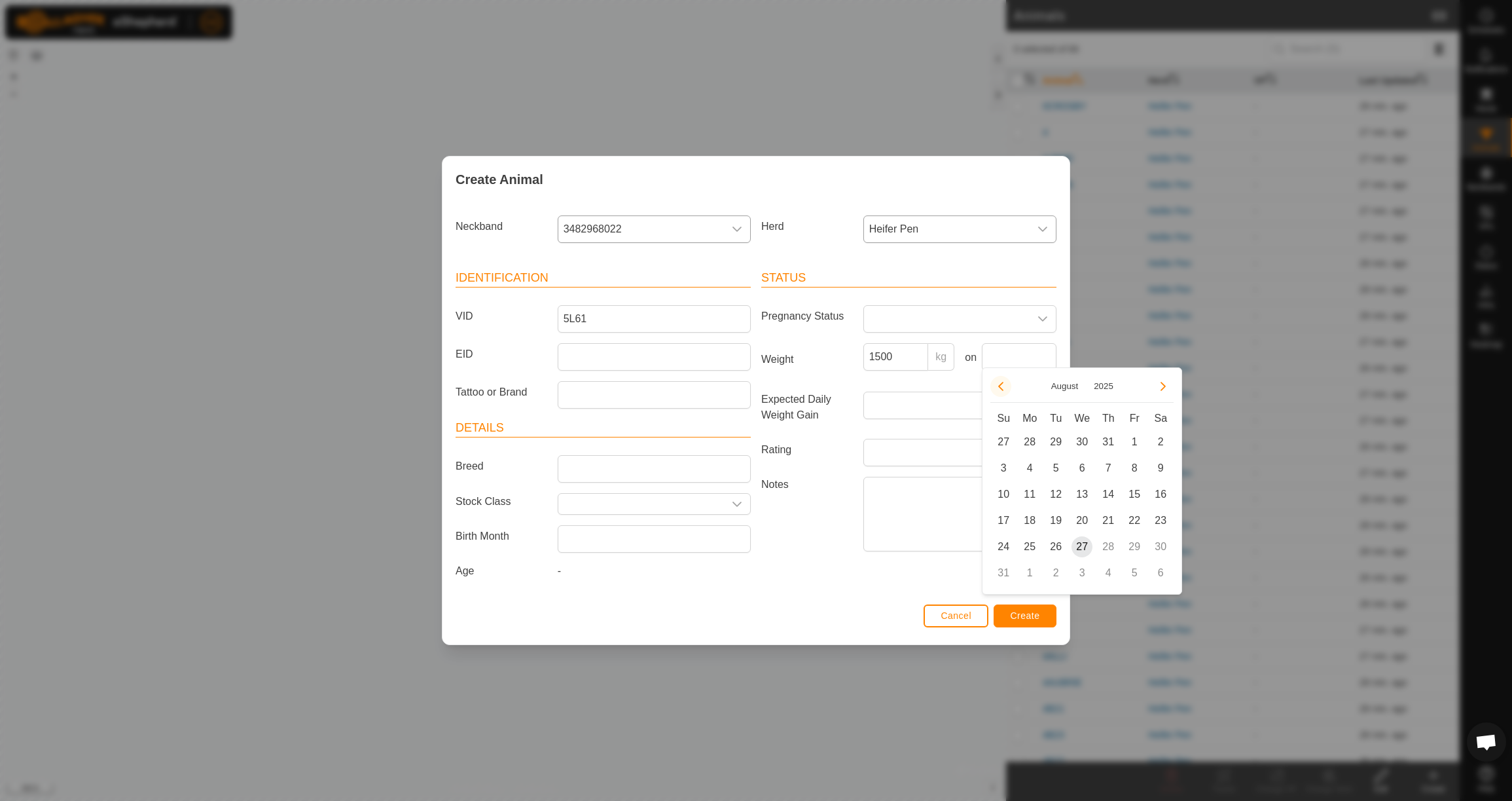
click at [1002, 386] on button "Previous Month" at bounding box center [1000, 386] width 21 height 21
click at [1031, 516] on span "23" at bounding box center [1029, 520] width 21 height 21
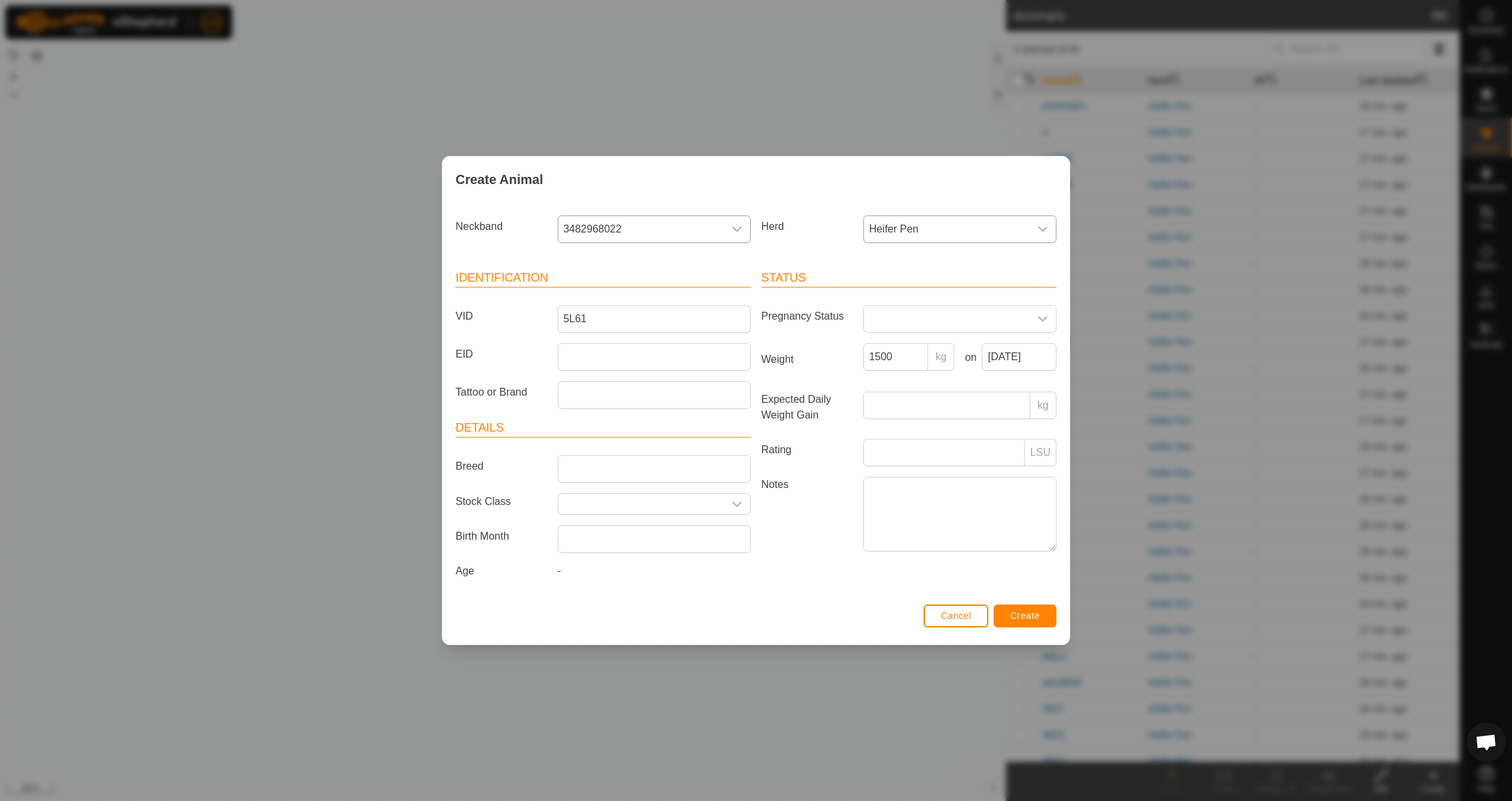
click at [1037, 621] on span "Create" at bounding box center [1025, 615] width 29 height 10
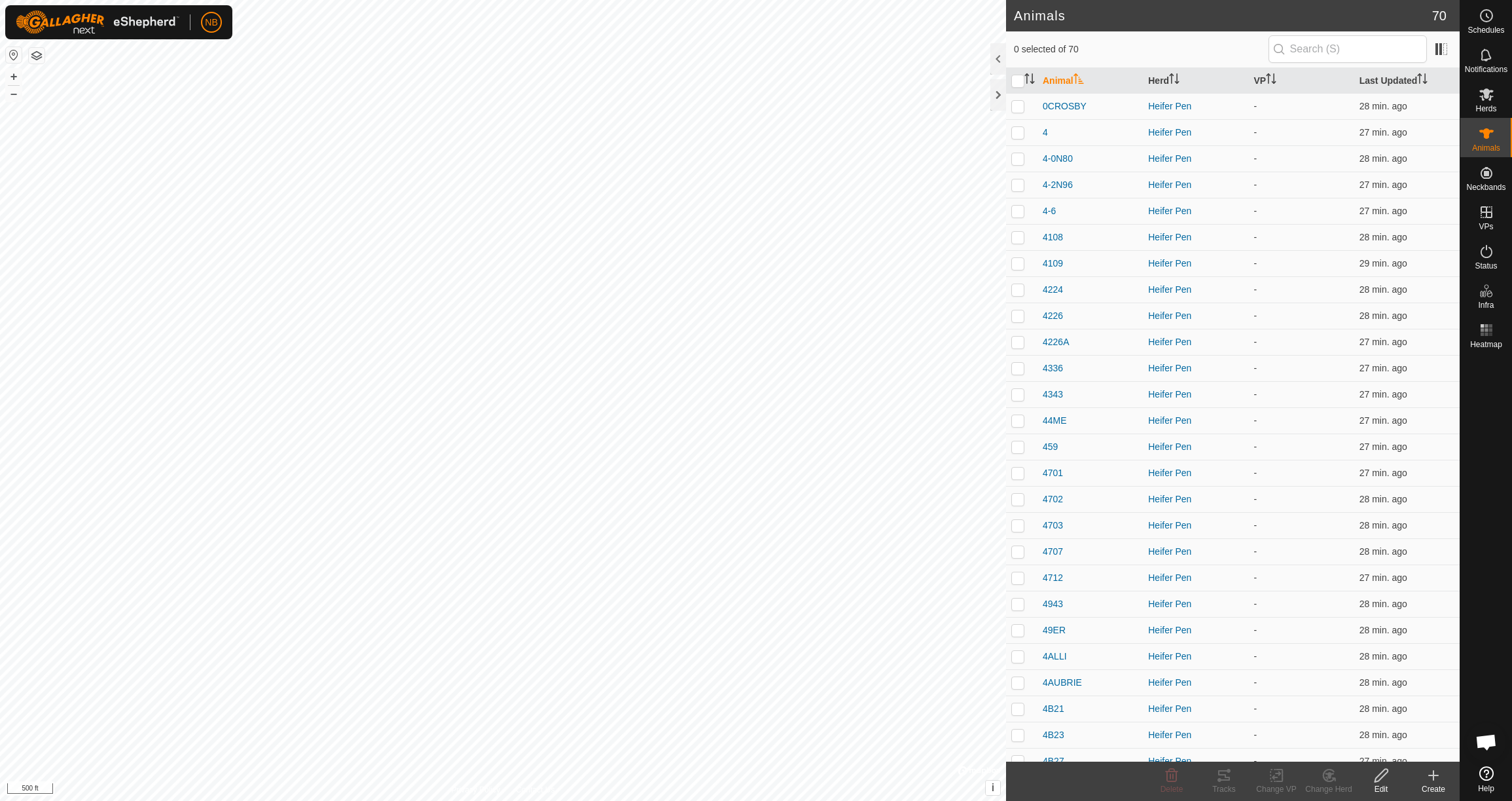
click at [1434, 775] on icon at bounding box center [1434, 775] width 9 height 0
click at [1394, 749] on link "Create Single Animal" at bounding box center [1375, 747] width 167 height 26
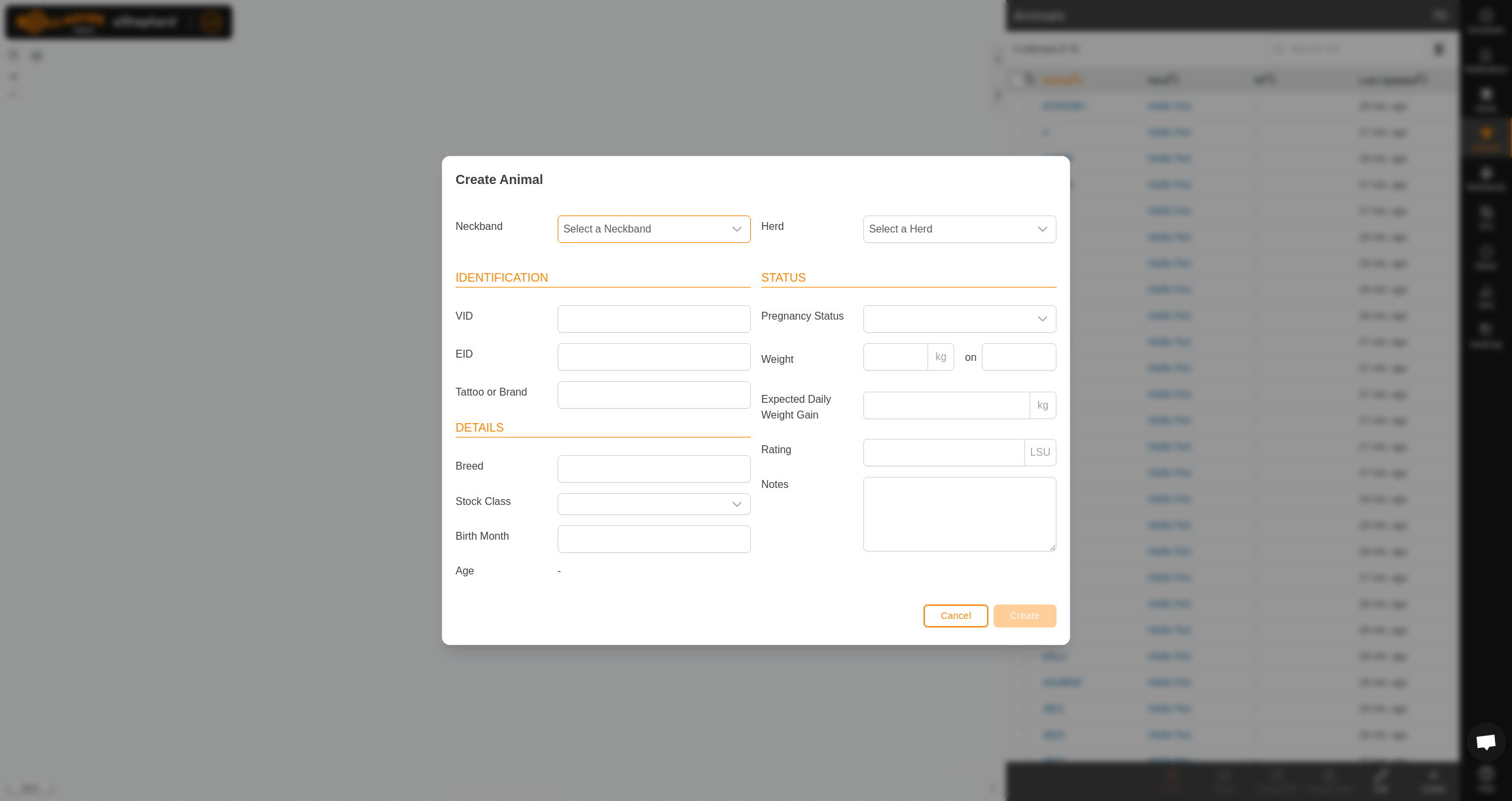
click at [634, 224] on span "Select a Neckband" at bounding box center [641, 229] width 166 height 26
click at [648, 292] on li "3095483132" at bounding box center [654, 296] width 191 height 26
click at [895, 226] on span "Select a Herd" at bounding box center [947, 229] width 166 height 26
click at [906, 313] on li "Heifer Pen" at bounding box center [961, 324] width 191 height 26
click at [653, 311] on input "VID" at bounding box center [654, 319] width 193 height 28
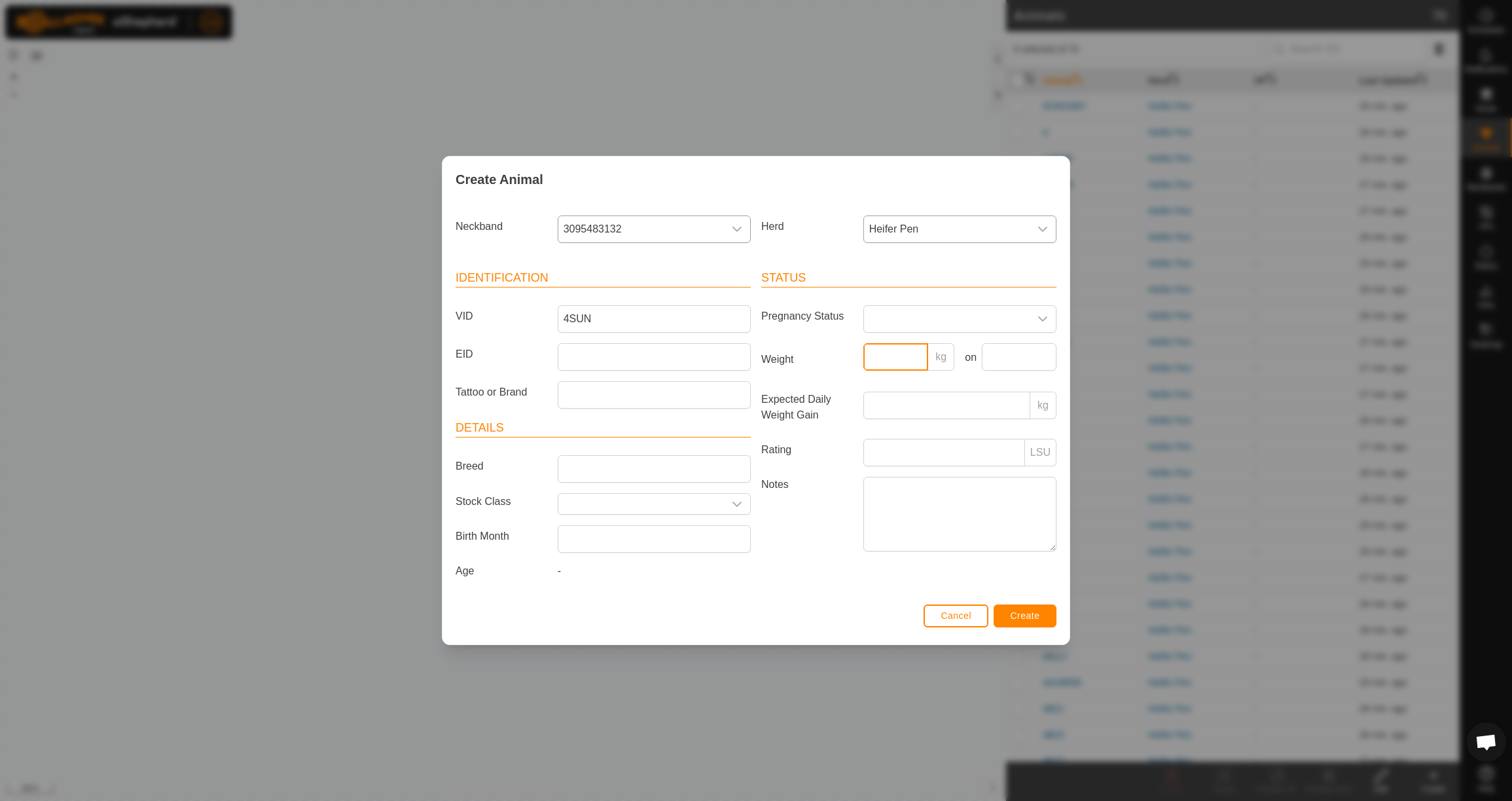
click at [885, 355] on input "Weight" at bounding box center [895, 357] width 65 height 28
click at [1026, 353] on input "text" at bounding box center [1019, 357] width 75 height 28
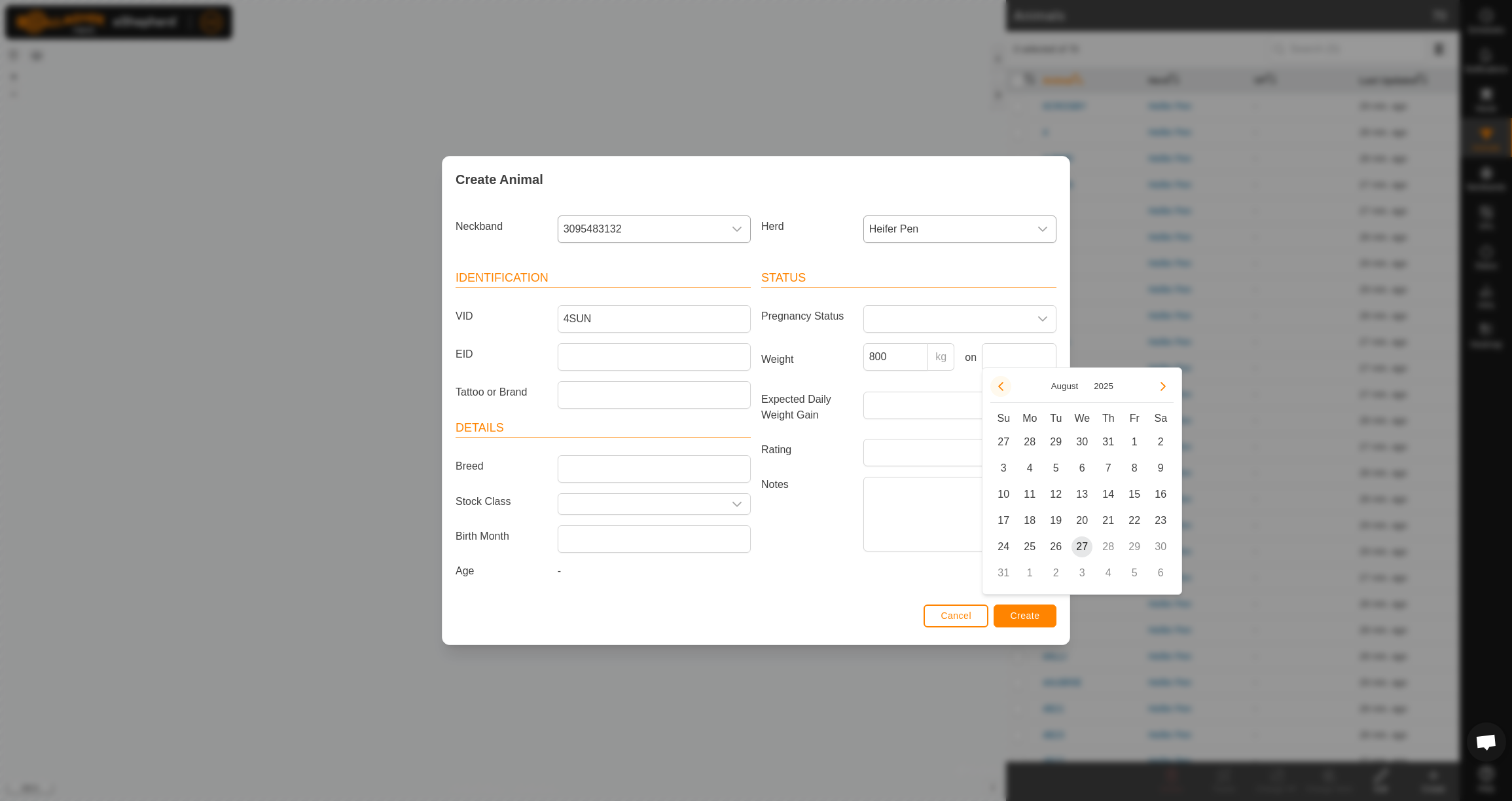
click at [1001, 386] on button "Previous Month" at bounding box center [1000, 386] width 21 height 21
click at [1032, 517] on span "23" at bounding box center [1029, 520] width 21 height 21
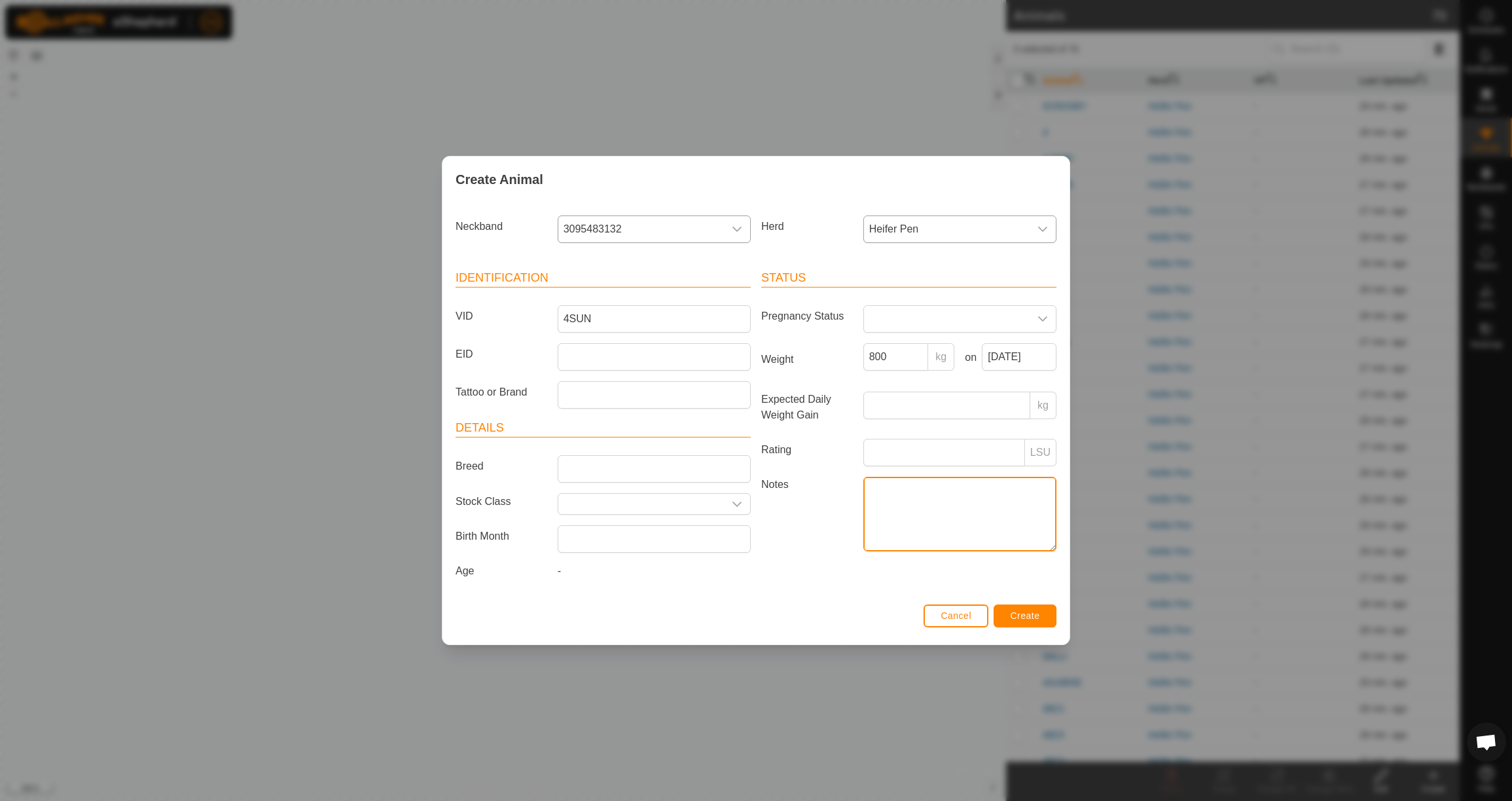
click at [925, 498] on textarea "Notes" at bounding box center [960, 514] width 193 height 75
click at [1021, 621] on span "Create" at bounding box center [1025, 615] width 29 height 10
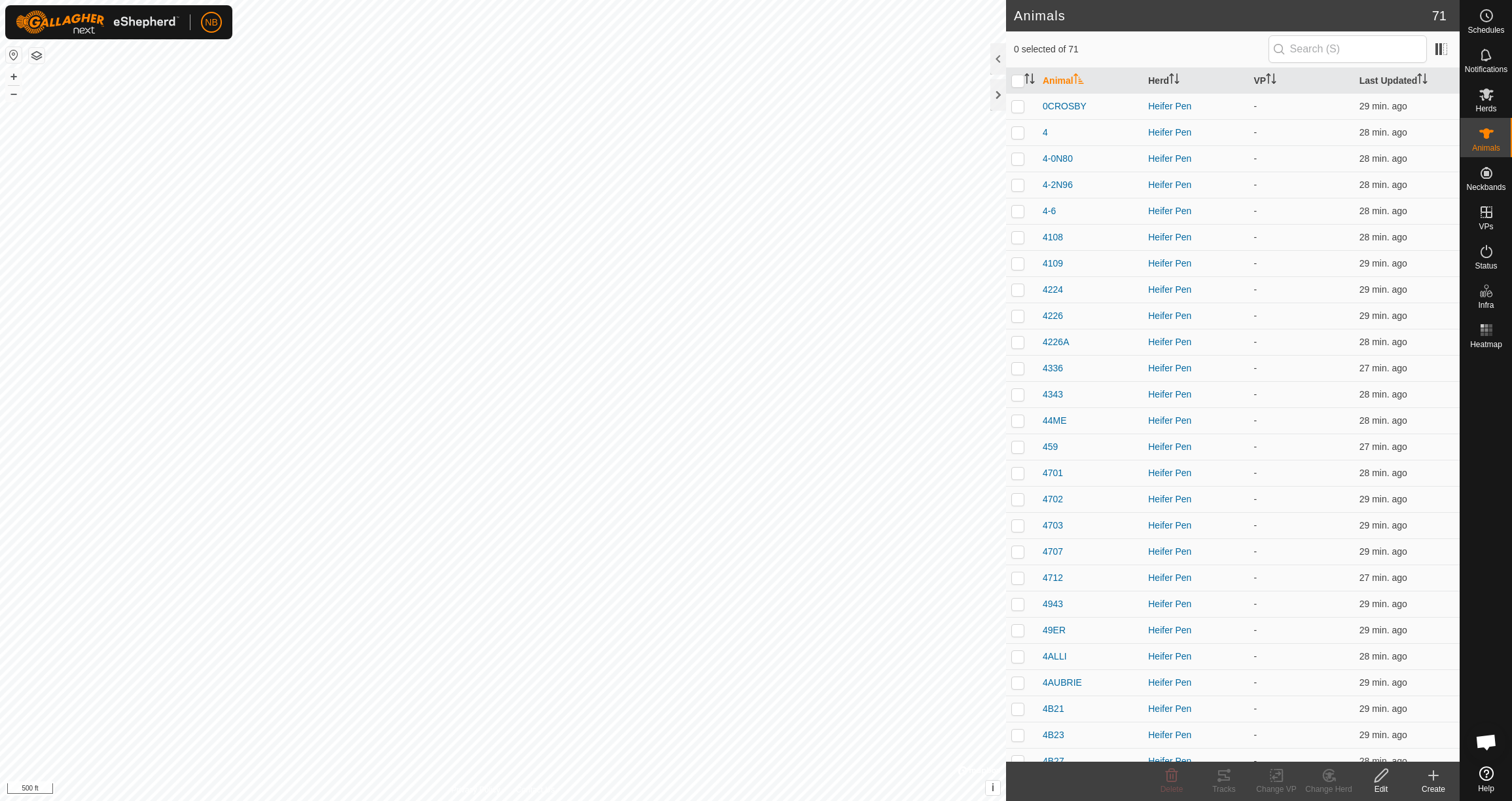
click at [1441, 777] on icon at bounding box center [1433, 775] width 16 height 16
click at [1417, 754] on link "Create Single Animal" at bounding box center [1375, 747] width 167 height 26
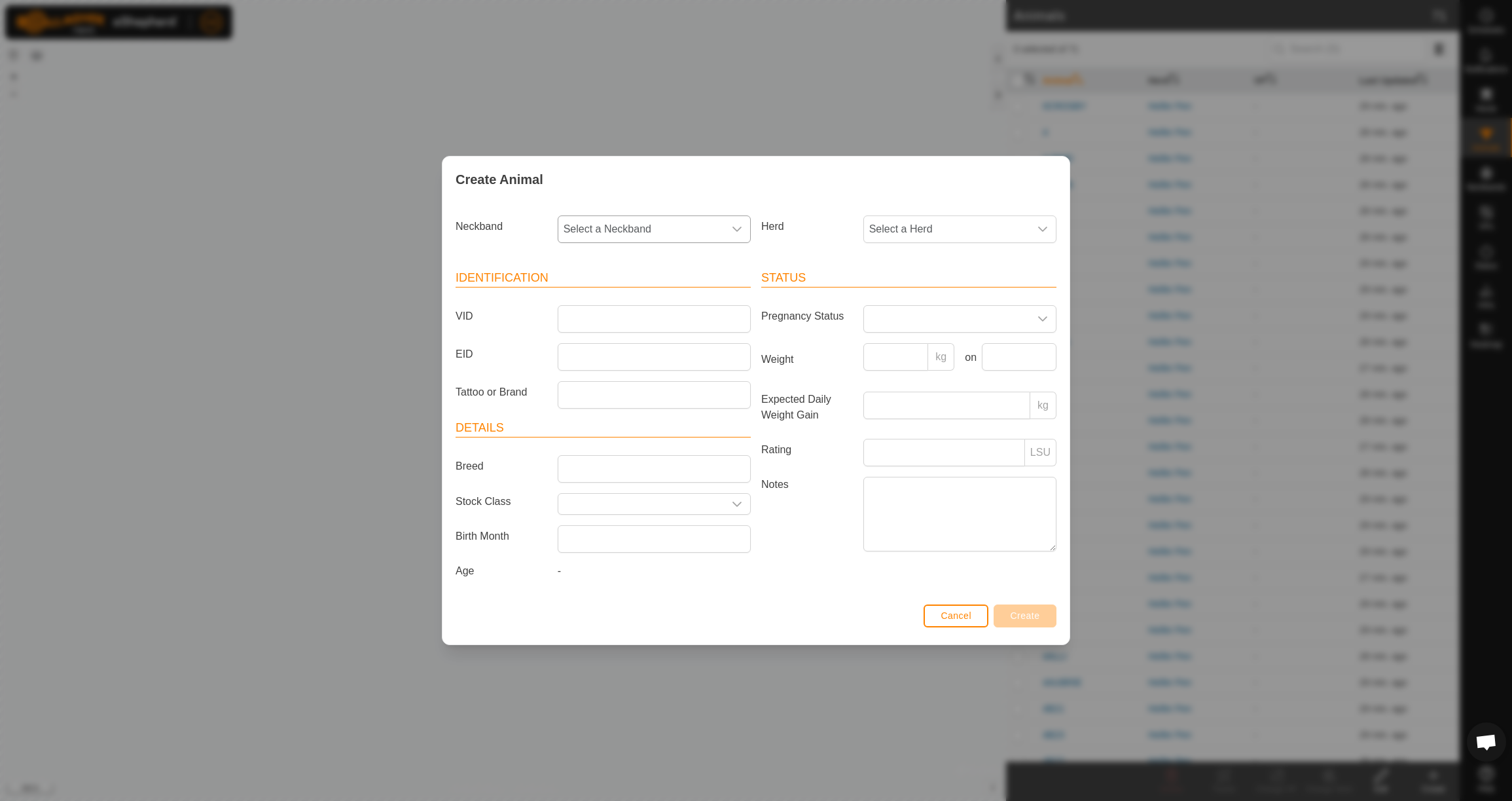
click at [664, 224] on span "Select a Neckband" at bounding box center [641, 229] width 166 height 26
click at [914, 221] on span "Select a Herd" at bounding box center [947, 229] width 166 height 26
click at [698, 221] on span "Select a Neckband" at bounding box center [641, 229] width 166 height 26
click at [678, 298] on li "2725458227" at bounding box center [654, 296] width 191 height 26
click at [926, 231] on span "Select a Herd" at bounding box center [947, 229] width 166 height 26
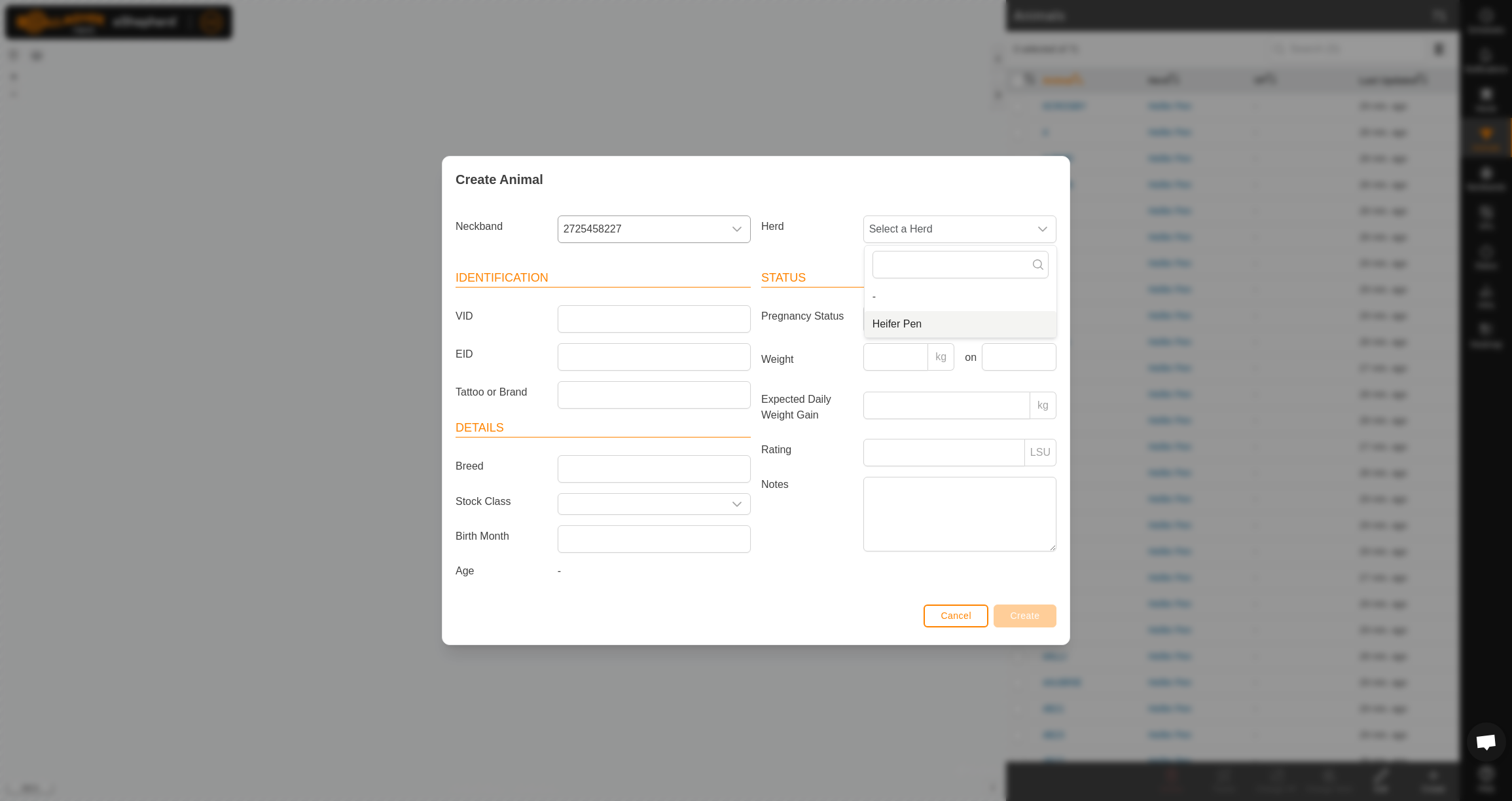
drag, startPoint x: 924, startPoint y: 323, endPoint x: 831, endPoint y: 321, distance: 93.0
click at [924, 323] on li "Heifer Pen" at bounding box center [961, 324] width 191 height 26
click at [684, 320] on input "VID" at bounding box center [654, 319] width 193 height 28
click at [890, 361] on input "Weight" at bounding box center [895, 357] width 65 height 28
click at [1001, 355] on input "text" at bounding box center [1019, 357] width 75 height 28
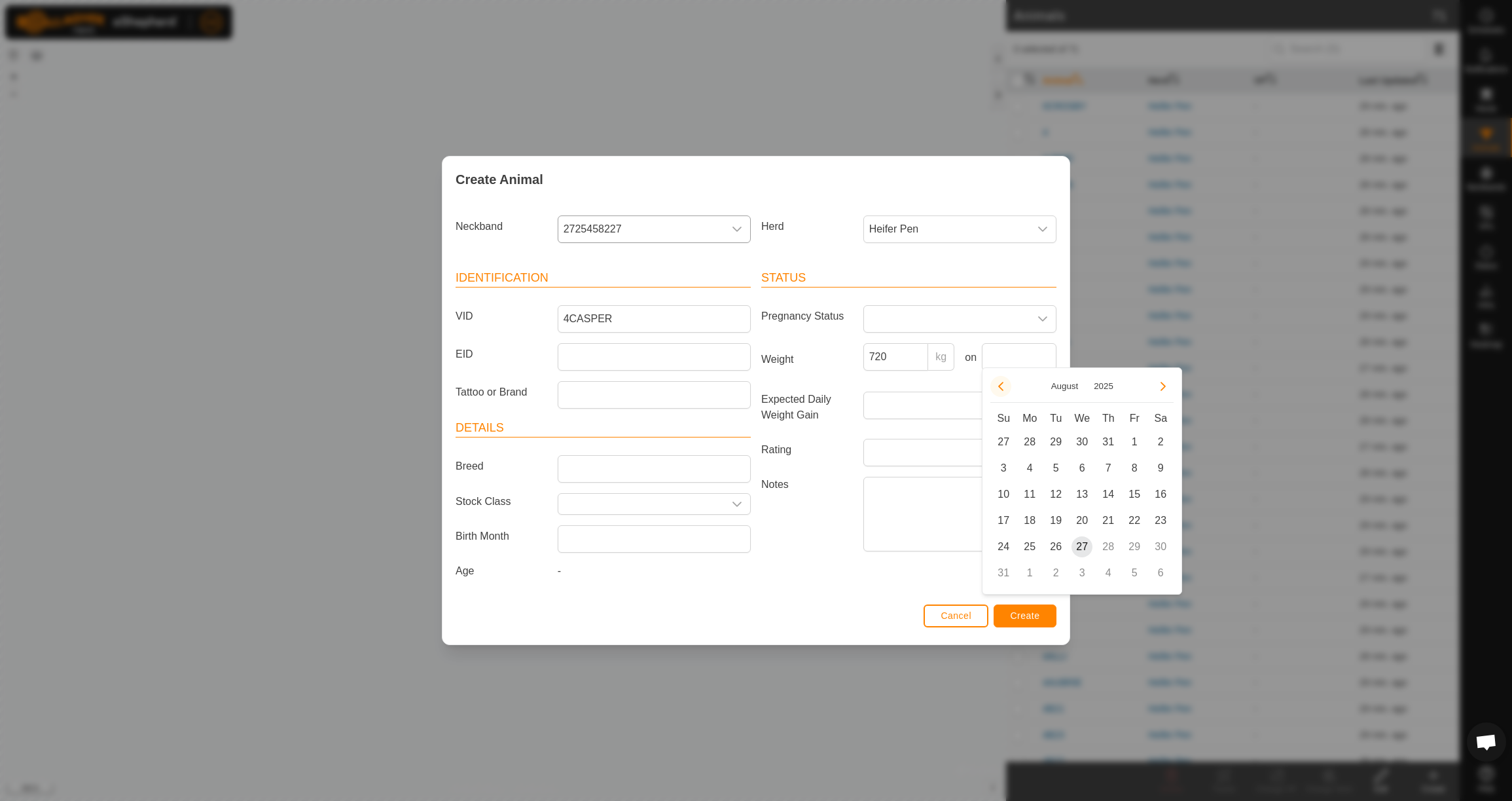
click at [1007, 389] on button "Previous Month" at bounding box center [1000, 386] width 21 height 21
click at [1023, 524] on span "23" at bounding box center [1029, 520] width 21 height 21
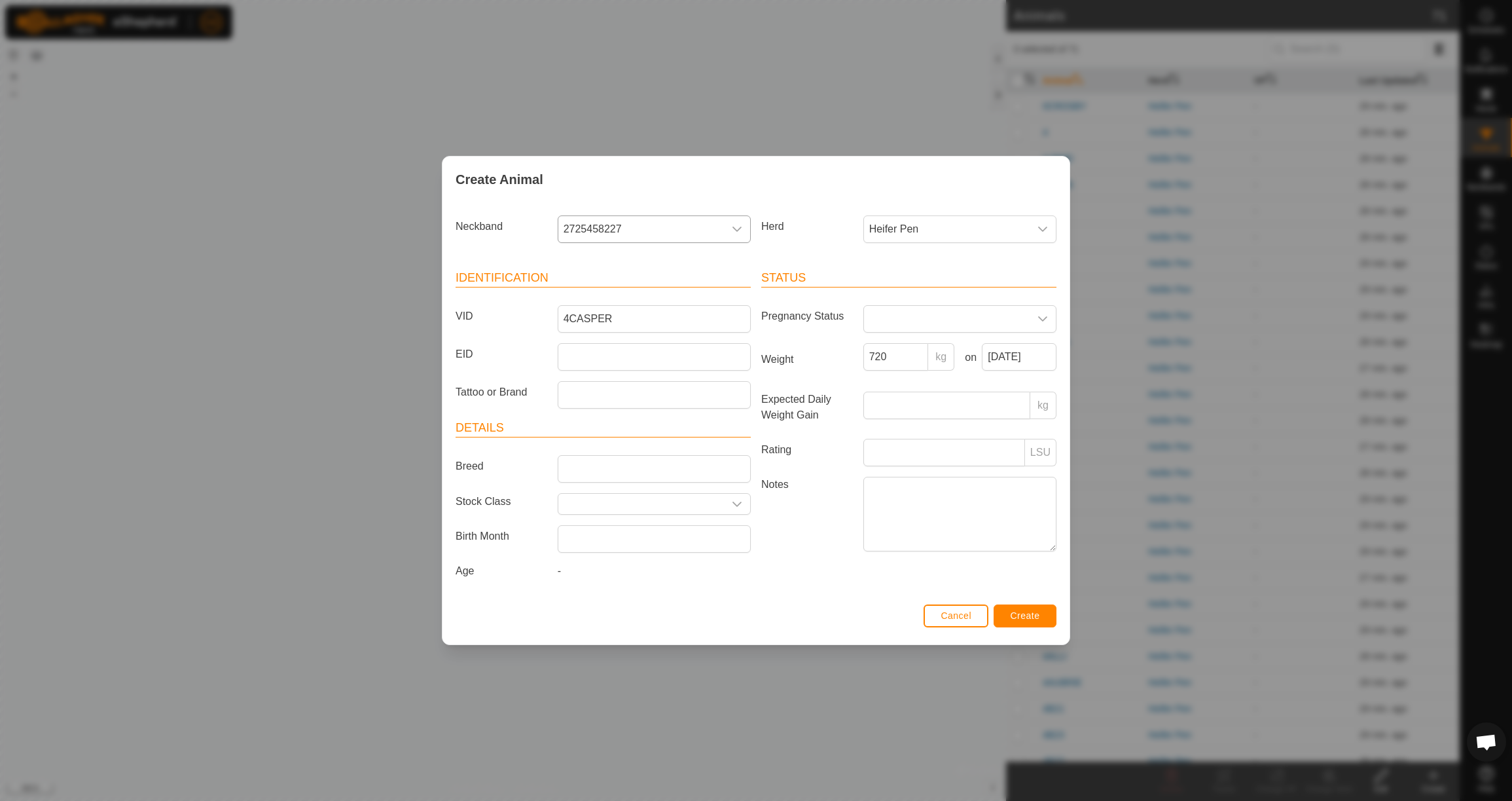
click at [1028, 618] on span "Create" at bounding box center [1025, 615] width 29 height 10
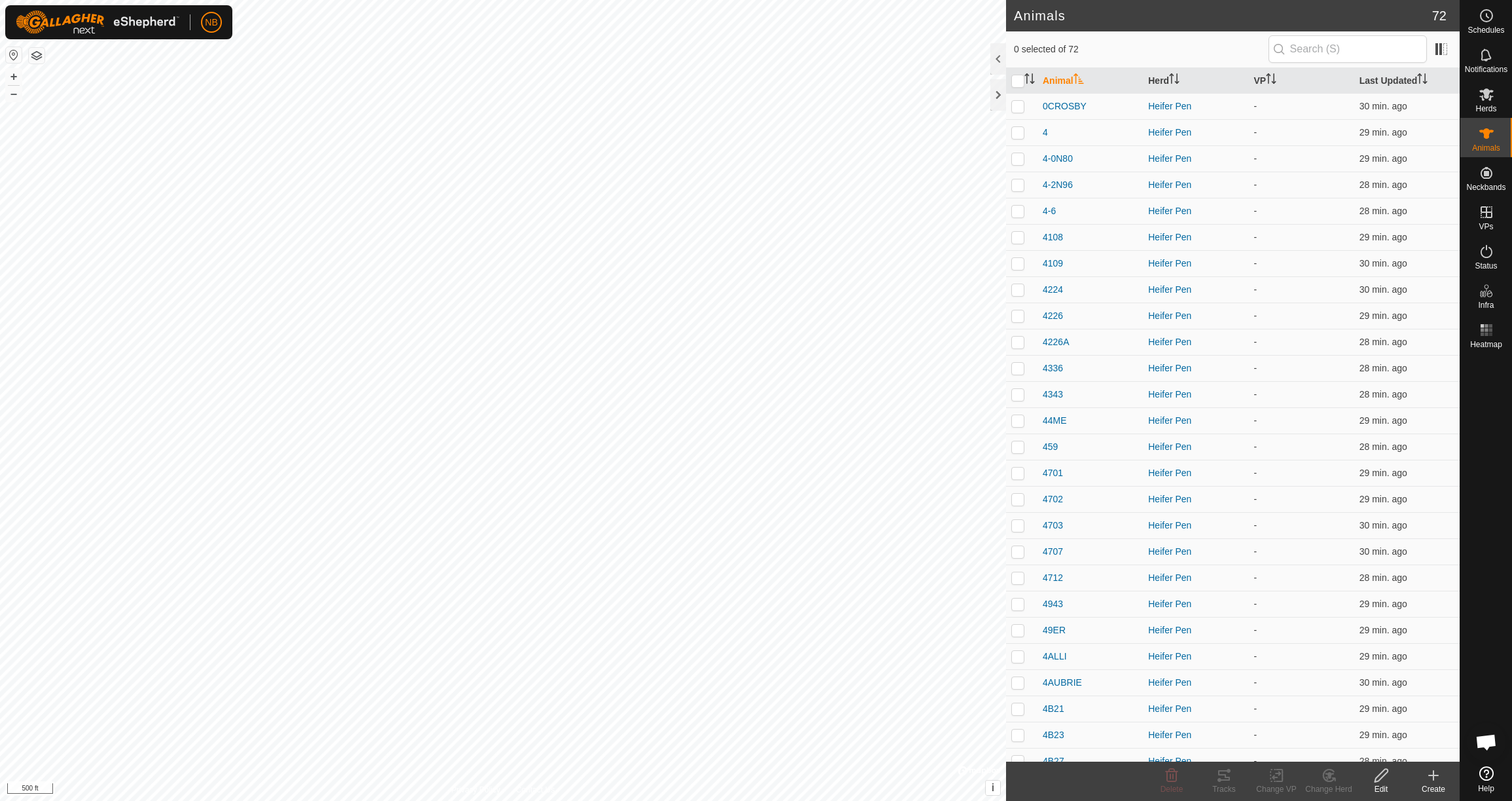
click at [1438, 777] on icon at bounding box center [1433, 775] width 16 height 16
click at [1404, 759] on link "Create Single Animal" at bounding box center [1375, 747] width 167 height 26
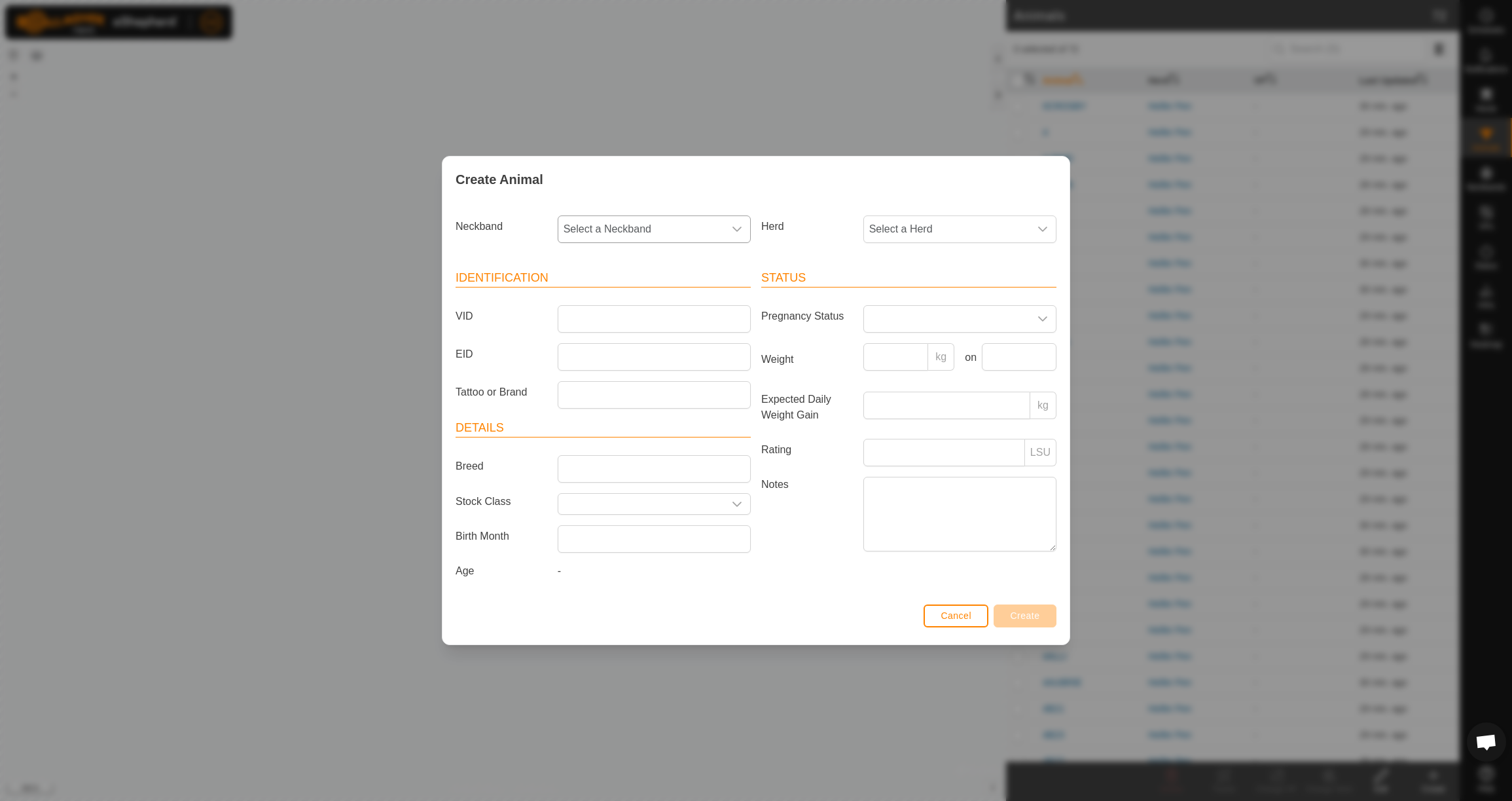
click at [666, 218] on span "Select a Neckband" at bounding box center [641, 229] width 166 height 26
click at [665, 293] on li "0431595326" at bounding box center [654, 296] width 191 height 26
click at [898, 224] on span "Select a Herd" at bounding box center [947, 229] width 166 height 26
click at [916, 328] on li "Heifer Pen" at bounding box center [961, 324] width 191 height 26
click at [726, 309] on input "VID" at bounding box center [654, 319] width 193 height 28
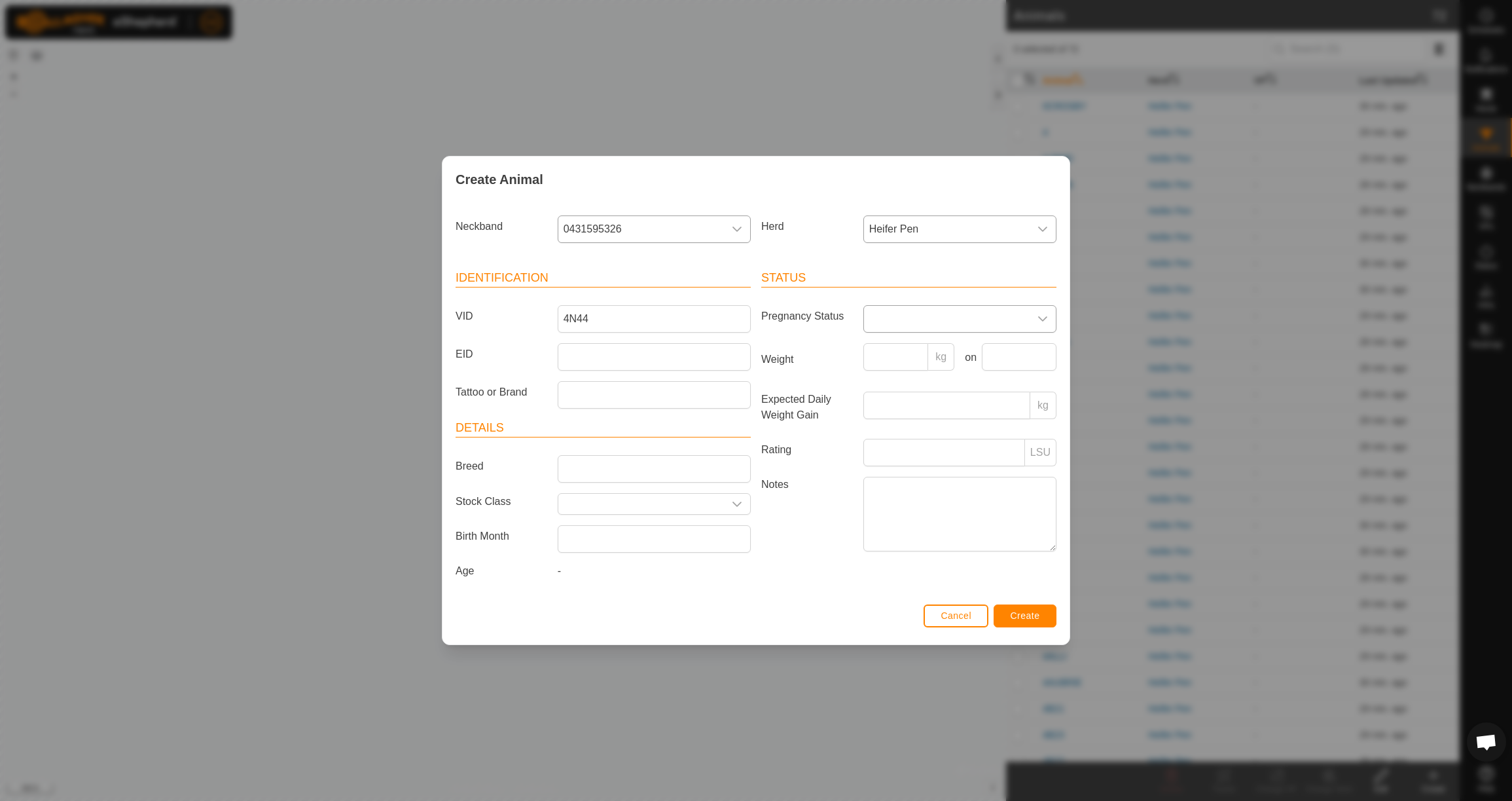
click at [1030, 308] on div "dropdown trigger" at bounding box center [1043, 319] width 26 height 26
drag, startPoint x: 823, startPoint y: 340, endPoint x: 831, endPoint y: 342, distance: 8.2
click at [823, 343] on label "Weight" at bounding box center [807, 360] width 102 height 33
click at [863, 343] on input "Weight" at bounding box center [895, 357] width 65 height 28
click at [892, 355] on input "Weight" at bounding box center [895, 357] width 65 height 28
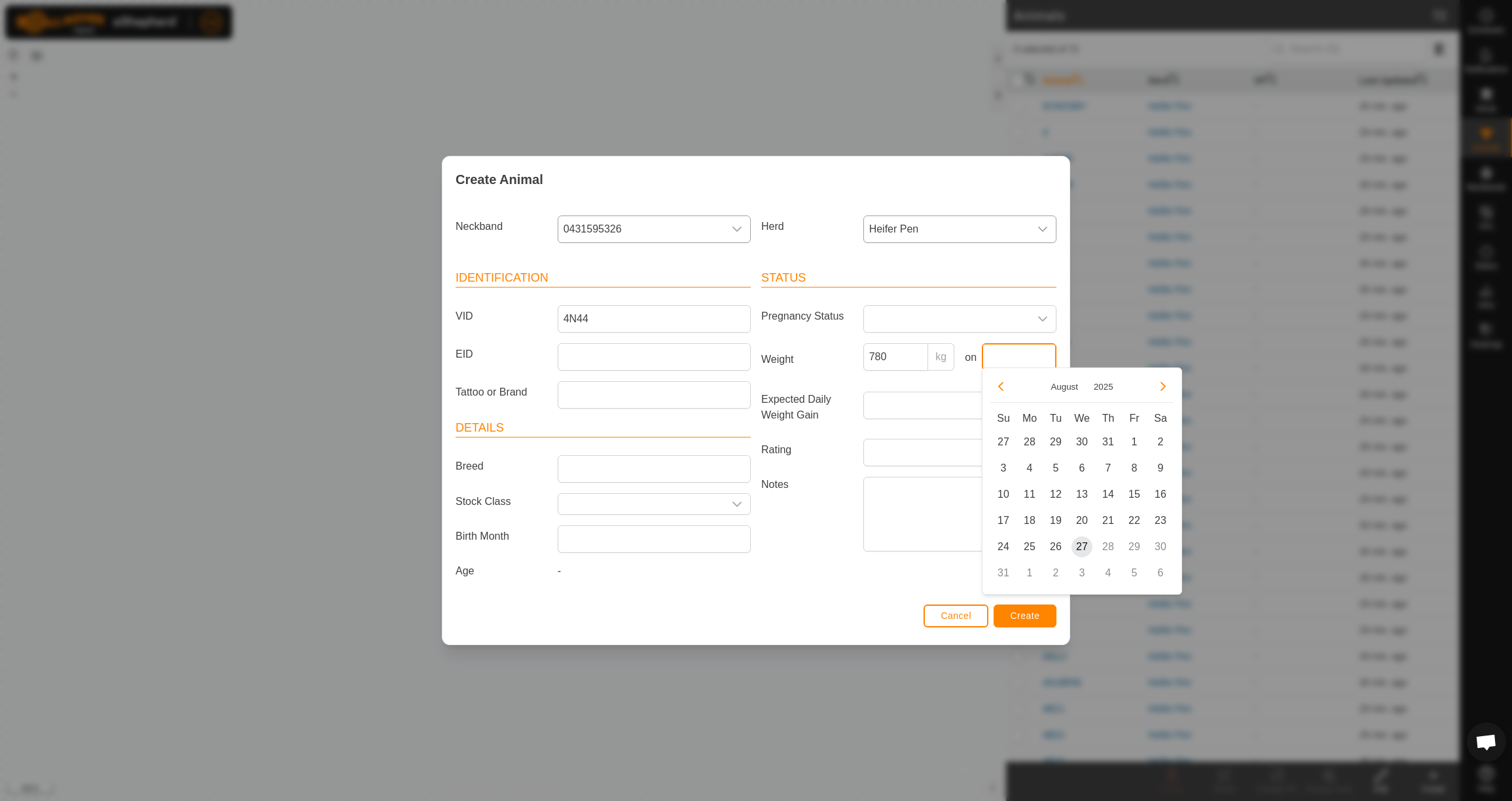
click at [1021, 354] on input "text" at bounding box center [1019, 357] width 75 height 28
click at [1000, 389] on button "Previous Month" at bounding box center [1000, 386] width 21 height 21
click at [1033, 518] on span "23" at bounding box center [1029, 520] width 21 height 21
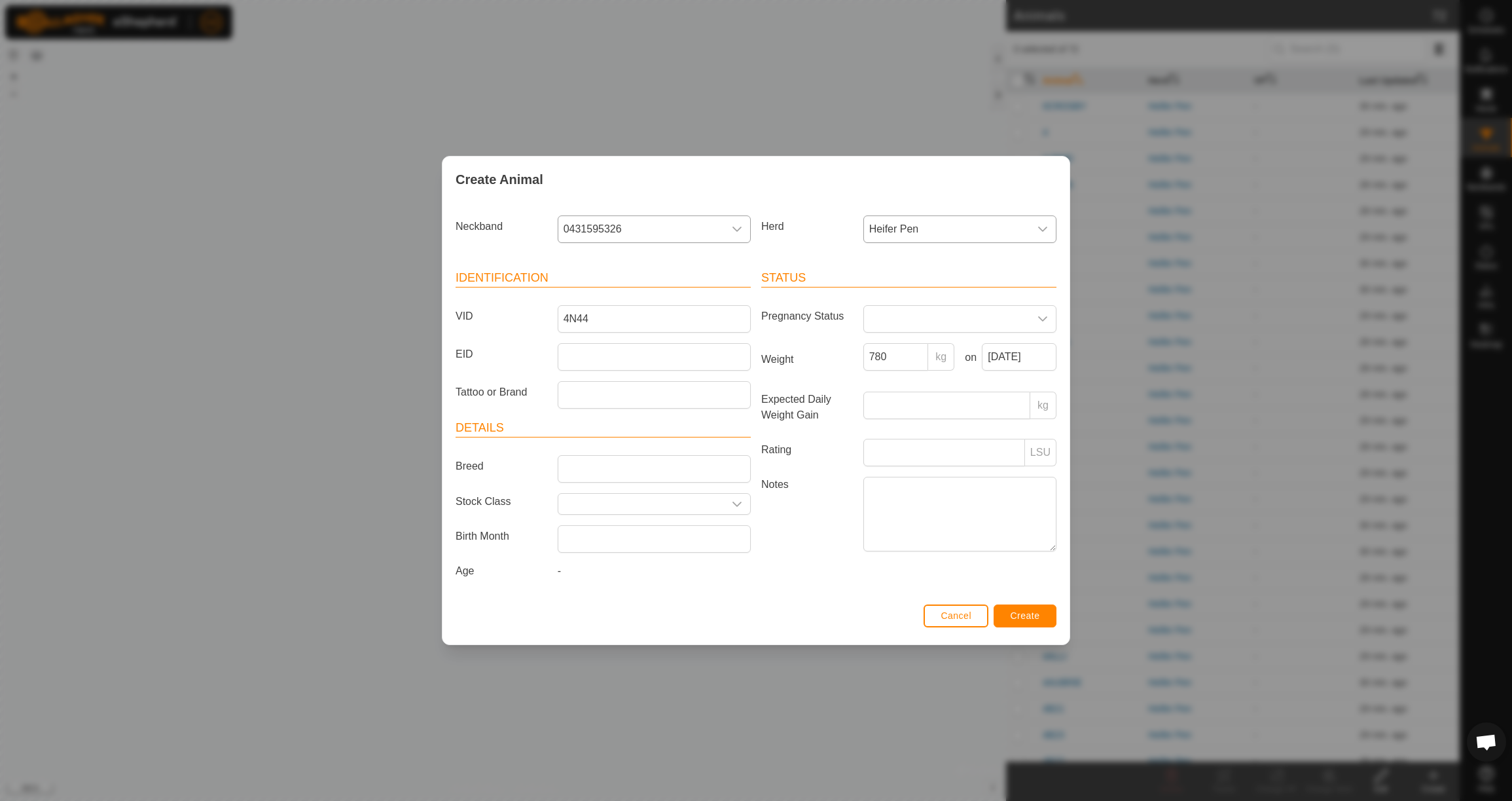
click at [1033, 621] on span "Create" at bounding box center [1025, 615] width 29 height 10
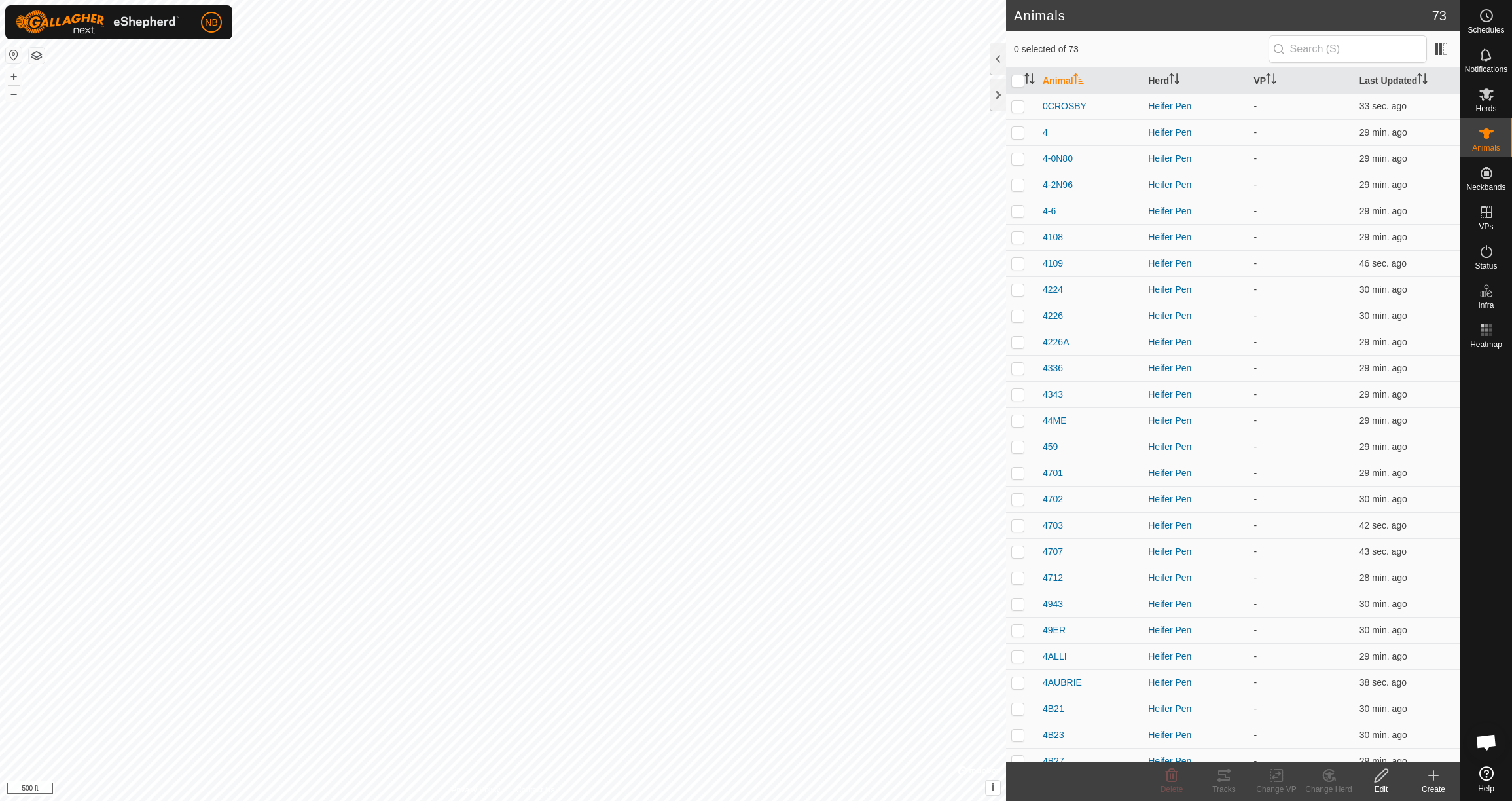
click at [1449, 782] on create-svg-icon at bounding box center [1433, 775] width 52 height 16
click at [1388, 752] on link "Create Single Animal" at bounding box center [1375, 747] width 167 height 26
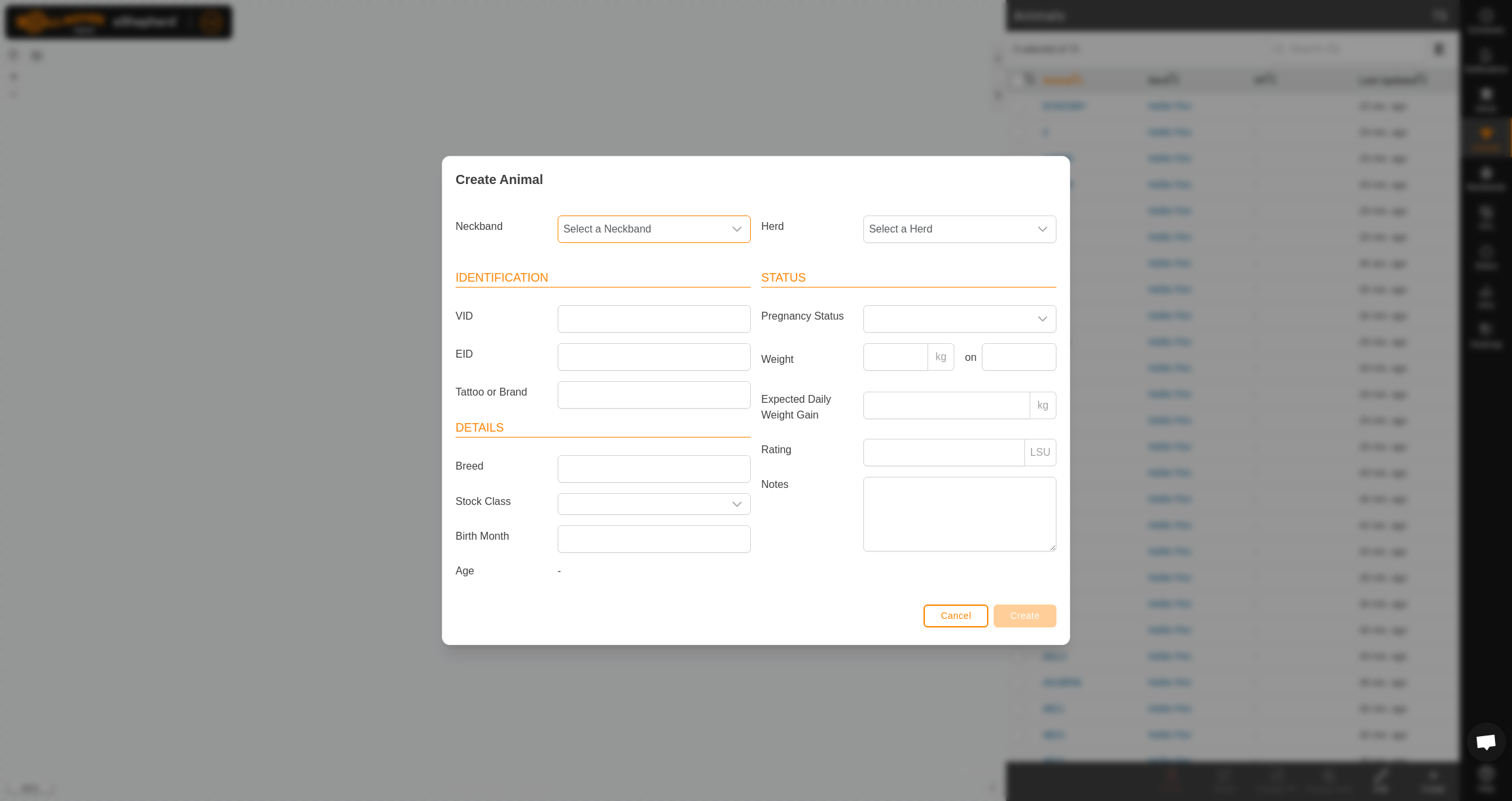
click at [665, 216] on span "Select a Neckband" at bounding box center [641, 229] width 166 height 26
type input "08037"
click at [673, 296] on li "0803749389" at bounding box center [654, 296] width 191 height 26
drag, startPoint x: 907, startPoint y: 226, endPoint x: 908, endPoint y: 236, distance: 10.0
click at [907, 226] on span "Select a Herd" at bounding box center [947, 229] width 166 height 26
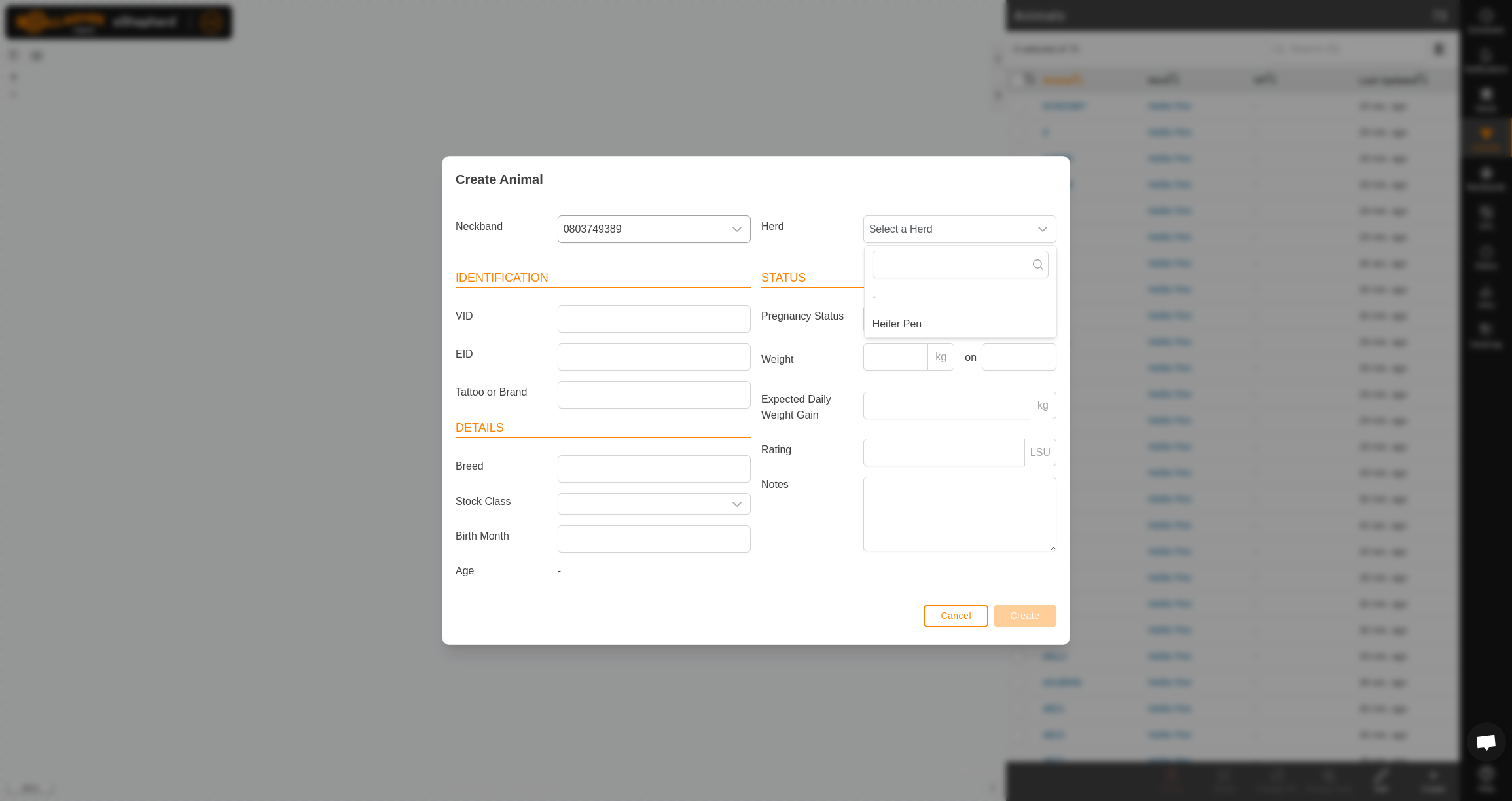
drag, startPoint x: 918, startPoint y: 312, endPoint x: 848, endPoint y: 308, distance: 70.1
click at [918, 312] on li "Heifer Pen" at bounding box center [961, 324] width 191 height 26
click at [641, 317] on input "VID" at bounding box center [654, 319] width 193 height 28
type input "4715"
click at [905, 357] on input "Weight" at bounding box center [895, 357] width 65 height 28
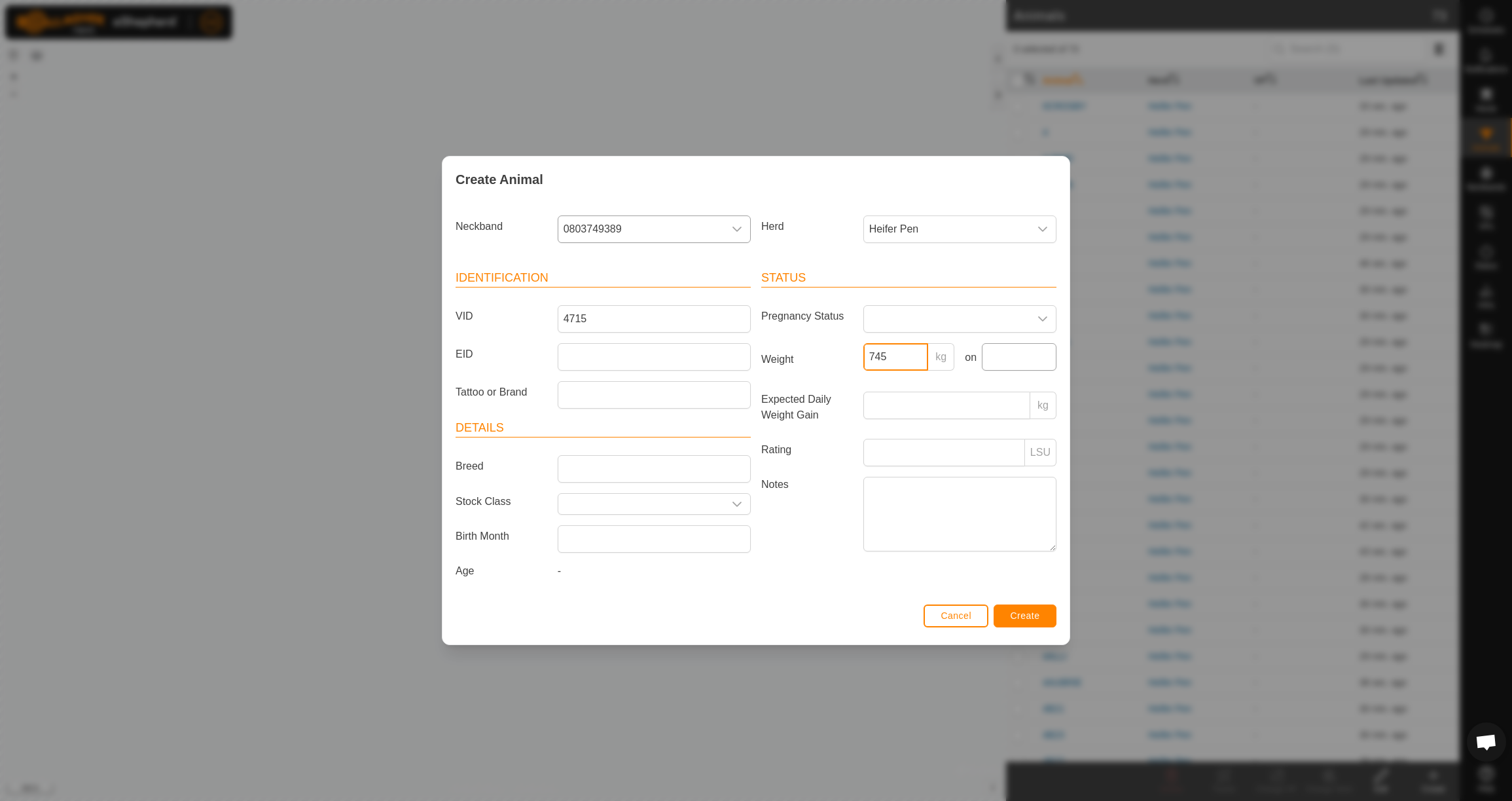
type input "745"
drag, startPoint x: 1033, startPoint y: 365, endPoint x: 1015, endPoint y: 363, distance: 18.1
click at [1032, 365] on input "text" at bounding box center [1019, 357] width 75 height 28
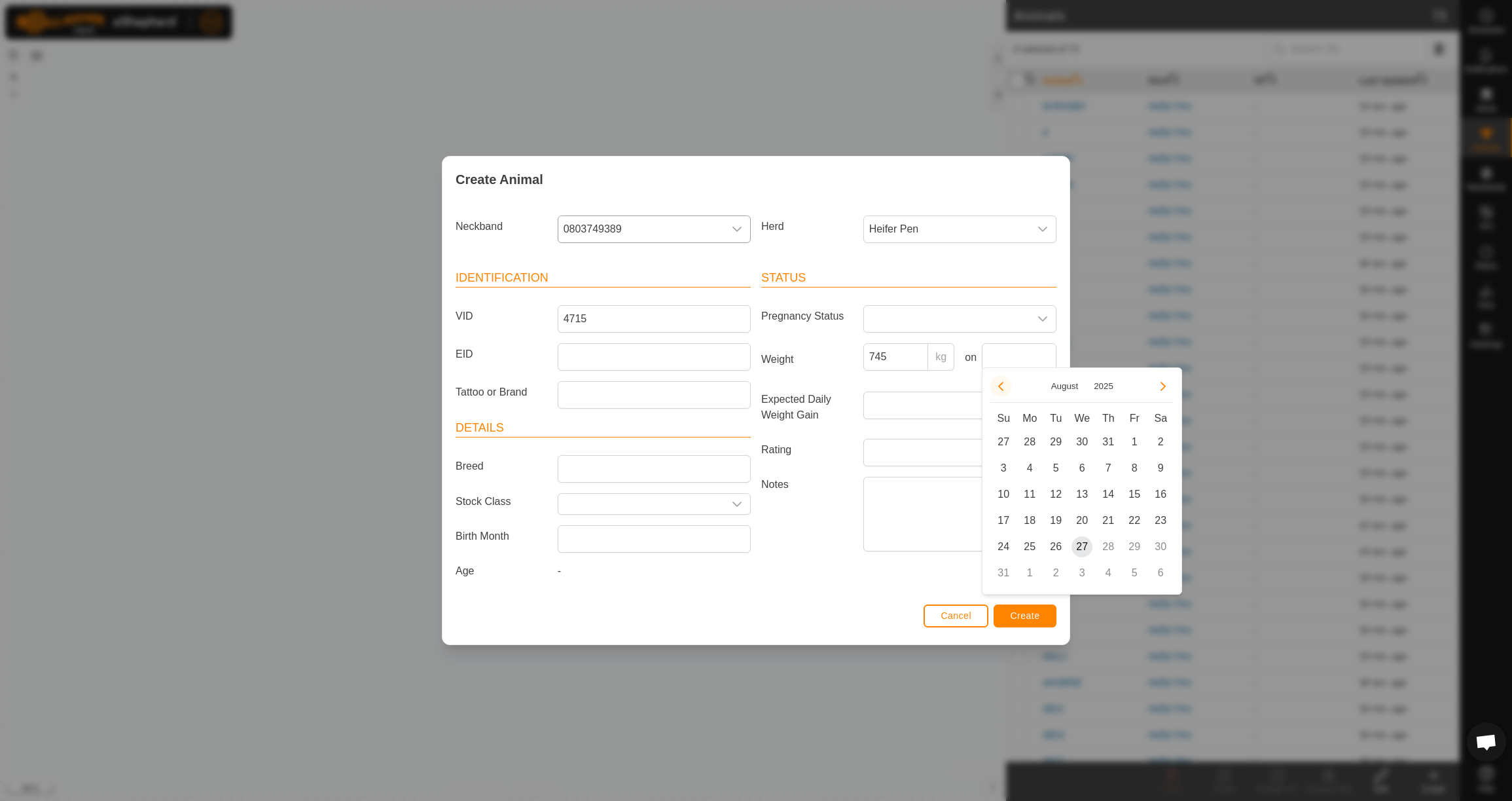
click at [997, 383] on button "Previous Month" at bounding box center [1000, 386] width 21 height 21
click at [1035, 523] on span "23" at bounding box center [1029, 520] width 21 height 21
type input "[DATE]"
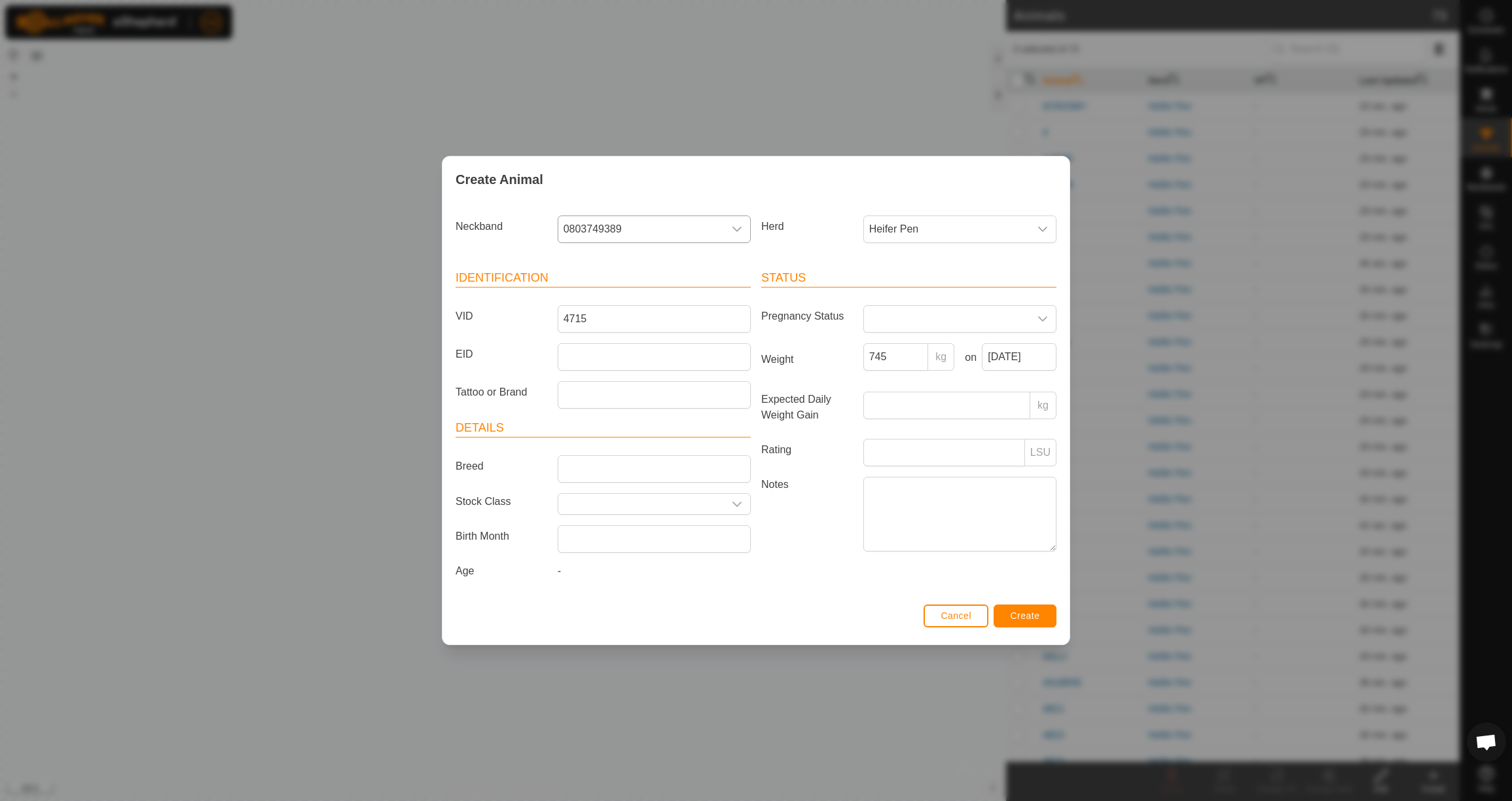
click at [1030, 625] on button "Create" at bounding box center [1025, 616] width 63 height 23
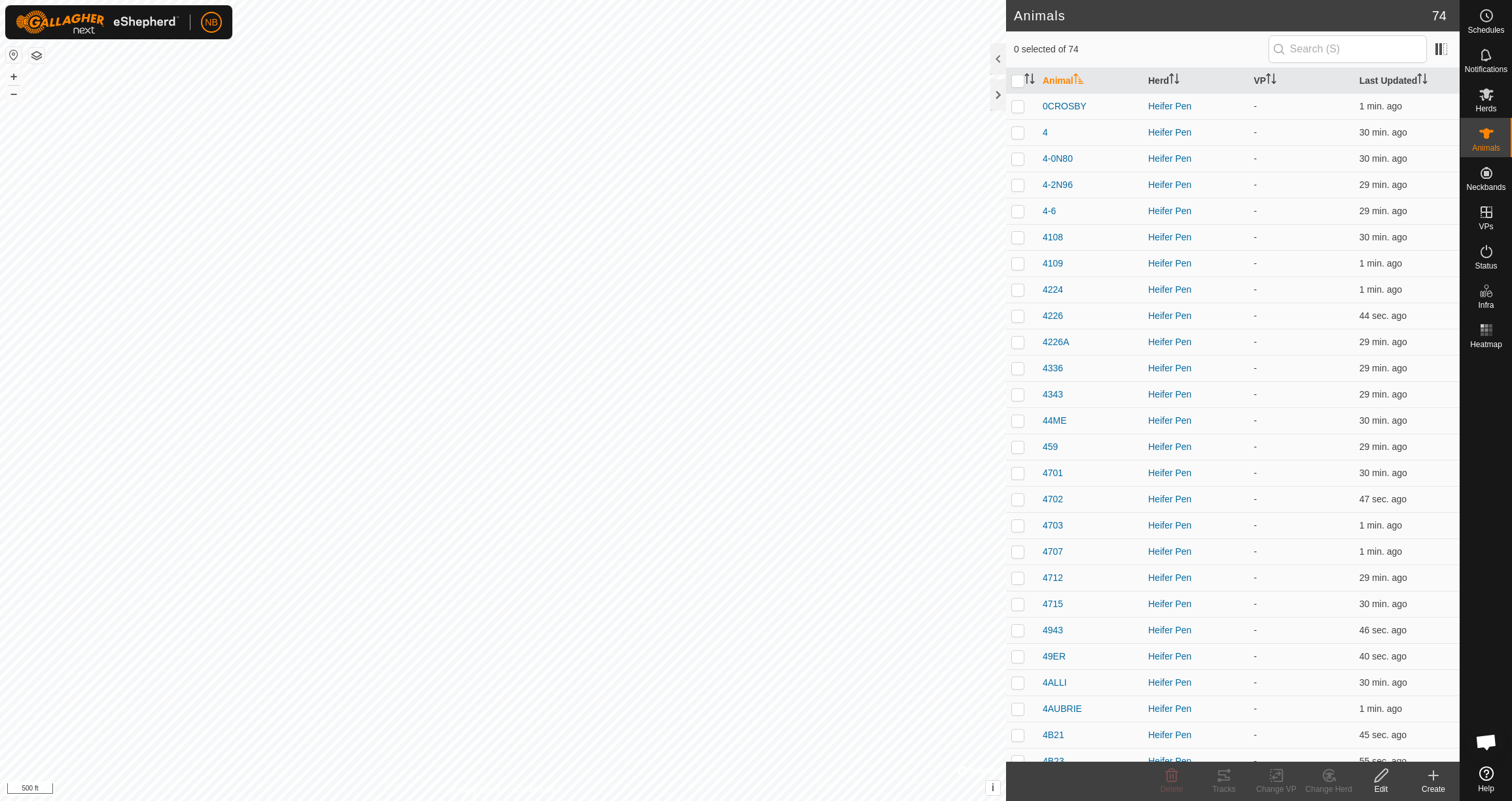
click at [1434, 775] on icon at bounding box center [1434, 775] width 9 height 0
click at [1411, 756] on link "Create Single Animal" at bounding box center [1375, 747] width 167 height 26
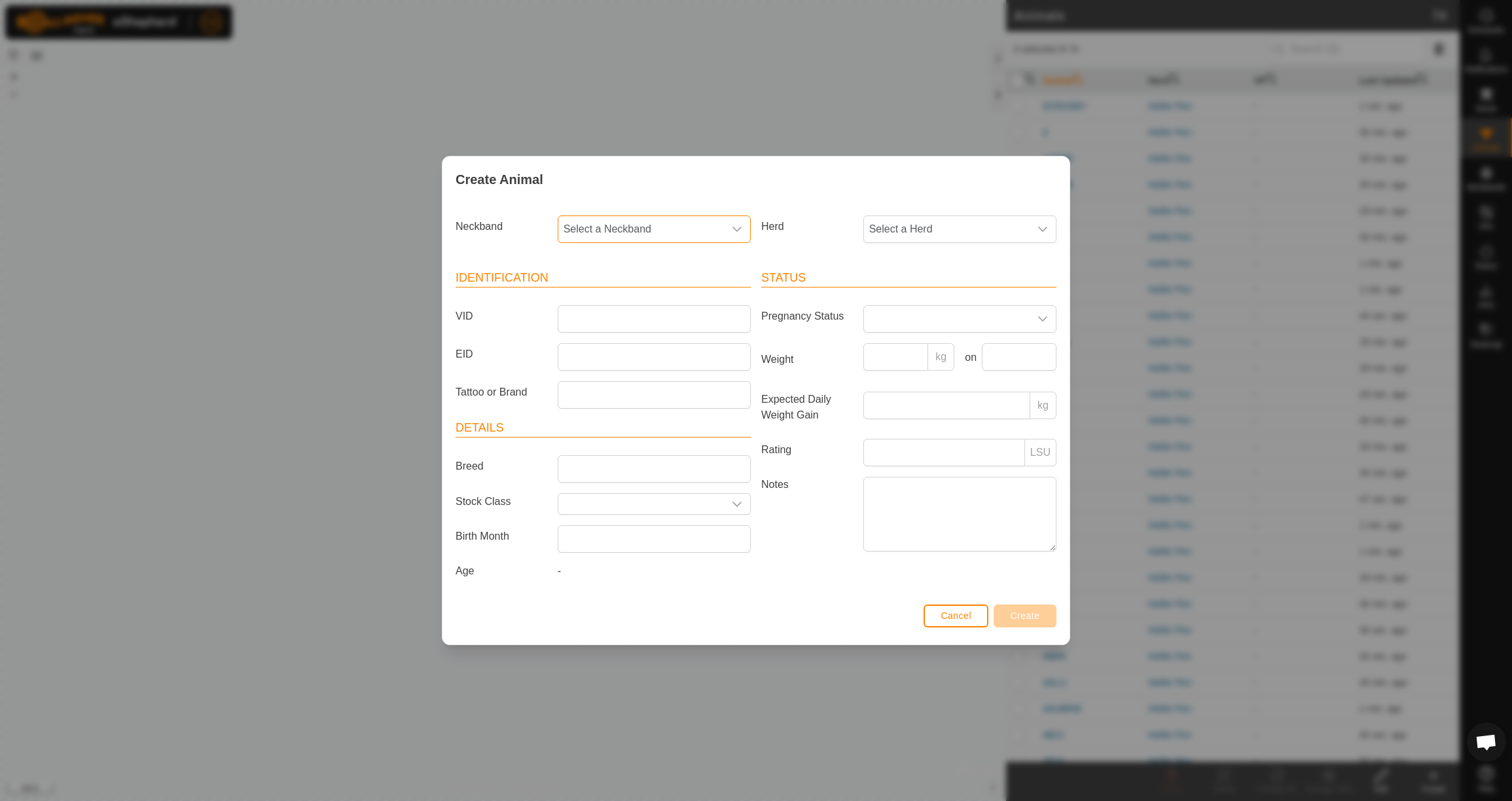
click at [686, 216] on span "Select a Neckband" at bounding box center [641, 229] width 166 height 26
type input "3717"
click at [694, 296] on li "3717335613" at bounding box center [654, 296] width 191 height 26
click at [952, 220] on span "Select a Herd" at bounding box center [947, 229] width 166 height 26
drag, startPoint x: 938, startPoint y: 318, endPoint x: 884, endPoint y: 319, distance: 54.0
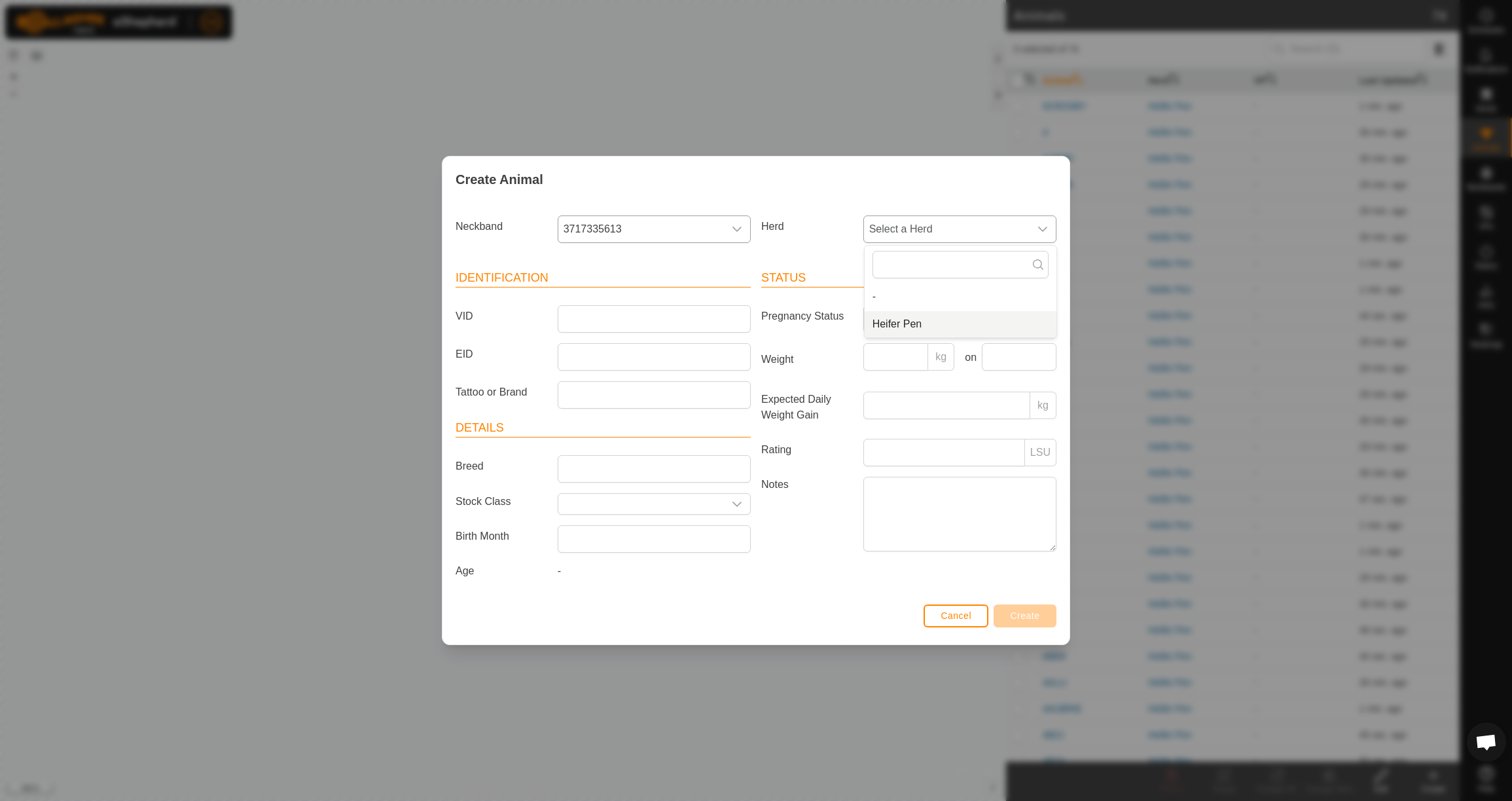
click at [938, 318] on li "Heifer Pen" at bounding box center [961, 324] width 191 height 26
click at [675, 313] on input "VID" at bounding box center [654, 319] width 193 height 28
type input "4CAS"
click at [917, 357] on input "Weight" at bounding box center [895, 357] width 65 height 28
type input "700"
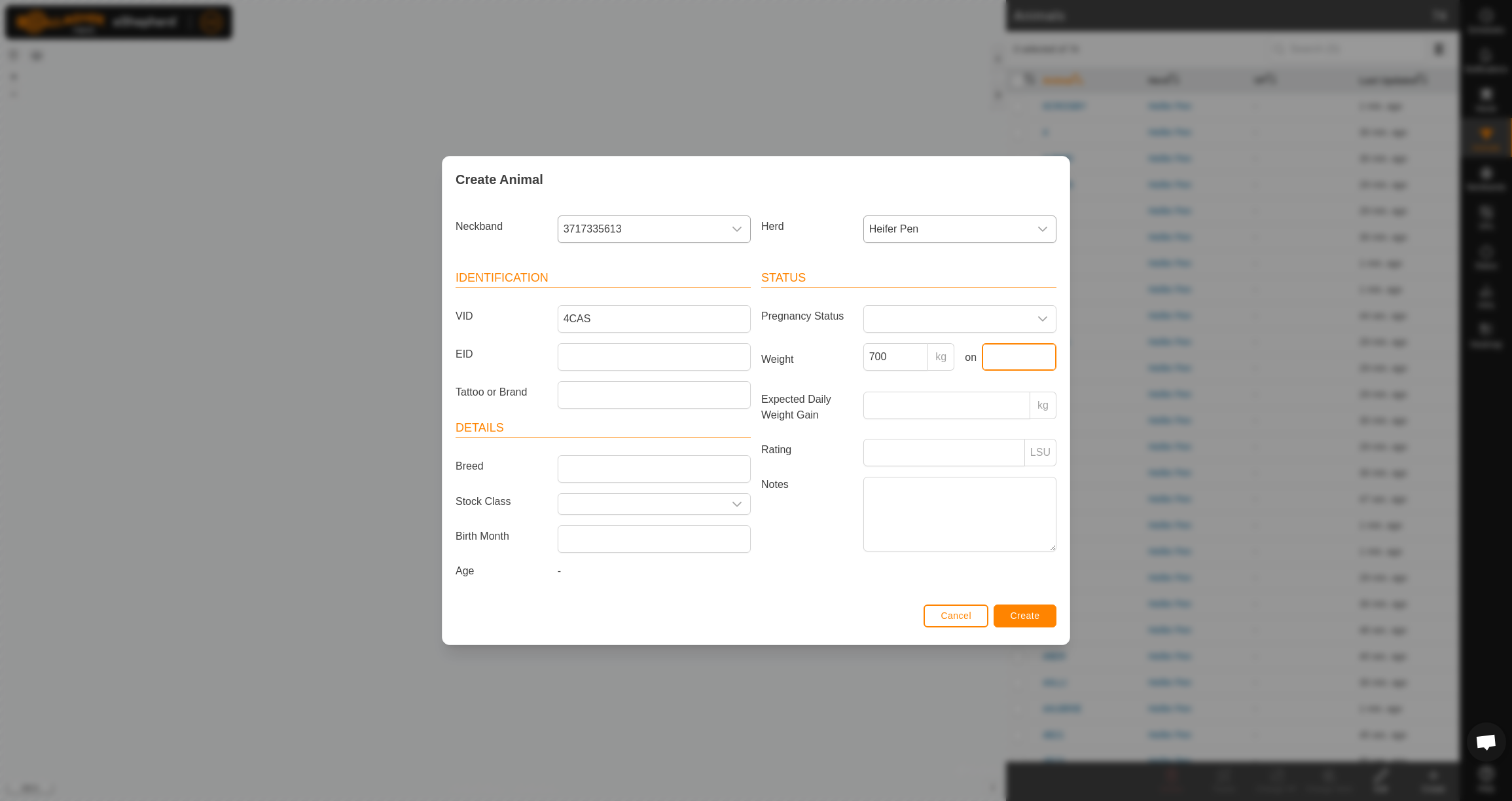
click at [1028, 356] on input "text" at bounding box center [1019, 357] width 75 height 28
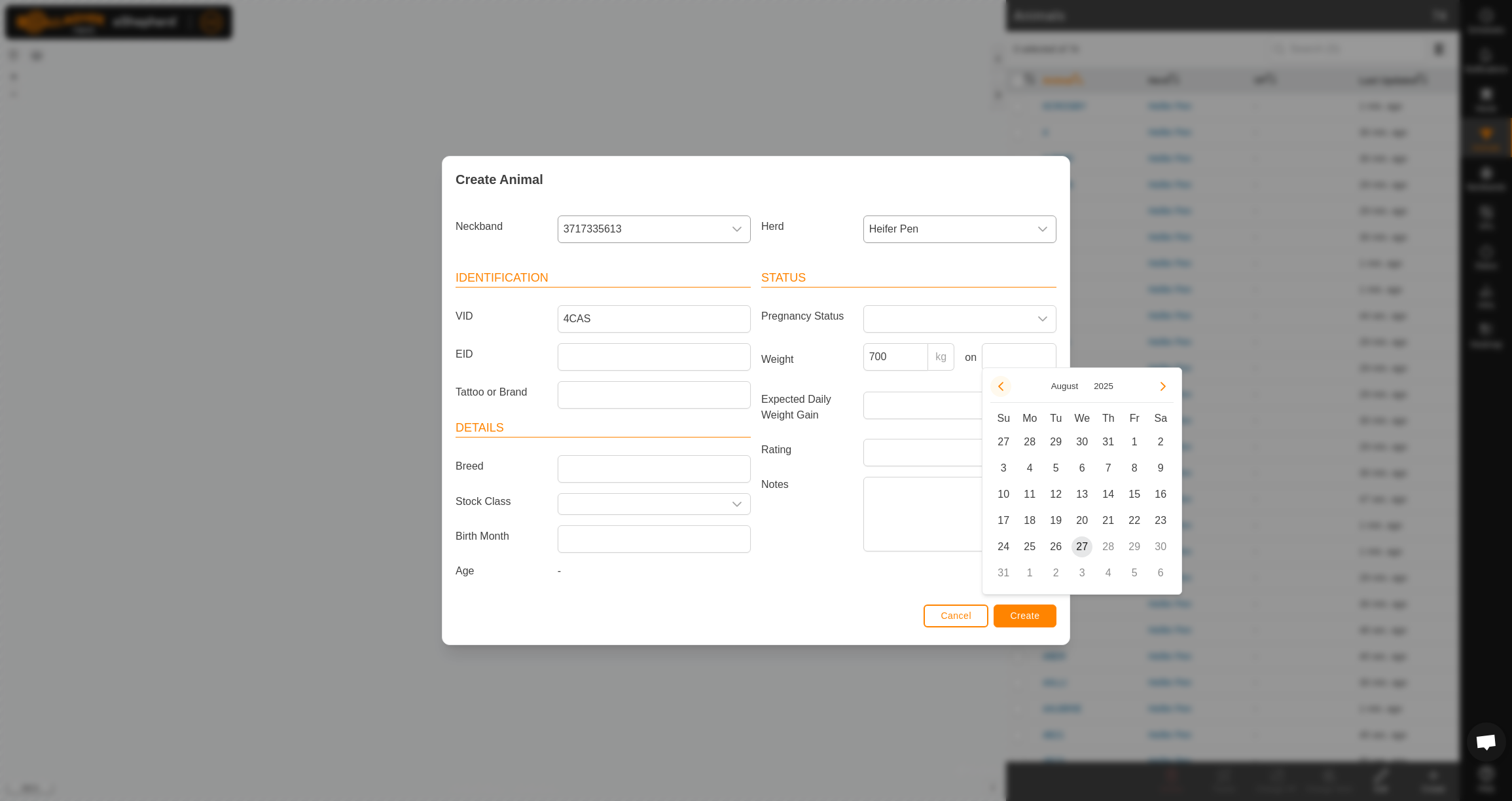
click at [1008, 389] on button "Previous Month" at bounding box center [1000, 386] width 21 height 21
click at [1027, 522] on span "23" at bounding box center [1029, 520] width 21 height 21
type input "[DATE]"
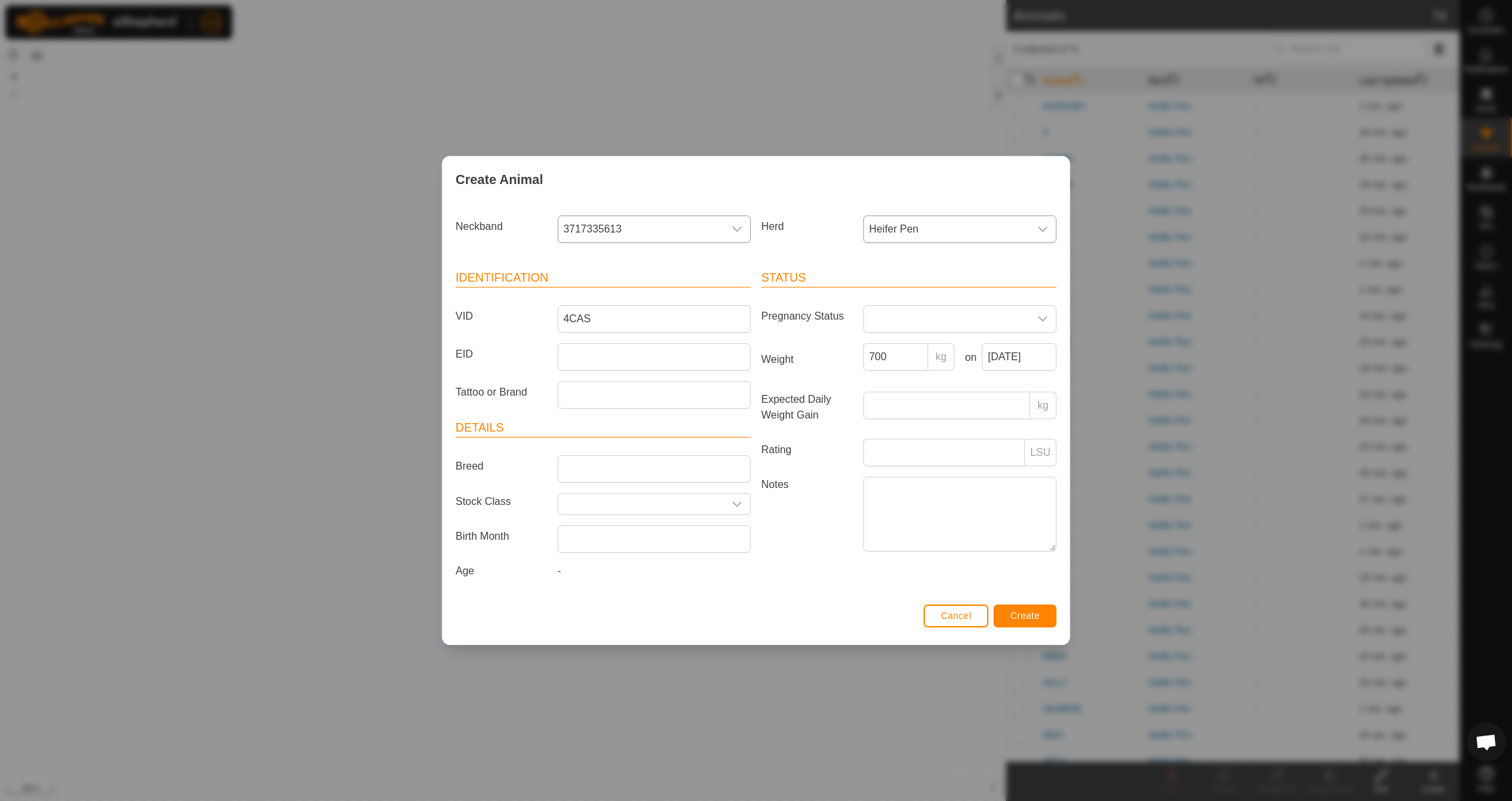
click at [1021, 621] on span "Create" at bounding box center [1025, 615] width 29 height 10
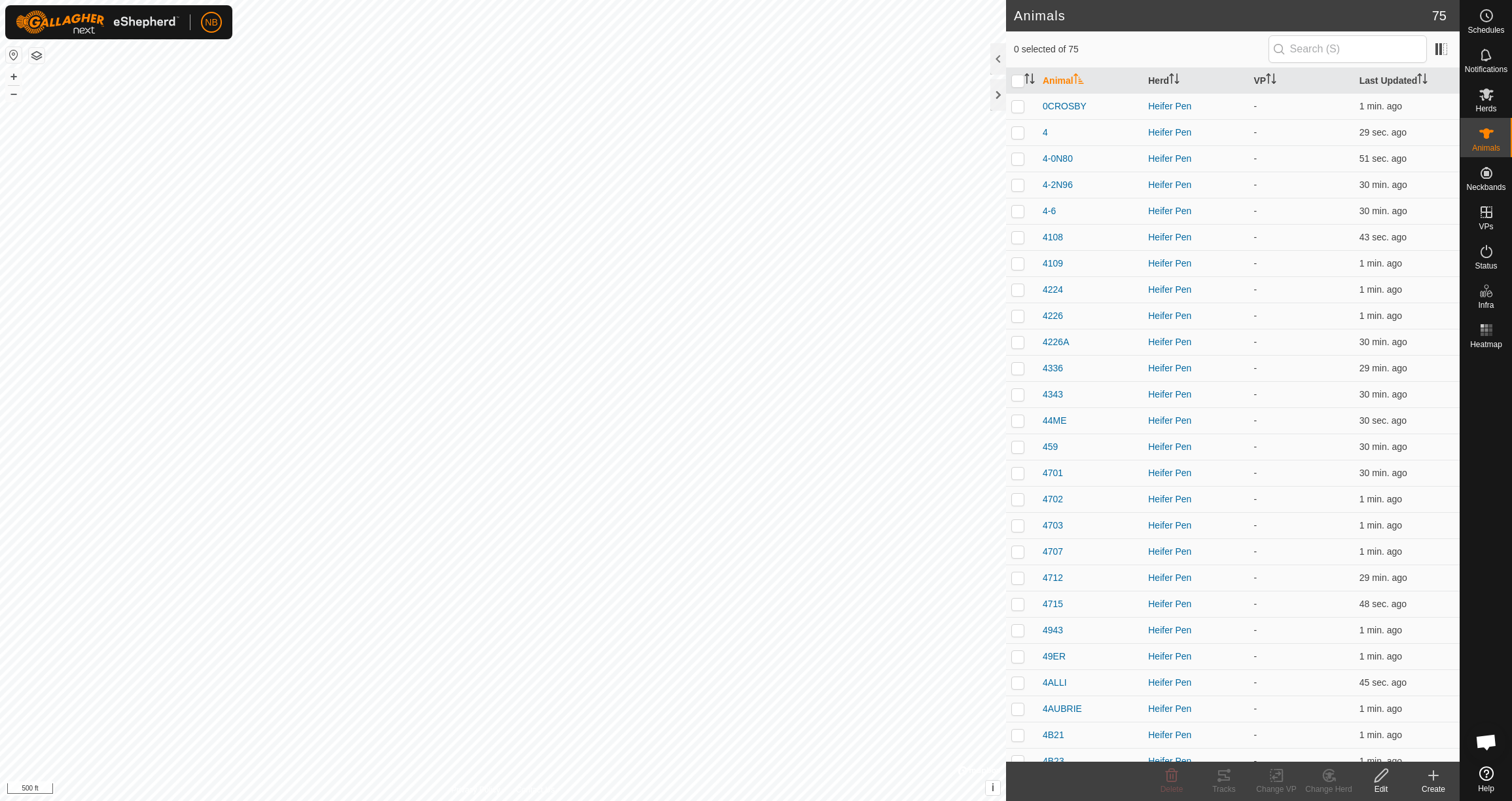
click at [1437, 773] on icon at bounding box center [1433, 775] width 16 height 16
click at [1326, 744] on link "Create Single Animal" at bounding box center [1375, 747] width 167 height 26
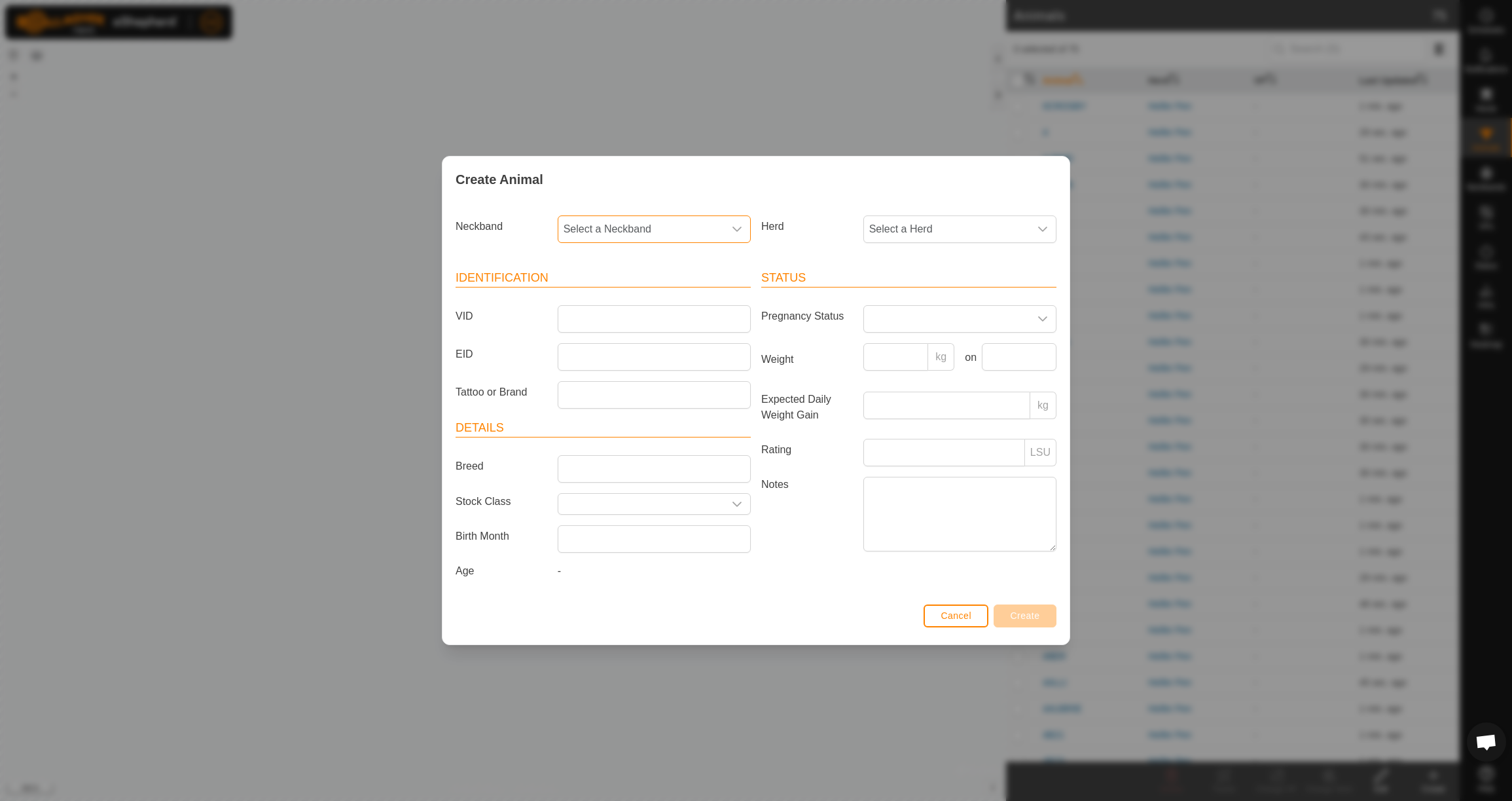
click at [693, 216] on span "Select a Neckband" at bounding box center [641, 229] width 166 height 26
type input "2239"
click at [706, 296] on li "2239479633" at bounding box center [654, 296] width 191 height 26
click at [887, 232] on span "Select a Herd" at bounding box center [947, 229] width 166 height 26
click at [900, 328] on li "Heifer Pen" at bounding box center [961, 324] width 191 height 26
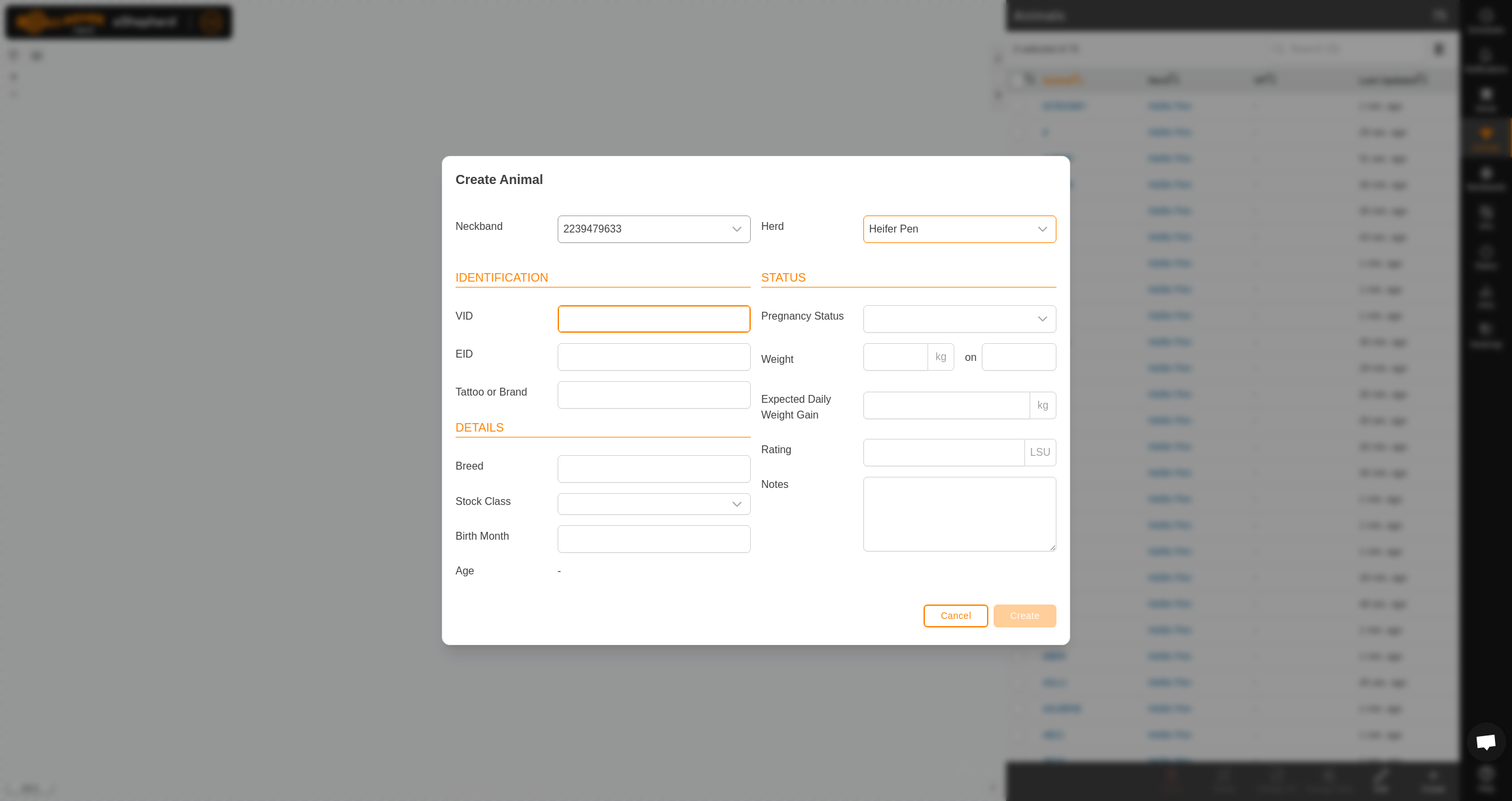
click at [670, 313] on input "VID" at bounding box center [654, 319] width 193 height 28
type input "4N70"
click at [903, 360] on input "Weight" at bounding box center [895, 357] width 65 height 28
type input "730"
click at [1003, 353] on input "text" at bounding box center [1019, 357] width 75 height 28
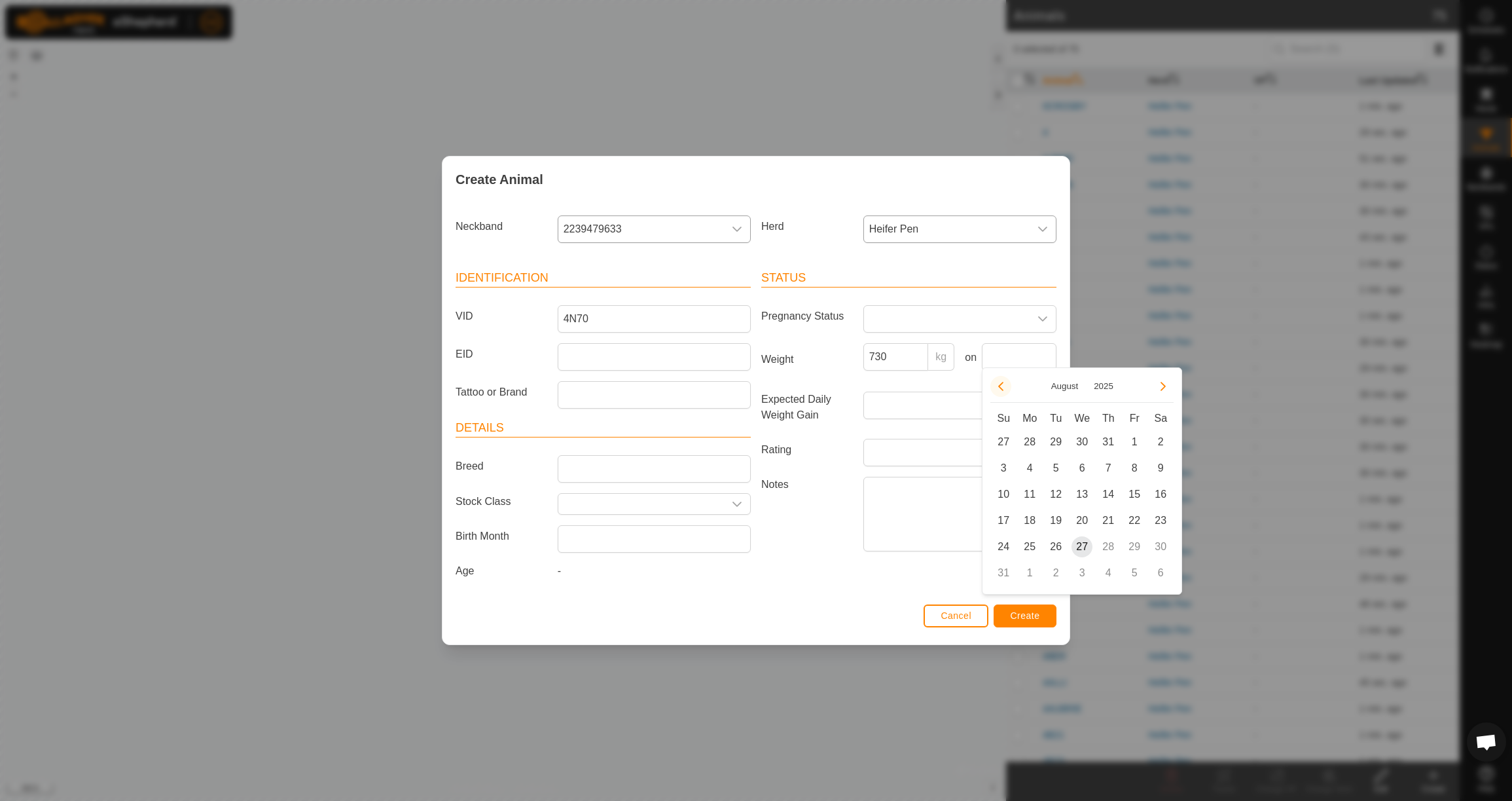
click at [1005, 392] on button "Previous Month" at bounding box center [1000, 386] width 21 height 21
drag, startPoint x: 1037, startPoint y: 526, endPoint x: 1031, endPoint y: 525, distance: 6.1
click at [1037, 526] on span "23" at bounding box center [1029, 520] width 21 height 21
type input "[DATE]"
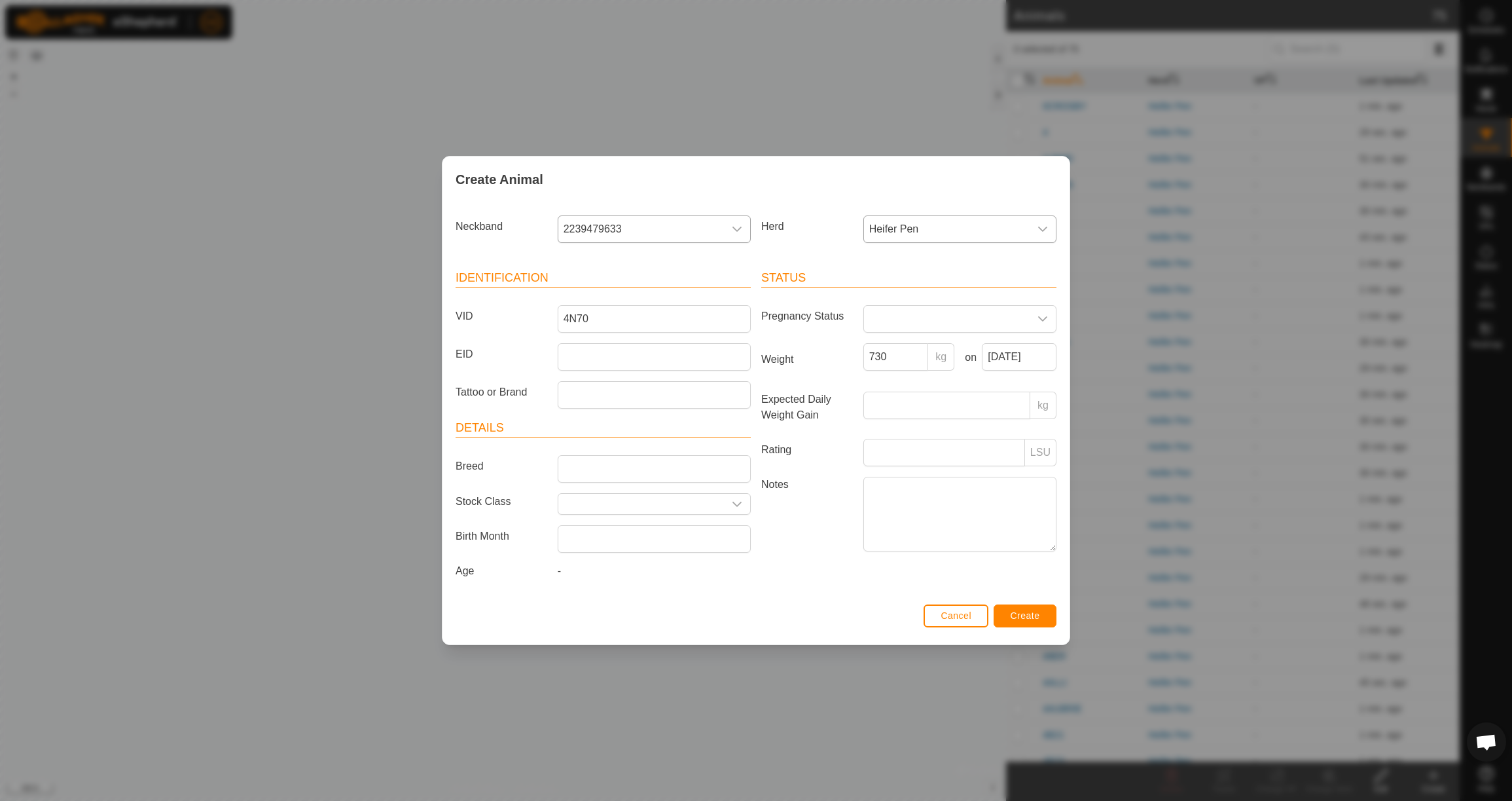
click at [1028, 621] on span "Create" at bounding box center [1025, 615] width 29 height 10
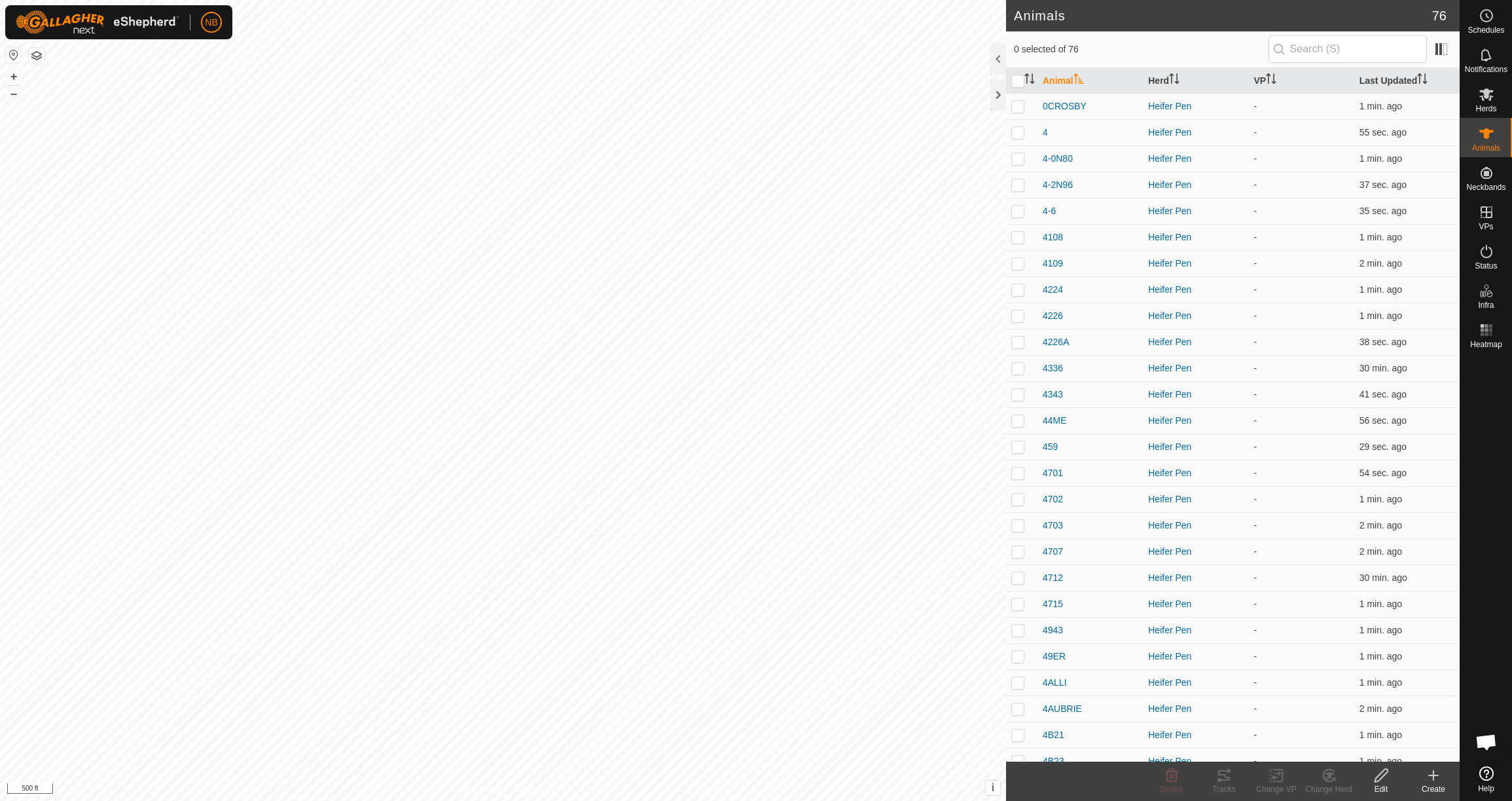
click at [1429, 777] on icon at bounding box center [1433, 775] width 16 height 16
click at [1345, 745] on link "Create Single Animal" at bounding box center [1375, 747] width 167 height 26
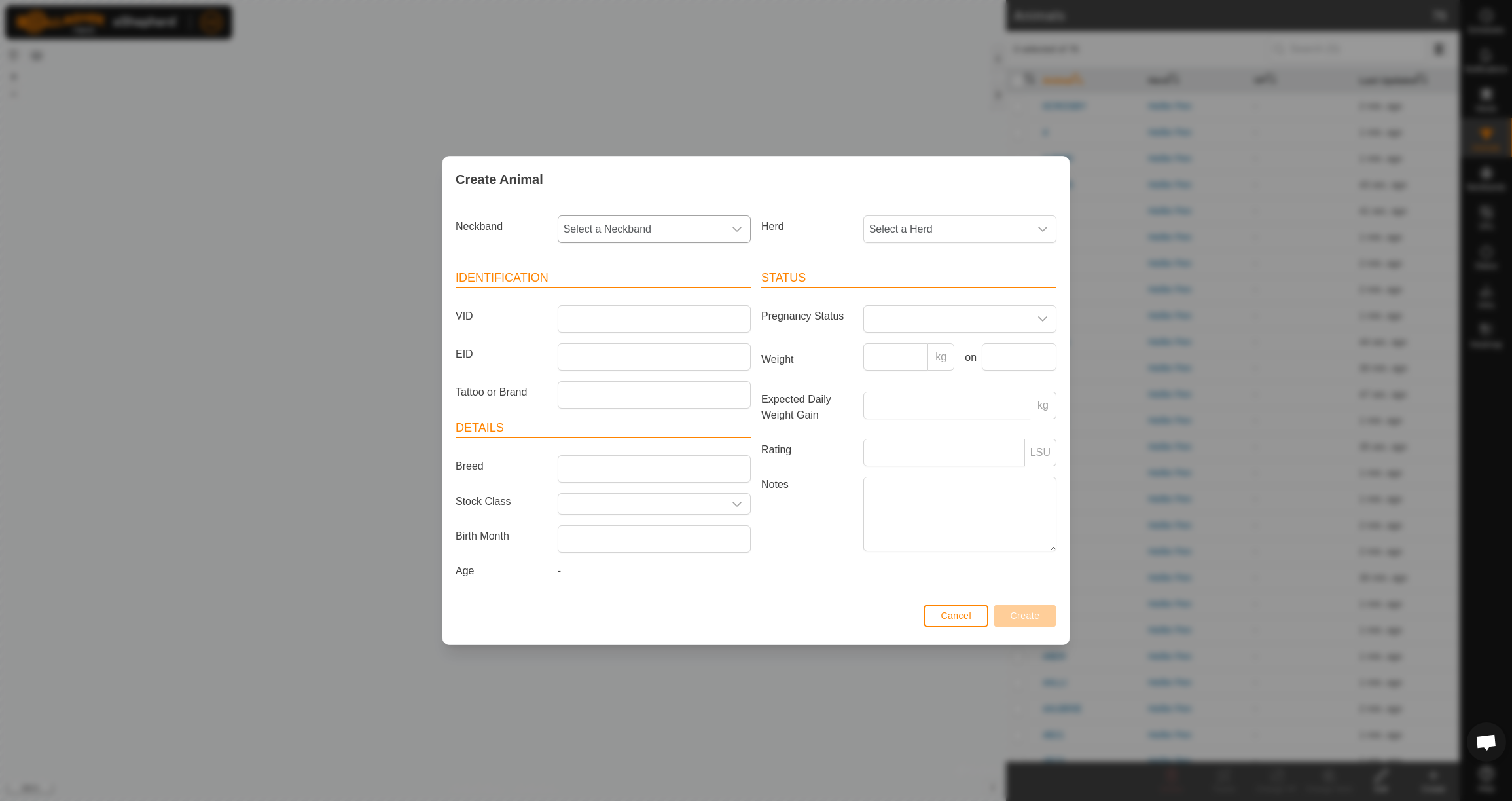
click at [631, 227] on span "Select a Neckband" at bounding box center [641, 229] width 166 height 26
type input "3978"
click at [650, 287] on li "3978747647" at bounding box center [654, 296] width 191 height 26
click at [883, 228] on span "Select a Herd" at bounding box center [947, 229] width 166 height 26
drag, startPoint x: 906, startPoint y: 324, endPoint x: 895, endPoint y: 322, distance: 11.2
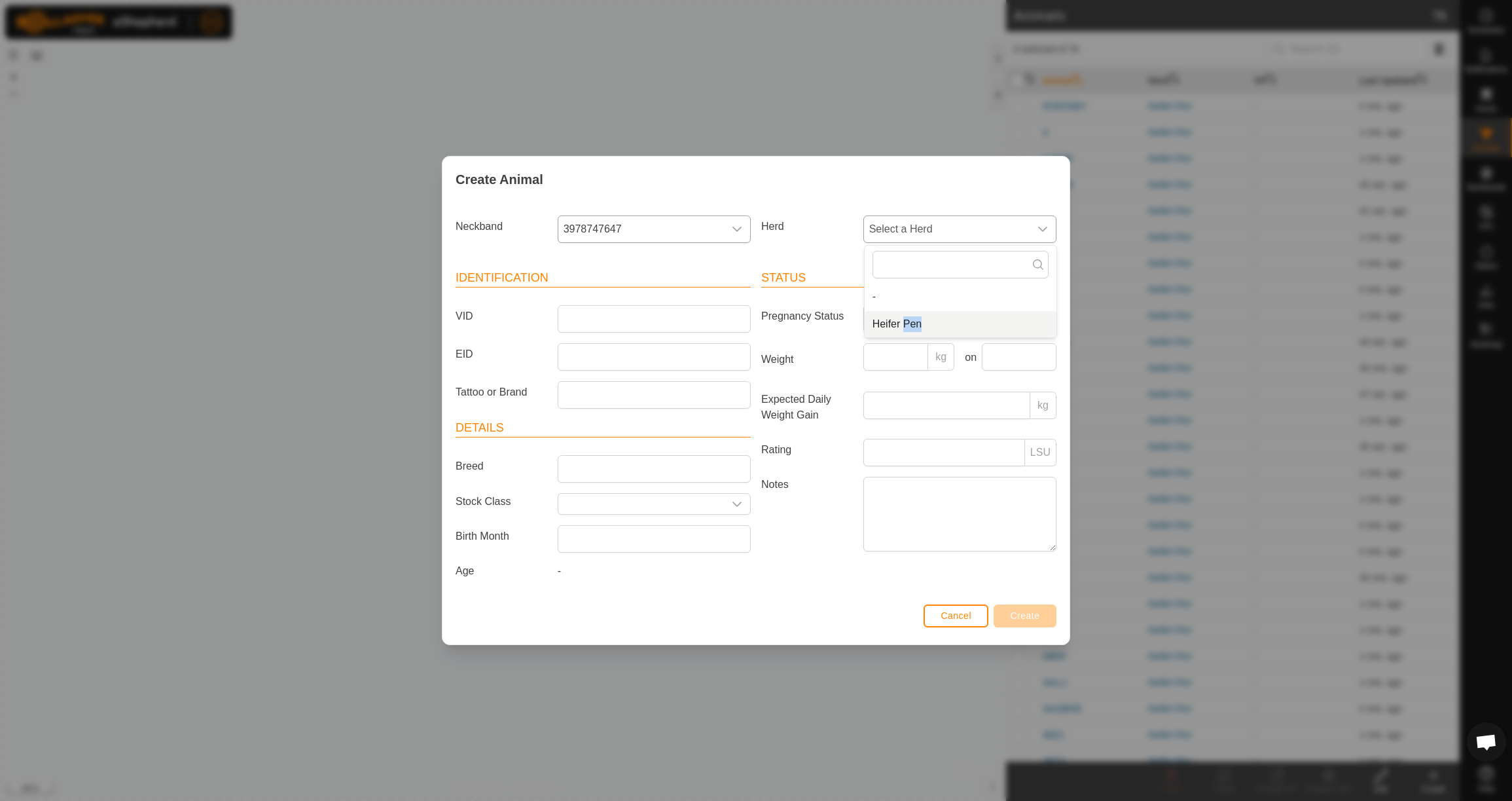
click at [906, 324] on li "Heifer Pen" at bounding box center [961, 324] width 191 height 26
click at [660, 314] on input "VID" at bounding box center [654, 319] width 193 height 28
type input "44US"
click at [919, 358] on input "Weight" at bounding box center [895, 357] width 65 height 28
type input "740"
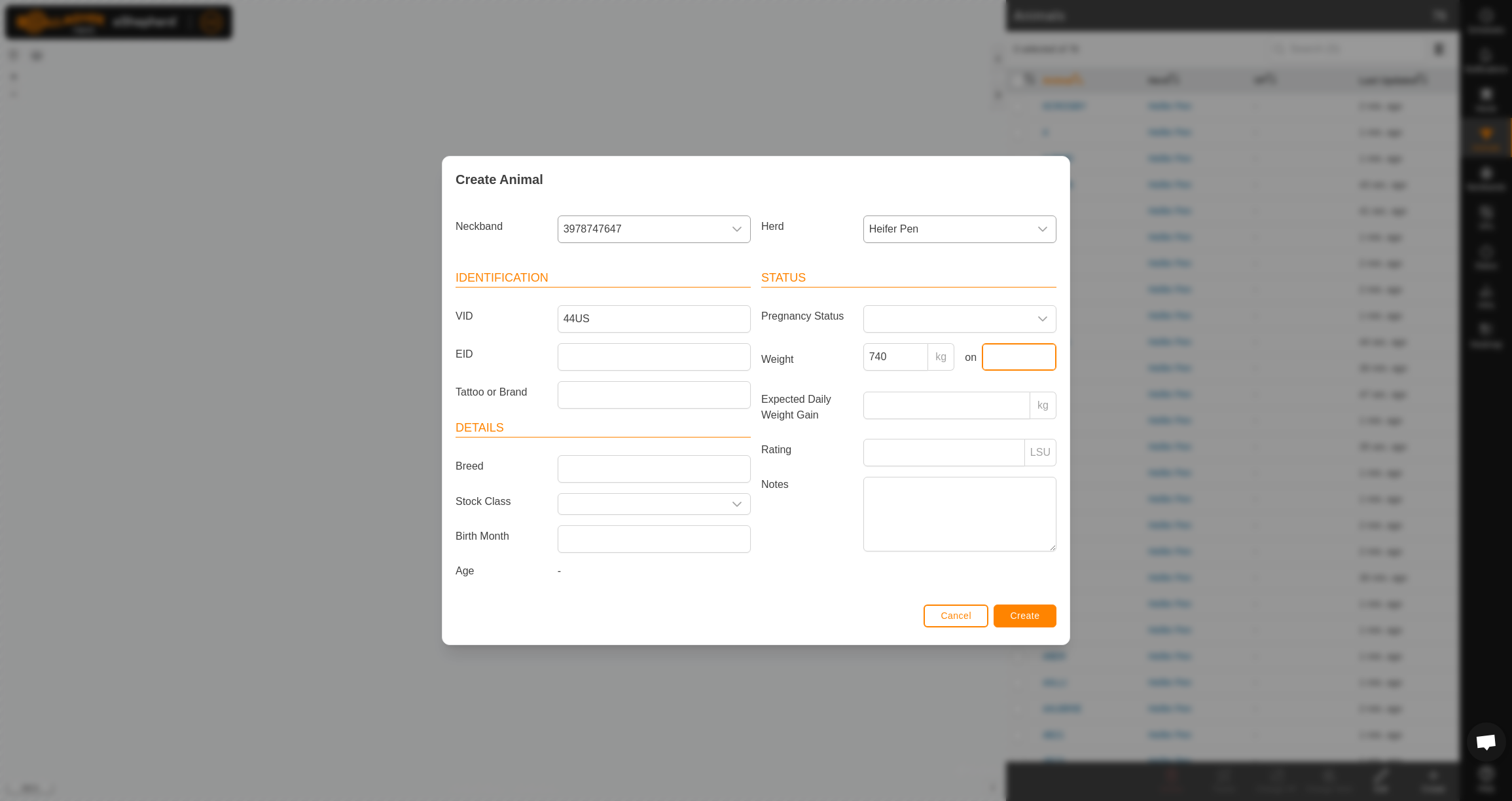
click at [1002, 353] on input "text" at bounding box center [1019, 357] width 75 height 28
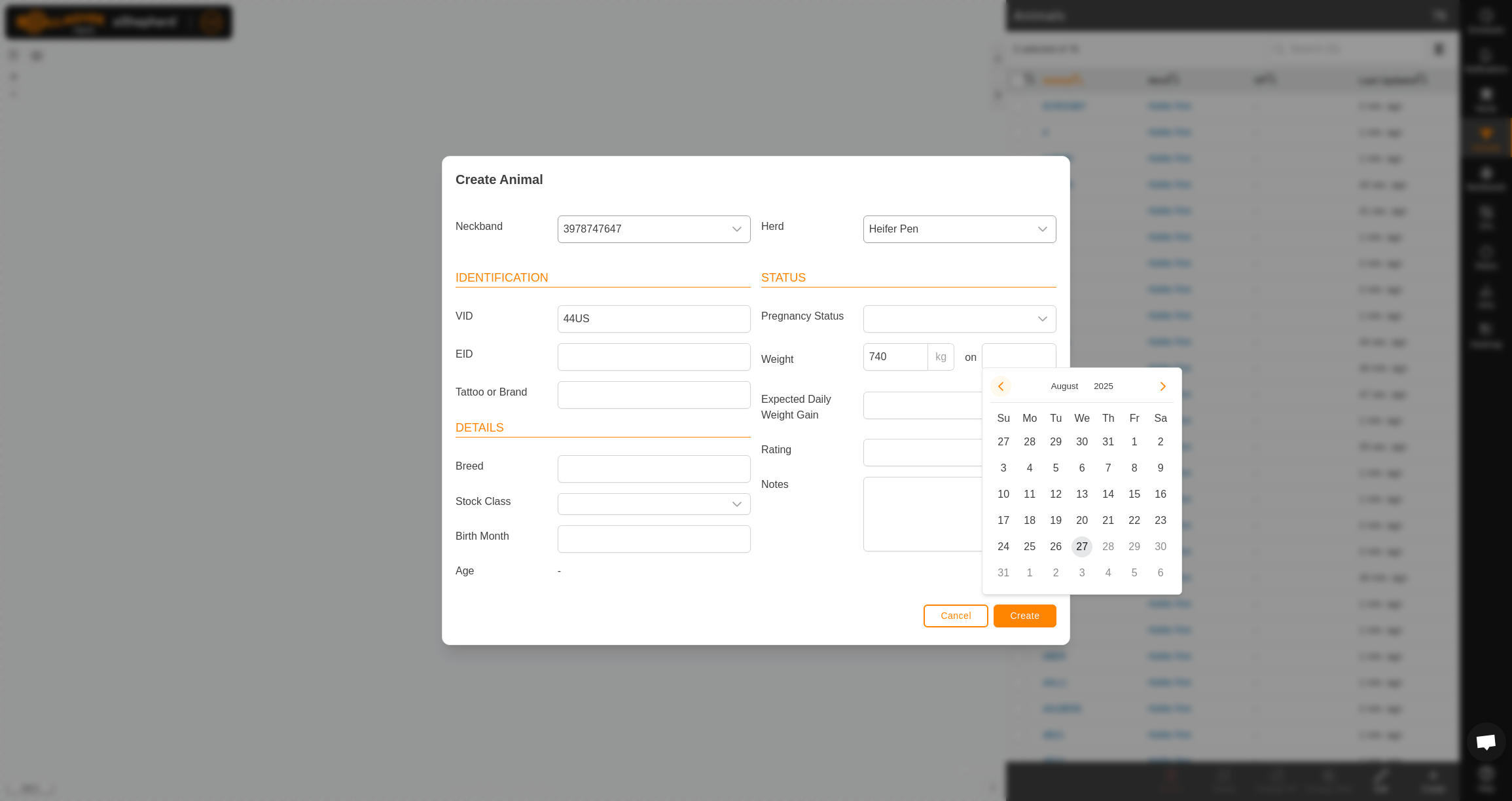
click at [998, 389] on button "Previous Month" at bounding box center [1000, 386] width 21 height 21
click at [1026, 522] on span "23" at bounding box center [1029, 520] width 21 height 21
type input "[DATE]"
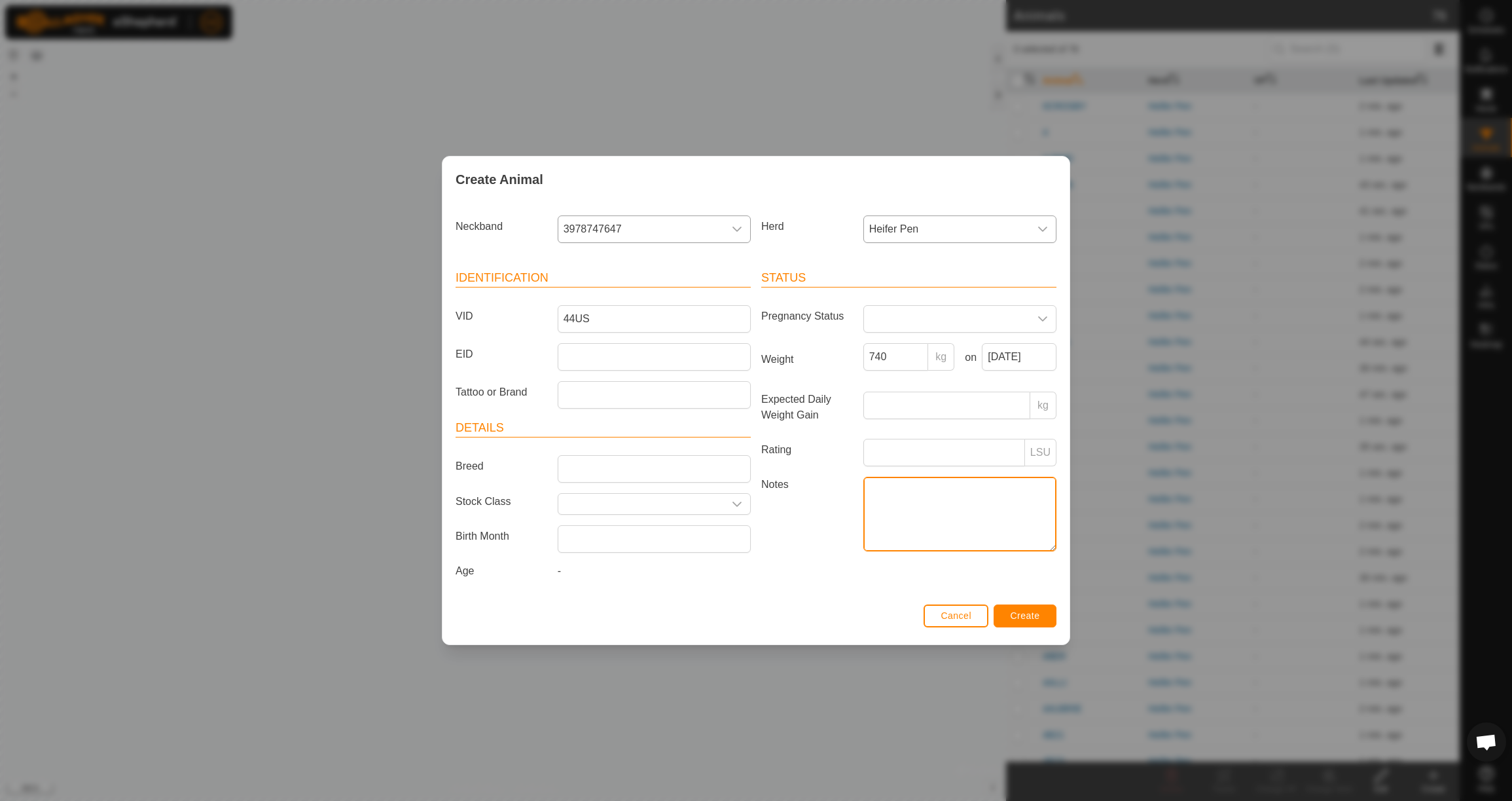
click at [935, 501] on textarea "Notes" at bounding box center [960, 514] width 193 height 75
type textarea "HAS LOTS OF HAIR STILL"
click at [1040, 611] on button "Create" at bounding box center [1025, 616] width 63 height 23
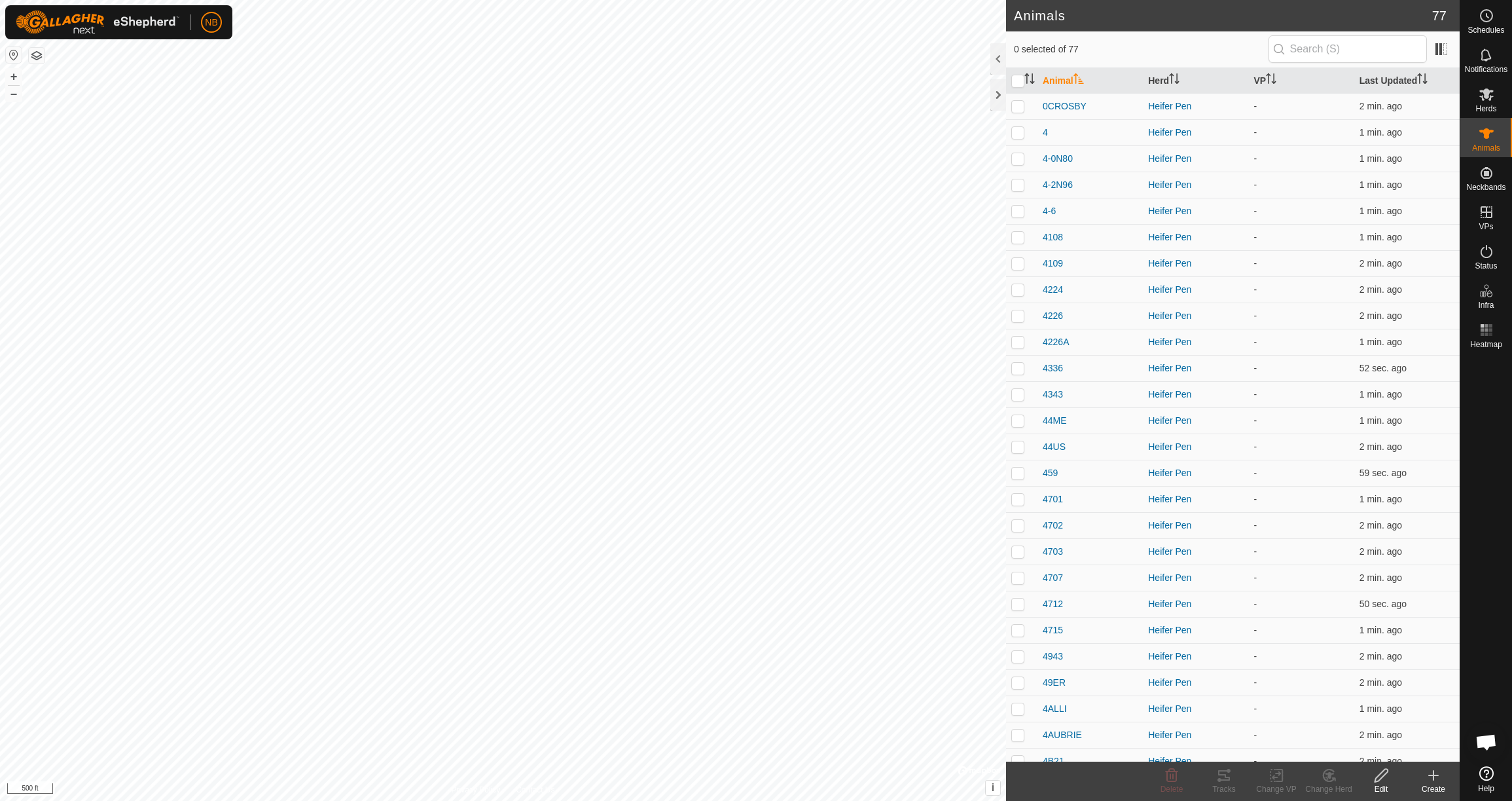
click at [1437, 783] on icon at bounding box center [1433, 775] width 16 height 16
click at [1409, 749] on link "Create Single Animal" at bounding box center [1375, 747] width 167 height 26
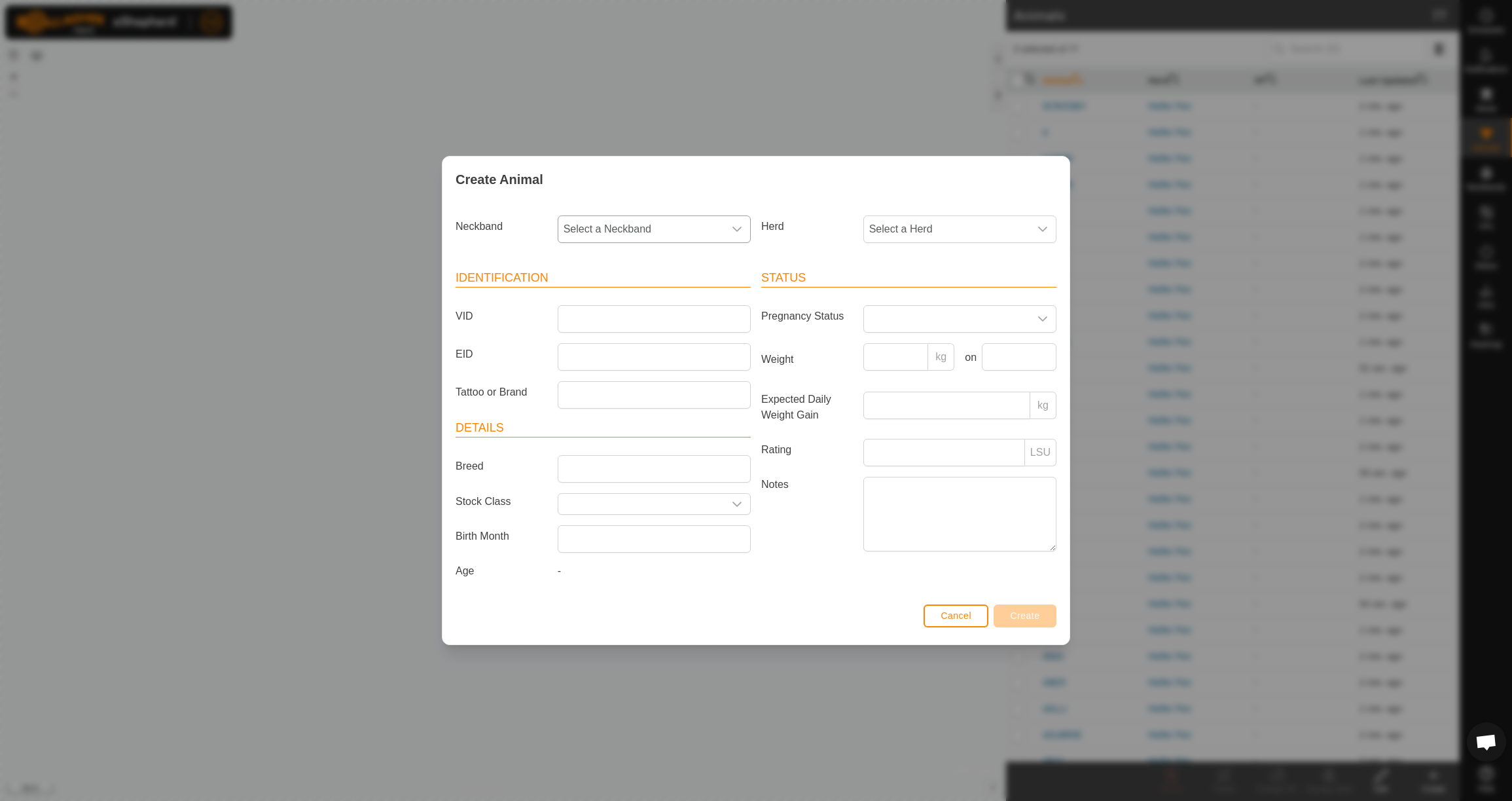
click at [681, 216] on span "Select a Neckband" at bounding box center [641, 229] width 166 height 26
type input "0378"
click at [673, 284] on li "0378455608" at bounding box center [654, 296] width 191 height 26
click at [903, 225] on span "Select a Herd" at bounding box center [947, 229] width 166 height 26
drag, startPoint x: 910, startPoint y: 318, endPoint x: 847, endPoint y: 315, distance: 63.1
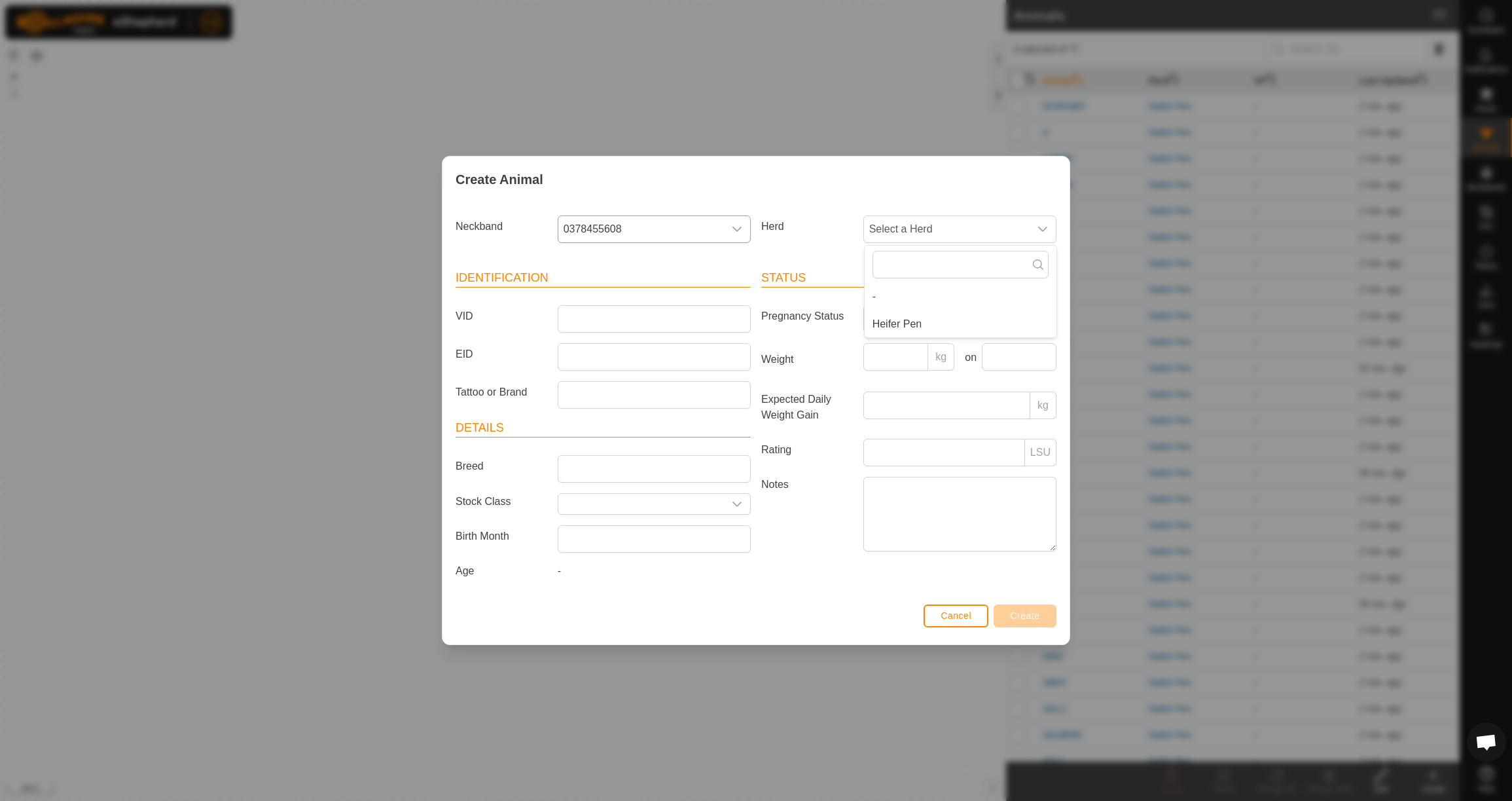
click at [910, 318] on li "Heifer Pen" at bounding box center [961, 324] width 191 height 26
click at [738, 316] on input "VID" at bounding box center [654, 319] width 193 height 28
type input "4N26"
click at [917, 355] on input "Weight" at bounding box center [895, 357] width 65 height 28
click at [1041, 622] on button "Create" at bounding box center [1025, 616] width 63 height 23
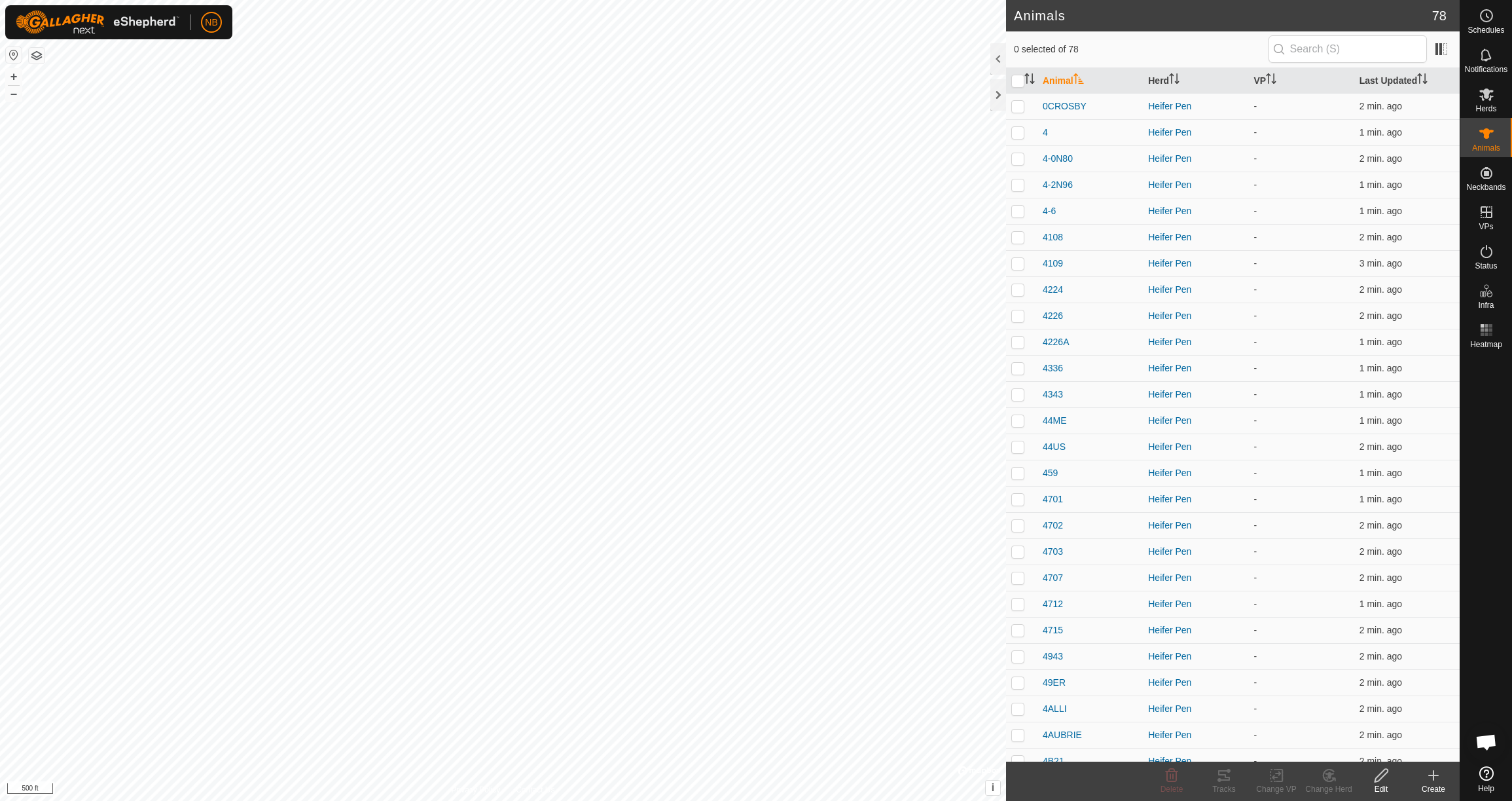
click at [1435, 779] on icon at bounding box center [1433, 775] width 16 height 16
click at [1378, 746] on link "Create Single Animal" at bounding box center [1375, 747] width 167 height 26
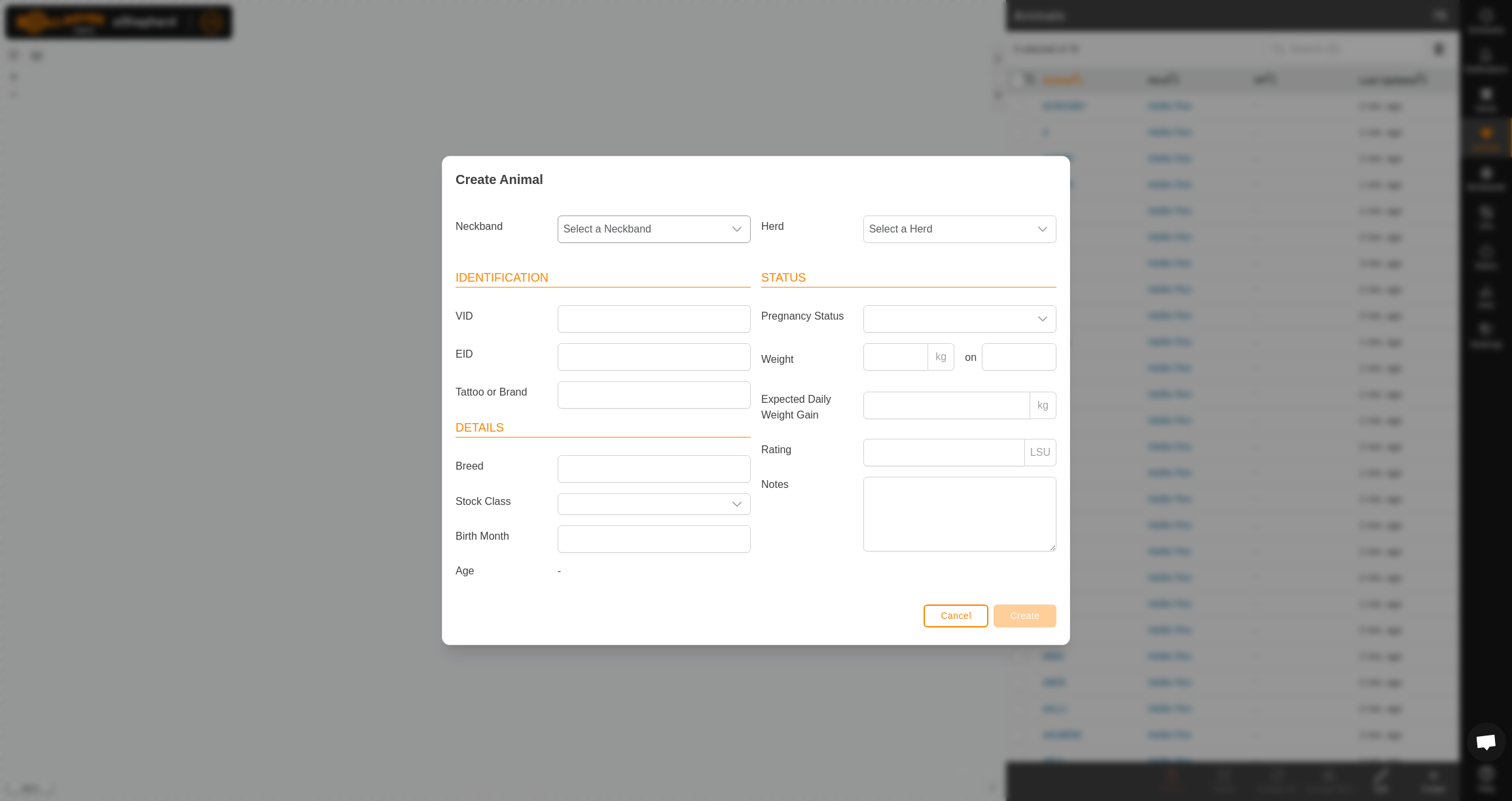
click at [616, 225] on span "Select a Neckband" at bounding box center [641, 229] width 166 height 26
type input "3426"
click at [645, 294] on li "3426602329" at bounding box center [654, 296] width 191 height 26
click at [896, 226] on span "Select a Herd" at bounding box center [947, 229] width 166 height 26
drag, startPoint x: 904, startPoint y: 323, endPoint x: 884, endPoint y: 323, distance: 20.0
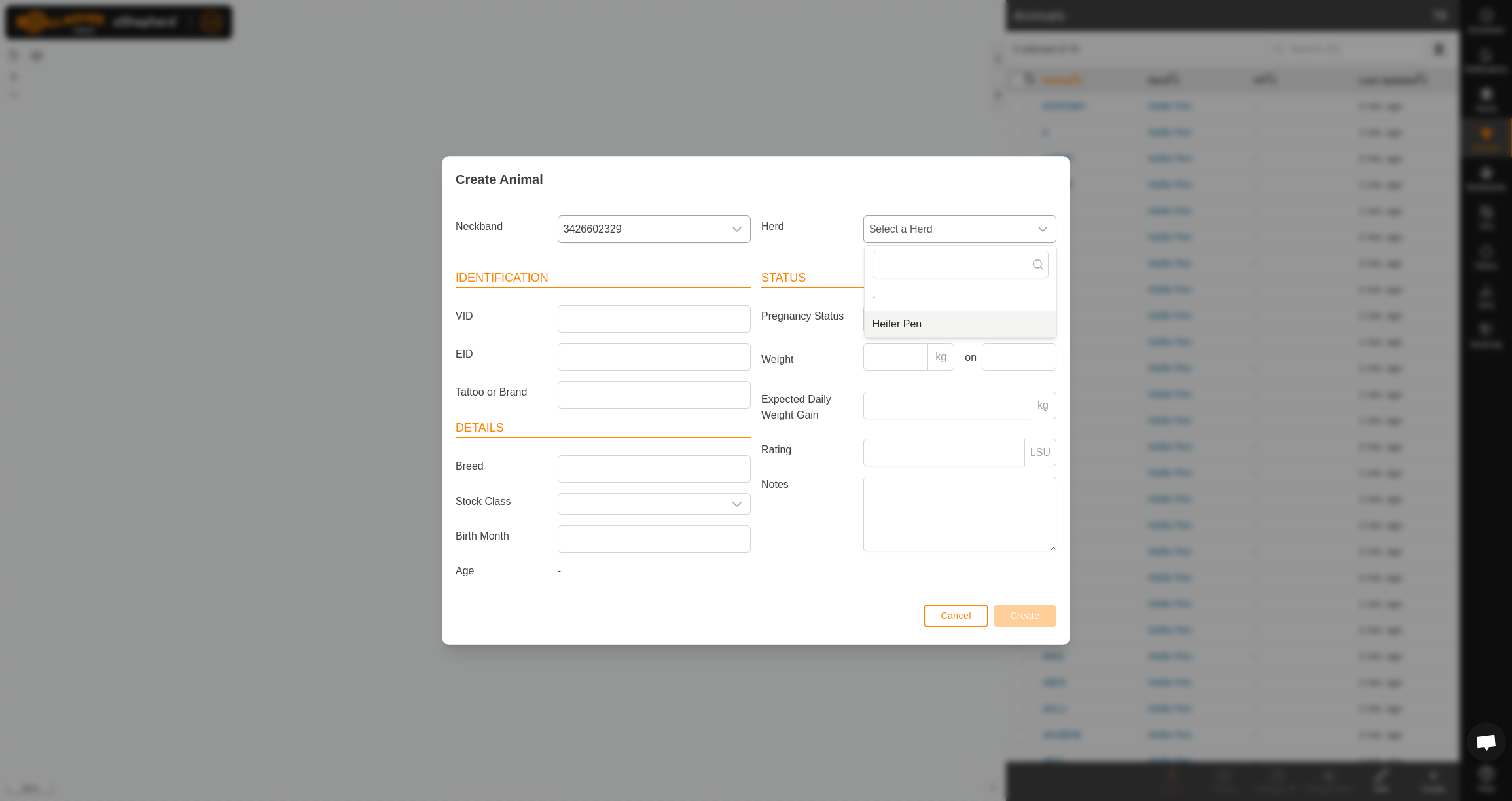
click at [904, 323] on li "Heifer Pen" at bounding box center [961, 324] width 191 height 26
click at [709, 314] on input "VID" at bounding box center [654, 319] width 193 height 28
type input "411"
click at [906, 353] on input "Weight" at bounding box center [895, 357] width 65 height 28
type input "735"
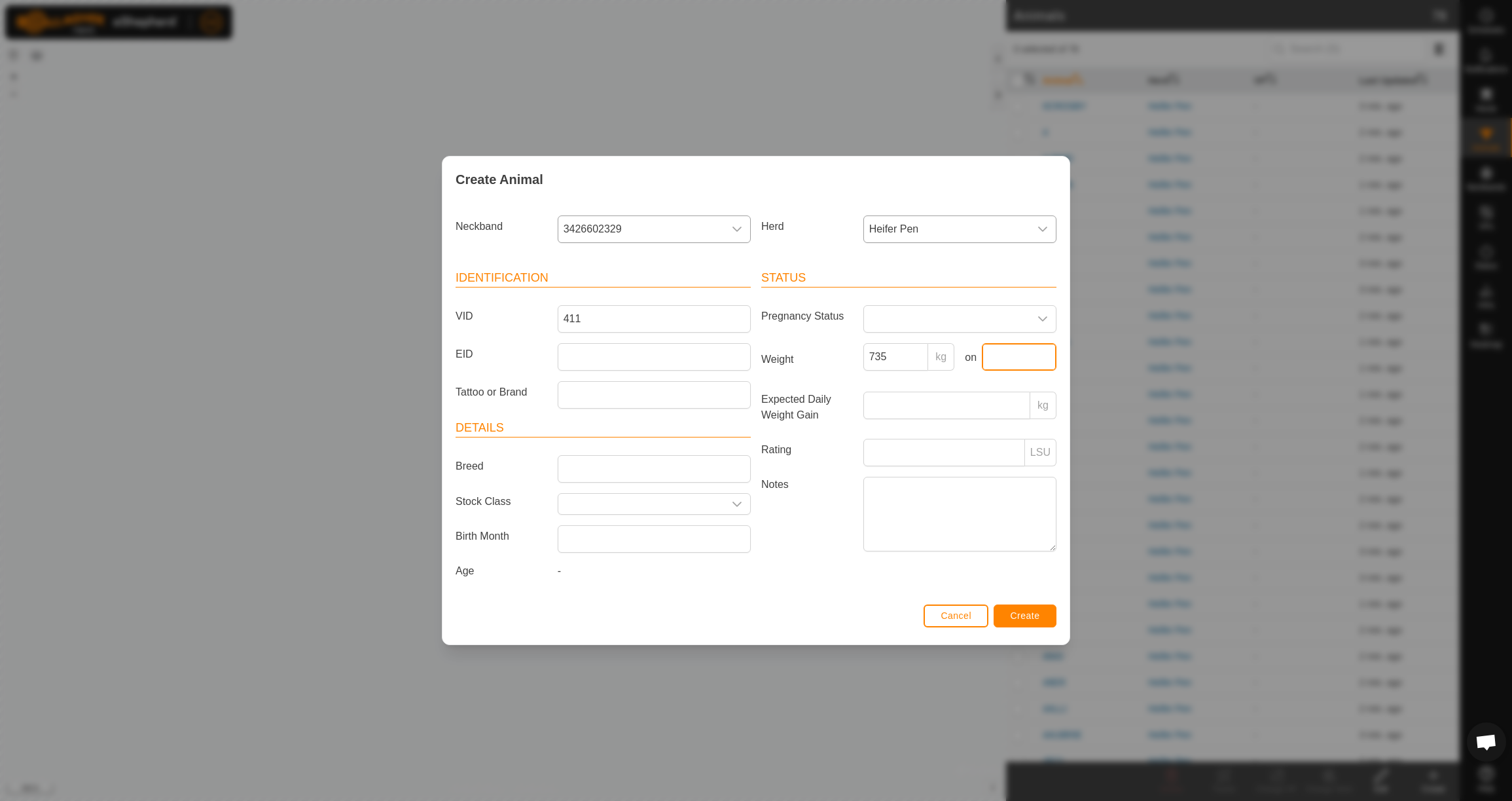
click at [989, 357] on input "text" at bounding box center [1019, 357] width 75 height 28
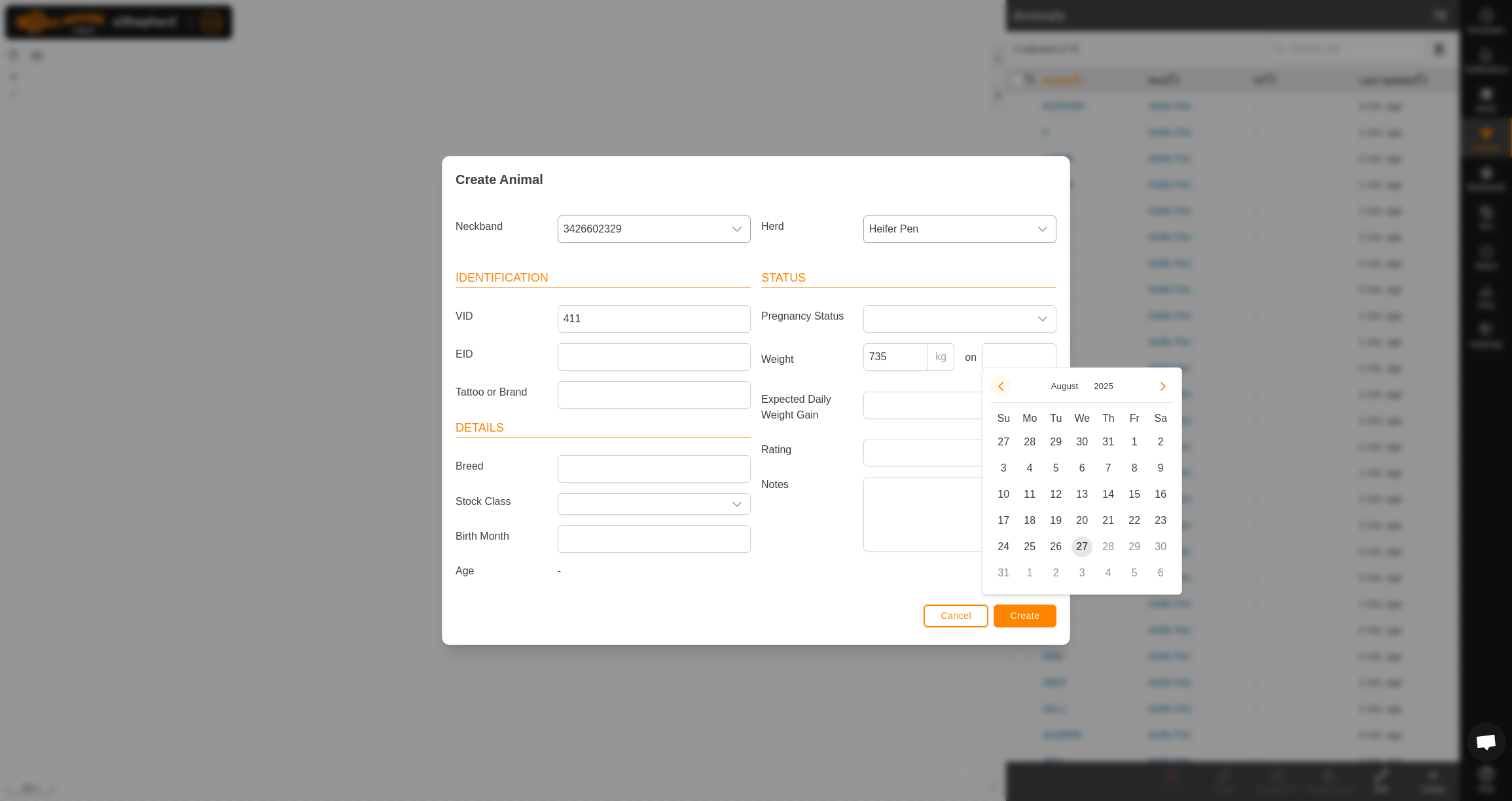
click at [1001, 382] on button "Previous Month" at bounding box center [1000, 386] width 21 height 21
click at [1034, 522] on span "23" at bounding box center [1029, 520] width 21 height 21
type input "[DATE]"
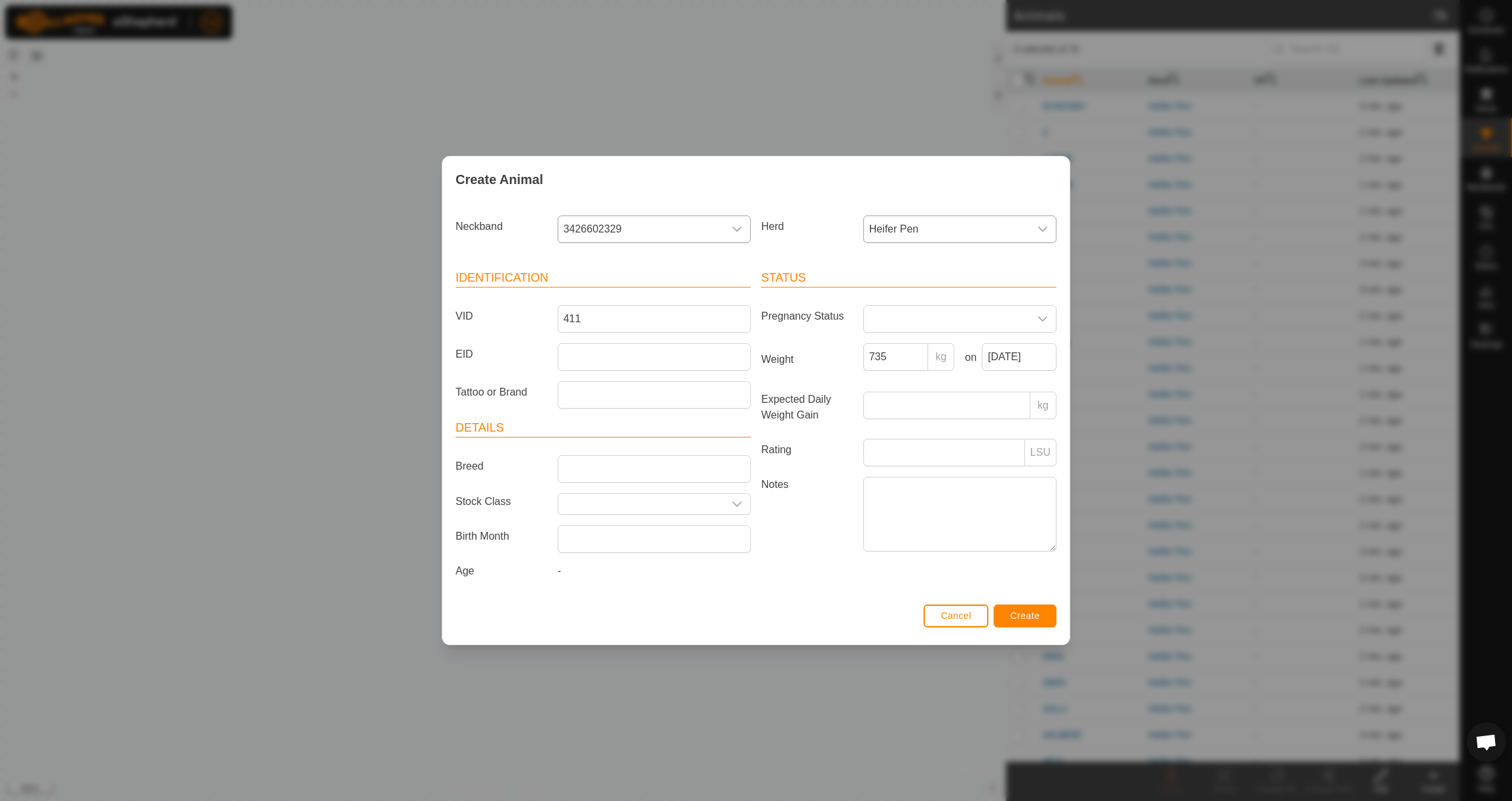
click at [1026, 621] on span "Create" at bounding box center [1025, 615] width 29 height 10
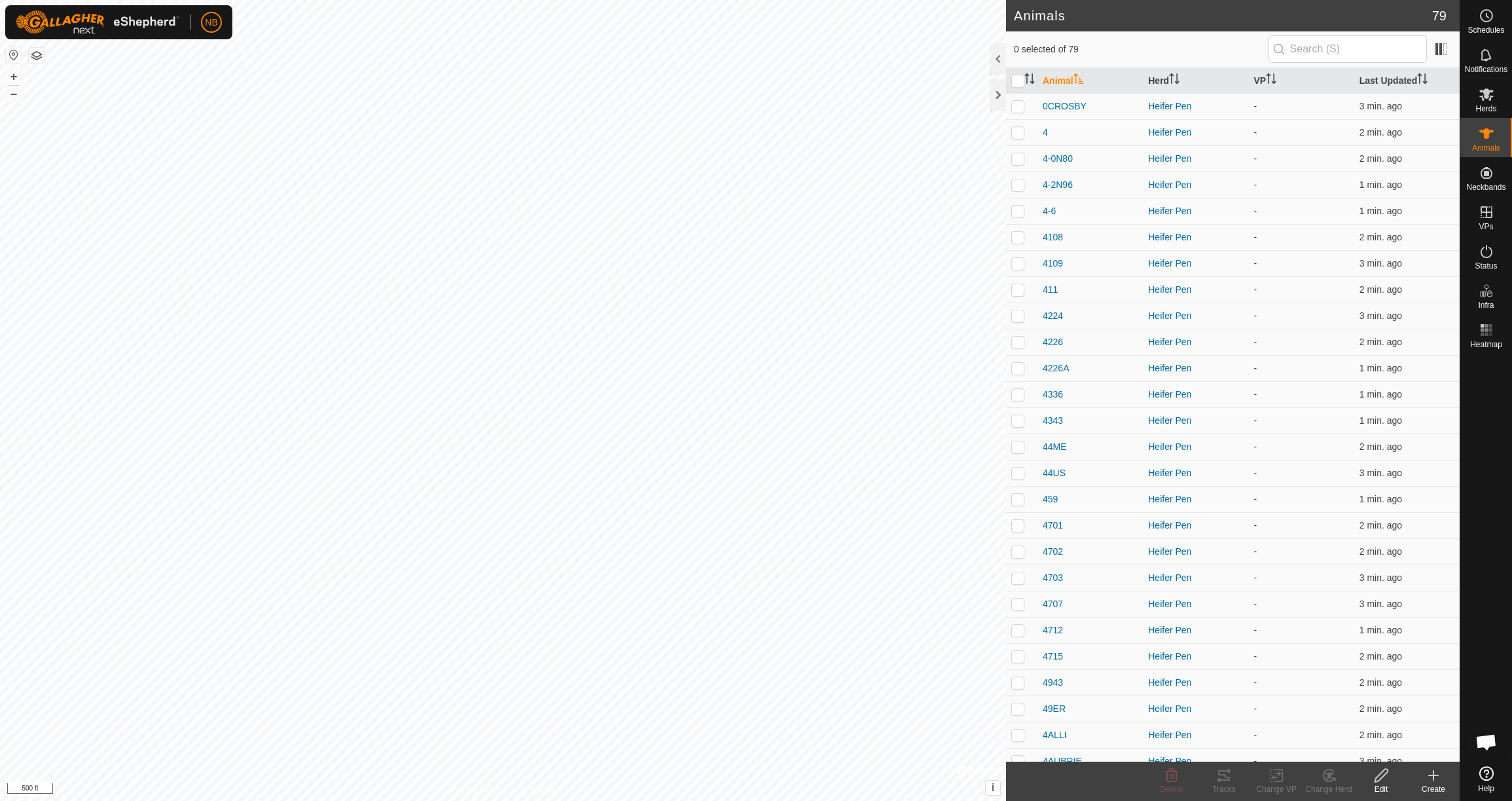
drag, startPoint x: 1434, startPoint y: 779, endPoint x: 1425, endPoint y: 774, distance: 10.3
click at [1434, 779] on icon at bounding box center [1434, 775] width 0 height 9
click at [1361, 745] on link "Create Single Animal" at bounding box center [1375, 747] width 167 height 26
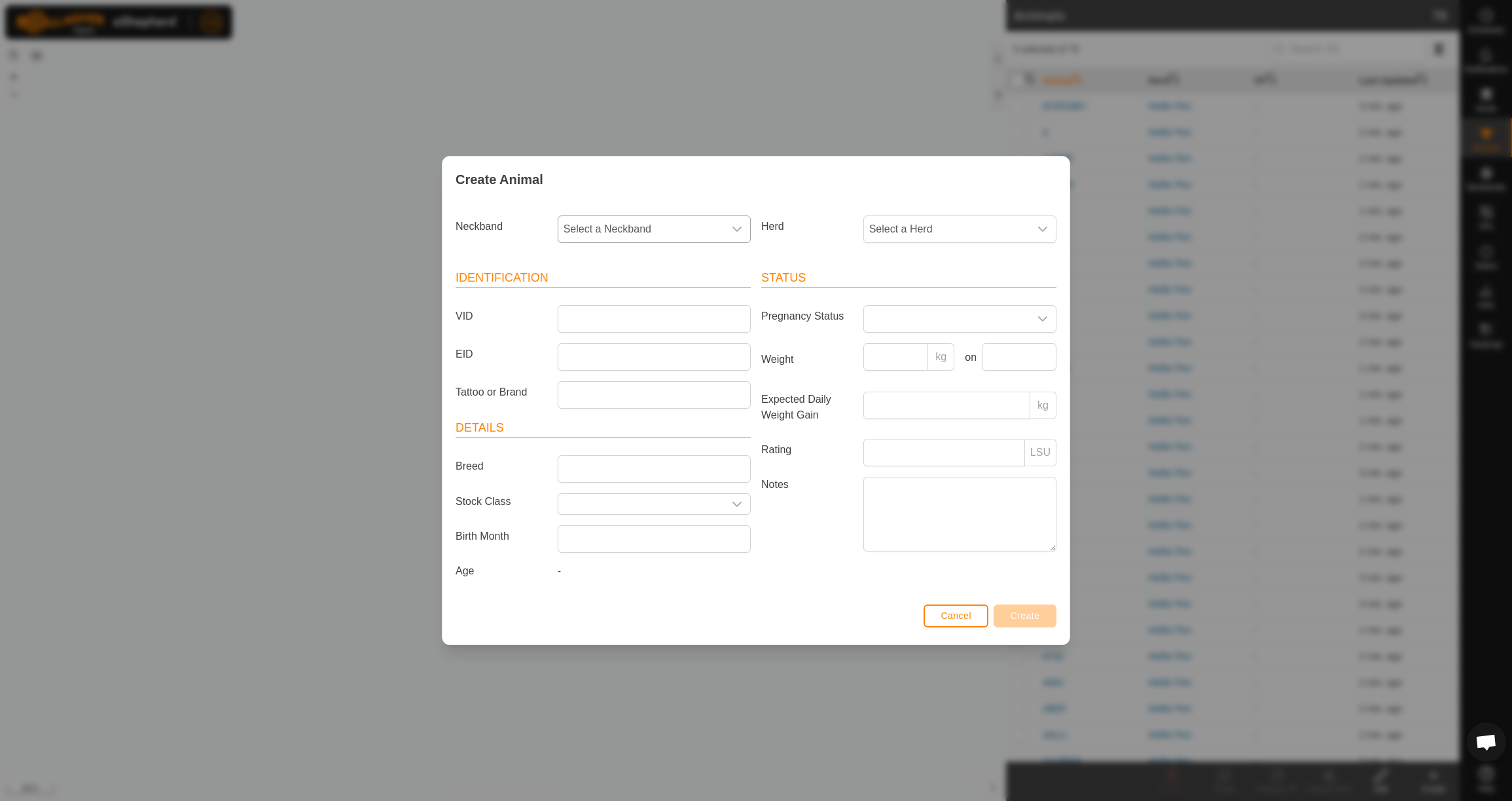
click at [629, 227] on span "Select a Neckband" at bounding box center [641, 229] width 166 height 26
type input "0716"
drag, startPoint x: 640, startPoint y: 294, endPoint x: 728, endPoint y: 271, distance: 91.0
click at [641, 294] on li "0716540053" at bounding box center [654, 296] width 191 height 26
click at [881, 228] on span "Select a Herd" at bounding box center [947, 229] width 166 height 26
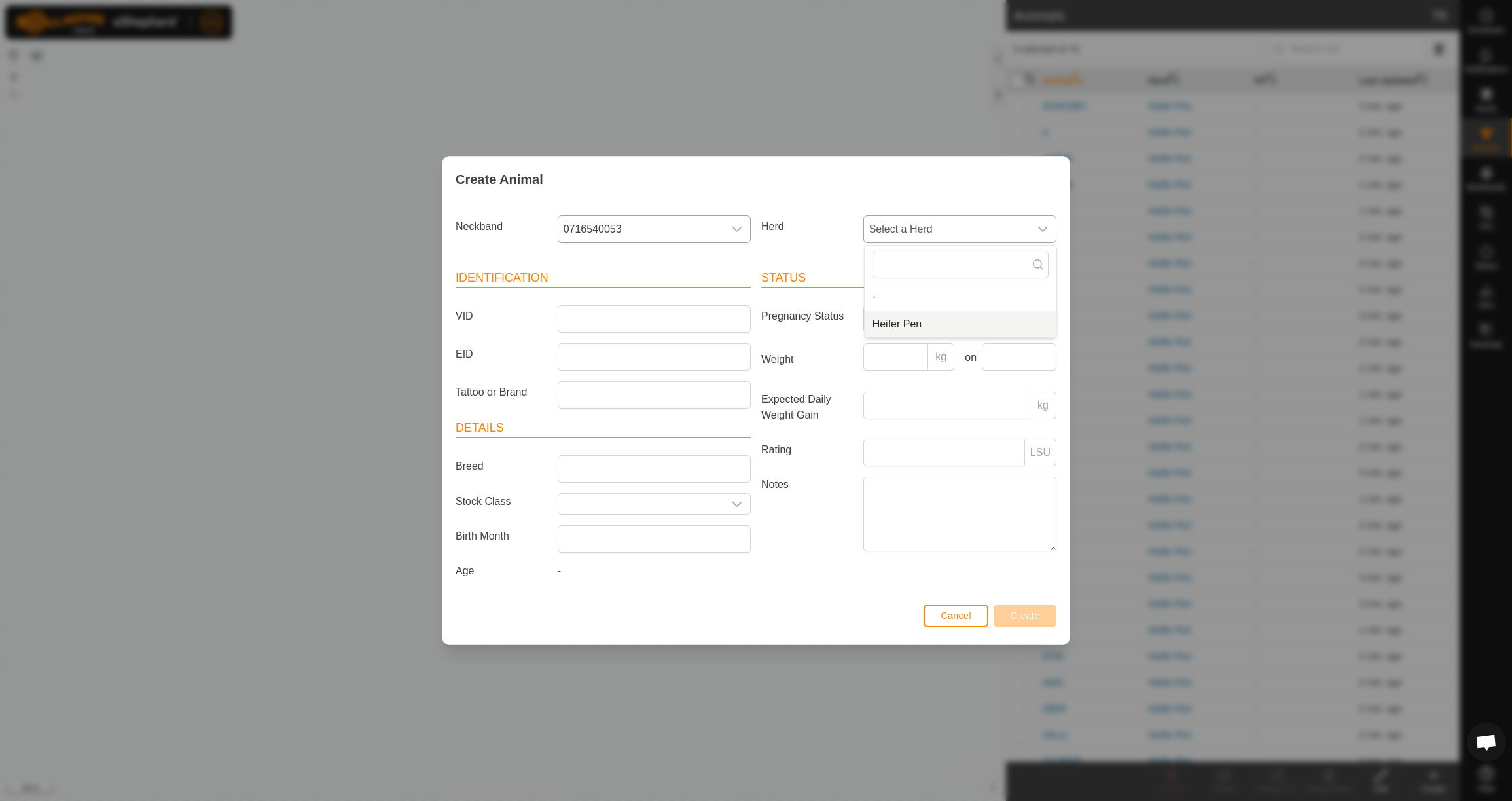
drag, startPoint x: 901, startPoint y: 326, endPoint x: 894, endPoint y: 325, distance: 7.1
click at [901, 326] on li "Heifer Pen" at bounding box center [961, 324] width 191 height 26
click at [677, 315] on input "VID" at bounding box center [654, 319] width 193 height 28
type input "4STAR"
click at [1021, 615] on span "Create" at bounding box center [1025, 615] width 29 height 10
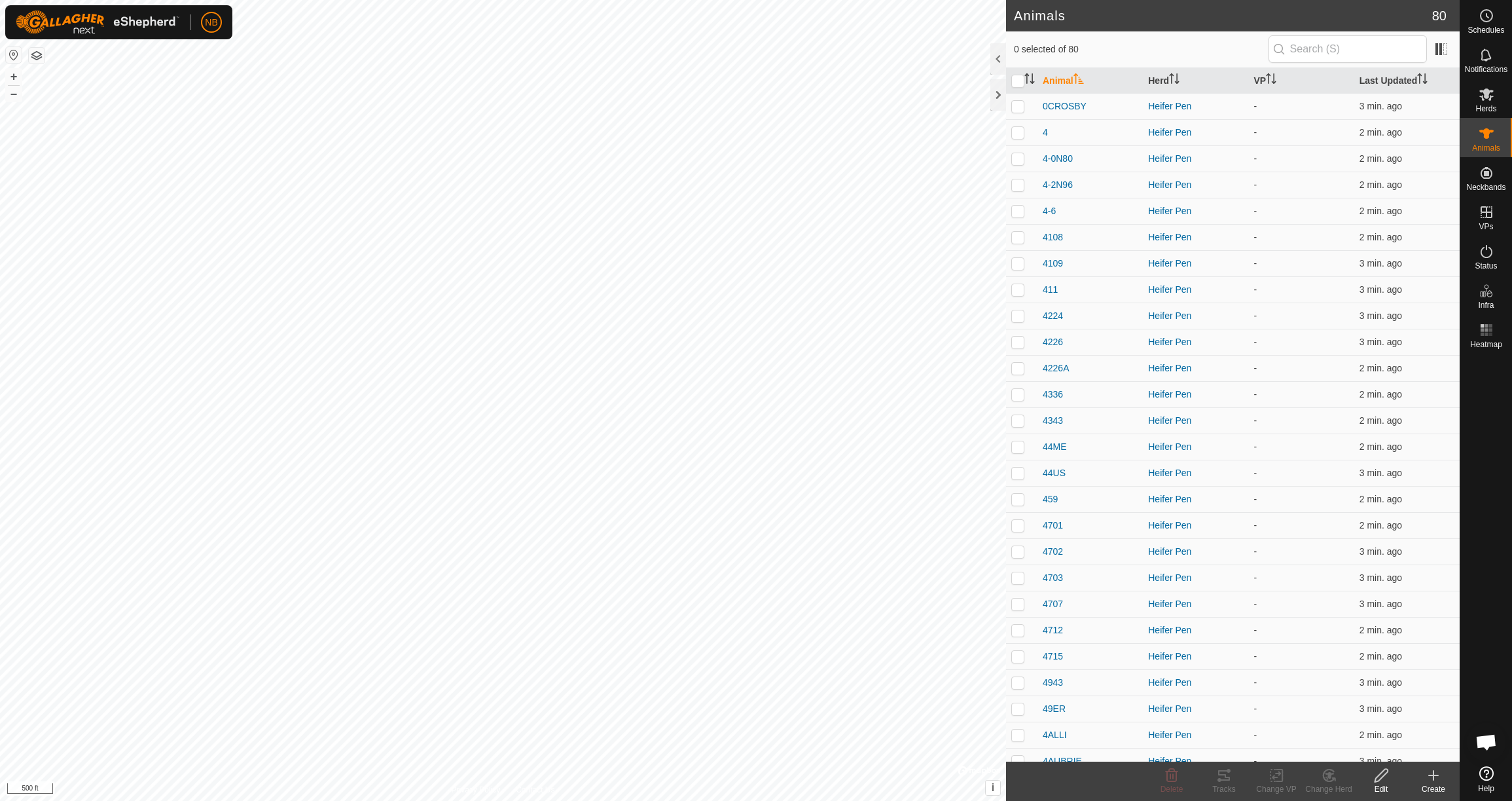
click at [1439, 784] on div "Create" at bounding box center [1433, 789] width 52 height 12
click at [1378, 745] on link "Create Single Animal" at bounding box center [1375, 747] width 167 height 26
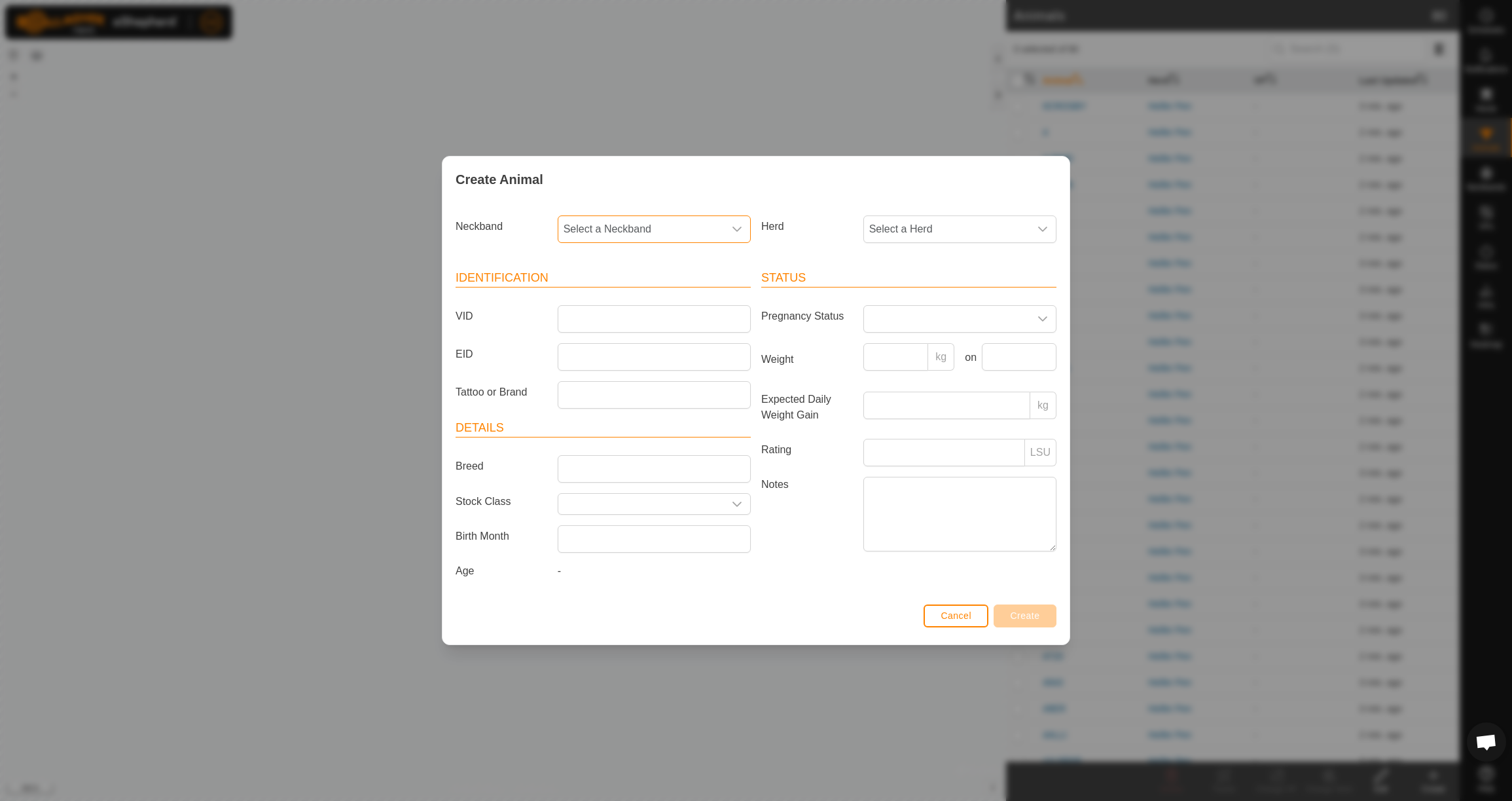
click at [700, 226] on span "Select a Neckband" at bounding box center [641, 229] width 166 height 26
type input "2729"
click at [682, 293] on li "2729086094" at bounding box center [654, 296] width 191 height 26
click at [876, 235] on span "Select a Herd" at bounding box center [947, 229] width 166 height 26
click at [885, 325] on li "Heifer Pen" at bounding box center [961, 324] width 191 height 26
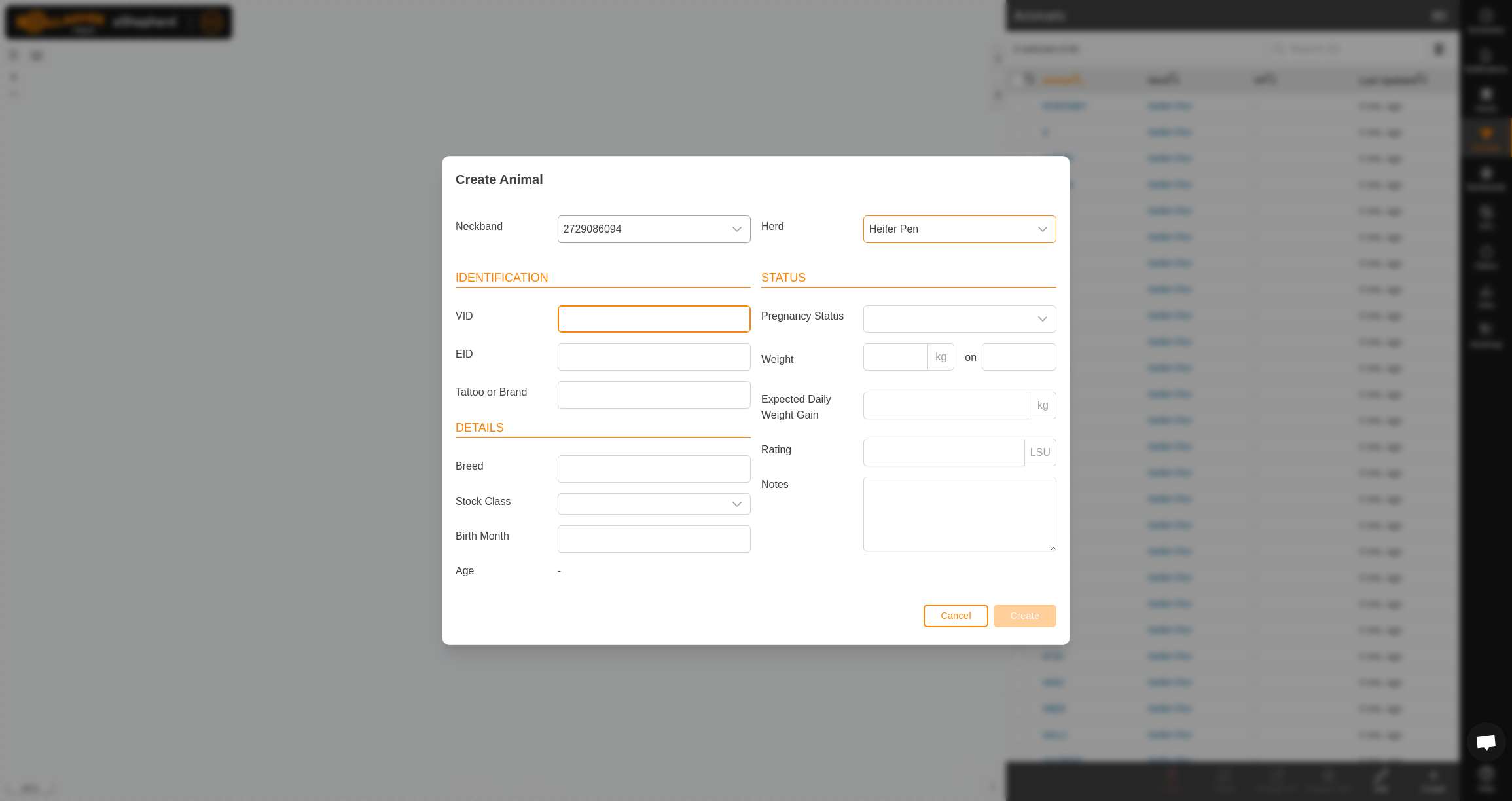
click at [705, 322] on input "VID" at bounding box center [654, 319] width 193 height 28
type input "4BAB"
click at [895, 349] on input "Weight" at bounding box center [895, 357] width 65 height 28
type input "605"
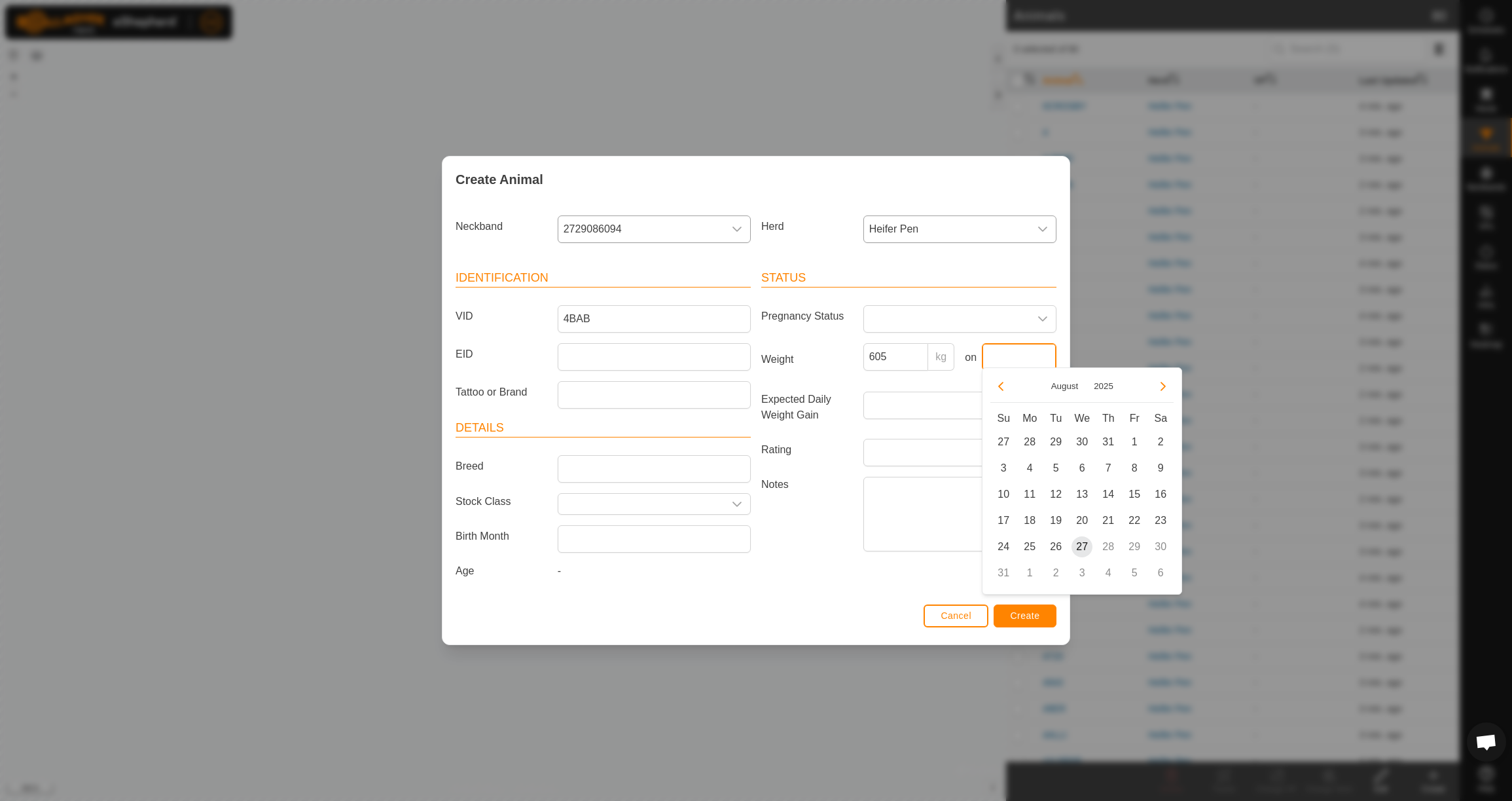
click at [1010, 359] on input "text" at bounding box center [1019, 357] width 75 height 28
click at [1004, 389] on button "Previous Month" at bounding box center [1000, 386] width 21 height 21
click at [1028, 518] on span "23" at bounding box center [1029, 520] width 21 height 21
type input "[DATE]"
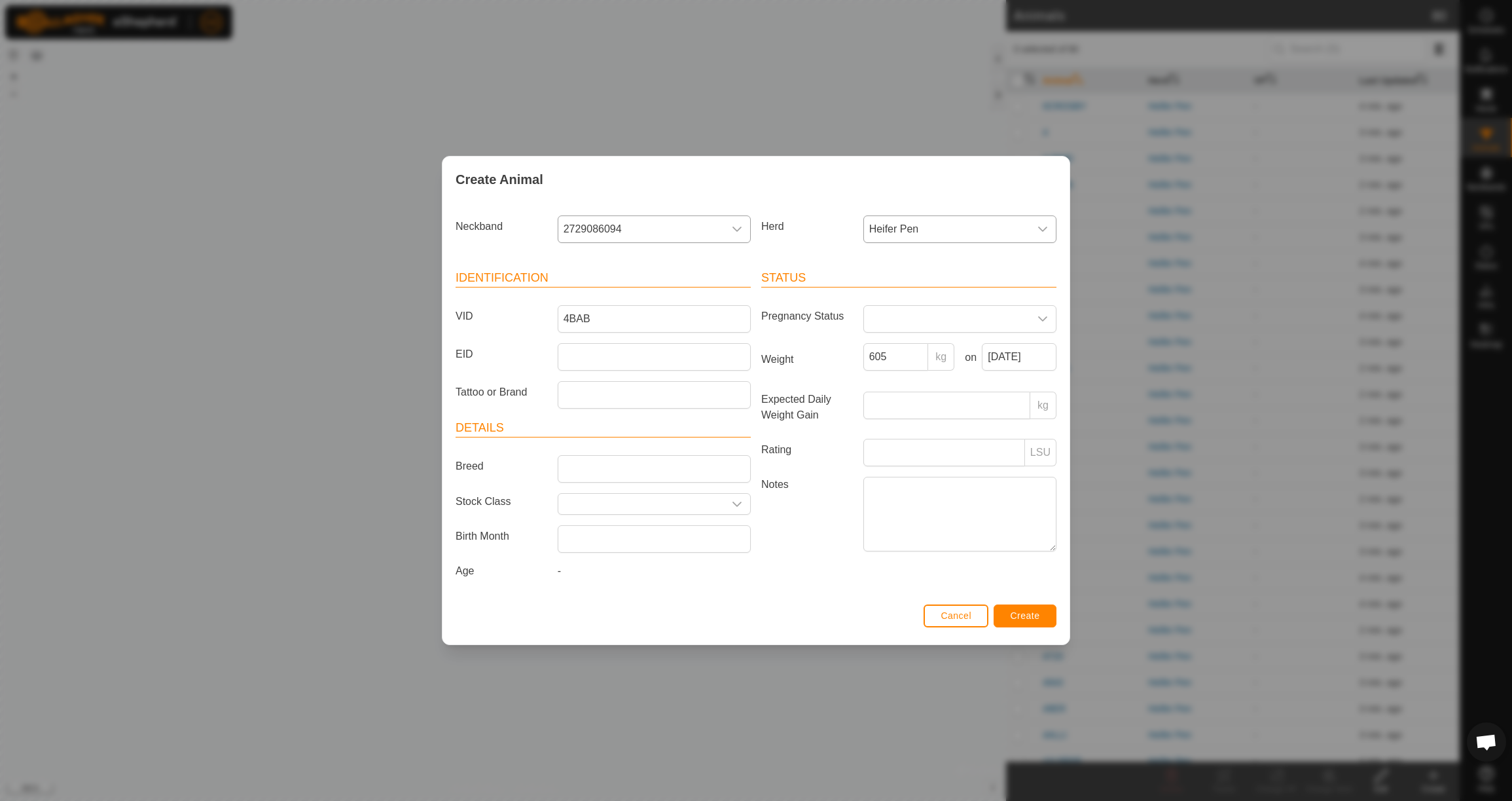
click at [1016, 621] on span "Create" at bounding box center [1025, 615] width 29 height 10
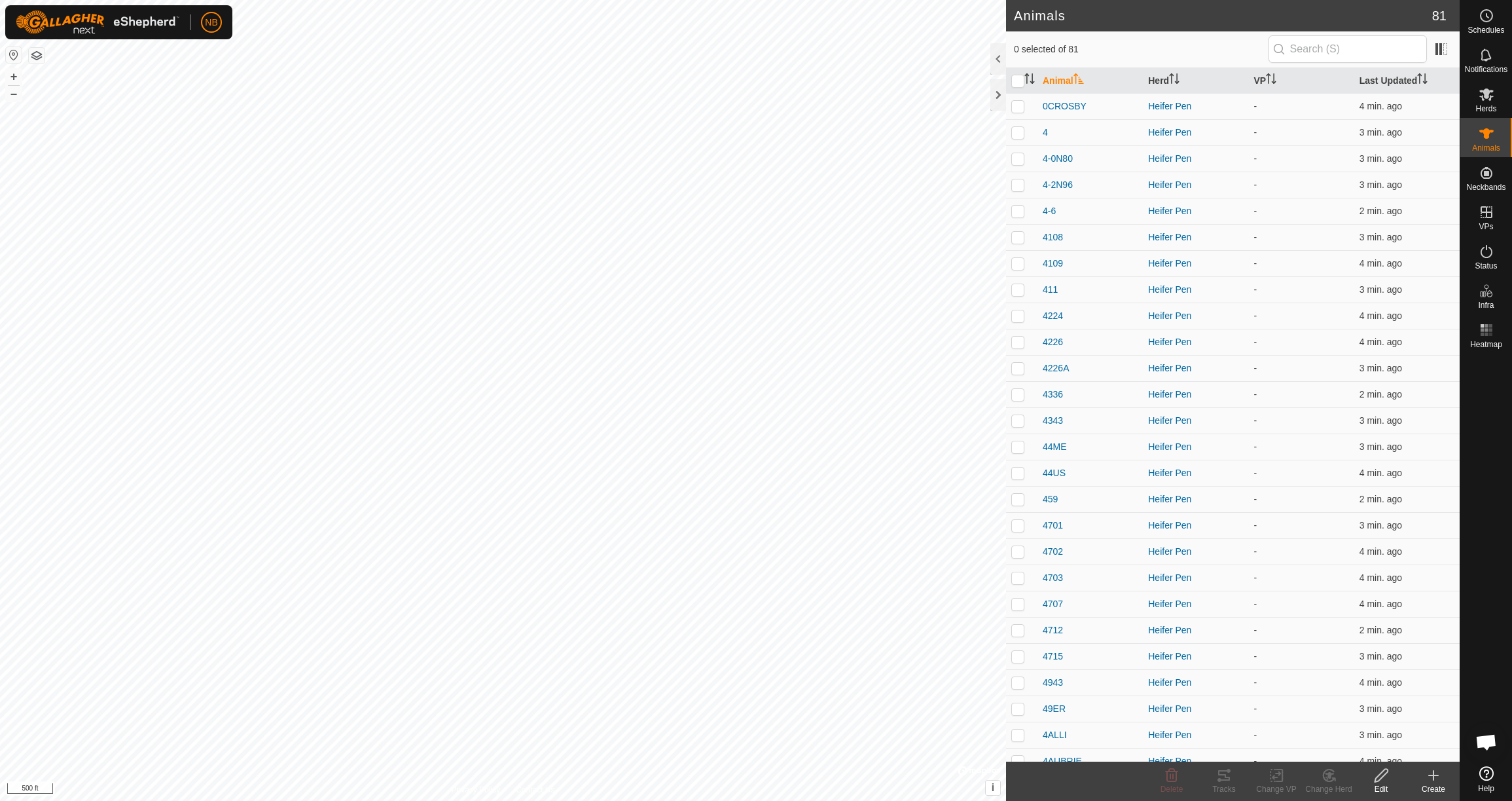
click at [1435, 787] on div "Create" at bounding box center [1433, 789] width 52 height 12
click at [1333, 751] on link "Create Single Animal" at bounding box center [1375, 747] width 167 height 26
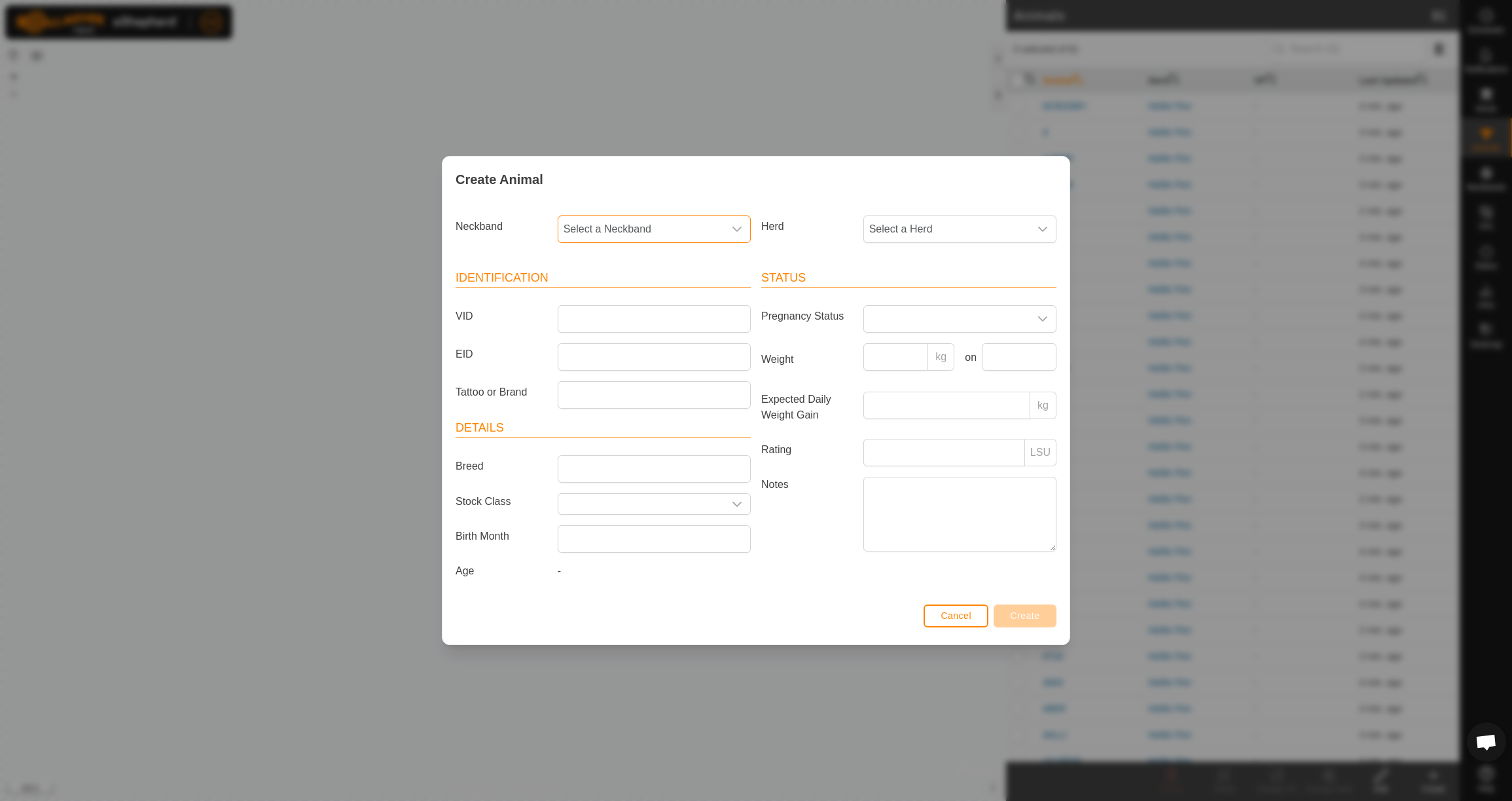
click at [655, 222] on span "Select a Neckband" at bounding box center [641, 229] width 166 height 26
type input "41892"
click at [664, 287] on li "4189273927" at bounding box center [654, 296] width 191 height 26
click at [899, 226] on span "Select a Herd" at bounding box center [947, 229] width 166 height 26
drag, startPoint x: 922, startPoint y: 321, endPoint x: 868, endPoint y: 319, distance: 54.0
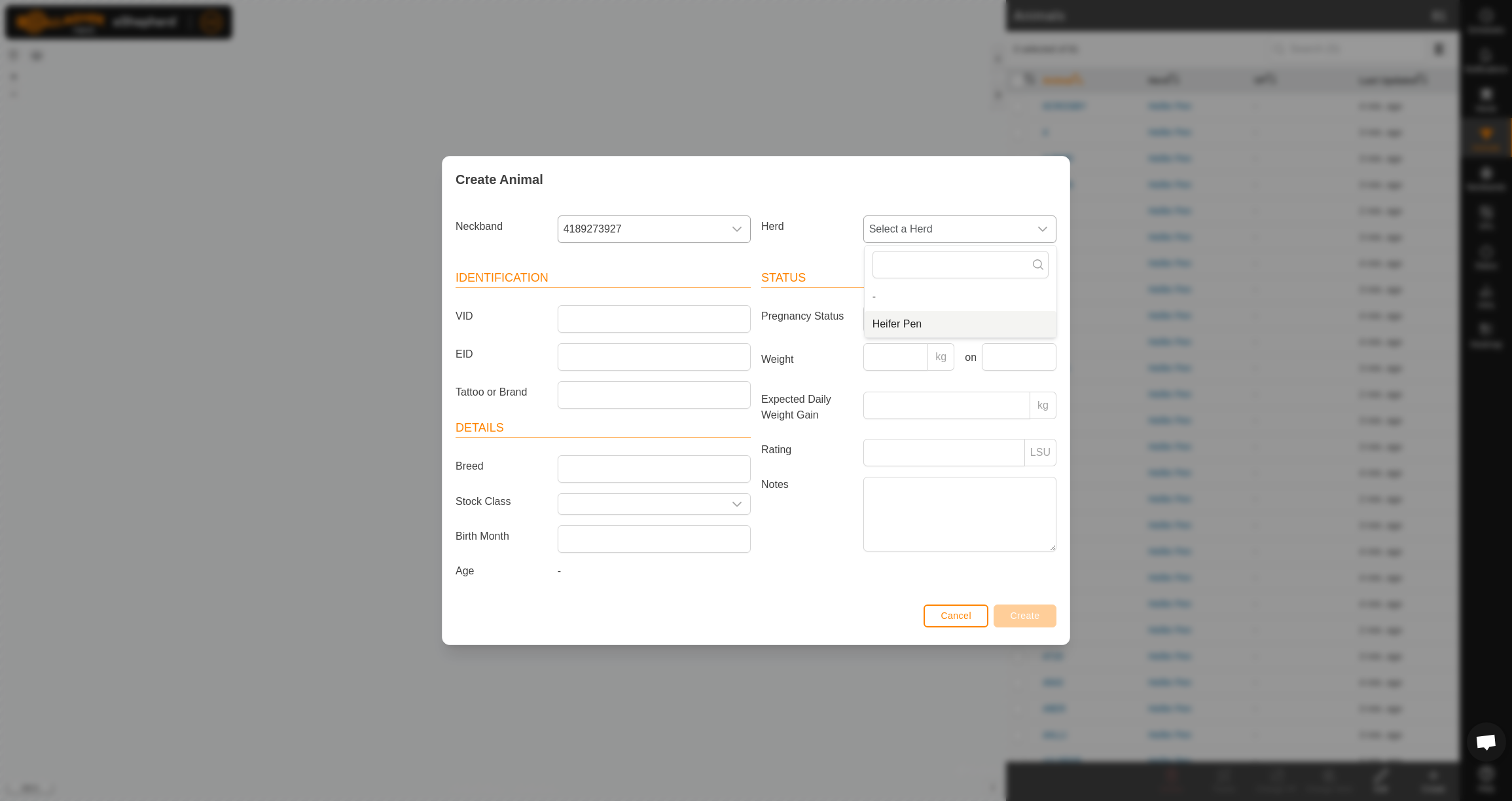
click at [922, 321] on li "Heifer Pen" at bounding box center [961, 324] width 191 height 26
click at [688, 316] on input "VID" at bounding box center [654, 319] width 193 height 28
type input "4PEDRO"
click at [915, 357] on input "Weight" at bounding box center [895, 357] width 65 height 28
type input "700"
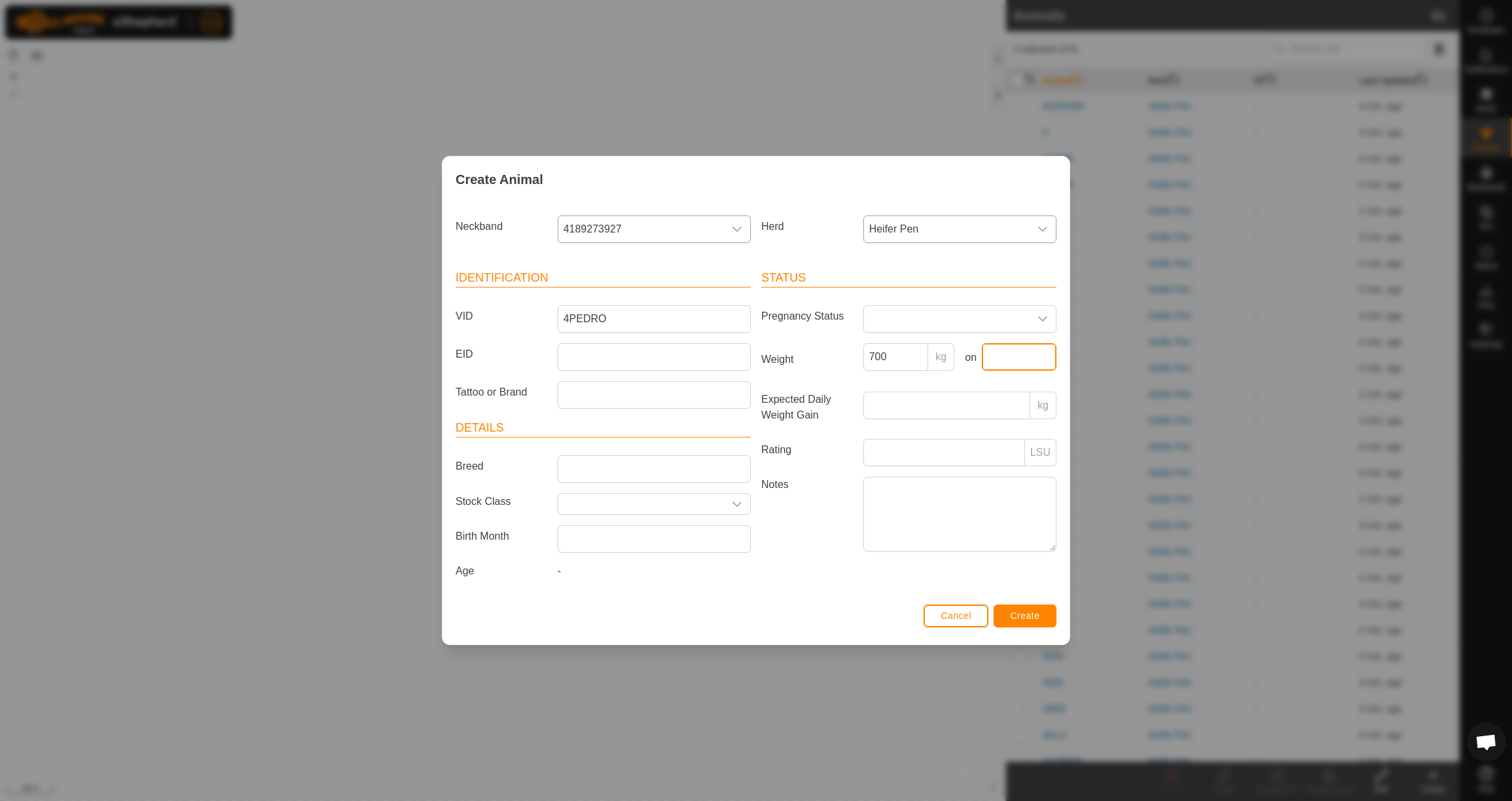
click at [1021, 358] on input "text" at bounding box center [1019, 357] width 75 height 28
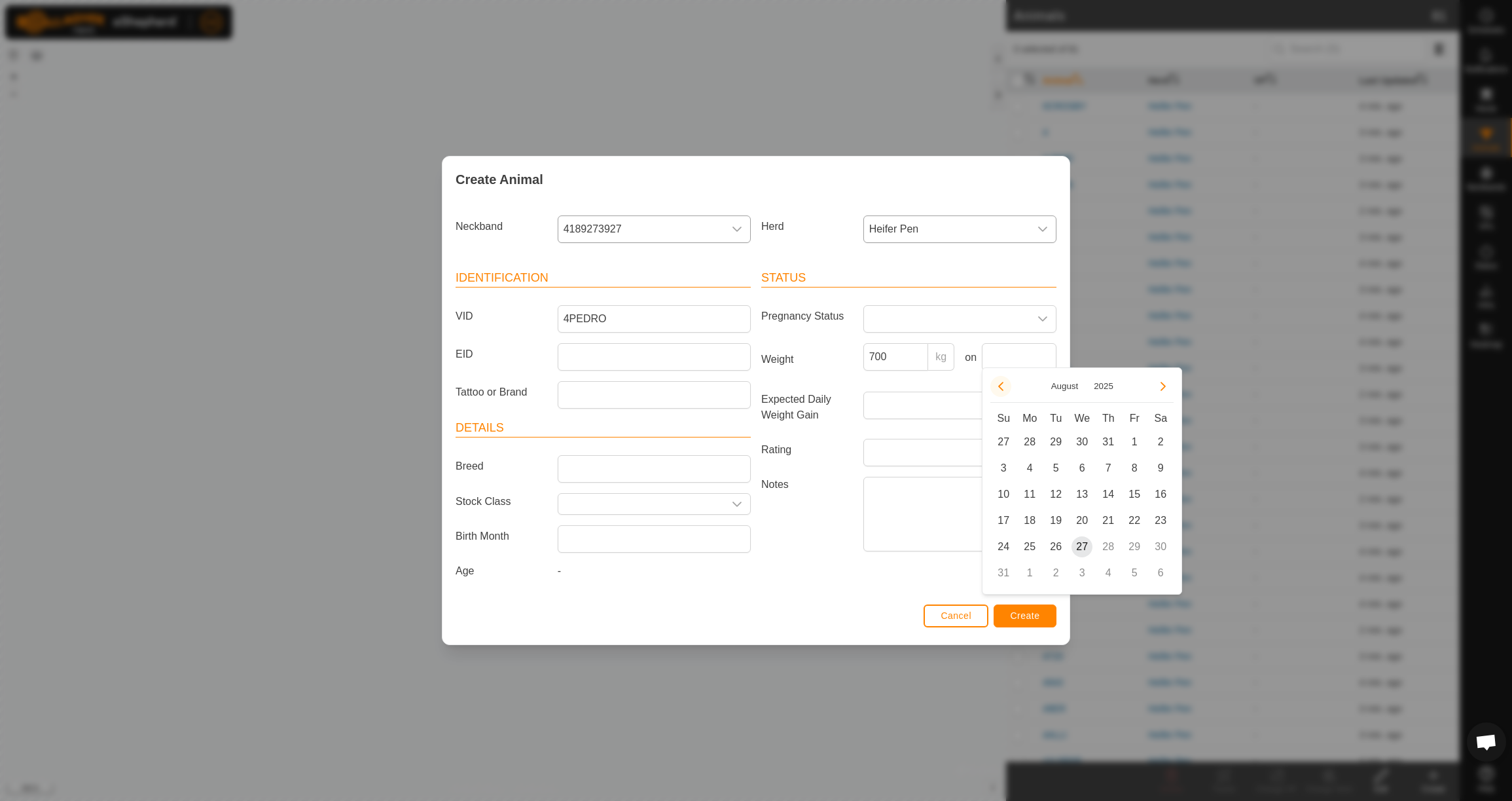
click at [999, 391] on icon "Previous Month" at bounding box center [1000, 386] width 10 height 10
click at [1000, 391] on button "Previous Month" at bounding box center [1000, 386] width 21 height 21
click at [1028, 523] on span "23" at bounding box center [1029, 520] width 21 height 21
type input "[DATE]"
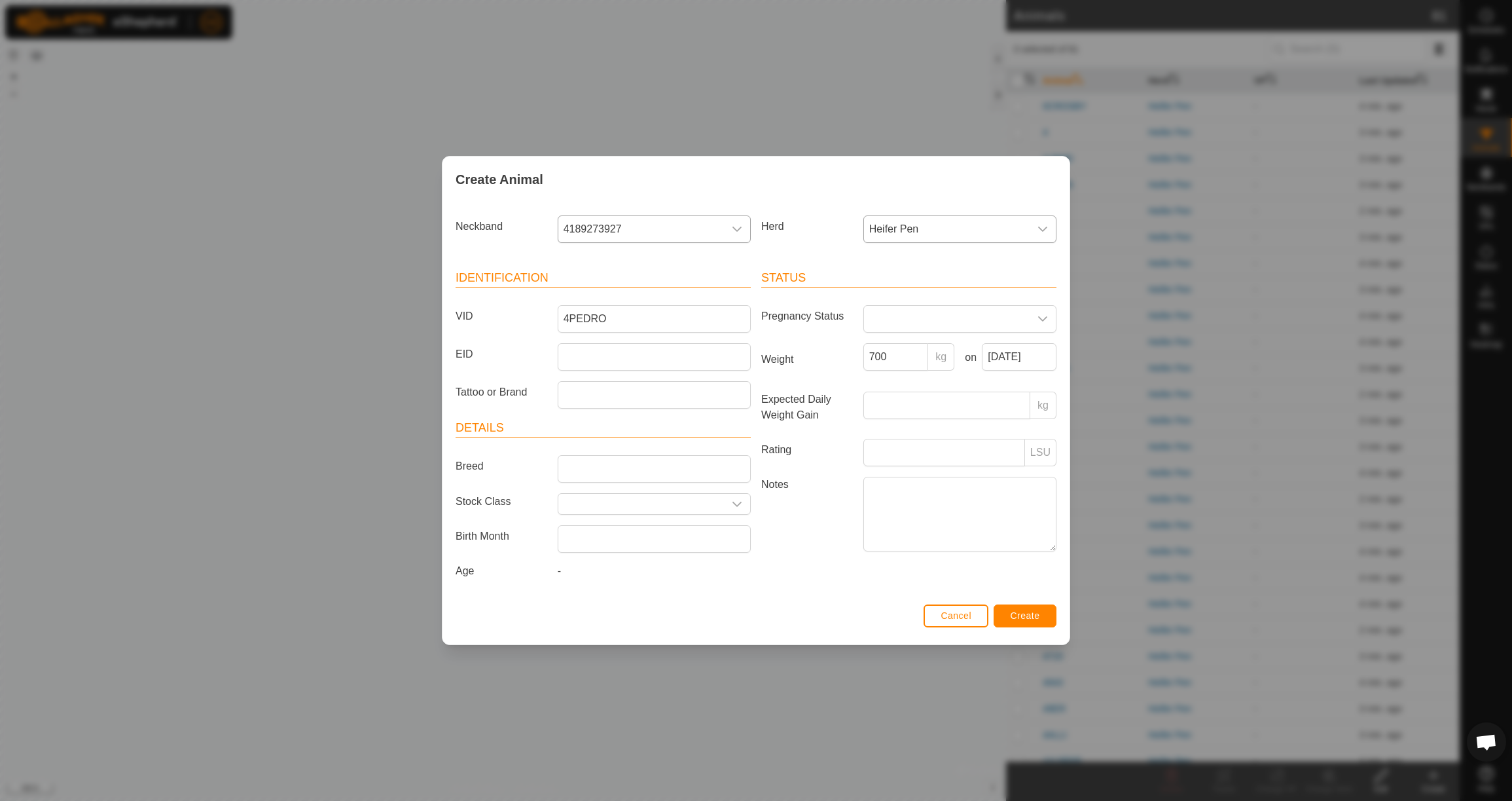
click at [1021, 621] on span "Create" at bounding box center [1025, 615] width 29 height 10
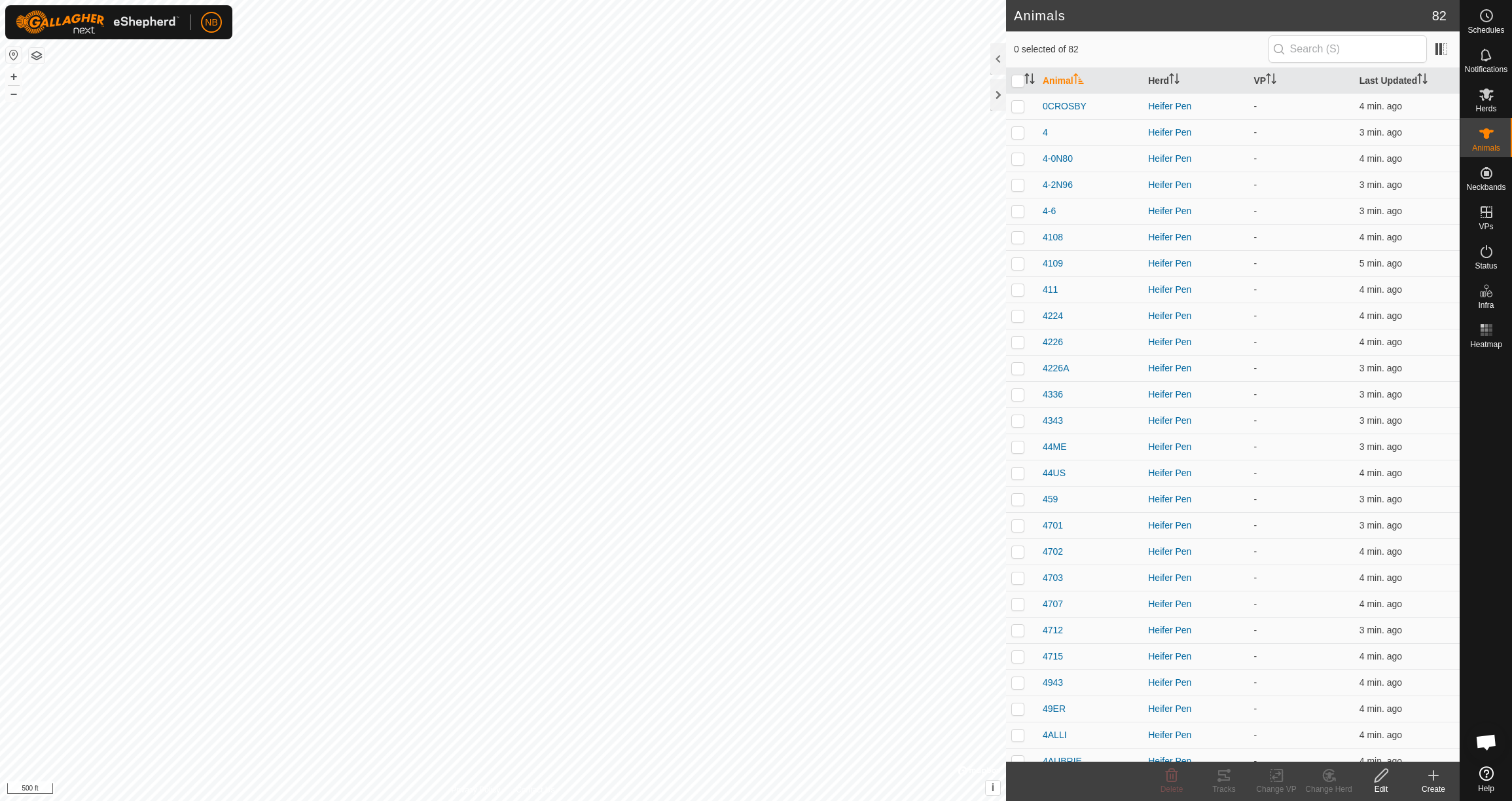
click at [1436, 775] on icon at bounding box center [1434, 775] width 9 height 0
click at [1387, 744] on link "Create Single Animal" at bounding box center [1375, 747] width 167 height 26
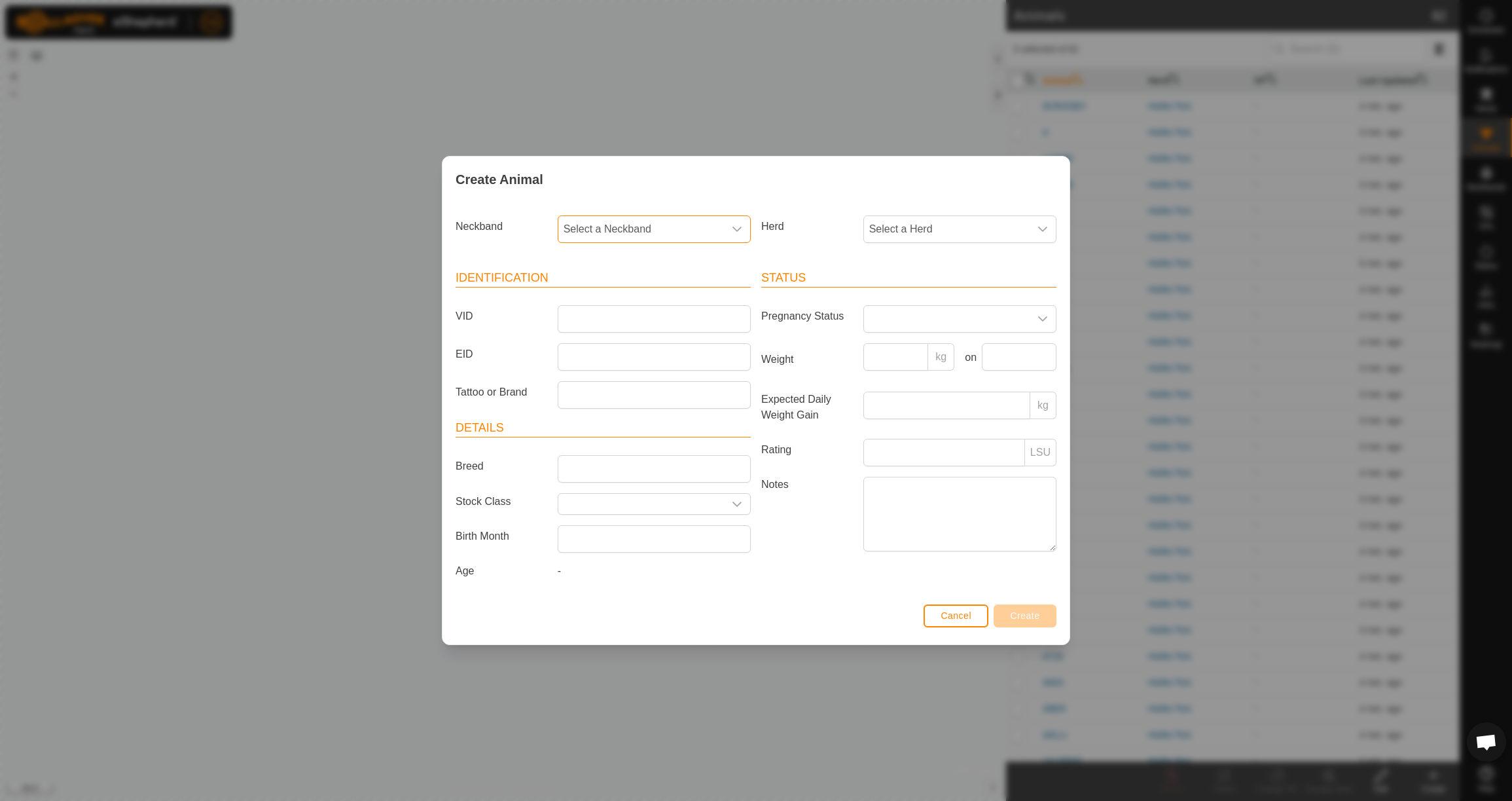
click at [677, 229] on span "Select a Neckband" at bounding box center [641, 229] width 166 height 26
type input "1811"
click at [674, 287] on li "1811971209" at bounding box center [654, 296] width 191 height 26
click at [918, 228] on span "Select a Herd" at bounding box center [947, 229] width 166 height 26
click at [925, 319] on li "Heifer Pen" at bounding box center [961, 324] width 191 height 26
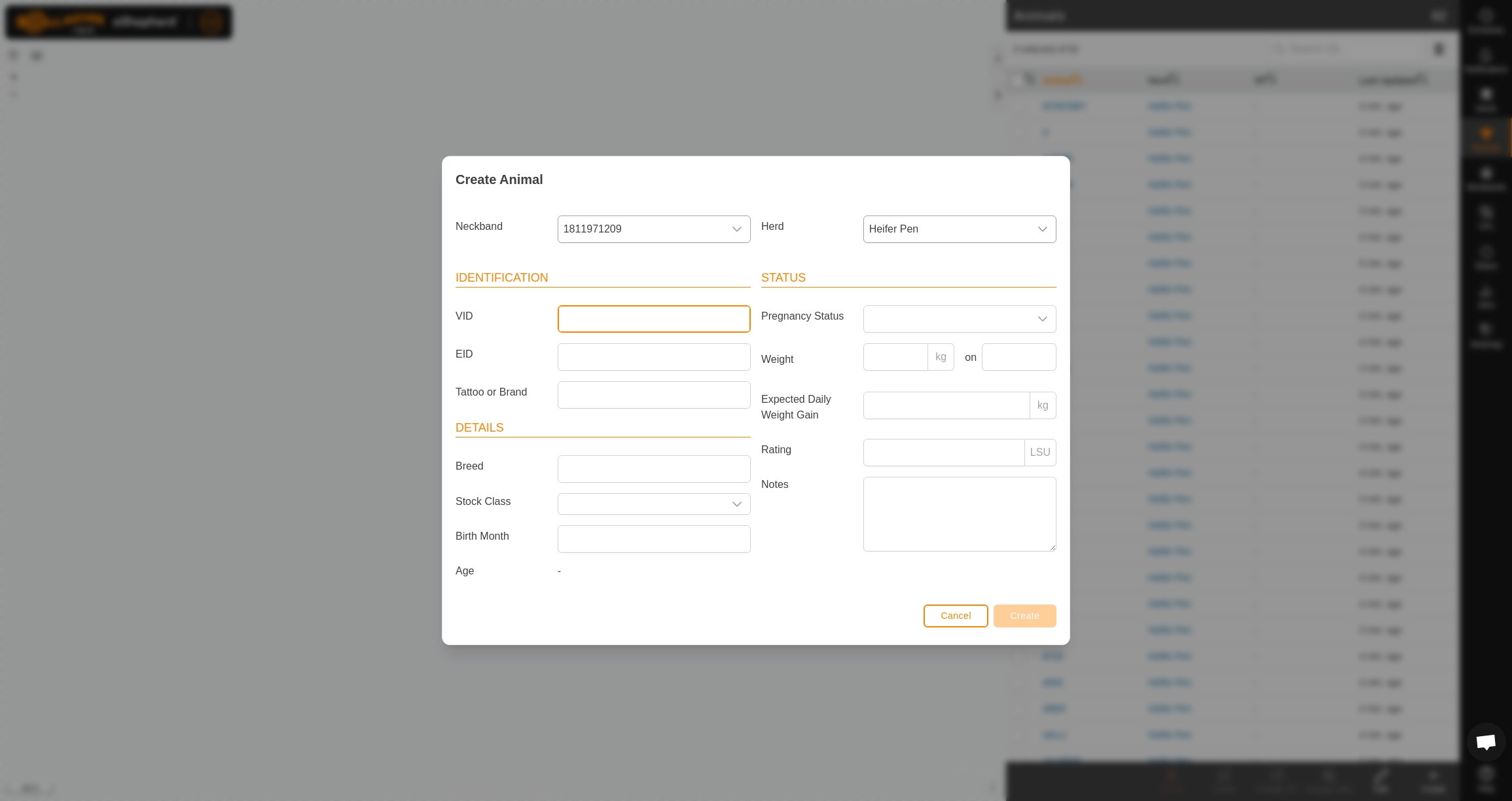
click at [710, 319] on input "VID" at bounding box center [654, 319] width 193 height 28
type input "4-988"
click at [901, 346] on input "Weight" at bounding box center [895, 357] width 65 height 28
type input "760"
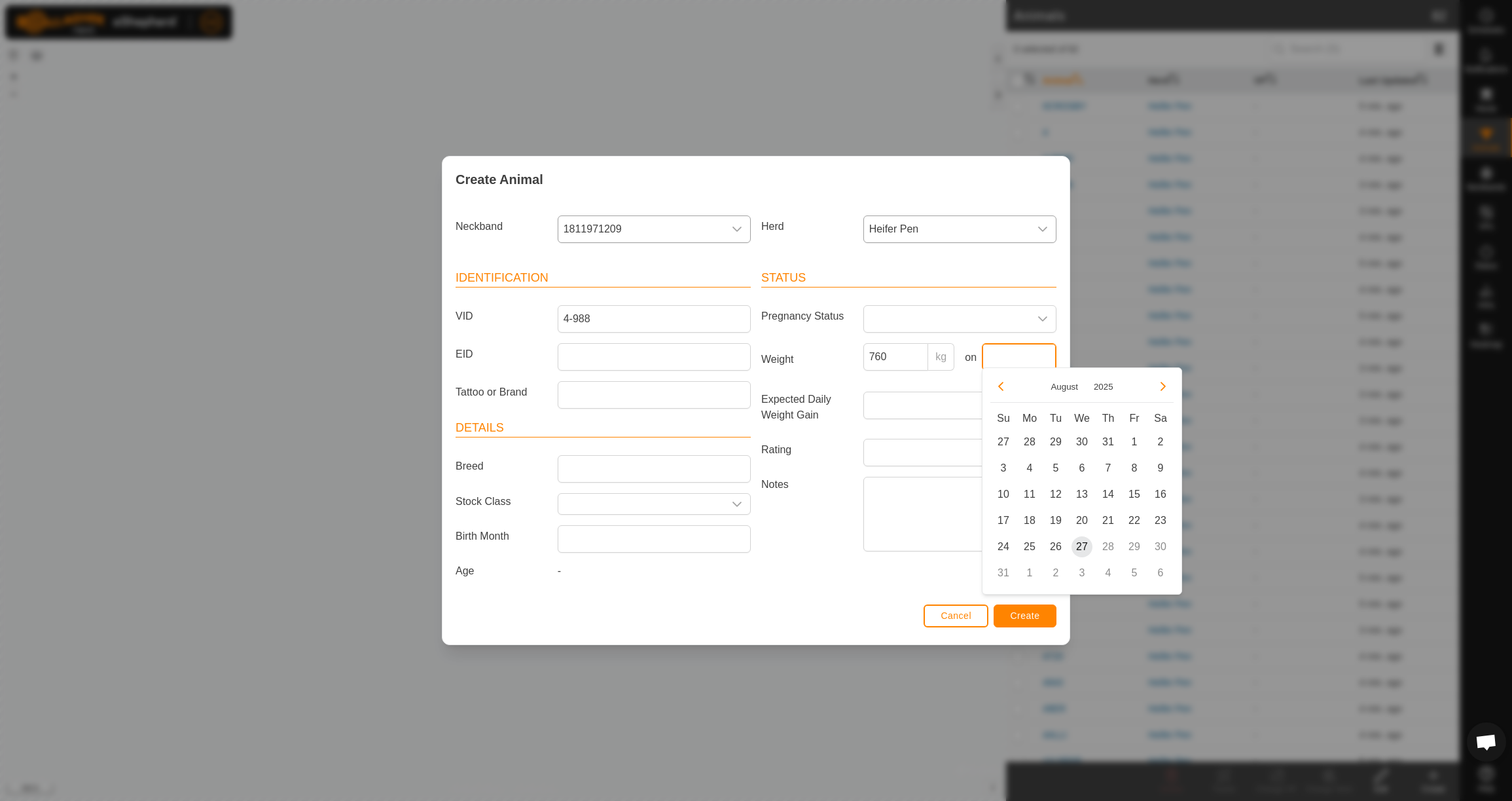
click at [1014, 349] on input "text" at bounding box center [1019, 357] width 75 height 28
click at [1005, 390] on icon "Previous Month" at bounding box center [1000, 386] width 10 height 10
click at [1006, 390] on button "Previous Month" at bounding box center [1000, 386] width 21 height 21
click at [1031, 518] on span "23" at bounding box center [1029, 520] width 21 height 21
type input "[DATE]"
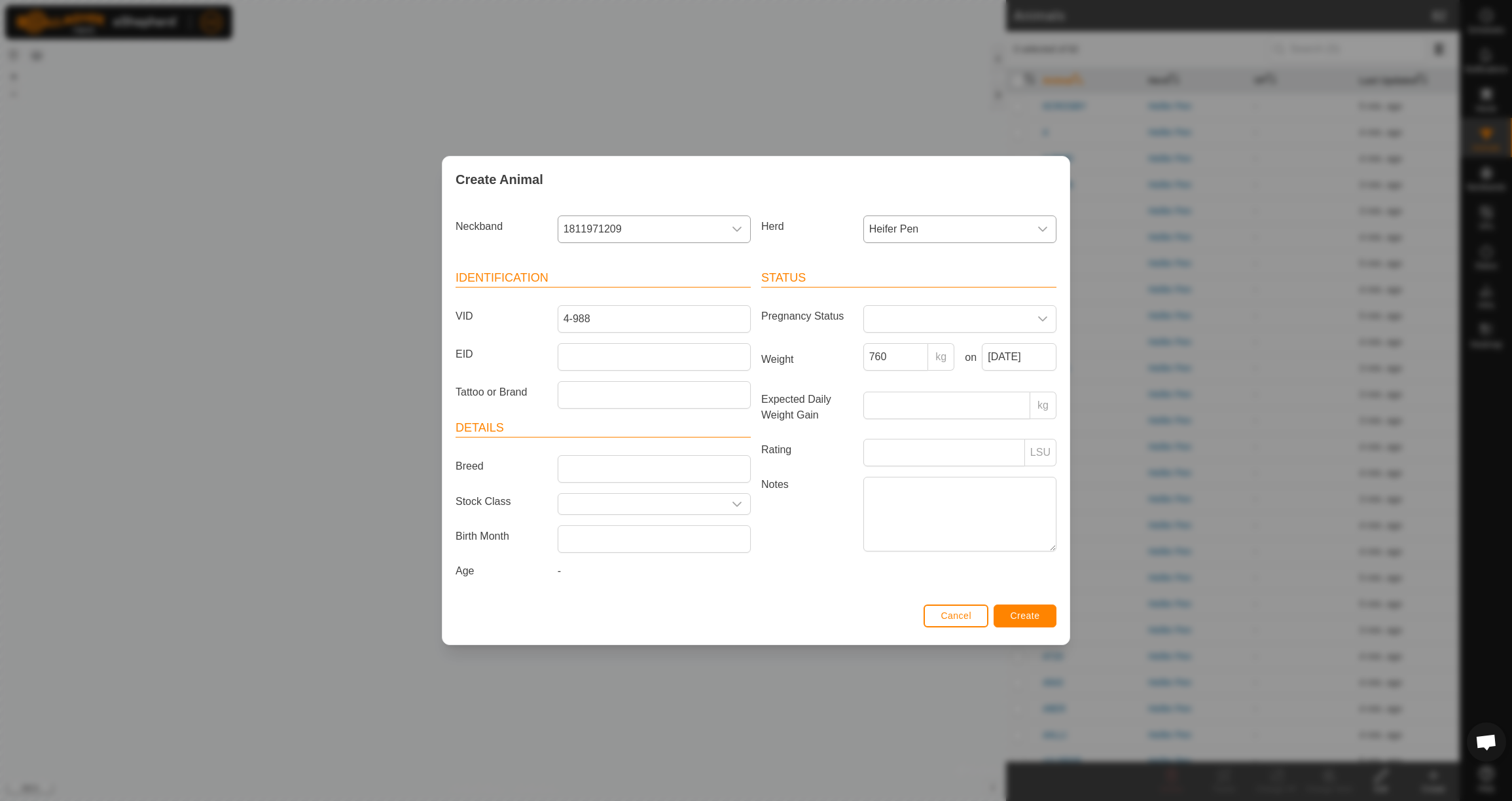
click at [1038, 618] on span "Create" at bounding box center [1025, 615] width 29 height 10
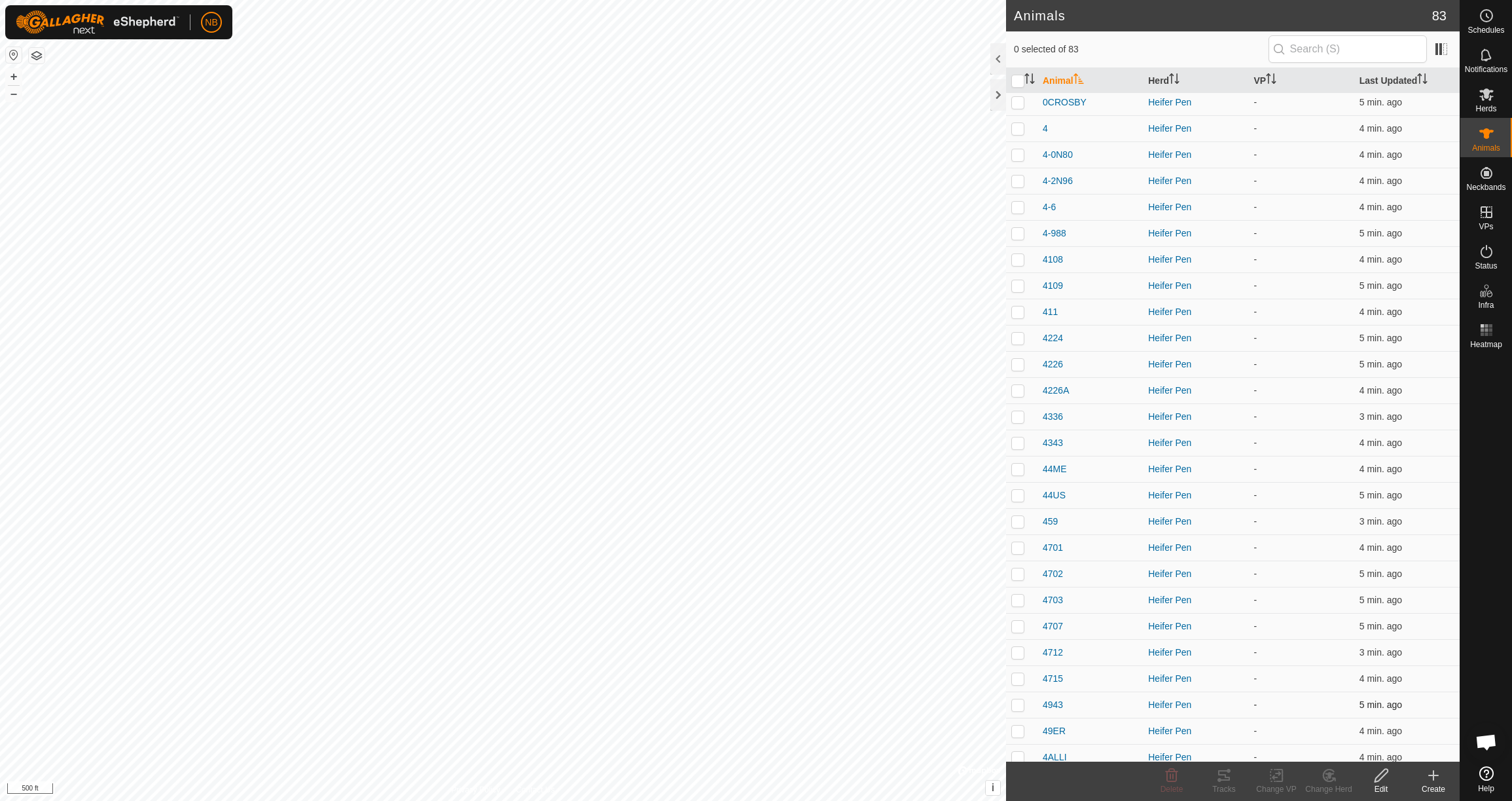
scroll to position [4, 0]
click at [1437, 779] on icon at bounding box center [1433, 775] width 16 height 16
click at [1391, 737] on link "Create Single Animal" at bounding box center [1375, 747] width 167 height 26
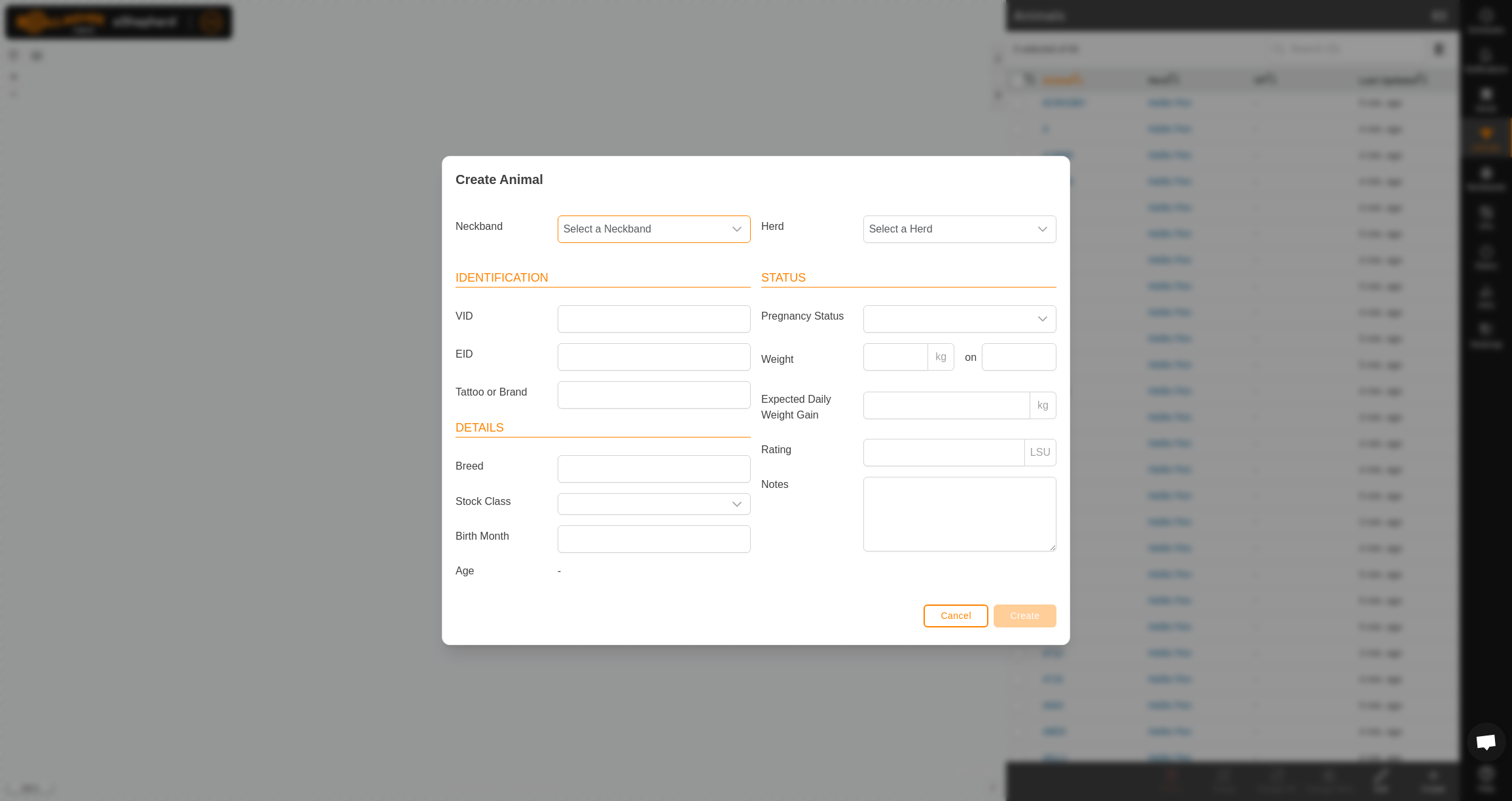
click at [656, 221] on span "Select a Neckband" at bounding box center [641, 229] width 166 height 26
type input "423907"
click at [660, 298] on li "4239073060" at bounding box center [654, 296] width 191 height 26
click at [911, 229] on span "Select a Herd" at bounding box center [947, 229] width 166 height 26
click at [915, 319] on li "Heifer Pen" at bounding box center [961, 324] width 191 height 26
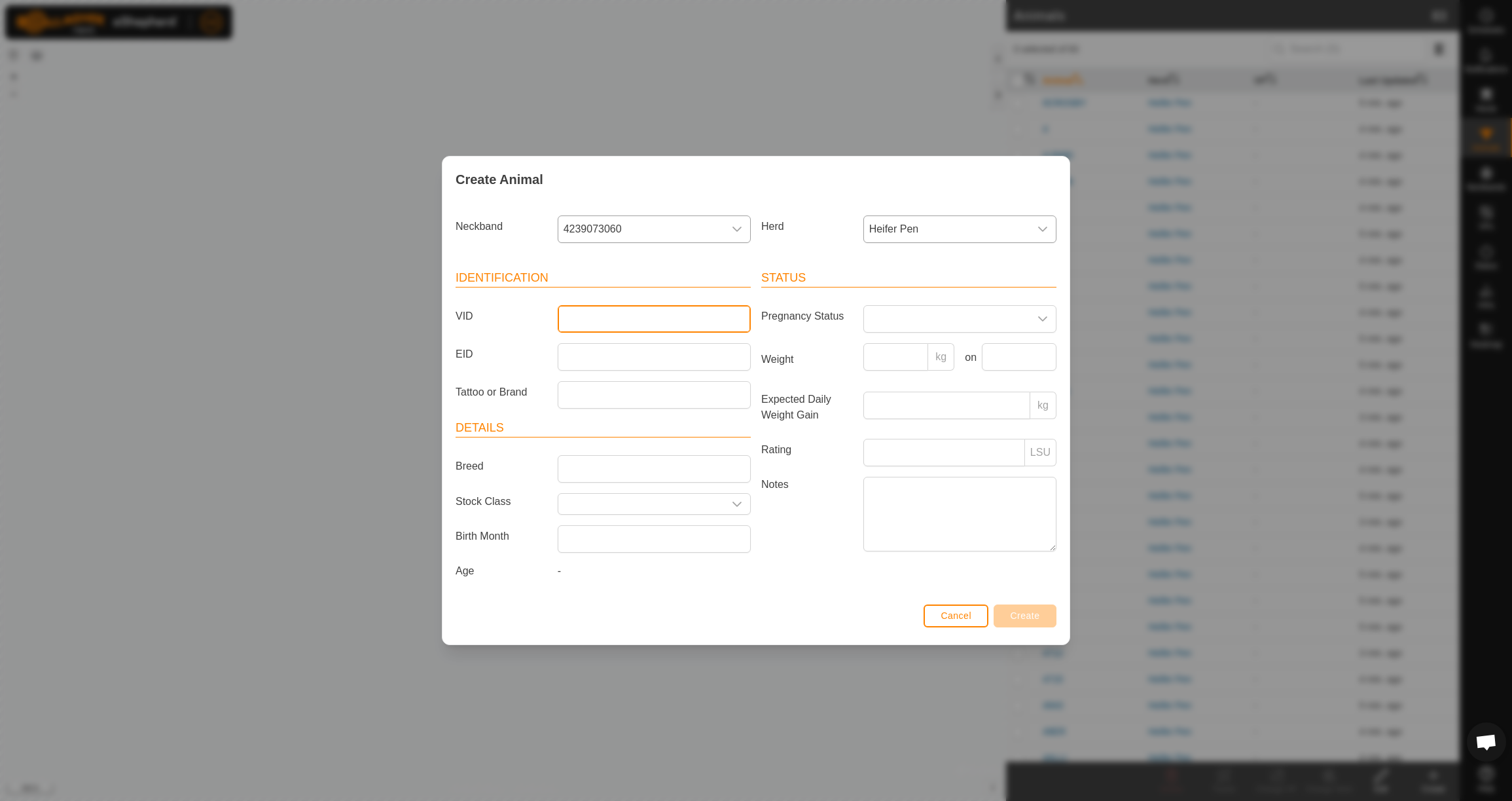
click at [681, 319] on input "VID" at bounding box center [654, 319] width 193 height 28
type input "4JON"
click at [904, 348] on input "Weight" at bounding box center [895, 357] width 65 height 28
type input "720"
drag, startPoint x: 1010, startPoint y: 358, endPoint x: 1004, endPoint y: 354, distance: 7.2
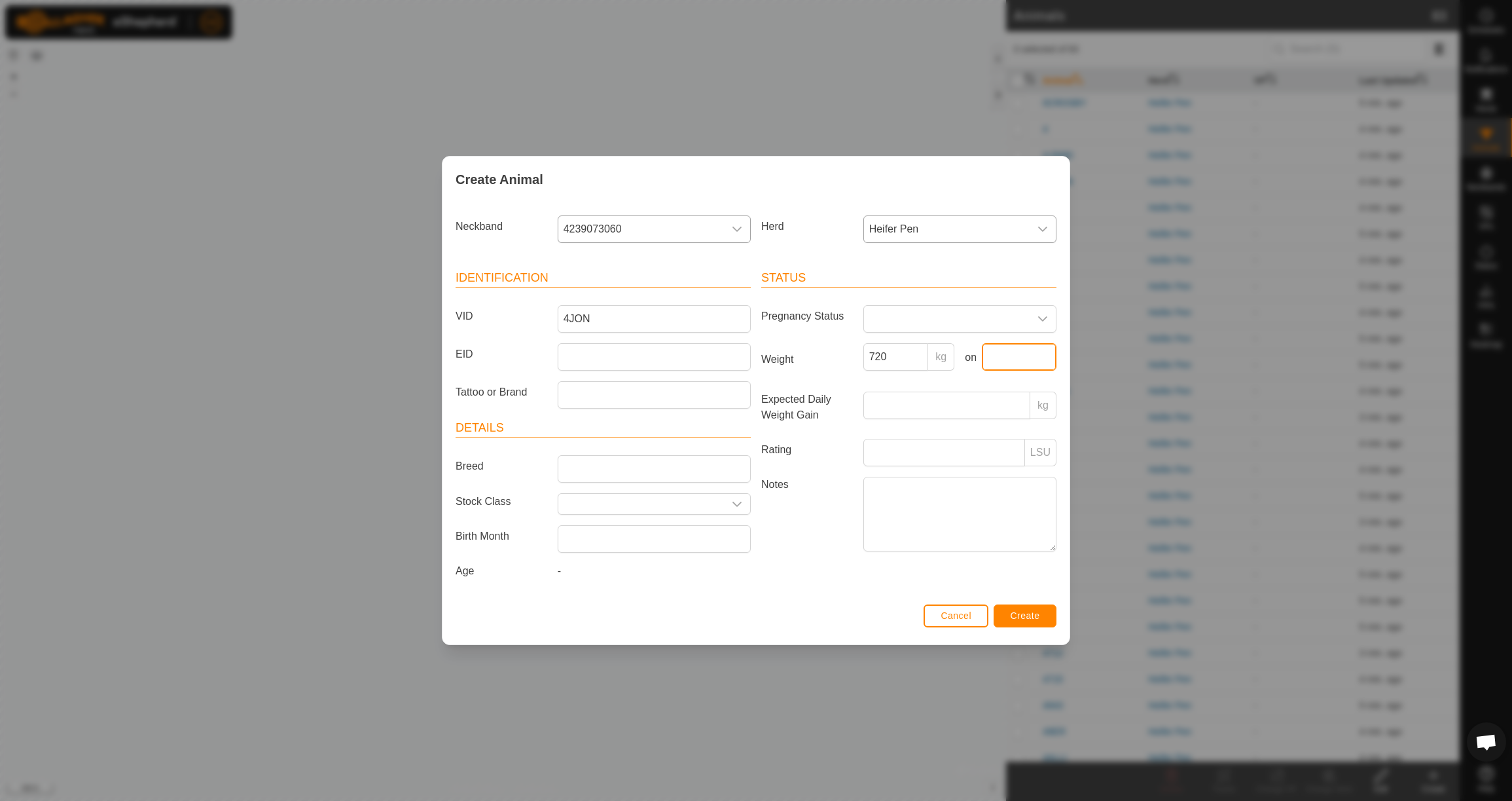
click at [1008, 356] on input "text" at bounding box center [1019, 357] width 75 height 28
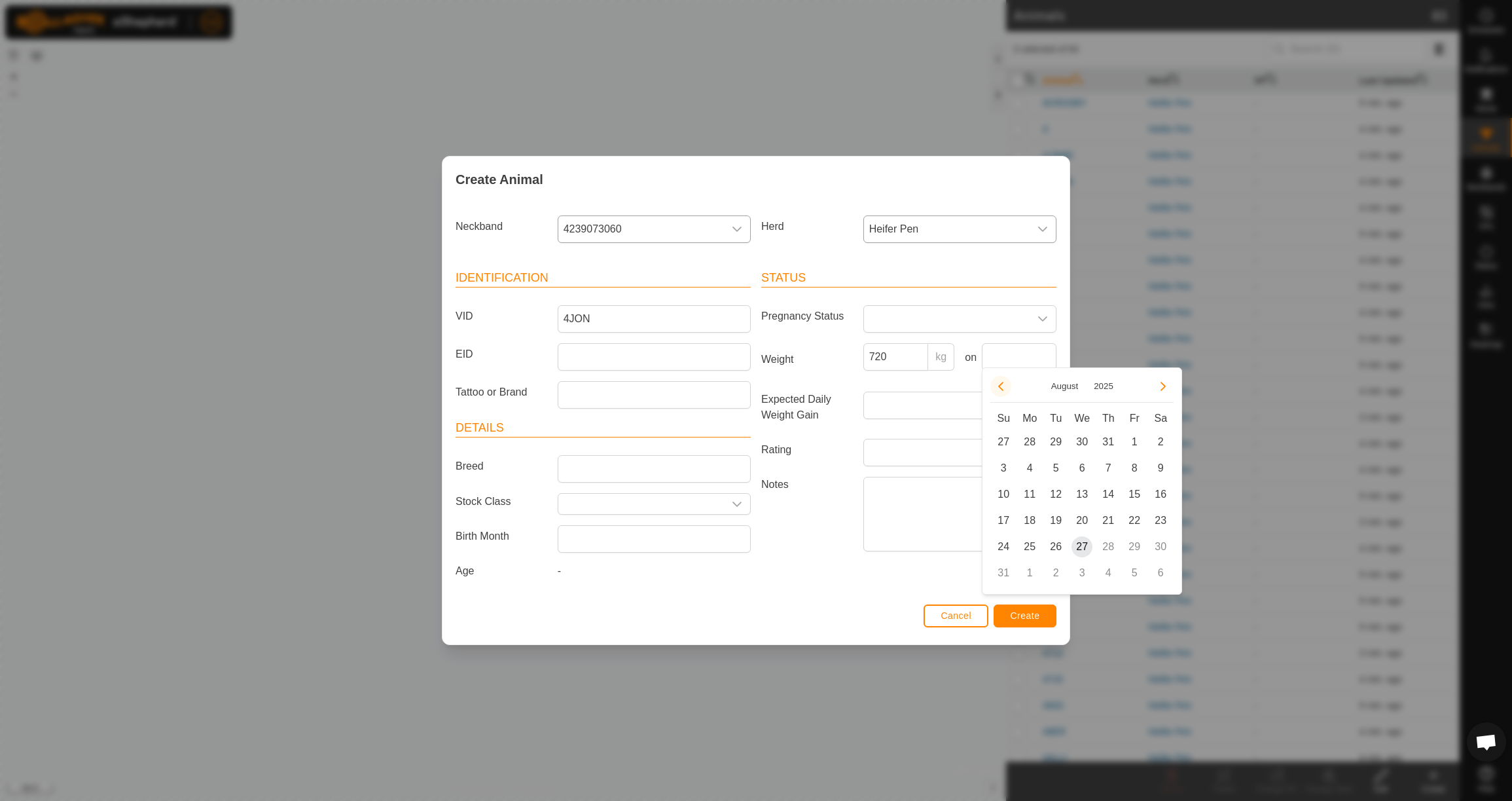
click at [1005, 388] on button "Previous Month" at bounding box center [1000, 386] width 21 height 21
click at [1025, 518] on span "23" at bounding box center [1029, 520] width 21 height 21
type input "[DATE]"
click at [1028, 621] on span "Create" at bounding box center [1025, 615] width 29 height 10
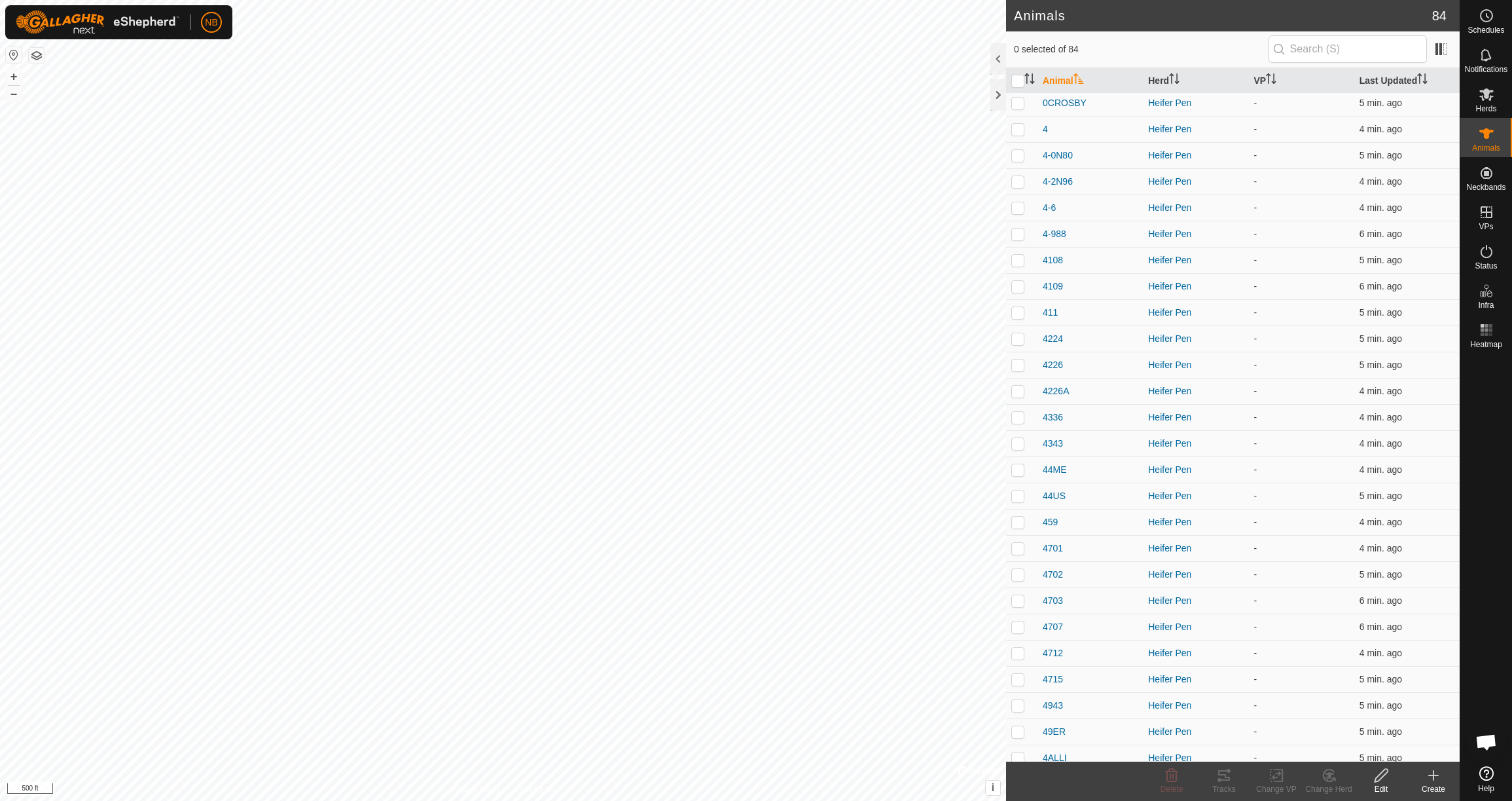
click at [1432, 775] on icon at bounding box center [1434, 775] width 9 height 0
click at [1359, 744] on link "Create Single Animal" at bounding box center [1375, 747] width 167 height 26
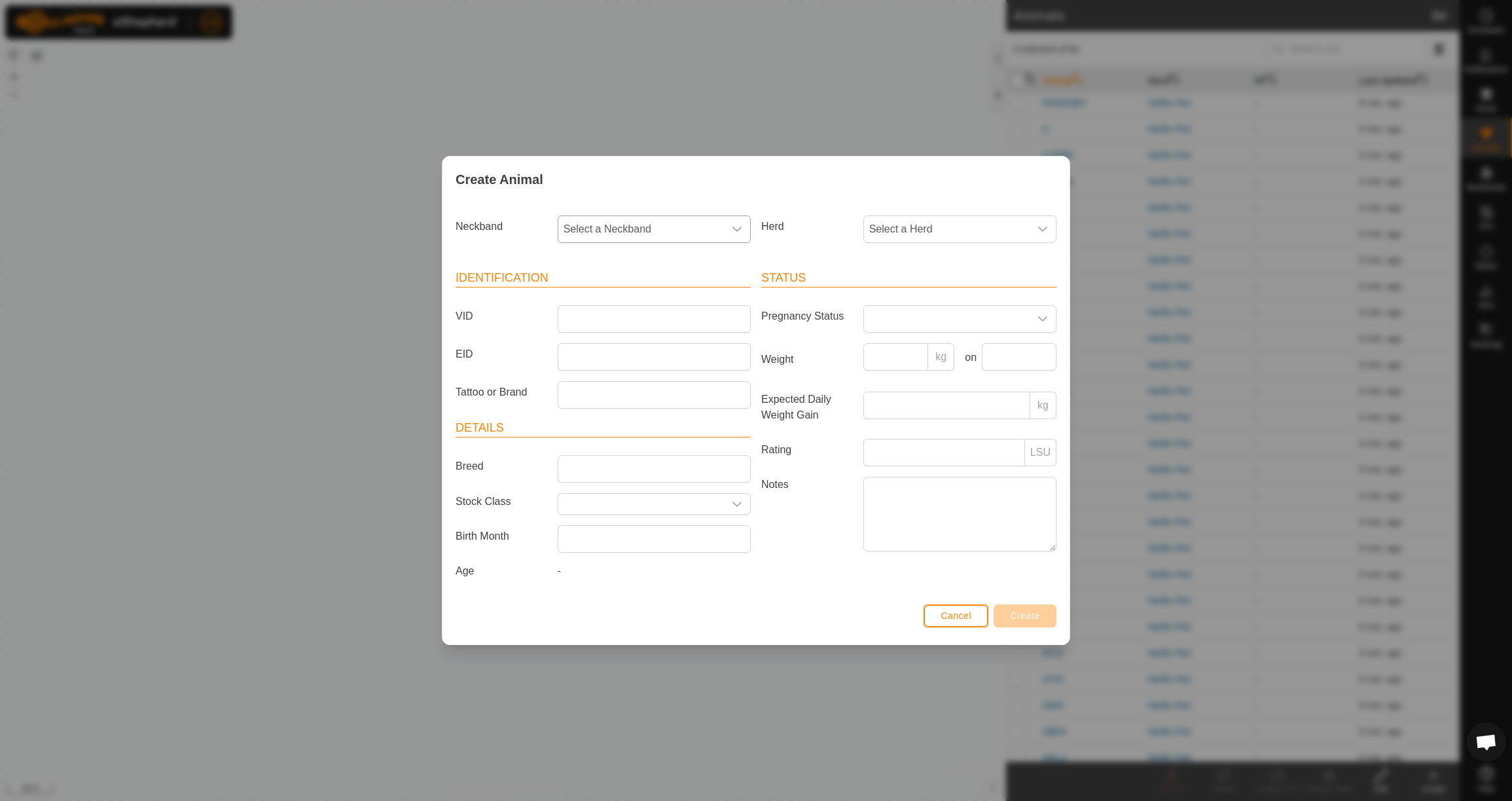
click at [686, 229] on span "Select a Neckband" at bounding box center [641, 229] width 166 height 26
type input "35954"
drag, startPoint x: 680, startPoint y: 302, endPoint x: 721, endPoint y: 268, distance: 53.3
click at [680, 302] on li "3595460119" at bounding box center [654, 296] width 191 height 26
drag, startPoint x: 922, startPoint y: 215, endPoint x: 933, endPoint y: 237, distance: 24.6
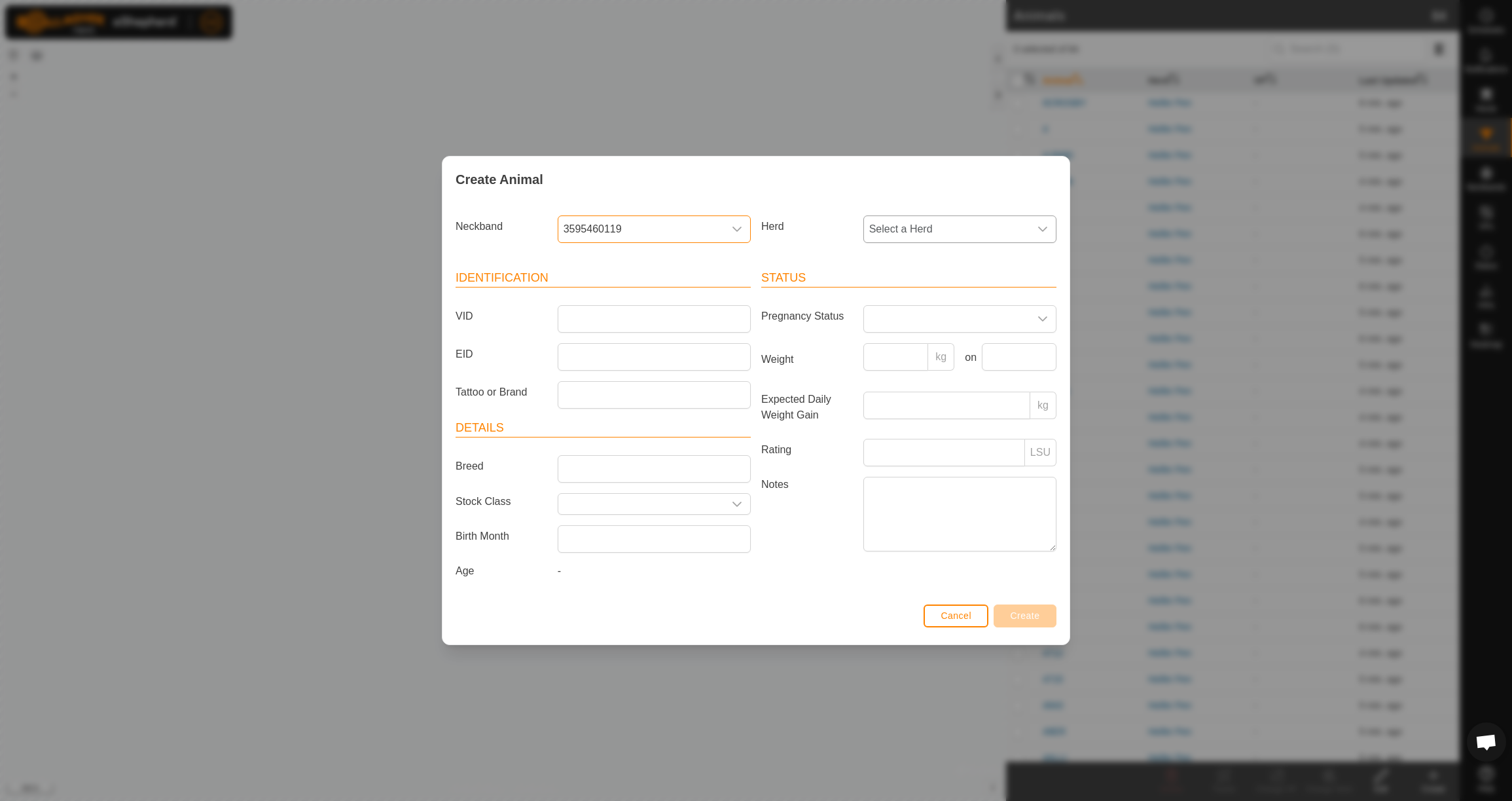
click at [922, 216] on span "Select a Herd" at bounding box center [947, 229] width 166 height 26
drag, startPoint x: 929, startPoint y: 326, endPoint x: 846, endPoint y: 322, distance: 83.1
click at [929, 326] on li "Heifer Pen" at bounding box center [961, 324] width 191 height 26
click at [697, 319] on input "VID" at bounding box center [654, 319] width 193 height 28
type input "4BECKERS"
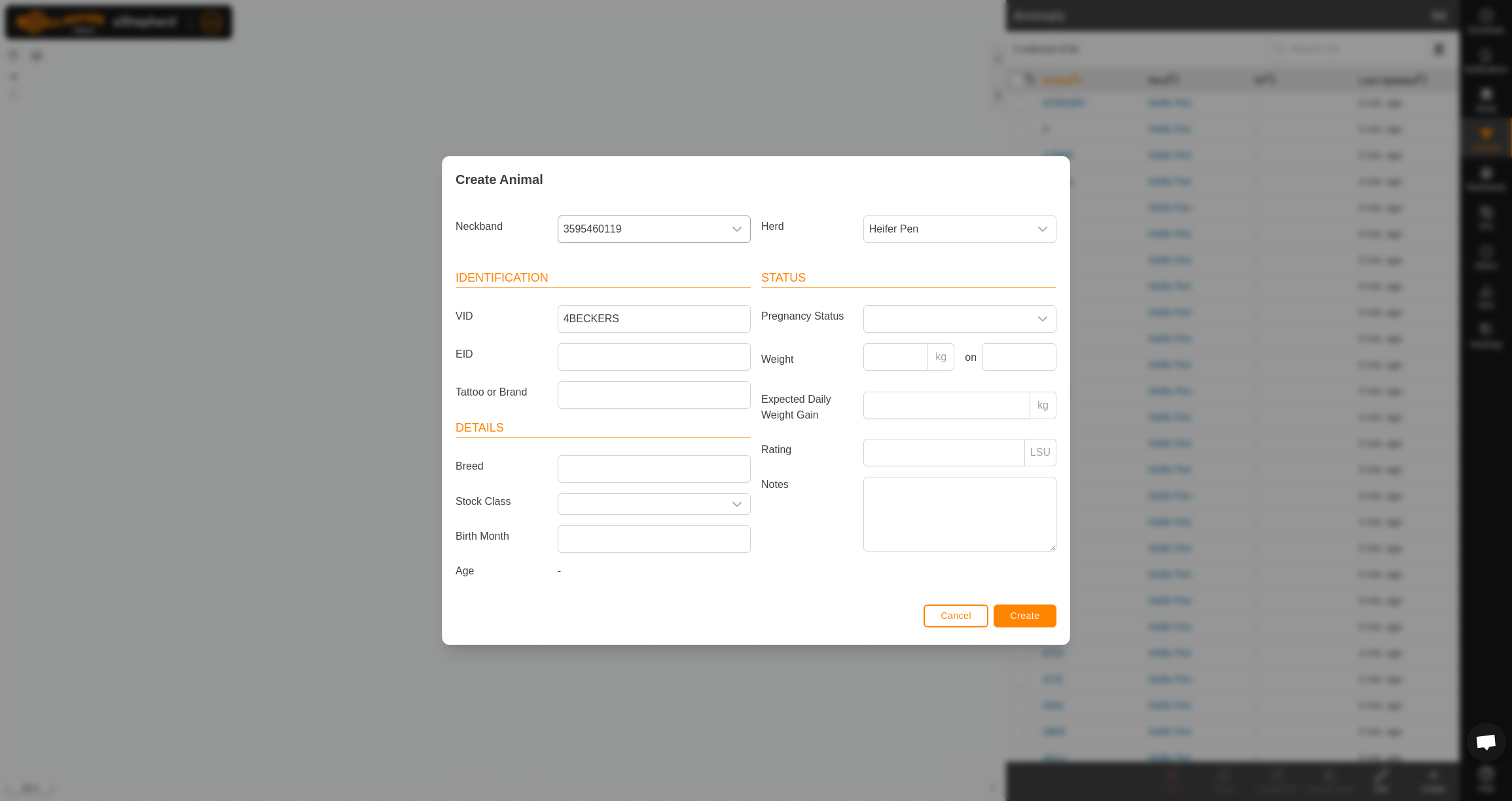
click at [1023, 618] on span "Create" at bounding box center [1025, 615] width 29 height 10
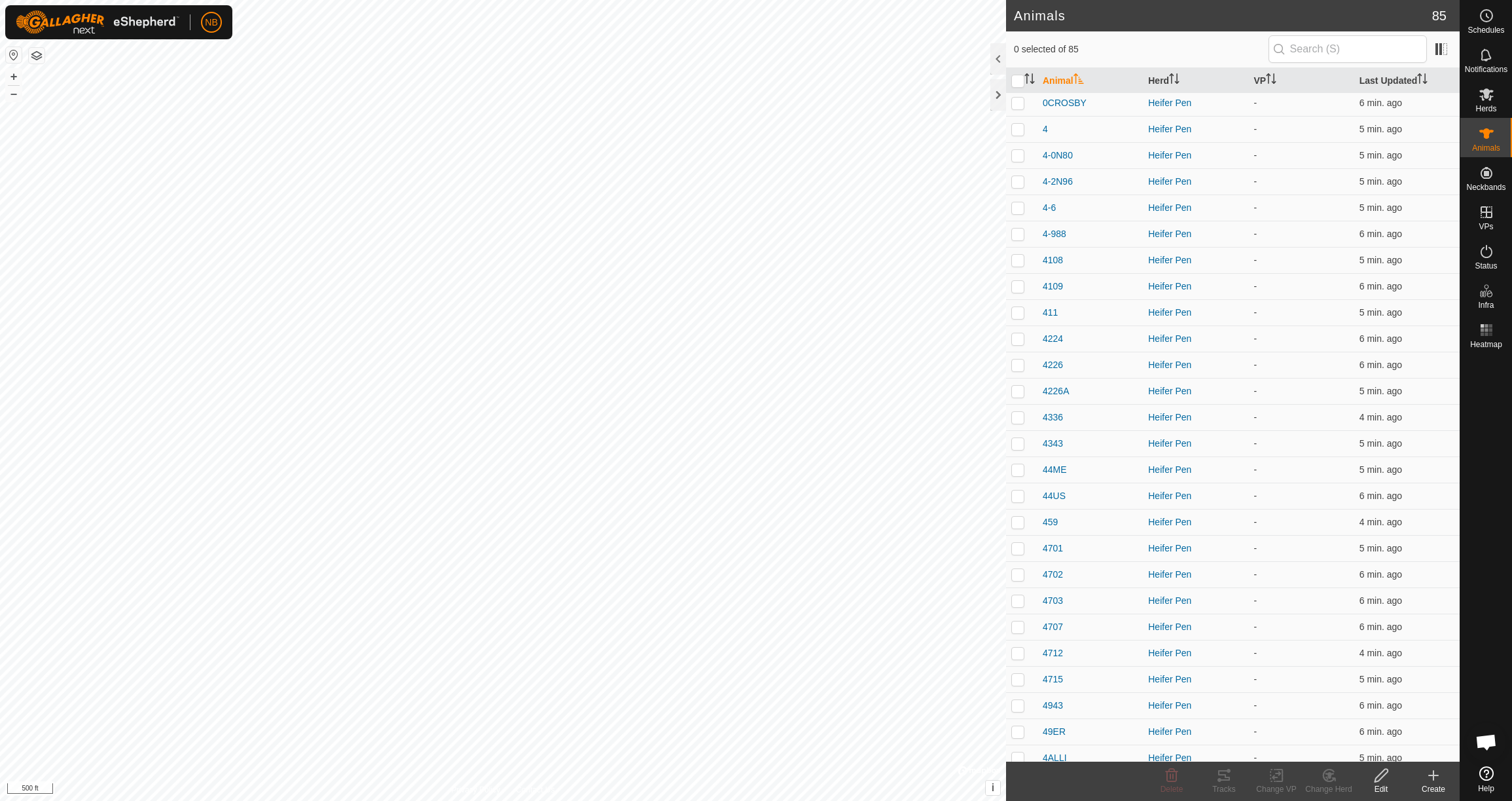
click at [1432, 772] on icon at bounding box center [1433, 775] width 16 height 16
click at [1373, 748] on link "Create Single Animal" at bounding box center [1375, 747] width 167 height 26
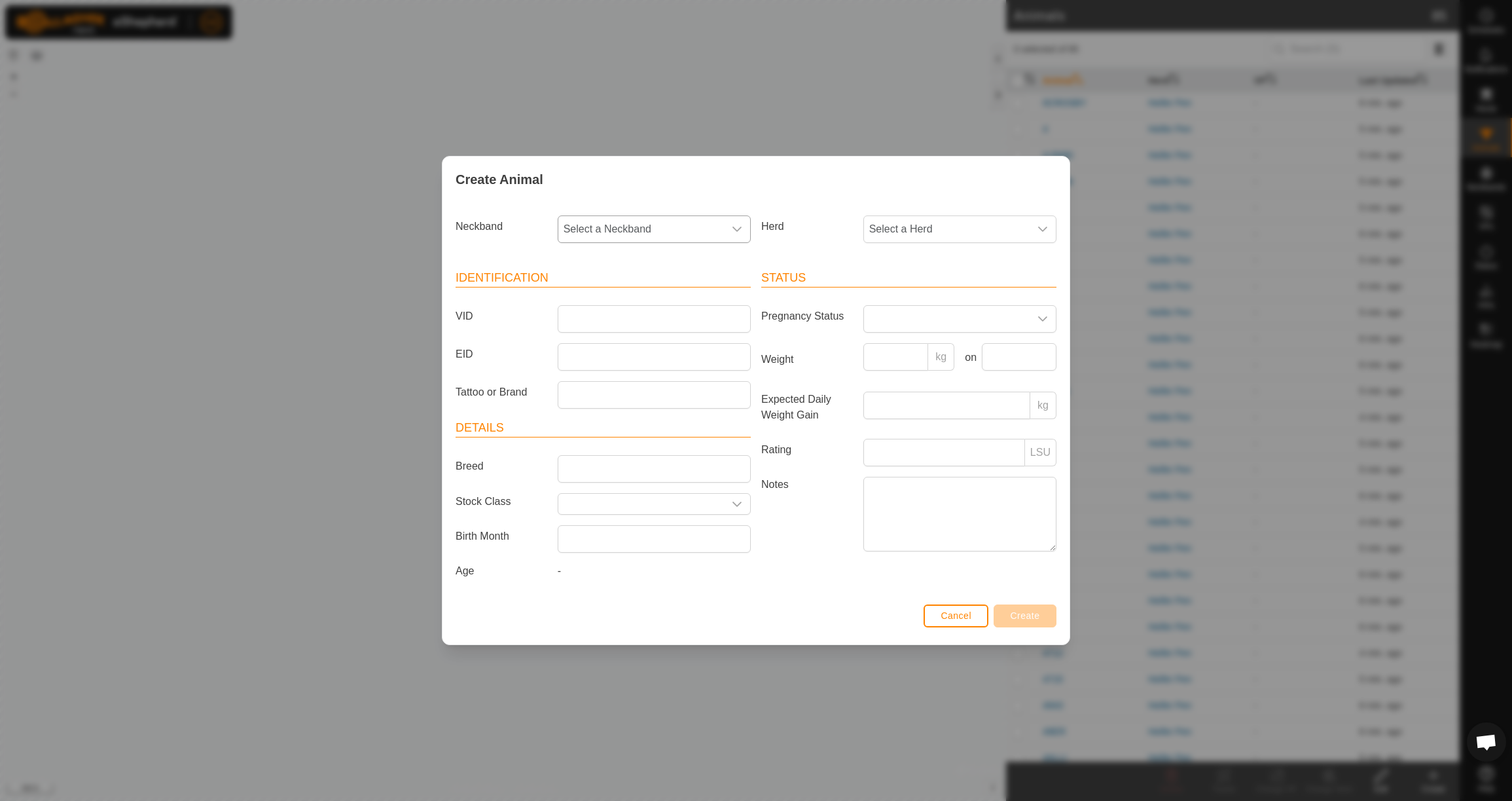
click at [675, 228] on span "Select a Neckband" at bounding box center [641, 229] width 166 height 26
type input "03989"
click at [680, 284] on li "0398958581" at bounding box center [654, 296] width 191 height 26
click at [883, 226] on span "Select a Herd" at bounding box center [947, 229] width 166 height 26
click at [896, 326] on li "Heifer Pen" at bounding box center [961, 324] width 191 height 26
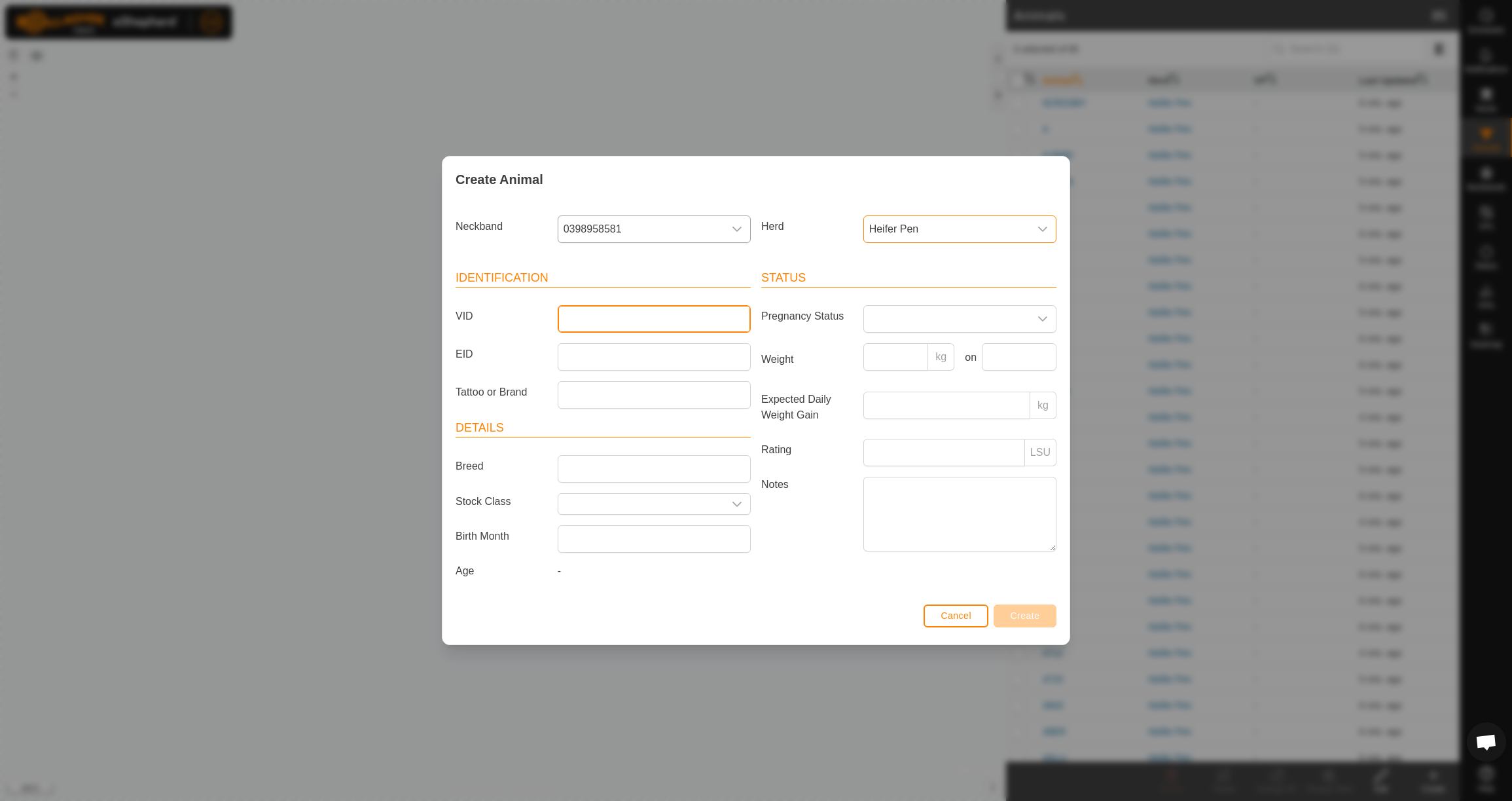
click at [715, 308] on input "VID" at bounding box center [654, 319] width 193 height 28
type input "4L67"
click at [905, 360] on input "Weight" at bounding box center [895, 357] width 65 height 28
type input "730"
click at [1015, 366] on input "text" at bounding box center [1019, 357] width 75 height 28
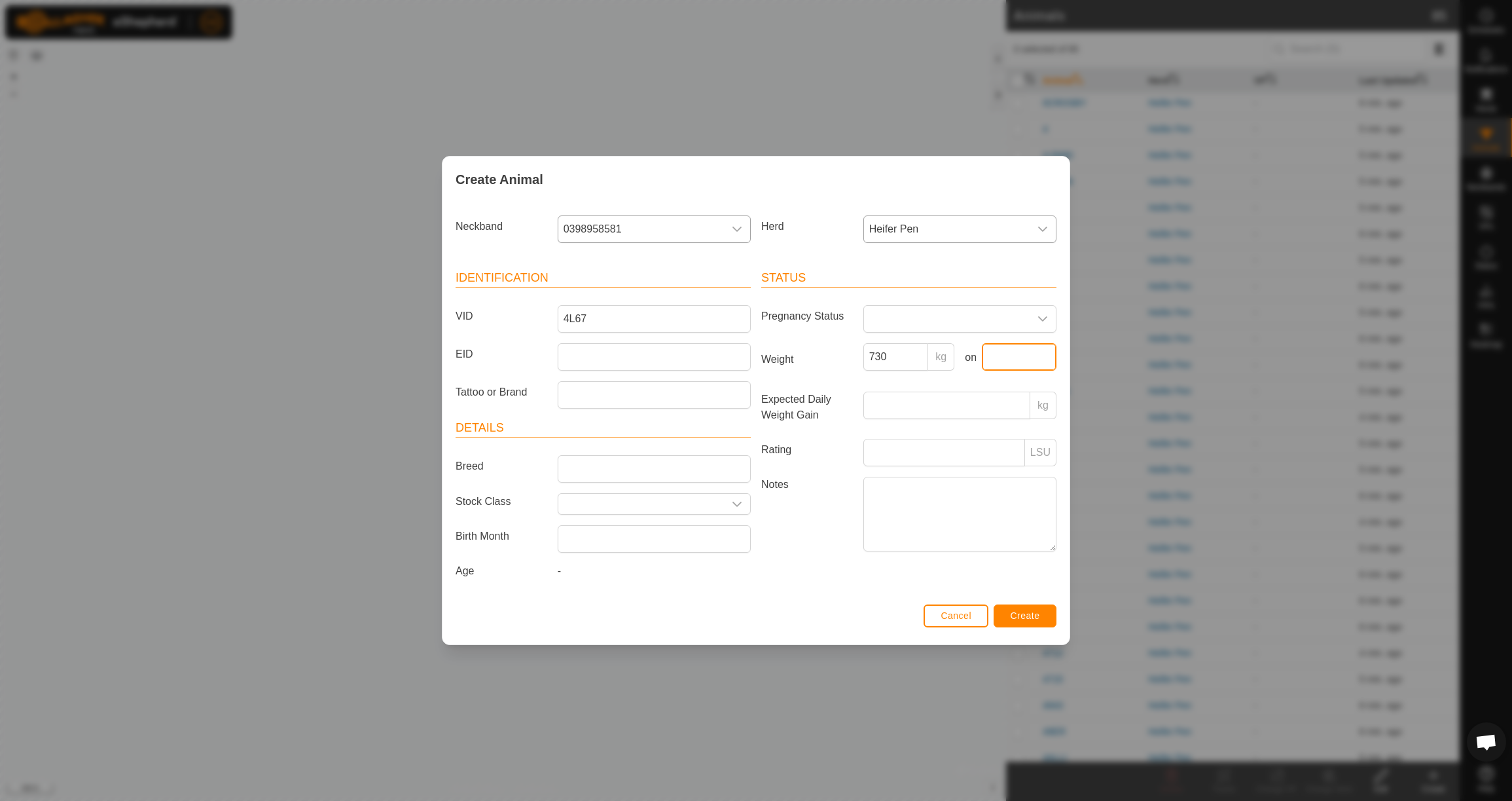
click at [987, 359] on input "text" at bounding box center [1019, 357] width 75 height 28
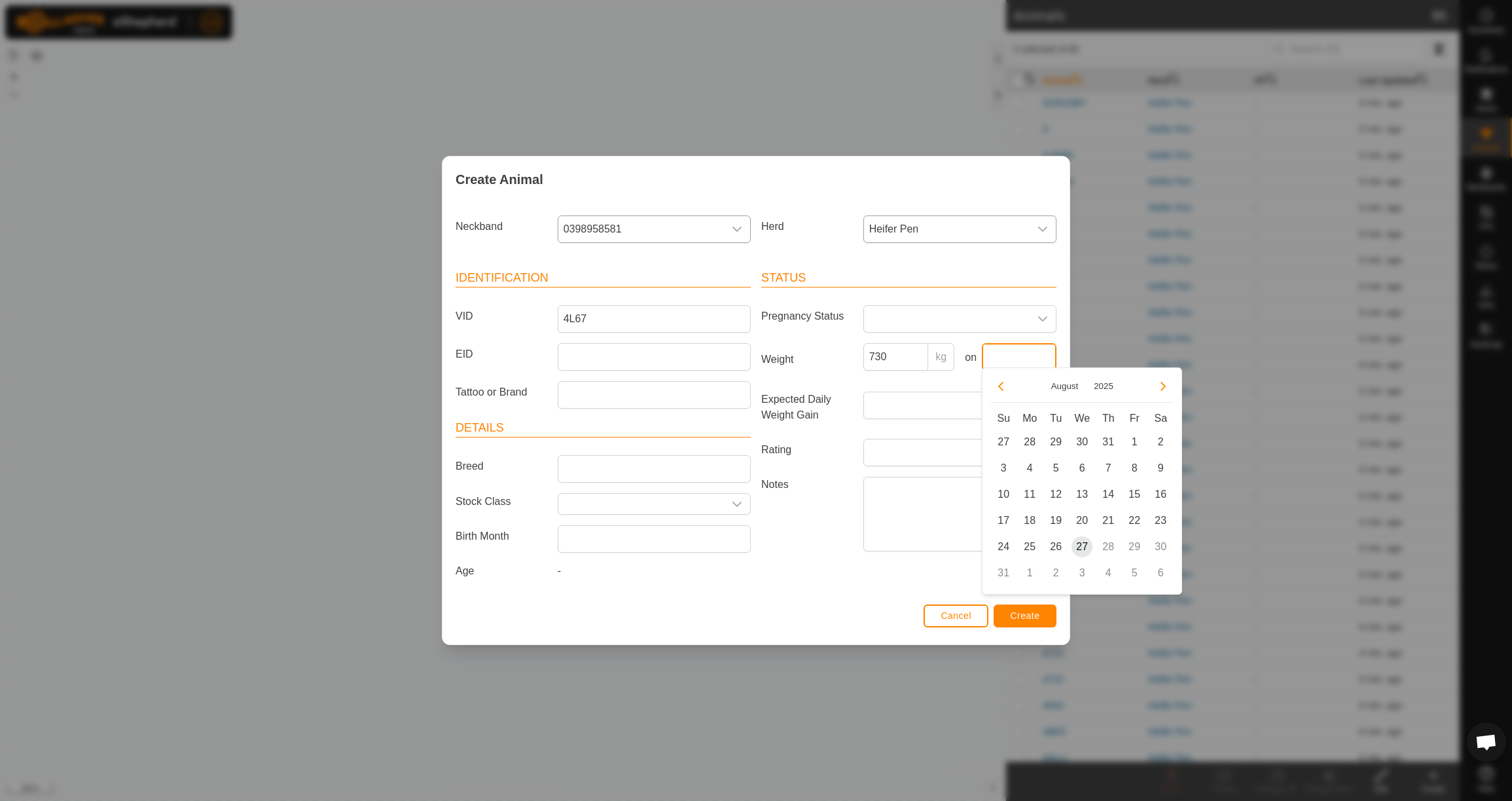
click at [1014, 355] on input "text" at bounding box center [1019, 357] width 75 height 28
click at [1004, 384] on icon "Previous Month" at bounding box center [1000, 386] width 10 height 10
click at [1033, 522] on span "23" at bounding box center [1029, 520] width 21 height 21
type input "[DATE]"
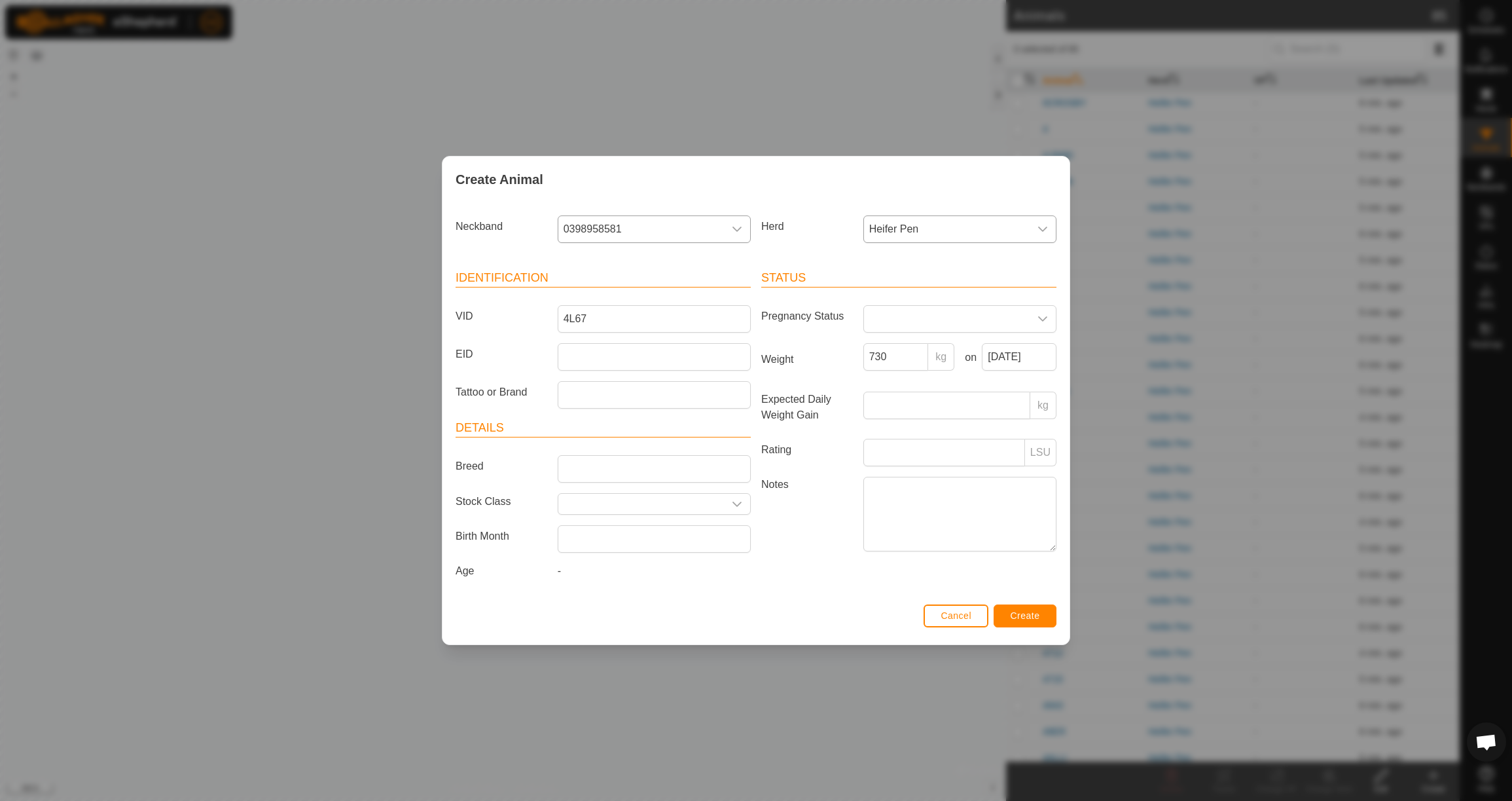
click at [1041, 616] on button "Create" at bounding box center [1025, 616] width 63 height 23
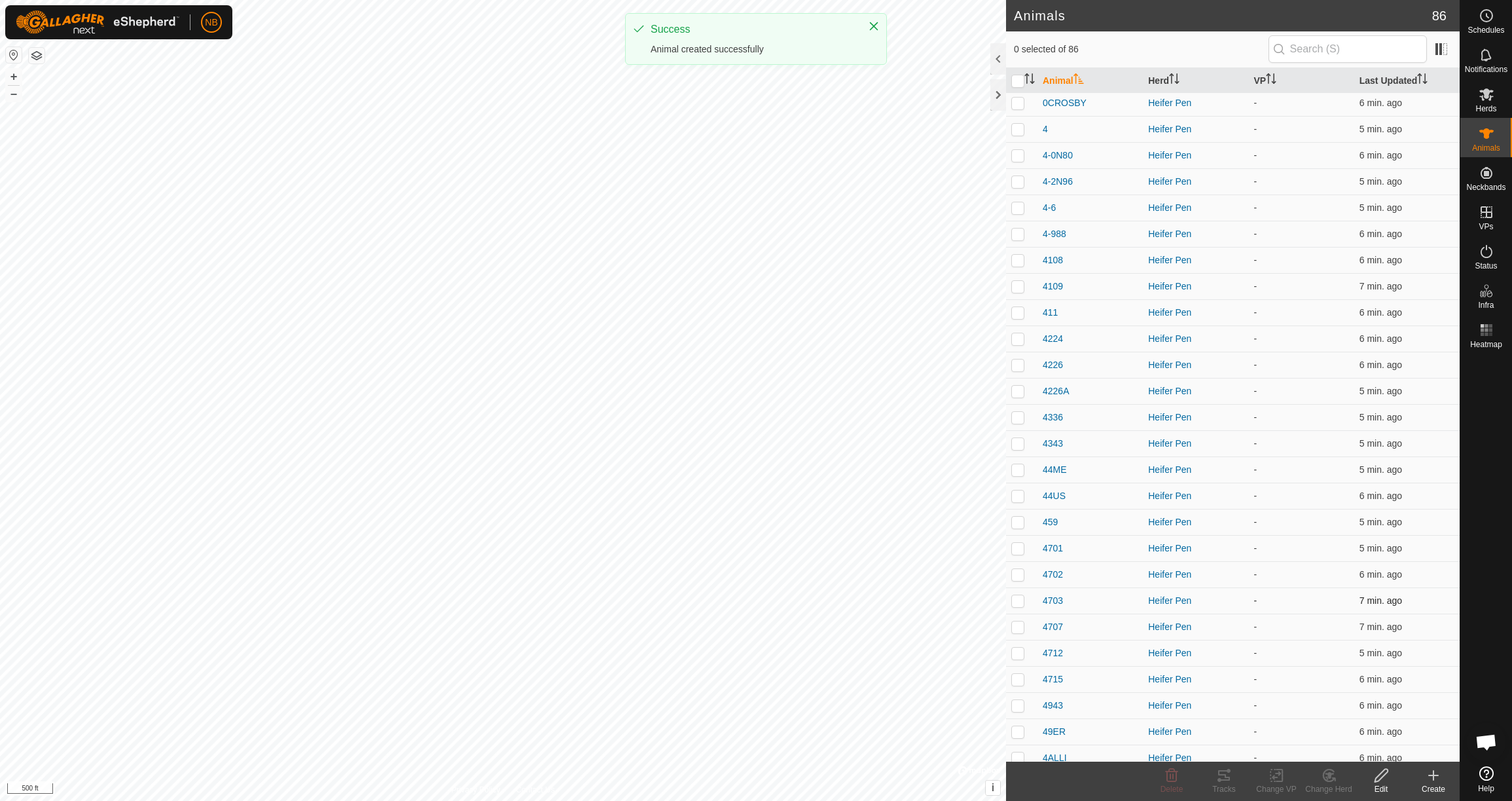
scroll to position [0, 0]
click at [1436, 777] on icon at bounding box center [1433, 775] width 16 height 16
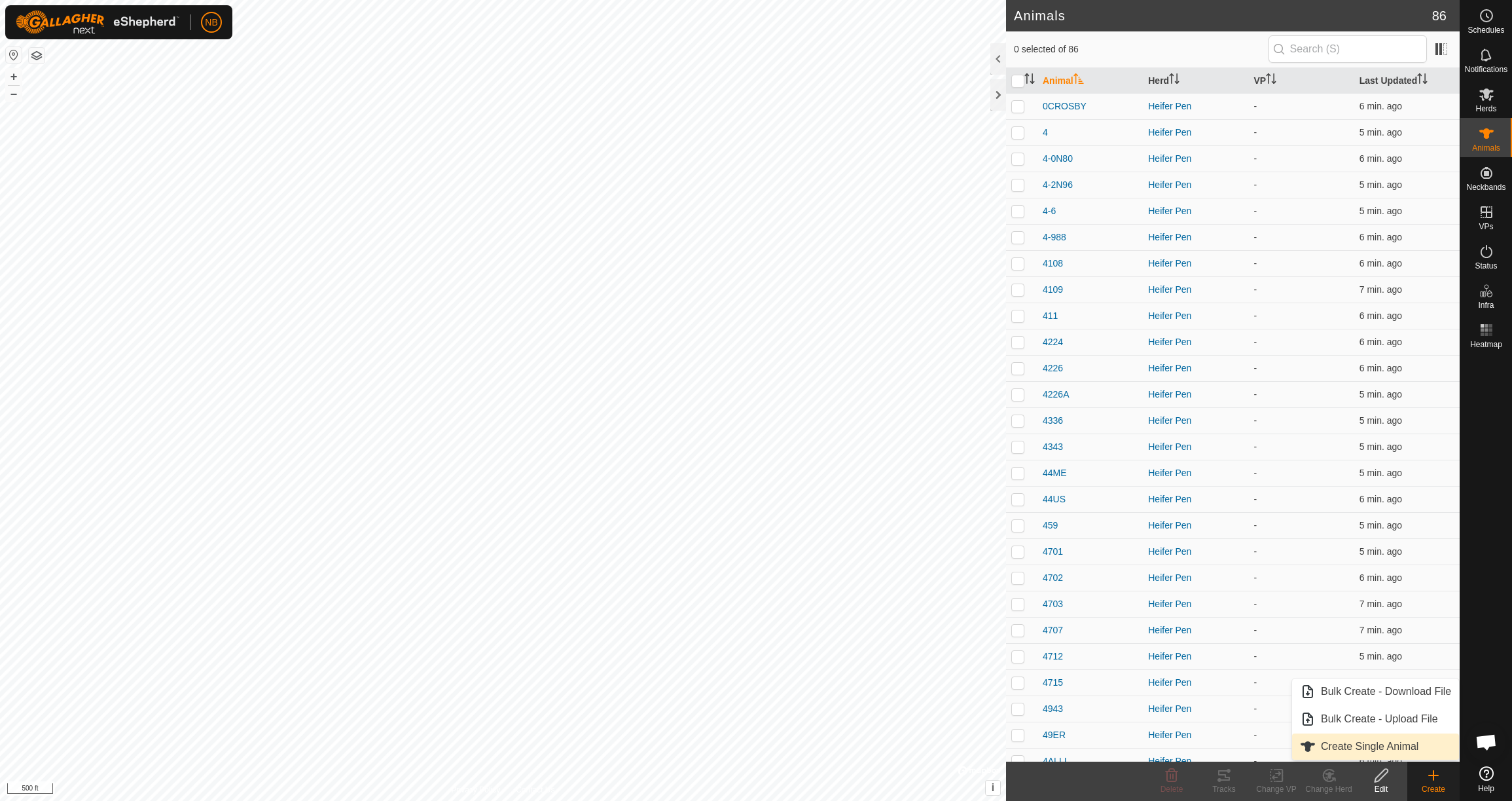
click at [1403, 745] on link "Create Single Animal" at bounding box center [1375, 747] width 167 height 26
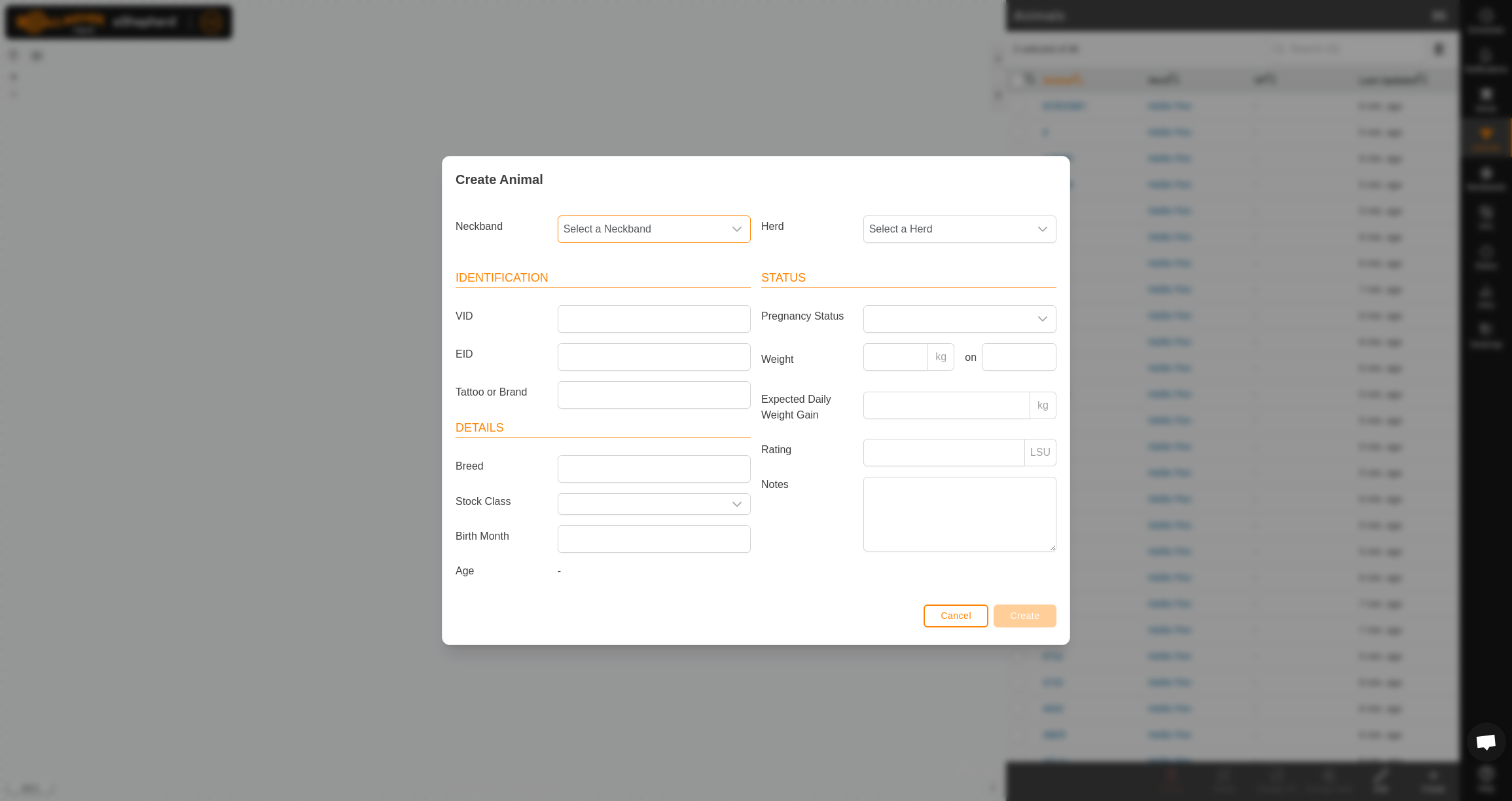
click at [625, 226] on span "Select a Neckband" at bounding box center [641, 229] width 166 height 26
type input "3399"
click at [637, 294] on li "3399335143" at bounding box center [654, 296] width 191 height 26
click at [904, 224] on span "Select a Herd" at bounding box center [947, 229] width 166 height 26
click at [918, 324] on li "Heifer Pen" at bounding box center [961, 324] width 191 height 26
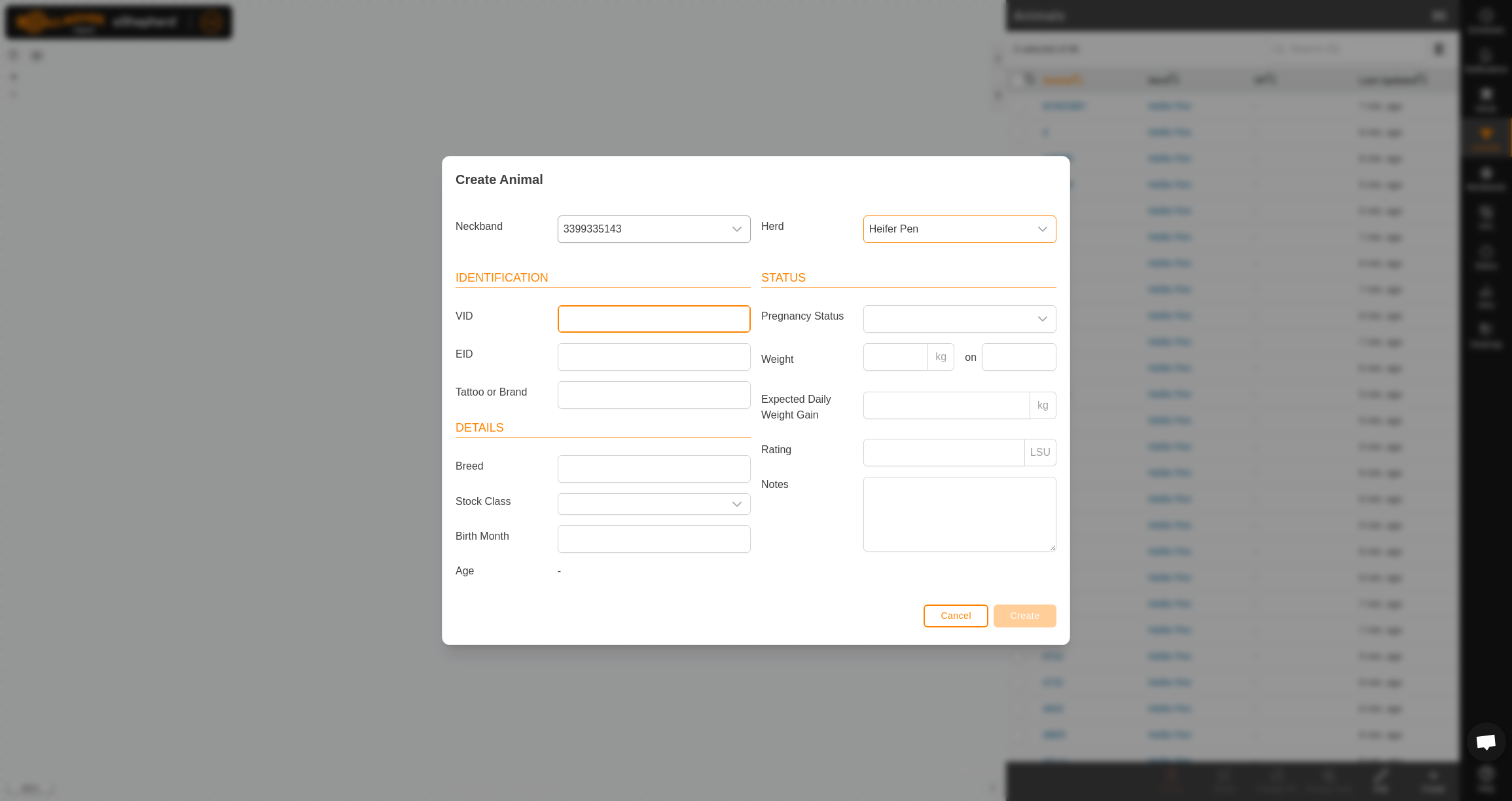
click at [690, 314] on input "VID" at bounding box center [654, 319] width 193 height 28
type input "4N45"
click at [902, 357] on input "Weight" at bounding box center [895, 357] width 65 height 28
type input "805"
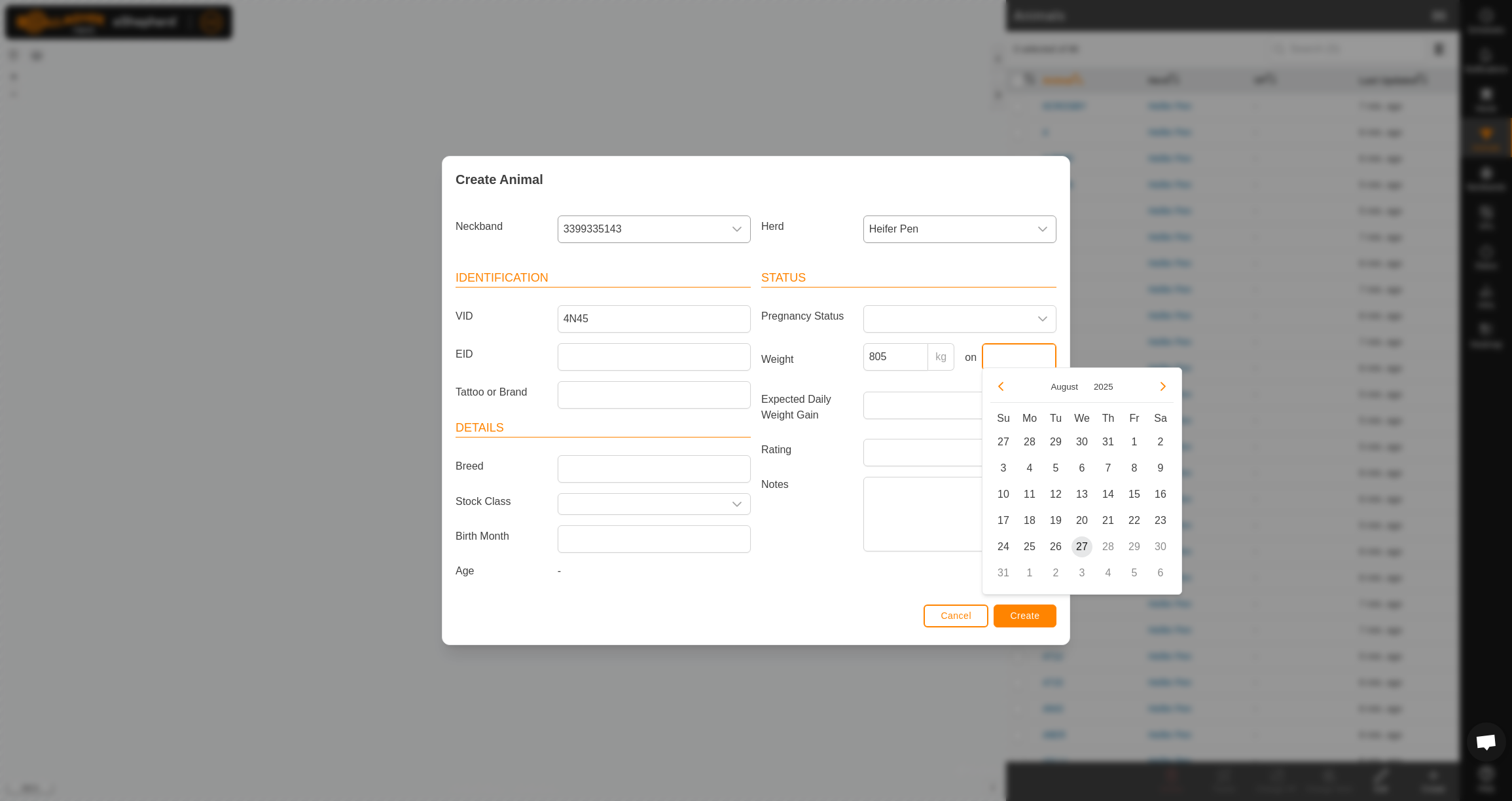
click at [1015, 346] on input "text" at bounding box center [1019, 357] width 75 height 28
click at [1006, 389] on icon "Previous Month" at bounding box center [1000, 386] width 10 height 10
click at [1006, 388] on button "Previous Month" at bounding box center [1000, 386] width 21 height 21
drag, startPoint x: 1033, startPoint y: 518, endPoint x: 1028, endPoint y: 512, distance: 7.8
click at [1033, 518] on span "23" at bounding box center [1029, 520] width 21 height 21
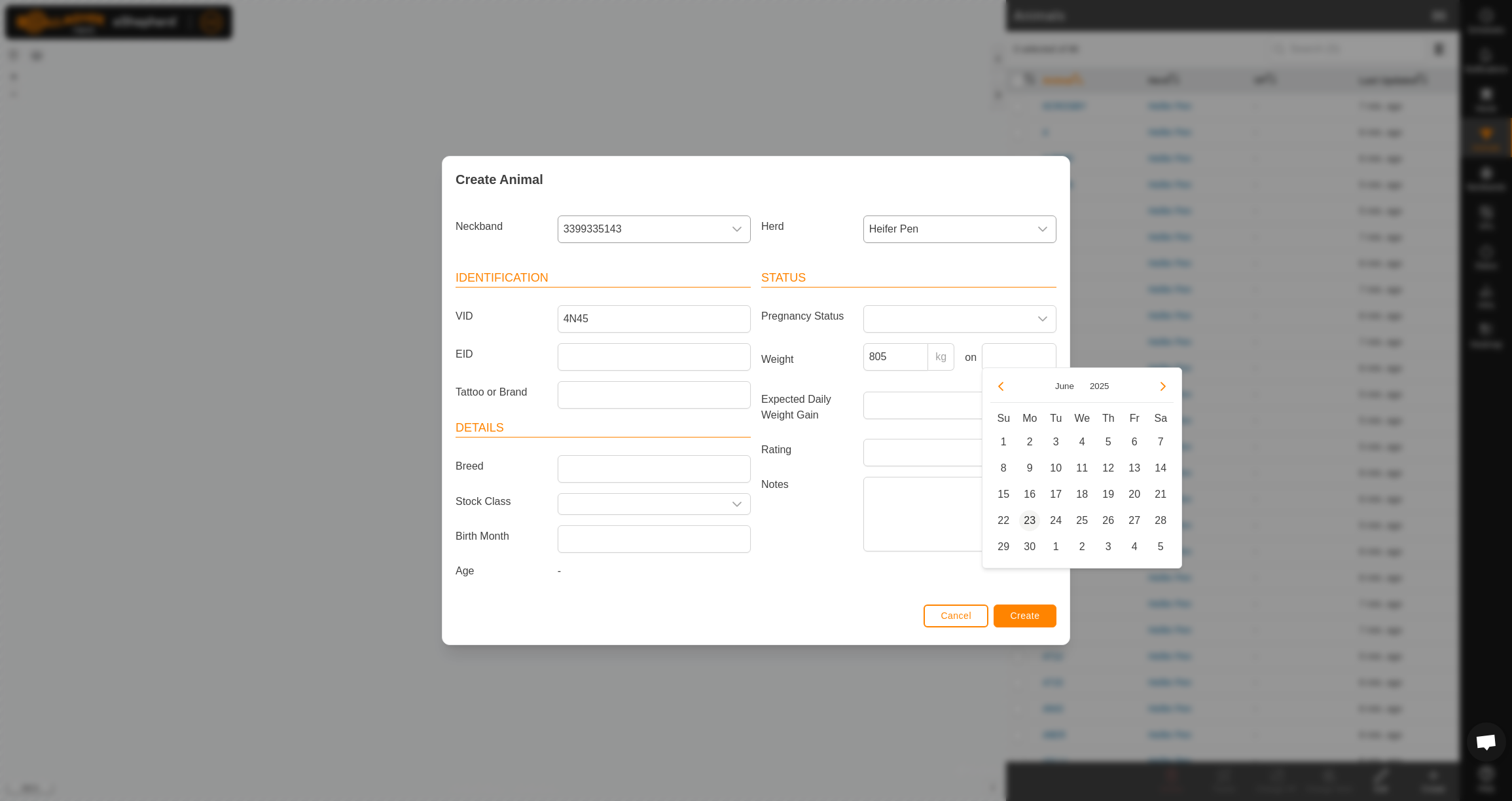
type input "[DATE]"
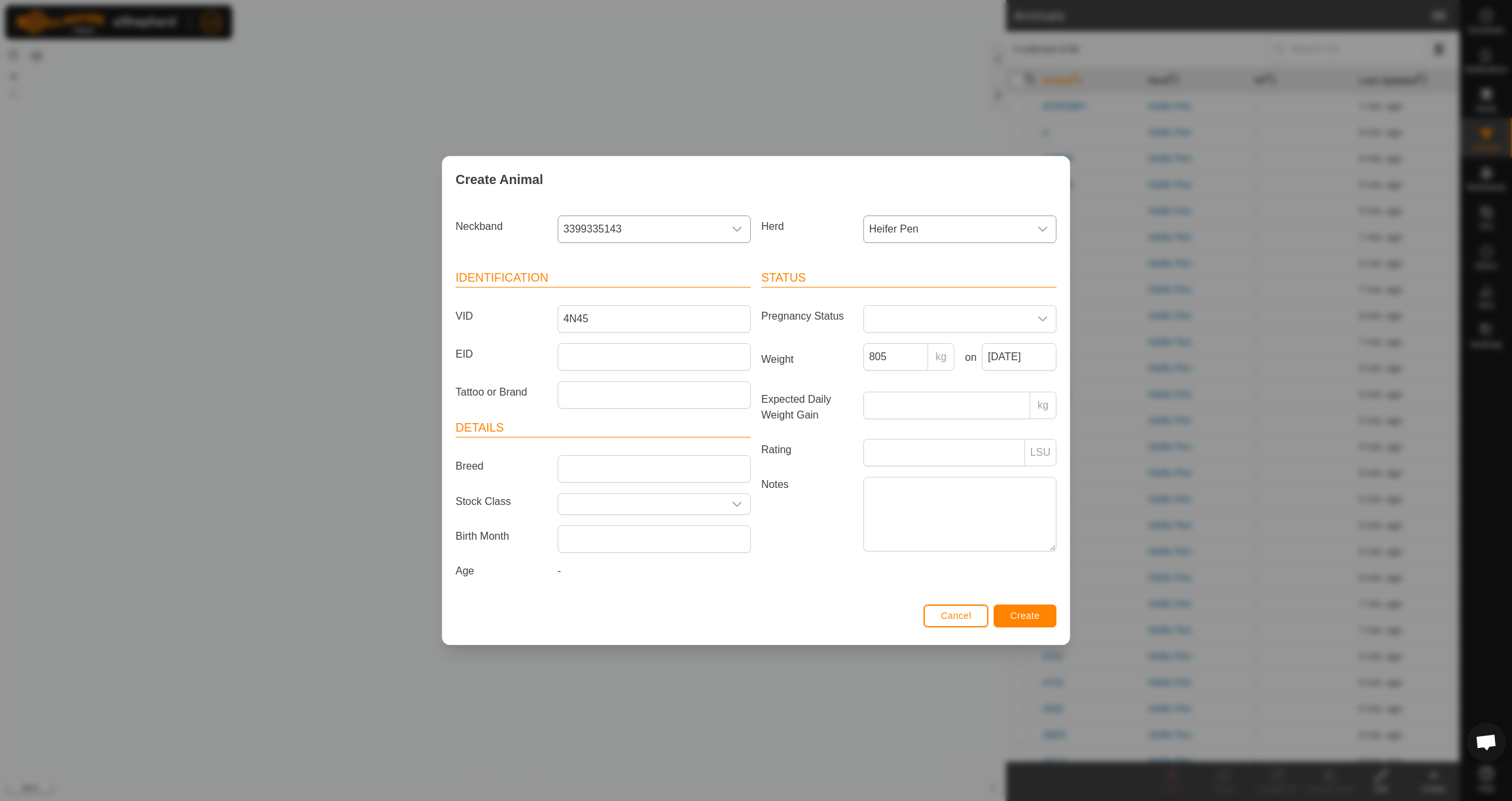
click at [1029, 621] on span "Create" at bounding box center [1025, 615] width 29 height 10
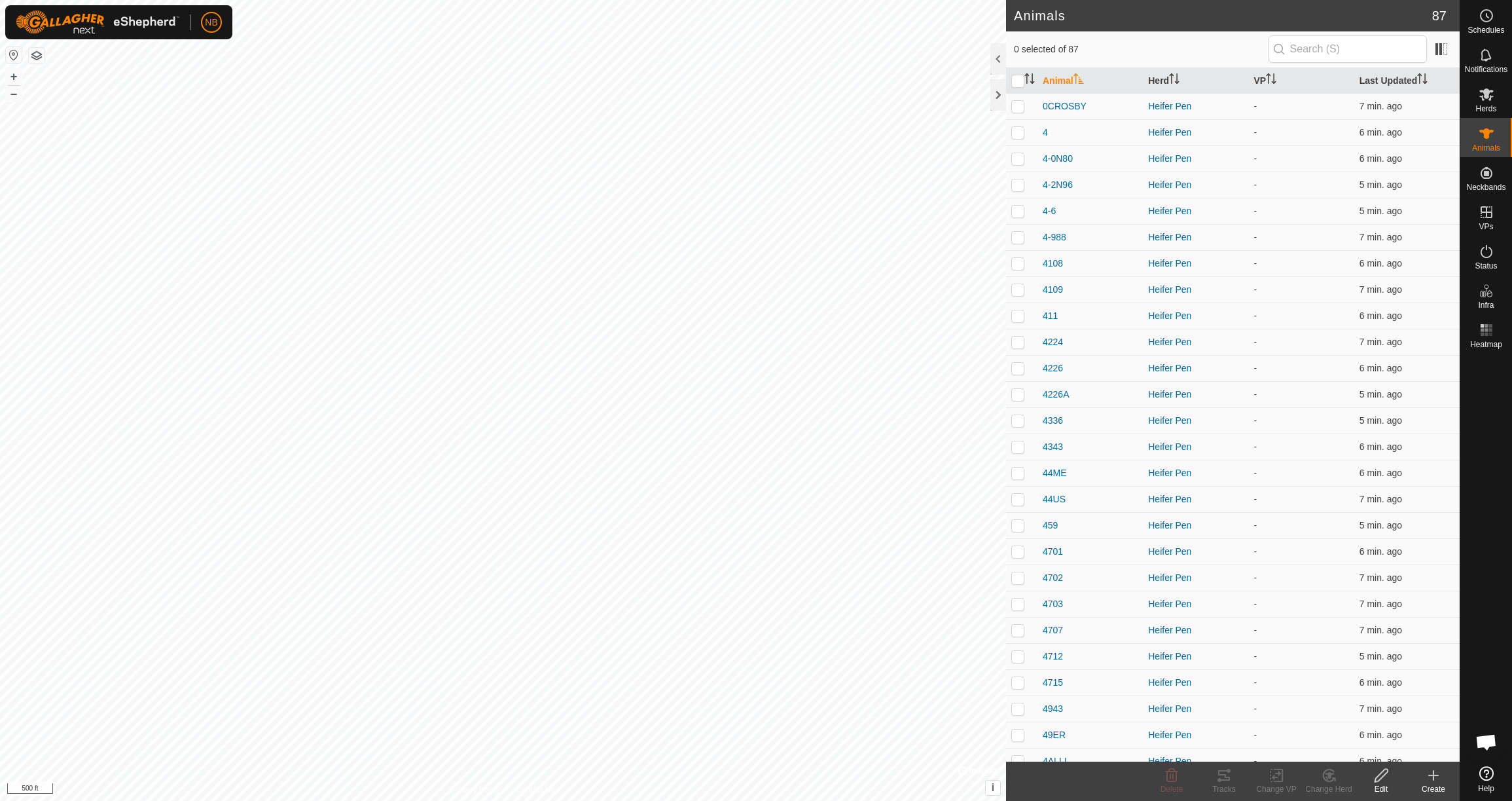
click at [1436, 778] on icon at bounding box center [1433, 775] width 16 height 16
click at [1379, 745] on link "Create Single Animal" at bounding box center [1375, 747] width 167 height 26
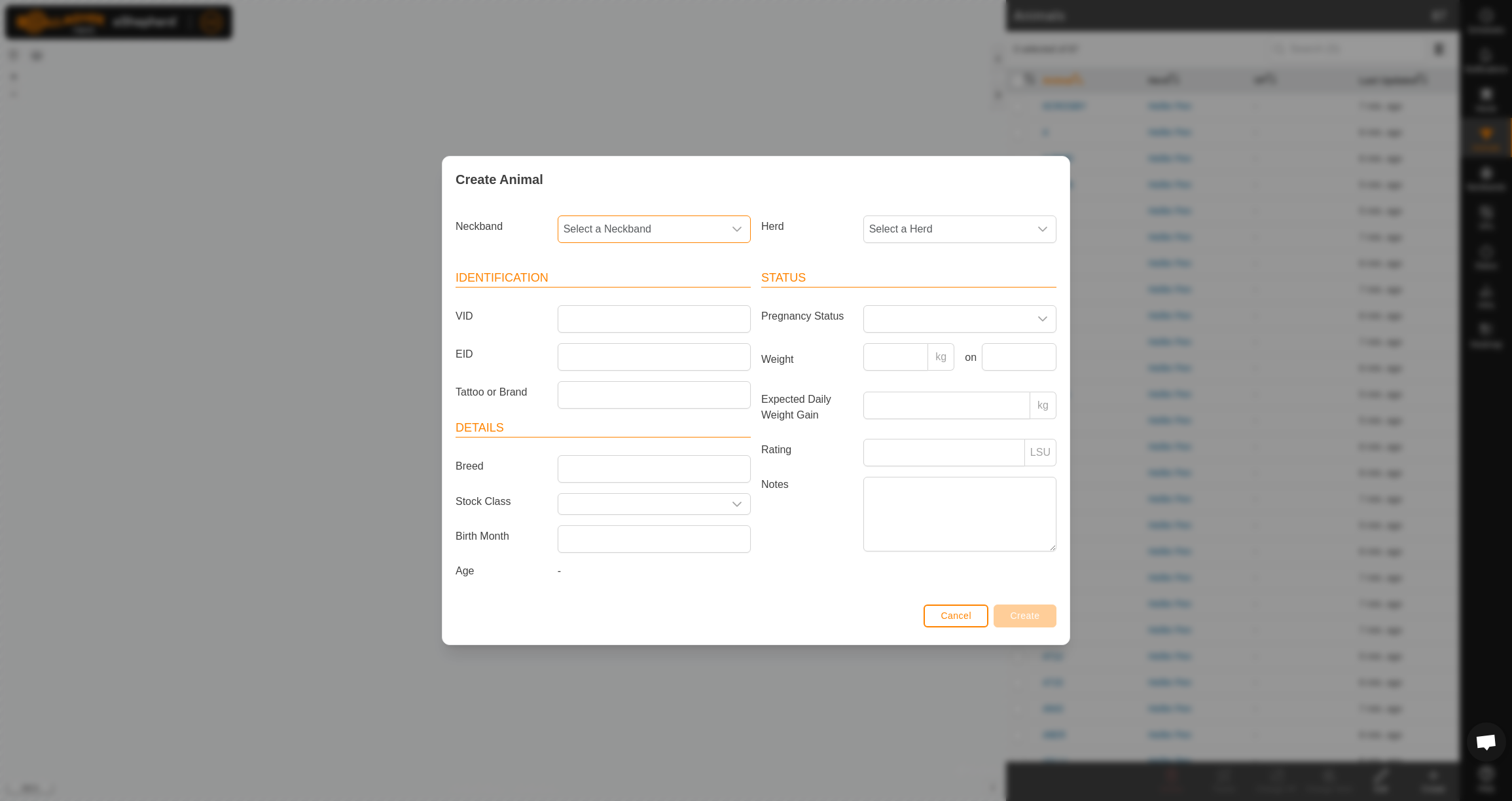
click at [615, 227] on span "Select a Neckband" at bounding box center [641, 229] width 166 height 26
type input "3705"
click at [620, 296] on li "3705020007" at bounding box center [654, 296] width 191 height 26
click at [950, 228] on span "Select a Herd" at bounding box center [947, 229] width 166 height 26
drag, startPoint x: 942, startPoint y: 325, endPoint x: 902, endPoint y: 321, distance: 40.2
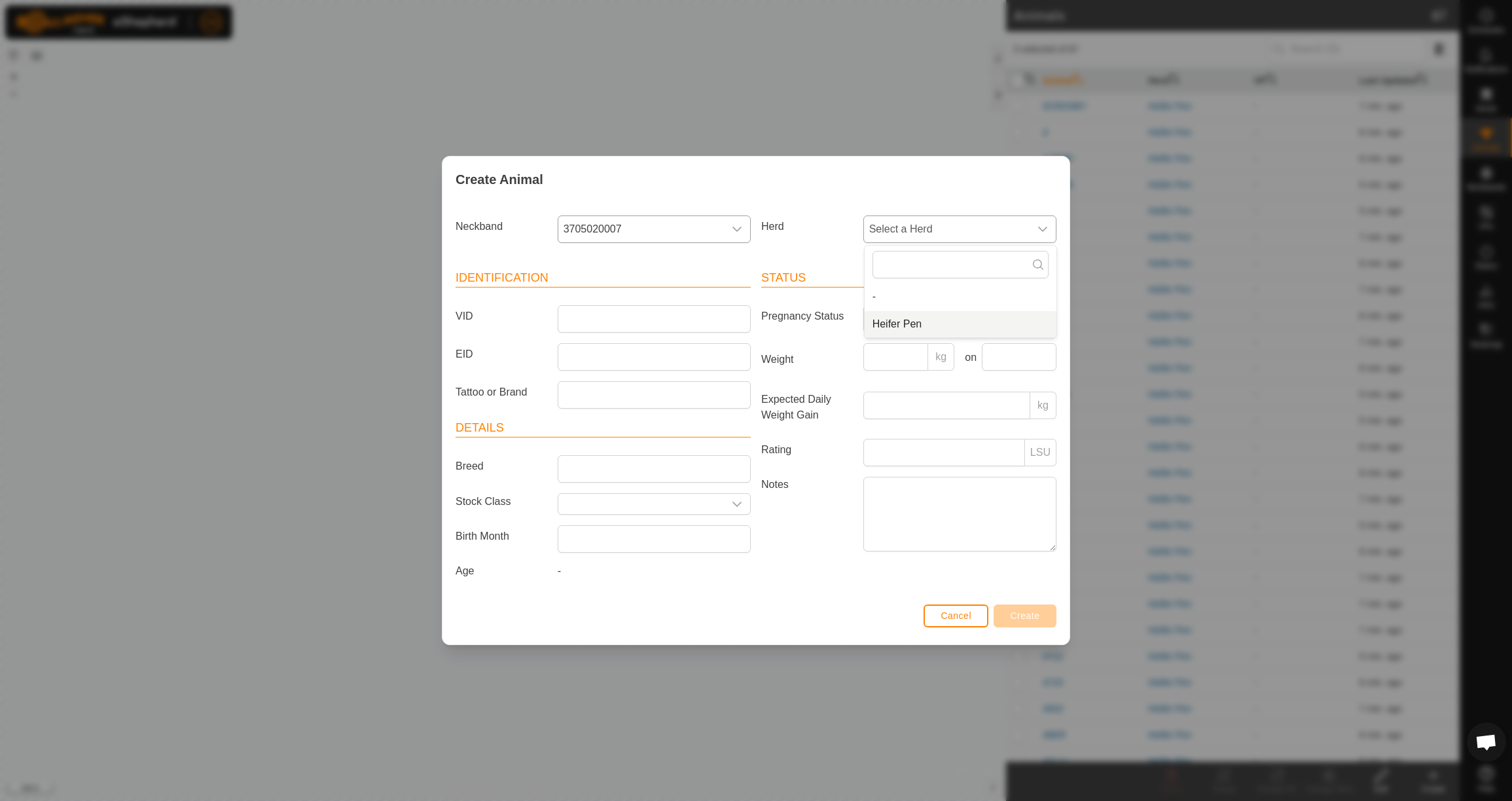
click at [941, 325] on li "Heifer Pen" at bounding box center [961, 324] width 191 height 26
click at [673, 312] on input "VID" at bounding box center [654, 319] width 193 height 28
type input "4217"
click at [906, 362] on input "Weight" at bounding box center [895, 357] width 65 height 28
type input "690"
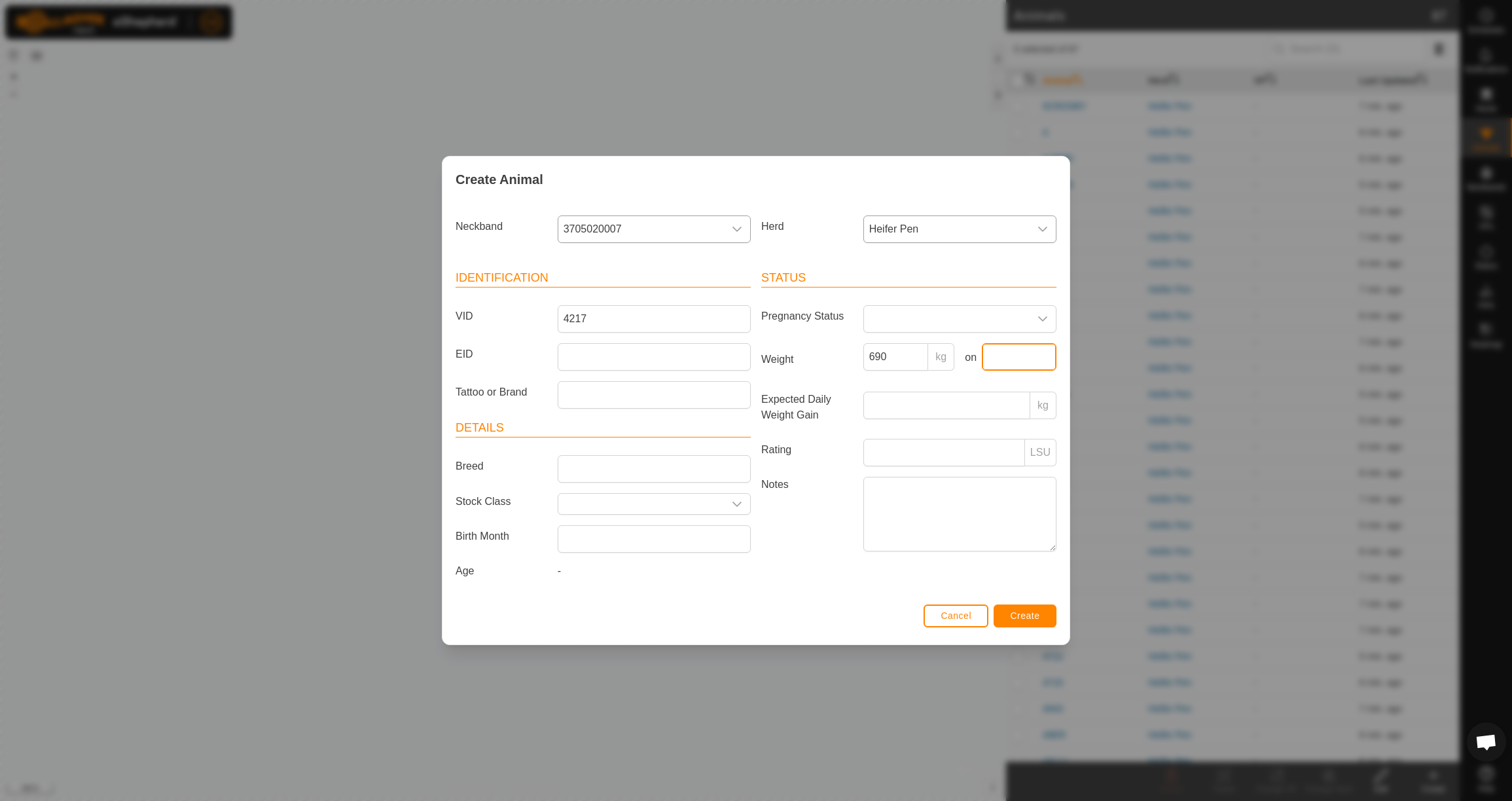
click at [997, 355] on input "text" at bounding box center [1019, 357] width 75 height 28
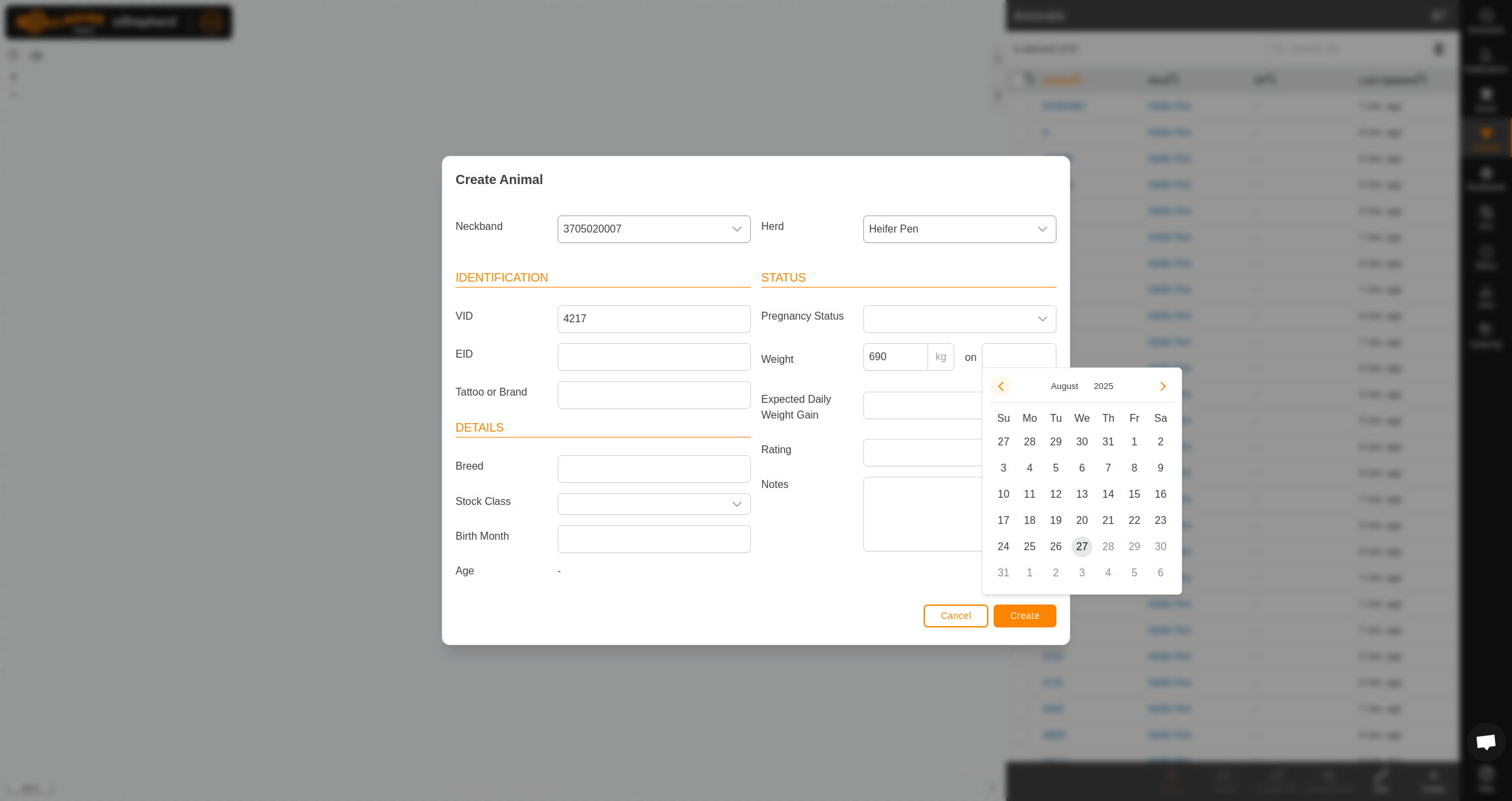
click at [1005, 386] on button "Previous Month" at bounding box center [1000, 386] width 21 height 21
click at [1031, 520] on span "23" at bounding box center [1029, 520] width 21 height 21
type input "[DATE]"
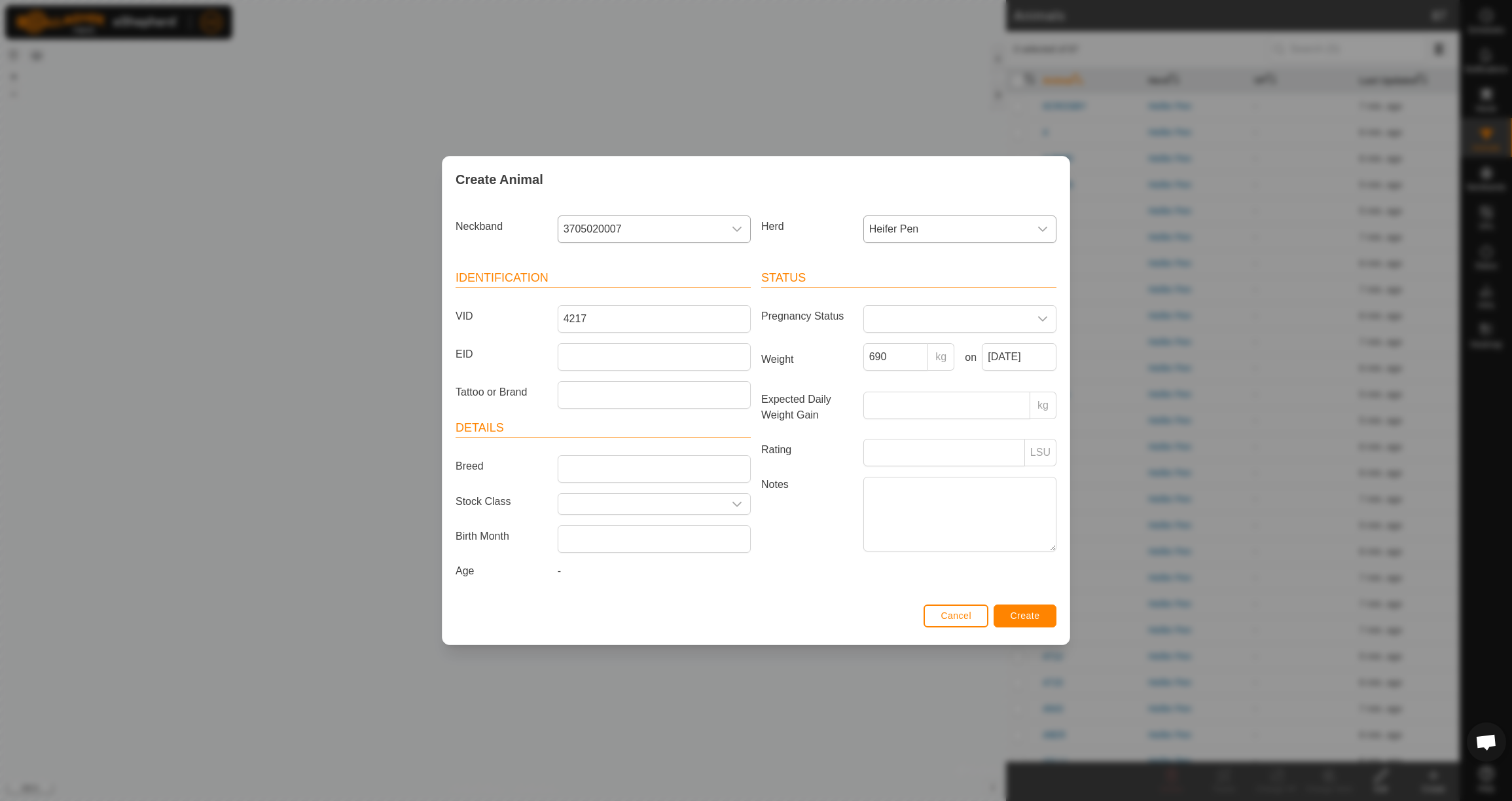
click at [1023, 620] on span "Create" at bounding box center [1025, 615] width 29 height 10
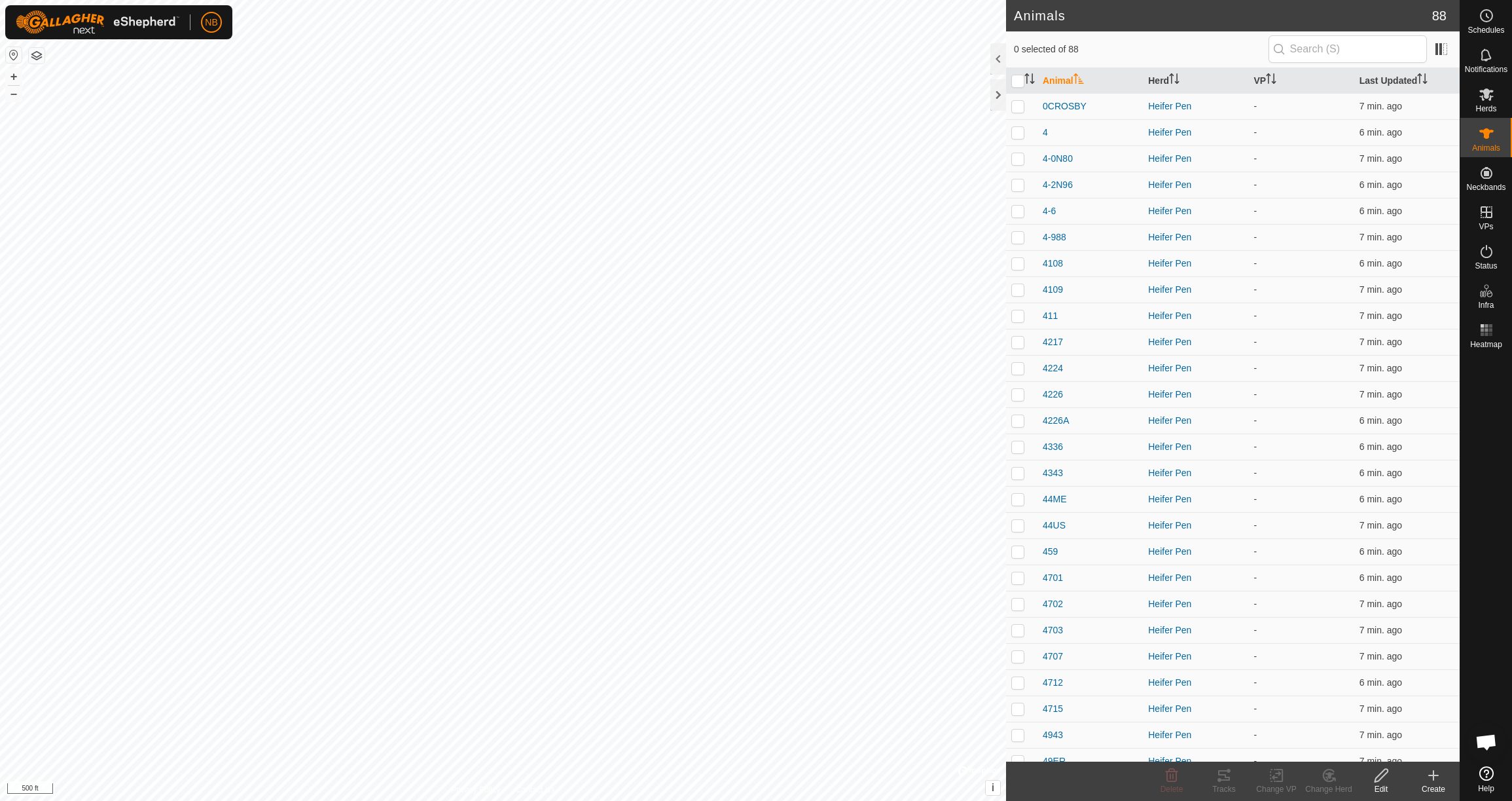
click at [1434, 775] on icon at bounding box center [1434, 775] width 9 height 0
click at [1399, 756] on link "Create Single Animal" at bounding box center [1375, 747] width 167 height 26
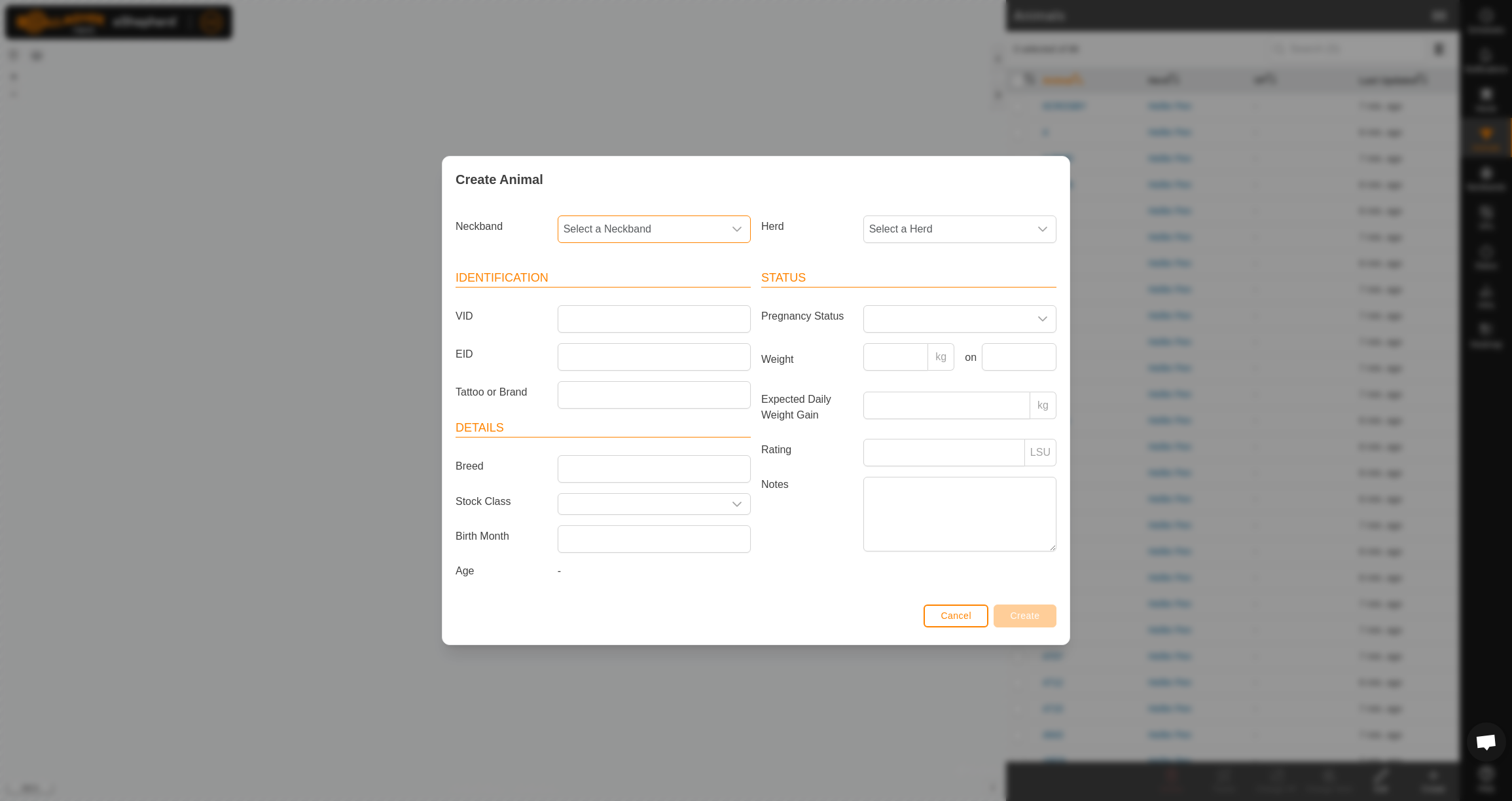
click at [665, 221] on span "Select a Neckband" at bounding box center [641, 229] width 166 height 26
type input "0495"
click at [670, 298] on li "0495214359" at bounding box center [654, 296] width 191 height 26
click at [902, 221] on span "Select a Herd" at bounding box center [947, 229] width 166 height 26
drag, startPoint x: 929, startPoint y: 317, endPoint x: 923, endPoint y: 305, distance: 13.4
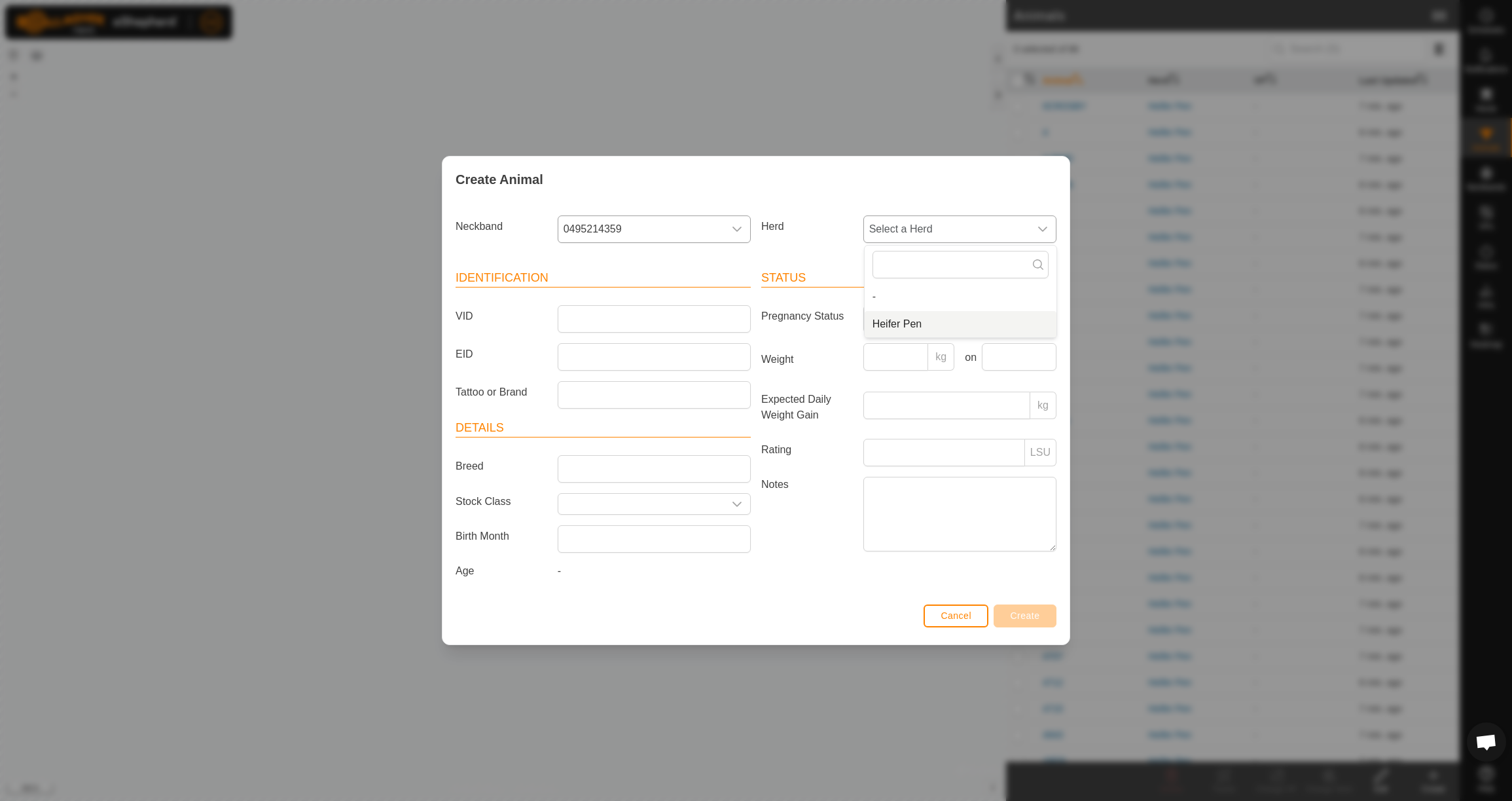
click at [929, 317] on li "Heifer Pen" at bounding box center [961, 324] width 191 height 26
click at [659, 314] on input "VID" at bounding box center [654, 319] width 193 height 28
type input "4713"
drag, startPoint x: 902, startPoint y: 358, endPoint x: 890, endPoint y: 357, distance: 12.0
click at [904, 358] on input "Weight" at bounding box center [895, 357] width 65 height 28
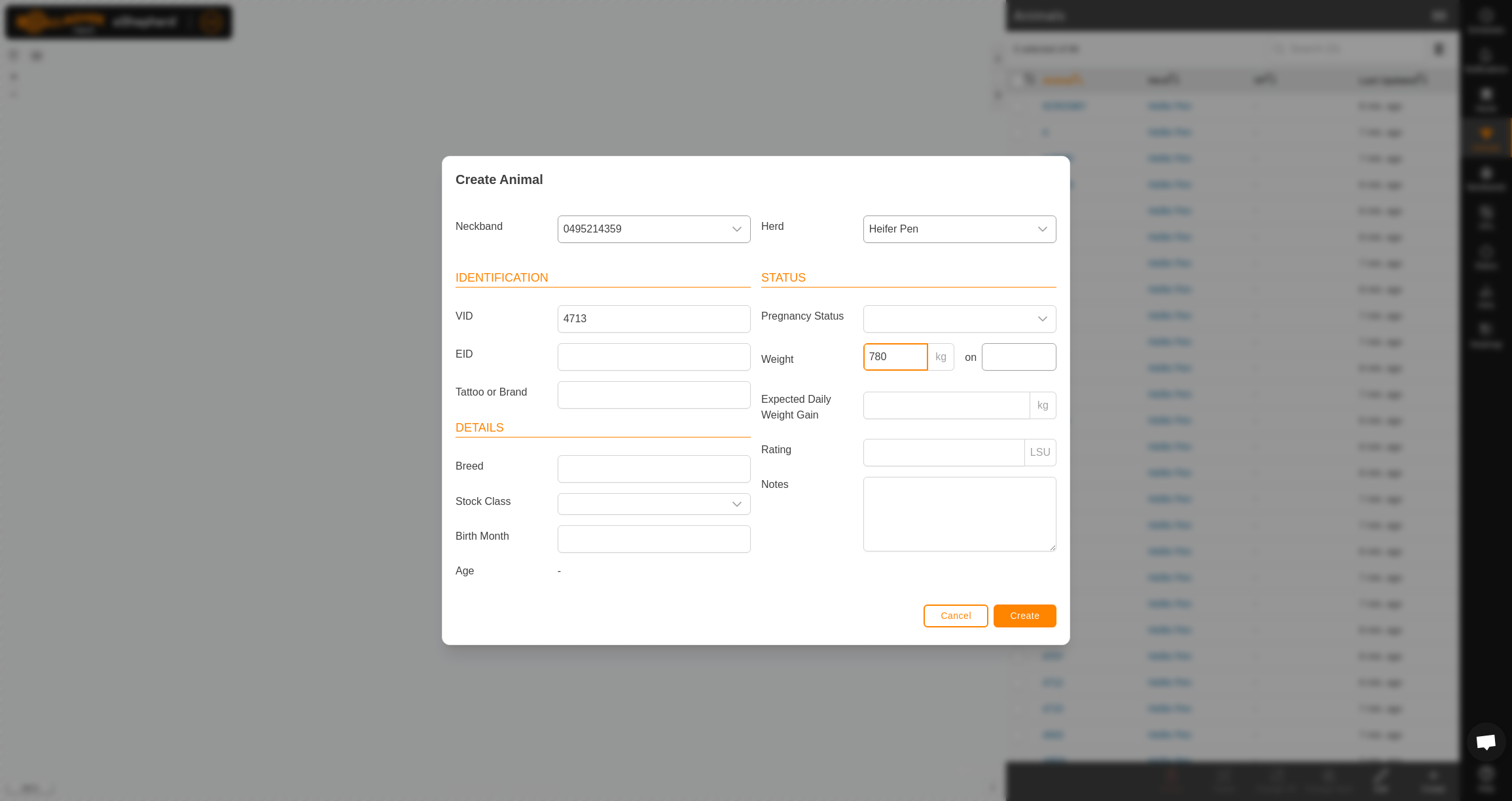
type input "780"
click at [1008, 363] on input "text" at bounding box center [1019, 357] width 75 height 28
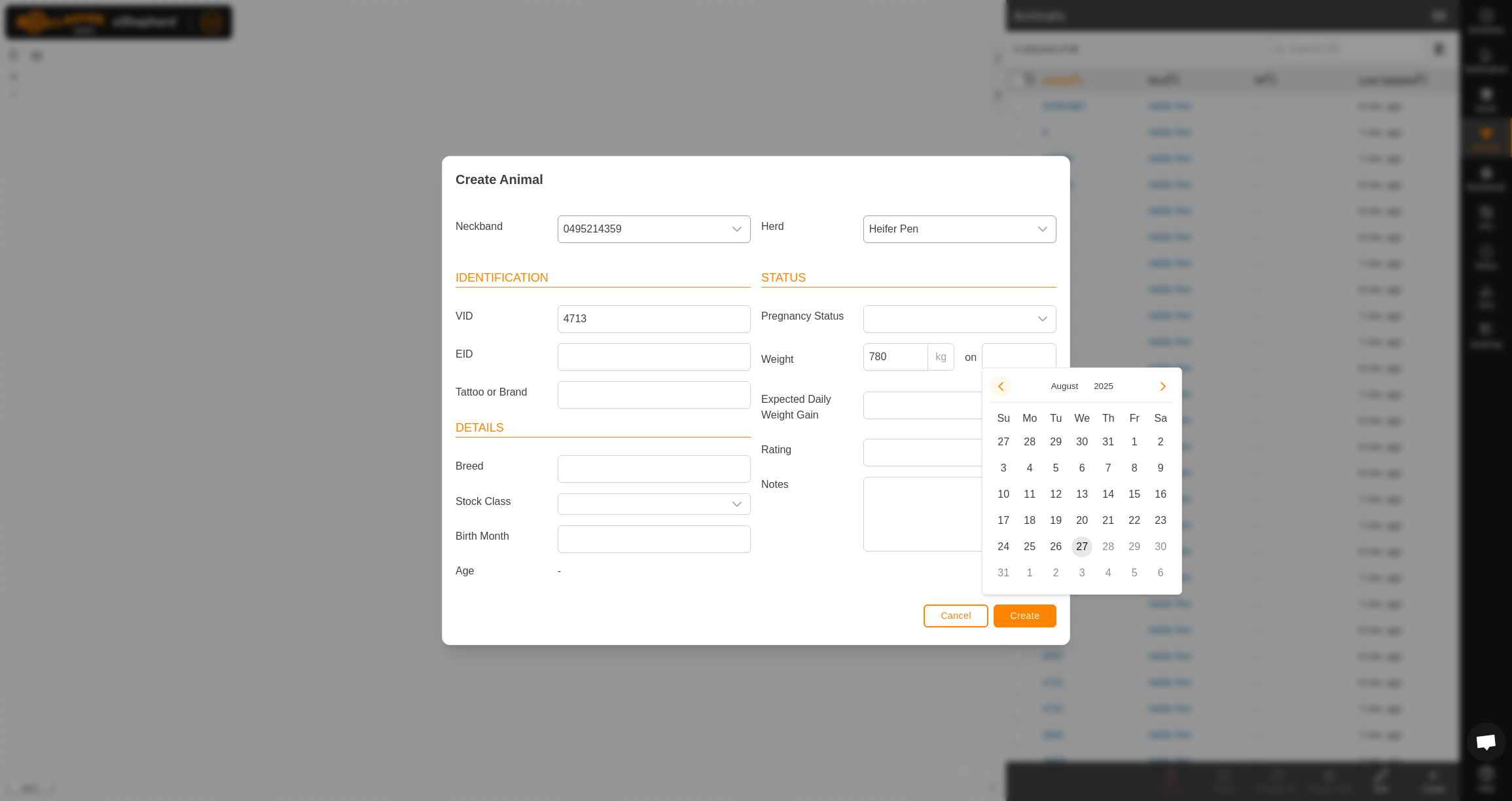
click at [1005, 392] on button "Previous Month" at bounding box center [1000, 386] width 21 height 21
click at [1033, 517] on span "23" at bounding box center [1029, 520] width 21 height 21
type input "[DATE]"
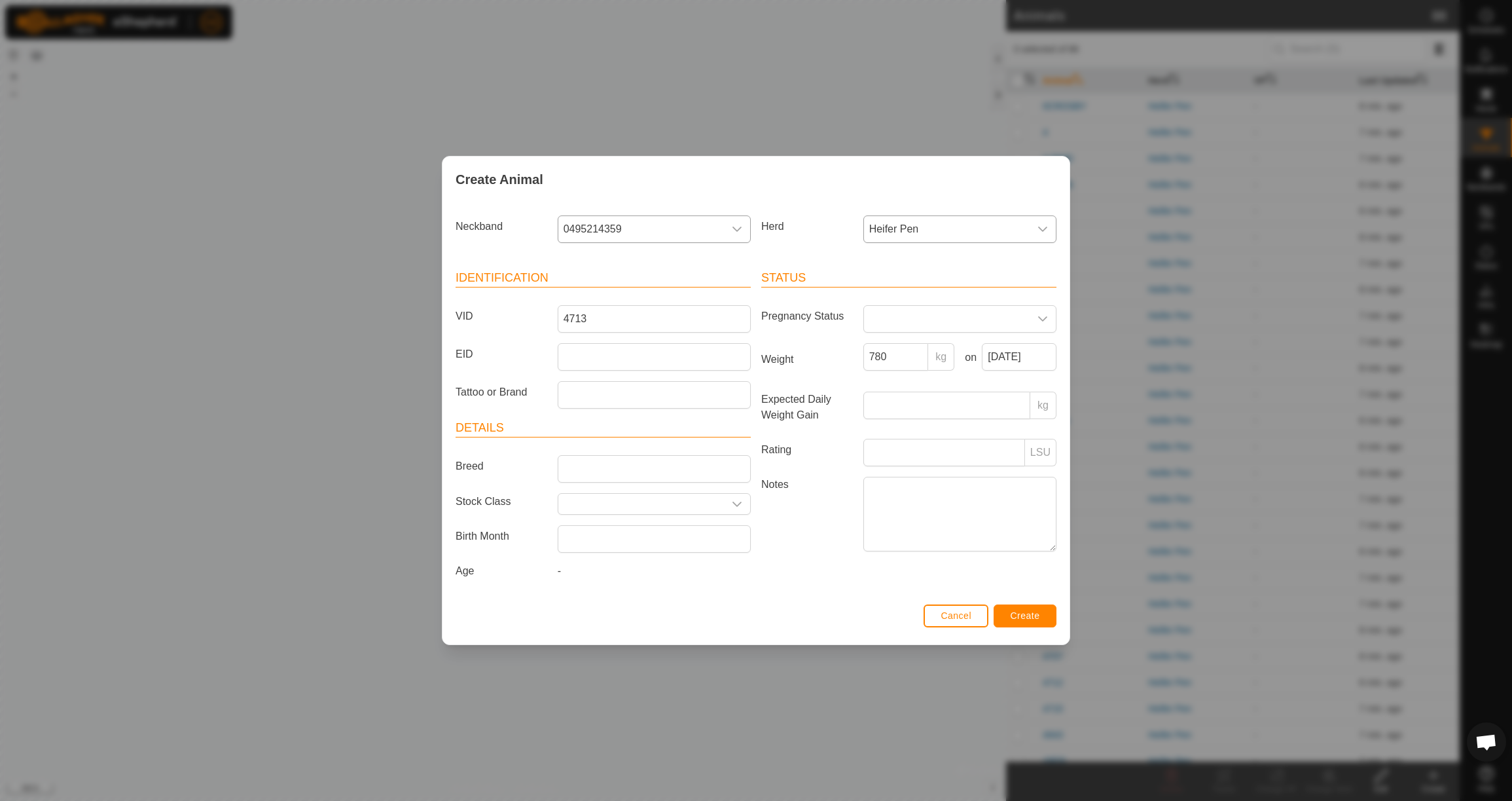
click at [1028, 619] on span "Create" at bounding box center [1025, 615] width 29 height 10
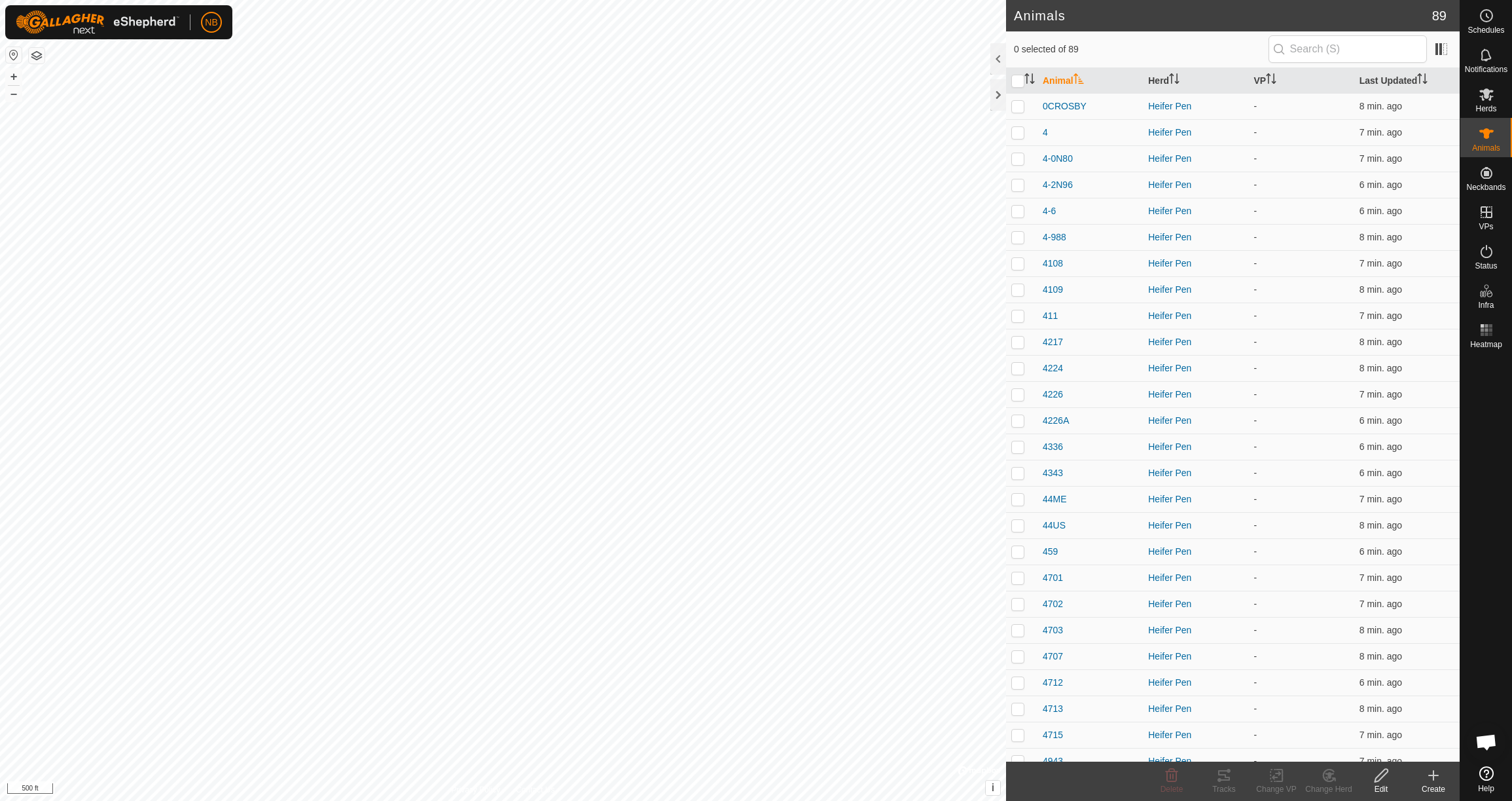
click at [1432, 775] on icon at bounding box center [1434, 775] width 9 height 0
click at [1374, 747] on link "Create Single Animal" at bounding box center [1375, 747] width 167 height 26
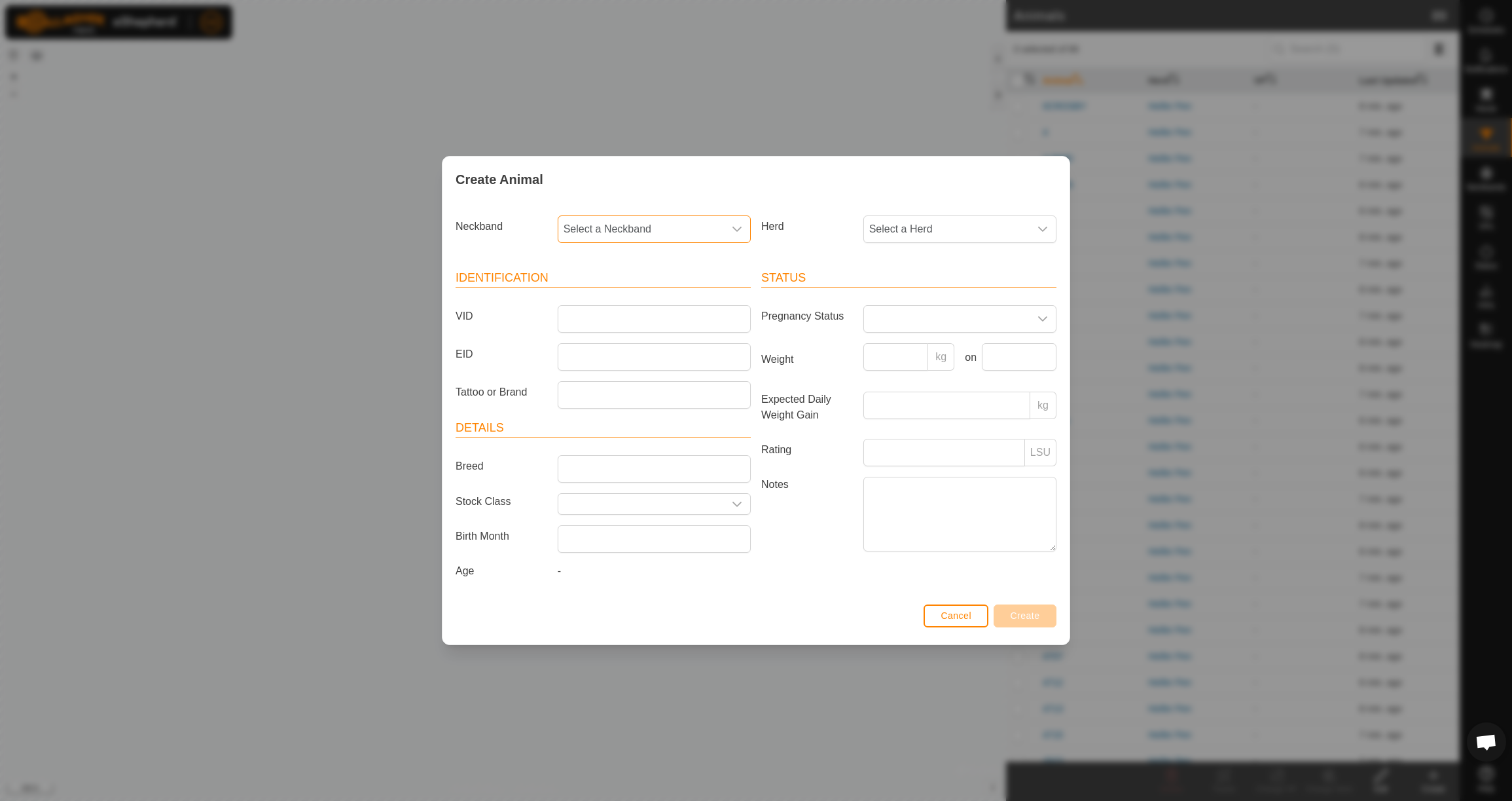
click at [655, 226] on span "Select a Neckband" at bounding box center [641, 229] width 166 height 26
type input "15214"
click at [650, 299] on li "1521416436" at bounding box center [654, 296] width 191 height 26
click at [925, 233] on span "Select a Herd" at bounding box center [947, 229] width 166 height 26
click at [929, 326] on li "Heifer Pen" at bounding box center [961, 324] width 191 height 26
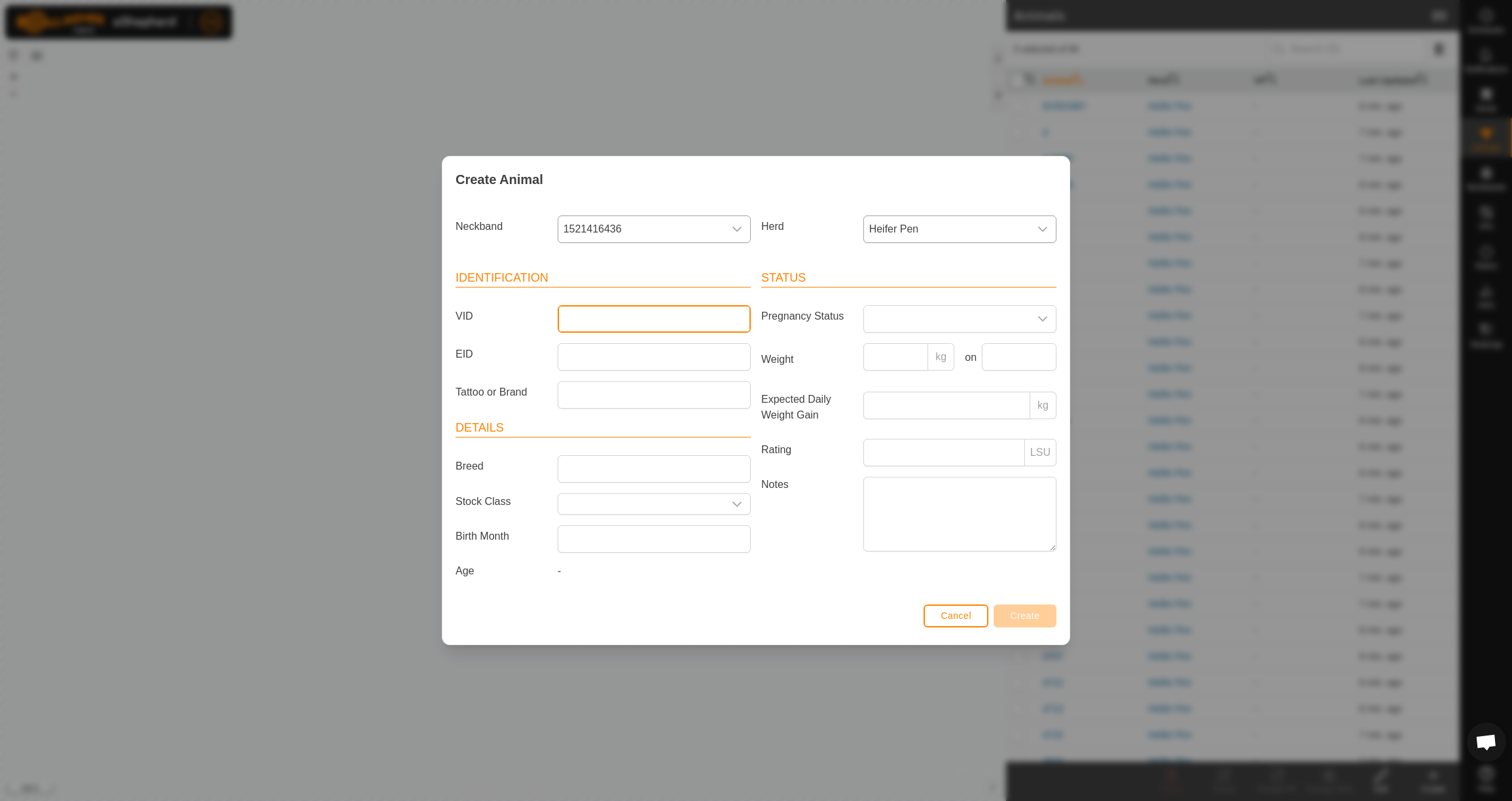
click at [695, 315] on input "VID" at bounding box center [654, 319] width 193 height 28
type input "4N93"
click at [879, 365] on input "Weight" at bounding box center [895, 357] width 65 height 28
type input "750"
click at [1024, 353] on input "text" at bounding box center [1019, 357] width 75 height 28
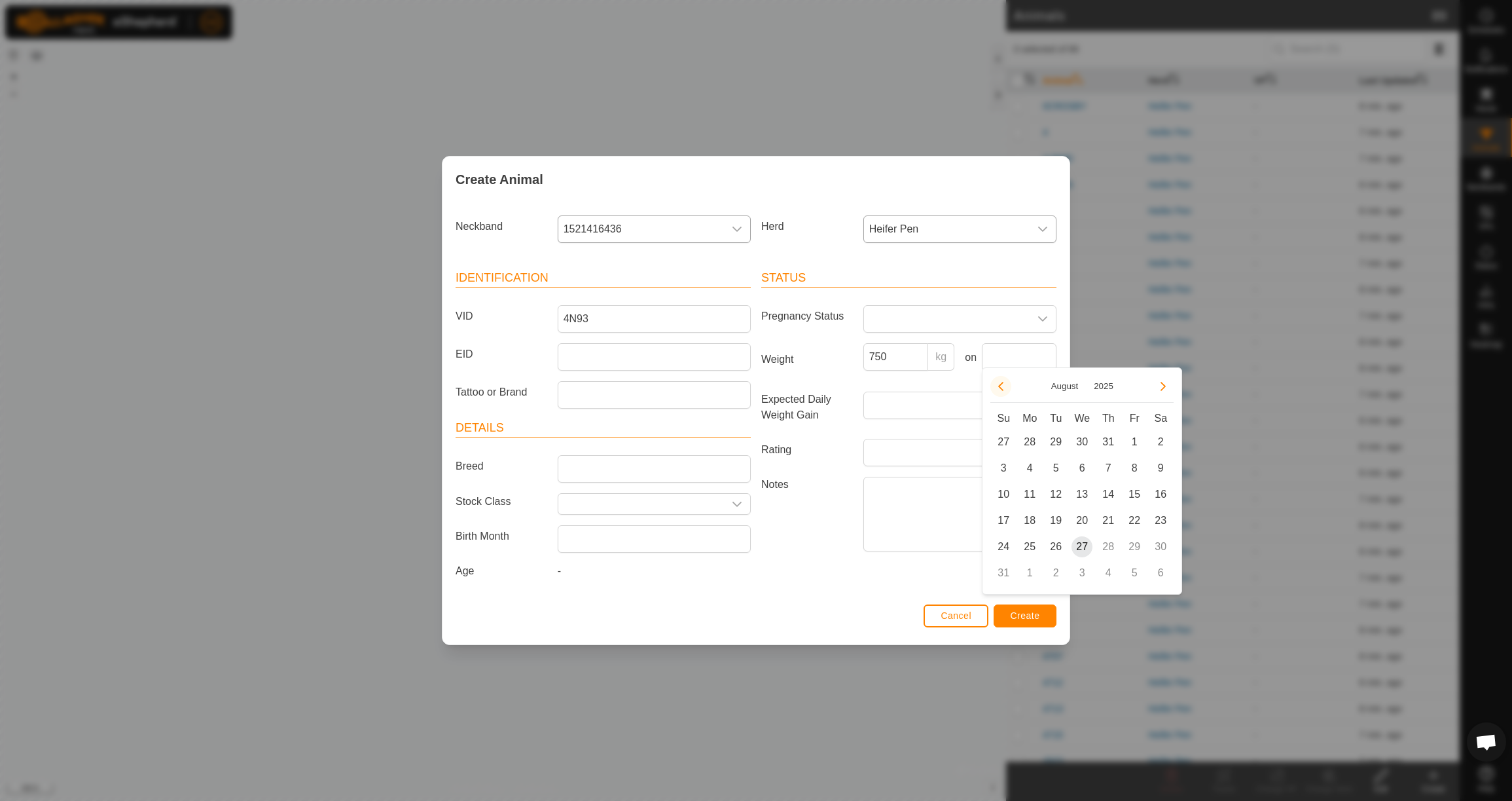
click at [1003, 390] on button "Previous Month" at bounding box center [1000, 386] width 21 height 21
click at [1026, 521] on span "23" at bounding box center [1029, 520] width 21 height 21
type input "[DATE]"
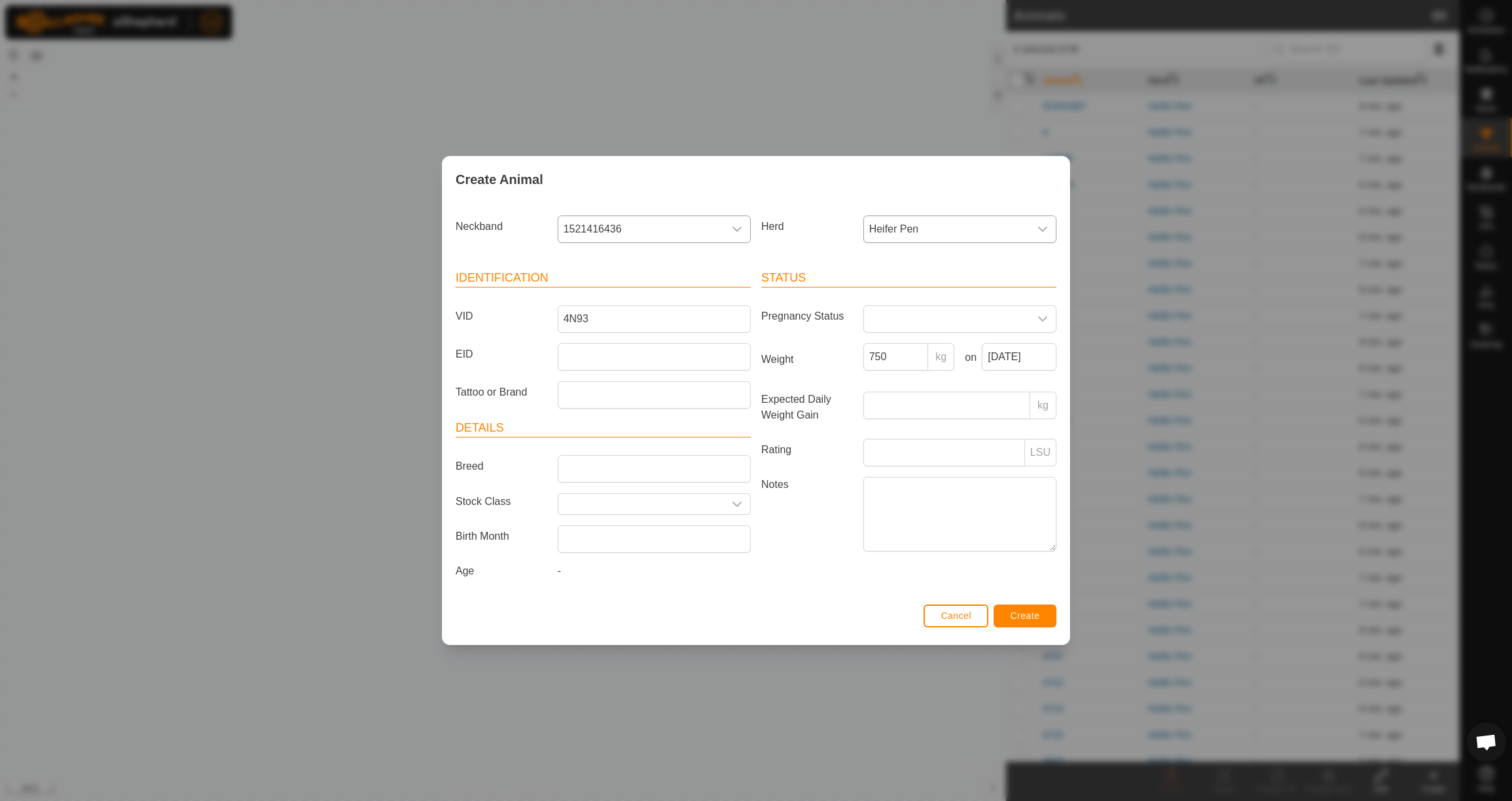
click at [1029, 620] on span "Create" at bounding box center [1025, 615] width 29 height 10
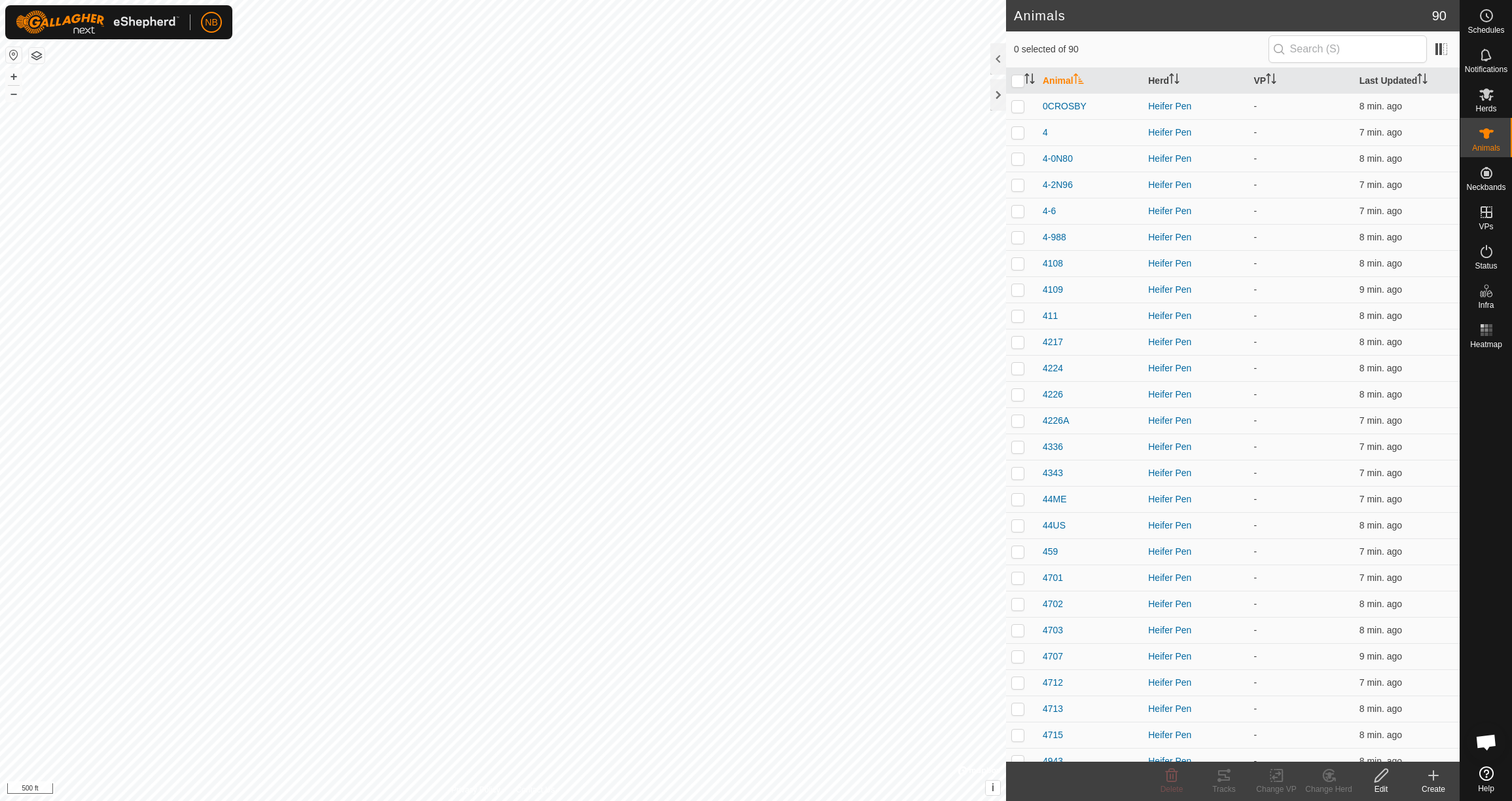
click at [1433, 775] on icon at bounding box center [1434, 775] width 9 height 0
click at [1365, 749] on link "Create Single Animal" at bounding box center [1375, 747] width 167 height 26
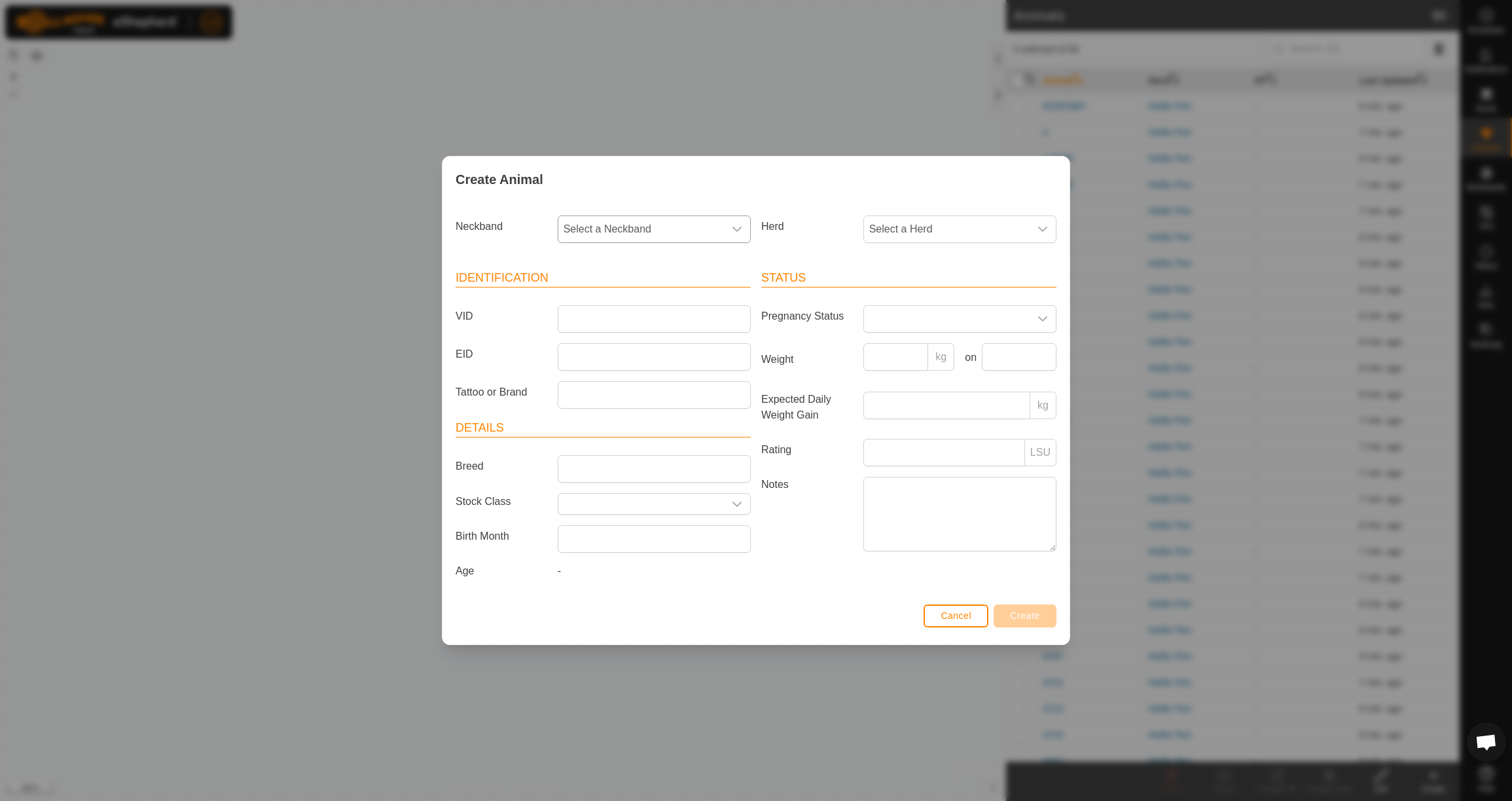
click at [607, 231] on span "Select a Neckband" at bounding box center [641, 229] width 166 height 26
type input "1138"
click at [623, 295] on li "1138284076" at bounding box center [654, 296] width 191 height 26
click at [930, 230] on span "Select a Herd" at bounding box center [947, 229] width 166 height 26
drag, startPoint x: 921, startPoint y: 326, endPoint x: 870, endPoint y: 324, distance: 51.0
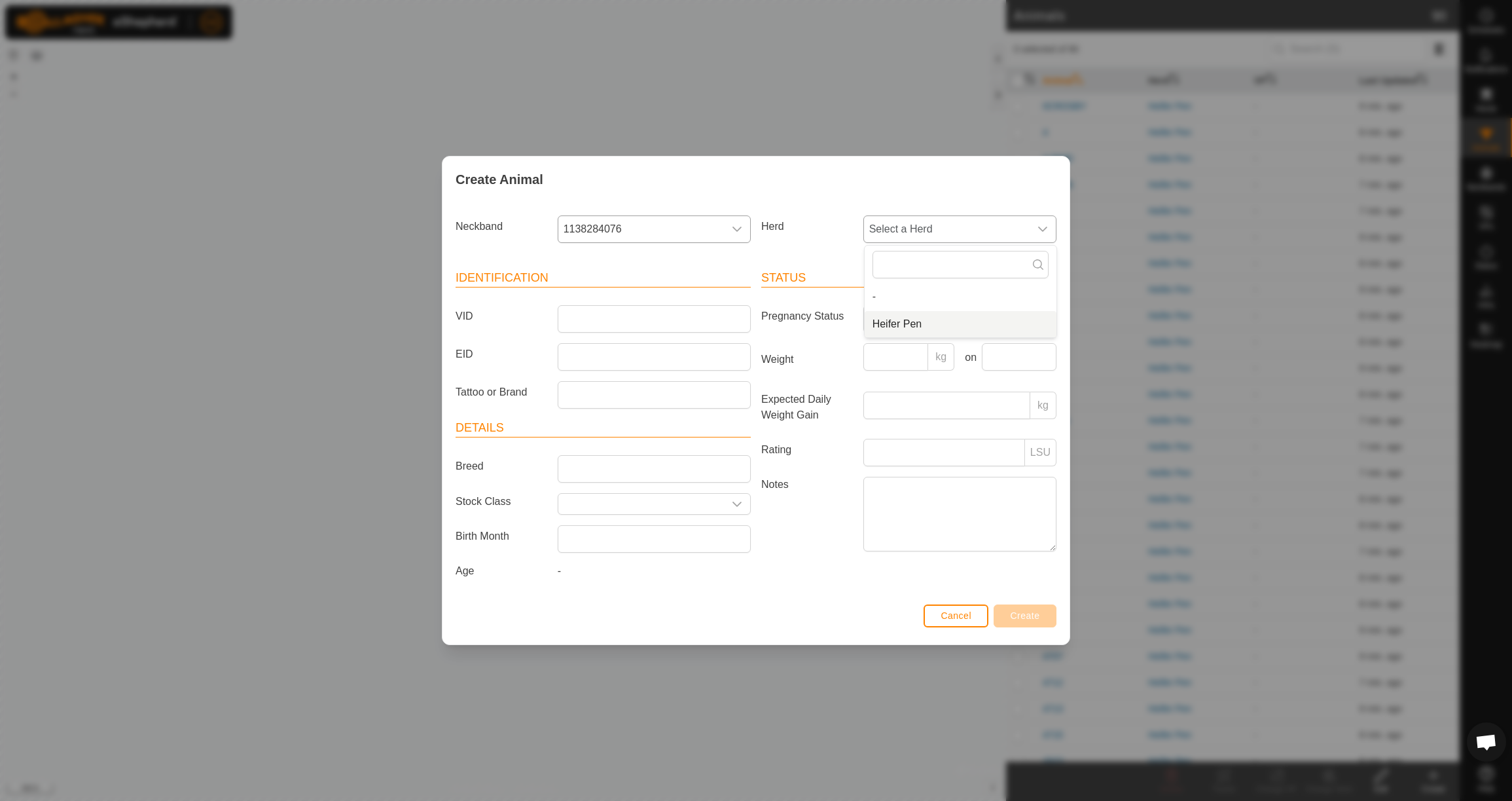
click at [920, 326] on li "Heifer Pen" at bounding box center [961, 324] width 191 height 26
click at [698, 317] on input "VID" at bounding box center [654, 319] width 193 height 28
type input "4L1"
click at [904, 351] on input "Weight" at bounding box center [895, 357] width 65 height 28
type input "770"
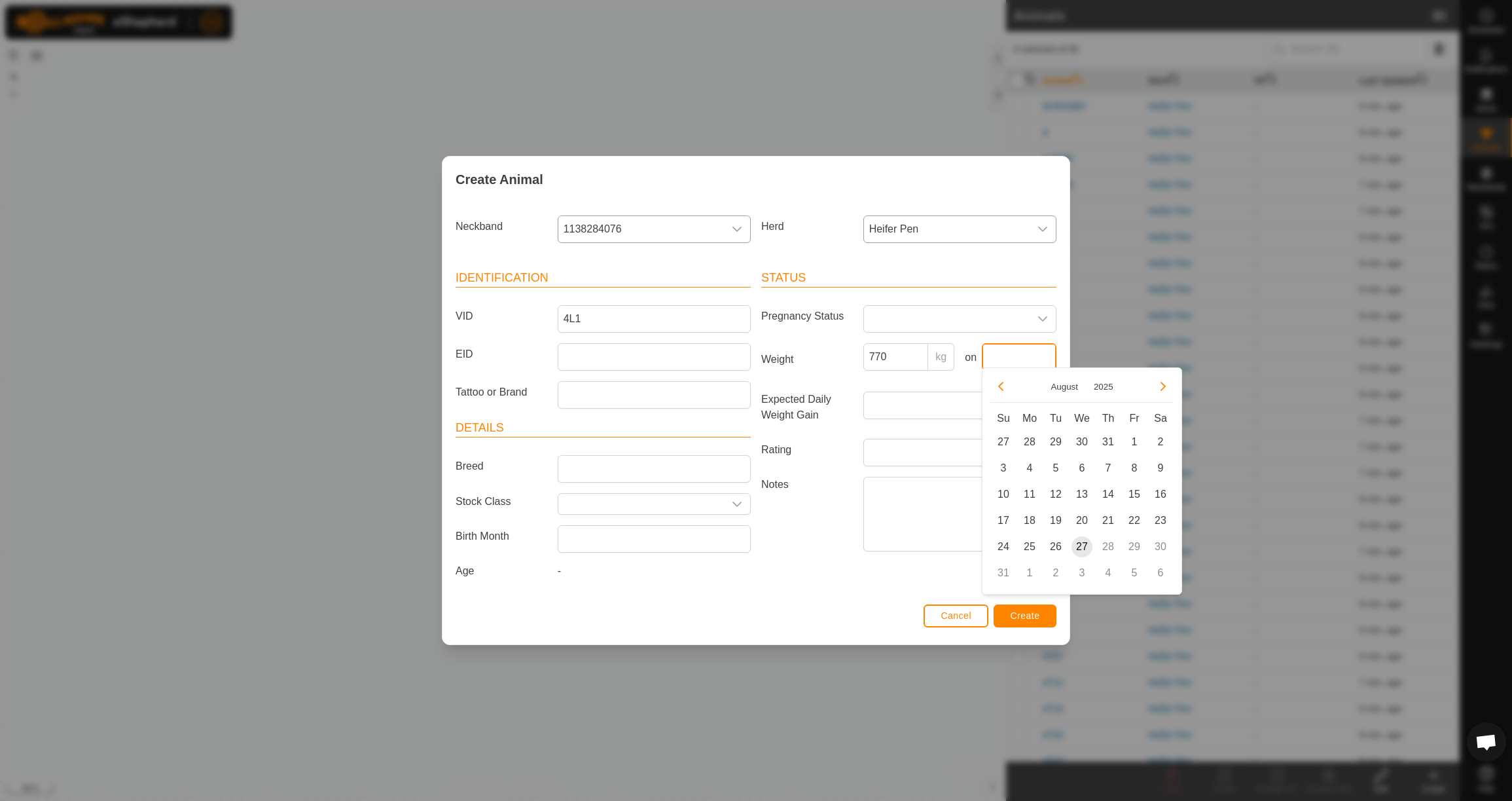
drag, startPoint x: 1006, startPoint y: 354, endPoint x: 1007, endPoint y: 375, distance: 21.0
click at [1005, 354] on input "text" at bounding box center [1019, 357] width 75 height 28
click at [1010, 396] on p-button "Choose Date" at bounding box center [1000, 386] width 21 height 21
click at [1004, 389] on button "Previous Month" at bounding box center [1000, 386] width 21 height 21
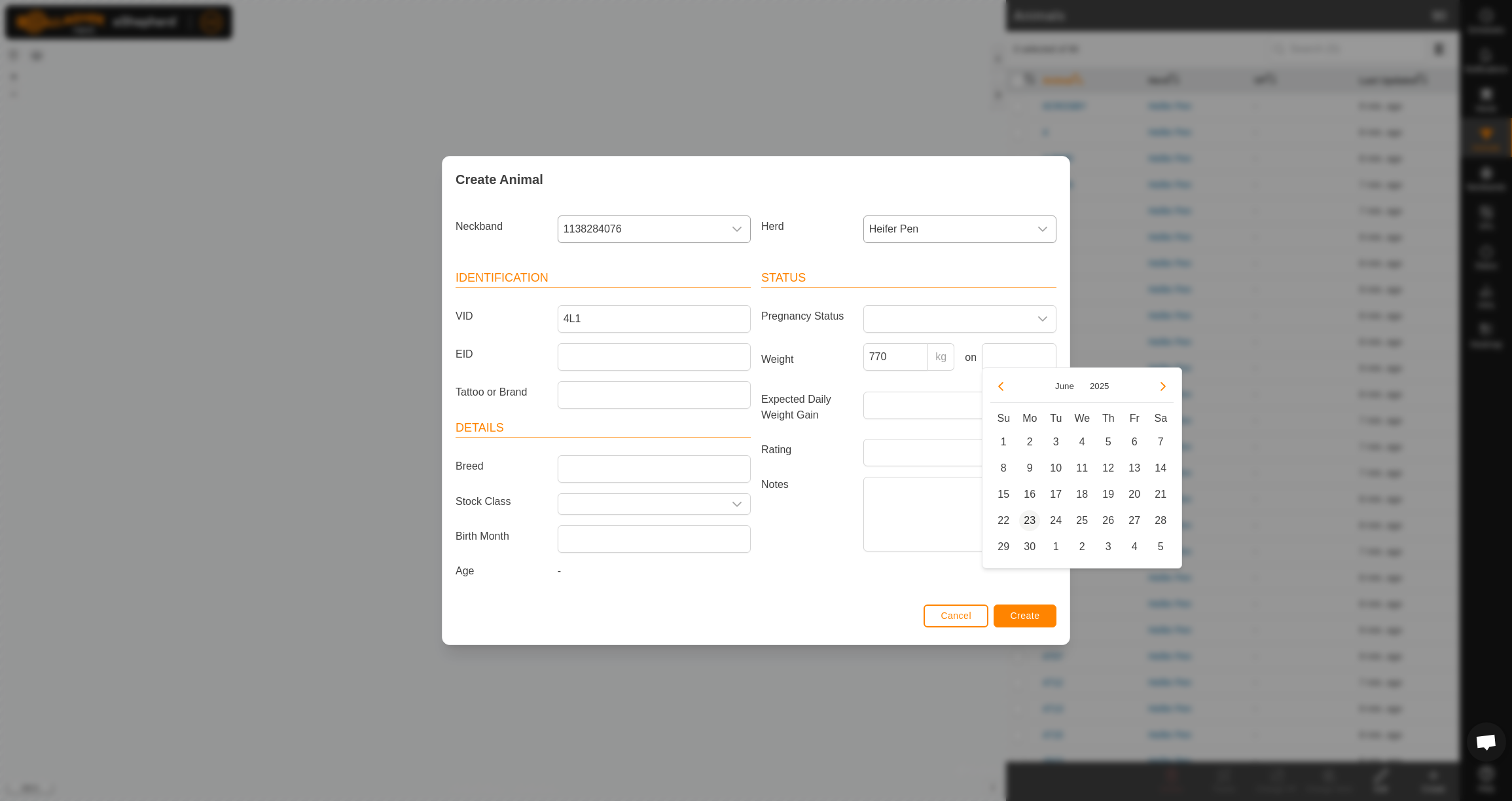
click at [1032, 515] on span "23" at bounding box center [1029, 520] width 21 height 21
type input "[DATE]"
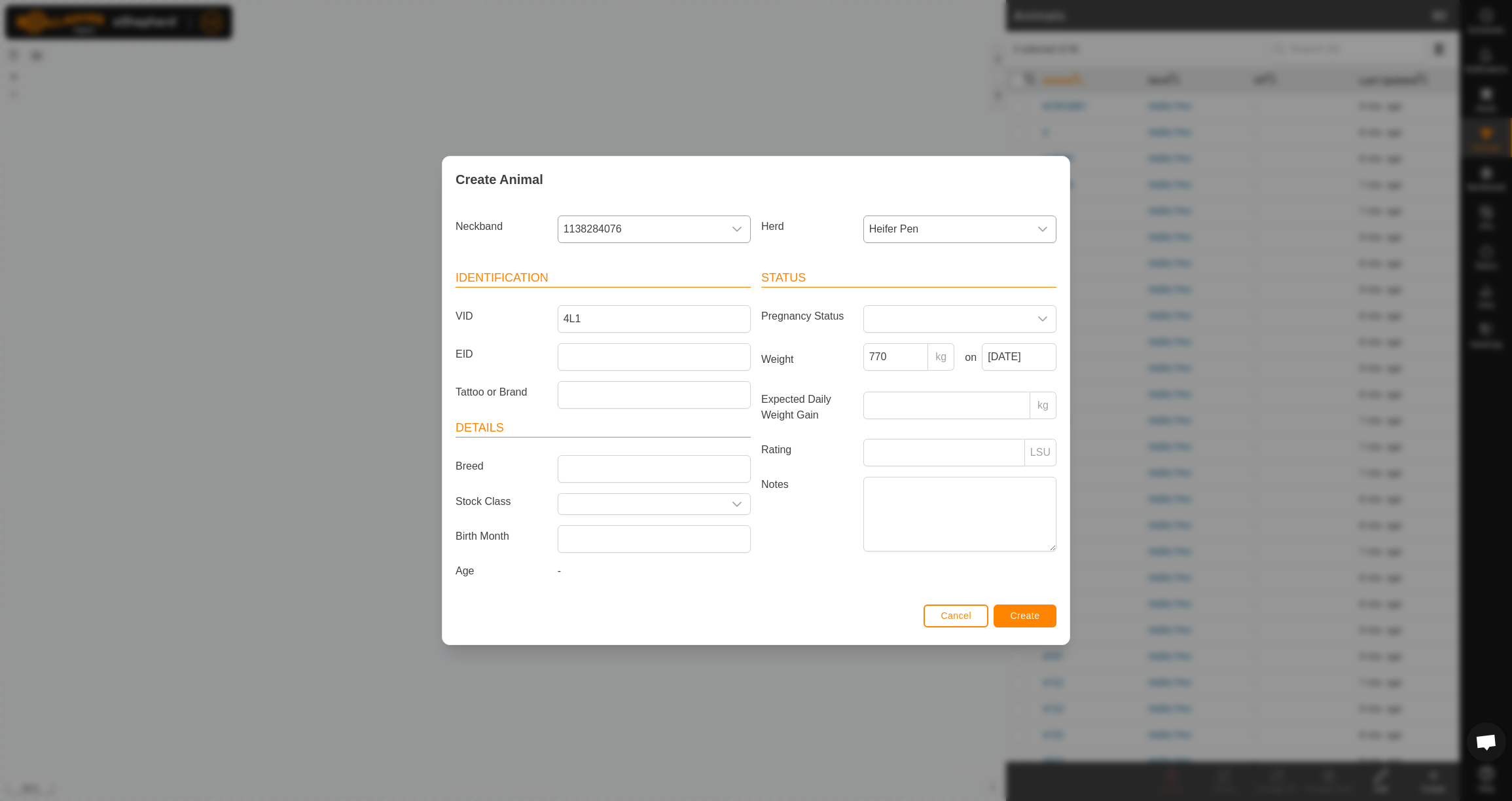
click at [1033, 621] on span "Create" at bounding box center [1025, 615] width 29 height 10
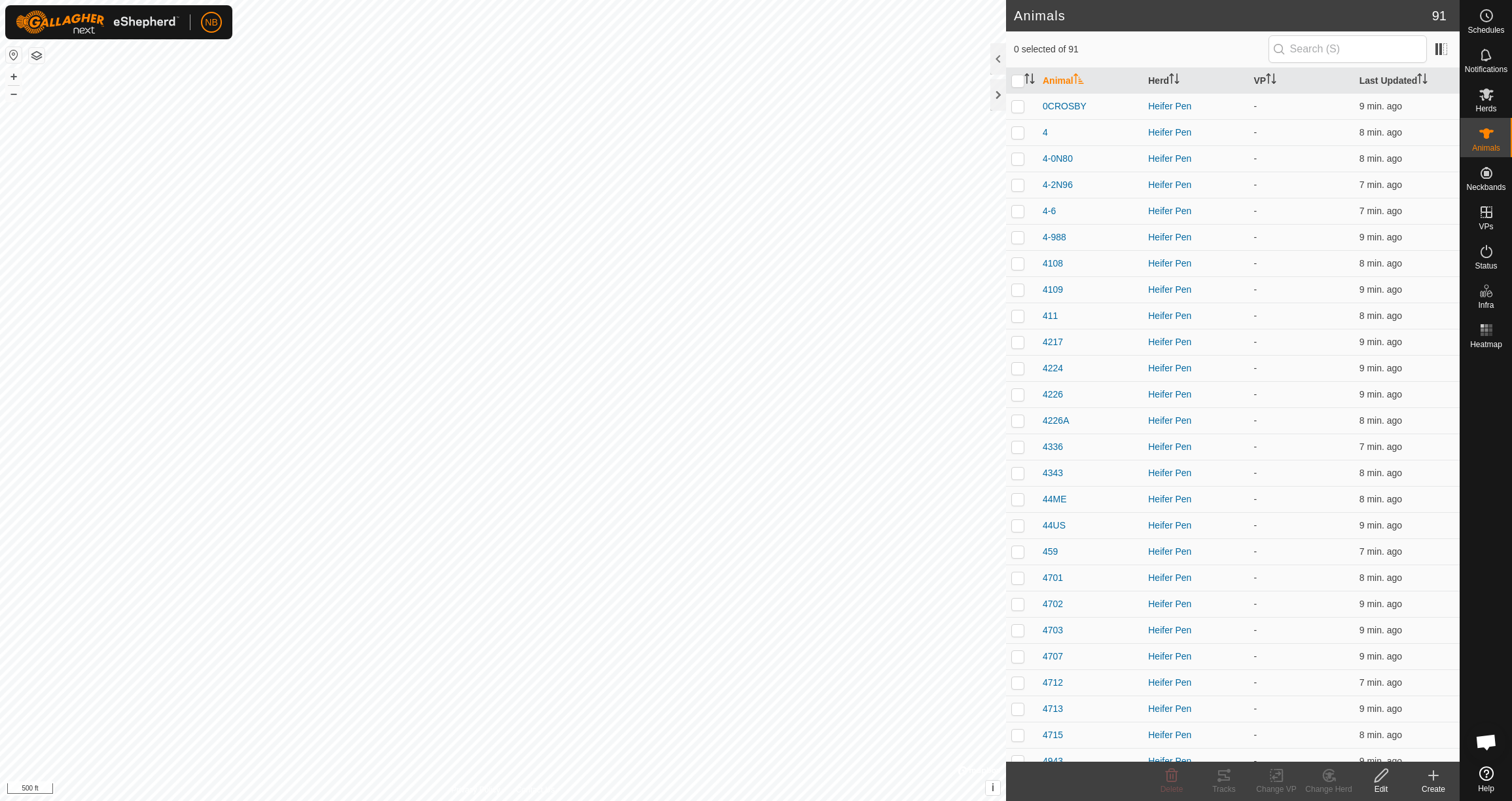
click at [1436, 777] on icon at bounding box center [1433, 775] width 16 height 16
click at [1363, 749] on link "Create Single Animal" at bounding box center [1375, 747] width 167 height 26
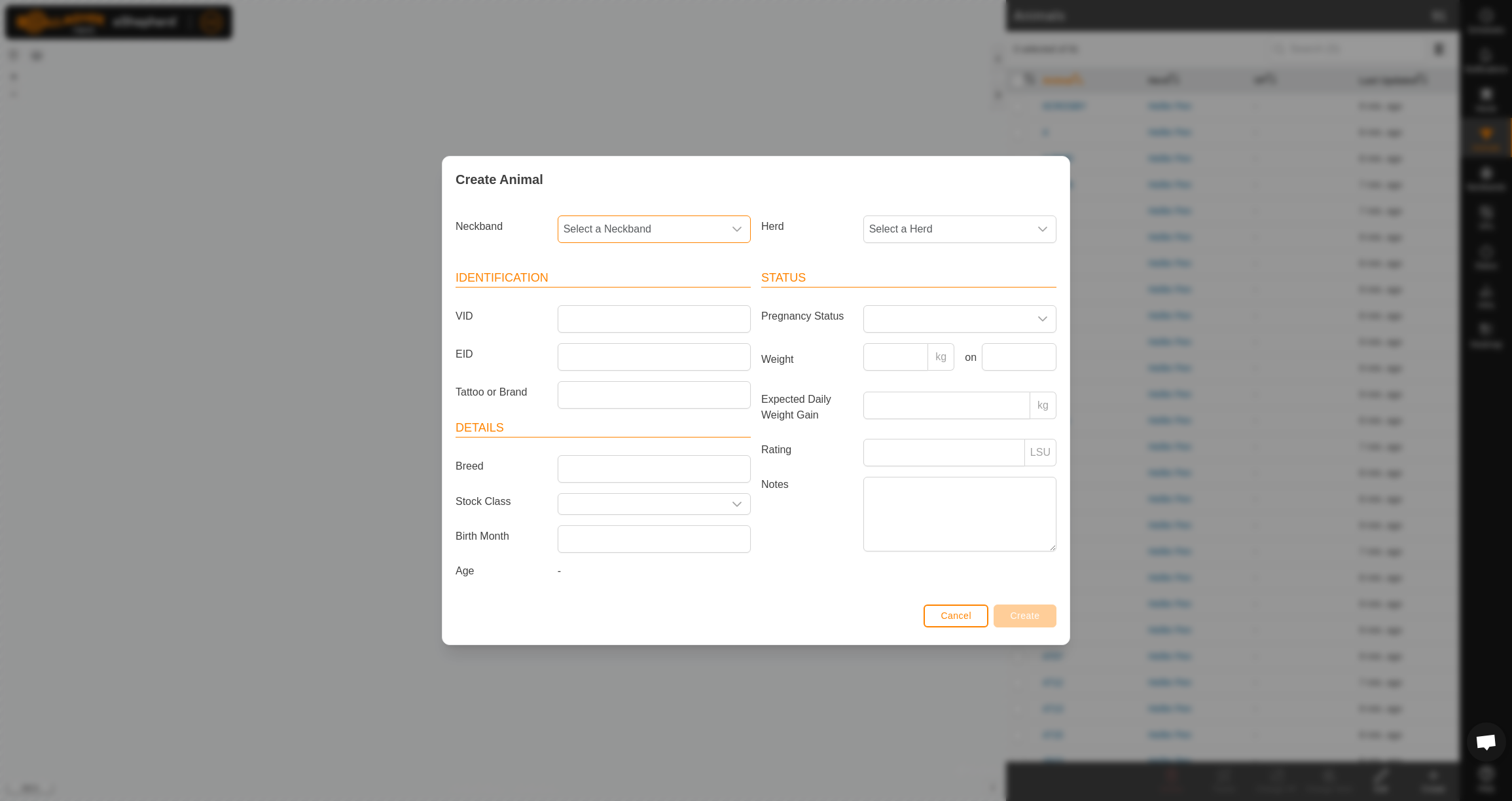
click at [655, 231] on span "Select a Neckband" at bounding box center [641, 229] width 166 height 26
type input "06147"
click at [654, 289] on li "0614709403" at bounding box center [654, 296] width 191 height 26
click at [906, 233] on span "Select a Herd" at bounding box center [947, 229] width 166 height 26
drag, startPoint x: 906, startPoint y: 319, endPoint x: 729, endPoint y: 303, distance: 177.7
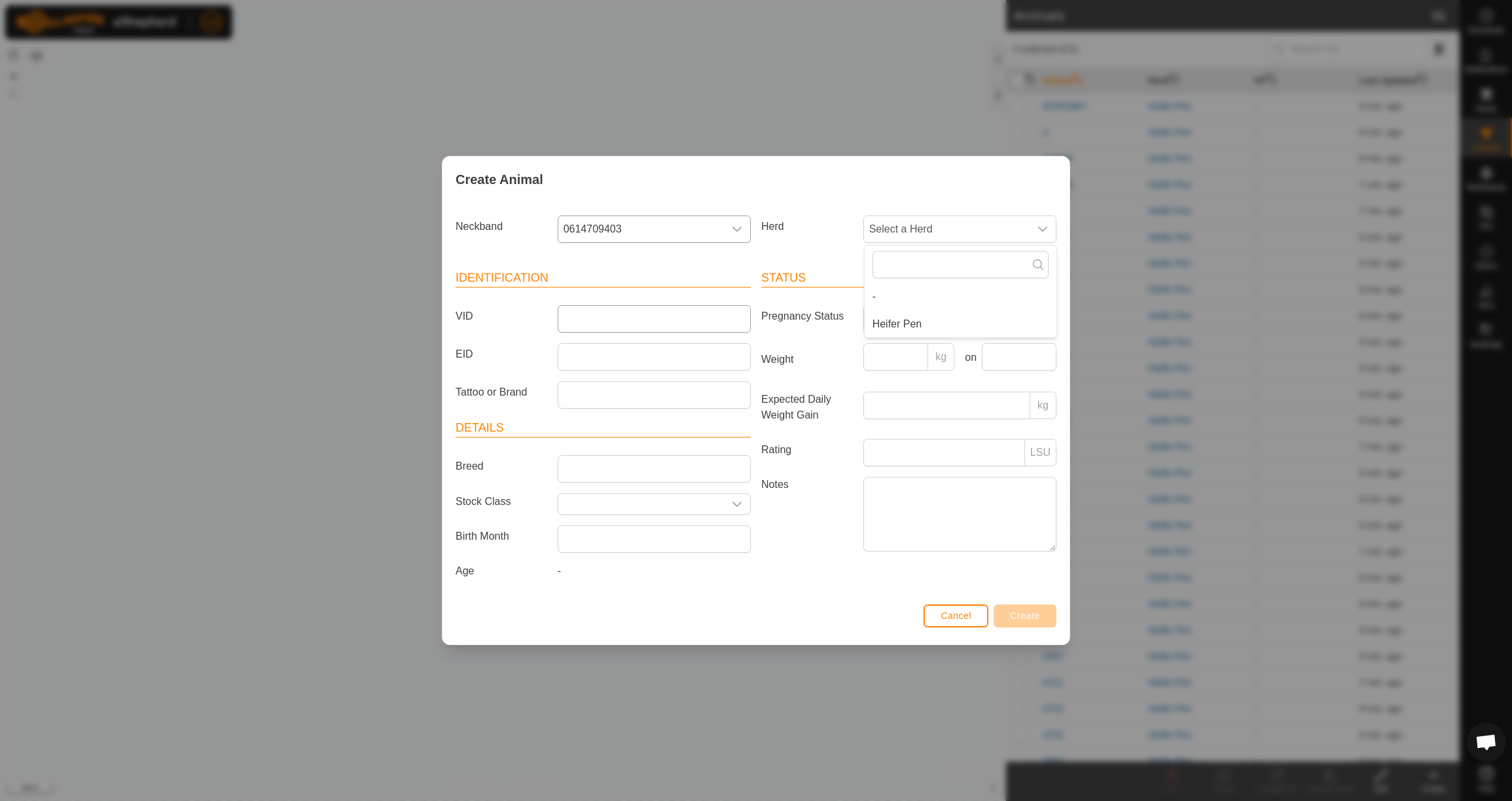
click at [906, 319] on li "Heifer Pen" at bounding box center [961, 324] width 191 height 26
click at [652, 317] on input "VID" at bounding box center [654, 319] width 193 height 28
type input "4JACK"
click at [888, 355] on input "Weight" at bounding box center [895, 357] width 65 height 28
type input "715"
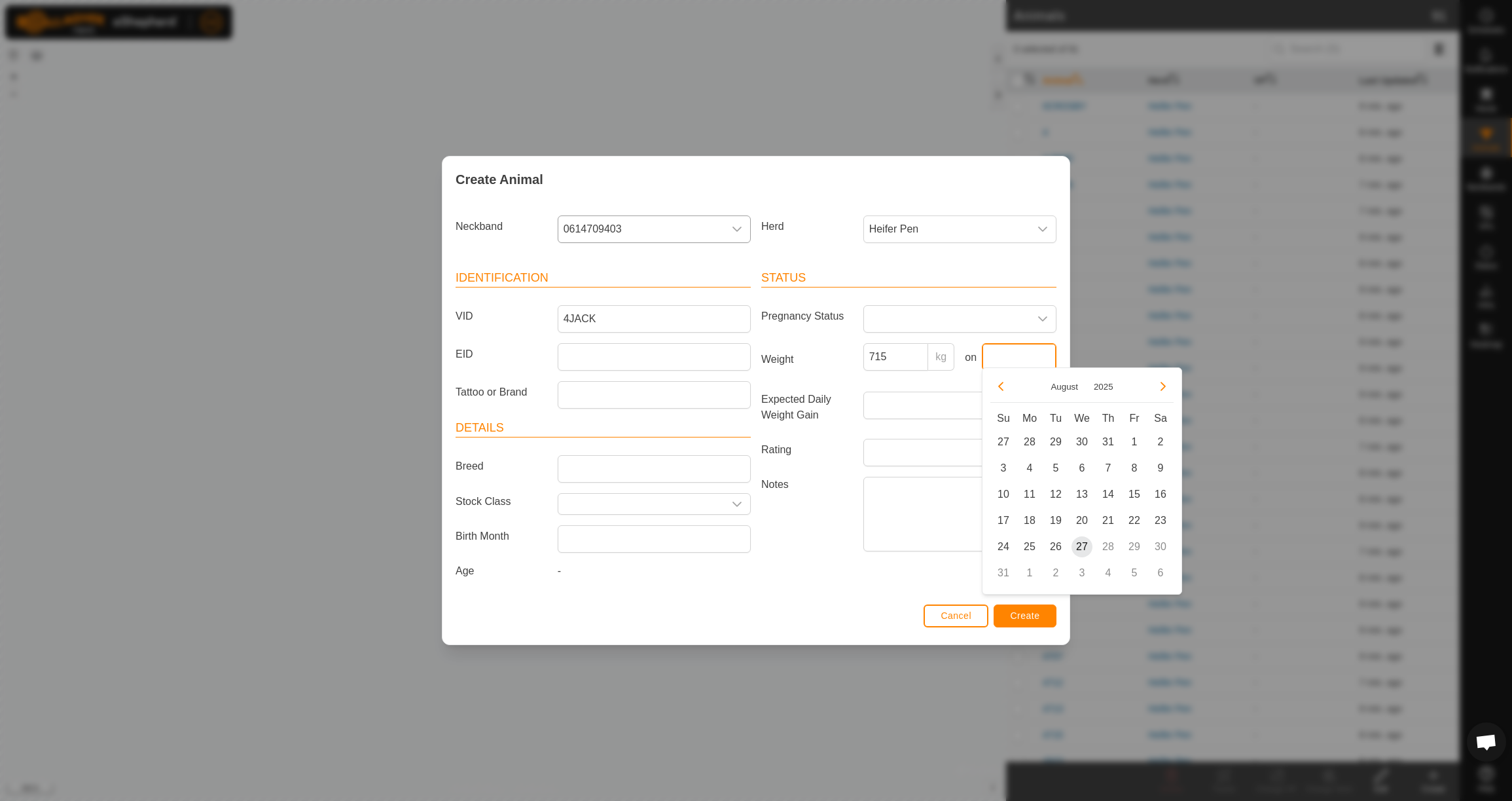
click at [1013, 351] on input "text" at bounding box center [1019, 357] width 75 height 28
click at [1004, 389] on button "Previous Month" at bounding box center [1000, 386] width 21 height 21
click at [1031, 518] on span "23" at bounding box center [1029, 520] width 21 height 21
type input "[DATE]"
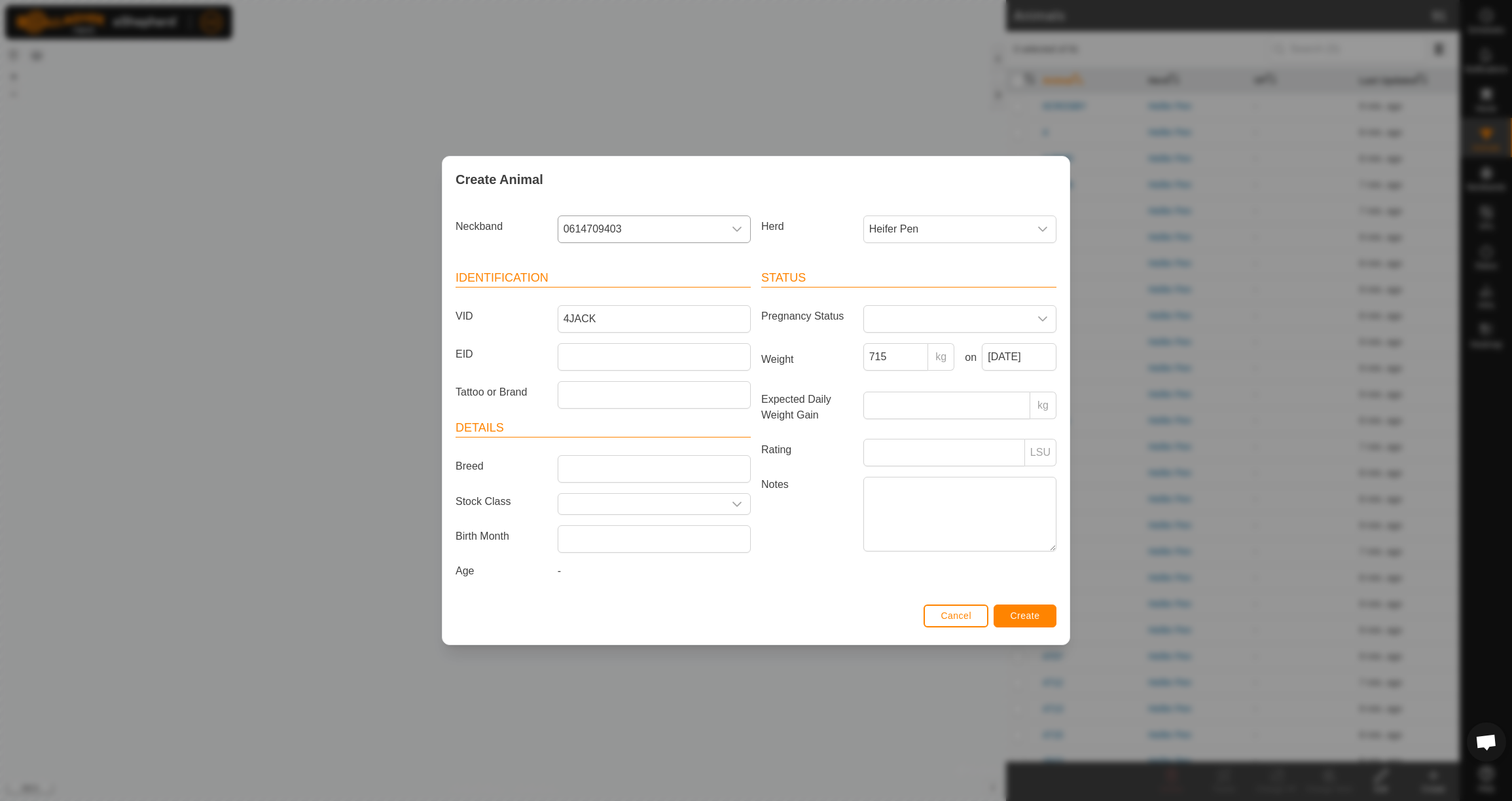
click at [1030, 621] on span "Create" at bounding box center [1025, 615] width 29 height 10
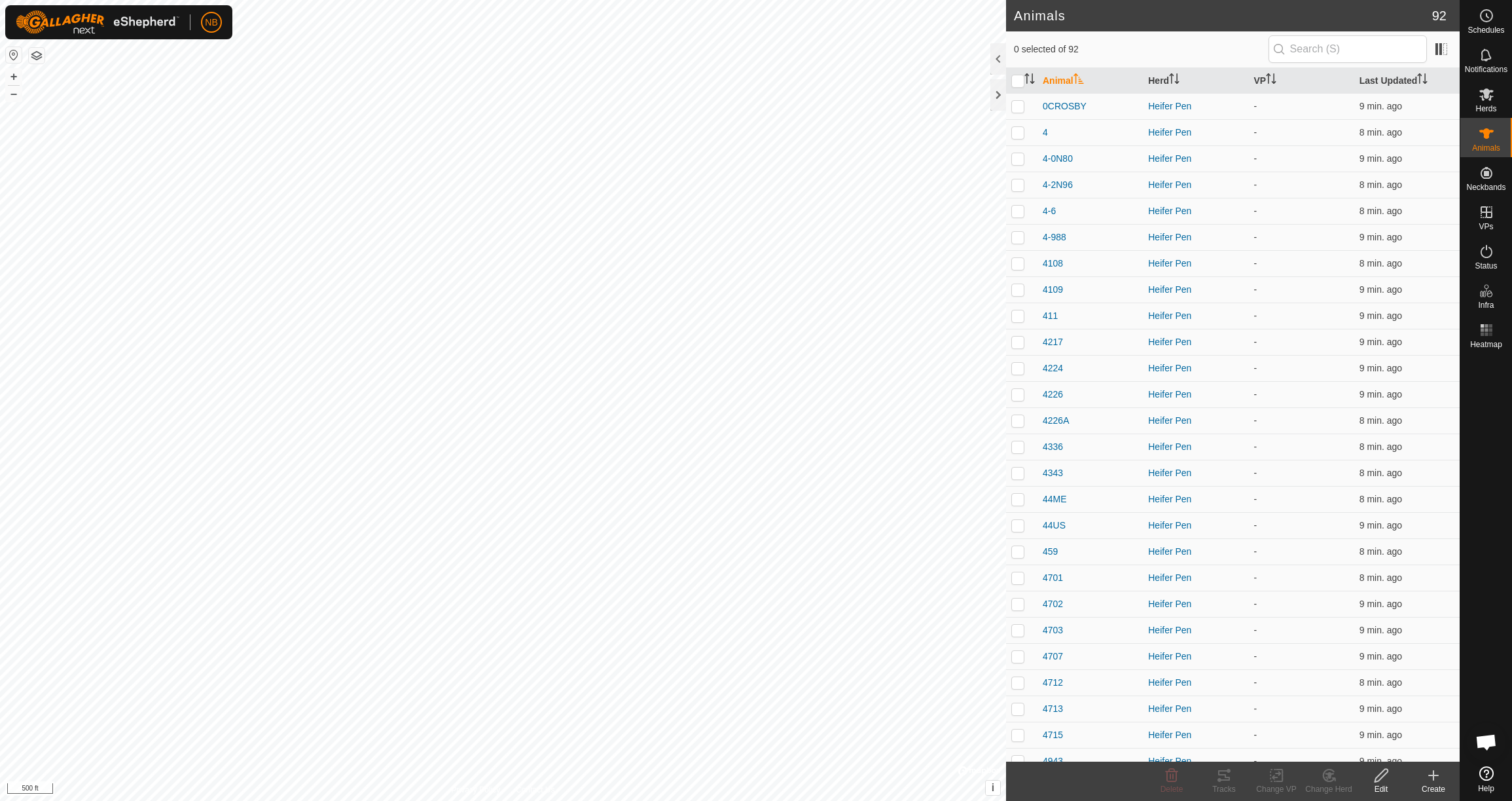
click at [1439, 779] on icon at bounding box center [1433, 775] width 16 height 16
click at [1395, 748] on link "Create Single Animal" at bounding box center [1375, 747] width 167 height 26
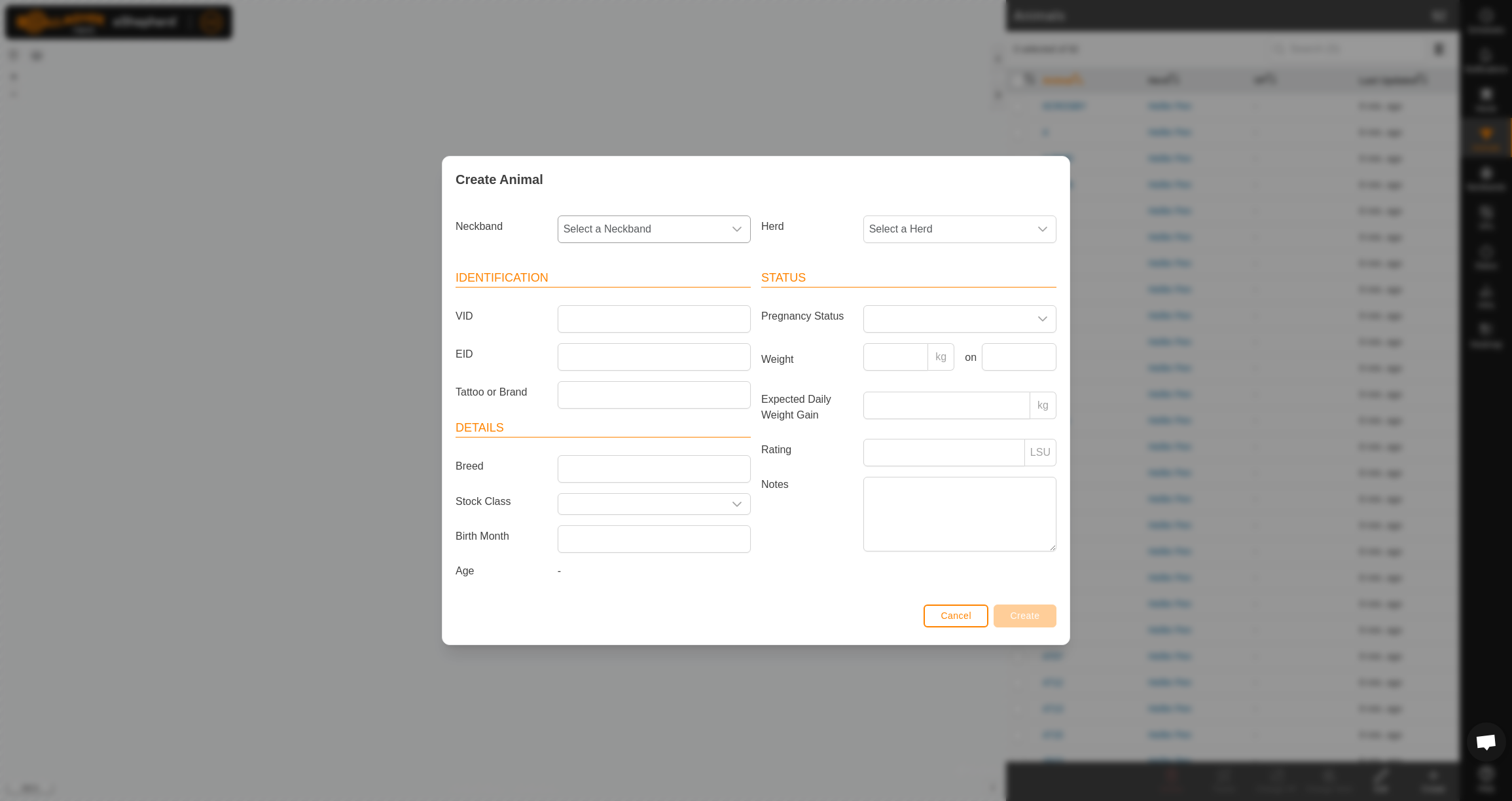
click at [670, 224] on span "Select a Neckband" at bounding box center [641, 229] width 166 height 26
type input "07101"
click at [675, 286] on li "0710165501" at bounding box center [654, 296] width 191 height 26
drag, startPoint x: 929, startPoint y: 228, endPoint x: 929, endPoint y: 235, distance: 7.0
click at [929, 228] on span "Select a Herd" at bounding box center [947, 229] width 166 height 26
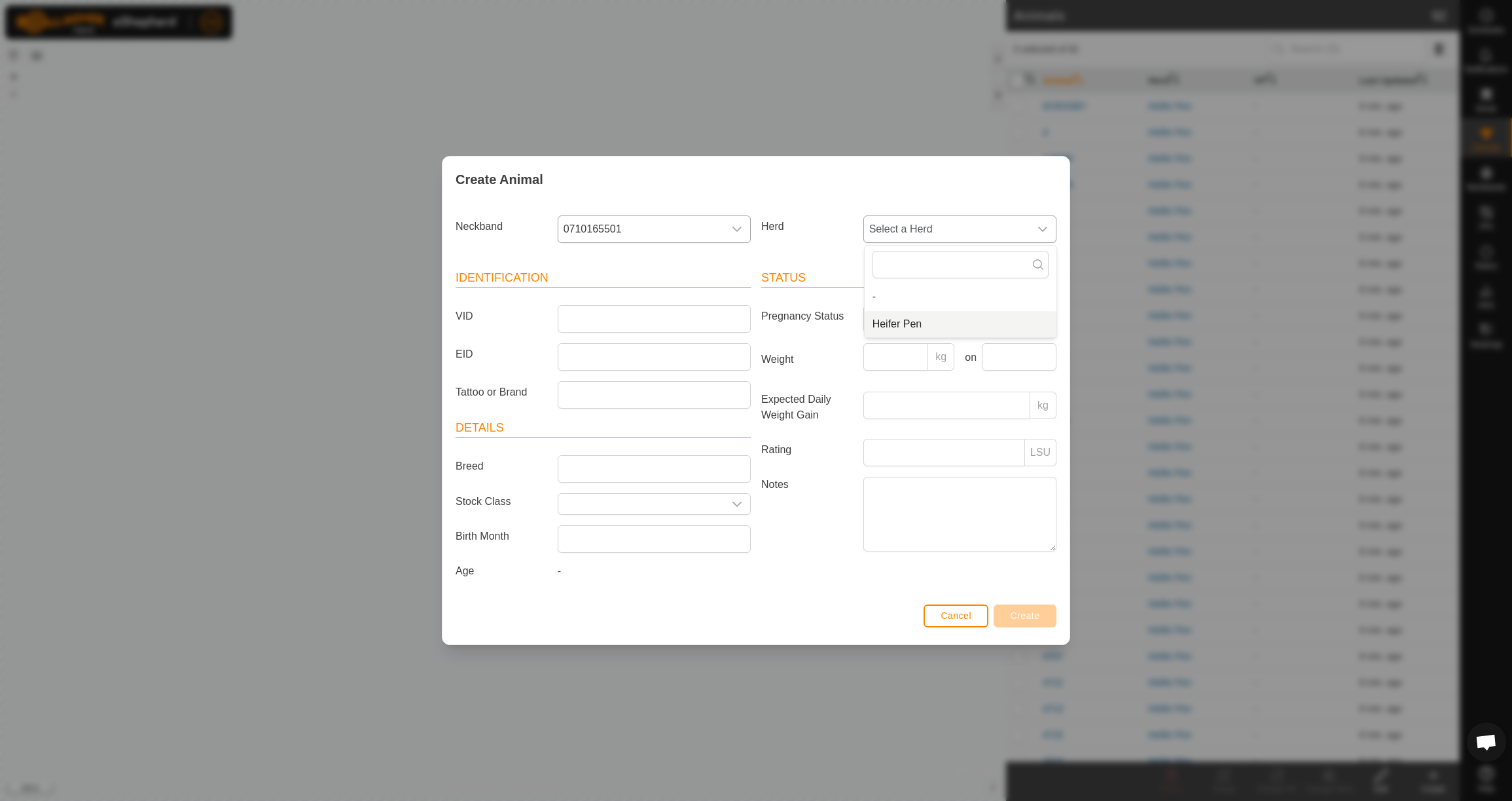
drag, startPoint x: 922, startPoint y: 317, endPoint x: 883, endPoint y: 319, distance: 39.1
click at [921, 317] on li "Heifer Pen" at bounding box center [961, 324] width 191 height 26
click at [663, 312] on input "VID" at bounding box center [654, 319] width 193 height 28
type input "4LANDON"
click at [885, 355] on input "Weight" at bounding box center [895, 357] width 65 height 28
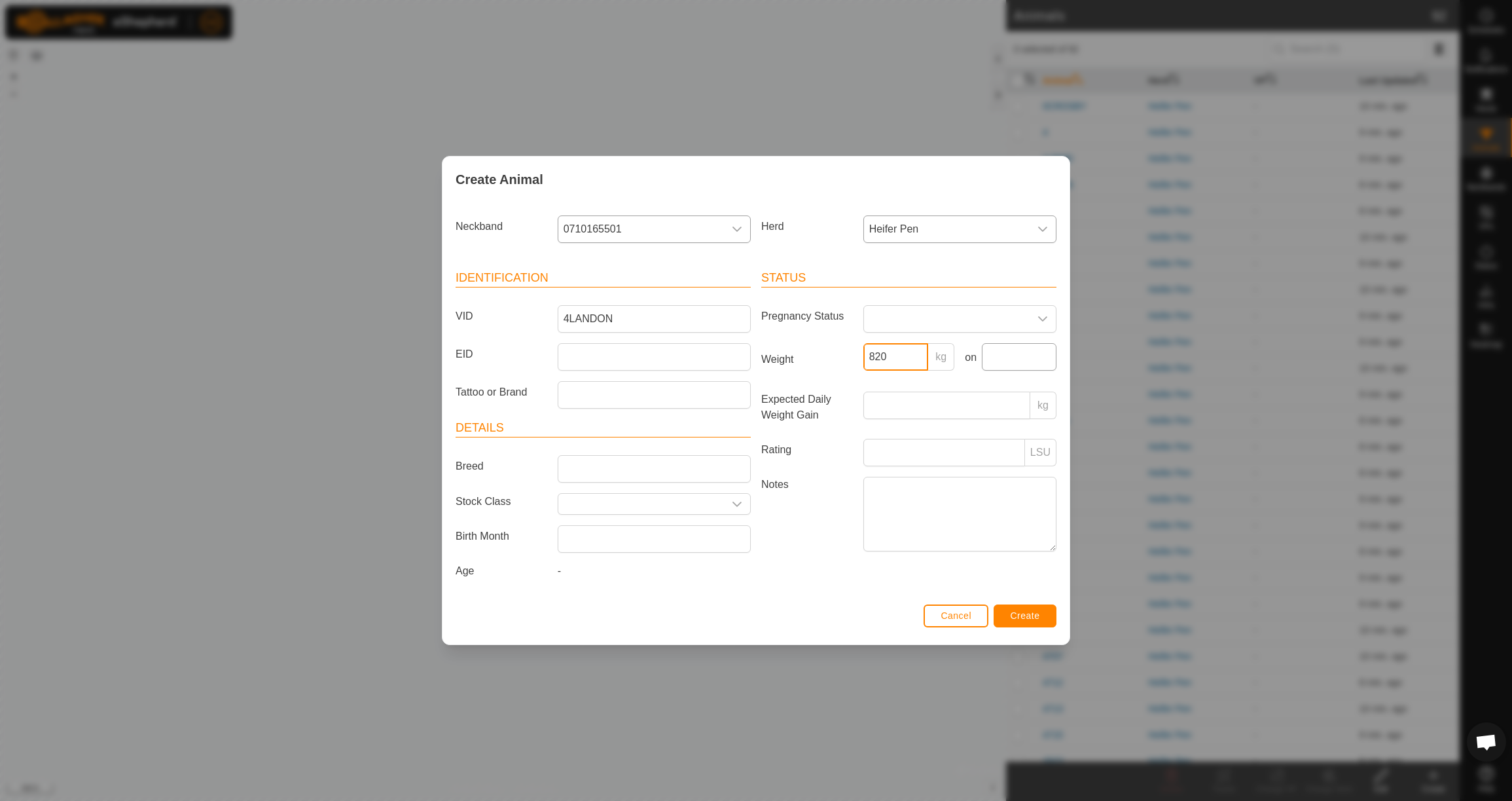
type input "820"
click at [1012, 366] on input "text" at bounding box center [1019, 357] width 75 height 28
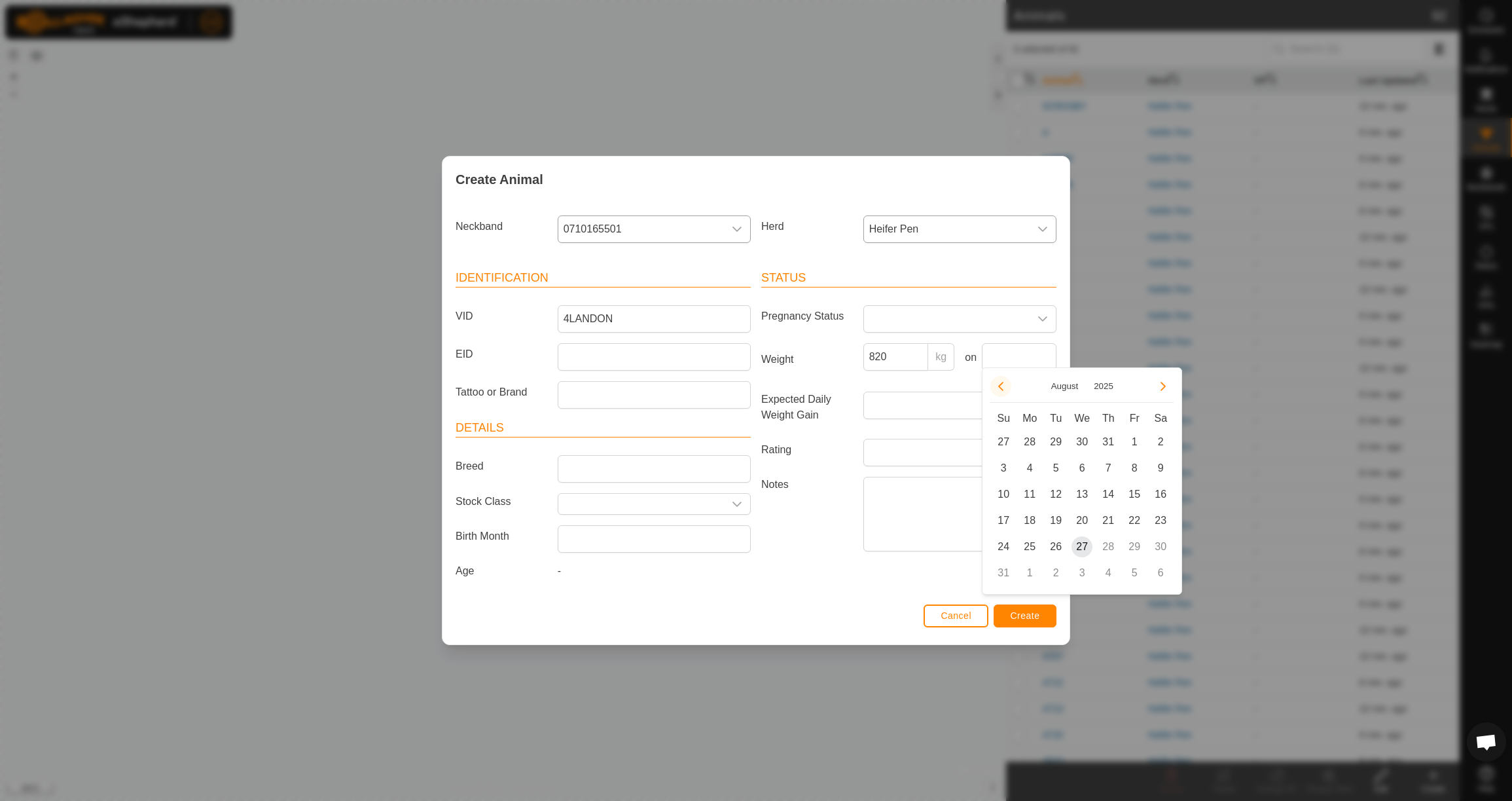
click at [1000, 379] on button "Previous Month" at bounding box center [1000, 386] width 21 height 21
click at [1004, 381] on icon "Previous Month" at bounding box center [1000, 386] width 10 height 10
click at [1026, 521] on span "23" at bounding box center [1029, 520] width 21 height 21
type input "[DATE]"
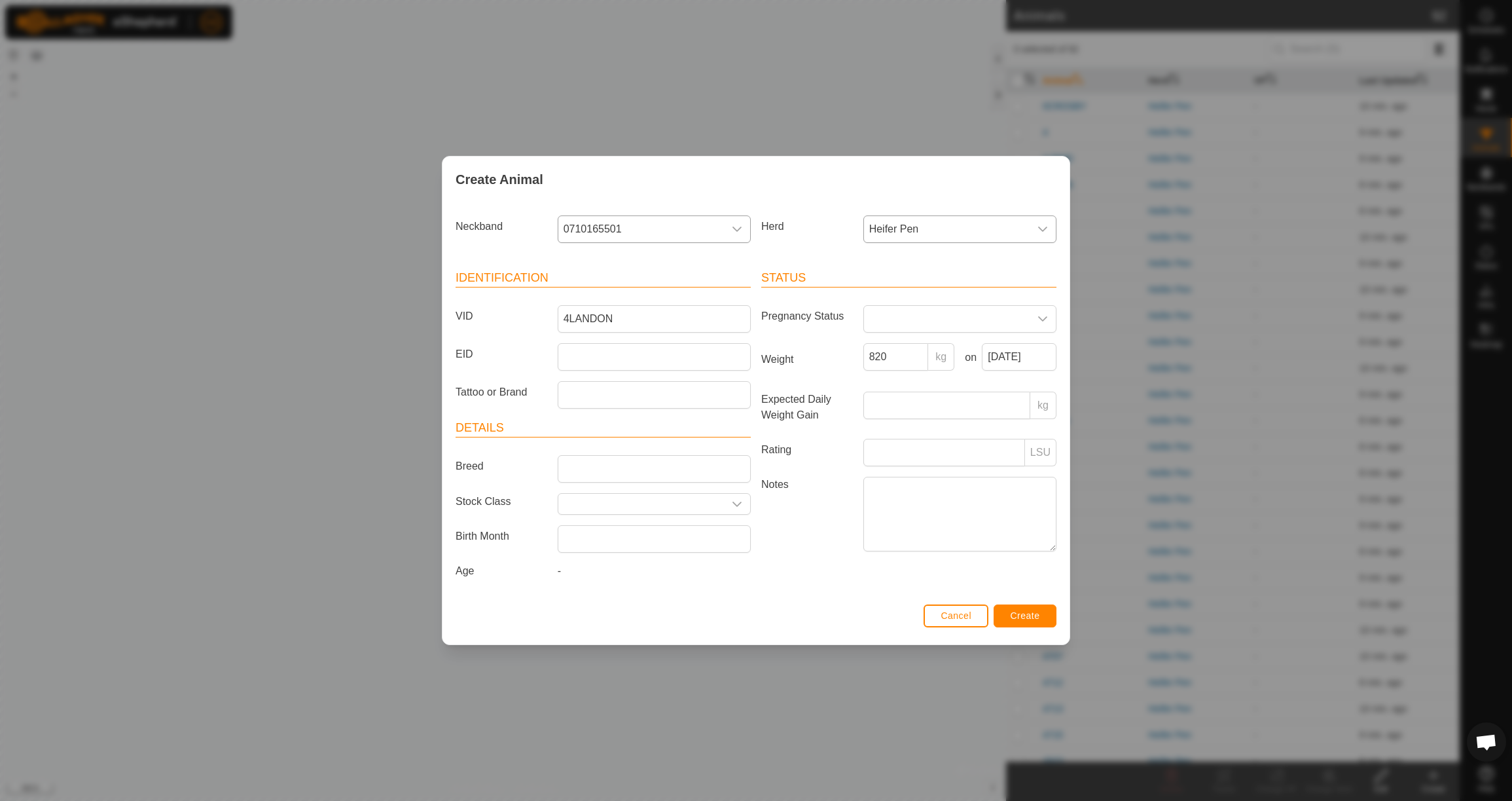
click at [1032, 617] on span "Create" at bounding box center [1025, 615] width 29 height 10
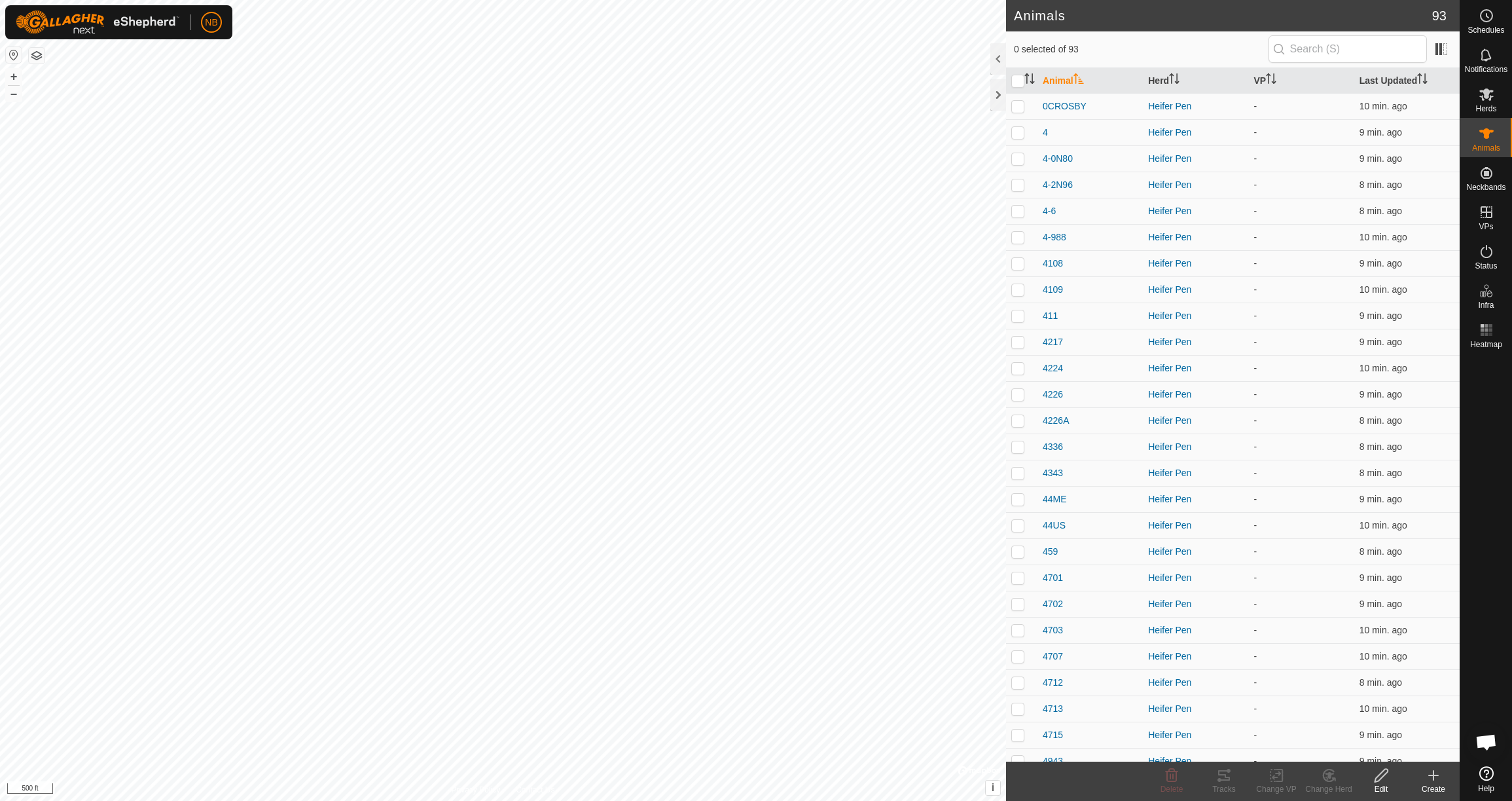
click at [1436, 779] on icon at bounding box center [1433, 775] width 16 height 16
click at [1390, 754] on link "Create Single Animal" at bounding box center [1375, 747] width 167 height 26
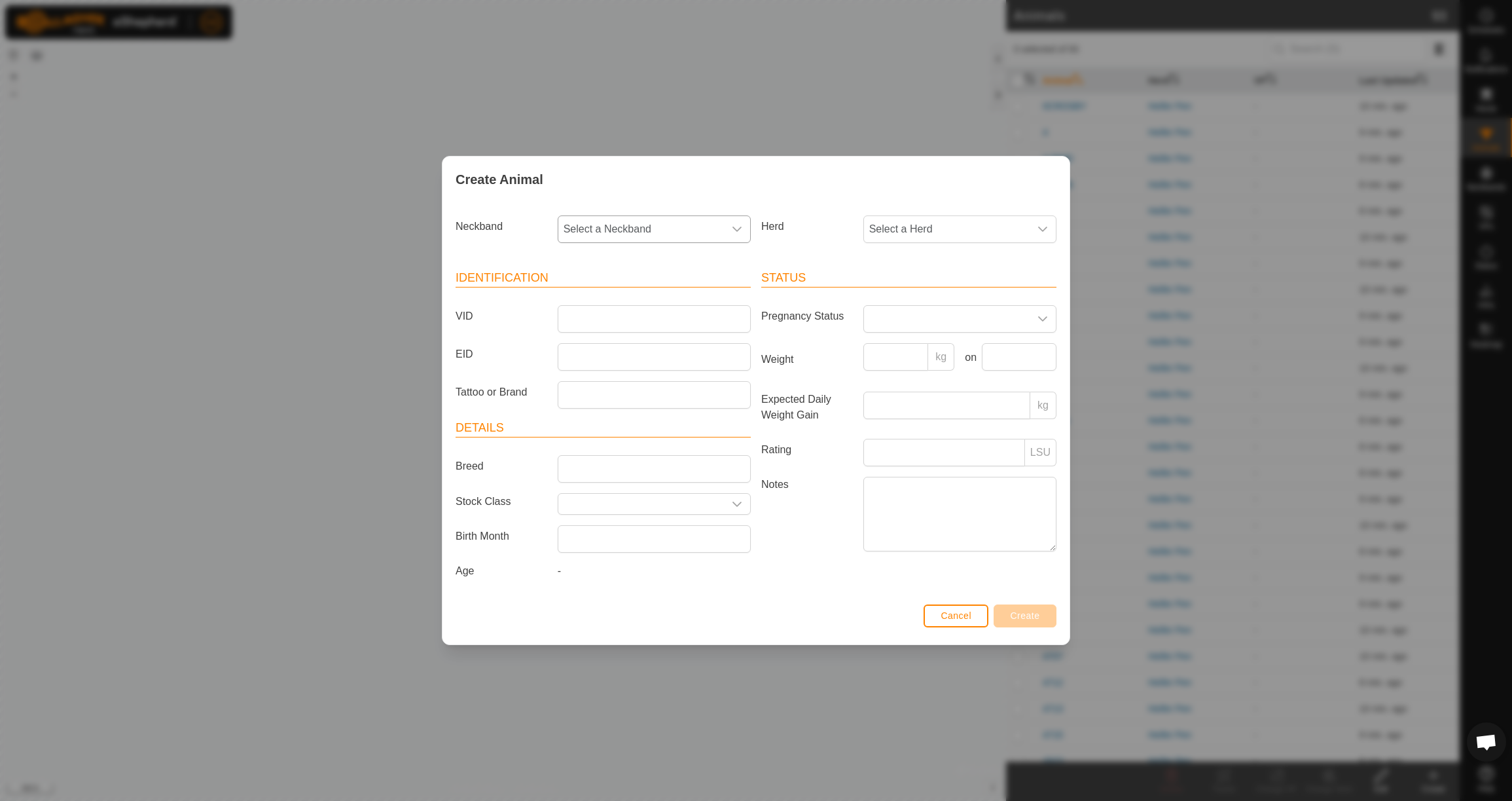
click at [607, 216] on span "Select a Neckband" at bounding box center [641, 229] width 166 height 26
type input "0194"
drag, startPoint x: 622, startPoint y: 289, endPoint x: 631, endPoint y: 287, distance: 9.2
click at [622, 289] on li "0194534895" at bounding box center [654, 296] width 191 height 26
click at [915, 227] on span "Select a Herd" at bounding box center [947, 229] width 166 height 26
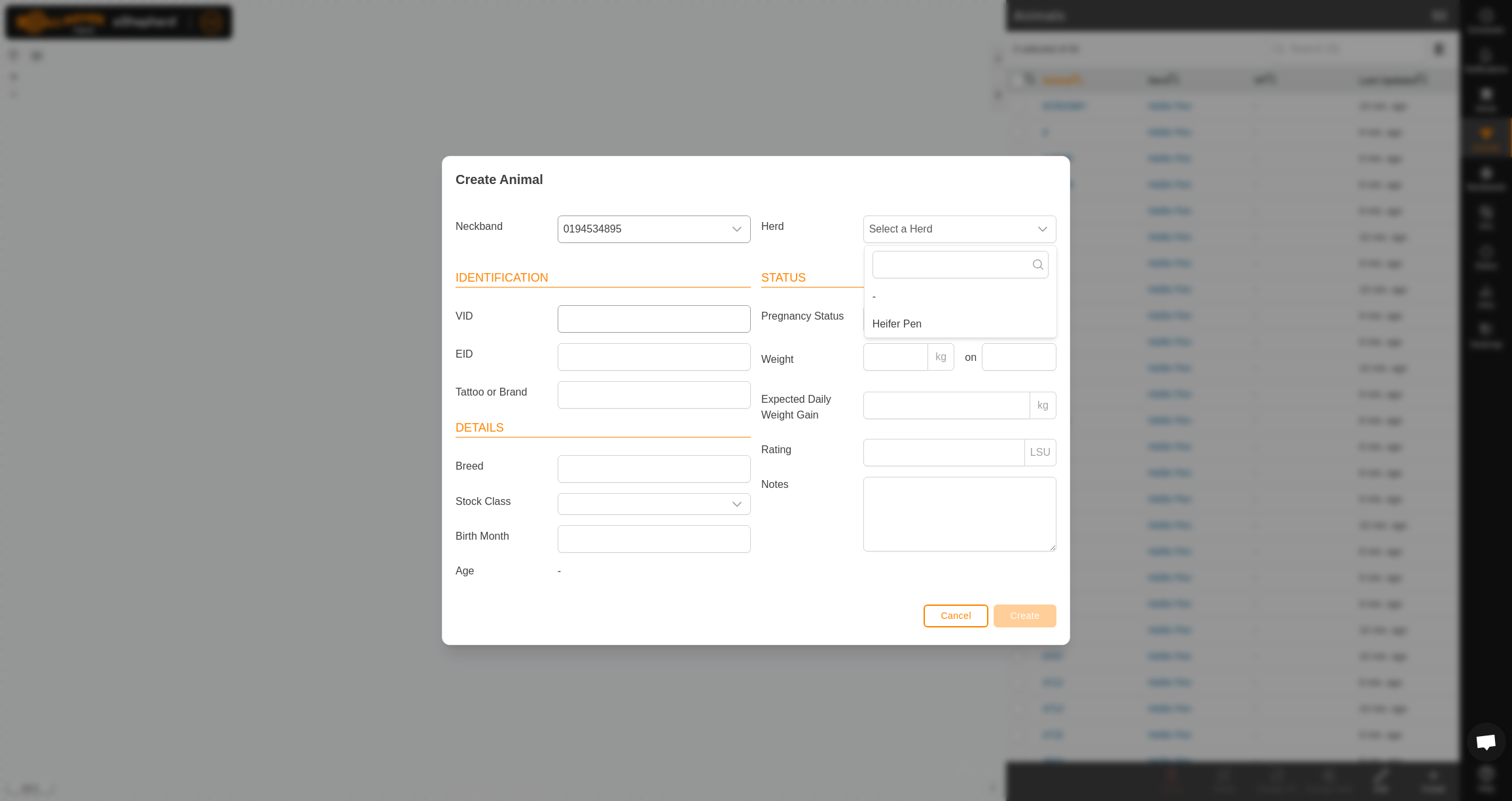
drag, startPoint x: 911, startPoint y: 317, endPoint x: 745, endPoint y: 309, distance: 166.2
click at [911, 317] on li "Heifer Pen" at bounding box center [961, 324] width 191 height 26
click at [675, 306] on input "VID" at bounding box center [654, 319] width 193 height 28
type input "4SCUBA"
click at [895, 348] on input "Weight" at bounding box center [895, 357] width 65 height 28
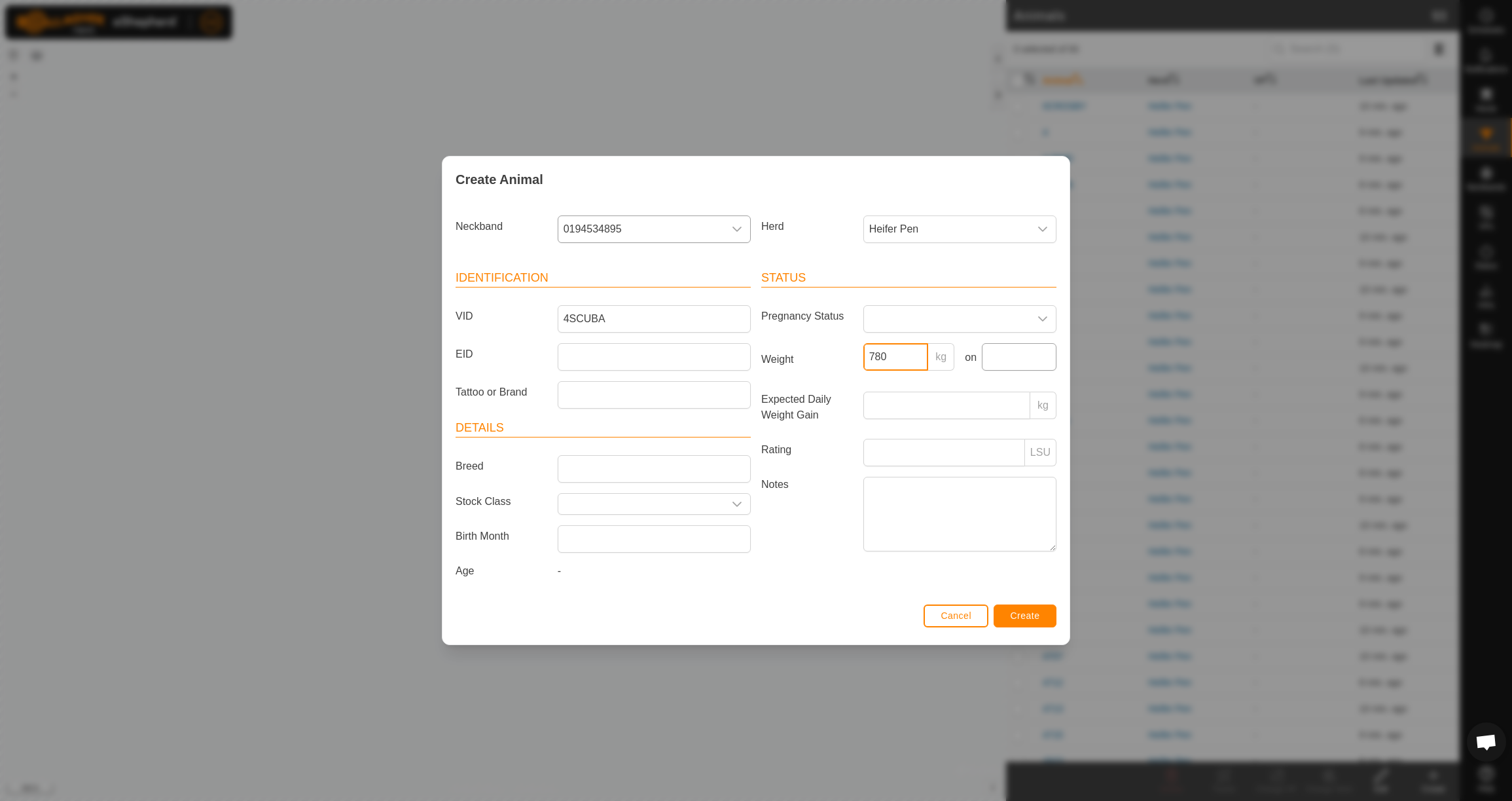
type input "780"
click at [1001, 355] on input "text" at bounding box center [1019, 357] width 75 height 28
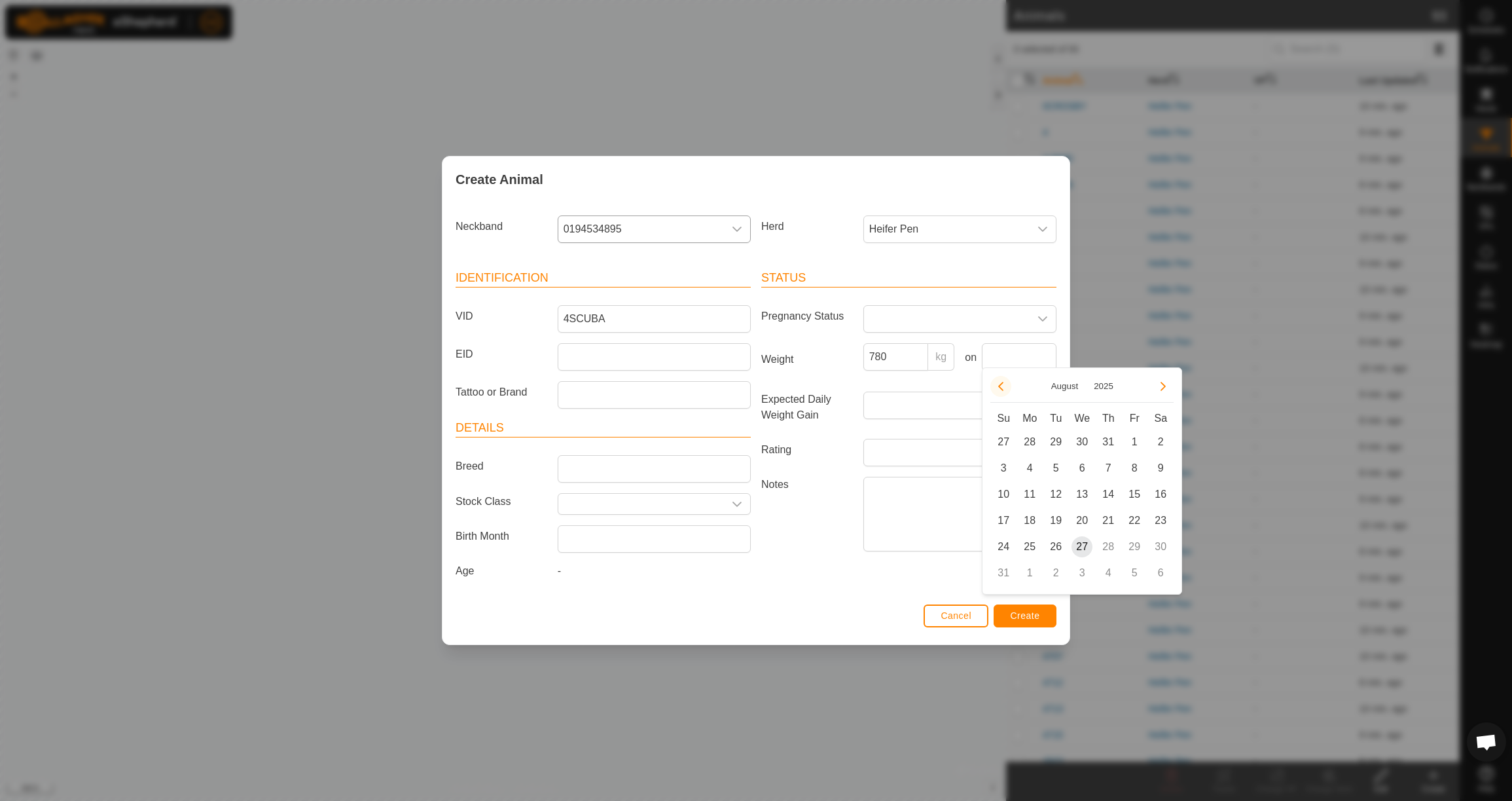
click at [1000, 389] on button "Previous Month" at bounding box center [1000, 386] width 21 height 21
click at [1033, 517] on span "23" at bounding box center [1029, 520] width 21 height 21
type input "[DATE]"
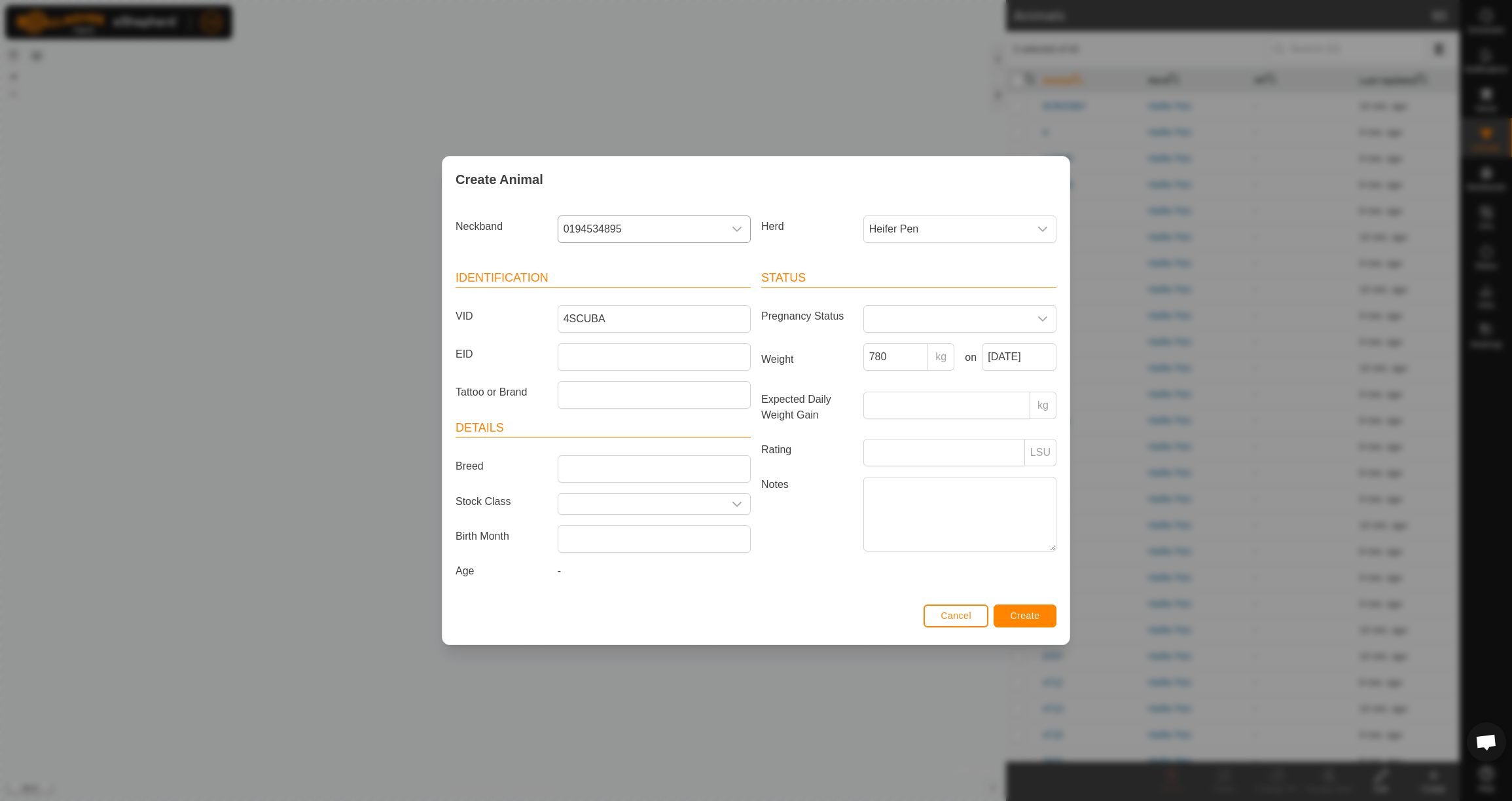
click at [1038, 621] on span "Create" at bounding box center [1025, 615] width 29 height 10
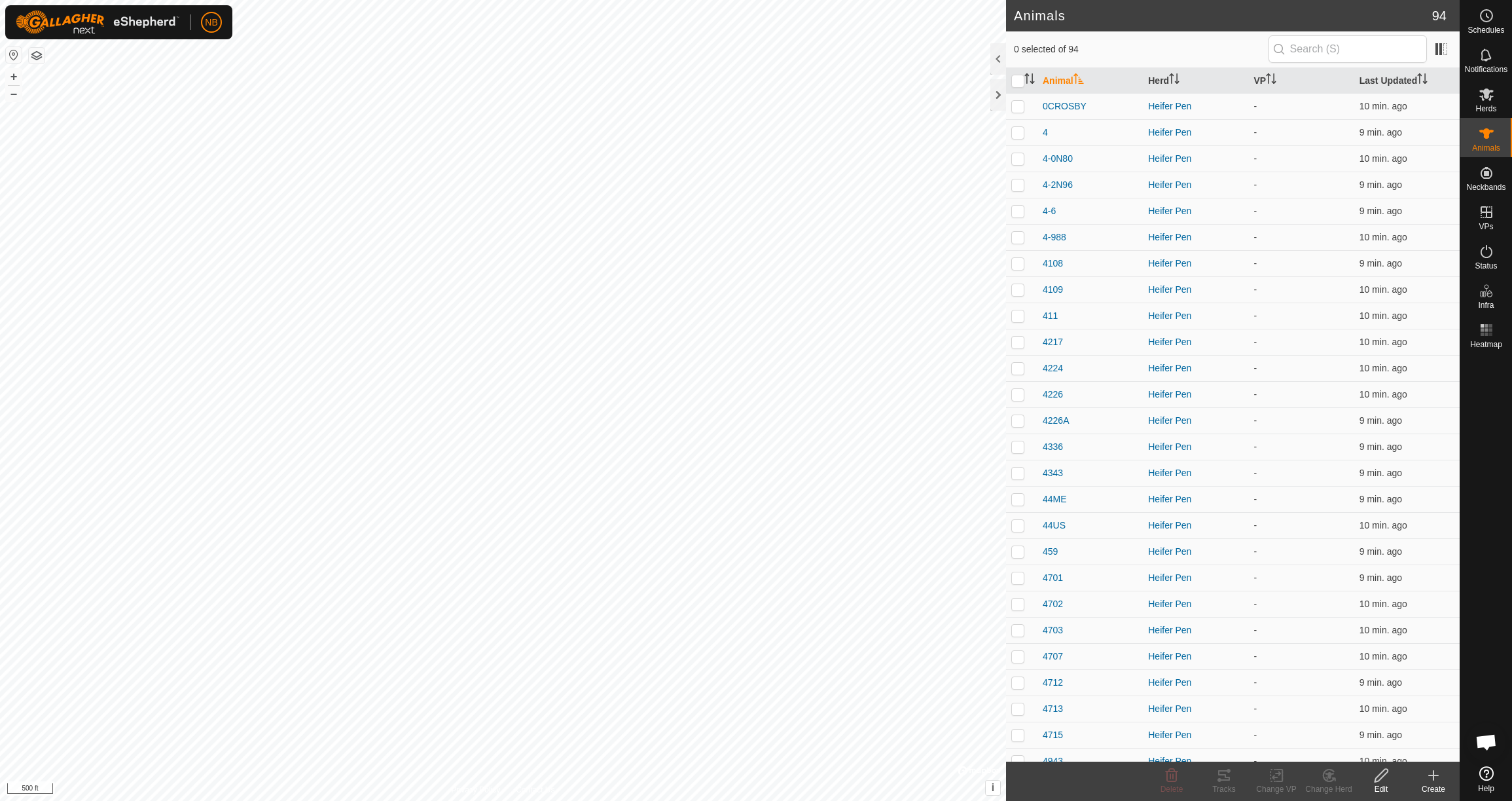
click at [1439, 778] on icon at bounding box center [1433, 775] width 16 height 16
click at [1421, 744] on link "Create Single Animal" at bounding box center [1375, 747] width 167 height 26
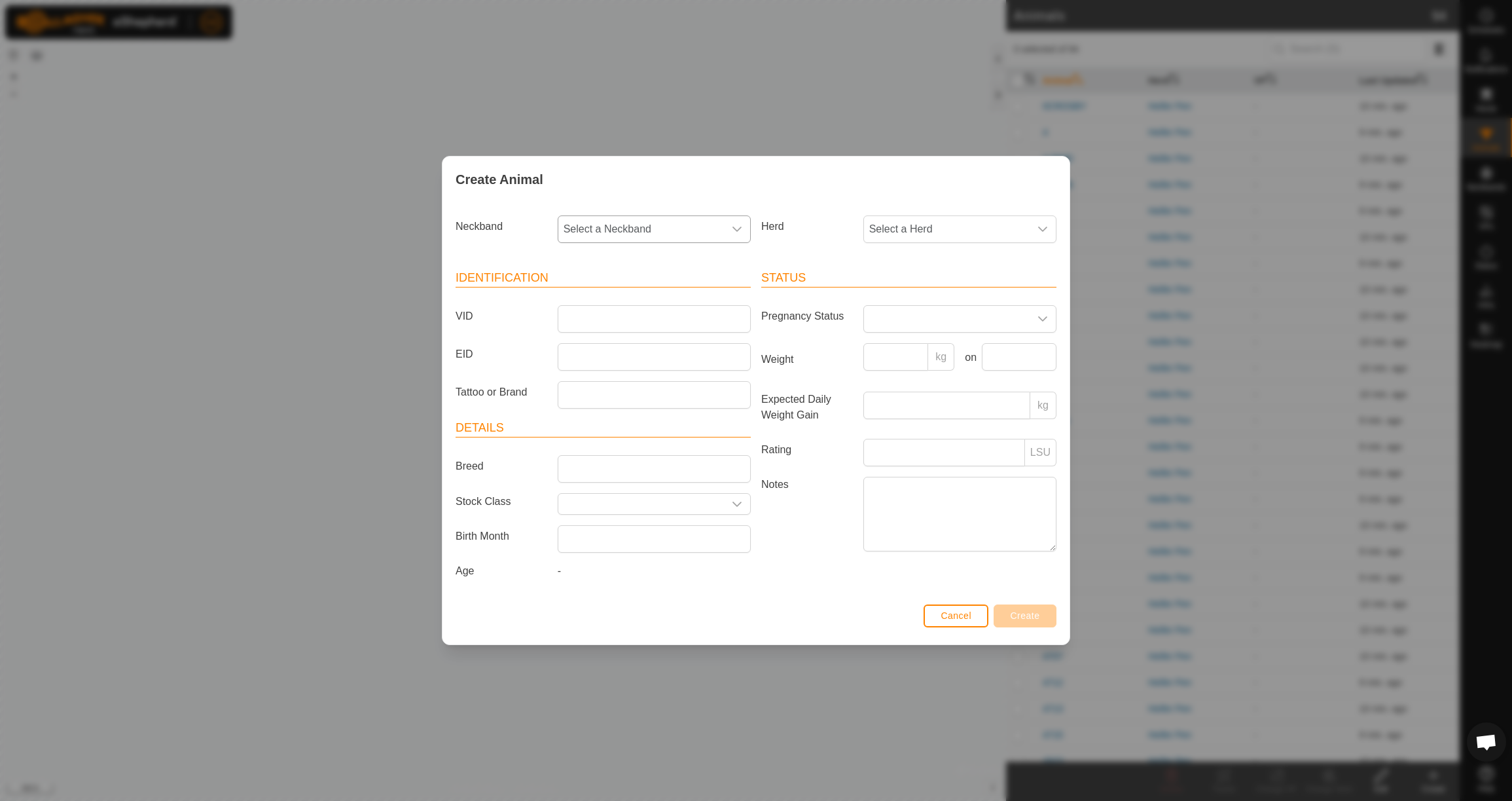
click at [614, 219] on span "Select a Neckband" at bounding box center [641, 229] width 166 height 26
type input "25912"
click at [620, 285] on li "2591206435" at bounding box center [654, 296] width 191 height 26
click at [907, 227] on span "Select a Herd" at bounding box center [947, 229] width 166 height 26
drag, startPoint x: 918, startPoint y: 323, endPoint x: 854, endPoint y: 322, distance: 64.0
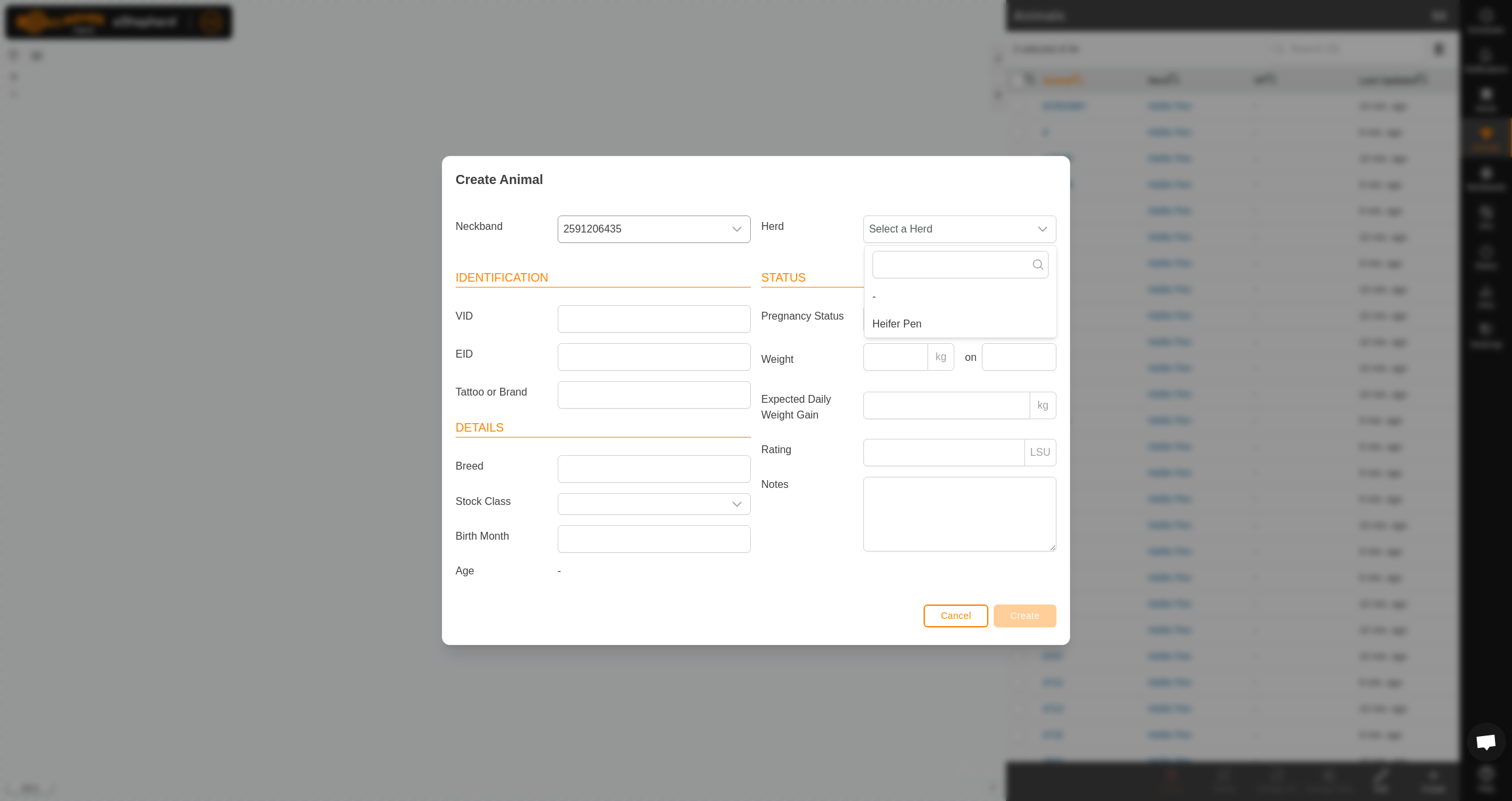
click at [918, 323] on li "Heifer Pen" at bounding box center [961, 324] width 191 height 26
click at [707, 324] on input "VID" at bounding box center [654, 319] width 193 height 28
type input "4M25"
click at [904, 350] on input "Weight" at bounding box center [895, 357] width 65 height 28
click at [1043, 620] on button "Create" at bounding box center [1025, 616] width 63 height 23
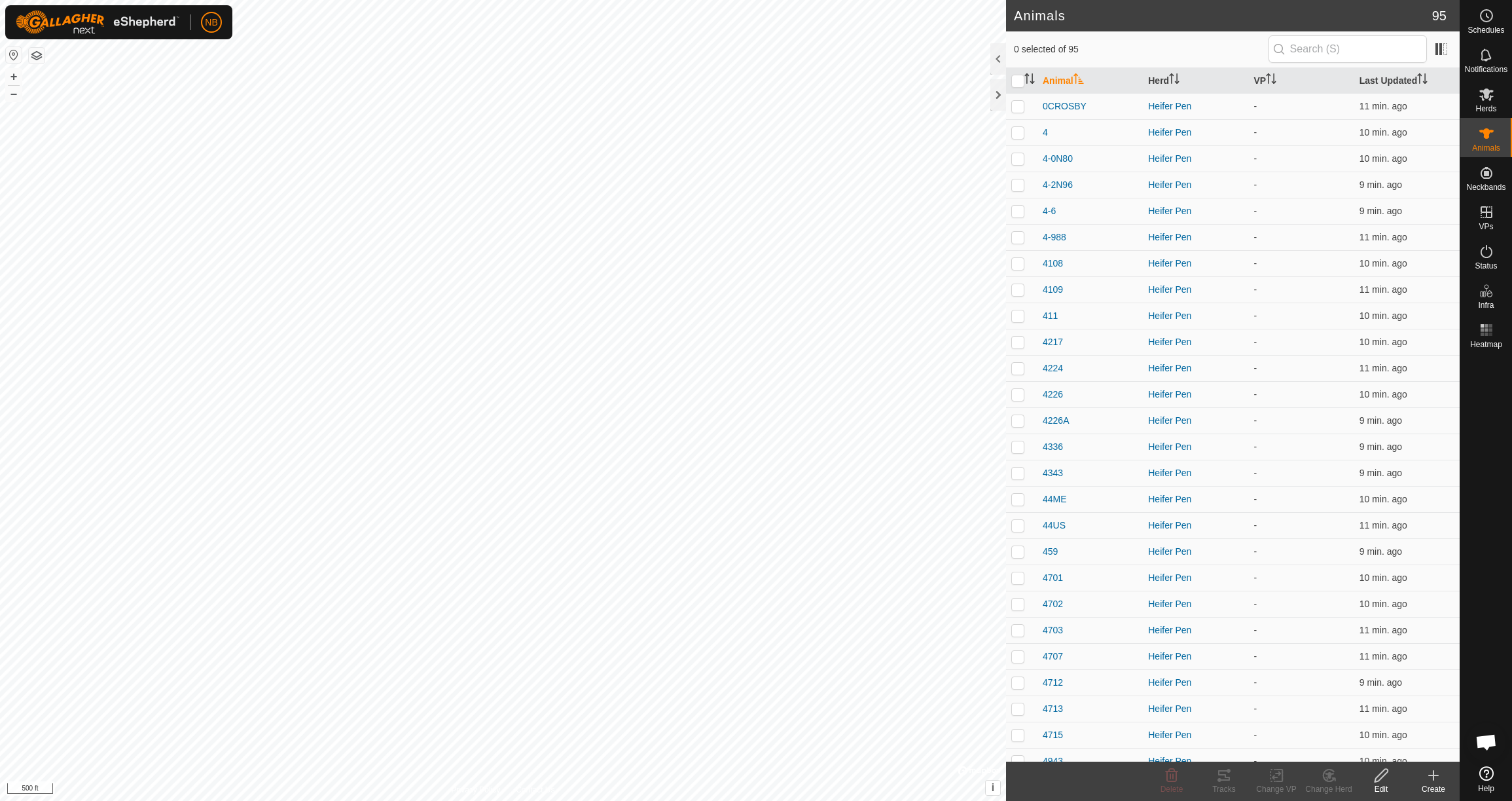
click at [1435, 775] on icon at bounding box center [1434, 775] width 9 height 0
click at [1414, 753] on link "Create Single Animal" at bounding box center [1375, 747] width 167 height 26
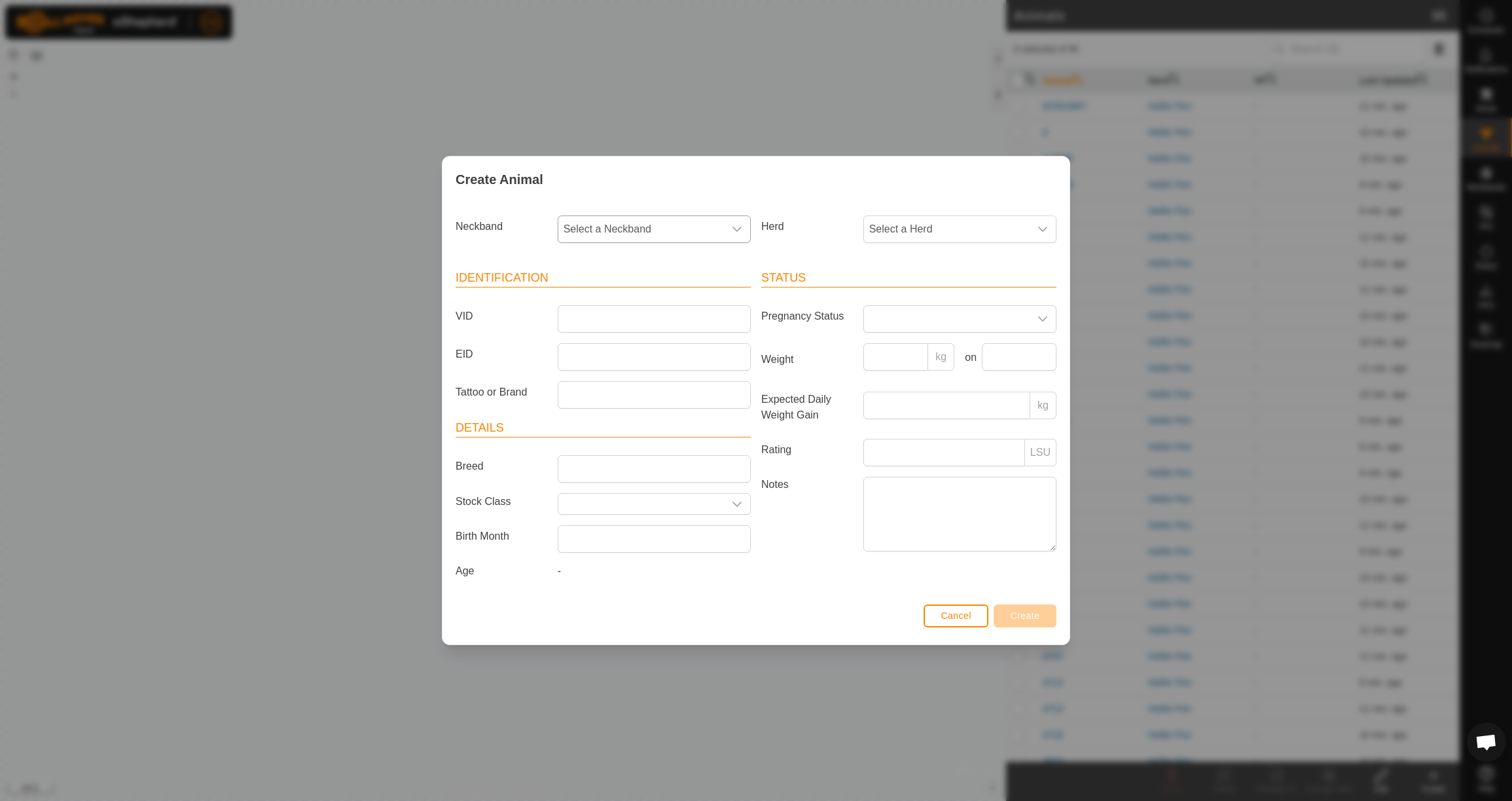
click at [661, 226] on span "Select a Neckband" at bounding box center [641, 229] width 166 height 26
type input "3658"
drag, startPoint x: 690, startPoint y: 291, endPoint x: 788, endPoint y: 267, distance: 100.9
click at [690, 291] on li "3658726833" at bounding box center [654, 296] width 191 height 26
click at [923, 226] on span "Select a Herd" at bounding box center [947, 229] width 166 height 26
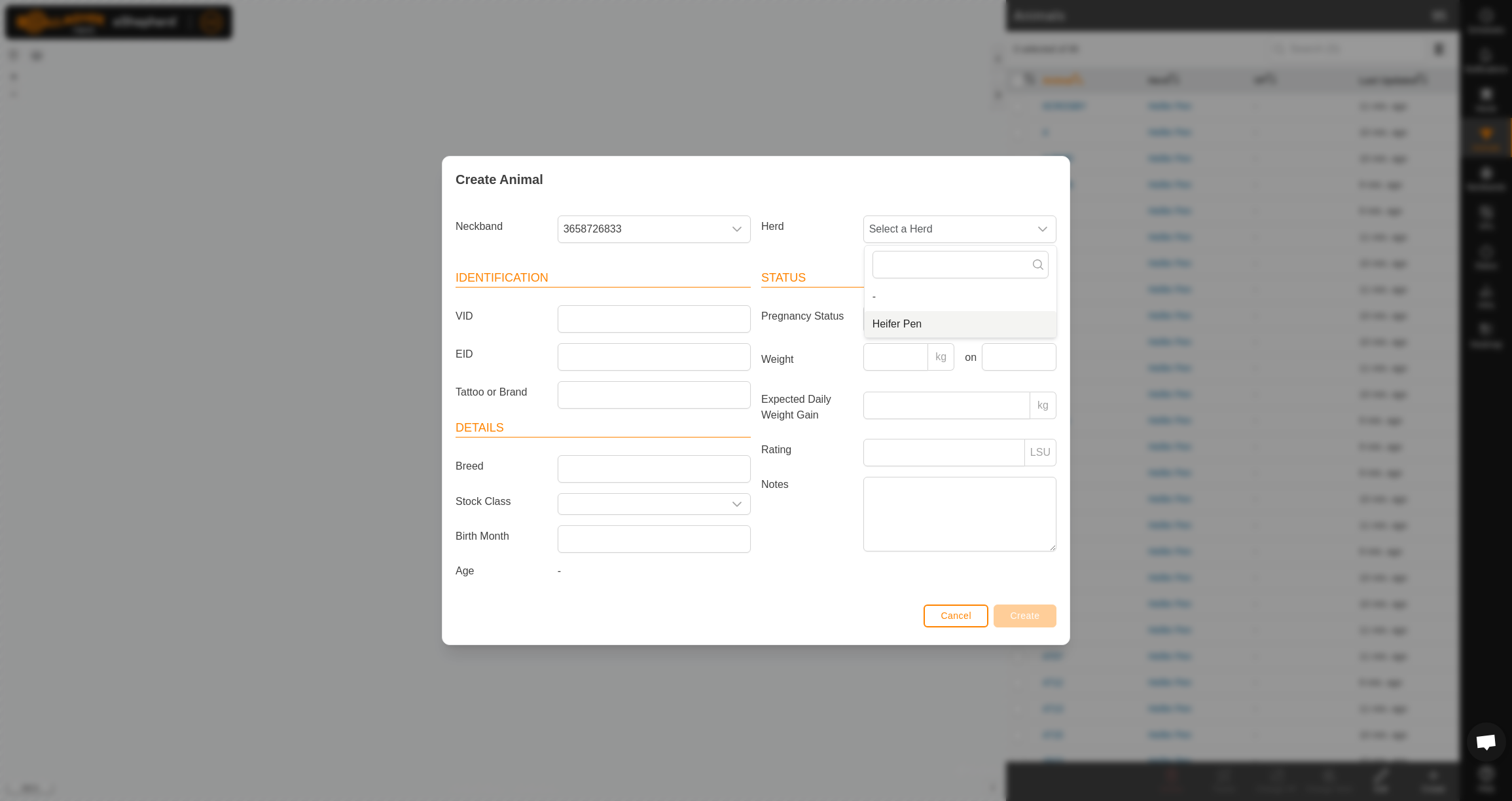
drag, startPoint x: 901, startPoint y: 317, endPoint x: 845, endPoint y: 320, distance: 56.1
click at [900, 317] on li "Heifer Pen" at bounding box center [961, 324] width 191 height 26
click at [685, 332] on article "Identification VID EID Tattoo or Brand" at bounding box center [603, 339] width 295 height 140
click at [684, 315] on input "VID" at bounding box center [654, 319] width 193 height 28
type input "7"
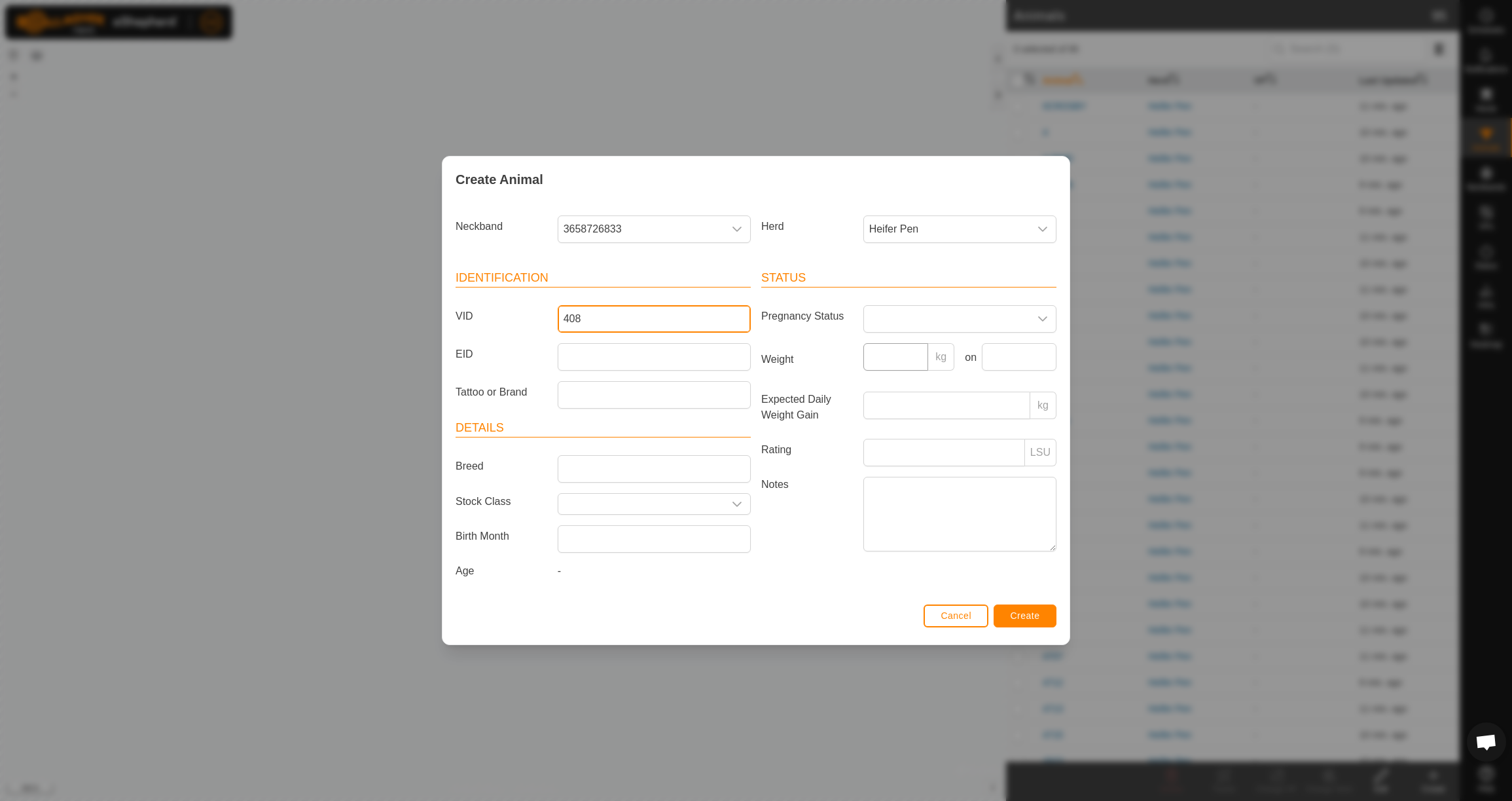
type input "408"
click at [892, 354] on input "Weight" at bounding box center [895, 357] width 65 height 28
type input "680"
click at [1001, 360] on input "text" at bounding box center [1019, 357] width 75 height 28
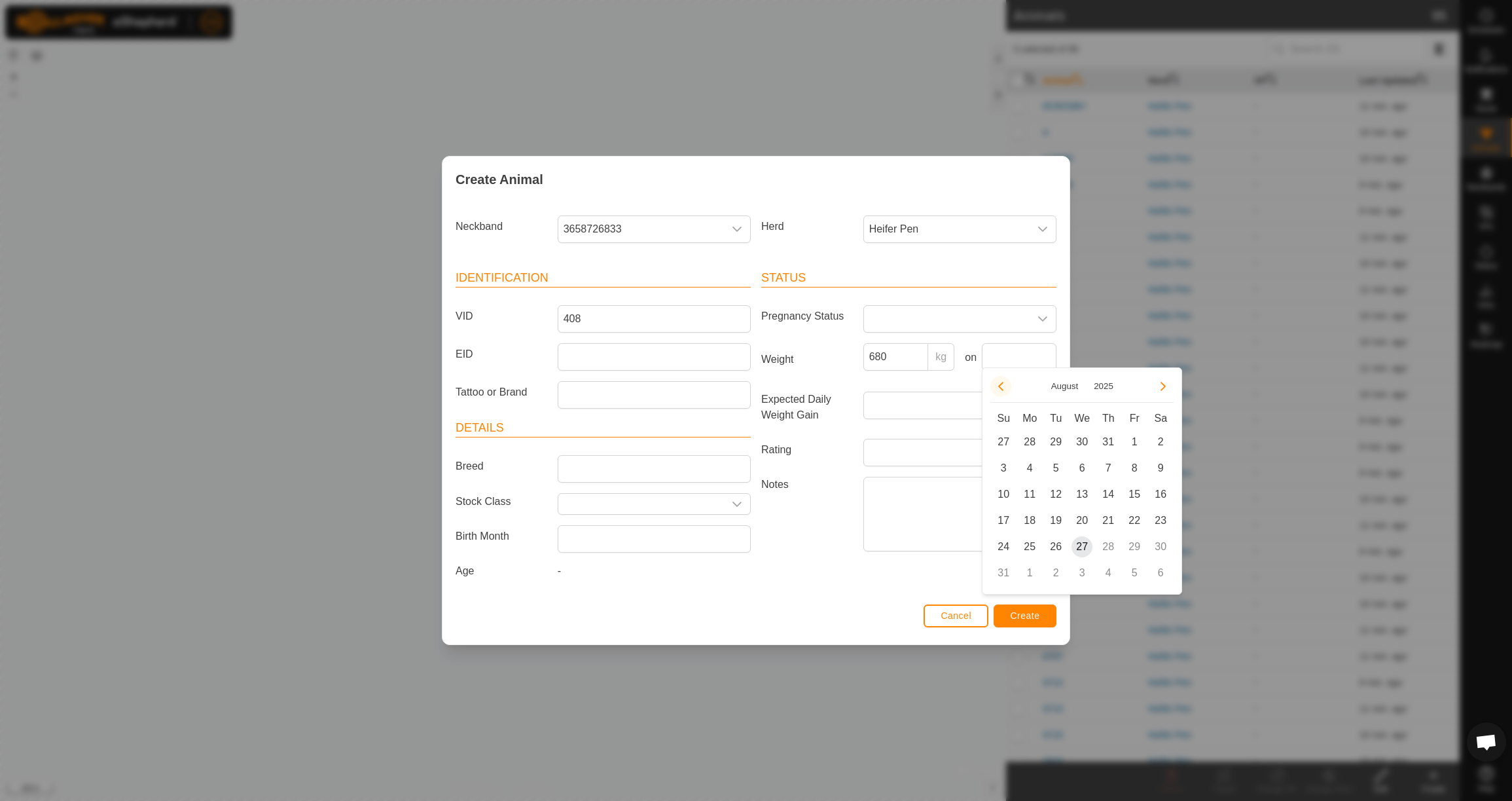
click at [1006, 393] on button "Previous Month" at bounding box center [1000, 386] width 21 height 21
click at [1028, 520] on span "23" at bounding box center [1029, 520] width 21 height 21
type input "[DATE]"
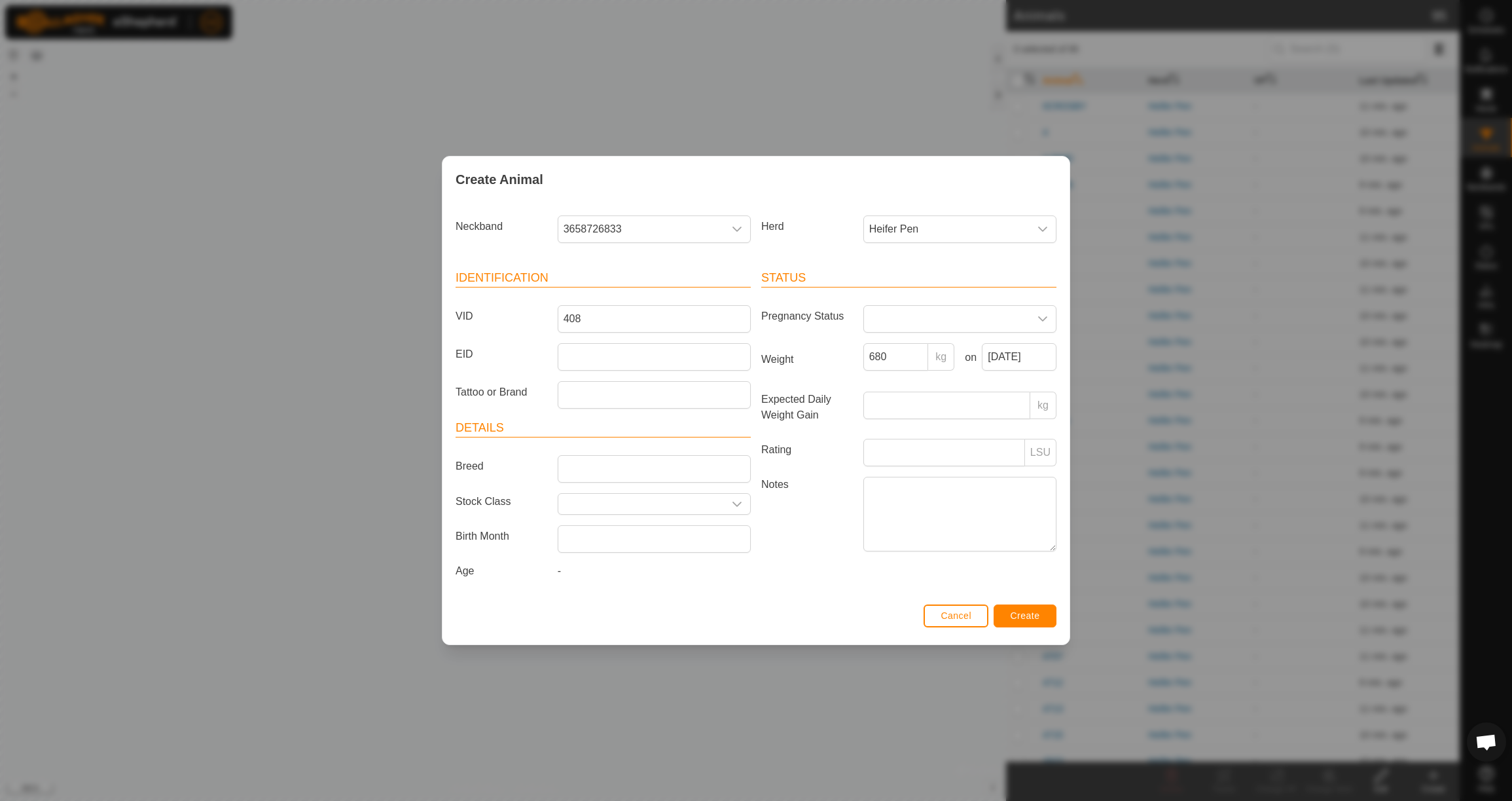
click at [1036, 621] on span "Create" at bounding box center [1025, 615] width 29 height 10
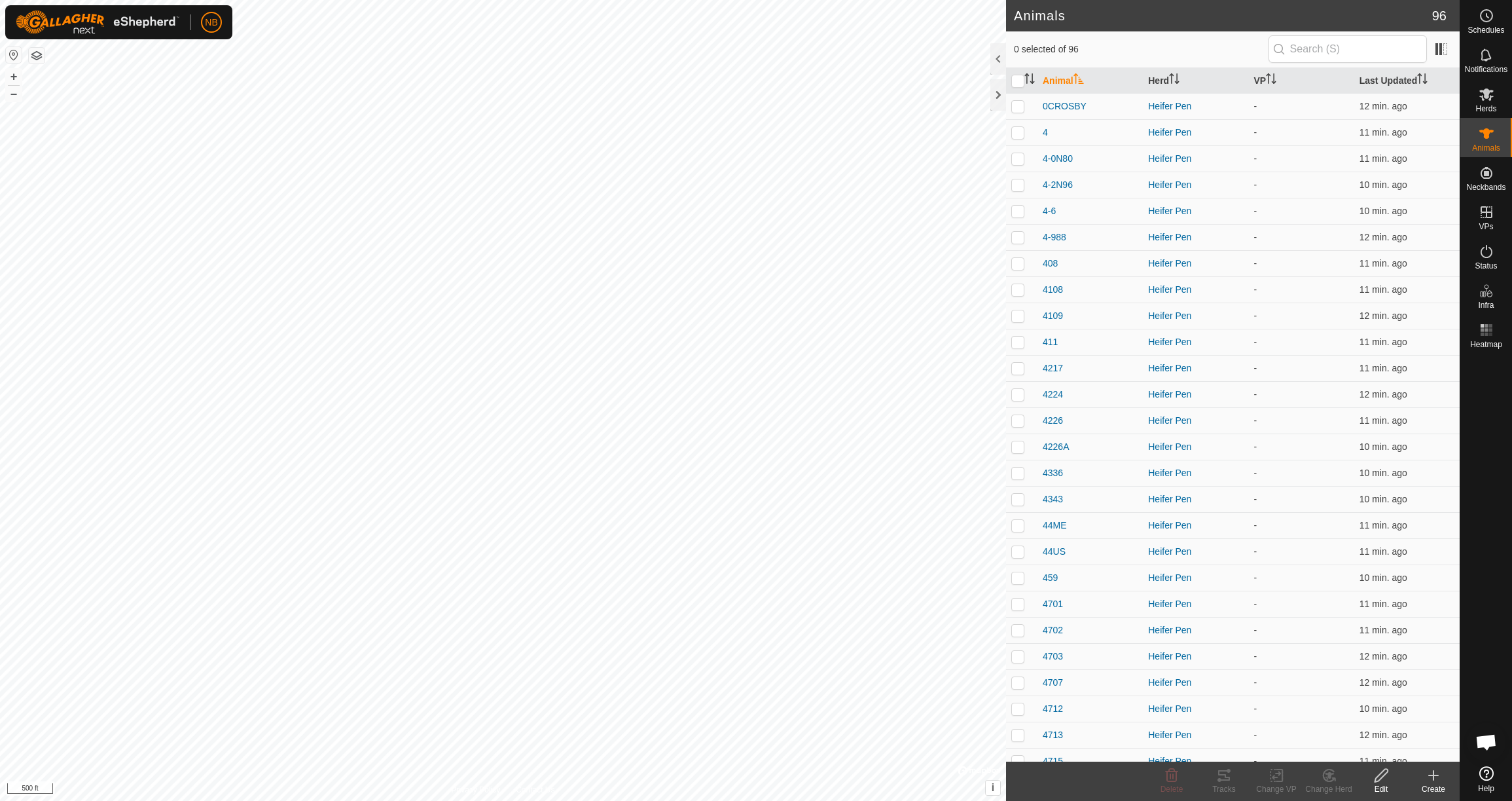
click at [1439, 779] on icon at bounding box center [1433, 775] width 16 height 16
click at [1412, 749] on link "Create Single Animal" at bounding box center [1375, 747] width 167 height 26
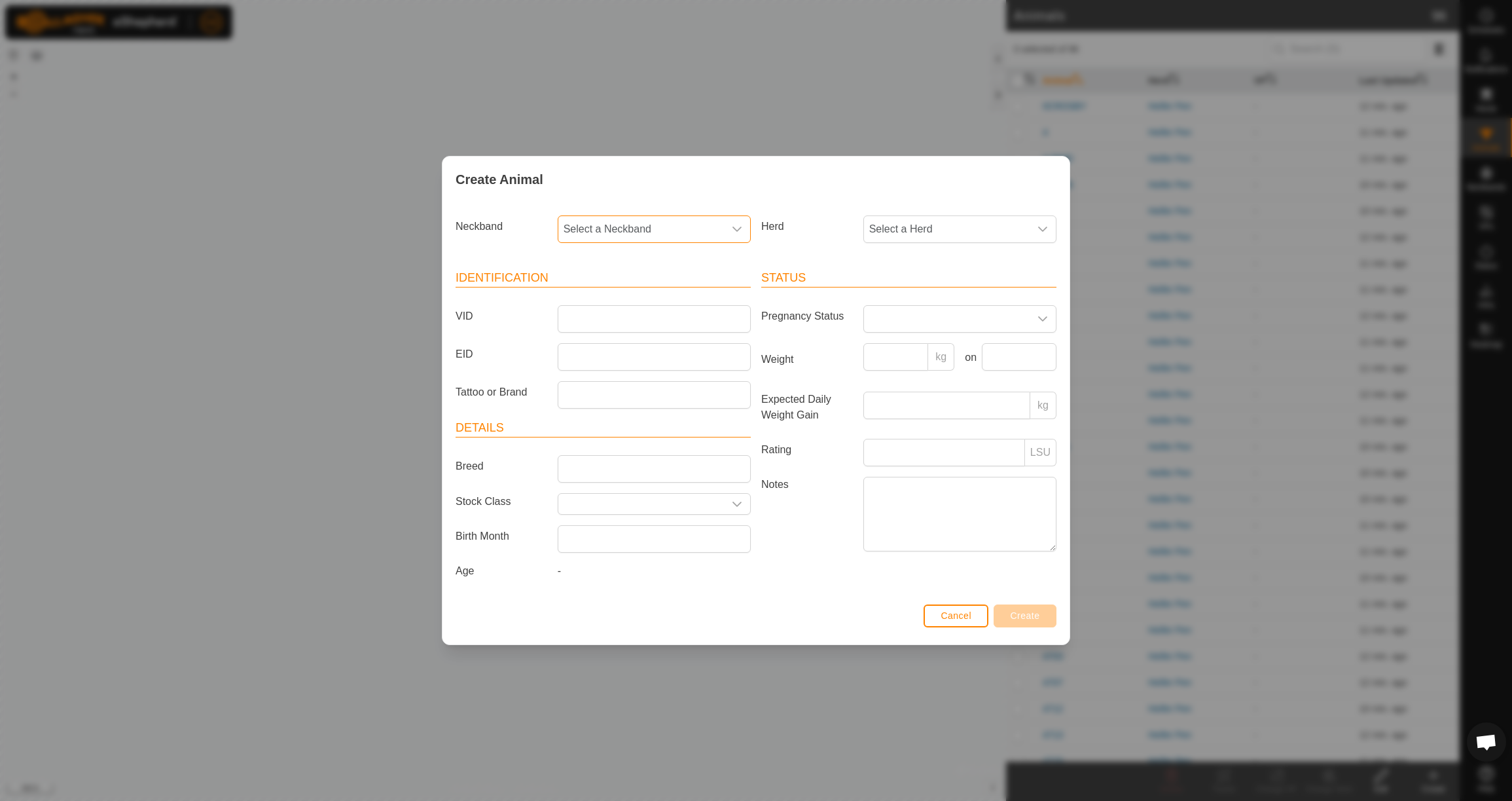
click at [693, 226] on span "Select a Neckband" at bounding box center [641, 229] width 166 height 26
type input "0128"
click at [695, 293] on li "0128808870" at bounding box center [654, 296] width 191 height 26
click at [908, 232] on span "Select a Herd" at bounding box center [947, 229] width 166 height 26
click at [924, 315] on li "Heifer Pen" at bounding box center [961, 324] width 191 height 26
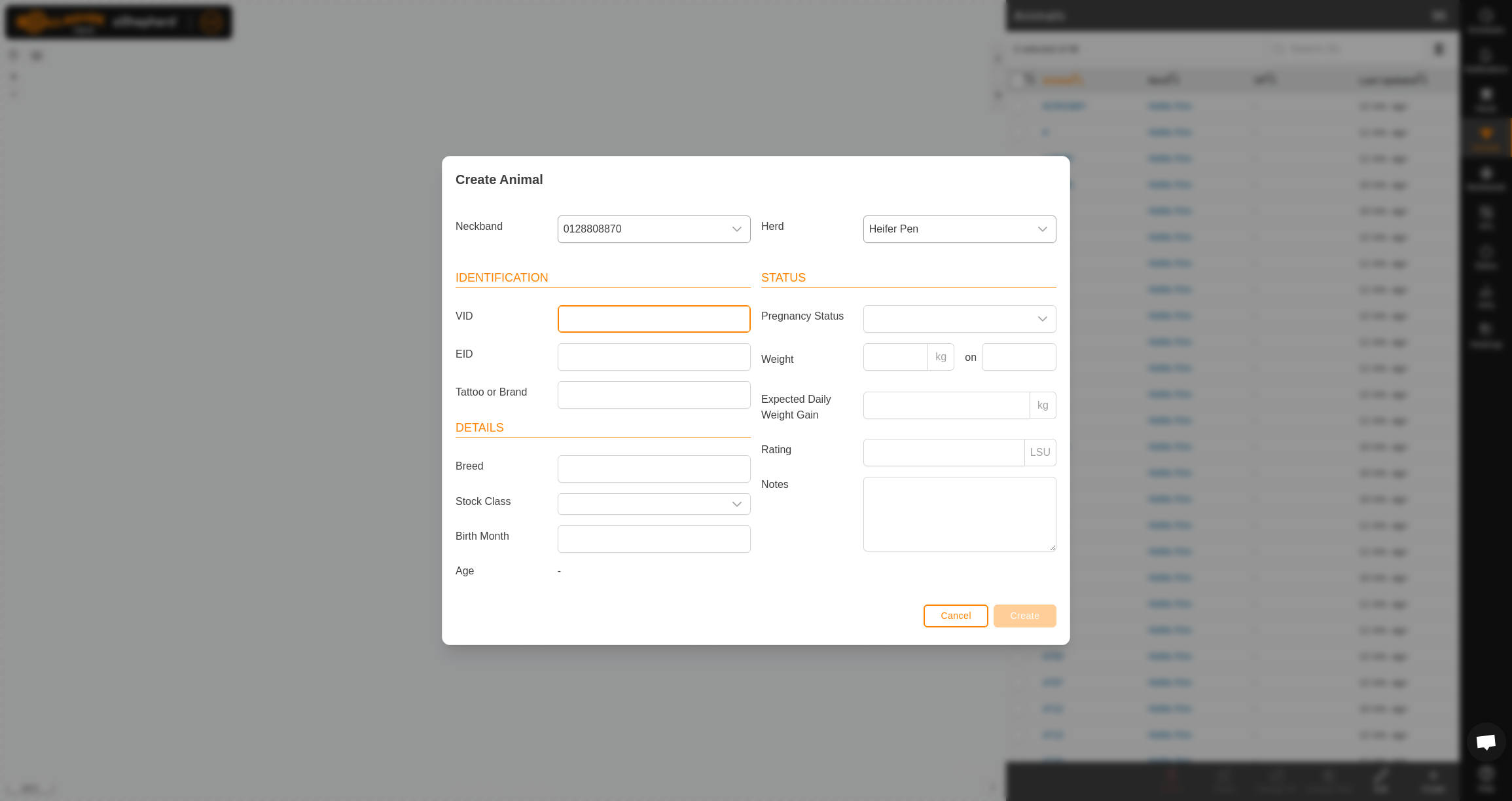
click at [616, 311] on input "VID" at bounding box center [654, 319] width 193 height 28
type input "4TREVOR"
click at [880, 352] on input "Weight" at bounding box center [895, 357] width 65 height 28
type input "715"
click at [1019, 353] on input "text" at bounding box center [1019, 357] width 75 height 28
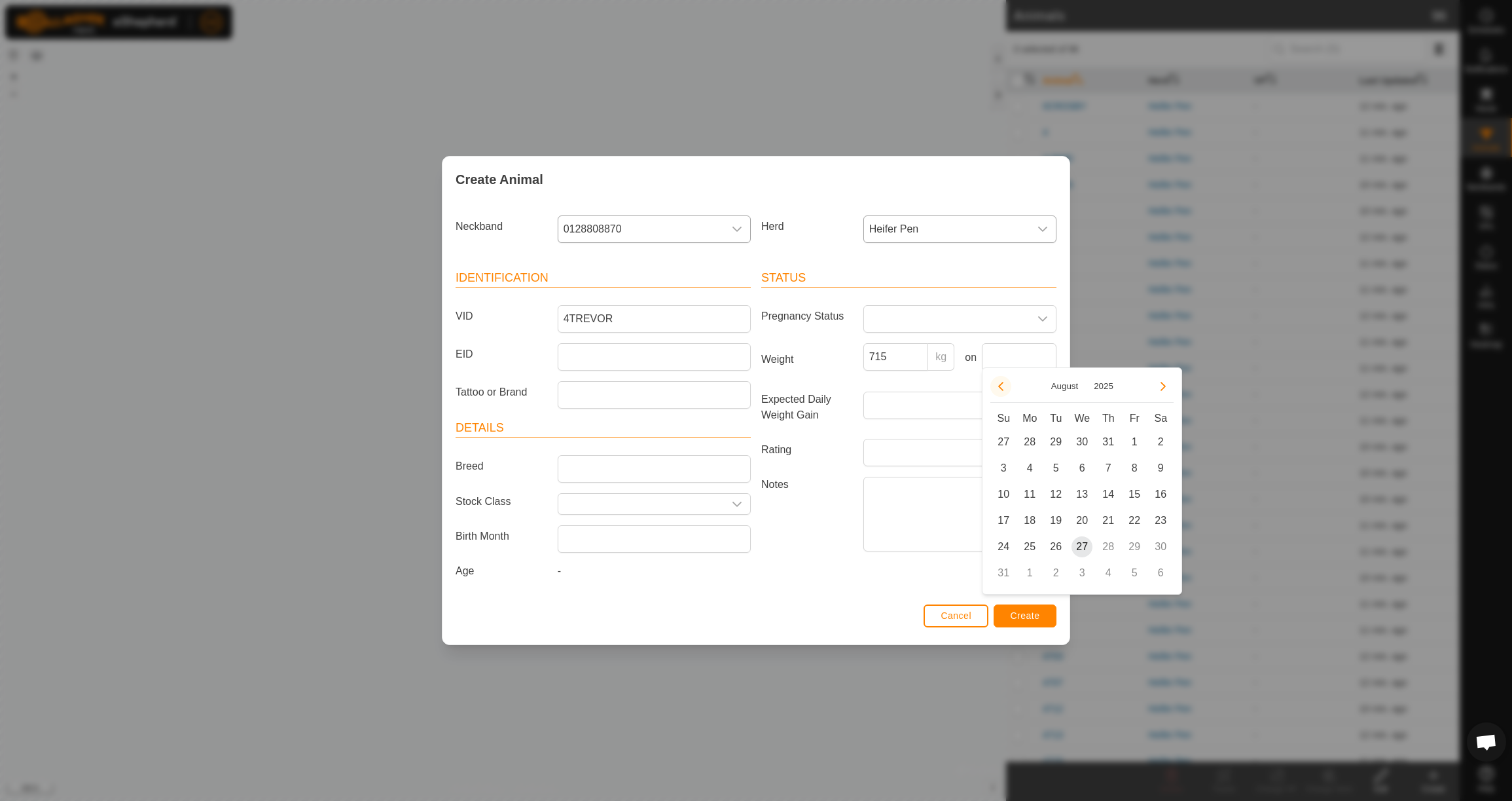
click at [1001, 388] on icon "Previous Month" at bounding box center [1001, 387] width 6 height 9
click at [997, 383] on button "Previous Month" at bounding box center [1000, 386] width 21 height 21
drag, startPoint x: 1025, startPoint y: 522, endPoint x: 1032, endPoint y: 543, distance: 22.1
click at [1025, 523] on span "23" at bounding box center [1029, 520] width 21 height 21
type input "[DATE]"
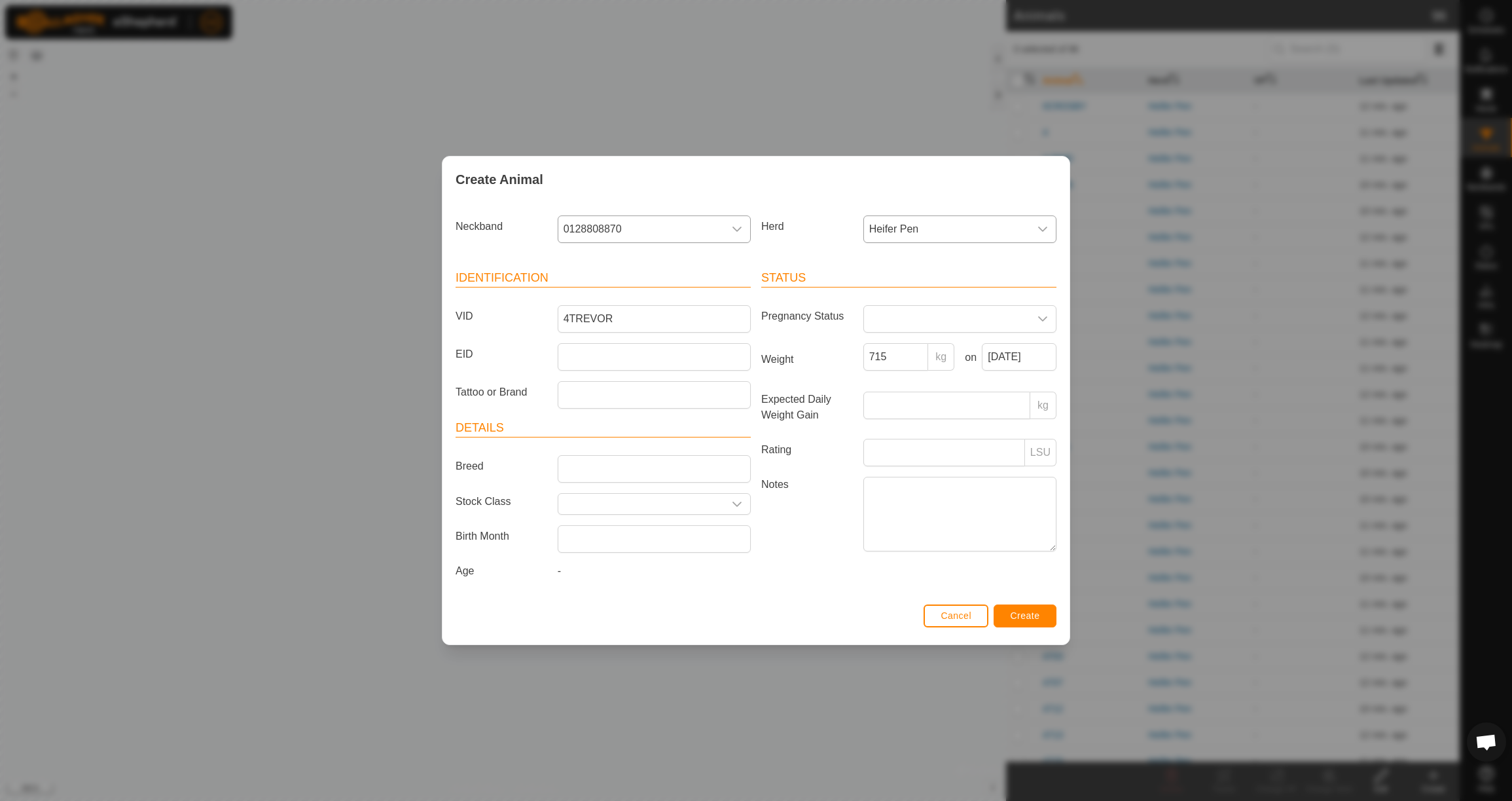
click at [1039, 627] on button "Create" at bounding box center [1025, 616] width 63 height 23
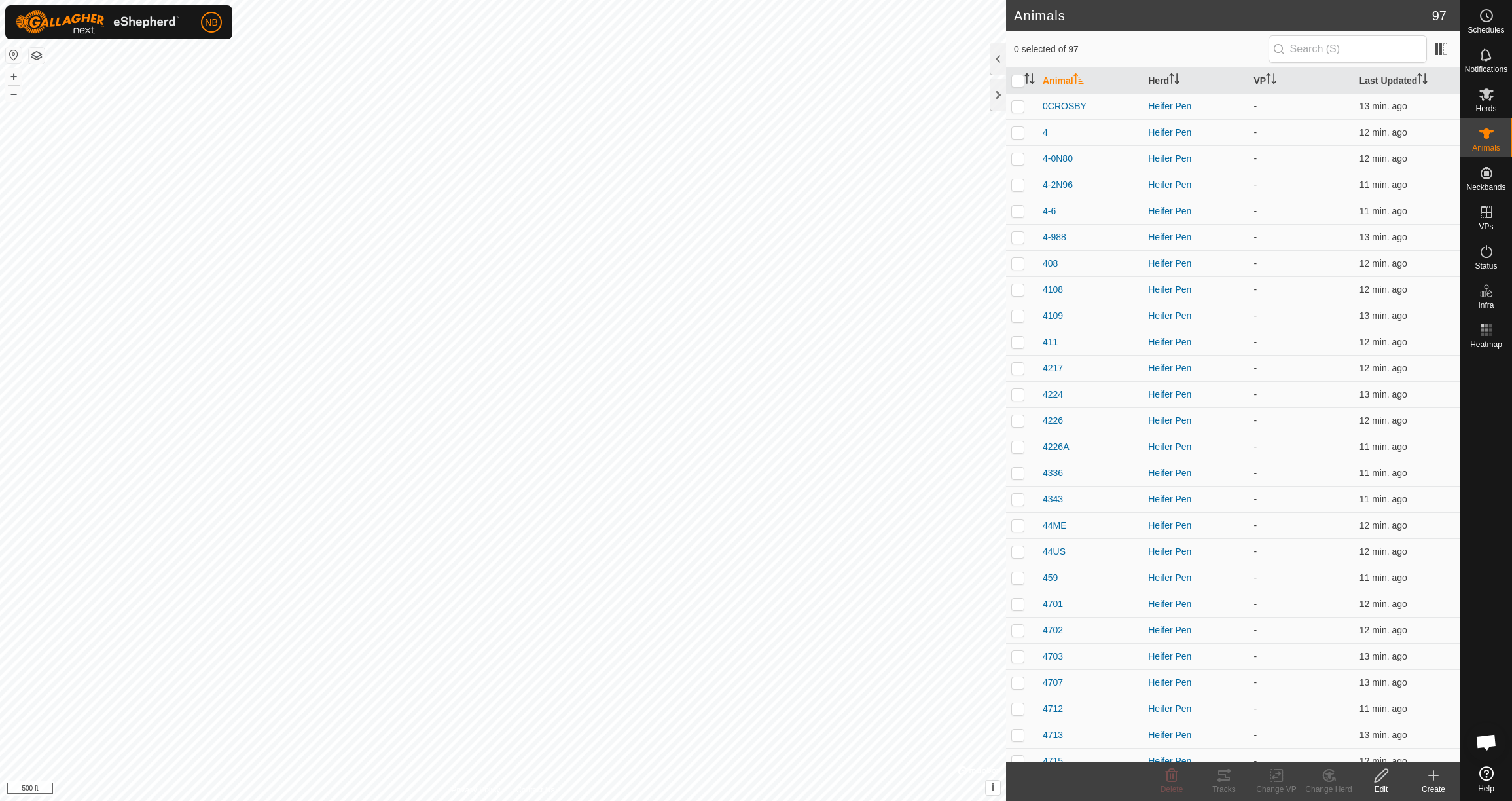
click at [1437, 783] on icon at bounding box center [1433, 775] width 16 height 16
click at [1402, 738] on link "Create Single Animal" at bounding box center [1375, 747] width 167 height 26
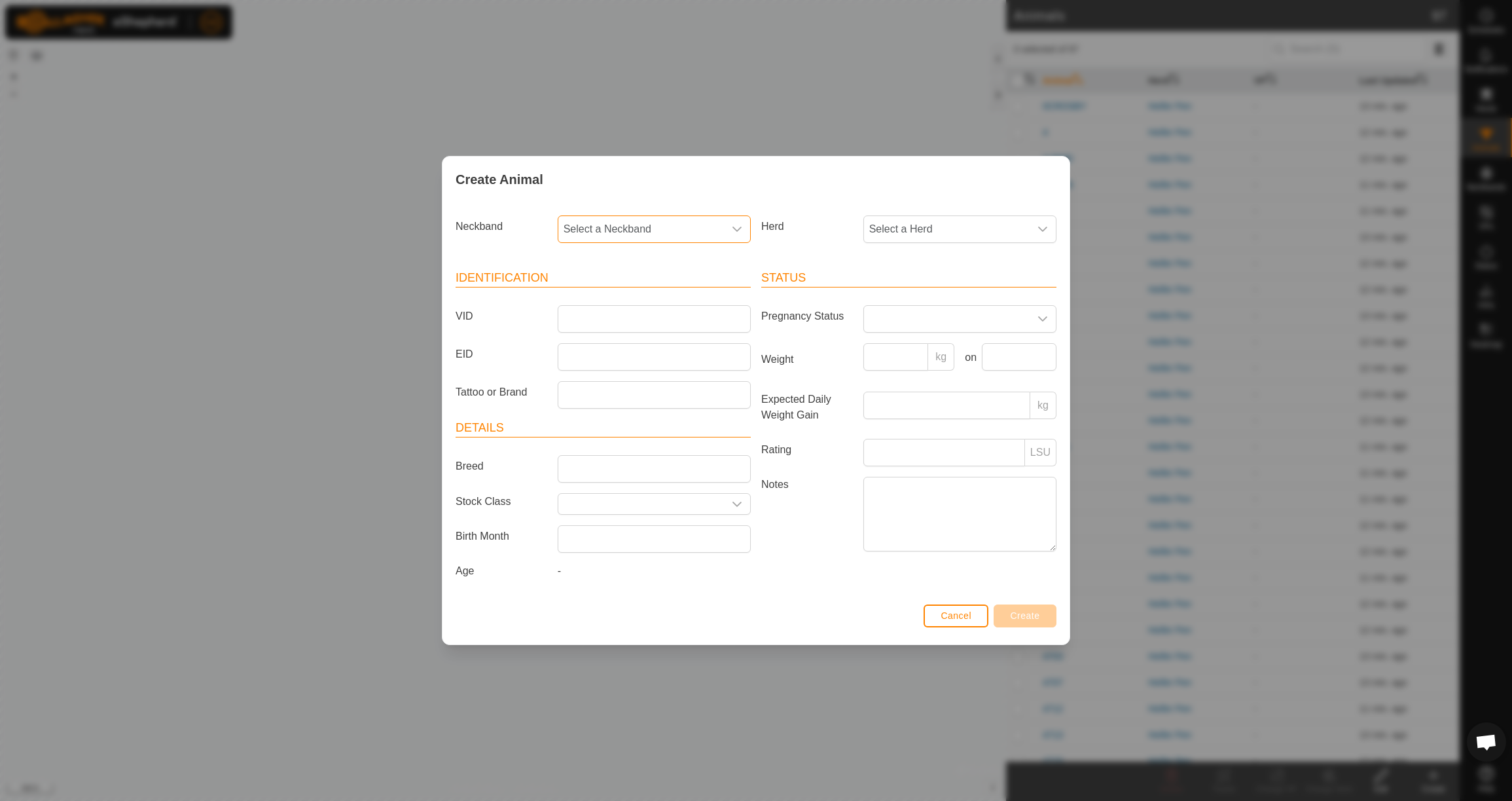
click at [700, 224] on span "Select a Neckband" at bounding box center [641, 229] width 166 height 26
type input "3624"
click at [699, 293] on li "3624616958" at bounding box center [654, 296] width 191 height 26
click at [895, 228] on span "Select a Herd" at bounding box center [947, 229] width 166 height 26
drag, startPoint x: 892, startPoint y: 317, endPoint x: 835, endPoint y: 326, distance: 57.7
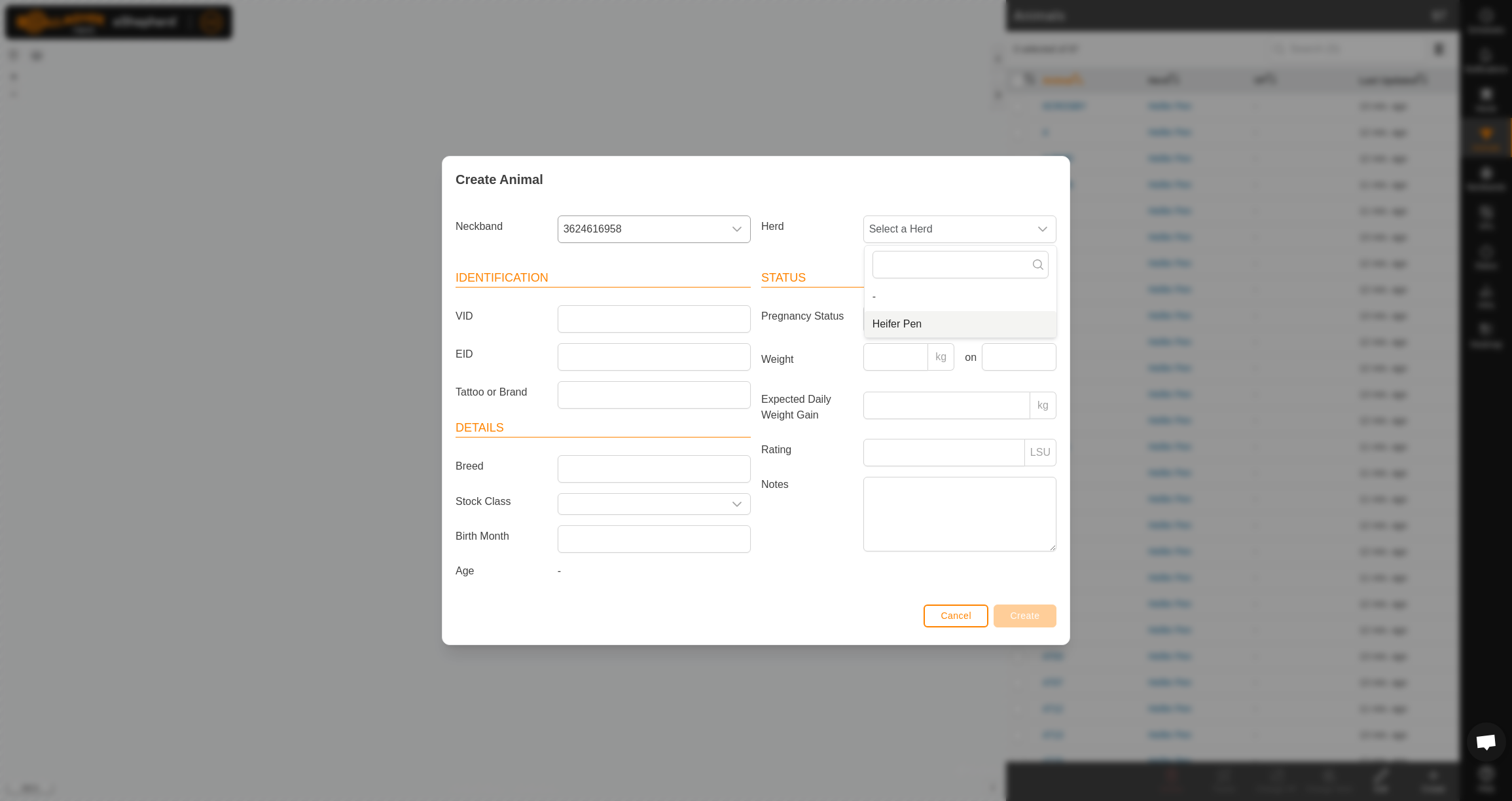
click at [890, 317] on li "Heifer Pen" at bounding box center [961, 324] width 191 height 26
click at [709, 318] on input "VID" at bounding box center [654, 319] width 193 height 28
type input "4BEAU"
click at [895, 353] on input "Weight" at bounding box center [895, 357] width 65 height 28
type input "795"
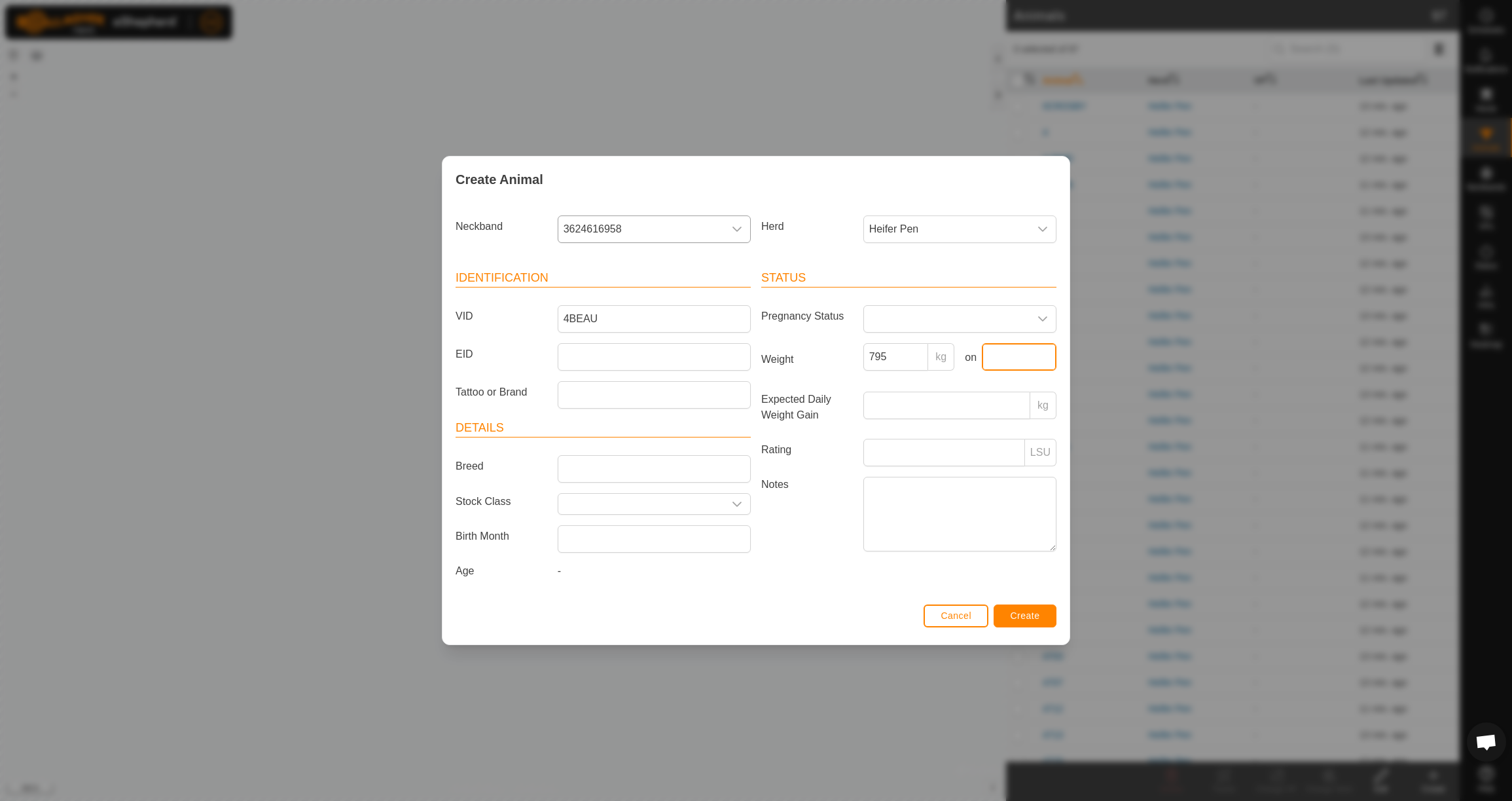
click at [1013, 353] on input "text" at bounding box center [1019, 357] width 75 height 28
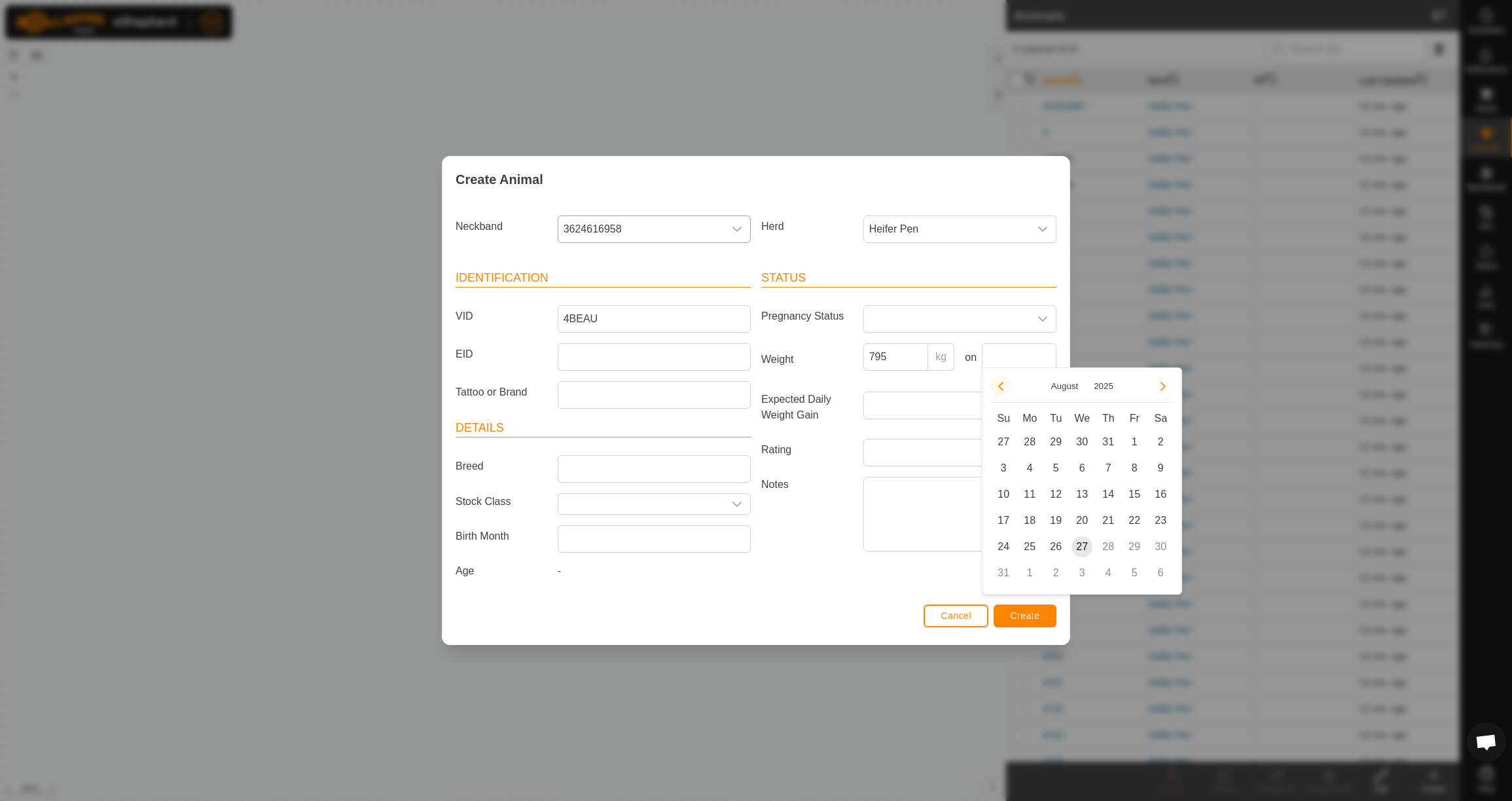
click at [1003, 392] on button "Previous Month" at bounding box center [1000, 386] width 21 height 21
drag, startPoint x: 1036, startPoint y: 522, endPoint x: 1021, endPoint y: 543, distance: 25.8
click at [1036, 522] on span "23" at bounding box center [1029, 520] width 21 height 21
type input "[DATE]"
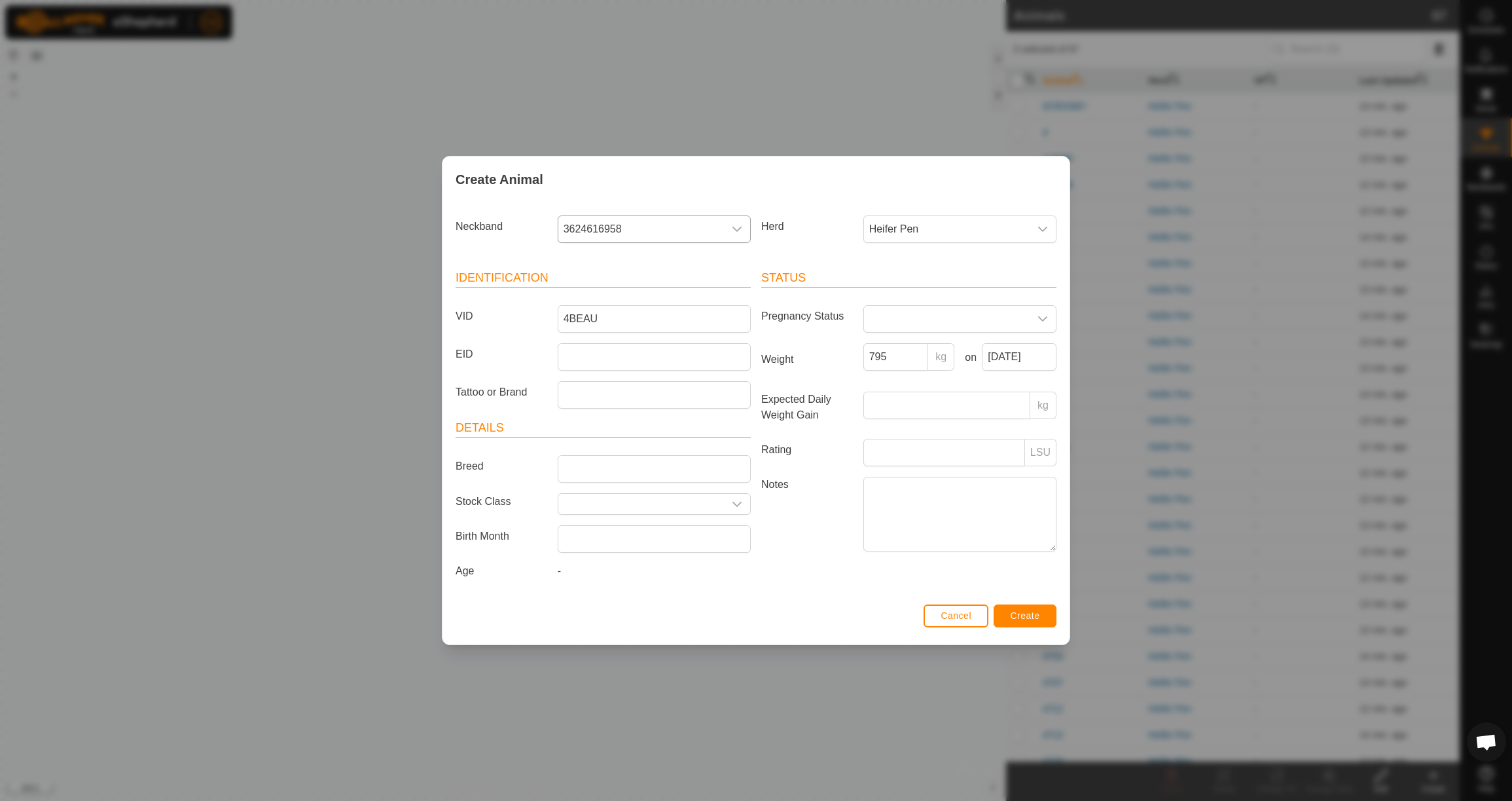
click at [1025, 618] on span "Create" at bounding box center [1025, 615] width 29 height 10
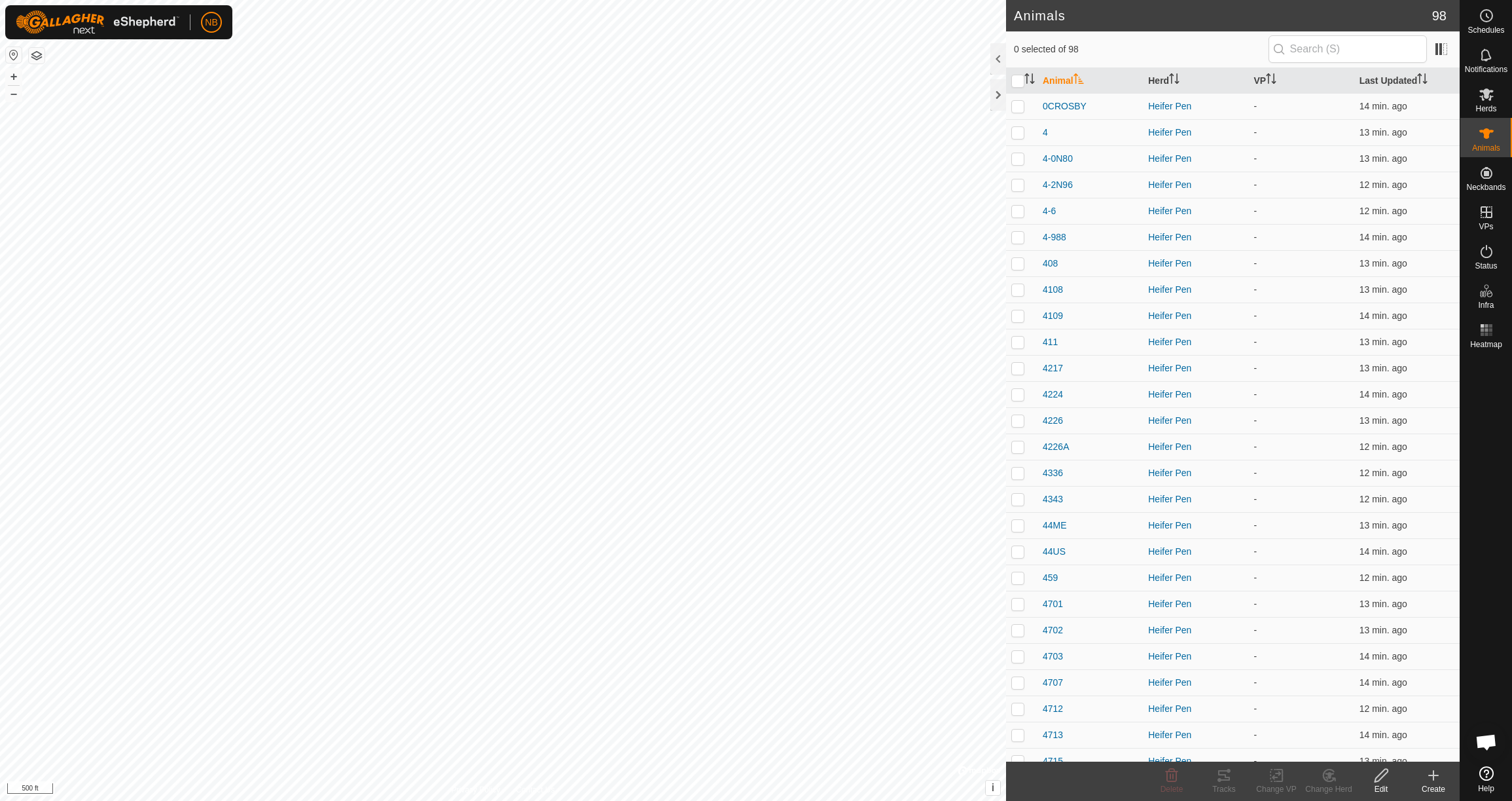
click at [1436, 777] on icon at bounding box center [1433, 775] width 16 height 16
click at [1386, 742] on link "Create Single Animal" at bounding box center [1375, 747] width 167 height 26
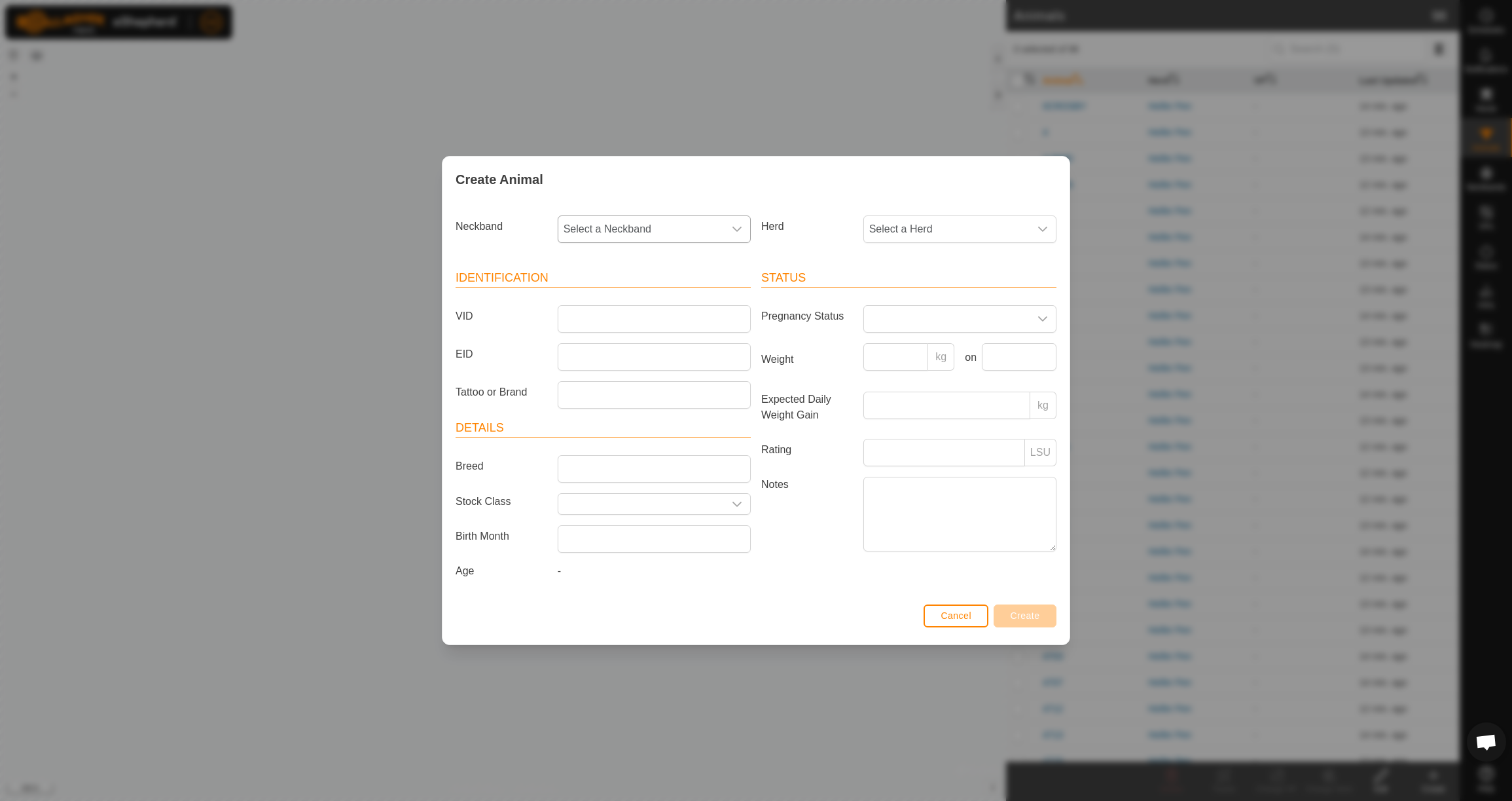
click at [703, 239] on p-select "Select a Neckband" at bounding box center [654, 229] width 193 height 28
type input "0614"
click at [706, 284] on li "0614603667" at bounding box center [654, 296] width 191 height 26
drag, startPoint x: 881, startPoint y: 224, endPoint x: 882, endPoint y: 232, distance: 8.1
click at [881, 224] on span "Select a Herd" at bounding box center [947, 229] width 166 height 26
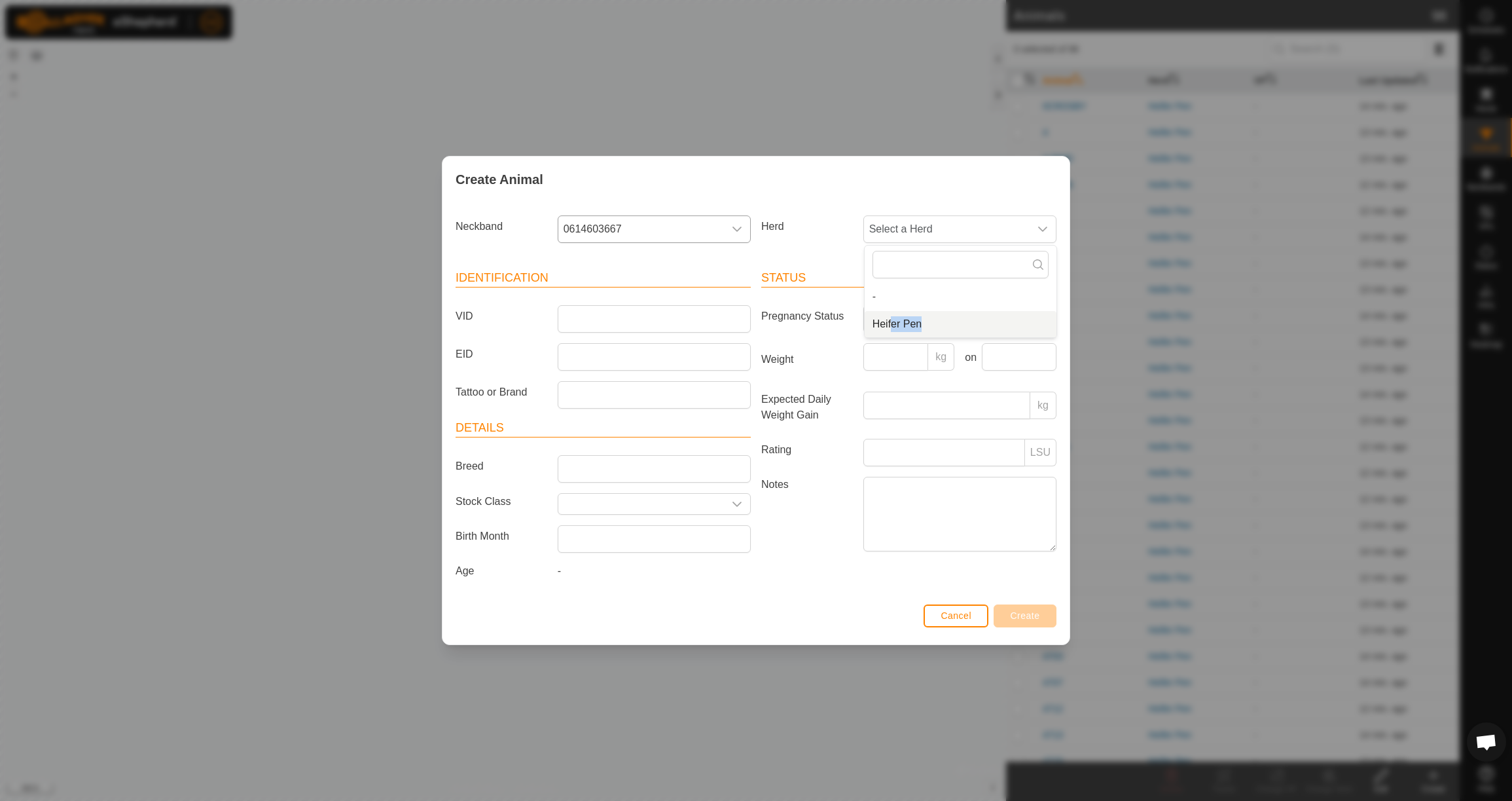
drag, startPoint x: 893, startPoint y: 319, endPoint x: 852, endPoint y: 314, distance: 41.3
click at [893, 319] on li "Heifer Pen" at bounding box center [961, 324] width 191 height 26
click at [649, 305] on input "VID" at bounding box center [654, 319] width 193 height 28
type input "4HAYLEE"
click at [888, 353] on input "Weight" at bounding box center [895, 357] width 65 height 28
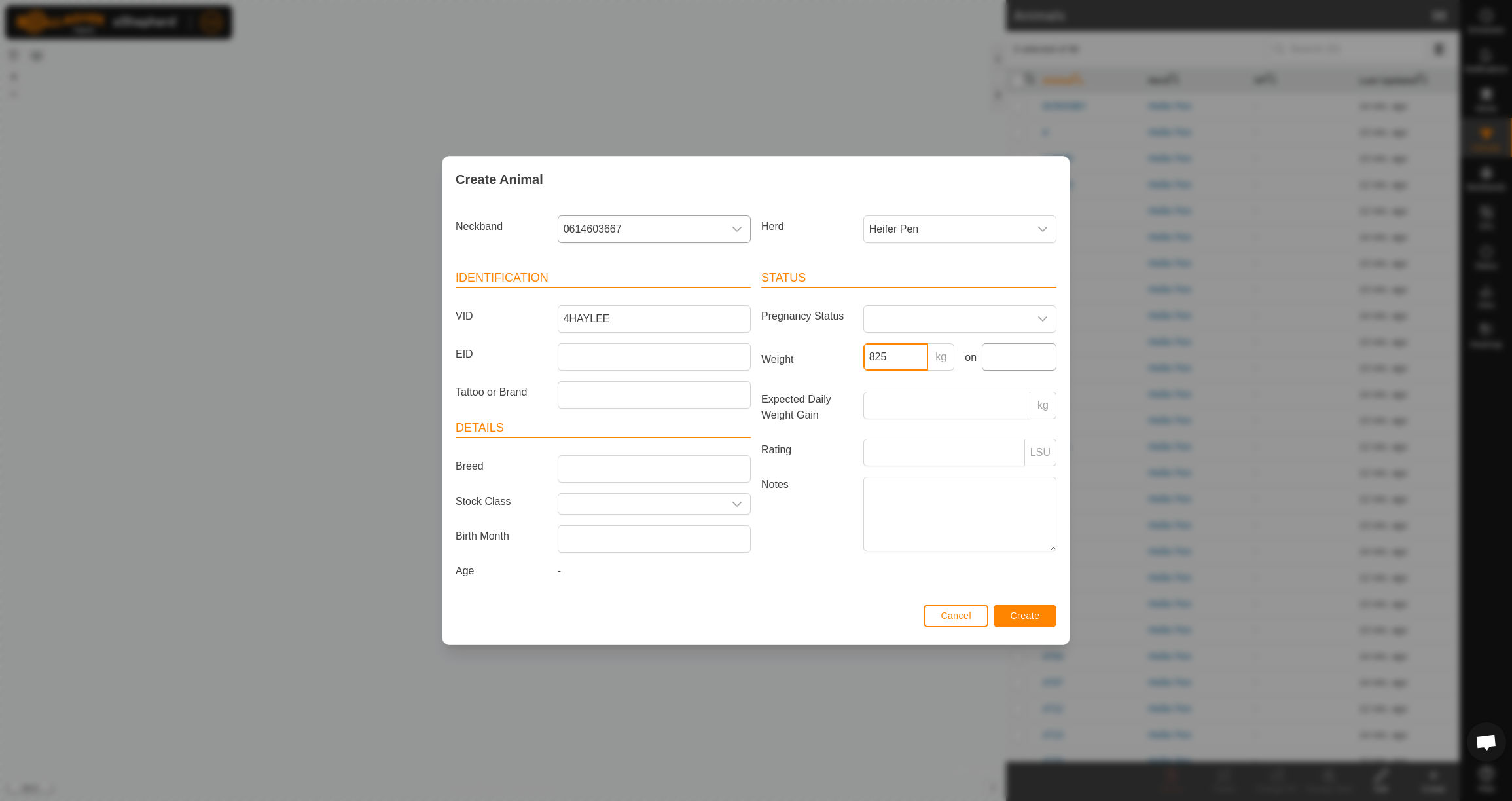
type input "825"
click at [1014, 360] on input "text" at bounding box center [1019, 357] width 75 height 28
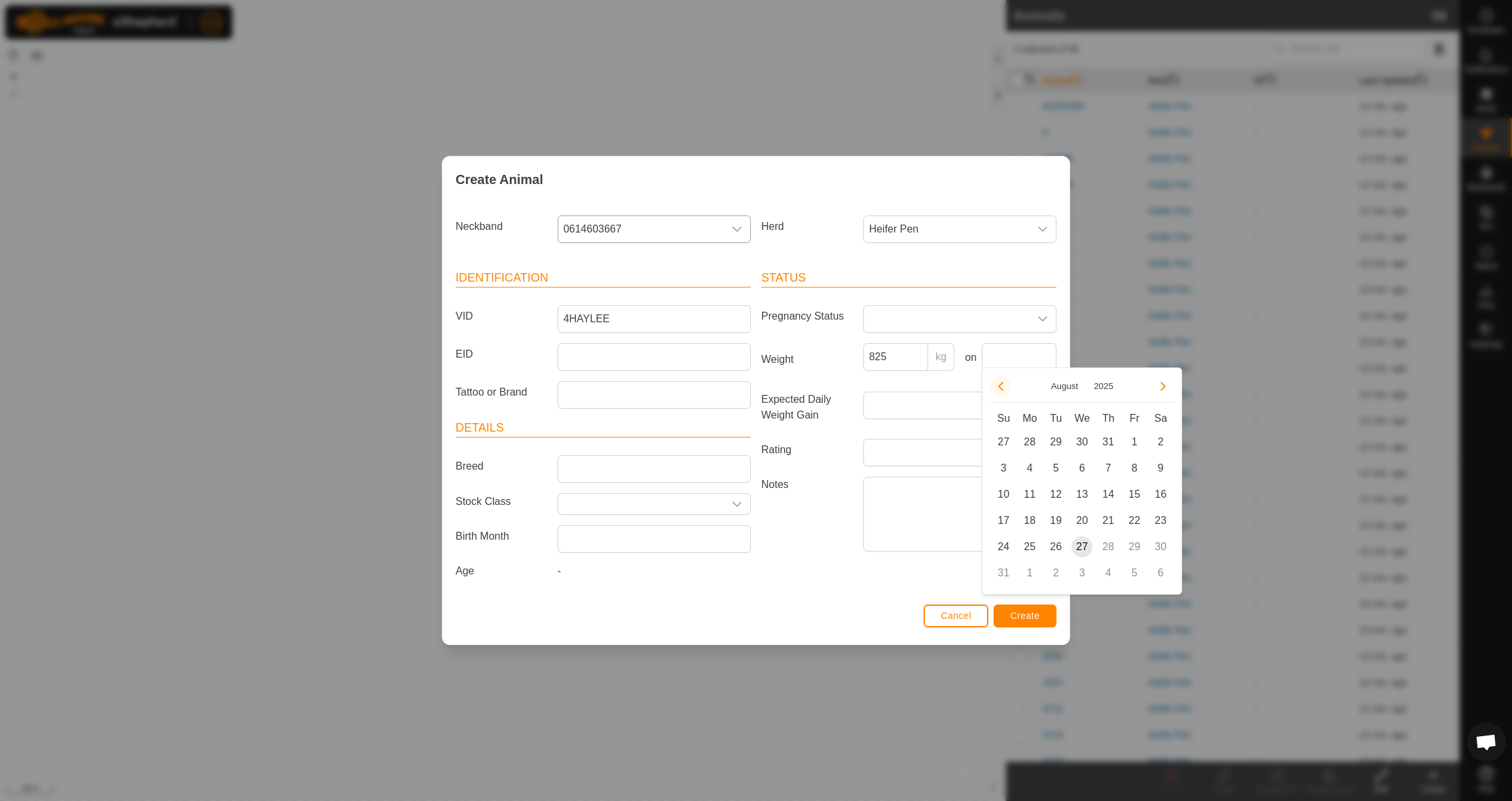
click at [995, 382] on button "Previous Month" at bounding box center [1000, 386] width 21 height 21
click at [998, 382] on button "Previous Month" at bounding box center [1000, 386] width 21 height 21
drag, startPoint x: 1035, startPoint y: 517, endPoint x: 1026, endPoint y: 502, distance: 17.5
click at [1035, 517] on span "23" at bounding box center [1029, 520] width 21 height 21
type input "[DATE]"
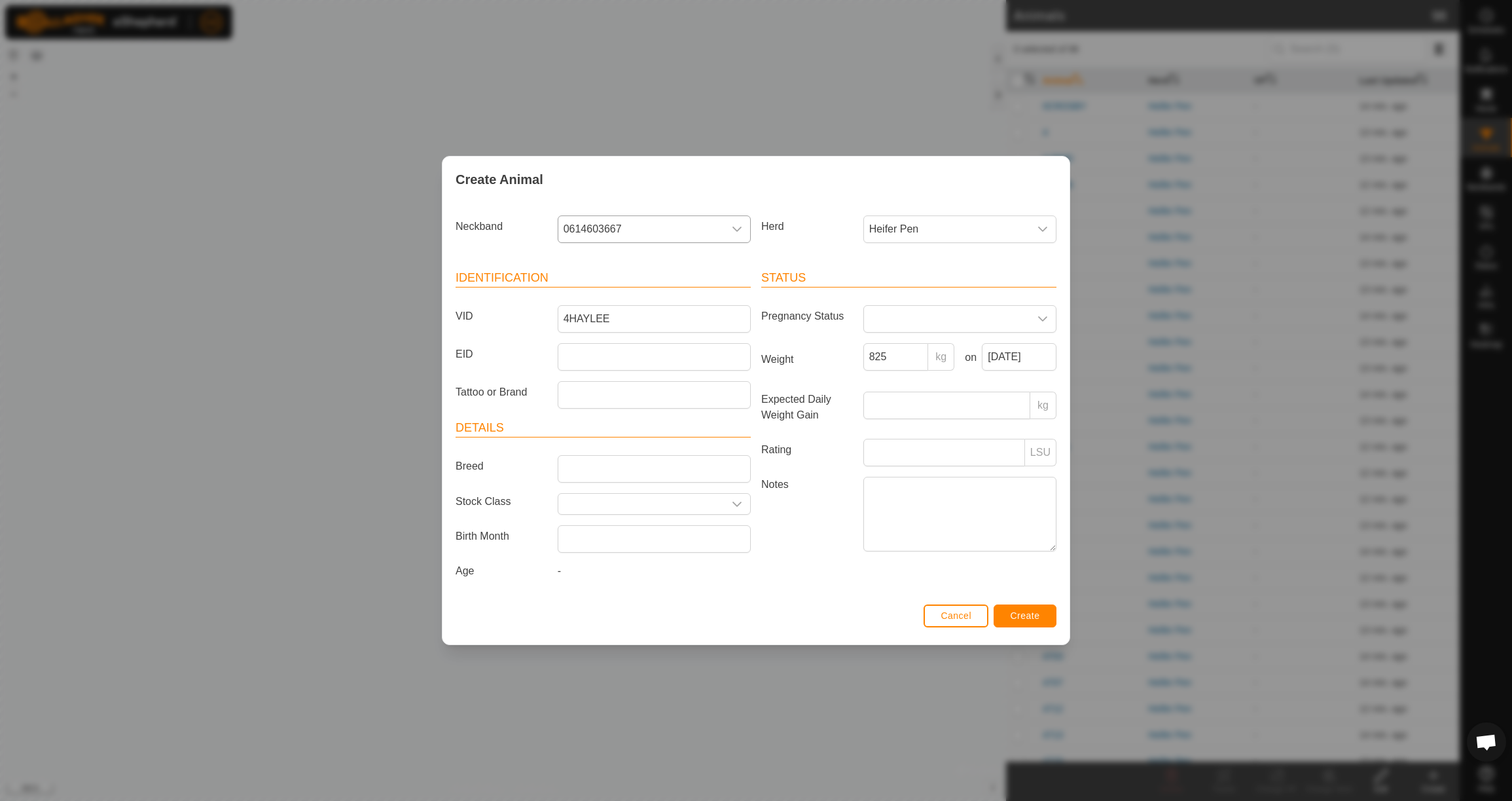
click at [1022, 627] on button "Create" at bounding box center [1025, 616] width 63 height 23
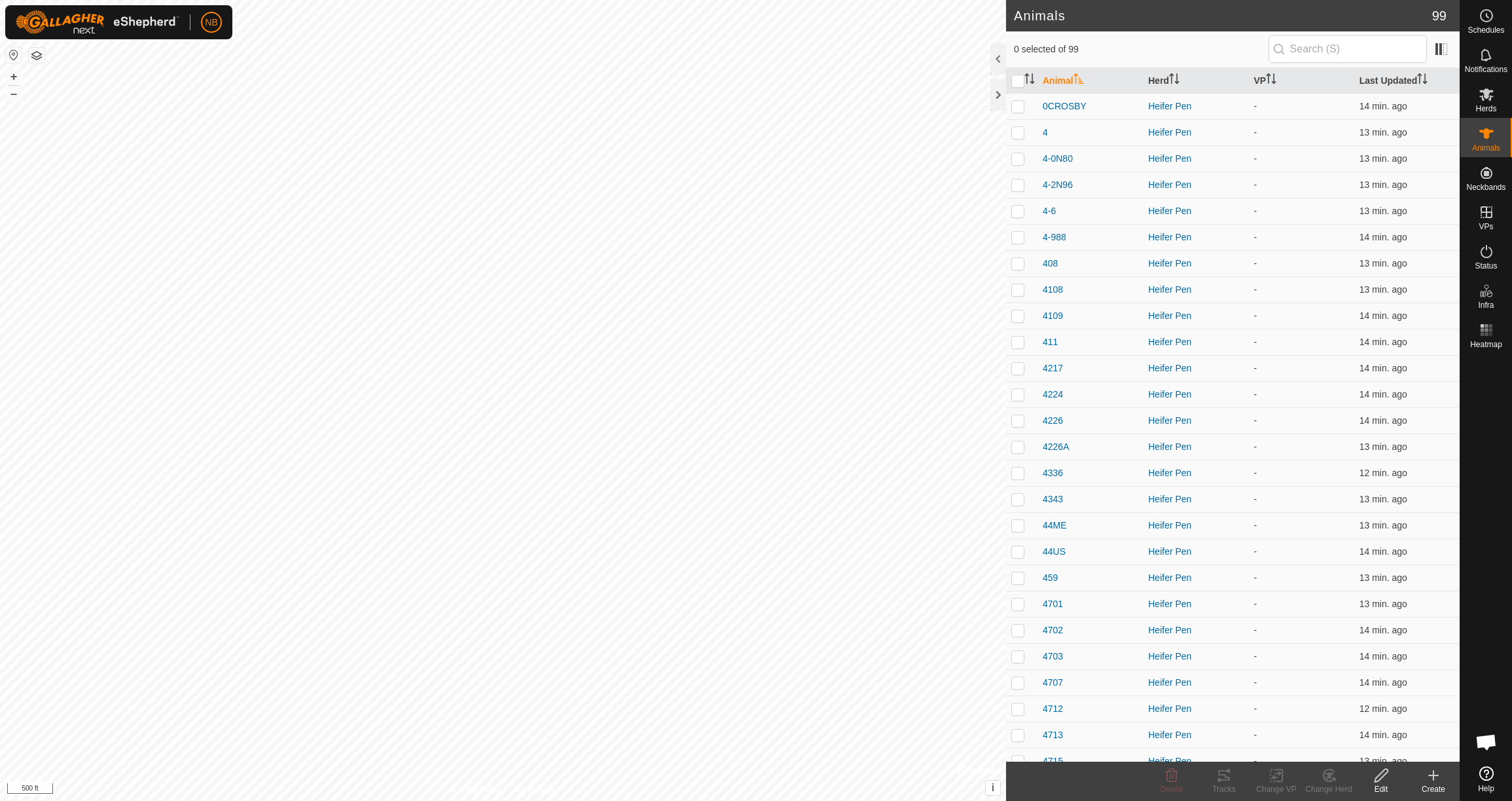
click at [1437, 777] on icon at bounding box center [1433, 775] width 16 height 16
click at [1368, 745] on link "Create Single Animal" at bounding box center [1375, 747] width 167 height 26
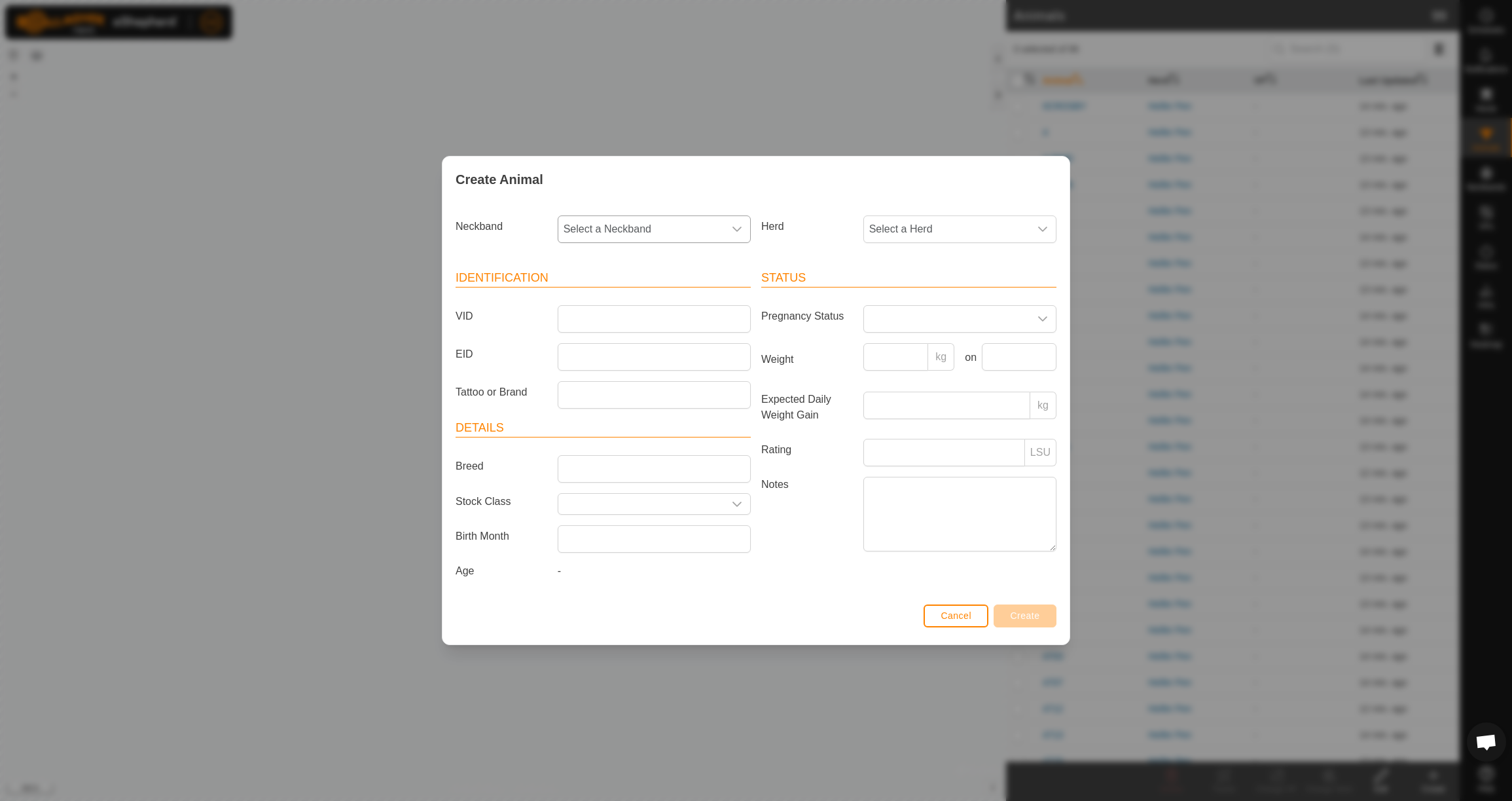
click at [698, 226] on span "Select a Neckband" at bounding box center [641, 229] width 166 height 26
type input "39595"
drag, startPoint x: 670, startPoint y: 289, endPoint x: 741, endPoint y: 269, distance: 73.8
click at [670, 289] on li "3959588351" at bounding box center [654, 296] width 191 height 26
click at [884, 227] on span "Select a Herd" at bounding box center [947, 229] width 166 height 26
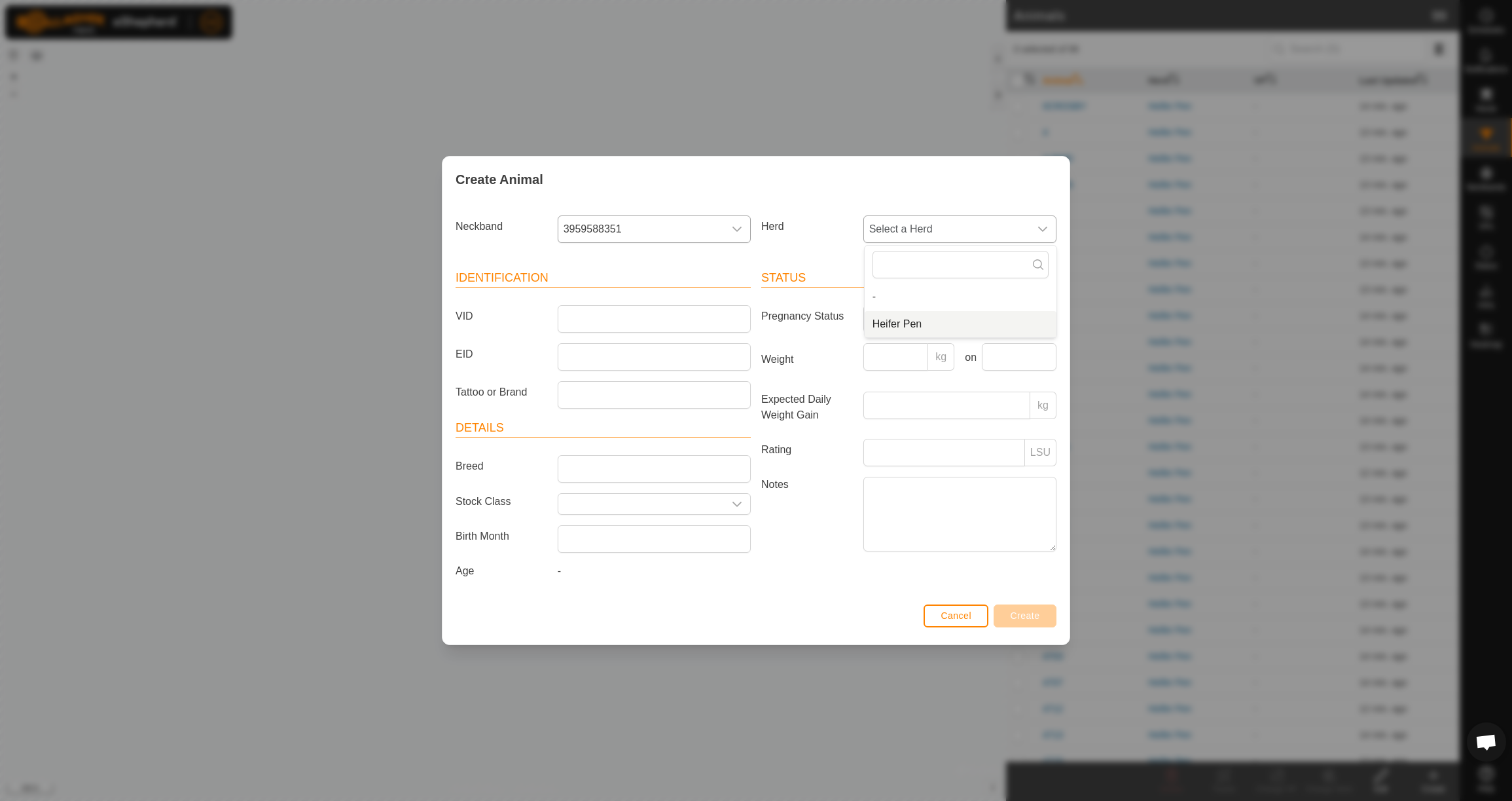
click at [895, 327] on li "Heifer Pen" at bounding box center [961, 324] width 191 height 26
click at [687, 321] on input "VID" at bounding box center [654, 319] width 193 height 28
type input "4931"
click at [908, 354] on input "Weight" at bounding box center [895, 357] width 65 height 28
type input "690"
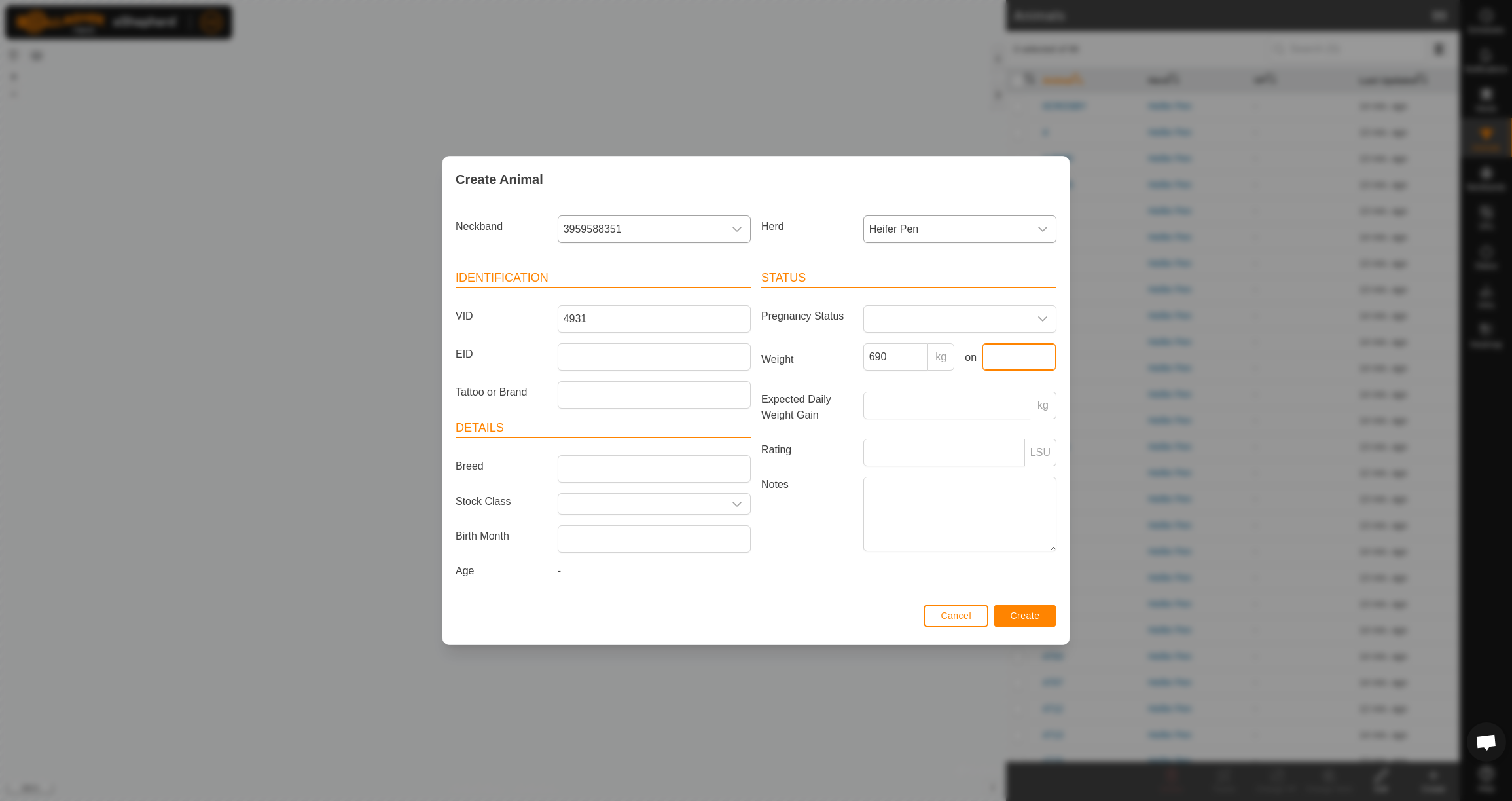
click at [998, 361] on input "text" at bounding box center [1019, 357] width 75 height 28
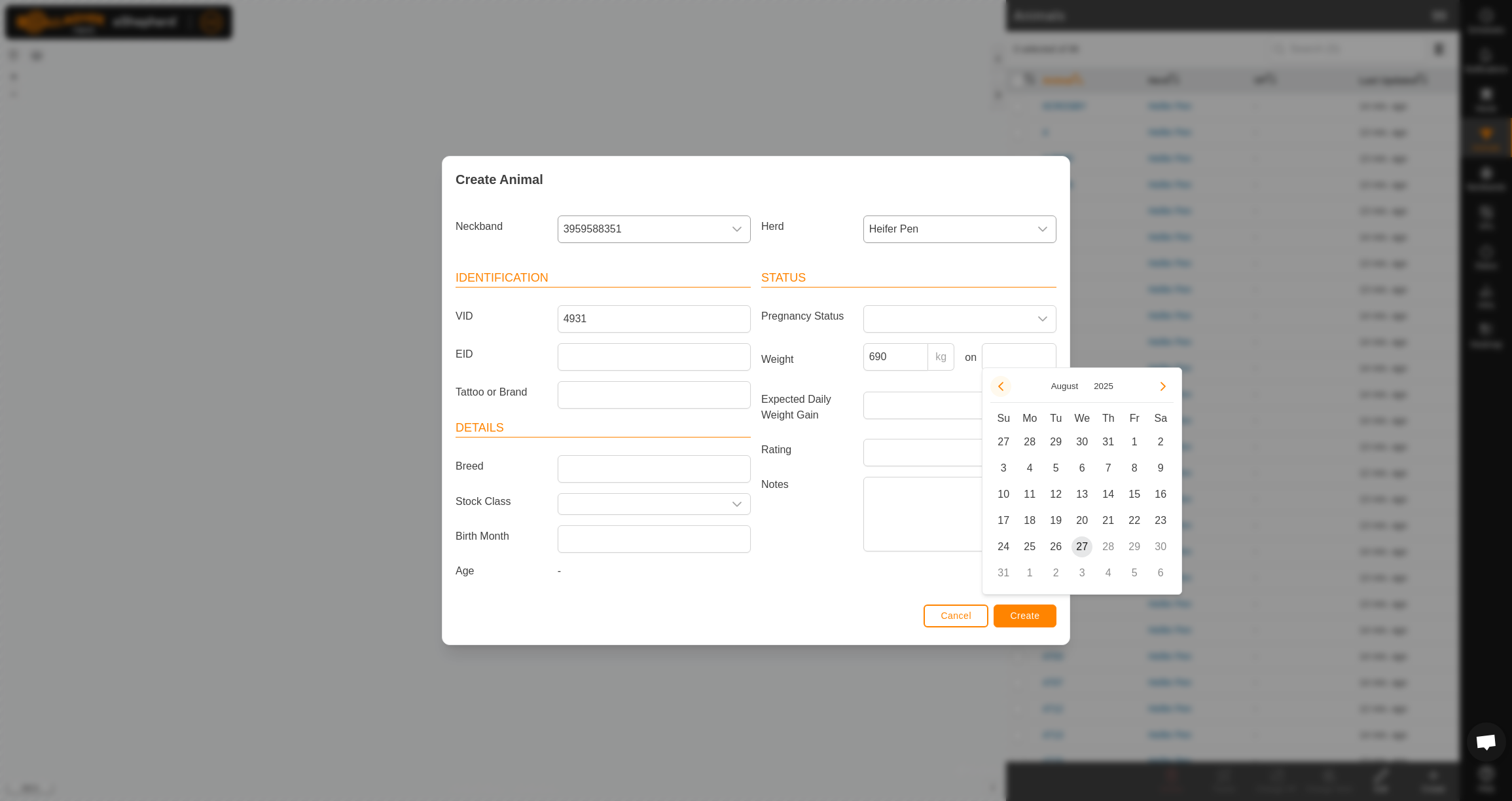
click at [1007, 390] on button "Previous Month" at bounding box center [1000, 386] width 21 height 21
click at [1033, 520] on span "23" at bounding box center [1029, 520] width 21 height 21
type input "[DATE]"
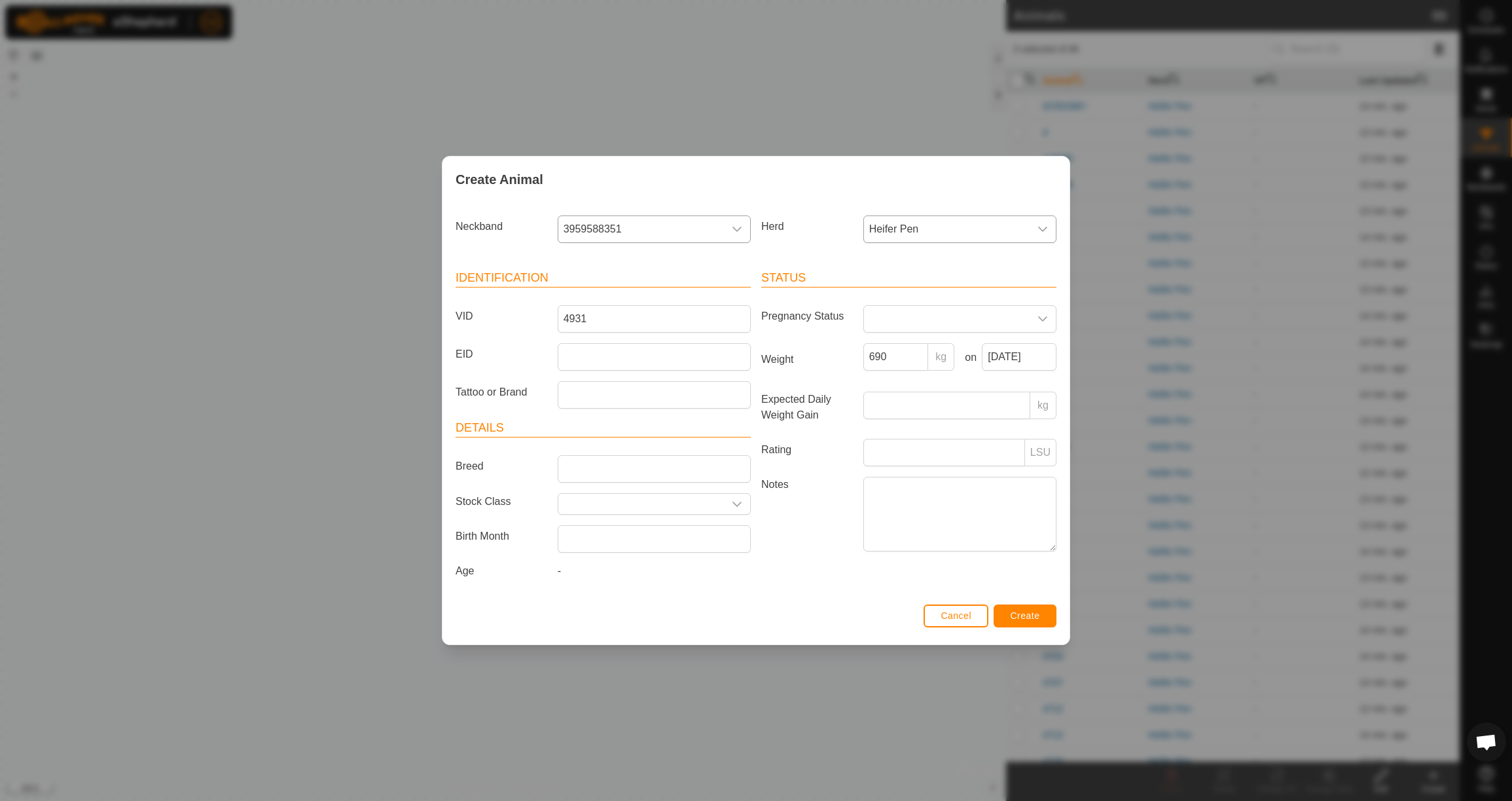
click at [1031, 621] on span "Create" at bounding box center [1025, 615] width 29 height 10
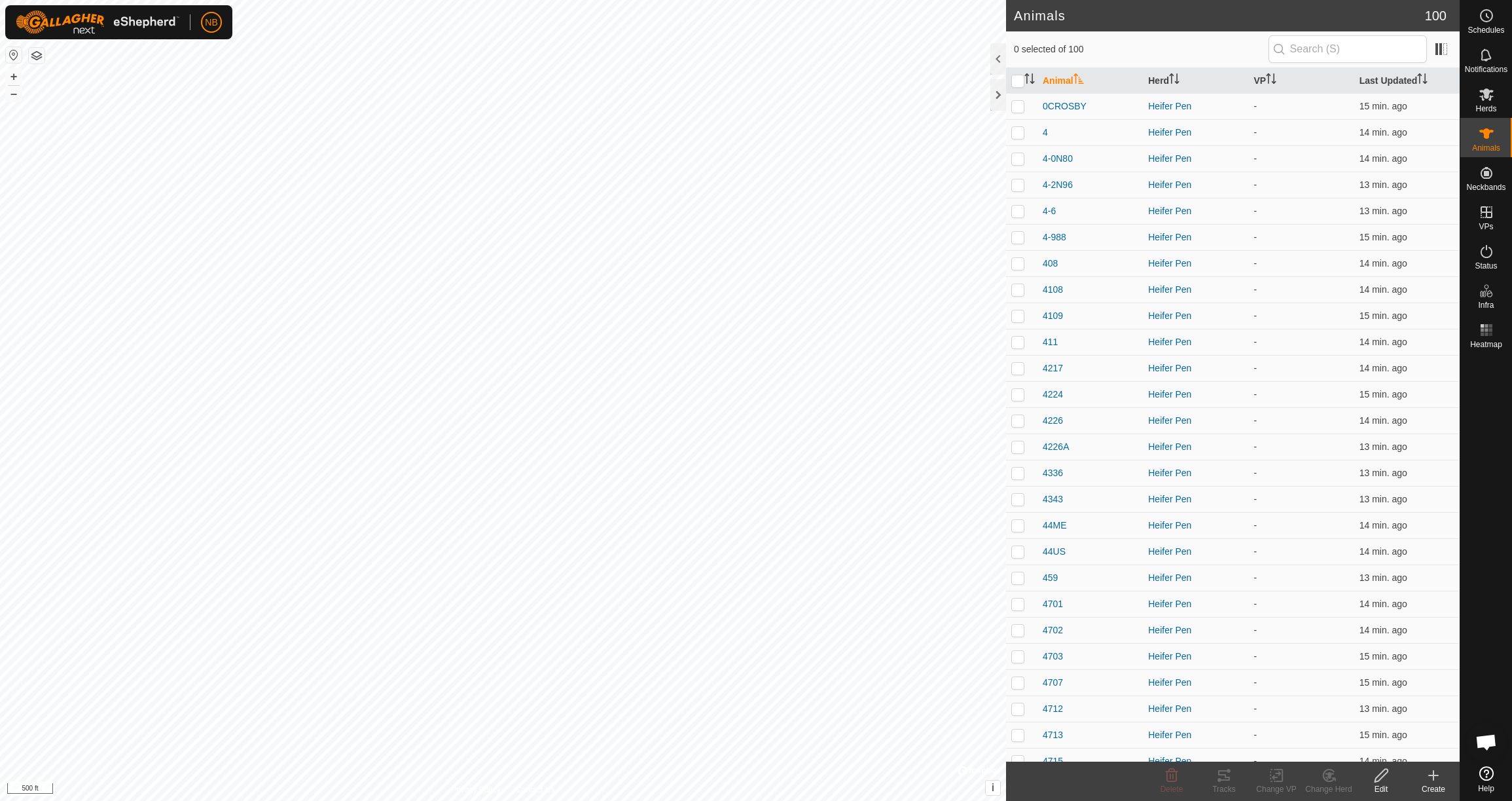
click at [1434, 779] on icon at bounding box center [1434, 775] width 0 height 9
click at [1317, 740] on link "Create Single Animal" at bounding box center [1375, 747] width 167 height 26
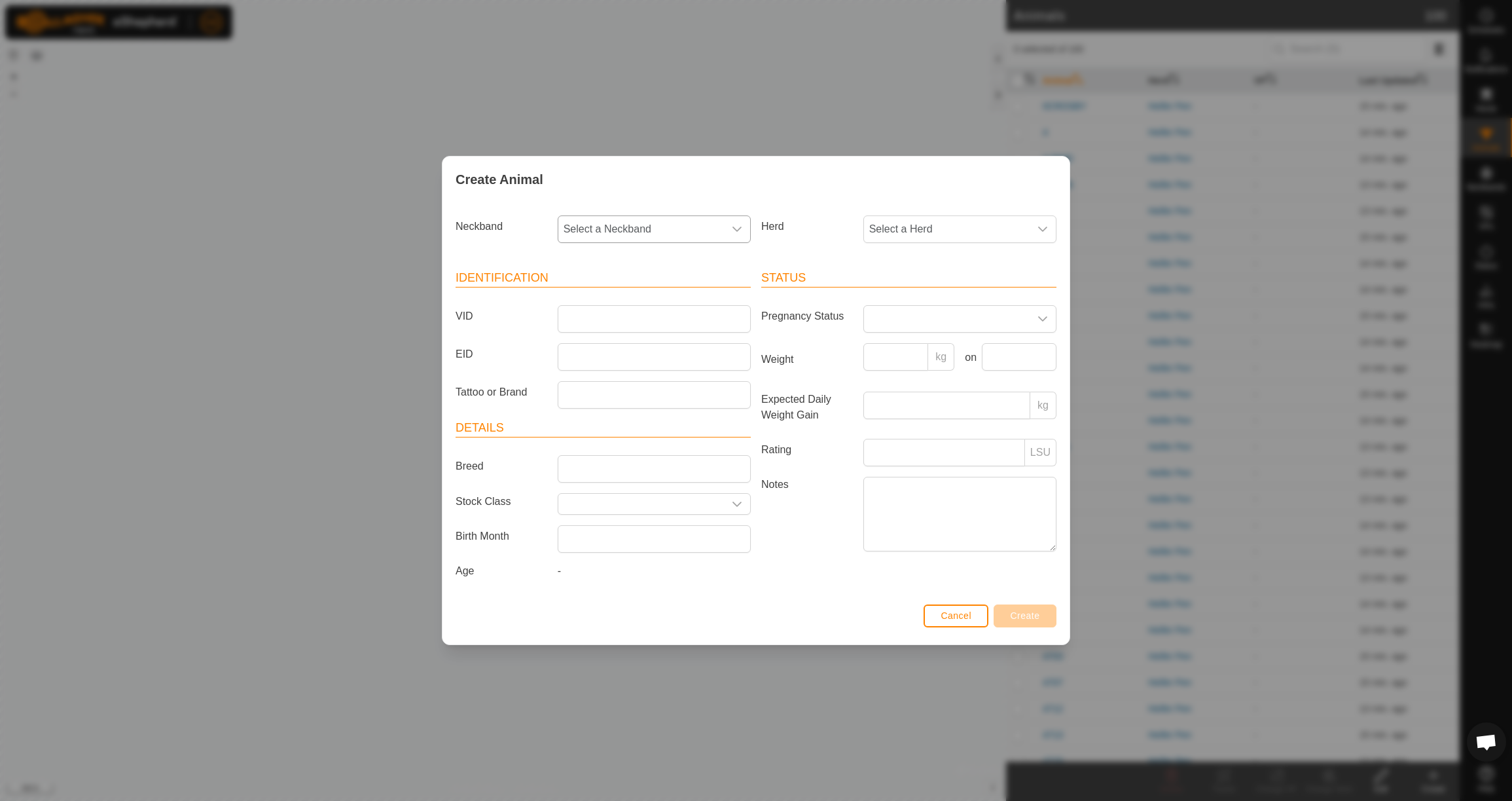
click at [650, 226] on span "Select a Neckband" at bounding box center [641, 229] width 166 height 26
type input "2935"
drag, startPoint x: 685, startPoint y: 289, endPoint x: 709, endPoint y: 287, distance: 24.1
click at [688, 289] on li "2935880474" at bounding box center [654, 296] width 191 height 26
click at [981, 220] on span "Select a Herd" at bounding box center [947, 229] width 166 height 26
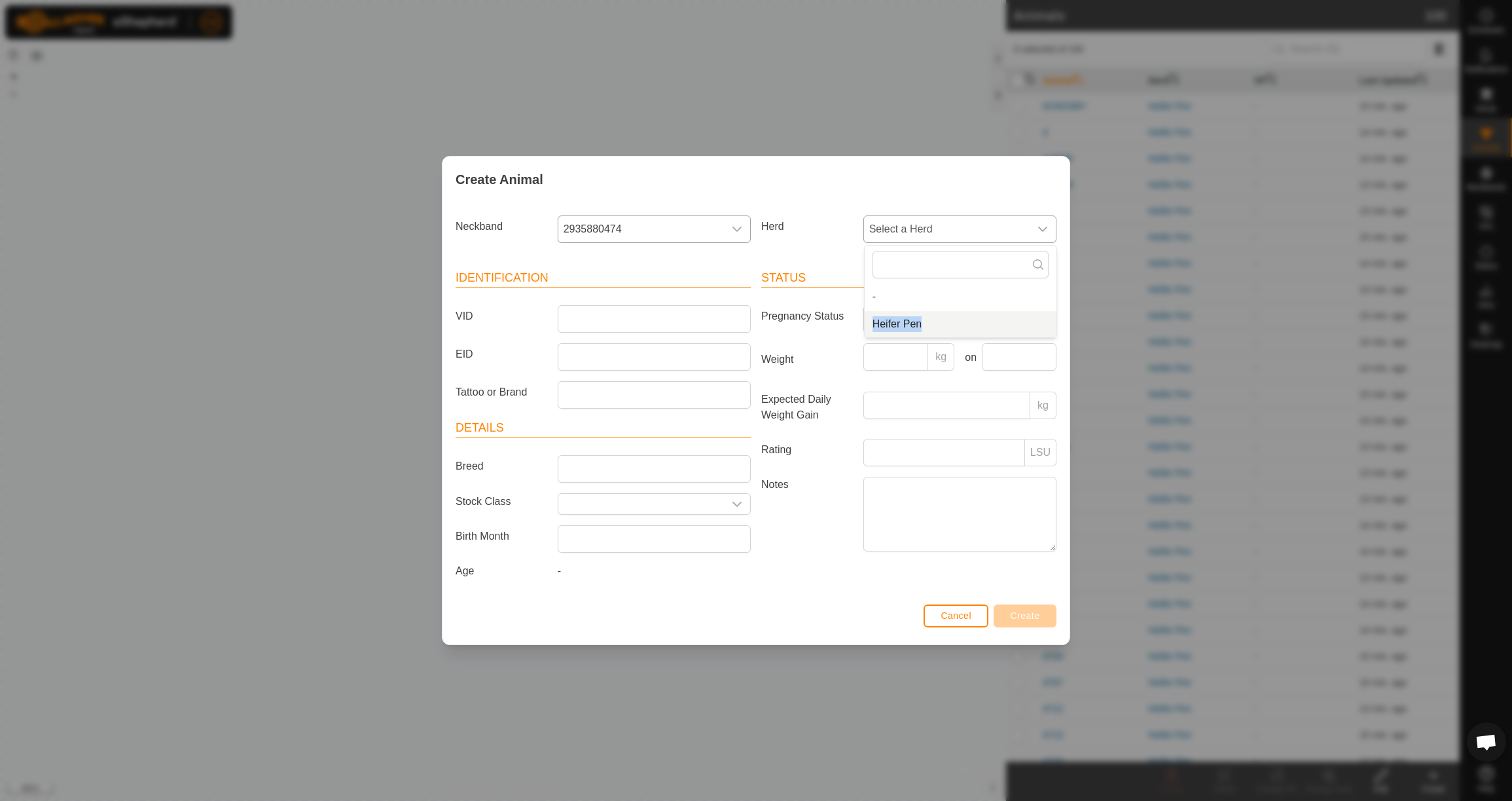
drag, startPoint x: 963, startPoint y: 312, endPoint x: 962, endPoint y: 326, distance: 14.0
click at [962, 313] on li "Heifer Pen" at bounding box center [961, 324] width 191 height 26
click at [699, 319] on input "VID" at bounding box center [654, 319] width 193 height 28
type input "4N12"
click at [906, 343] on input "Weight" at bounding box center [895, 357] width 65 height 28
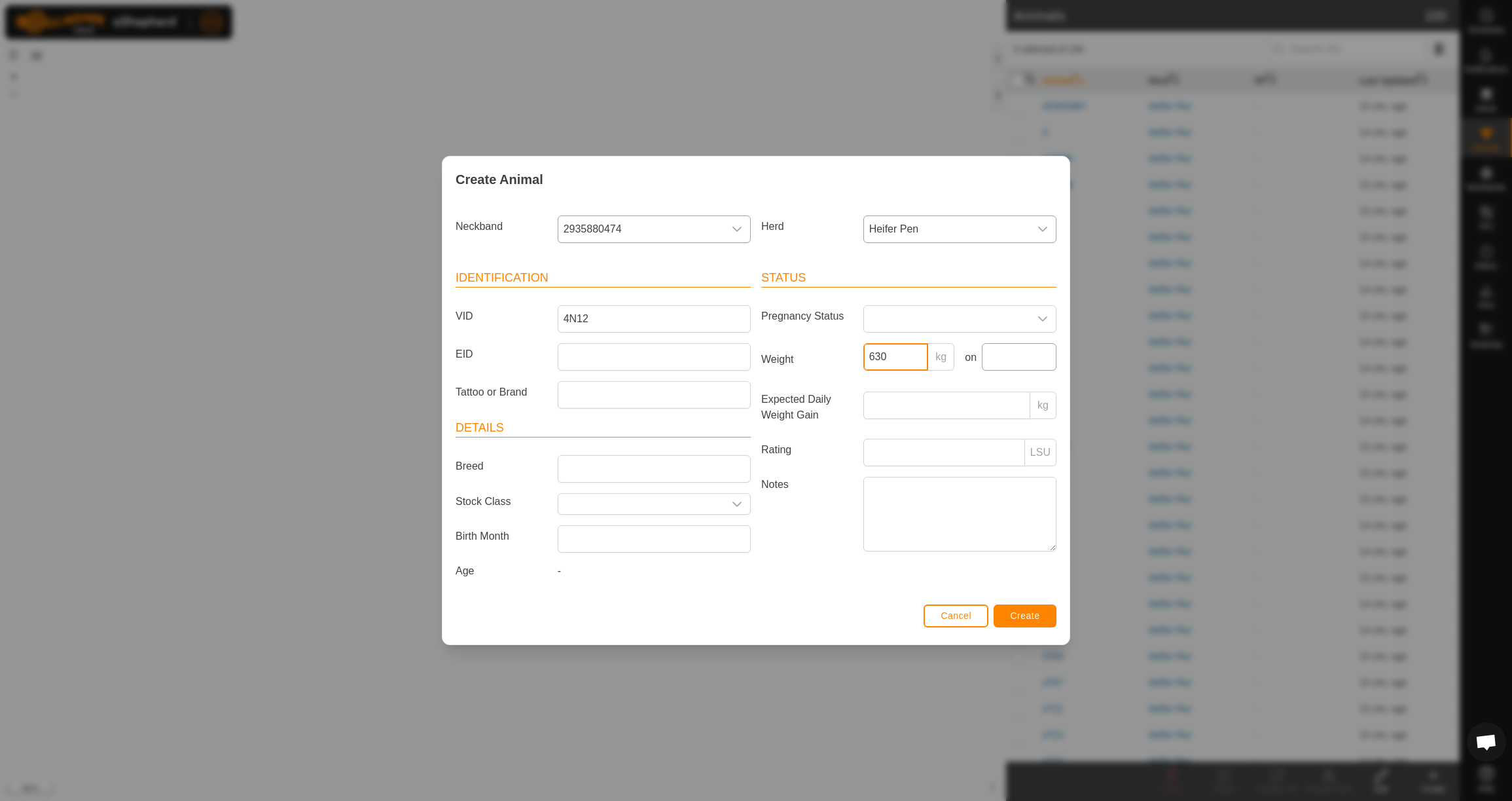
type input "630"
click at [999, 353] on input "text" at bounding box center [1019, 357] width 75 height 28
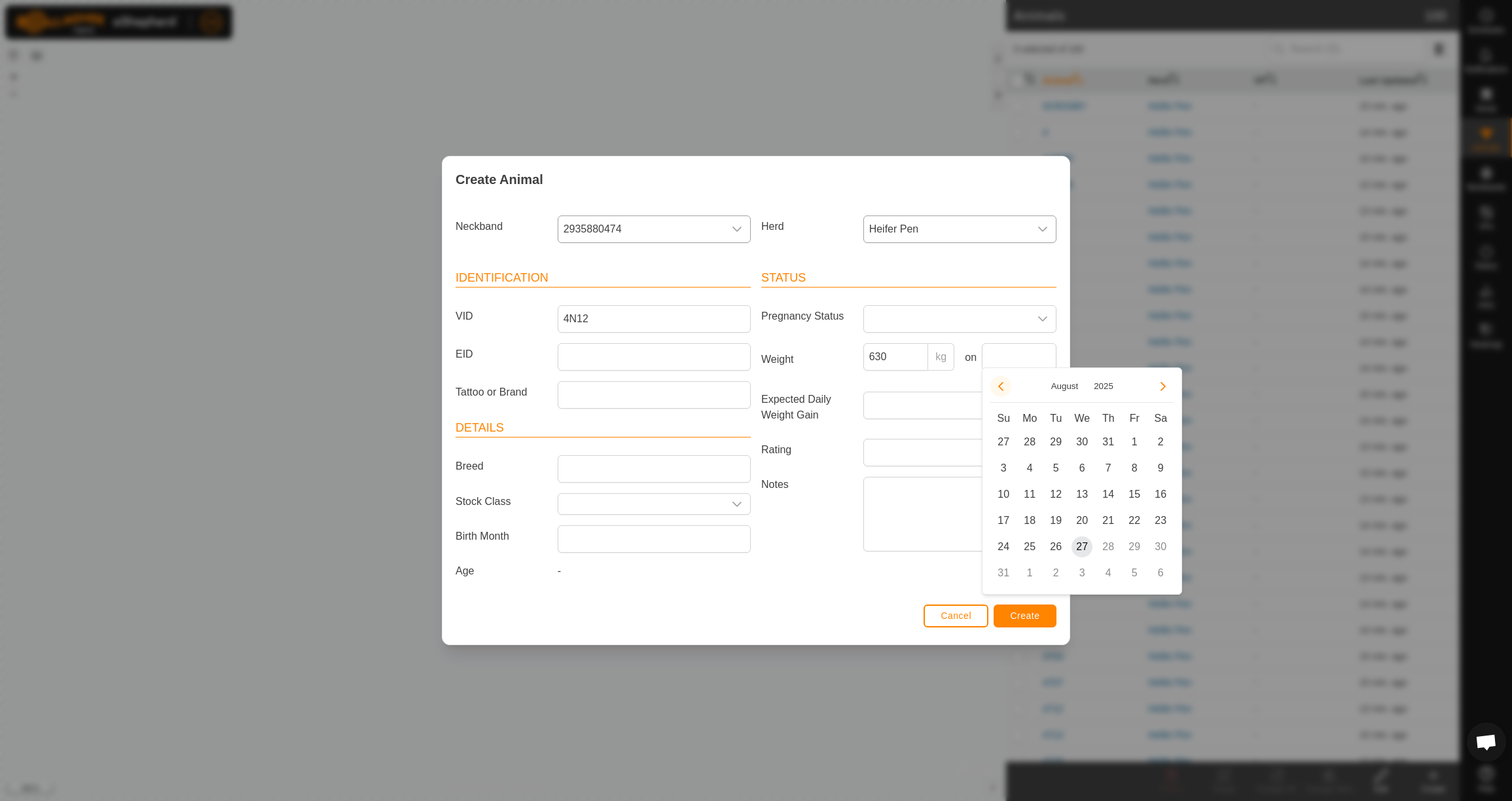
click at [997, 385] on button "Previous Month" at bounding box center [1000, 386] width 21 height 21
drag, startPoint x: 1031, startPoint y: 524, endPoint x: 1035, endPoint y: 540, distance: 16.5
click at [1031, 524] on span "23" at bounding box center [1029, 520] width 21 height 21
type input "[DATE]"
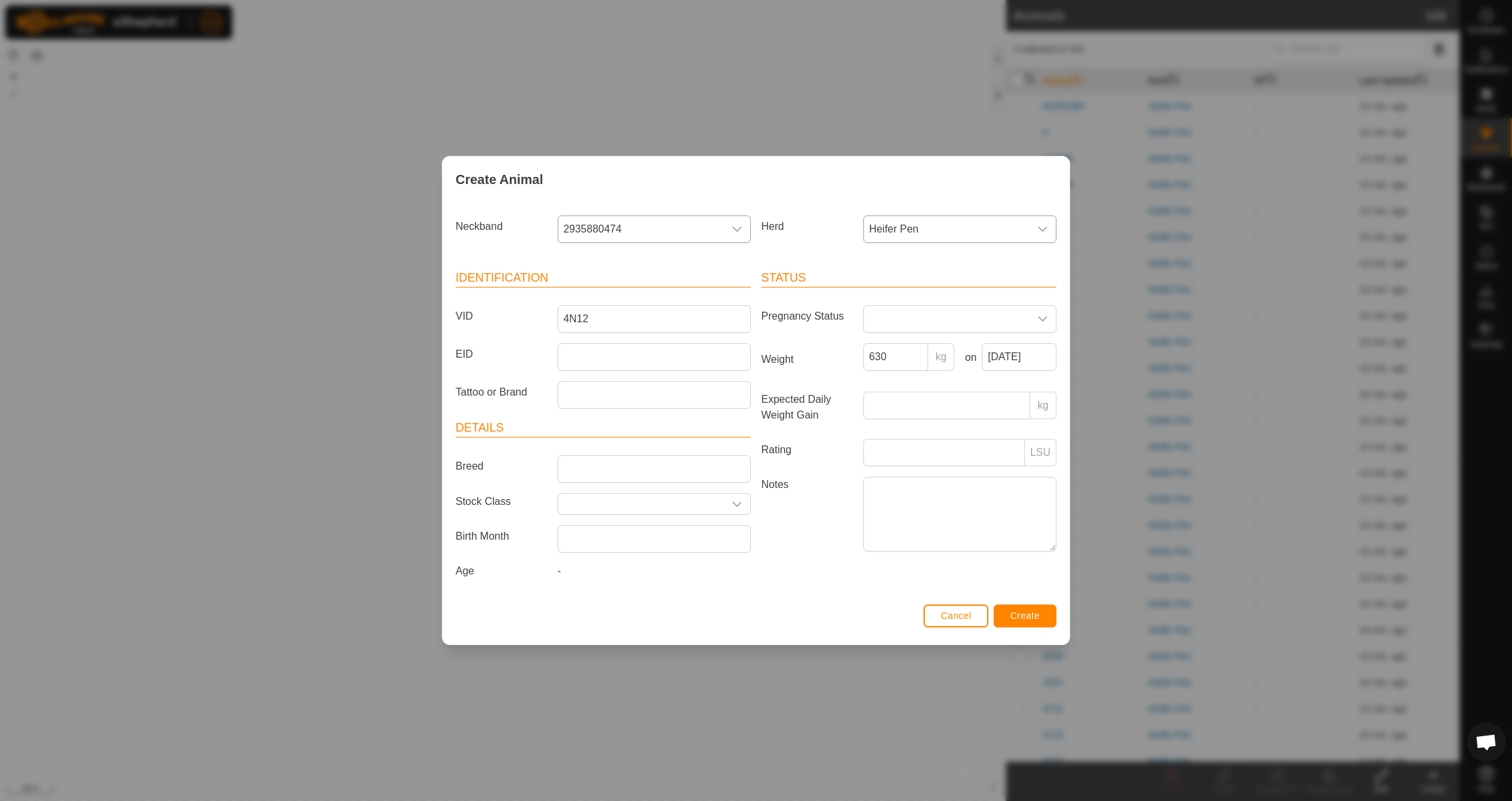
click at [1039, 621] on span "Create" at bounding box center [1025, 615] width 29 height 10
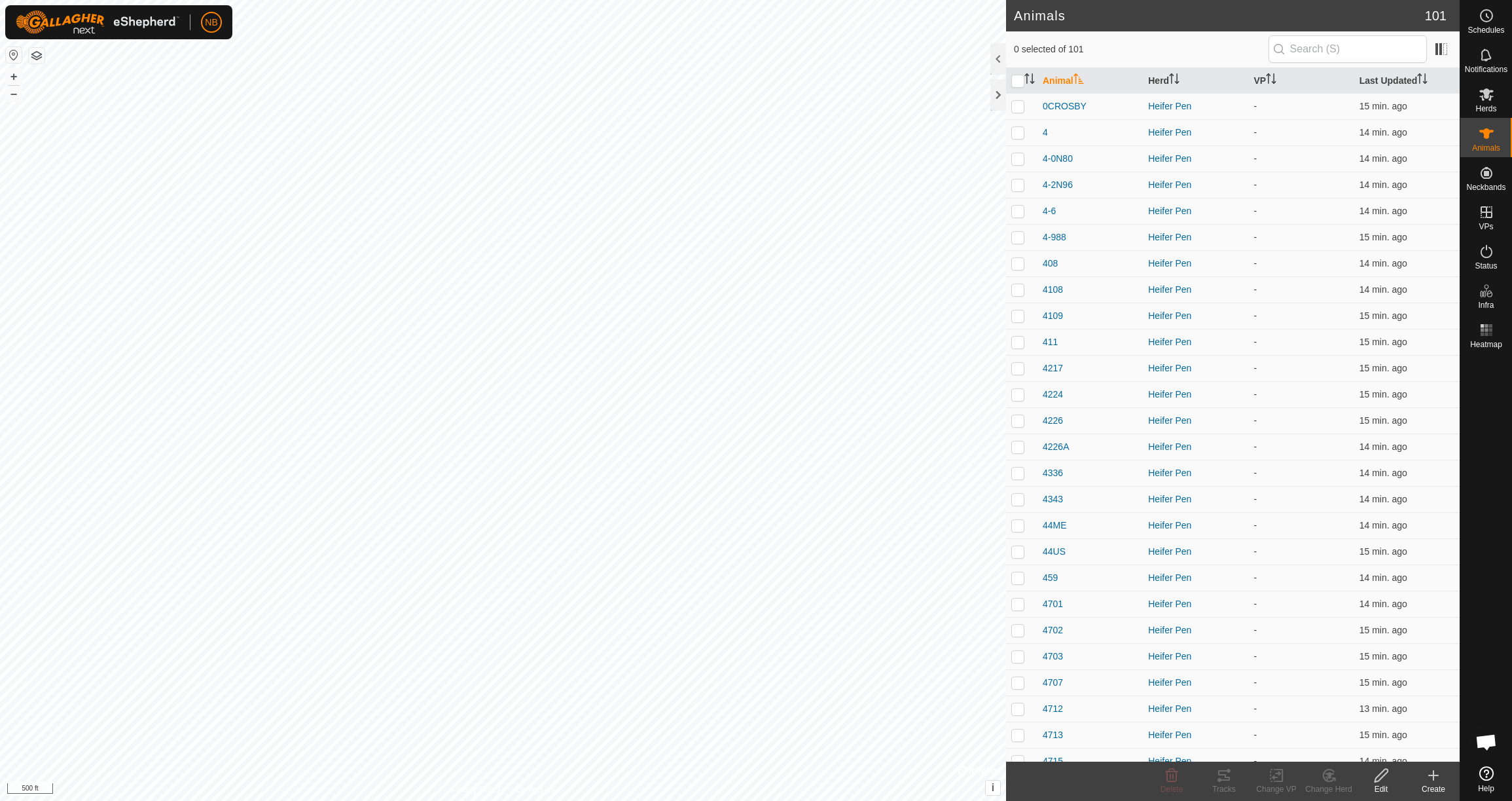
click at [1434, 772] on icon at bounding box center [1433, 775] width 16 height 16
drag, startPoint x: 1365, startPoint y: 762, endPoint x: 1363, endPoint y: 754, distance: 8.2
click at [1364, 759] on body "NB Schedules Notifications Herds Animals Neckbands VPs Status Infra Heatmap Hel…" at bounding box center [756, 400] width 1512 height 801
click at [1427, 774] on icon at bounding box center [1433, 775] width 16 height 16
click at [1380, 751] on link "Create Single Animal" at bounding box center [1375, 747] width 167 height 26
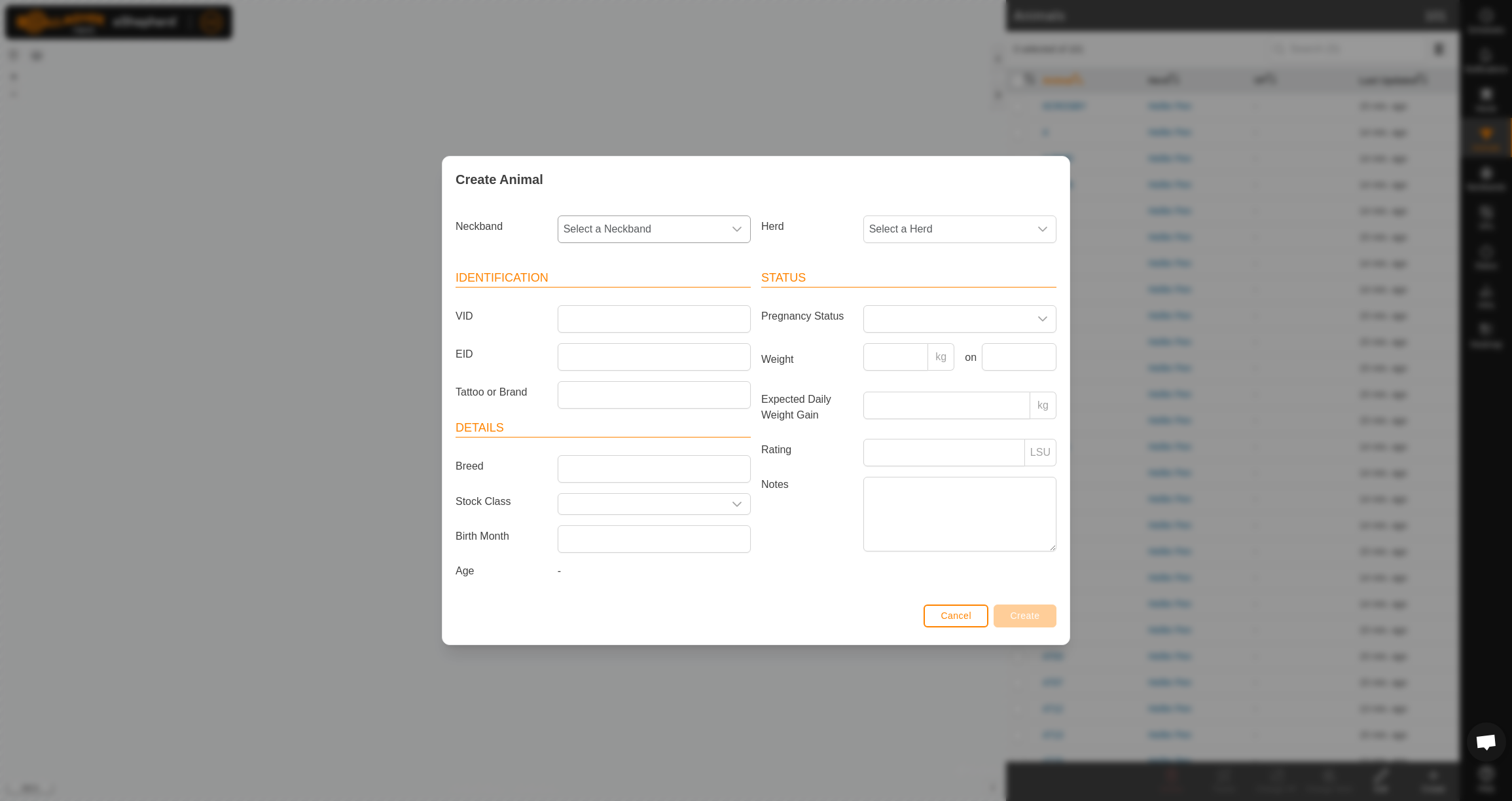
click at [621, 218] on span "Select a Neckband" at bounding box center [641, 229] width 166 height 26
type input "3772"
click at [633, 299] on li "3772698633" at bounding box center [654, 296] width 191 height 26
click at [912, 228] on span "Select a Herd" at bounding box center [947, 229] width 166 height 26
click at [929, 323] on li "Heifer Pen" at bounding box center [961, 324] width 191 height 26
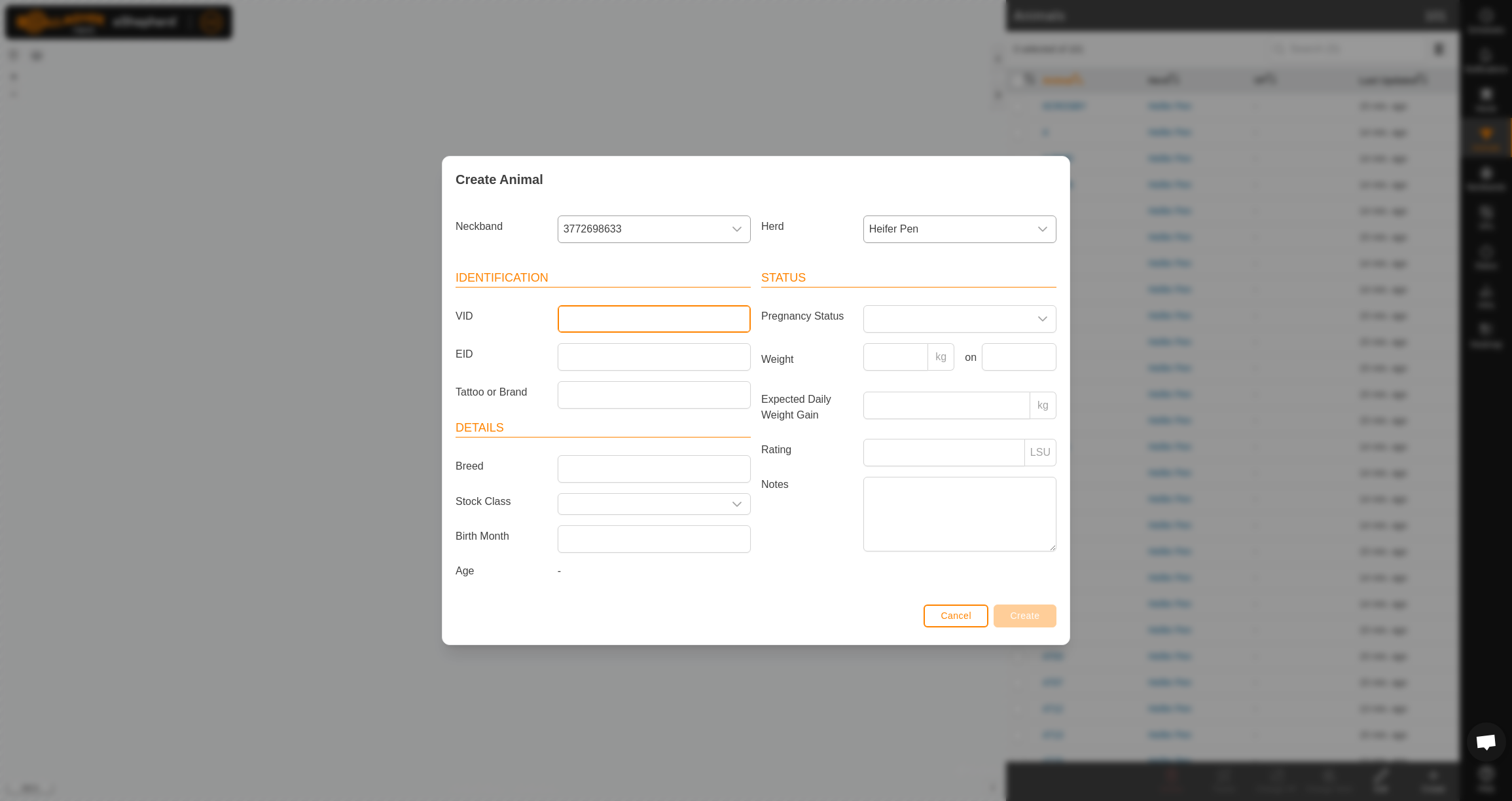
click at [572, 321] on input "VID" at bounding box center [654, 319] width 193 height 28
type input "4L8"
click at [892, 359] on input "Weight" at bounding box center [895, 357] width 65 height 28
type input "680"
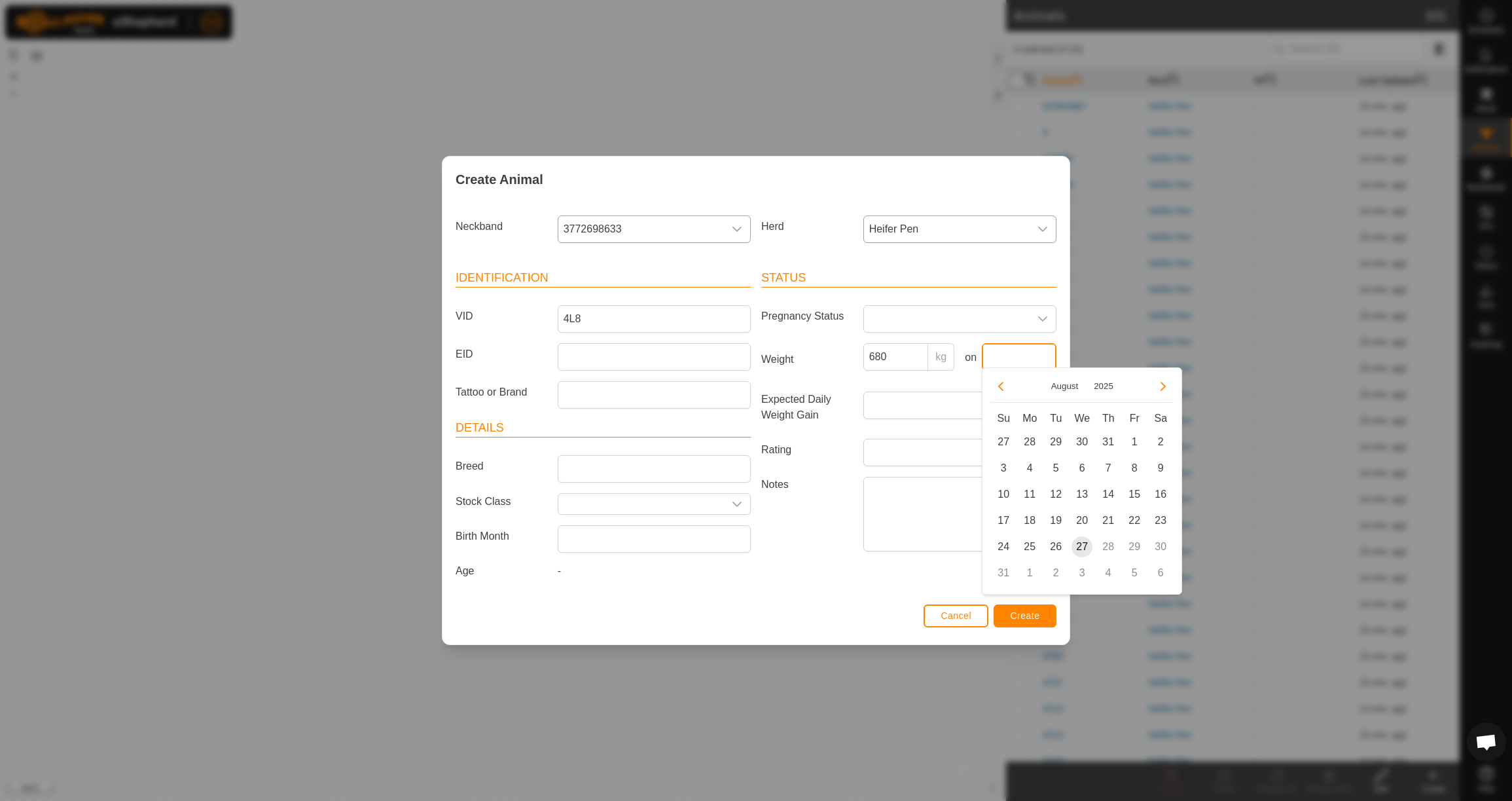
drag, startPoint x: 1009, startPoint y: 357, endPoint x: 997, endPoint y: 356, distance: 12.0
click at [1008, 357] on input "text" at bounding box center [1019, 357] width 75 height 28
click at [1000, 387] on icon "Previous Month" at bounding box center [1001, 387] width 6 height 9
click at [1000, 387] on button "Previous Month" at bounding box center [1000, 386] width 21 height 21
click at [1035, 518] on span "23" at bounding box center [1029, 520] width 21 height 21
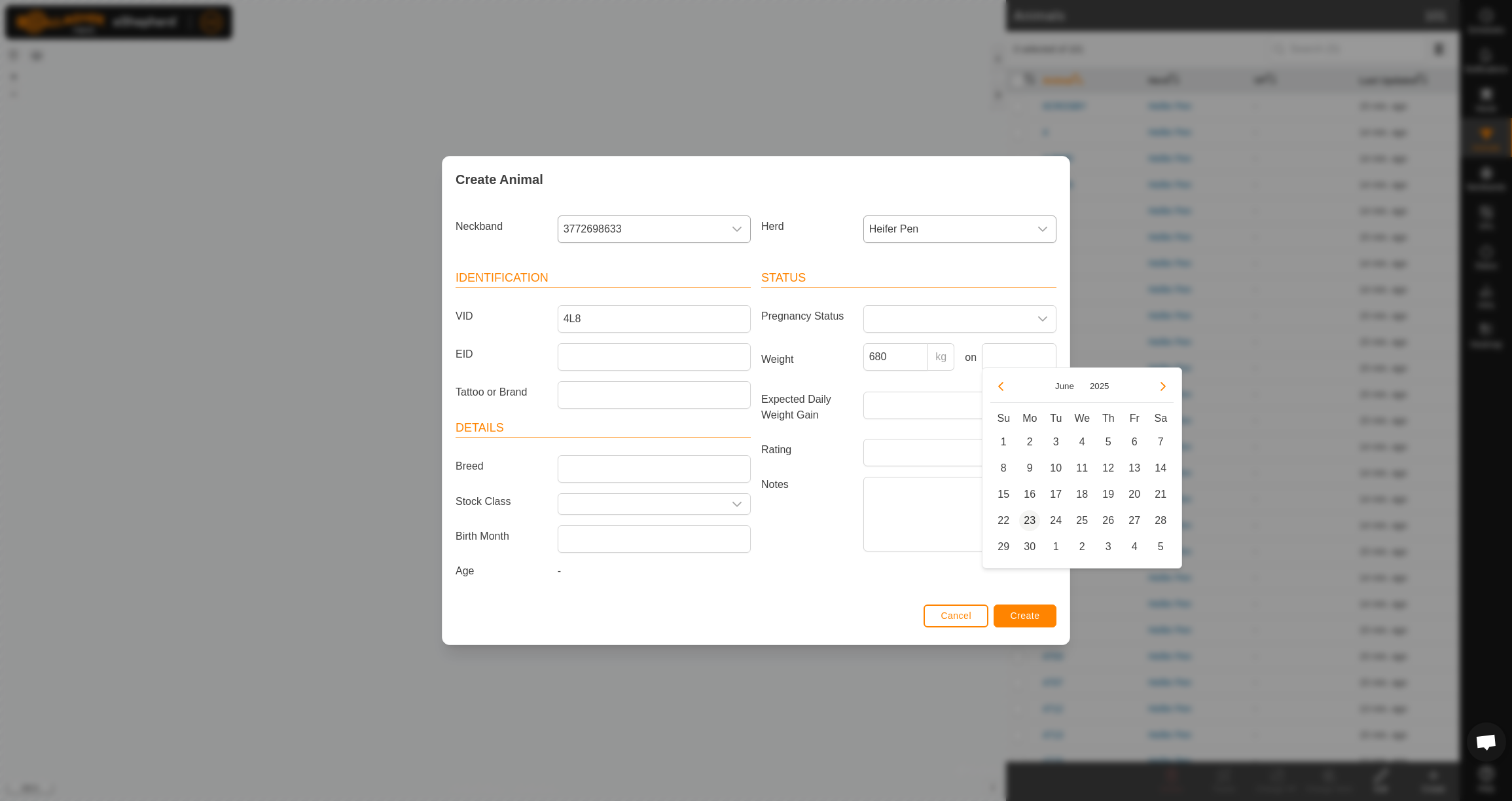
type input "[DATE]"
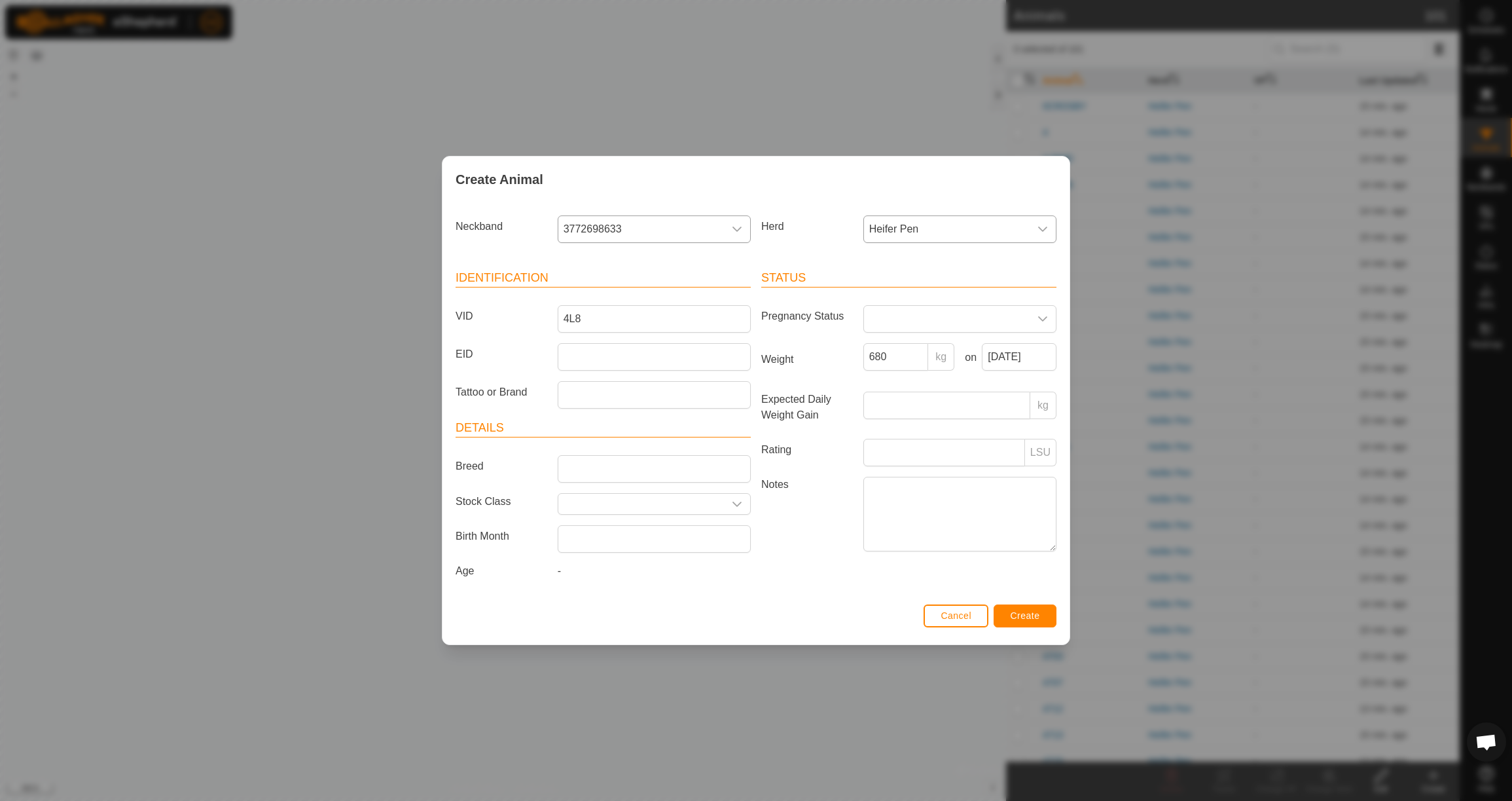
click at [1037, 621] on span "Create" at bounding box center [1025, 615] width 29 height 10
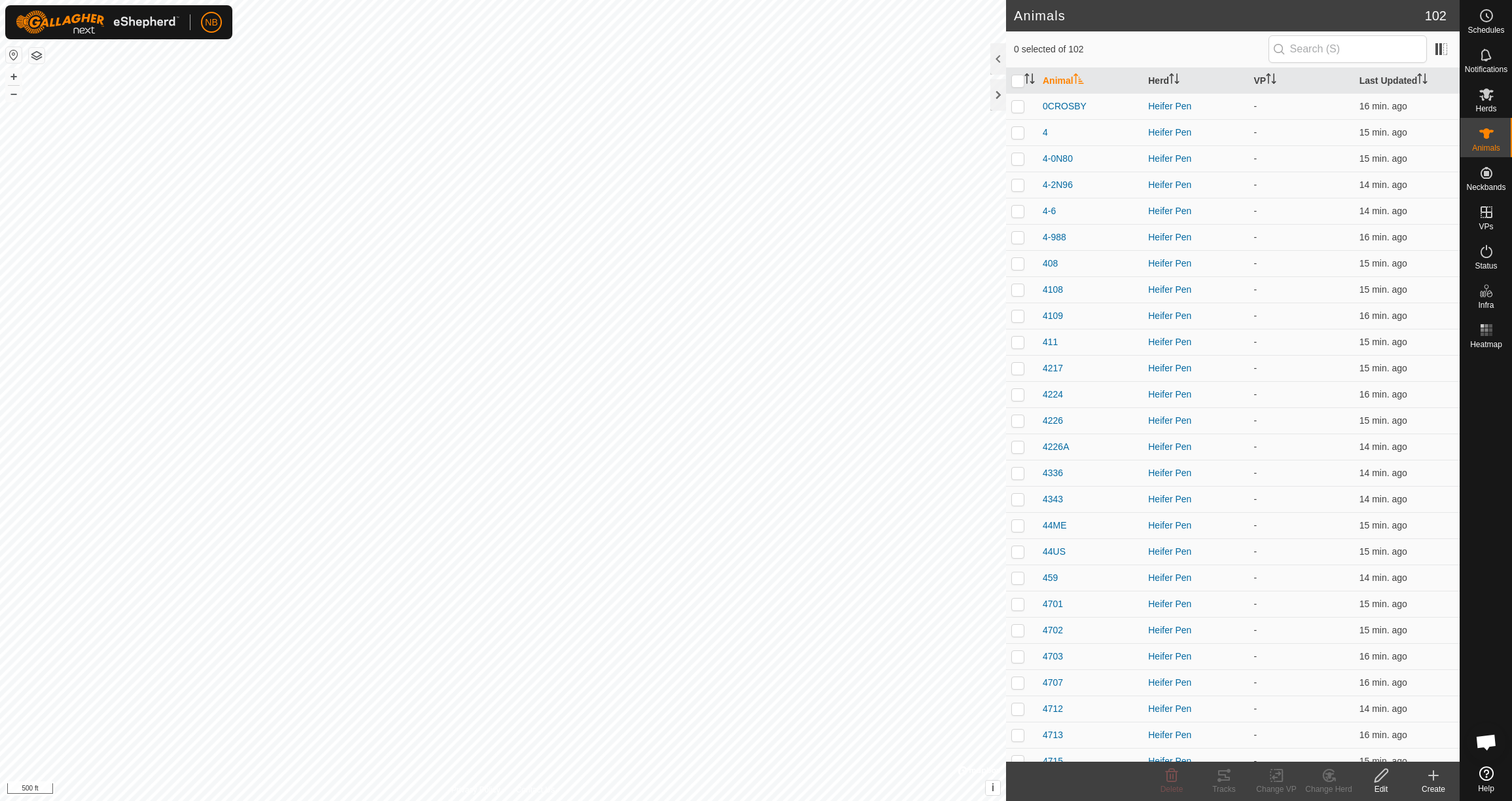
click at [1438, 782] on icon at bounding box center [1433, 775] width 16 height 16
click at [1382, 749] on link "Create Single Animal" at bounding box center [1375, 747] width 167 height 26
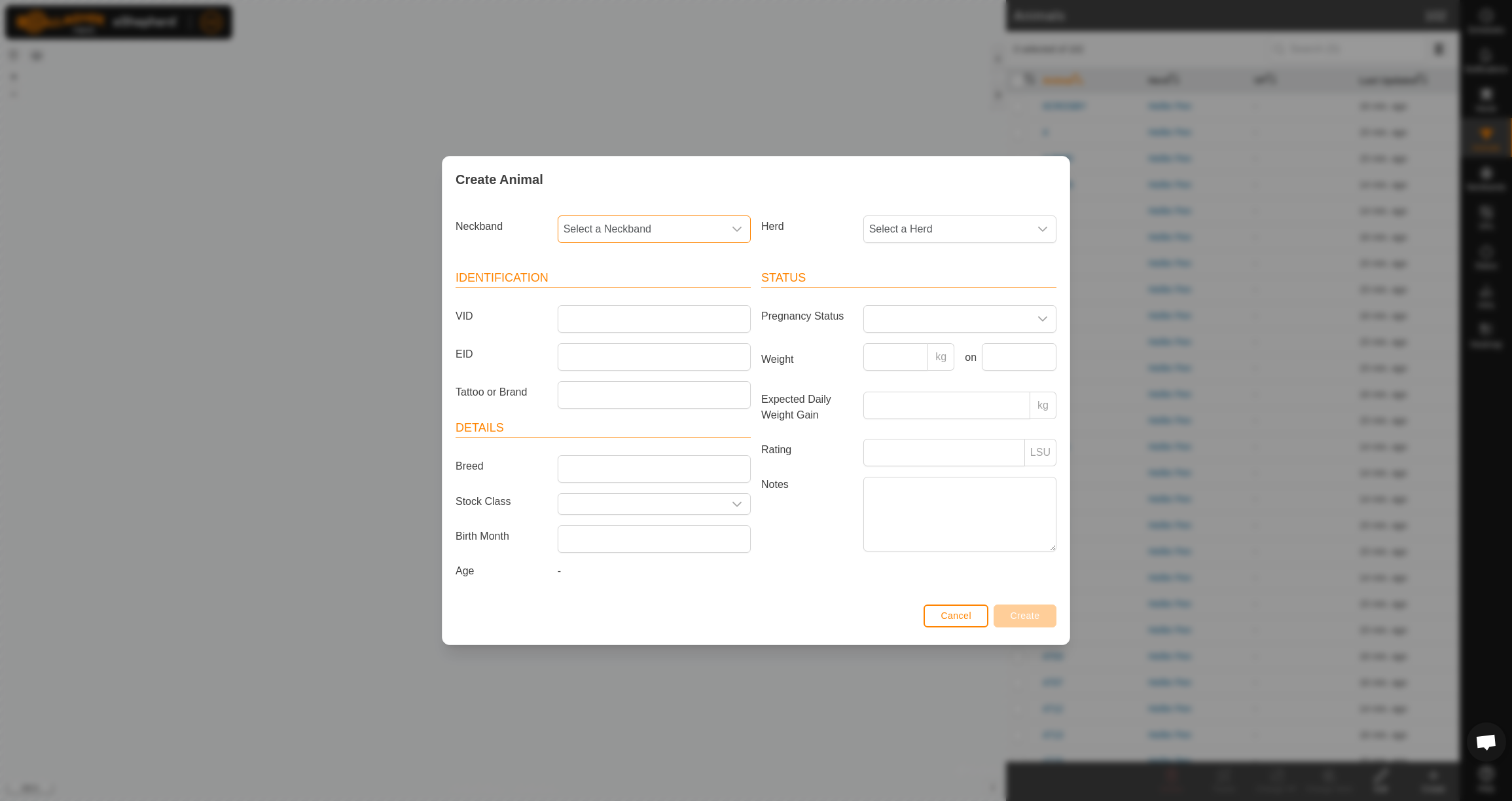
click at [669, 224] on span "Select a Neckband" at bounding box center [641, 229] width 166 height 26
type input "3662"
click at [676, 294] on li "3662143838" at bounding box center [654, 296] width 191 height 26
click at [923, 232] on span "Select a Herd" at bounding box center [947, 229] width 166 height 26
drag, startPoint x: 923, startPoint y: 319, endPoint x: 833, endPoint y: 318, distance: 90.0
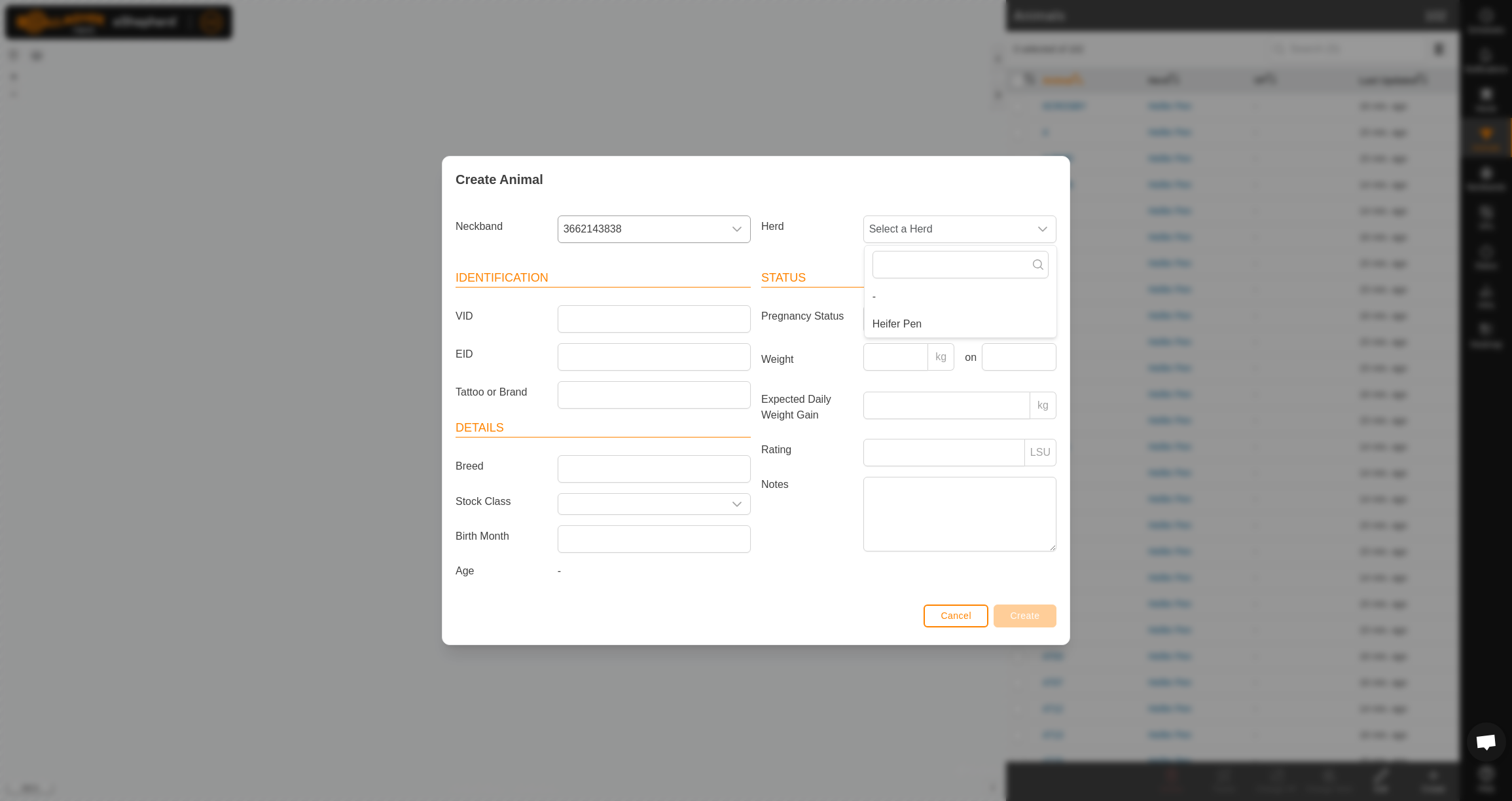
click at [923, 319] on li "Heifer Pen" at bounding box center [961, 324] width 191 height 26
click at [652, 314] on input "VID" at bounding box center [654, 319] width 193 height 28
type input "4MAUREEN"
click at [895, 354] on input "Weight" at bounding box center [895, 357] width 65 height 28
type input "730"
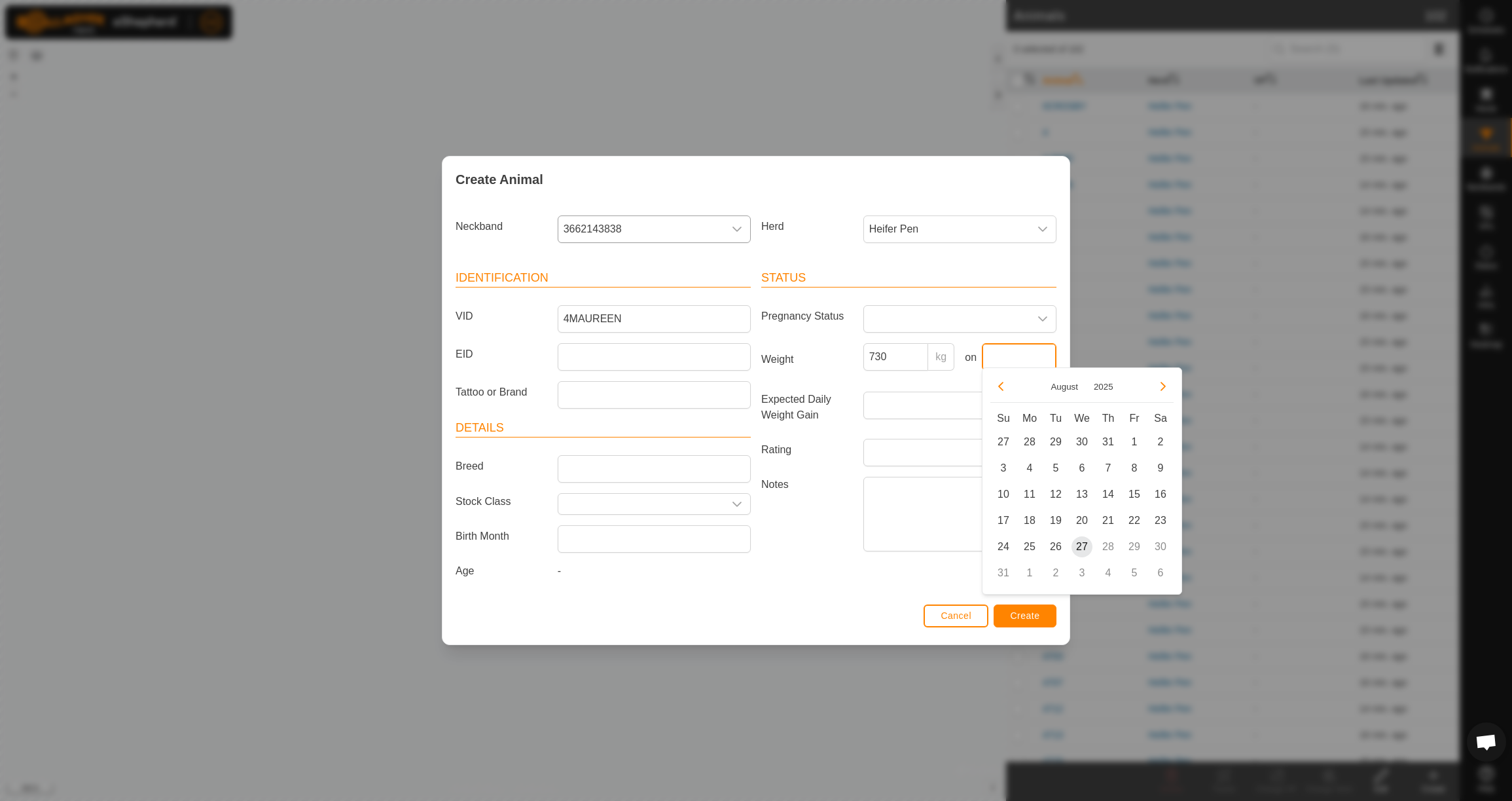
click at [1021, 357] on input "text" at bounding box center [1019, 357] width 75 height 28
click at [1012, 386] on div "August 2025" at bounding box center [1081, 389] width 183 height 27
click at [1000, 385] on button "Previous Month" at bounding box center [1000, 386] width 21 height 21
click at [1030, 520] on span "23" at bounding box center [1029, 520] width 21 height 21
type input "[DATE]"
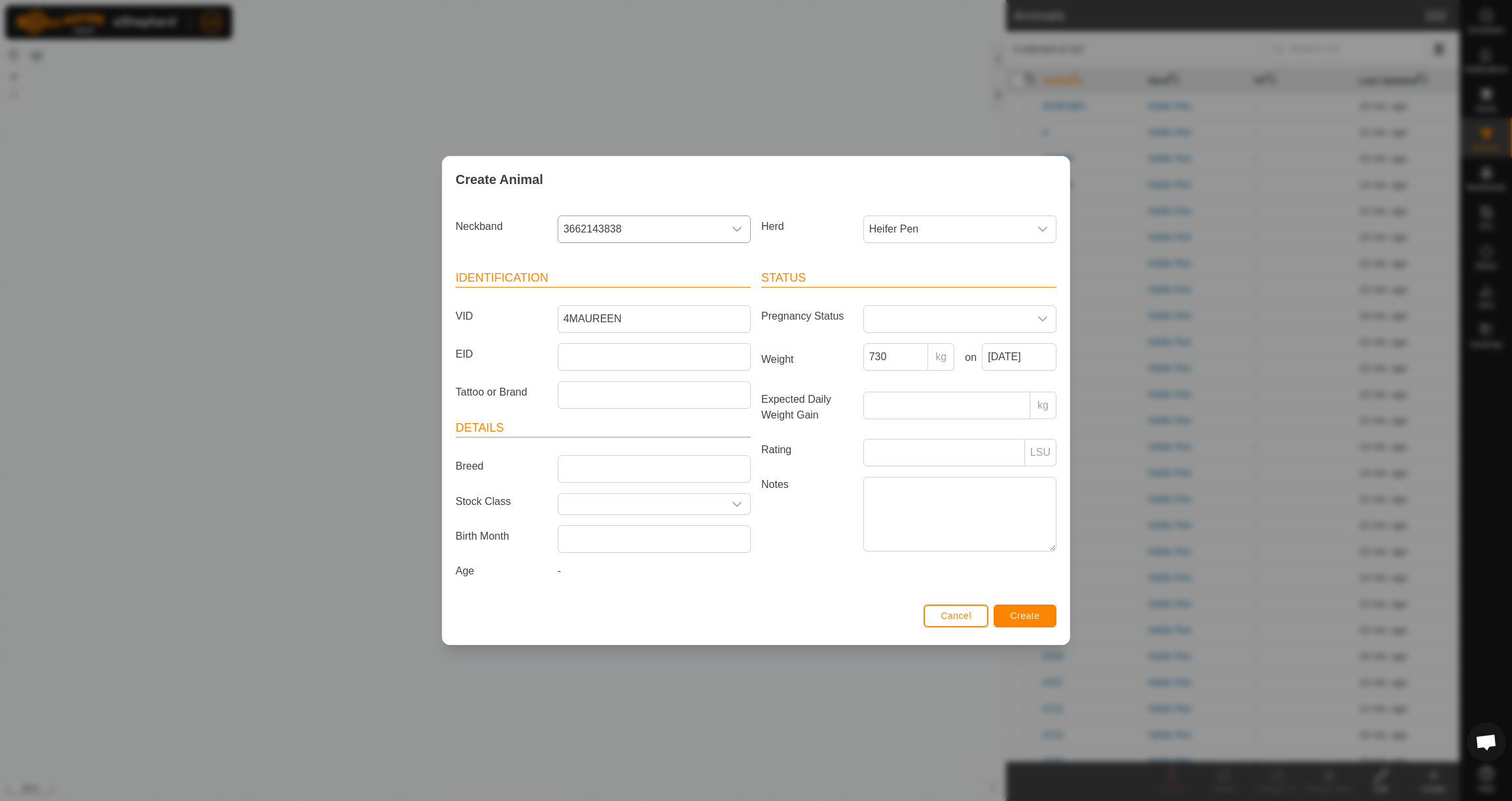
click at [1023, 614] on span "Create" at bounding box center [1025, 615] width 29 height 10
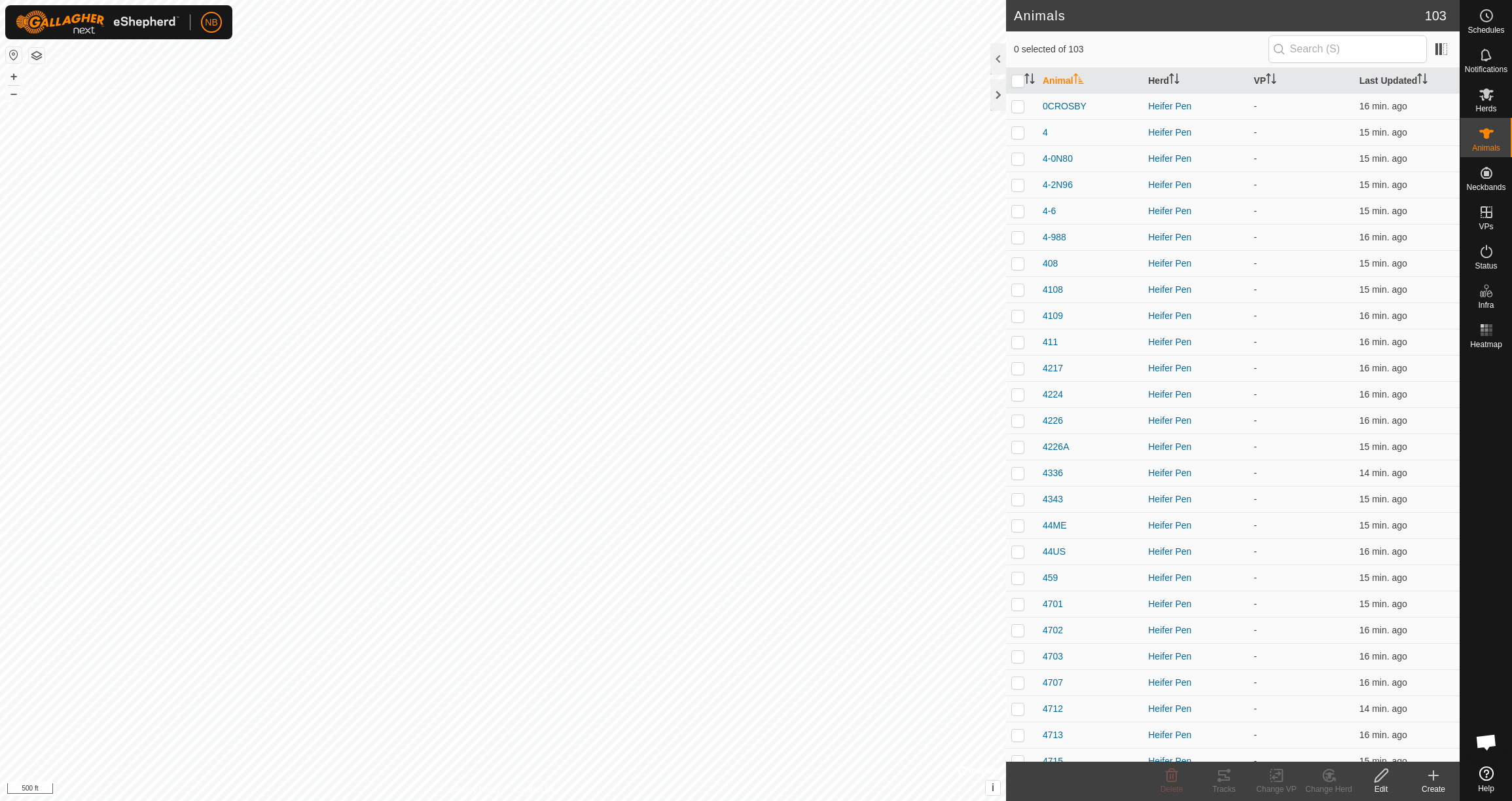
click at [1432, 781] on icon at bounding box center [1433, 775] width 16 height 16
click at [1386, 752] on link "Create Single Animal" at bounding box center [1375, 747] width 167 height 26
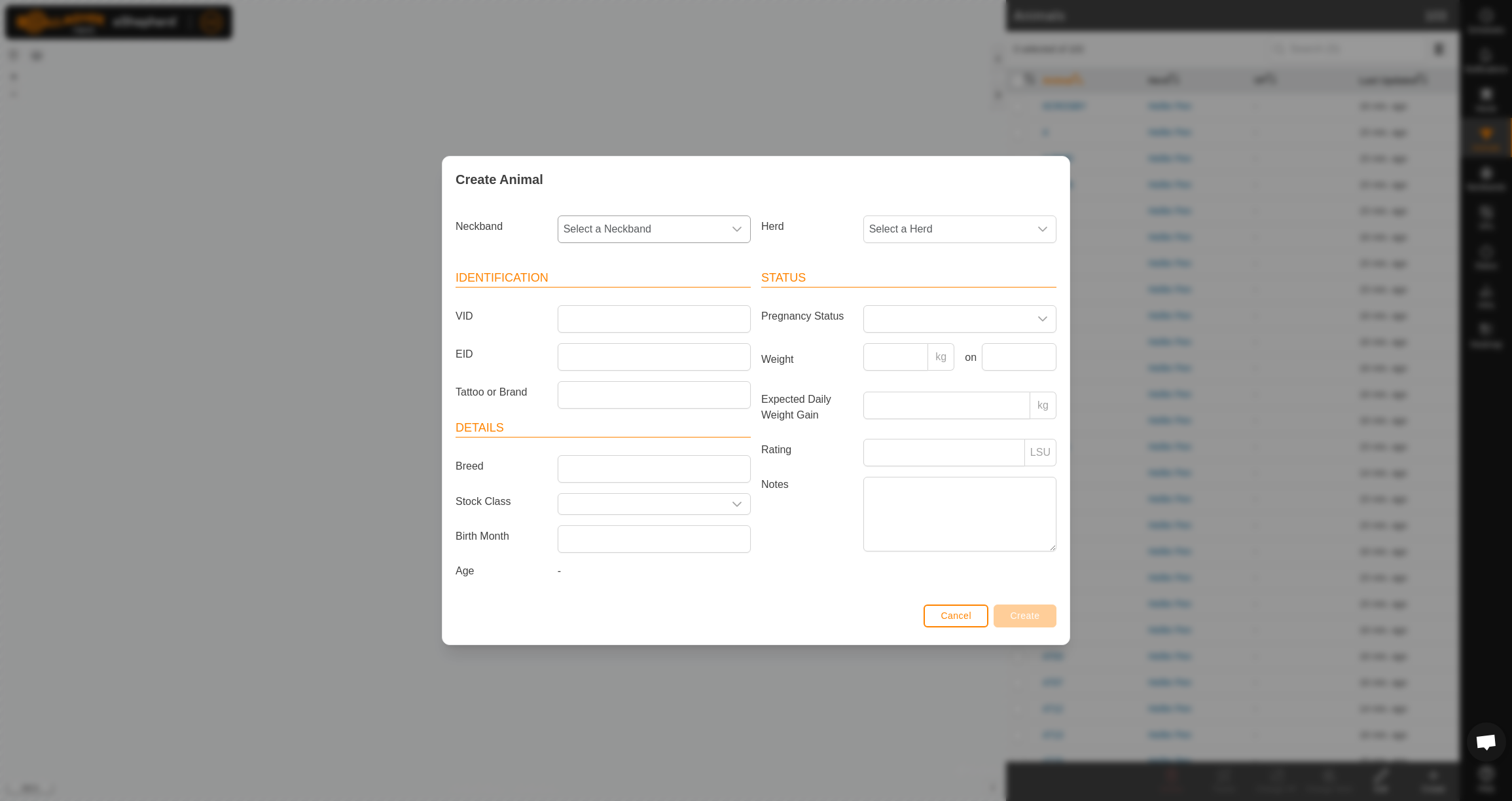
click at [679, 231] on span "Select a Neckband" at bounding box center [641, 229] width 166 height 26
type input "1907"
click at [675, 295] on li "1907119738" at bounding box center [654, 296] width 191 height 26
click at [887, 224] on span "Select a Herd" at bounding box center [947, 229] width 166 height 26
click at [893, 321] on li "Heifer Pen" at bounding box center [961, 324] width 191 height 26
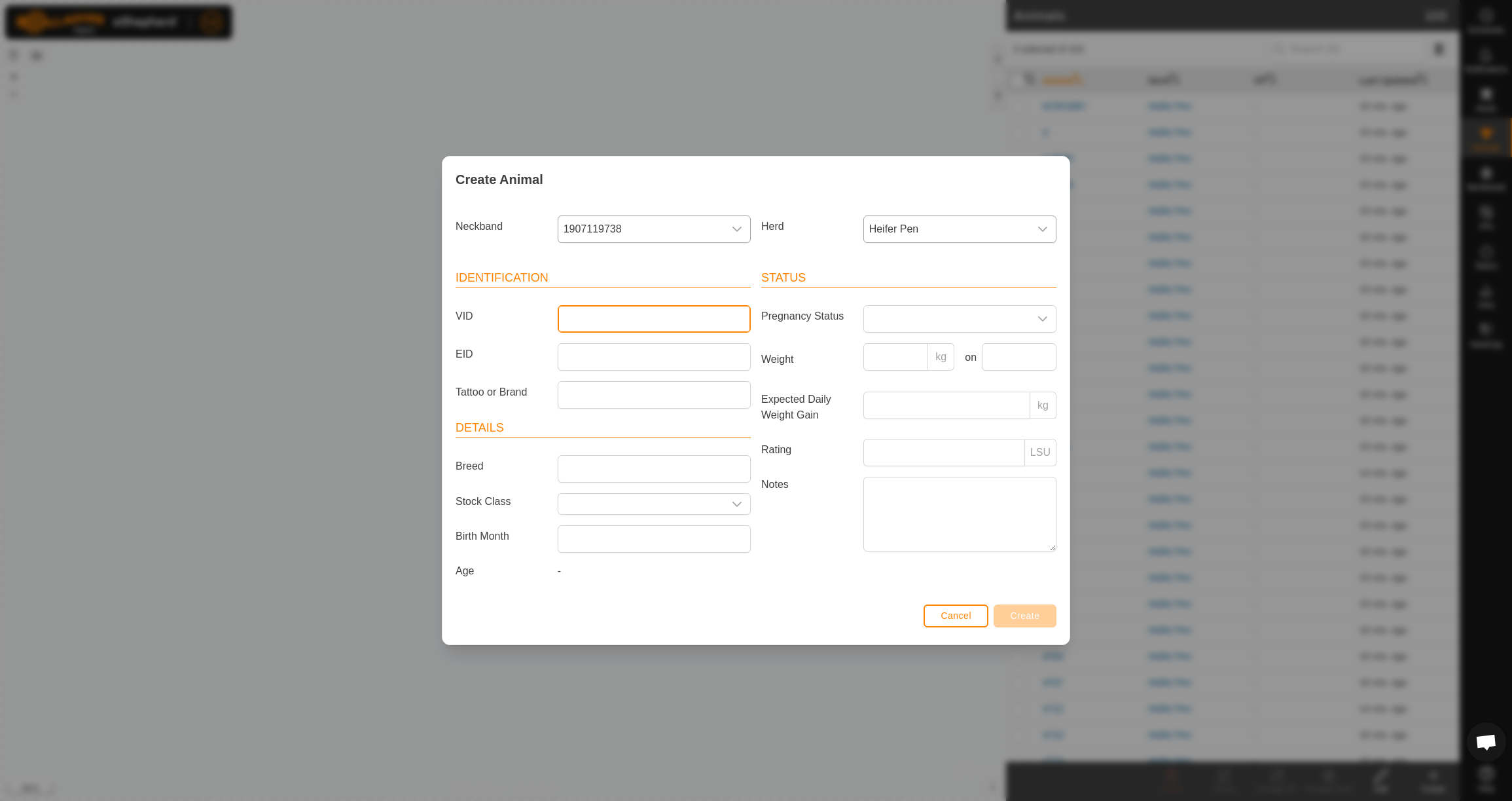
click at [689, 317] on input "VID" at bounding box center [654, 319] width 193 height 28
type input "4B-"
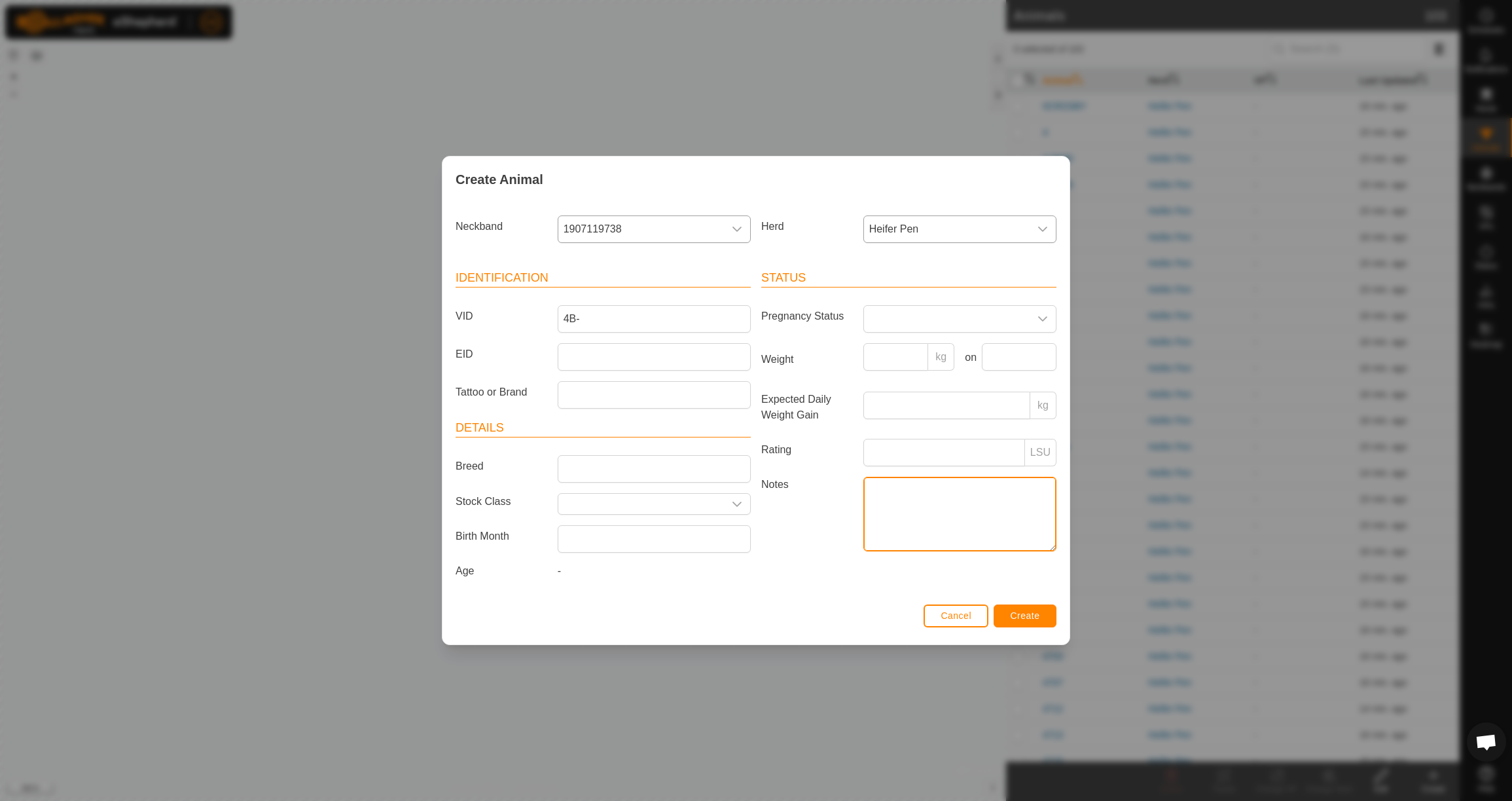
click at [936, 518] on textarea "Notes" at bounding box center [960, 514] width 193 height 75
type textarea "4B-)"
click at [882, 360] on input "Weight" at bounding box center [895, 357] width 65 height 28
type input "770"
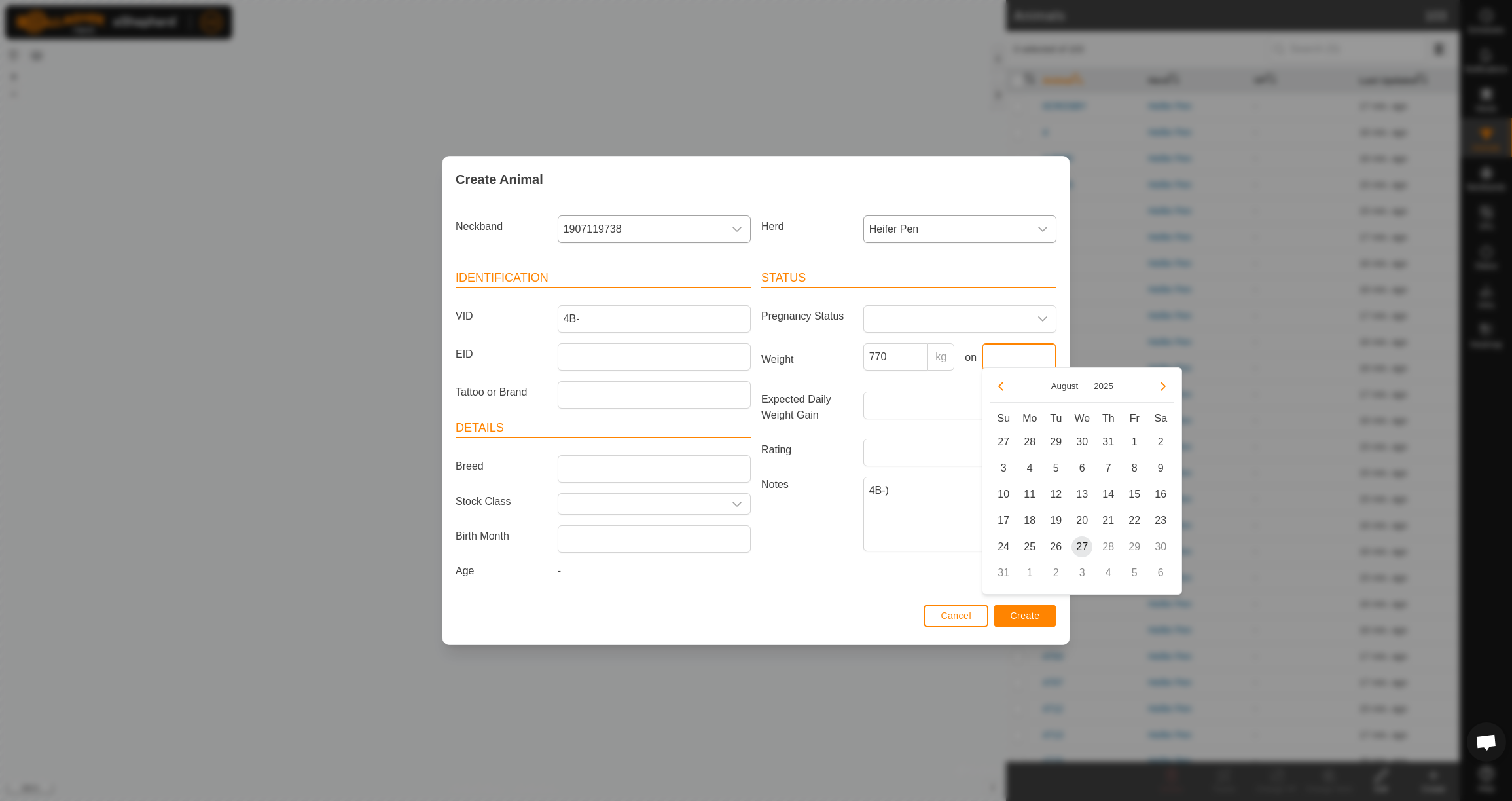
drag, startPoint x: 1025, startPoint y: 353, endPoint x: 1015, endPoint y: 351, distance: 10.2
click at [1025, 353] on input "text" at bounding box center [1019, 357] width 75 height 28
click at [1003, 390] on button "Previous Month" at bounding box center [1000, 386] width 21 height 21
click at [1003, 389] on button "Previous Month" at bounding box center [1000, 386] width 21 height 21
click at [1030, 521] on span "23" at bounding box center [1029, 520] width 21 height 21
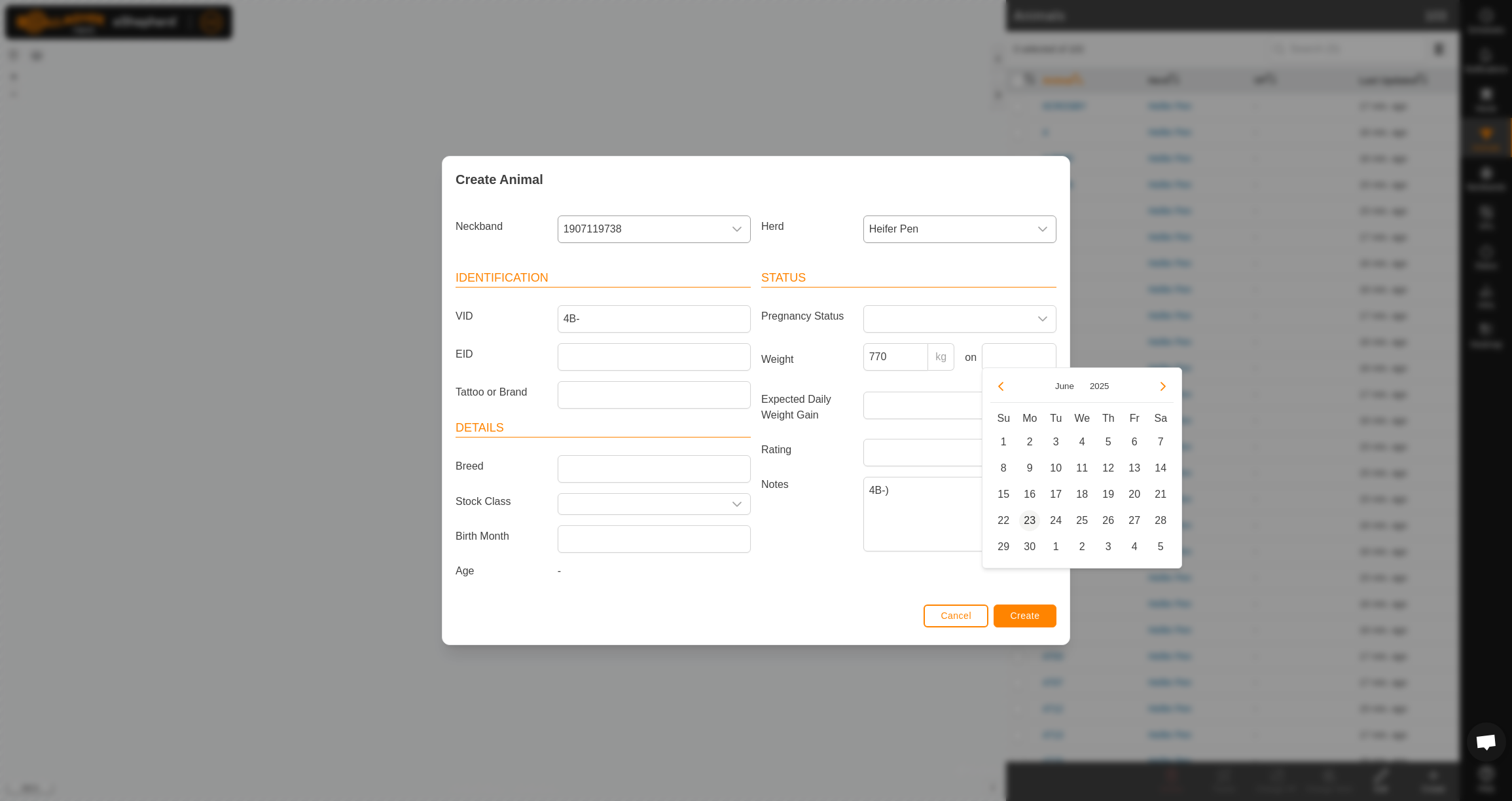
type input "[DATE]"
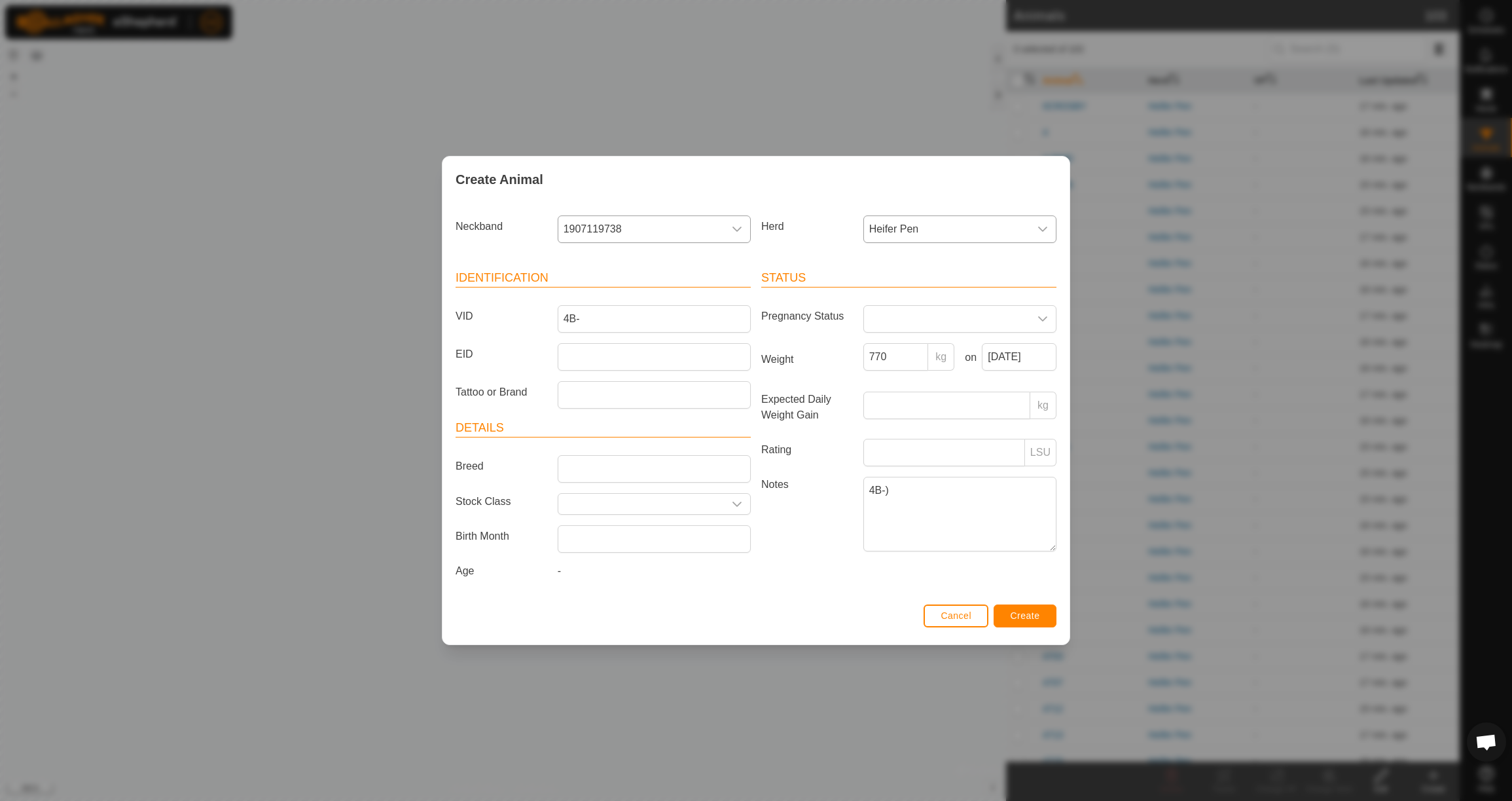
click at [1024, 621] on span "Create" at bounding box center [1025, 615] width 29 height 10
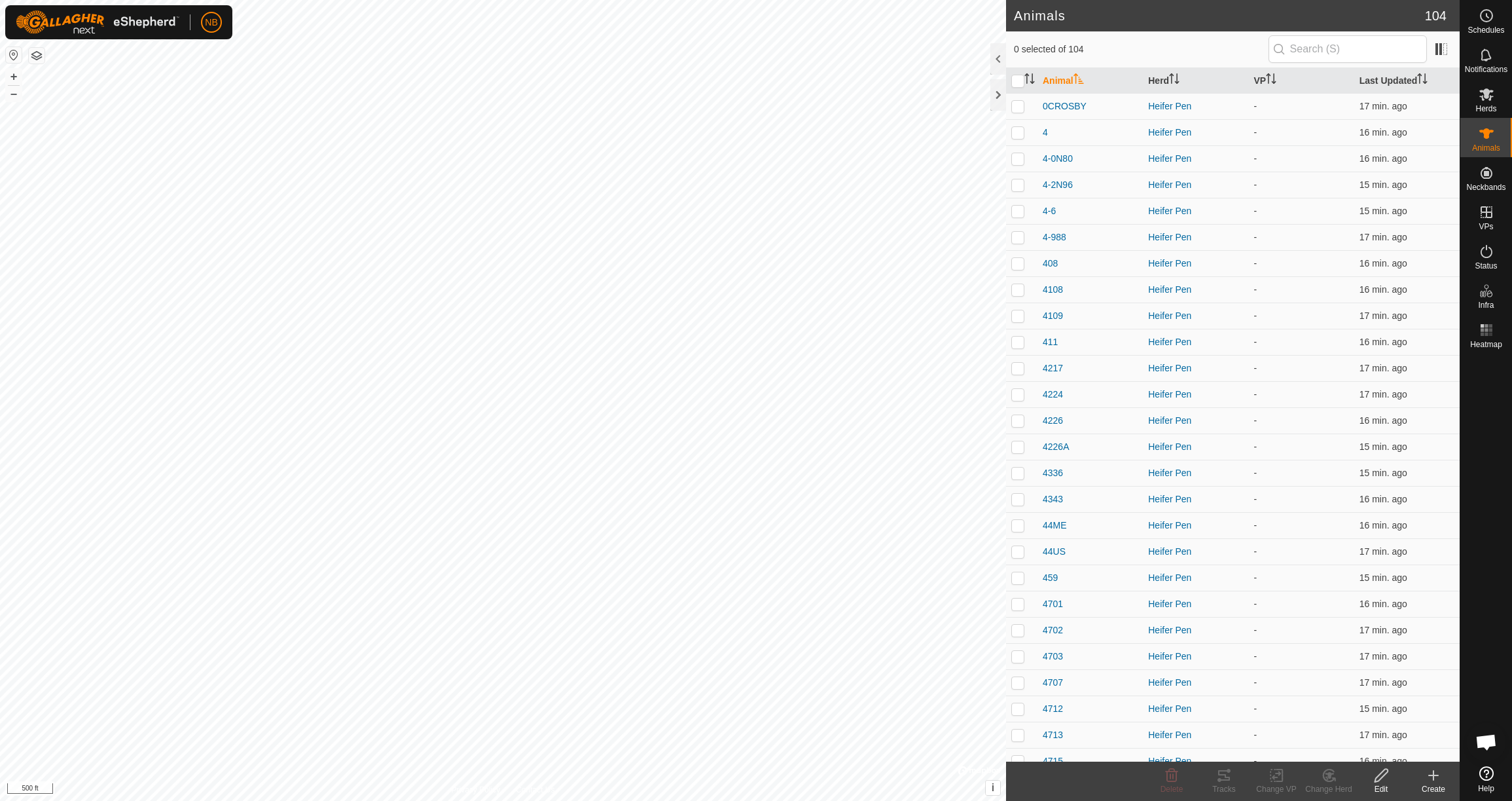
click at [1438, 774] on icon at bounding box center [1433, 775] width 16 height 16
click at [1365, 749] on link "Create Single Animal" at bounding box center [1375, 747] width 167 height 26
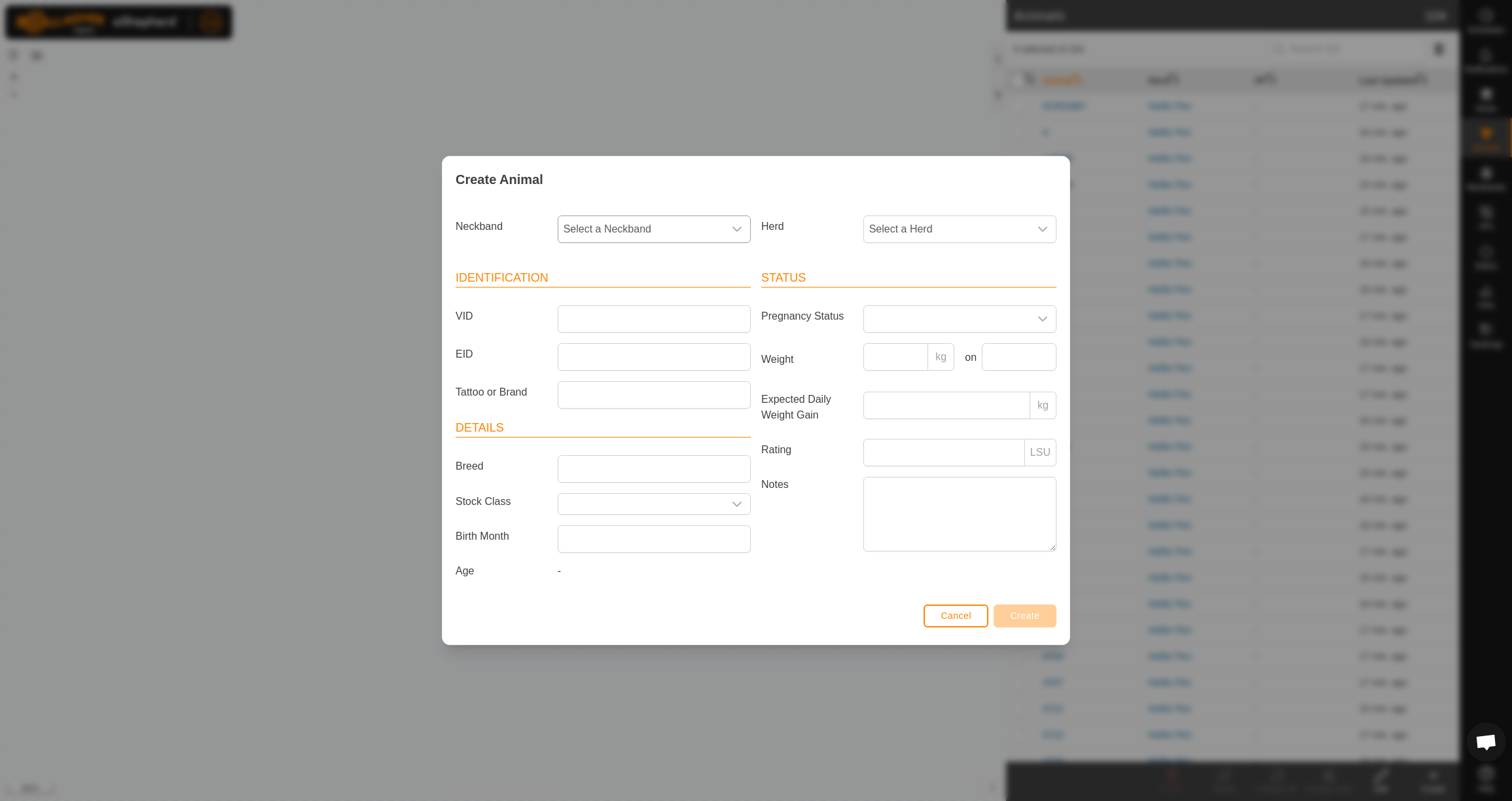
click at [638, 217] on span "Select a Neckband" at bounding box center [641, 229] width 166 height 26
type input "1984"
click at [645, 292] on li "1984239058" at bounding box center [654, 296] width 191 height 26
click at [910, 228] on span "Select a Herd" at bounding box center [947, 229] width 166 height 26
click at [918, 321] on li "Heifer Pen" at bounding box center [961, 324] width 191 height 26
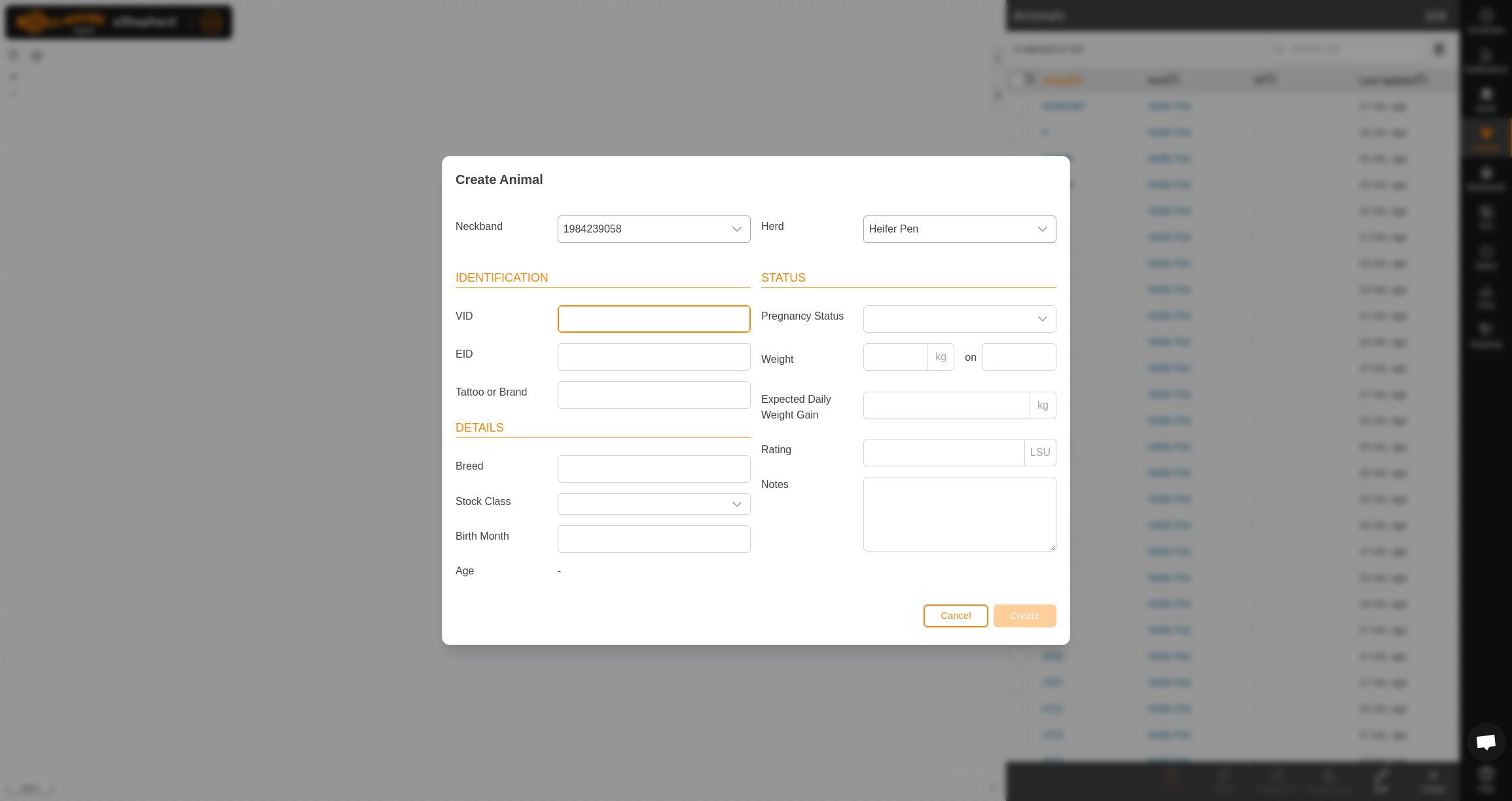
click at [683, 311] on input "VID" at bounding box center [654, 319] width 193 height 28
type input "4MARY"
click at [885, 355] on input "Weight" at bounding box center [895, 357] width 65 height 28
type input "720"
click at [1015, 355] on input "text" at bounding box center [1019, 357] width 75 height 28
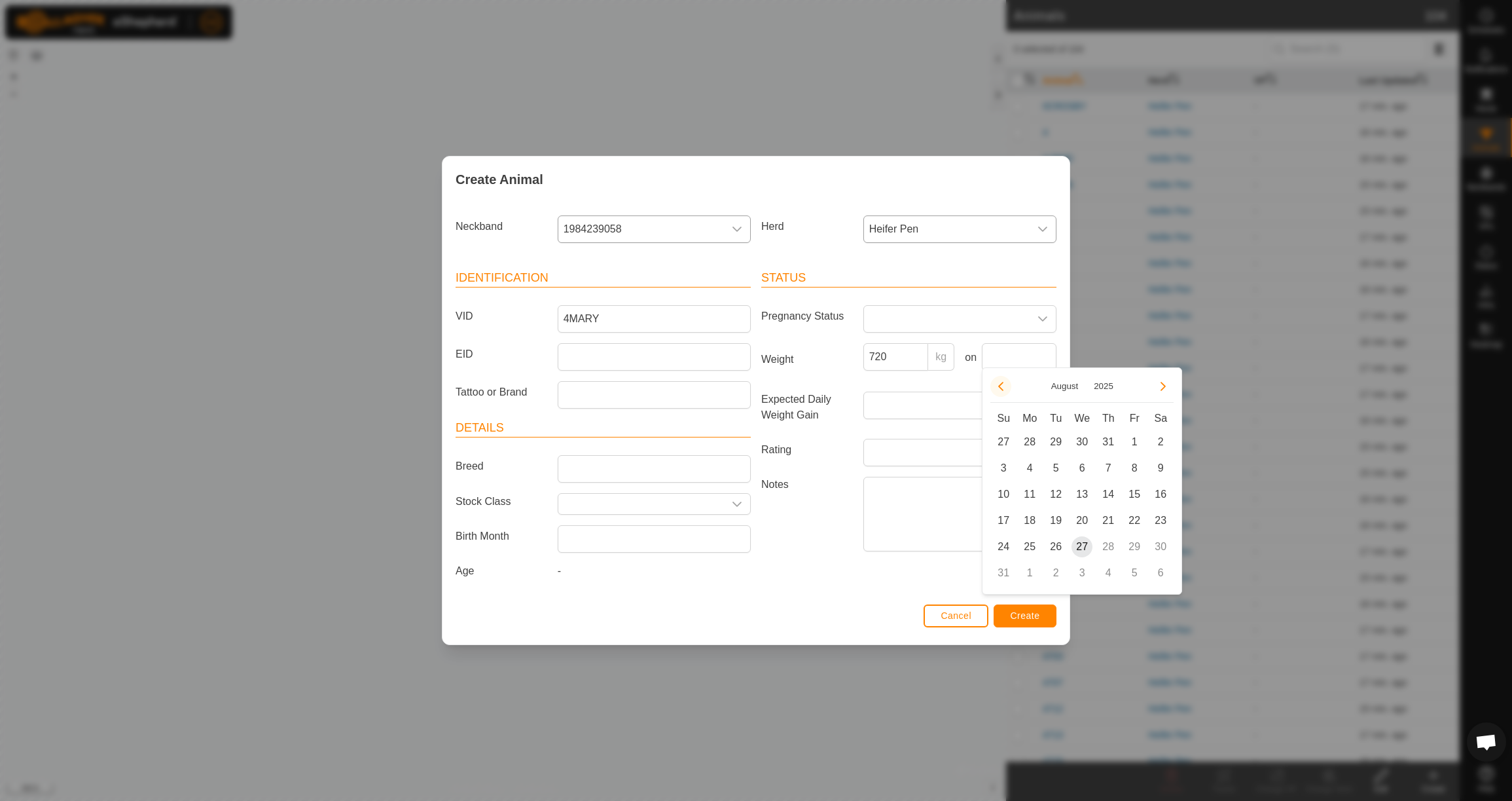
click at [1003, 384] on button "Previous Month" at bounding box center [1000, 386] width 21 height 21
click at [1028, 517] on span "23" at bounding box center [1029, 520] width 21 height 21
type input "[DATE]"
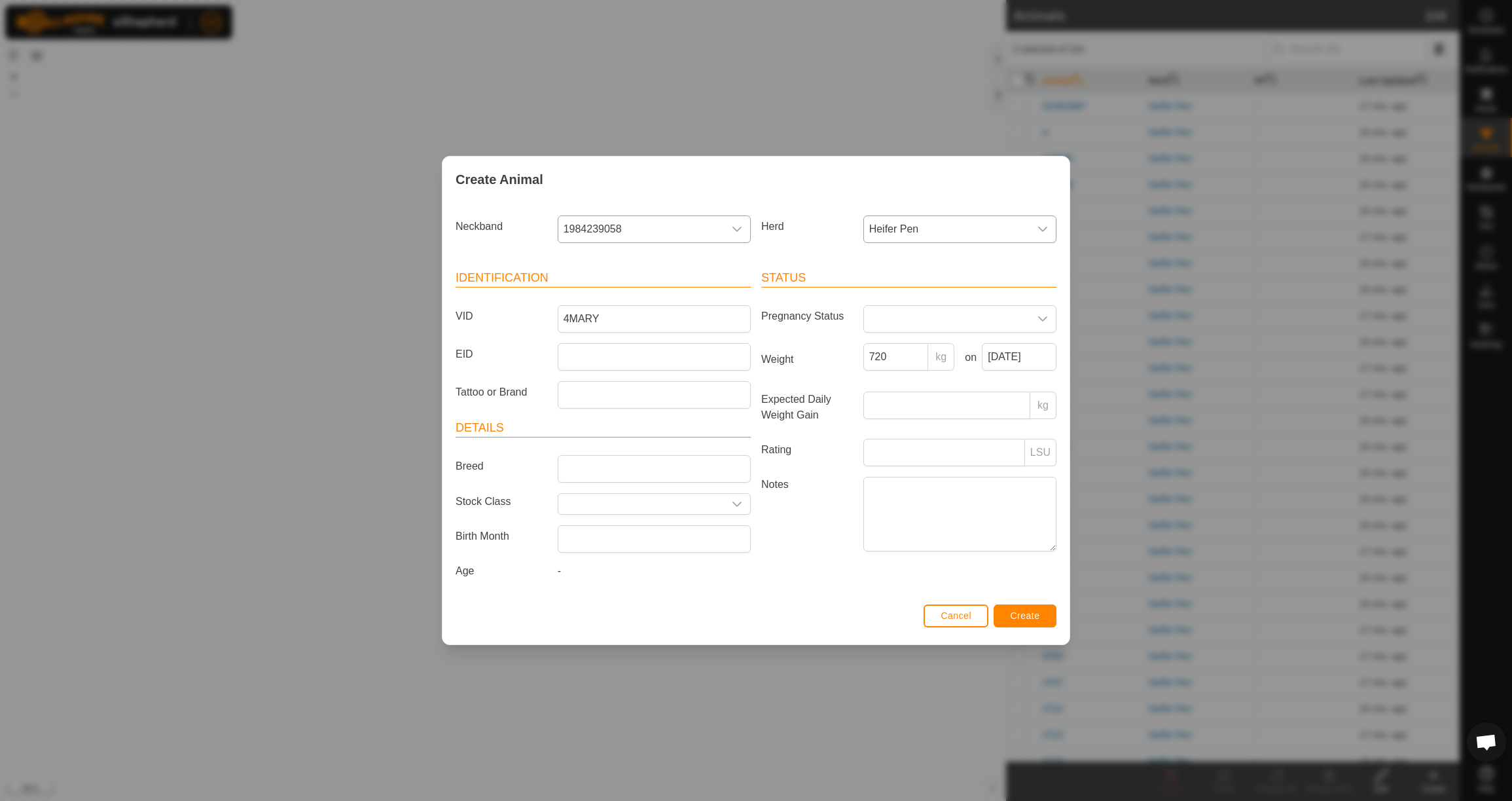
click at [1024, 621] on span "Create" at bounding box center [1025, 615] width 29 height 10
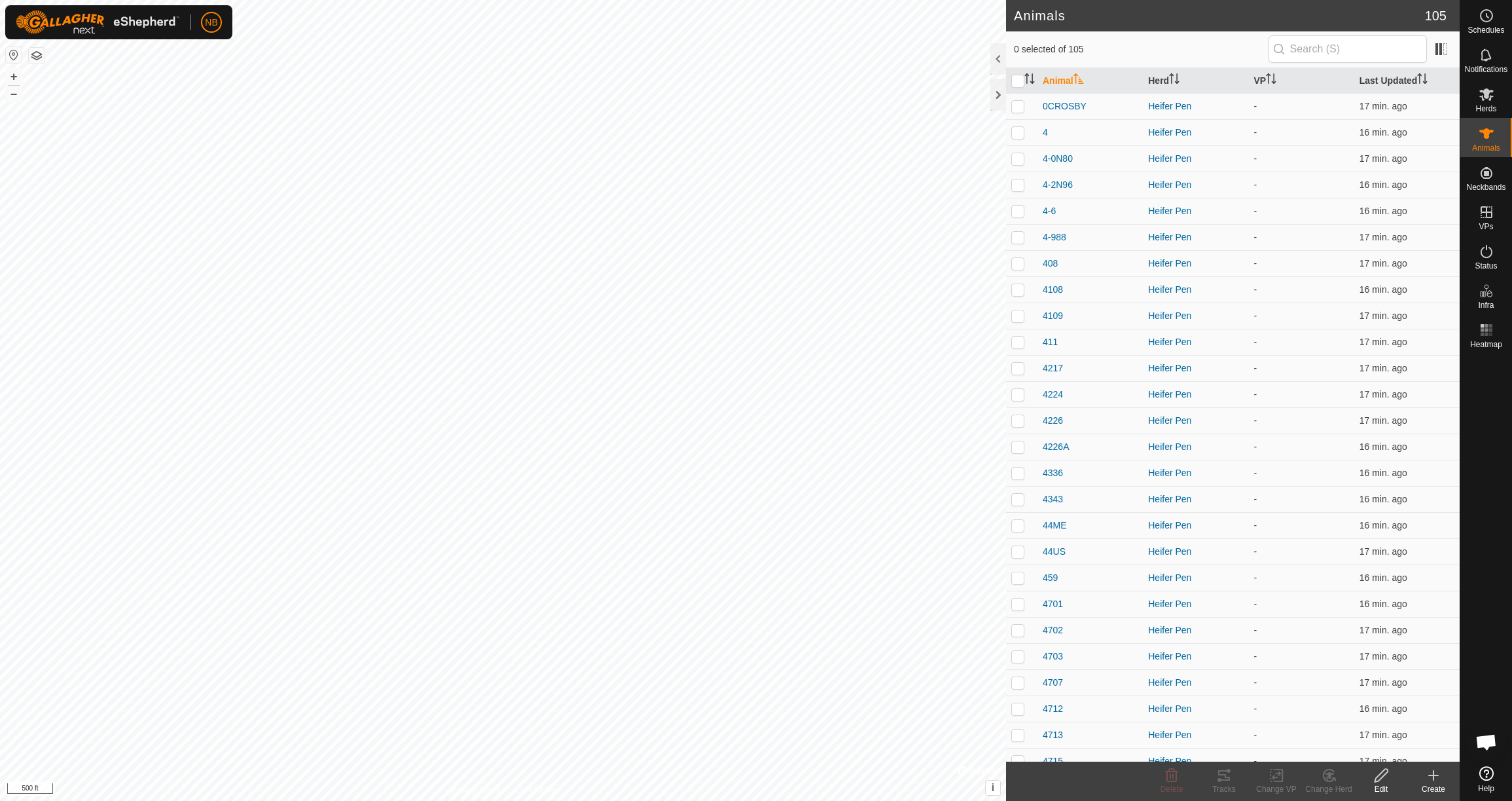
click at [1438, 778] on icon at bounding box center [1433, 775] width 16 height 16
click at [1407, 751] on link "Create Single Animal" at bounding box center [1375, 747] width 167 height 26
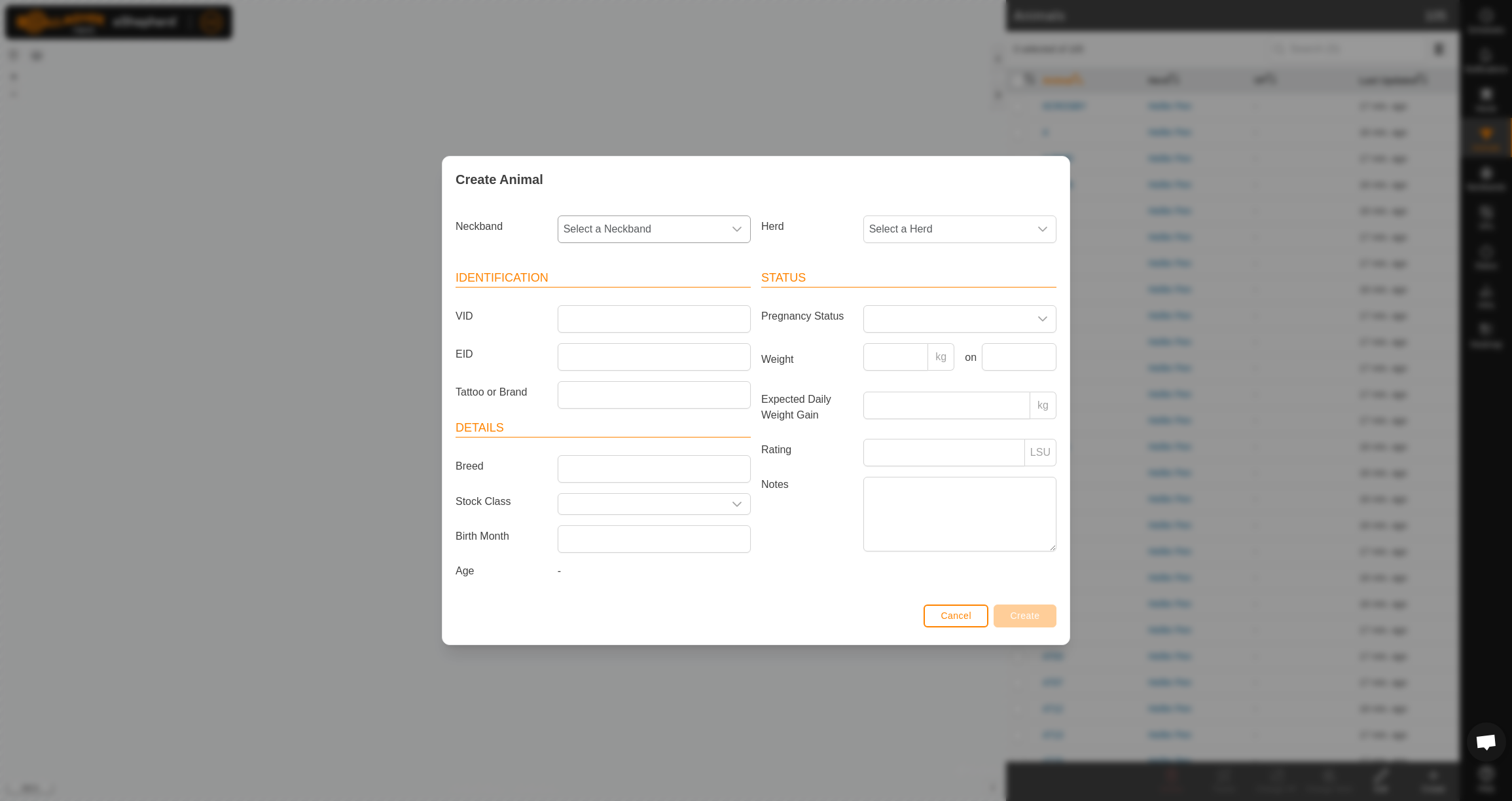
click at [588, 228] on span "Select a Neckband" at bounding box center [641, 229] width 166 height 26
type input "2519"
click at [613, 320] on li "2519531345" at bounding box center [654, 324] width 191 height 26
click at [911, 234] on span "Select a Herd" at bounding box center [947, 229] width 166 height 26
click at [916, 322] on li "Heifer Pen" at bounding box center [961, 324] width 191 height 26
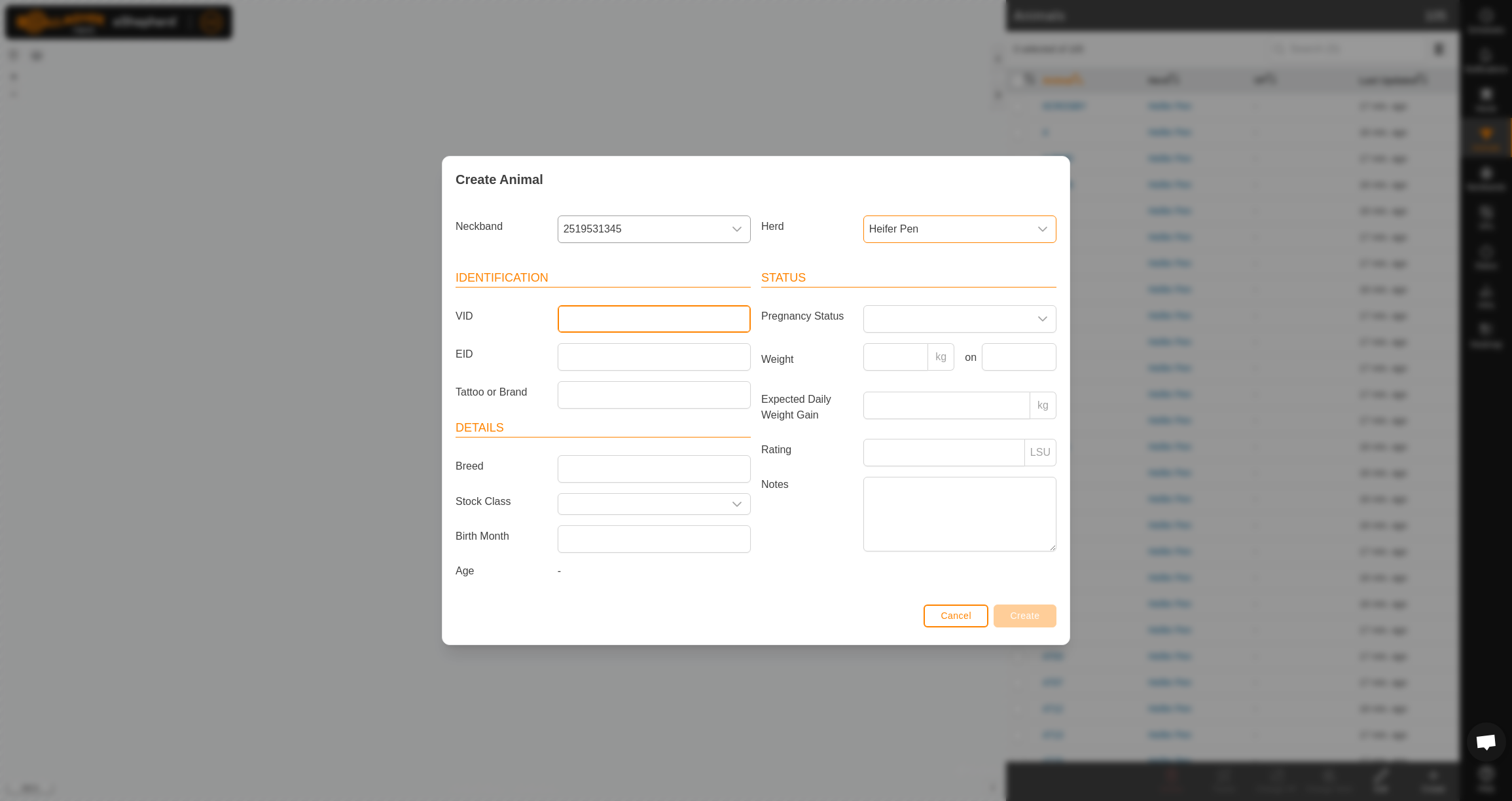
click at [725, 316] on input "VID" at bounding box center [654, 319] width 193 height 28
type input "443"
click at [910, 363] on input "Weight" at bounding box center [895, 357] width 65 height 28
type input "700"
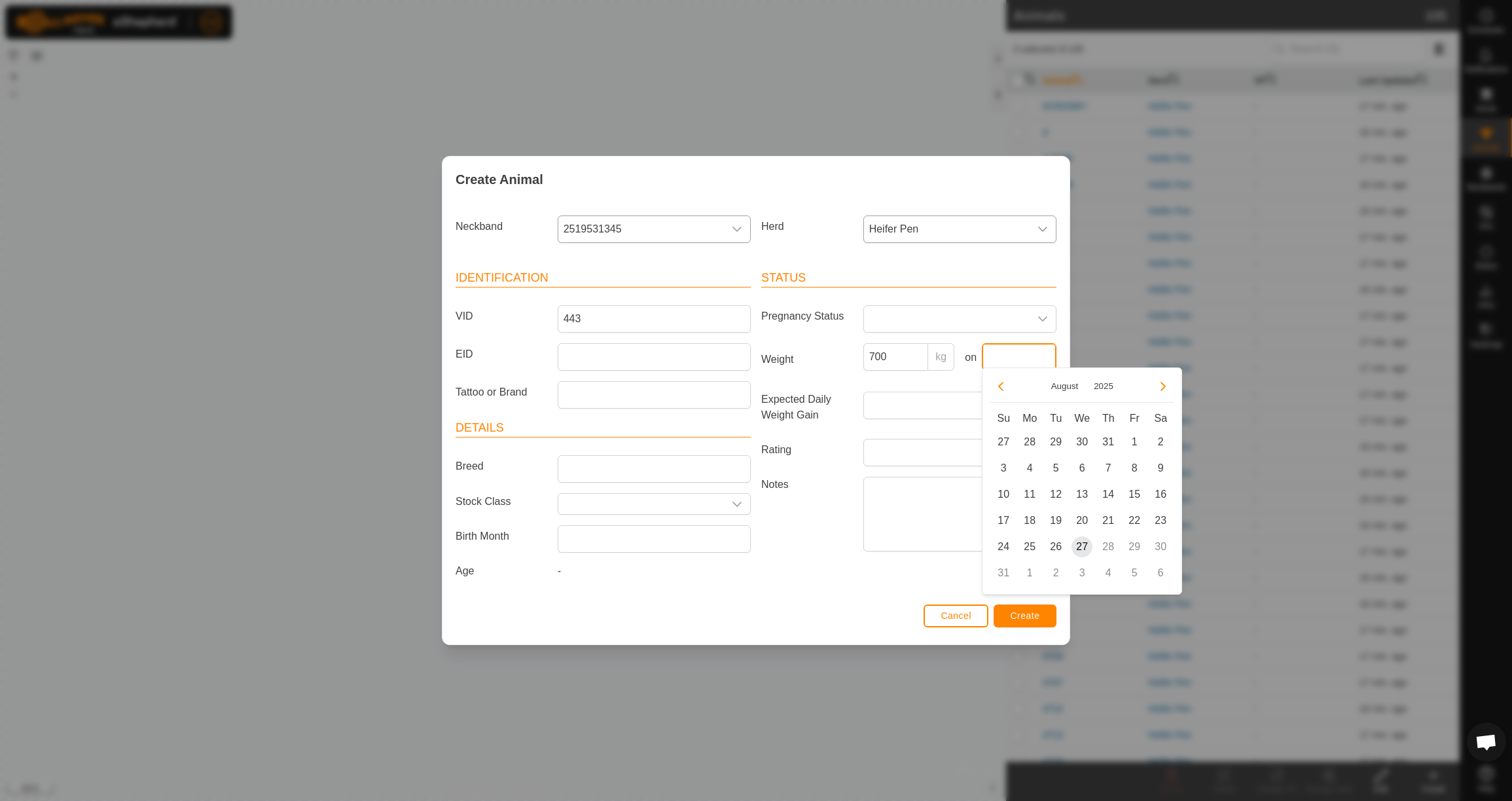
drag, startPoint x: 1023, startPoint y: 357, endPoint x: 1009, endPoint y: 355, distance: 14.1
click at [1023, 357] on input "text" at bounding box center [1019, 357] width 75 height 28
click at [1006, 387] on icon "Previous Month" at bounding box center [1000, 386] width 10 height 10
click at [1033, 519] on span "23" at bounding box center [1029, 520] width 21 height 21
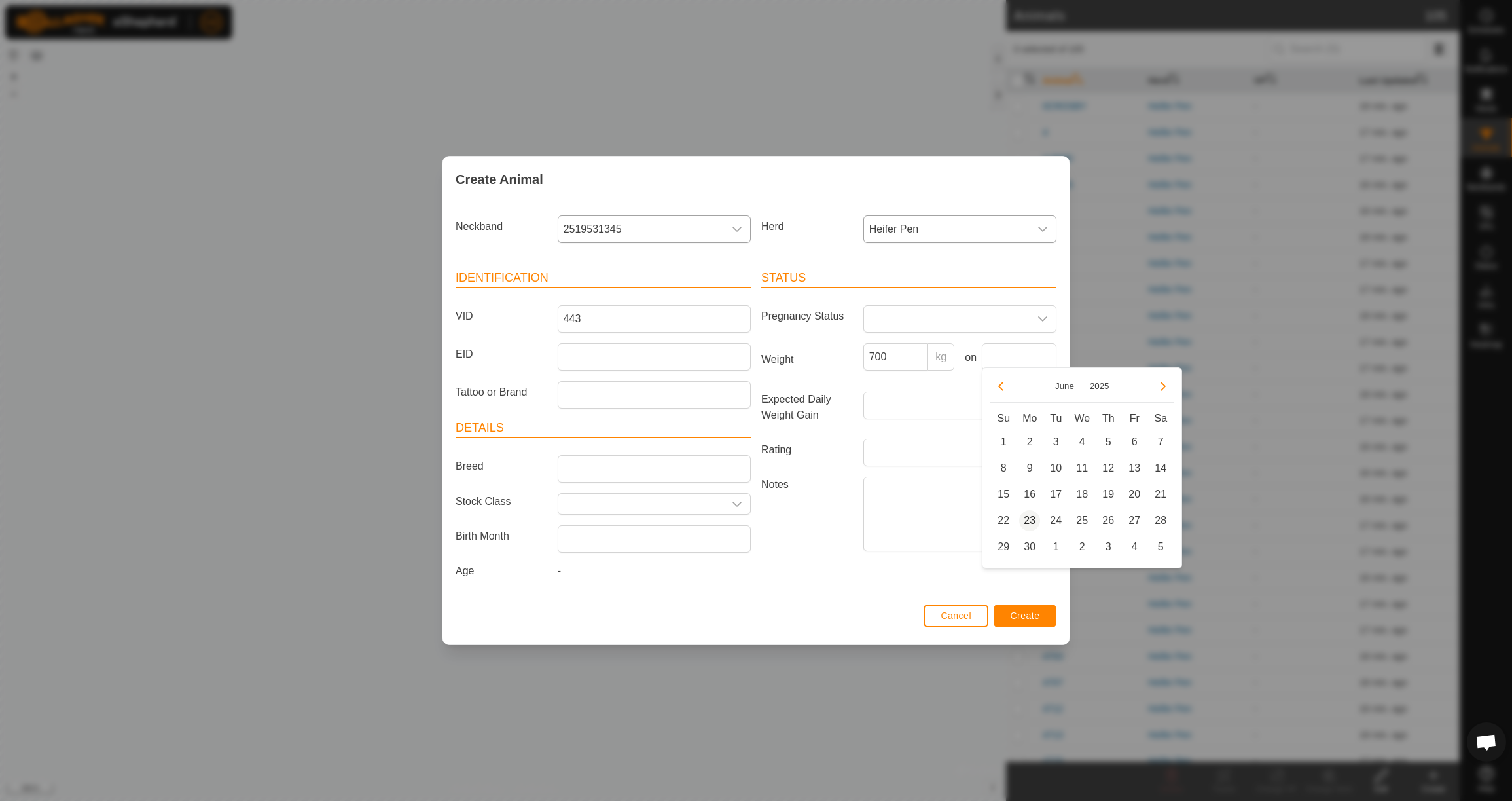
type input "[DATE]"
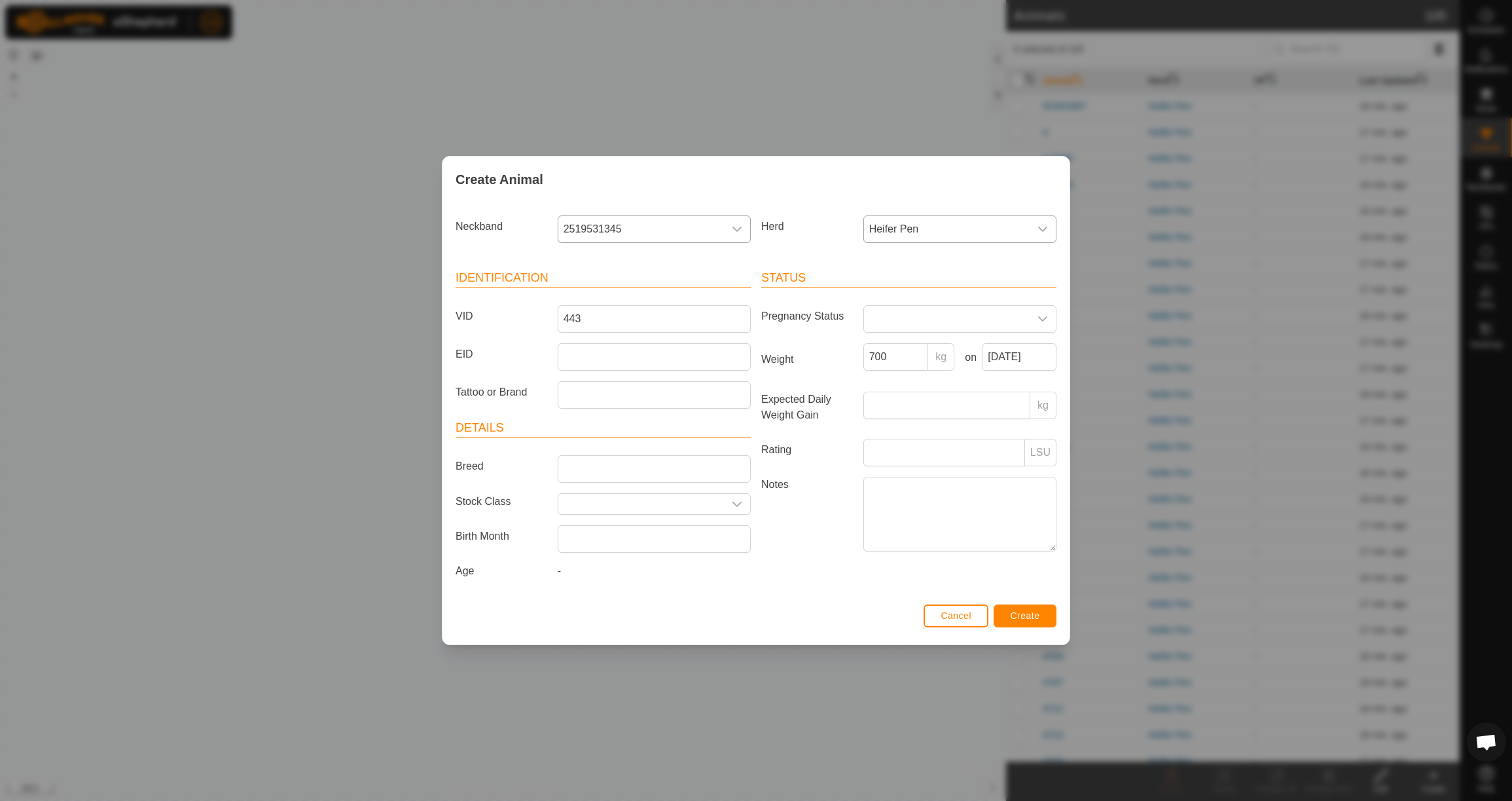
click at [1027, 615] on span "Create" at bounding box center [1025, 615] width 29 height 10
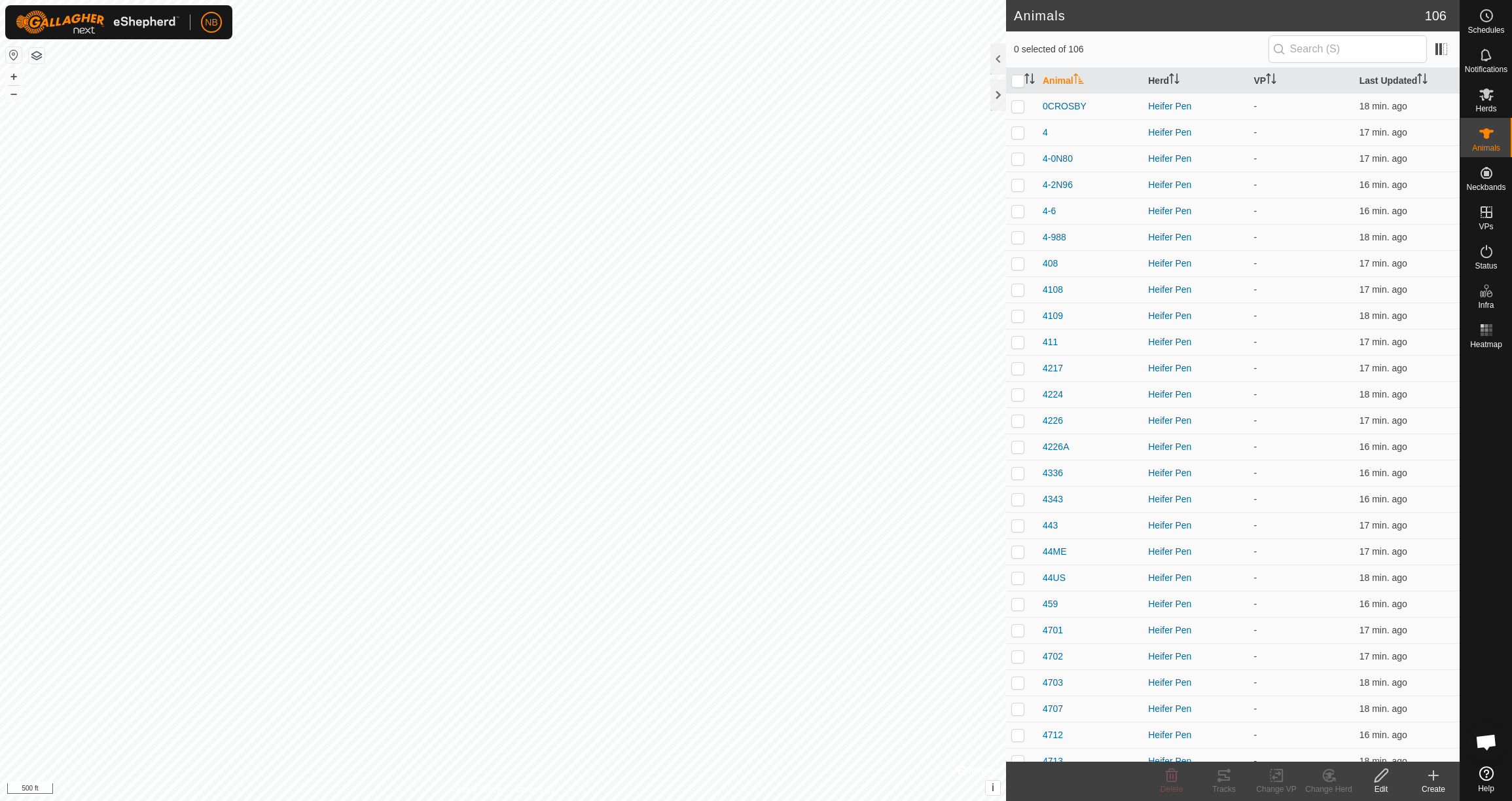
click at [1434, 777] on icon at bounding box center [1434, 775] width 0 height 9
click at [1389, 751] on link "Create Single Animal" at bounding box center [1375, 747] width 167 height 26
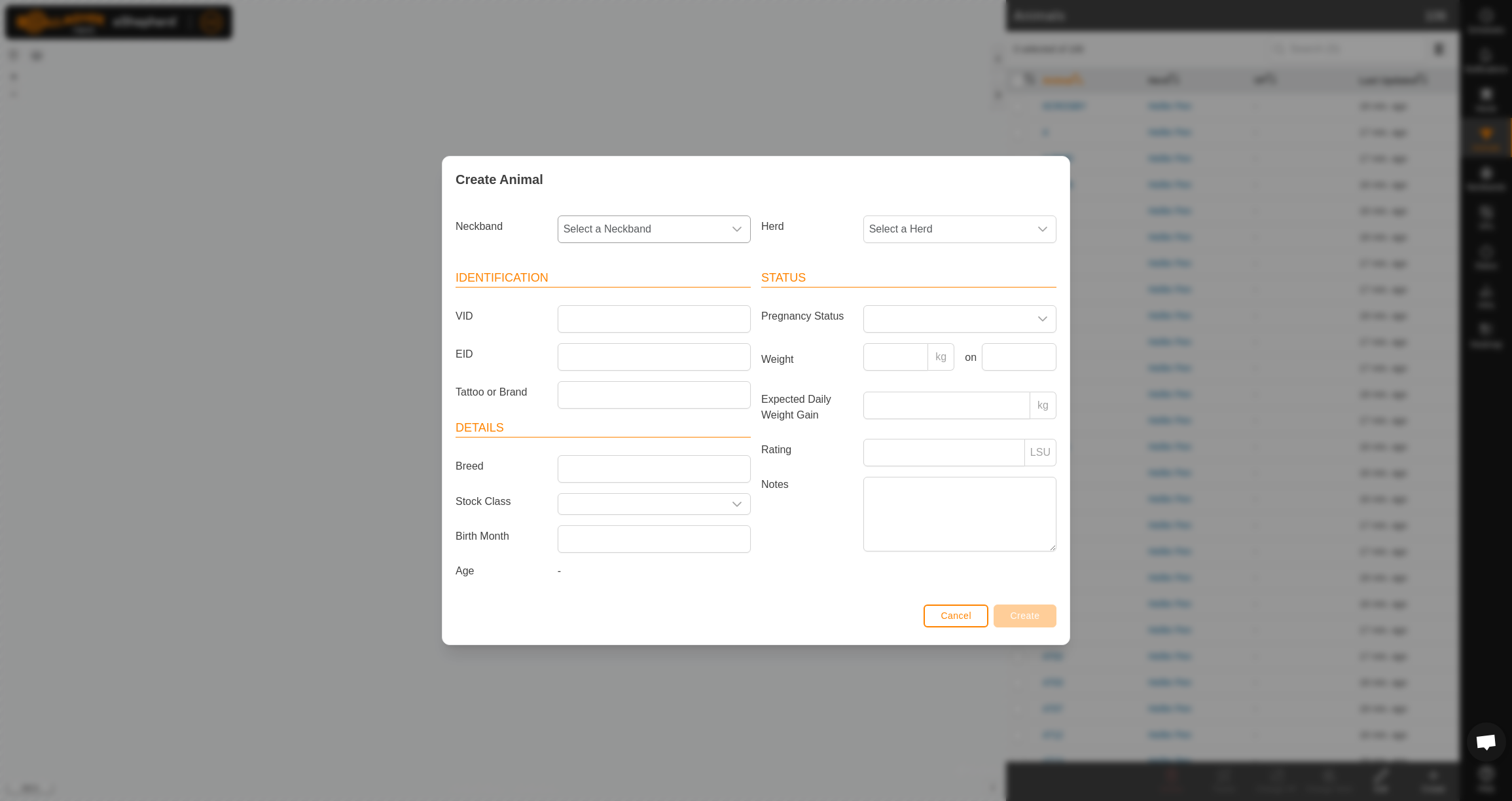
click at [684, 229] on span "Select a Neckband" at bounding box center [641, 229] width 166 height 26
type input "0"
type input "0585"
click at [688, 292] on li "0585802945" at bounding box center [654, 296] width 191 height 26
drag, startPoint x: 940, startPoint y: 226, endPoint x: 942, endPoint y: 240, distance: 14.1
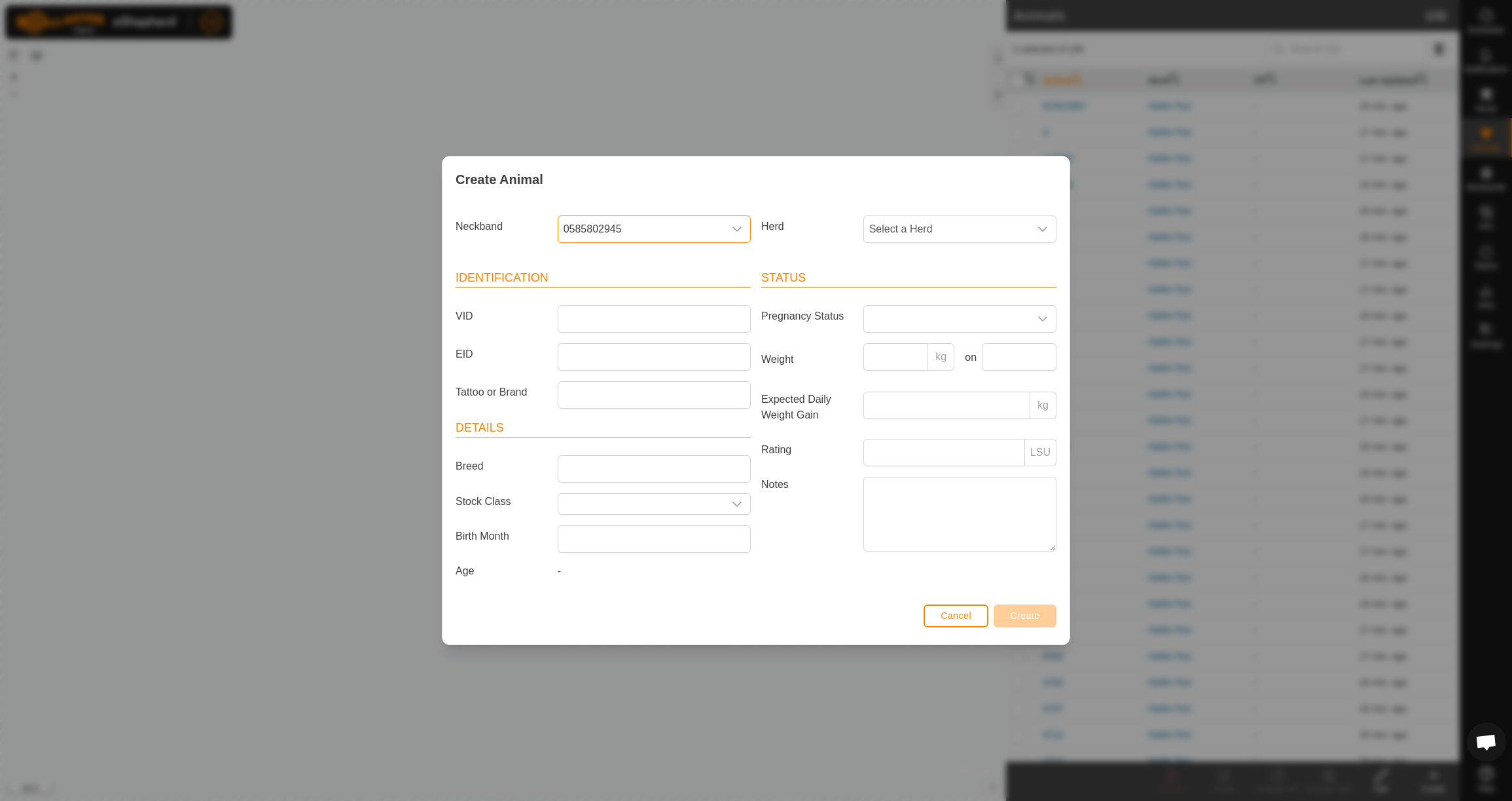
click at [940, 226] on span "Select a Herd" at bounding box center [947, 229] width 166 height 26
click at [929, 319] on li "Heifer Pen" at bounding box center [961, 324] width 191 height 26
click at [641, 319] on input "VID" at bounding box center [654, 319] width 193 height 28
type input "6T7"
drag, startPoint x: 926, startPoint y: 343, endPoint x: 920, endPoint y: 354, distance: 12.5
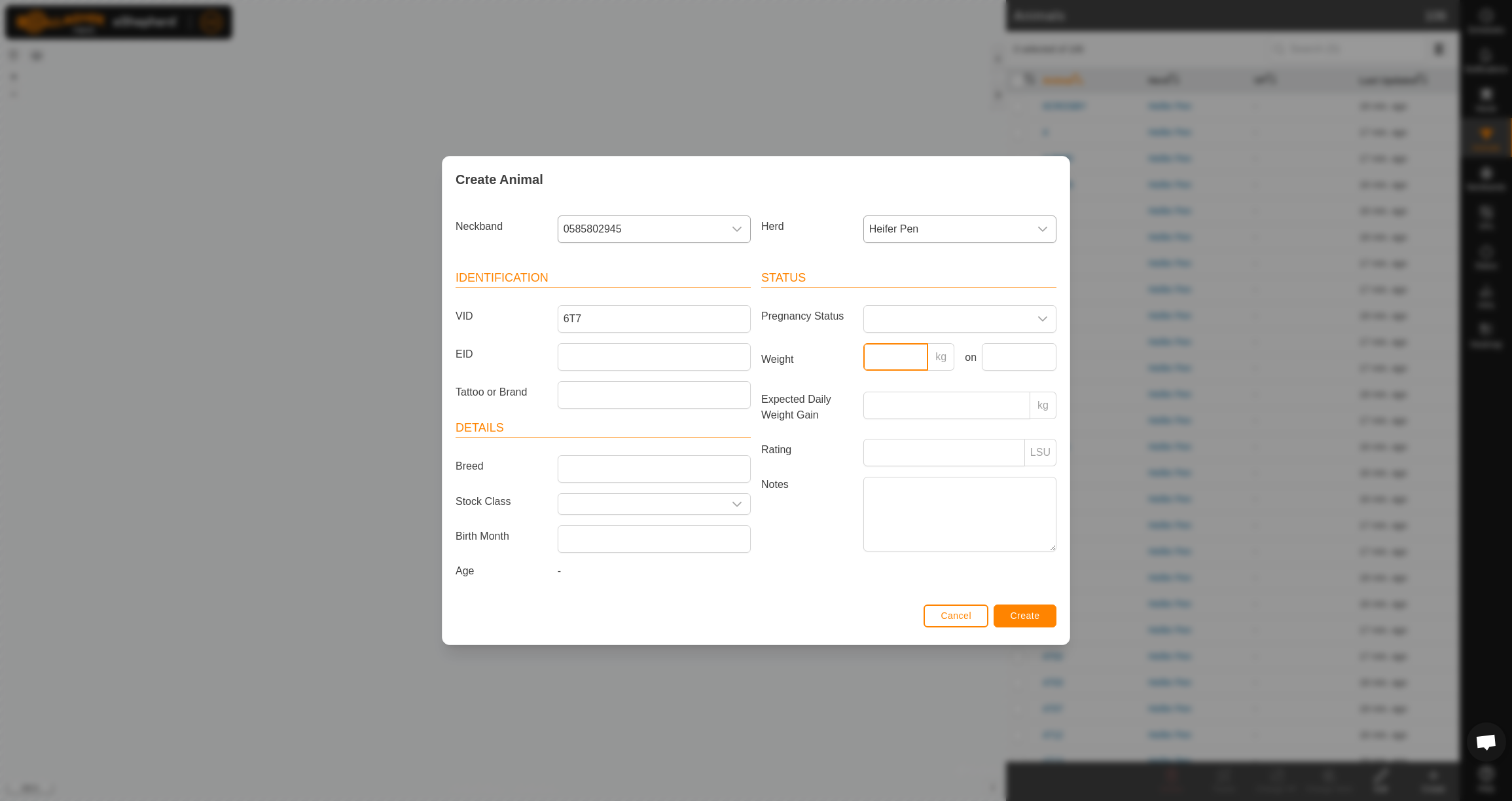
click at [926, 343] on input "Weight" at bounding box center [895, 357] width 65 height 28
type input "1400"
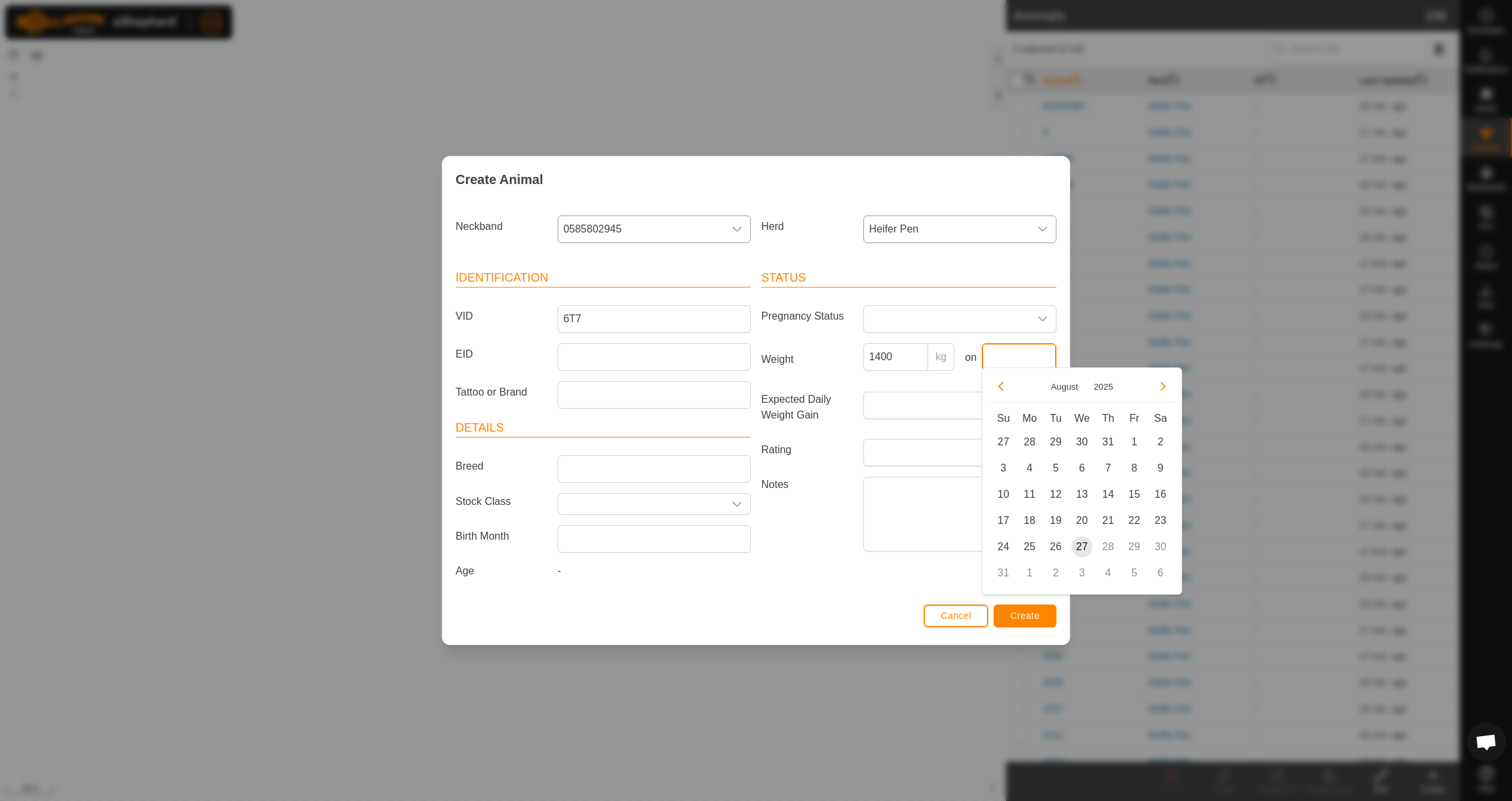
click at [1014, 354] on input "text" at bounding box center [1019, 357] width 75 height 28
click at [1002, 381] on icon "Previous Month" at bounding box center [1000, 386] width 10 height 10
click at [1002, 381] on button "Previous Month" at bounding box center [1000, 386] width 21 height 21
click at [1036, 516] on span "23" at bounding box center [1029, 520] width 21 height 21
type input "[DATE]"
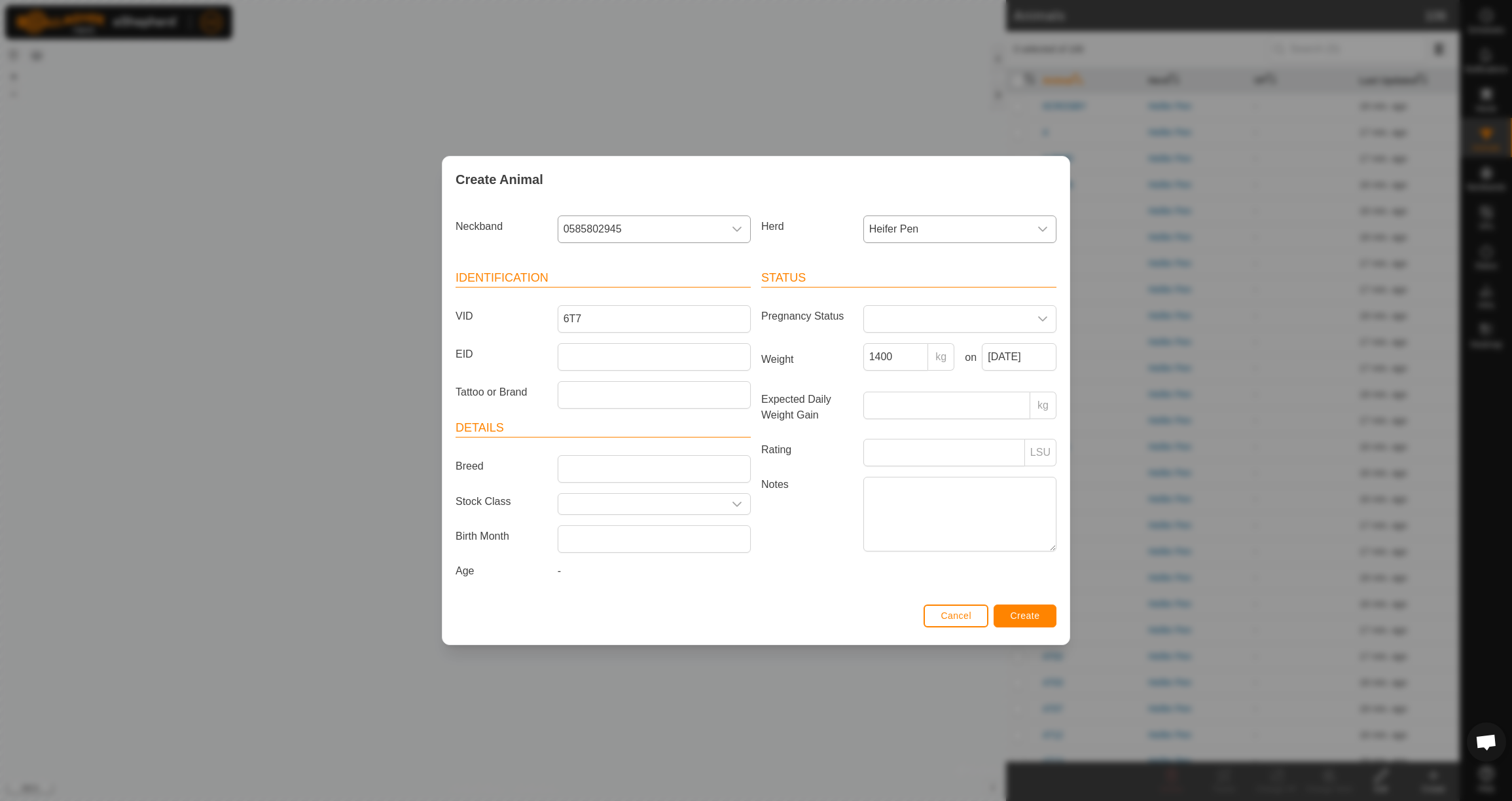
click at [1035, 604] on div "Cancel Create" at bounding box center [756, 622] width 627 height 44
click at [1036, 615] on span "Create" at bounding box center [1025, 615] width 29 height 10
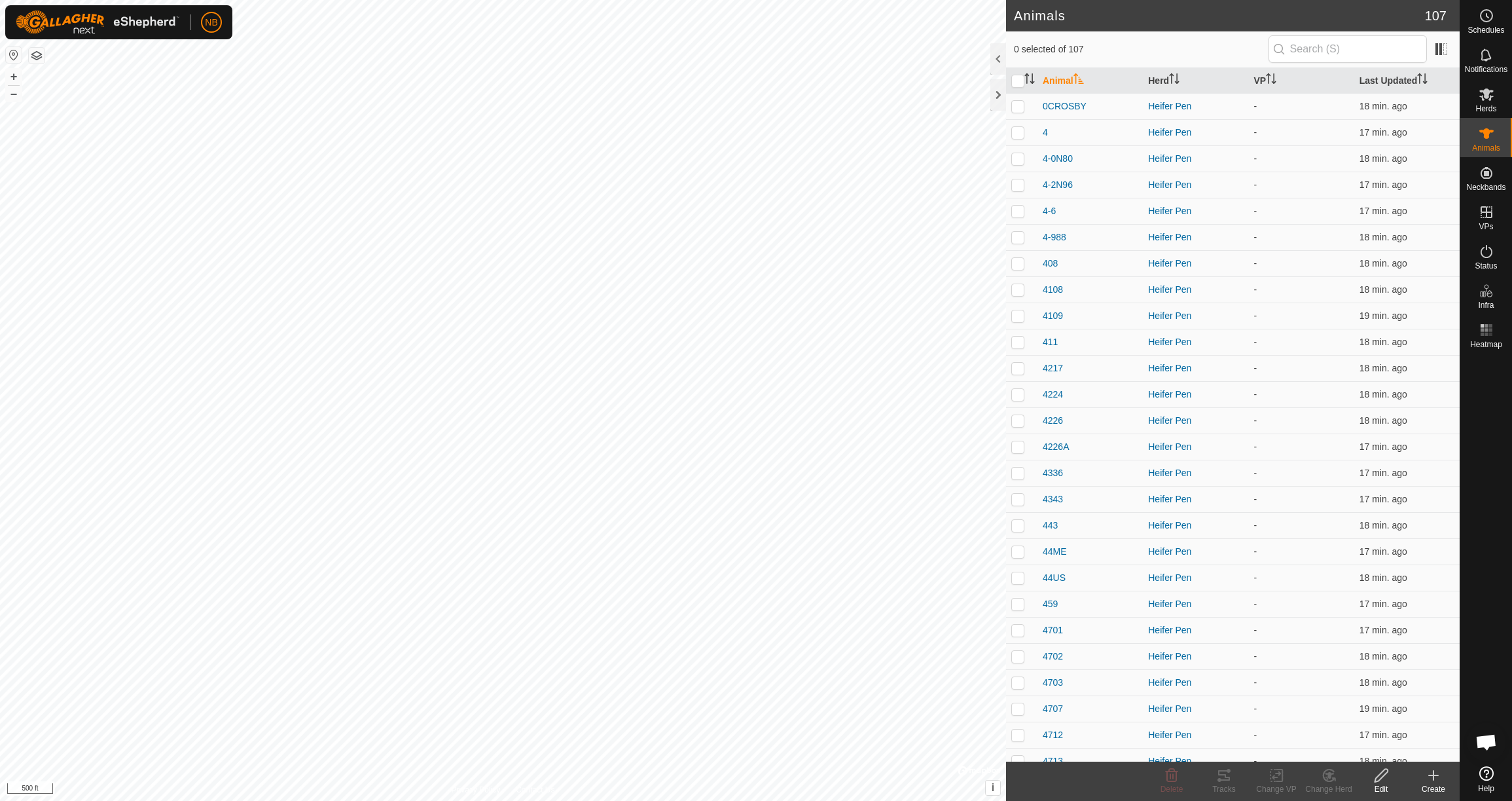
click at [1437, 780] on icon at bounding box center [1433, 775] width 16 height 16
click at [1402, 743] on link "Create Single Animal" at bounding box center [1375, 747] width 167 height 26
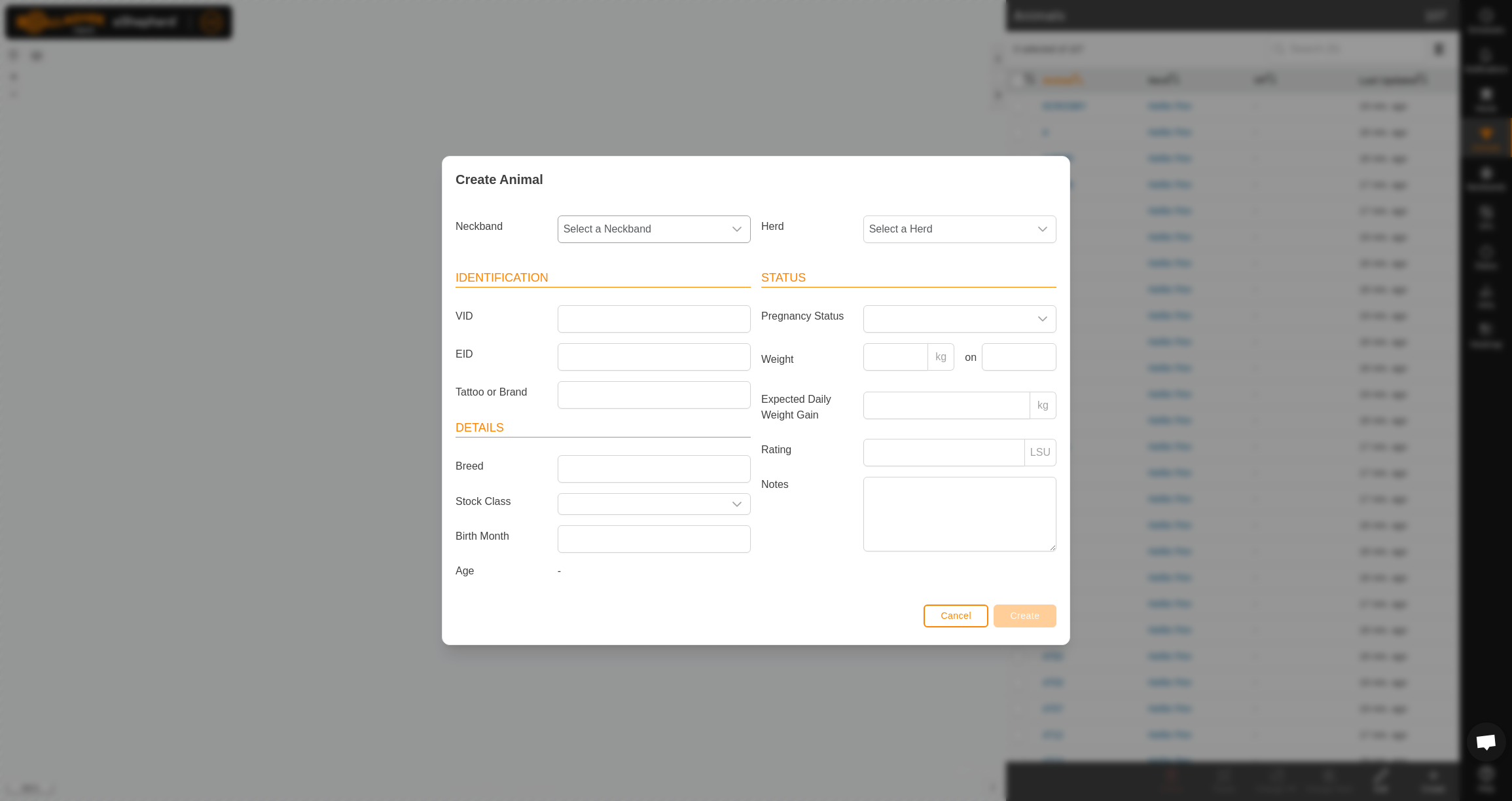
click at [681, 226] on span "Select a Neckband" at bounding box center [641, 229] width 166 height 26
type input "2295"
drag, startPoint x: 707, startPoint y: 300, endPoint x: 724, endPoint y: 277, distance: 28.6
click at [707, 300] on li "2295250755" at bounding box center [654, 296] width 191 height 26
click at [887, 234] on span "Select a Herd" at bounding box center [947, 229] width 166 height 26
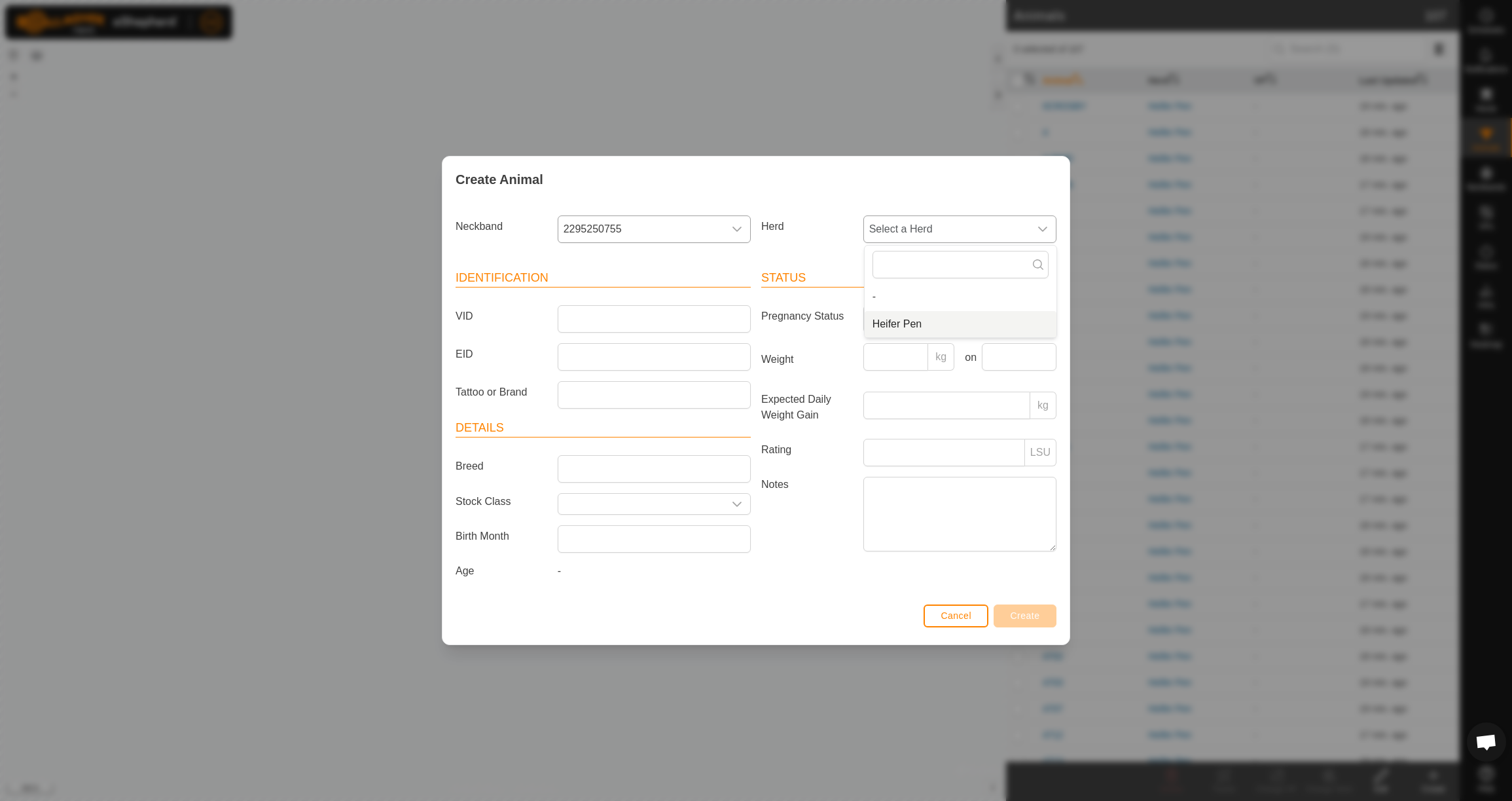
click at [908, 320] on li "Heifer Pen" at bounding box center [961, 324] width 191 height 26
click at [684, 316] on input "VID" at bounding box center [654, 319] width 193 height 28
type input "4L11"
click at [910, 352] on input "Weight" at bounding box center [895, 357] width 65 height 28
click at [1023, 617] on span "Create" at bounding box center [1025, 615] width 29 height 10
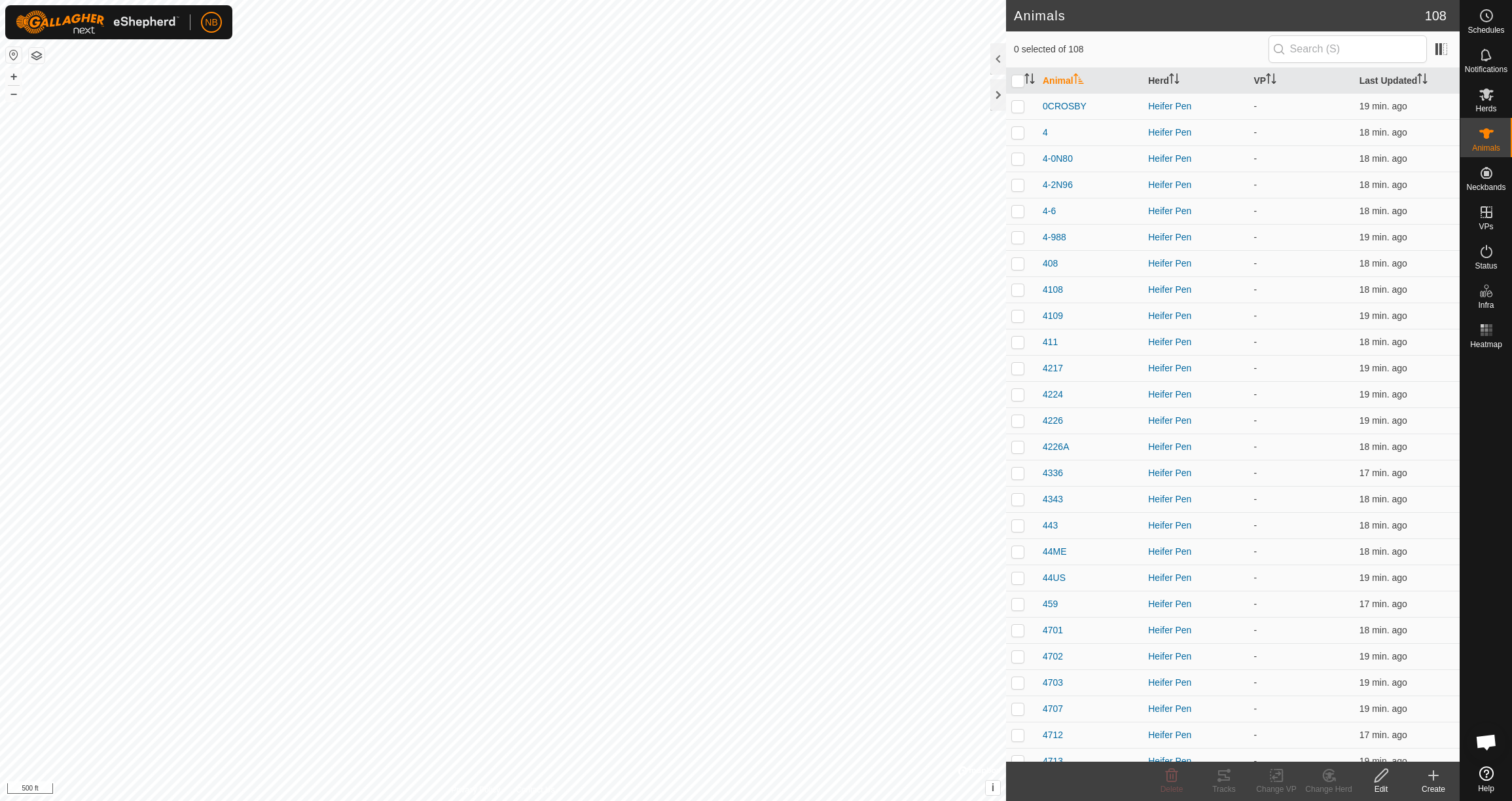
click at [1437, 777] on icon at bounding box center [1433, 775] width 16 height 16
click at [1369, 745] on link "Create Single Animal" at bounding box center [1375, 747] width 167 height 26
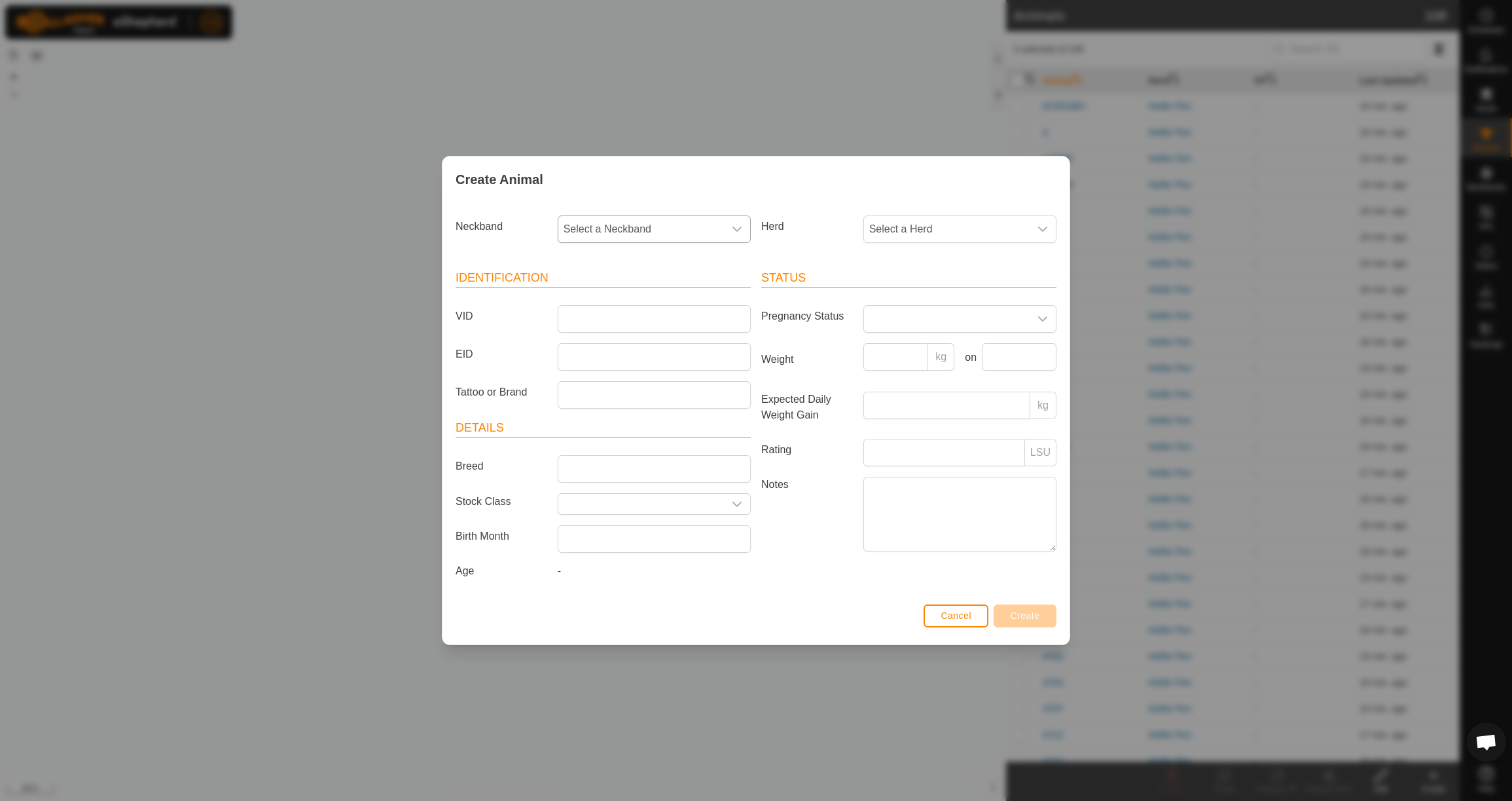
click at [605, 225] on span "Select a Neckband" at bounding box center [641, 229] width 166 height 26
type input "13922"
drag, startPoint x: 642, startPoint y: 290, endPoint x: 749, endPoint y: 264, distance: 110.1
click at [642, 290] on li "1392257330" at bounding box center [654, 296] width 191 height 26
click at [908, 226] on span "Select a Herd" at bounding box center [947, 229] width 166 height 26
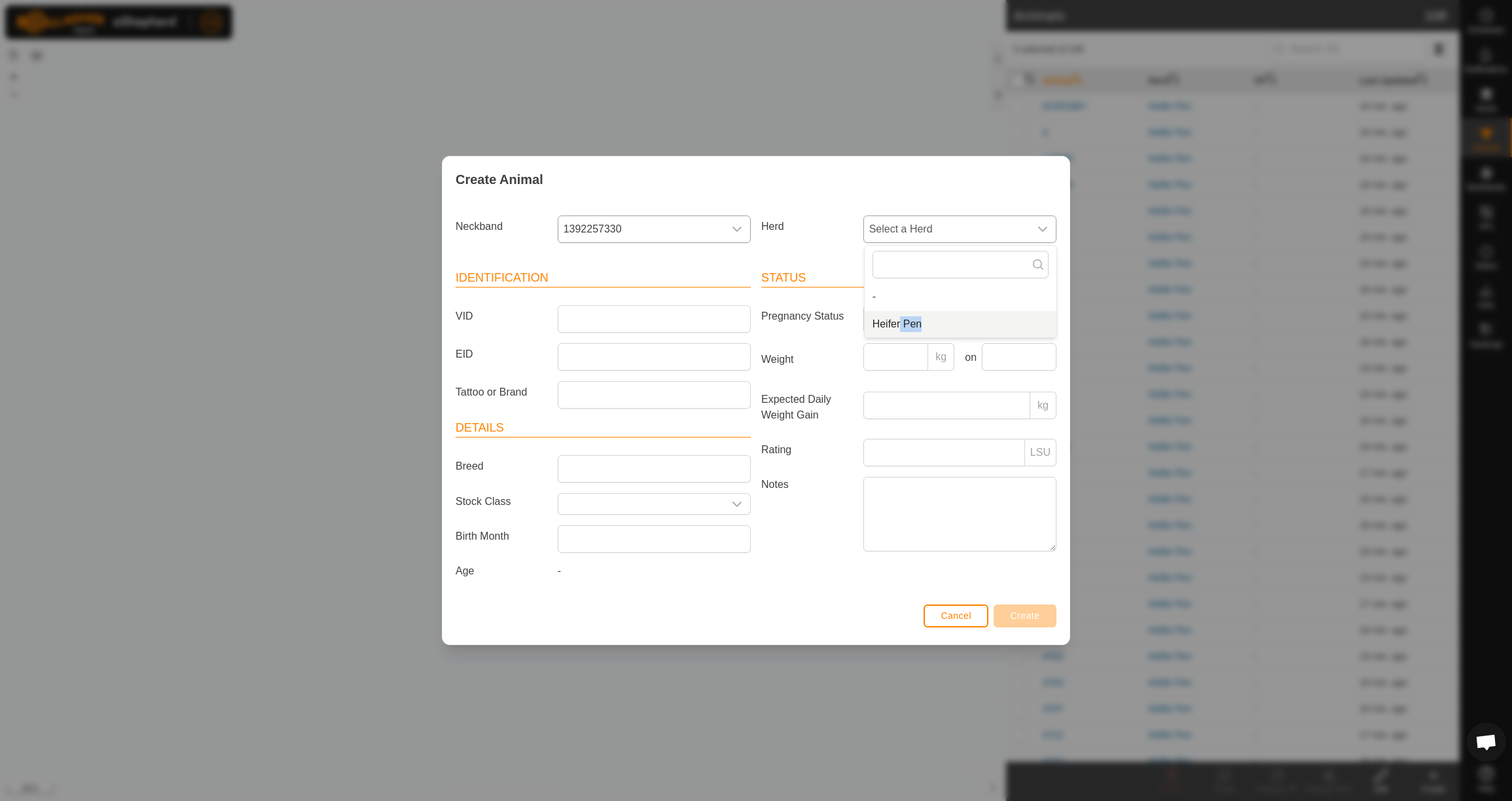
click at [901, 323] on li "Heifer Pen" at bounding box center [961, 324] width 191 height 26
click at [674, 317] on input "VID" at bounding box center [654, 319] width 193 height 28
type input "4PAIGE"
click at [884, 352] on input "Weight" at bounding box center [895, 357] width 65 height 28
type input "690"
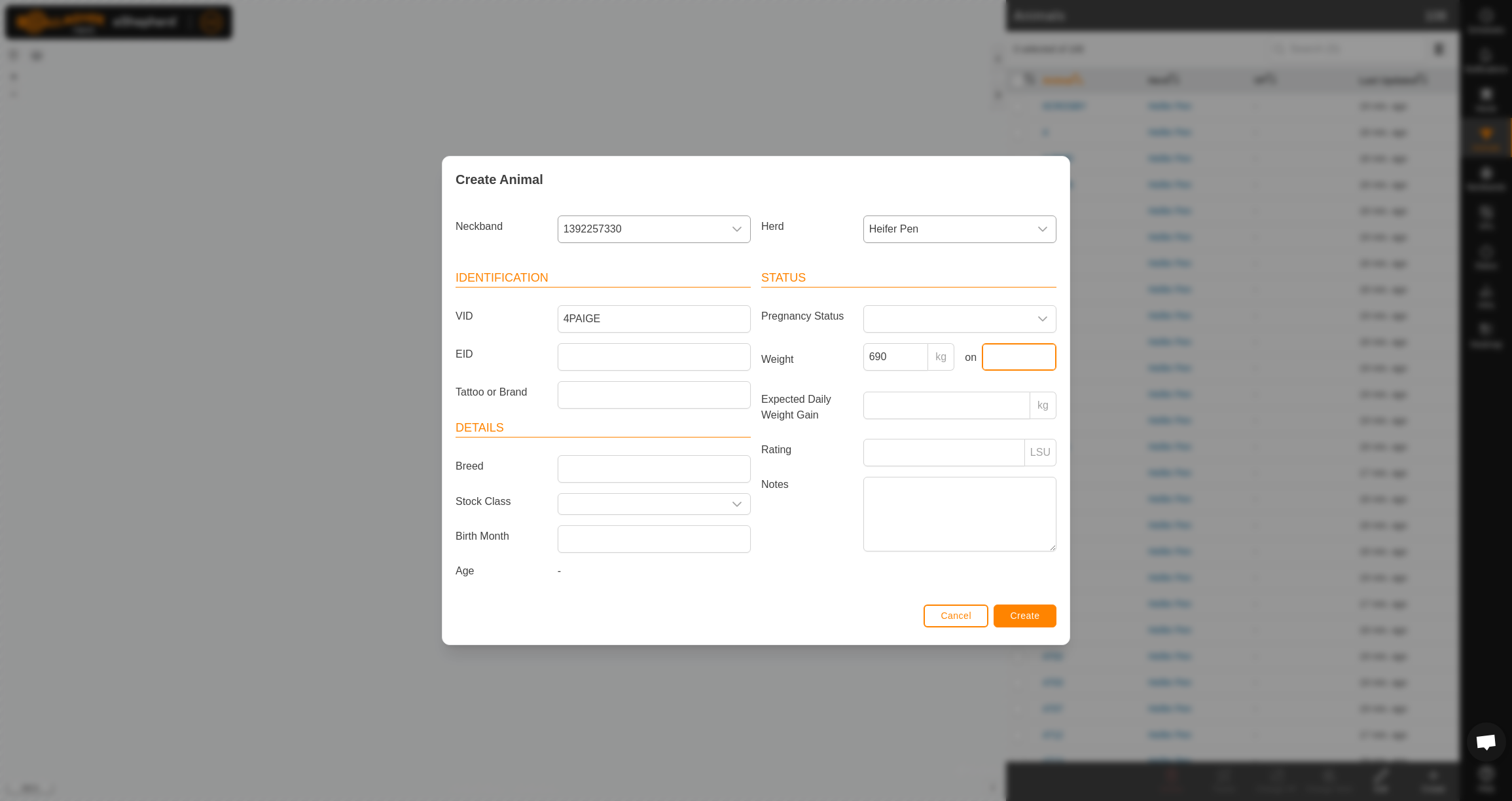
click at [1021, 353] on input "text" at bounding box center [1019, 357] width 75 height 28
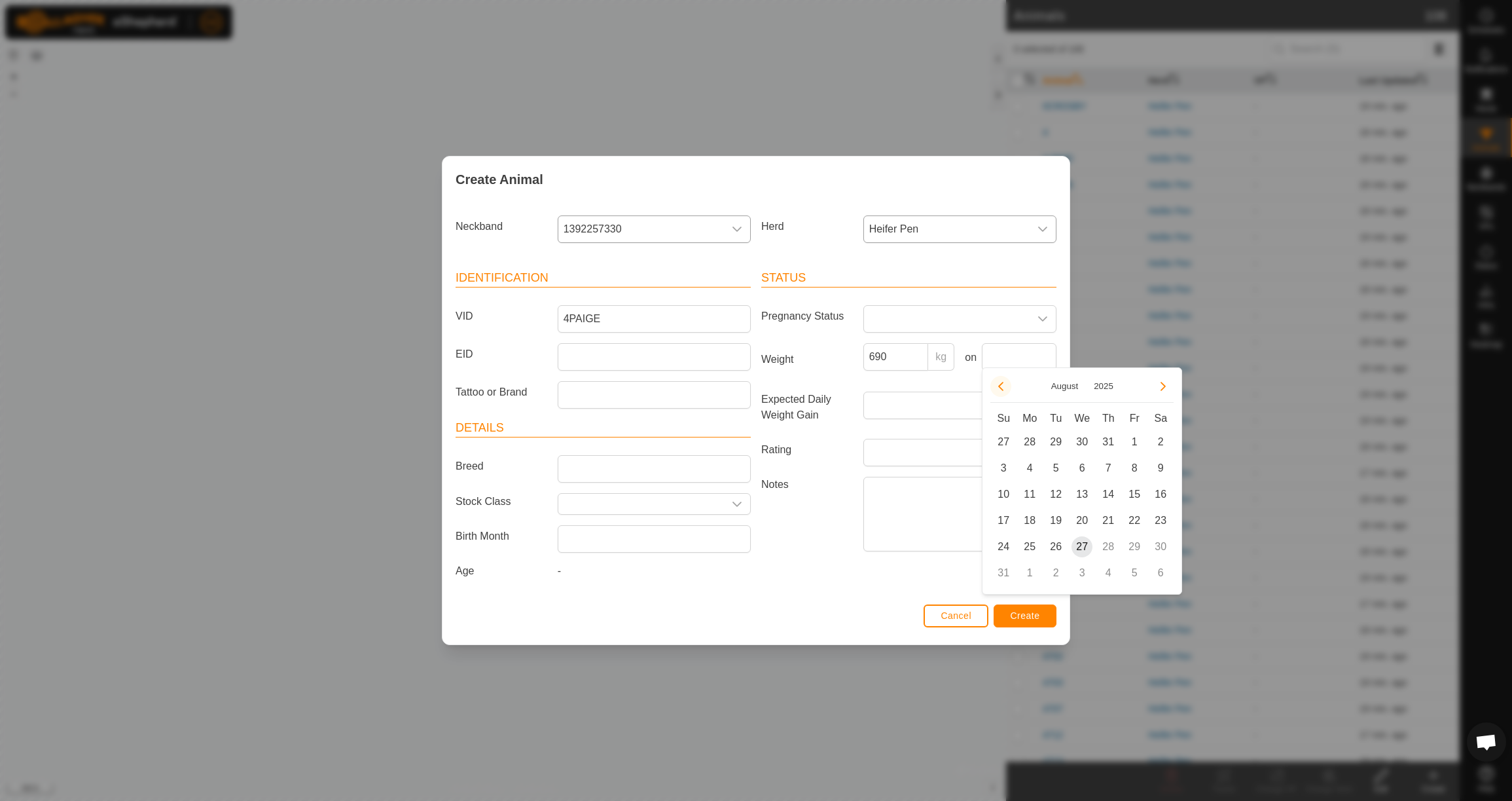
click at [1005, 391] on button "Previous Month" at bounding box center [1000, 386] width 21 height 21
click at [1036, 523] on span "23" at bounding box center [1029, 520] width 21 height 21
type input "[DATE]"
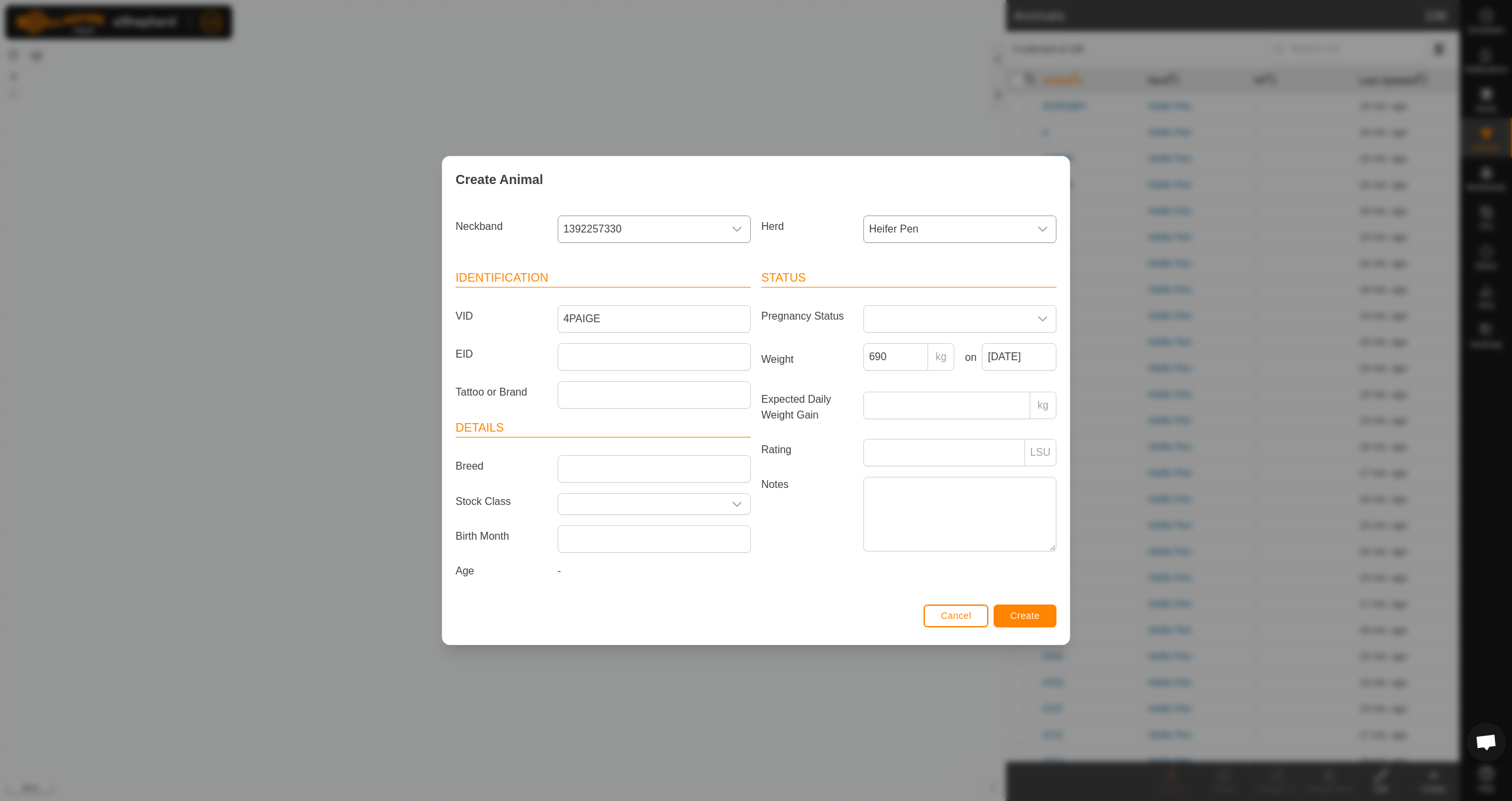
click at [1029, 618] on span "Create" at bounding box center [1025, 615] width 29 height 10
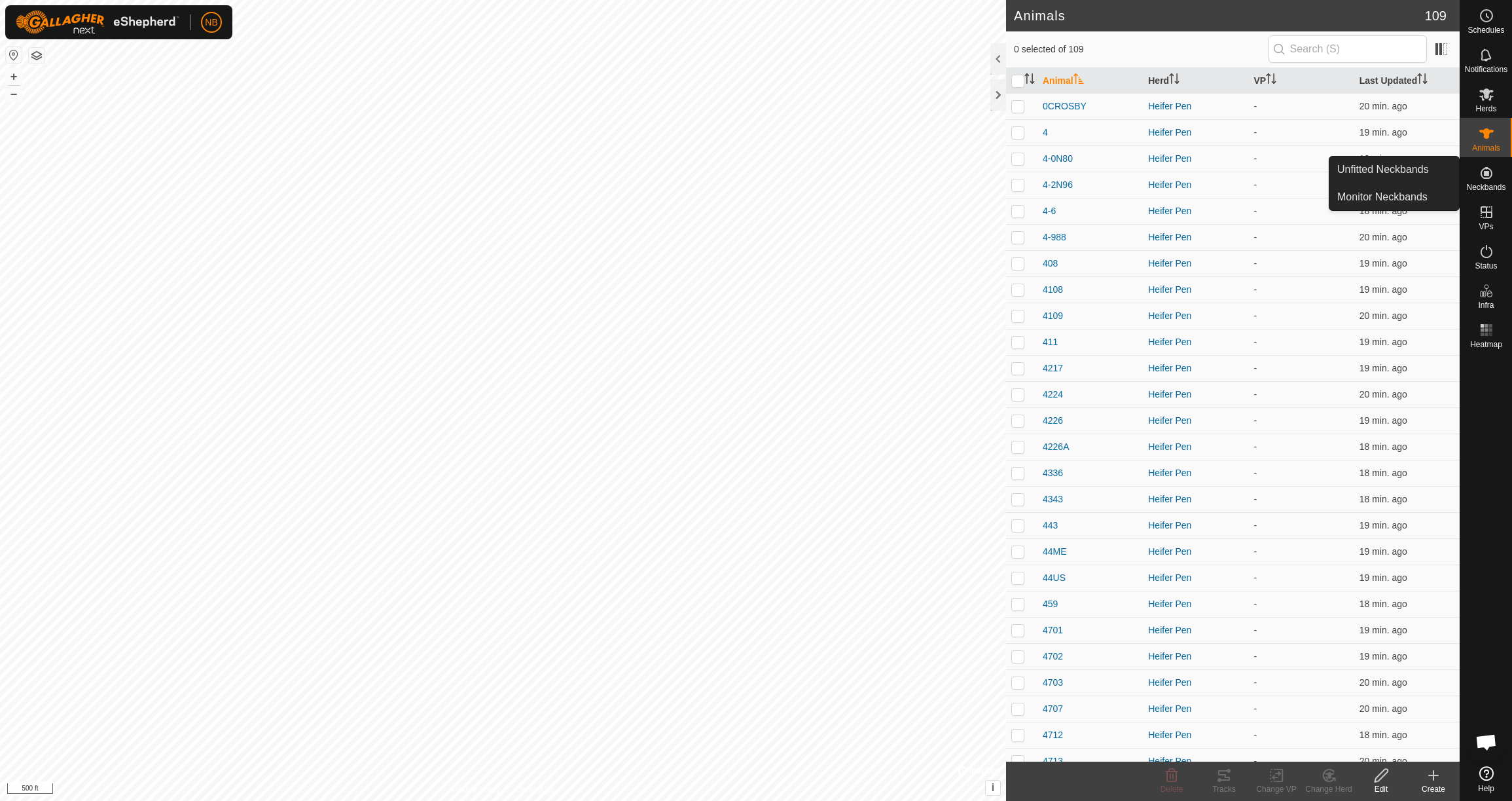
click at [1486, 173] on icon at bounding box center [1486, 172] width 12 height 12
click at [1414, 173] on link "Unfitted Neckbands" at bounding box center [1394, 169] width 130 height 26
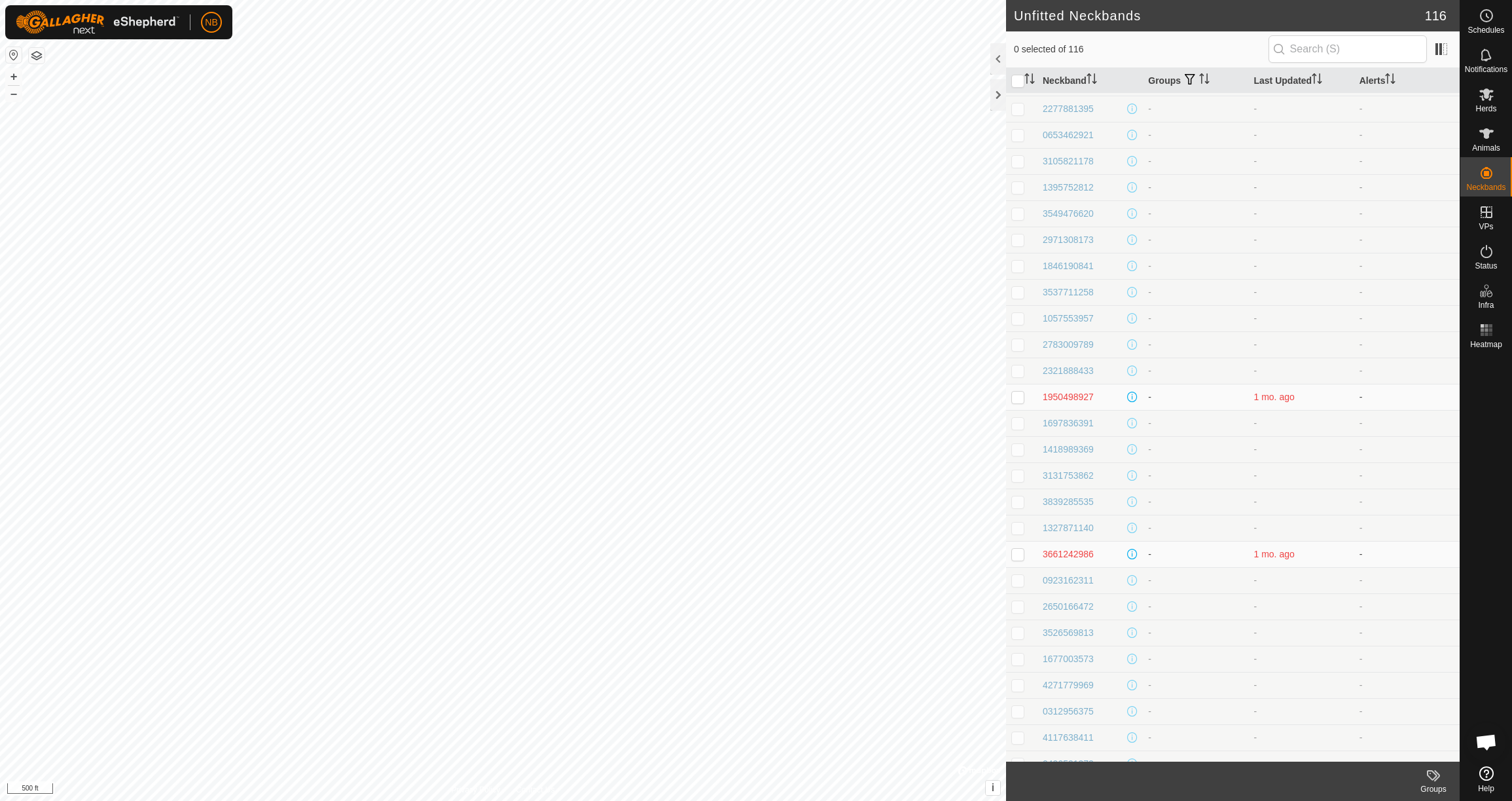
scroll to position [1507, 0]
click at [1069, 381] on div "1950498927" at bounding box center [1068, 380] width 51 height 14
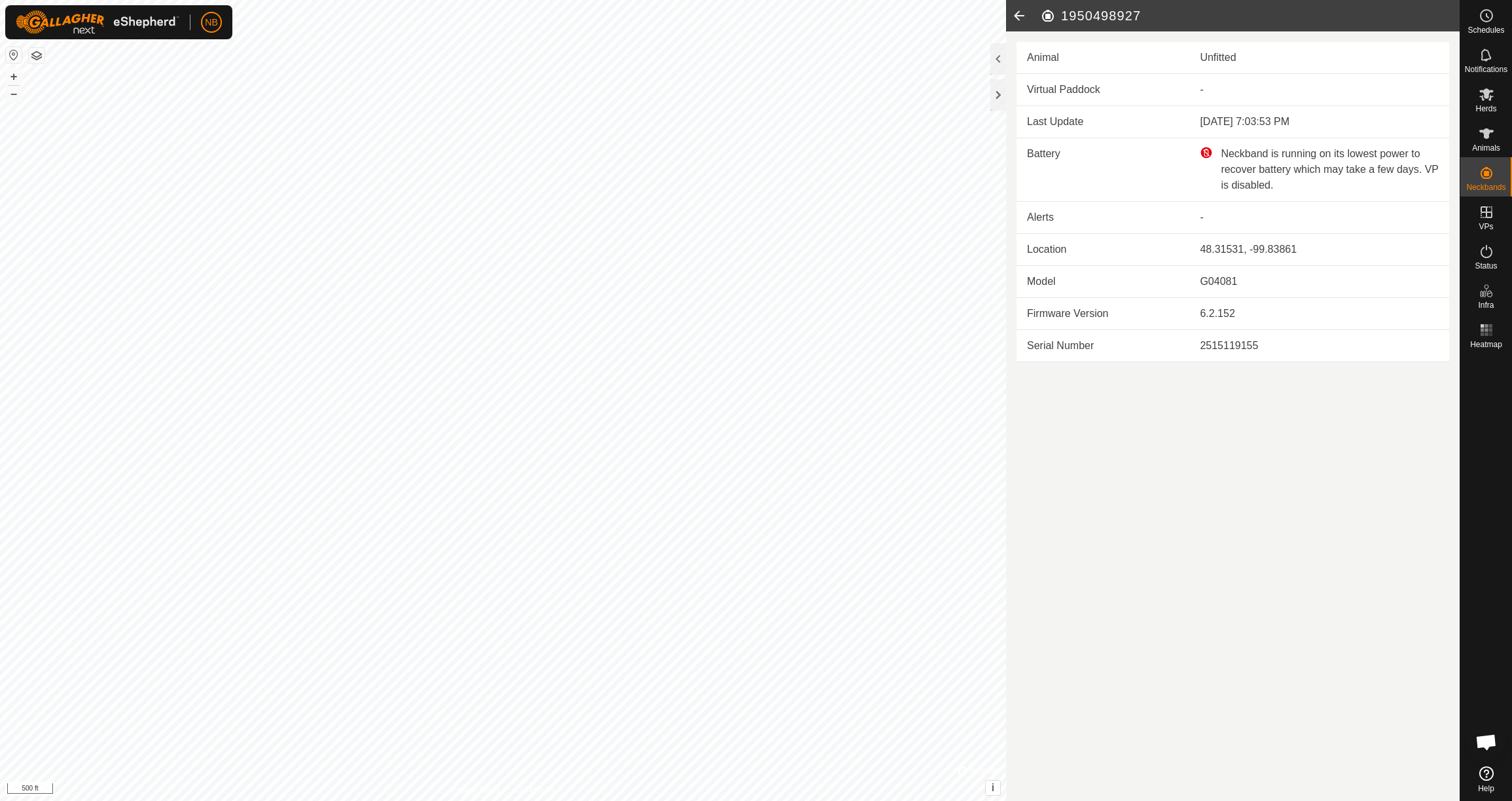
click at [1023, 17] on icon at bounding box center [1019, 16] width 26 height 31
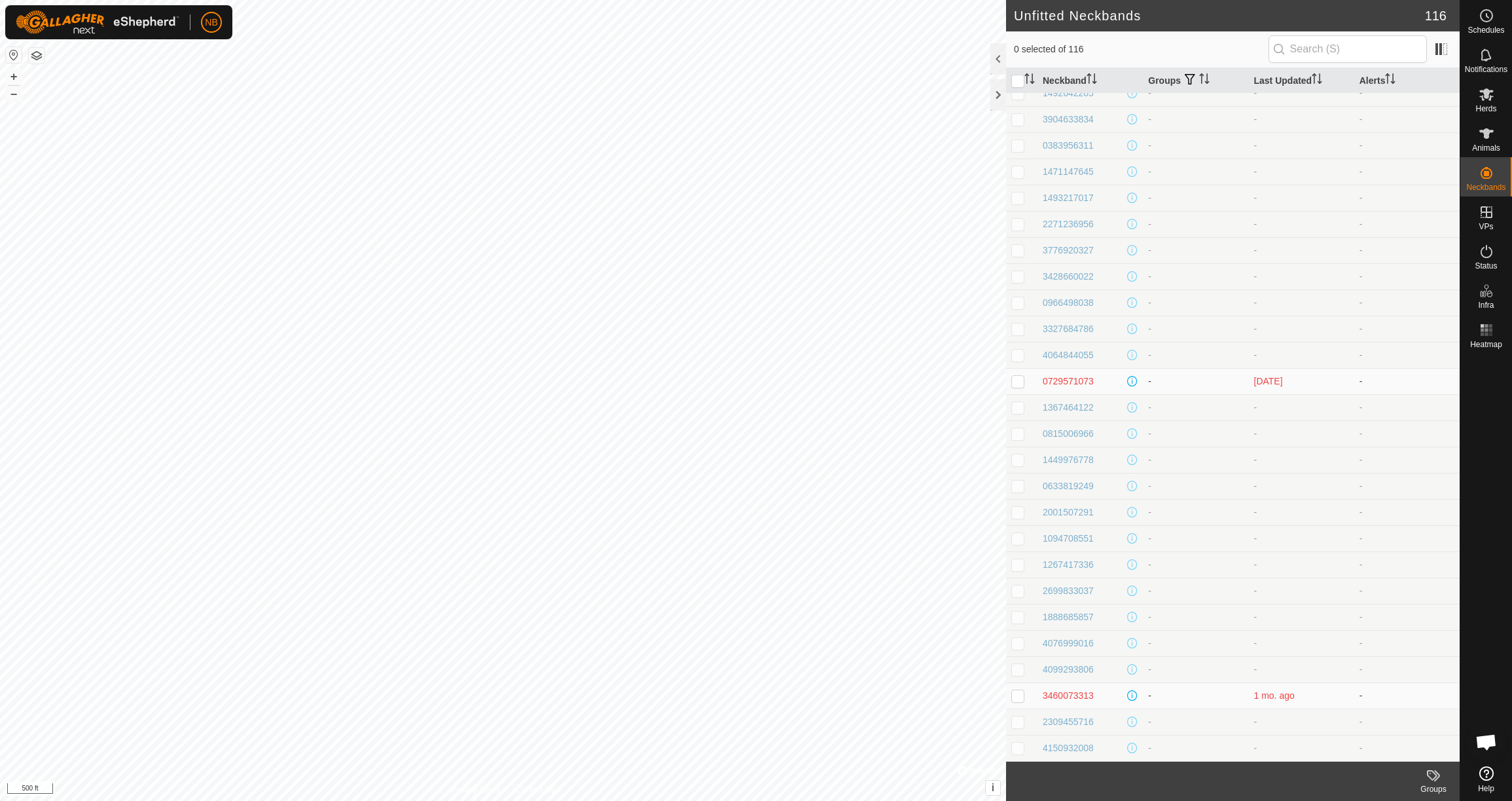
scroll to position [2372, 0]
click at [1078, 382] on div "0729571073" at bounding box center [1068, 381] width 51 height 14
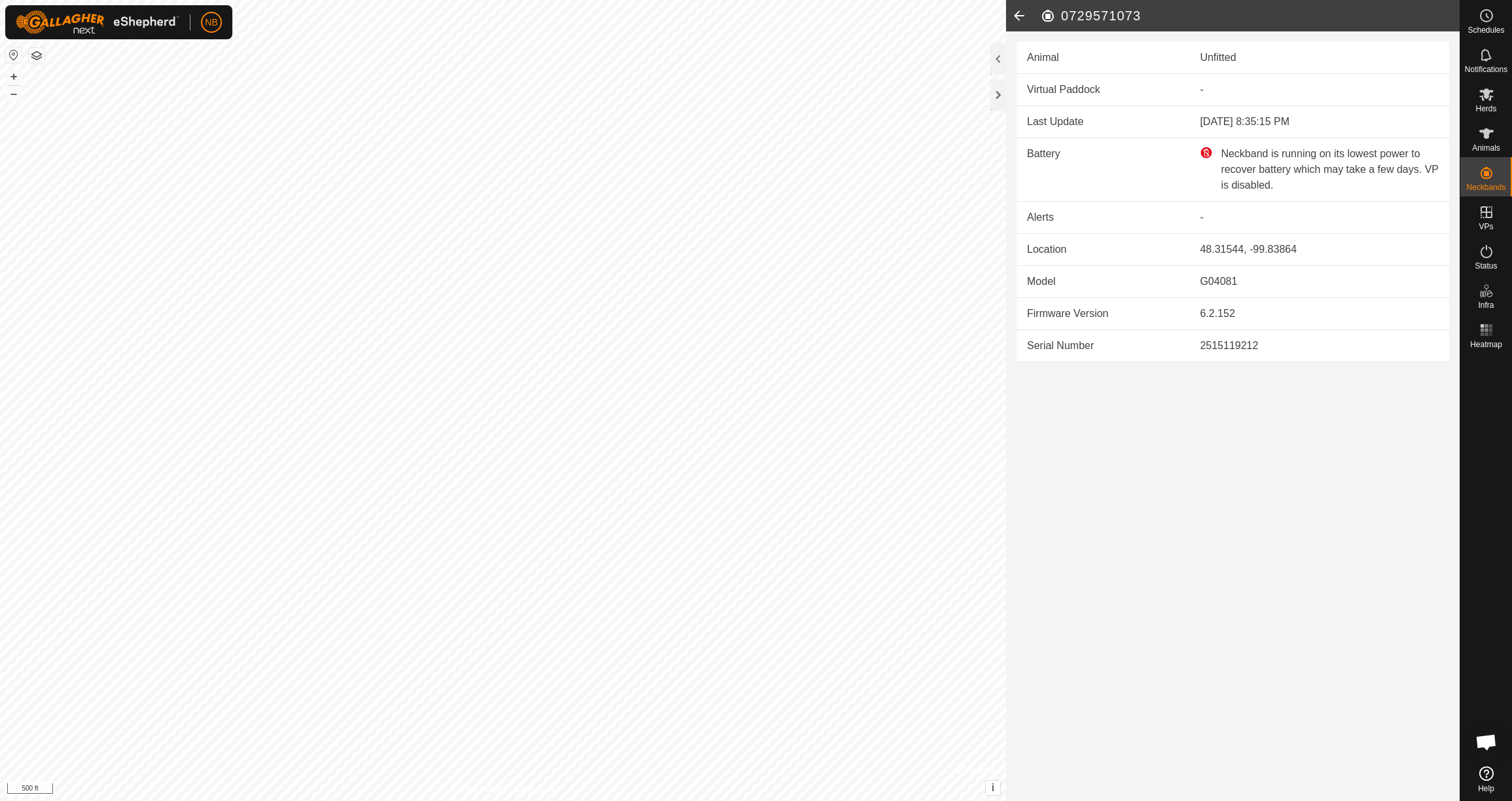
click at [1021, 17] on icon at bounding box center [1019, 16] width 26 height 31
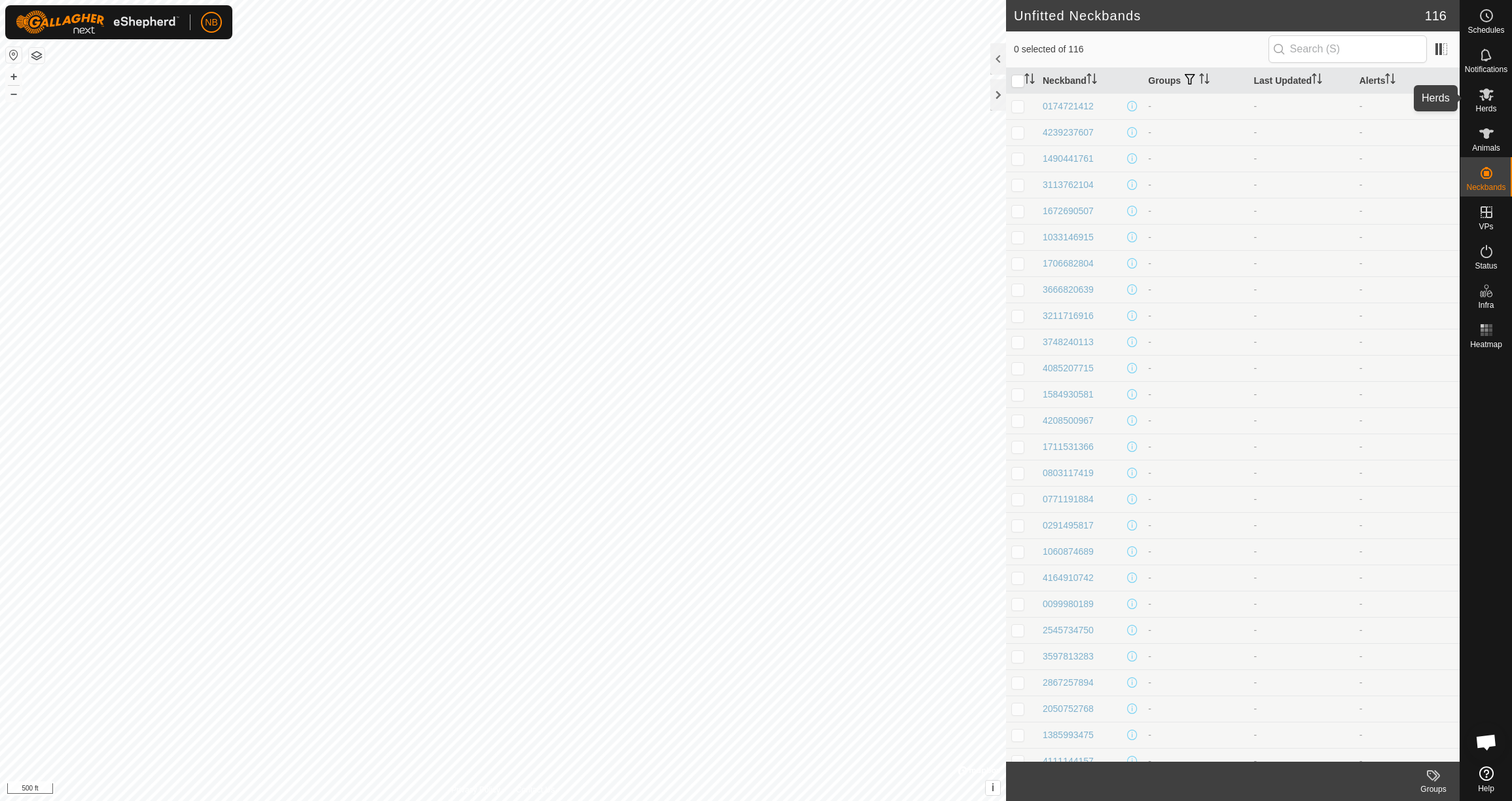
click at [1496, 101] on es-mob-svg-icon at bounding box center [1487, 94] width 24 height 21
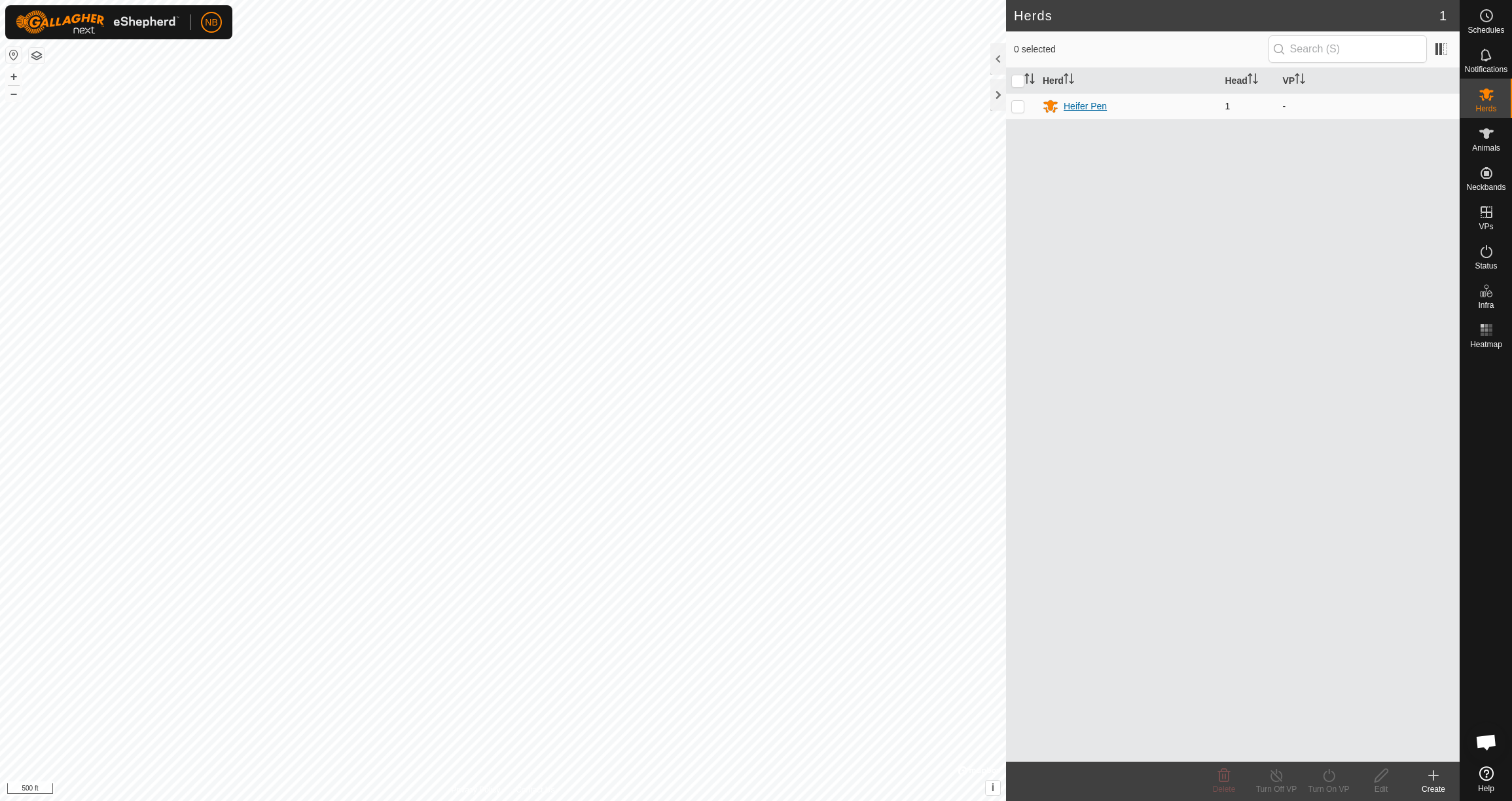
click at [1094, 106] on div "Heifer Pen" at bounding box center [1085, 106] width 43 height 14
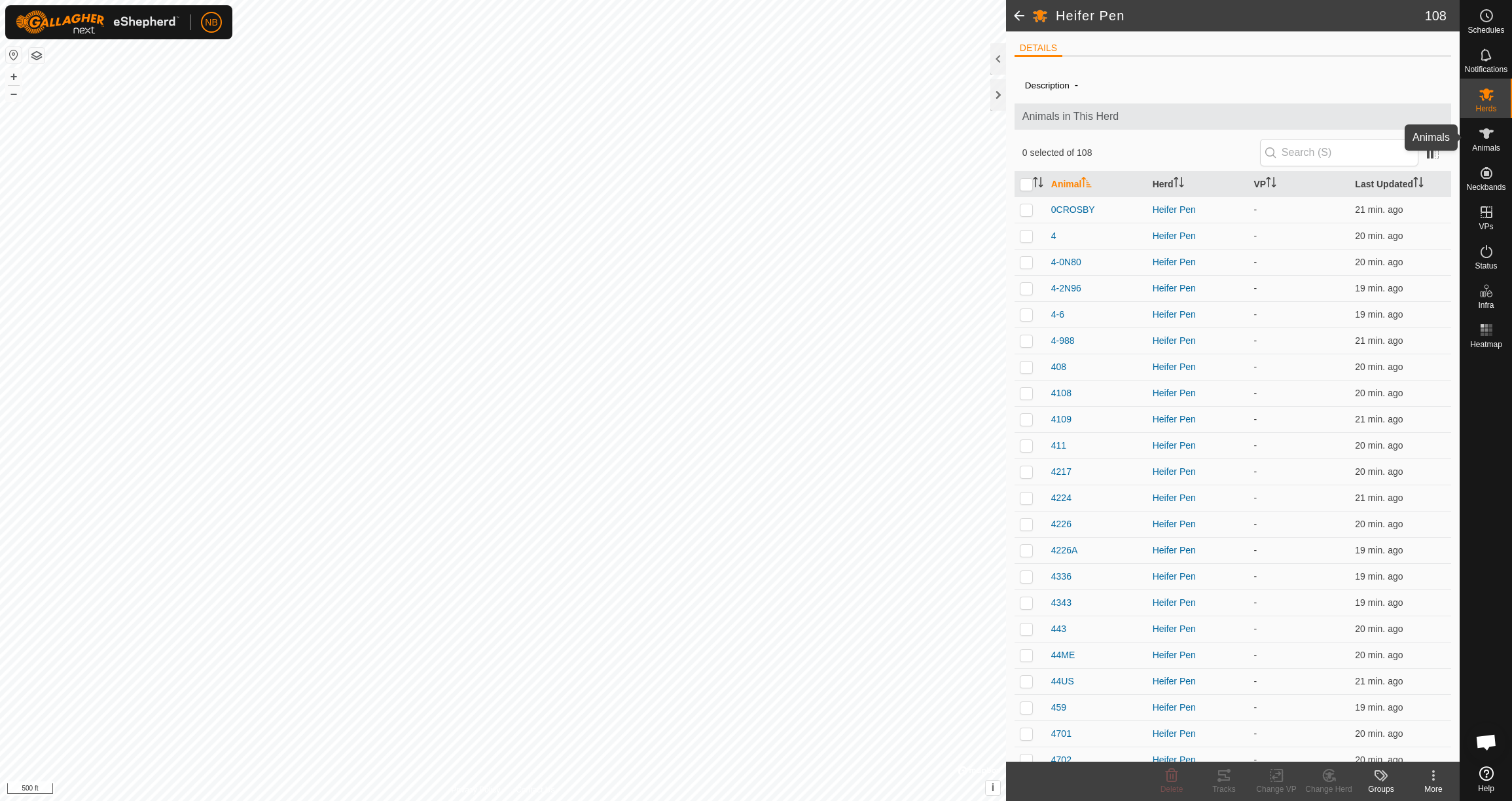
click at [1486, 141] on icon at bounding box center [1486, 134] width 16 height 16
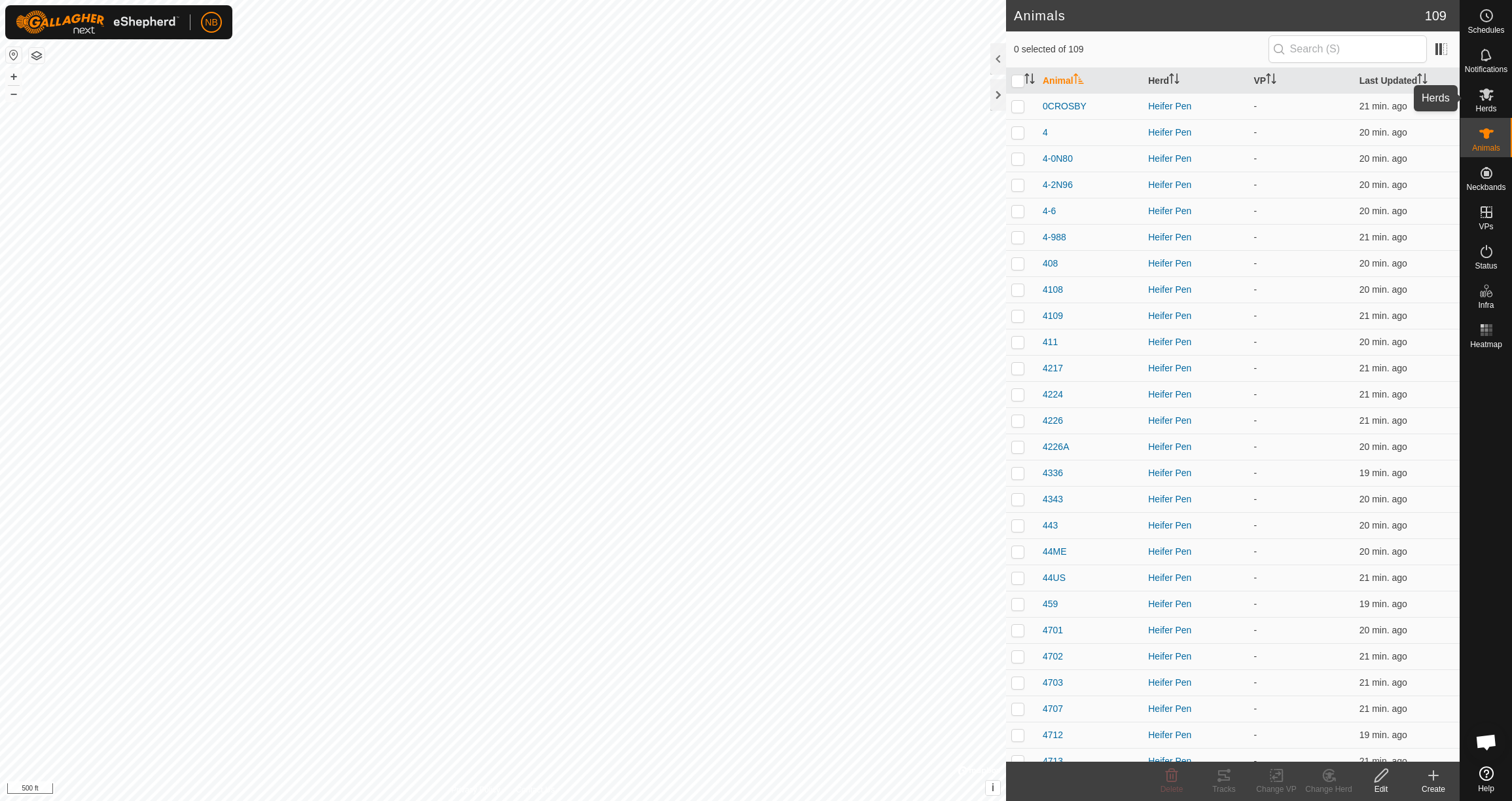
click at [1486, 112] on span "Herds" at bounding box center [1485, 109] width 21 height 8
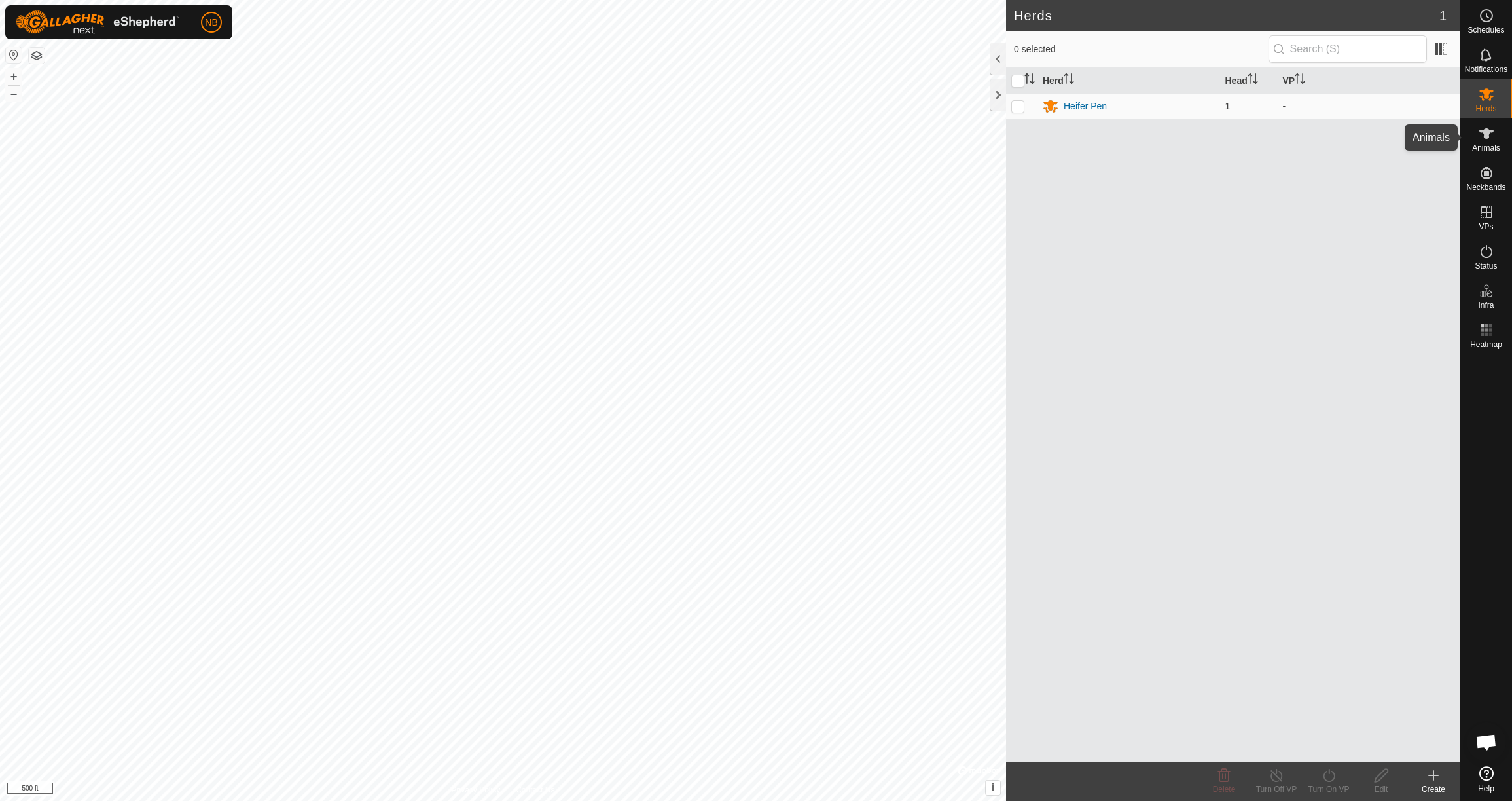
click at [1486, 144] on span "Animals" at bounding box center [1486, 147] width 29 height 8
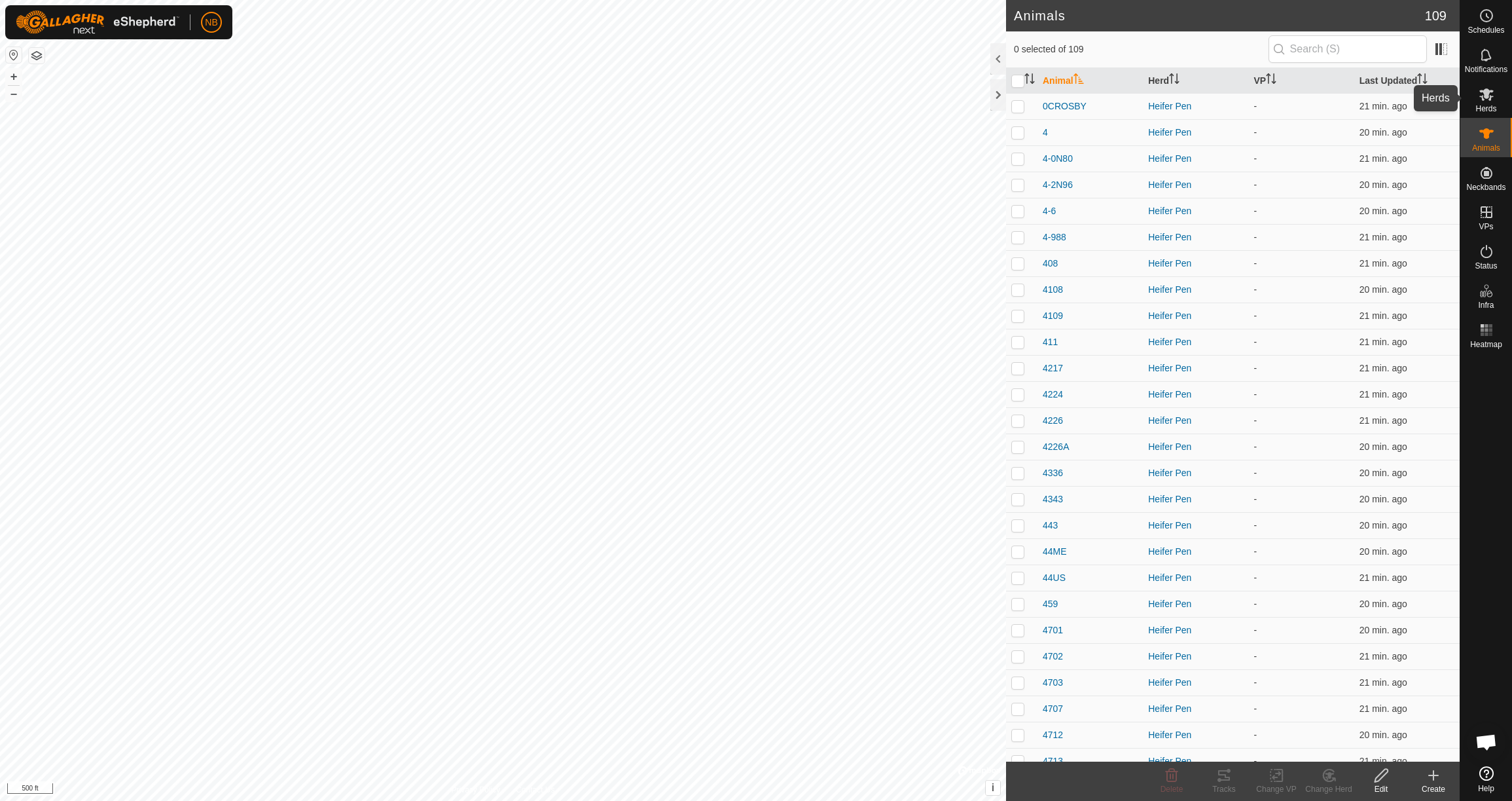
click at [1489, 106] on span "Herds" at bounding box center [1485, 109] width 21 height 8
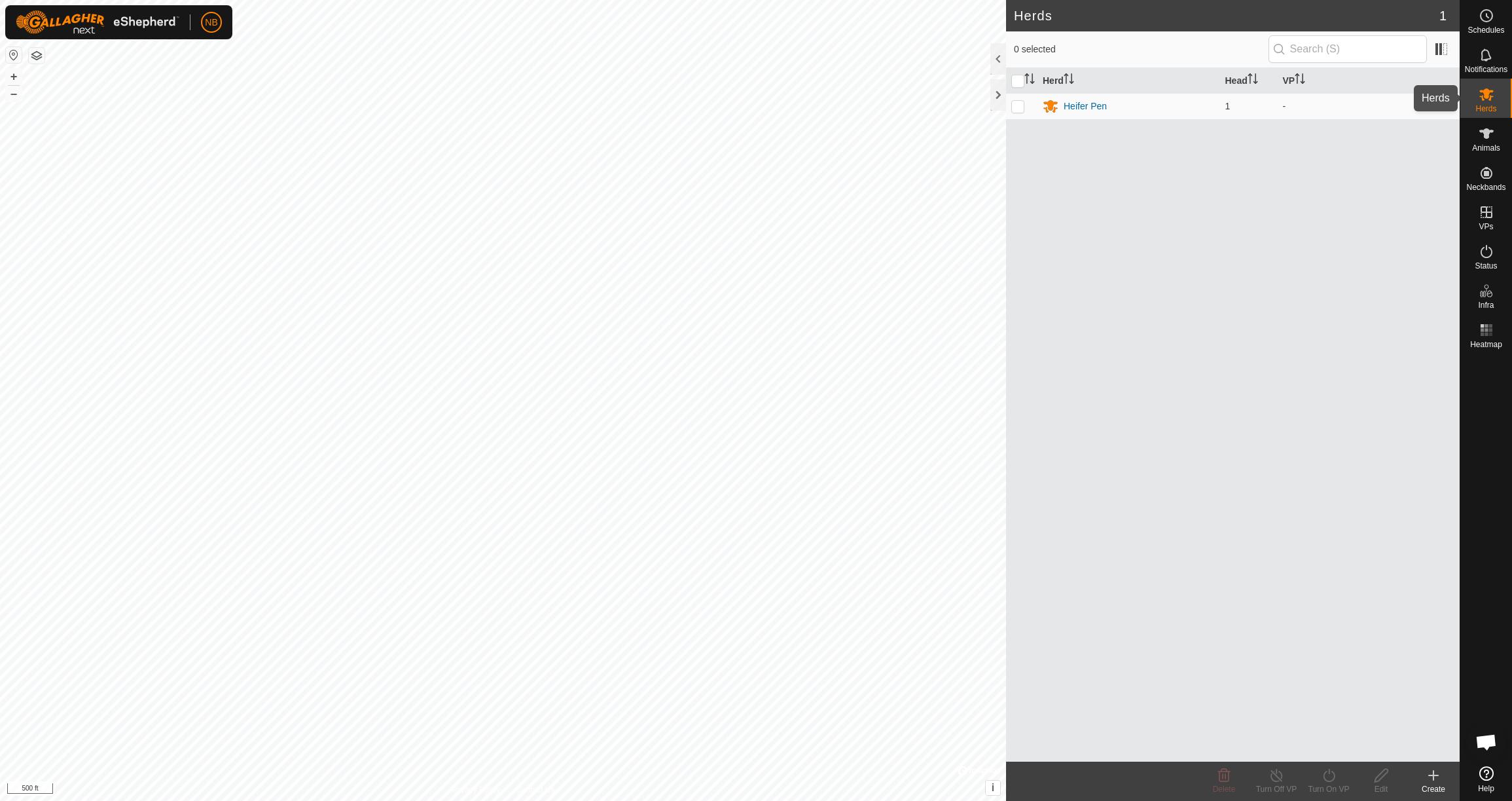
click at [1493, 105] on span "Herds" at bounding box center [1485, 109] width 21 height 8
click at [1082, 107] on div "Heifer Pen" at bounding box center [1085, 106] width 43 height 14
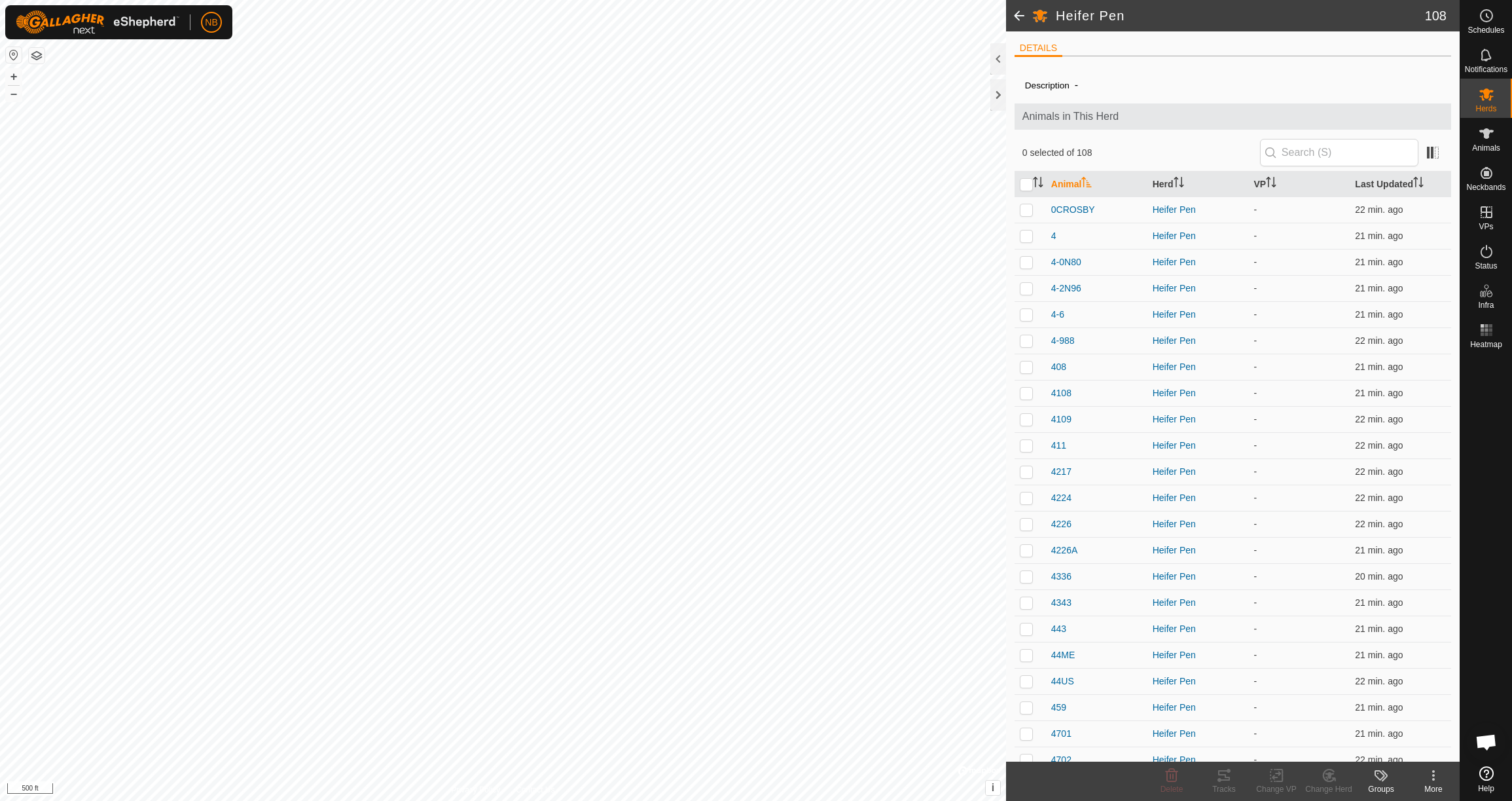
click at [1384, 776] on icon at bounding box center [1379, 774] width 10 height 10
click at [1255, 671] on td "-" at bounding box center [1298, 681] width 101 height 26
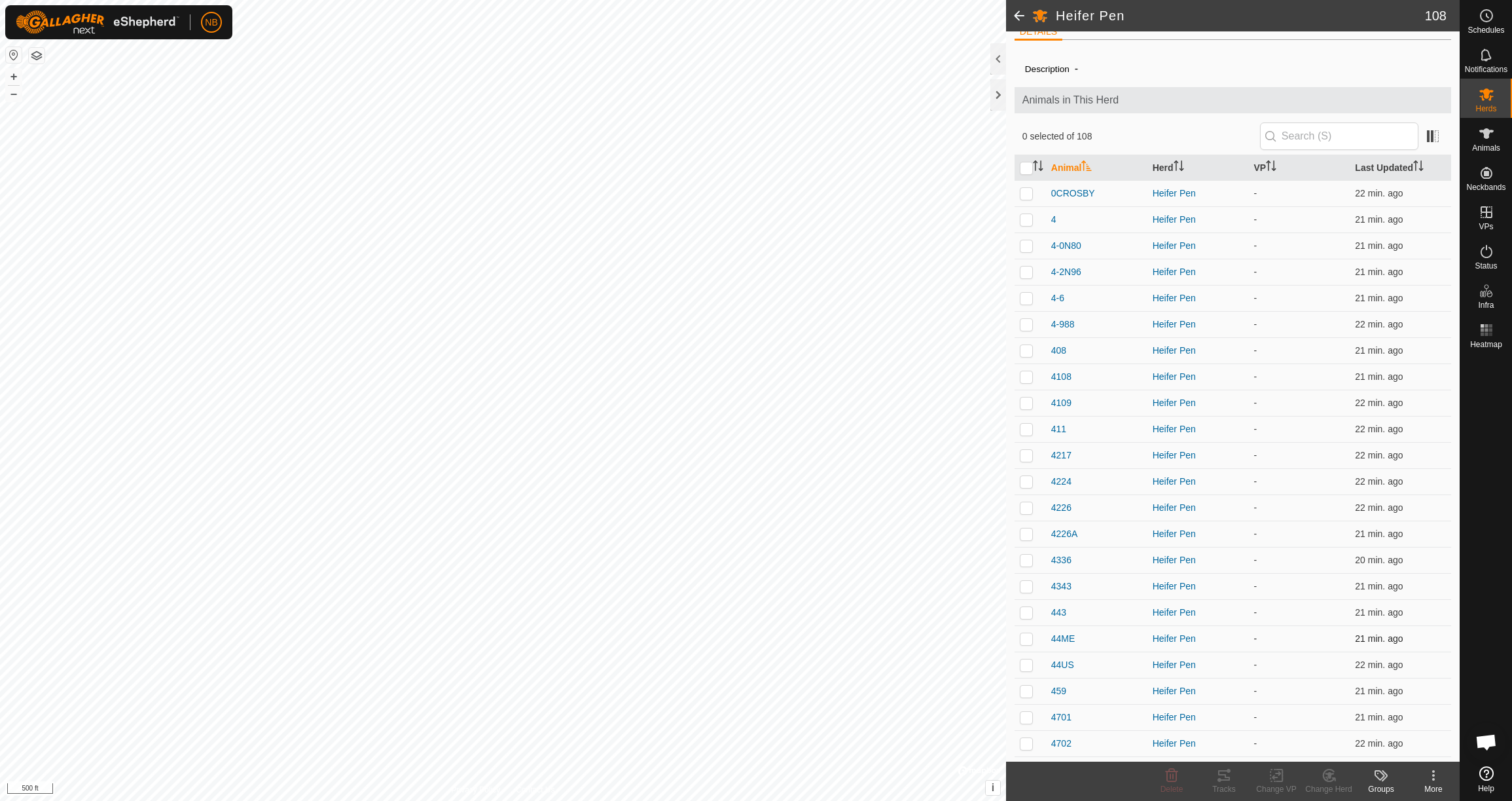
click at [1179, 639] on div "Heifer Pen" at bounding box center [1198, 641] width 91 height 14
click at [1187, 638] on div "Heifer Pen" at bounding box center [1198, 641] width 91 height 14
click at [1065, 640] on span "44ME" at bounding box center [1063, 641] width 24 height 14
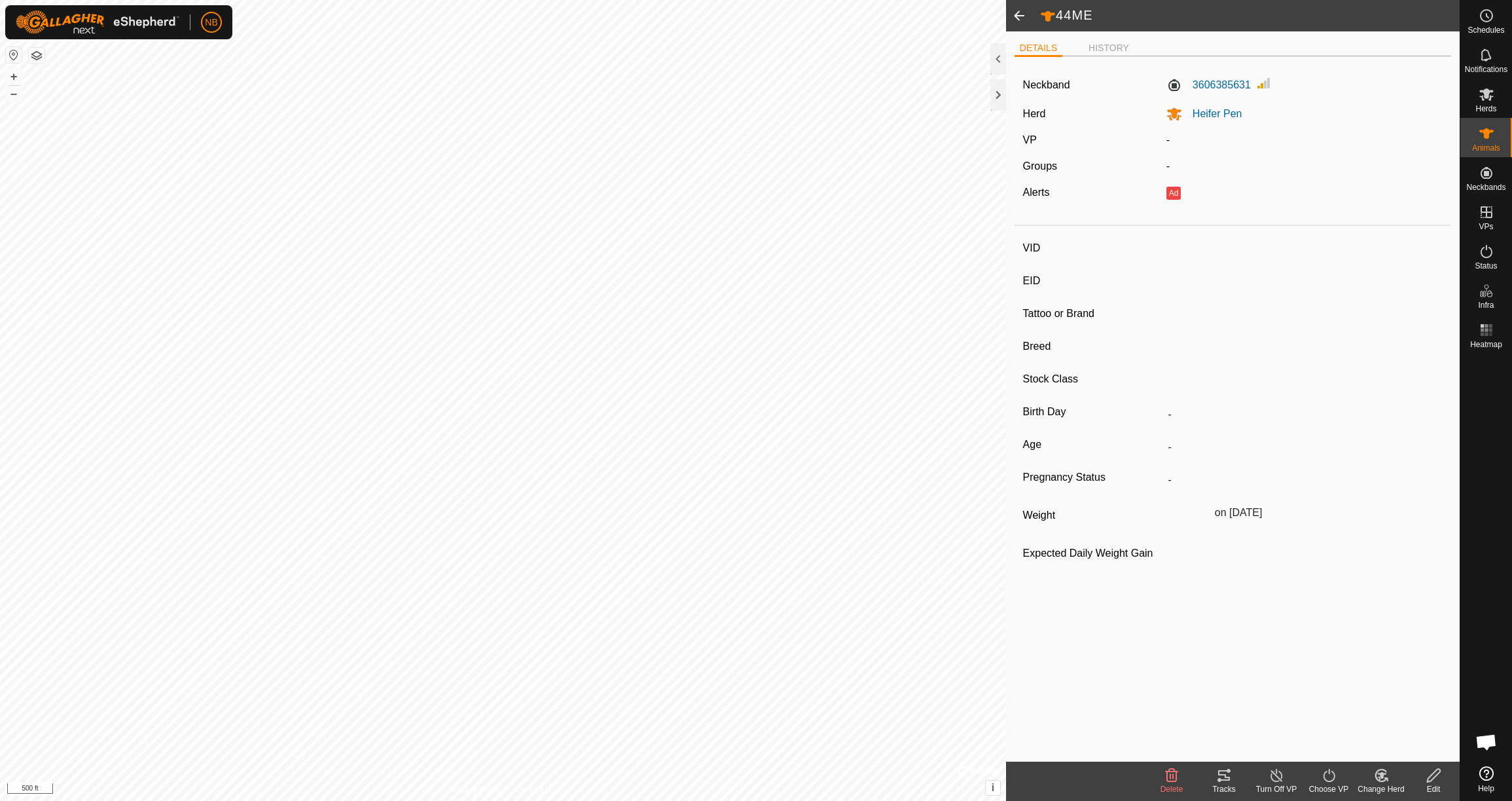
type input "44ME"
type input "-"
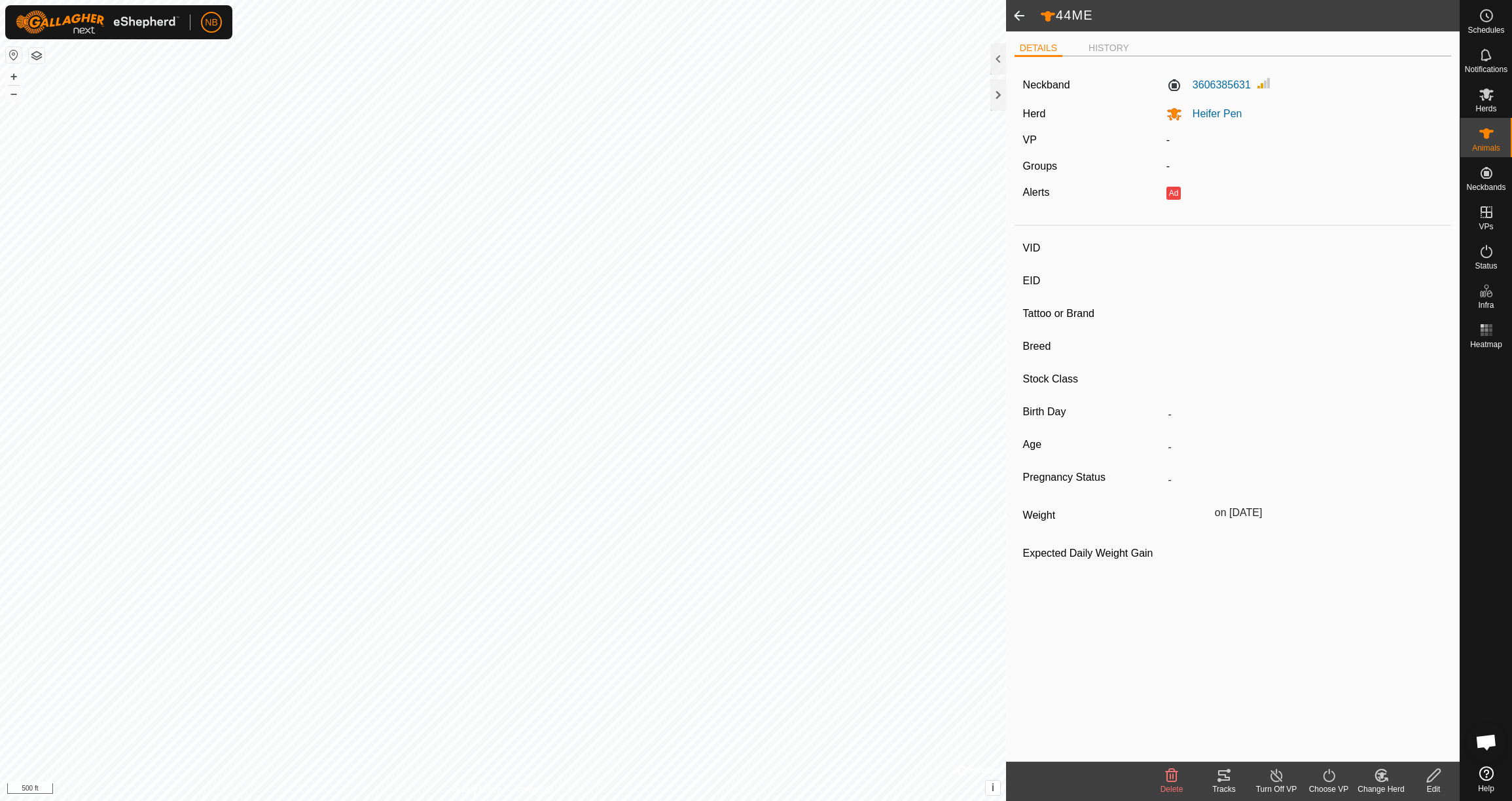
type input "745 kg"
type input "-"
click at [1022, 17] on span at bounding box center [1019, 16] width 26 height 31
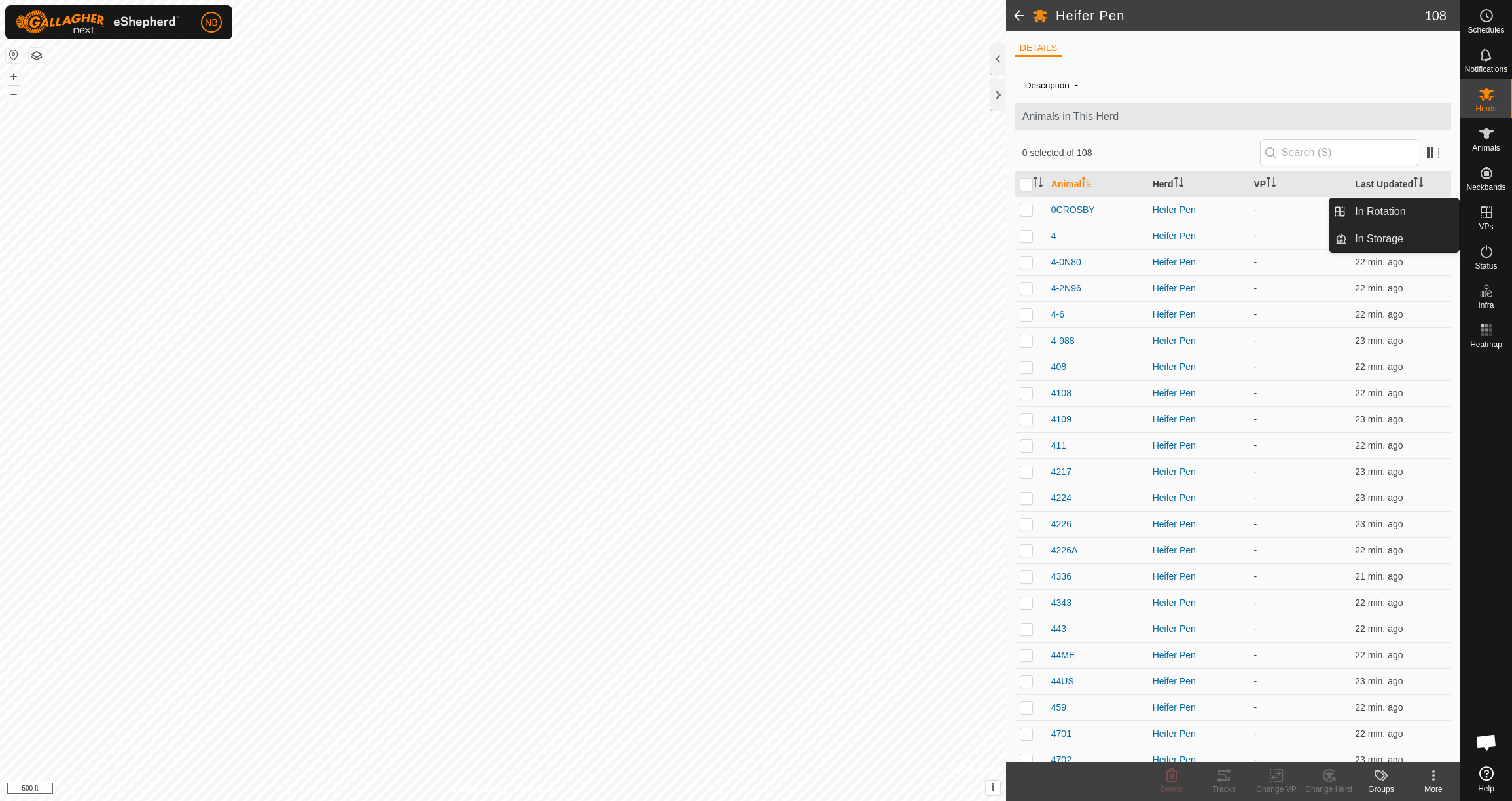
click at [1488, 220] on es-virtualpaddocks-svg-icon at bounding box center [1487, 212] width 24 height 21
click at [1484, 215] on icon at bounding box center [1486, 212] width 16 height 16
click at [1411, 219] on link "In Rotation" at bounding box center [1403, 212] width 112 height 26
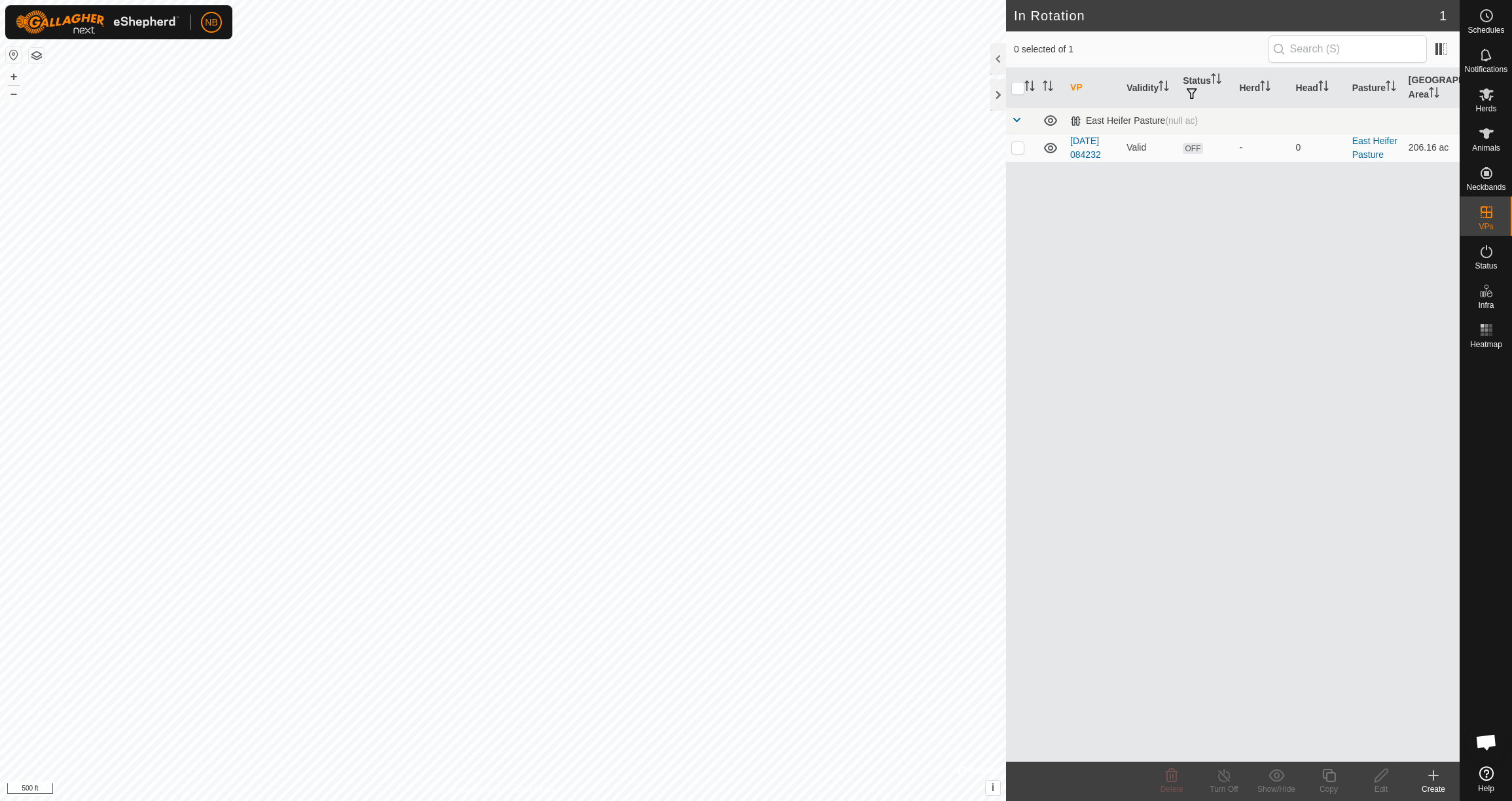
checkbox input "true"
click at [1172, 777] on icon at bounding box center [1172, 775] width 13 height 13
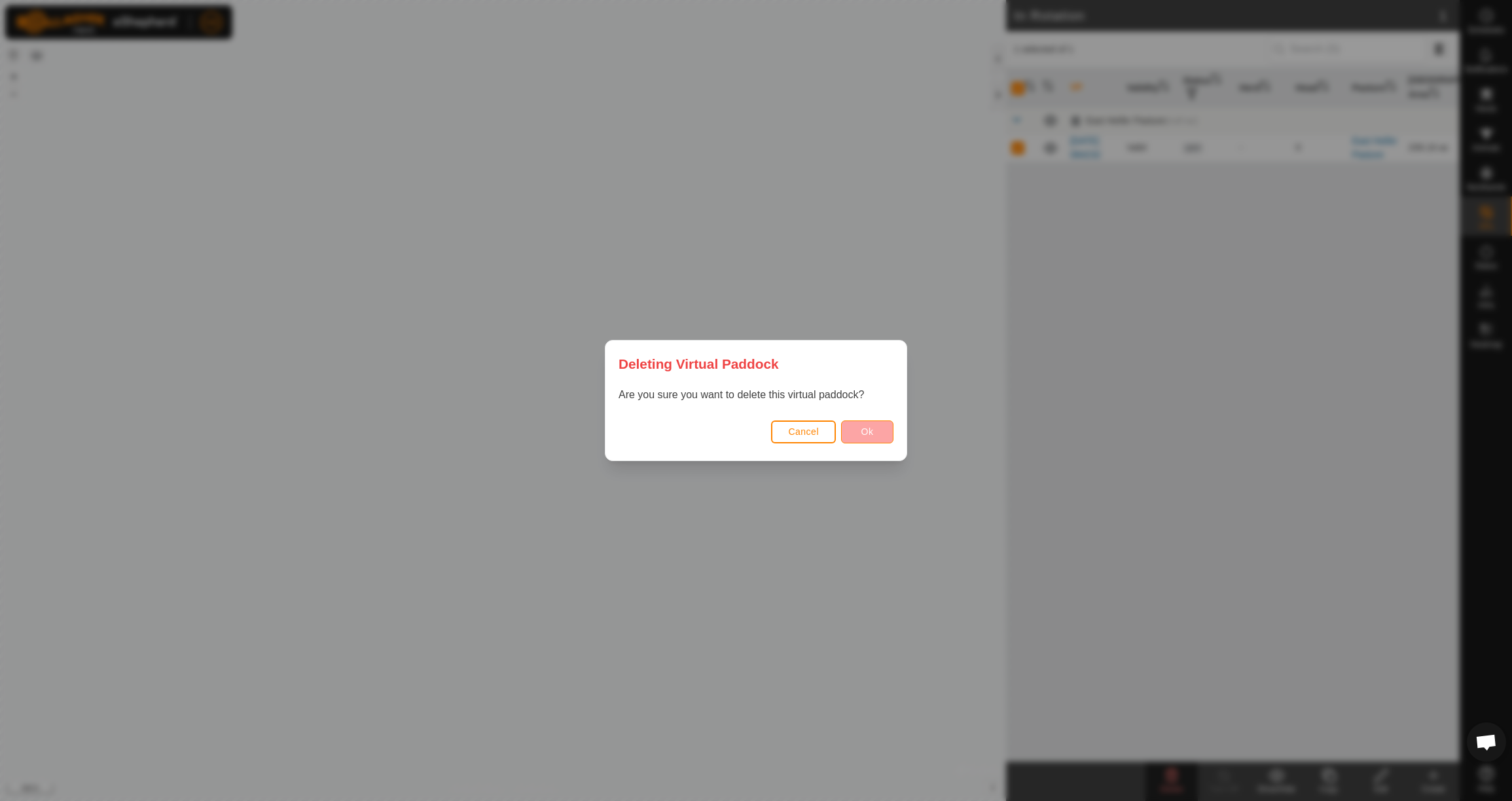
drag, startPoint x: 883, startPoint y: 419, endPoint x: 879, endPoint y: 427, distance: 8.9
click at [883, 420] on div "Cancel Ok" at bounding box center [756, 438] width 301 height 44
click at [879, 431] on button "Ok" at bounding box center [867, 432] width 52 height 23
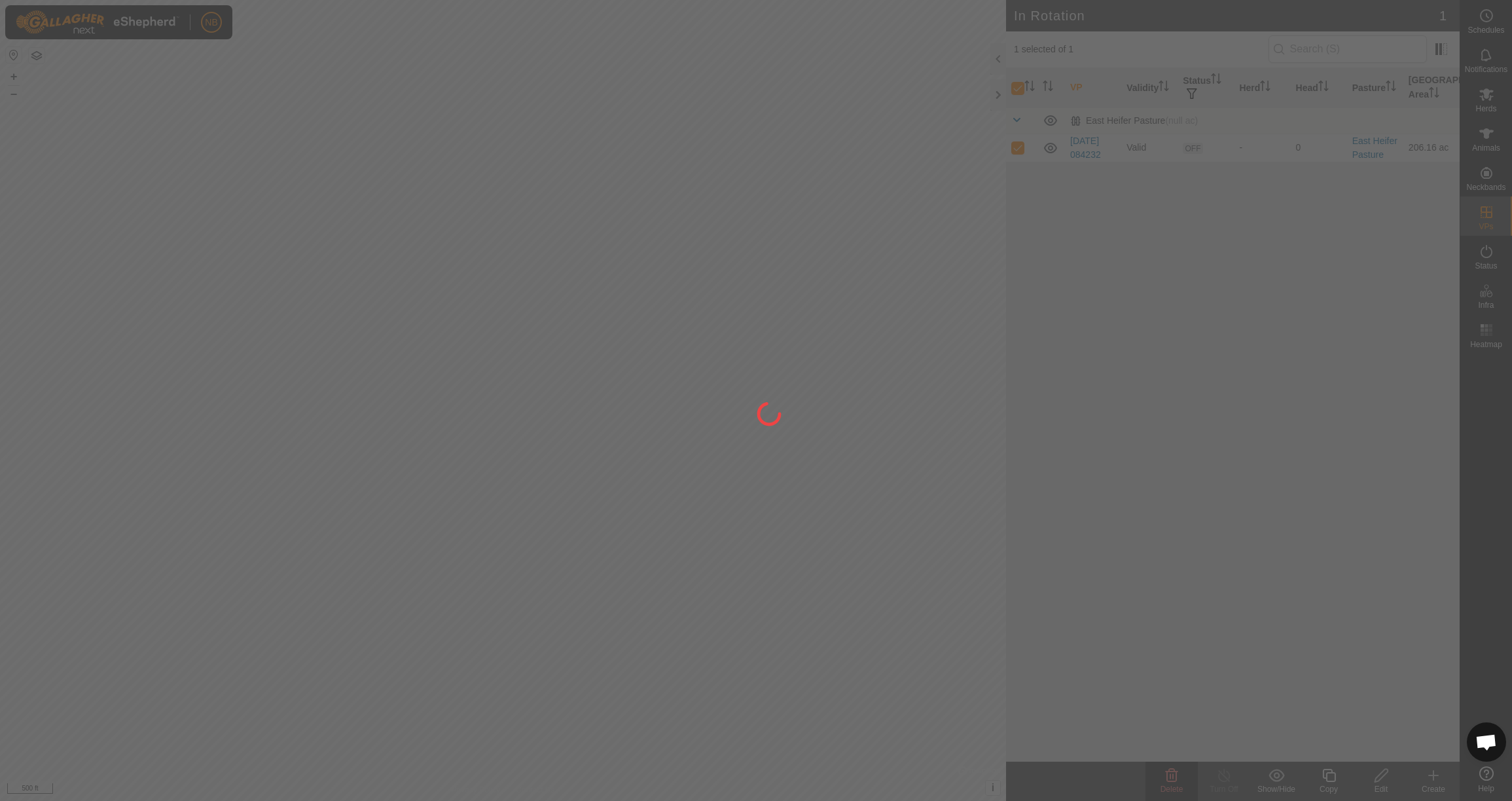
checkbox input "false"
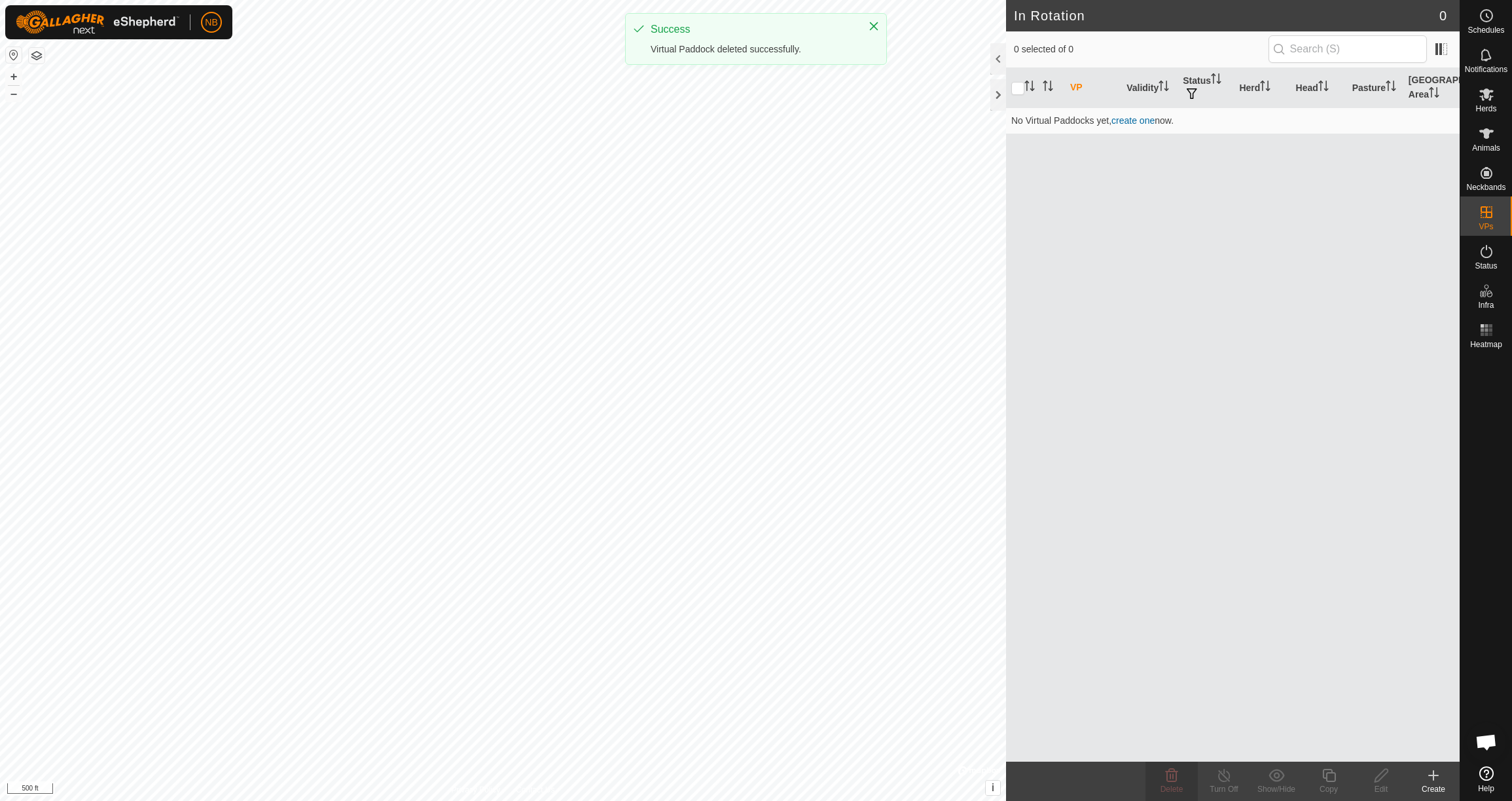
click at [1437, 784] on div "Create" at bounding box center [1433, 789] width 52 height 12
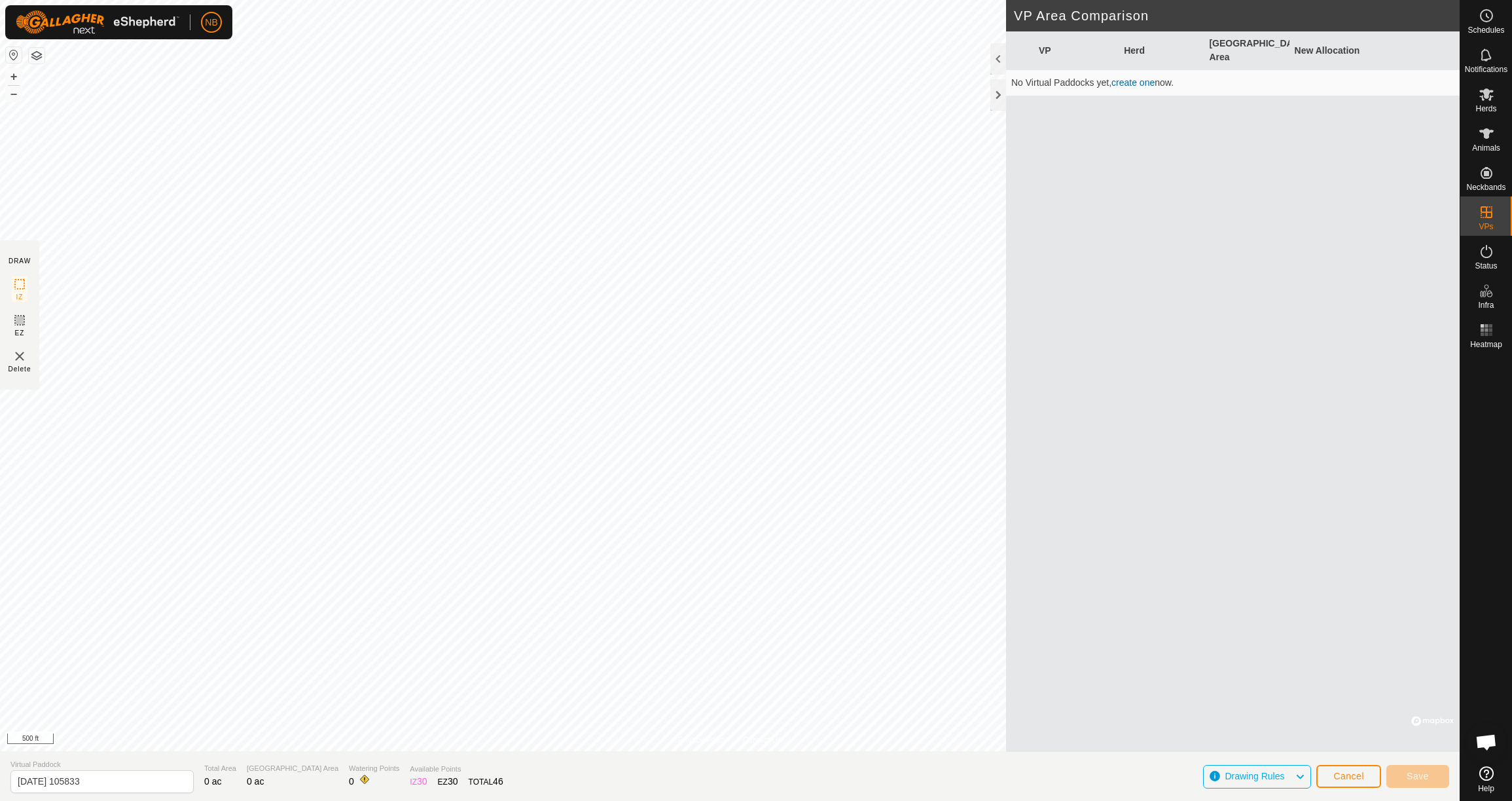
click at [1364, 776] on button "Cancel" at bounding box center [1348, 776] width 64 height 23
